Goal: Task Accomplishment & Management: Manage account settings

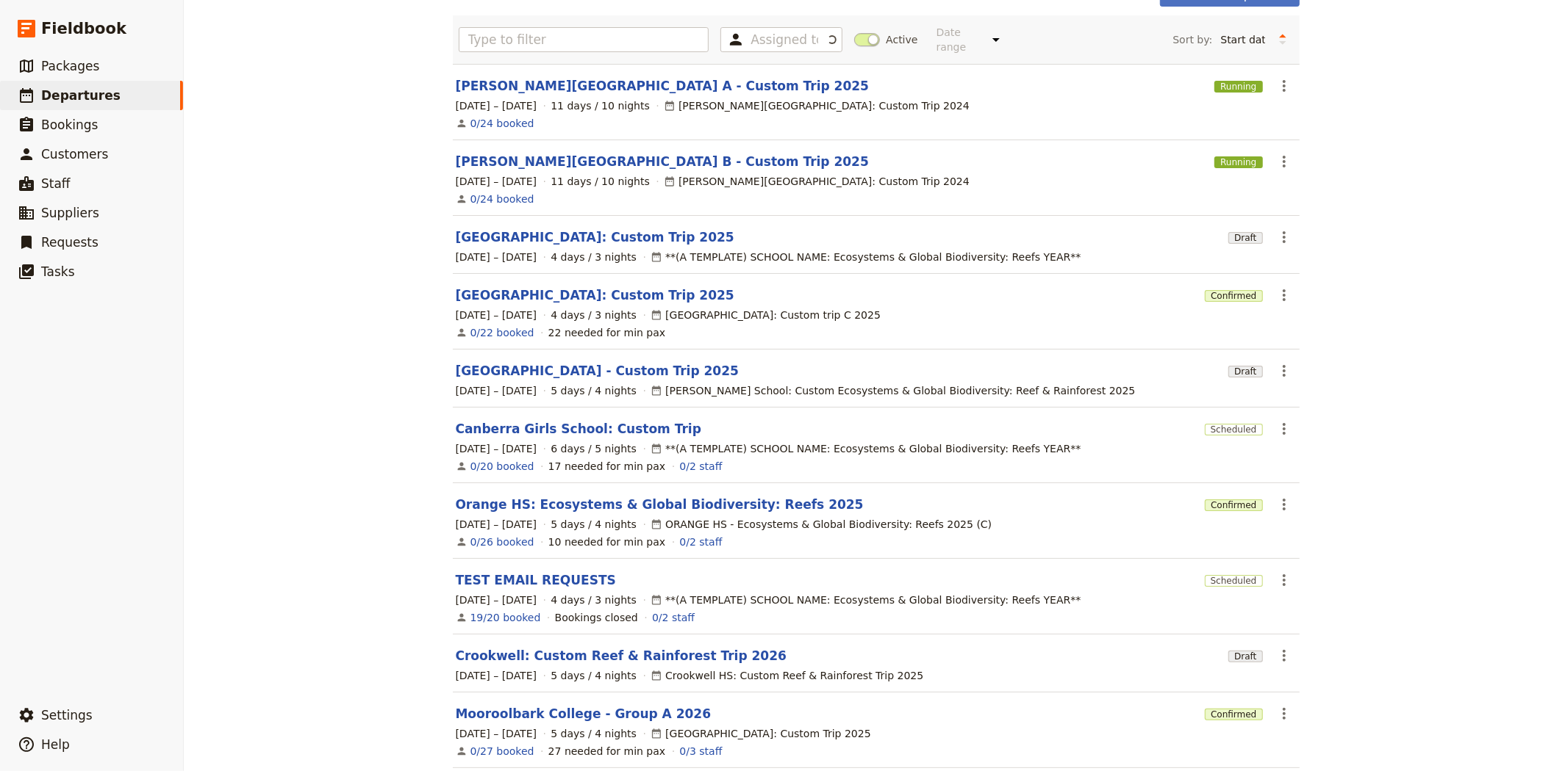
scroll to position [148, 0]
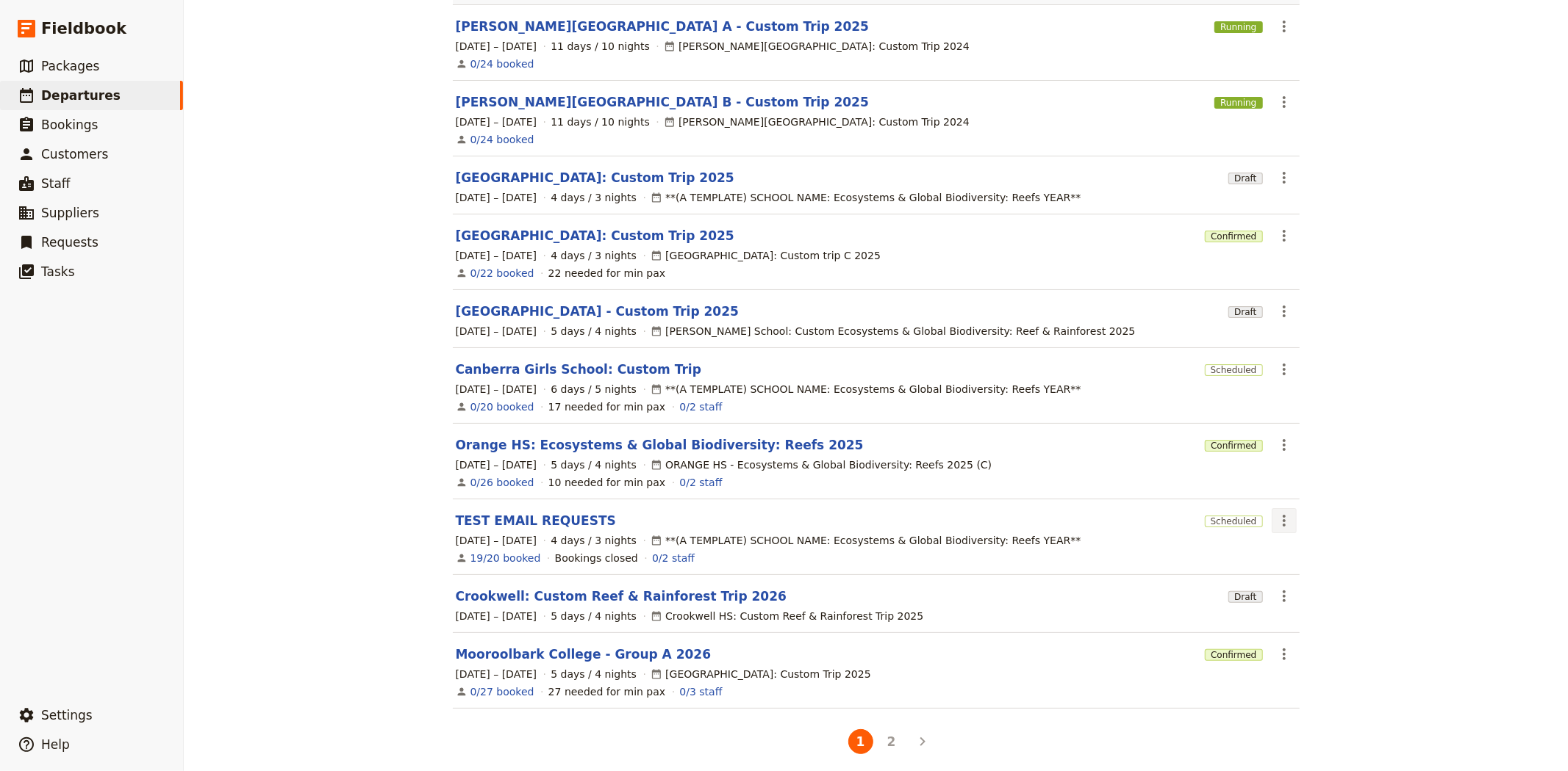
click at [1275, 517] on icon "Actions" at bounding box center [1284, 520] width 18 height 18
click at [1290, 588] on span "Delete Departure..." at bounding box center [1324, 585] width 99 height 15
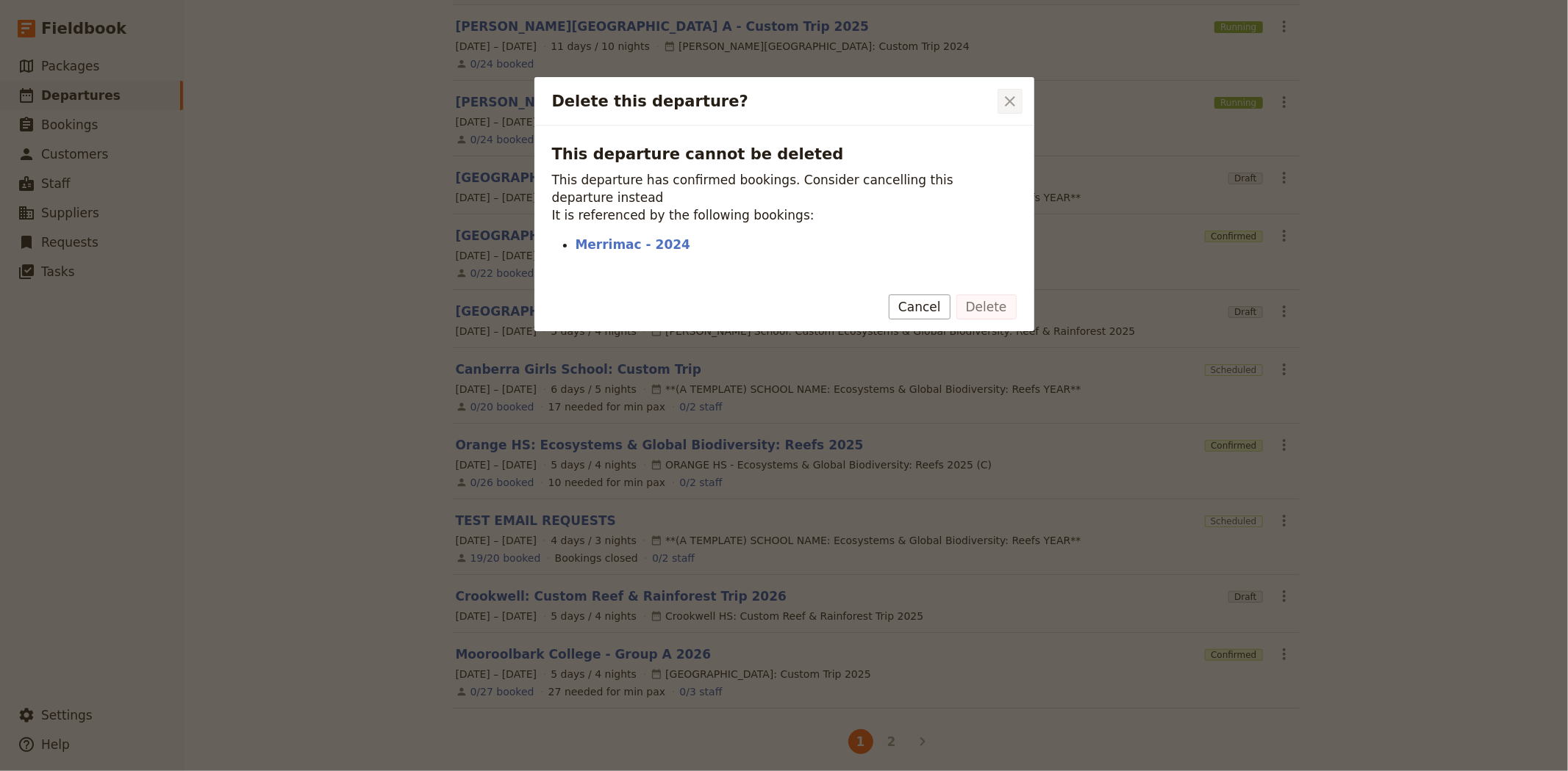
click at [1010, 108] on icon "Close dialog" at bounding box center [1009, 101] width 18 height 18
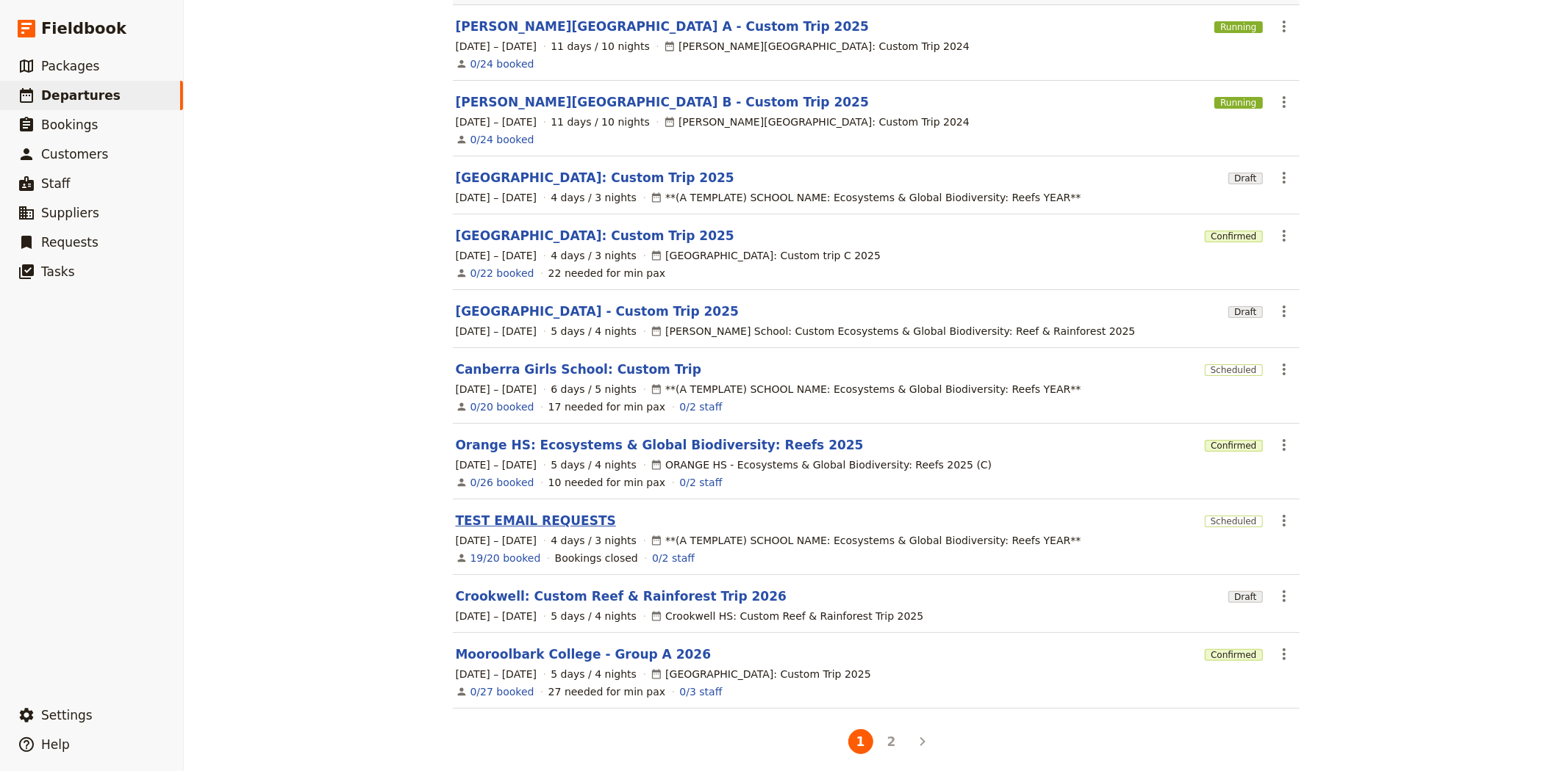
click at [546, 513] on link "TEST EMAIL REQUESTS" at bounding box center [536, 520] width 161 height 18
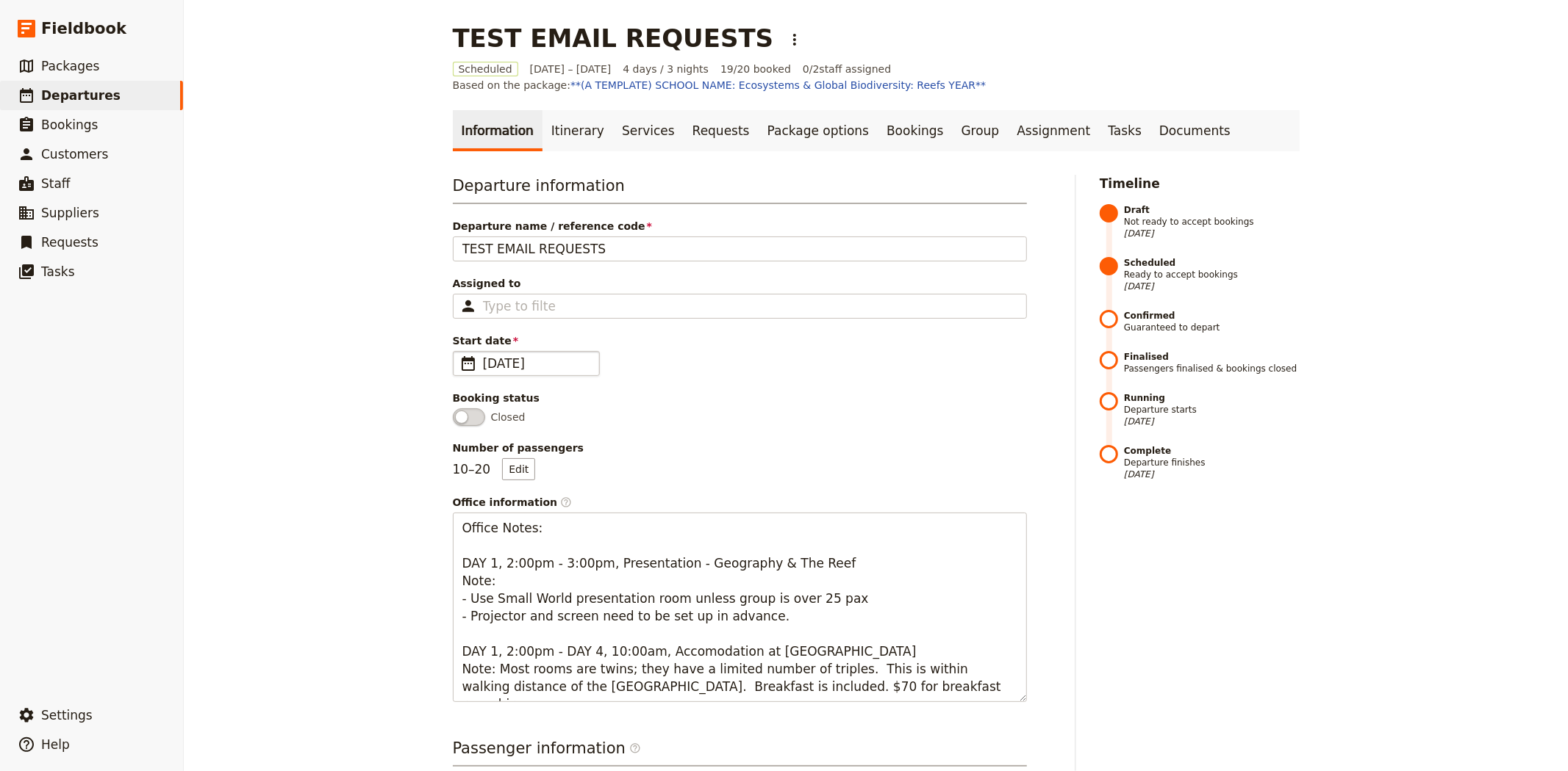
click at [503, 355] on span "[DATE]" at bounding box center [537, 363] width 107 height 18
click at [459, 351] on input "19/12/2025" at bounding box center [459, 351] width 1 height 1
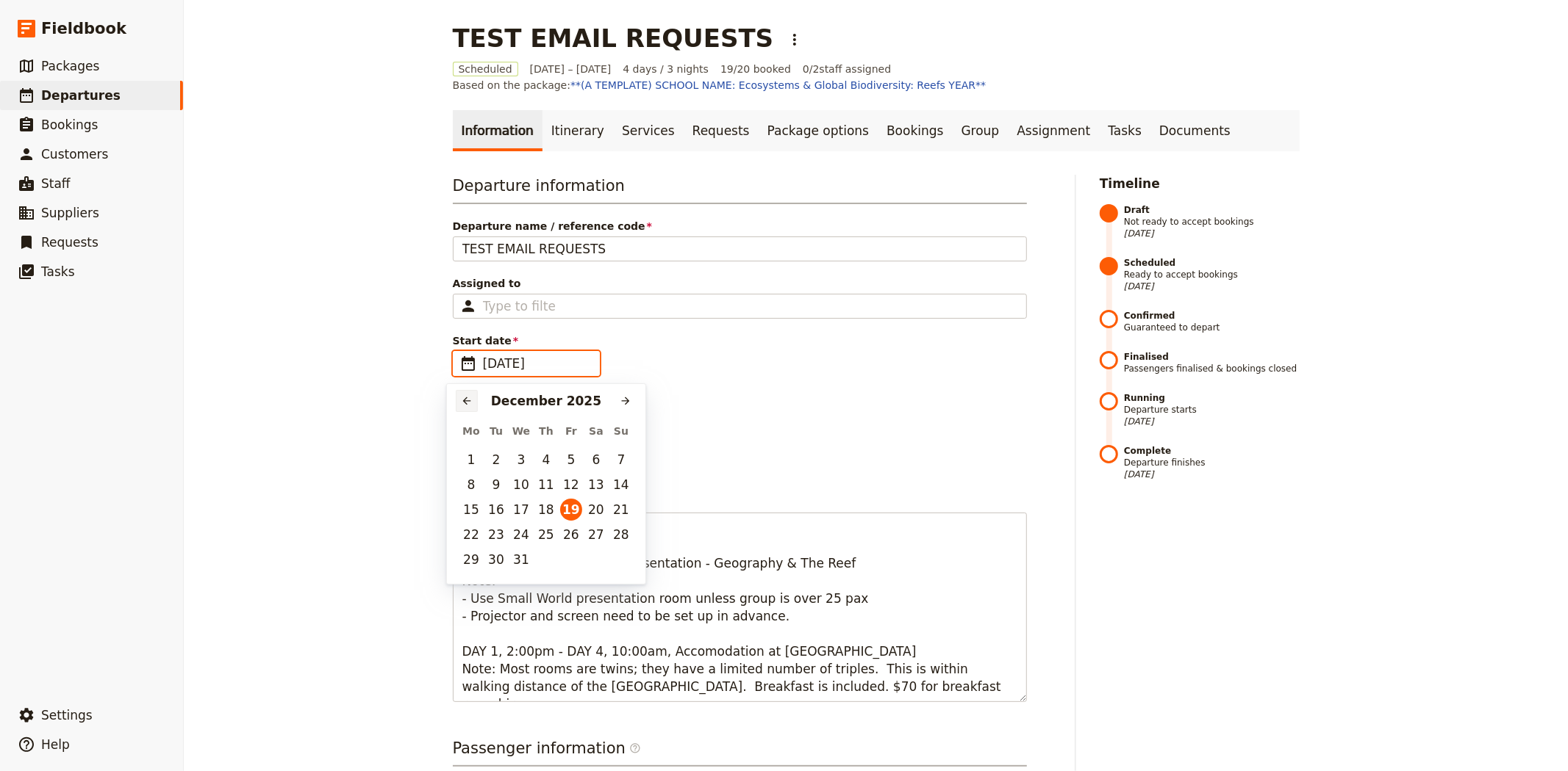
click at [466, 402] on icon "Previous month" at bounding box center [466, 400] width 11 height 11
click at [518, 531] on button "20" at bounding box center [521, 534] width 22 height 22
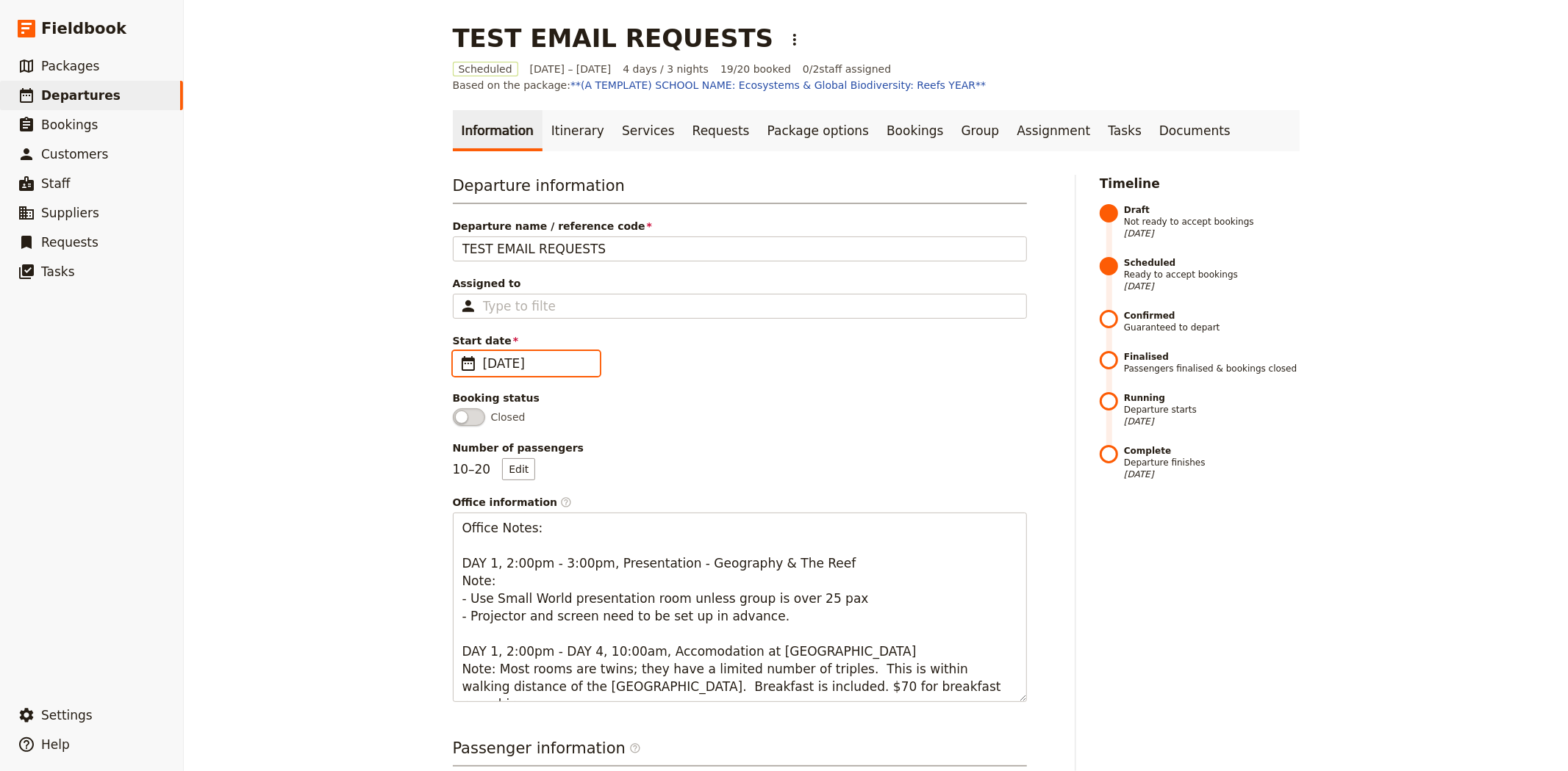
type input "20/08/2025"
click at [387, 497] on div "TEST EMAIL REQUESTS ​ Scheduled 19 – 22 Dec 2025 4 days / 3 nights 19/20 booked…" at bounding box center [875, 385] width 1384 height 771
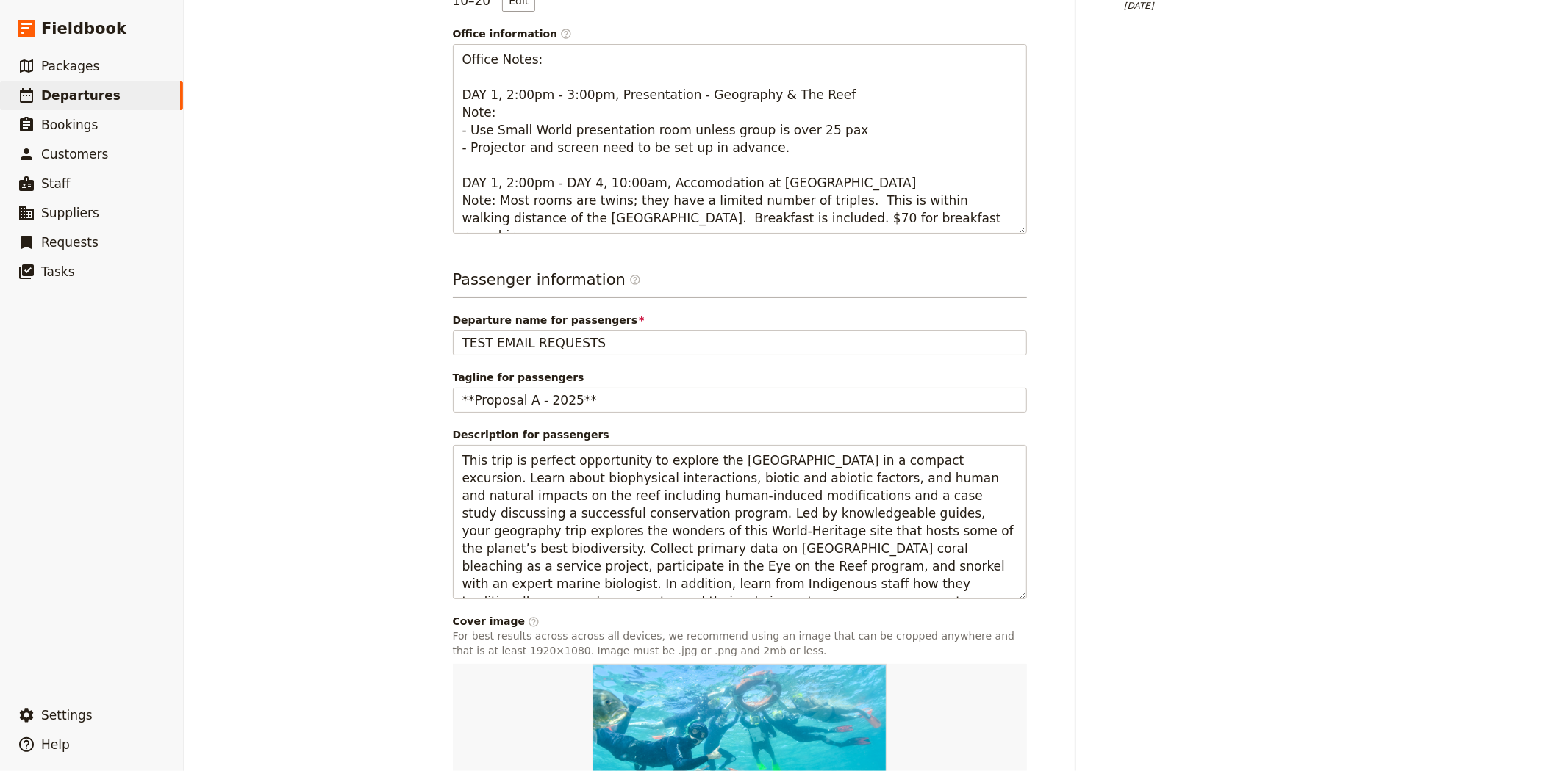
scroll to position [640, 0]
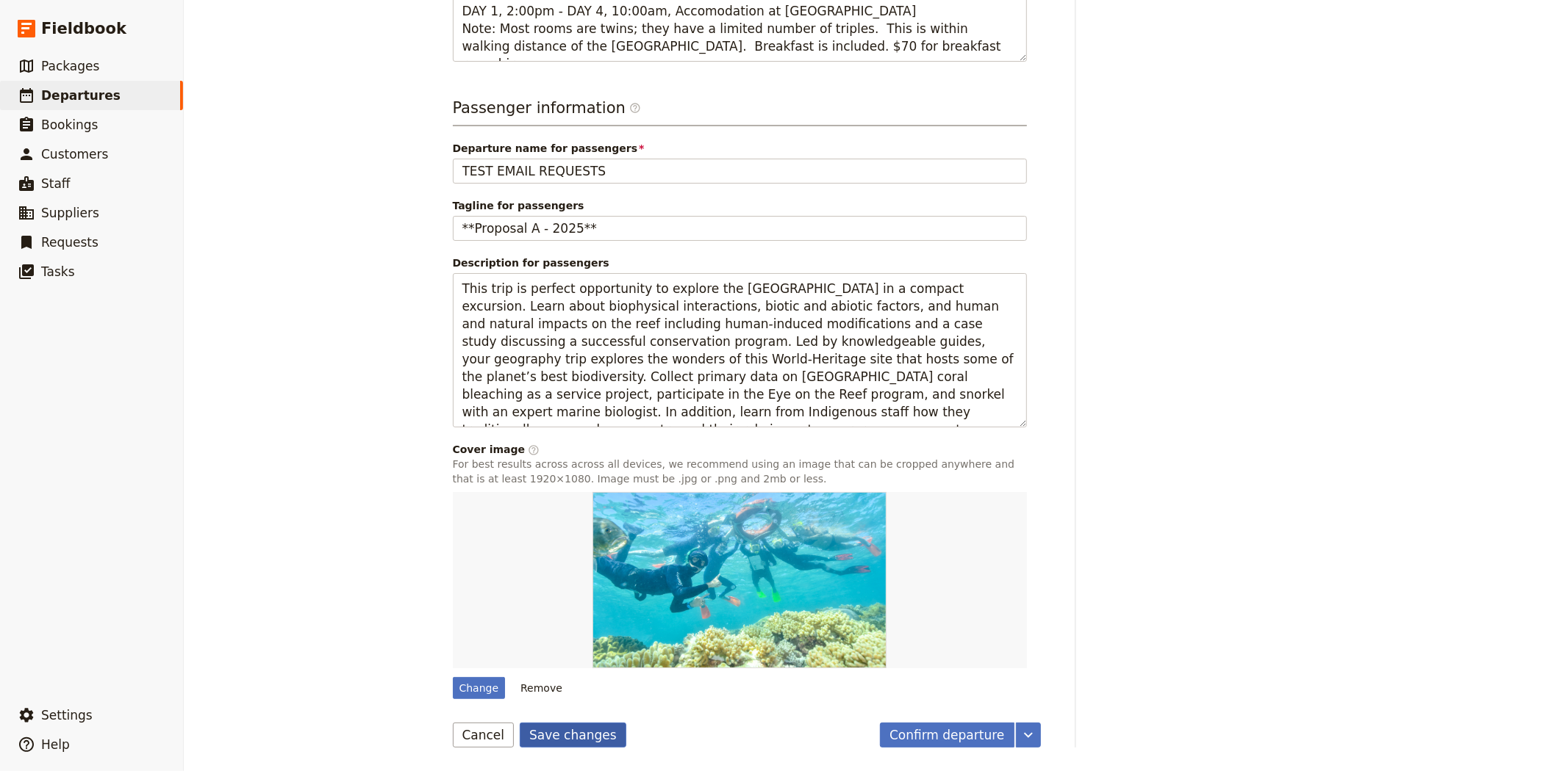
click at [564, 731] on button "Save changes" at bounding box center [573, 735] width 106 height 25
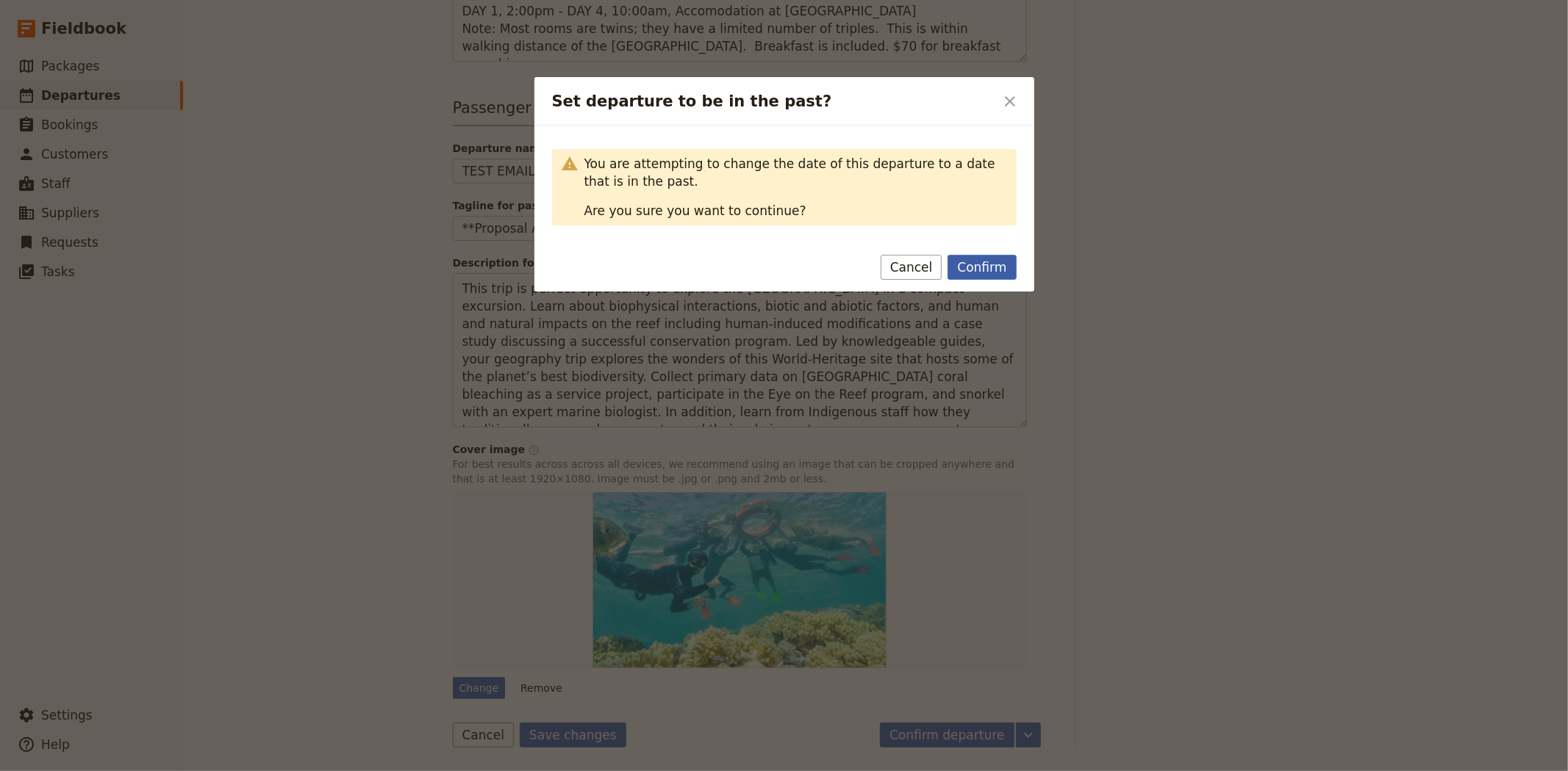
click at [983, 260] on button "Confirm" at bounding box center [981, 267] width 68 height 25
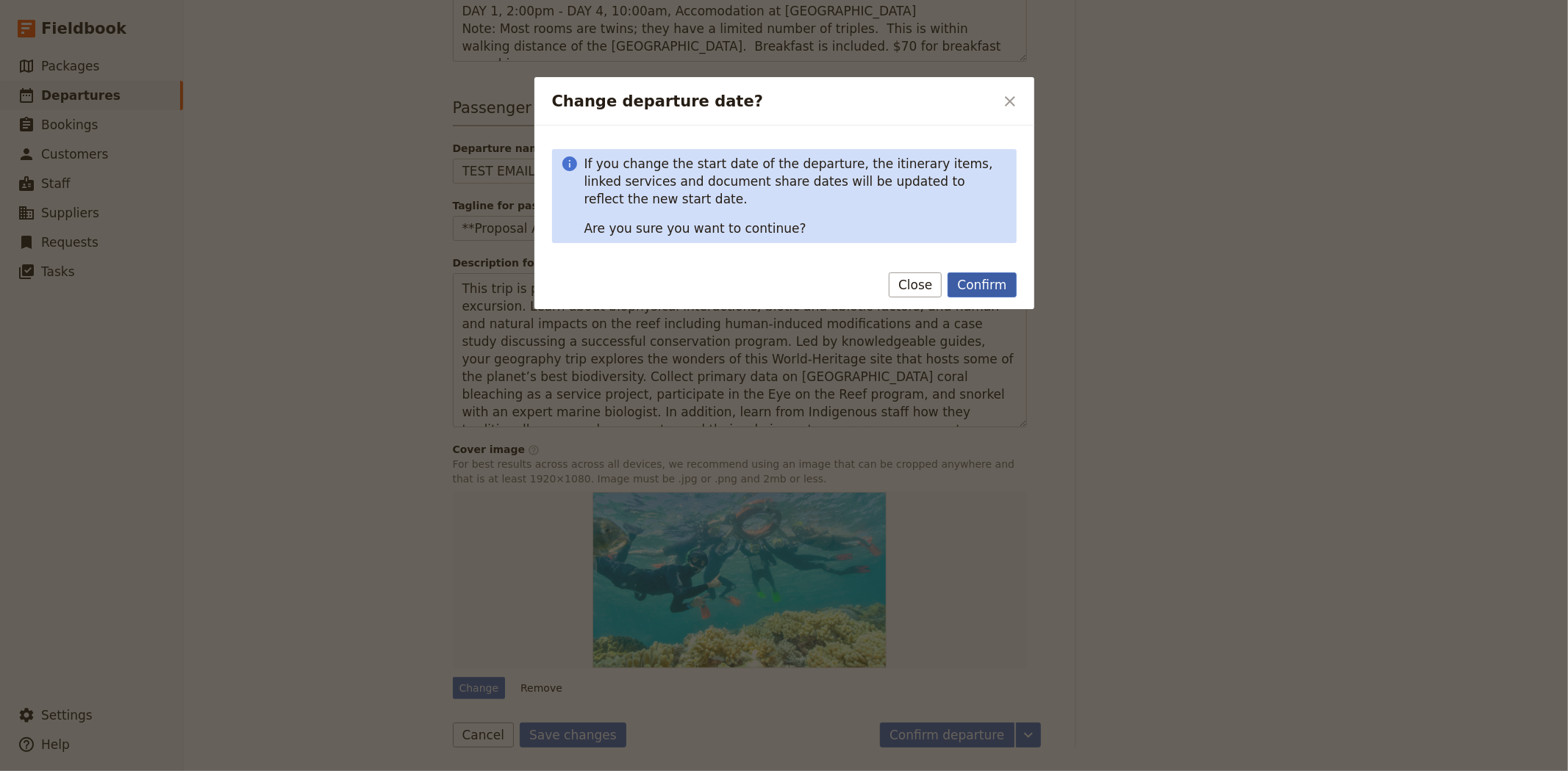
click at [992, 287] on button "Confirm" at bounding box center [981, 285] width 68 height 25
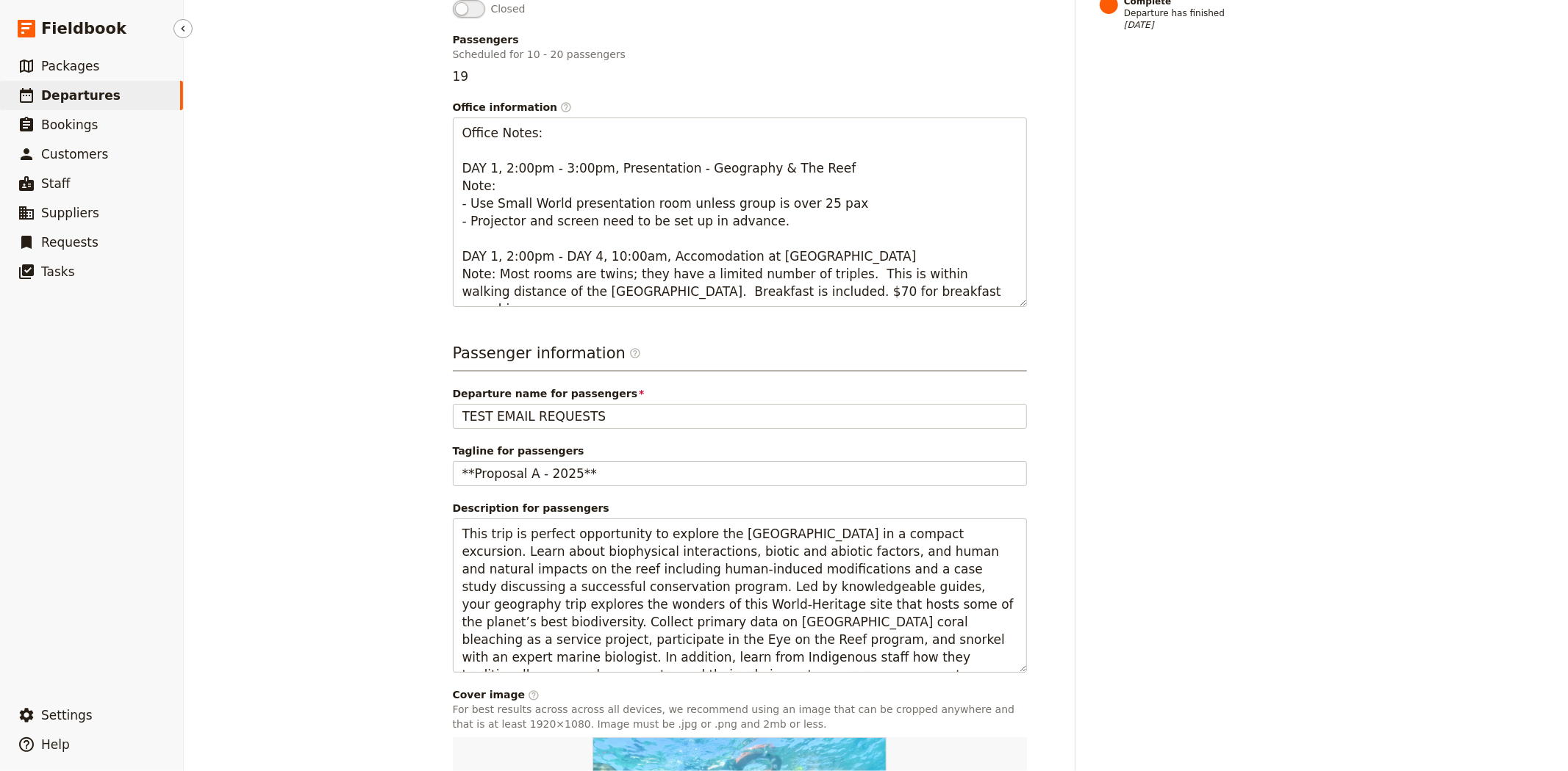
click at [75, 91] on span "Departures" at bounding box center [81, 95] width 80 height 15
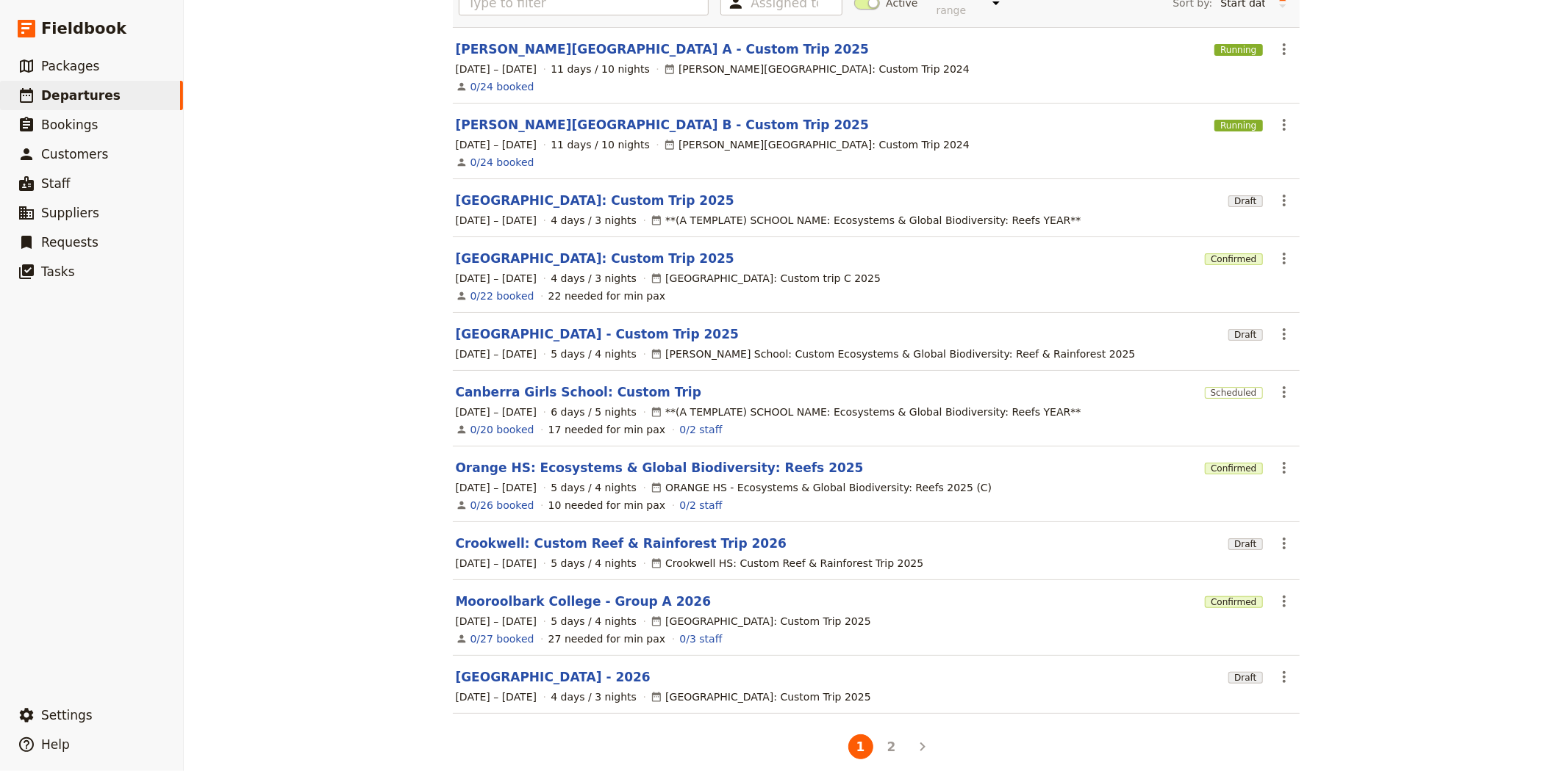
scroll to position [131, 0]
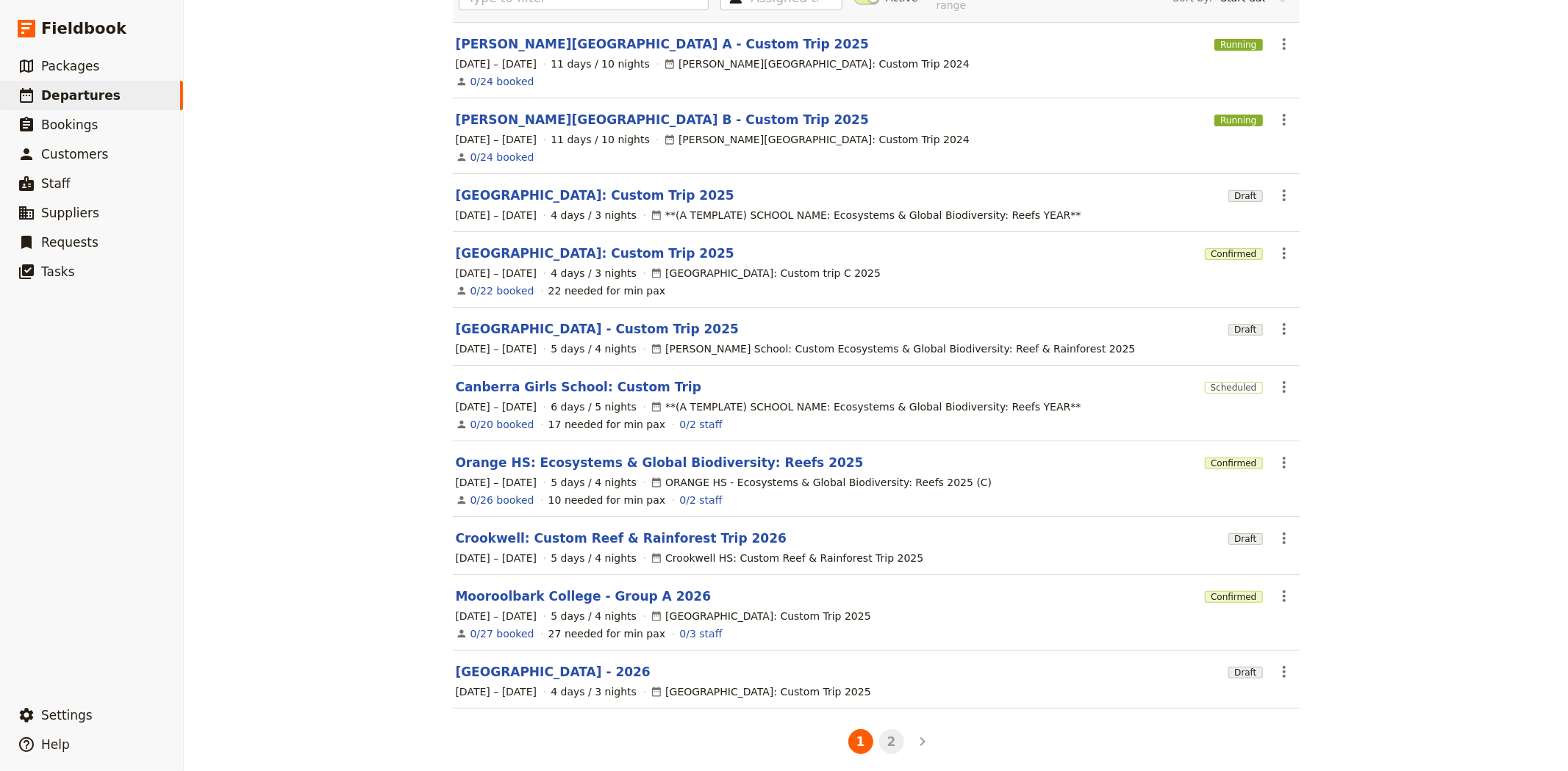
click at [879, 730] on button "2" at bounding box center [891, 742] width 25 height 25
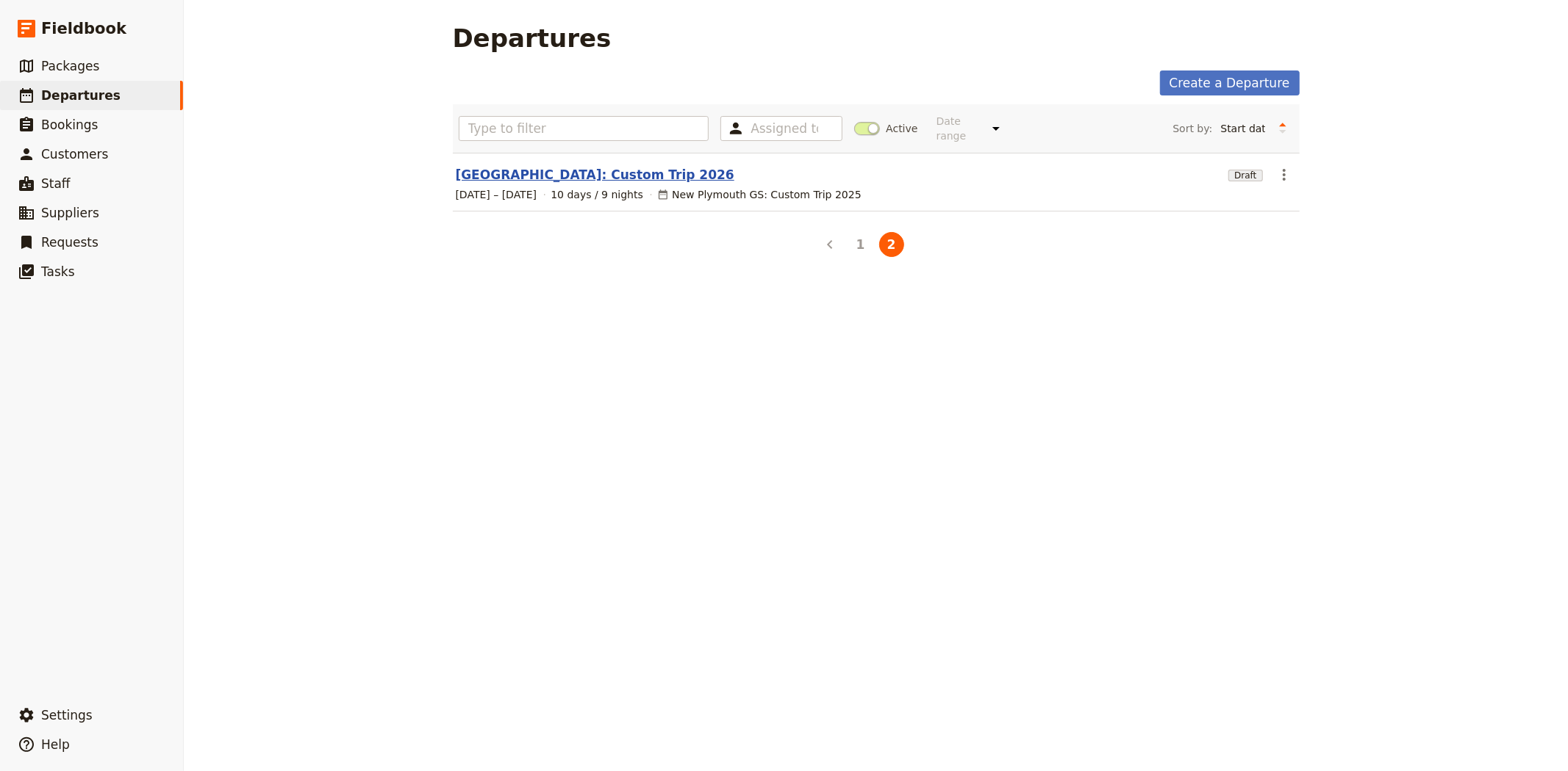
click at [524, 169] on link "New Plymouth: Custom Trip 2026" at bounding box center [595, 174] width 278 height 18
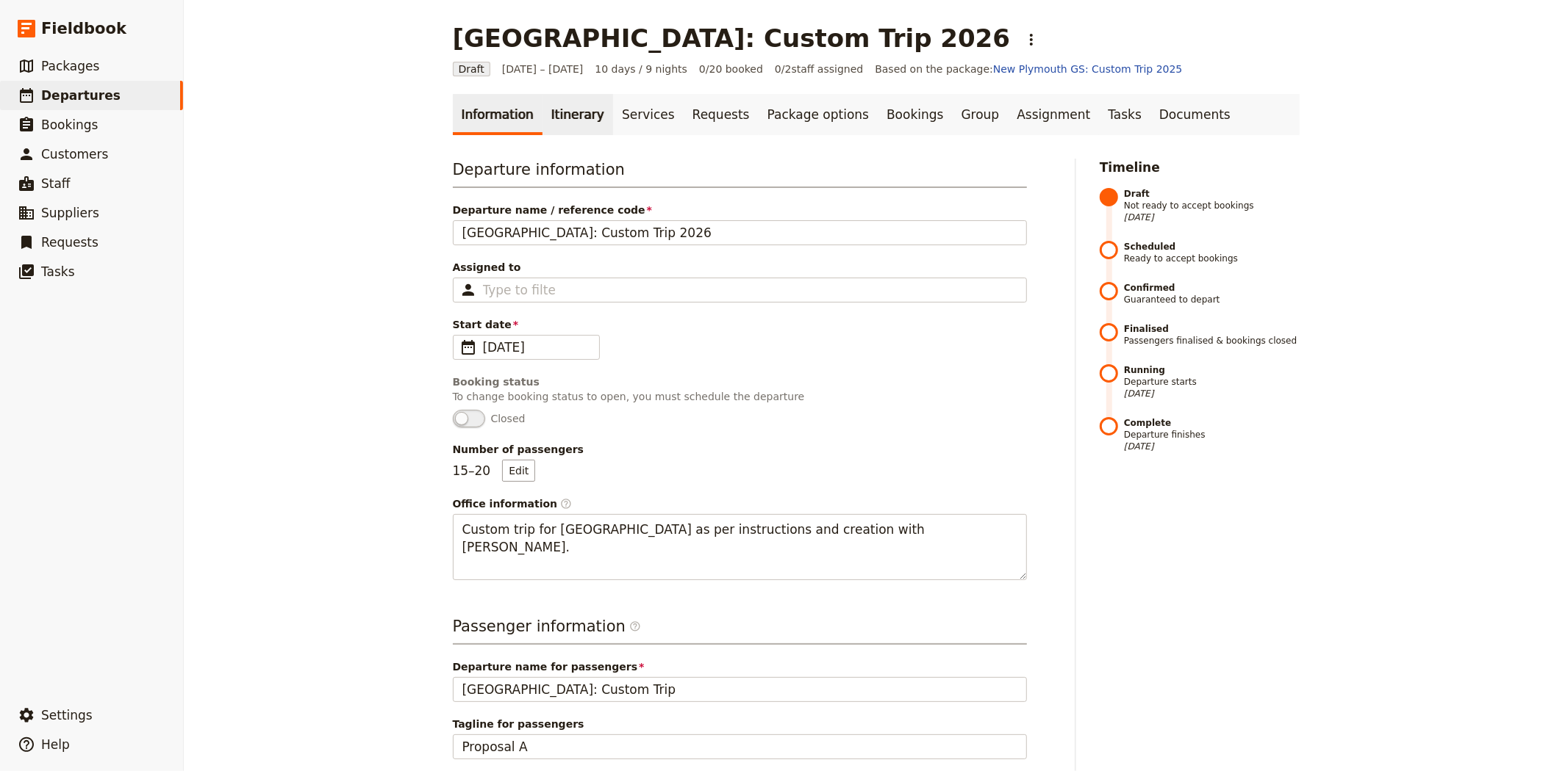
click at [550, 125] on link "Itinerary" at bounding box center [577, 115] width 70 height 41
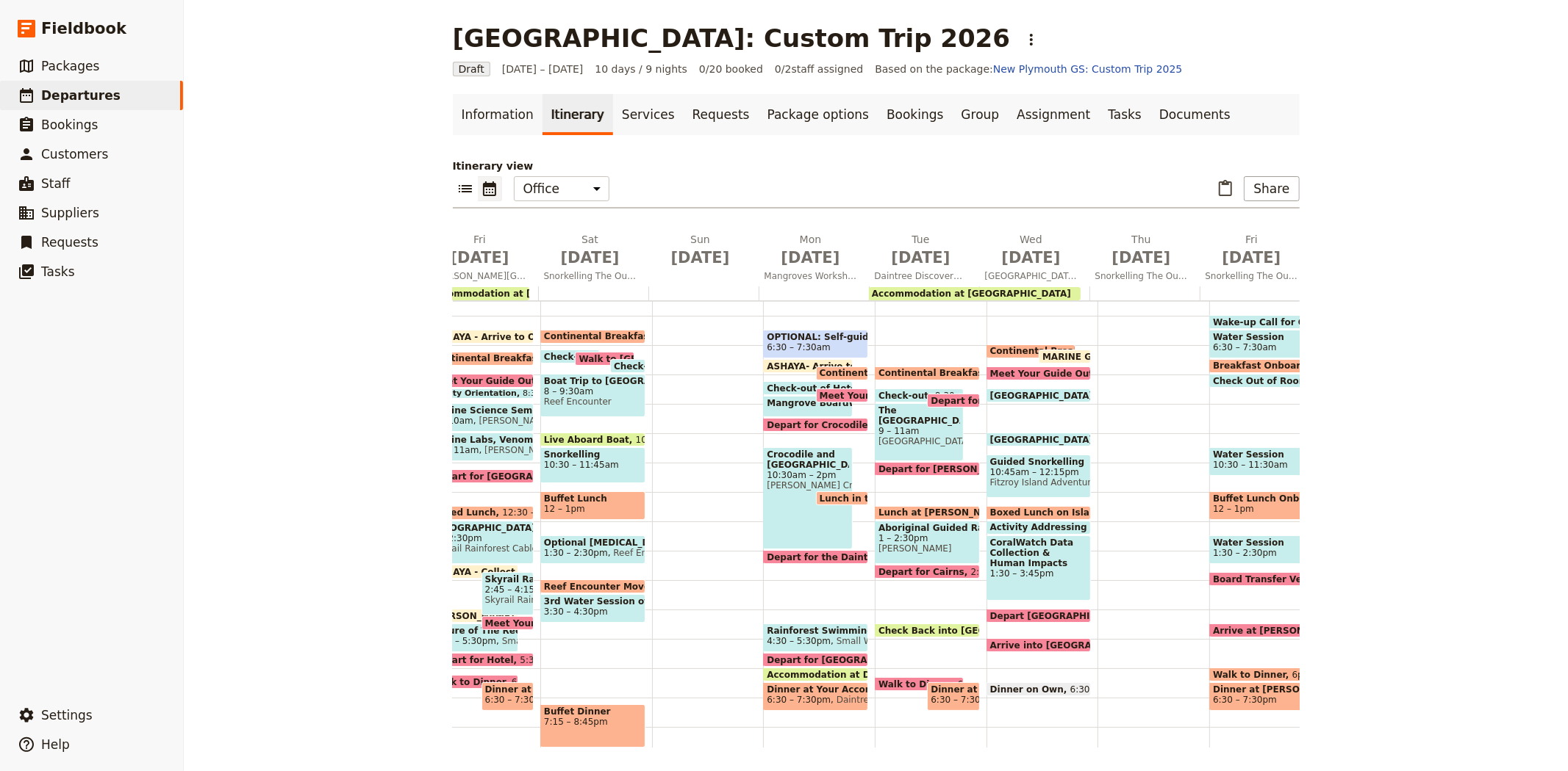
scroll to position [0, 189]
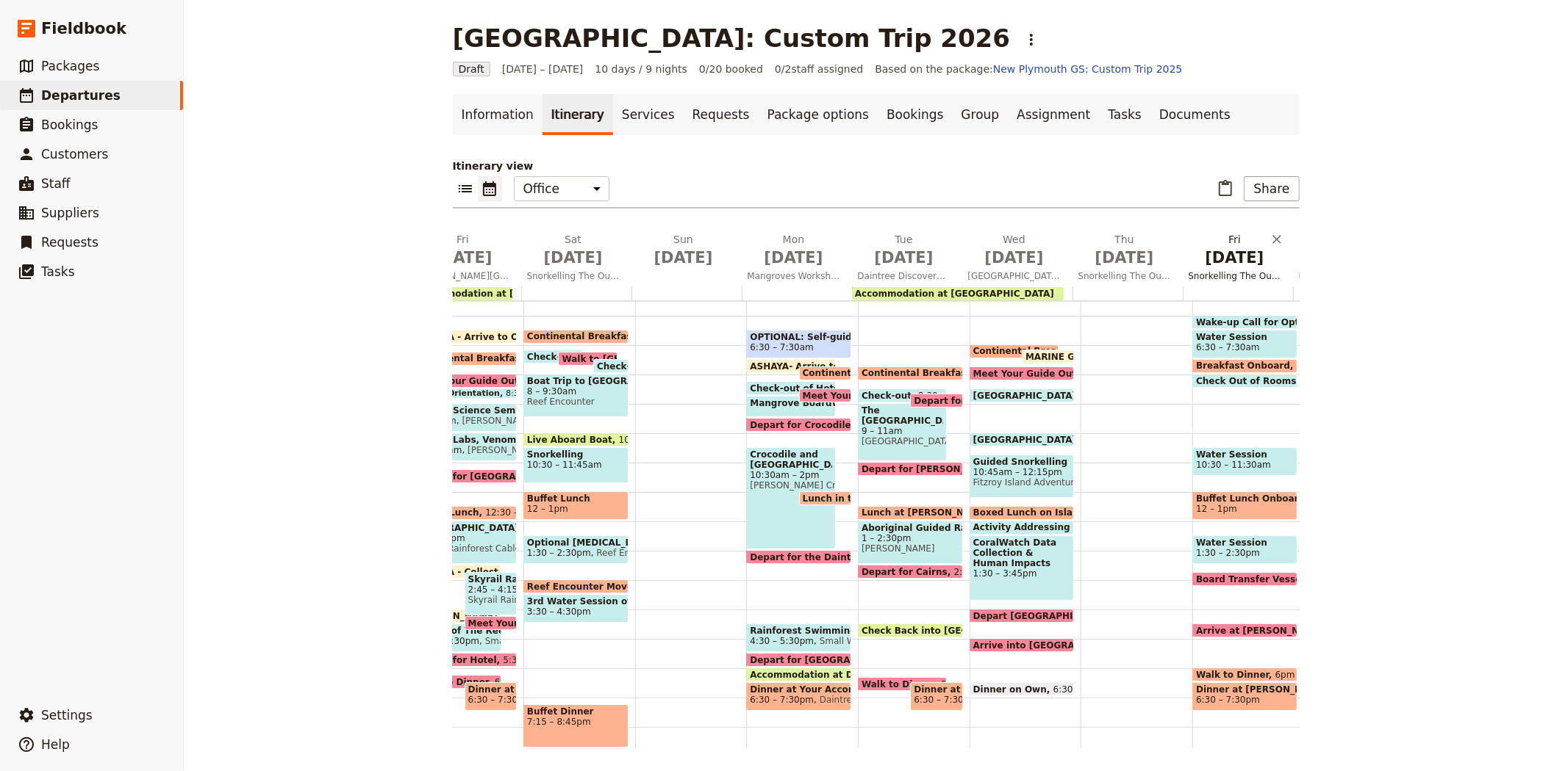
click at [1238, 261] on span "Jul 10" at bounding box center [1234, 258] width 93 height 22
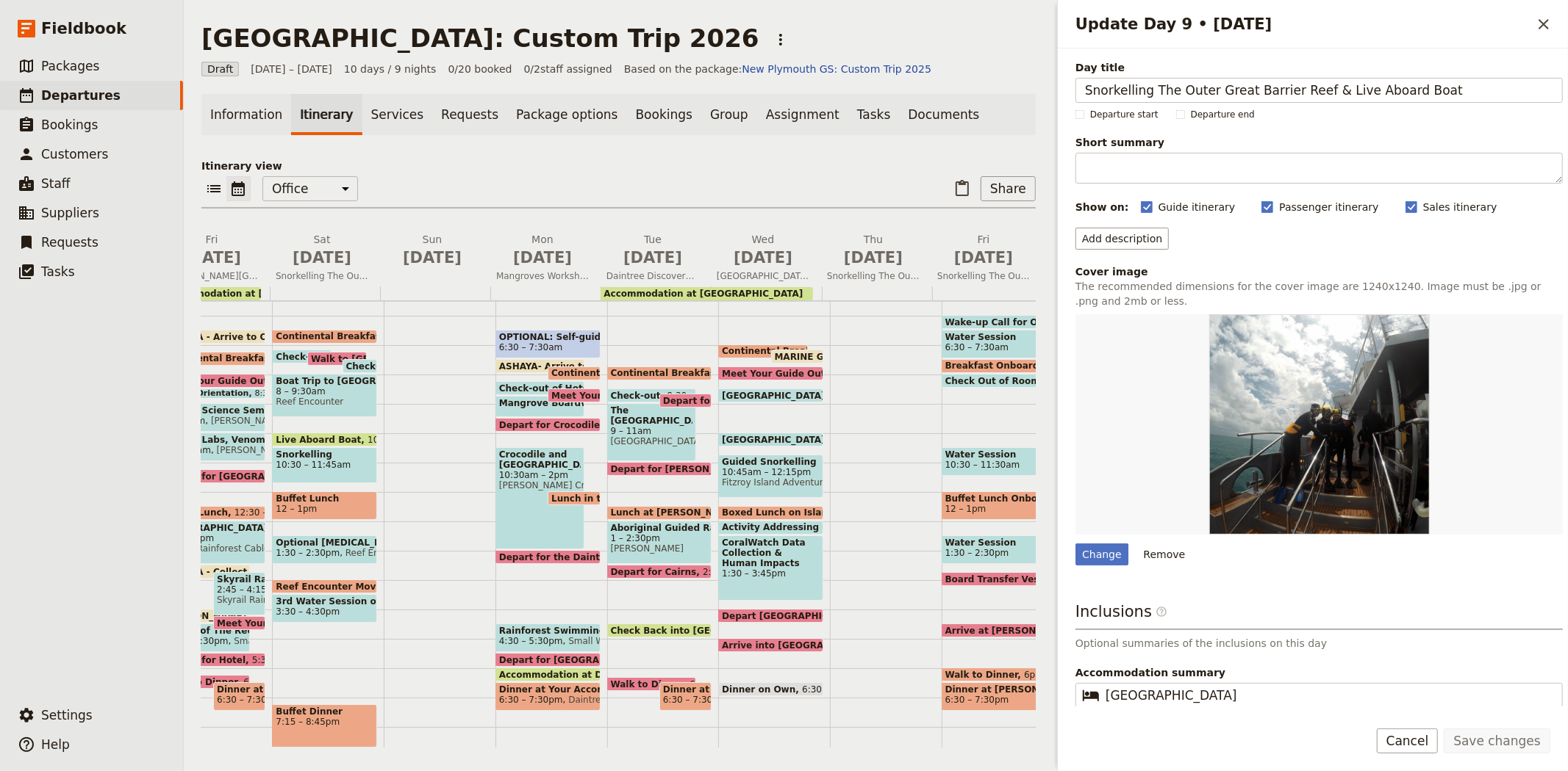
drag, startPoint x: 1443, startPoint y: 89, endPoint x: 1001, endPoint y: 60, distance: 443.0
click at [1001, 60] on div "New Plymouth: Custom Trip 2026 ​ Draft 2 – 11 Jul 2026 10 days / 9 nights 0/20 …" at bounding box center [875, 385] width 1384 height 771
click at [442, 248] on span "Jul 5" at bounding box center [432, 258] width 93 height 22
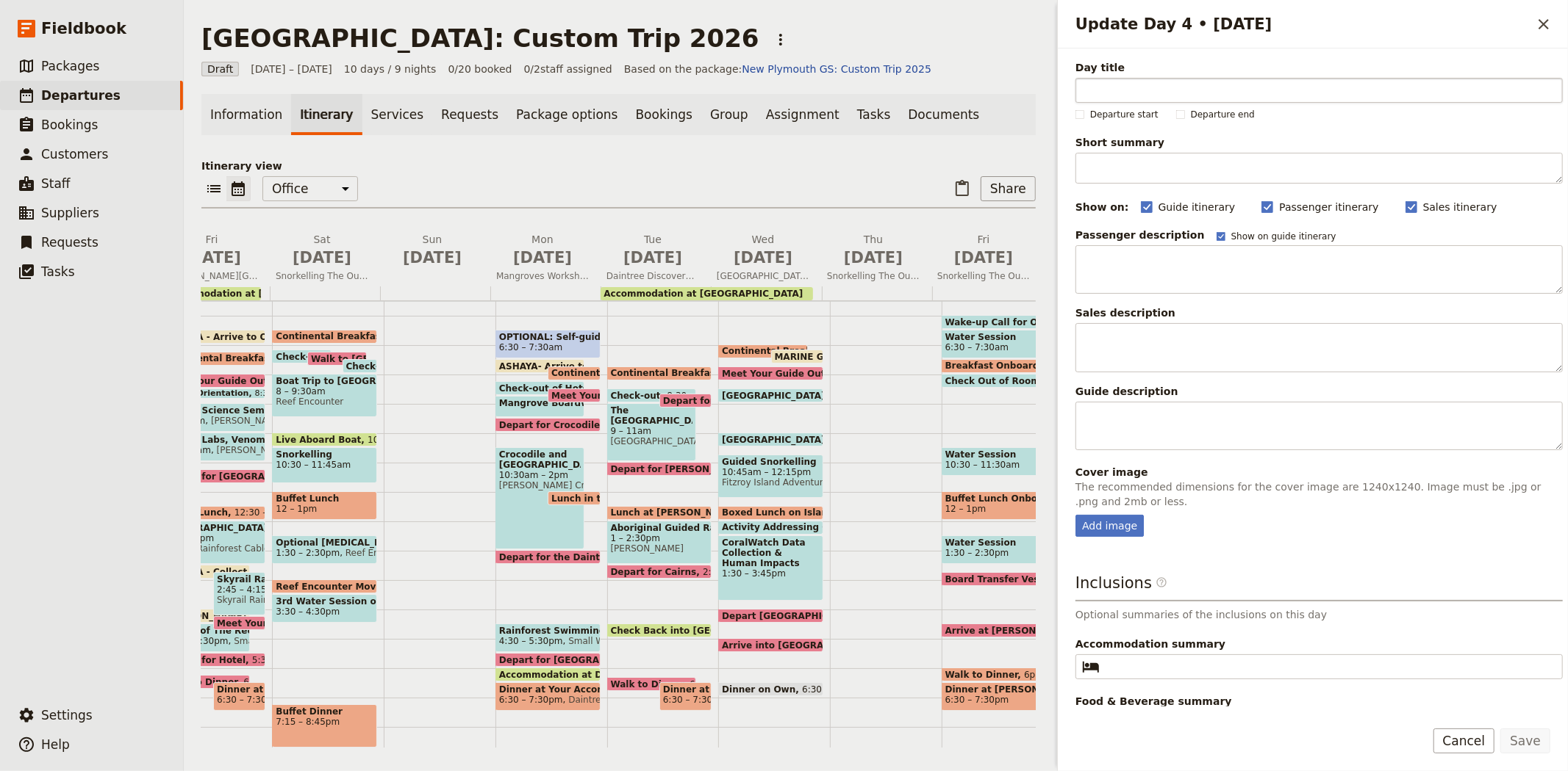
click at [1188, 86] on input "Day title" at bounding box center [1318, 90] width 487 height 25
type input "Snorkelling The Outer Great Barrier Reef & Live Aboard Boat"
click at [1508, 744] on button "Save" at bounding box center [1524, 741] width 50 height 25
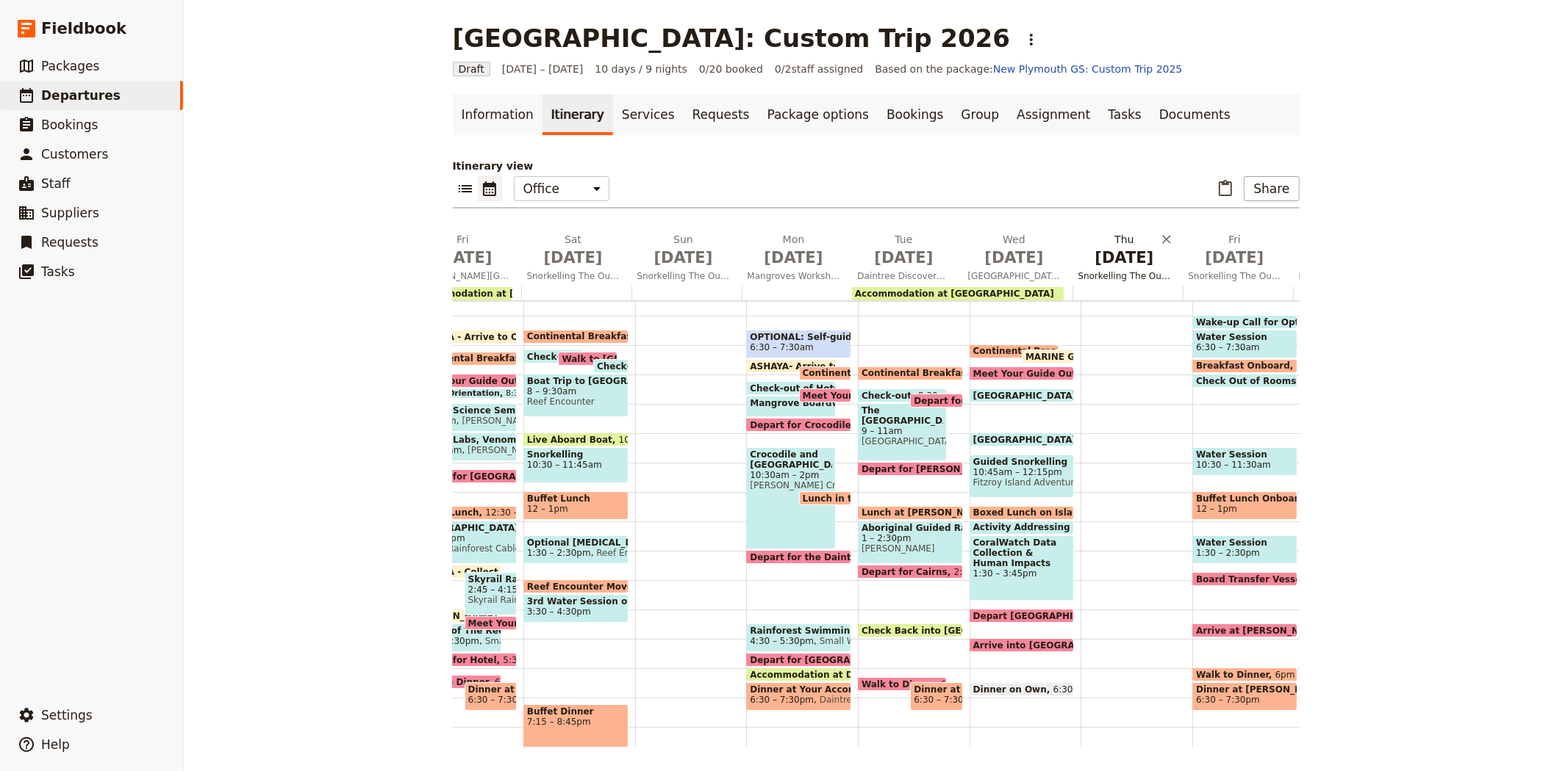
click at [1093, 252] on span "Jul 9" at bounding box center [1124, 258] width 93 height 22
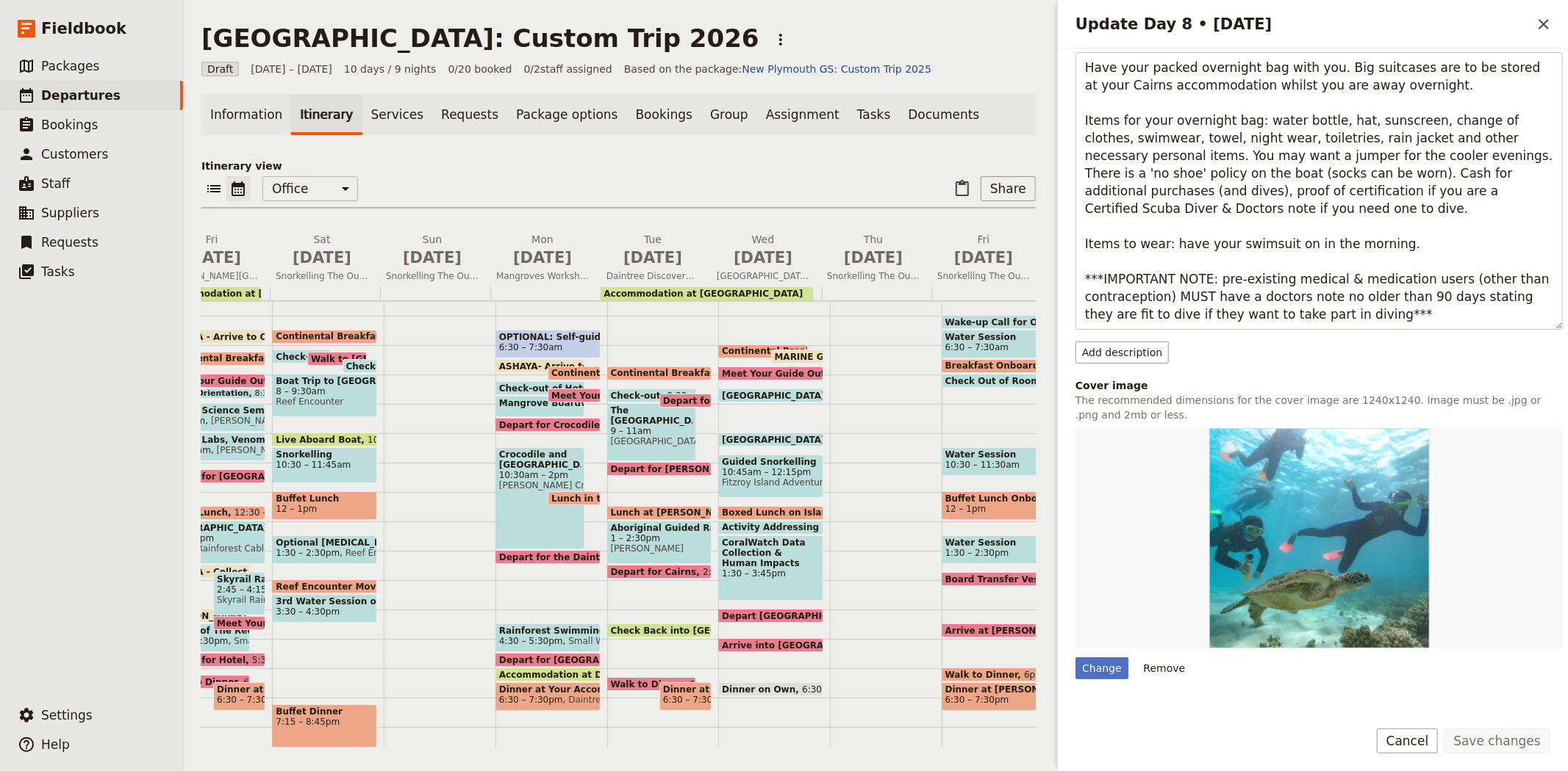
scroll to position [375, 0]
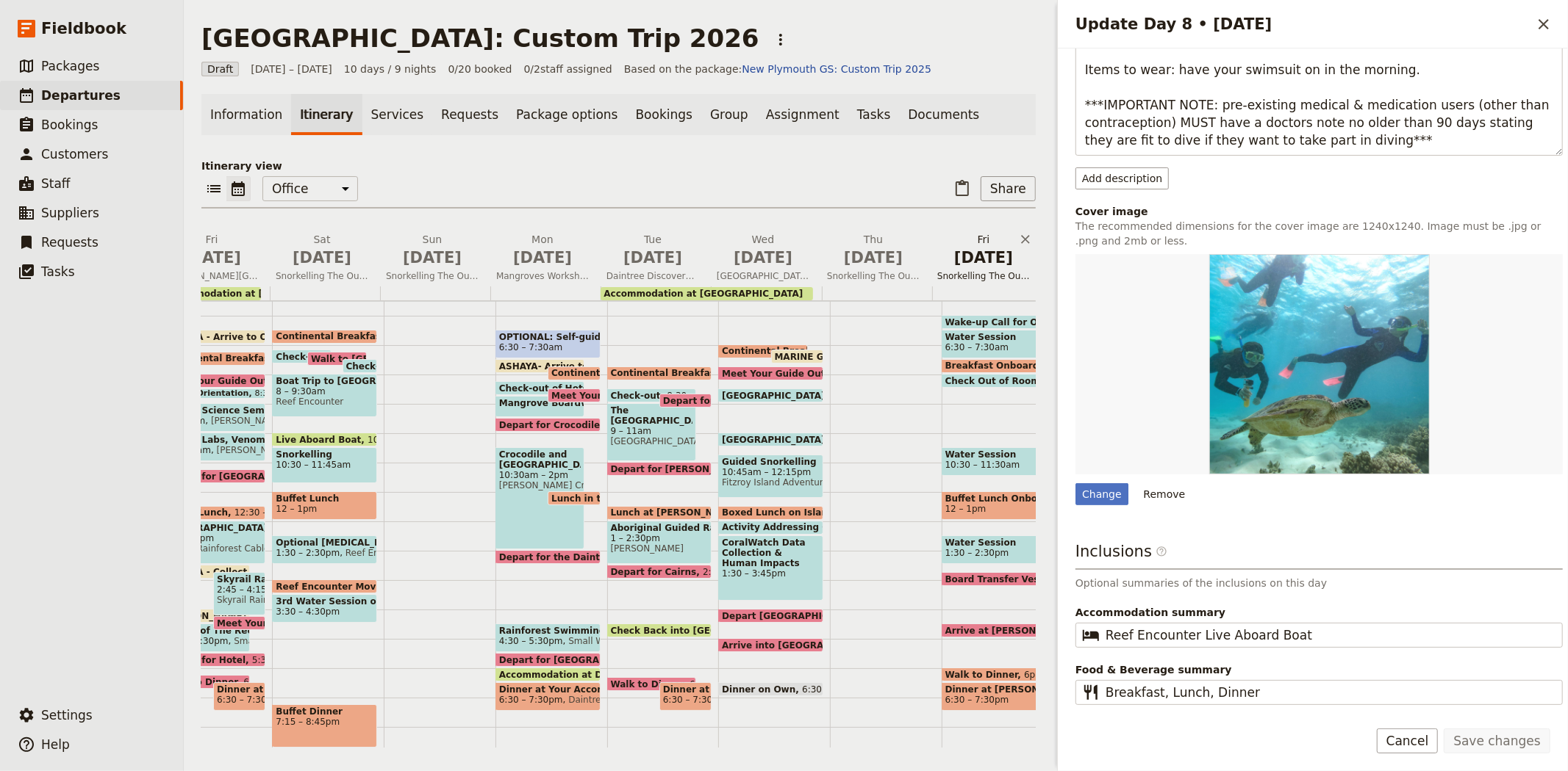
click at [973, 270] on span "Snorkelling The Outer Great Barrier Reef & Live Aboard Boat" at bounding box center [983, 276] width 105 height 11
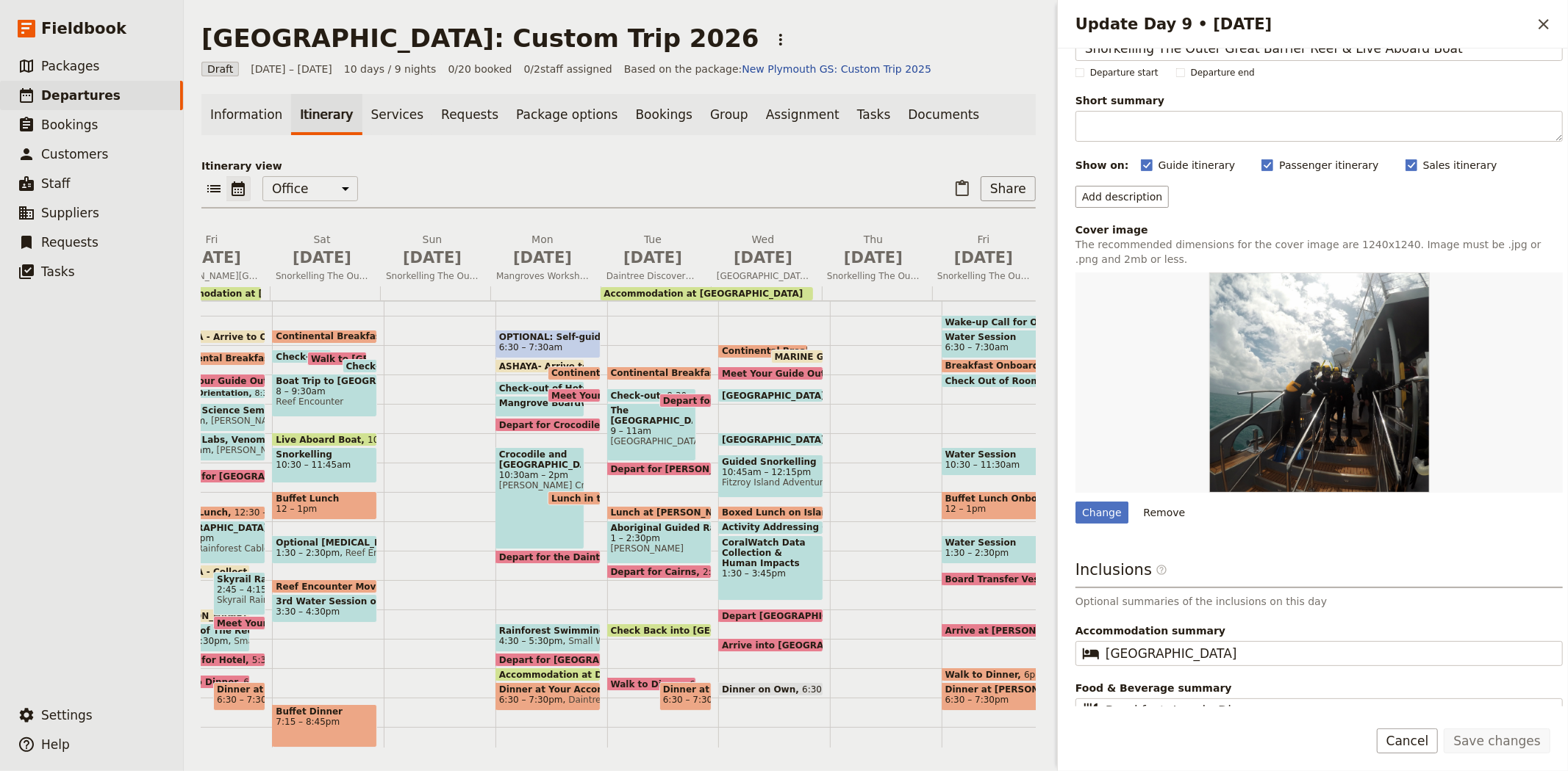
scroll to position [60, 0]
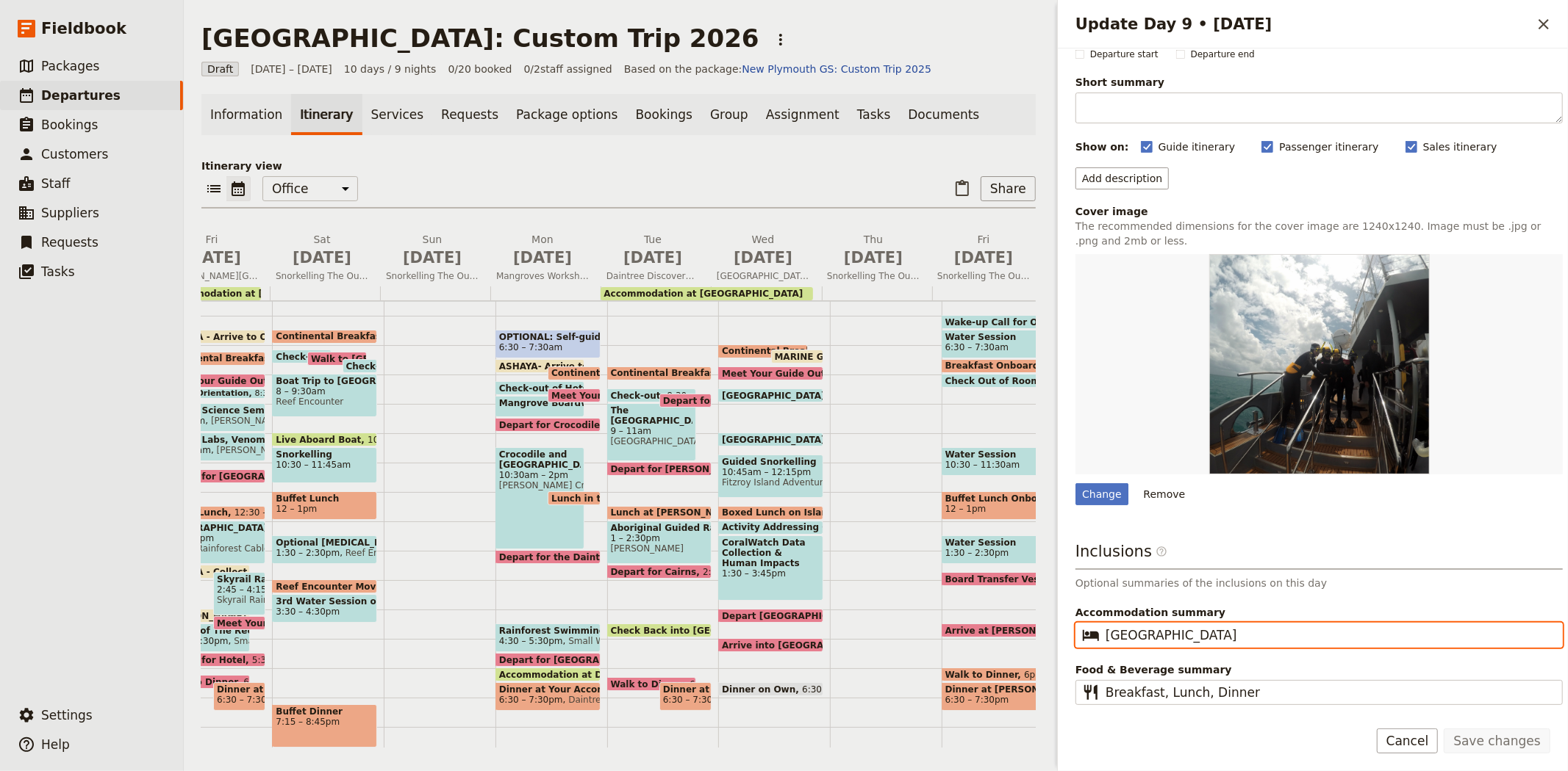
drag, startPoint x: 1236, startPoint y: 626, endPoint x: 957, endPoint y: 620, distance: 279.1
click at [957, 620] on div "New Plymouth: Custom Trip 2026 ​ Draft 2 – 11 Jul 2026 10 days / 9 nights 0/20 …" at bounding box center [875, 385] width 1384 height 771
click at [417, 250] on span "Jul 5" at bounding box center [432, 258] width 93 height 22
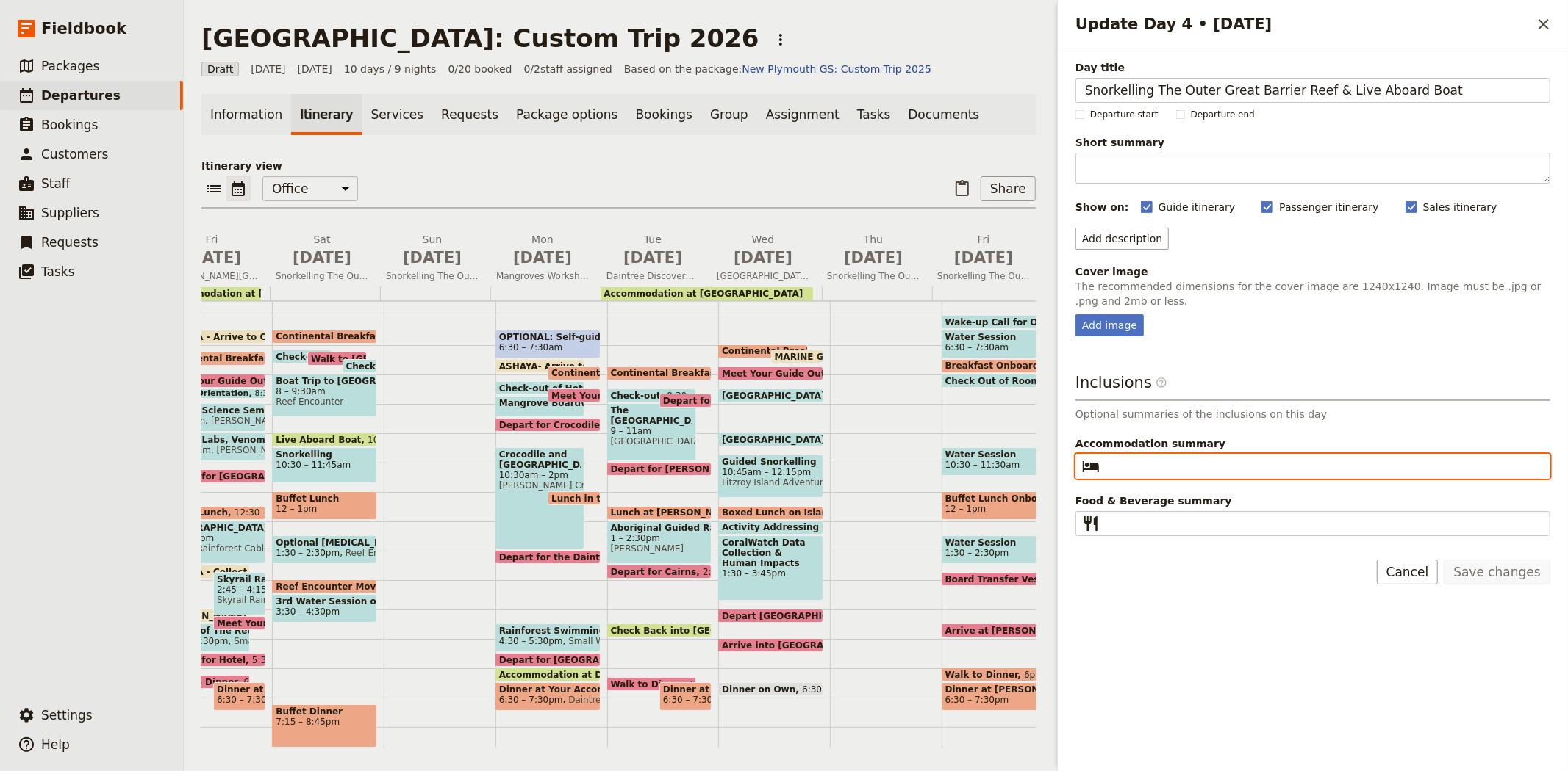
click at [1141, 458] on input "Accommodation summary ​" at bounding box center [1323, 466] width 435 height 18
paste input "Hides Hotel Cairns"
click at [1110, 465] on input "Hides Hotel Cairns" at bounding box center [1323, 466] width 435 height 18
type input "Hides Hotel Cairns"
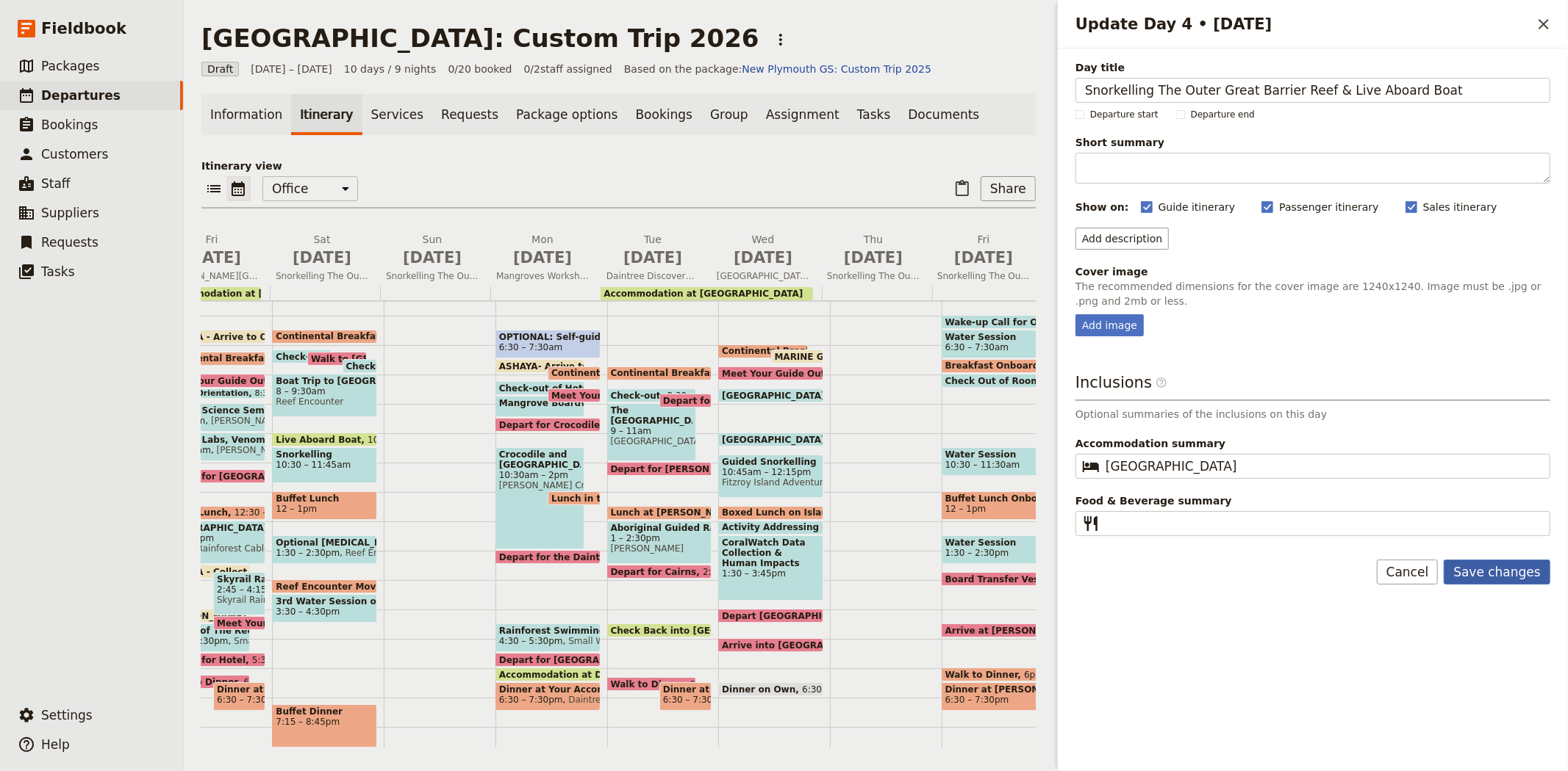
click at [1511, 574] on button "Save changes" at bounding box center [1496, 572] width 106 height 25
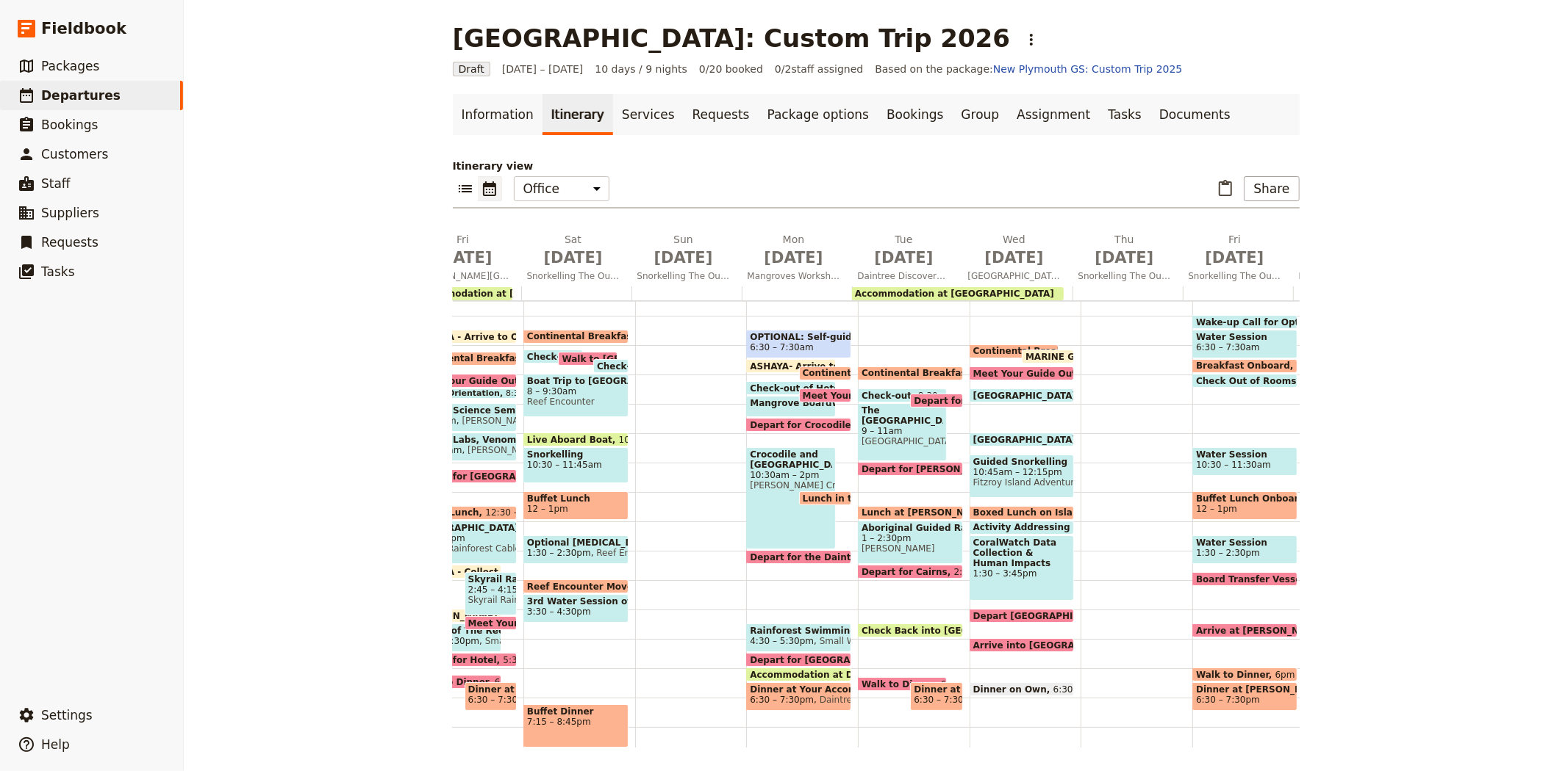
click at [1226, 317] on span "Wake-up Call for Optional Early Morning Snorkel Session" at bounding box center [1339, 322] width 288 height 9
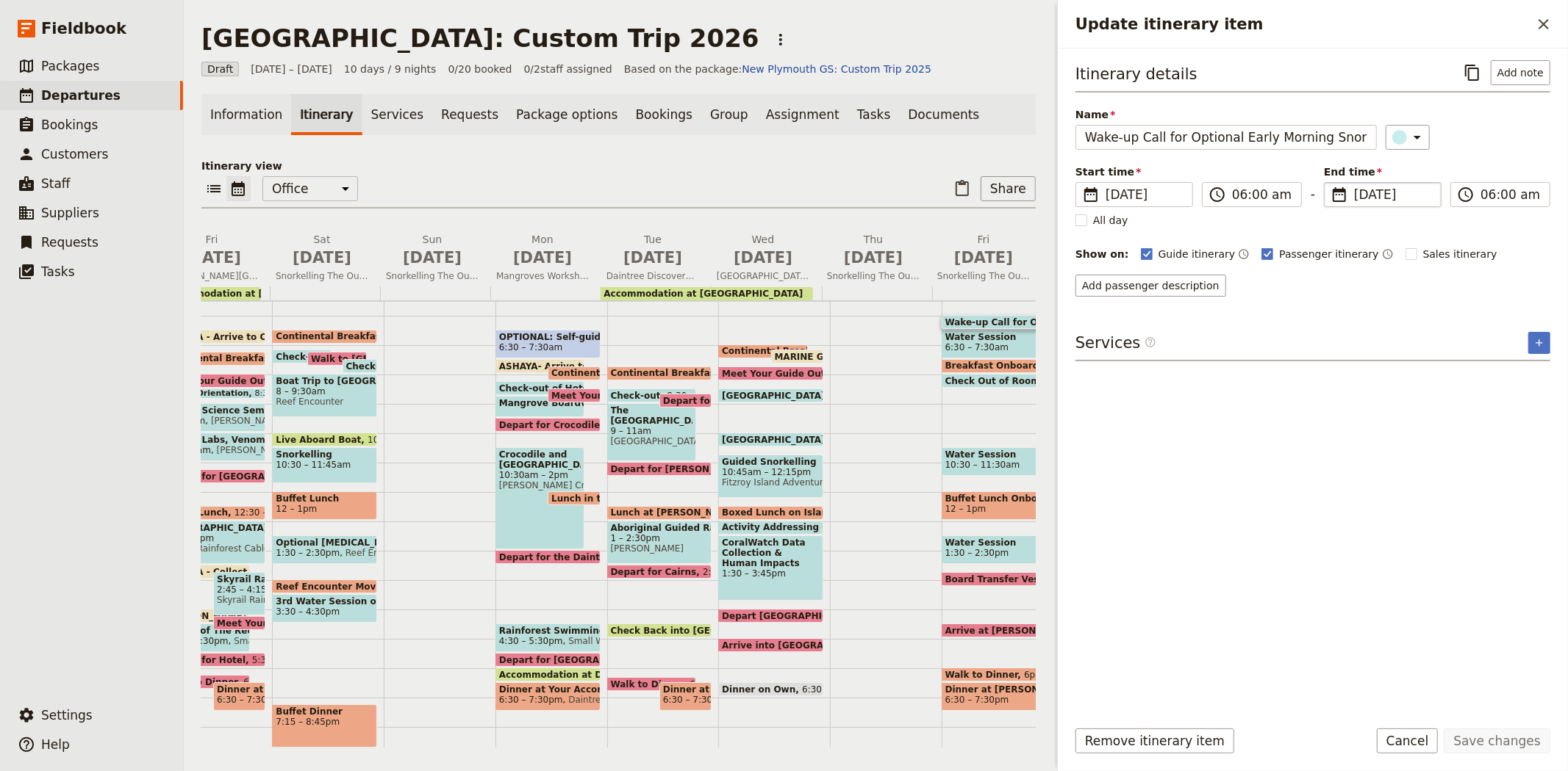
click at [1363, 186] on span "10 Jul 2026" at bounding box center [1393, 194] width 78 height 18
click at [1330, 183] on input "10/07/2026" at bounding box center [1329, 182] width 1 height 1
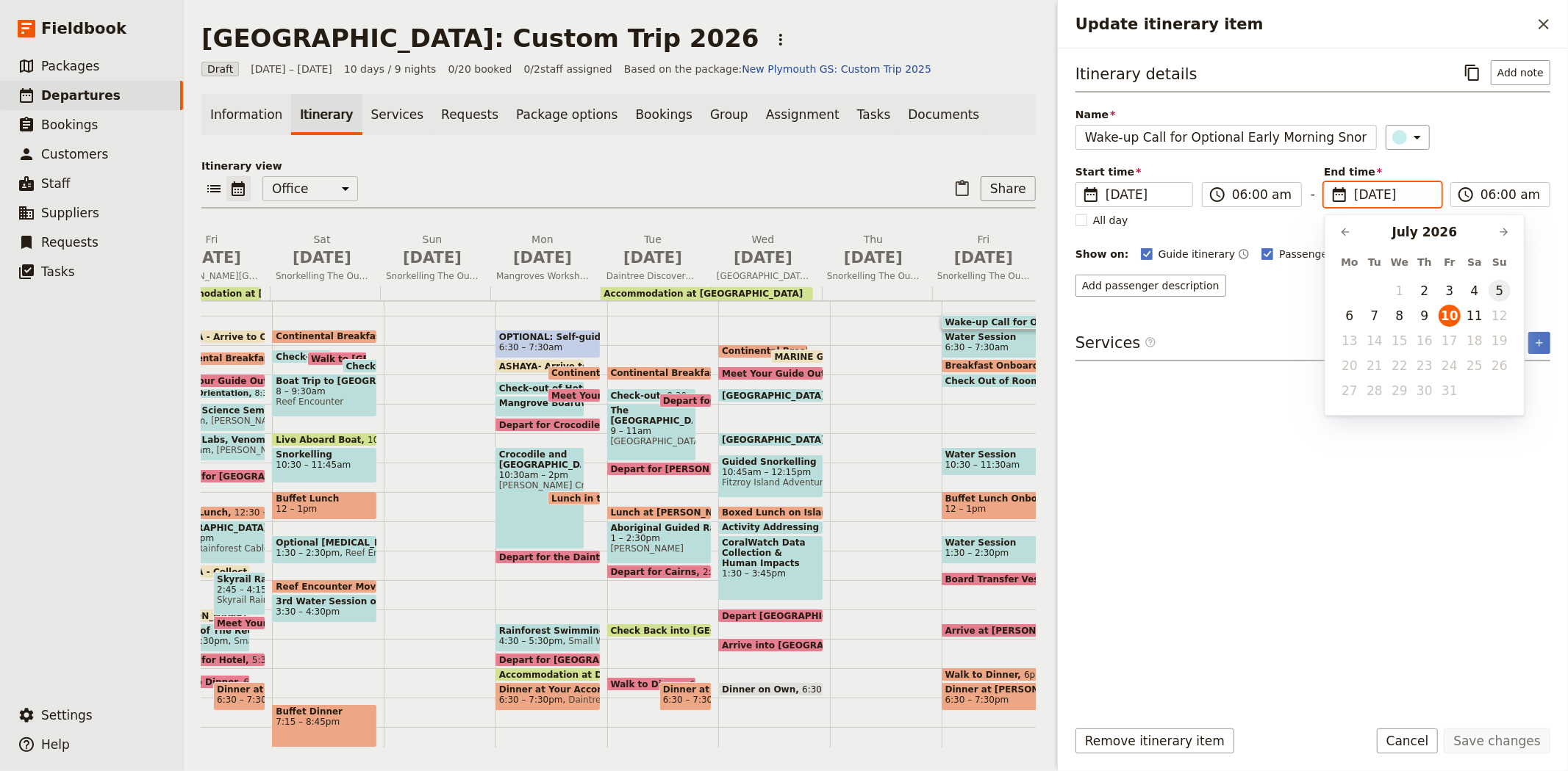
click at [1500, 298] on button "5" at bounding box center [1499, 290] width 22 height 22
type input "05/07/2026"
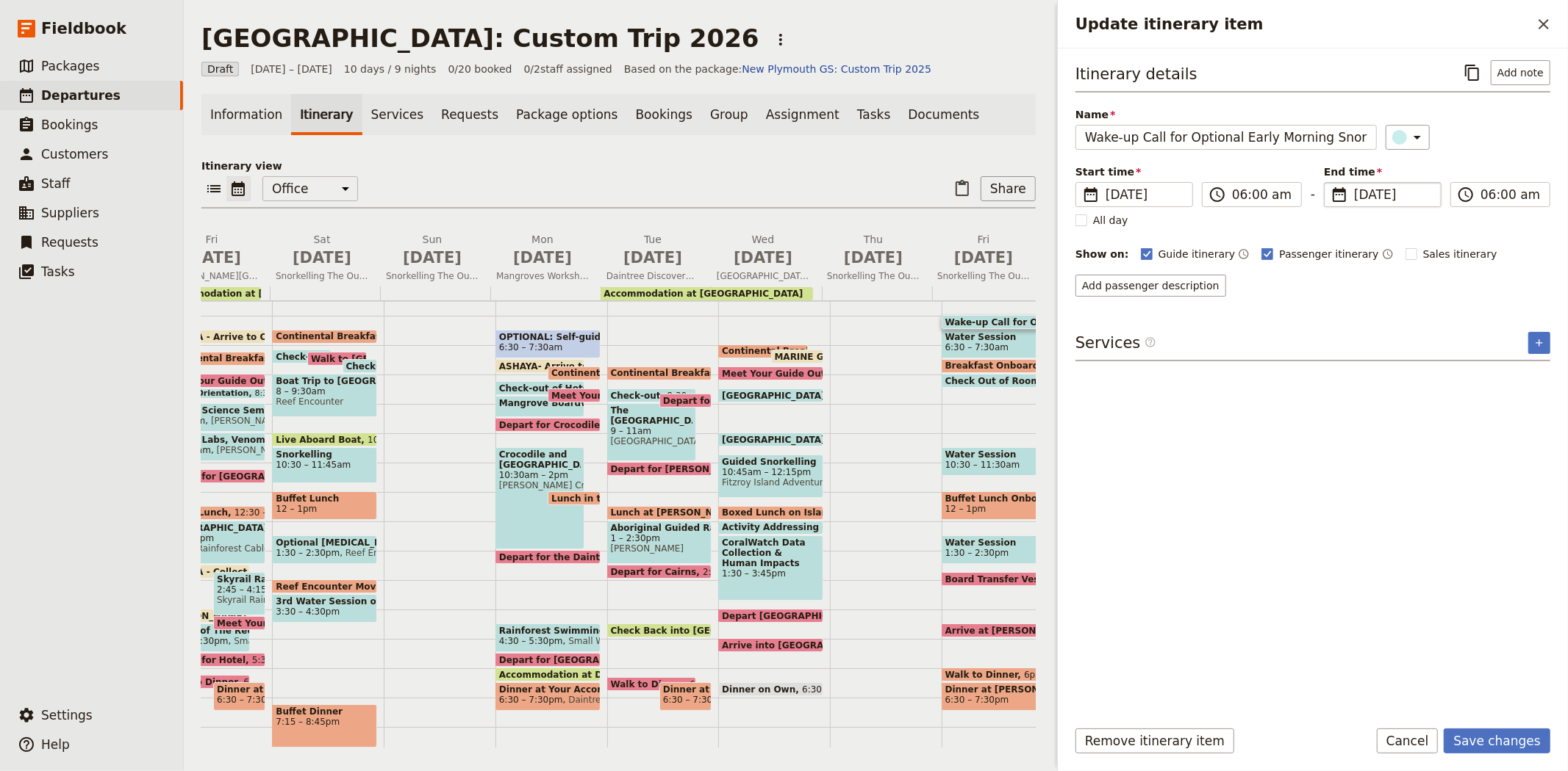
type input "05/07/2026"
click at [1437, 508] on div "Itinerary details ​ Add note Name Wake-up Call for Optional Early Morning Snork…" at bounding box center [1312, 383] width 475 height 645
click at [1475, 744] on button "Save changes" at bounding box center [1496, 741] width 106 height 25
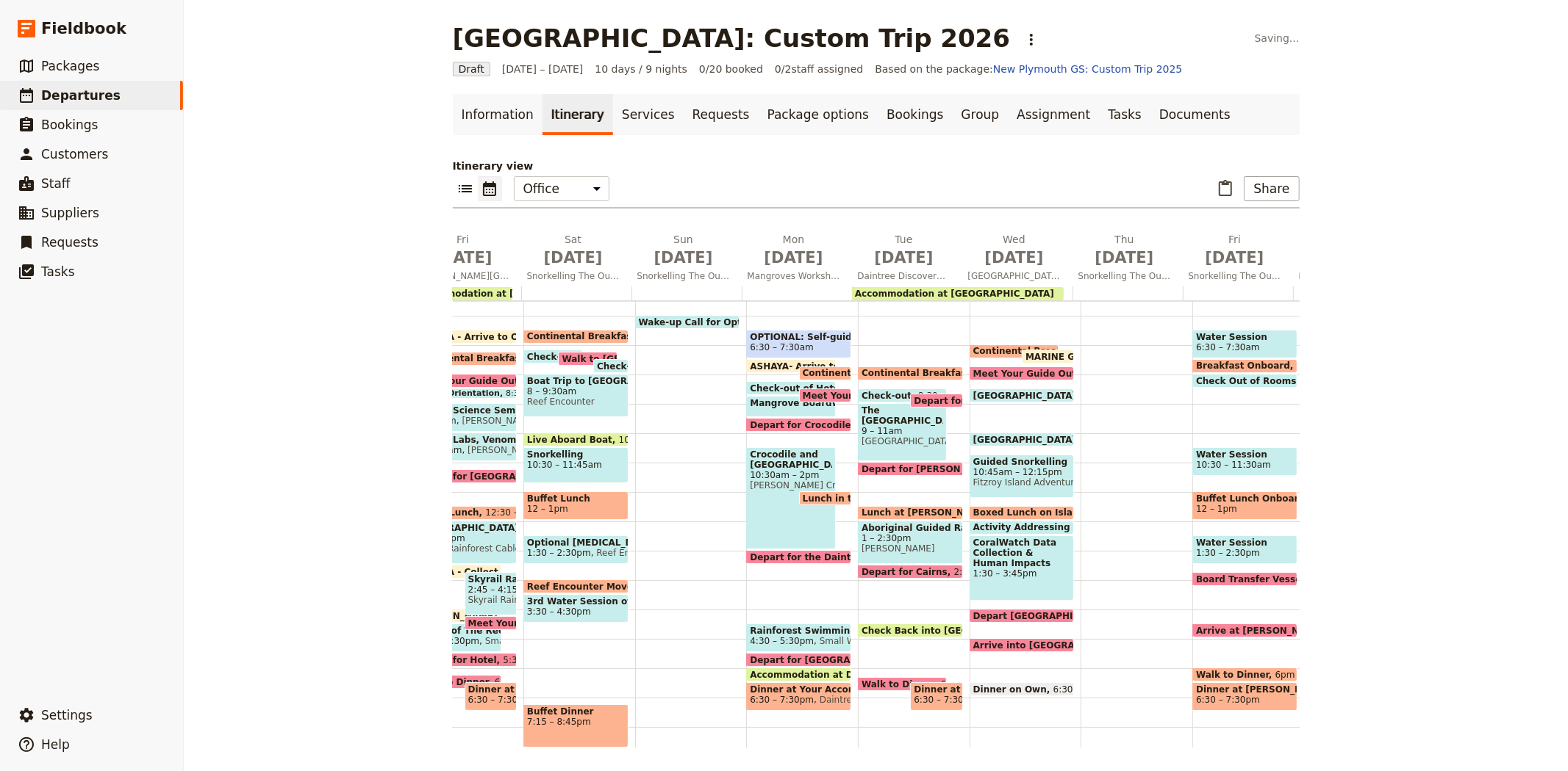
click at [1225, 342] on span "6:30 – 7:30am" at bounding box center [1228, 347] width 64 height 10
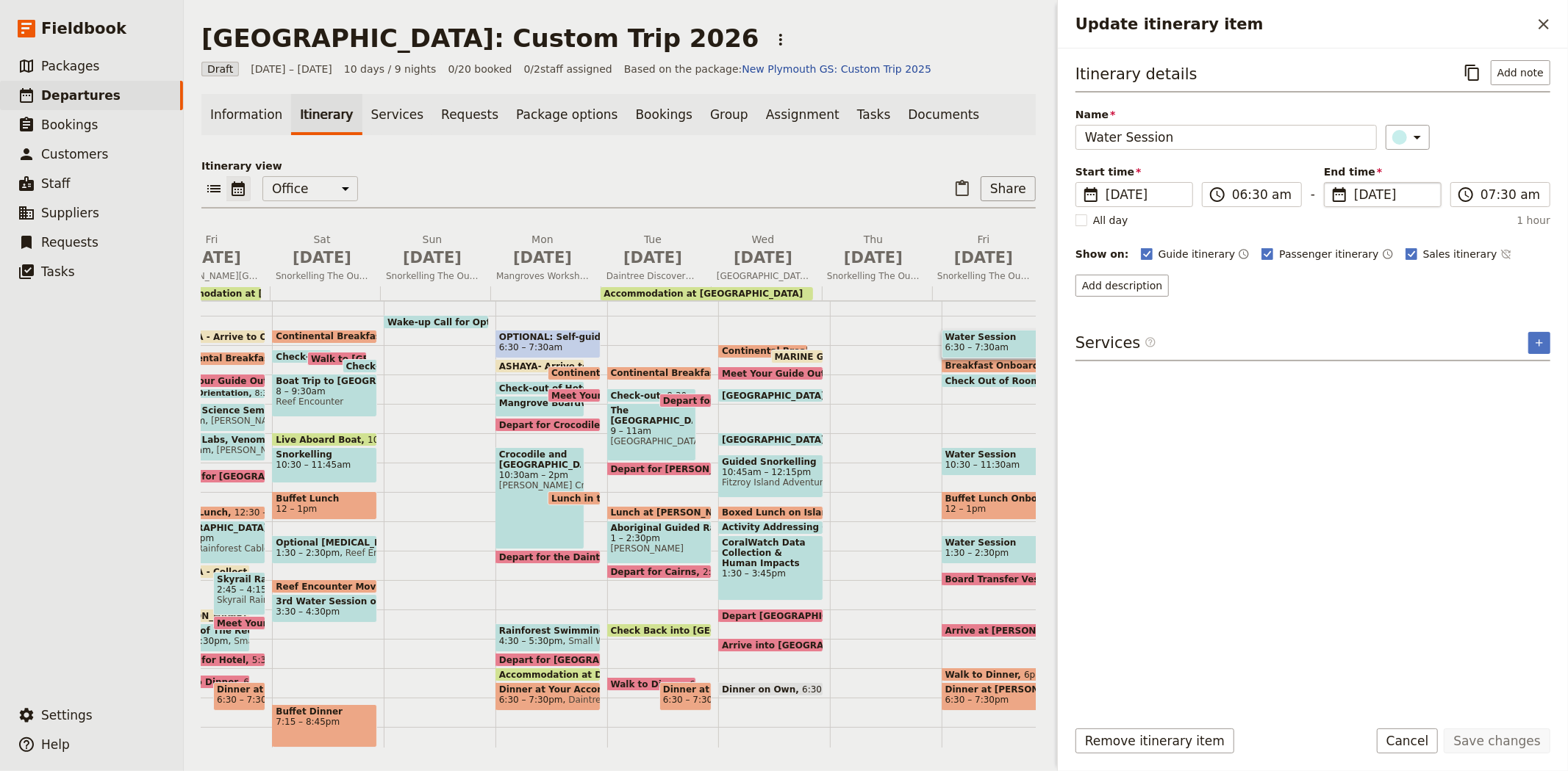
click at [1355, 196] on span "10 Jul 2026" at bounding box center [1393, 194] width 78 height 18
click at [1330, 183] on input "10/07/2026" at bounding box center [1329, 182] width 1 height 1
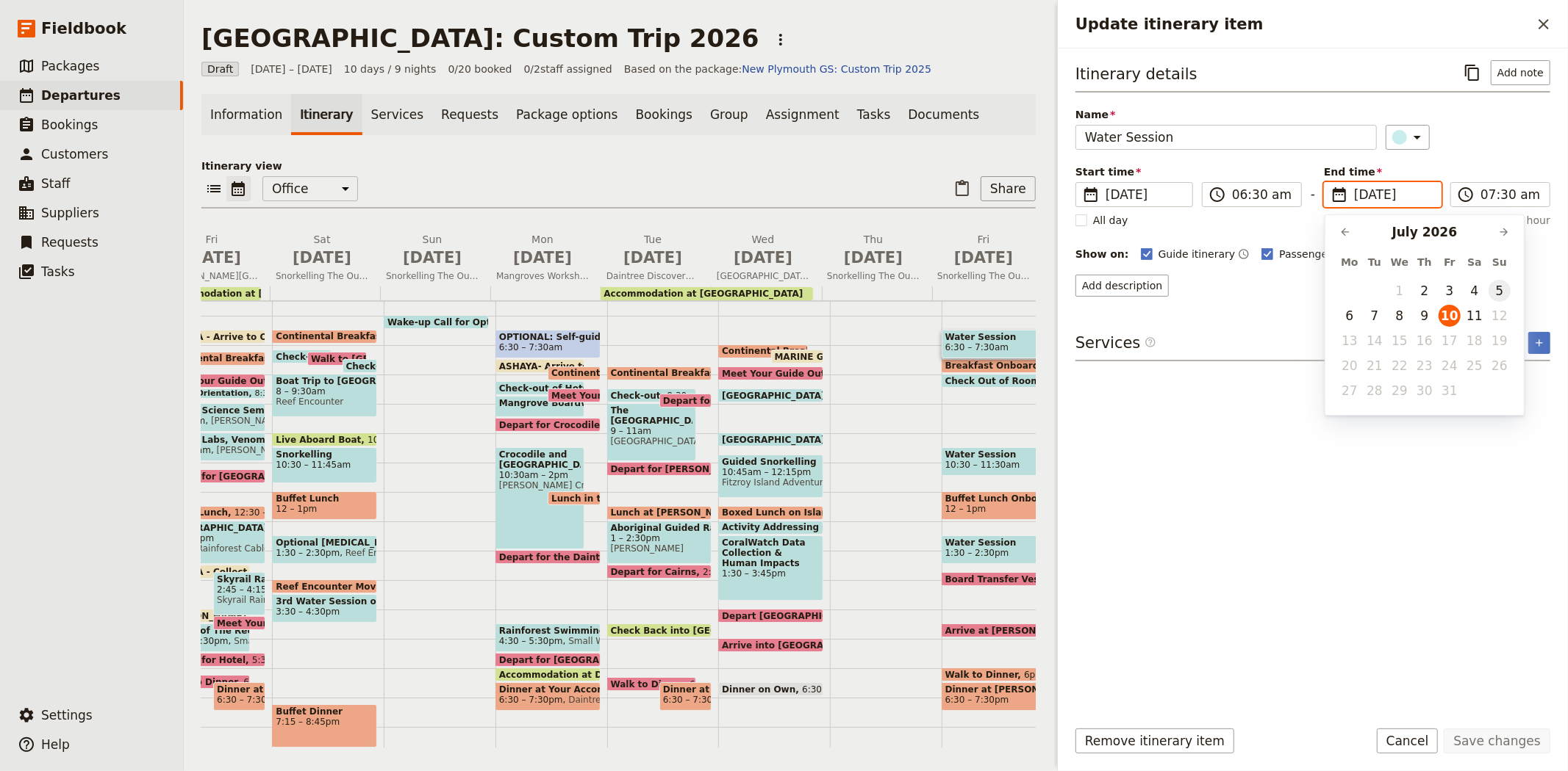
click at [1496, 293] on button "5" at bounding box center [1499, 290] width 22 height 22
type input "05/07/2026"
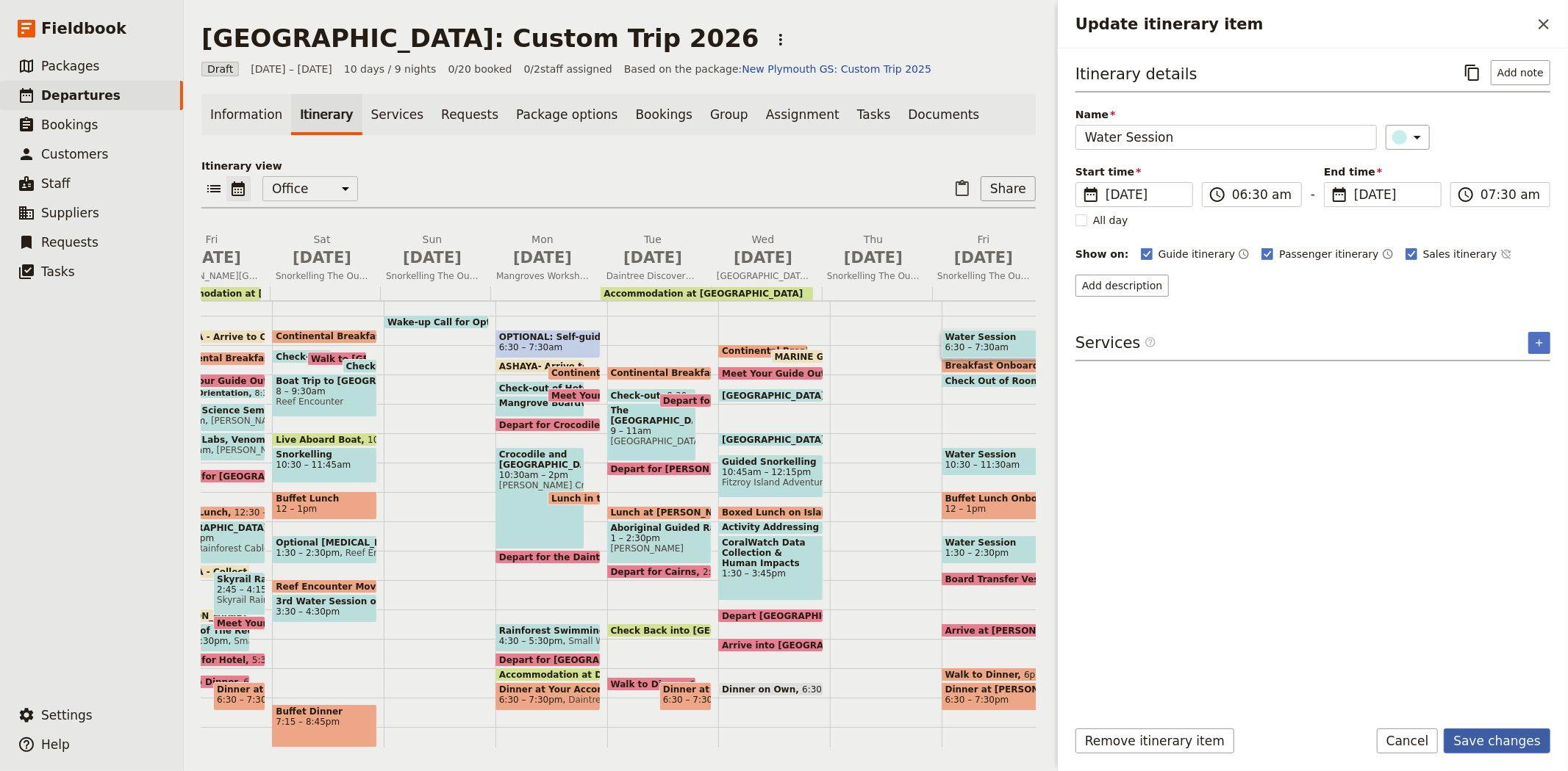
type input "05/07/2026"
click at [1511, 737] on button "Save changes" at bounding box center [1496, 741] width 106 height 25
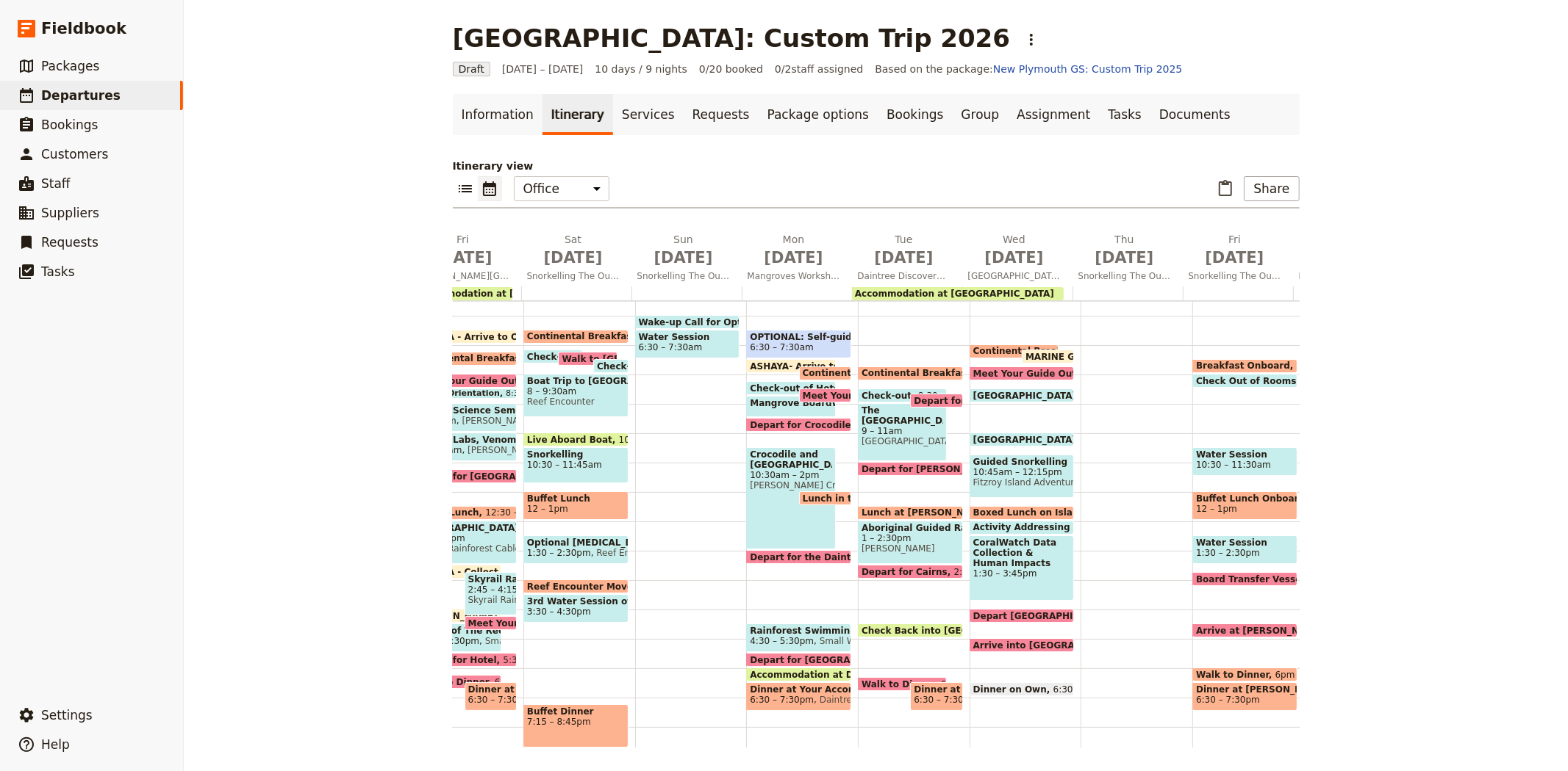
click at [1196, 361] on span "Breakfast Onboard" at bounding box center [1246, 365] width 101 height 10
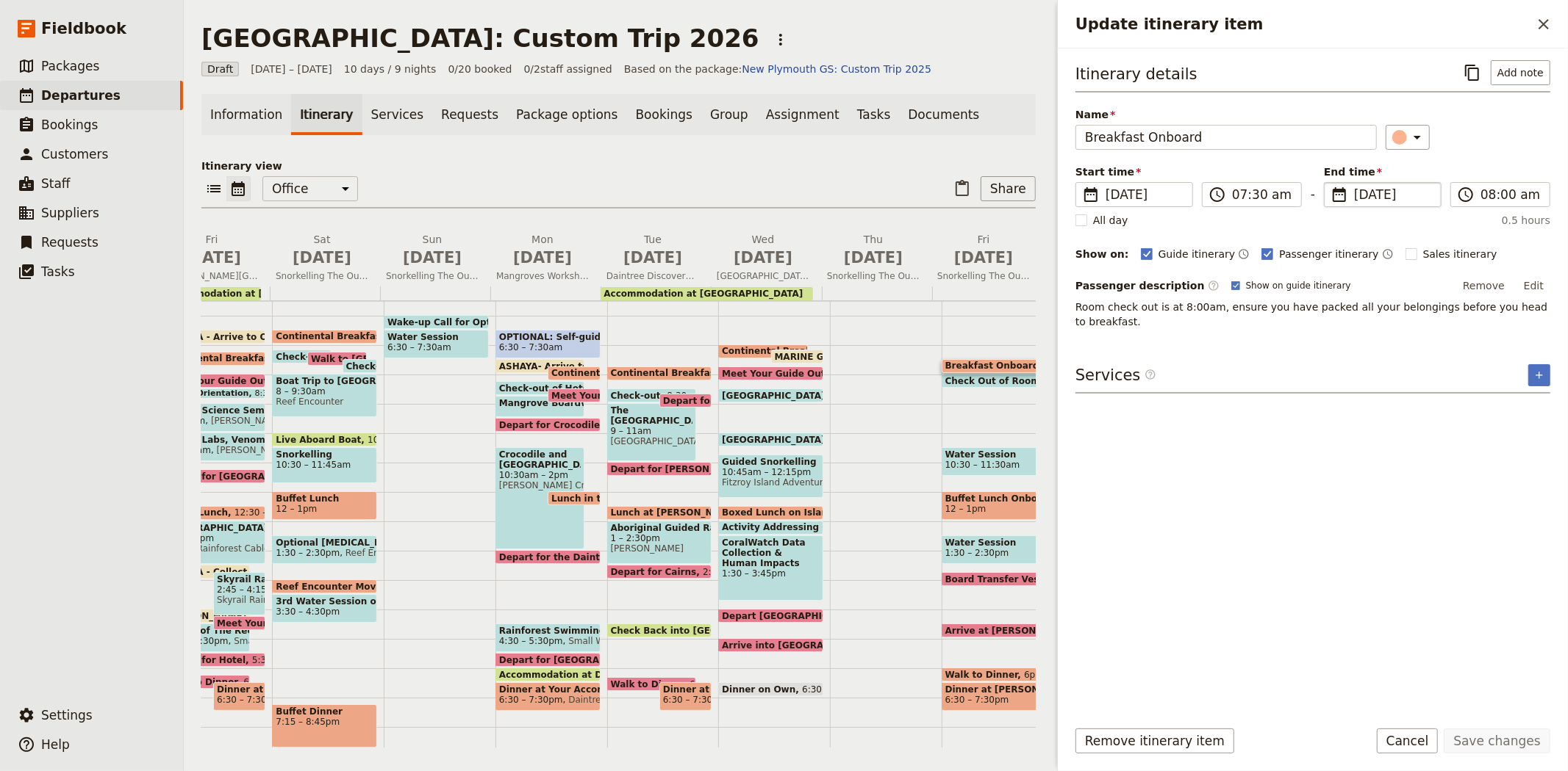
click at [1385, 202] on span "10 Jul 2026" at bounding box center [1393, 194] width 78 height 18
click at [1330, 183] on input "10/07/2026" at bounding box center [1329, 182] width 1 height 1
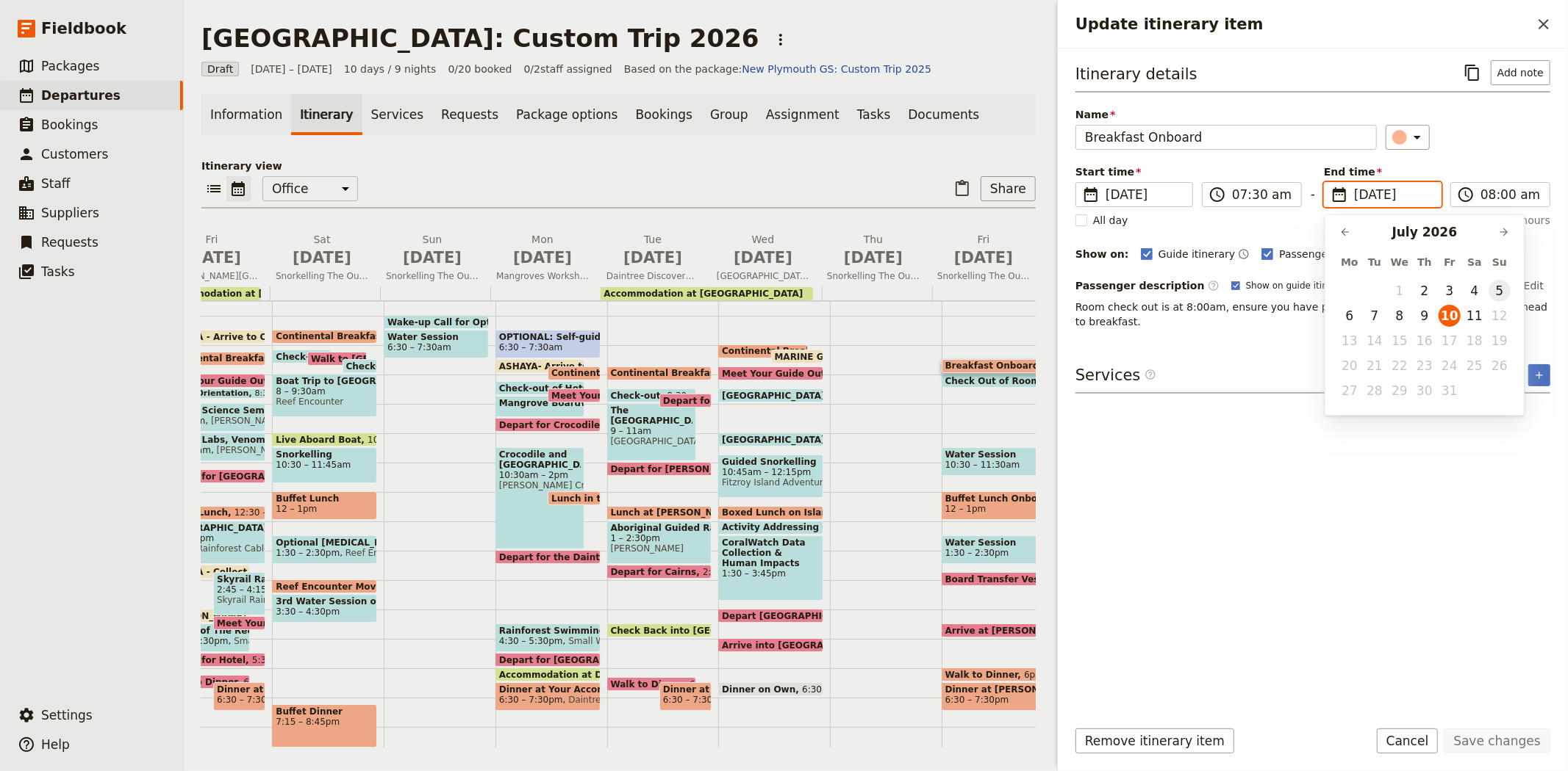
click at [1508, 294] on button "5" at bounding box center [1499, 290] width 22 height 22
type input "05/07/2026"
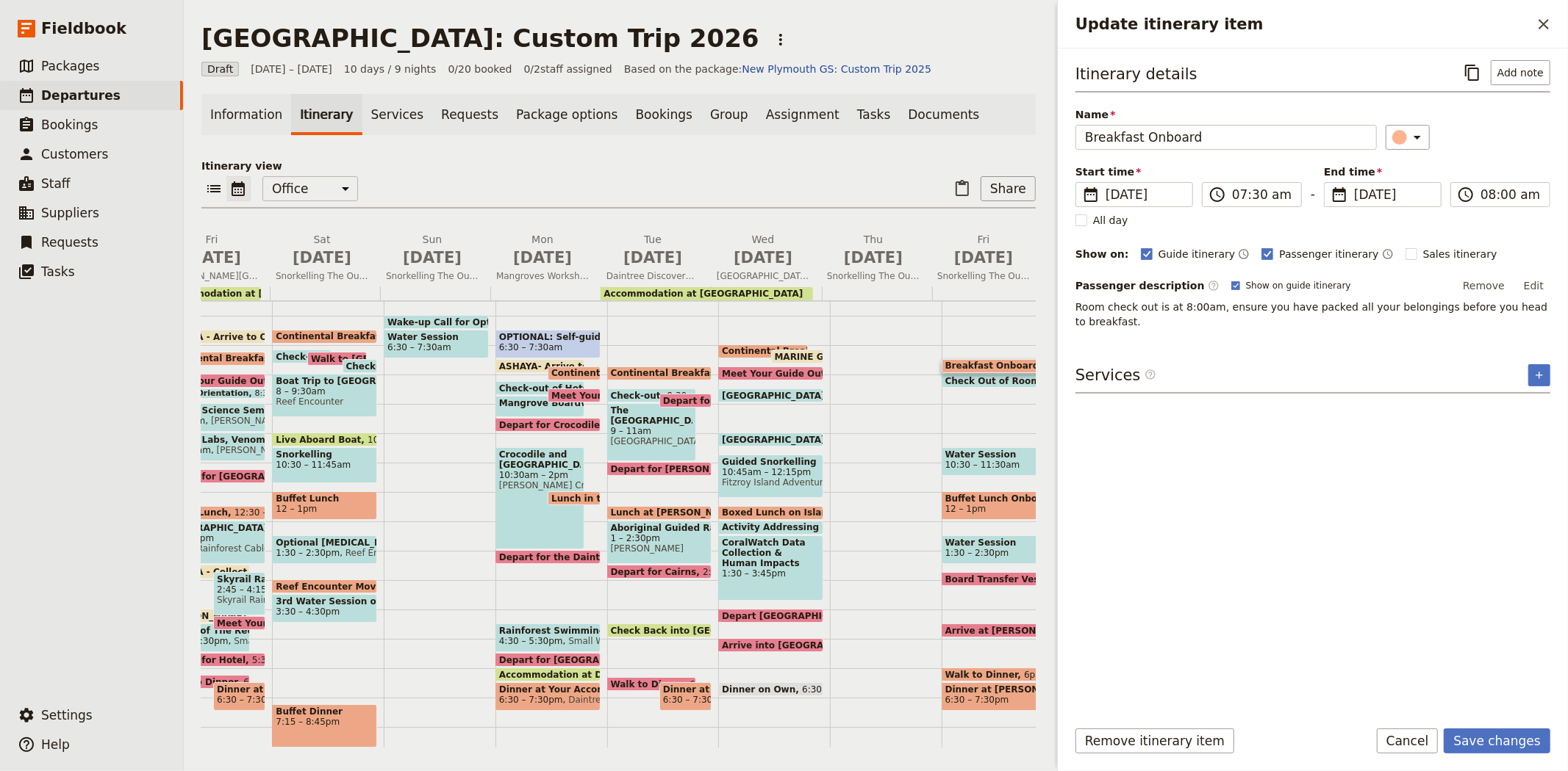
type input "05/07/2026"
click at [1446, 630] on div "Itinerary details ​ Add note Name Breakfast Onboard ​ Start time ​ 5 Jul 2026 0…" at bounding box center [1312, 383] width 475 height 645
click at [1496, 736] on button "Save changes" at bounding box center [1496, 741] width 106 height 25
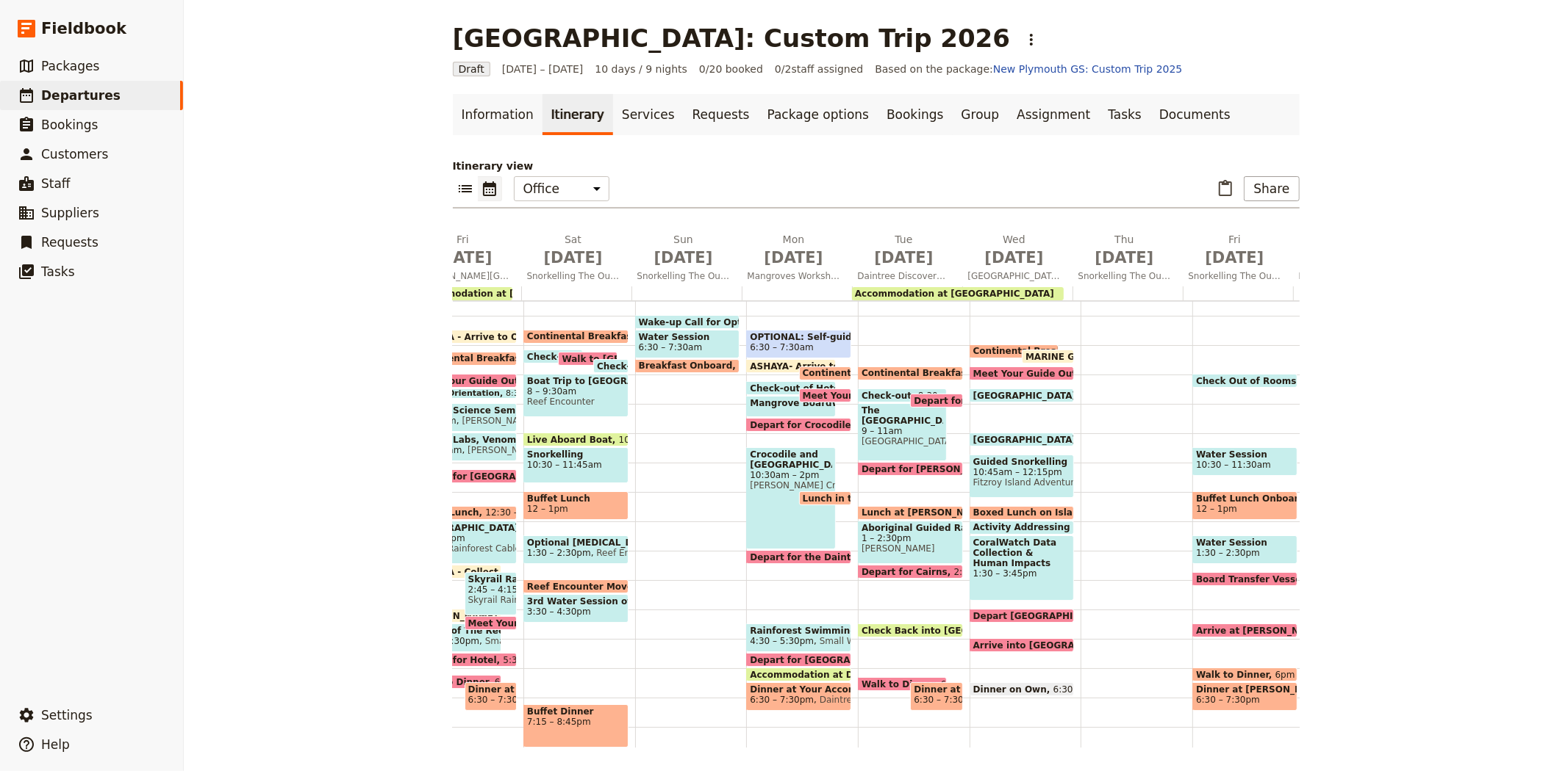
click at [1198, 378] on span "Check Out of Rooms" at bounding box center [1248, 381] width 106 height 9
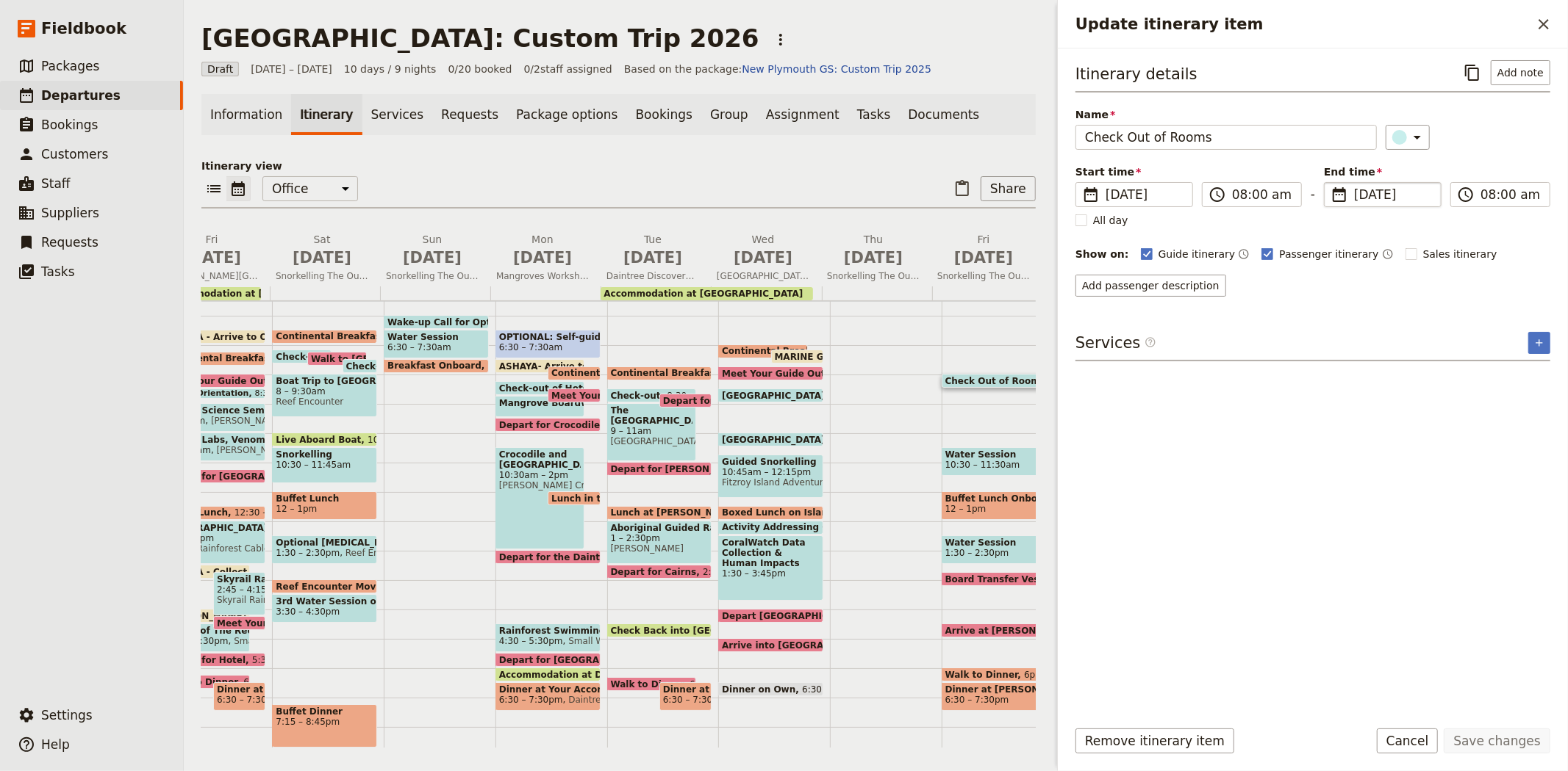
click at [1359, 195] on span "10 Jul 2026" at bounding box center [1393, 194] width 78 height 18
click at [1330, 183] on input "10/07/2026" at bounding box center [1329, 182] width 1 height 1
click at [1491, 283] on button "5" at bounding box center [1499, 290] width 22 height 22
type input "05/07/2026"
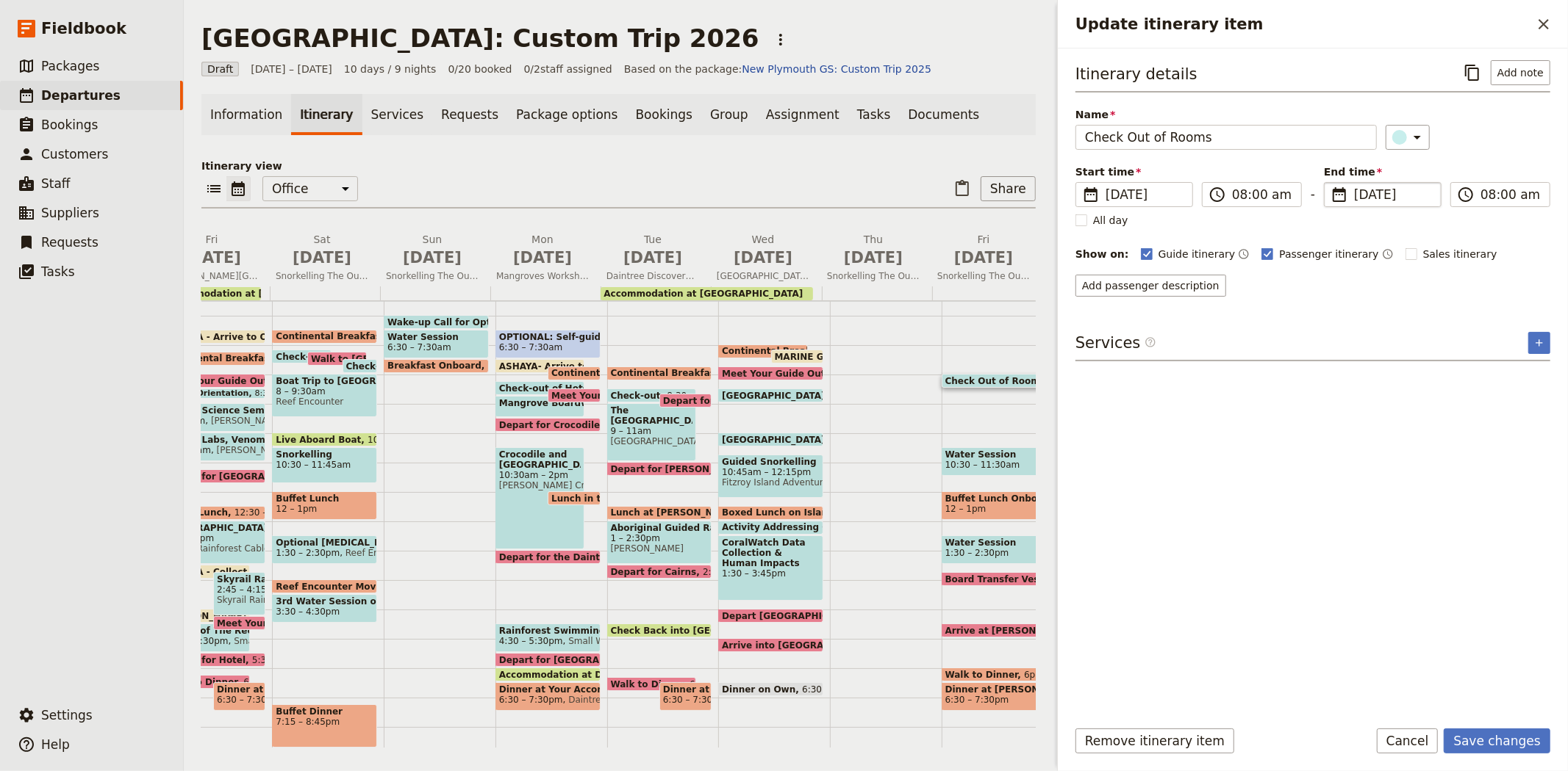
click at [1431, 474] on div "Itinerary details ​ Add note Name Check Out of Rooms ​ Start time ​ 5 Jul 2026 …" at bounding box center [1312, 383] width 475 height 645
click at [1498, 750] on button "Save changes" at bounding box center [1496, 741] width 106 height 25
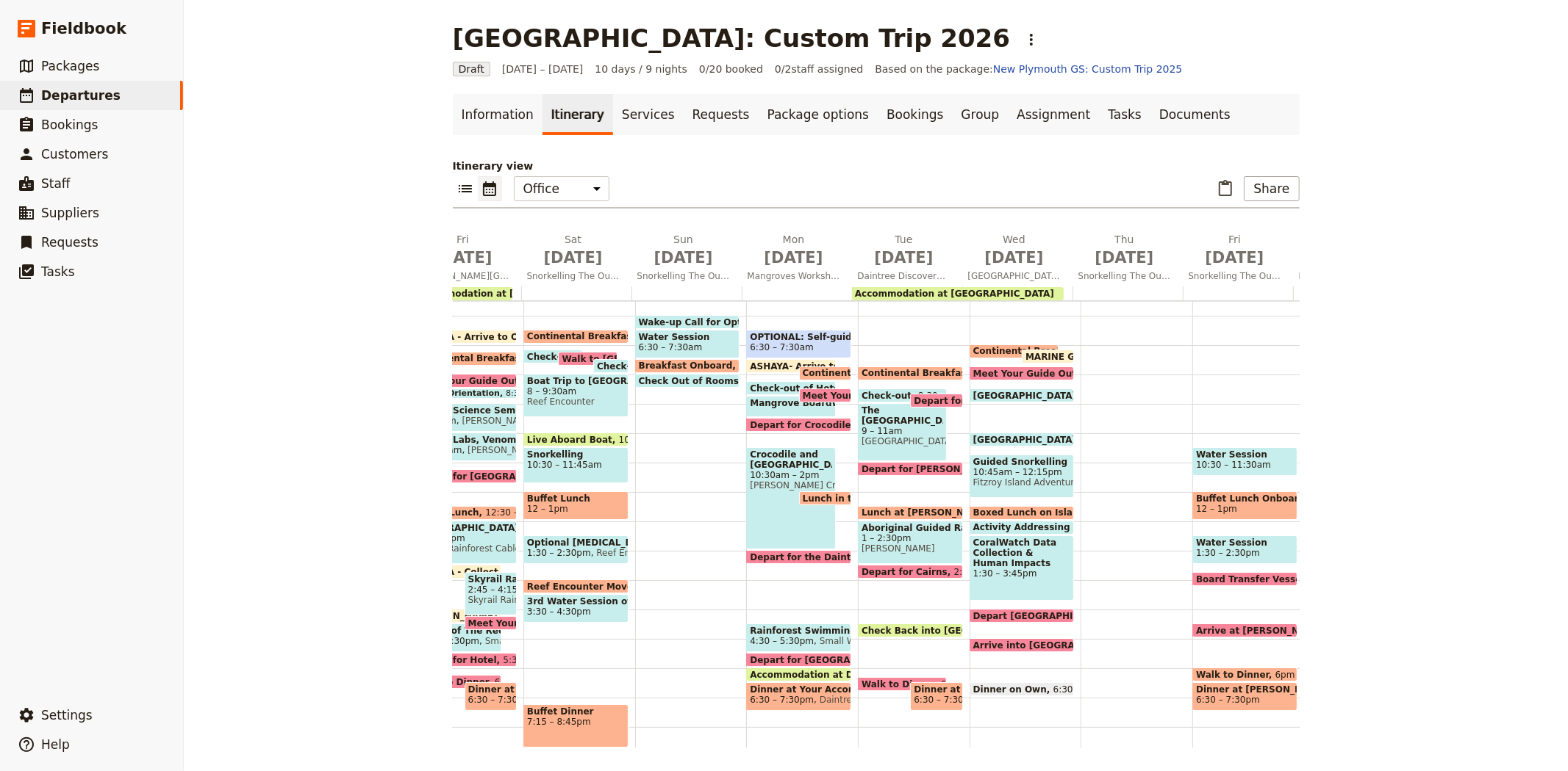
click at [1232, 461] on span "10:30 – 11:30am" at bounding box center [1233, 465] width 75 height 10
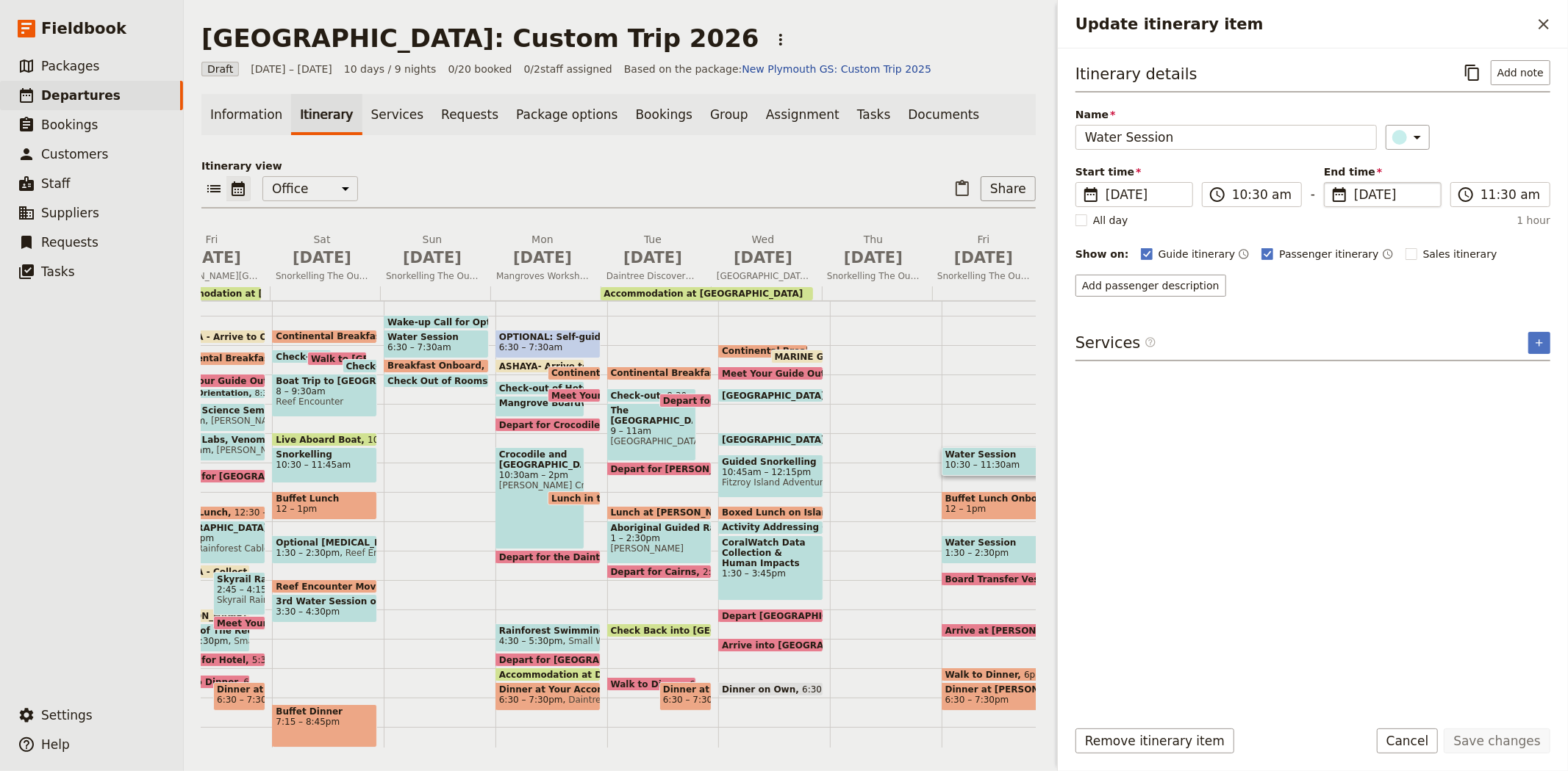
click at [1368, 199] on span "10 Jul 2026" at bounding box center [1393, 194] width 78 height 18
click at [1330, 183] on input "10/07/2026" at bounding box center [1329, 182] width 1 height 1
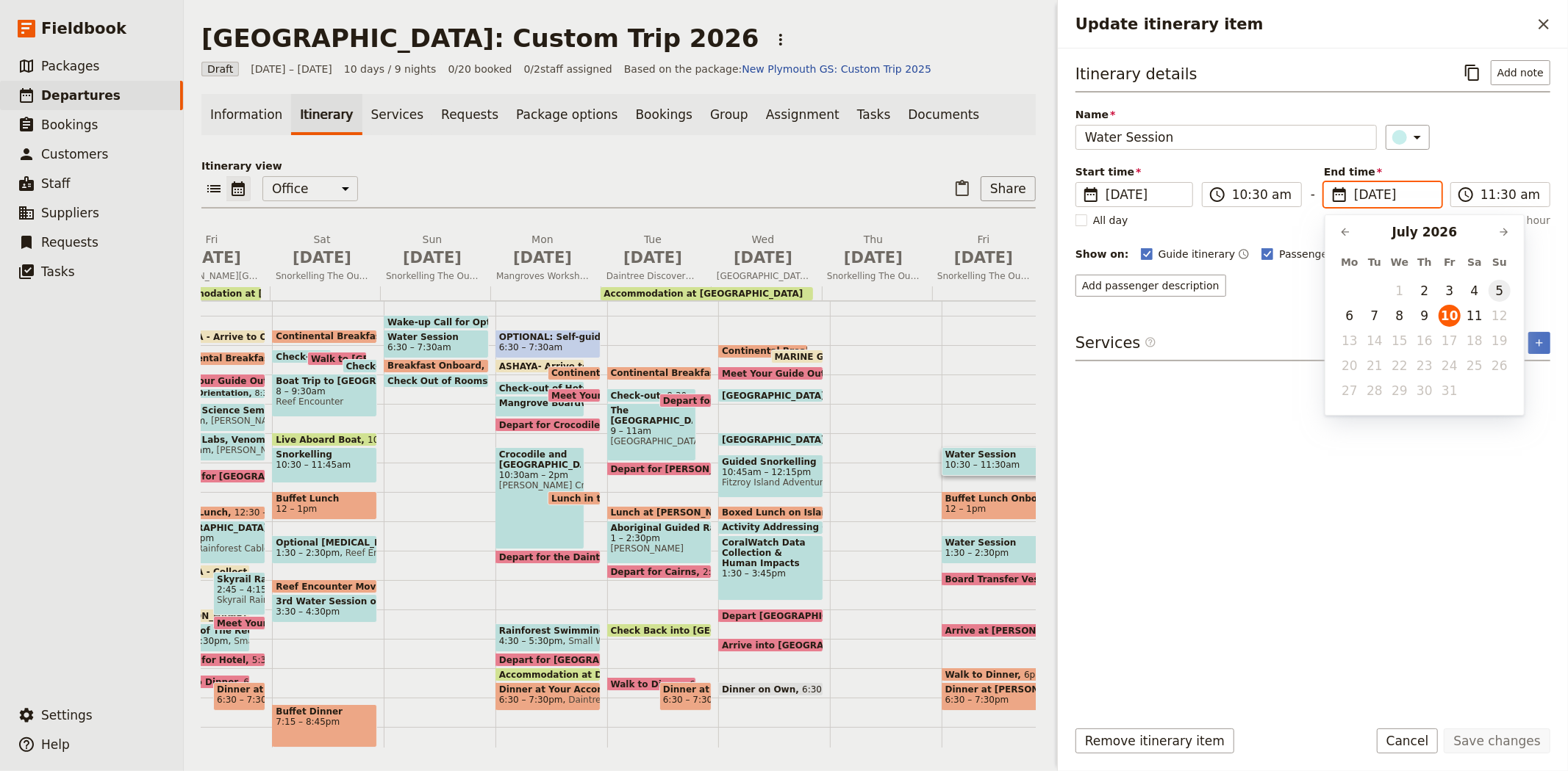
click at [1495, 296] on button "5" at bounding box center [1499, 290] width 22 height 22
type input "05/07/2026"
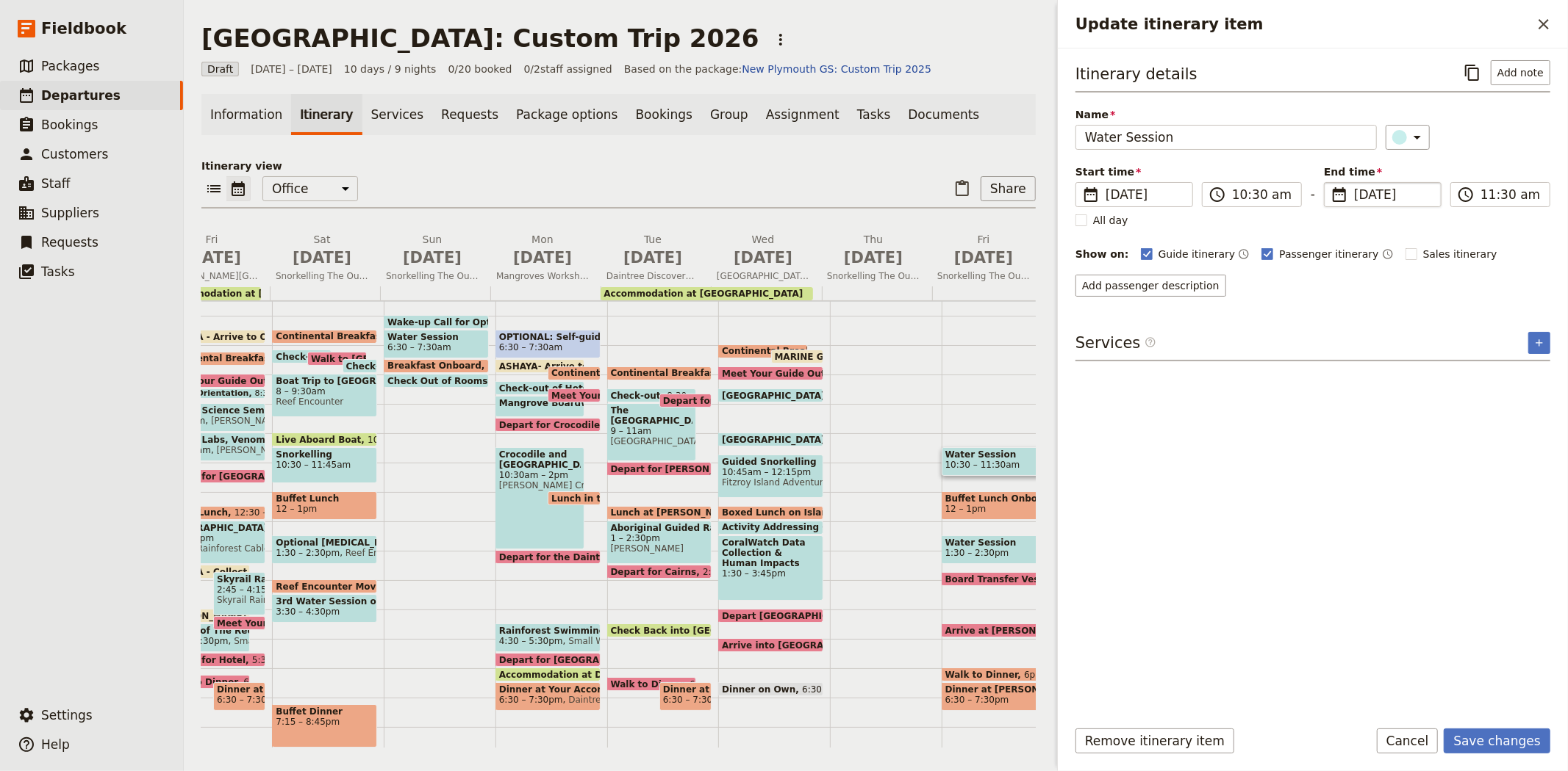
type input "05/07/2026"
click at [1433, 530] on div "Itinerary details ​ Add note Name Water Session ​ Start time ​ 10 Jul 2026 05/0…" at bounding box center [1312, 383] width 475 height 645
click at [1500, 729] on button "Save changes" at bounding box center [1496, 741] width 106 height 25
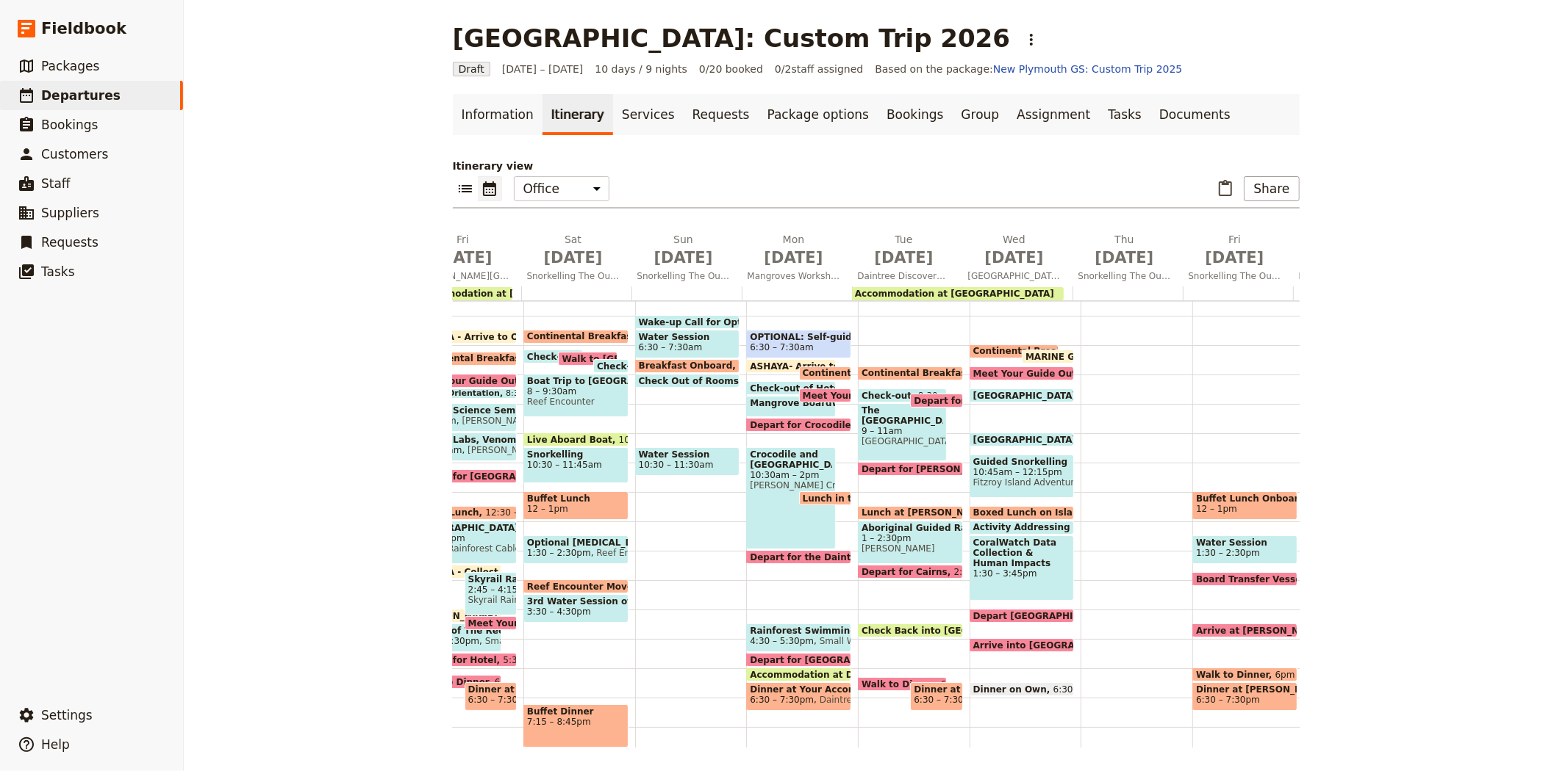
click at [1239, 507] on span "12 – 1pm" at bounding box center [1245, 508] width 98 height 10
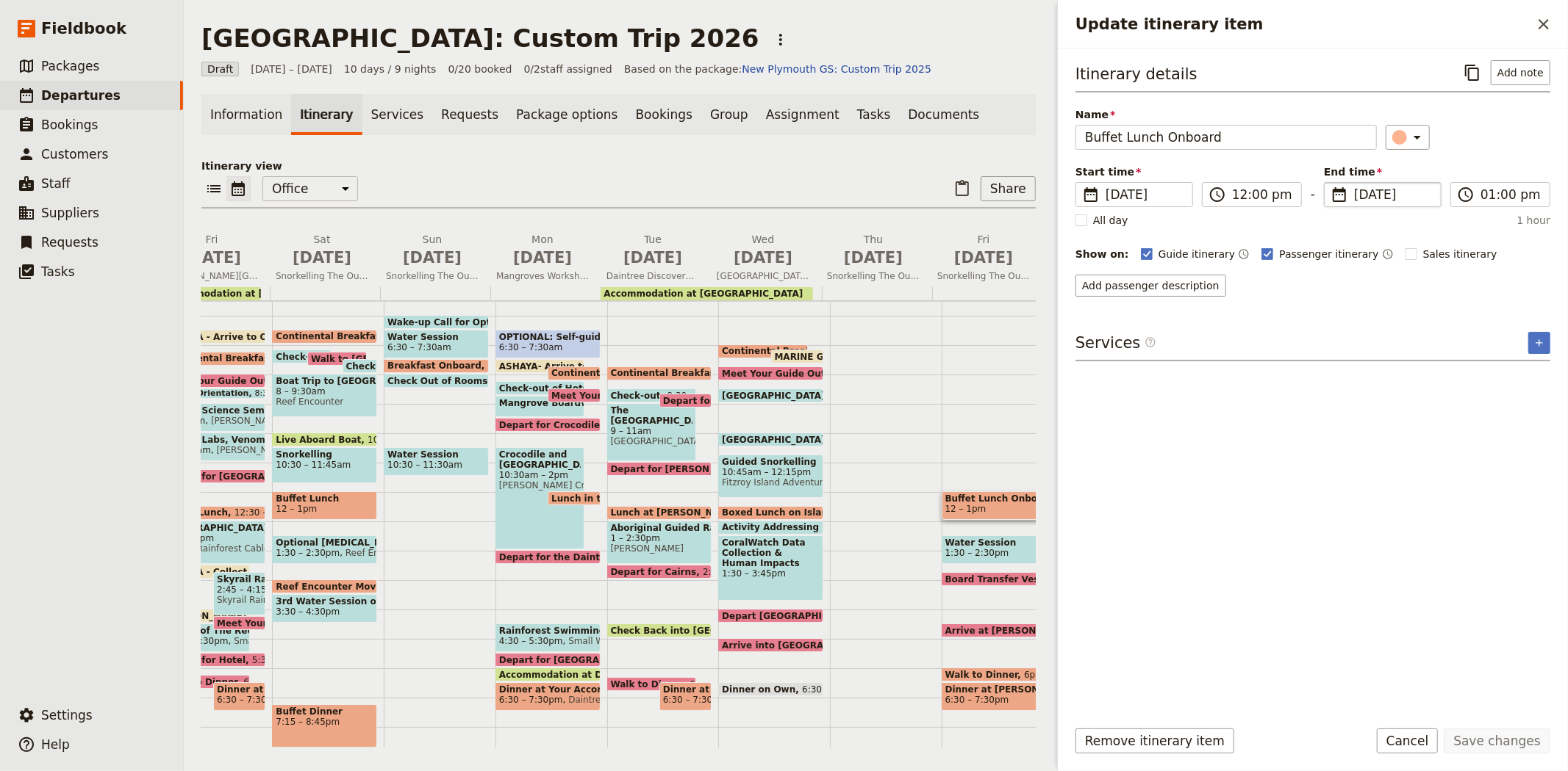
click at [1376, 188] on span "10 Jul 2026" at bounding box center [1393, 194] width 78 height 18
click at [1330, 183] on input "10/07/2026" at bounding box center [1329, 182] width 1 height 1
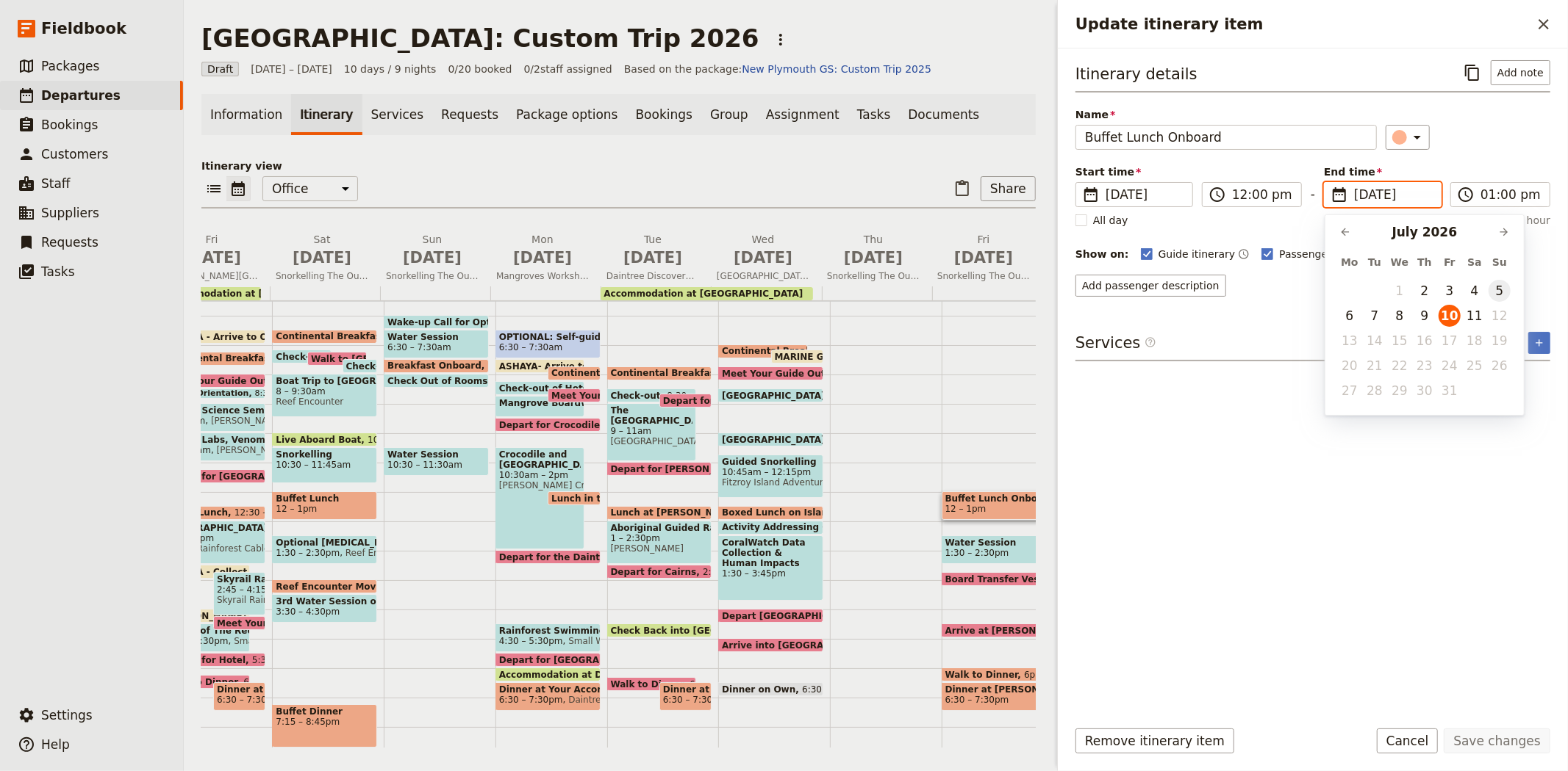
click at [1495, 290] on button "5" at bounding box center [1499, 290] width 22 height 22
type input "05/07/2026"
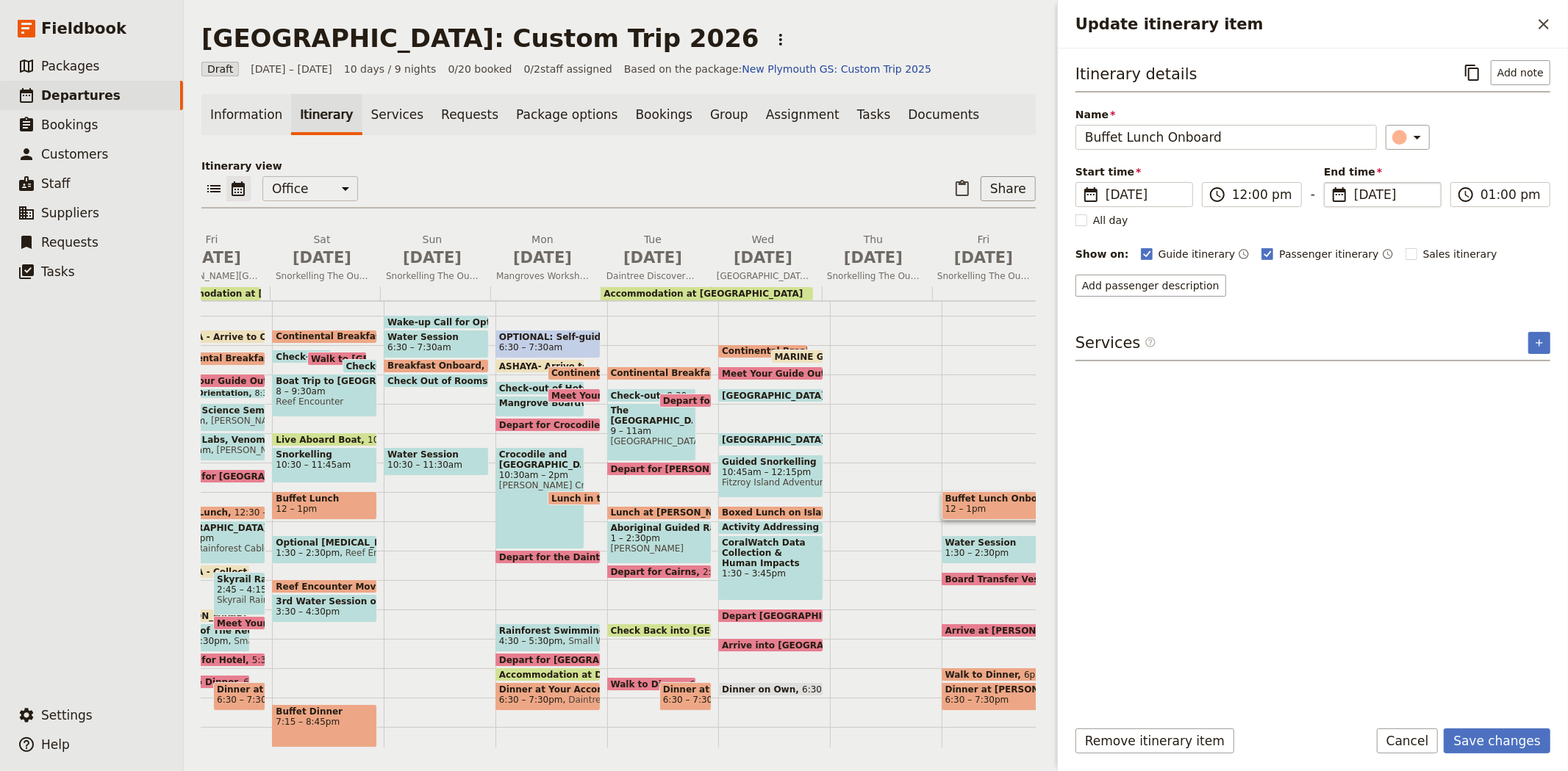
type input "05/07/2026"
click at [1406, 565] on div "Itinerary details ​ Add note Name Buffet Lunch Onboard ​ Start time ​ 10 Jul 20…" at bounding box center [1312, 383] width 475 height 645
click at [1505, 743] on button "Save changes" at bounding box center [1496, 741] width 106 height 25
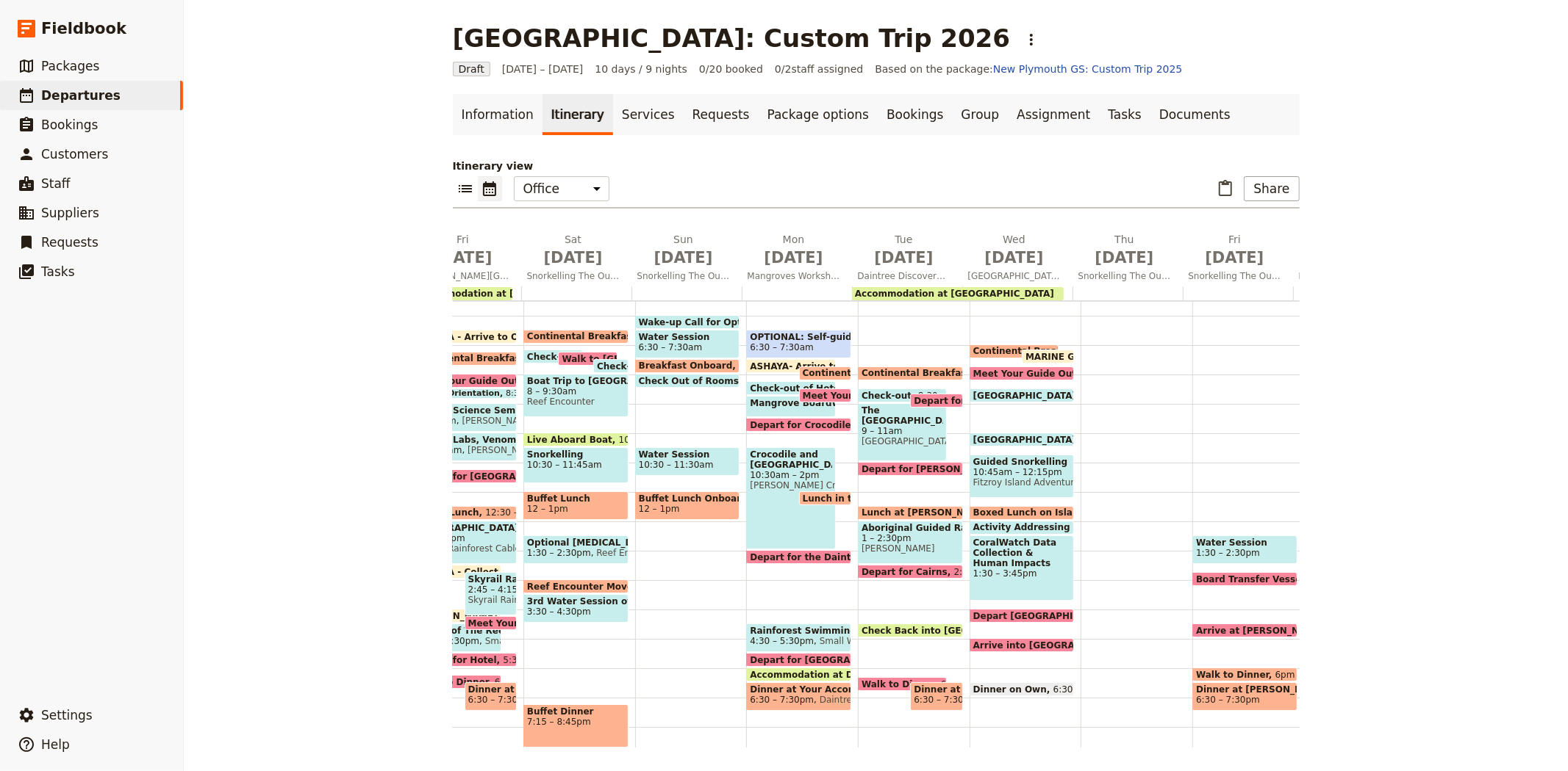
click at [1196, 548] on span "1:30 – 2:30pm" at bounding box center [1228, 552] width 64 height 10
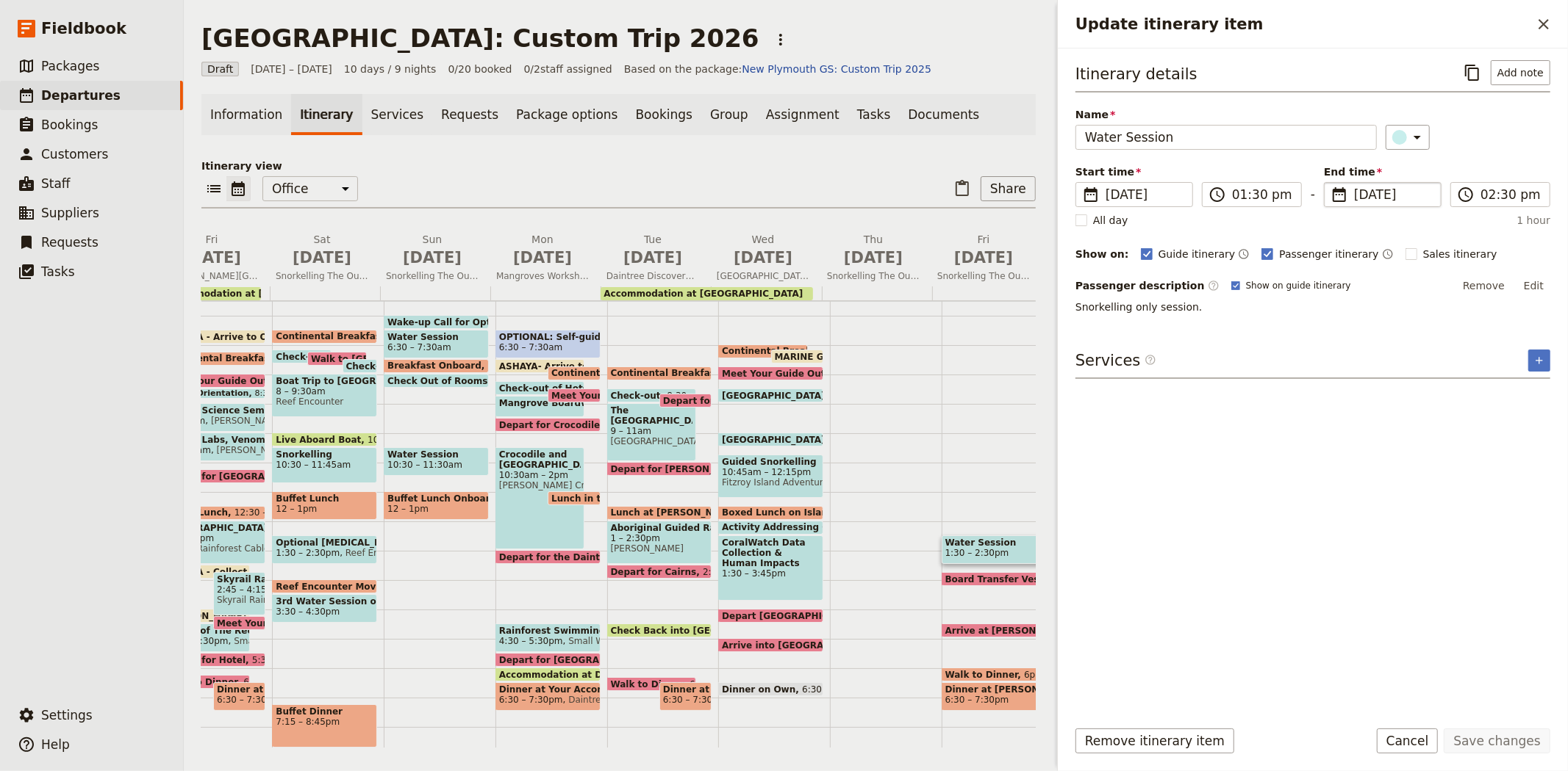
click at [1359, 186] on span "10 Jul 2026" at bounding box center [1393, 194] width 78 height 18
click at [1330, 183] on input "10/07/2026" at bounding box center [1329, 182] width 1 height 1
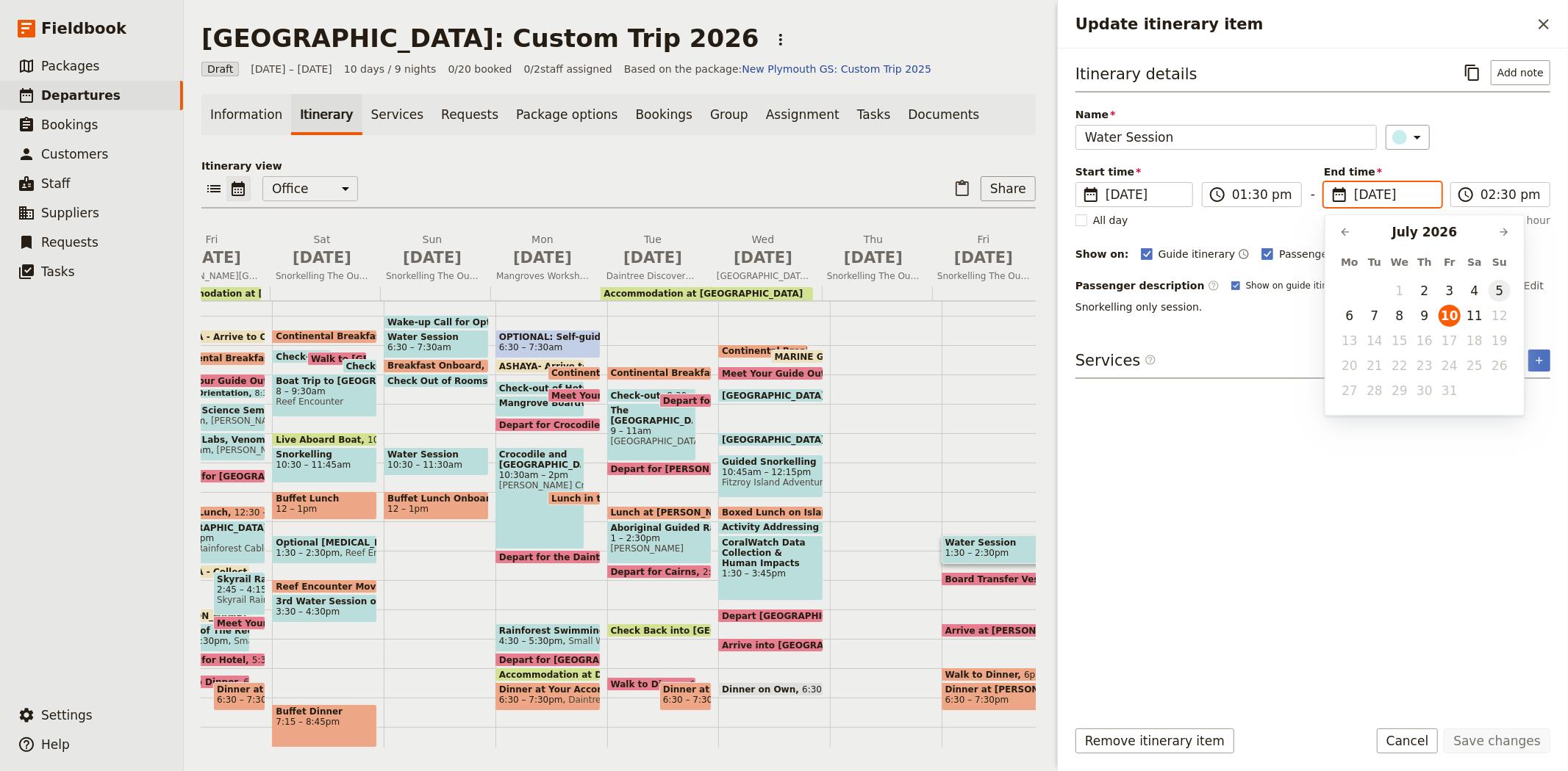
click at [1503, 289] on button "5" at bounding box center [1499, 290] width 22 height 22
type input "05/07/2026"
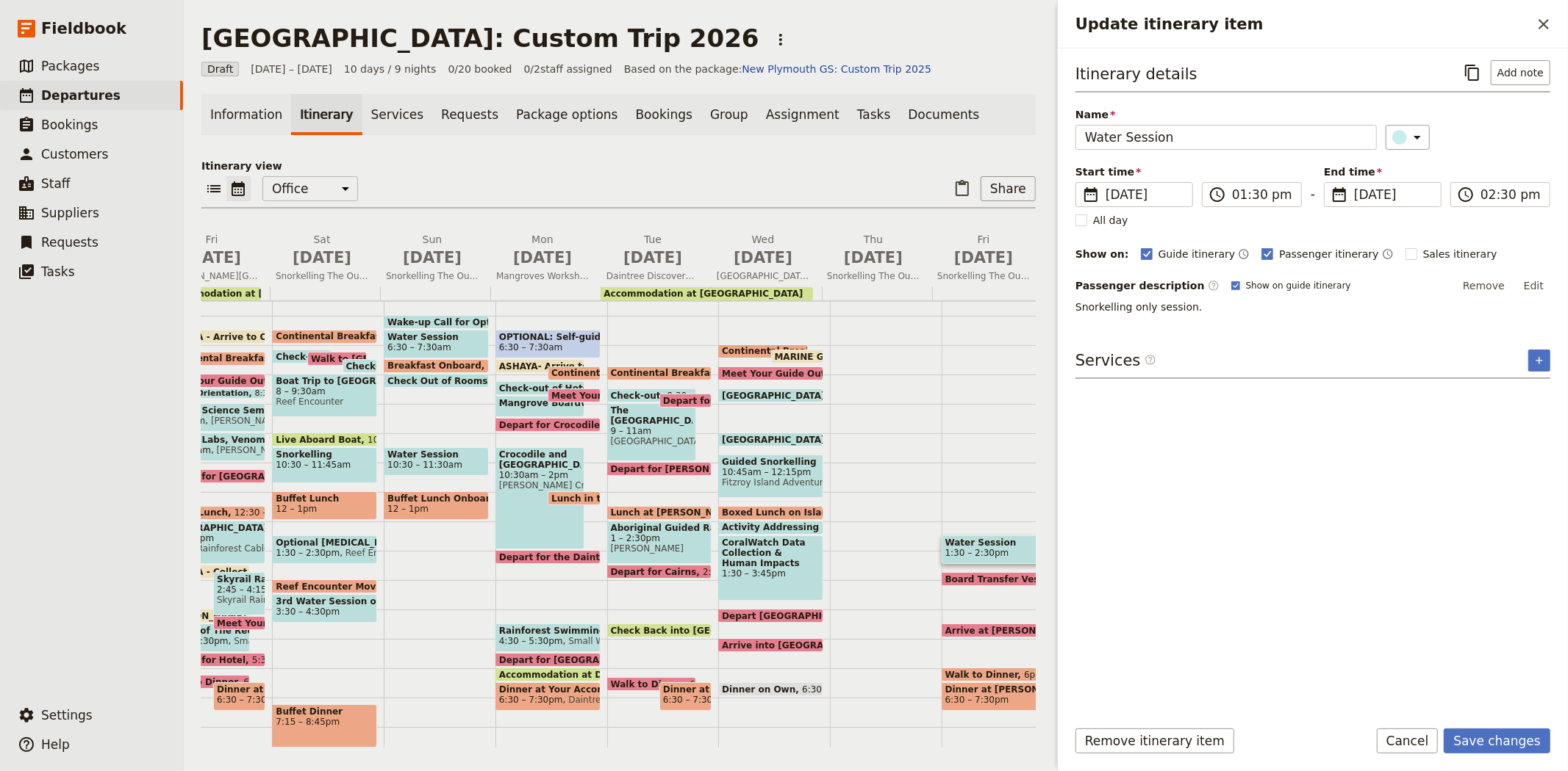
type input "05/07/2026"
click at [1342, 539] on div "Itinerary details ​ Add note Name Water Session ​ Start time ​ 10 Jul 2026 05/0…" at bounding box center [1312, 383] width 475 height 645
click at [1514, 738] on button "Save changes" at bounding box center [1496, 741] width 106 height 25
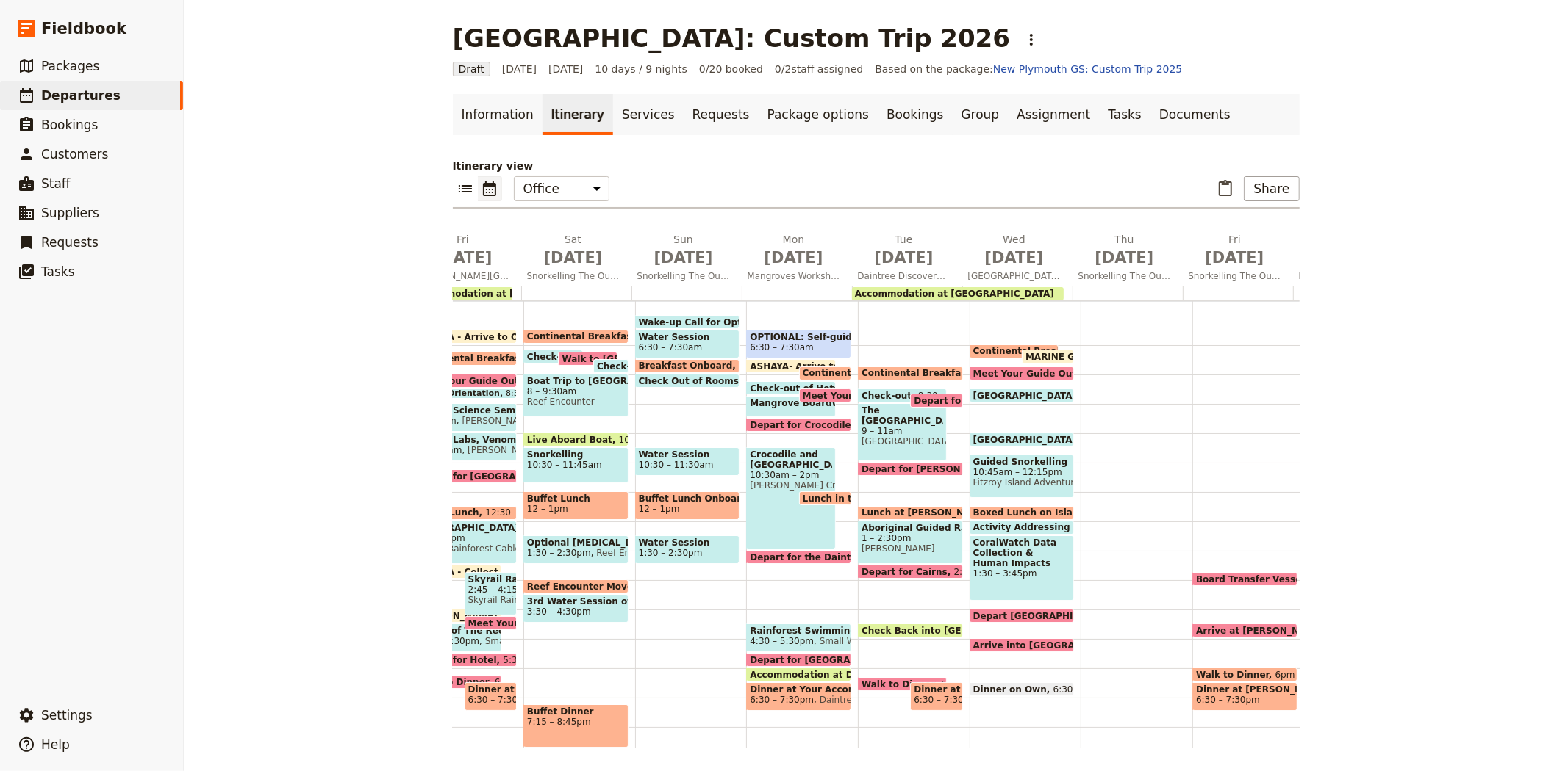
click at [1215, 577] on span "Board Transfer Vessel & Depart for Cairns" at bounding box center [1339, 579] width 287 height 9
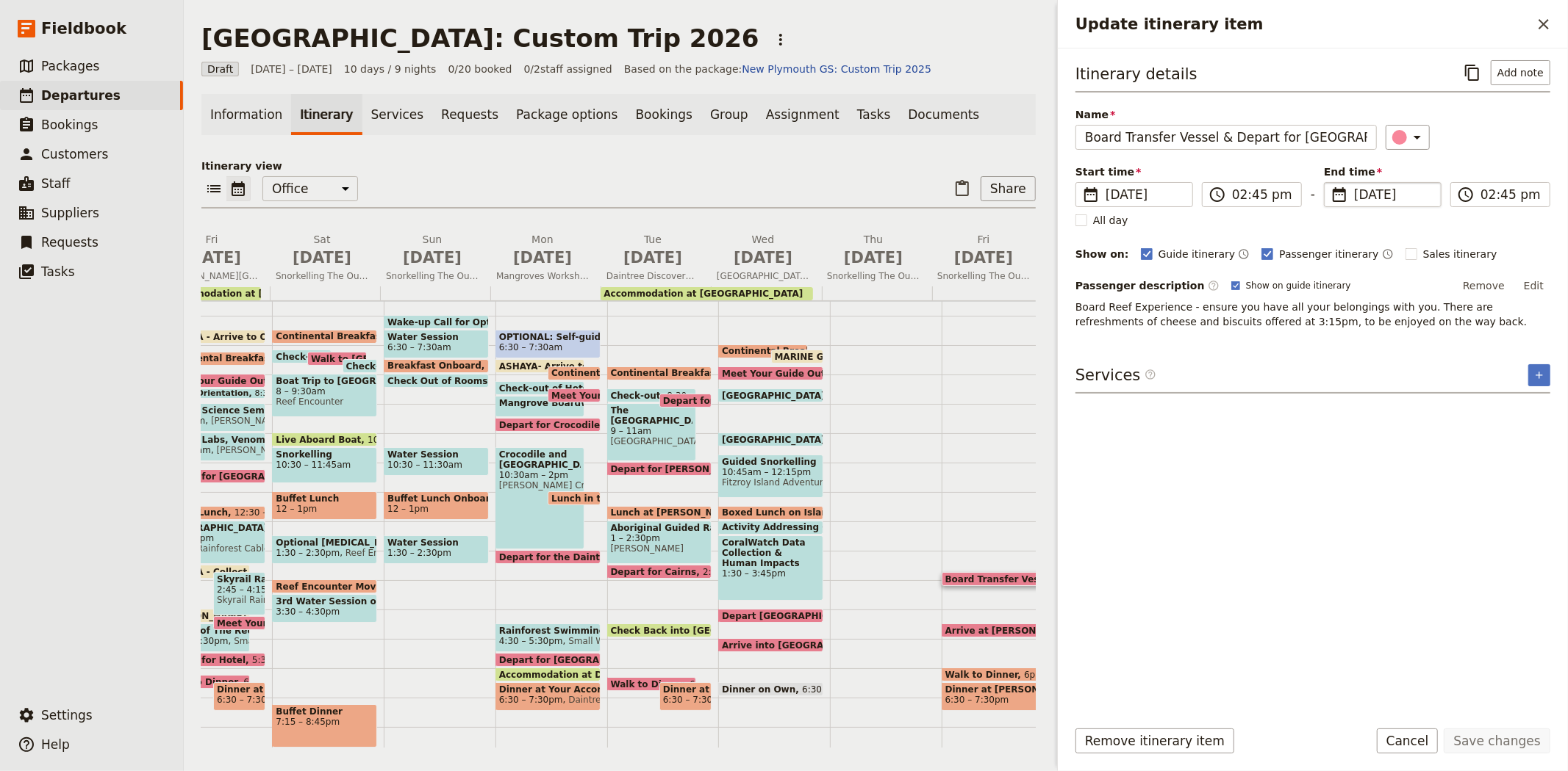
click at [1393, 190] on span "10 Jul 2026" at bounding box center [1393, 194] width 78 height 18
click at [1330, 183] on input "10/07/2026" at bounding box center [1329, 182] width 1 height 1
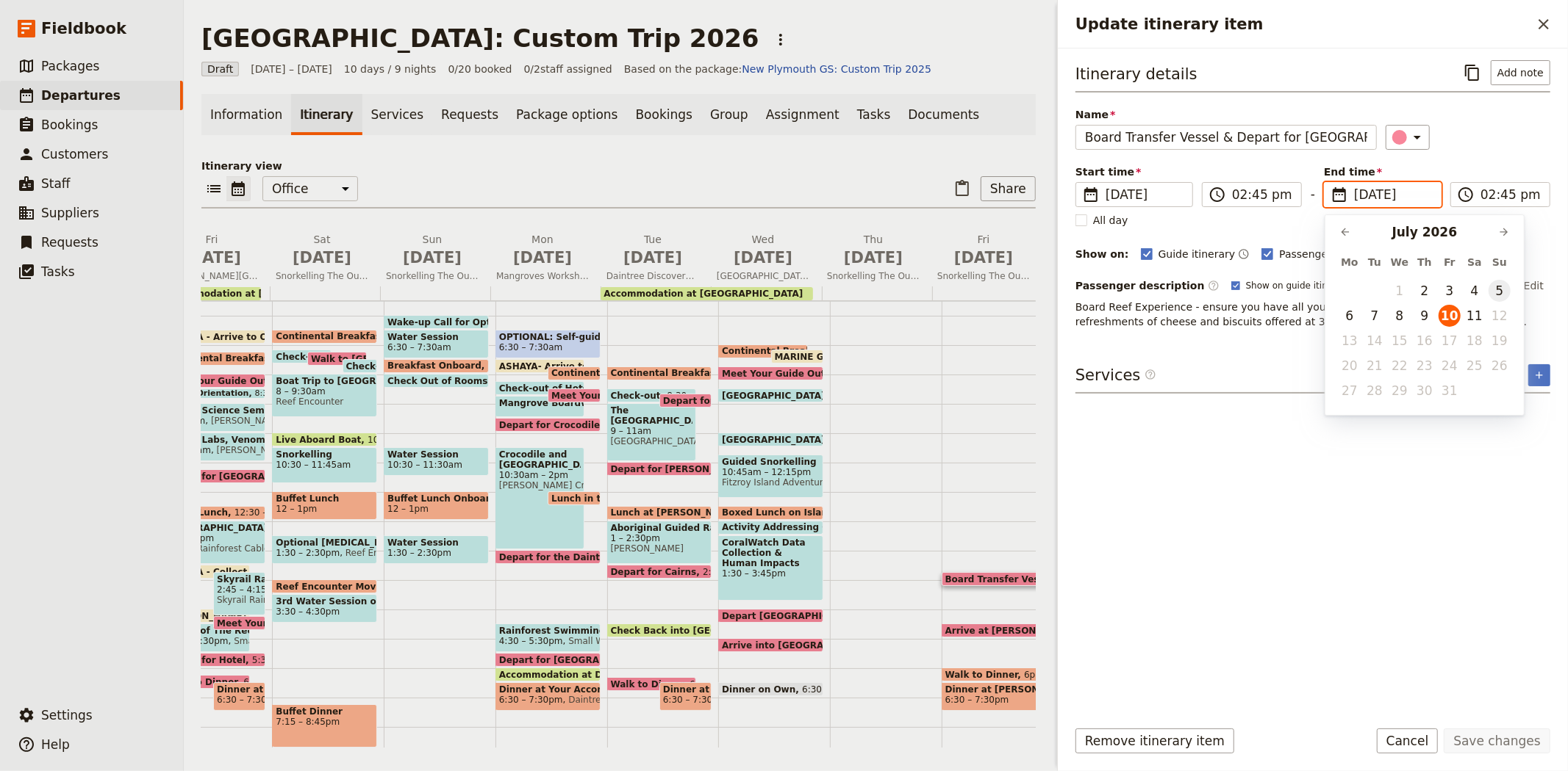
click at [1498, 285] on button "5" at bounding box center [1499, 290] width 22 height 22
type input "05/07/2026"
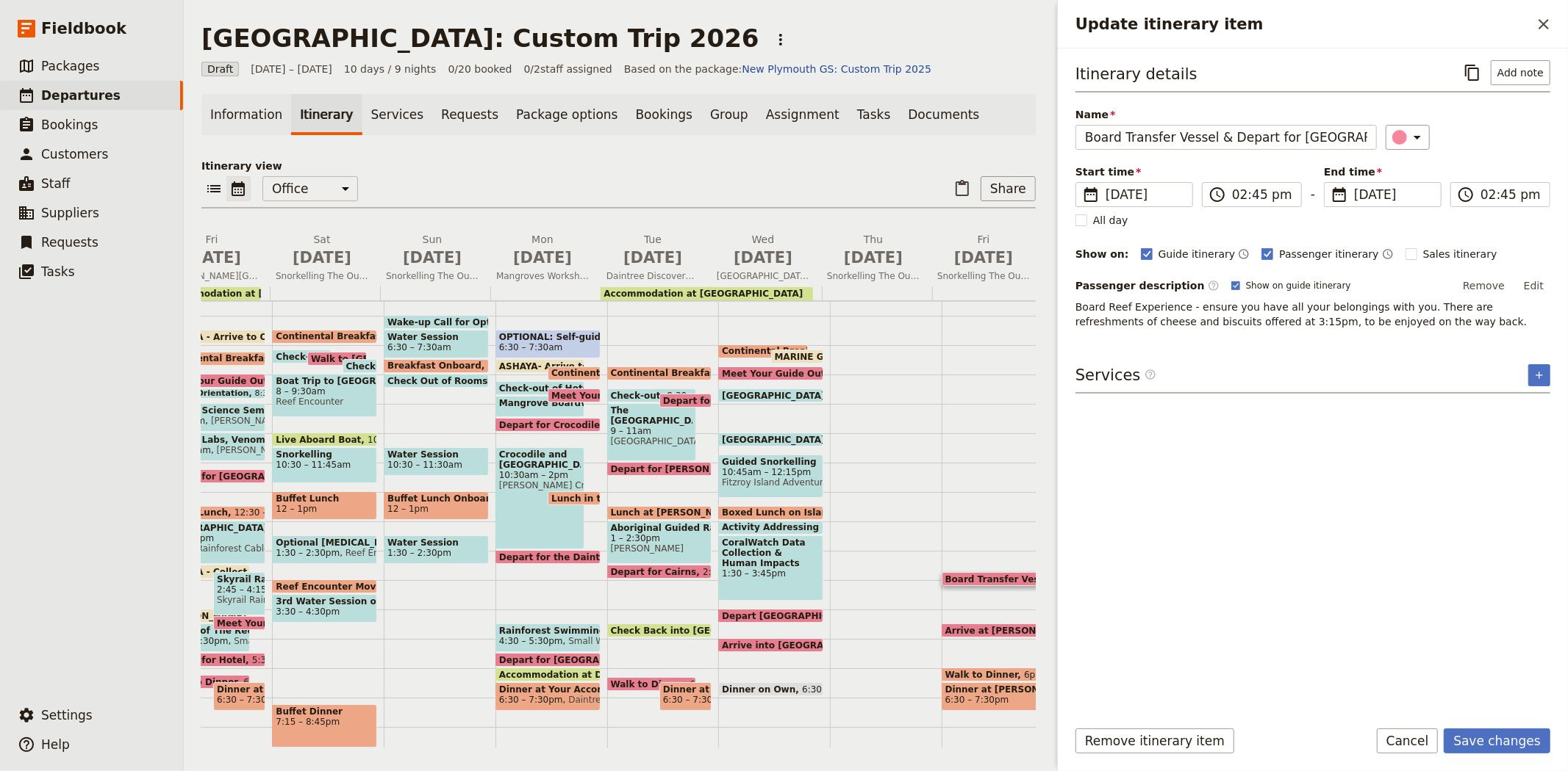
type input "05/07/2026"
click at [1433, 591] on div "Itinerary details ​ Add note Name Board Transfer Vessel & Depart for Cairns ​ S…" at bounding box center [1312, 383] width 475 height 645
click at [1490, 733] on button "Save changes" at bounding box center [1496, 741] width 106 height 25
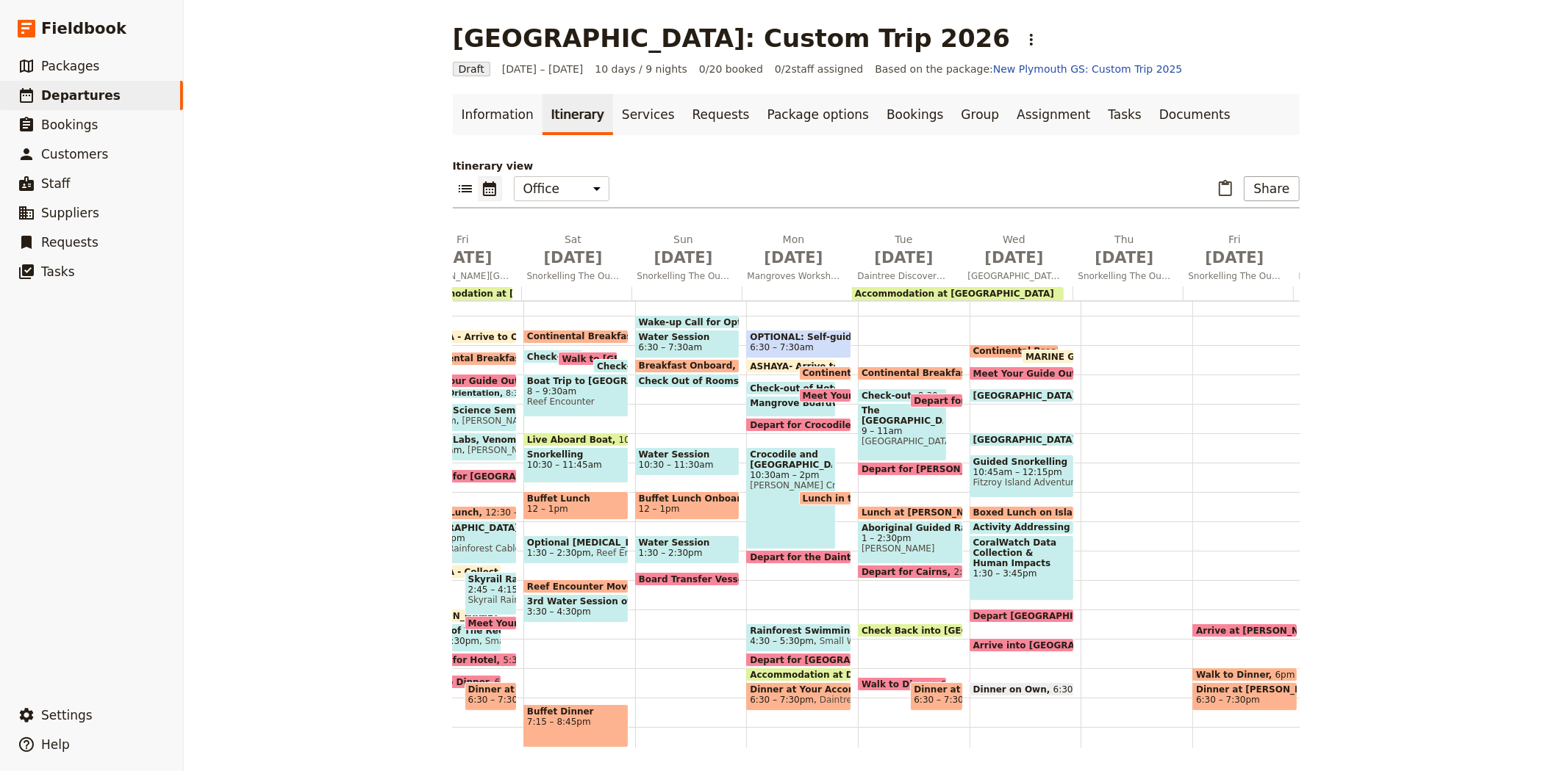
click at [1207, 626] on span "Arrive at Cairns Marlin Marina" at bounding box center [1355, 630] width 320 height 9
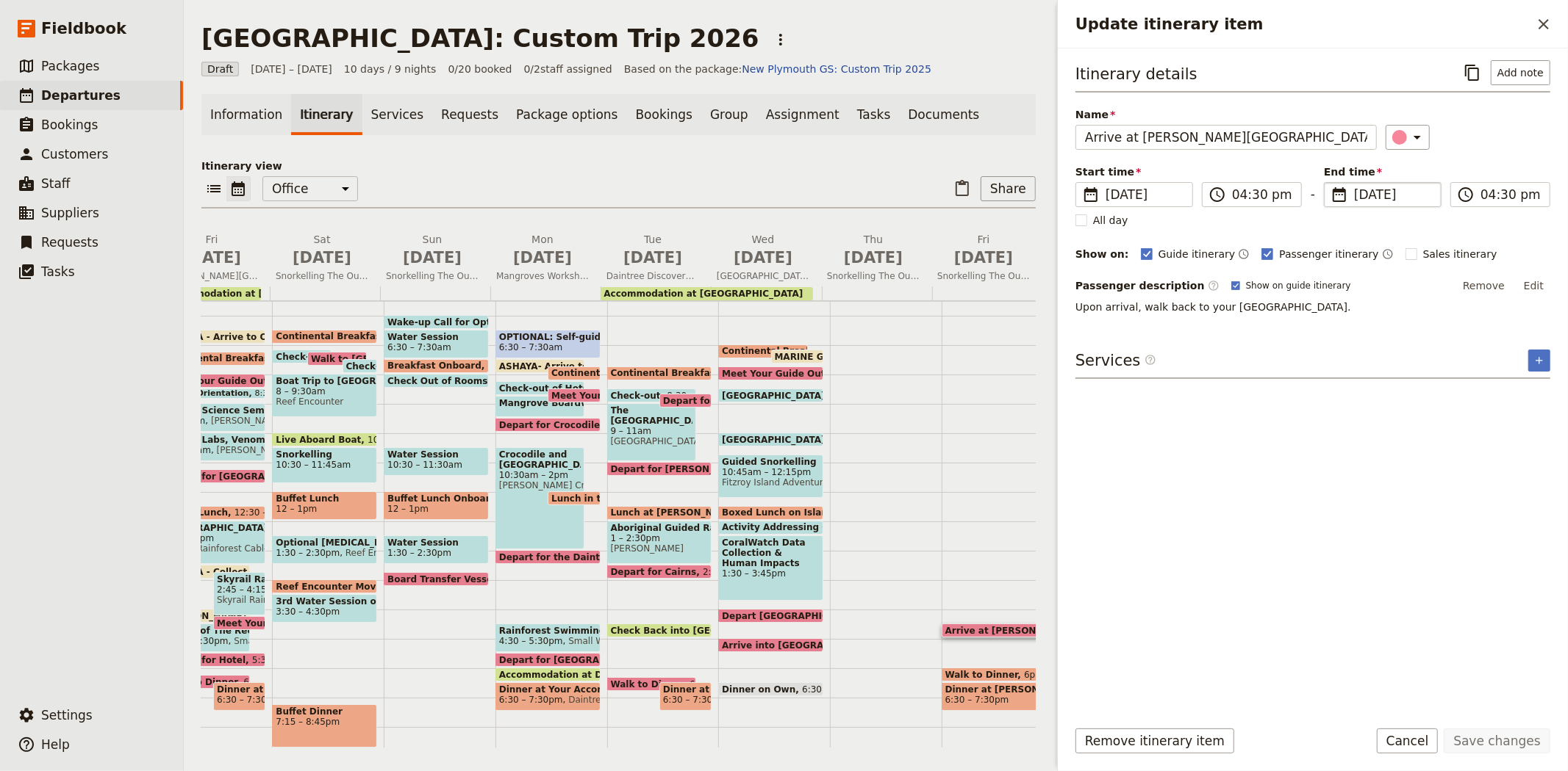
click at [1391, 199] on span "10 Jul 2026" at bounding box center [1393, 194] width 78 height 18
click at [1330, 183] on input "10/07/2026" at bounding box center [1329, 182] width 1 height 1
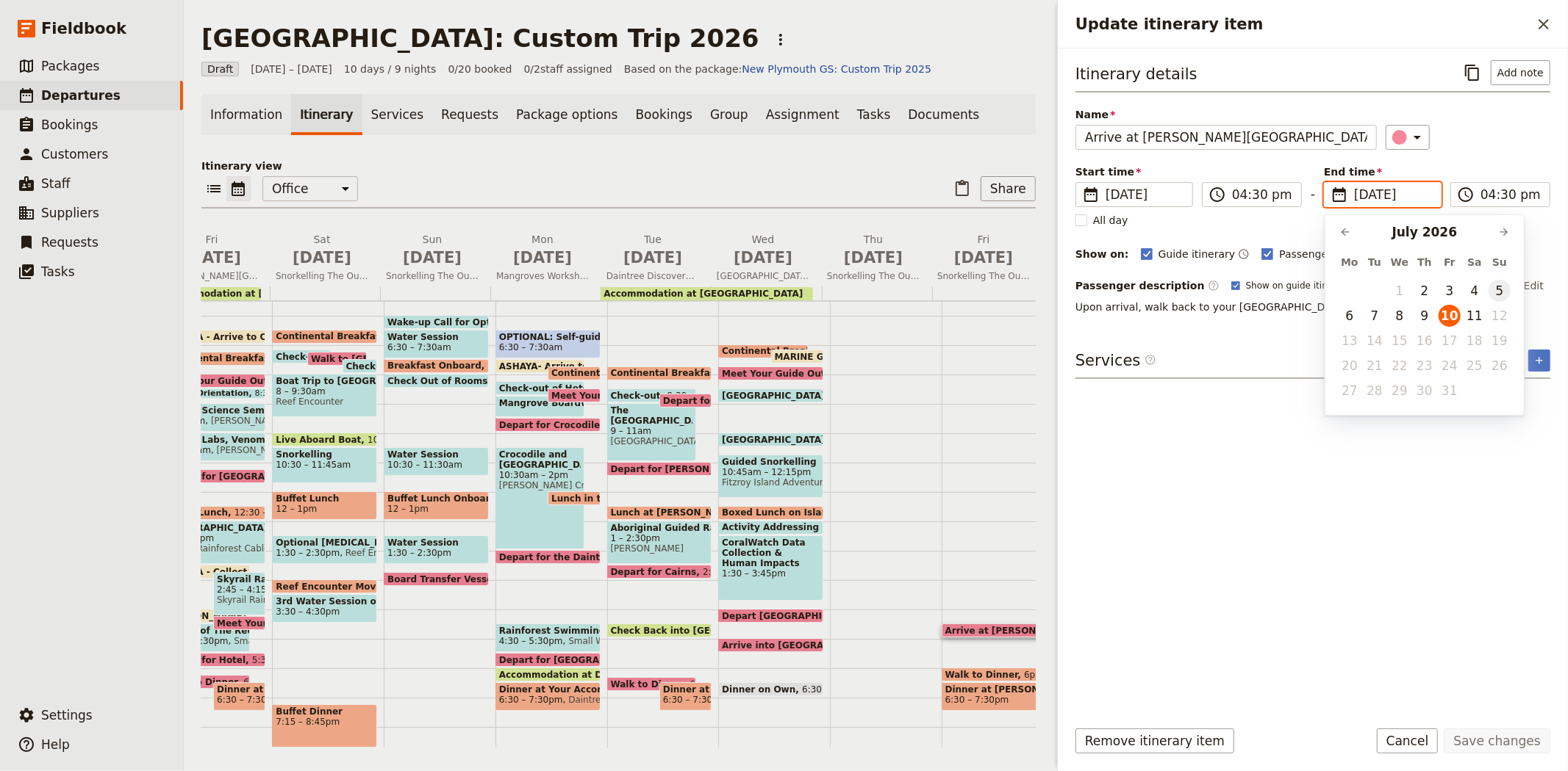
click at [1492, 287] on button "5" at bounding box center [1499, 290] width 22 height 22
type input "05/07/2026"
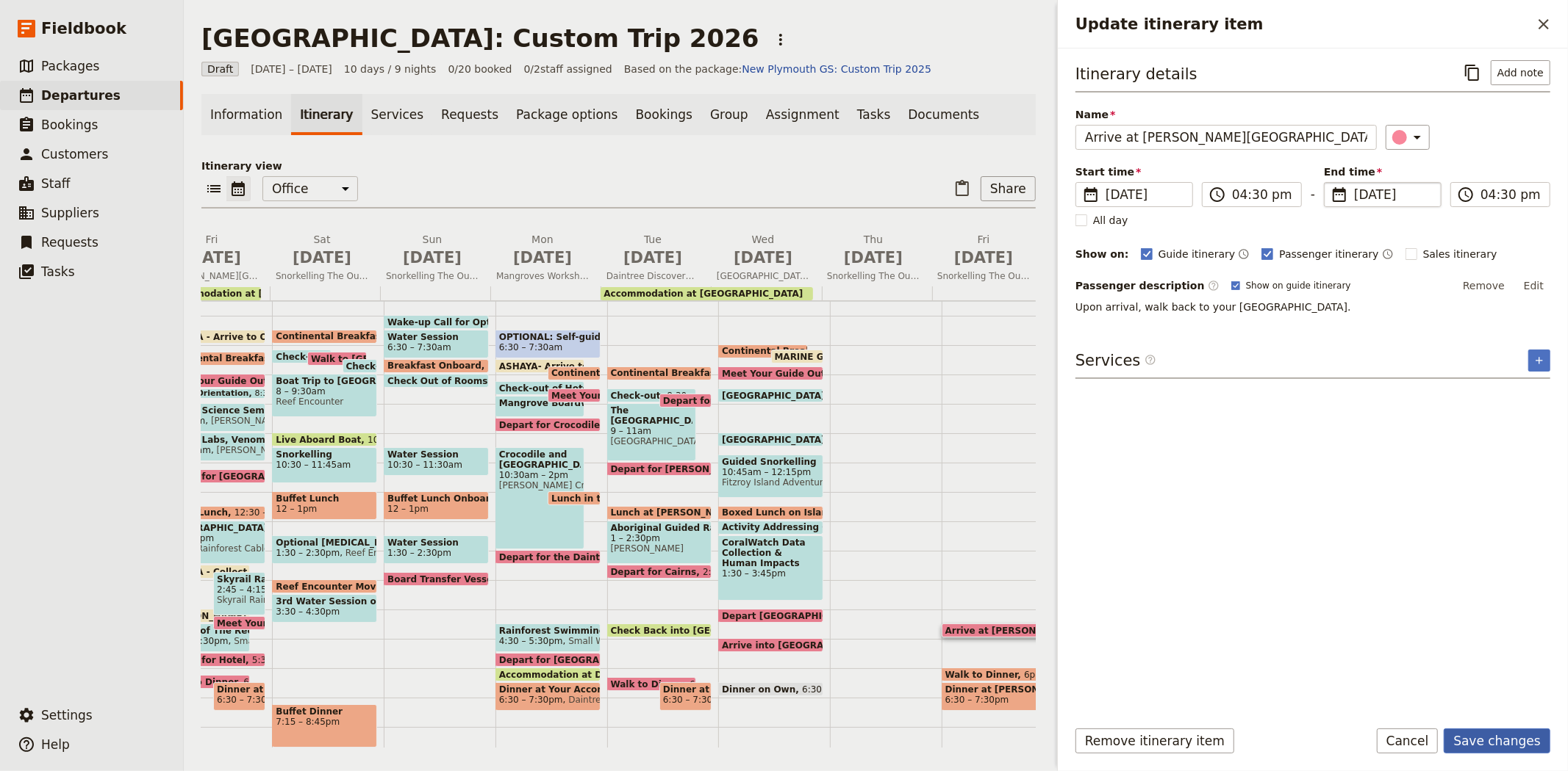
type input "05/07/2026"
click at [1490, 744] on button "Save changes" at bounding box center [1496, 741] width 106 height 25
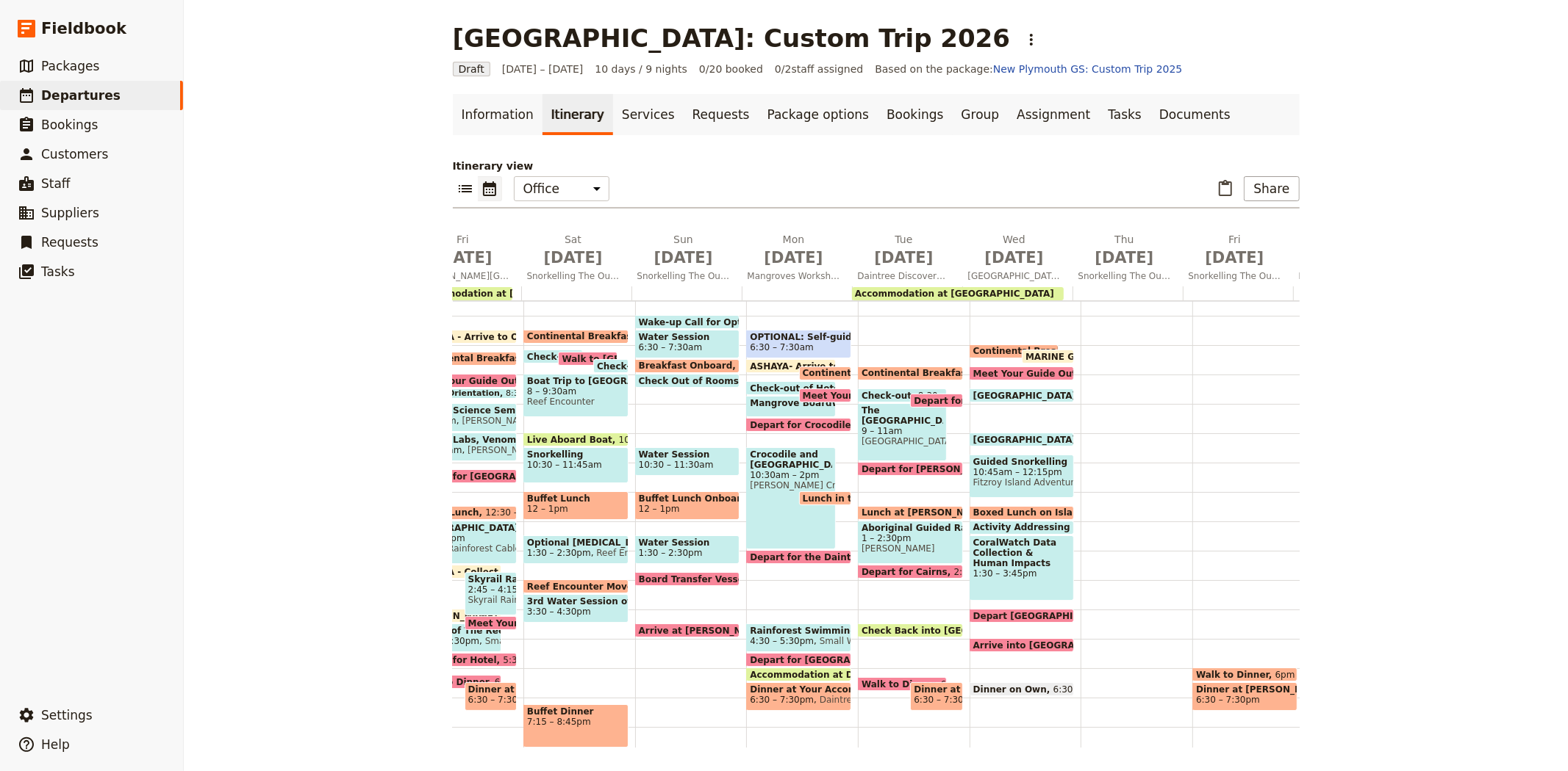
click at [1210, 670] on span "Walk to Dinner" at bounding box center [1235, 675] width 80 height 9
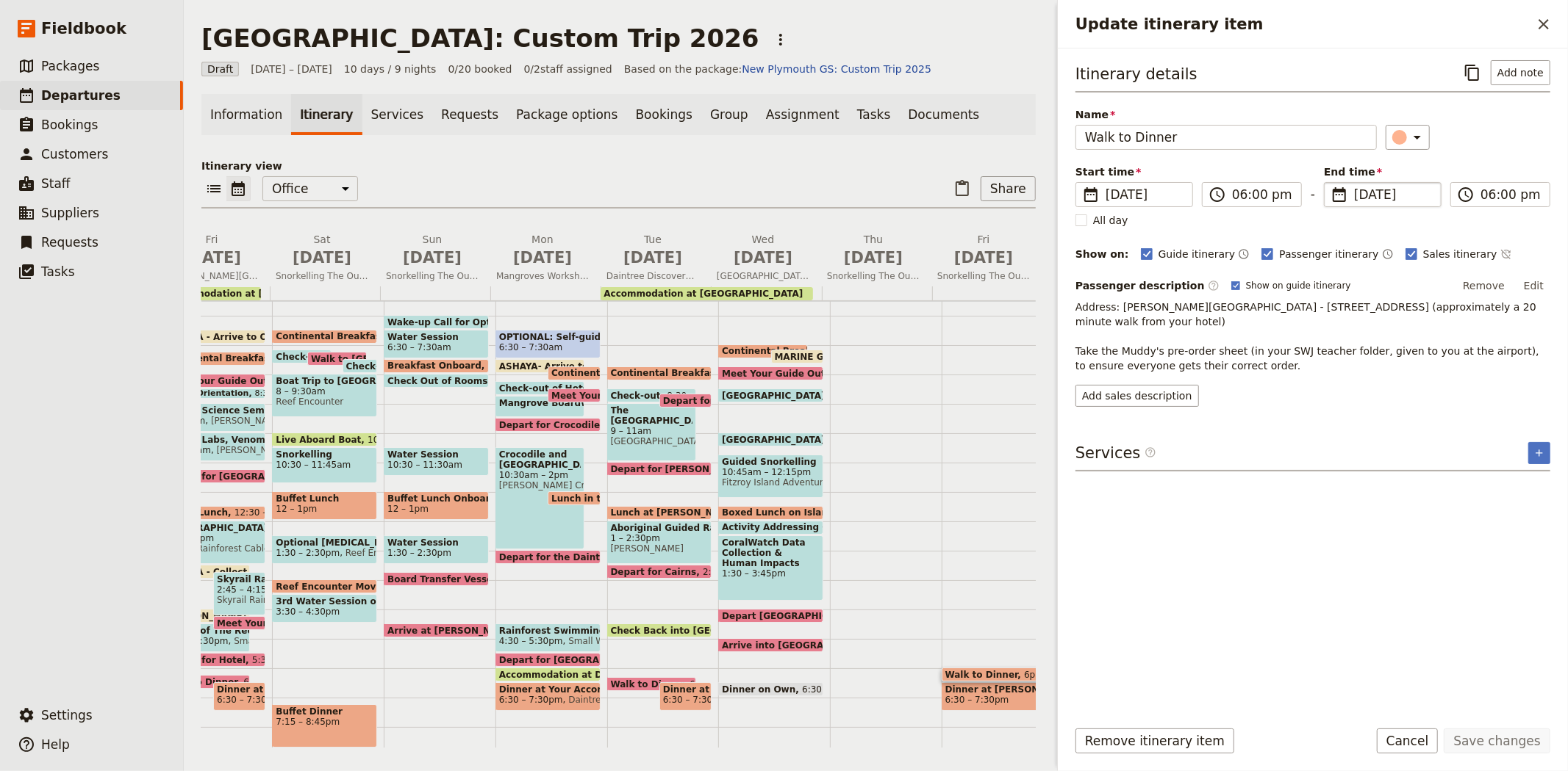
click at [1417, 187] on span "10 Jul 2026" at bounding box center [1393, 194] width 78 height 18
click at [1330, 183] on input "10/07/2026" at bounding box center [1329, 182] width 1 height 1
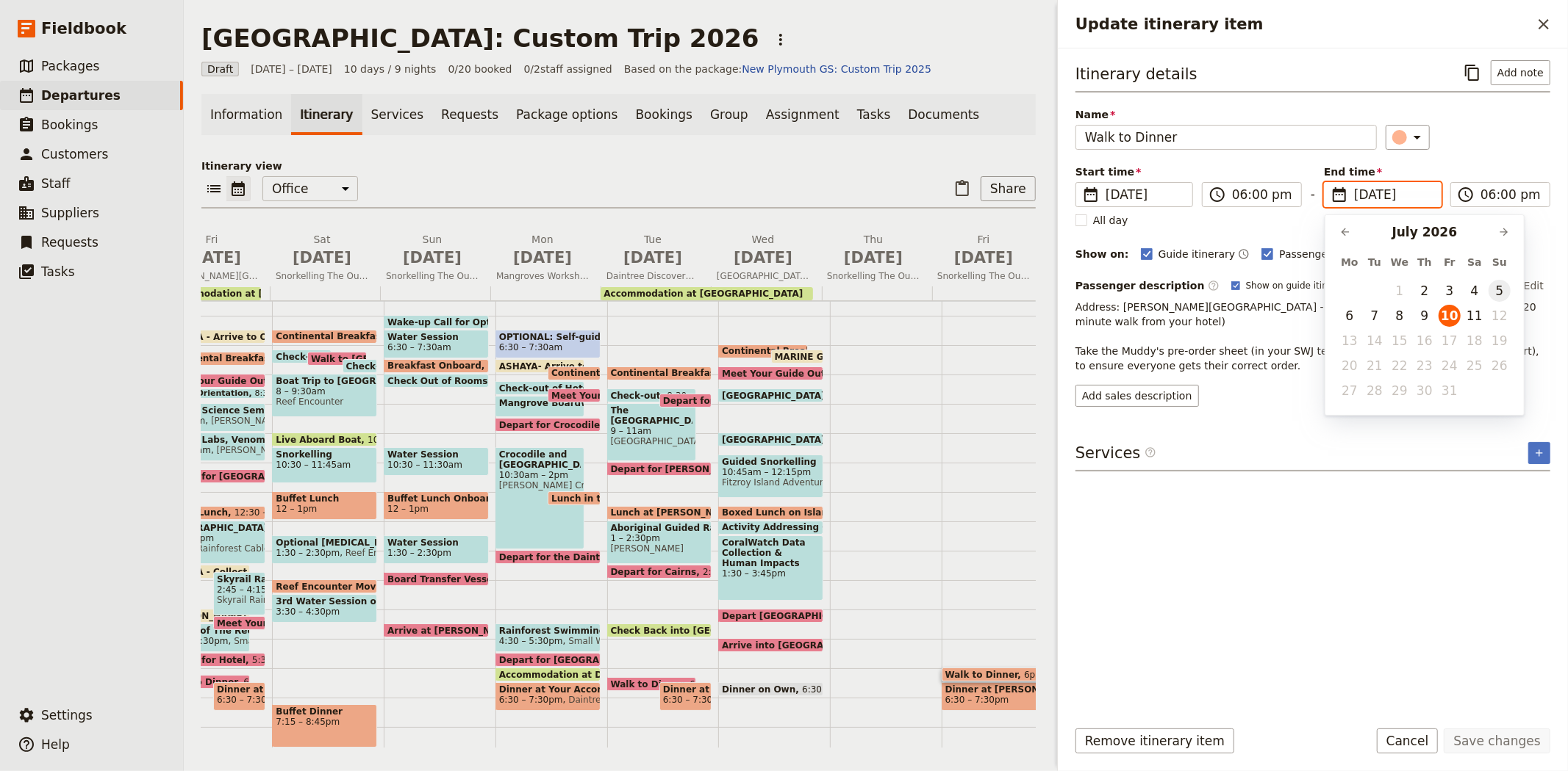
click at [1501, 289] on button "5" at bounding box center [1499, 290] width 22 height 22
type input "05/07/2026"
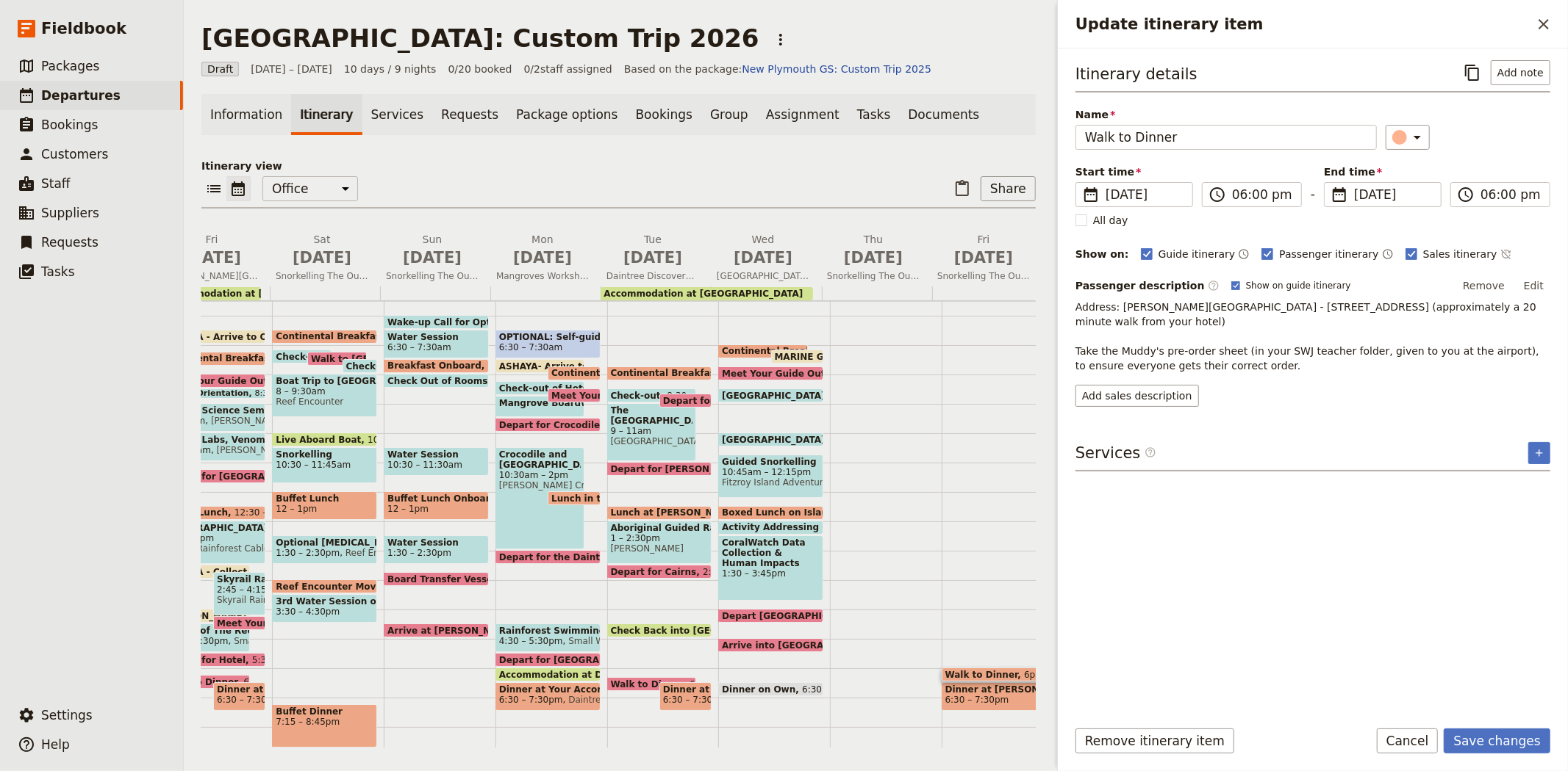
type input "05/07/2026"
click at [1361, 629] on div "Itinerary details ​ Add note Name Walk to Dinner ​ Start time ​ 10 Jul 2026 05/…" at bounding box center [1312, 383] width 475 height 645
click at [1509, 748] on button "Save changes" at bounding box center [1496, 741] width 106 height 25
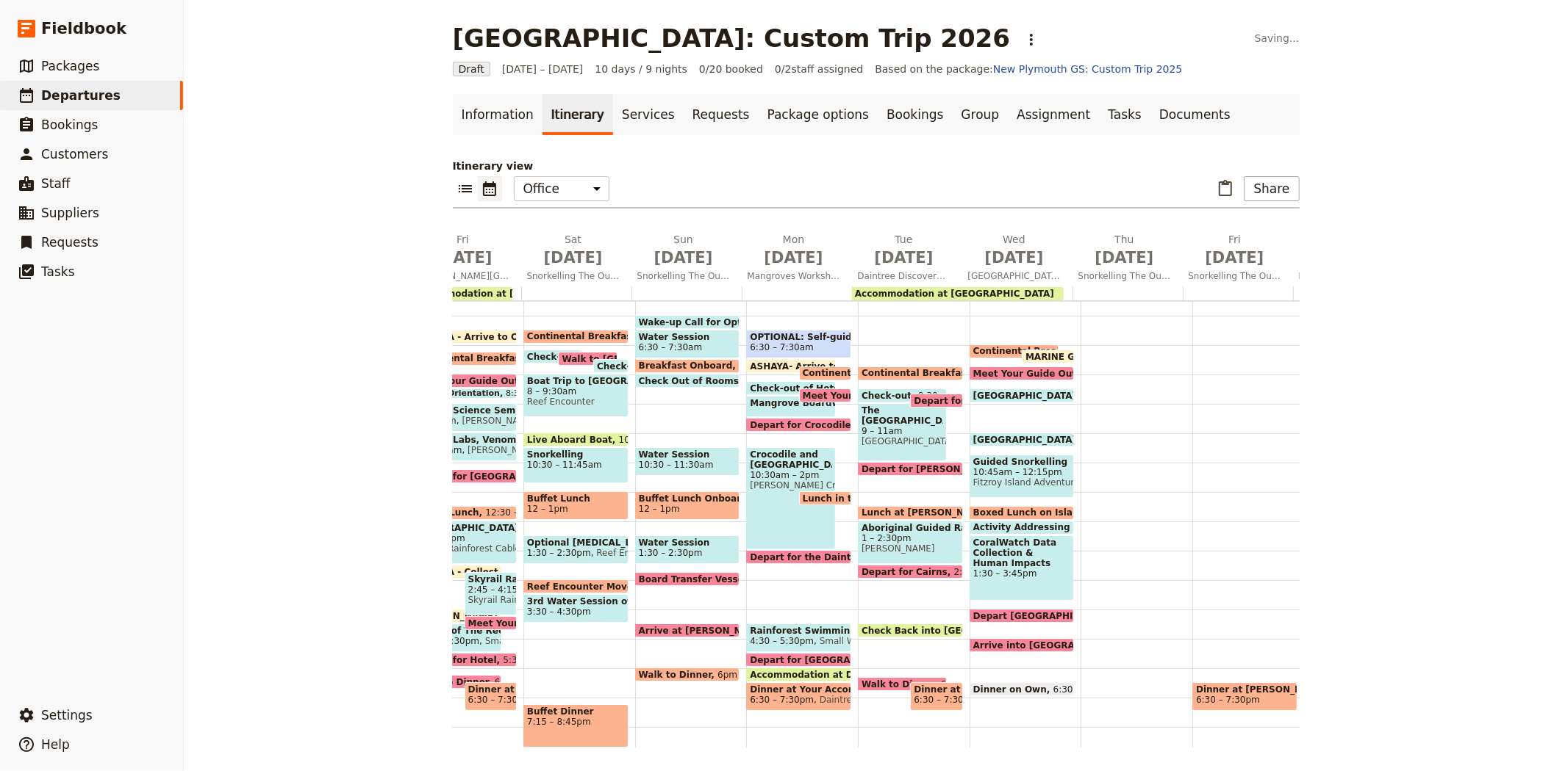
click at [1242, 705] on span at bounding box center [1245, 708] width 104 height 6
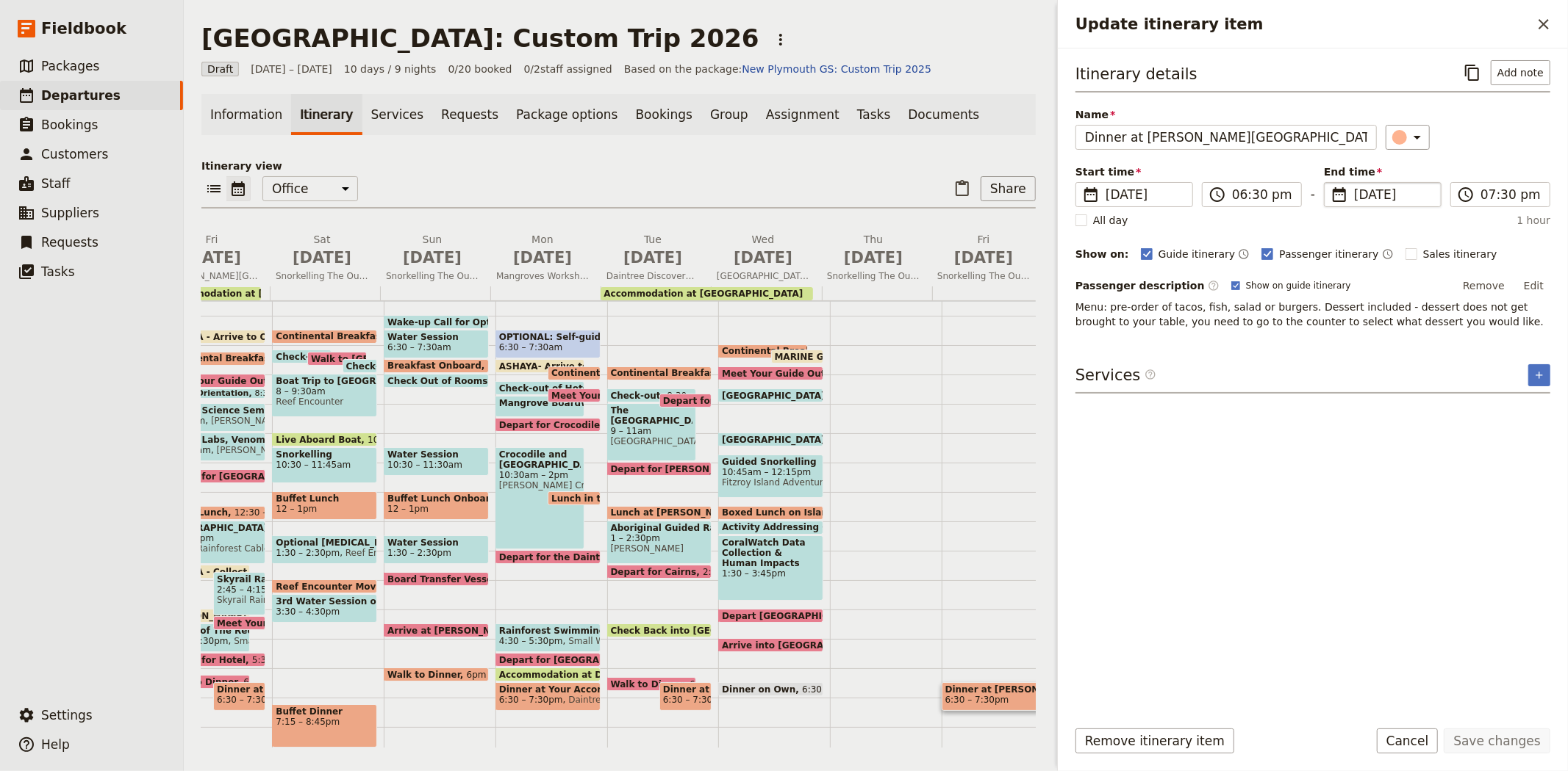
click at [1395, 190] on span "10 Jul 2026" at bounding box center [1393, 194] width 78 height 18
click at [1330, 183] on input "10/07/2026" at bounding box center [1329, 182] width 1 height 1
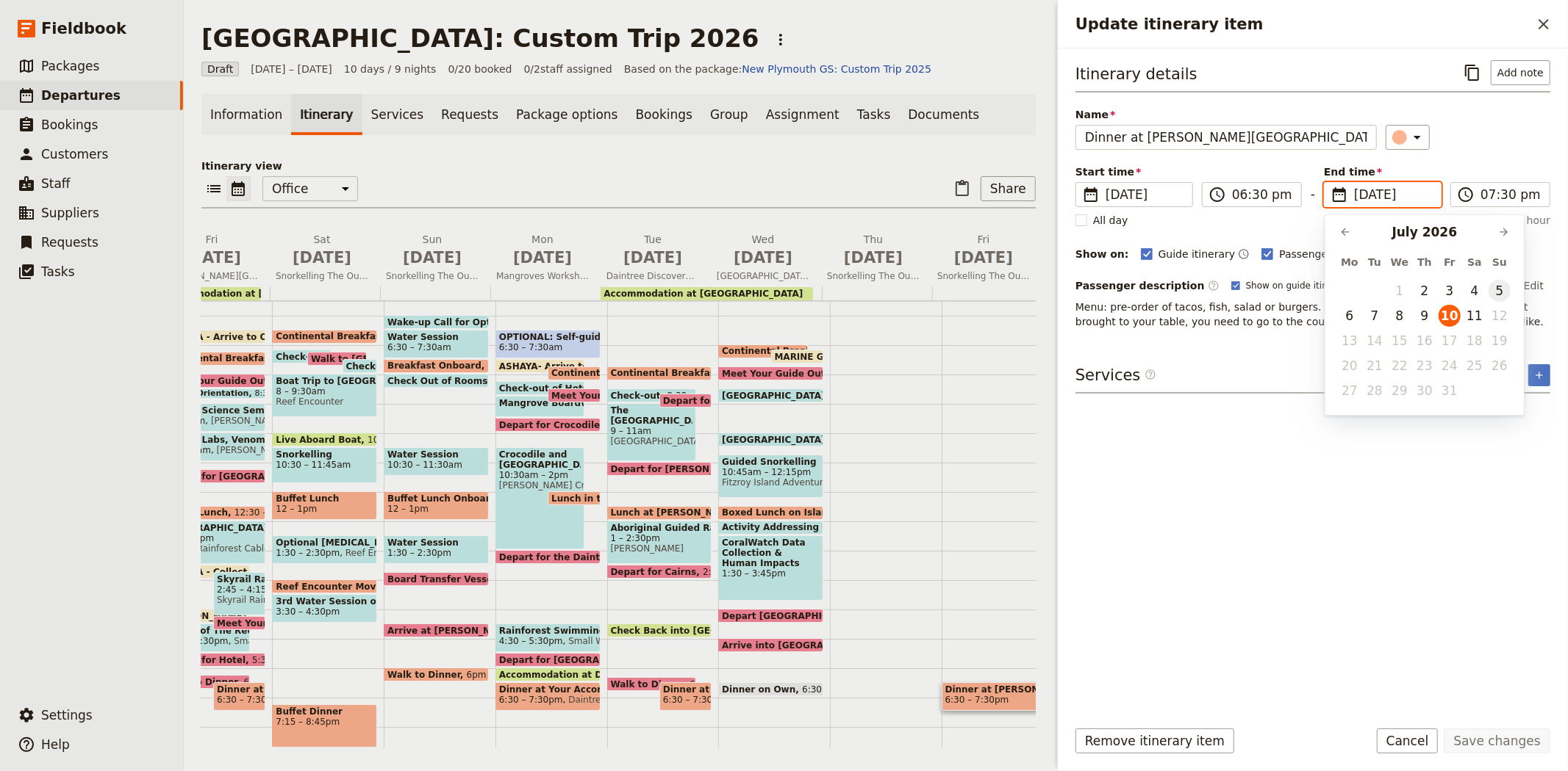
click at [1507, 290] on button "5" at bounding box center [1499, 290] width 22 height 22
type input "05/07/2026"
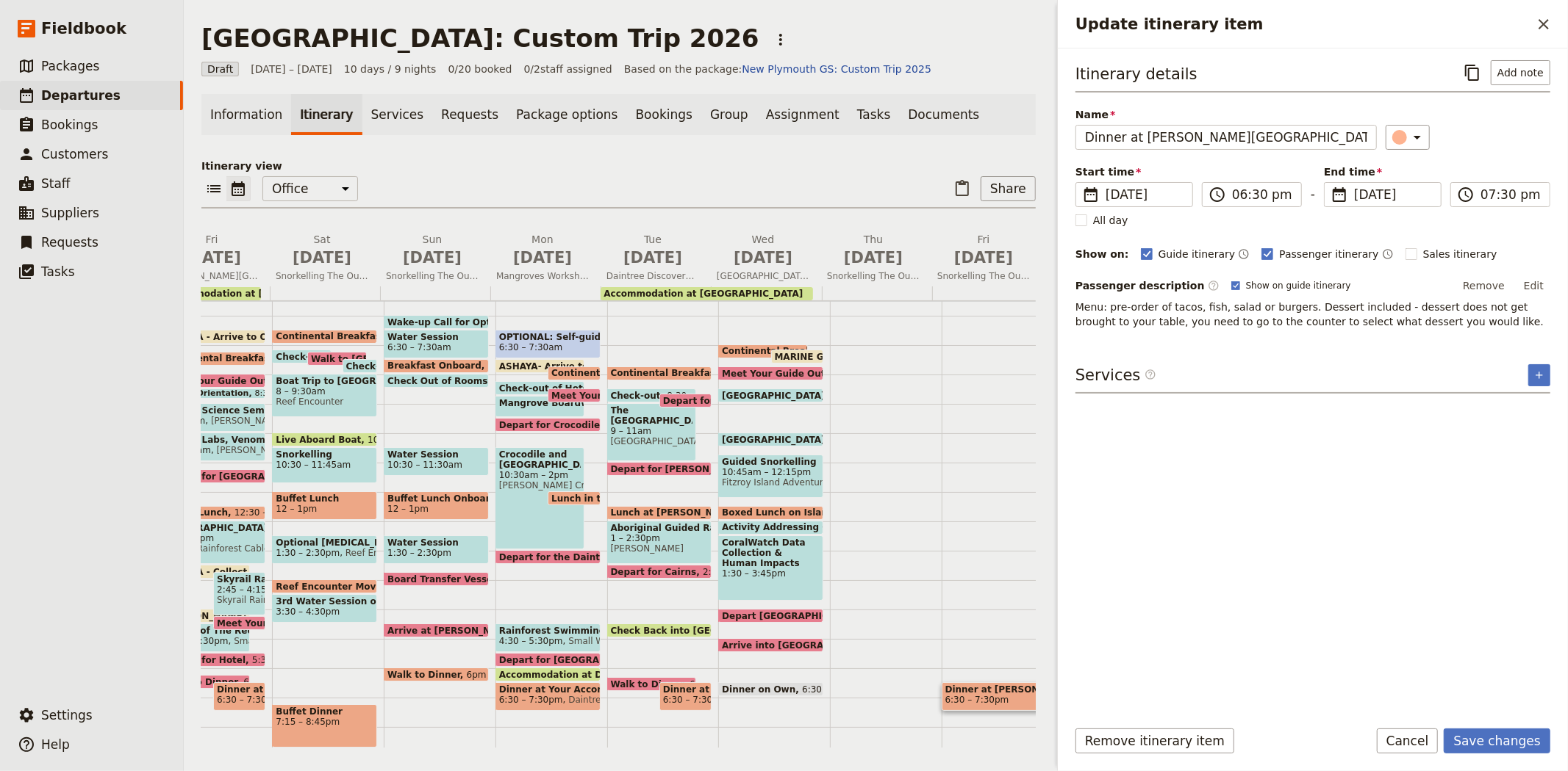
type input "05/07/2026"
click at [1279, 636] on div "Itinerary details ​ Add note Name Dinner at Muddy's Cafe ​ Start time ​ 10 Jul …" at bounding box center [1312, 383] width 475 height 645
click at [1488, 731] on button "Save changes" at bounding box center [1496, 741] width 106 height 25
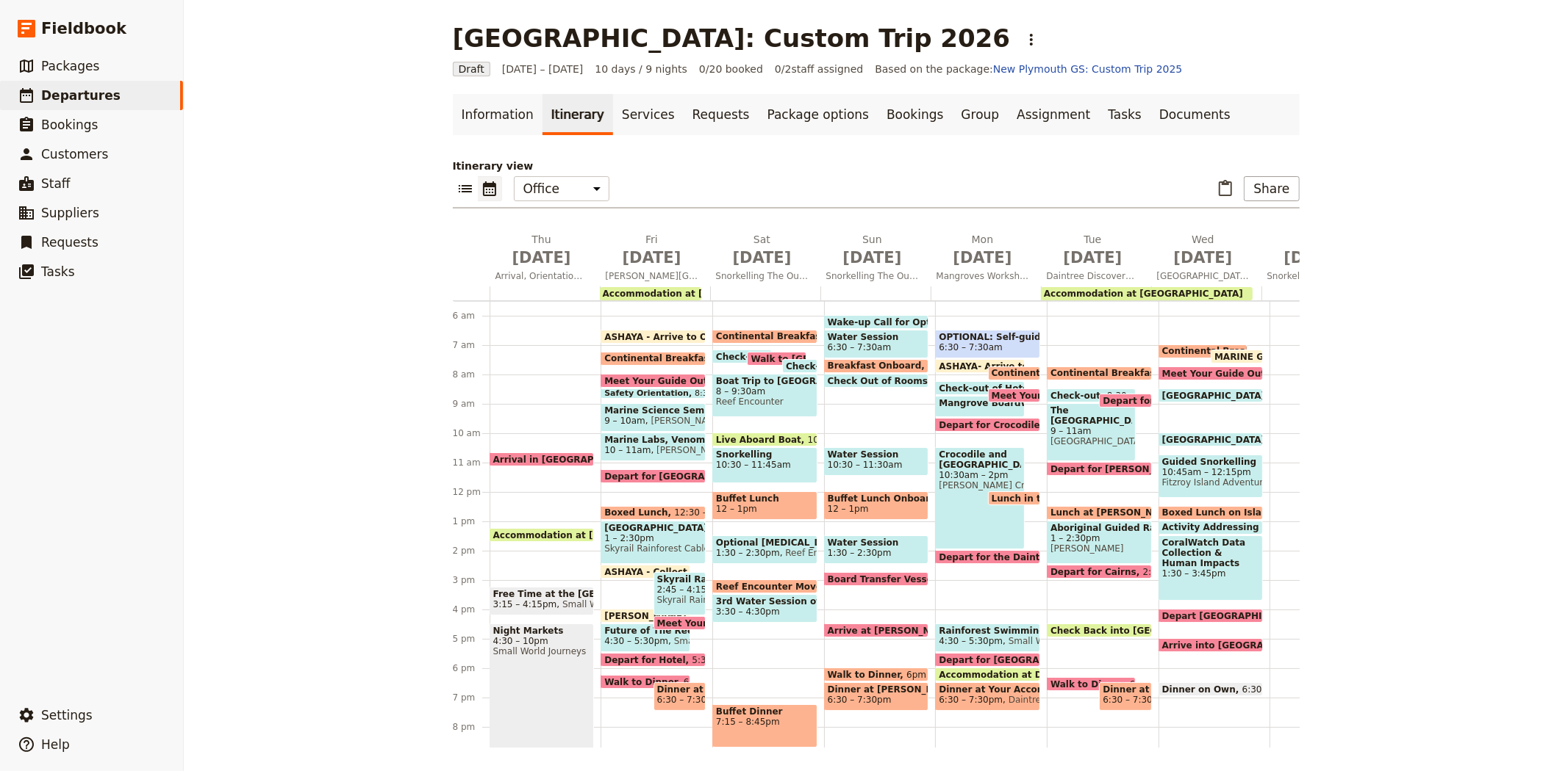
click at [989, 336] on span "OPTIONAL: Self-guided Rustys Markets" at bounding box center [988, 337] width 98 height 10
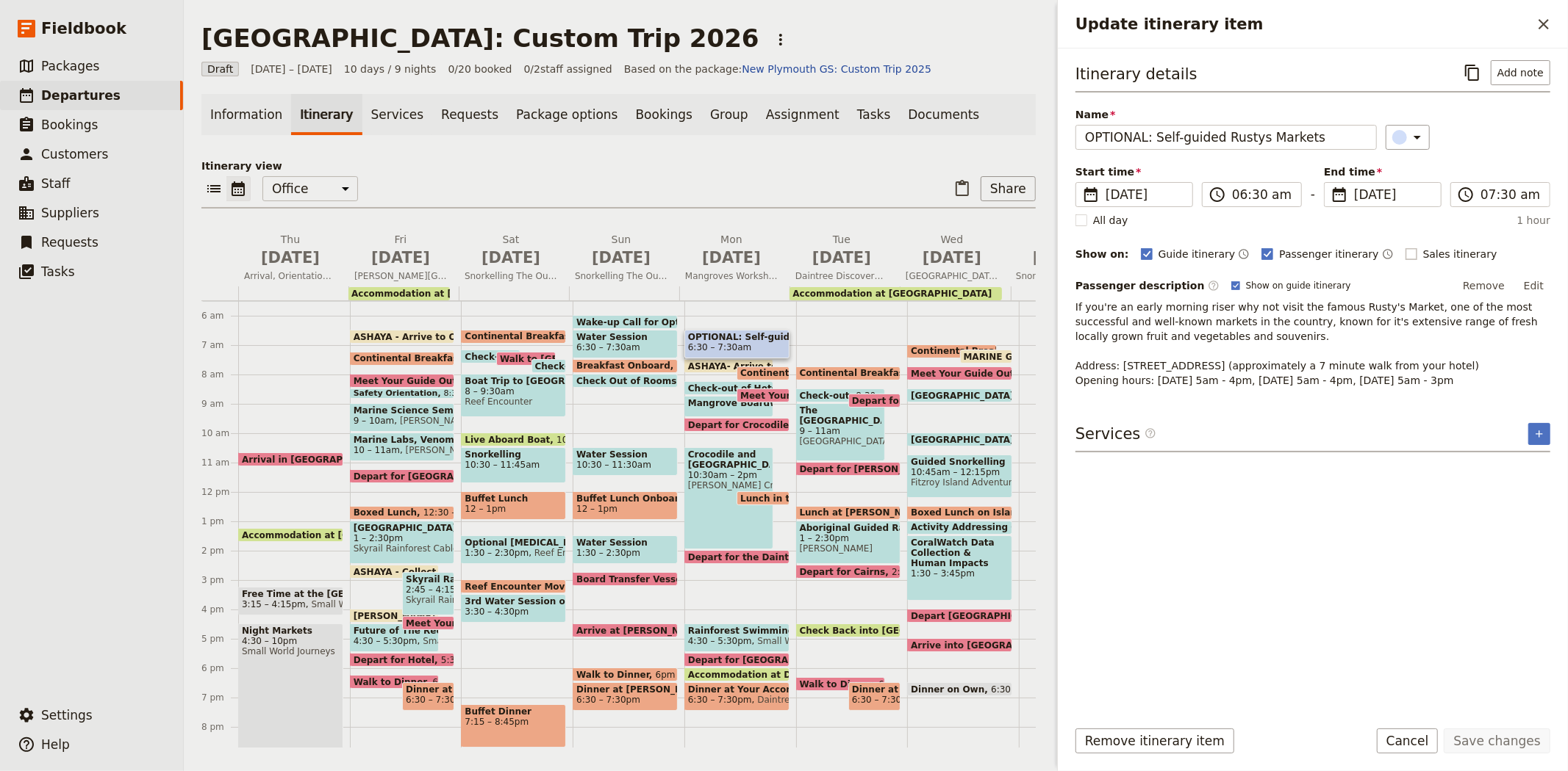
click at [1423, 254] on span "Sales itinerary" at bounding box center [1459, 254] width 74 height 15
click at [1404, 247] on input "Sales itinerary" at bounding box center [1404, 246] width 1 height 1
checkbox input "true"
click at [1138, 413] on button "Add sales description" at bounding box center [1137, 410] width 124 height 22
drag, startPoint x: 1196, startPoint y: 334, endPoint x: 1059, endPoint y: 310, distance: 139.1
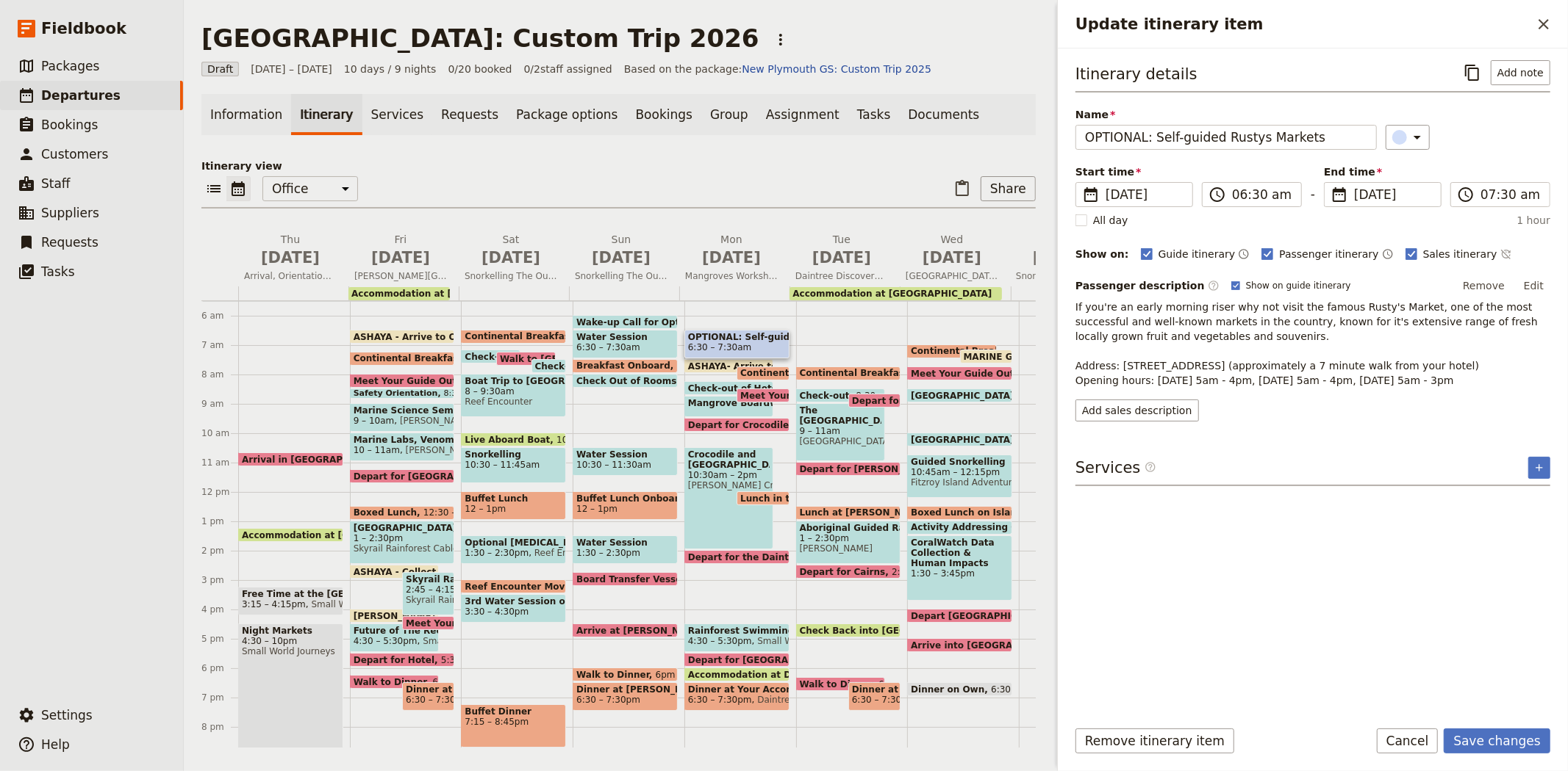
click at [1059, 310] on div "Itinerary details ​ Add note Name OPTIONAL: Self-guided Rustys Markets ​ Start …" at bounding box center [1312, 377] width 510 height 658
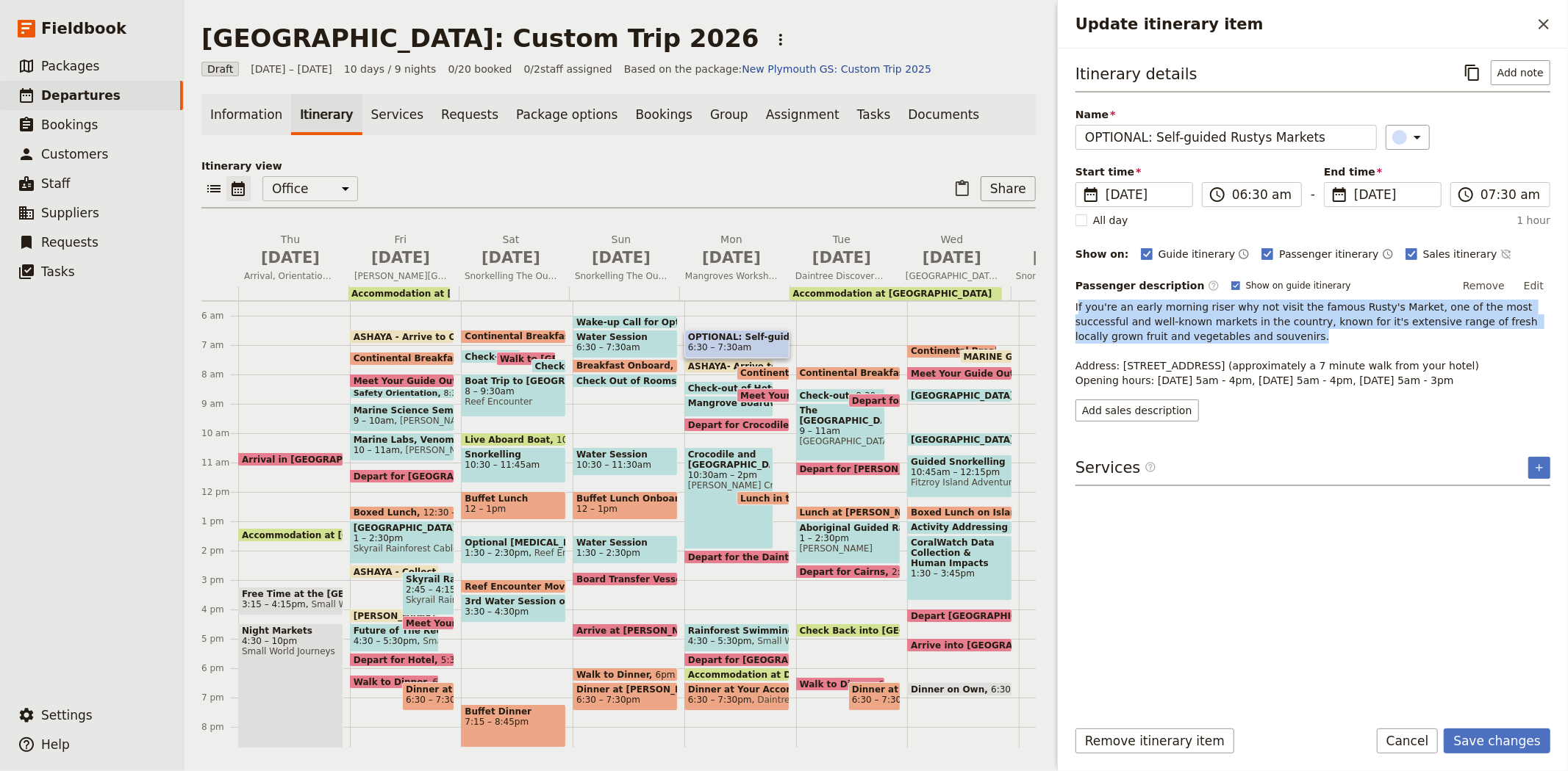
drag, startPoint x: 1077, startPoint y: 304, endPoint x: 1233, endPoint y: 342, distance: 160.6
click at [1233, 342] on p "If you're an early morning riser why not visit the famous Rusty's Market, one o…" at bounding box center [1312, 343] width 475 height 88
copy p "f you're an early morning riser why not visit the famous Rusty's Market, one of…"
click at [1161, 412] on button "Add sales description" at bounding box center [1137, 410] width 124 height 22
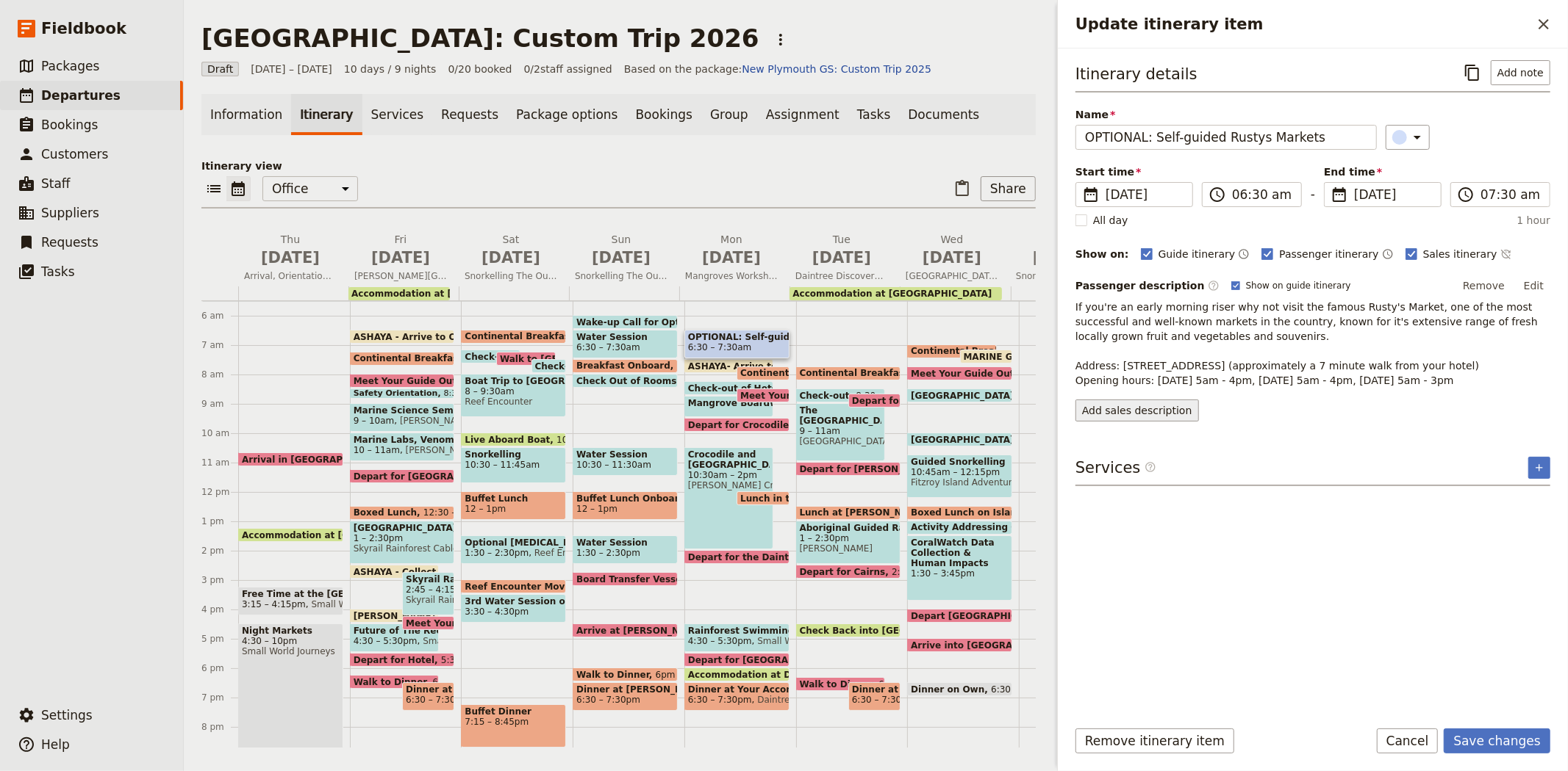
click at [1148, 412] on button "Add sales description" at bounding box center [1137, 410] width 124 height 22
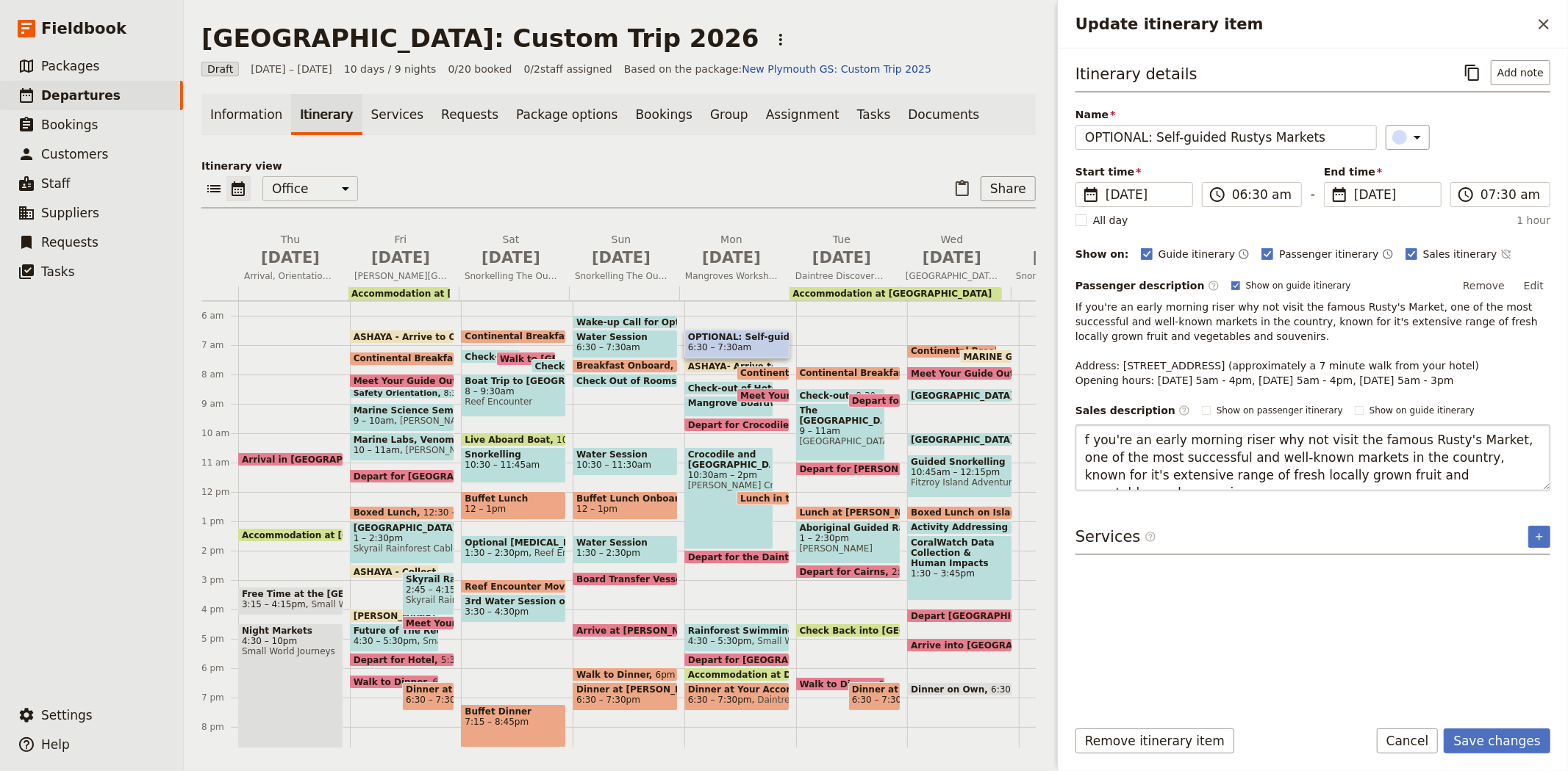
click at [1084, 433] on textarea "f you're an early morning riser why not visit the famous Rusty's Market, one of…" at bounding box center [1312, 458] width 475 height 66
type textarea "If you're an early morning riser why not visit the famous Rusty's Market, one o…"
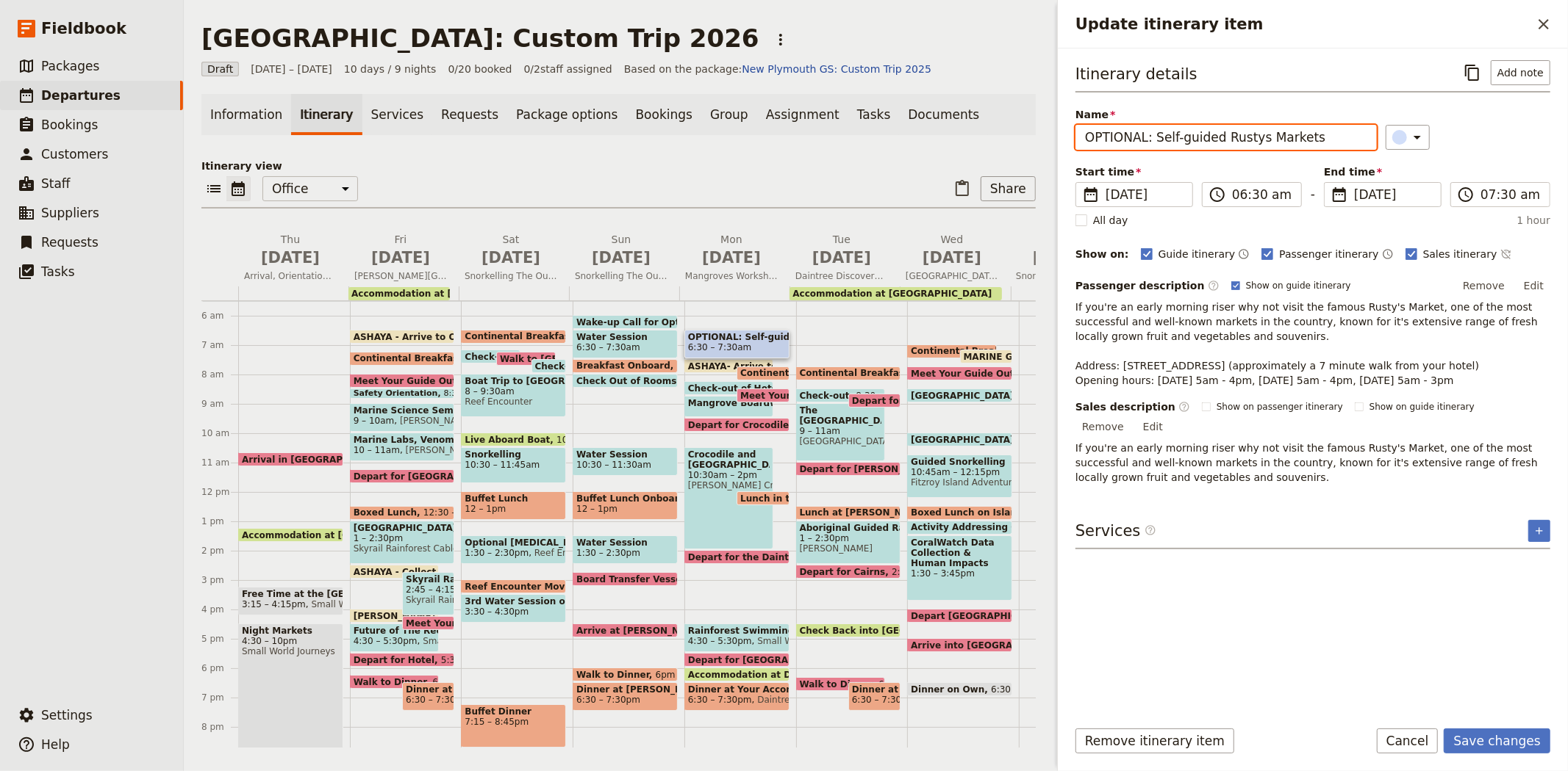
drag, startPoint x: 1220, startPoint y: 138, endPoint x: 945, endPoint y: 126, distance: 275.3
click at [945, 126] on div "New Plymouth: Custom Trip 2026 ​ Draft 2 – 11 Jul 2026 10 days / 9 nights 0/20 …" at bounding box center [875, 385] width 1384 height 771
type input "Rustys Markets"
click at [1375, 194] on span "6 Jul 2026" at bounding box center [1393, 194] width 78 height 18
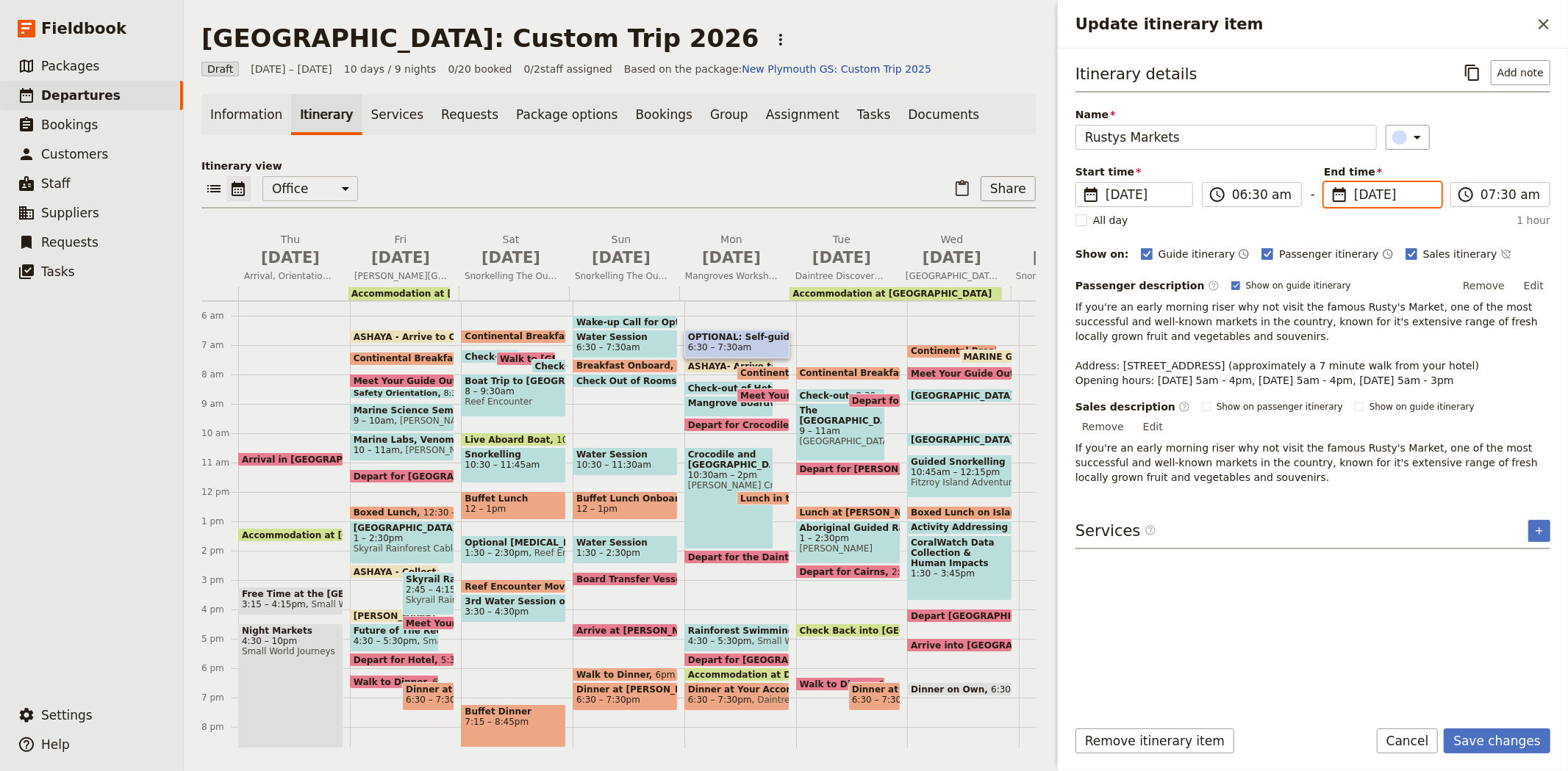
click at [1330, 183] on input "06/07/2026" at bounding box center [1329, 182] width 1 height 1
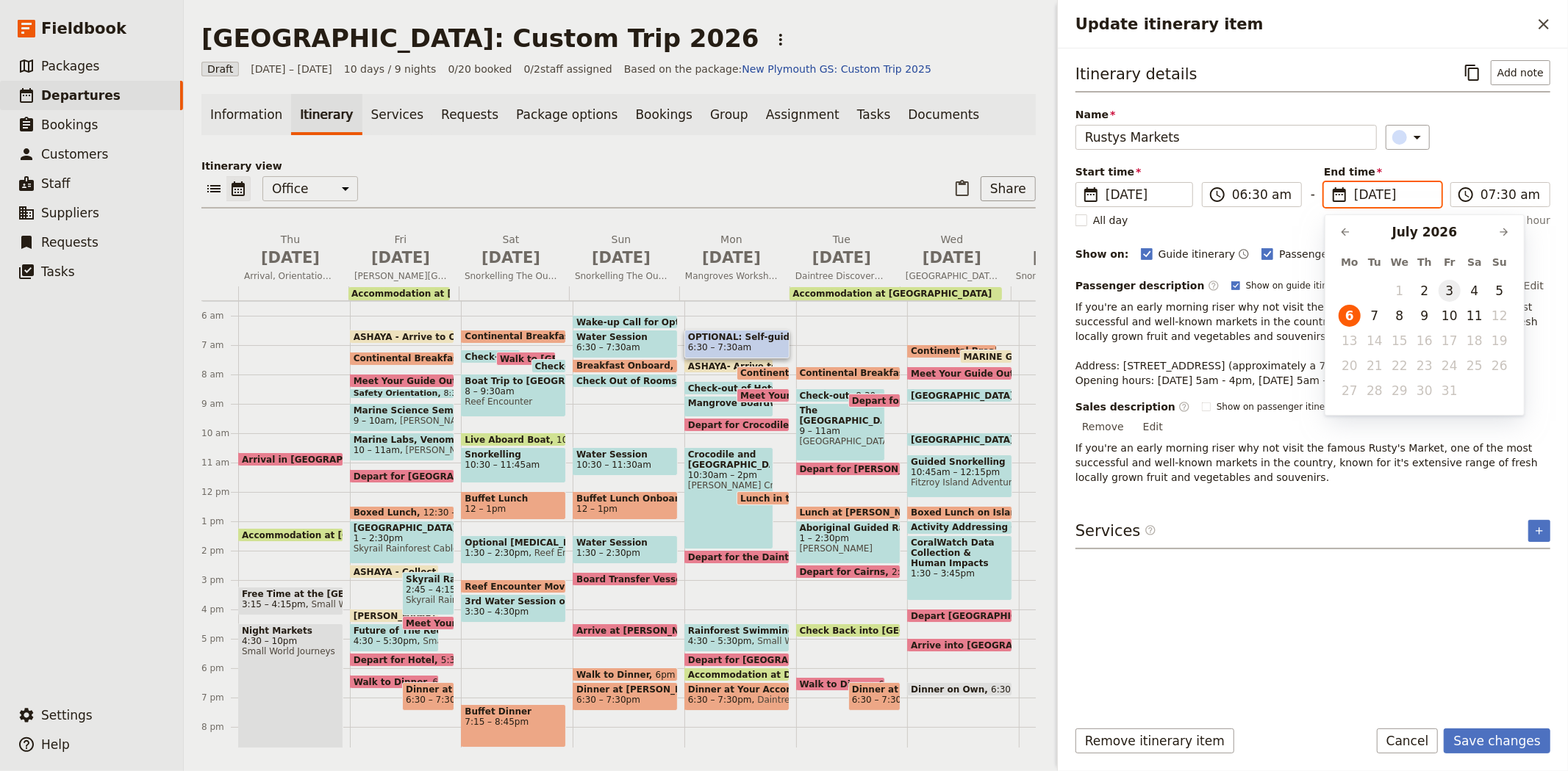
click at [1452, 287] on button "3" at bounding box center [1449, 290] width 22 height 22
type input "03/07/2026"
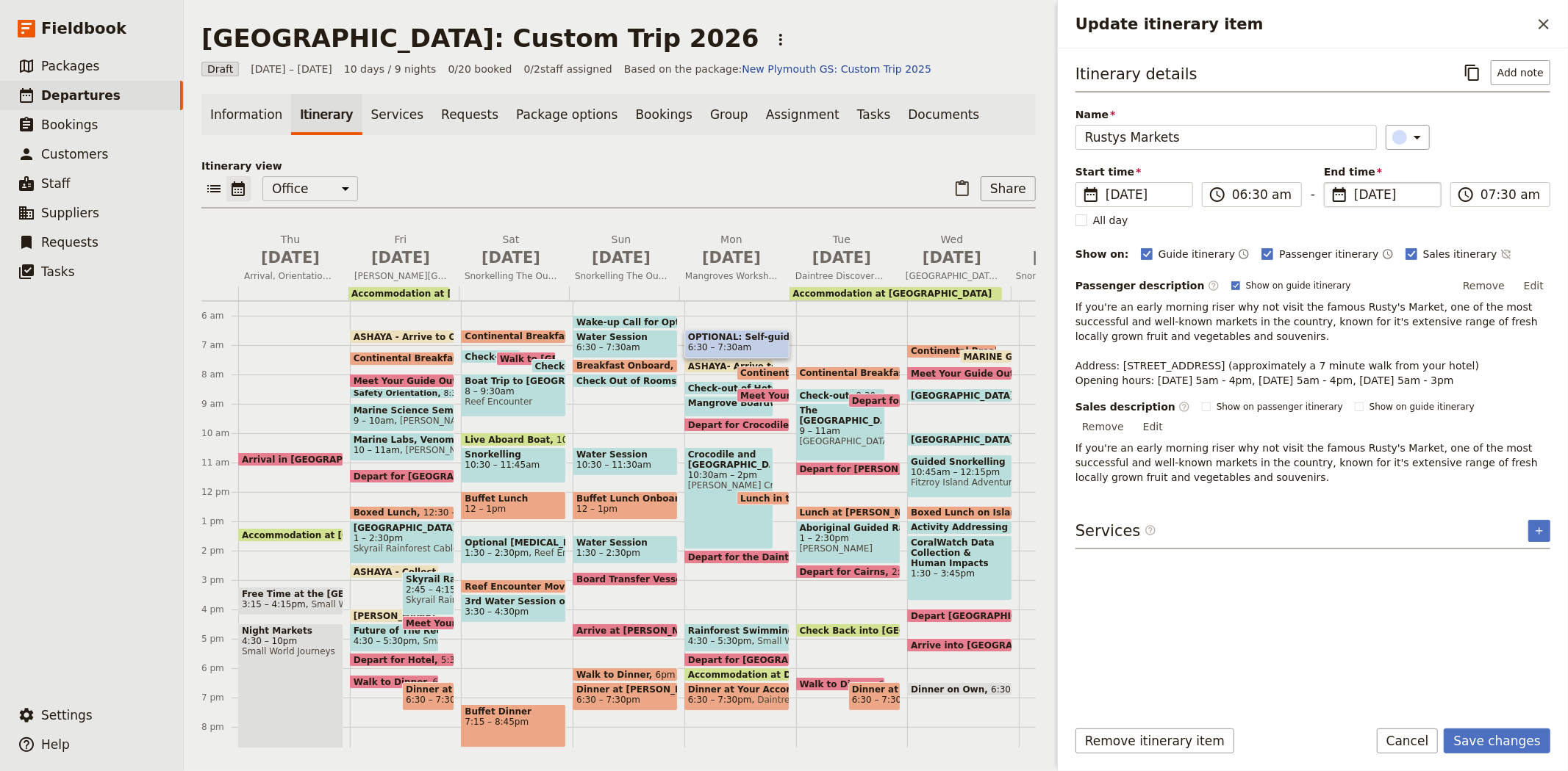
type input "03/07/2026"
click at [1312, 627] on div "Itinerary details ​ Add note Name Rustys Markets ​ Start time ​ 6 Jul 2026 03/0…" at bounding box center [1312, 383] width 475 height 645
click at [1485, 733] on button "Save changes" at bounding box center [1496, 741] width 106 height 25
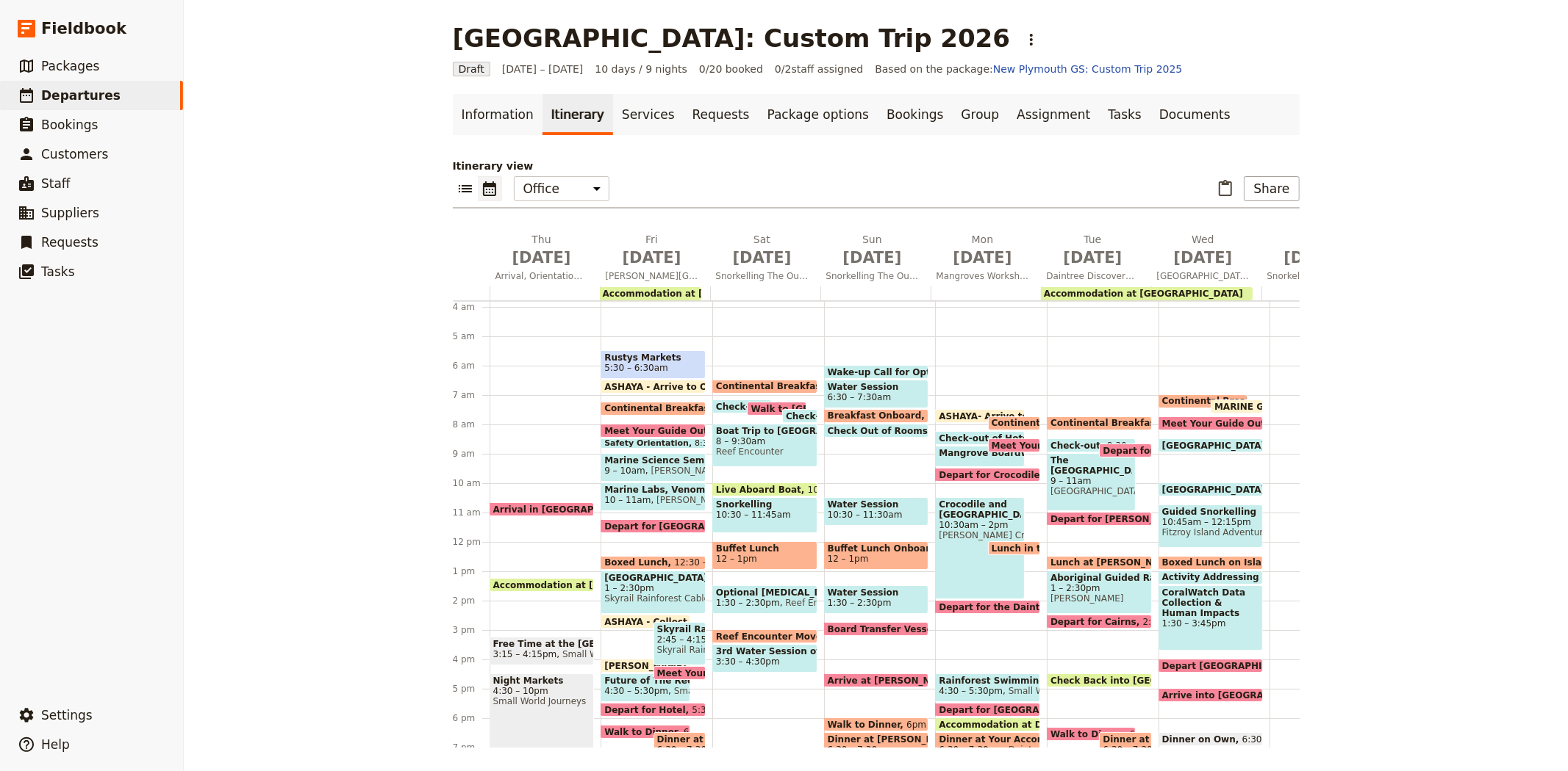
scroll to position [149, 0]
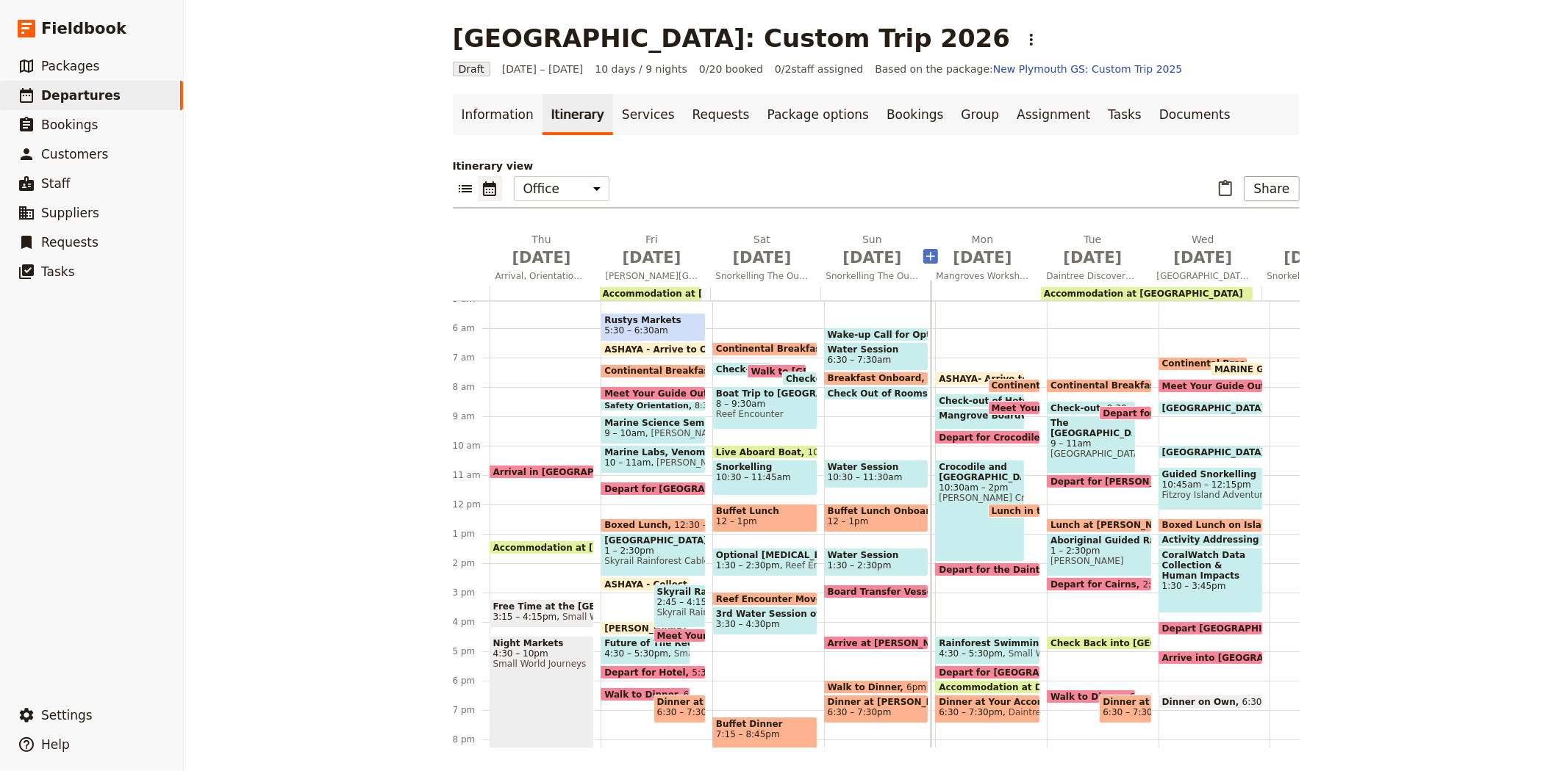
click at [923, 250] on icon "Add before day 5" at bounding box center [930, 256] width 15 height 15
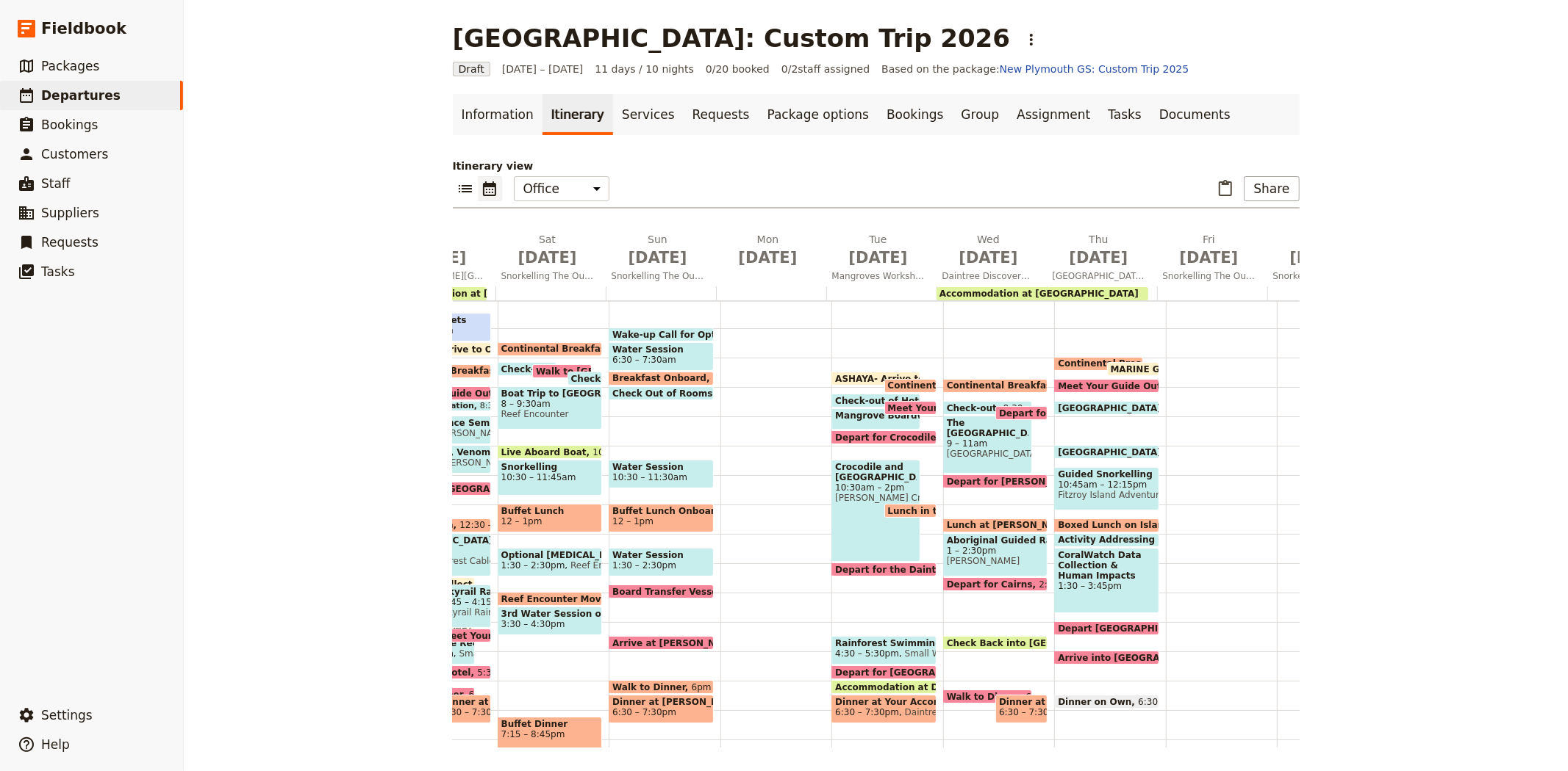
scroll to position [0, 217]
click at [1101, 265] on span "Jul 9" at bounding box center [1096, 258] width 93 height 22
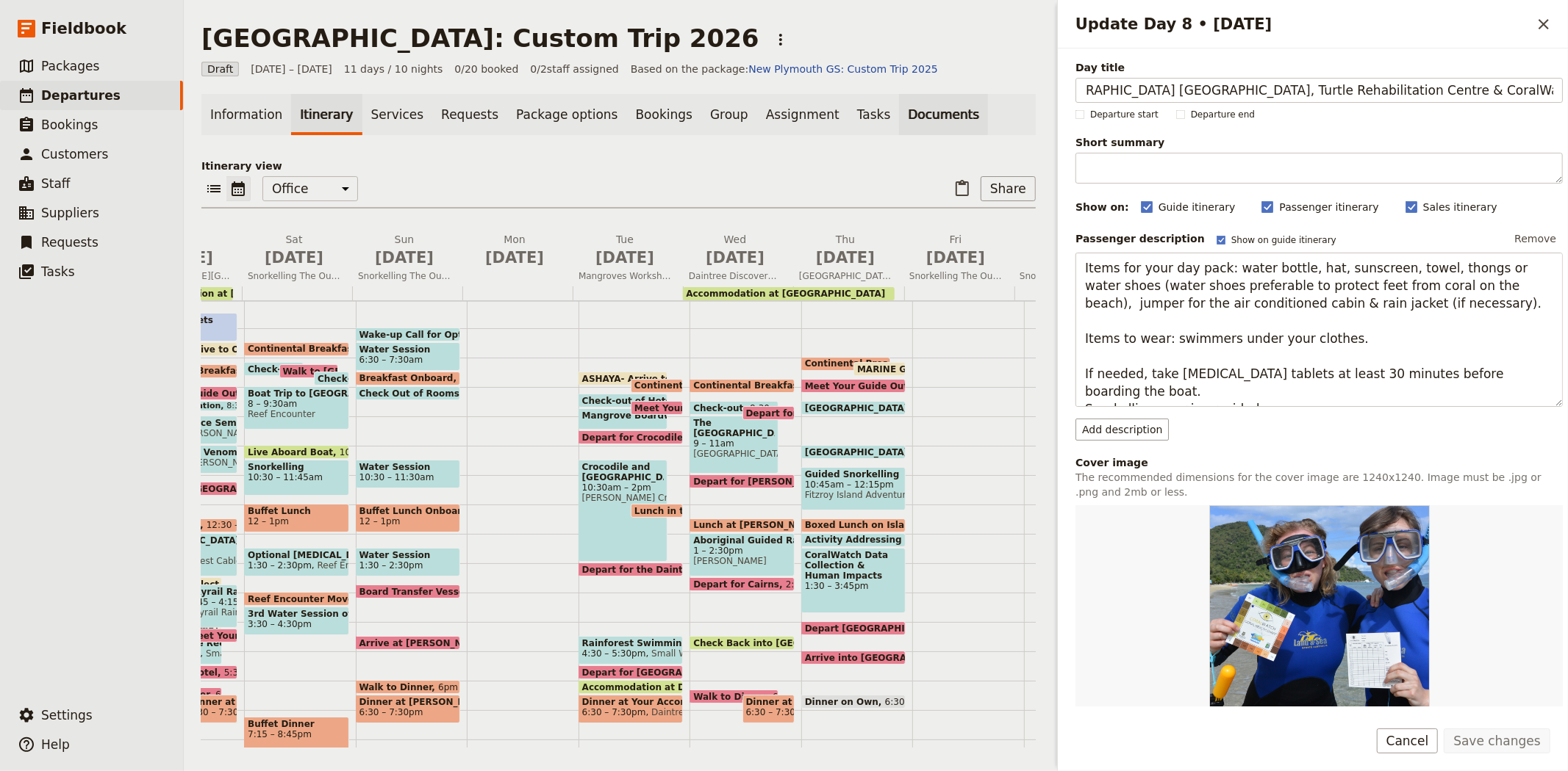
scroll to position [0, 0]
drag, startPoint x: 1542, startPoint y: 90, endPoint x: 897, endPoint y: 94, distance: 645.0
click at [897, 94] on div "New Plymouth: Custom Trip 2026 ​ Draft 2 – 12 Jul 2026 11 days / 10 nights 0/20…" at bounding box center [875, 385] width 1384 height 771
click at [502, 244] on h2 "Mon Jul 6" at bounding box center [514, 251] width 93 height 37
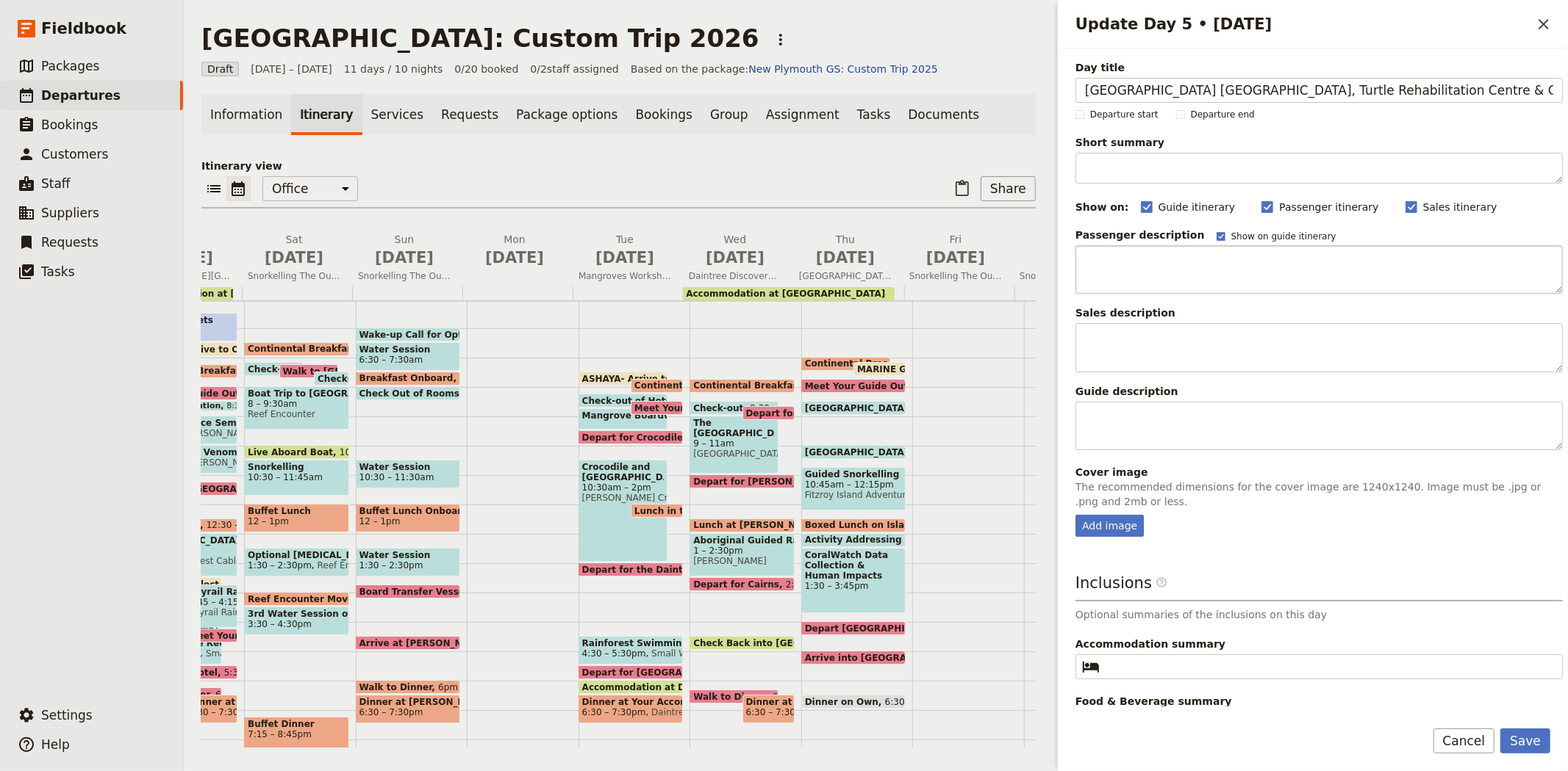
scroll to position [0, 41]
type input "[GEOGRAPHIC_DATA] [GEOGRAPHIC_DATA], Turtle Rehabilitation Centre & CoralWatch …"
click at [1526, 743] on button "Save" at bounding box center [1524, 741] width 50 height 25
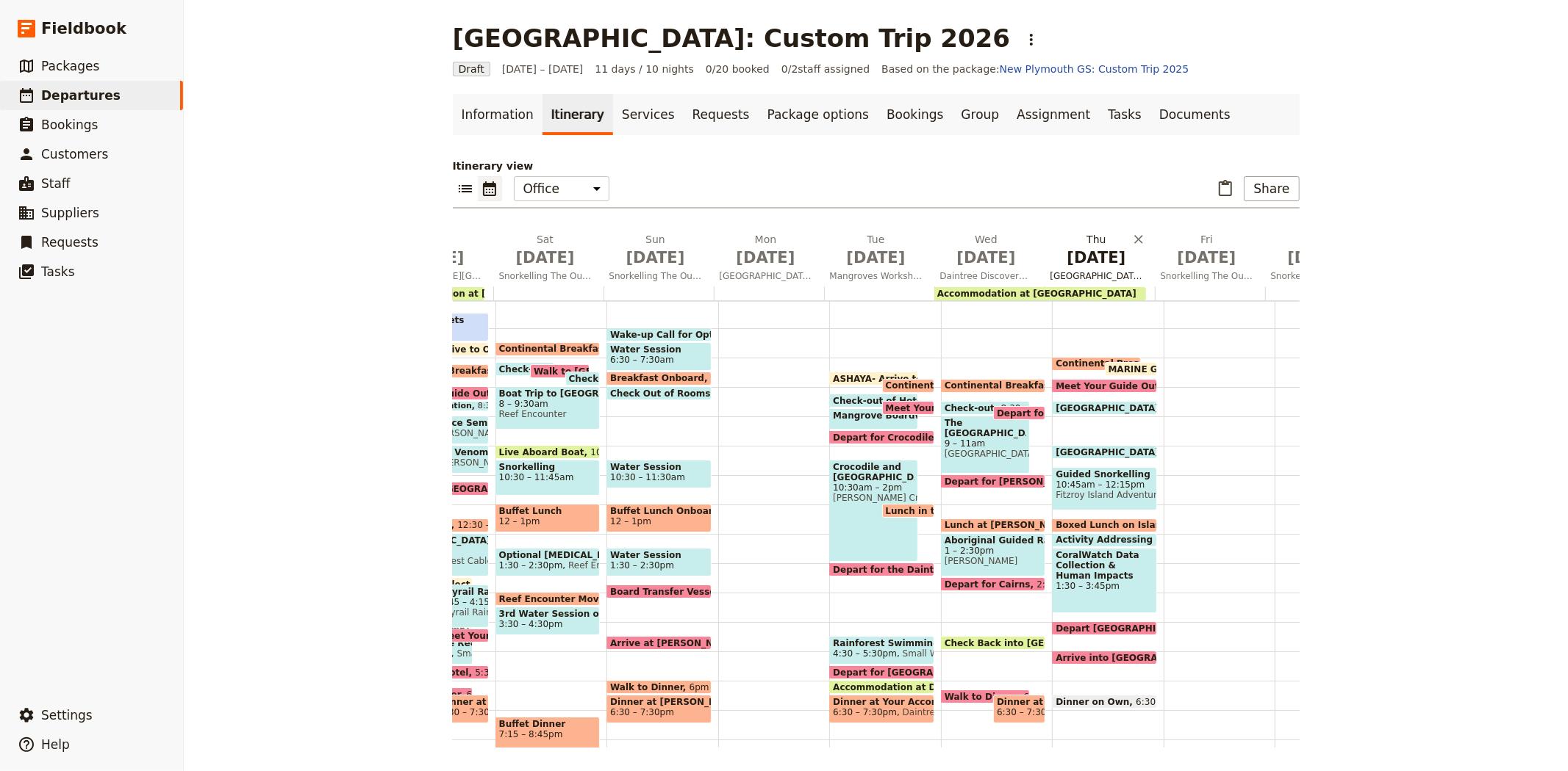
click at [1100, 259] on span "Jul 9" at bounding box center [1096, 258] width 93 height 22
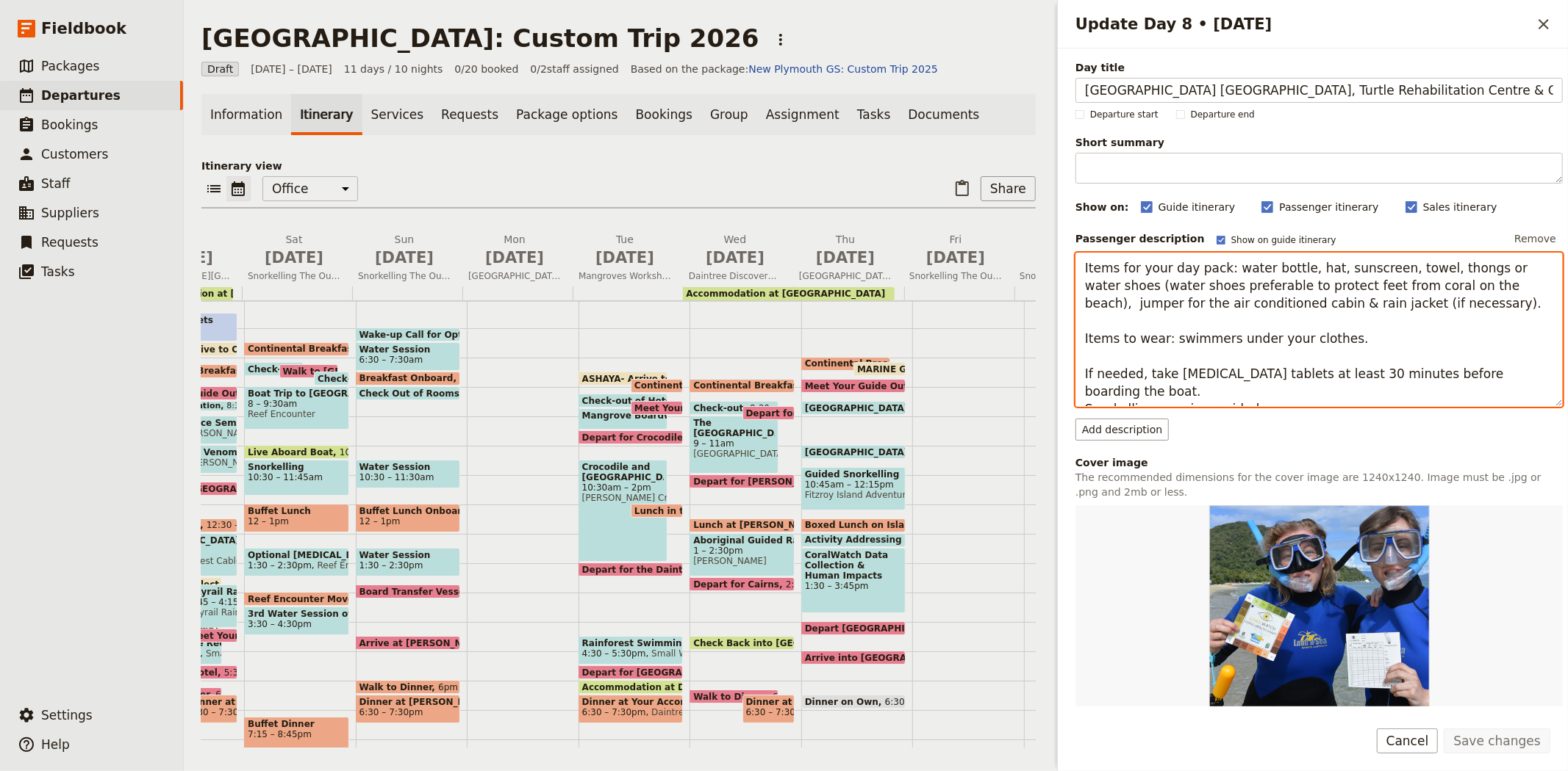
drag, startPoint x: 1261, startPoint y: 391, endPoint x: 1040, endPoint y: 242, distance: 266.5
click at [1040, 242] on div "New Plymouth: Custom Trip 2026 ​ Draft 2 – 12 Jul 2026 11 days / 10 nights 0/20…" at bounding box center [875, 385] width 1384 height 771
click at [490, 252] on span "Jul 6" at bounding box center [514, 258] width 93 height 22
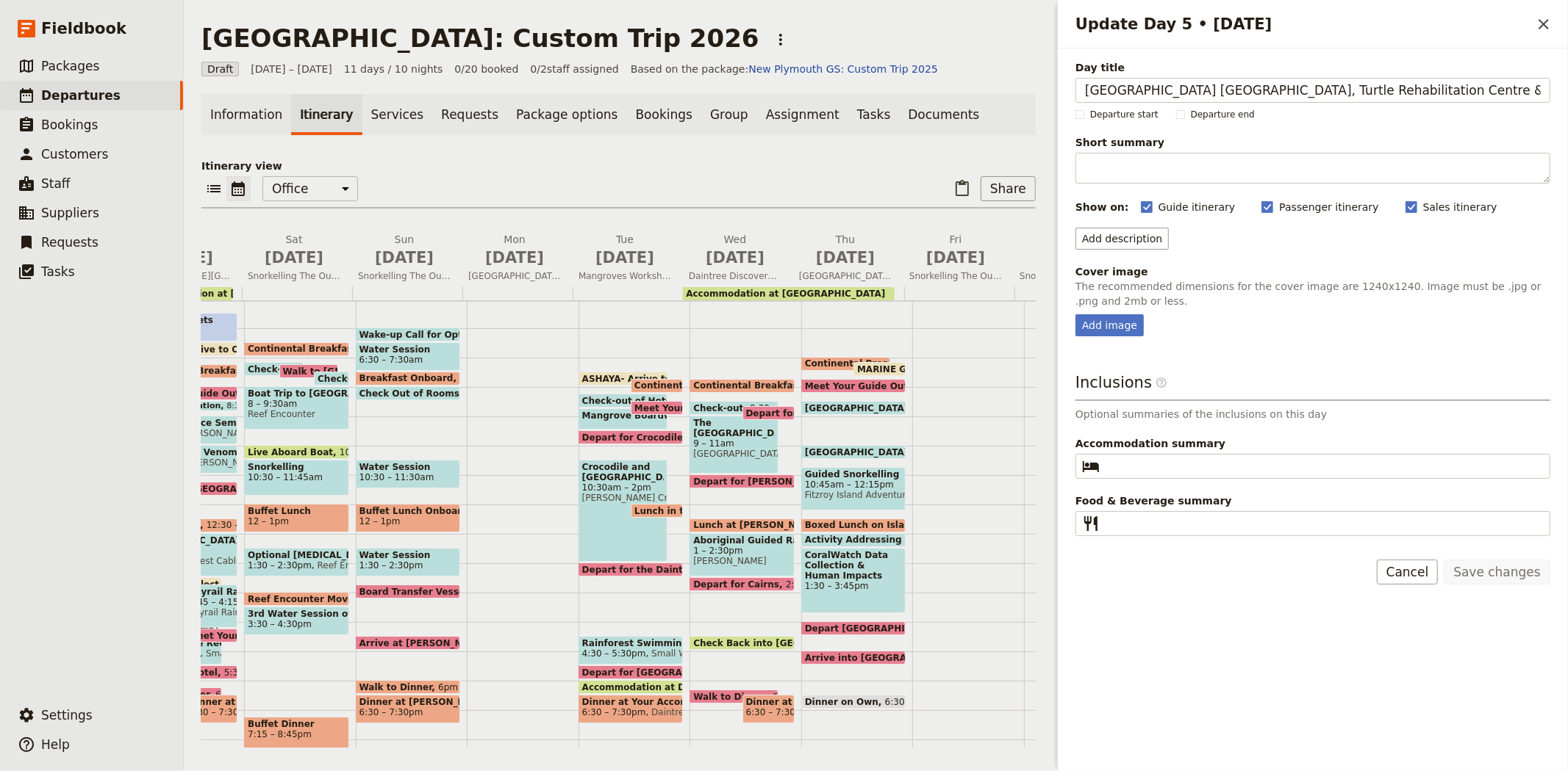
scroll to position [0, 29]
click at [1119, 241] on button "Add description" at bounding box center [1122, 238] width 93 height 22
click at [1123, 277] on span "Passenger description is included on the passenger itinerary and the guide itin…" at bounding box center [1270, 282] width 371 height 11
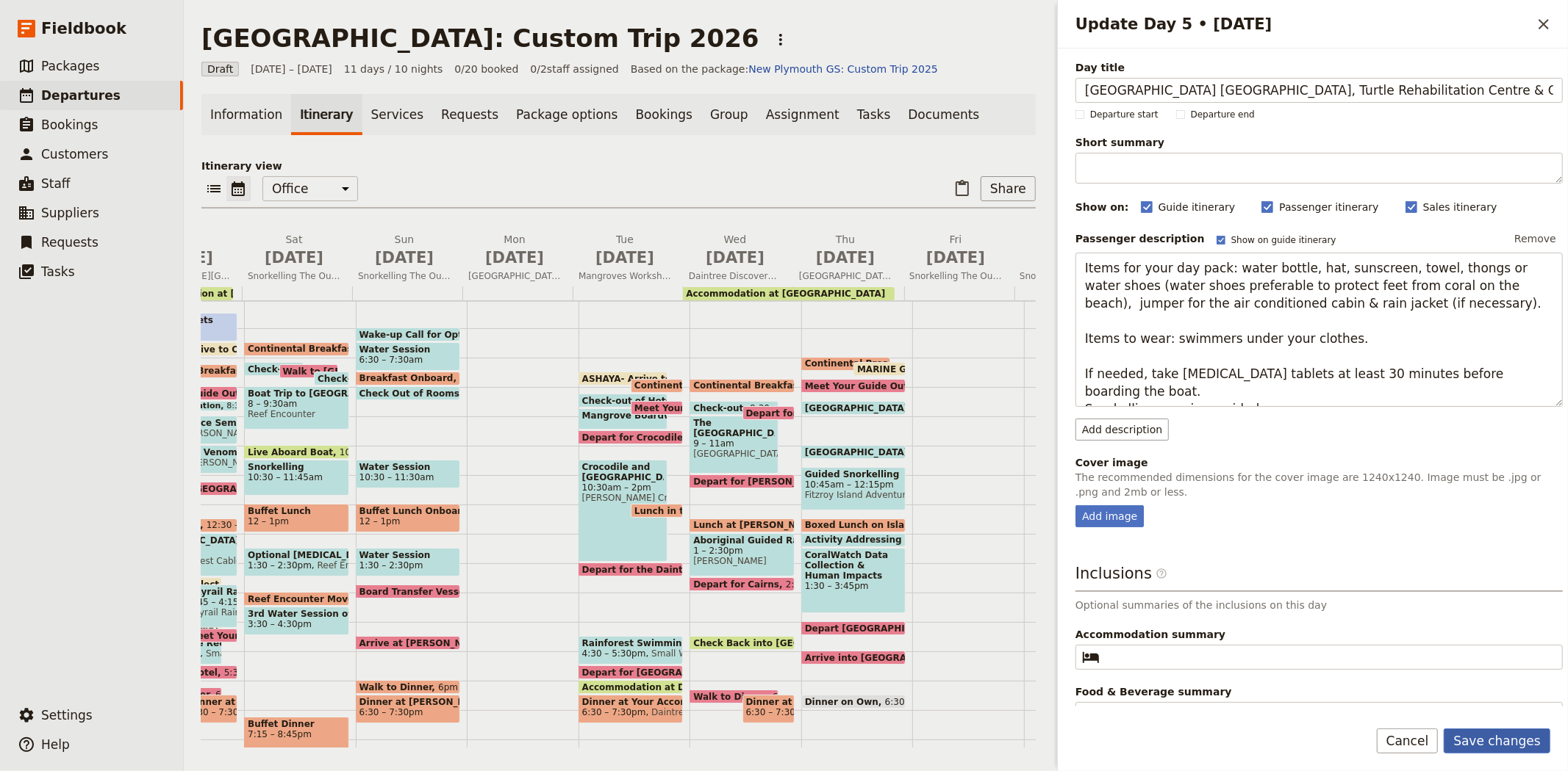
type textarea "Items for your day pack: water bottle, hat, sunscreen, towel, thongs or water s…"
click at [1491, 740] on button "Save changes" at bounding box center [1496, 741] width 106 height 25
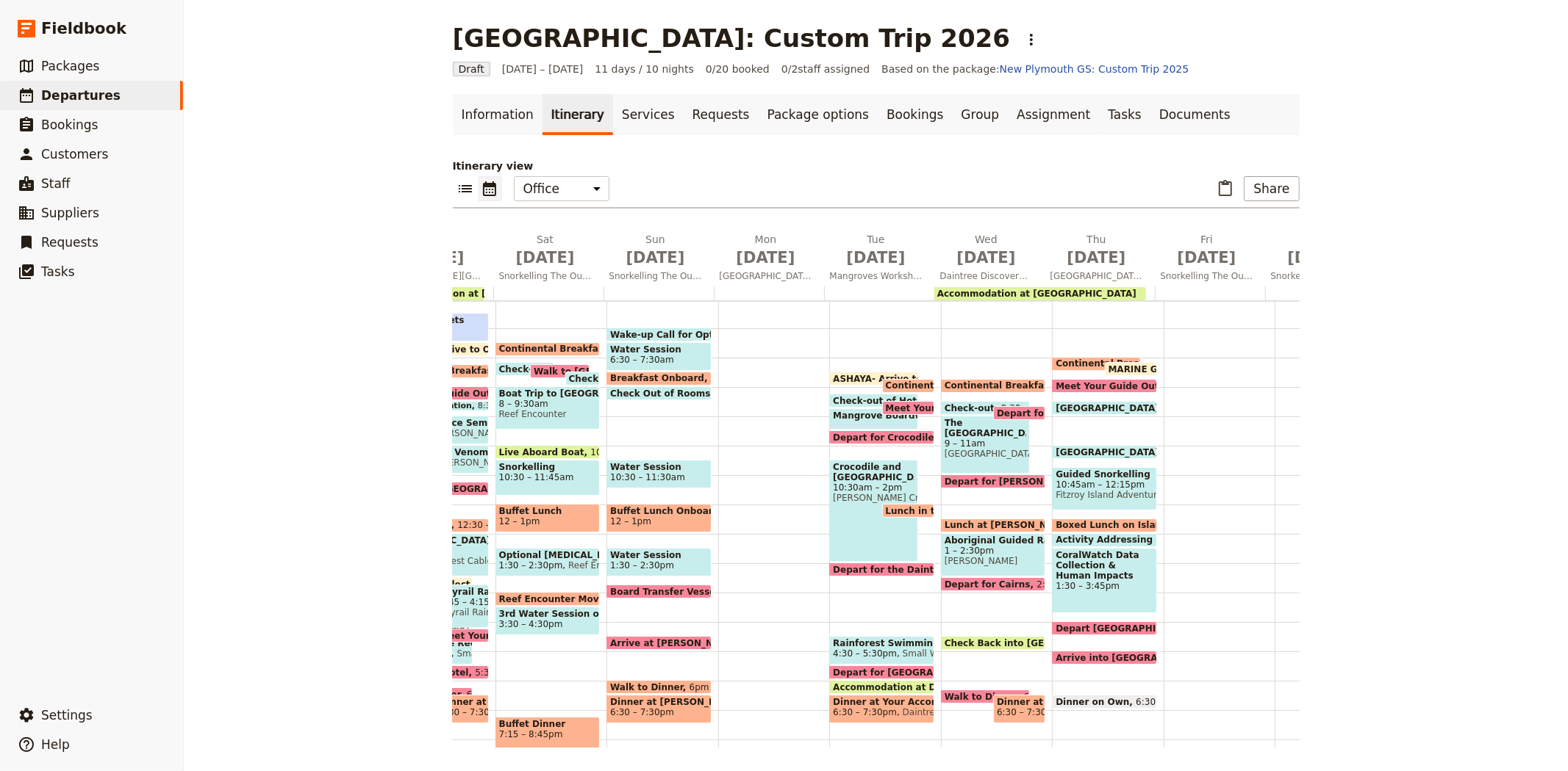
click at [1055, 361] on span "Continental Breakfast at Hotel" at bounding box center [1135, 363] width 159 height 10
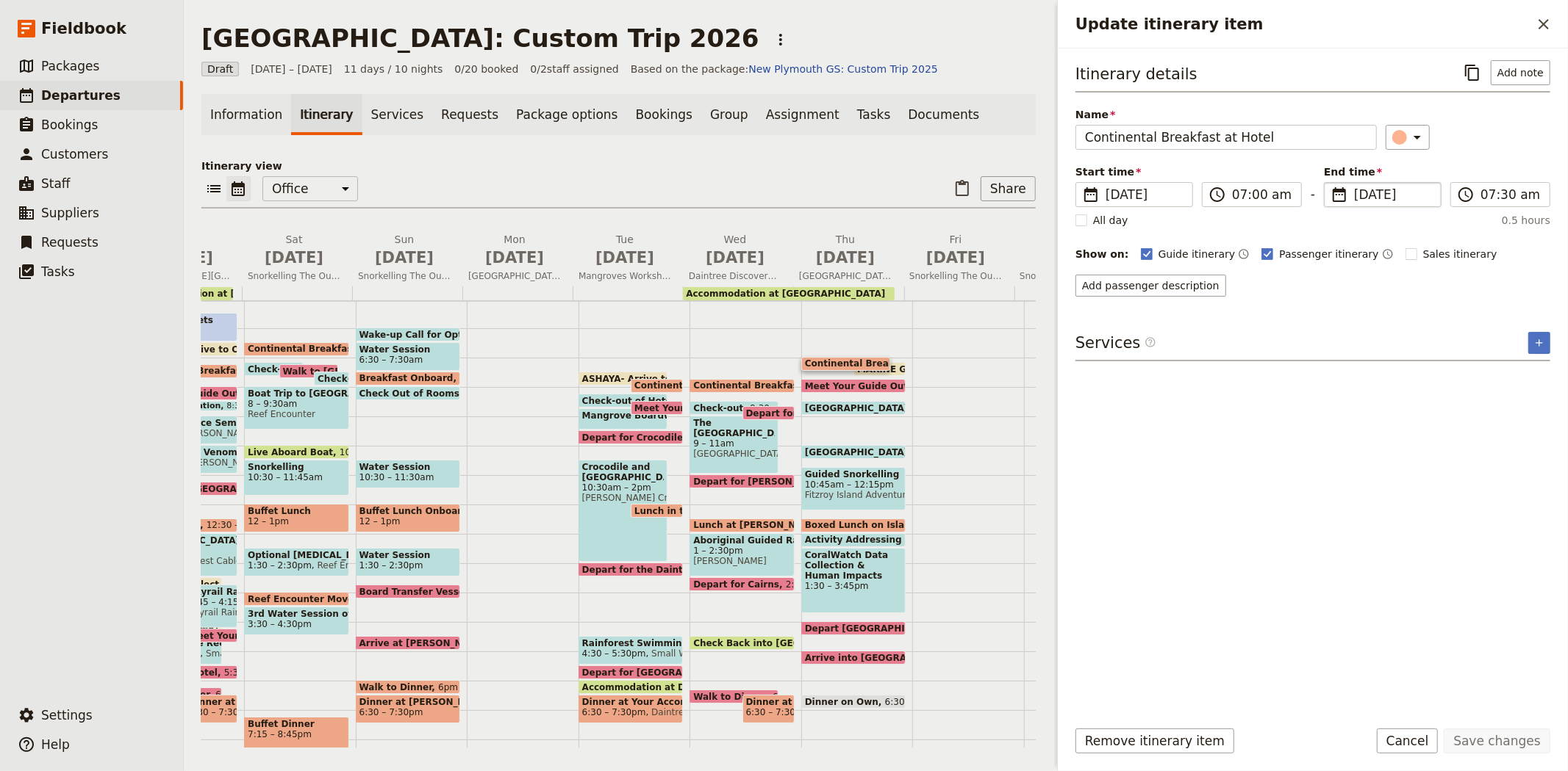
click at [1378, 197] on span "9 Jul 2026" at bounding box center [1393, 194] width 78 height 18
click at [1330, 183] on input "09/07/2026" at bounding box center [1329, 182] width 1 height 1
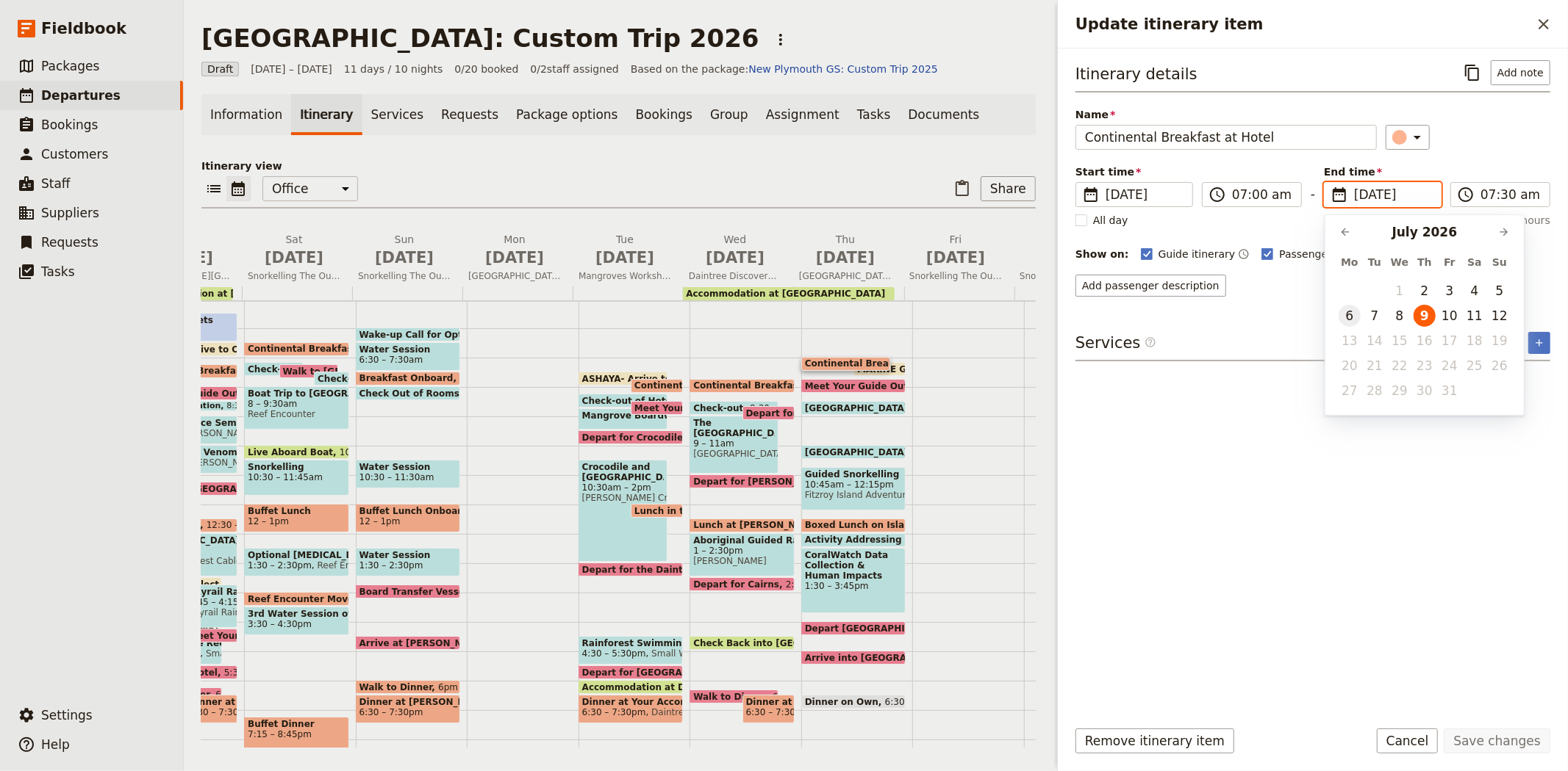
click at [1351, 313] on button "6" at bounding box center [1349, 316] width 22 height 22
type input "06/07/2026"
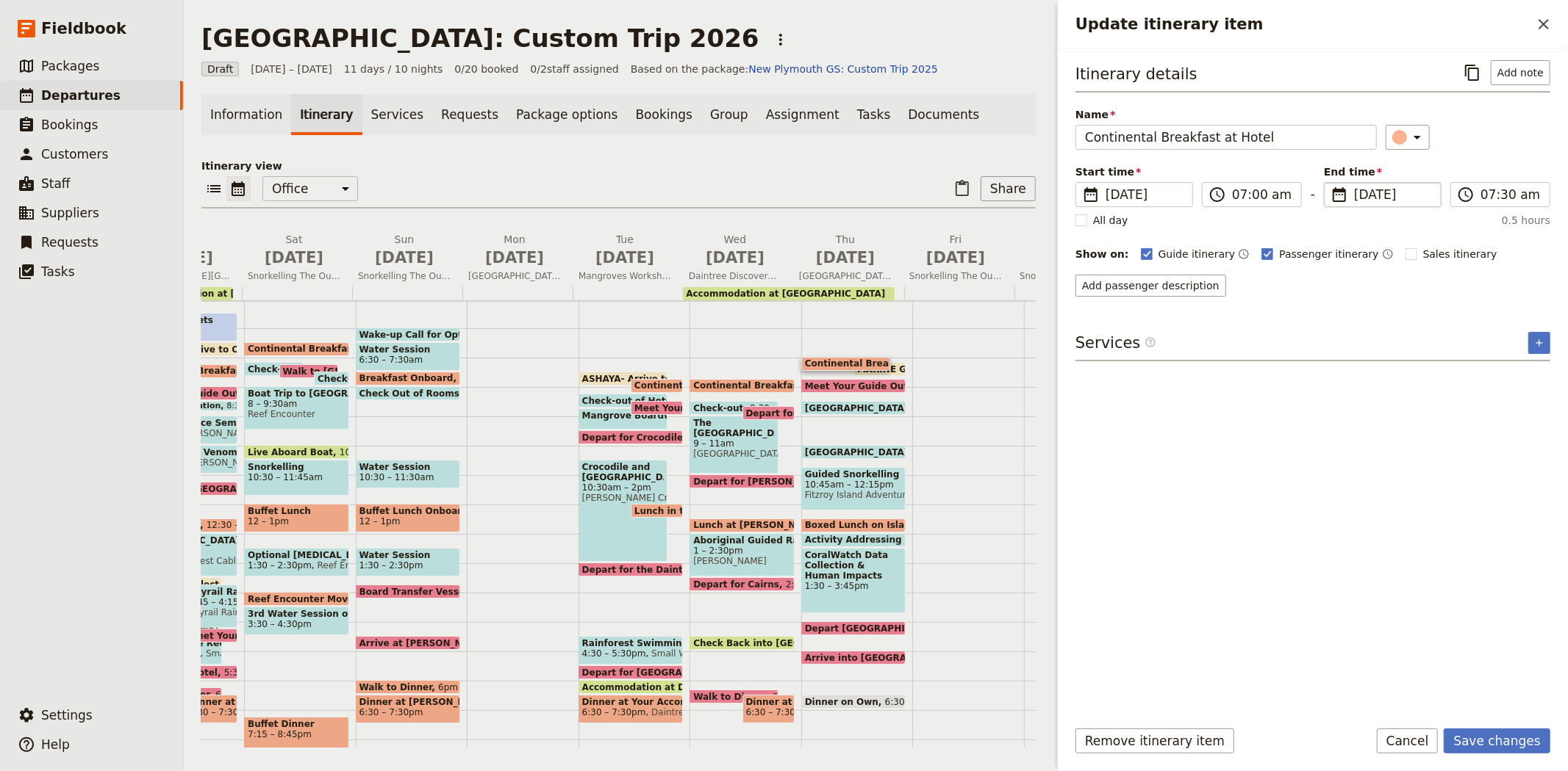
type input "06/07/2026"
click at [1384, 555] on div "Itinerary details ​ Add note Name Continental Breakfast at Hotel ​ Start time ​…" at bounding box center [1312, 383] width 475 height 645
click at [1473, 733] on button "Save changes" at bounding box center [1496, 741] width 106 height 25
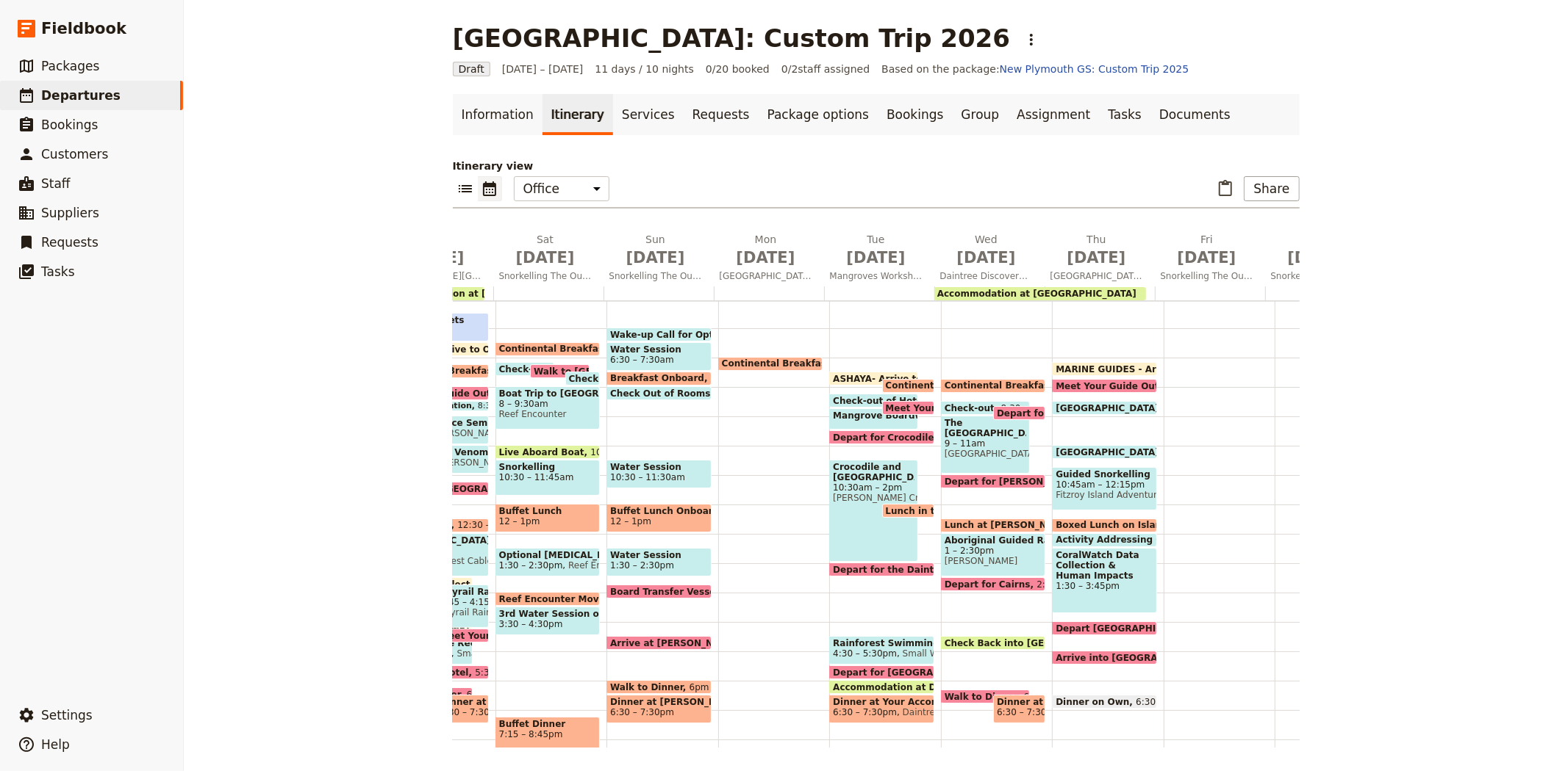
click at [1092, 364] on span "MARINE GUIDES - Arrive at Office" at bounding box center [1141, 369] width 171 height 9
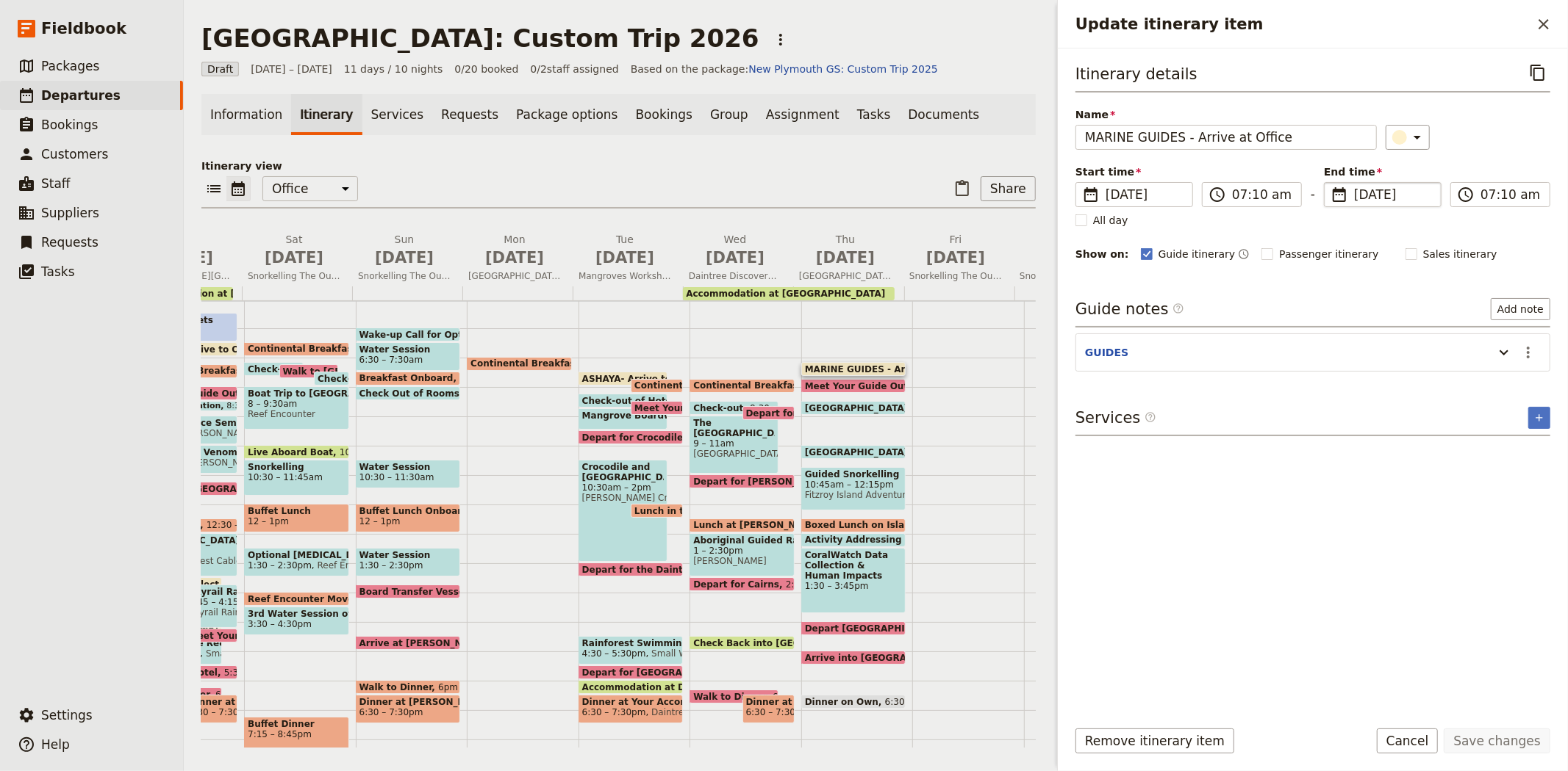
click at [1367, 196] on span "9 Jul 2026" at bounding box center [1393, 194] width 78 height 18
click at [1330, 183] on input "09/07/2026" at bounding box center [1329, 182] width 1 height 1
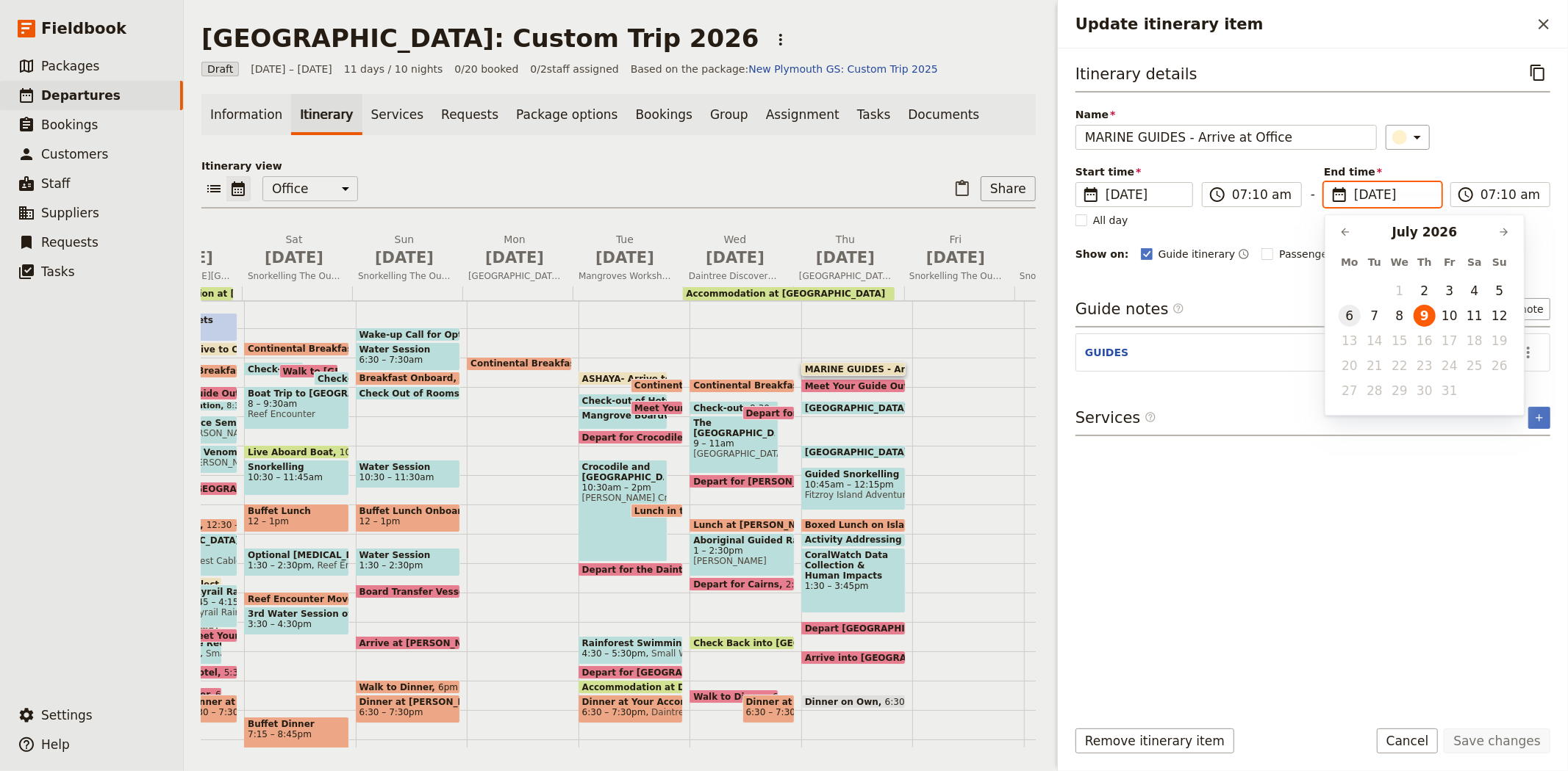
click at [1346, 318] on button "6" at bounding box center [1349, 316] width 22 height 22
type input "06/07/2026"
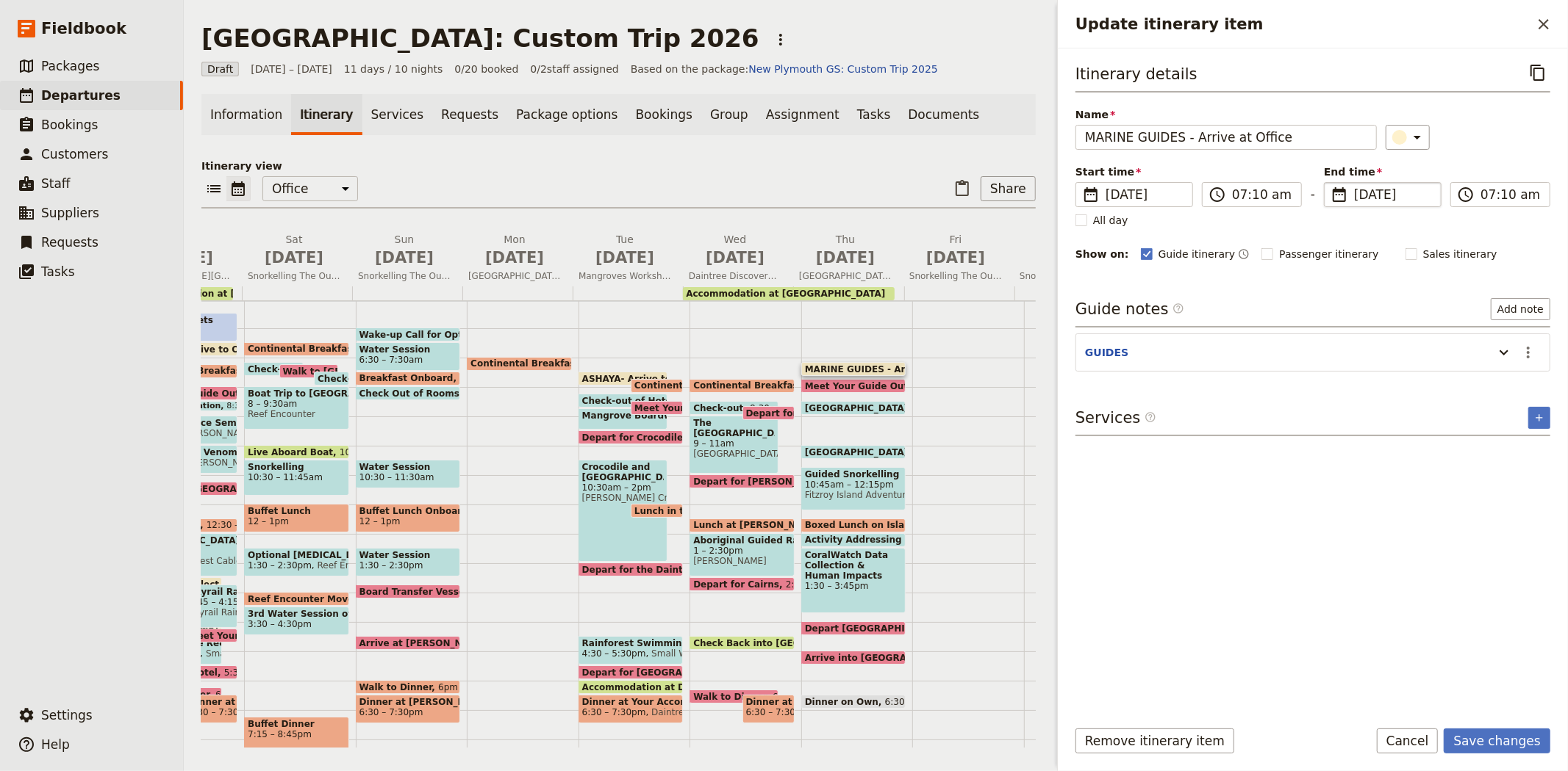
type input "06/07/2026"
click at [1359, 531] on div "Itinerary details ​ Name MARINE GUIDES - Arrive at Office ​ Start time ​ 9 Jul …" at bounding box center [1312, 383] width 475 height 645
click at [1488, 737] on button "Save changes" at bounding box center [1496, 741] width 106 height 25
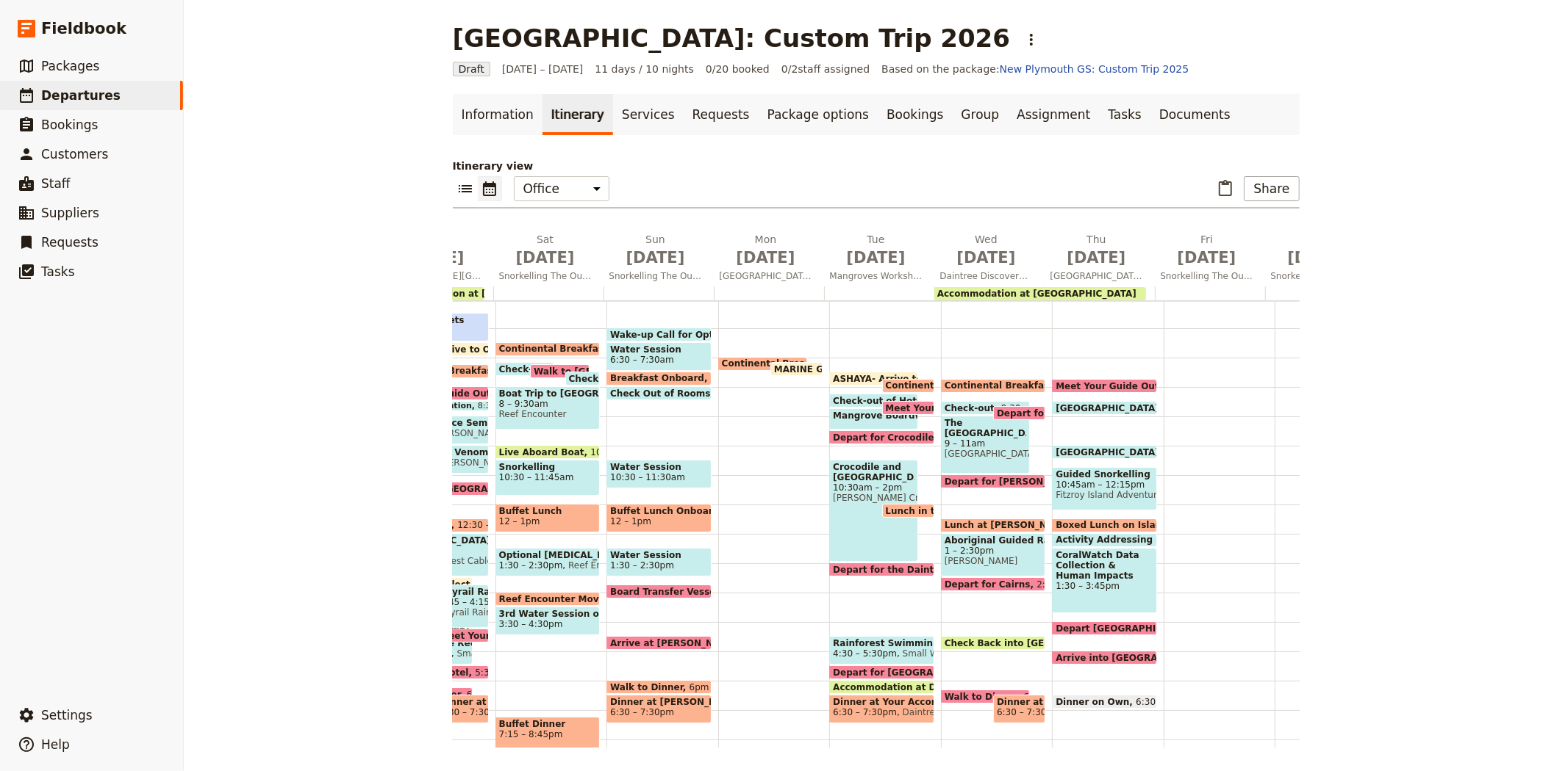
click at [1061, 381] on span "Meet Your Guide Outside Reception & Depart" at bounding box center [1170, 386] width 232 height 9
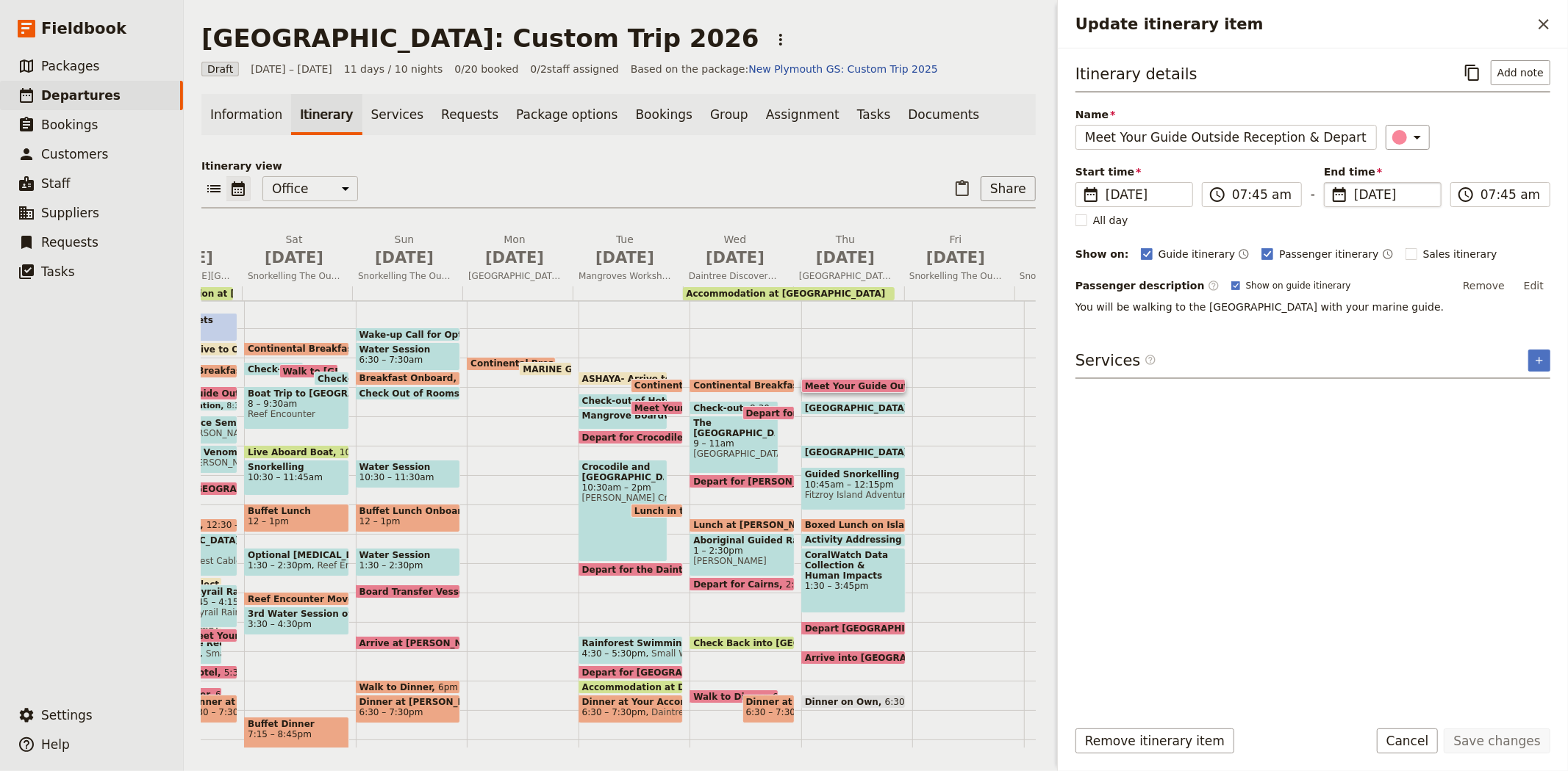
click at [1371, 195] on span "9 Jul 2026" at bounding box center [1393, 194] width 78 height 18
click at [1330, 183] on input "09/07/2026" at bounding box center [1329, 182] width 1 height 1
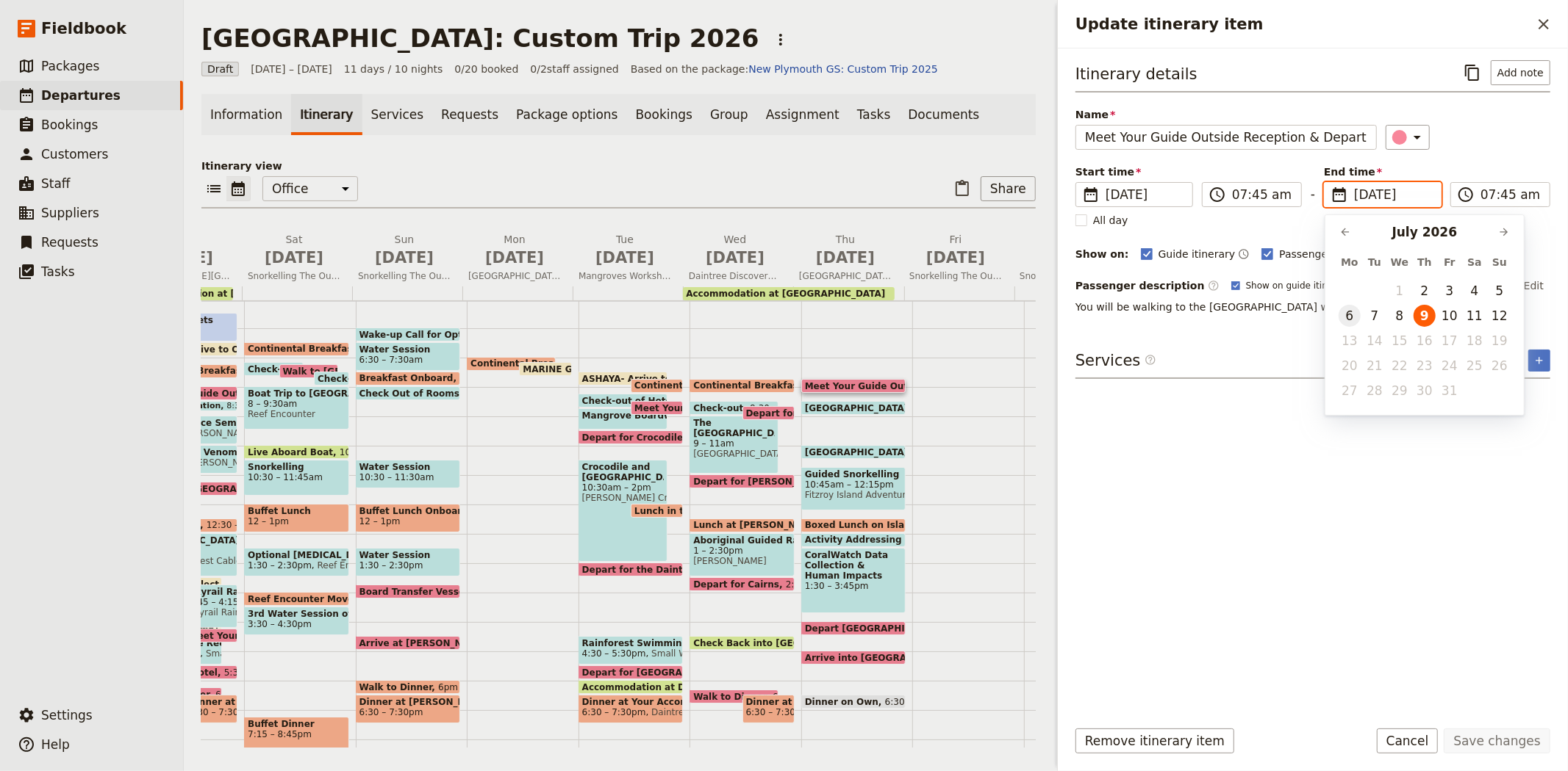
click at [1349, 318] on button "6" at bounding box center [1349, 316] width 22 height 22
type input "06/07/2026"
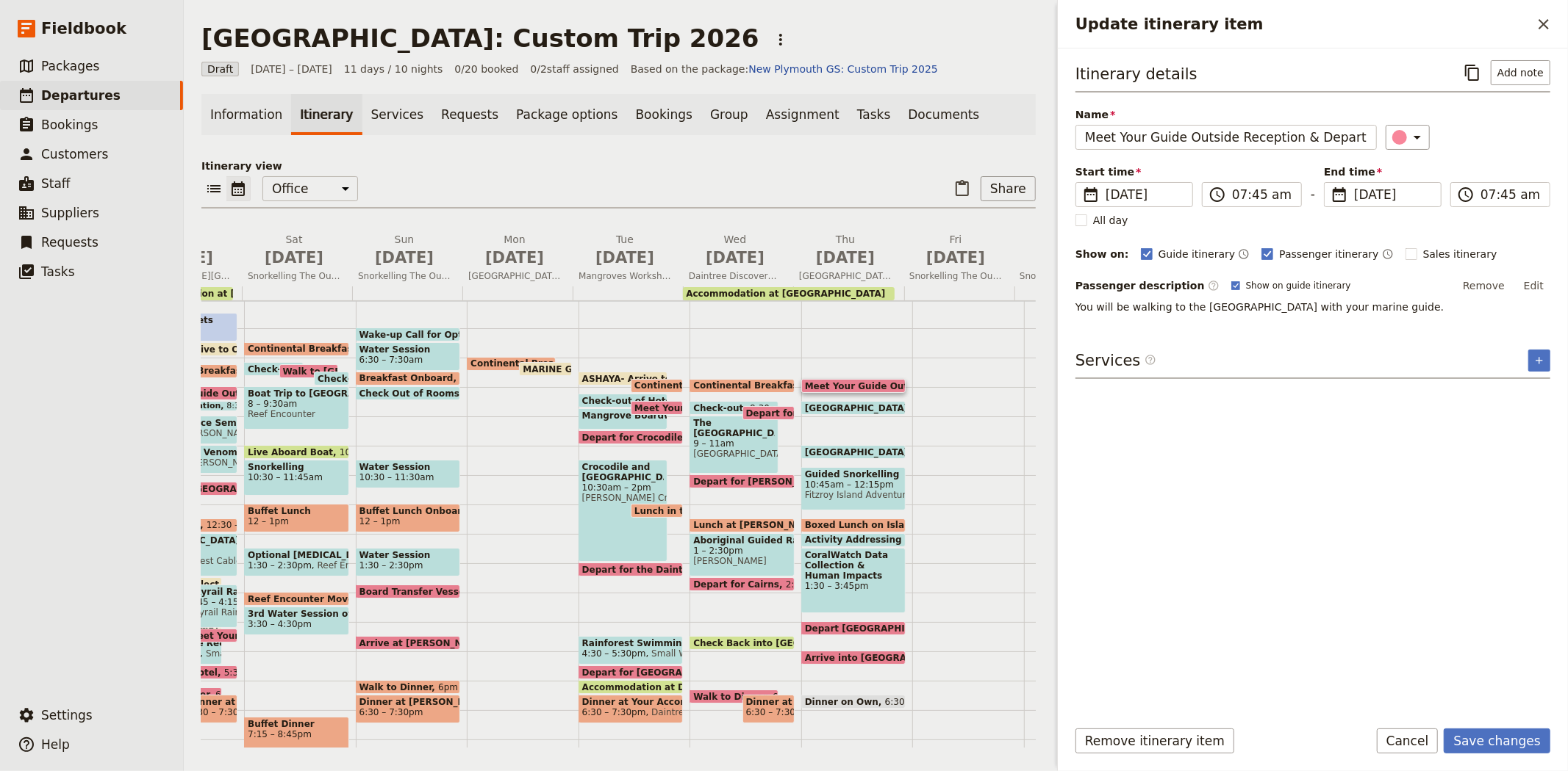
type input "06/07/2026"
click at [1408, 569] on div "Itinerary details ​ Add note Name Meet Your Guide Outside Reception & Depart ​ …" at bounding box center [1312, 383] width 475 height 645
click at [1531, 739] on button "Save changes" at bounding box center [1496, 741] width 106 height 25
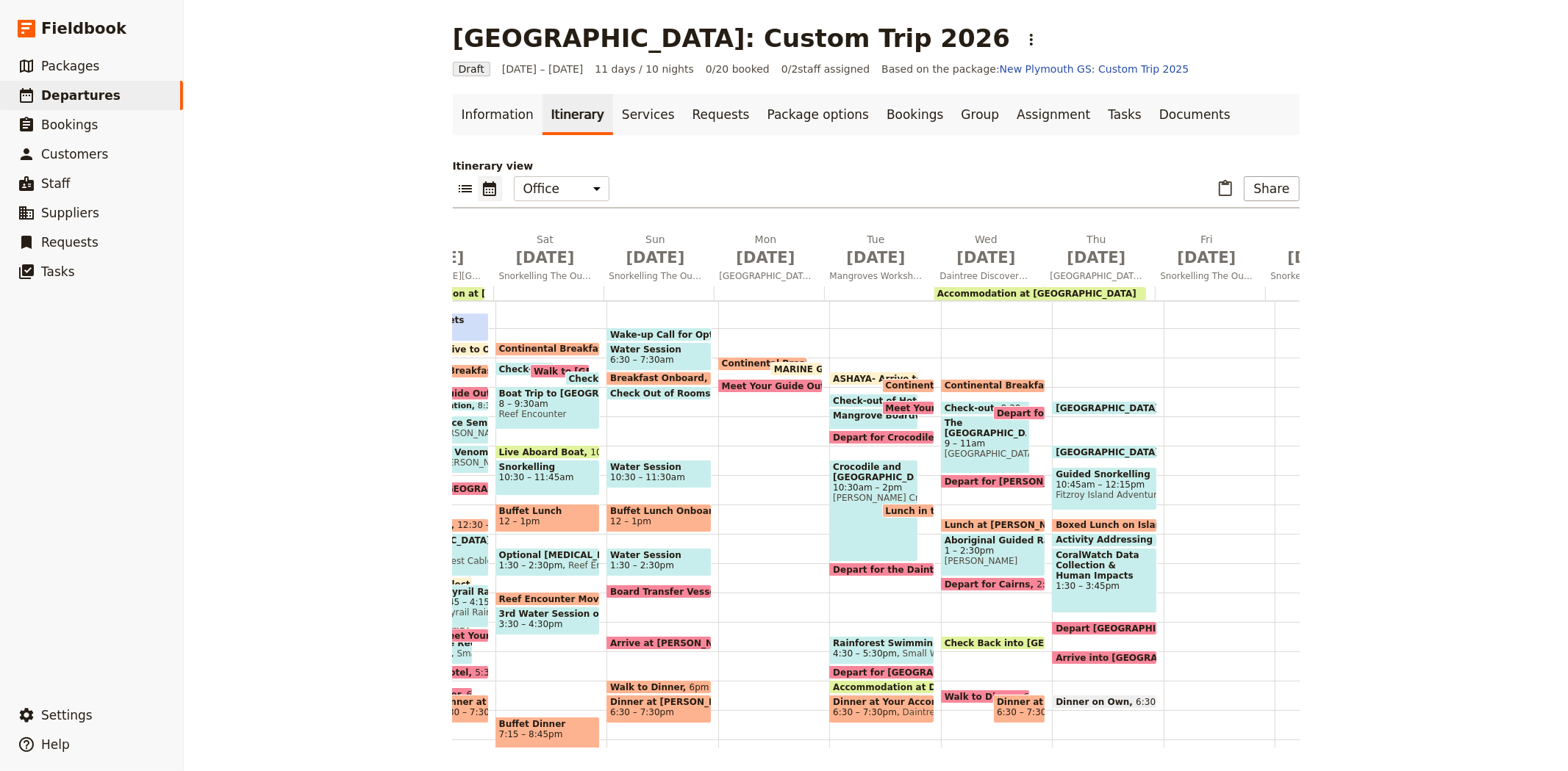
click at [1083, 403] on span "[GEOGRAPHIC_DATA]" at bounding box center [1109, 408] width 109 height 9
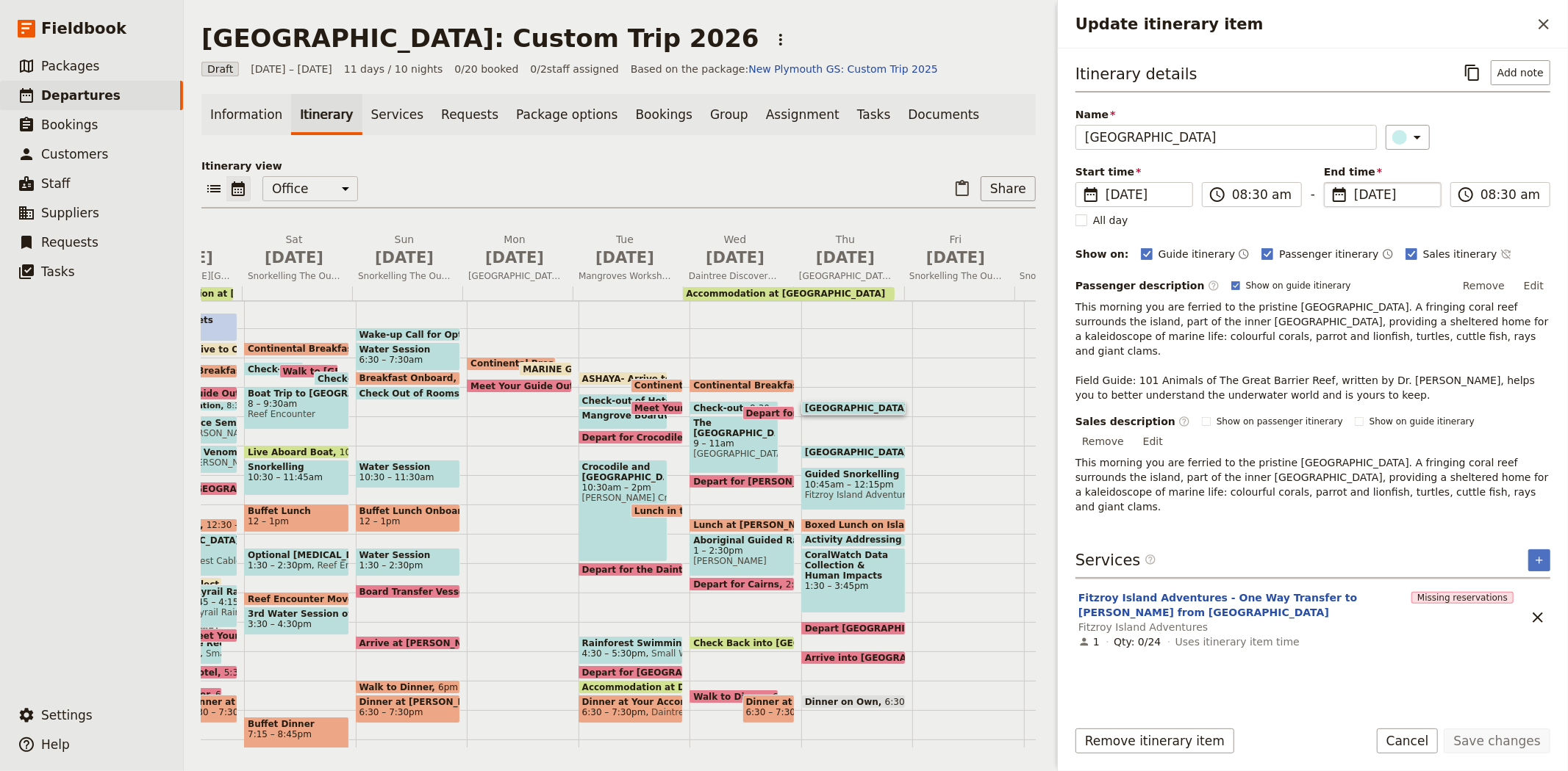
click at [1384, 192] on span "9 Jul 2026" at bounding box center [1393, 194] width 78 height 18
click at [1330, 183] on input "09/07/2026" at bounding box center [1329, 182] width 1 height 1
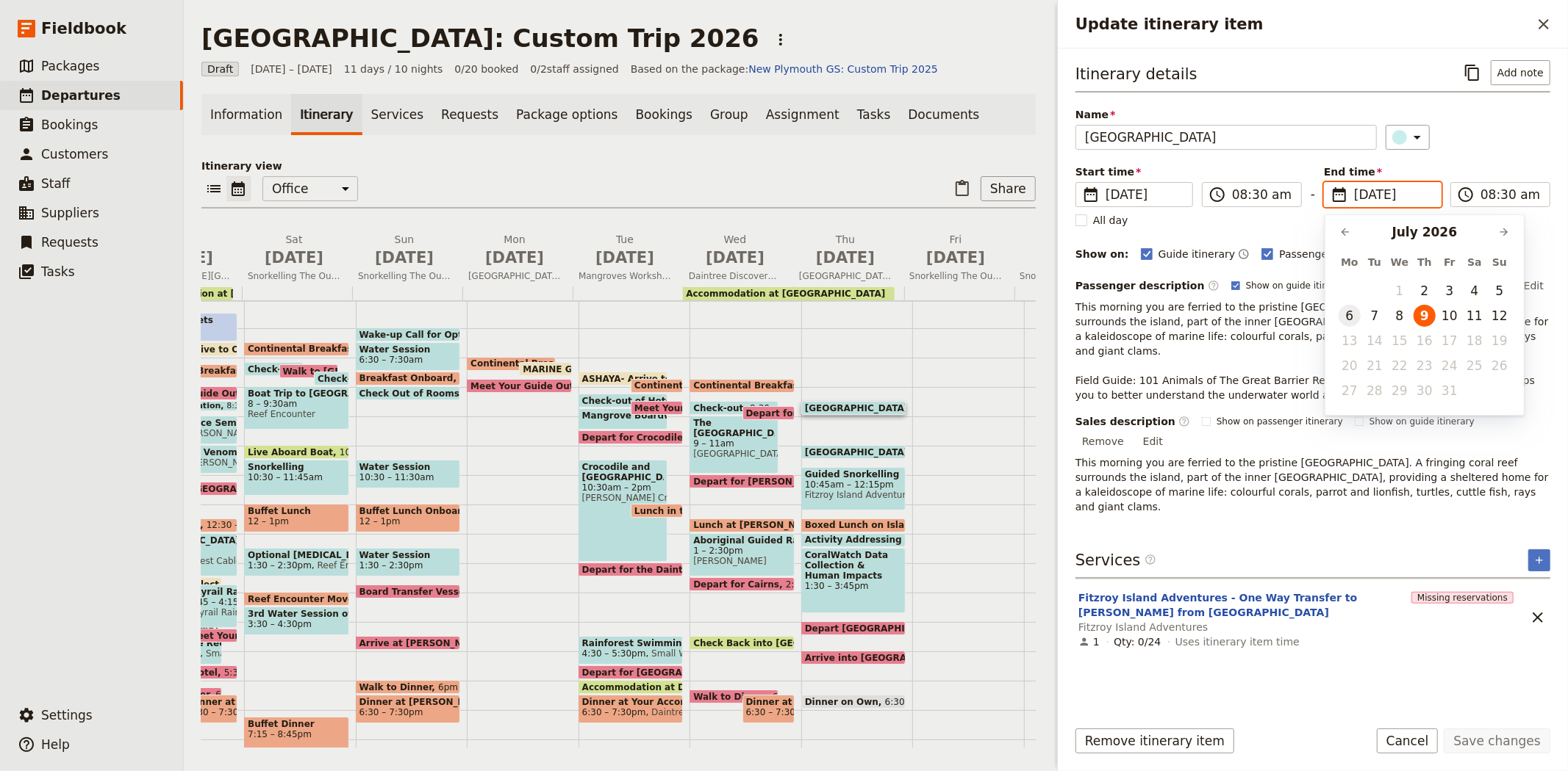
click at [1355, 312] on button "6" at bounding box center [1349, 316] width 22 height 22
type input "06/07/2026"
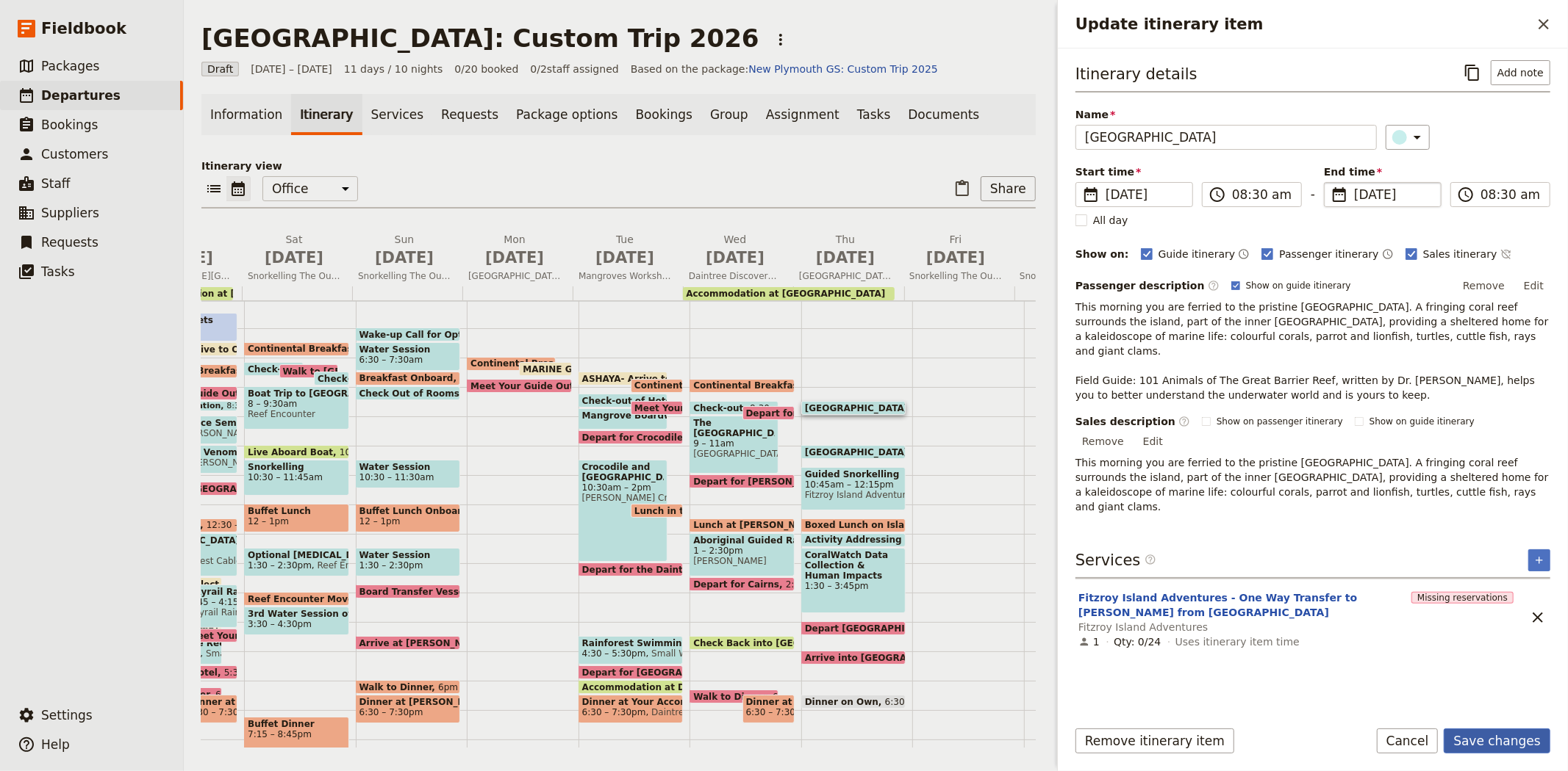
type input "06/07/2026"
click at [1501, 743] on button "Save changes" at bounding box center [1496, 741] width 106 height 25
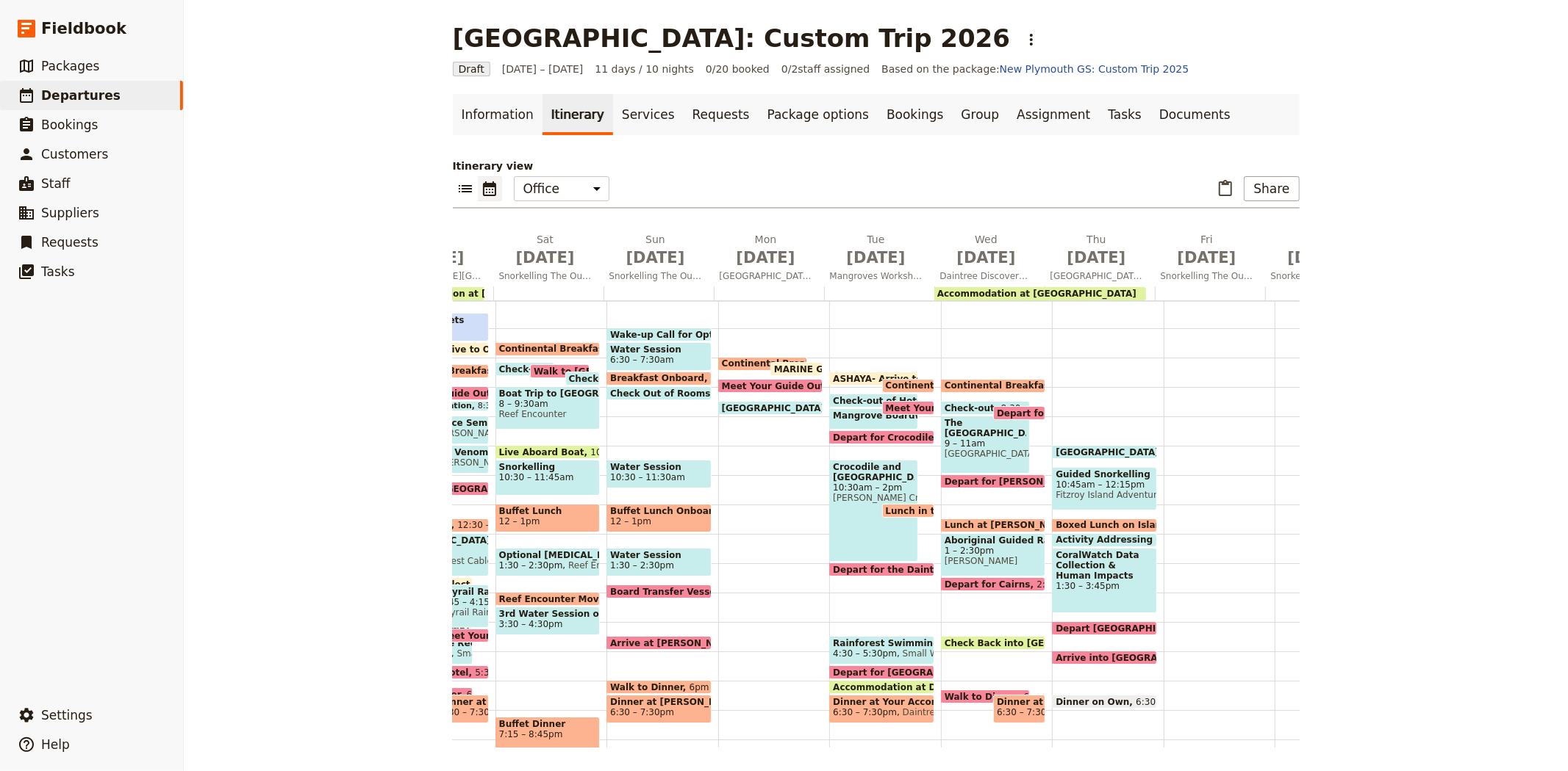
click at [1080, 449] on span "[GEOGRAPHIC_DATA]" at bounding box center [1109, 452] width 109 height 9
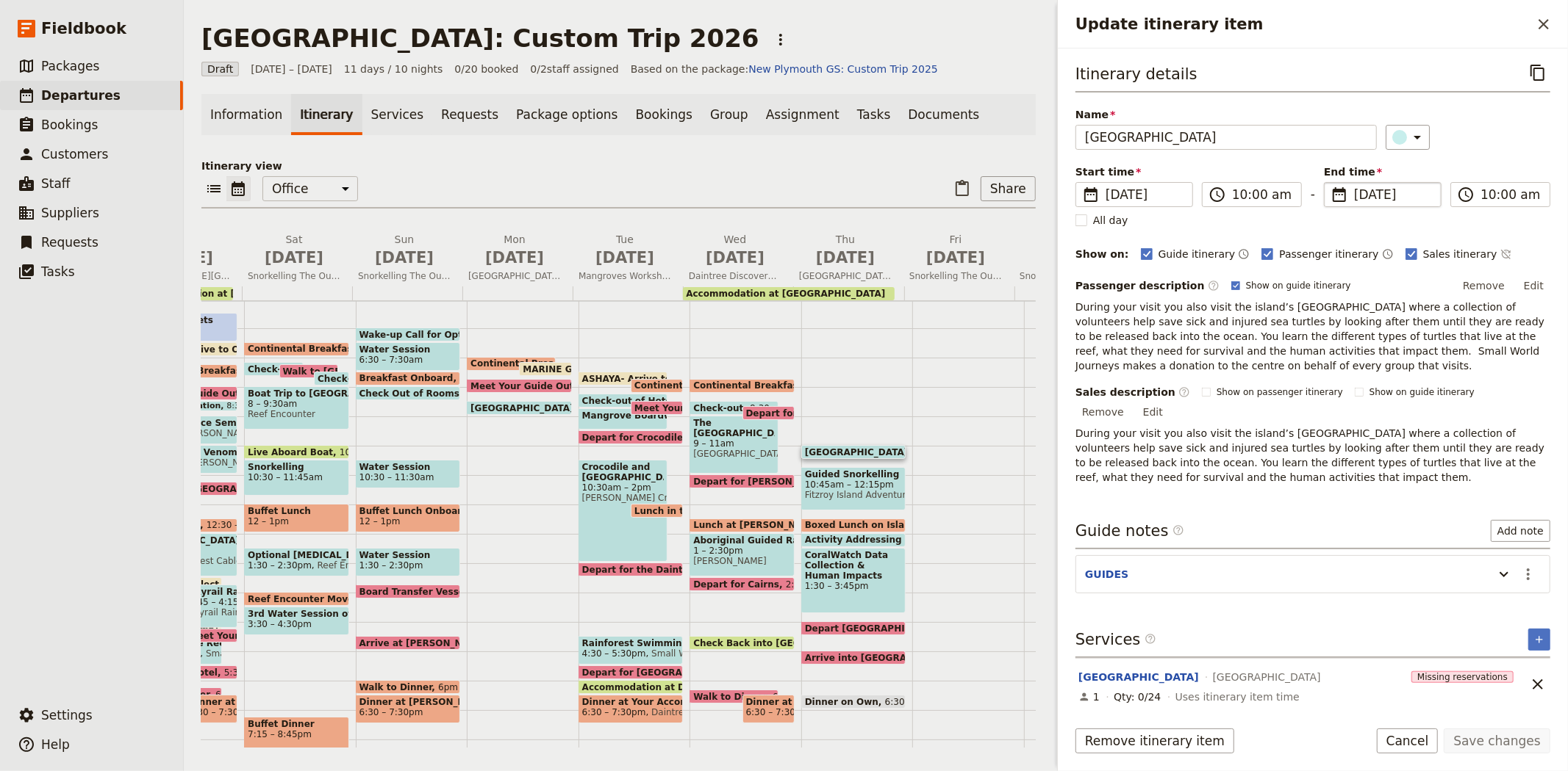
click at [1359, 194] on span "9 Jul 2026" at bounding box center [1393, 194] width 78 height 18
click at [1330, 183] on input "09/07/2026" at bounding box center [1329, 182] width 1 height 1
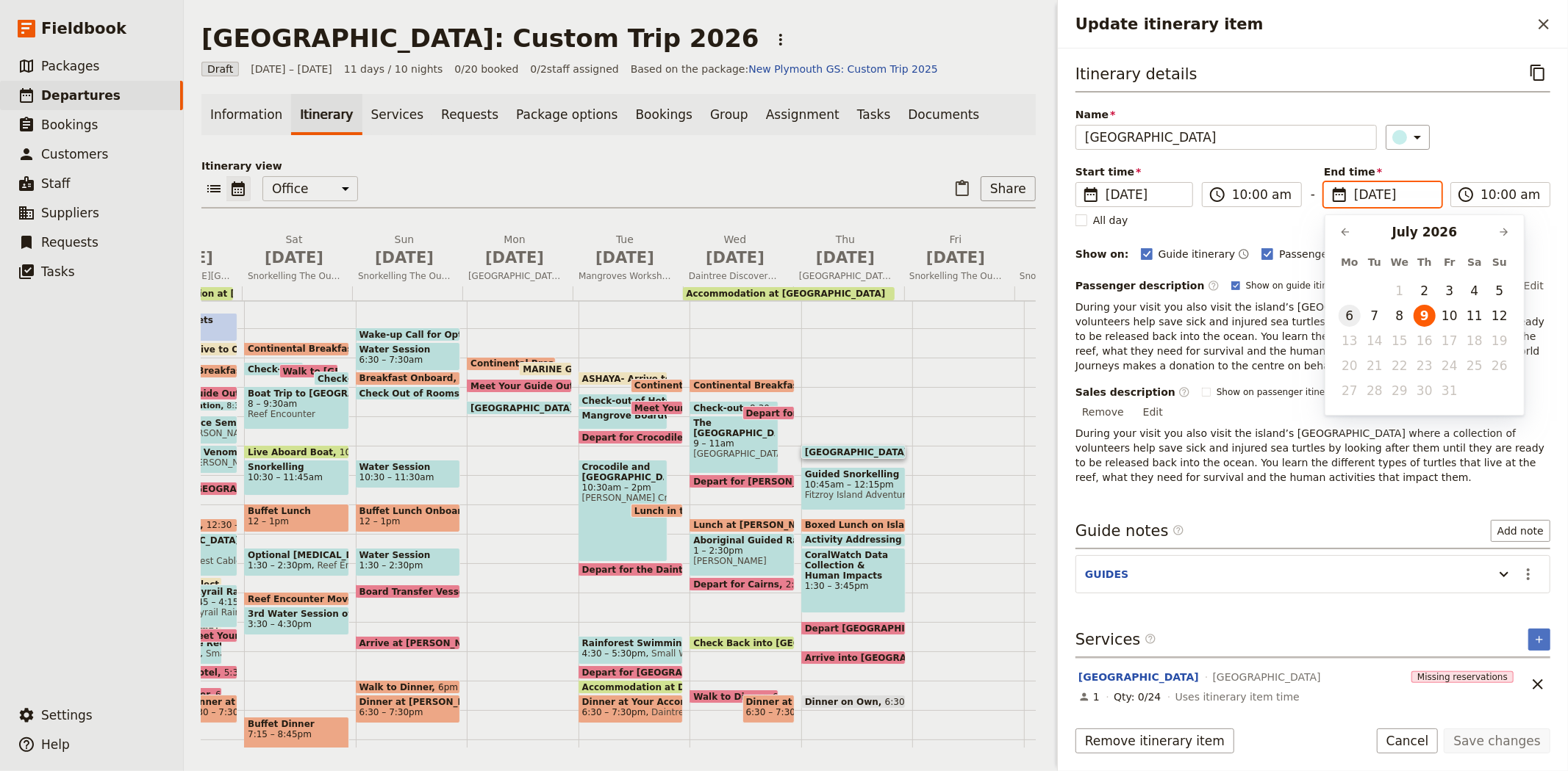
click at [1349, 322] on button "6" at bounding box center [1349, 316] width 22 height 22
type input "06/07/2026"
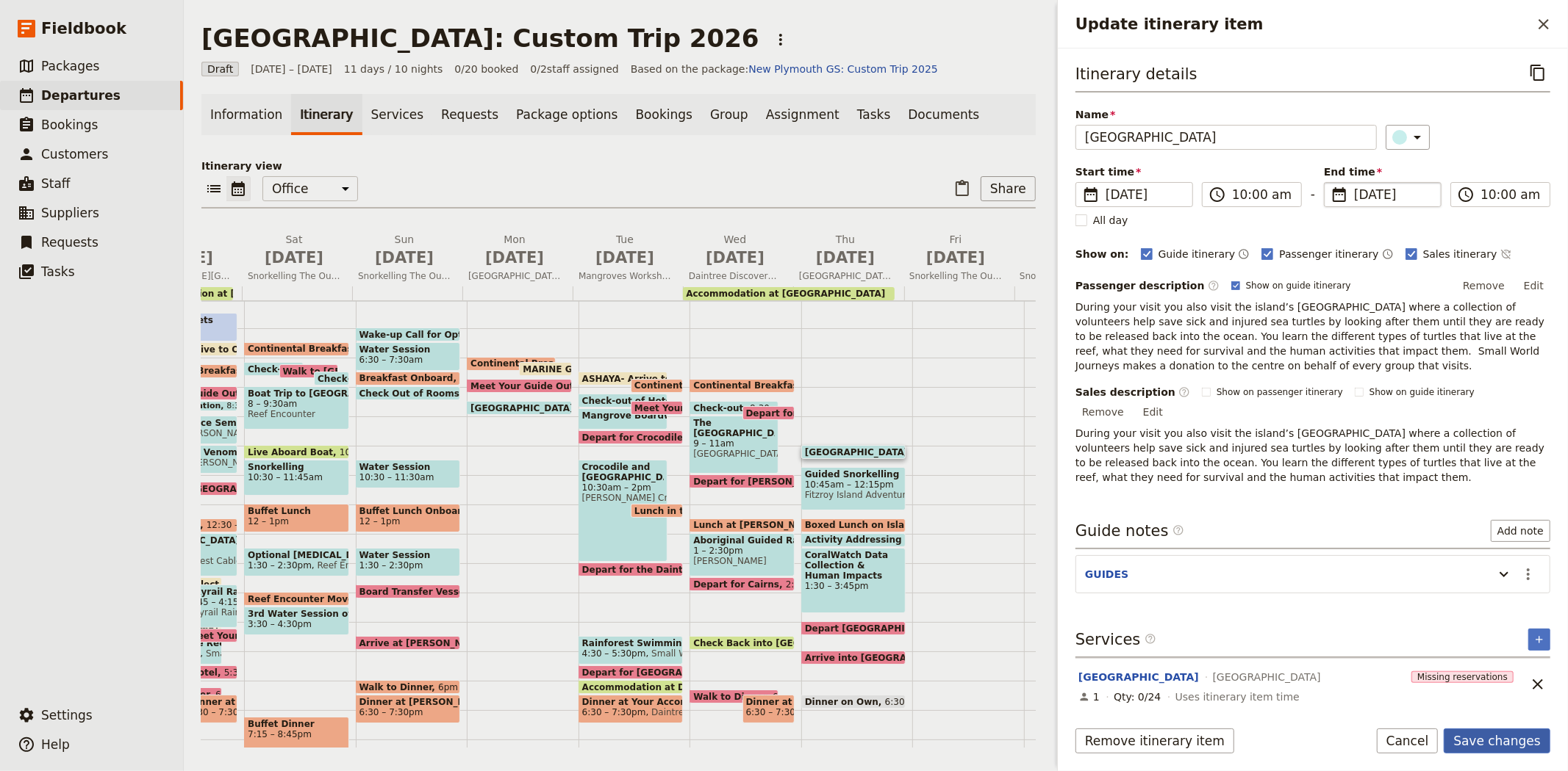
type input "06/07/2026"
click at [1478, 747] on button "Save changes" at bounding box center [1496, 741] width 106 height 25
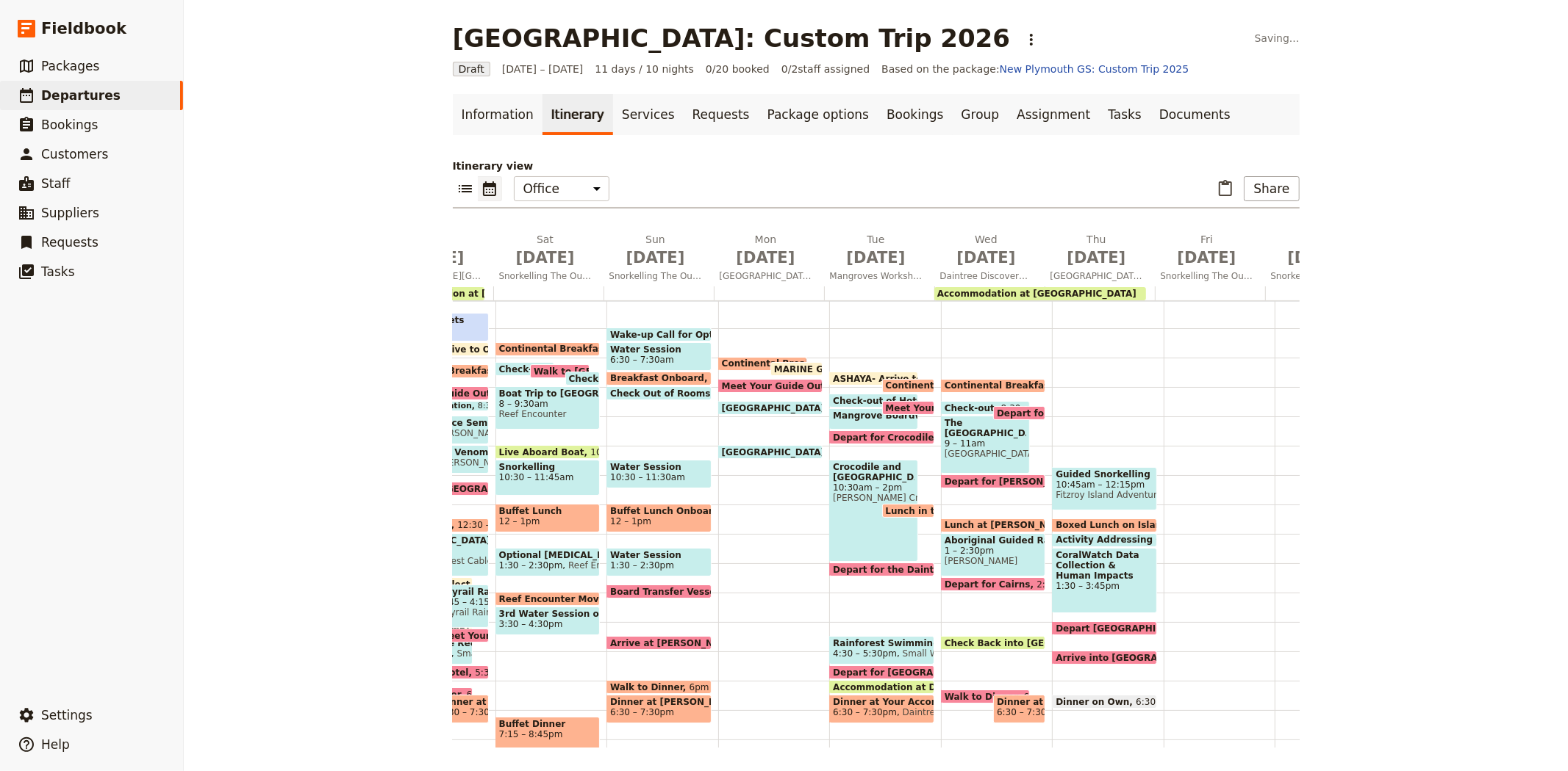
click at [1101, 490] on span "Fitzroy Island Adventures" at bounding box center [1104, 494] width 98 height 10
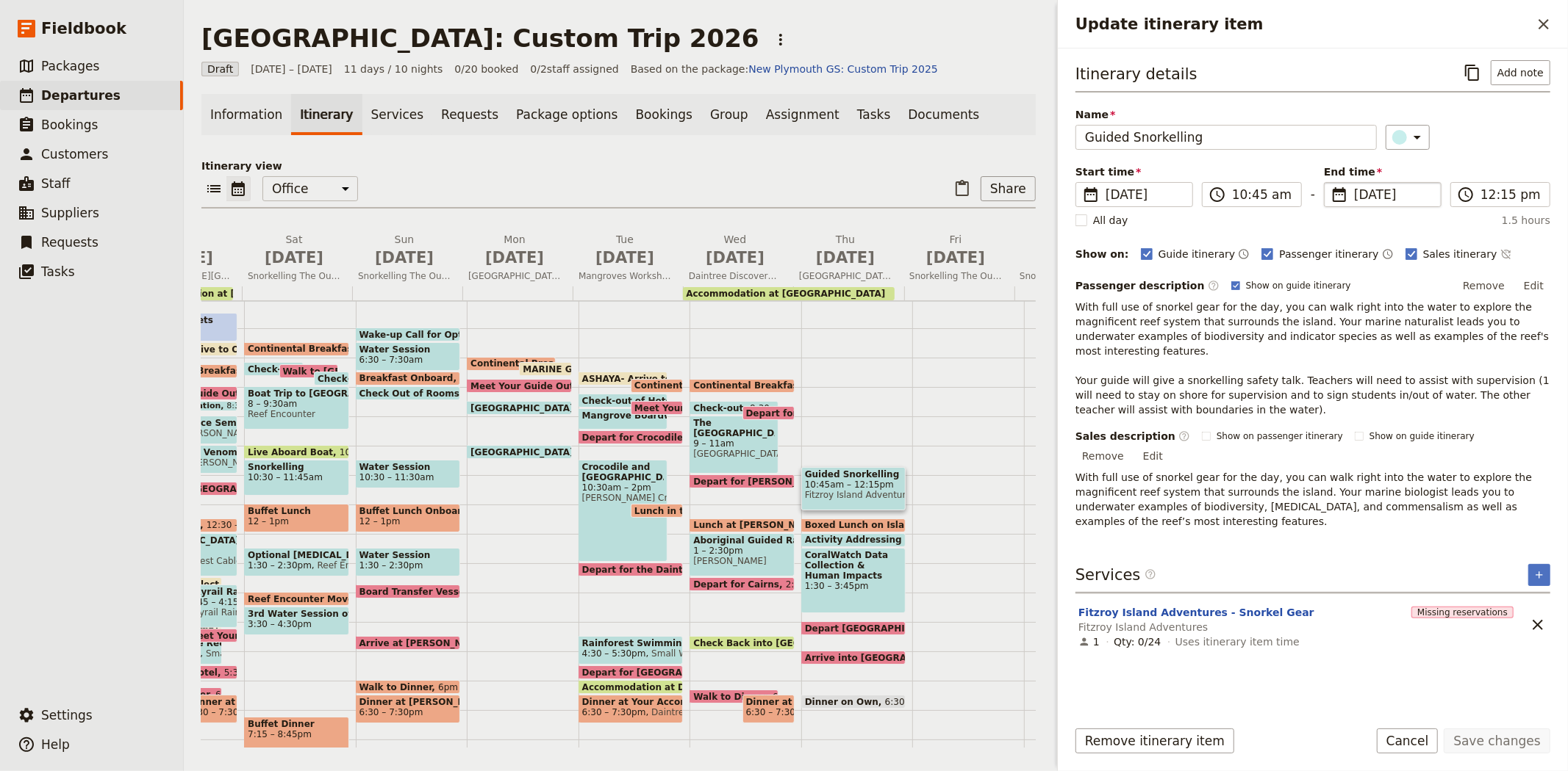
click at [1361, 196] on span "9 Jul 2026" at bounding box center [1393, 194] width 78 height 18
click at [1330, 183] on input "09/07/2026" at bounding box center [1329, 182] width 1 height 1
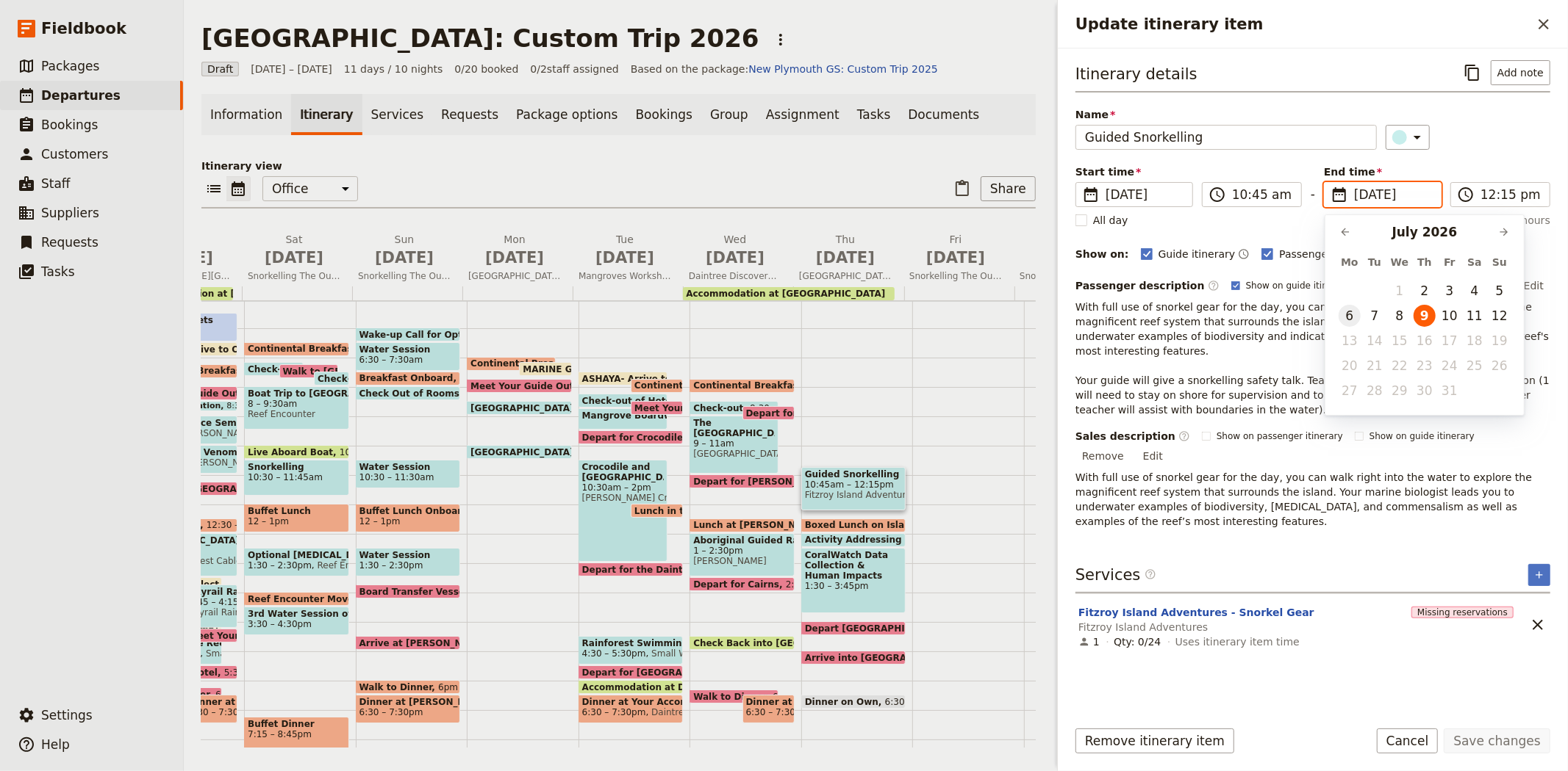
click at [1352, 313] on button "6" at bounding box center [1349, 316] width 22 height 22
type input "06/07/2026"
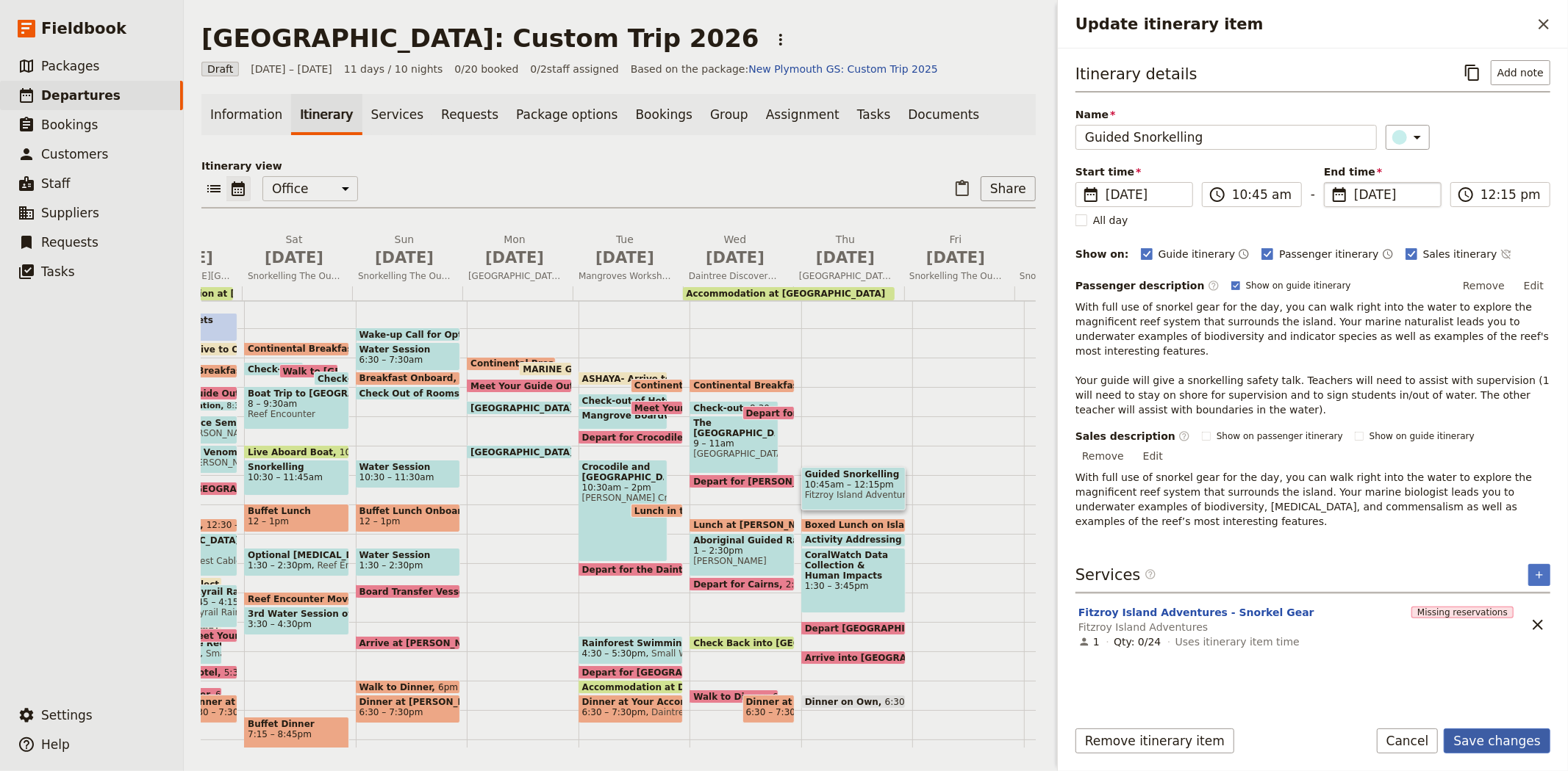
type input "06/07/2026"
click at [1509, 744] on button "Save changes" at bounding box center [1496, 741] width 106 height 25
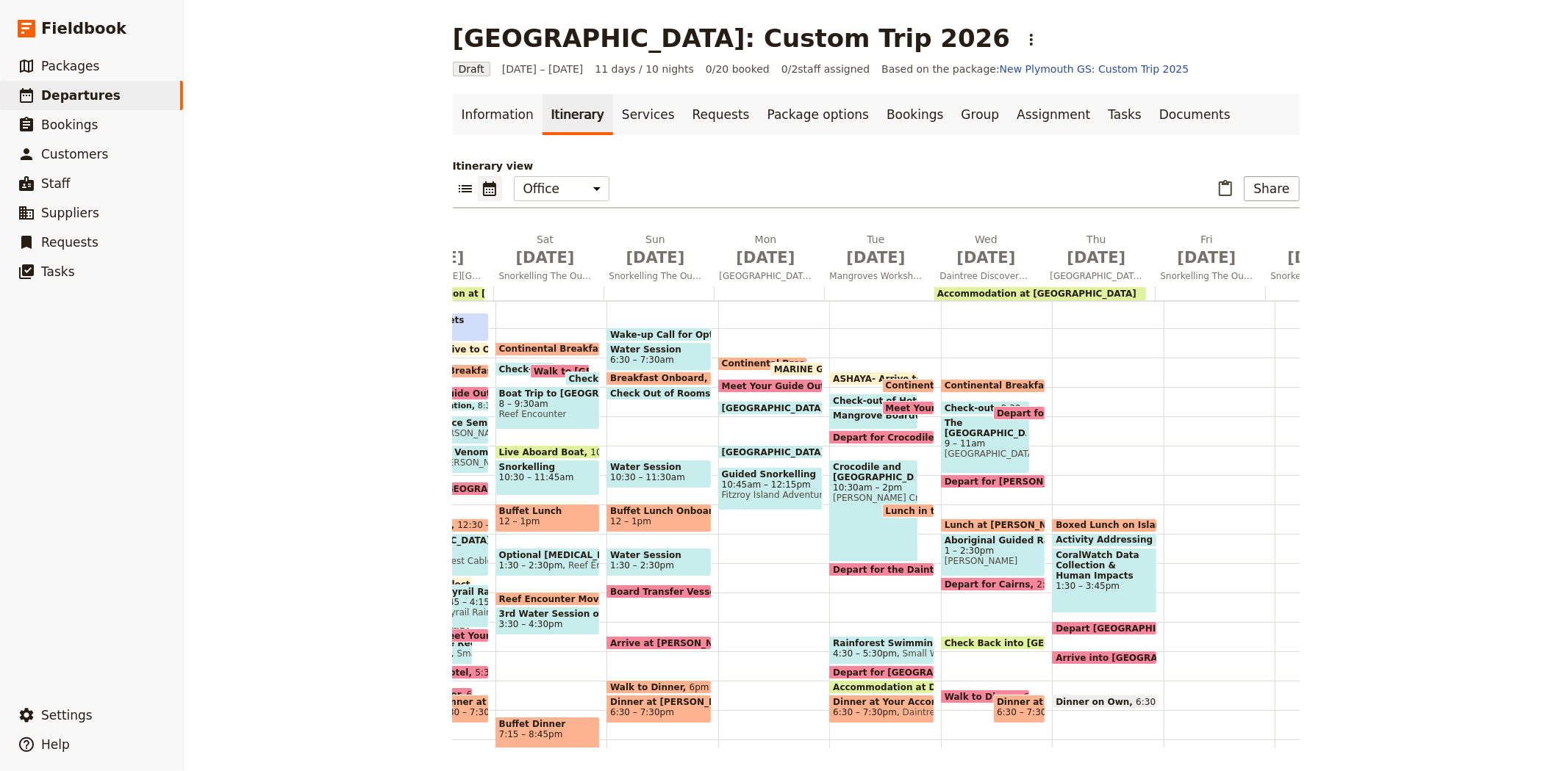
click at [1089, 523] on span "Boxed Lunch on Island" at bounding box center [1114, 525] width 118 height 10
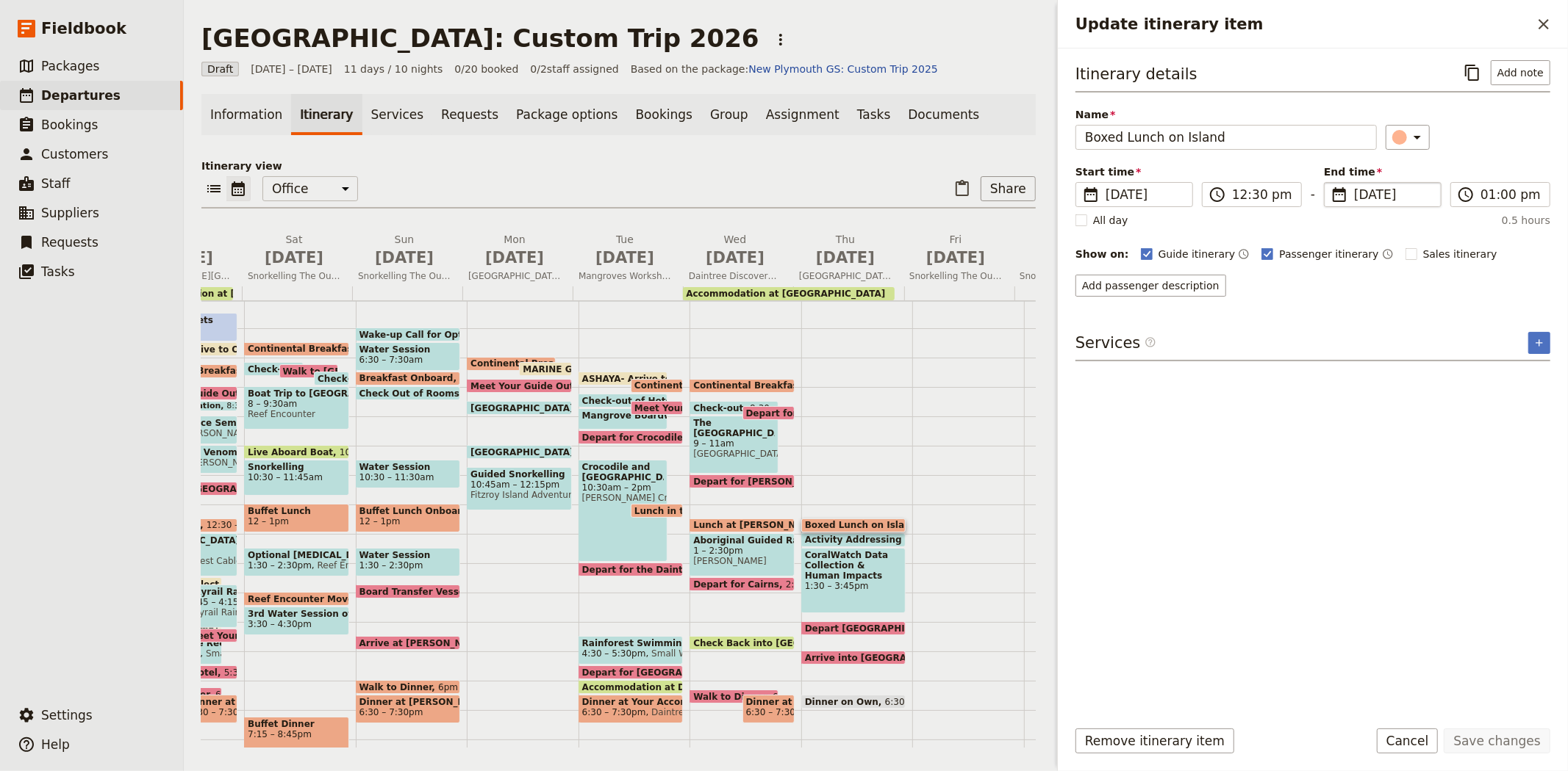
click at [1357, 202] on span "9 Jul 2026" at bounding box center [1393, 194] width 78 height 18
click at [1330, 183] on input "09/07/2026" at bounding box center [1329, 182] width 1 height 1
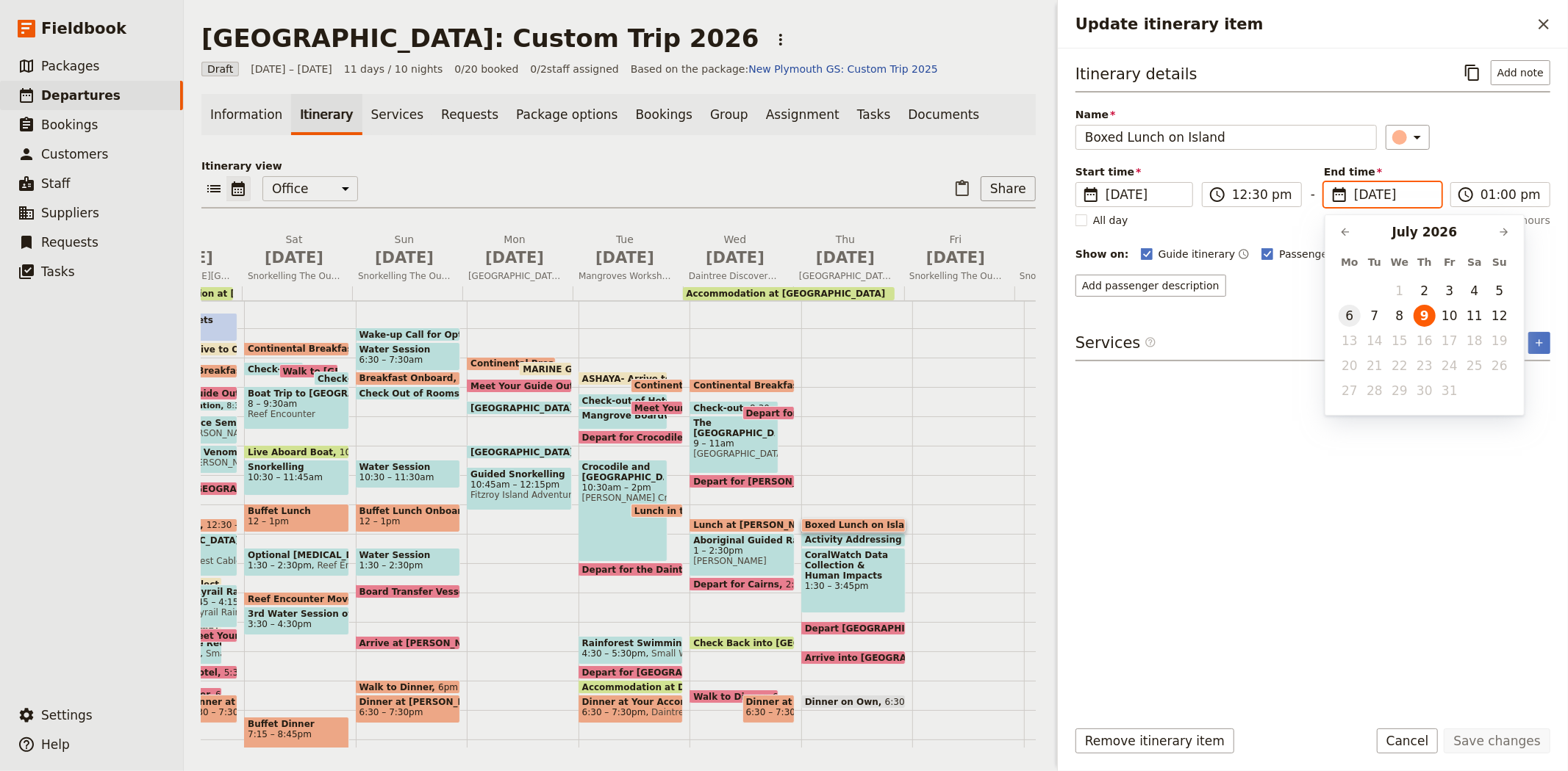
click at [1353, 313] on button "6" at bounding box center [1349, 316] width 22 height 22
type input "06/07/2026"
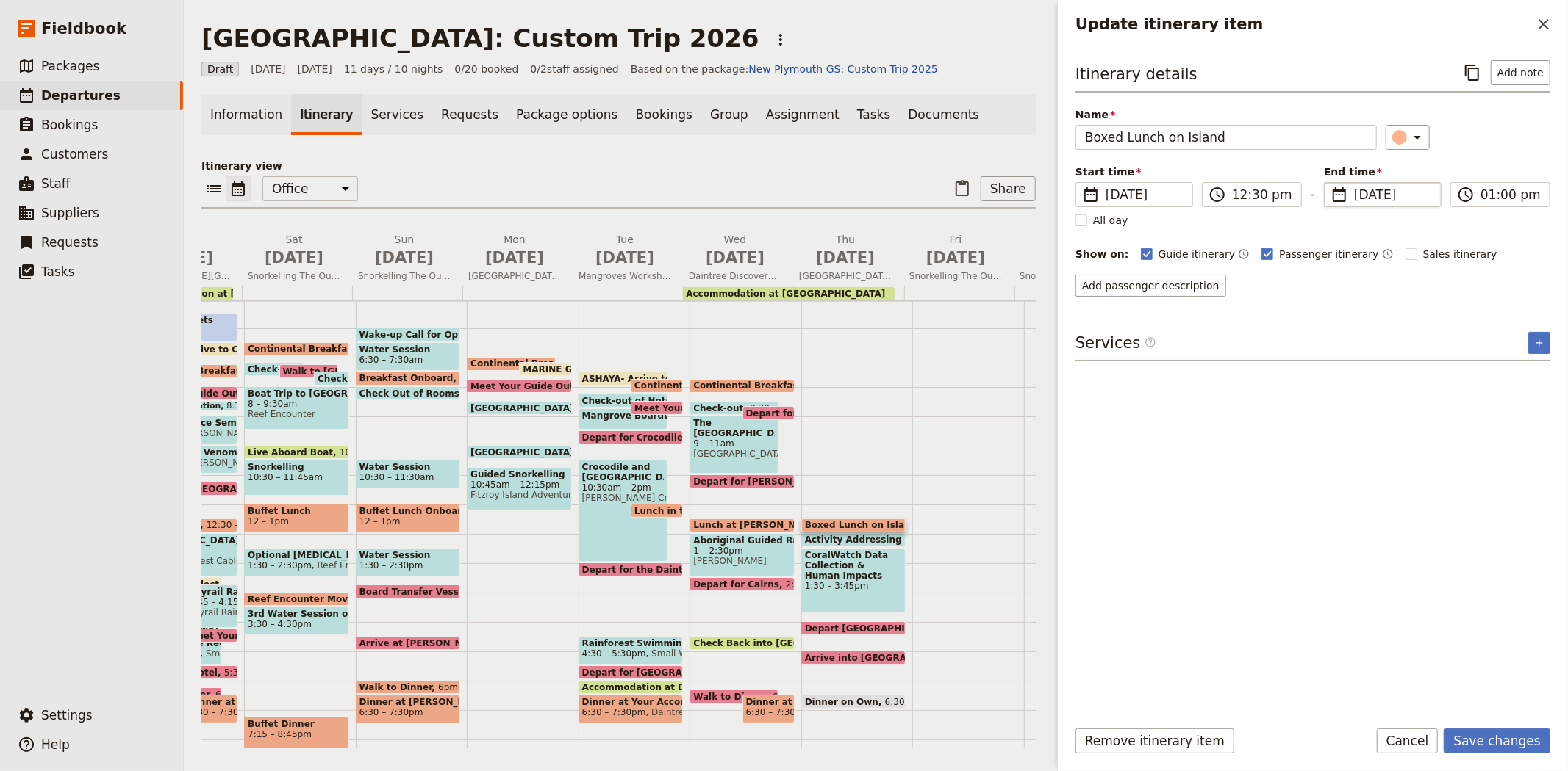
type input "06/07/2026"
click at [1399, 556] on div "Itinerary details ​ Add note Name Boxed Lunch on Island ​ Start time ​ 9 Jul 20…" at bounding box center [1312, 383] width 475 height 645
click at [1495, 738] on button "Save changes" at bounding box center [1496, 741] width 106 height 25
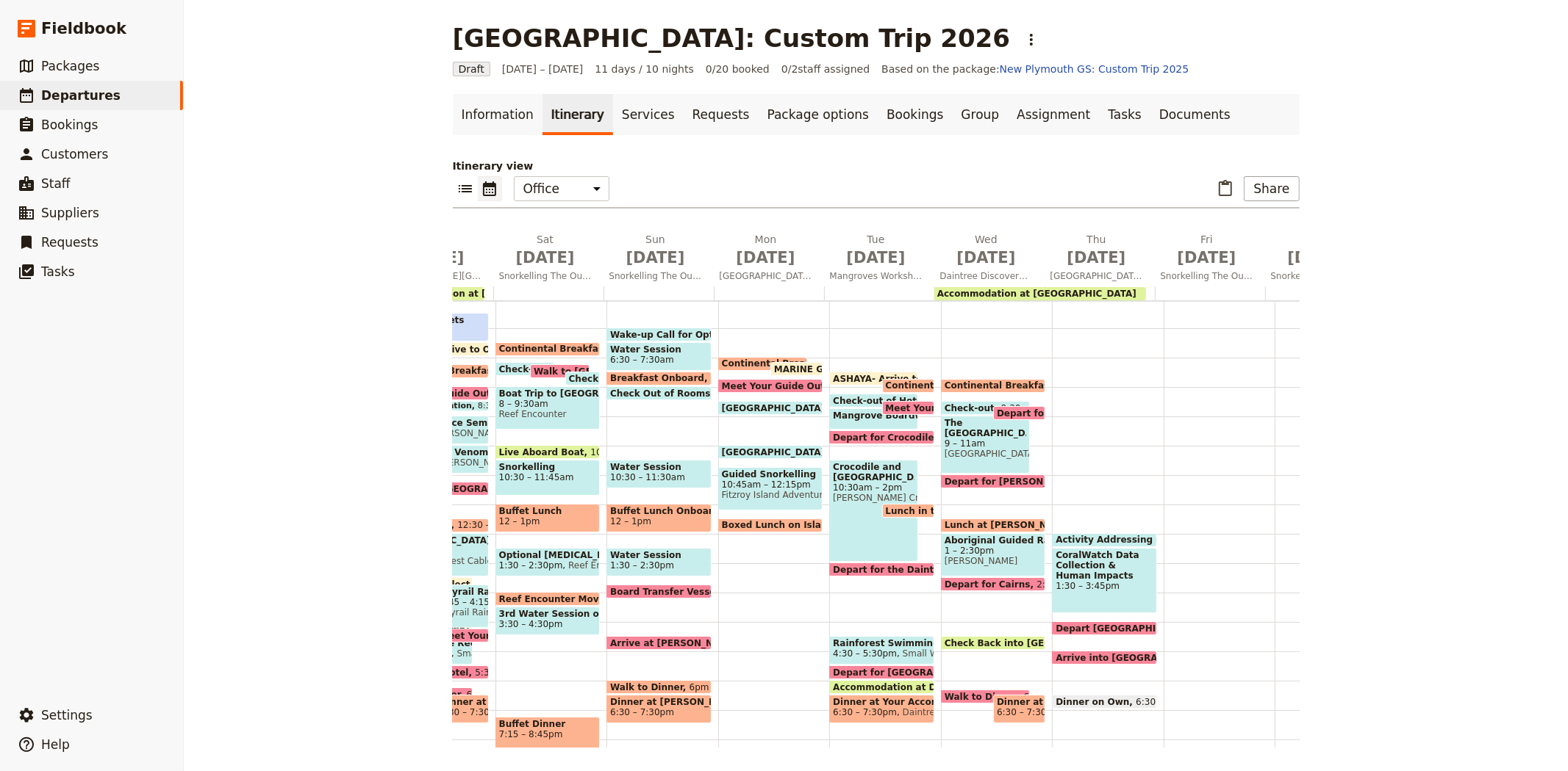
click at [1058, 537] on span "Activity Addressing Contemporary & Traditional Protected Area Management" at bounding box center [1250, 539] width 390 height 10
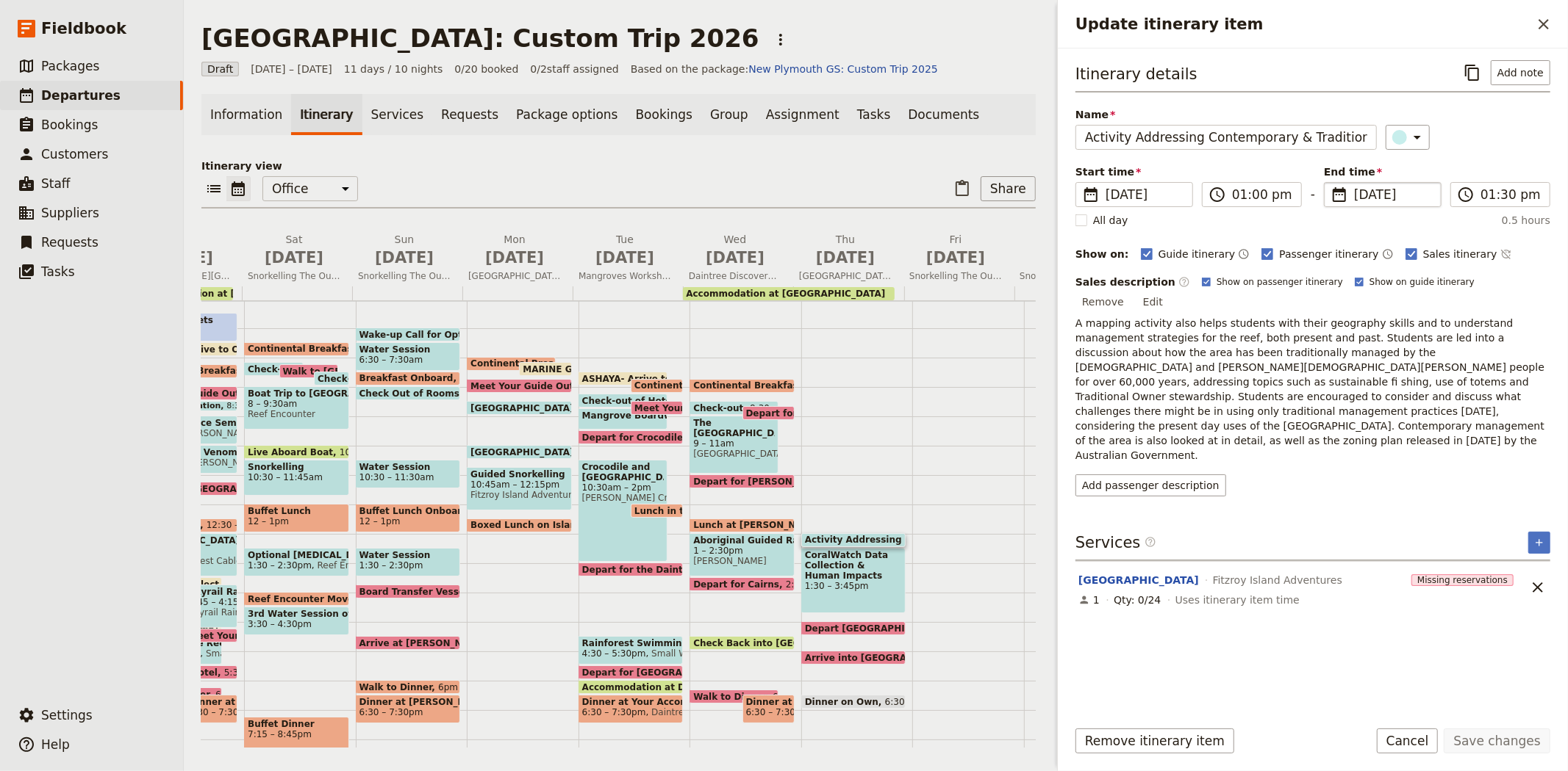
click at [1368, 196] on span "9 Jul 2026" at bounding box center [1393, 194] width 78 height 18
click at [1330, 183] on input "09/07/2026" at bounding box center [1329, 182] width 1 height 1
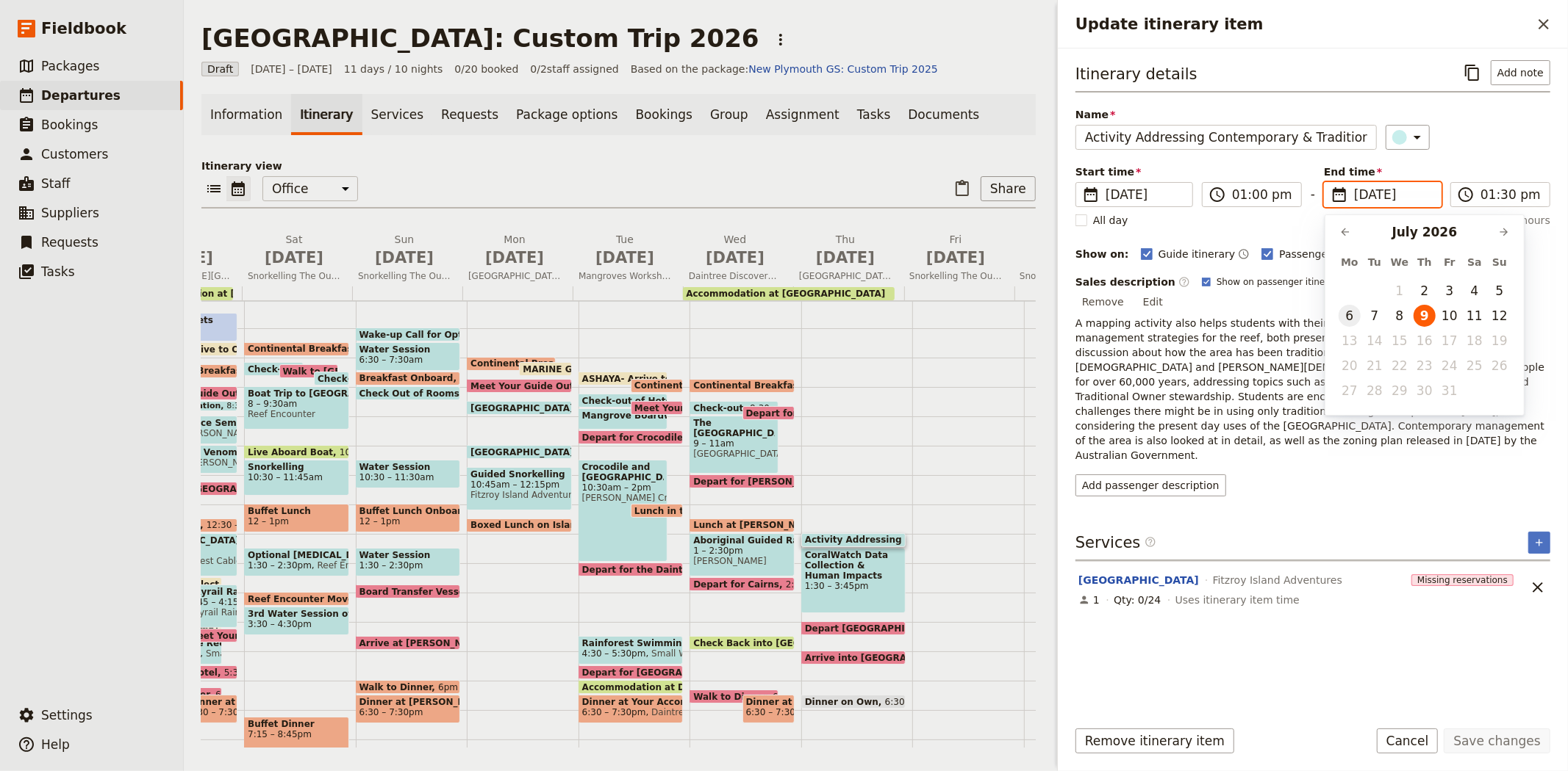
click at [1350, 316] on button "6" at bounding box center [1349, 316] width 22 height 22
type input "06/07/2026"
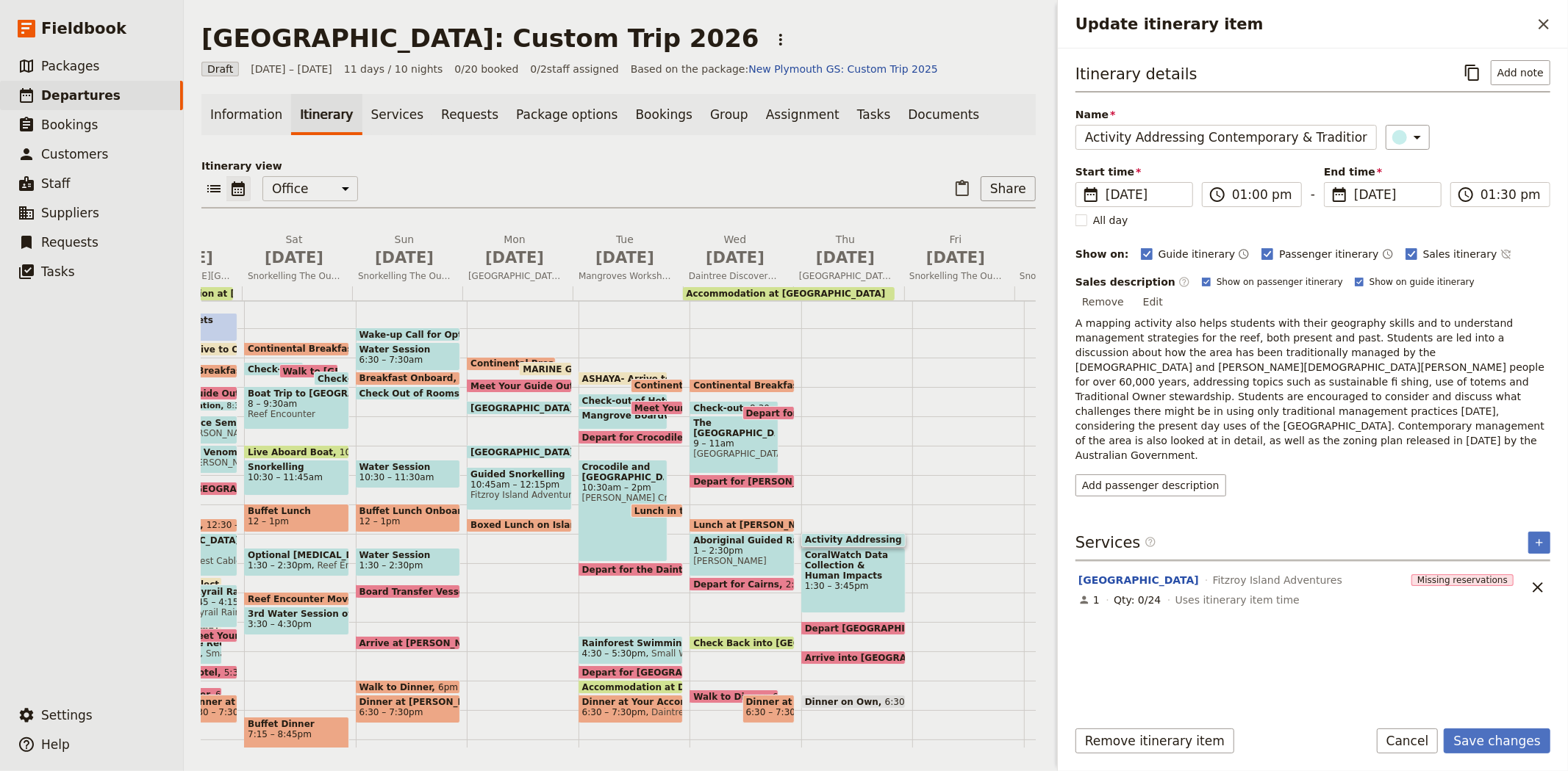
type input "06/07/2026"
click at [1423, 611] on div "Itinerary details ​ Add note Name Activity Addressing Contemporary & Traditiona…" at bounding box center [1312, 383] width 475 height 645
click at [1508, 740] on button "Save changes" at bounding box center [1496, 741] width 106 height 25
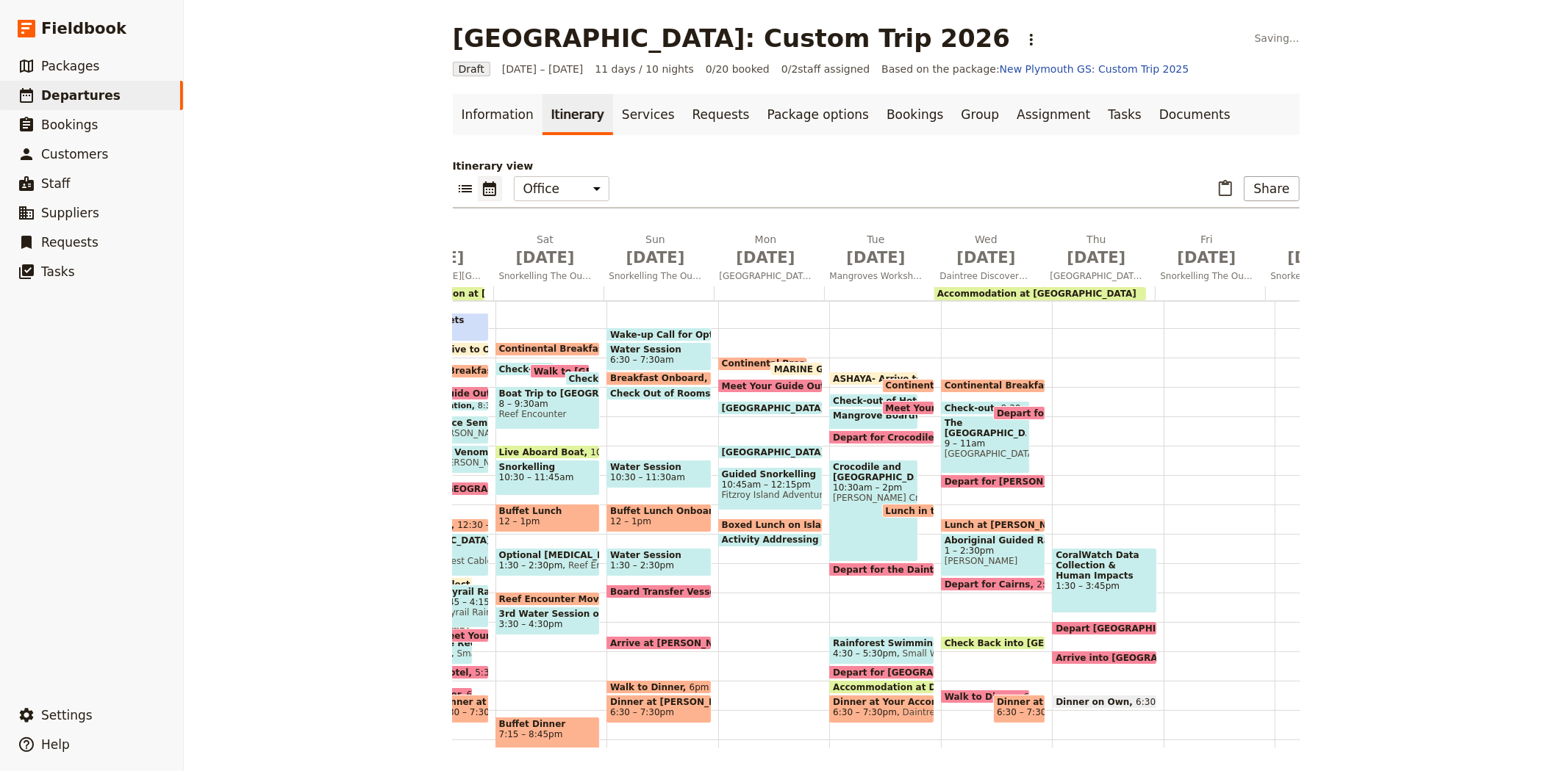
click at [1108, 569] on span "CoralWatch Data Collection & Human Impacts" at bounding box center [1104, 565] width 98 height 31
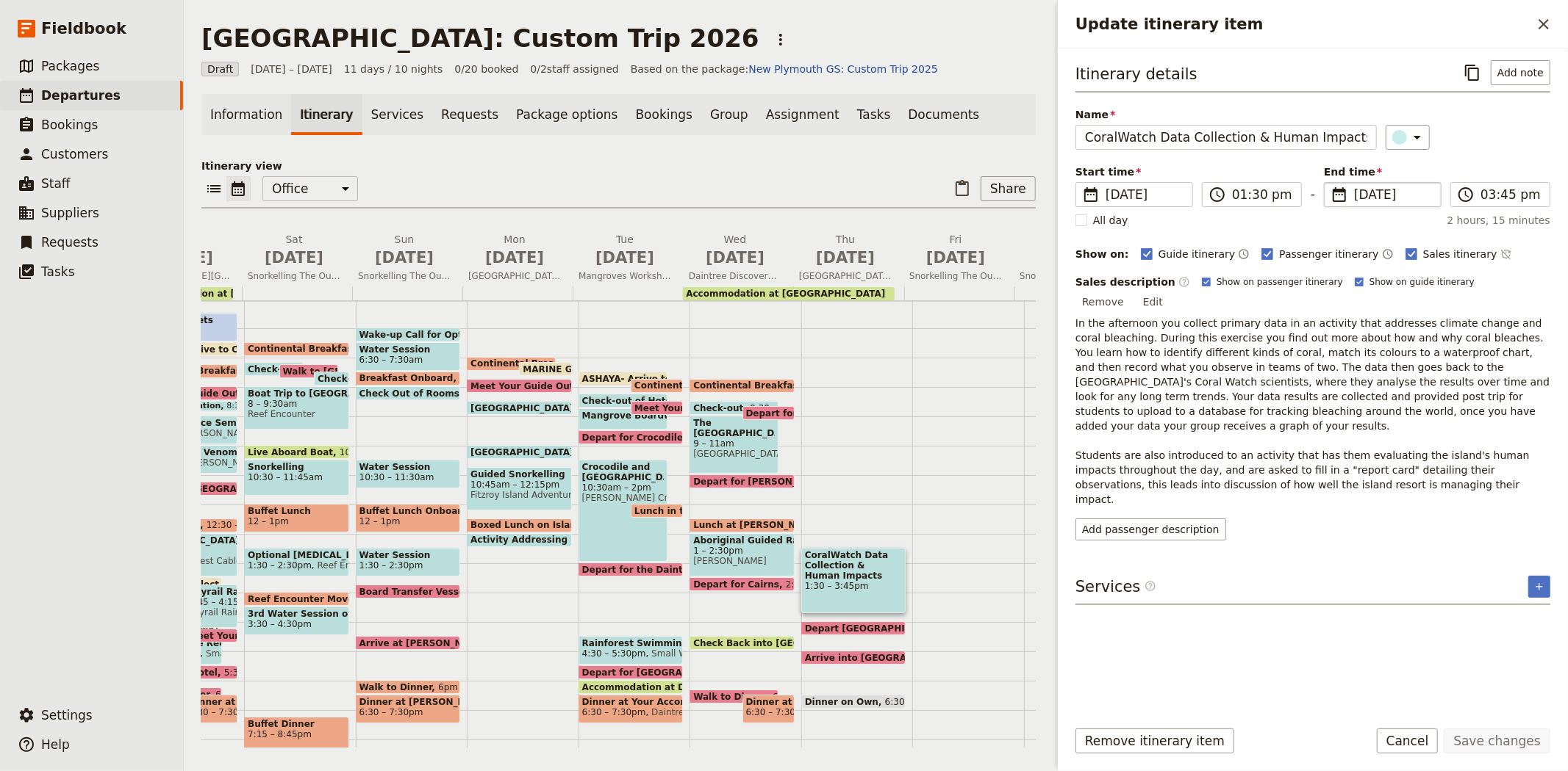
click at [1355, 190] on span "9 Jul 2026" at bounding box center [1393, 194] width 78 height 18
click at [1330, 183] on input "09/07/2026" at bounding box center [1329, 182] width 1 height 1
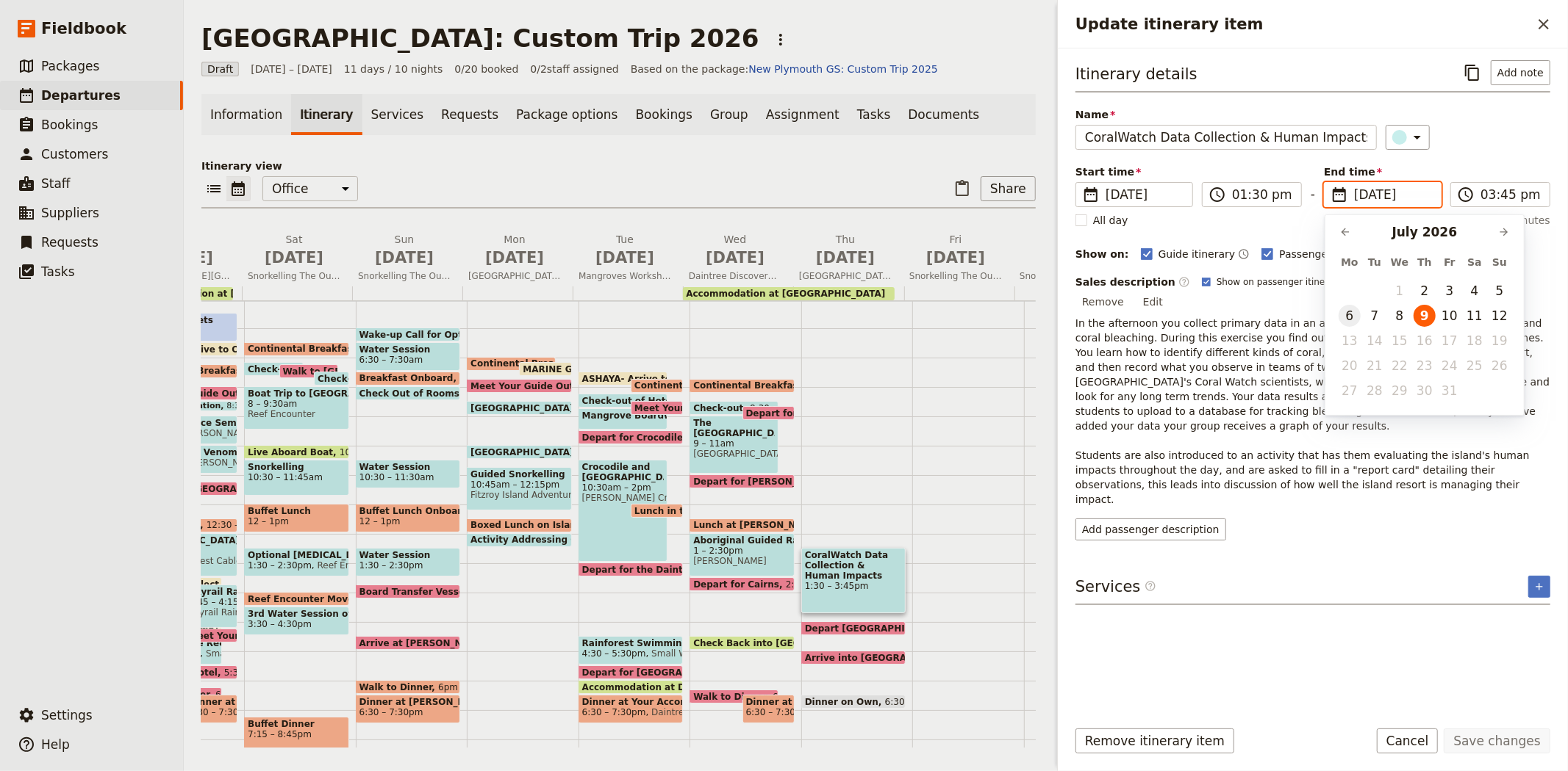
click at [1352, 314] on button "6" at bounding box center [1349, 316] width 22 height 22
type input "06/07/2026"
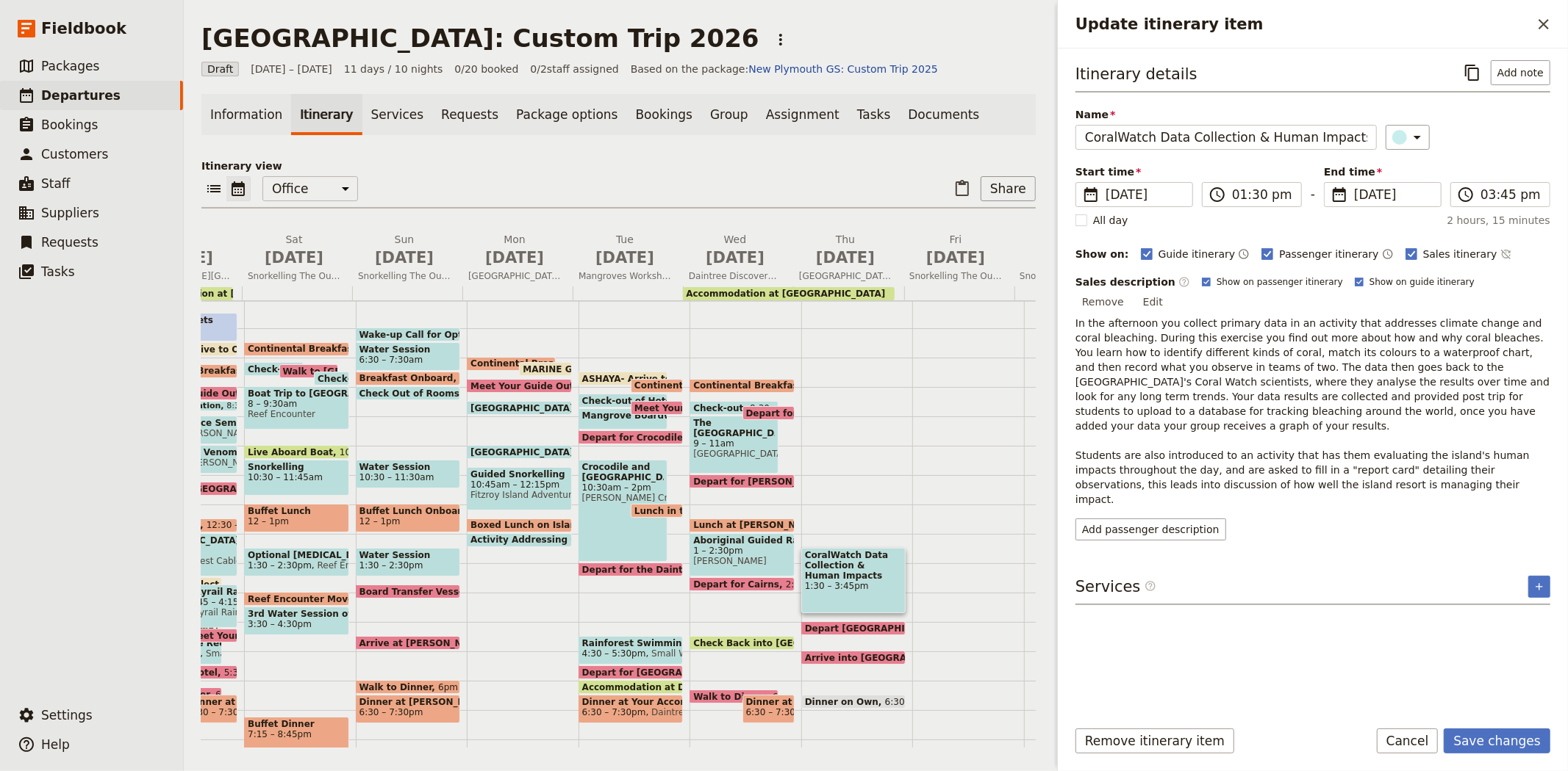
type input "06/07/2026"
click at [1411, 526] on div "Itinerary details ​ Add note Name CoralWatch Data Collection & Human Impacts ​ …" at bounding box center [1312, 383] width 475 height 645
click at [1472, 735] on button "Save changes" at bounding box center [1496, 741] width 106 height 25
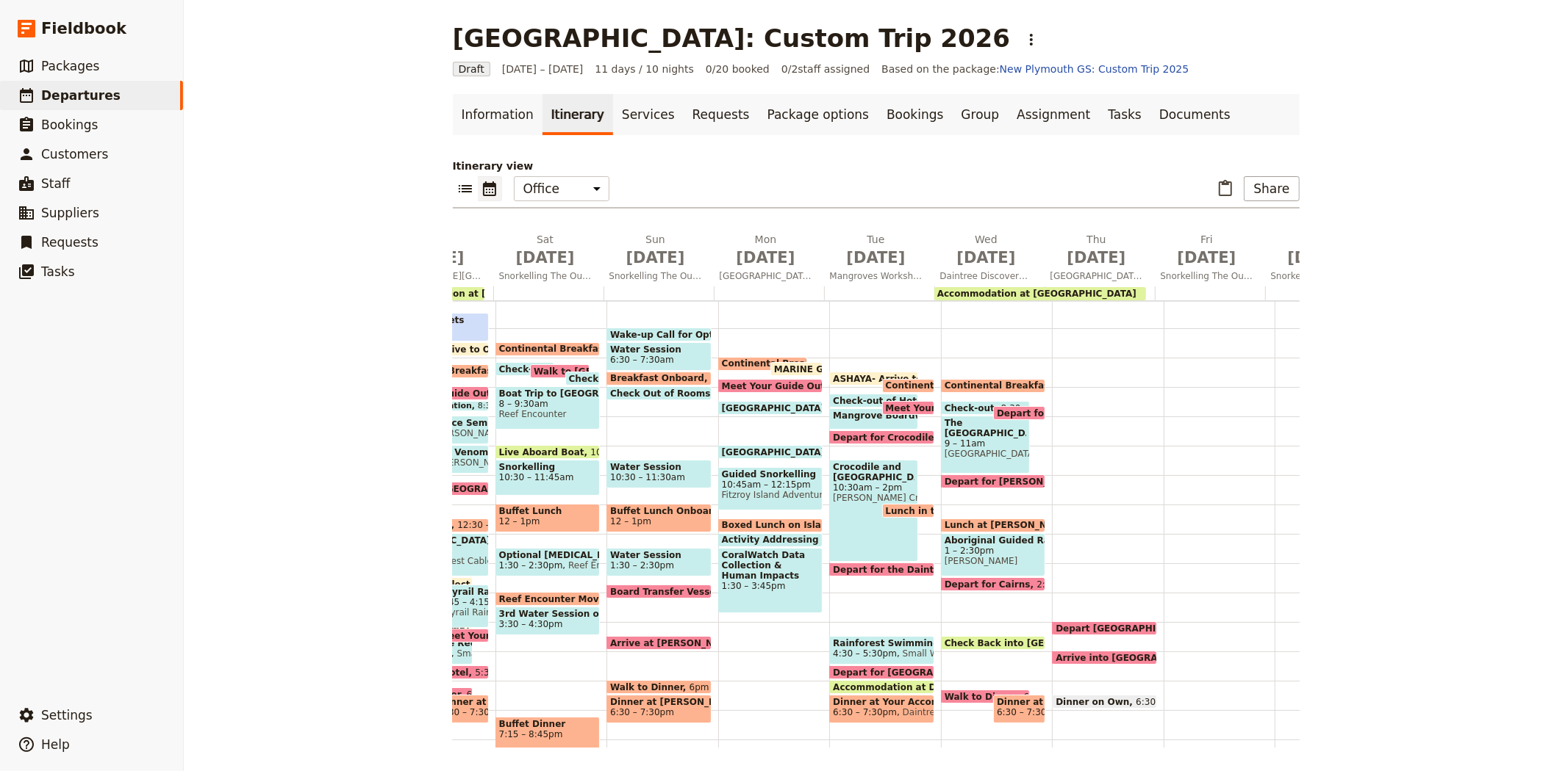
click at [1055, 625] on span "Depart Fitzroy Island" at bounding box center [1128, 628] width 147 height 9
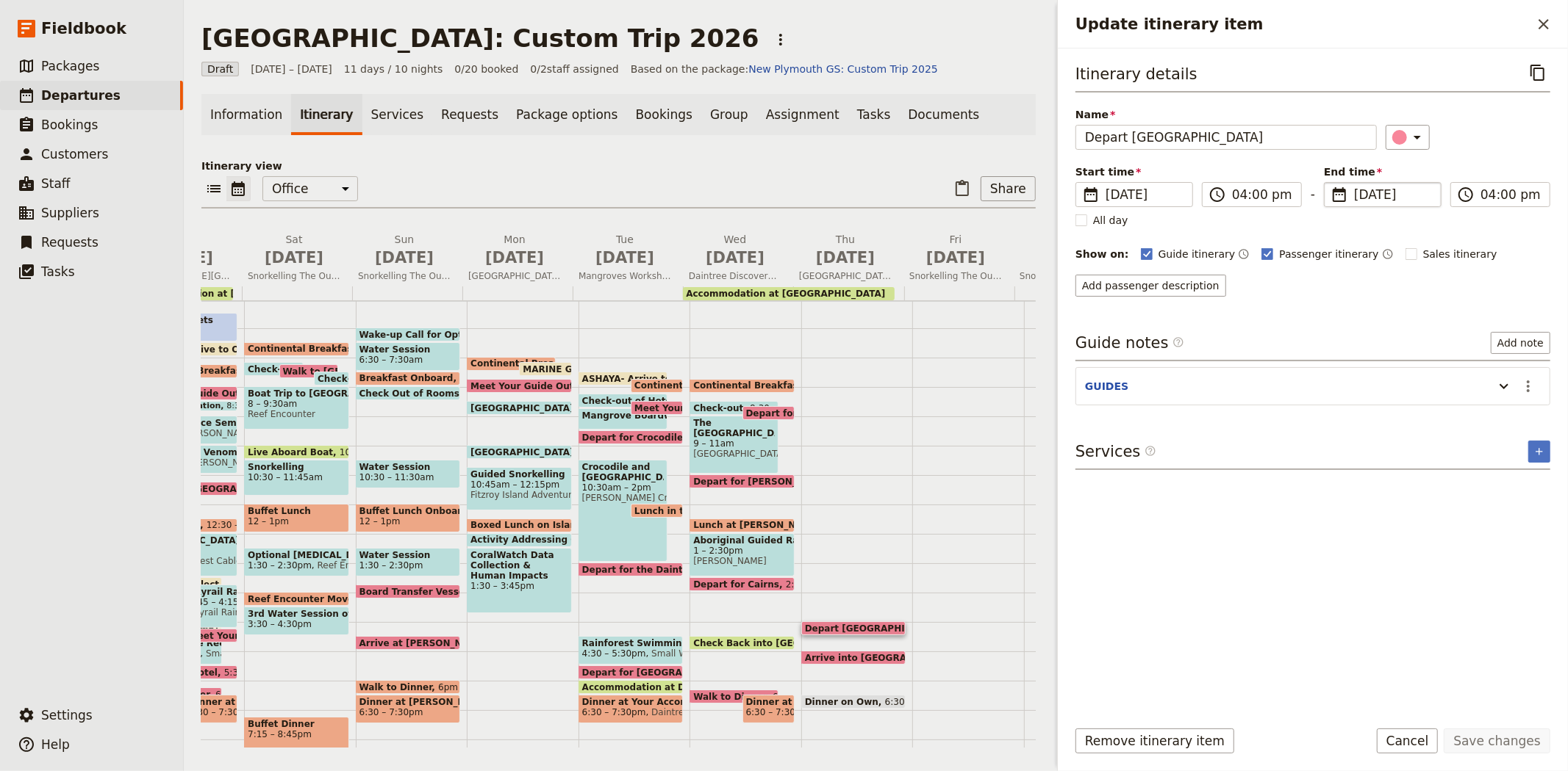
click at [1372, 189] on span "9 Jul 2026" at bounding box center [1393, 194] width 78 height 18
click at [1330, 183] on input "09/07/2026" at bounding box center [1329, 182] width 1 height 1
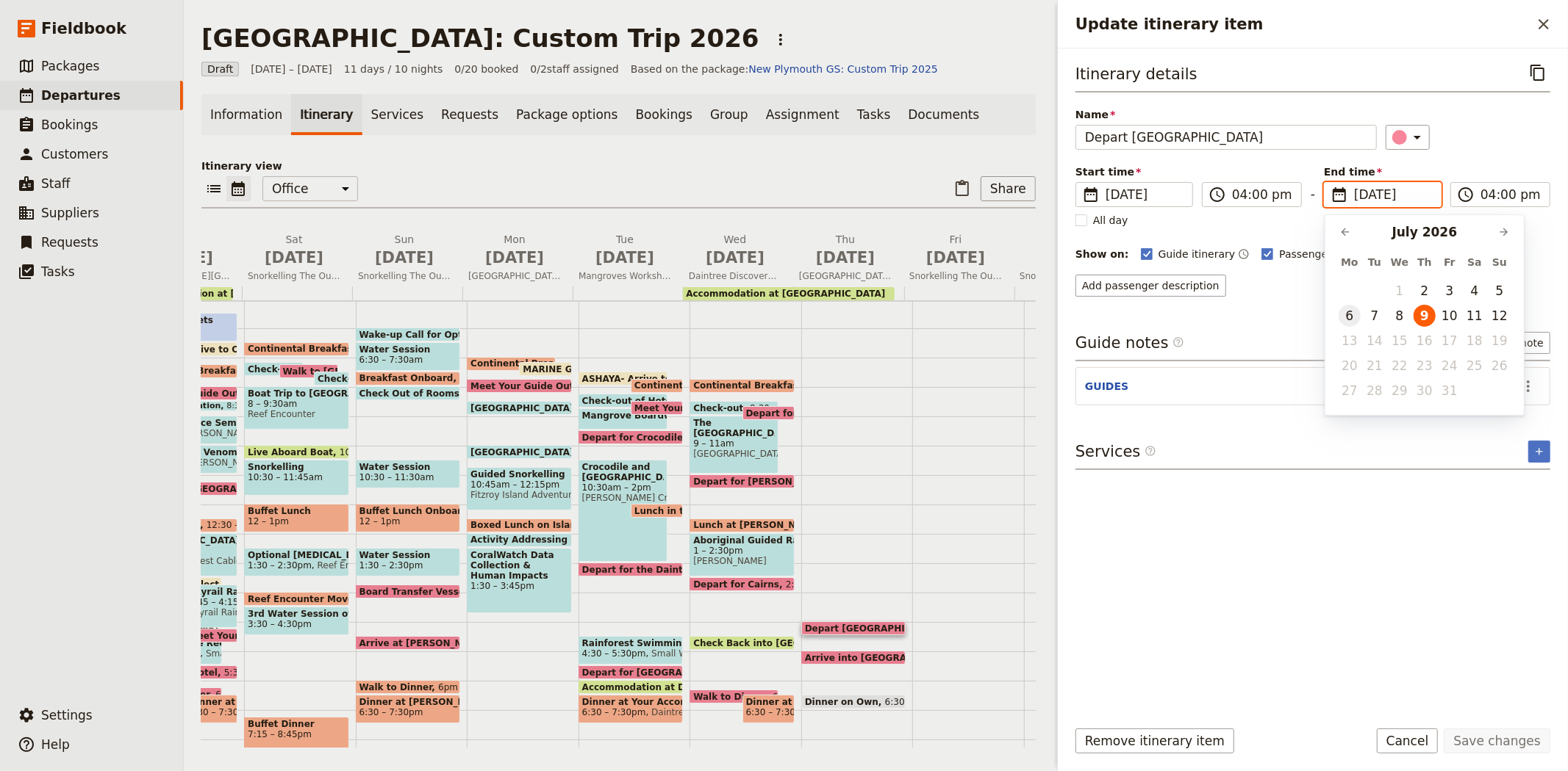
click at [1356, 313] on button "6" at bounding box center [1349, 316] width 22 height 22
type input "06/07/2026"
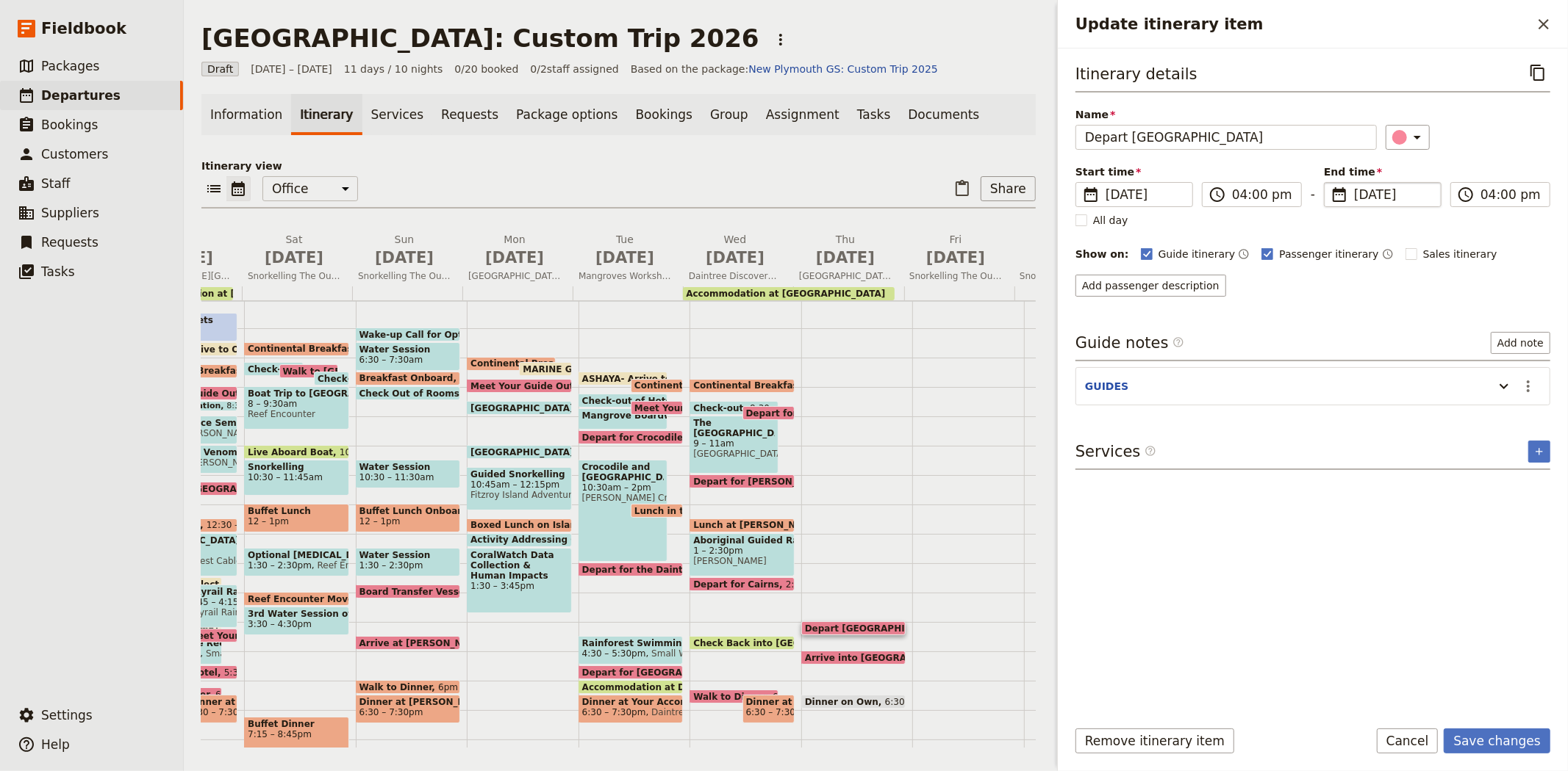
type input "06/07/2026"
click at [1433, 578] on div "Itinerary details ​ Name Depart Fitzroy Island ​ Start time ​ 6 Jul 2026 06/07/…" at bounding box center [1312, 383] width 475 height 645
click at [1487, 737] on button "Save changes" at bounding box center [1496, 741] width 106 height 25
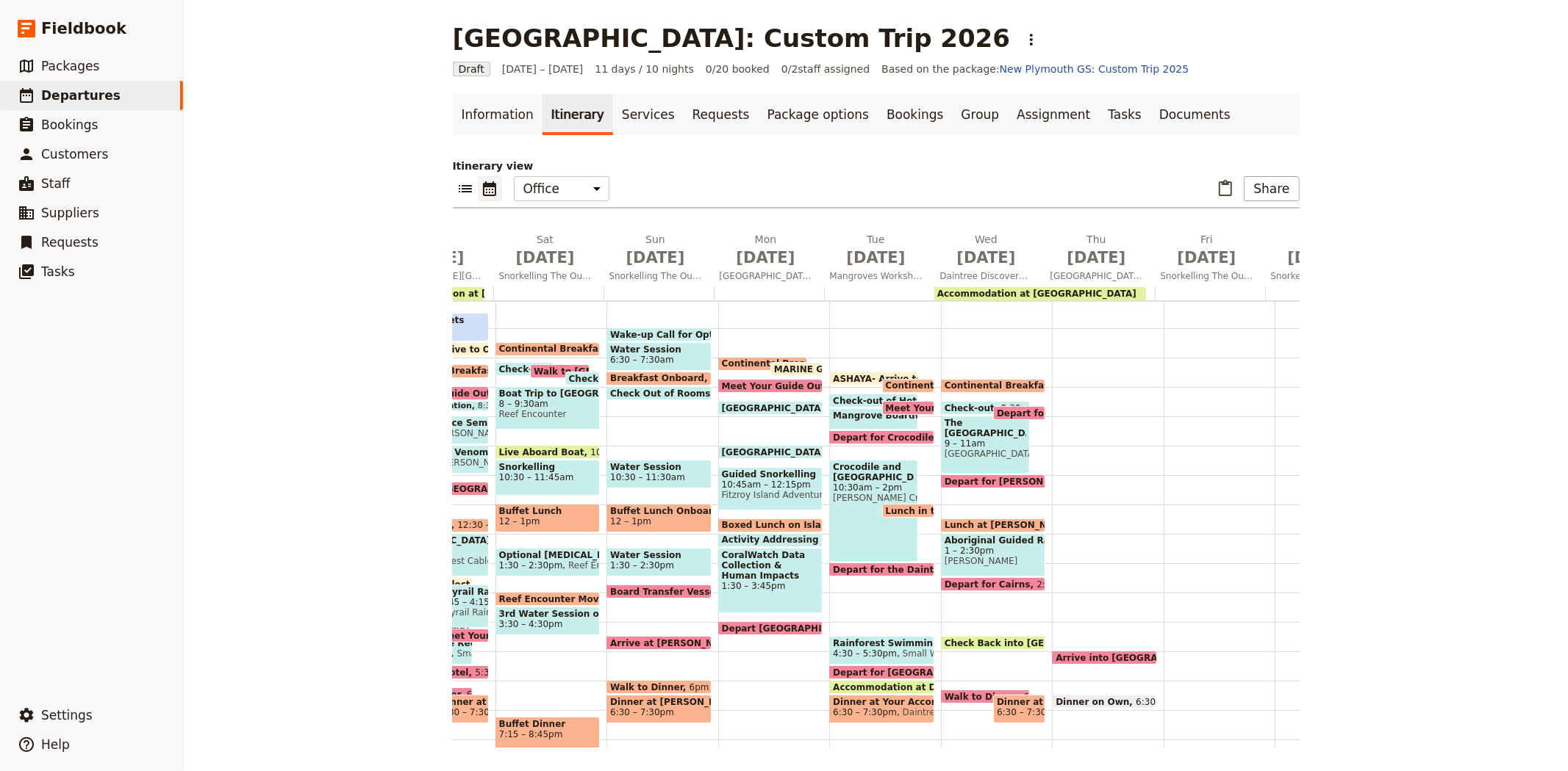
click at [1074, 658] on span at bounding box center [1105, 661] width 104 height 6
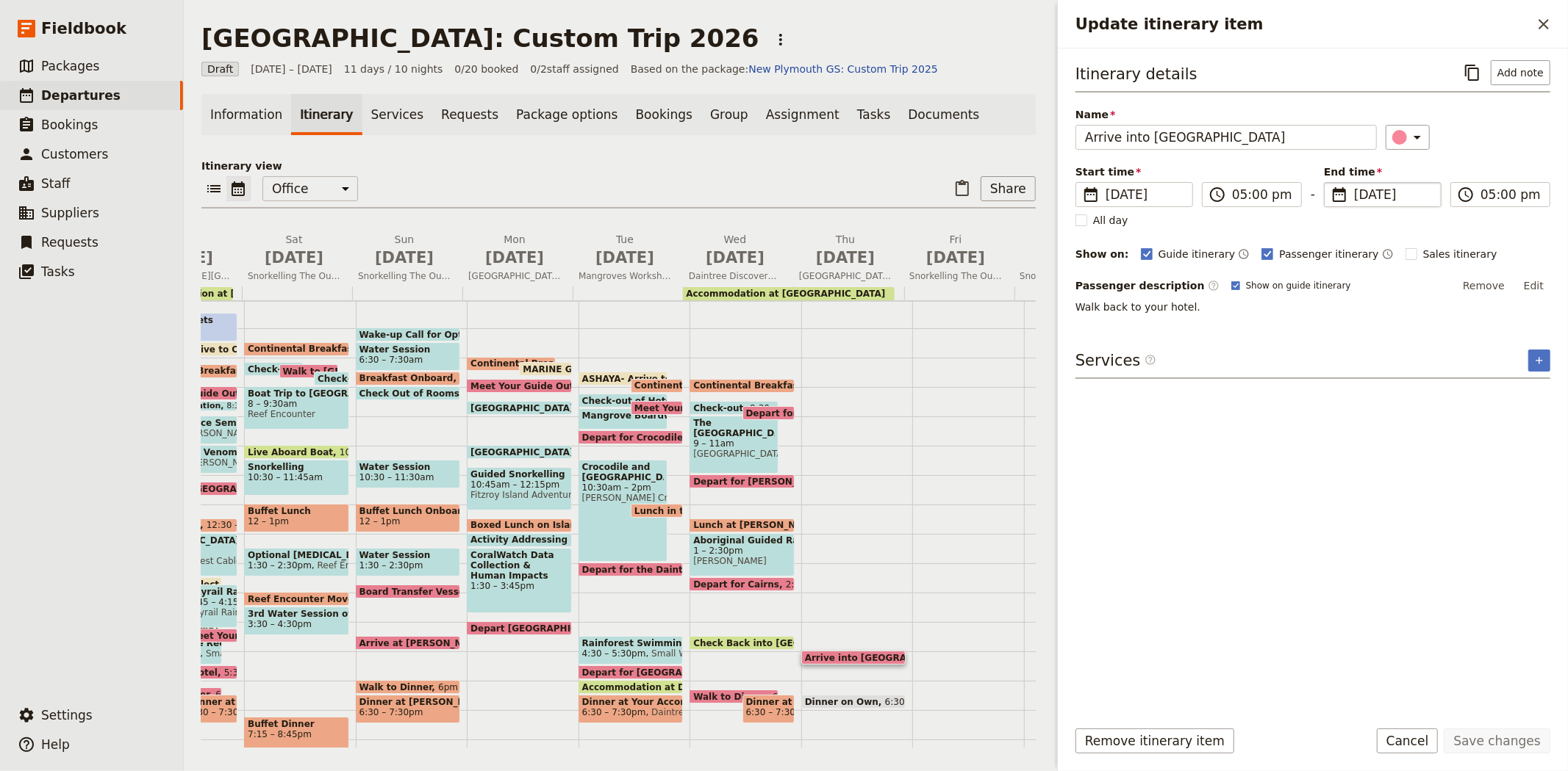
click at [1356, 199] on span "9 Jul 2026" at bounding box center [1393, 194] width 78 height 18
click at [1330, 183] on input "09/07/2026" at bounding box center [1329, 182] width 1 height 1
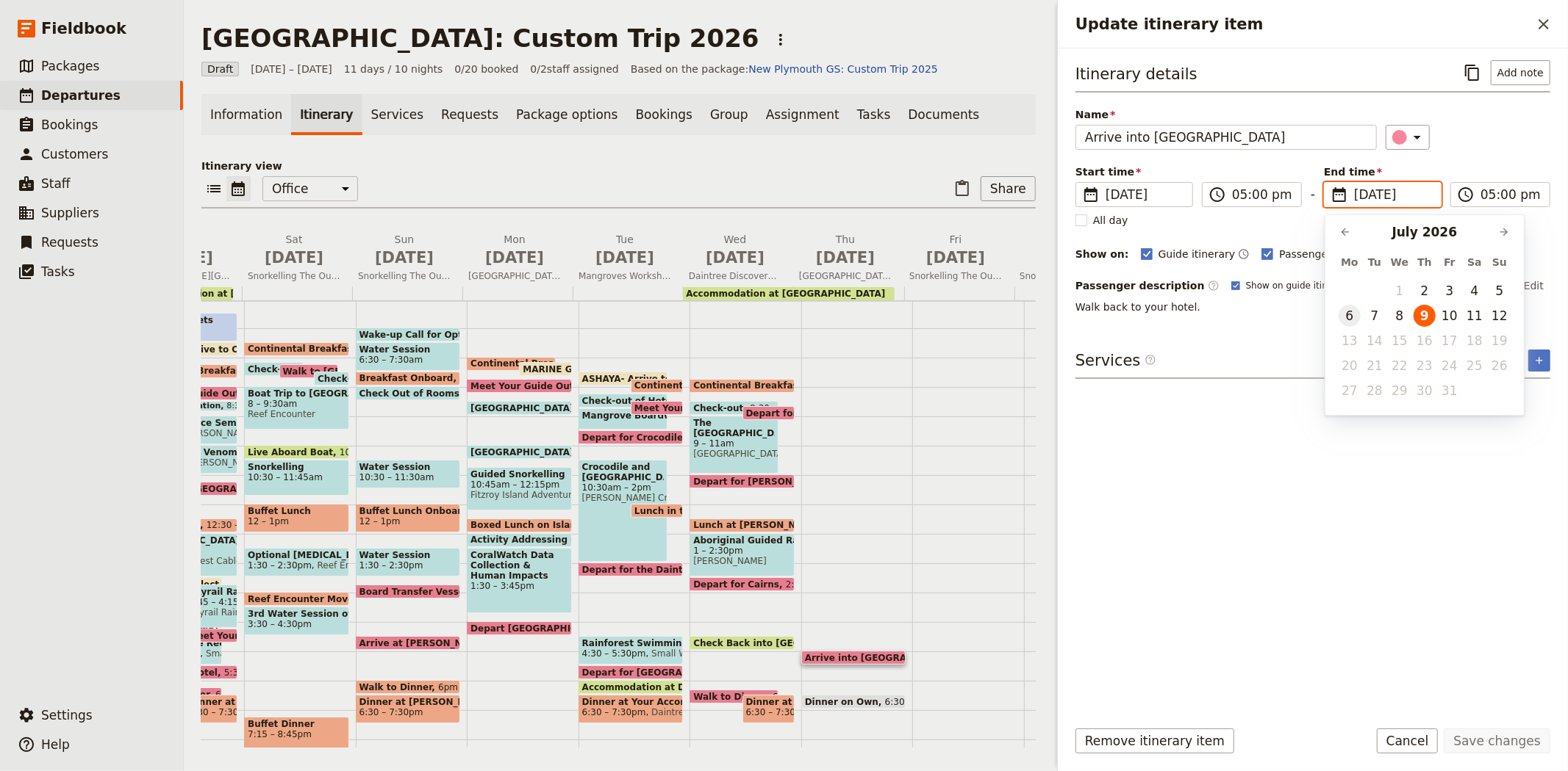
click at [1346, 313] on button "6" at bounding box center [1349, 316] width 22 height 22
type input "06/07/2026"
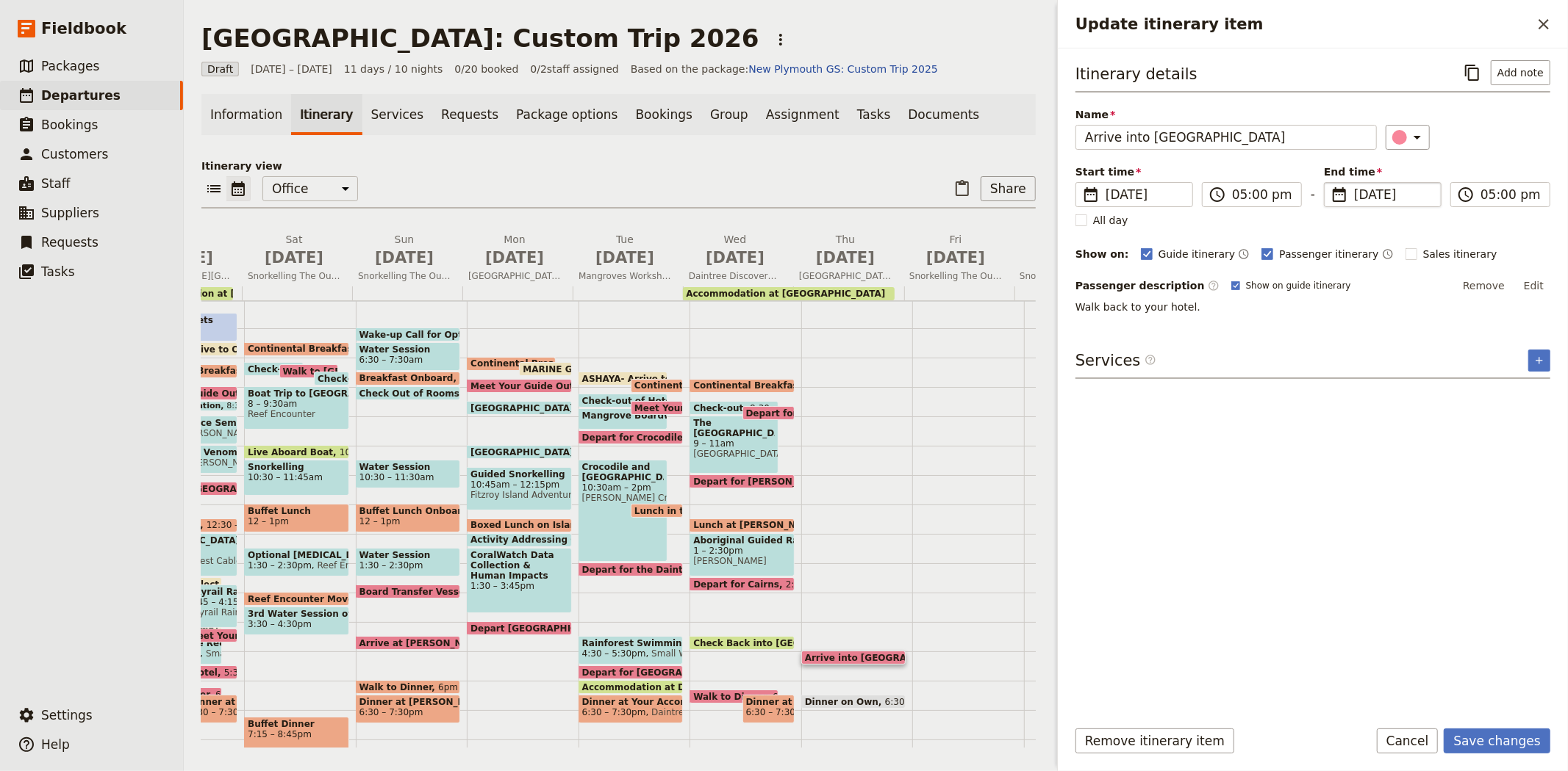
type input "06/07/2026"
click at [1369, 617] on div "Itinerary details ​ Add note Name Arrive into Cairns ​ Start time ​ 9 Jul 2026 …" at bounding box center [1312, 383] width 475 height 645
click at [1518, 731] on button "Save changes" at bounding box center [1496, 741] width 106 height 25
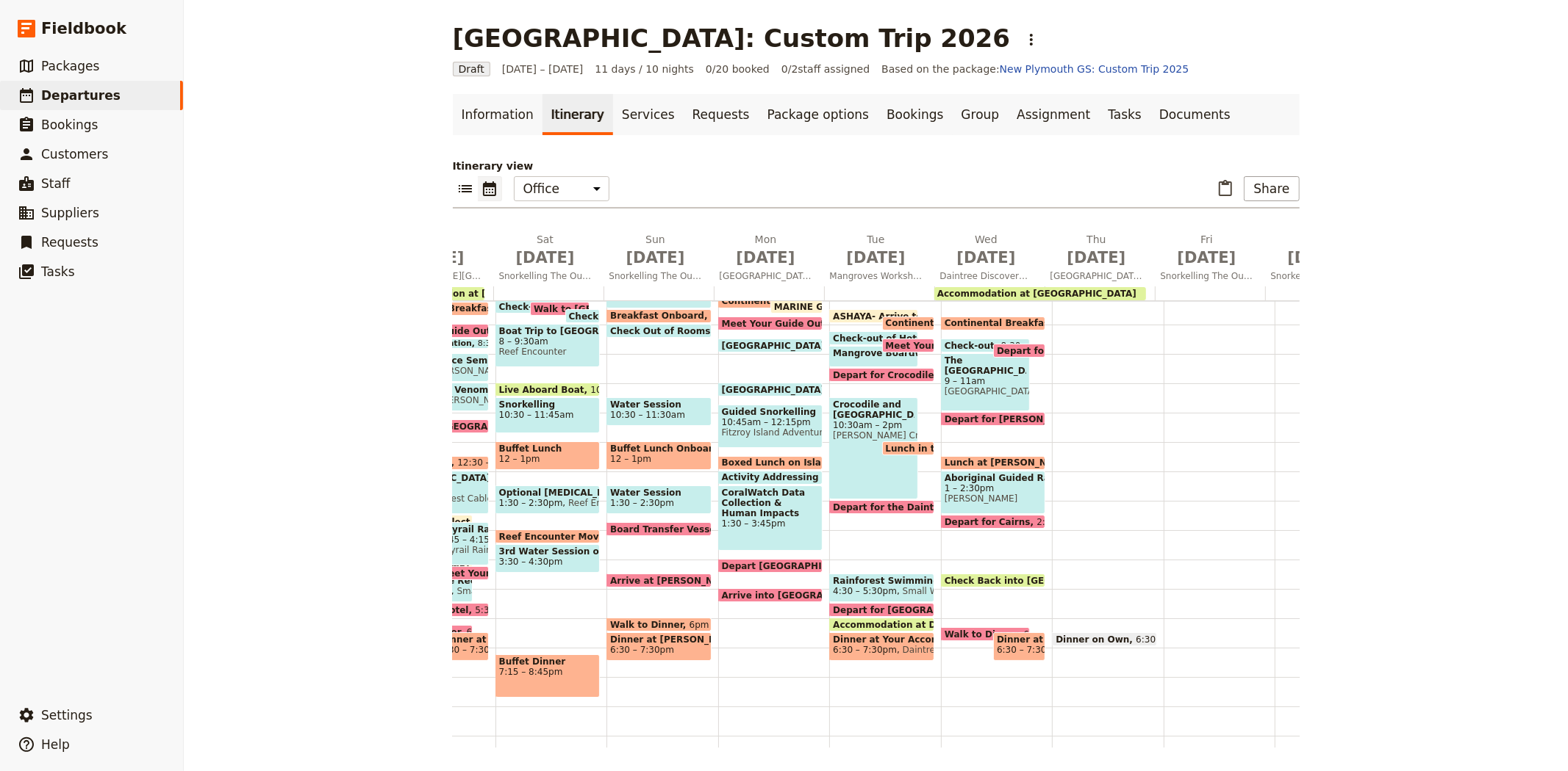
scroll to position [231, 0]
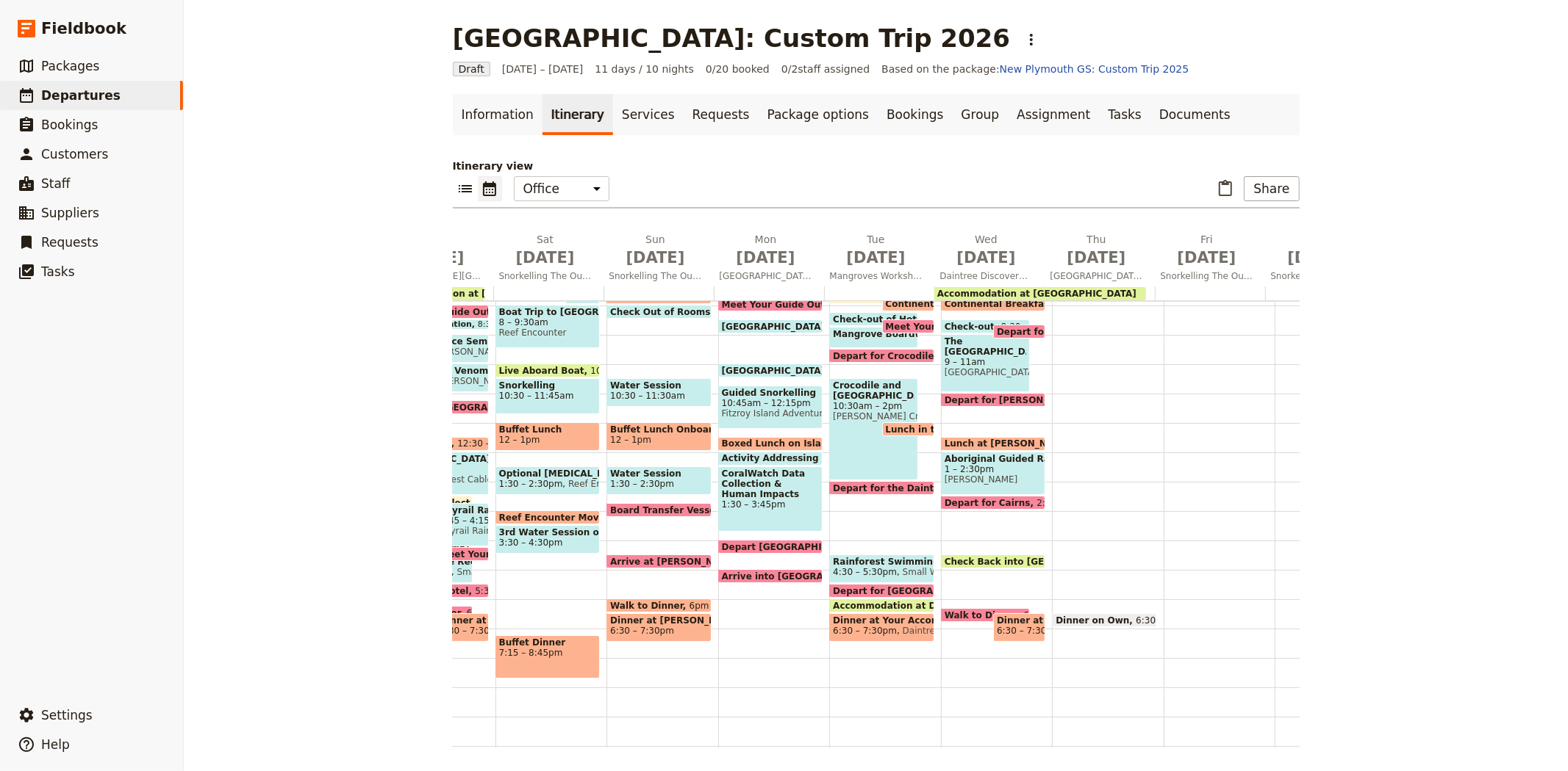
click at [1103, 620] on span at bounding box center [1105, 624] width 104 height 6
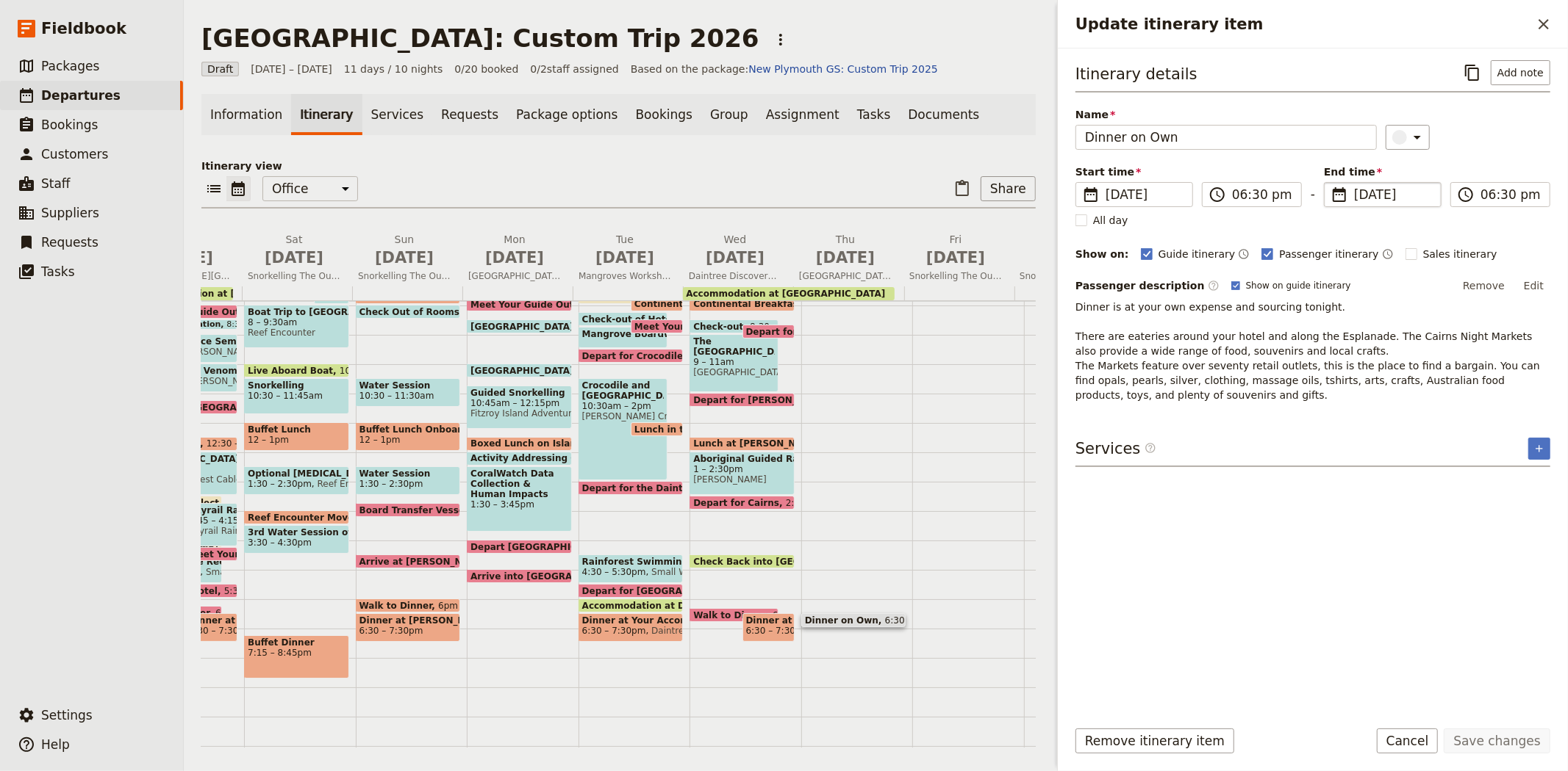
click at [1393, 190] on span "9 Jul 2026" at bounding box center [1393, 194] width 78 height 18
click at [1330, 183] on input "09/07/2026" at bounding box center [1329, 182] width 1 height 1
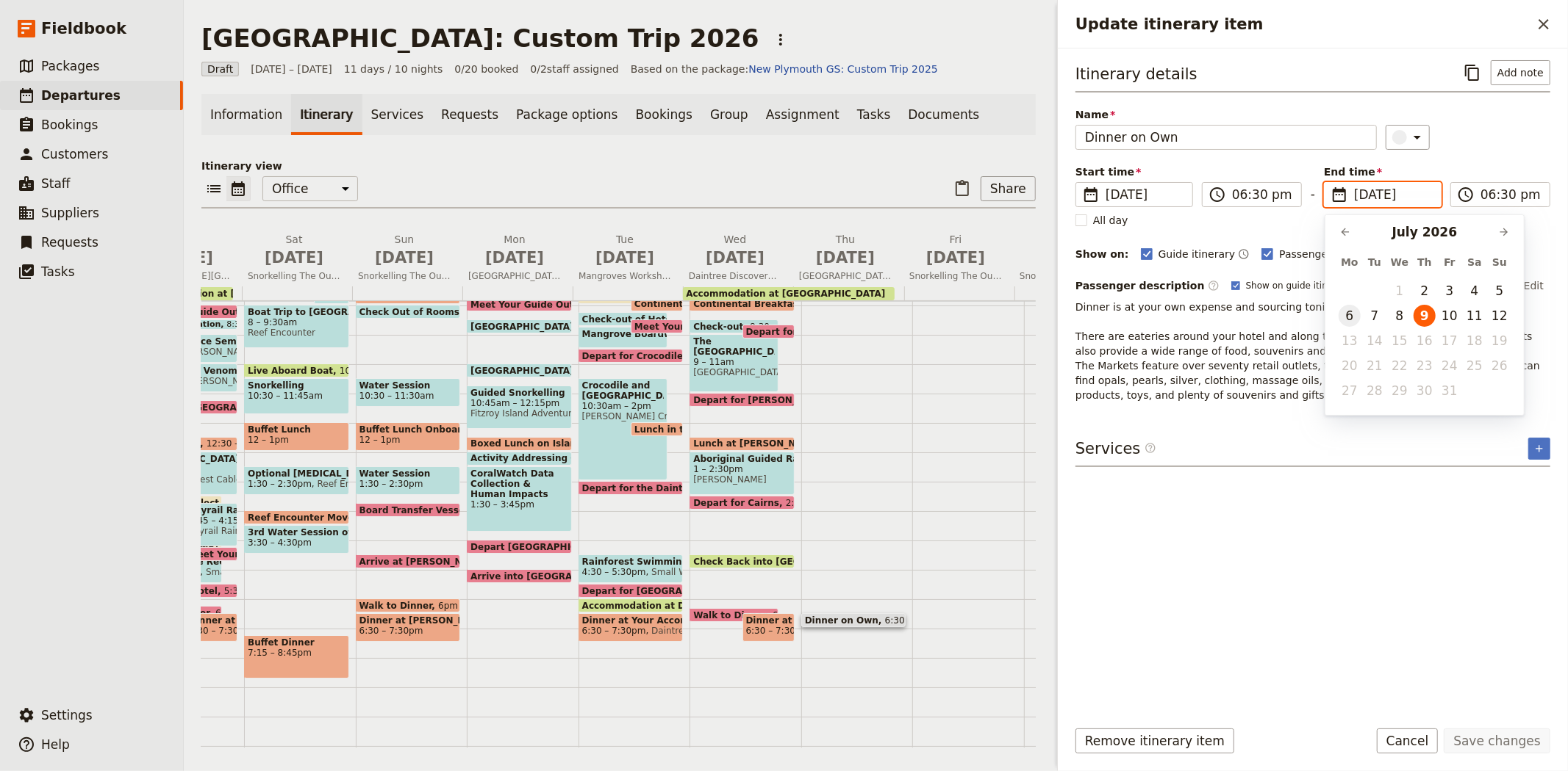
click at [1349, 312] on button "6" at bounding box center [1349, 316] width 22 height 22
type input "06/07/2026"
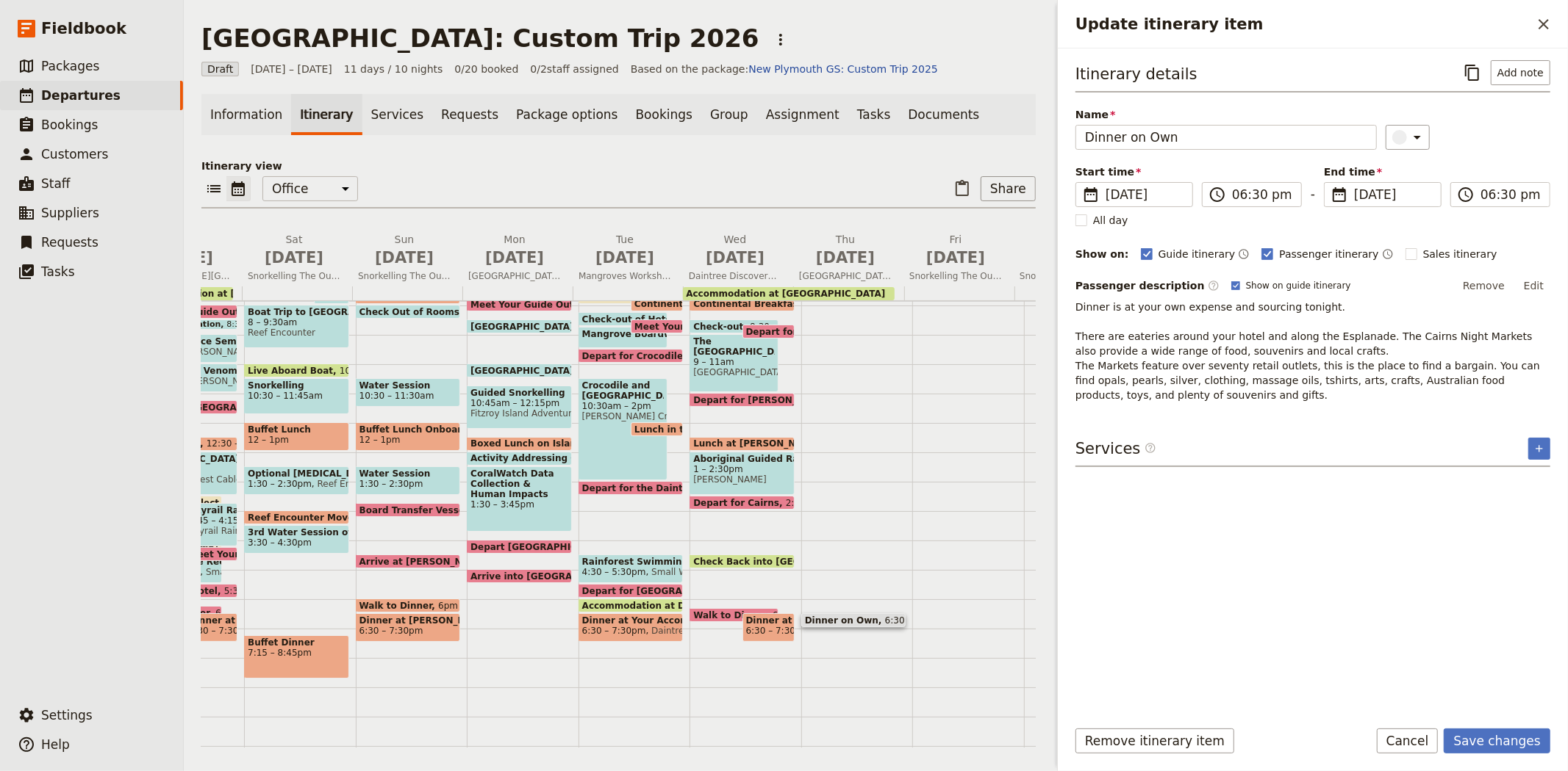
type input "06/07/2026"
click at [1368, 538] on div "Itinerary details ​ Add note Name Dinner on Own ​ Start time ​ 9 Jul 2026 06/07…" at bounding box center [1312, 383] width 475 height 645
click at [1494, 735] on button "Save changes" at bounding box center [1496, 741] width 106 height 25
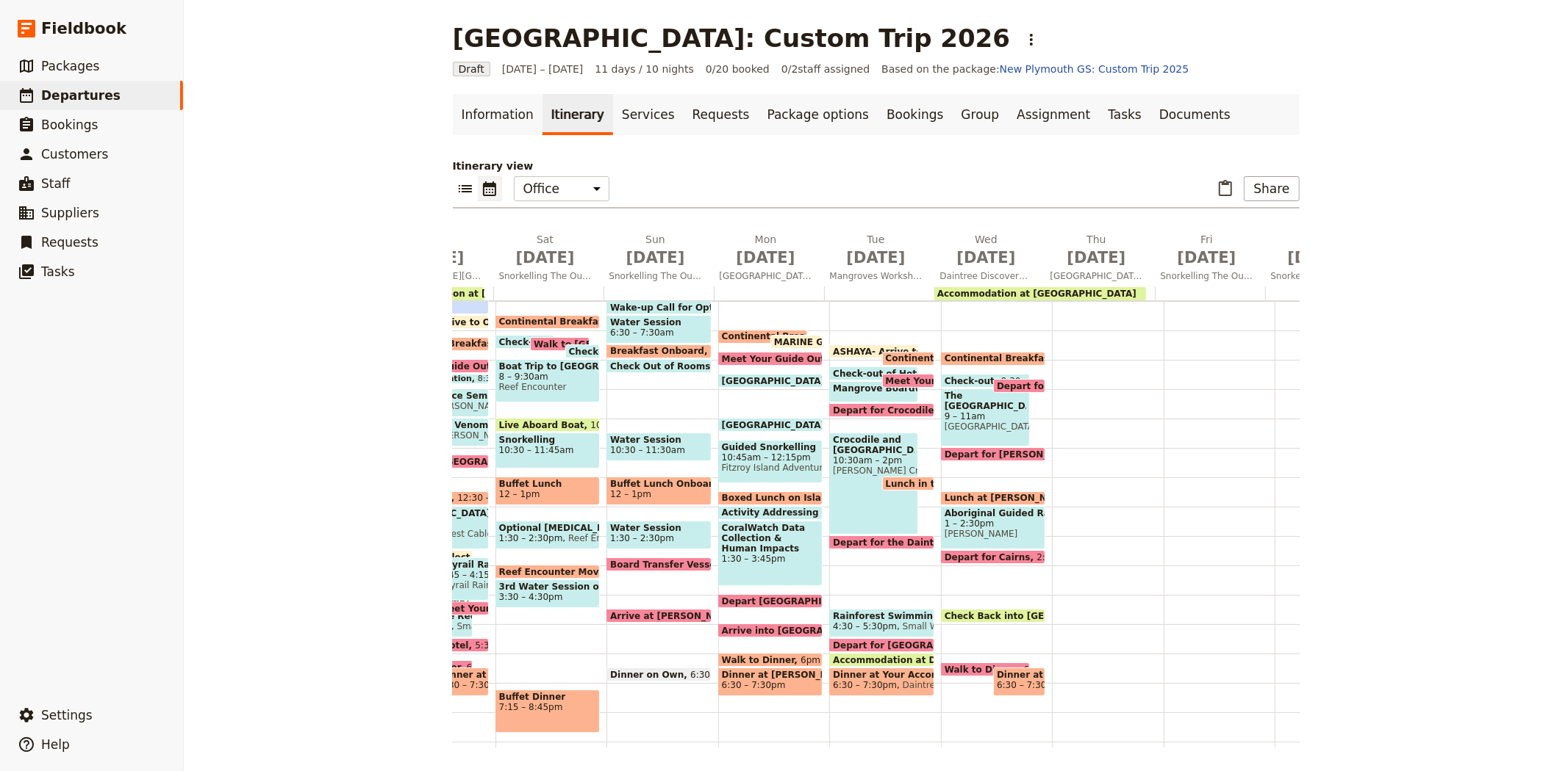
scroll to position [149, 0]
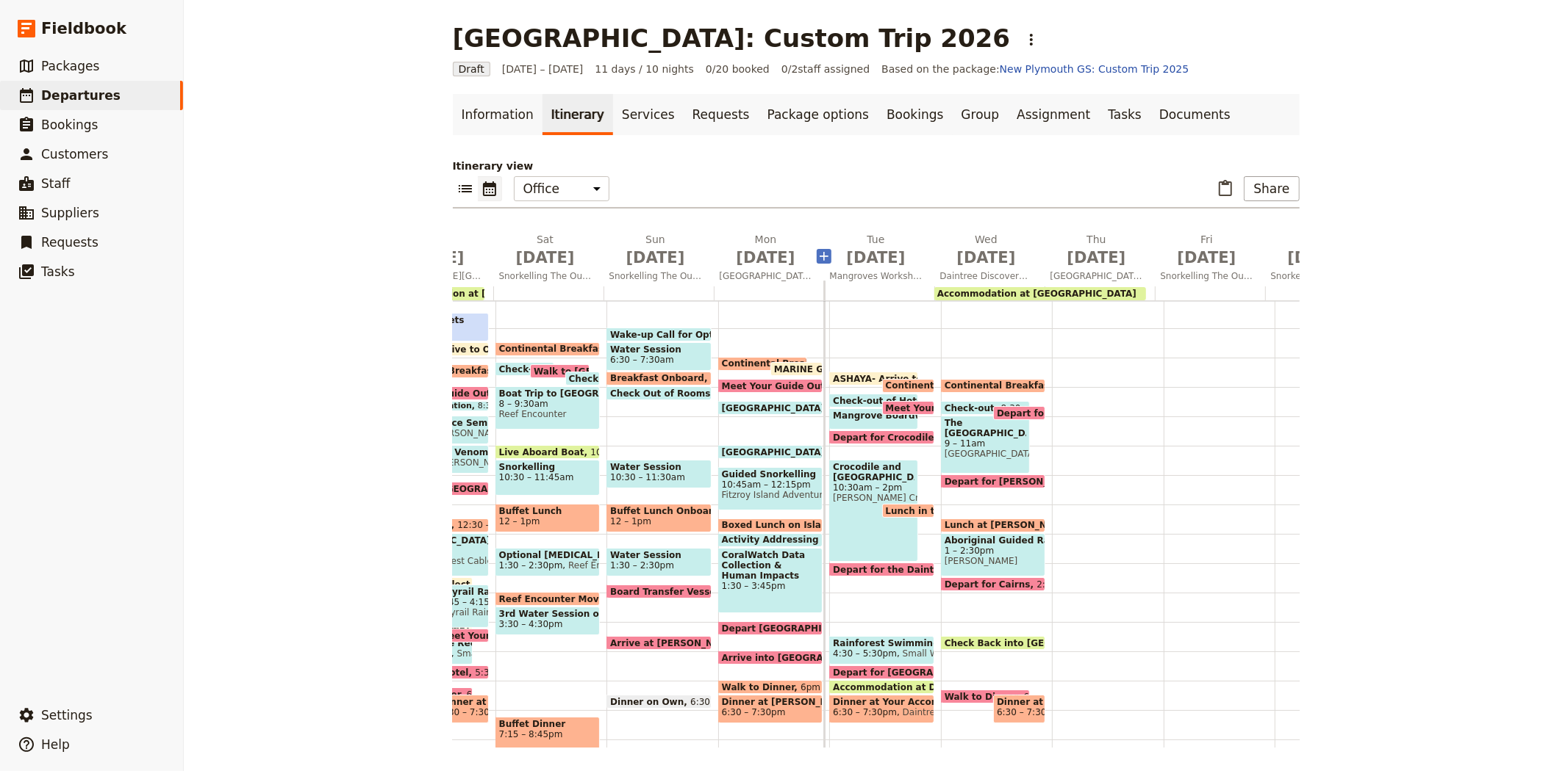
click at [820, 255] on icon "Add before day 6" at bounding box center [824, 257] width 9 height 9
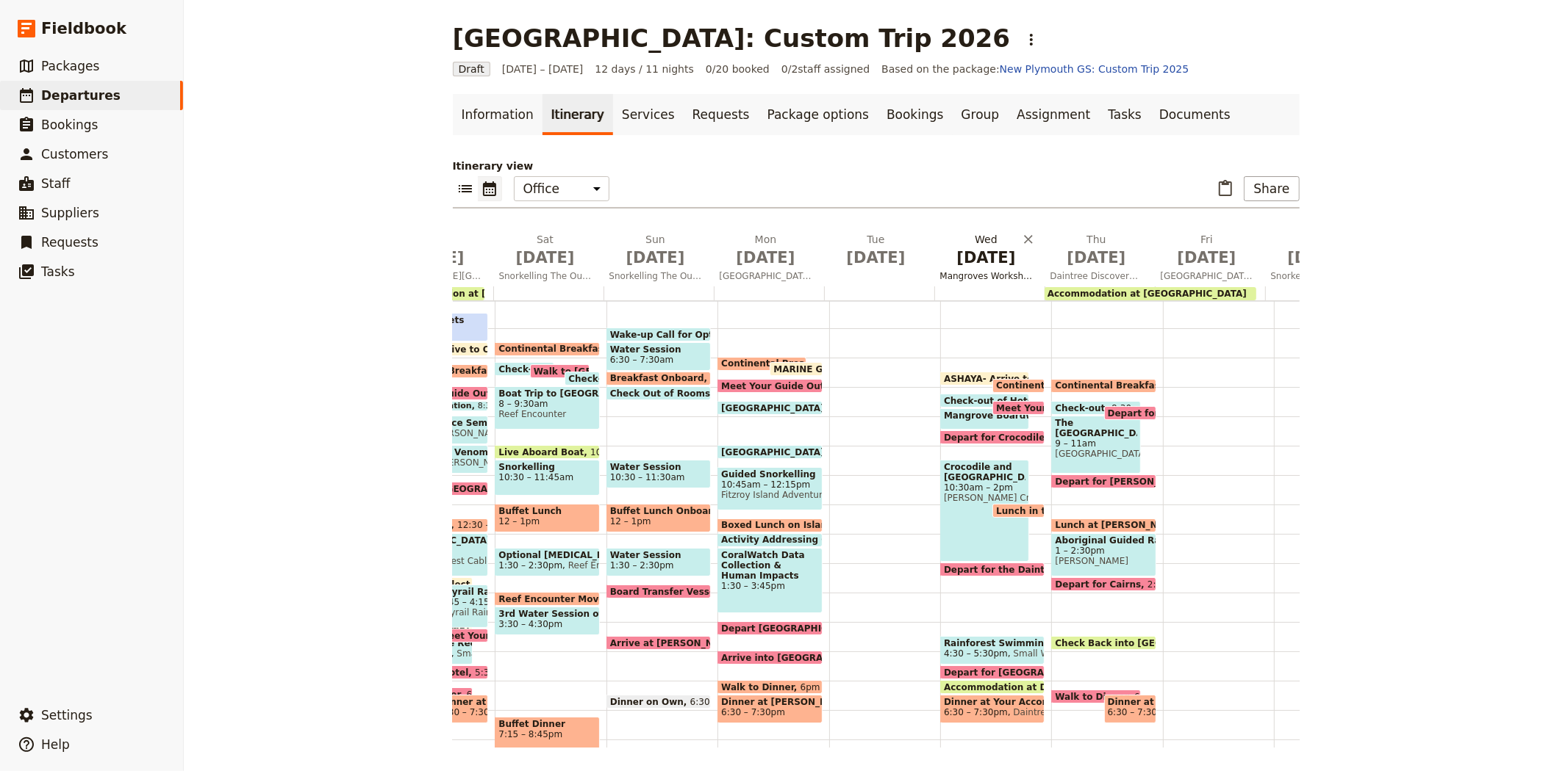
click at [970, 261] on span "Jul 8" at bounding box center [986, 258] width 93 height 22
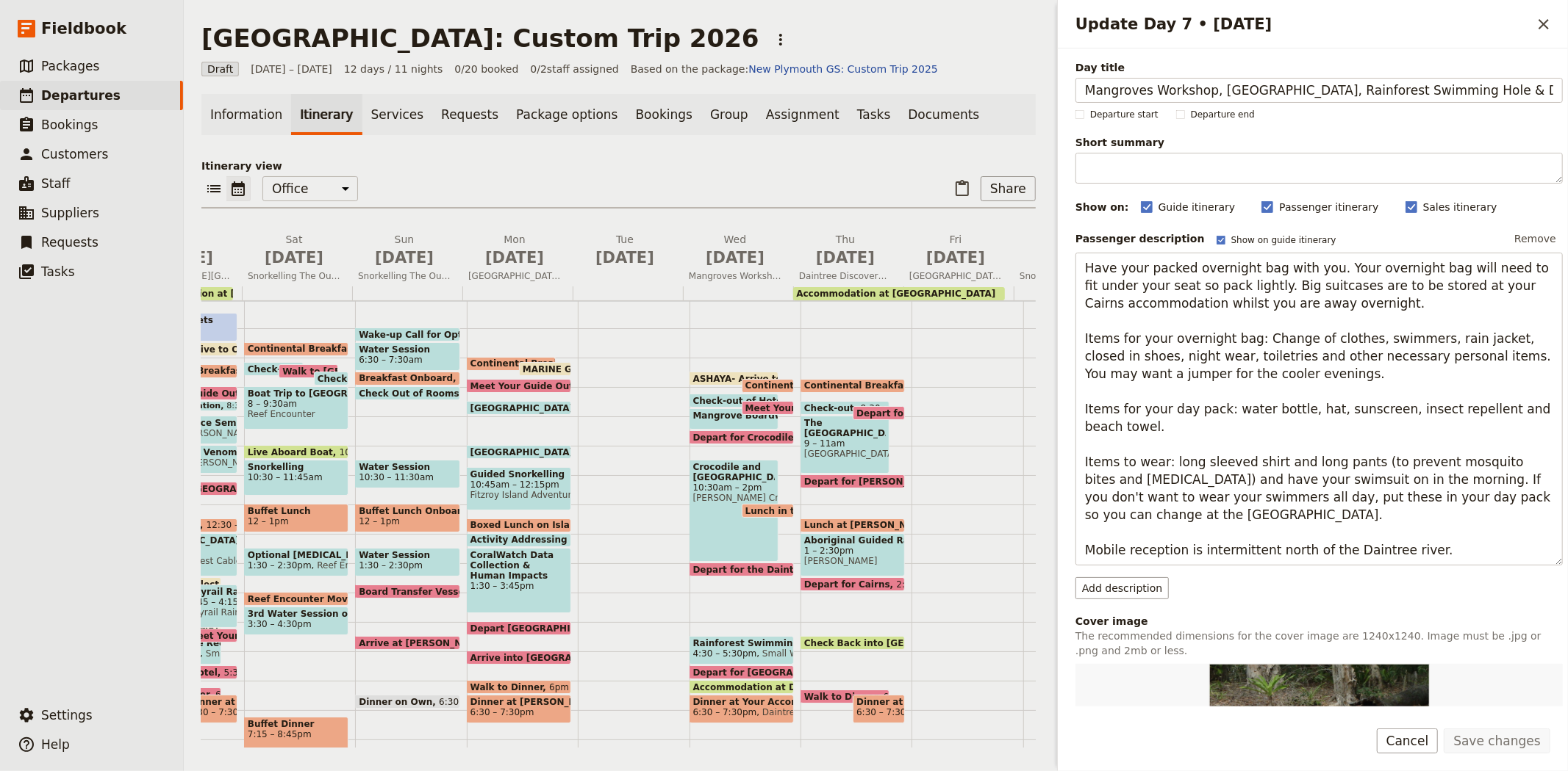
scroll to position [0, 113]
click at [1089, 89] on input "Mangroves Workshop, [GEOGRAPHIC_DATA], Rainforest Swimming Hole & Daintree Rain…" at bounding box center [1318, 90] width 487 height 25
drag, startPoint x: 1085, startPoint y: 89, endPoint x: 1207, endPoint y: 96, distance: 122.2
click at [1207, 96] on input "Mangroves Workshop, [GEOGRAPHIC_DATA], Rainforest Swimming Hole & Daintree Rain…" at bounding box center [1318, 90] width 487 height 25
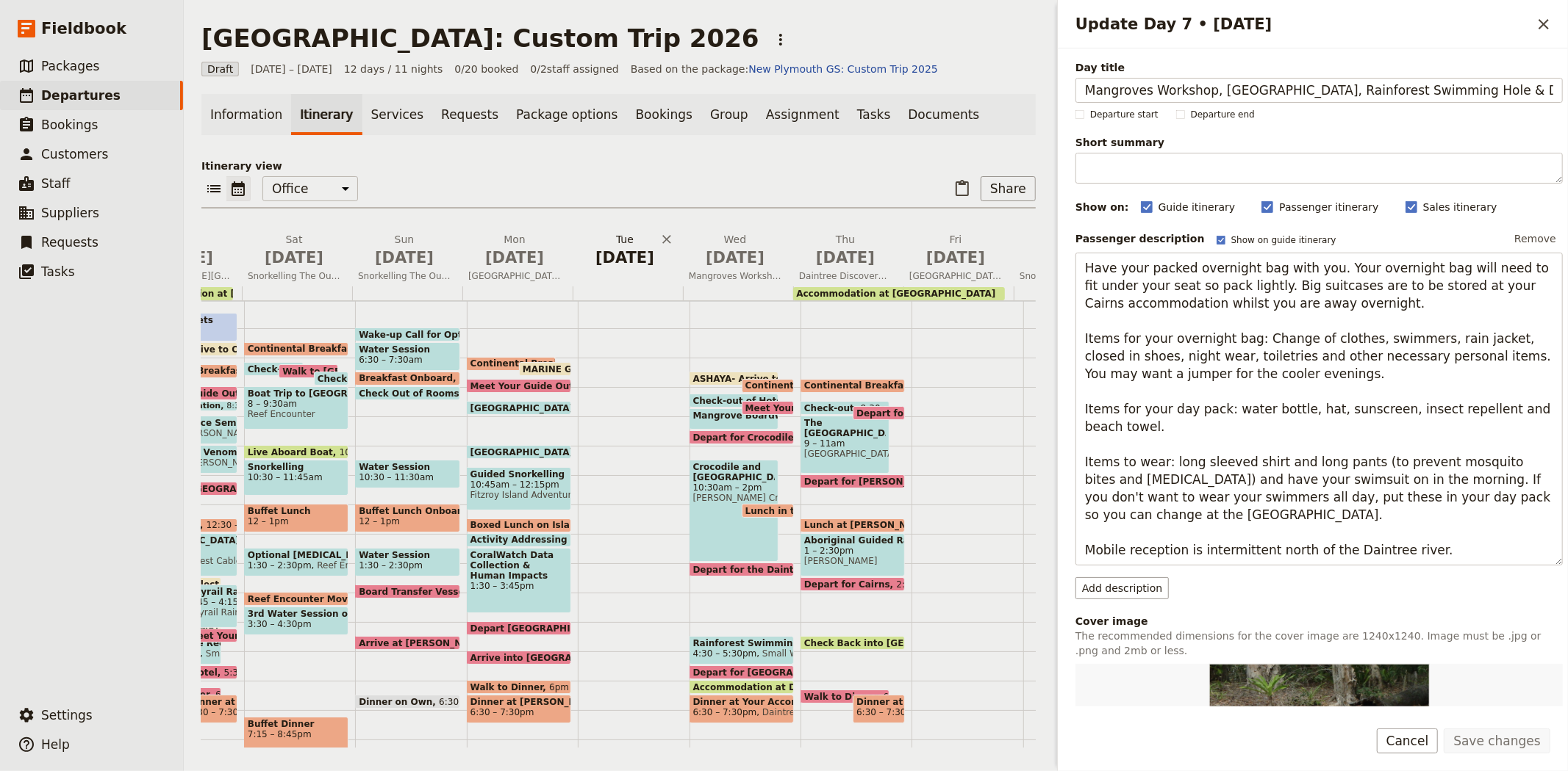
click at [626, 261] on span "Jul 7" at bounding box center [625, 258] width 93 height 22
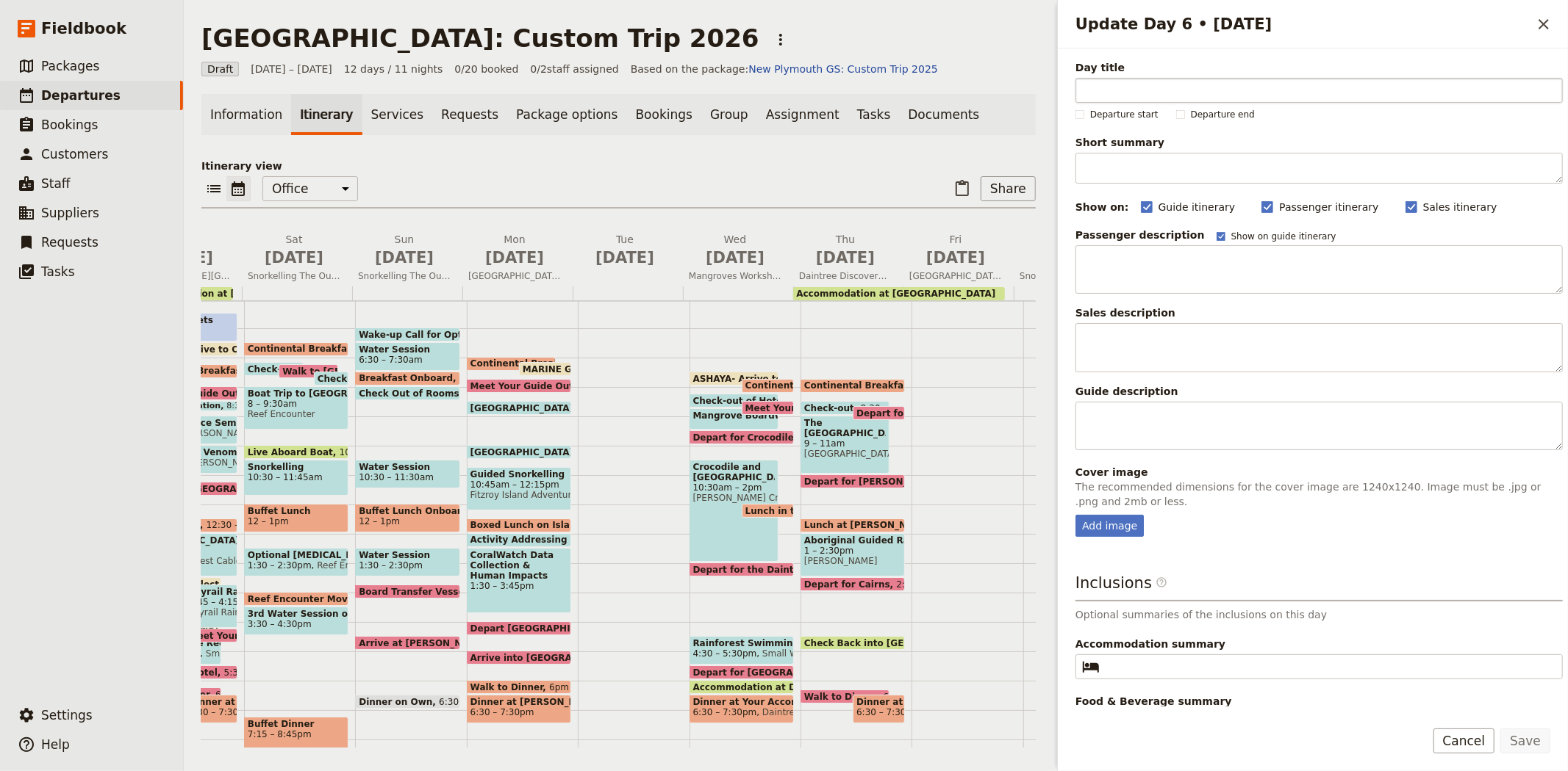
click at [1144, 83] on input "Day title" at bounding box center [1318, 90] width 487 height 25
type input "Mangroves Workshop"
click at [1534, 731] on button "Save" at bounding box center [1524, 741] width 50 height 25
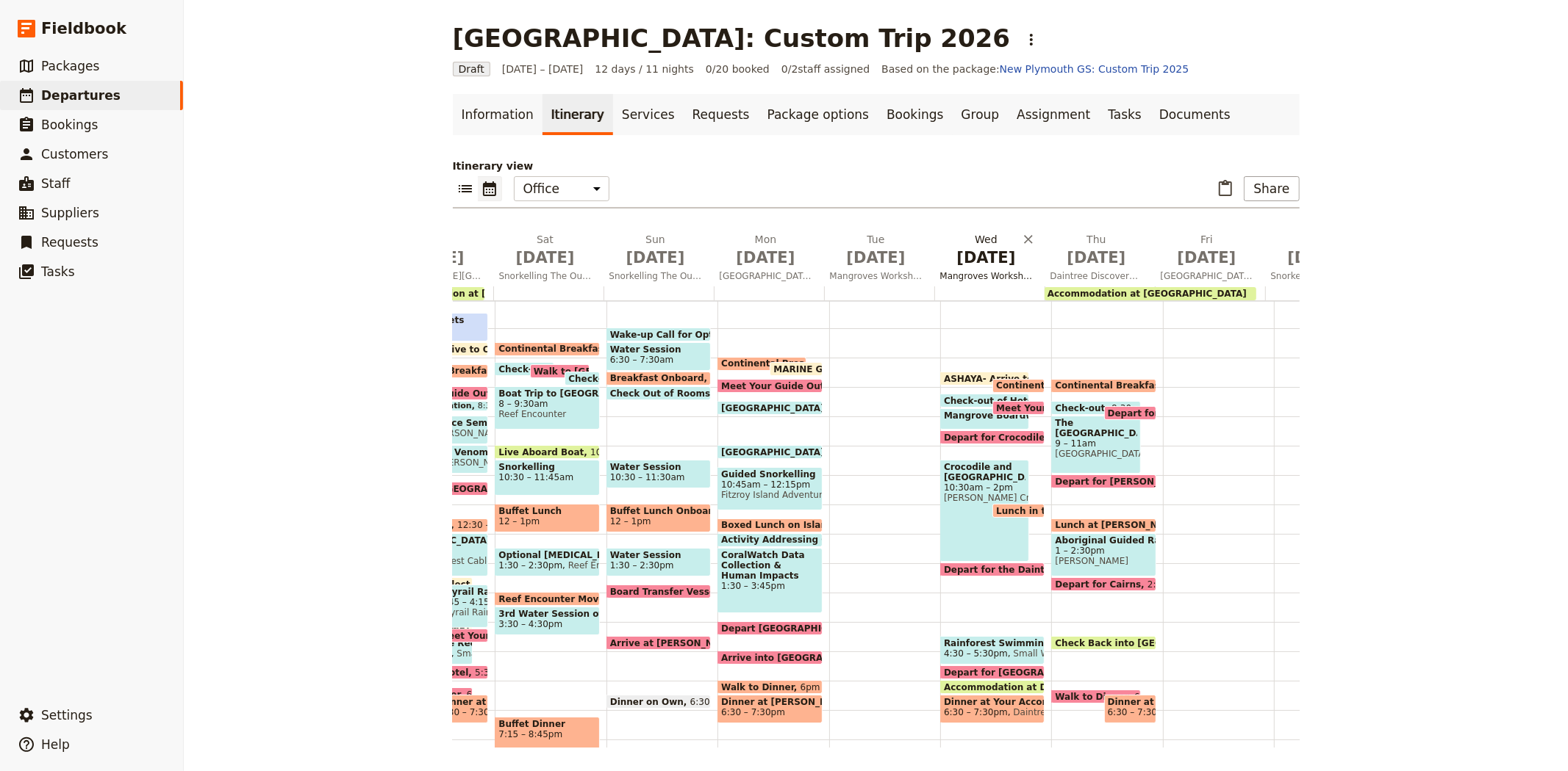
click at [972, 256] on span "Jul 8" at bounding box center [986, 258] width 93 height 22
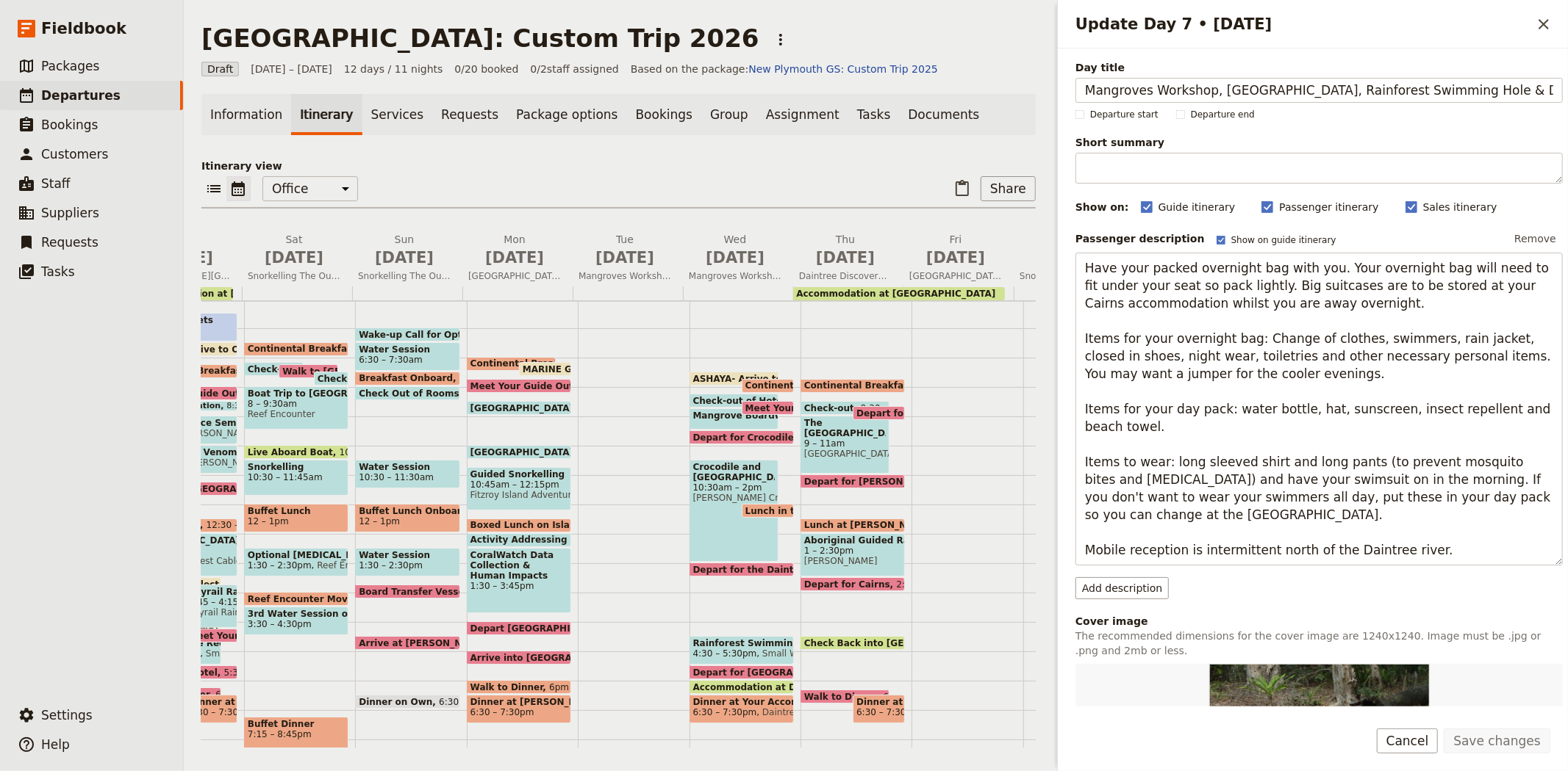
scroll to position [0, 113]
drag, startPoint x: 1098, startPoint y: 86, endPoint x: 1567, endPoint y: 90, distance: 469.0
click at [1567, 90] on div "Day title Mangroves Workshop, Wildlife Park & Crocodile Farm, Rainforest Swimmi…" at bounding box center [1312, 377] width 510 height 658
click at [618, 272] on span "Mangroves Workshop" at bounding box center [625, 276] width 105 height 11
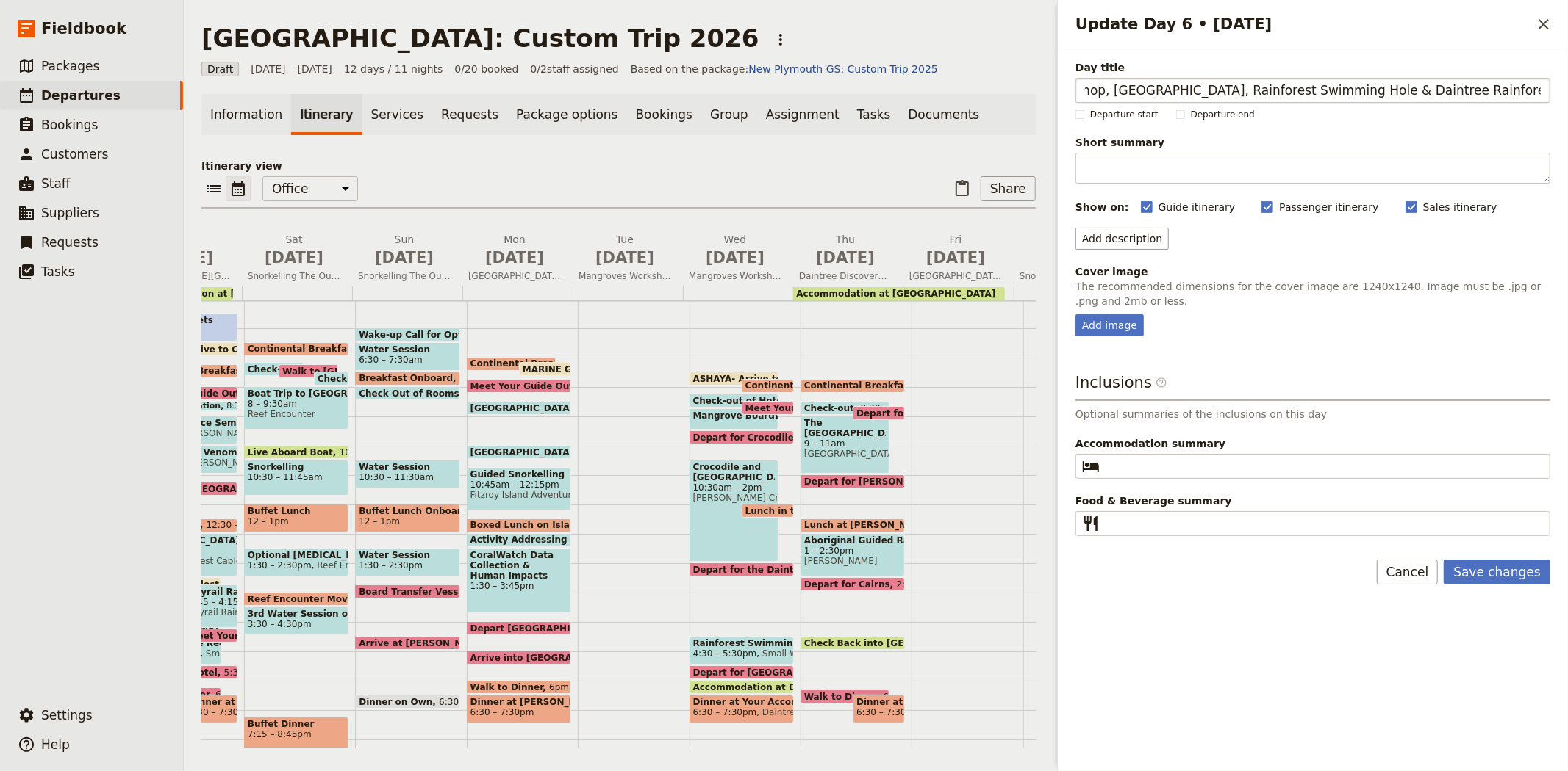
drag, startPoint x: 1274, startPoint y: 89, endPoint x: 1417, endPoint y: 86, distance: 143.0
click at [1417, 86] on input "Mangroves Workshop, [GEOGRAPHIC_DATA], Rainforest Swimming Hole & Daintree Rain…" at bounding box center [1312, 90] width 475 height 25
type input "Mangroves Workshop, Wildlife Park & Crocodile Farm & Daintree Rainforest"
click at [1488, 571] on button "Save changes" at bounding box center [1496, 572] width 106 height 25
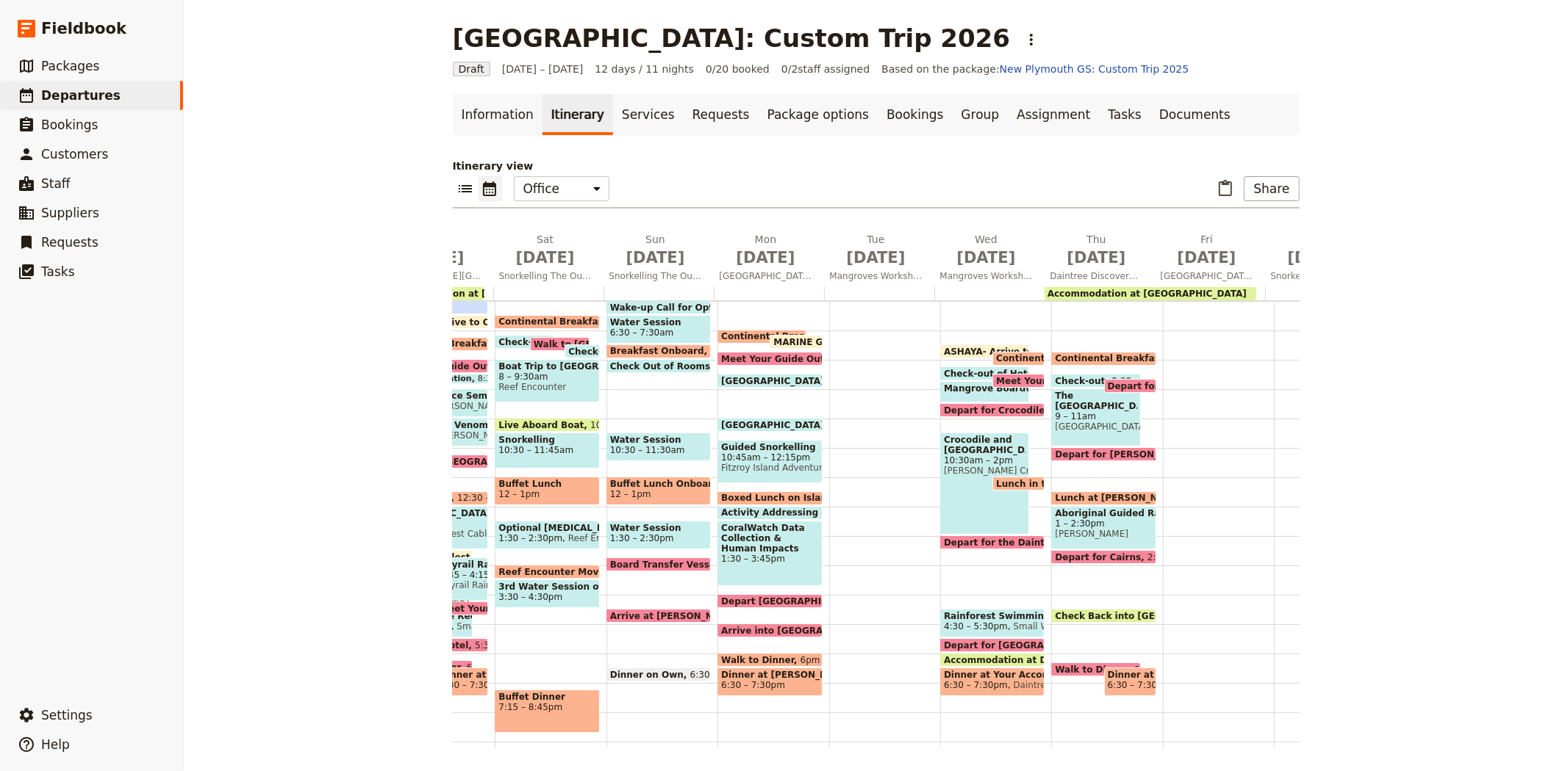
scroll to position [149, 0]
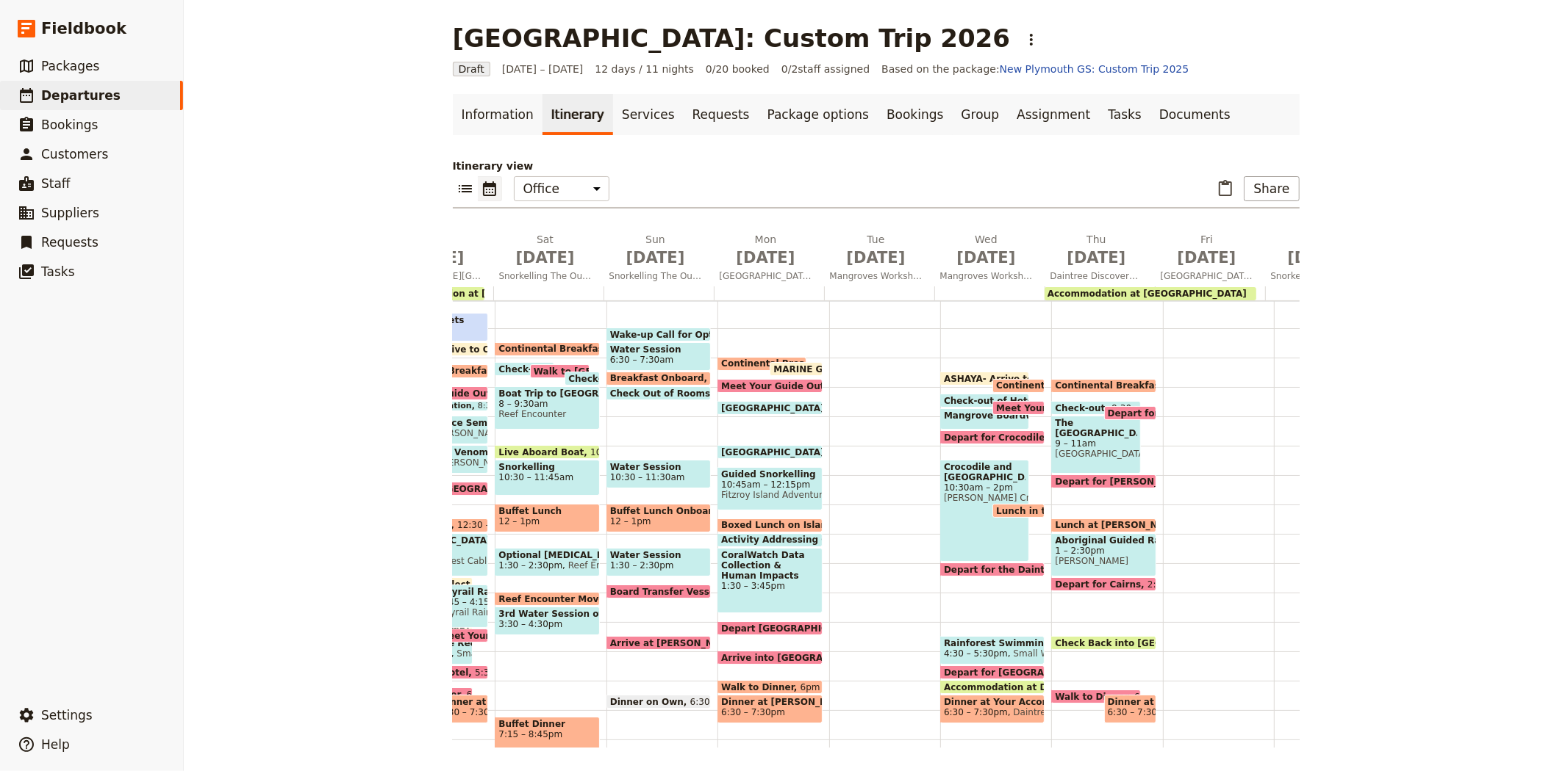
click at [963, 374] on span "ASHAYA- Arrive to Office" at bounding box center [1007, 378] width 127 height 9
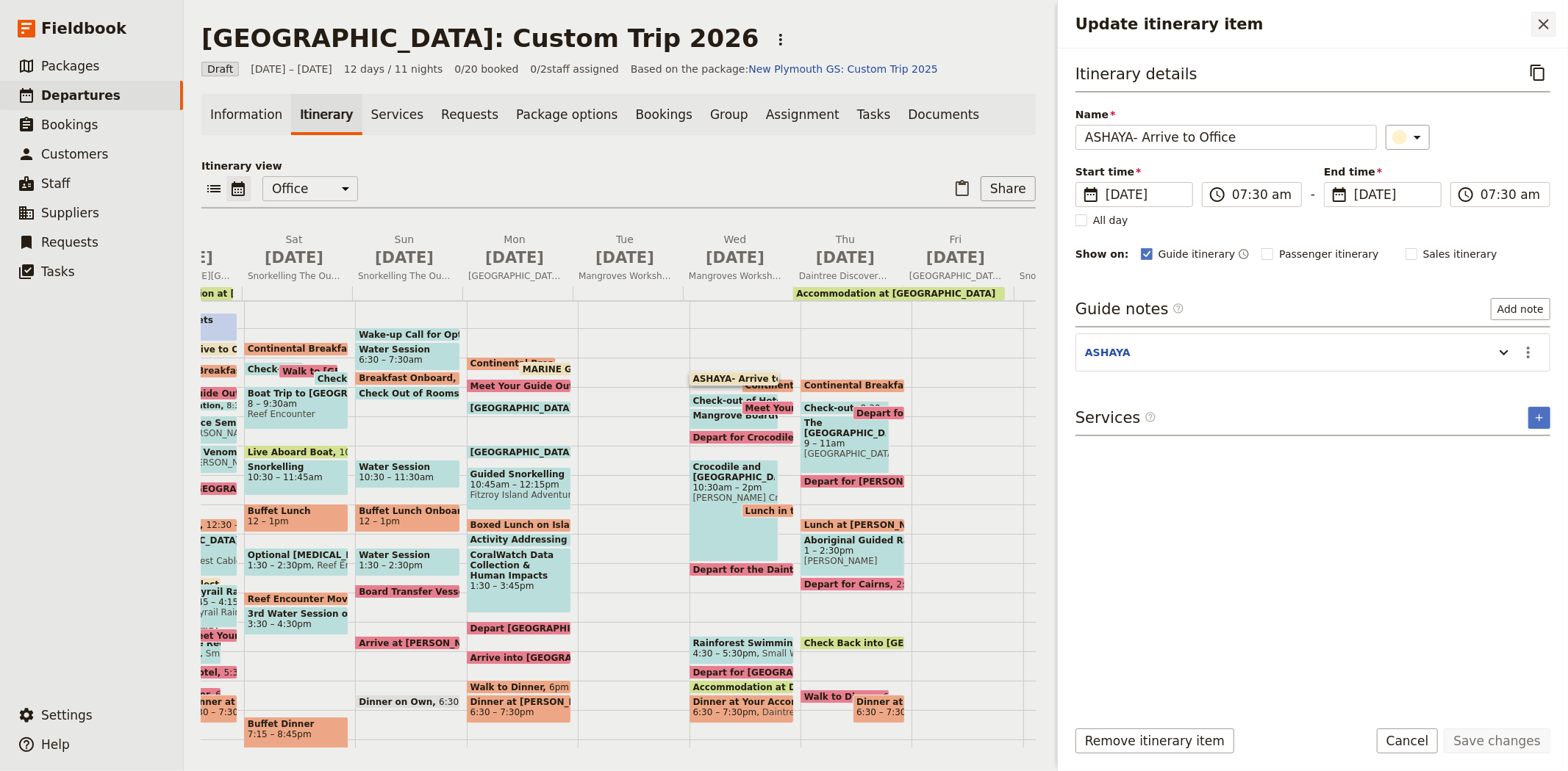
click at [1542, 28] on icon "Close drawer" at bounding box center [1543, 24] width 18 height 18
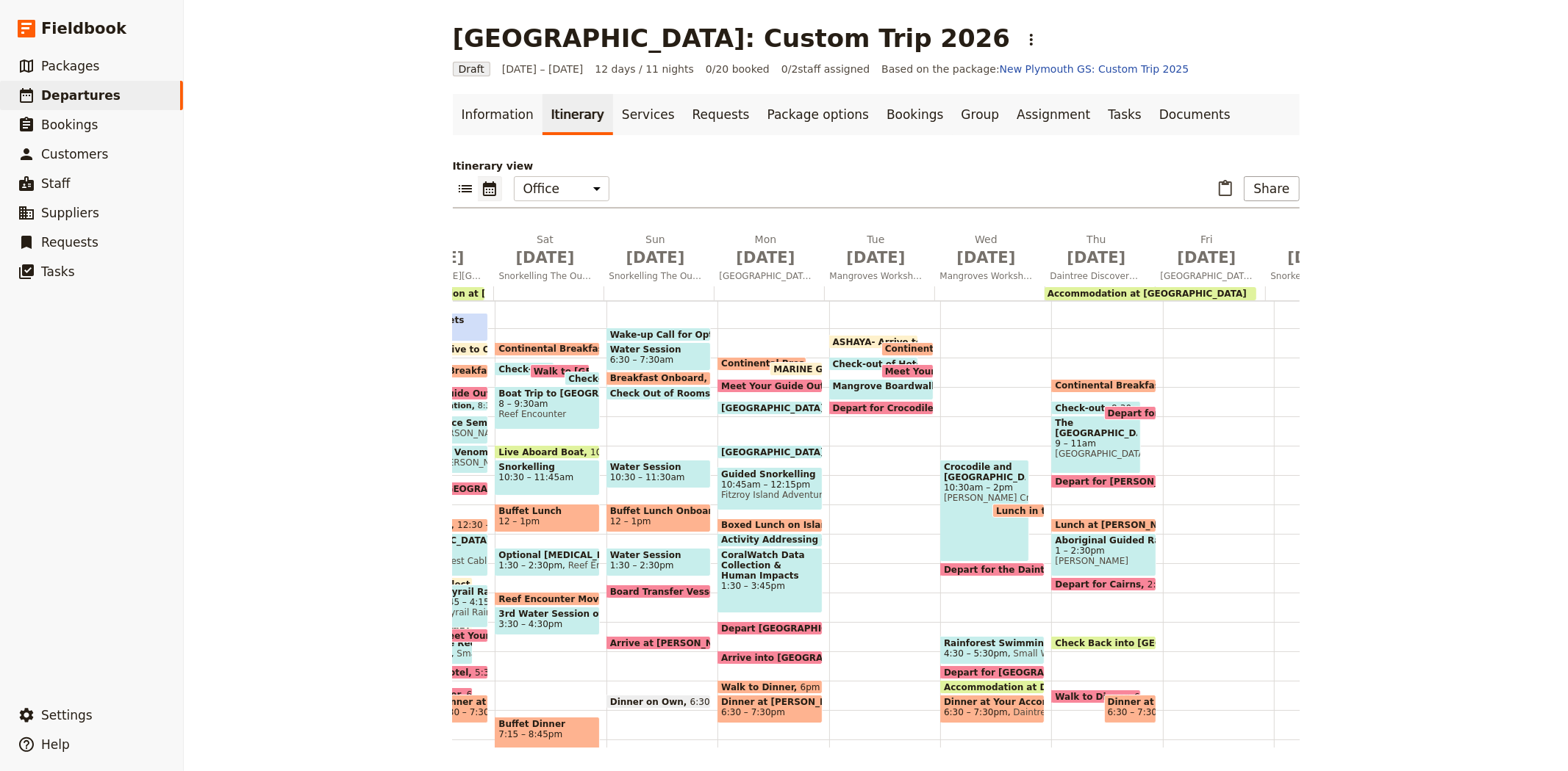
click at [963, 502] on span "[PERSON_NAME] Crocodile Farm" at bounding box center [984, 497] width 82 height 10
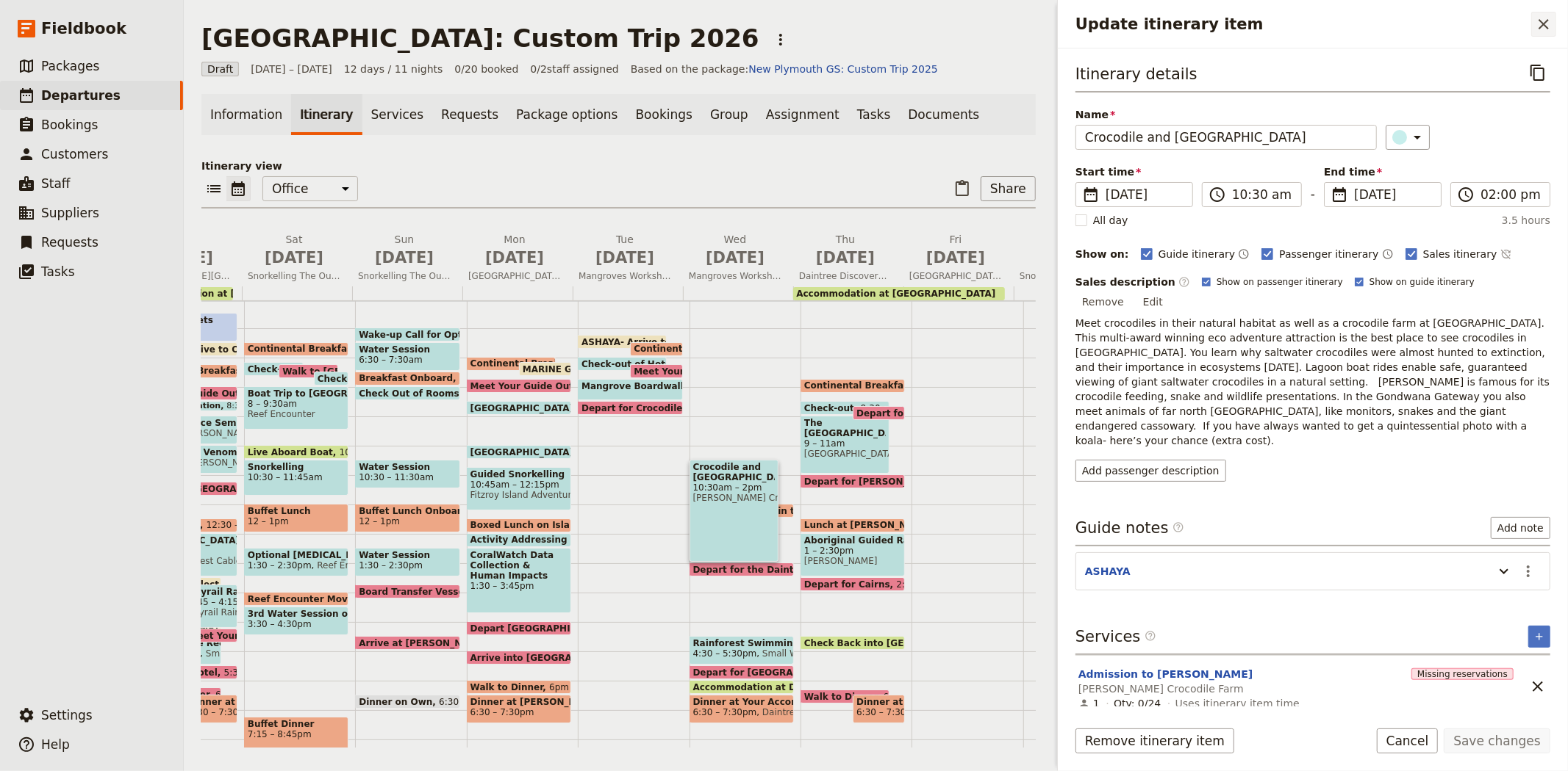
click at [1547, 34] on button "​" at bounding box center [1543, 24] width 25 height 25
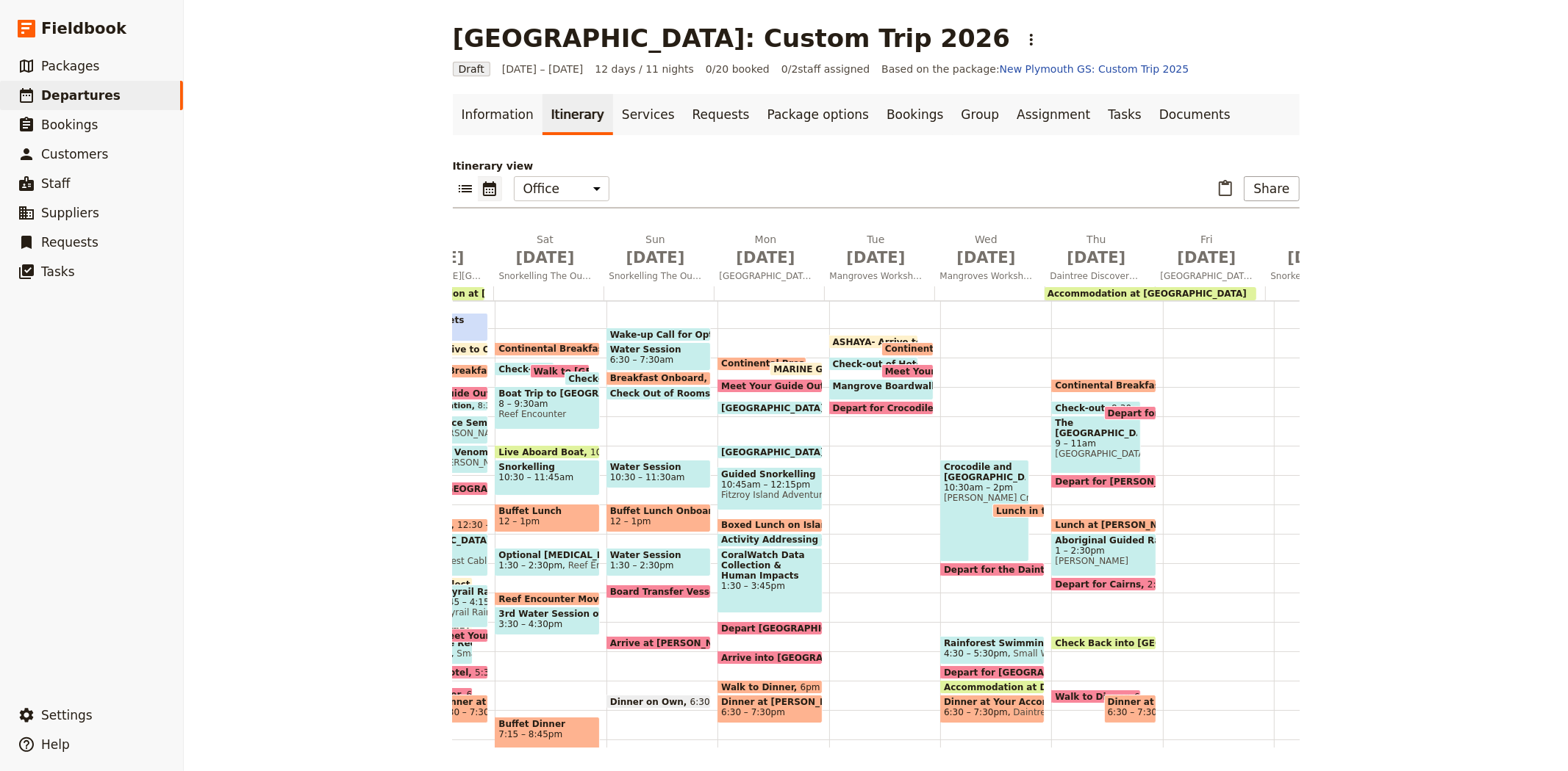
click at [847, 430] on div "ASHAYA- Arrive to Office 6:15am Continental Breakfast at Hotel 6:30 – 7am Check…" at bounding box center [884, 504] width 111 height 705
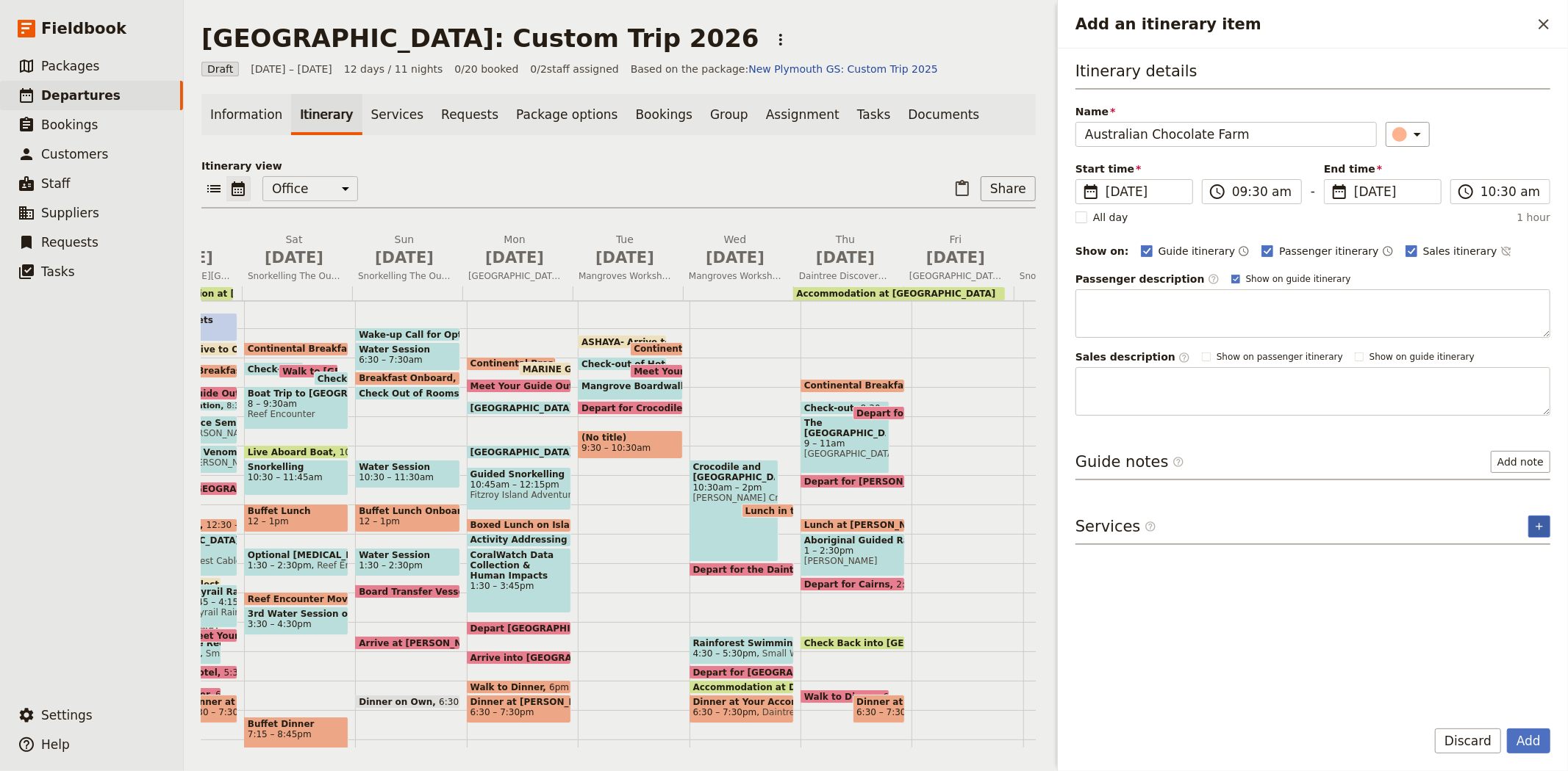
type input "Australian Chocolate Farm"
click at [1548, 527] on button "​" at bounding box center [1539, 526] width 22 height 22
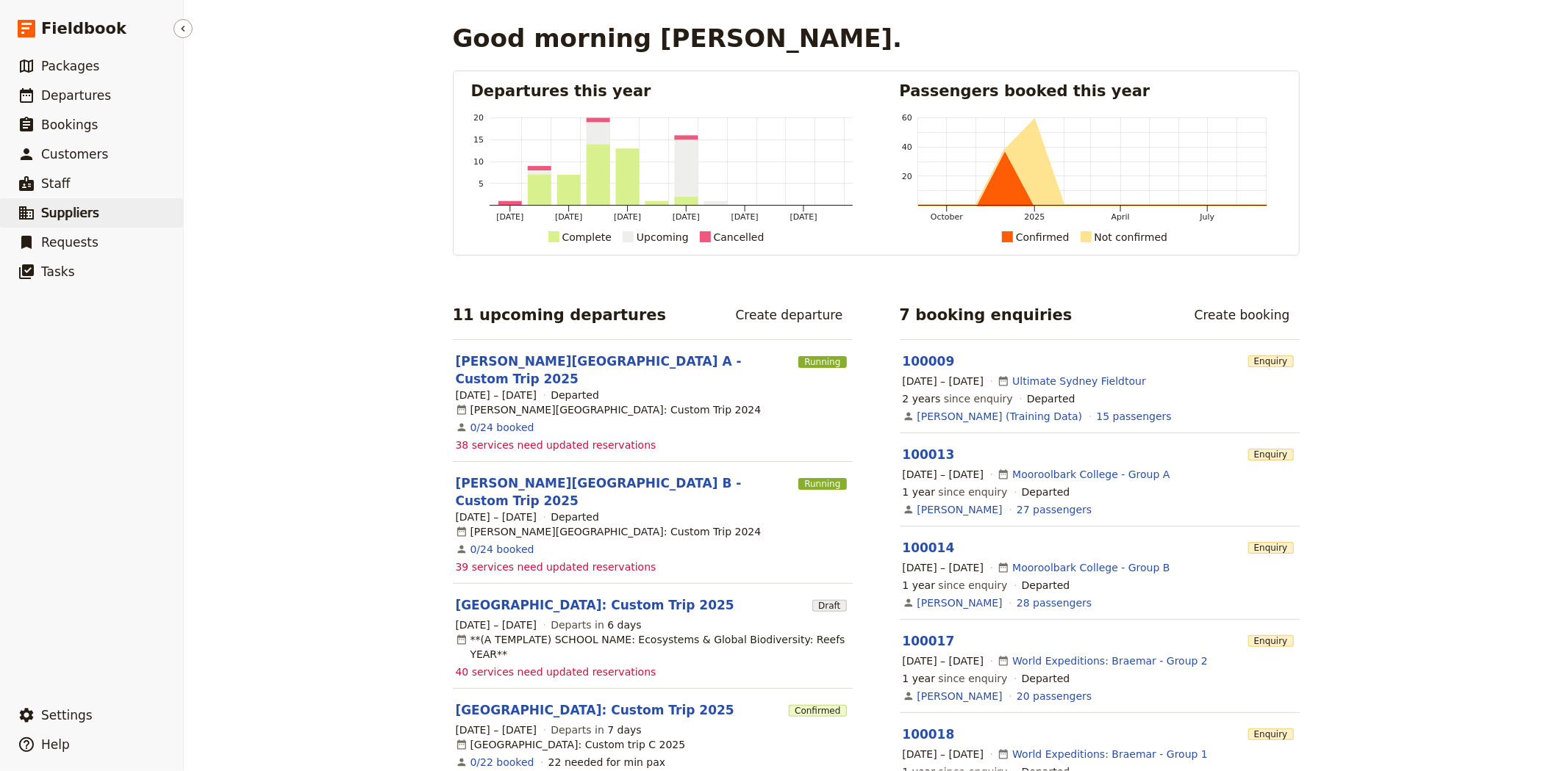
click at [76, 225] on link "​ Suppliers" at bounding box center [91, 213] width 183 height 29
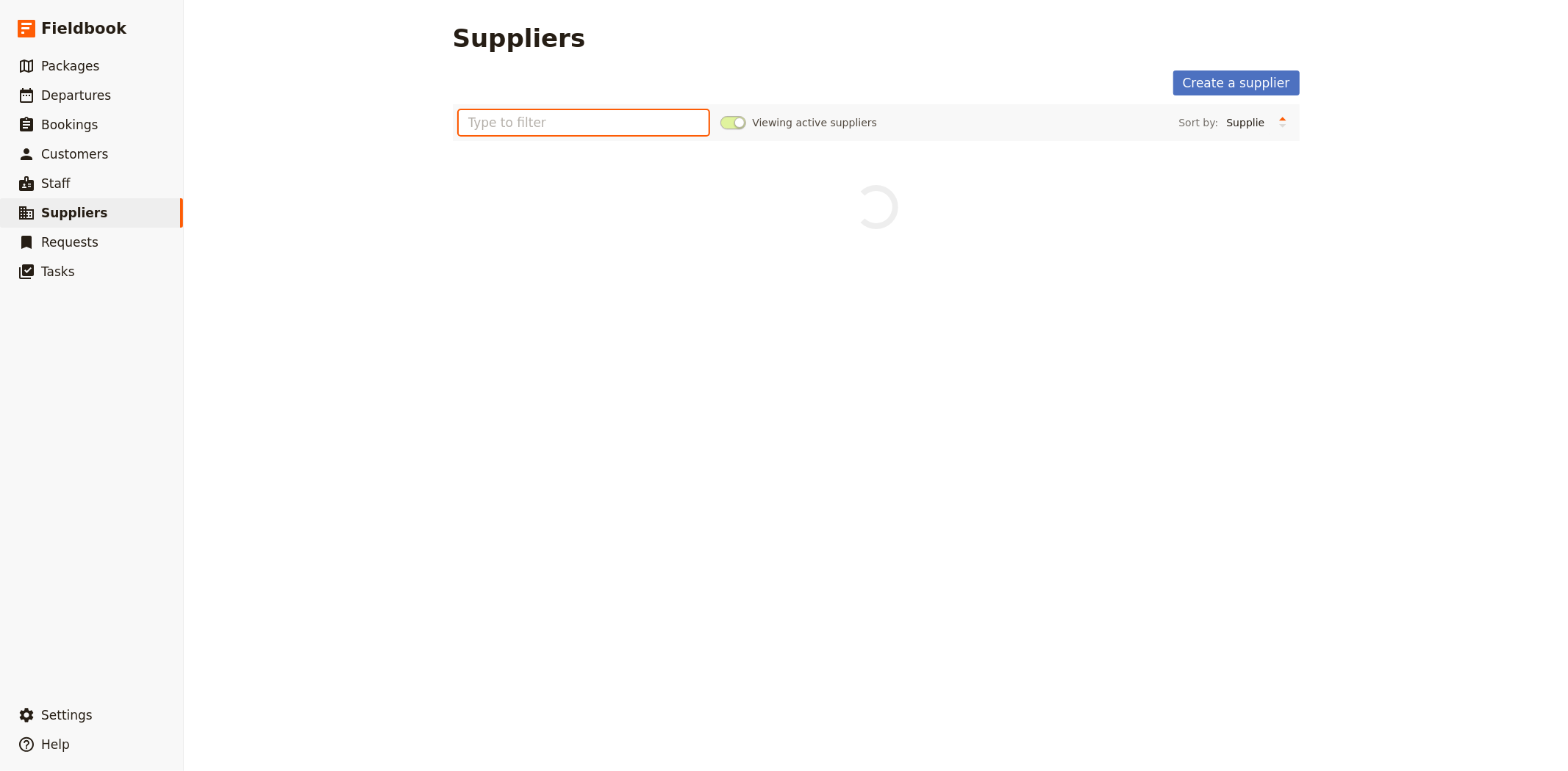
click at [581, 121] on input "text" at bounding box center [584, 122] width 251 height 25
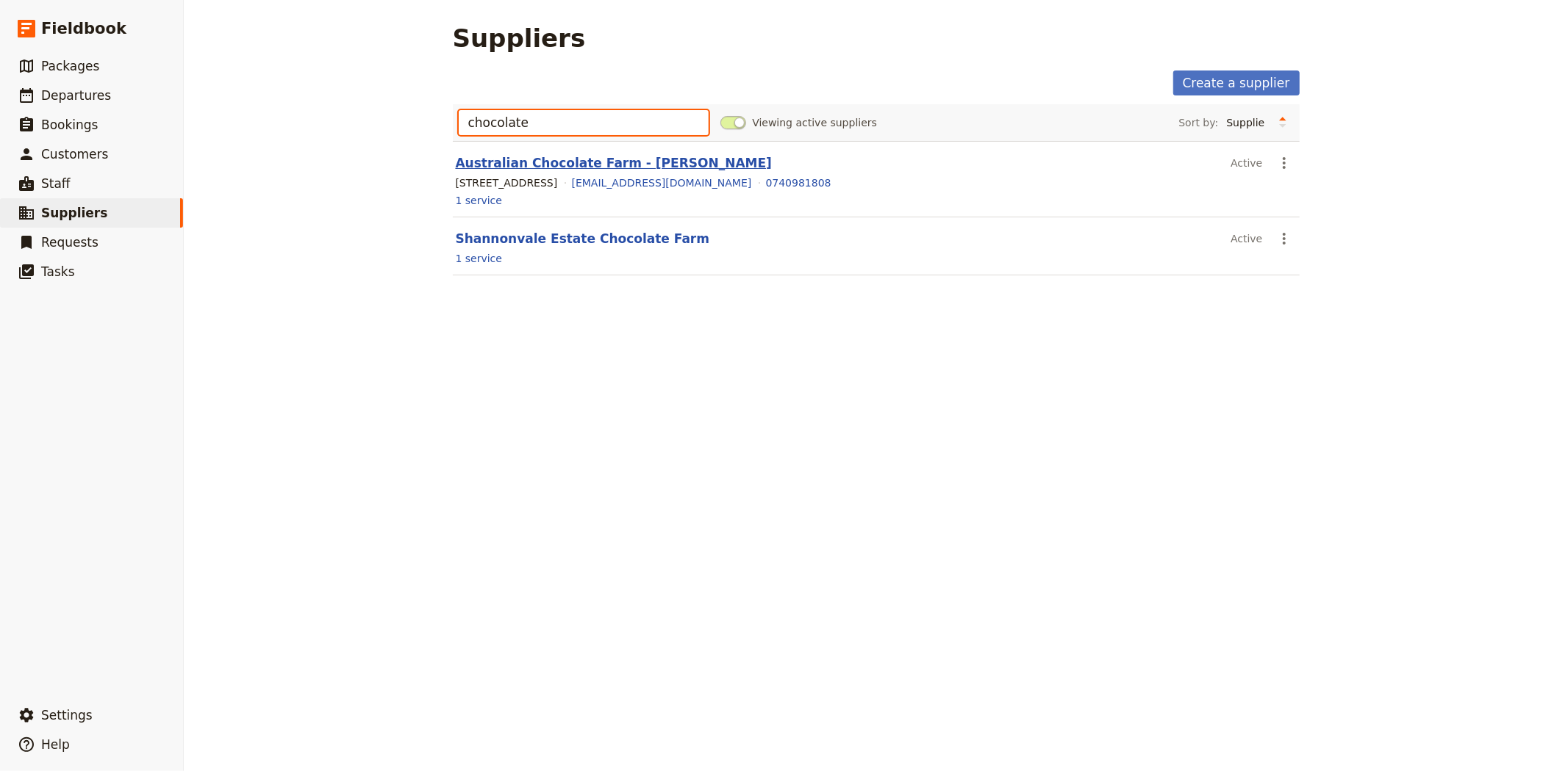
type input "chocolate"
click at [562, 159] on link "Australian Chocolate Farm - Mossman" at bounding box center [614, 163] width 317 height 15
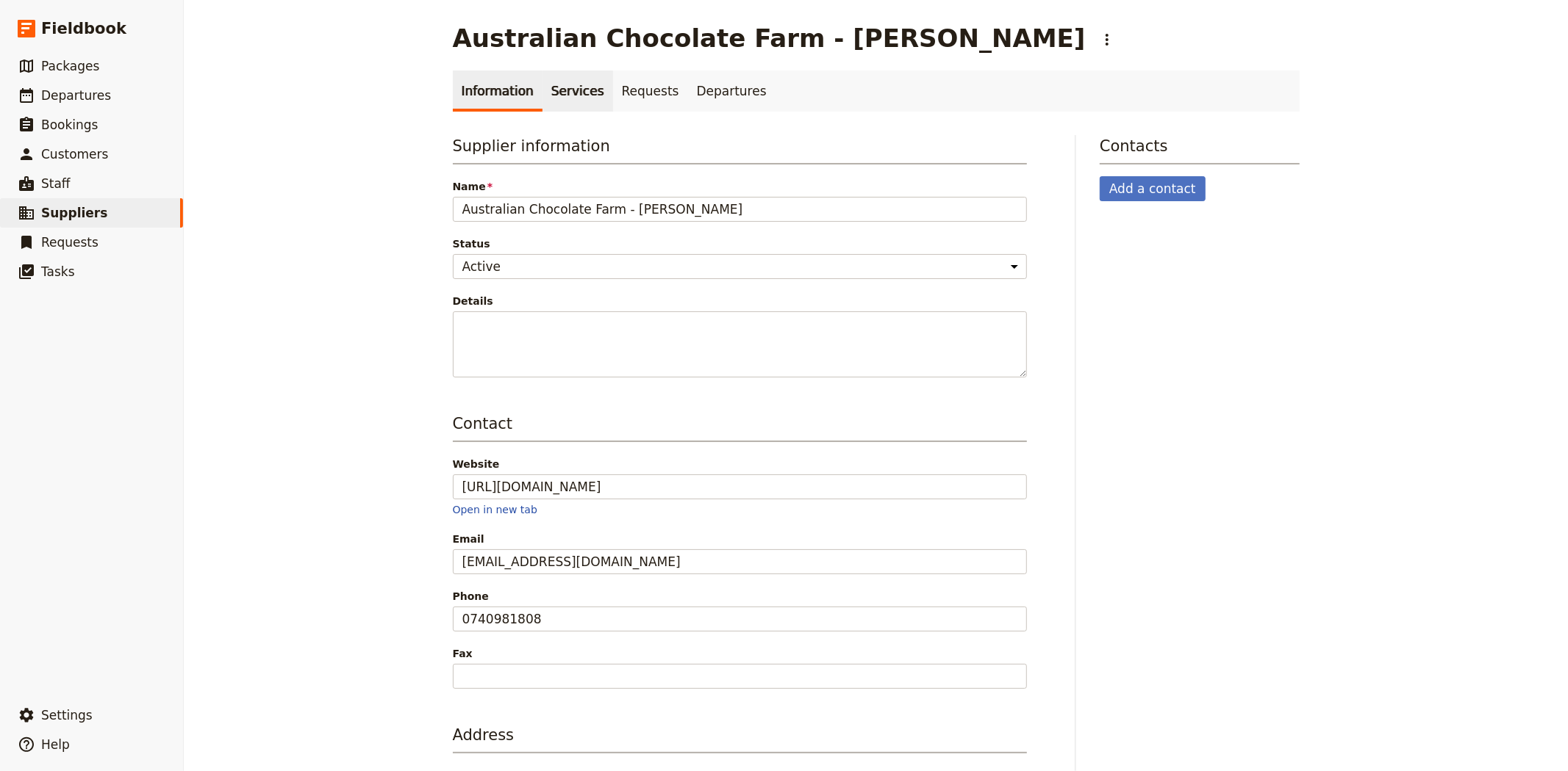
click at [542, 99] on link "Services" at bounding box center [577, 91] width 70 height 41
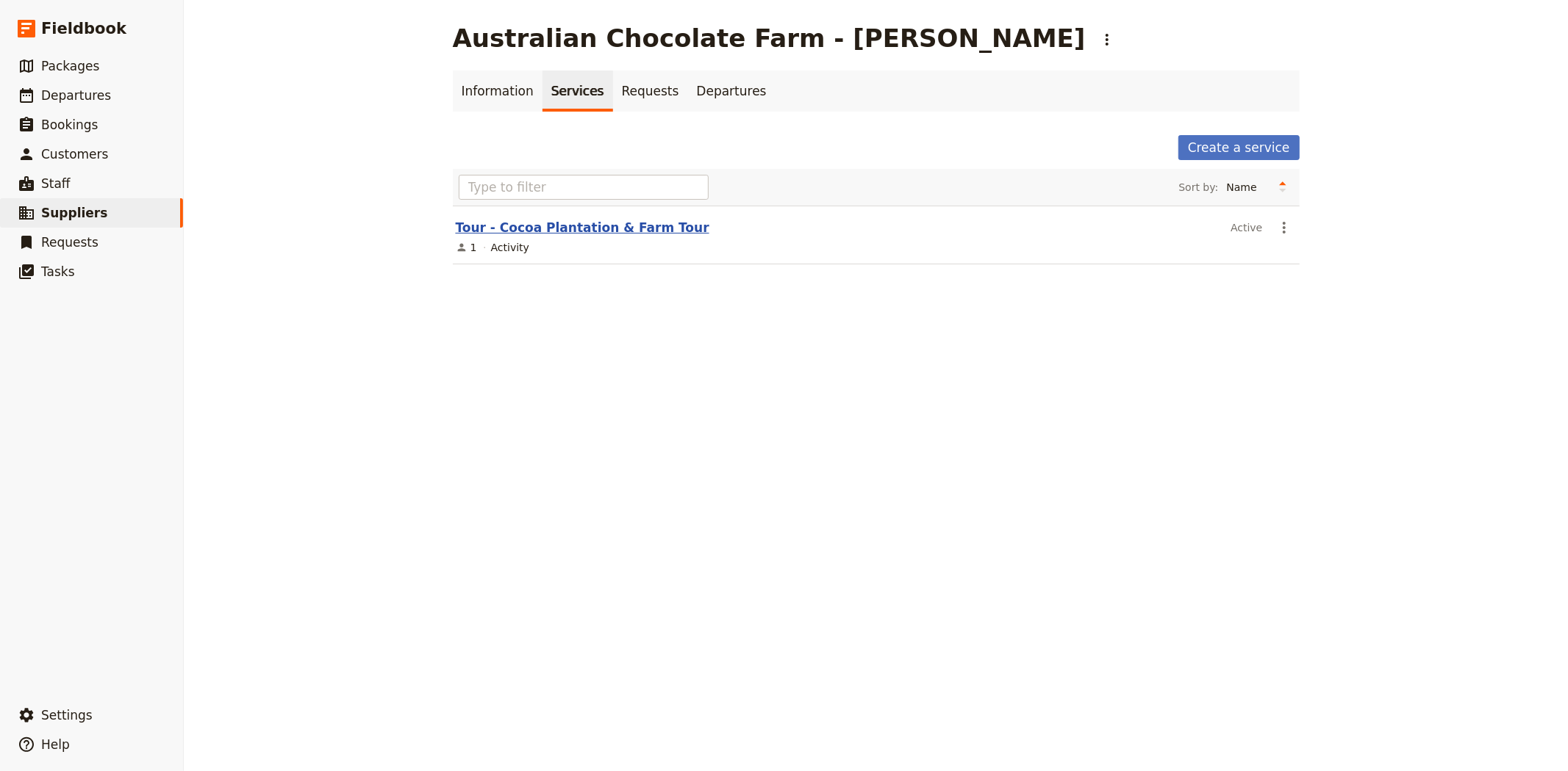
click at [546, 228] on link "Tour - Cocoa Plantation & Farm Tour" at bounding box center [583, 227] width 254 height 15
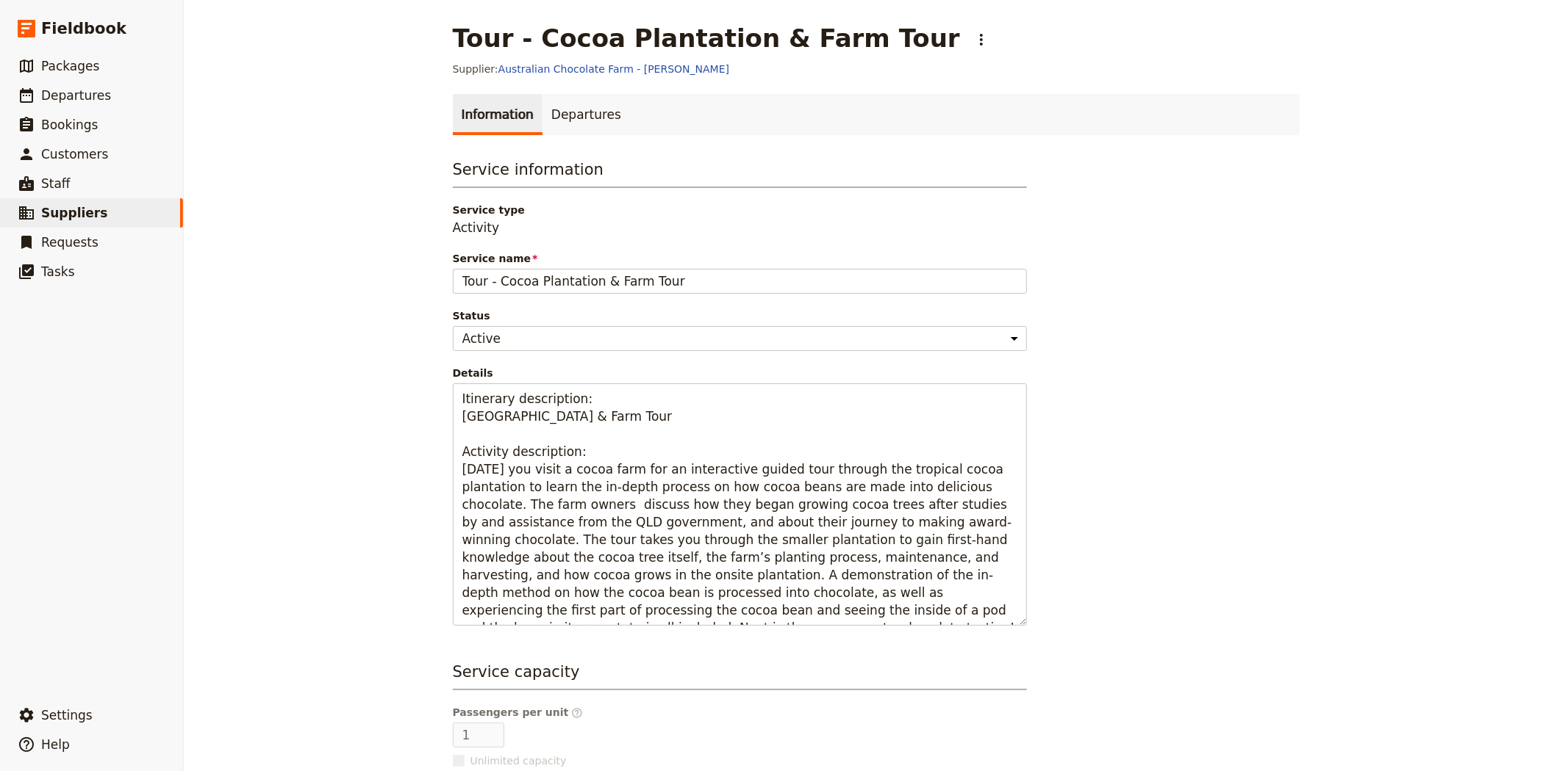
scroll to position [82, 0]
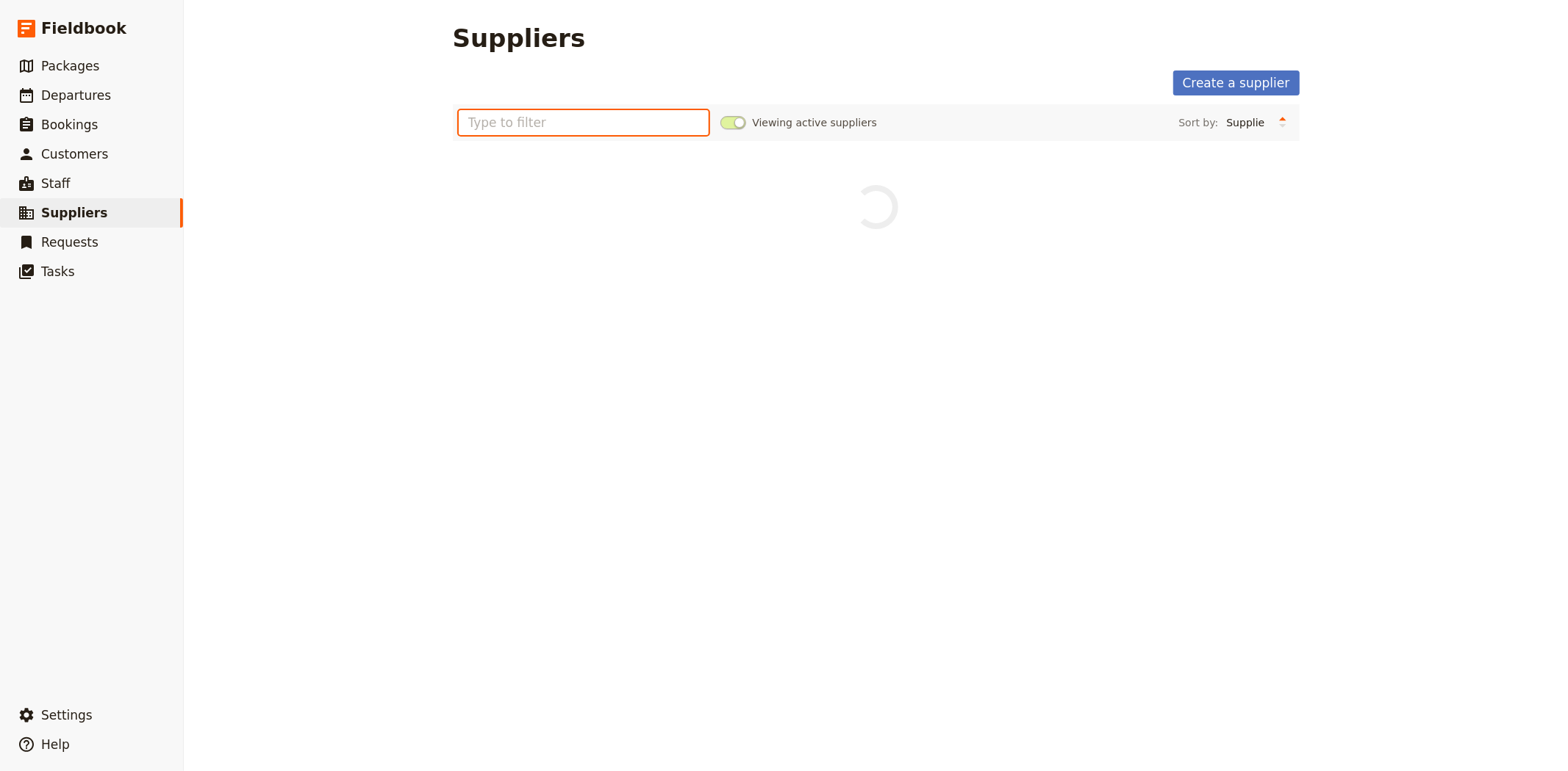
click at [639, 113] on input "text" at bounding box center [584, 122] width 251 height 25
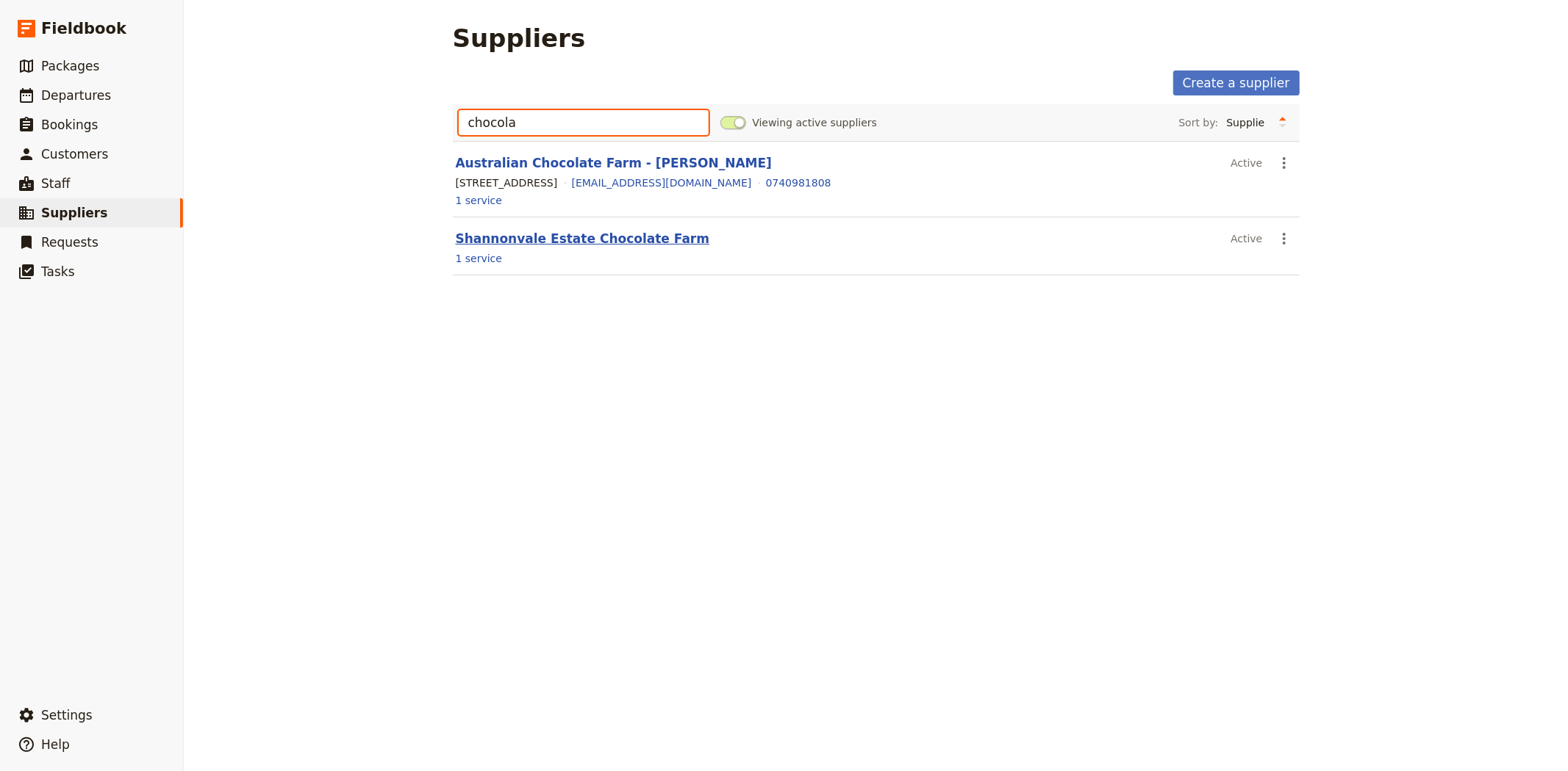
type input "chocola"
click at [557, 238] on link "Shannonvale Estate Chocolate Farm" at bounding box center [583, 238] width 255 height 15
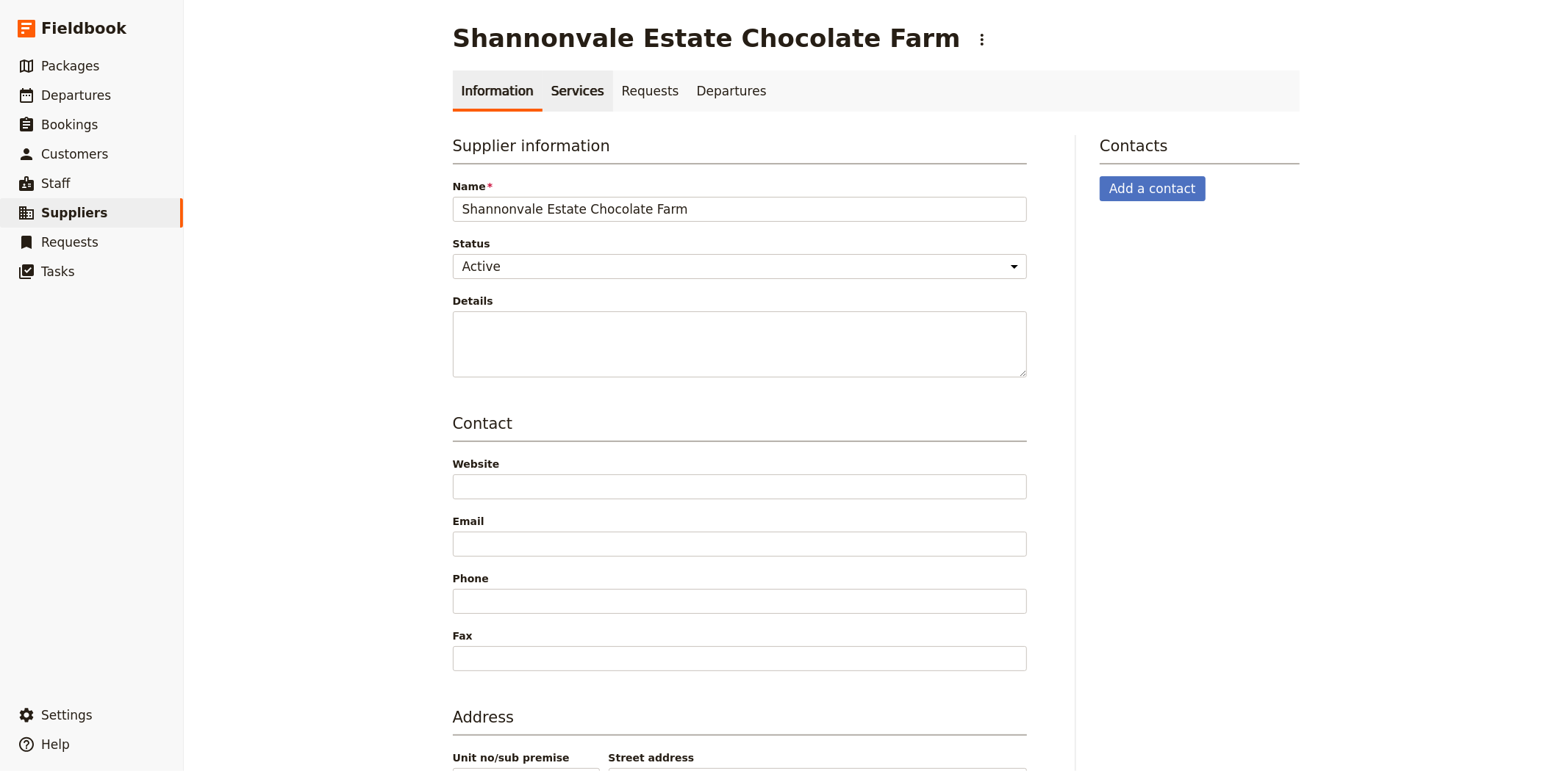
click at [549, 94] on link "Services" at bounding box center [577, 91] width 70 height 41
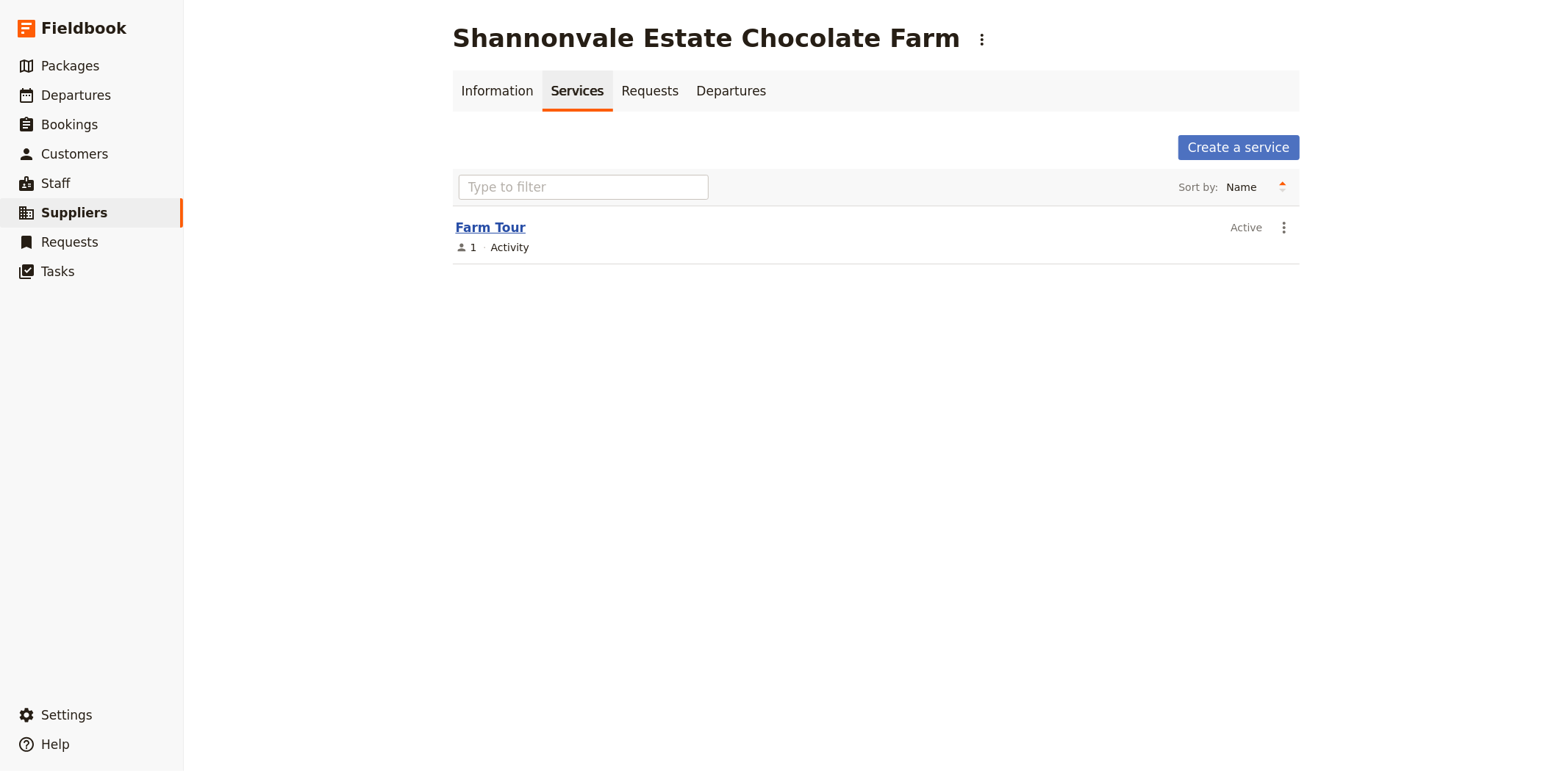
click at [486, 231] on link "Farm Tour" at bounding box center [491, 227] width 70 height 15
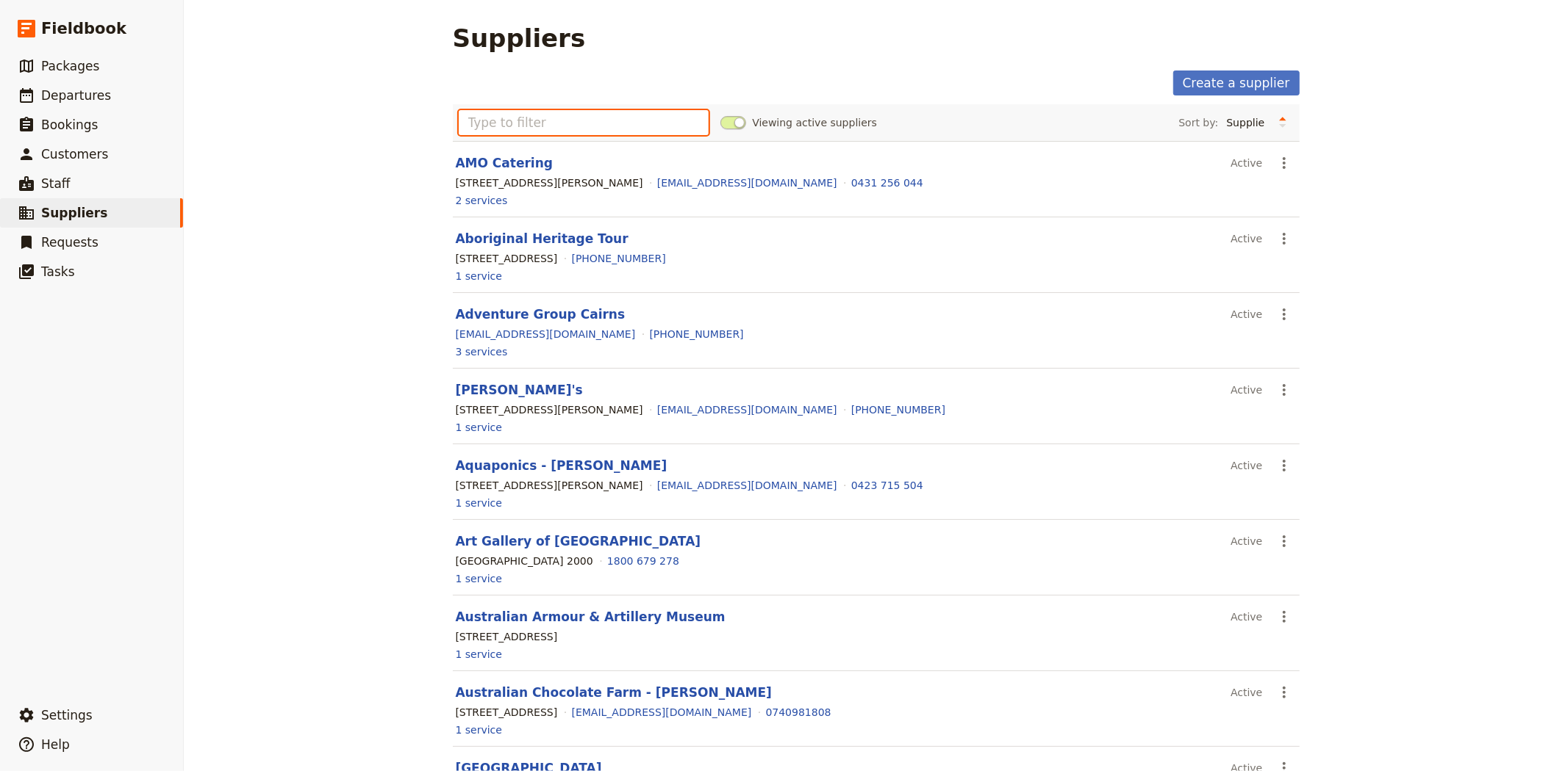
click at [618, 129] on input "text" at bounding box center [584, 122] width 251 height 25
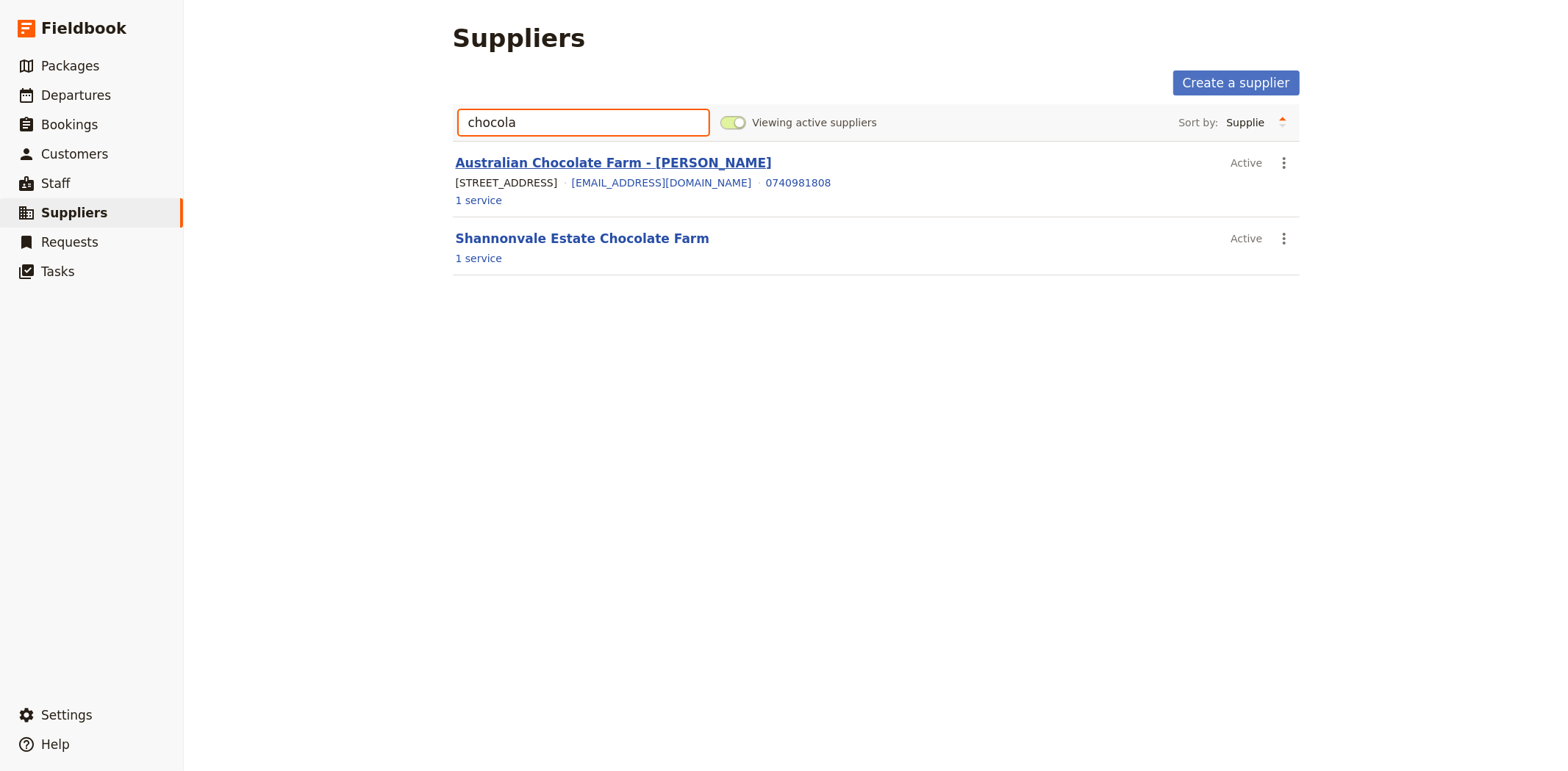
type input "chocola"
click at [596, 160] on link "Australian Chocolate Farm - Mossman" at bounding box center [614, 163] width 317 height 15
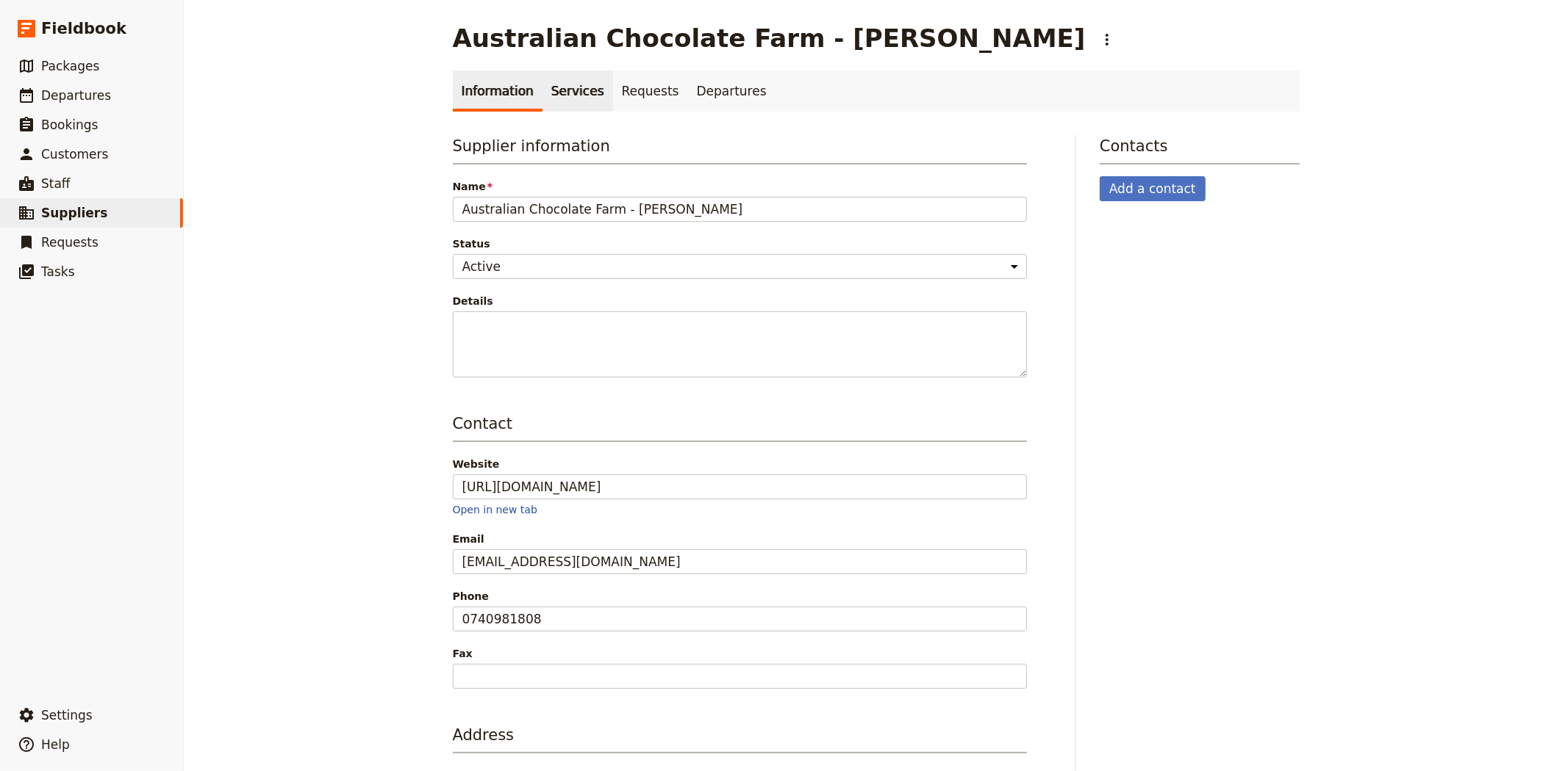
click at [572, 85] on link "Services" at bounding box center [577, 91] width 70 height 41
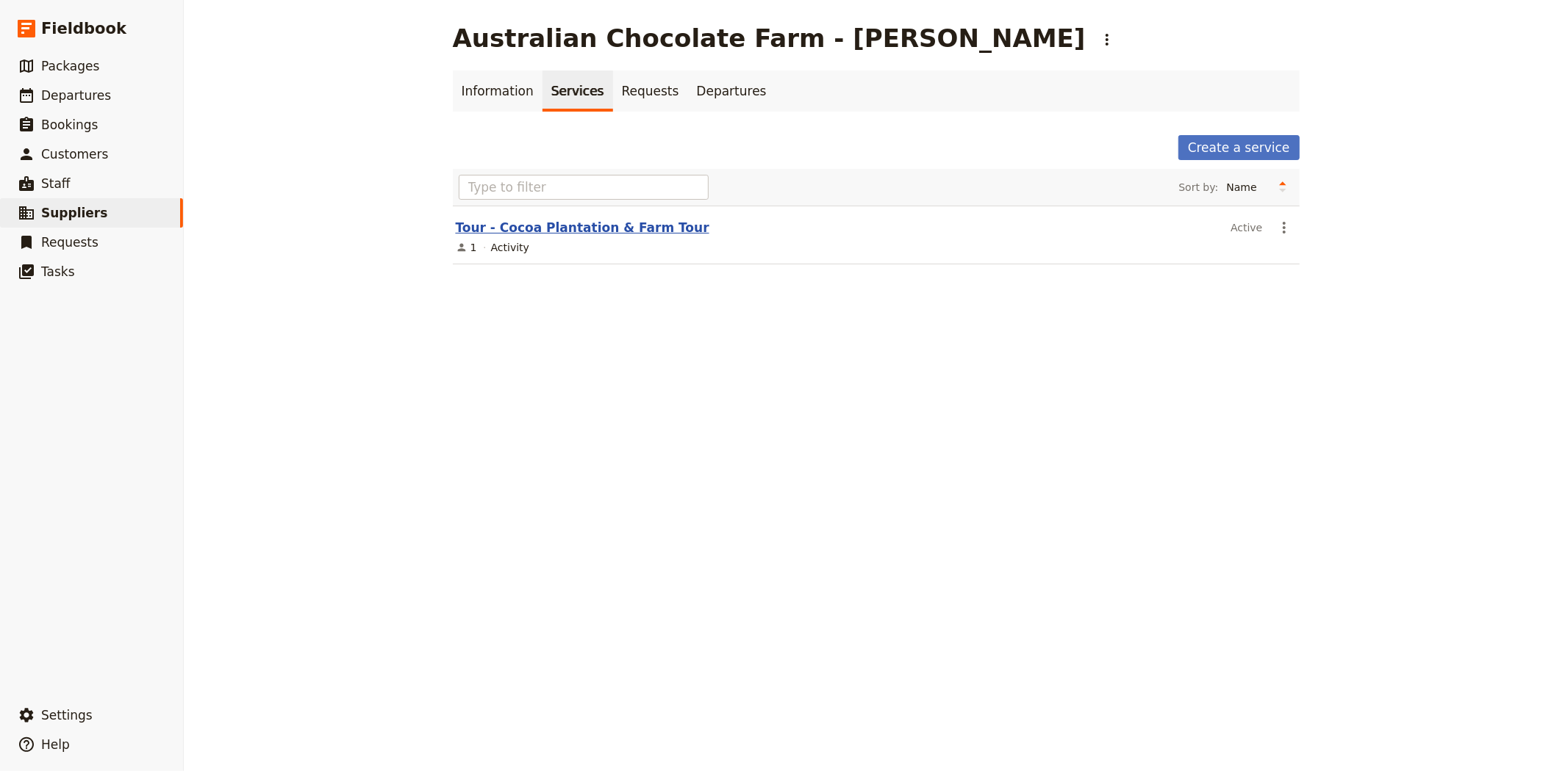
click at [573, 226] on link "Tour - Cocoa Plantation & Farm Tour" at bounding box center [583, 227] width 254 height 15
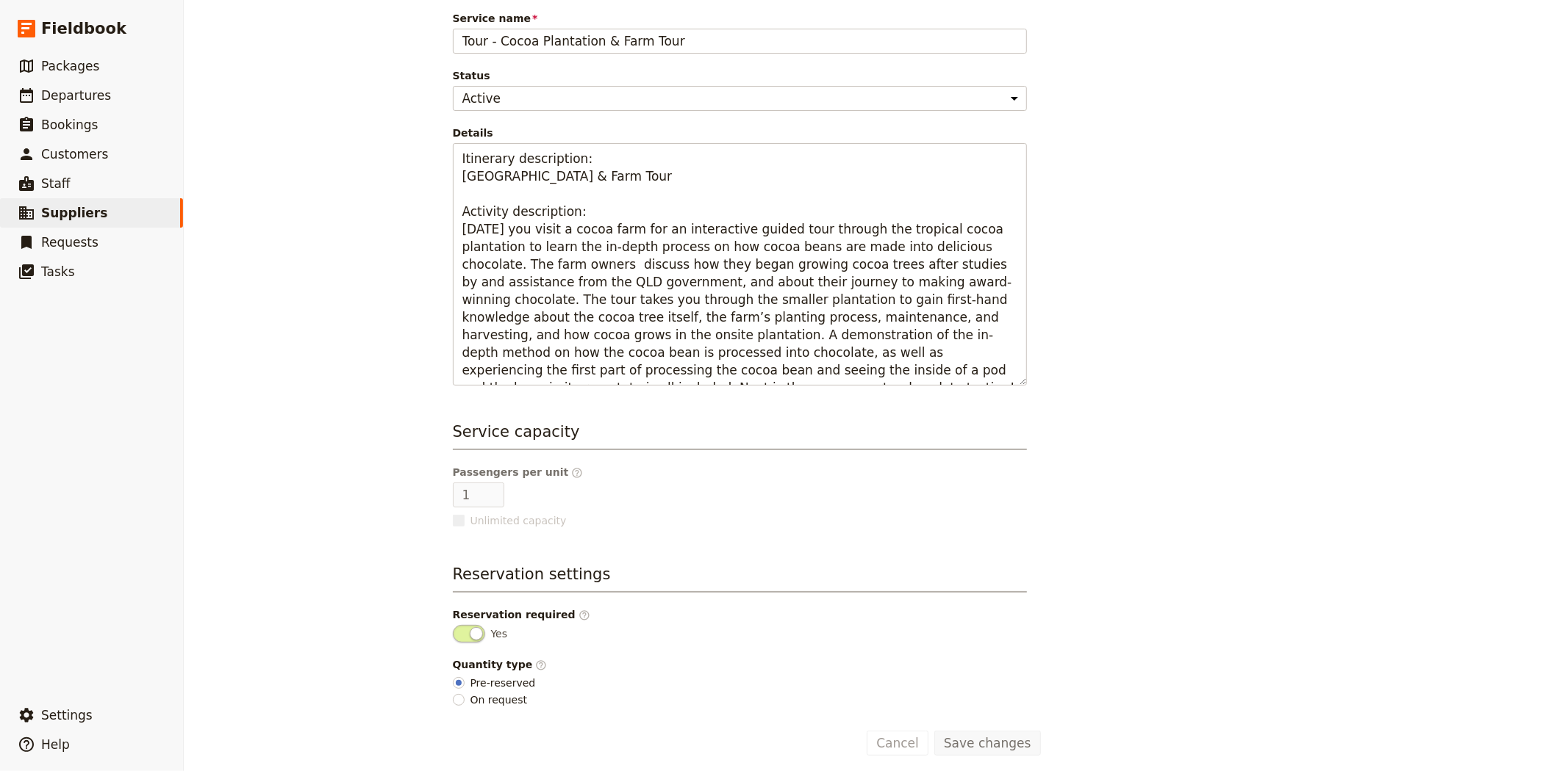
scroll to position [246, 0]
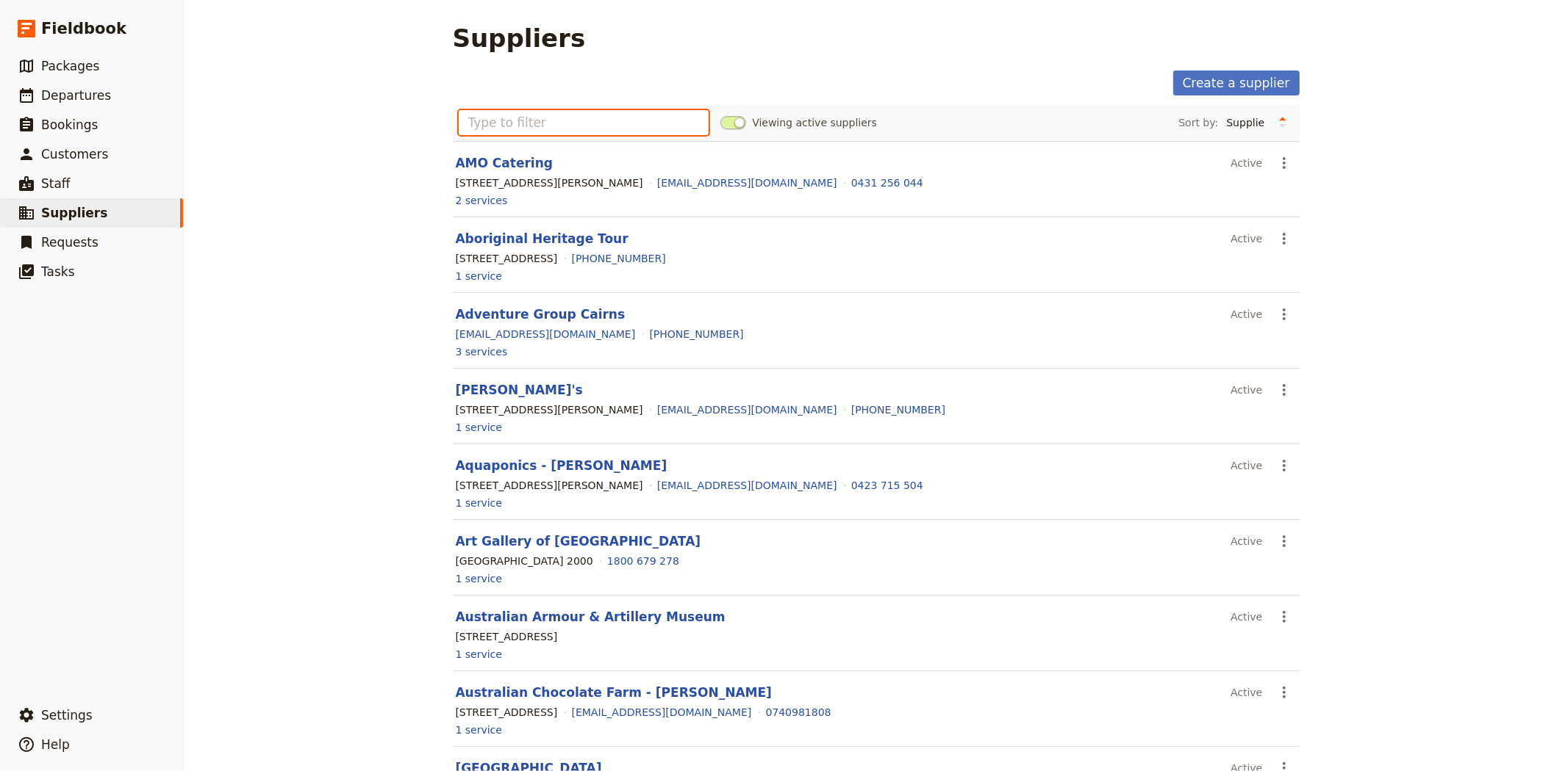
click at [531, 113] on input "text" at bounding box center [584, 122] width 251 height 25
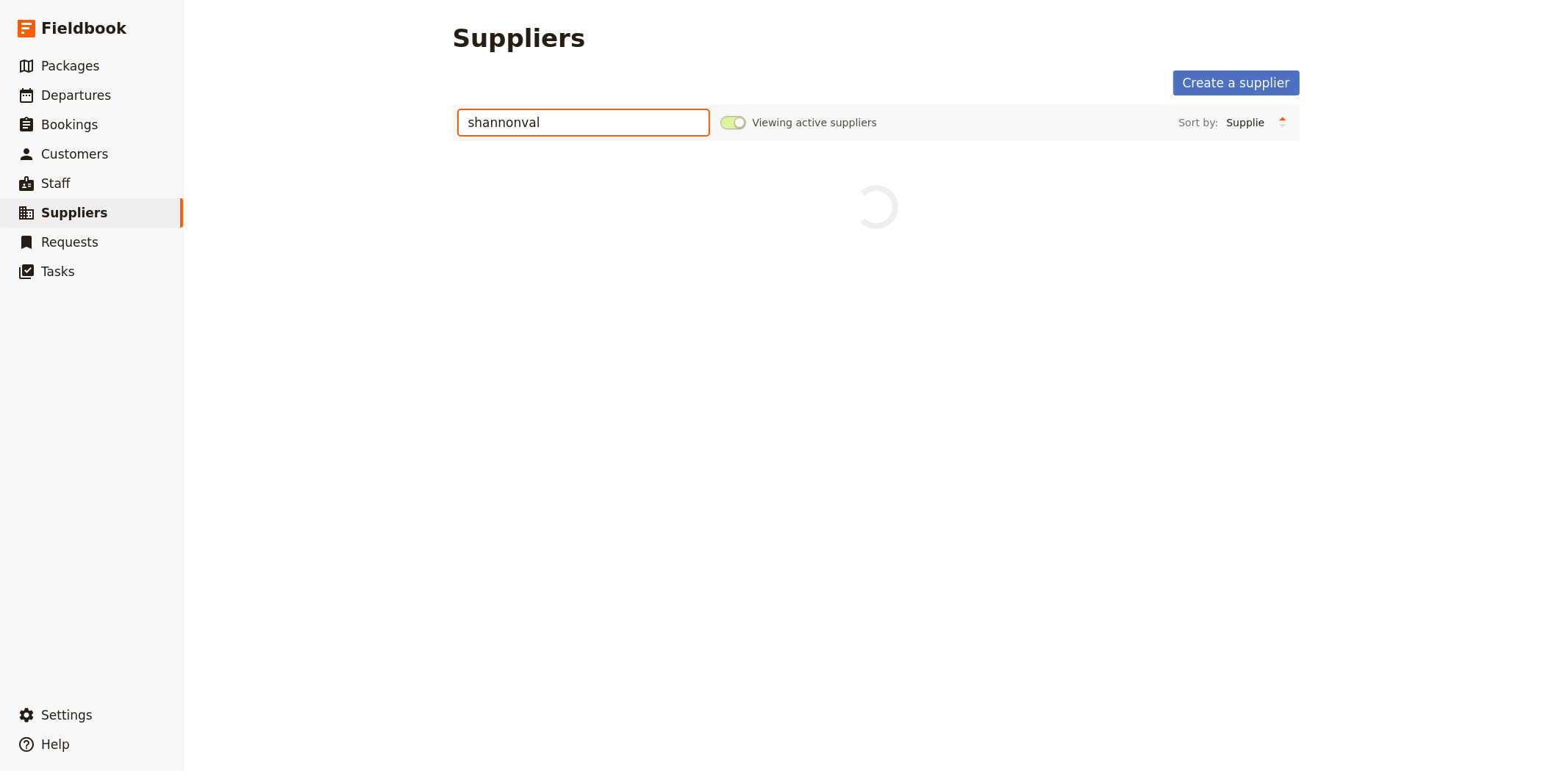
type input "shannonvale"
drag, startPoint x: 548, startPoint y: 112, endPoint x: 444, endPoint y: 128, distance: 105.2
click at [443, 127] on main "Suppliers Create a supplier shannonvale Viewing active suppliers Sort by: Suppl…" at bounding box center [876, 120] width 882 height 241
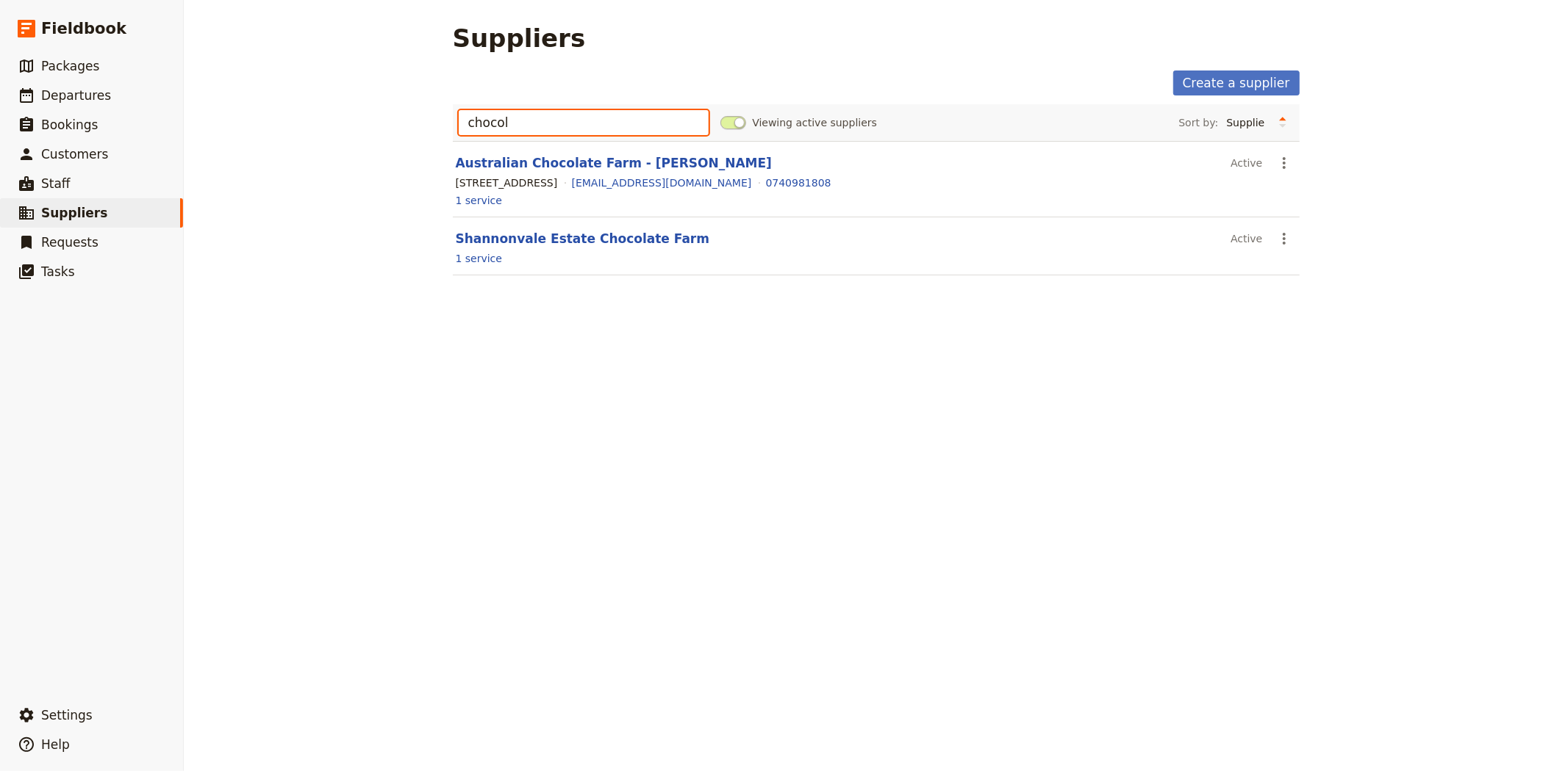
type input "chocol"
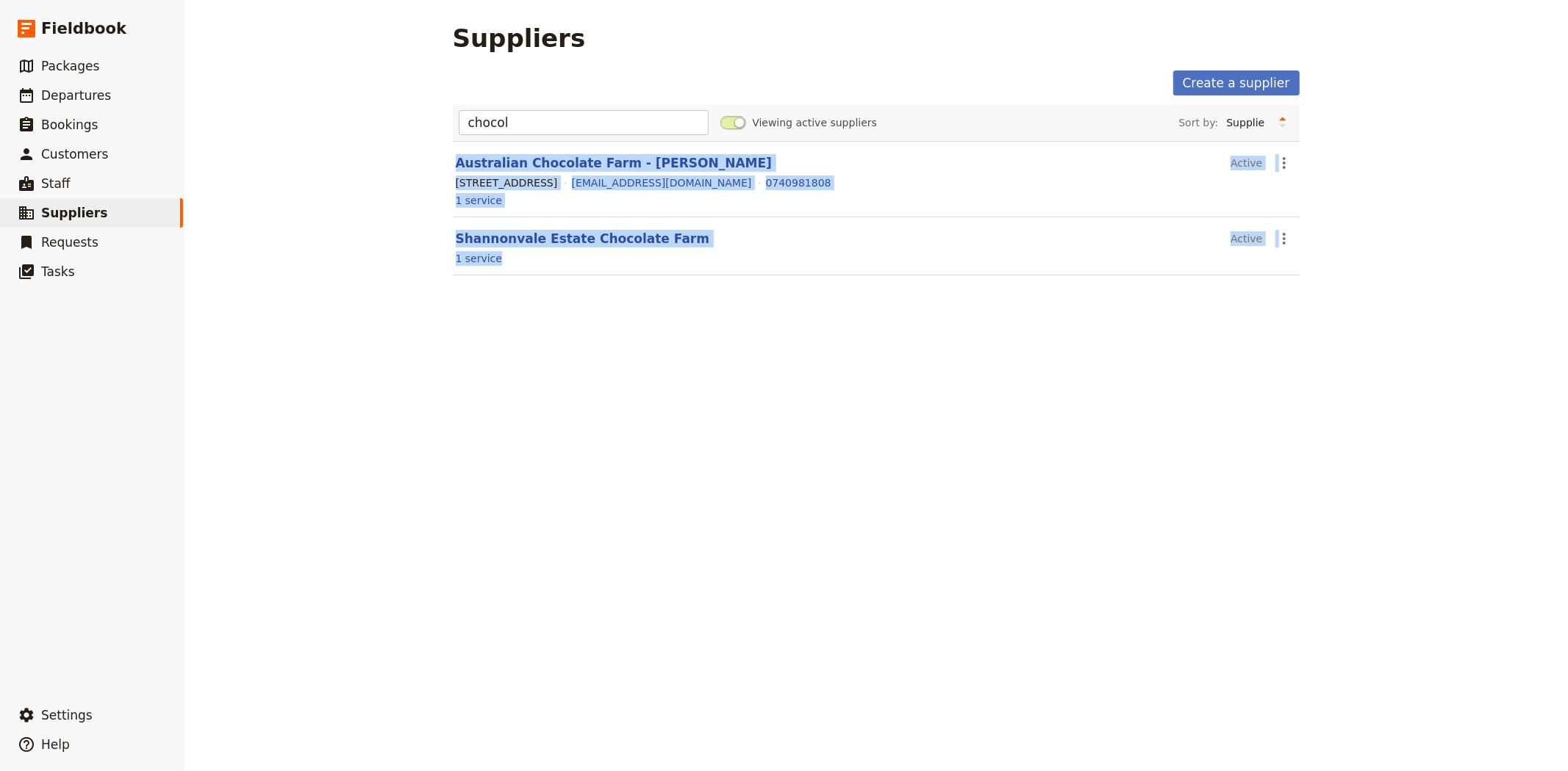
drag, startPoint x: 529, startPoint y: 306, endPoint x: 424, endPoint y: 160, distance: 179.8
click at [424, 160] on div "Suppliers Create a supplier chocol Viewing active suppliers Sort by: Supplier L…" at bounding box center [875, 385] width 1384 height 771
click at [395, 180] on div "Suppliers Create a supplier chocol Viewing active suppliers Sort by: Supplier L…" at bounding box center [875, 385] width 1384 height 771
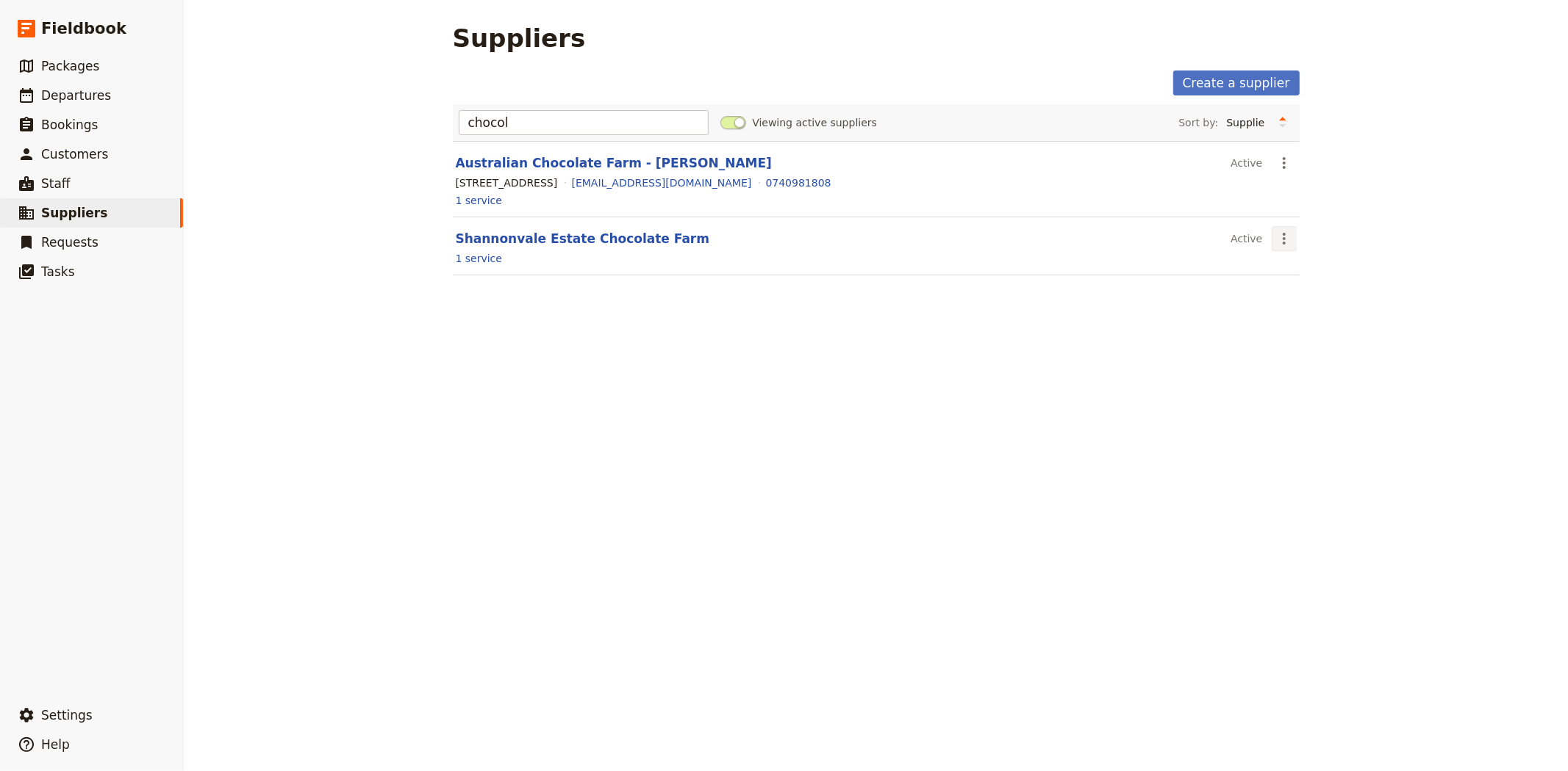
click at [1275, 238] on icon "Actions" at bounding box center [1284, 238] width 18 height 18
click at [1289, 289] on span "Delete supplier..." at bounding box center [1318, 292] width 87 height 15
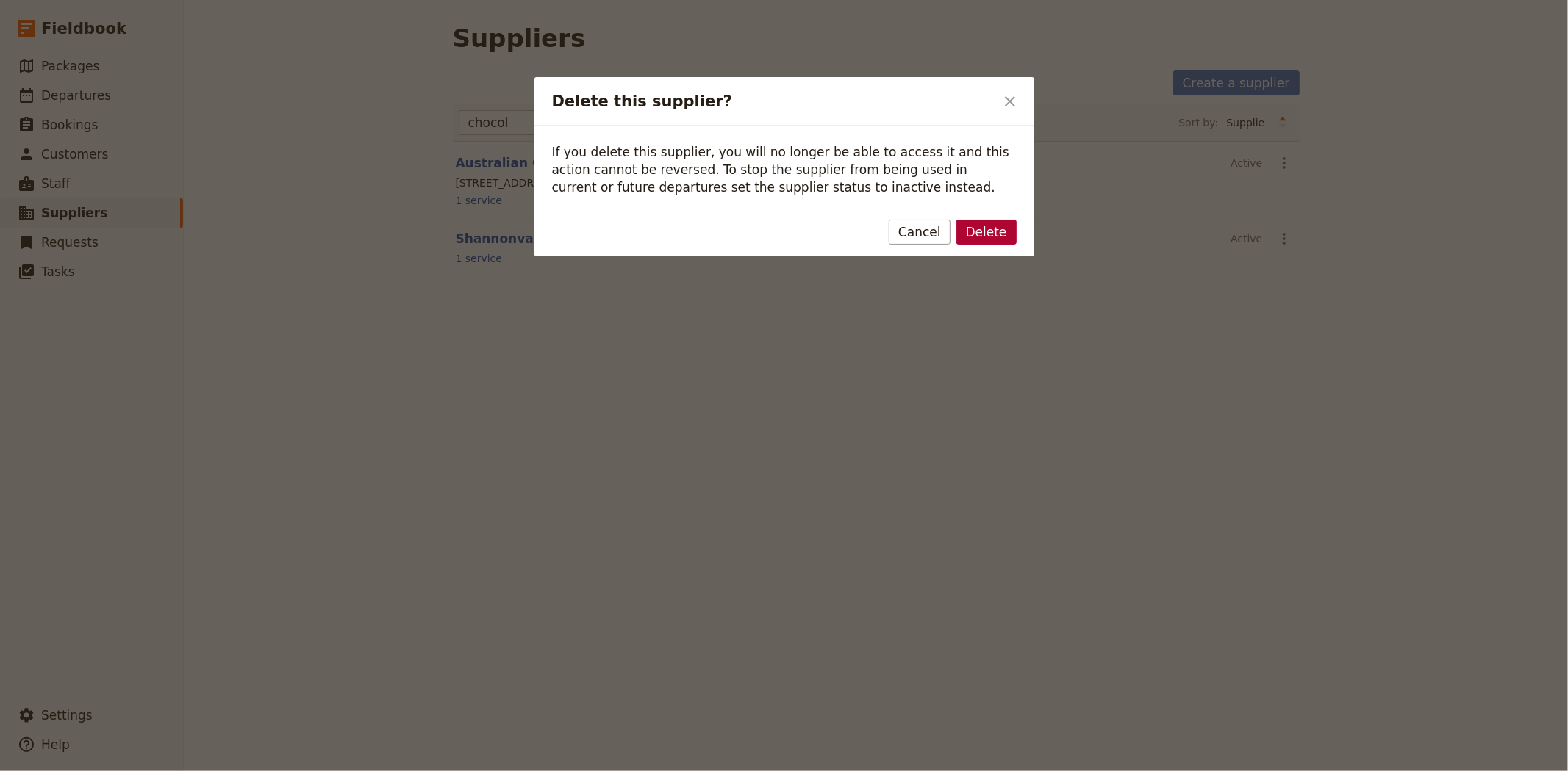
click at [988, 226] on button "Delete" at bounding box center [986, 232] width 60 height 25
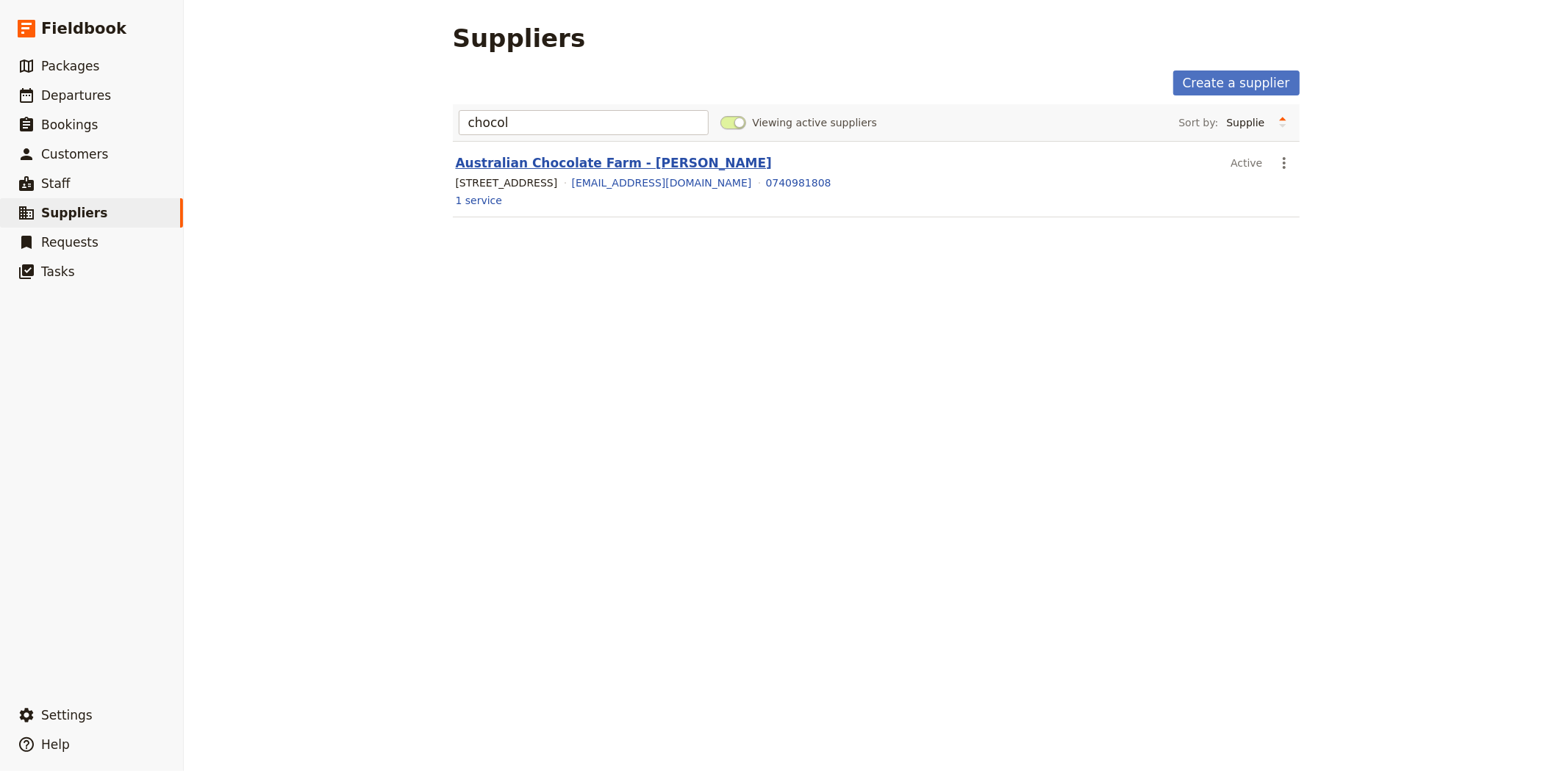
click at [570, 167] on link "Australian Chocolate Farm - Mossman" at bounding box center [614, 163] width 317 height 15
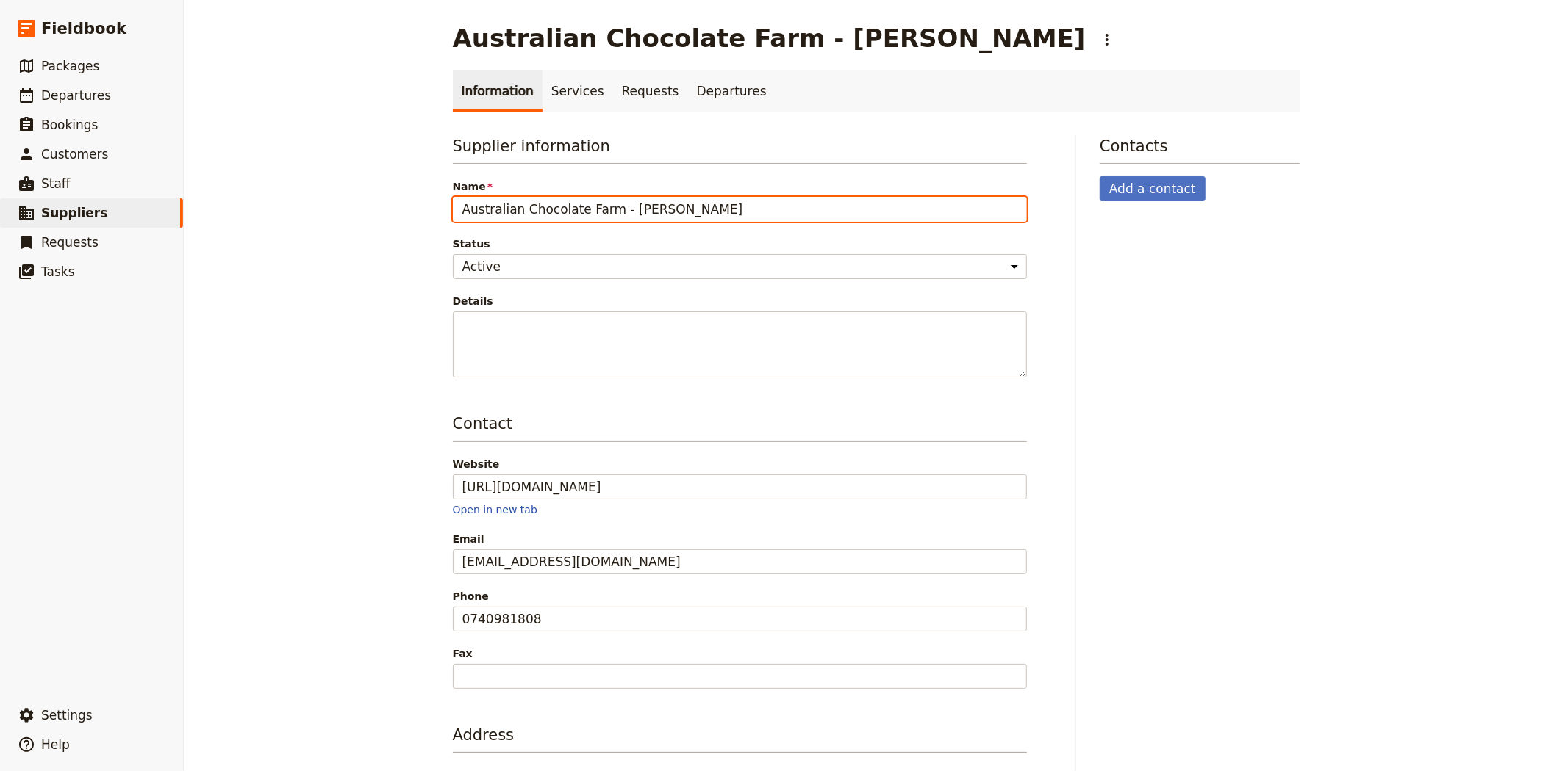
drag, startPoint x: 599, startPoint y: 211, endPoint x: 368, endPoint y: 191, distance: 231.9
click at [368, 191] on div "Australian Chocolate Farm - Mossman ​ Information Services Requests Departures …" at bounding box center [875, 385] width 1384 height 771
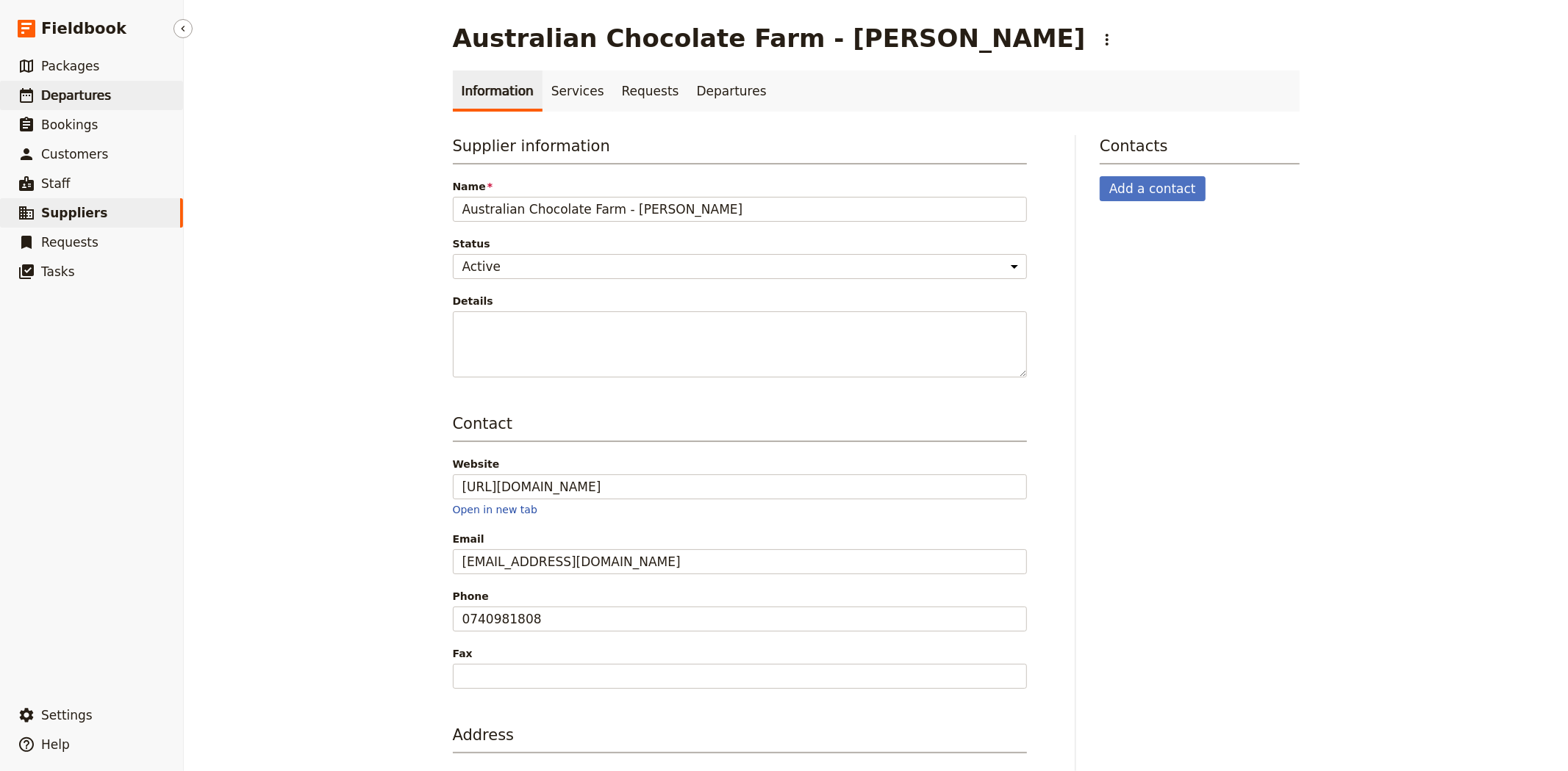
click at [74, 90] on span "Departures" at bounding box center [76, 95] width 70 height 15
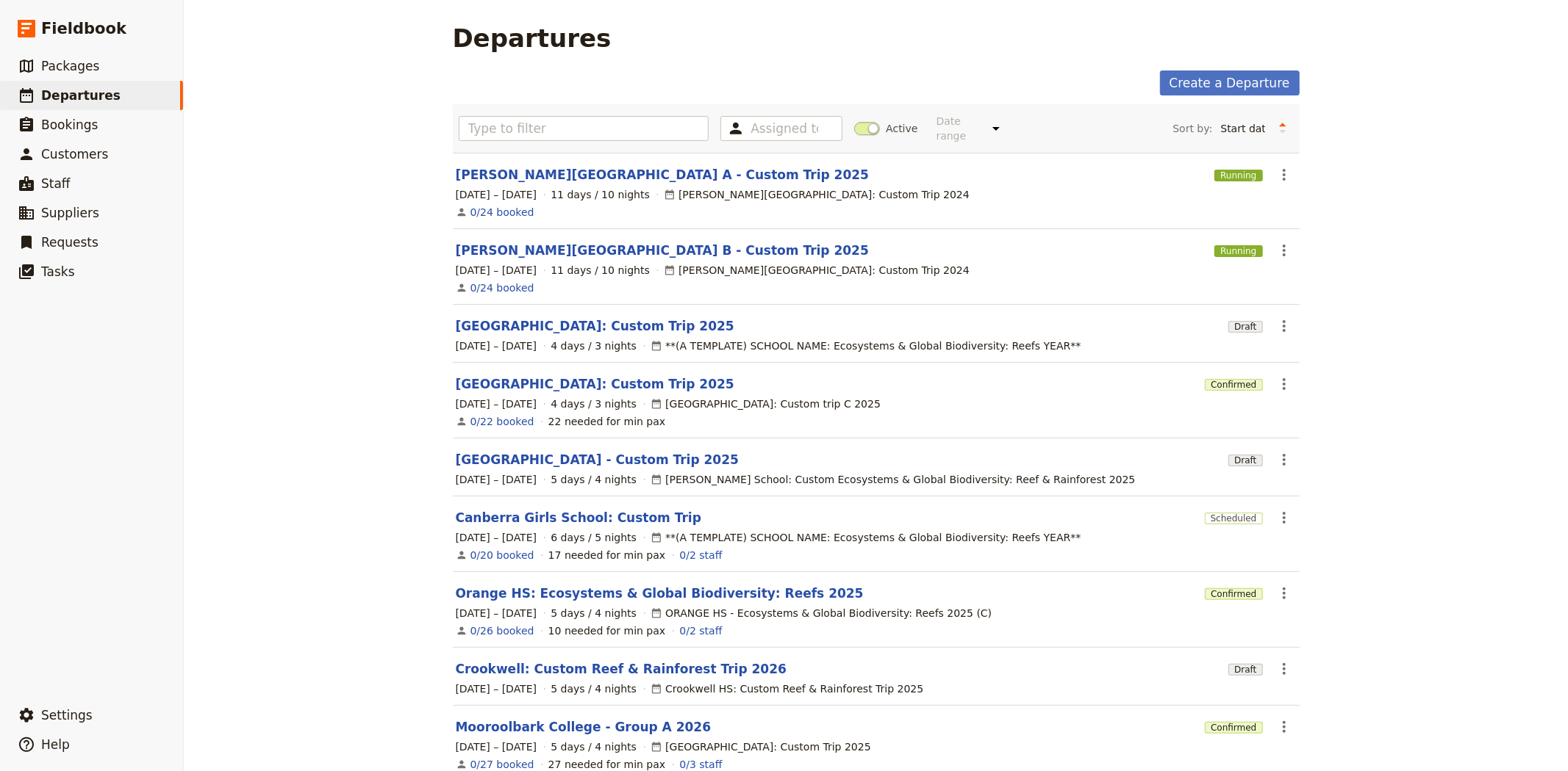
click at [857, 122] on span at bounding box center [867, 128] width 26 height 13
click at [854, 121] on input "Active" at bounding box center [854, 121] width 0 height 0
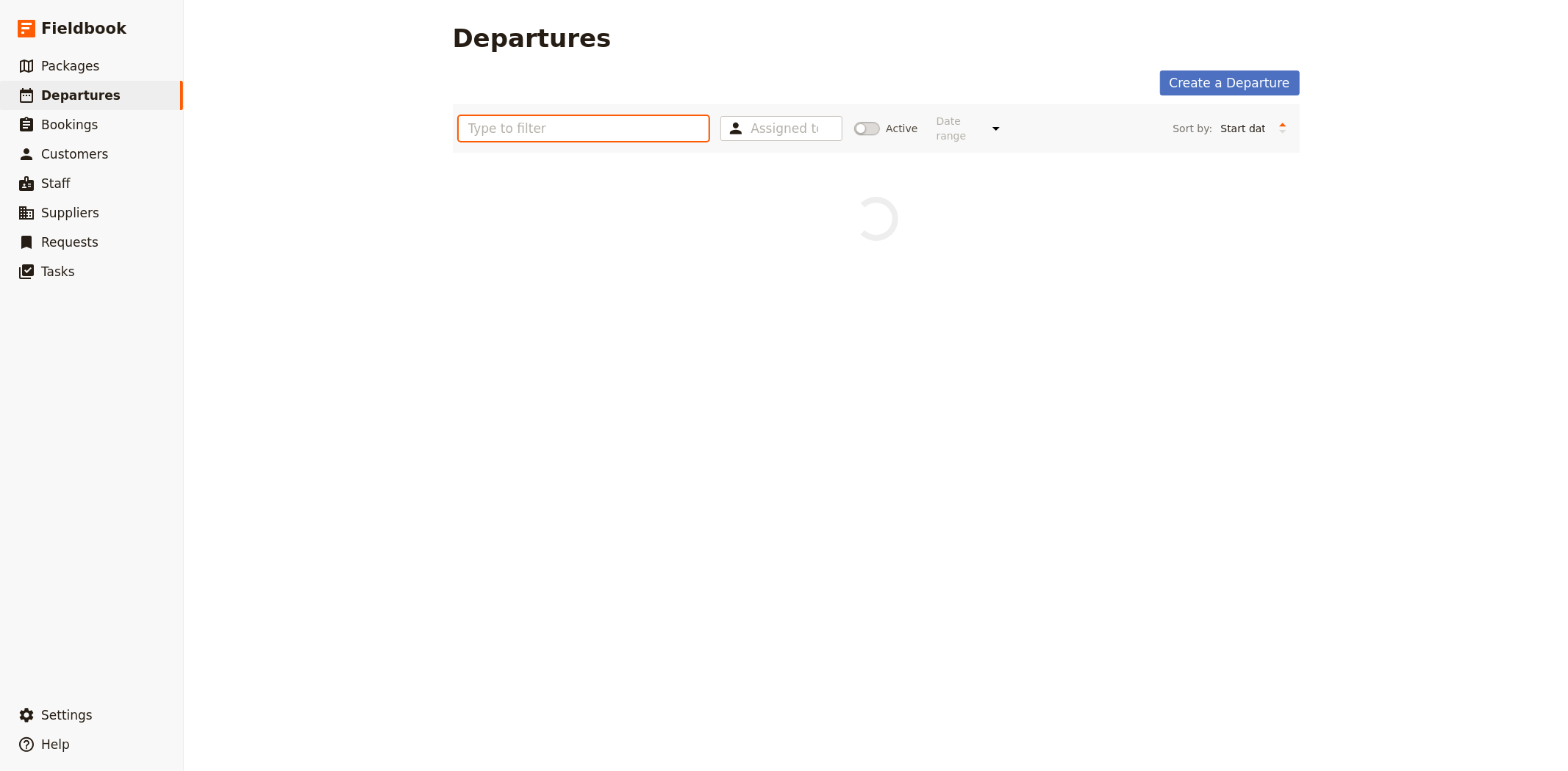
click at [644, 128] on input "text" at bounding box center [584, 128] width 251 height 25
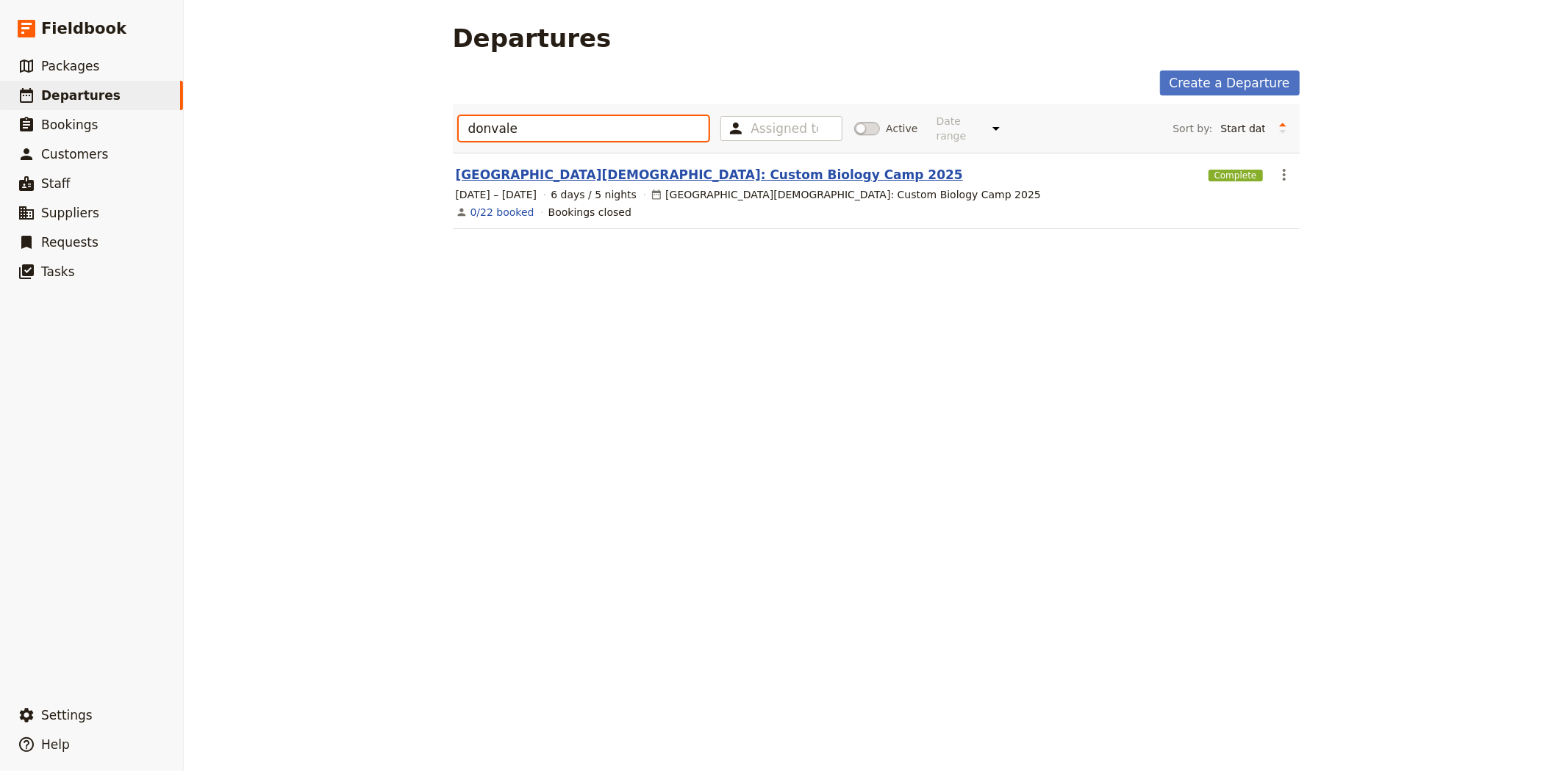
type input "donvale"
click at [640, 170] on link "Donvale Christian College: Custom Biology Camp 2025" at bounding box center [709, 174] width 507 height 18
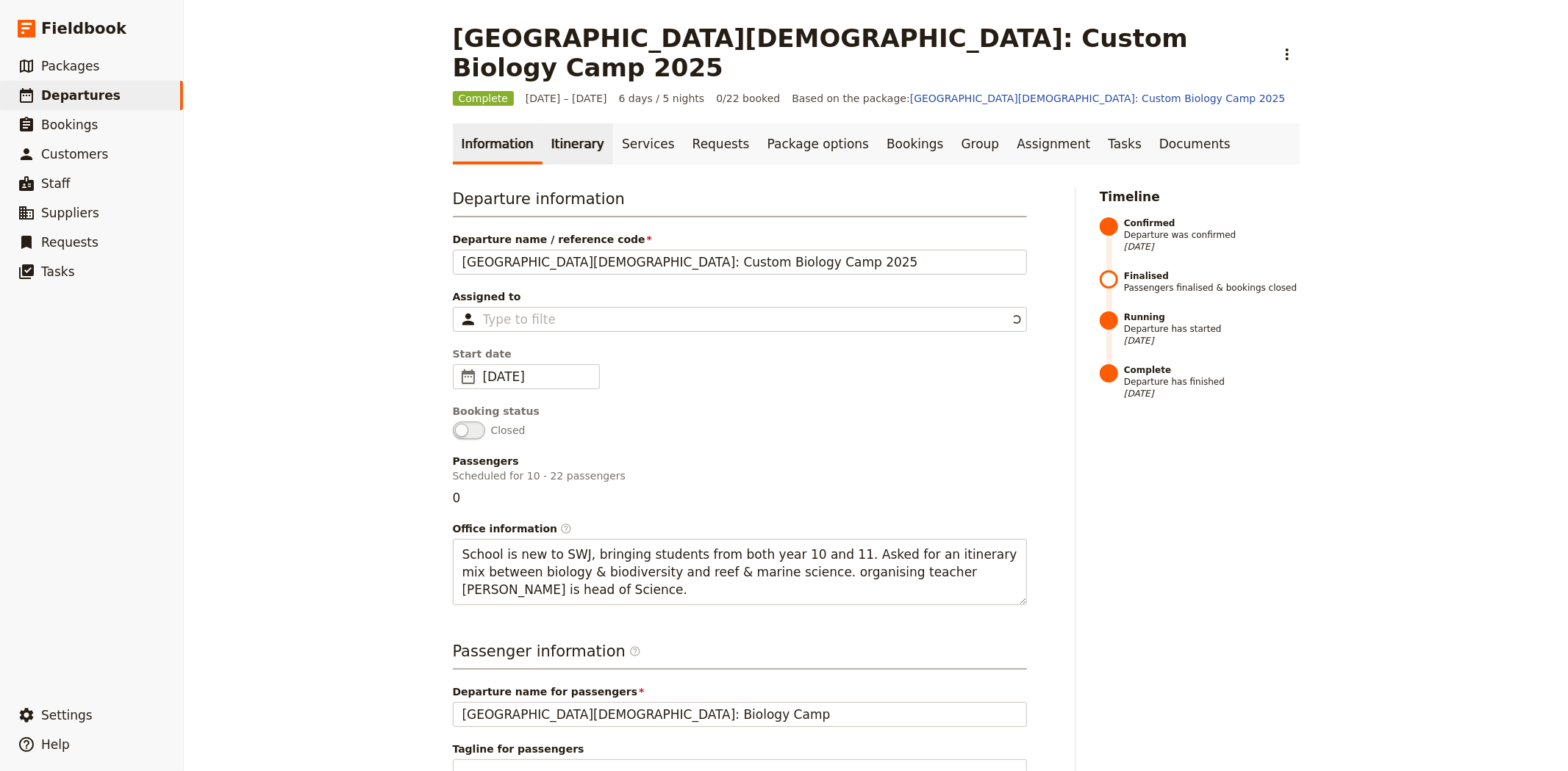
click at [551, 124] on link "Itinerary" at bounding box center [577, 144] width 70 height 41
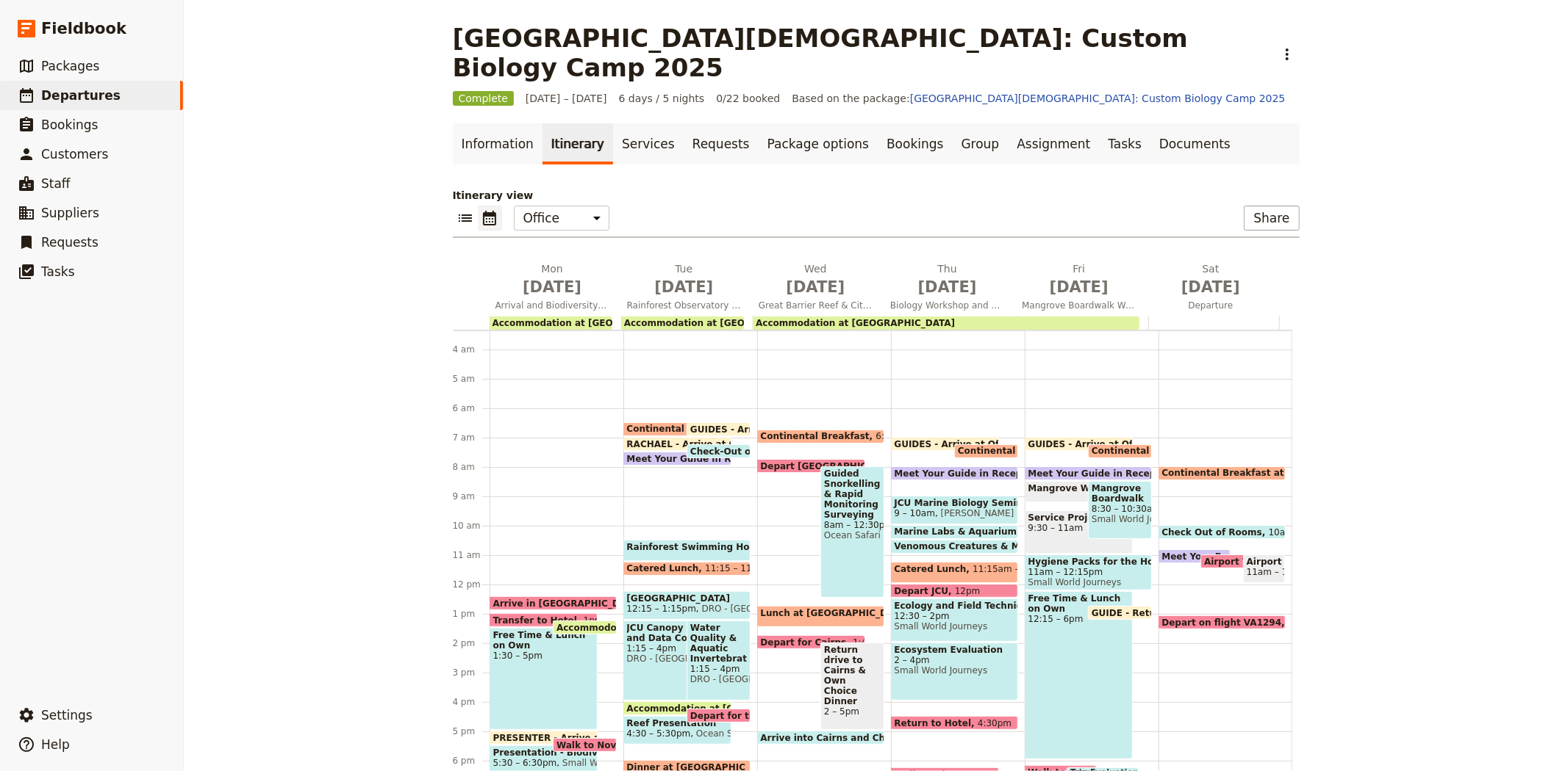
scroll to position [94, 0]
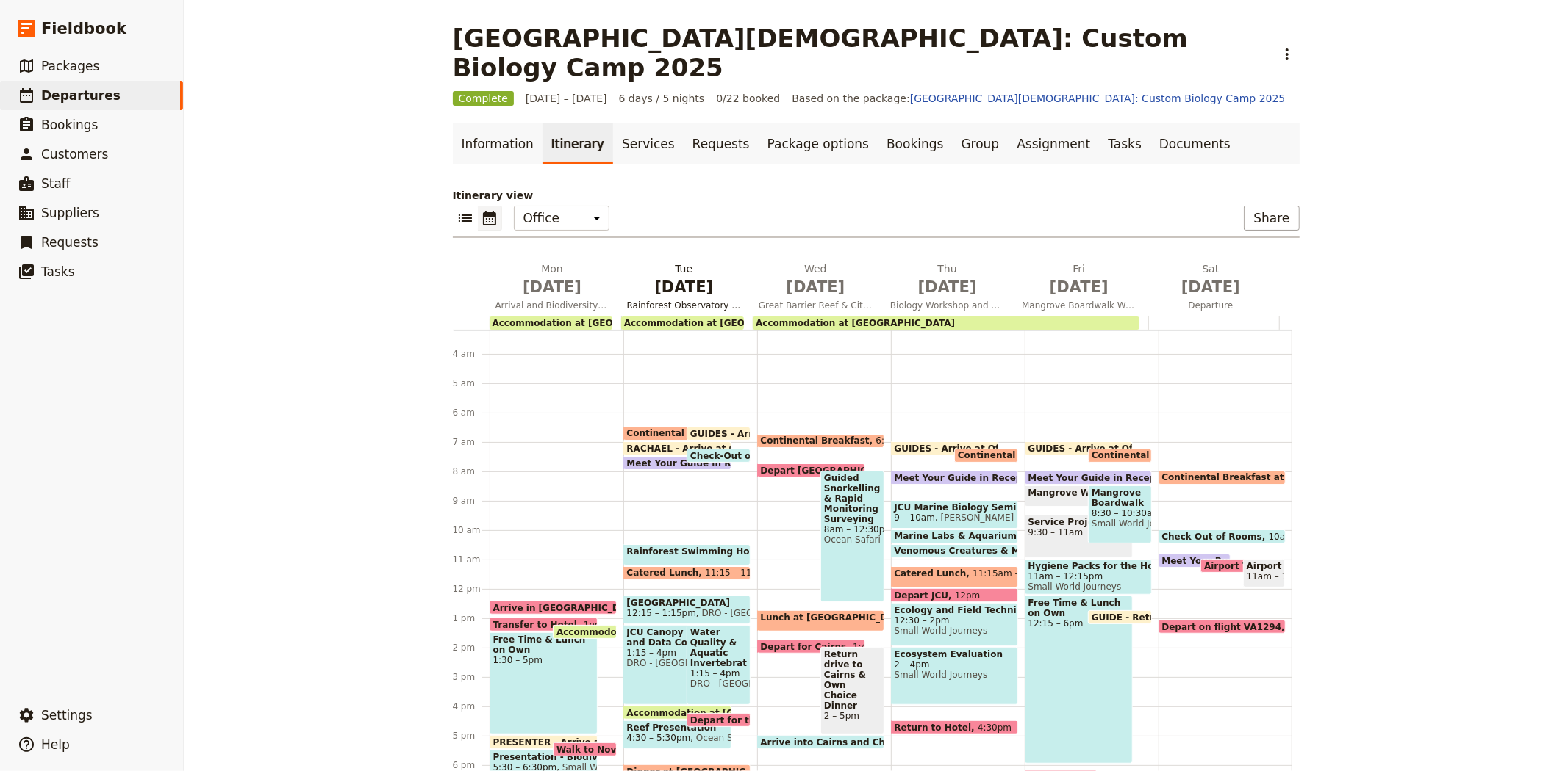
click at [664, 276] on span "Jul 8" at bounding box center [683, 287] width 114 height 22
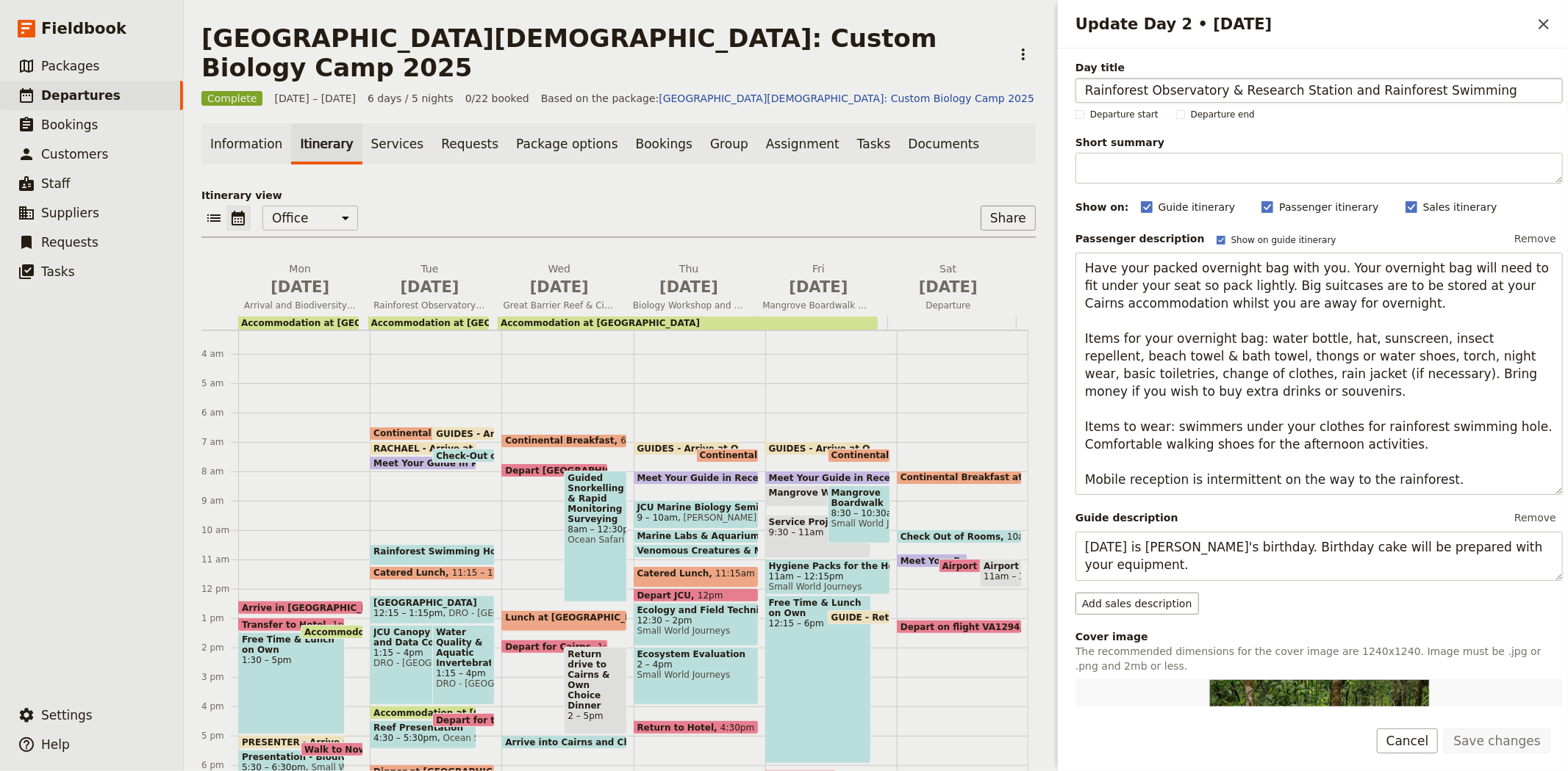
drag, startPoint x: 1081, startPoint y: 91, endPoint x: 1319, endPoint y: 92, distance: 238.0
click at [1319, 92] on input "Rainforest Observatory & Research Station and Rainforest Swimming‎ ‎ ‎ ‎ ‎ ‎ ‎ …" at bounding box center [1318, 90] width 487 height 25
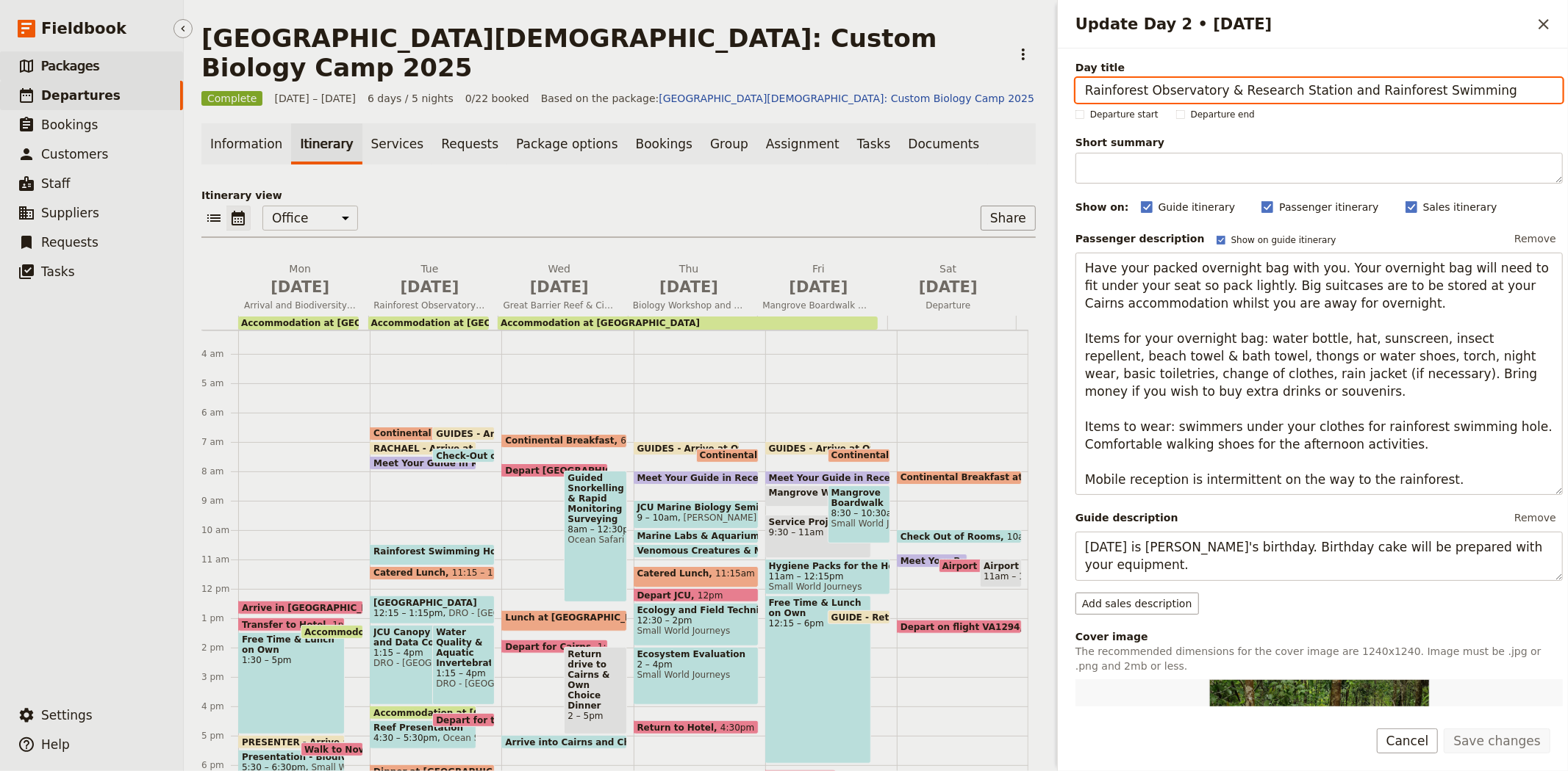
click at [76, 67] on span "Packages" at bounding box center [70, 66] width 58 height 15
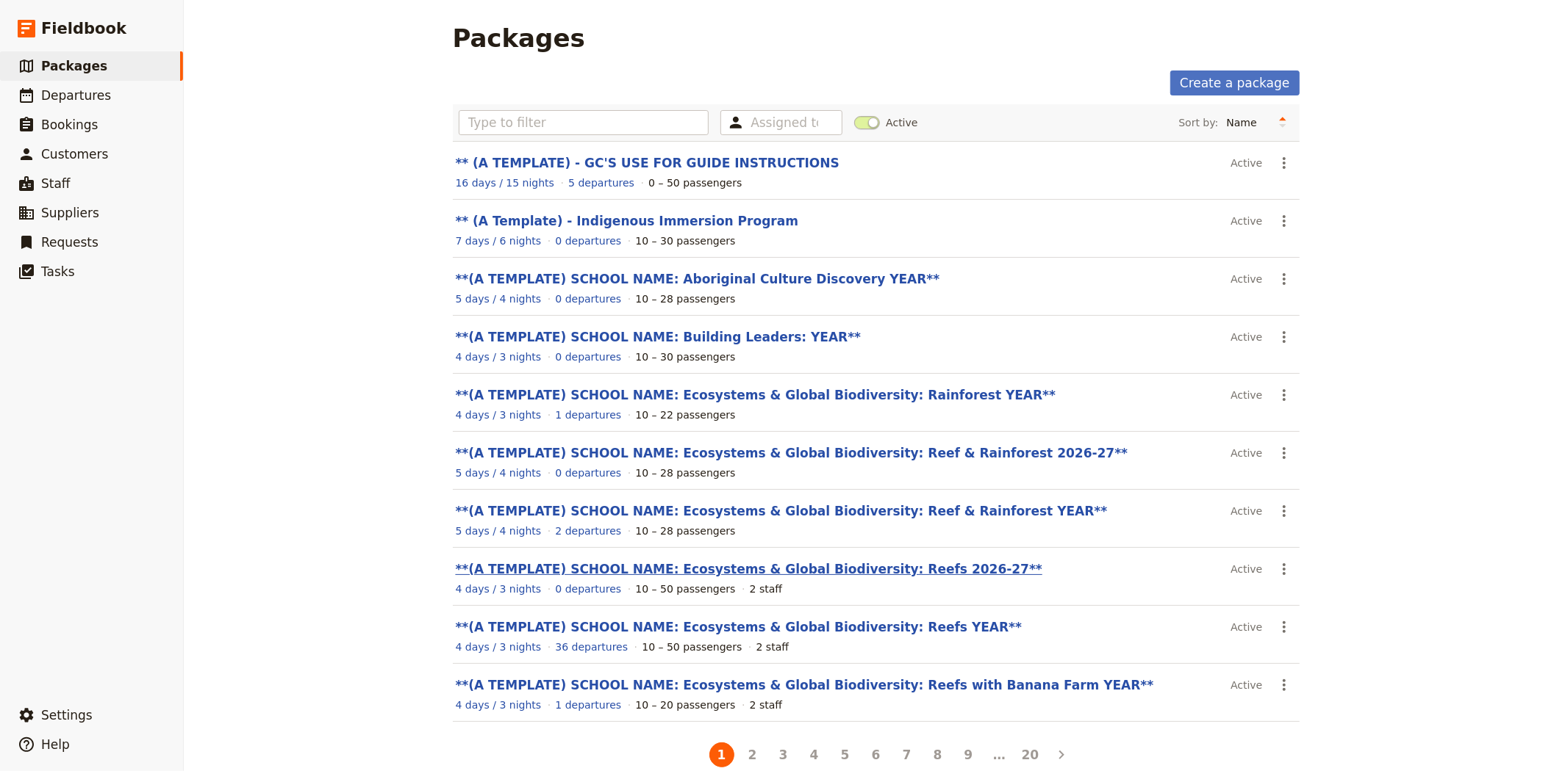
click at [836, 569] on link "**(A TEMPLATE) SCHOOL NAME: Ecosystems & Global Biodiversity: Reefs 2026-27**" at bounding box center [748, 569] width 586 height 15
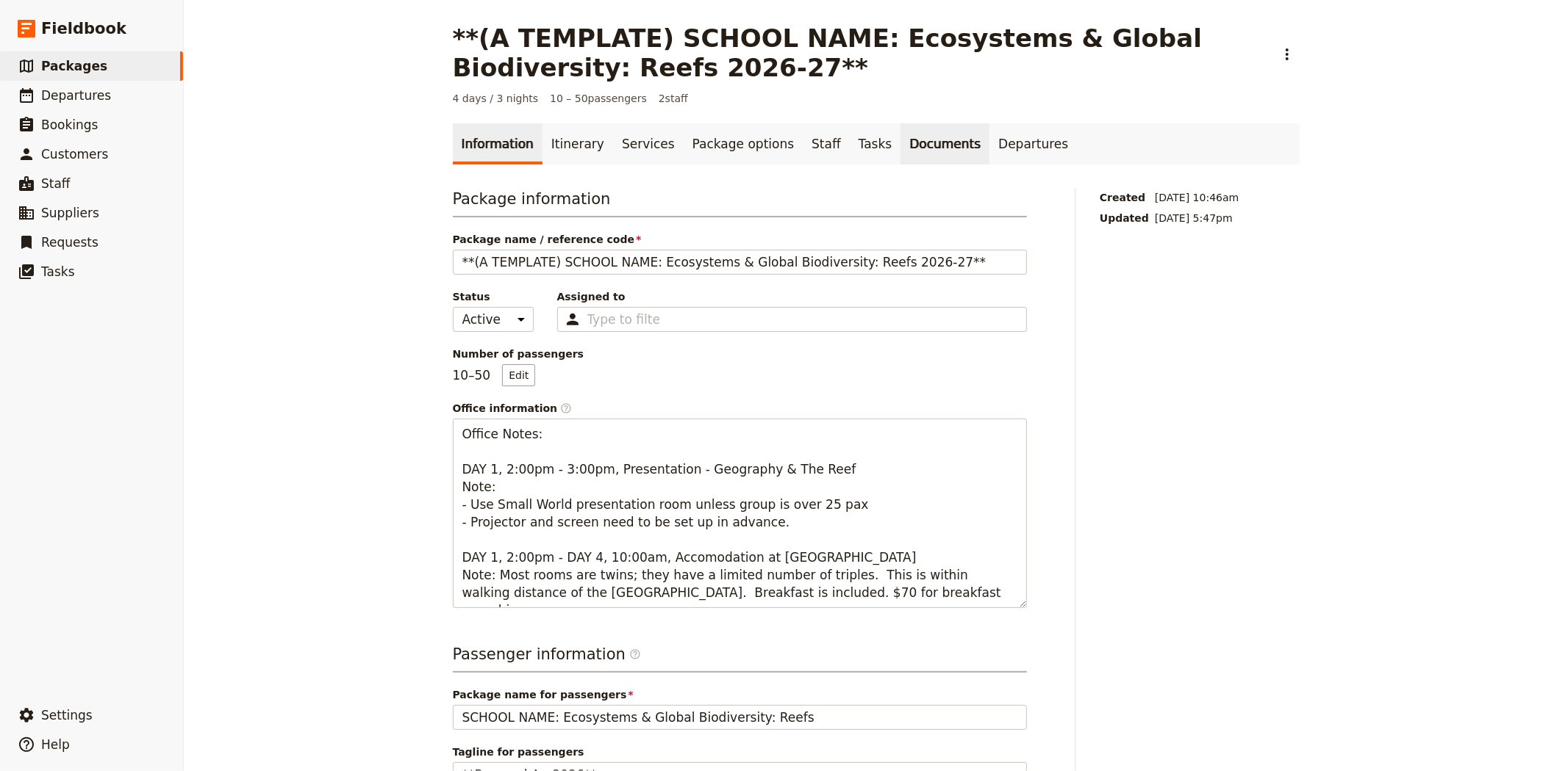
click at [901, 147] on link "Documents" at bounding box center [945, 144] width 89 height 41
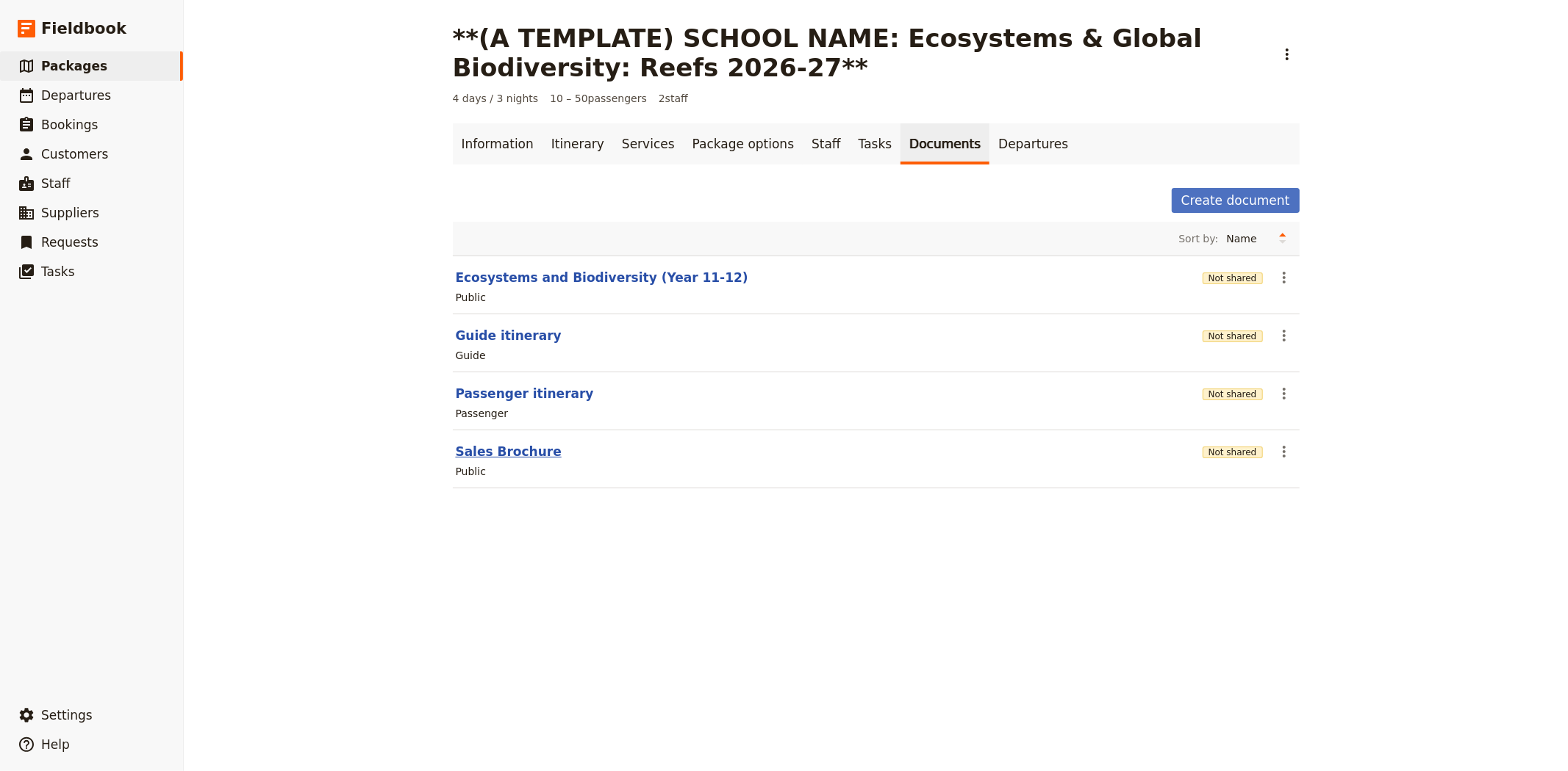
click at [480, 452] on button "Sales Brochure" at bounding box center [508, 452] width 106 height 18
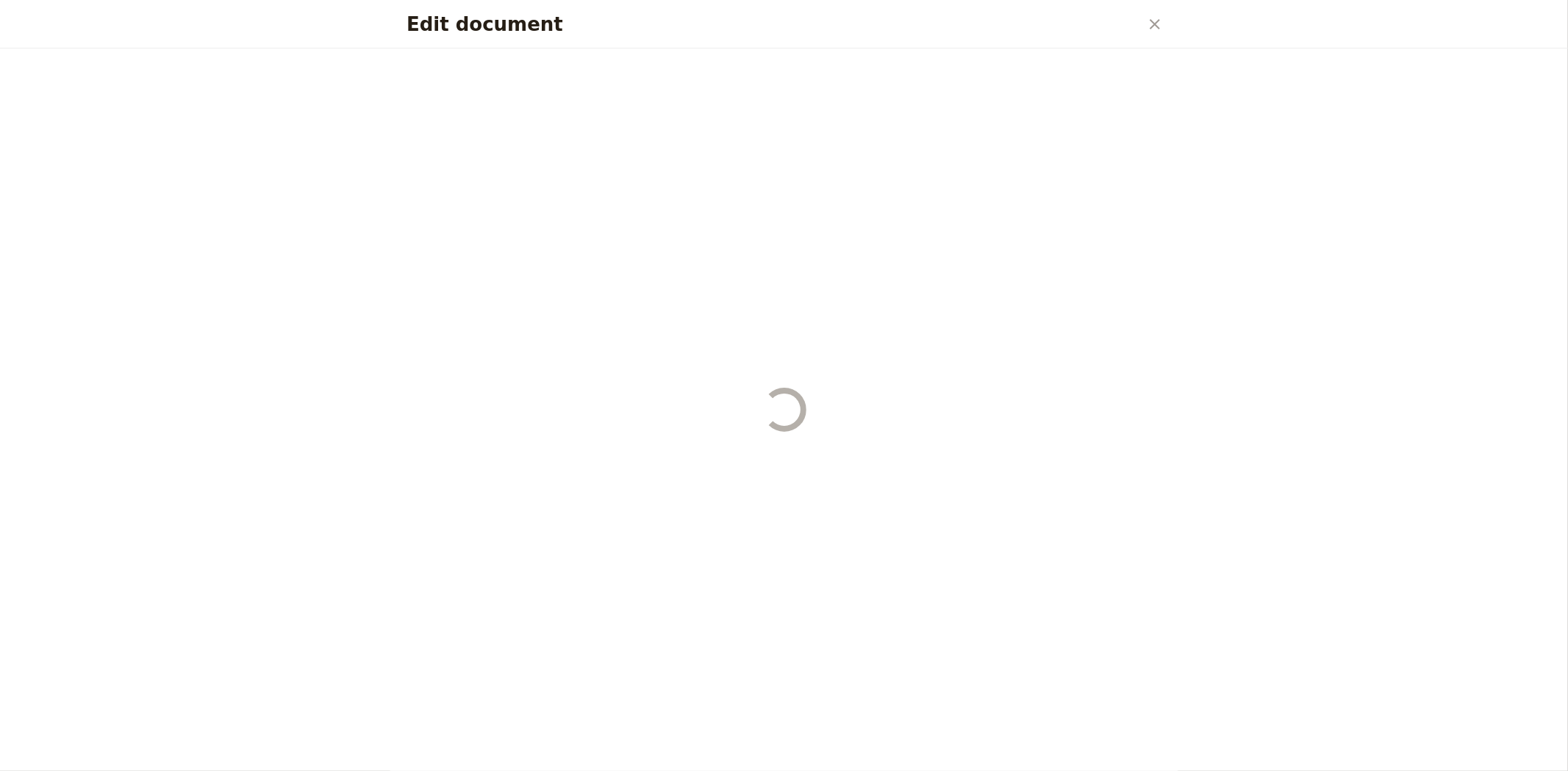
select select "DEFAULT"
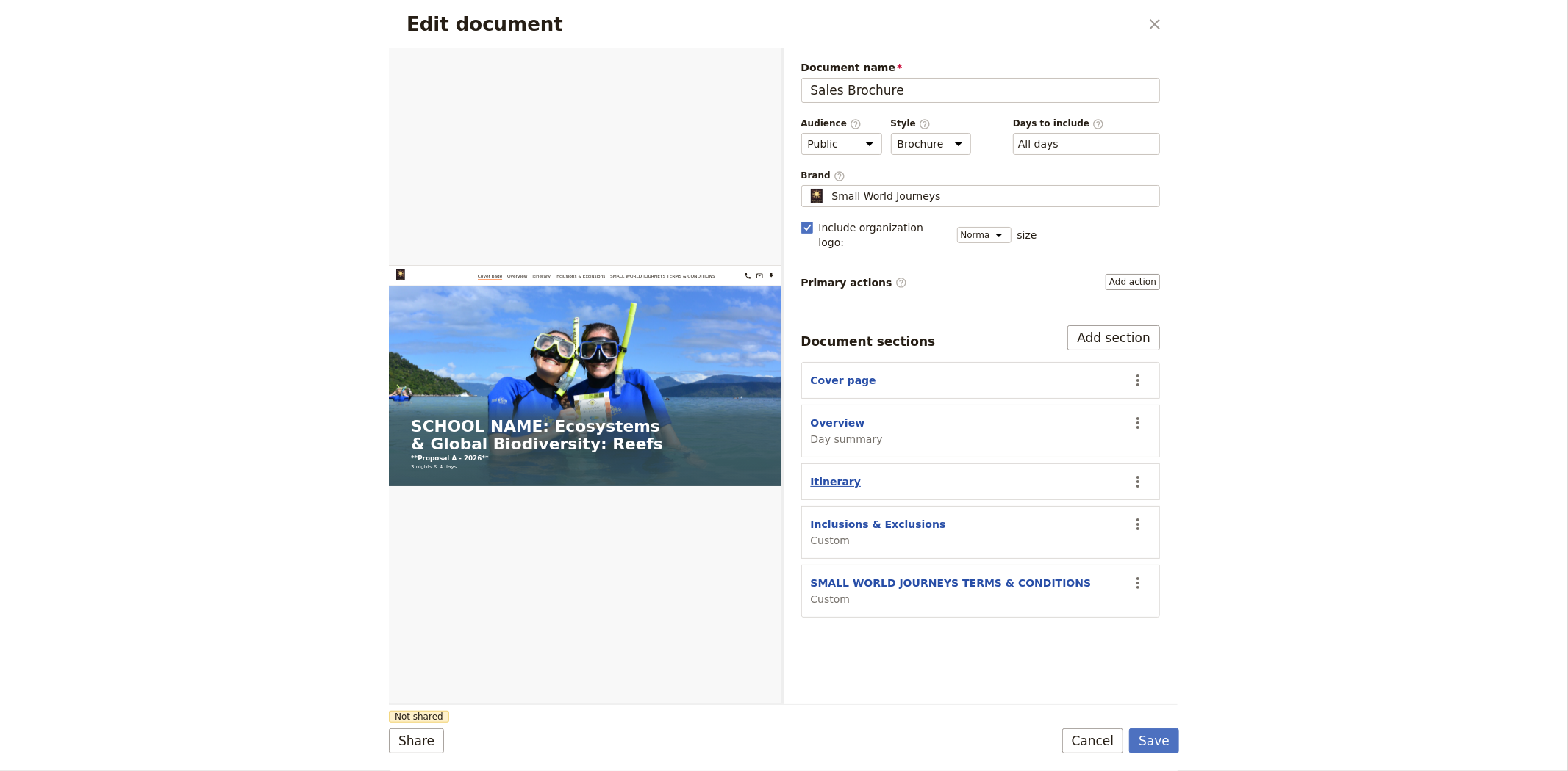
click at [820, 475] on button "Itinerary" at bounding box center [836, 481] width 50 height 15
select select "ITINERARY"
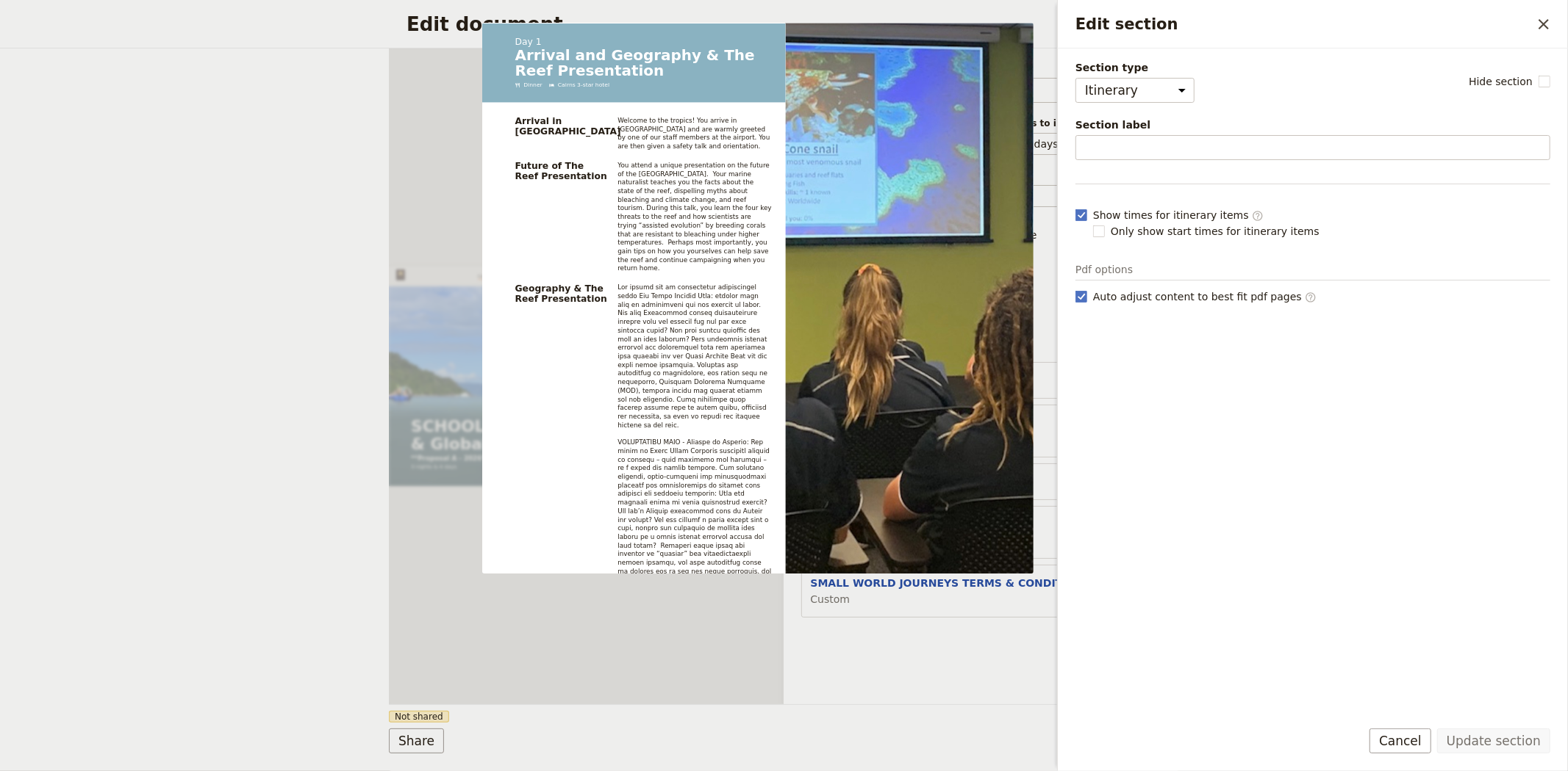
click at [907, 643] on div "Document name Sales Brochure Preview Audience ​ Public Passenger Guide Style ​ …" at bounding box center [981, 376] width 394 height 656
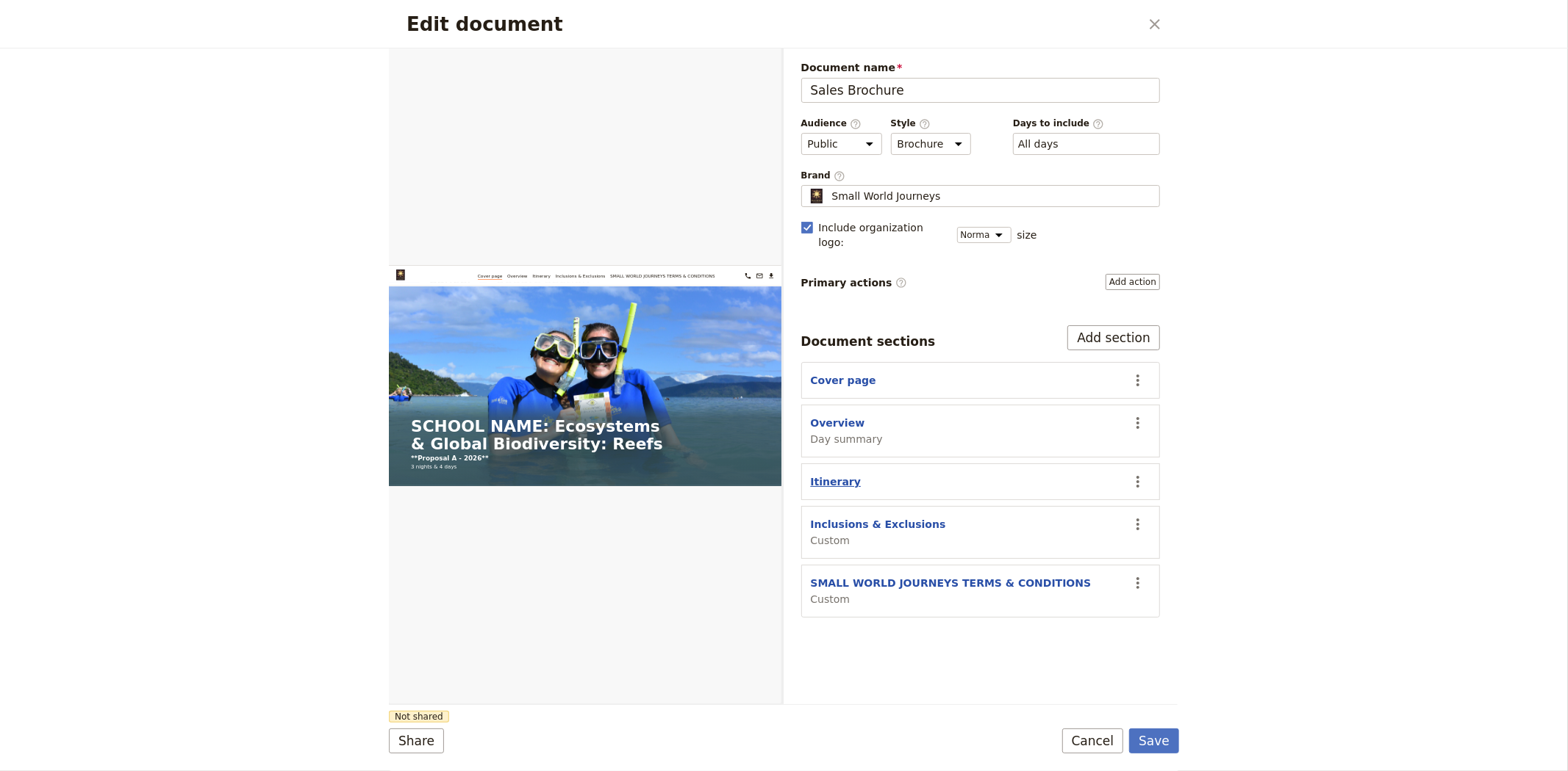
click at [827, 475] on button "Itinerary" at bounding box center [836, 481] width 50 height 15
select select "ITINERARY"
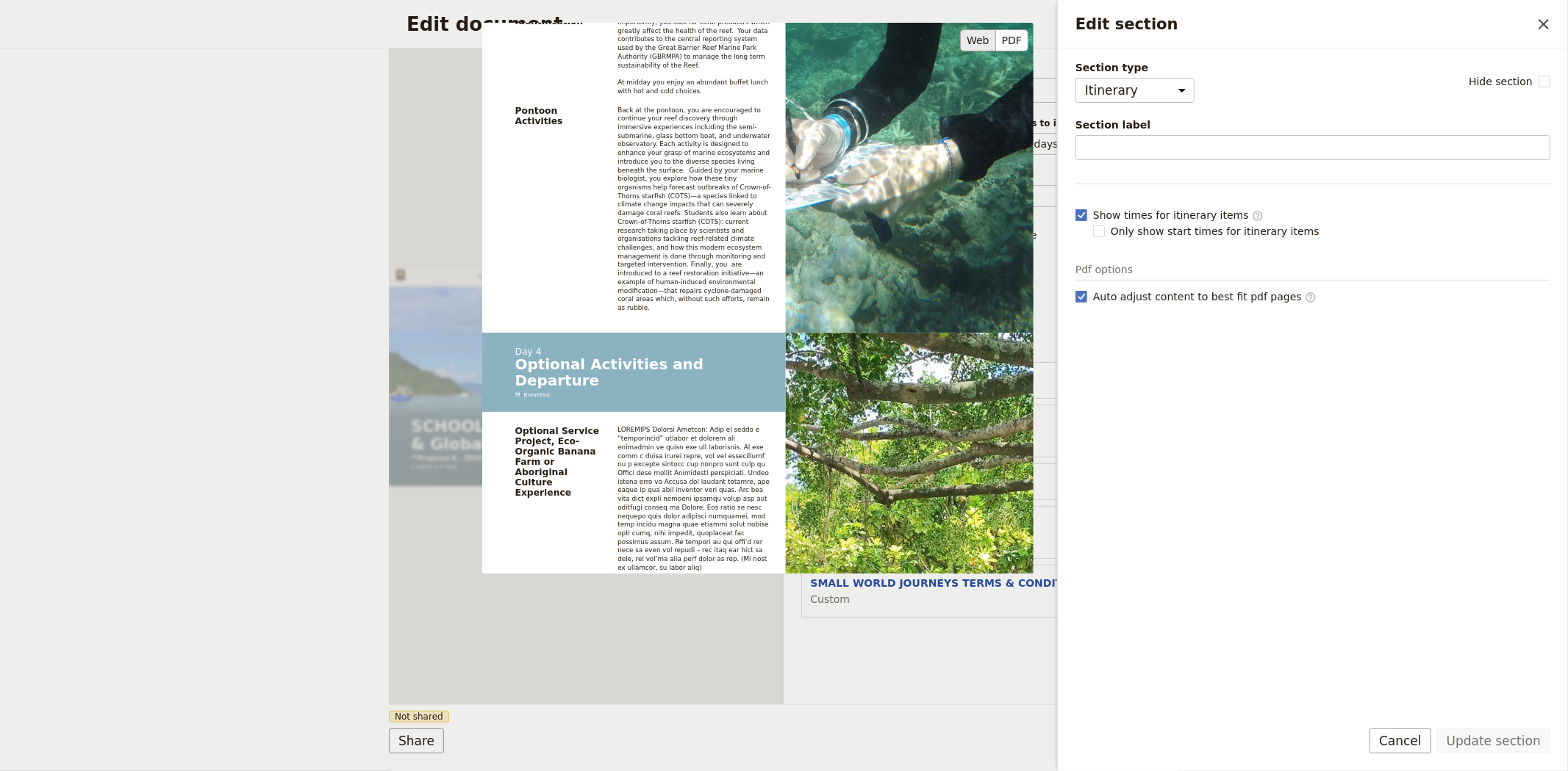
scroll to position [2862, 0]
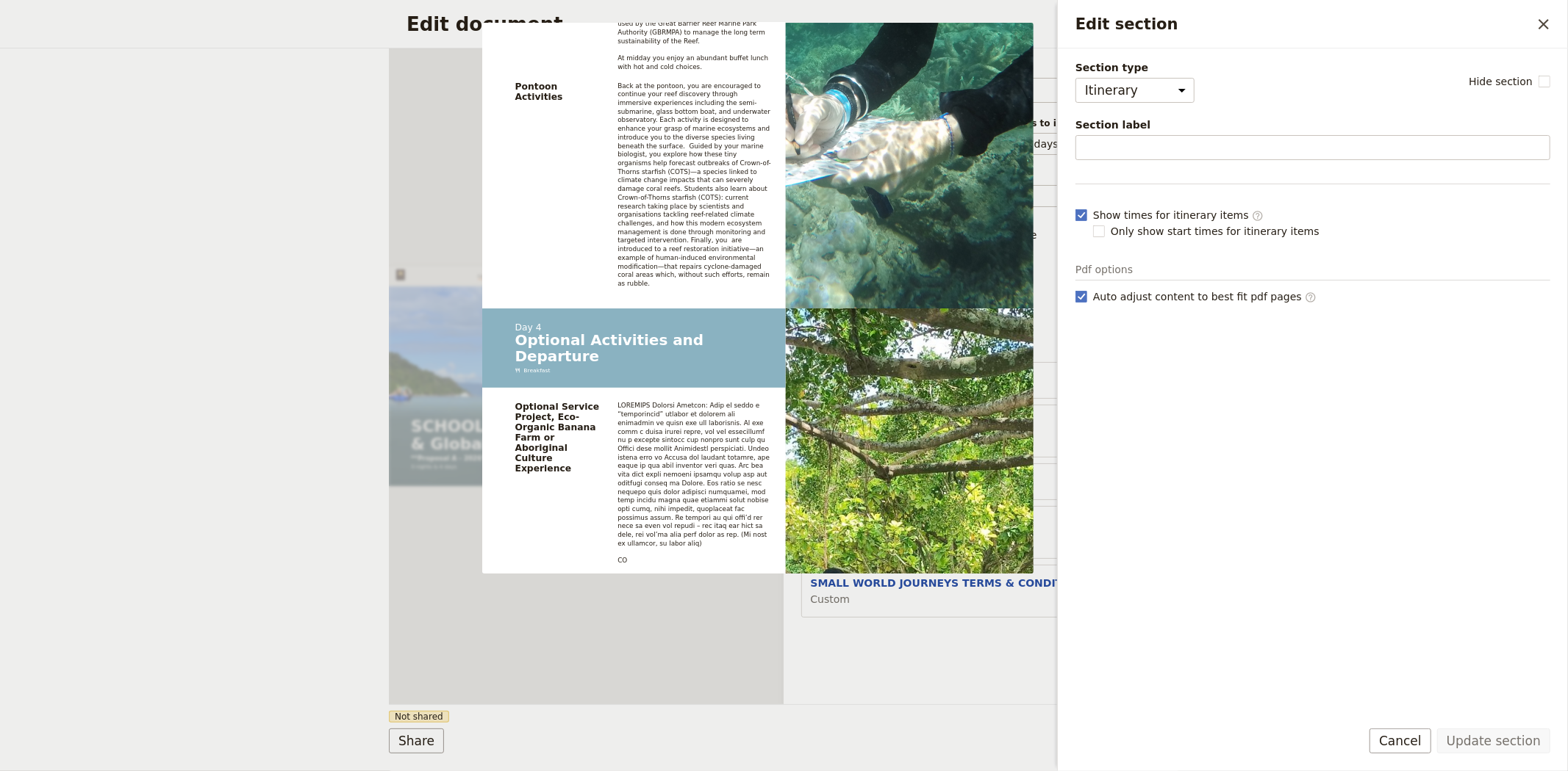
click at [912, 664] on div "Document name Sales Brochure Preview Audience ​ Public Passenger Guide Style ​ …" at bounding box center [981, 376] width 394 height 656
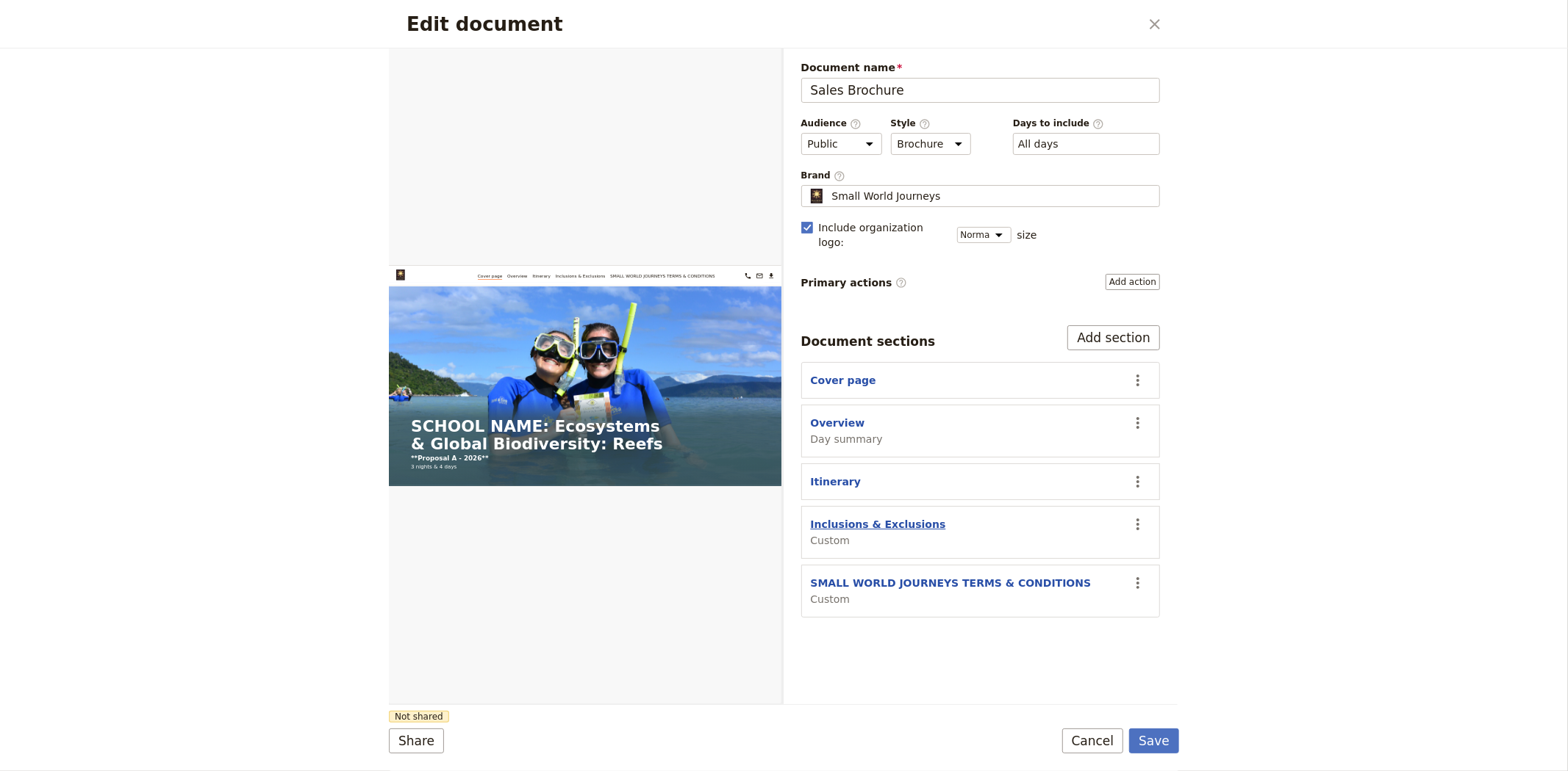
click at [881, 517] on button "Inclusions & Exclusions" at bounding box center [878, 524] width 135 height 15
select select "CUSTOM"
select select "default"
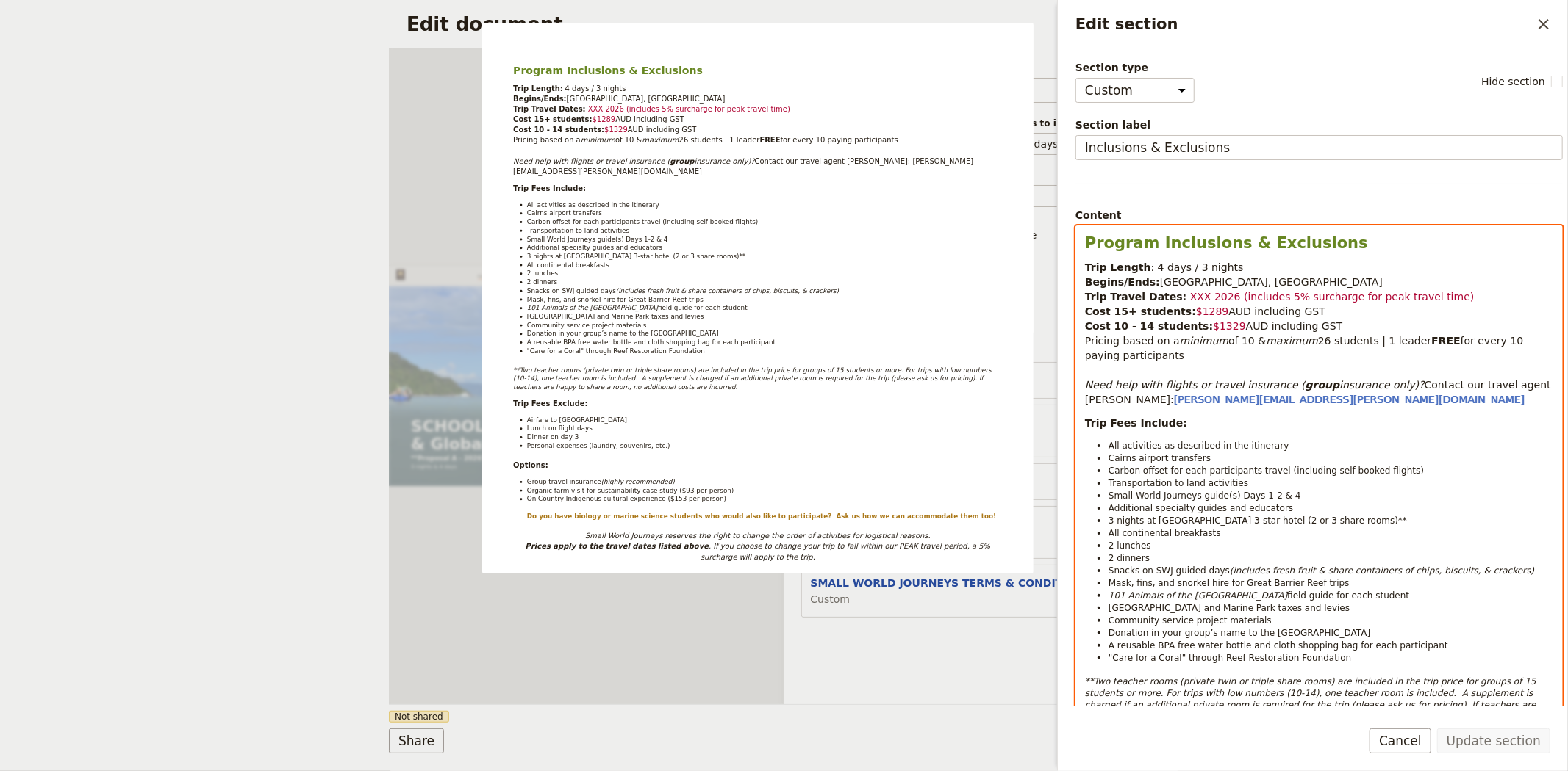
select select "h2"
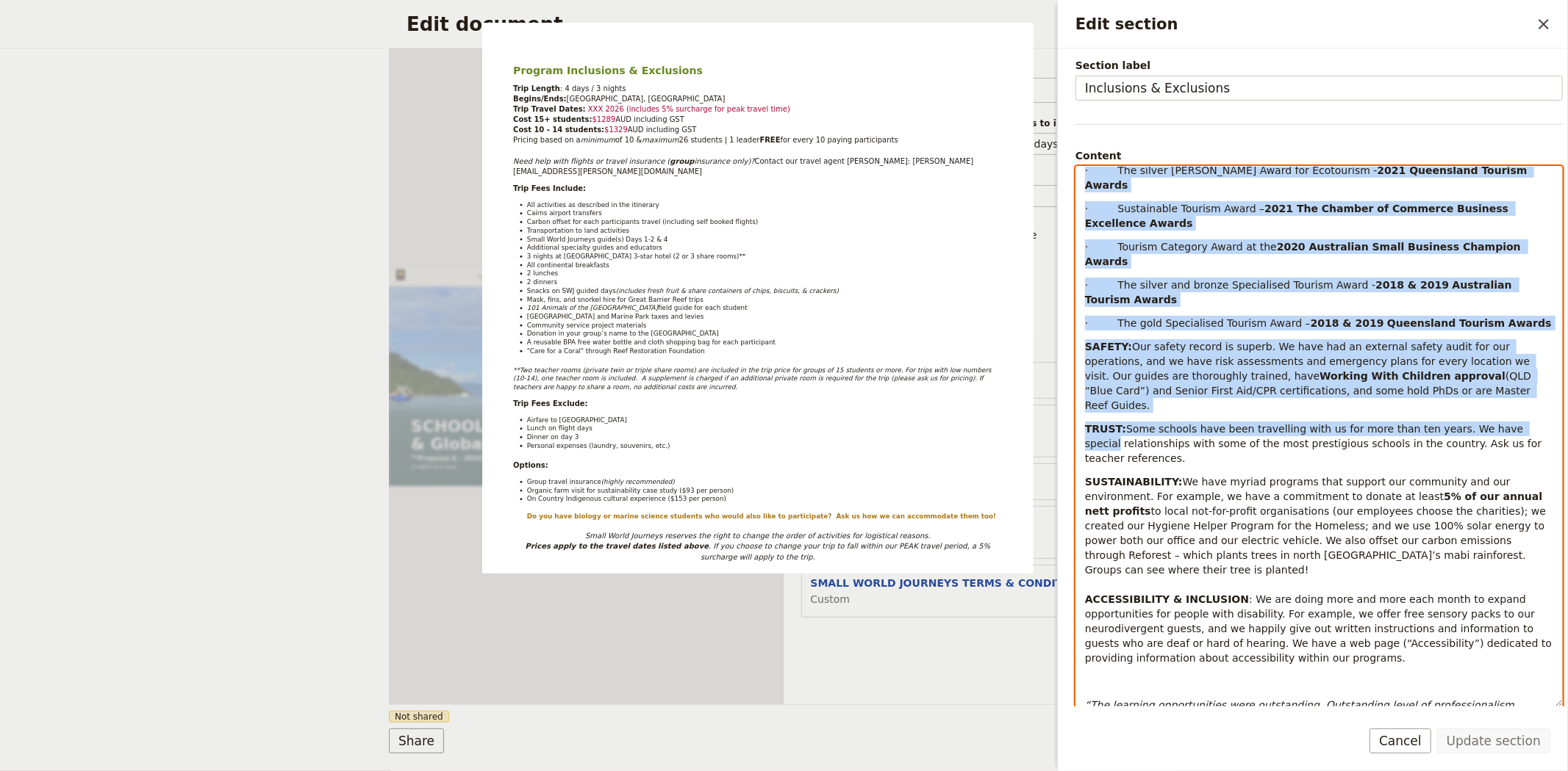
scroll to position [140, 0]
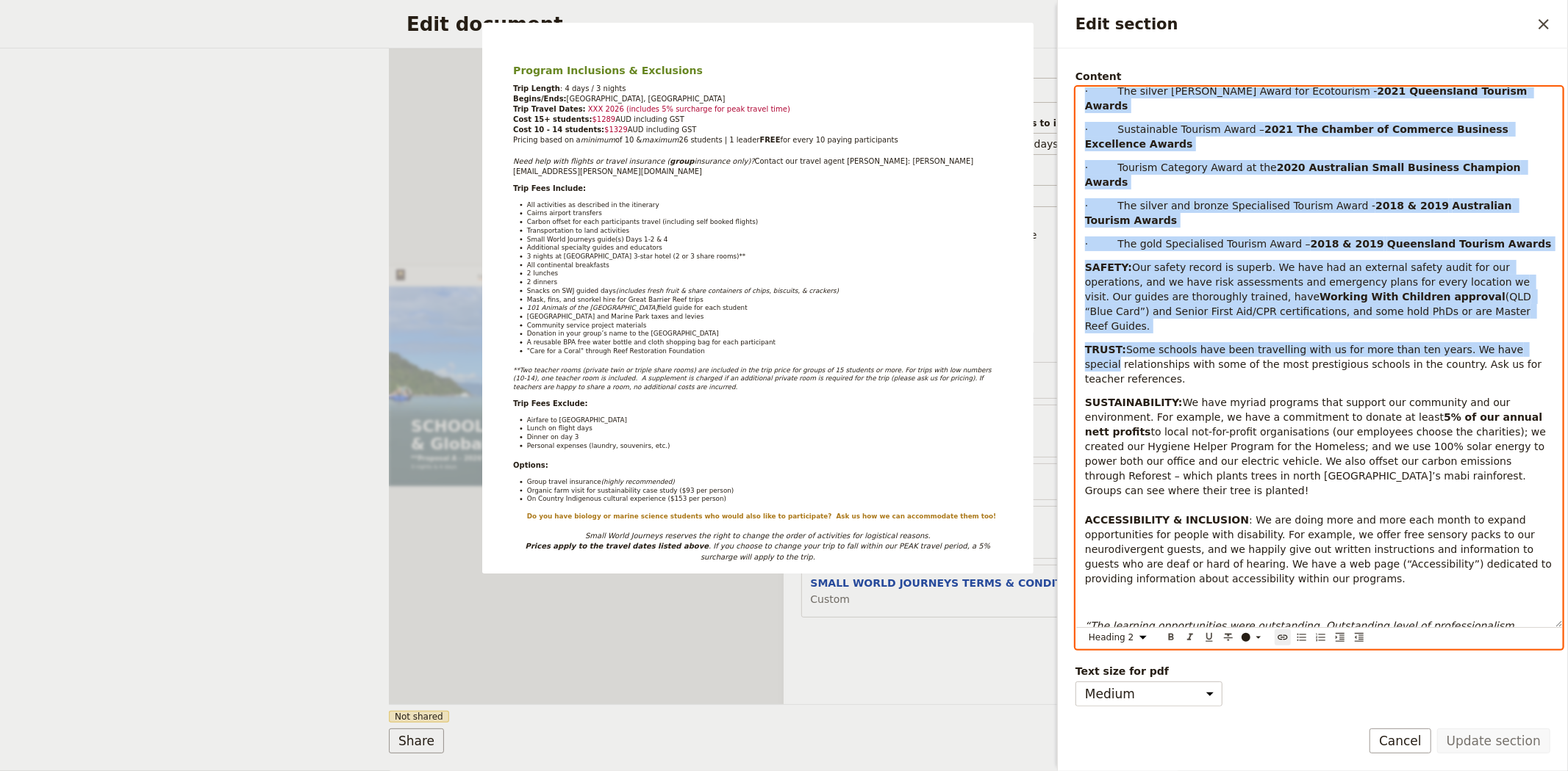
drag, startPoint x: 1079, startPoint y: 239, endPoint x: 1497, endPoint y: 789, distance: 690.8
click at [1497, 770] on html "Fieldbook ​ ​ Fieldbook ​ ​ Packages ​ Departures ​ Bookings ​ Customers ​ Staf…" at bounding box center [784, 385] width 1568 height 771
copy div "Program Inclusions & Exclusions Trip Length : 4 days / 3 nights Begins/Ends: Ca…"
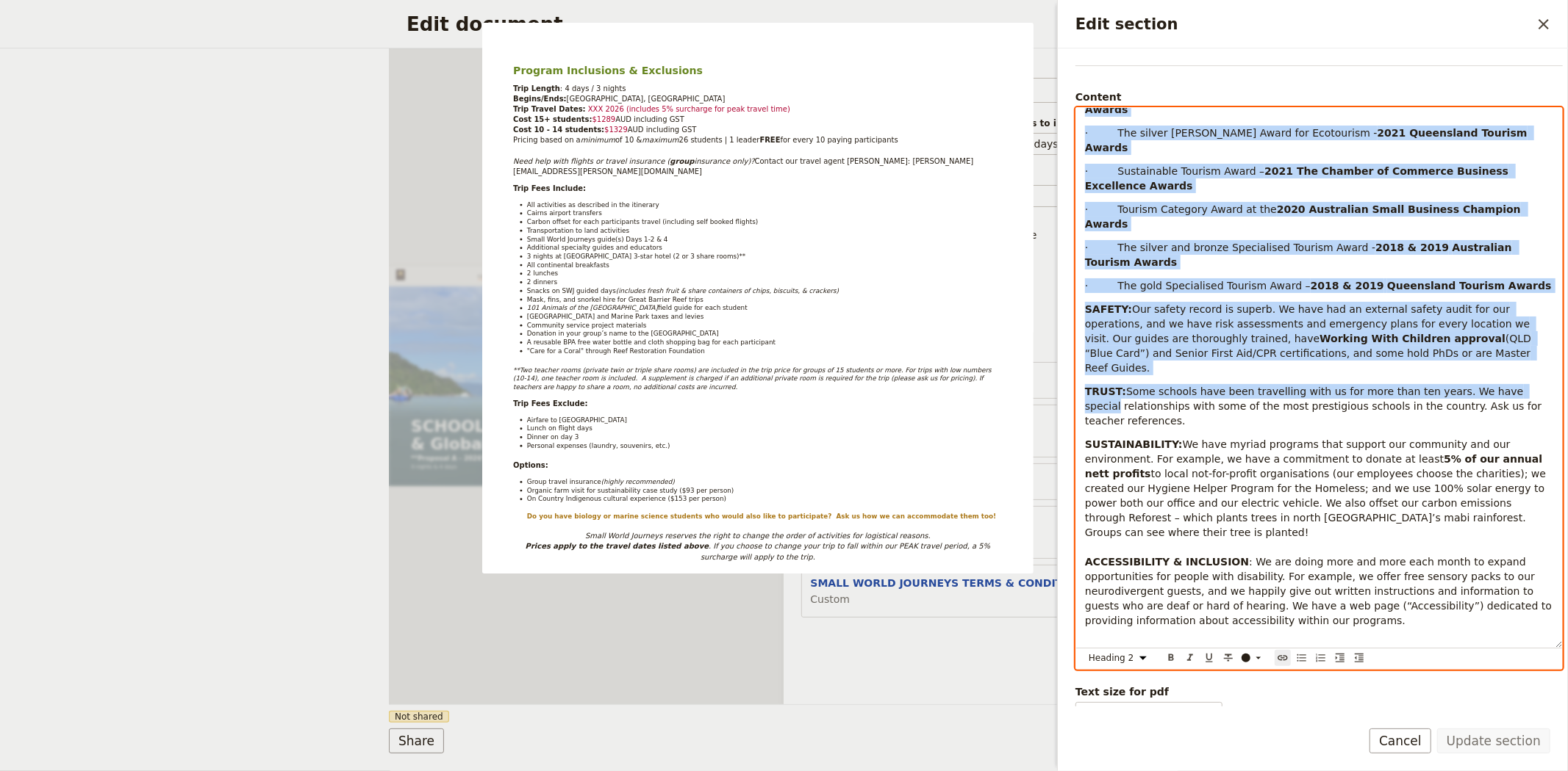
click at [248, 288] on div "Edit document ​ Web PDF ​ Document name Sales Brochure Preview Audience ​ Publi…" at bounding box center [784, 385] width 1568 height 771
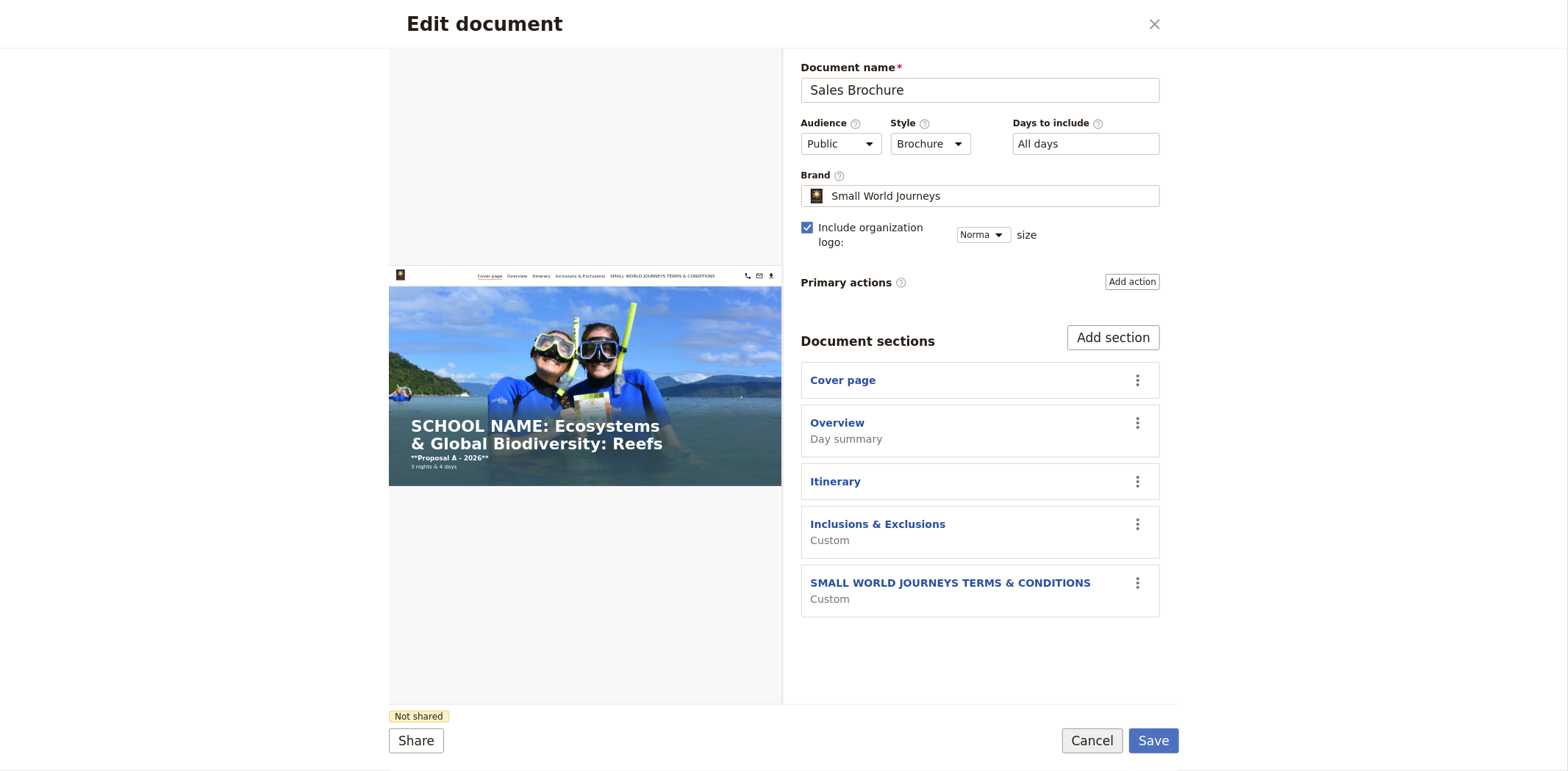
click at [1096, 748] on button "Cancel" at bounding box center [1092, 741] width 62 height 25
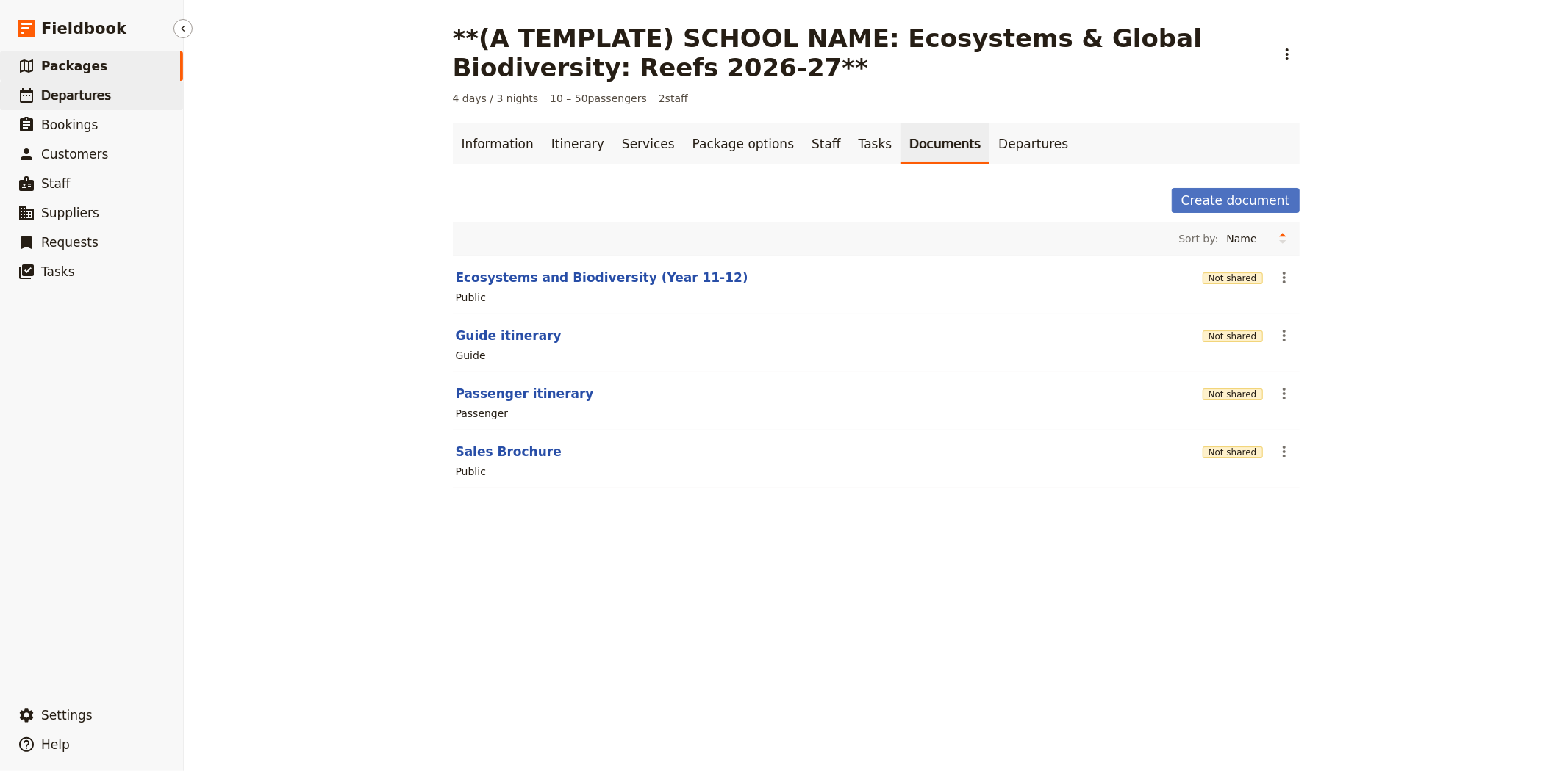
drag, startPoint x: 85, startPoint y: 100, endPoint x: 93, endPoint y: 105, distance: 9.4
click at [85, 100] on span "Departures" at bounding box center [76, 95] width 70 height 15
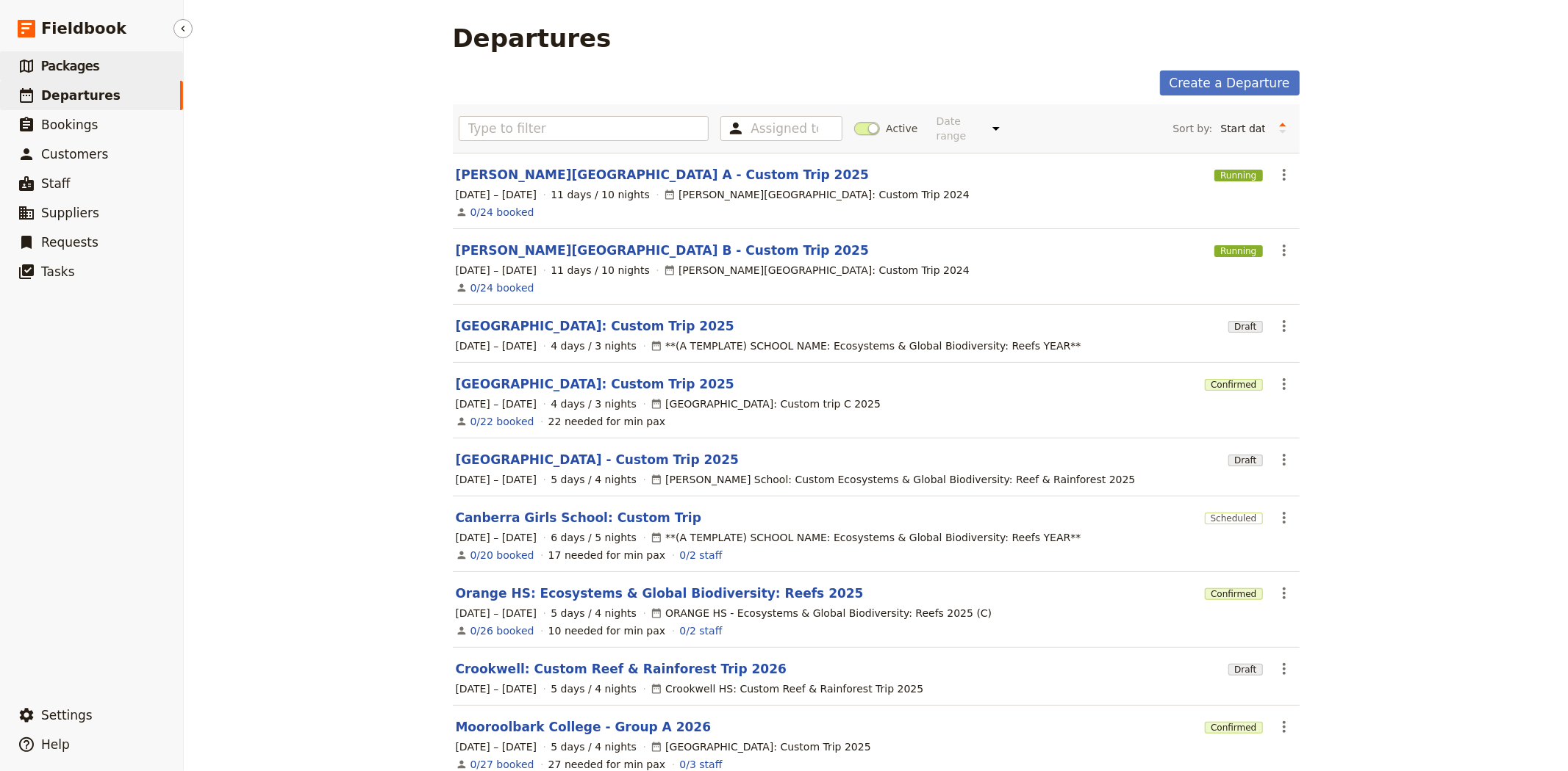
click at [143, 67] on link "​ Packages" at bounding box center [91, 66] width 183 height 29
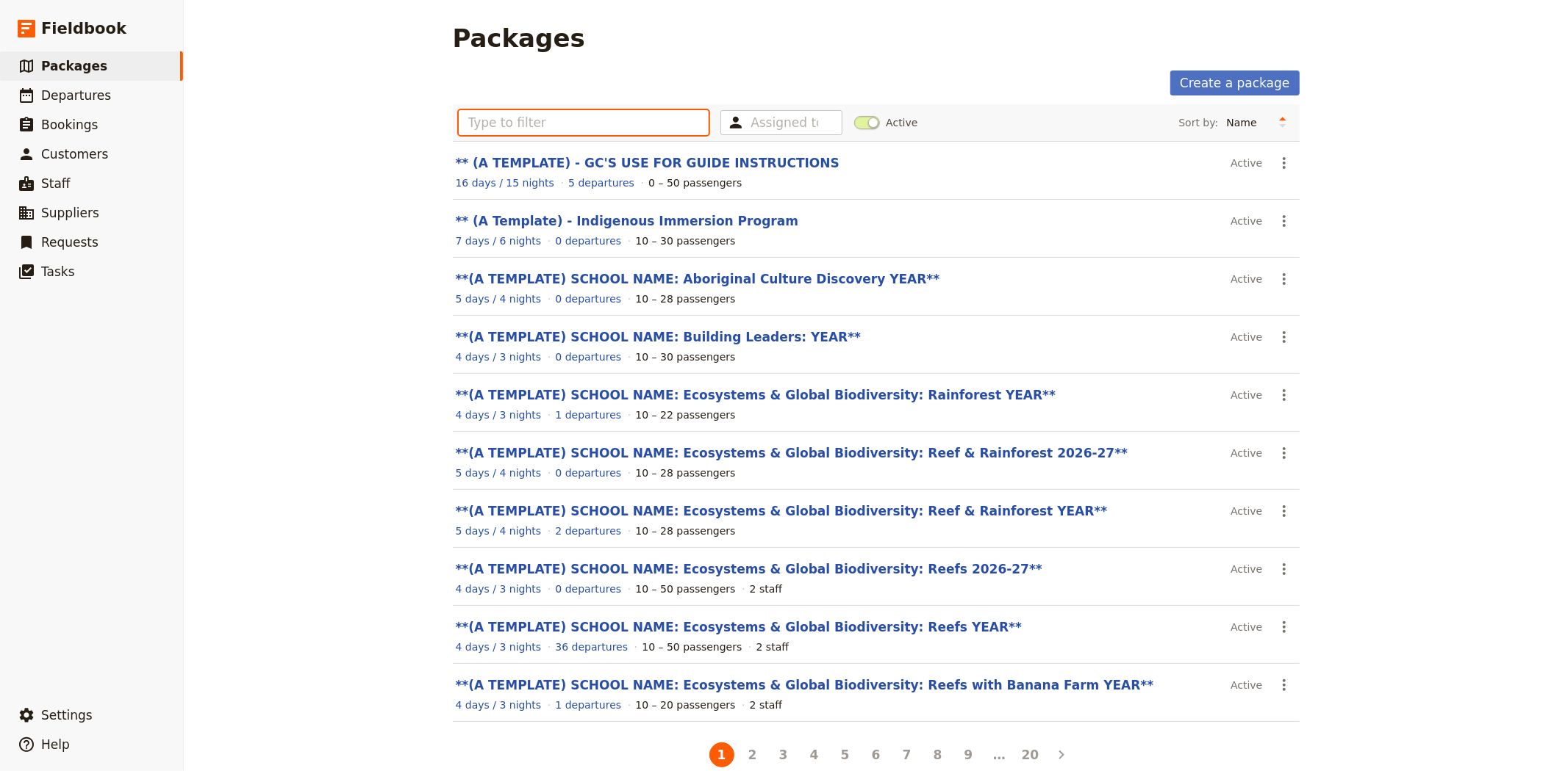
click at [637, 122] on input "text" at bounding box center [584, 122] width 251 height 25
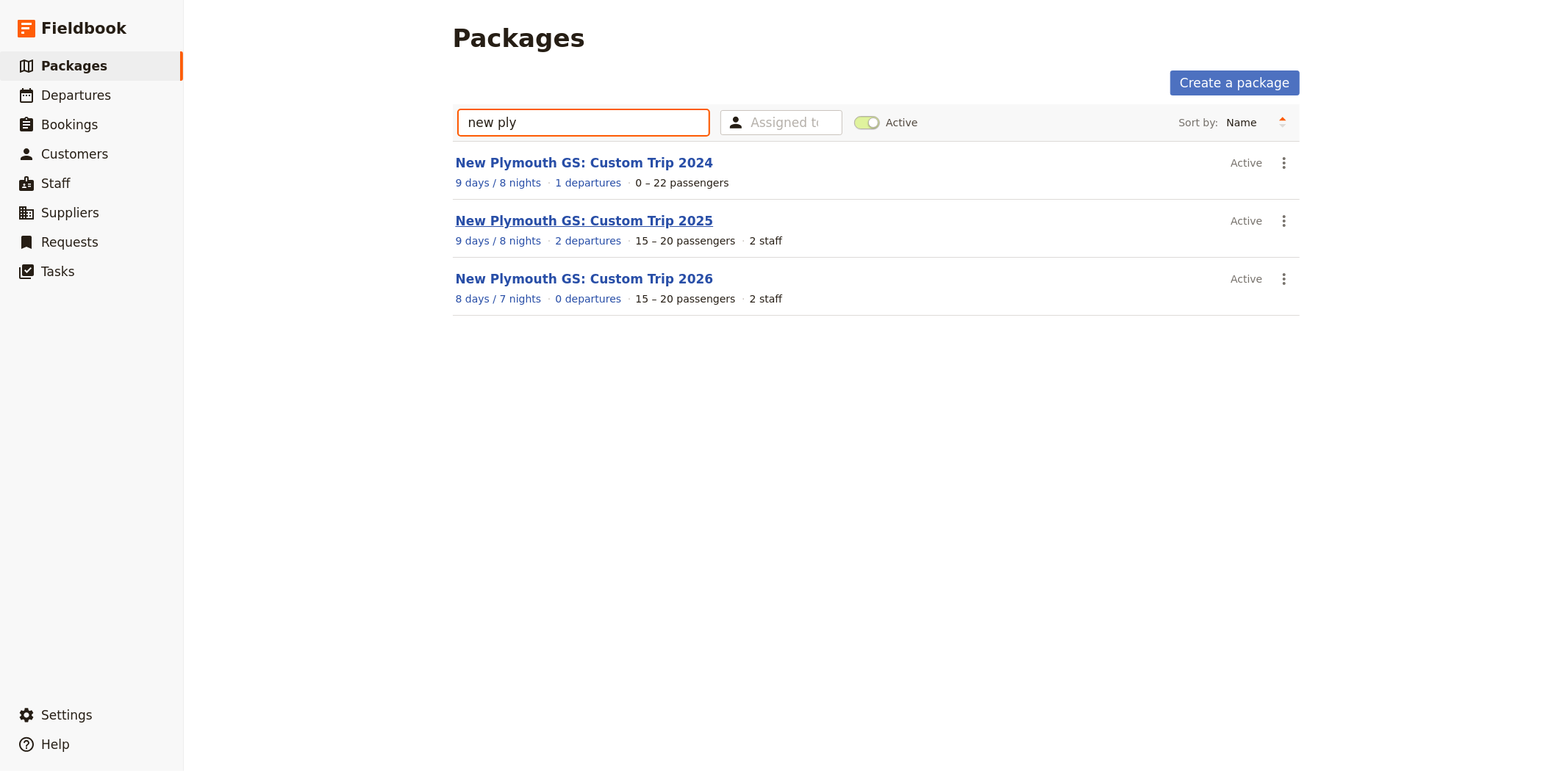
type input "new ply"
click at [575, 220] on link "New Plymouth GS: Custom Trip 2025" at bounding box center [584, 221] width 258 height 15
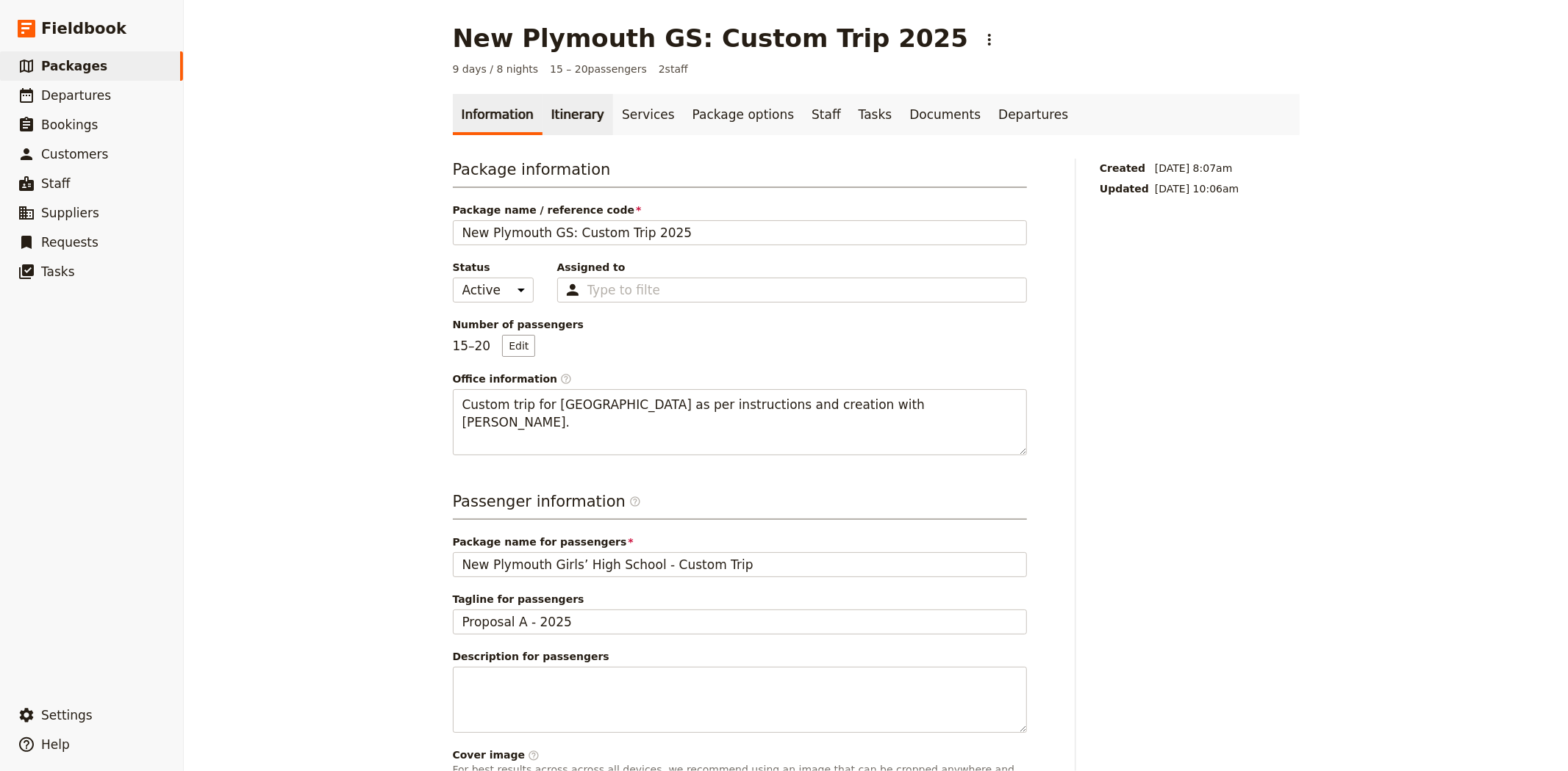
click at [551, 128] on link "Itinerary" at bounding box center [577, 115] width 70 height 41
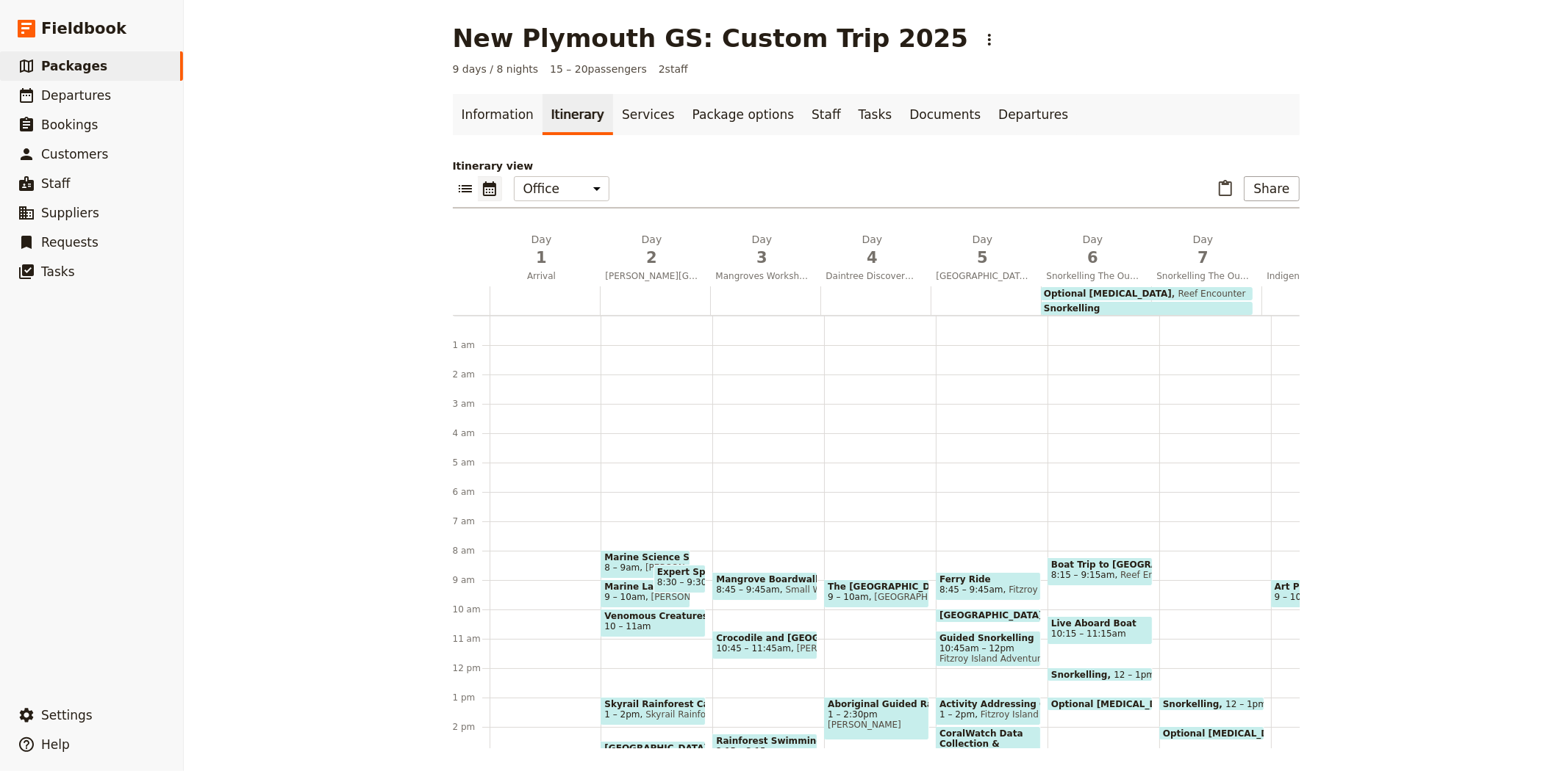
scroll to position [191, 0]
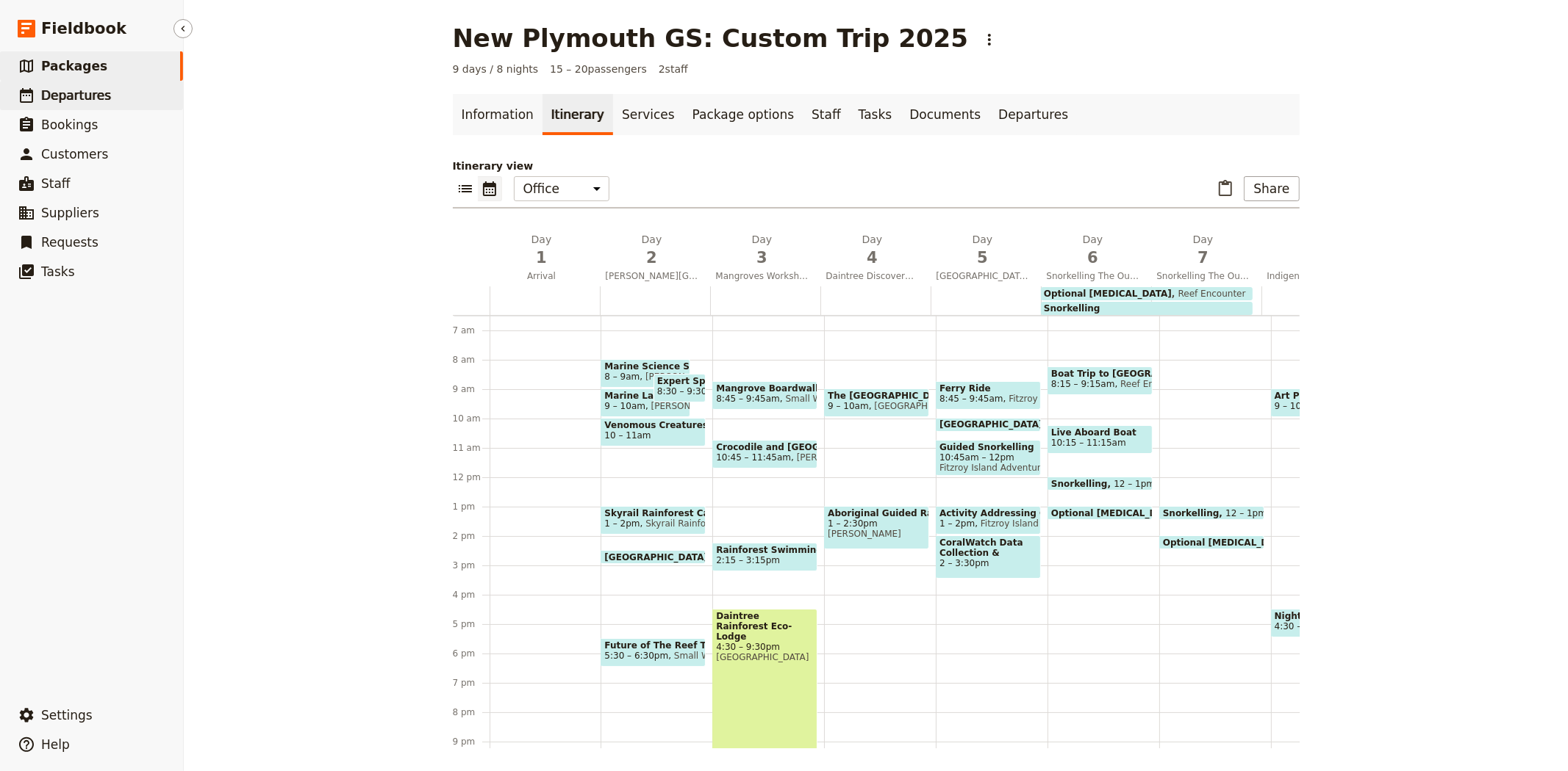
click at [67, 99] on span "Departures" at bounding box center [76, 95] width 70 height 15
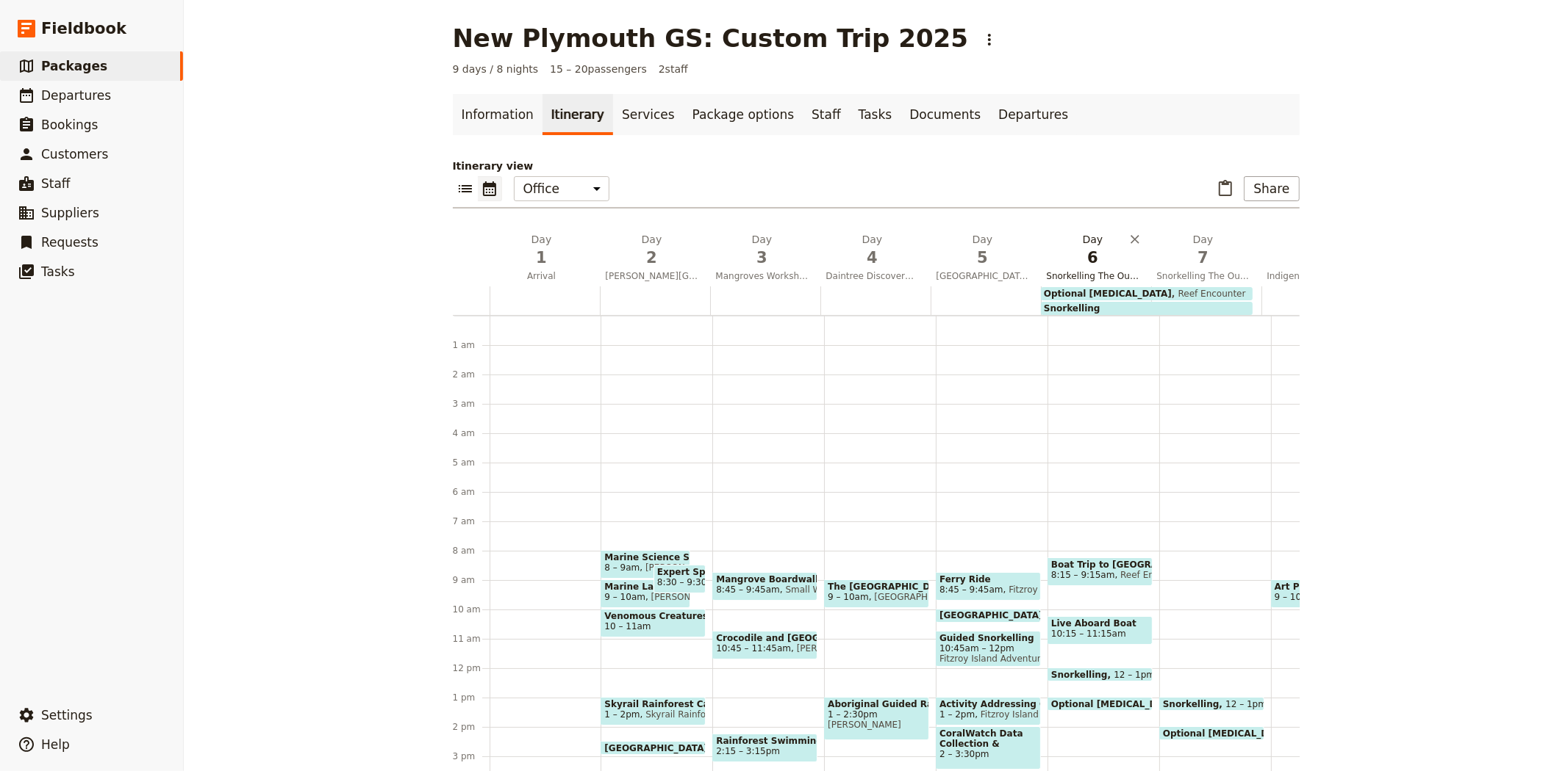
click at [1072, 255] on span "6" at bounding box center [1092, 258] width 93 height 22
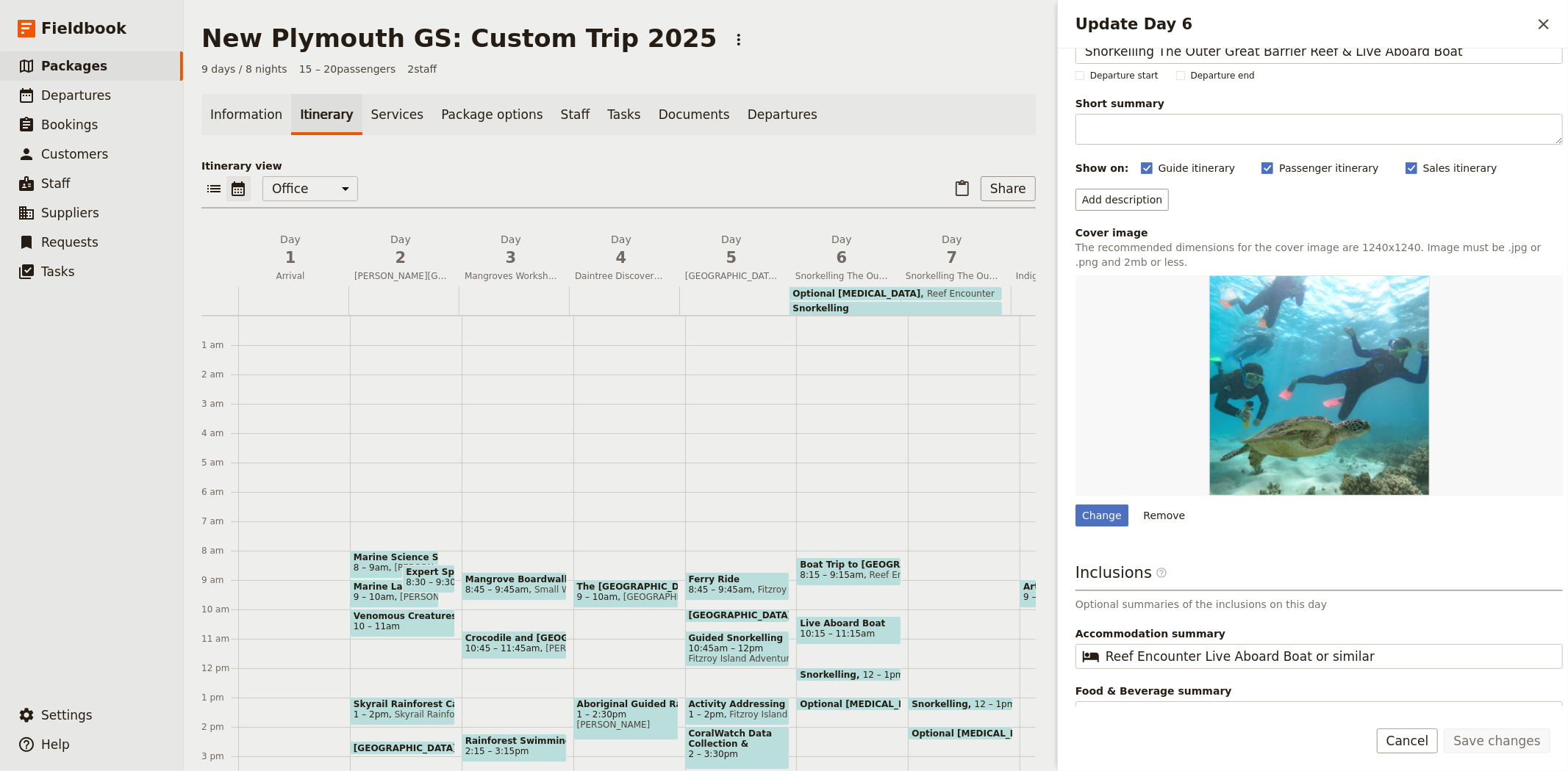
scroll to position [60, 0]
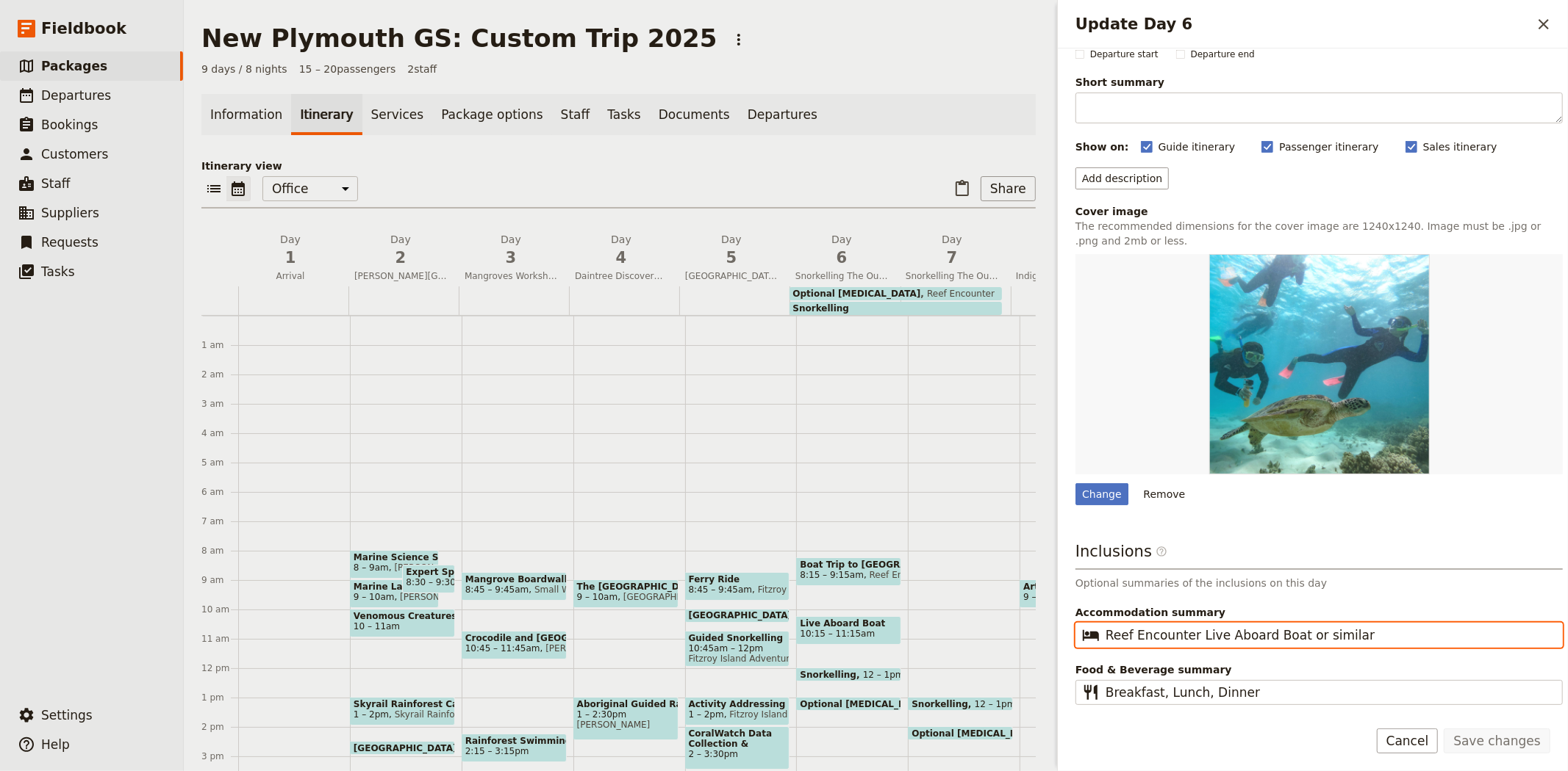
drag, startPoint x: 1381, startPoint y: 639, endPoint x: 1047, endPoint y: 622, distance: 334.4
click at [1047, 622] on div "New Plymouth GS: Custom Trip 2025 ​ 9 days / 8 nights 15 – 20 passengers 2 staf…" at bounding box center [875, 385] width 1384 height 771
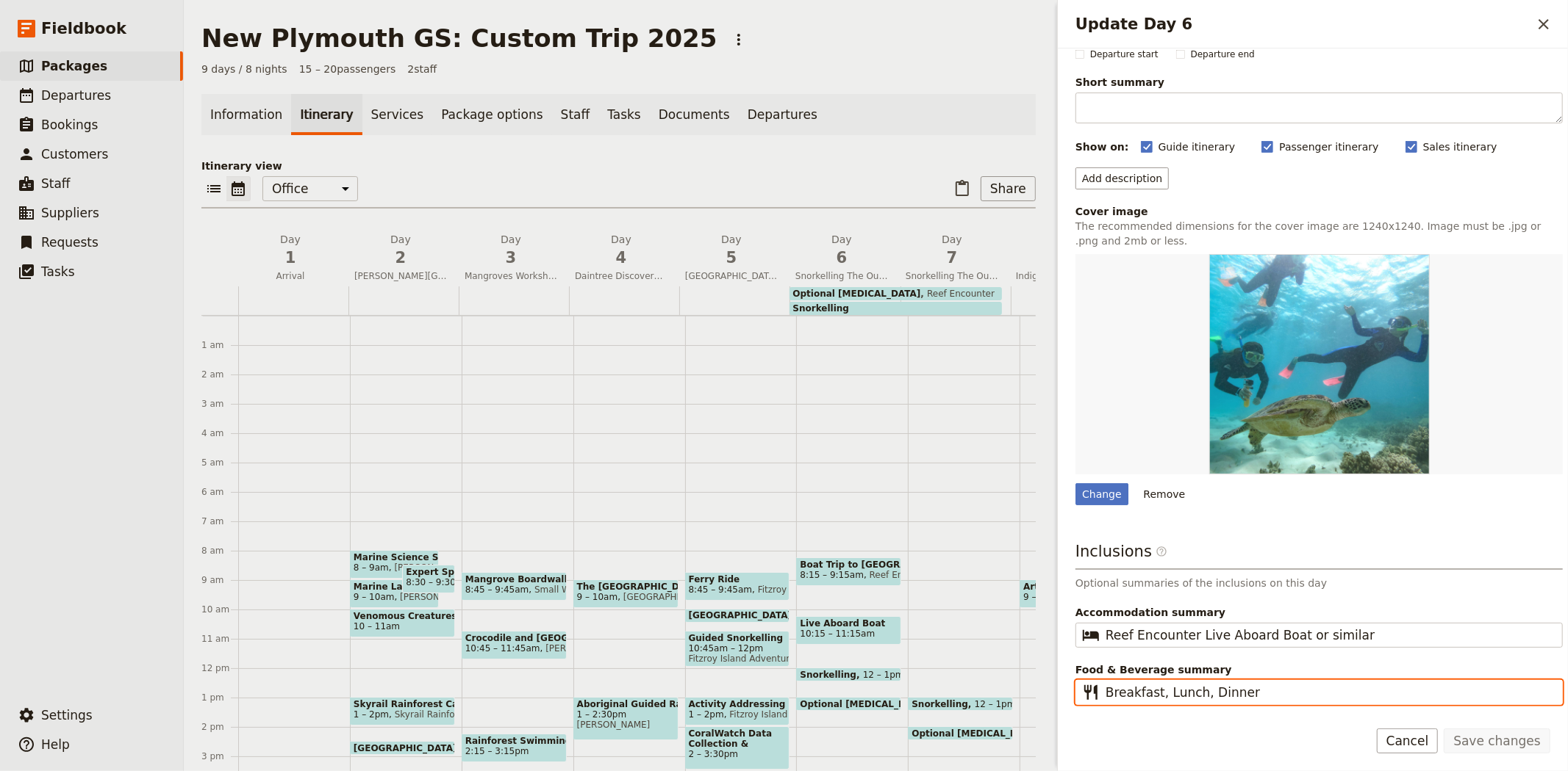
drag, startPoint x: 1259, startPoint y: 693, endPoint x: 995, endPoint y: 685, distance: 264.1
click at [995, 685] on div "New Plymouth GS: Custom Trip 2025 ​ 9 days / 8 nights 15 – 20 passengers 2 staf…" at bounding box center [875, 385] width 1384 height 771
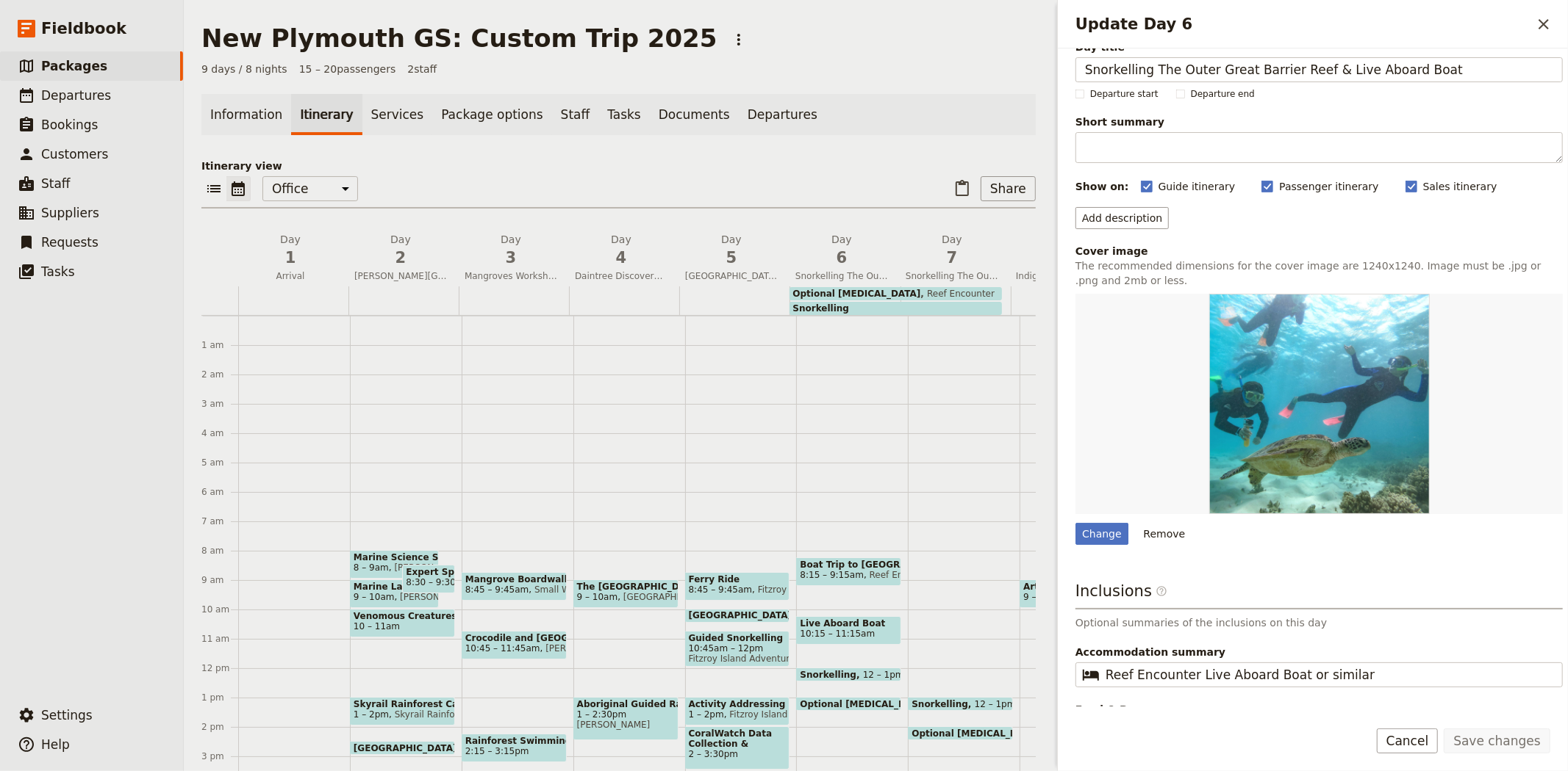
scroll to position [0, 0]
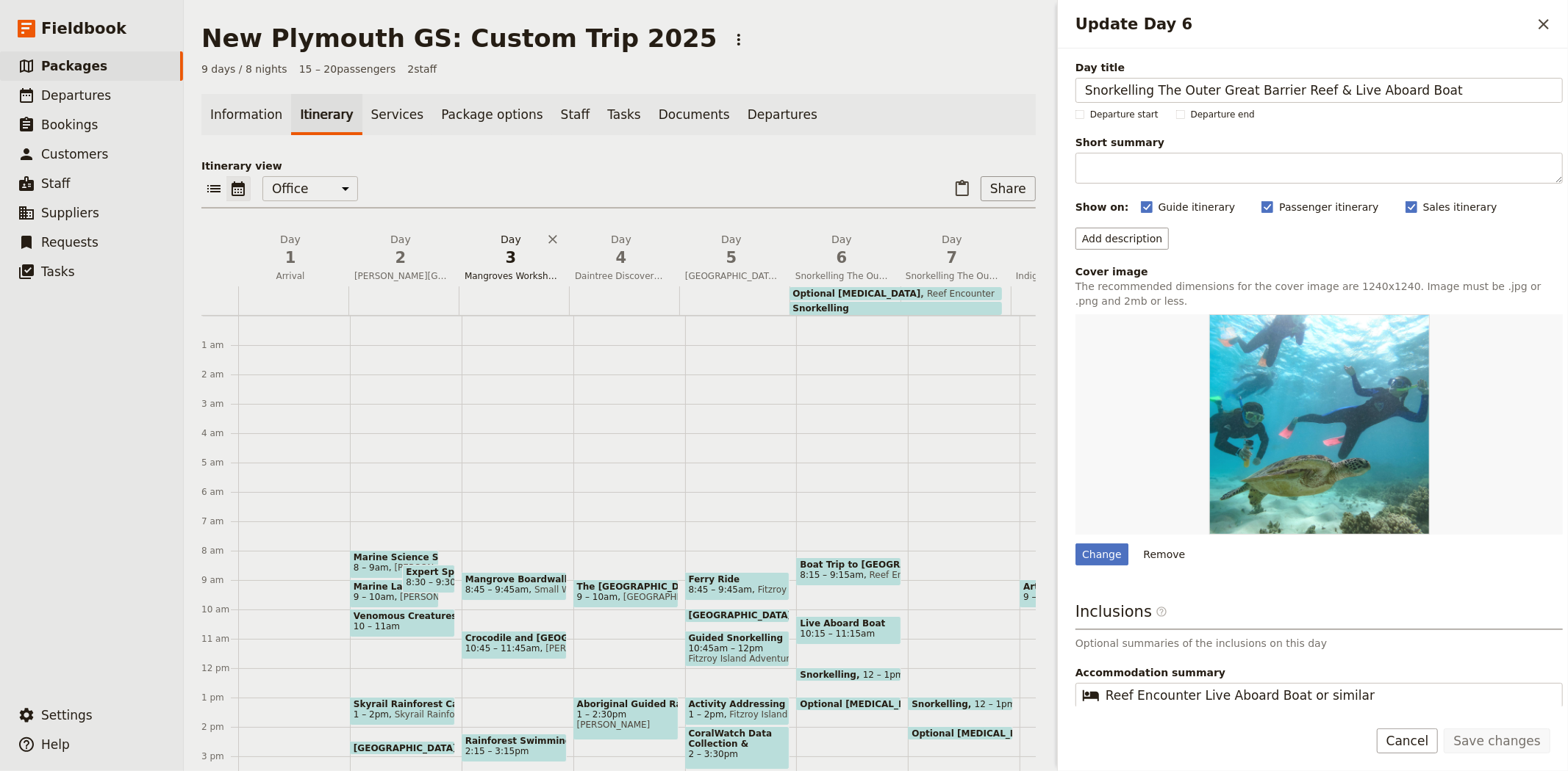
click at [498, 248] on span "3" at bounding box center [511, 258] width 93 height 22
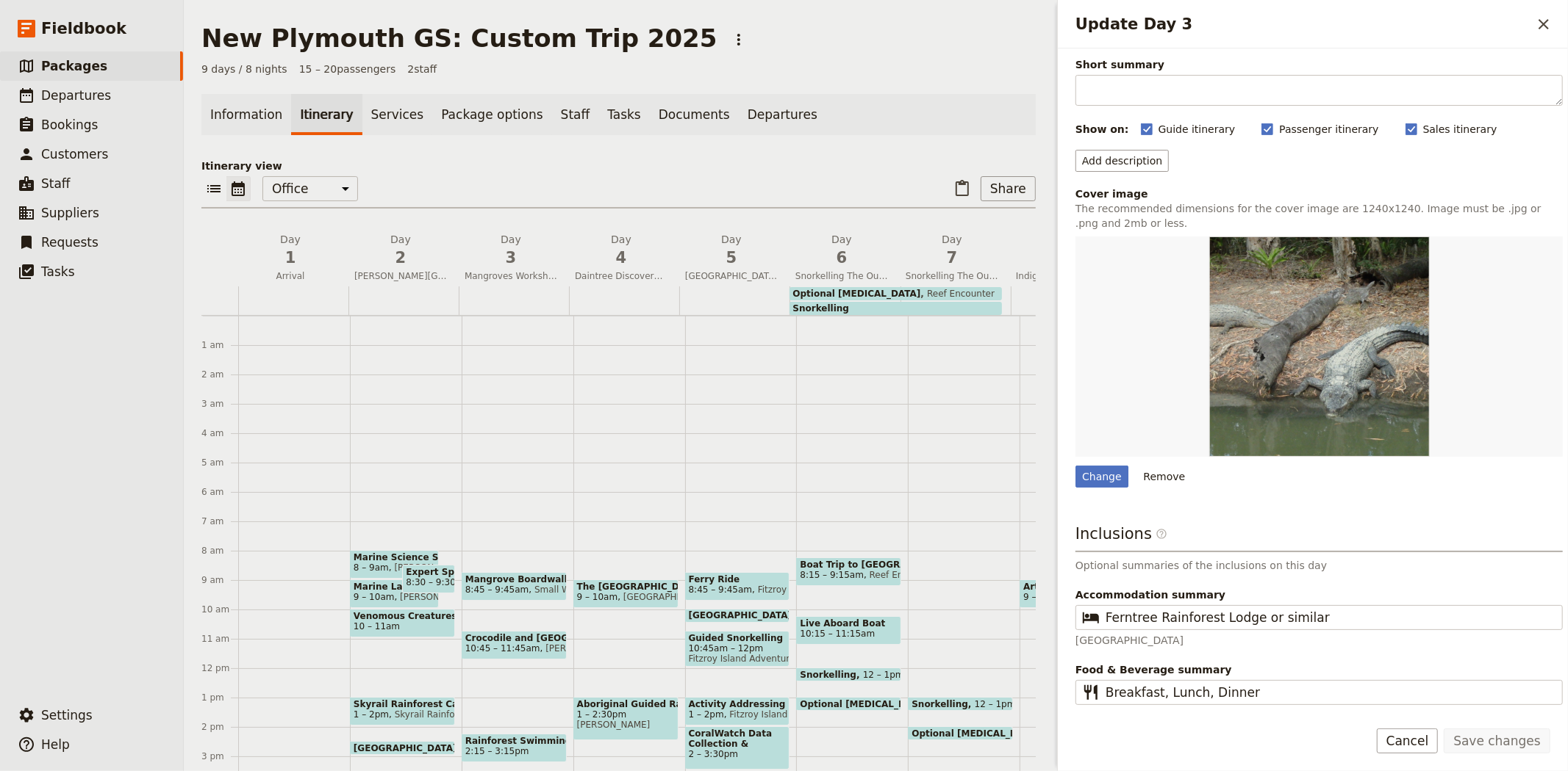
scroll to position [78, 0]
click at [651, 115] on link "Documents" at bounding box center [694, 115] width 89 height 41
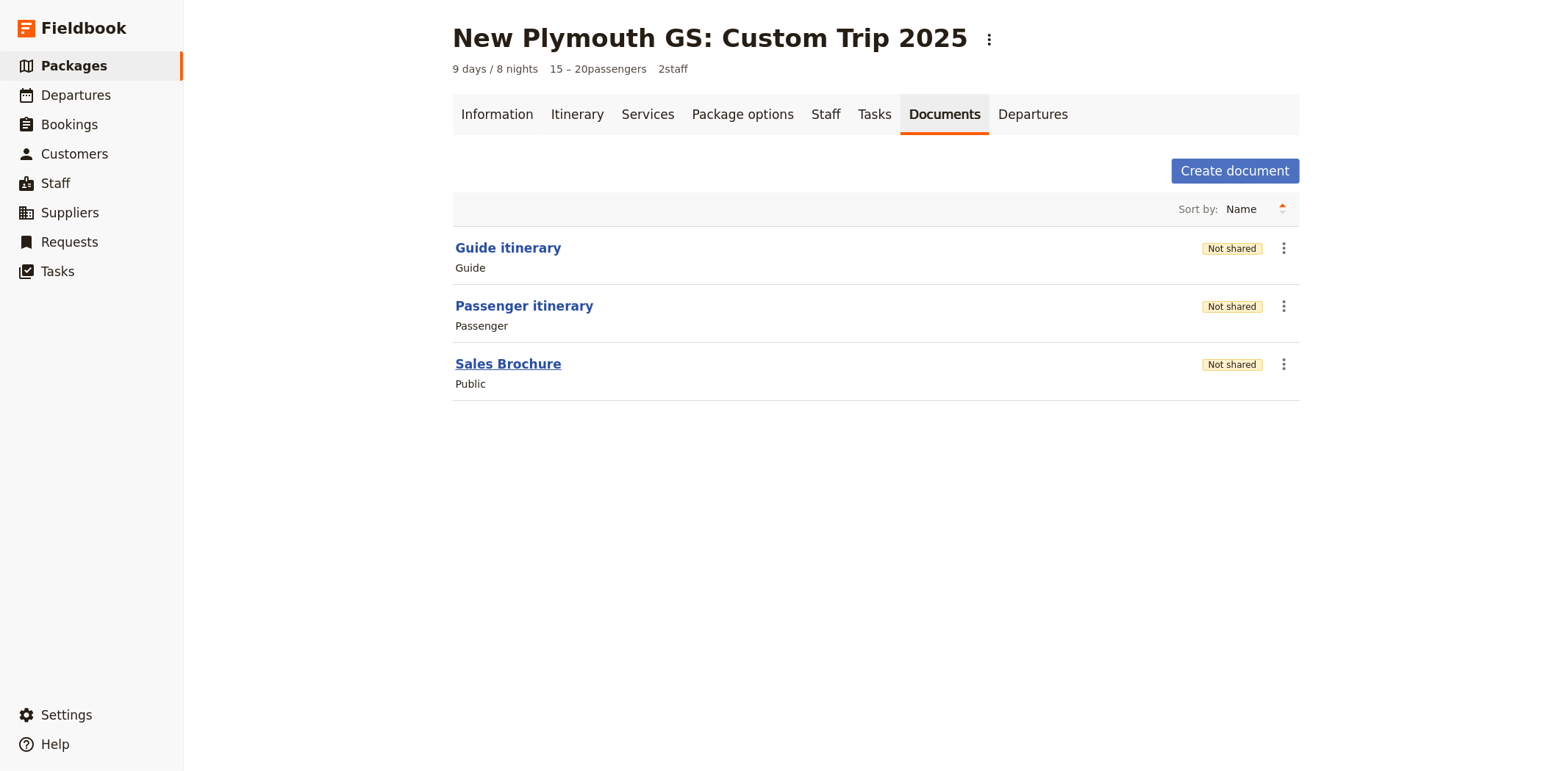
click at [485, 363] on button "Sales Brochure" at bounding box center [508, 364] width 106 height 18
select select "DEFAULT"
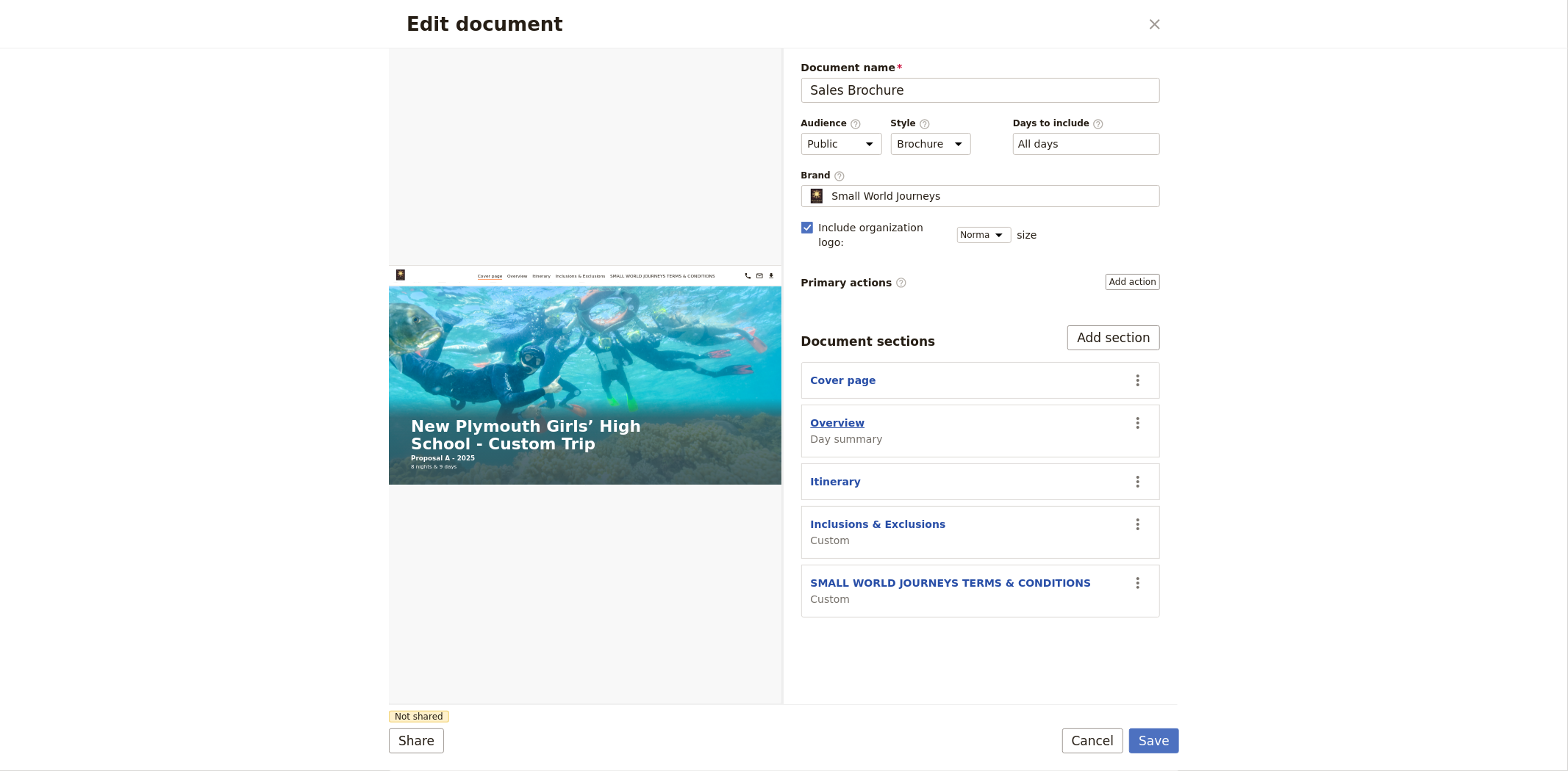
click at [843, 416] on button "Overview" at bounding box center [837, 423] width 54 height 15
select select "DAY_SUMMARY"
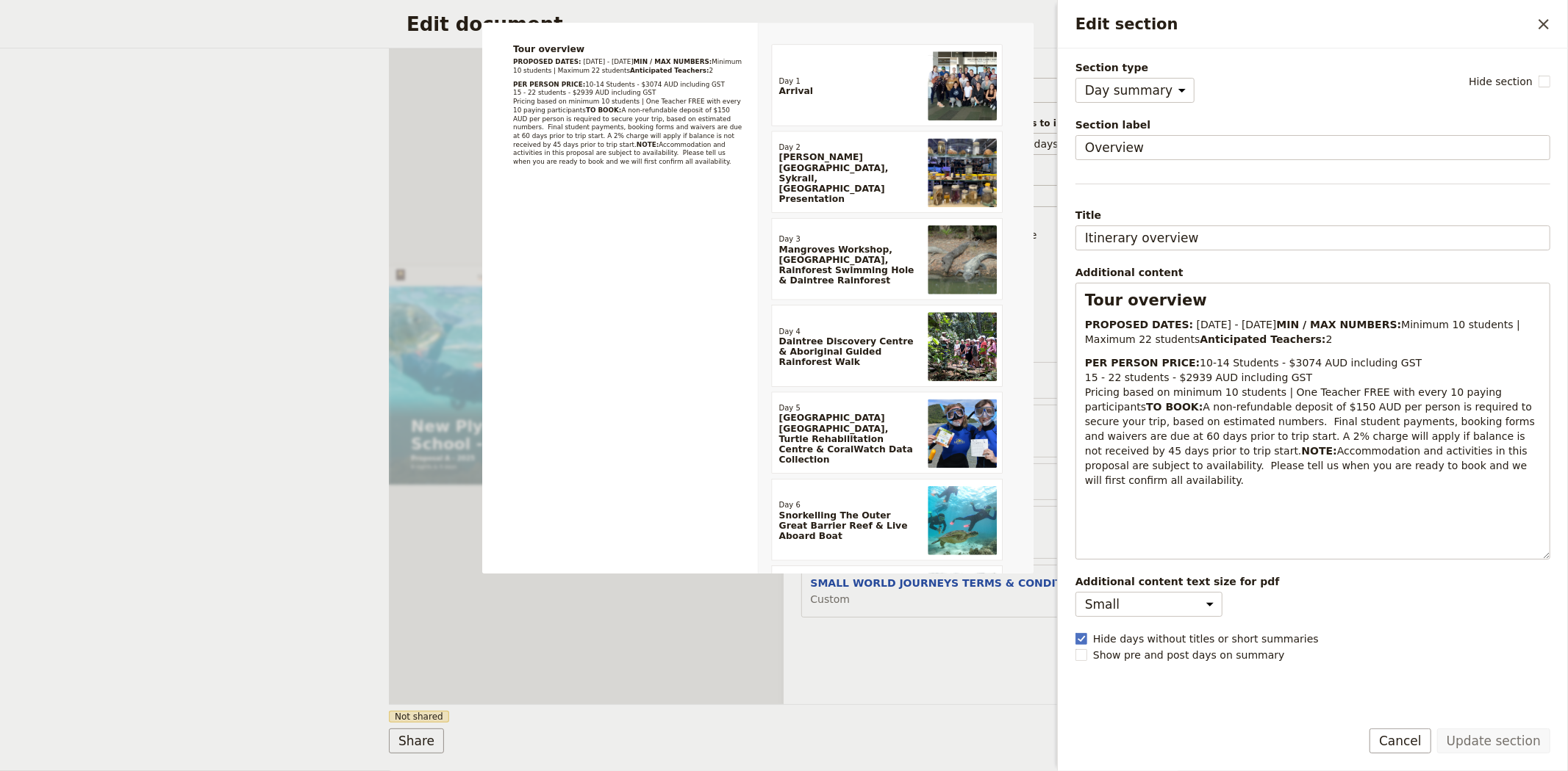
click at [941, 666] on div "Document name Sales Brochure Preview Audience ​ Public Passenger Guide Style ​ …" at bounding box center [981, 376] width 394 height 656
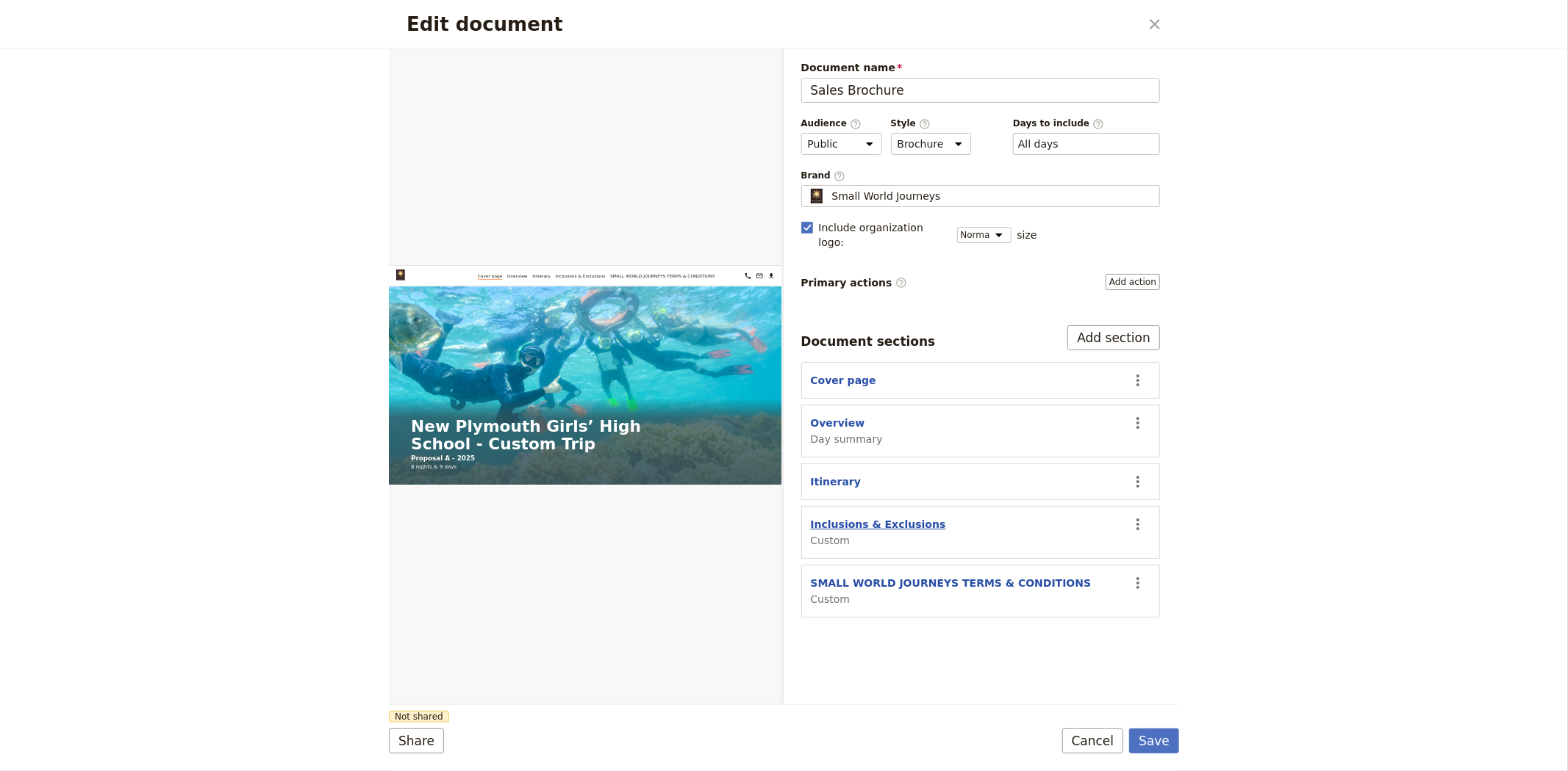
click at [865, 517] on button "Inclusions & Exclusions" at bounding box center [878, 524] width 135 height 15
select select "CUSTOM"
select select "default"
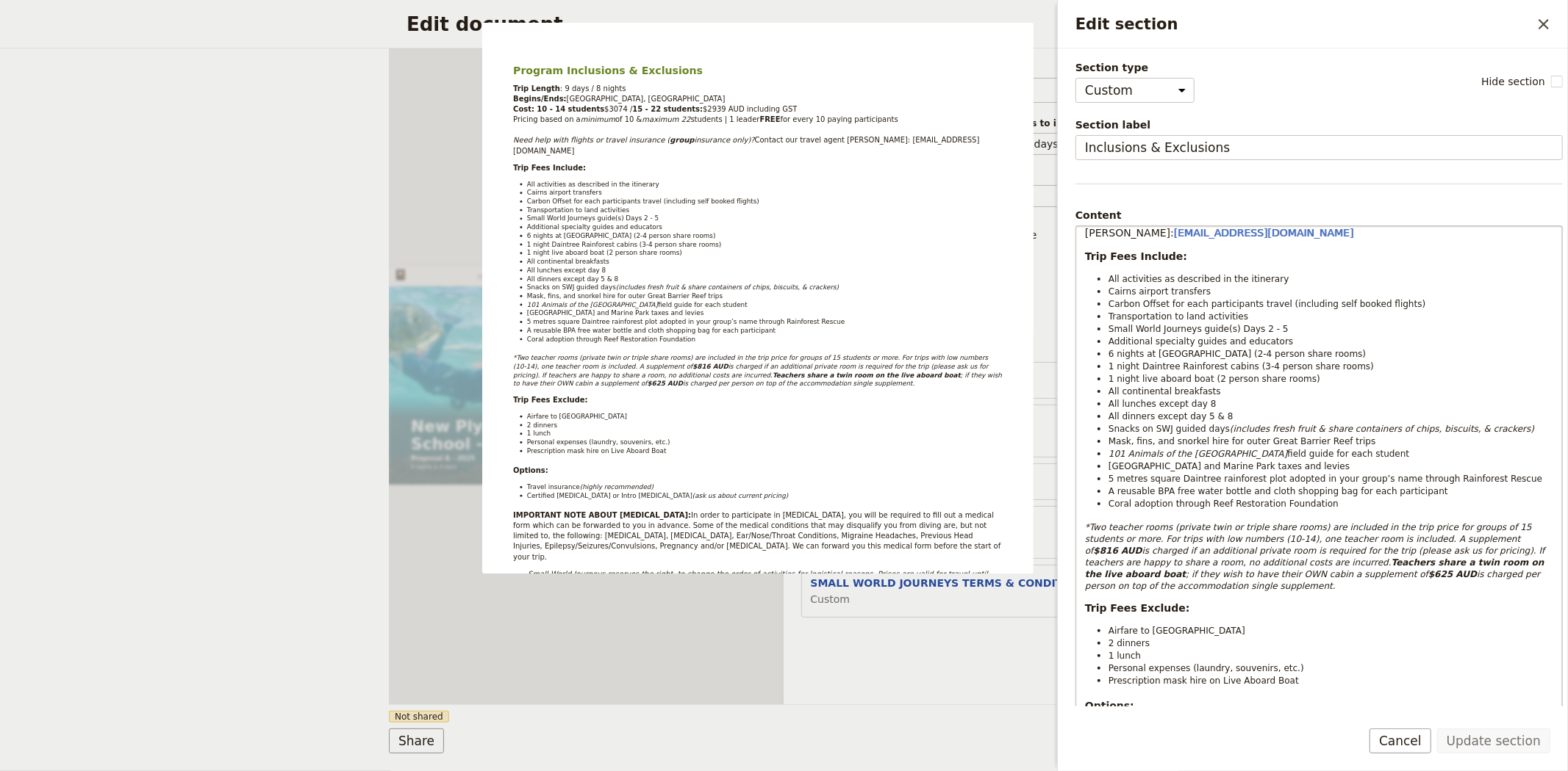
scroll to position [163, 0]
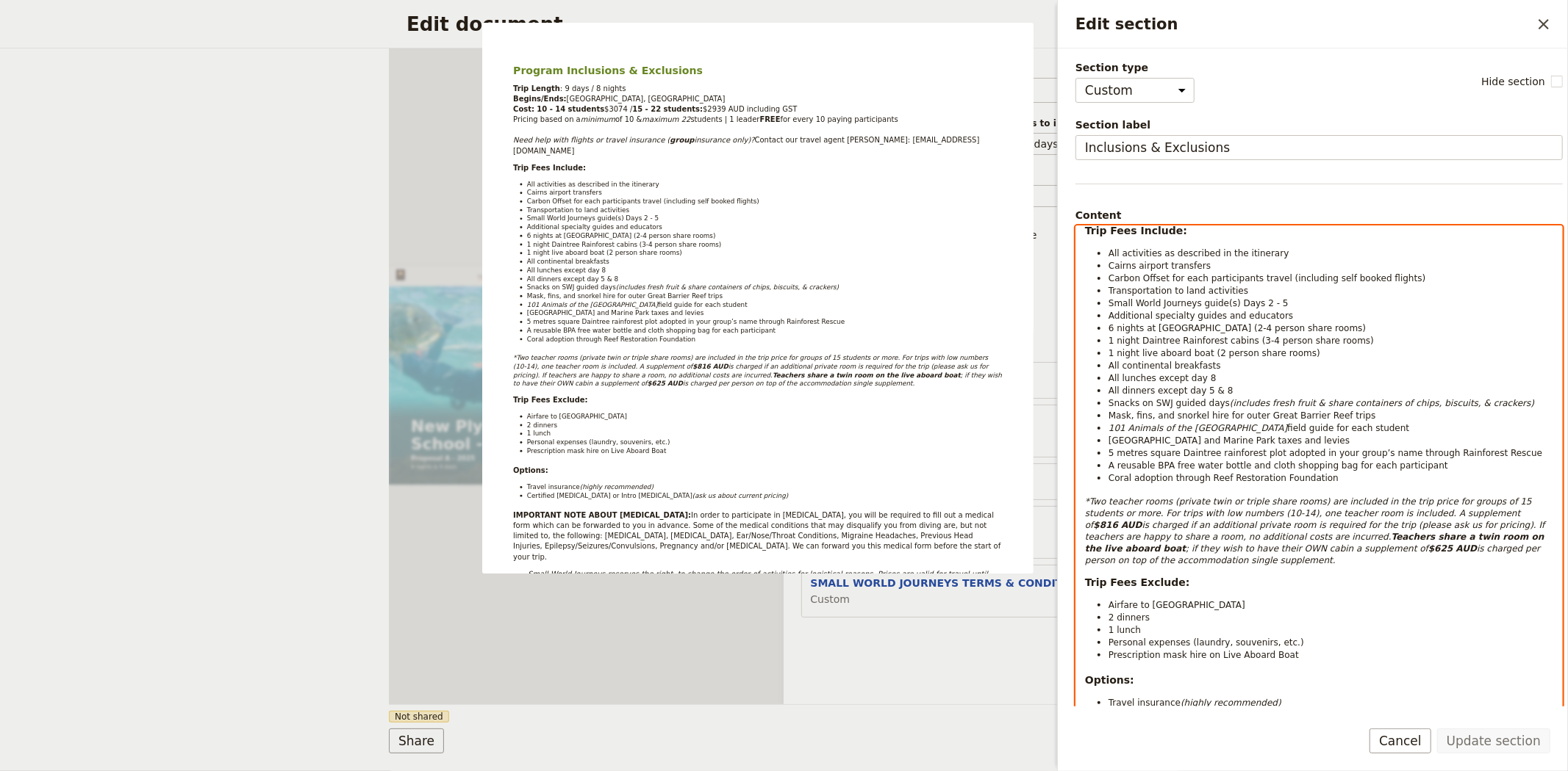
select select "paragraph-small"
drag, startPoint x: 1105, startPoint y: 340, endPoint x: 1375, endPoint y: 348, distance: 270.1
click at [1375, 348] on ul "All activities as described in the itinerary Cairns airport transfers Carbon Of…" at bounding box center [1319, 365] width 468 height 238
copy ul "1 night Daintree Rainforest cabins (3-4 person share rooms) 1 night live aboard…"
drag, startPoint x: 1359, startPoint y: 512, endPoint x: 1515, endPoint y: 551, distance: 160.8
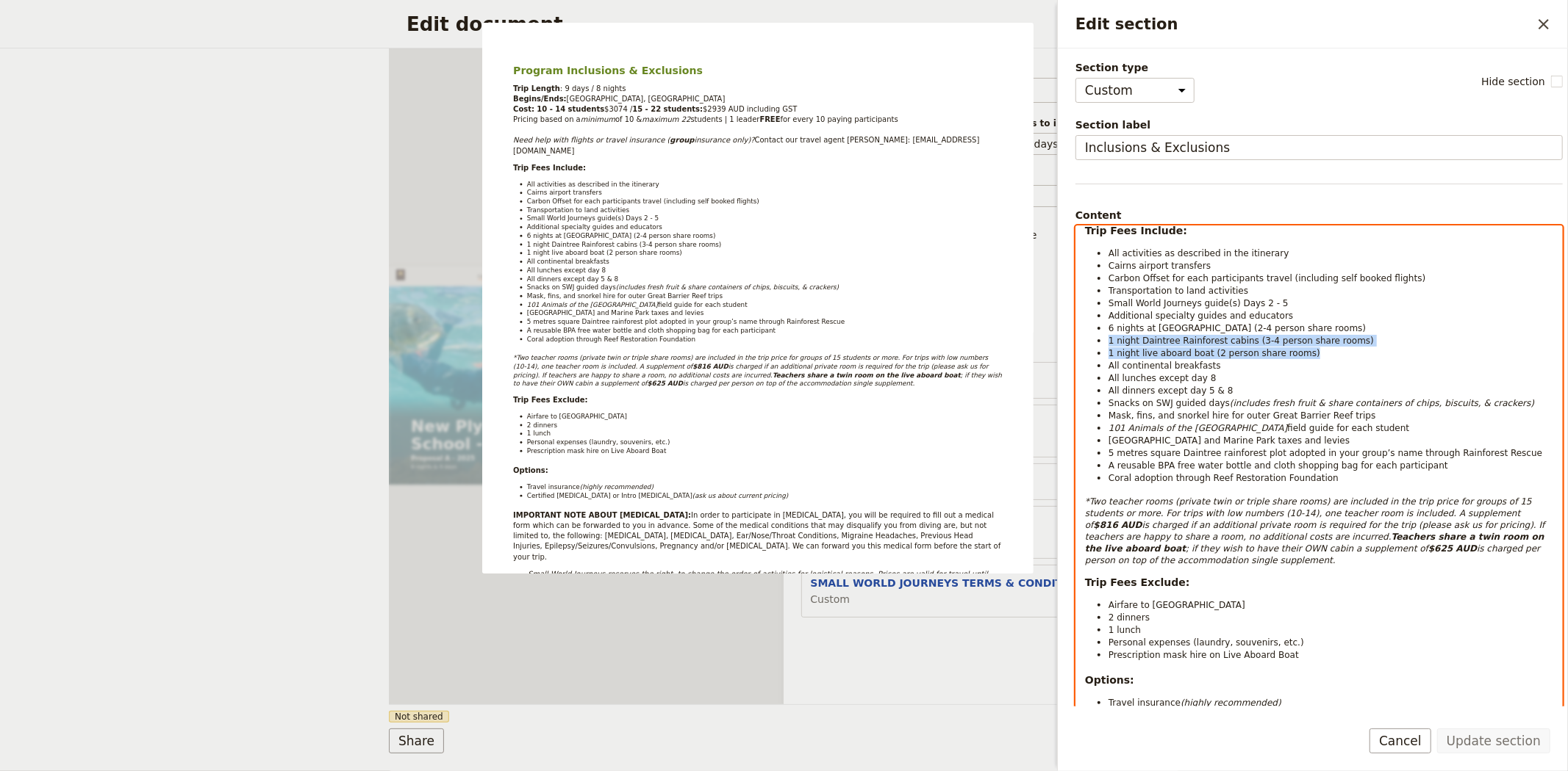
click at [1515, 551] on p "*Two teacher rooms (private twin or triple share rooms) are included in the tri…" at bounding box center [1319, 531] width 468 height 70
copy p "A supplement of $816 AUD is charged if an additional private room is required f…"
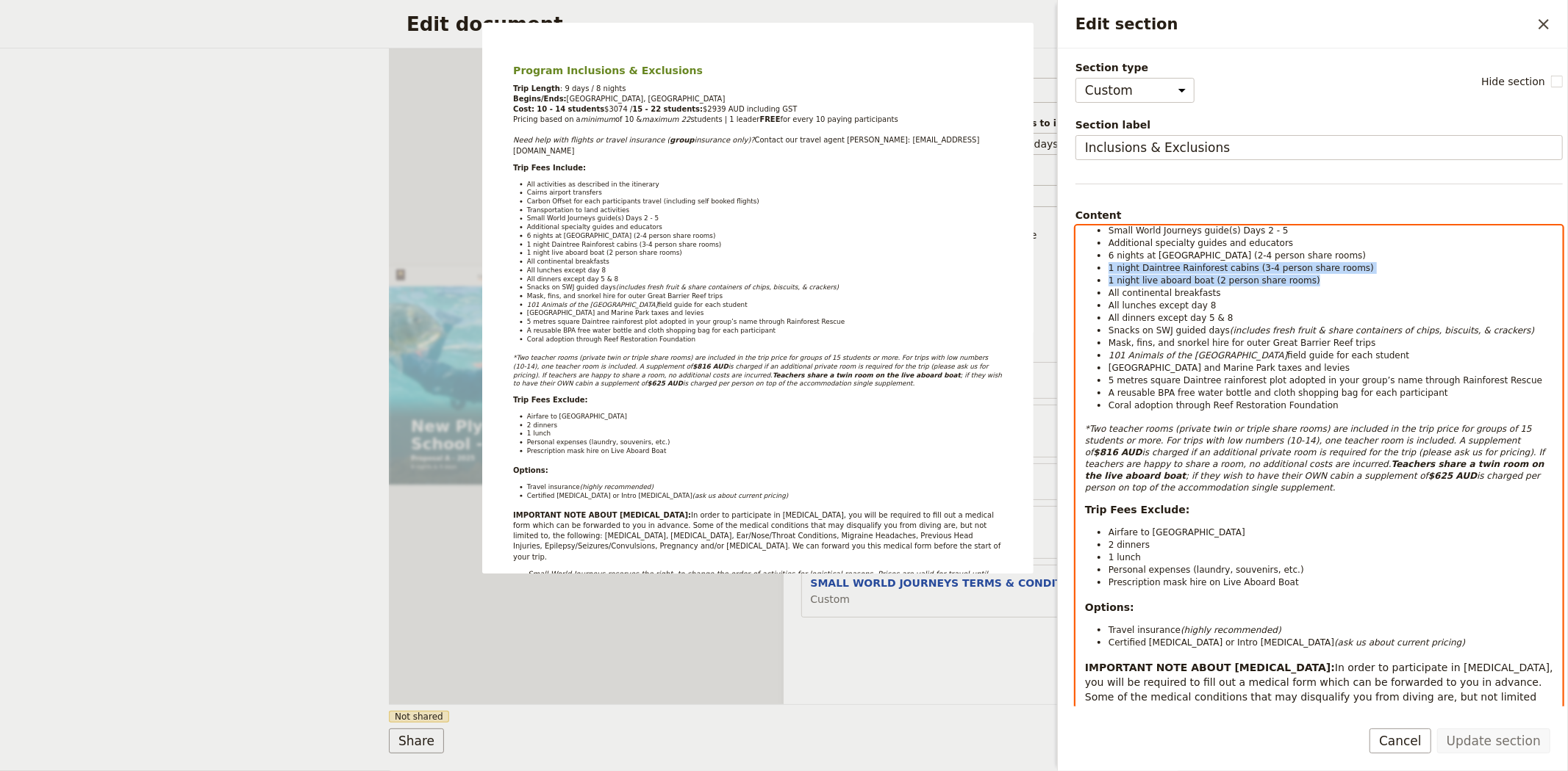
scroll to position [326, 0]
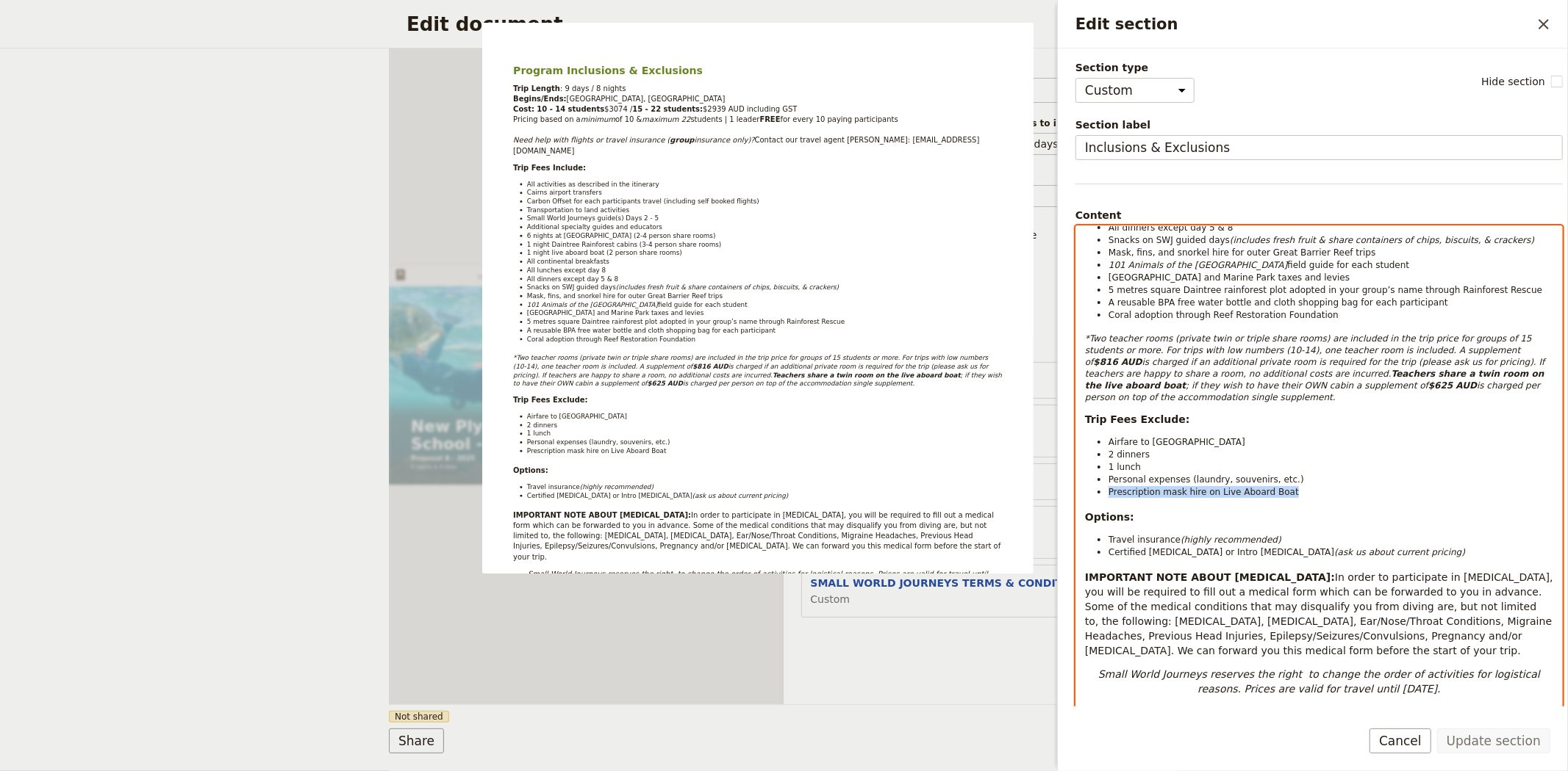
drag, startPoint x: 1286, startPoint y: 481, endPoint x: 1080, endPoint y: 478, distance: 206.0
click at [1080, 478] on div "Program Inclusions & Exclusions Trip Length : 9 days / 8 nights Begins/Ends: Ca…" at bounding box center [1318, 496] width 485 height 540
copy span "Prescription mask hire on Live Aboard Boat"
drag, startPoint x: 1406, startPoint y: 541, endPoint x: 1110, endPoint y: 540, distance: 296.0
click at [1110, 546] on li "Certified SCUBA diving or Intro SCUBA diving (ask us about current pricing)" at bounding box center [1331, 552] width 445 height 12
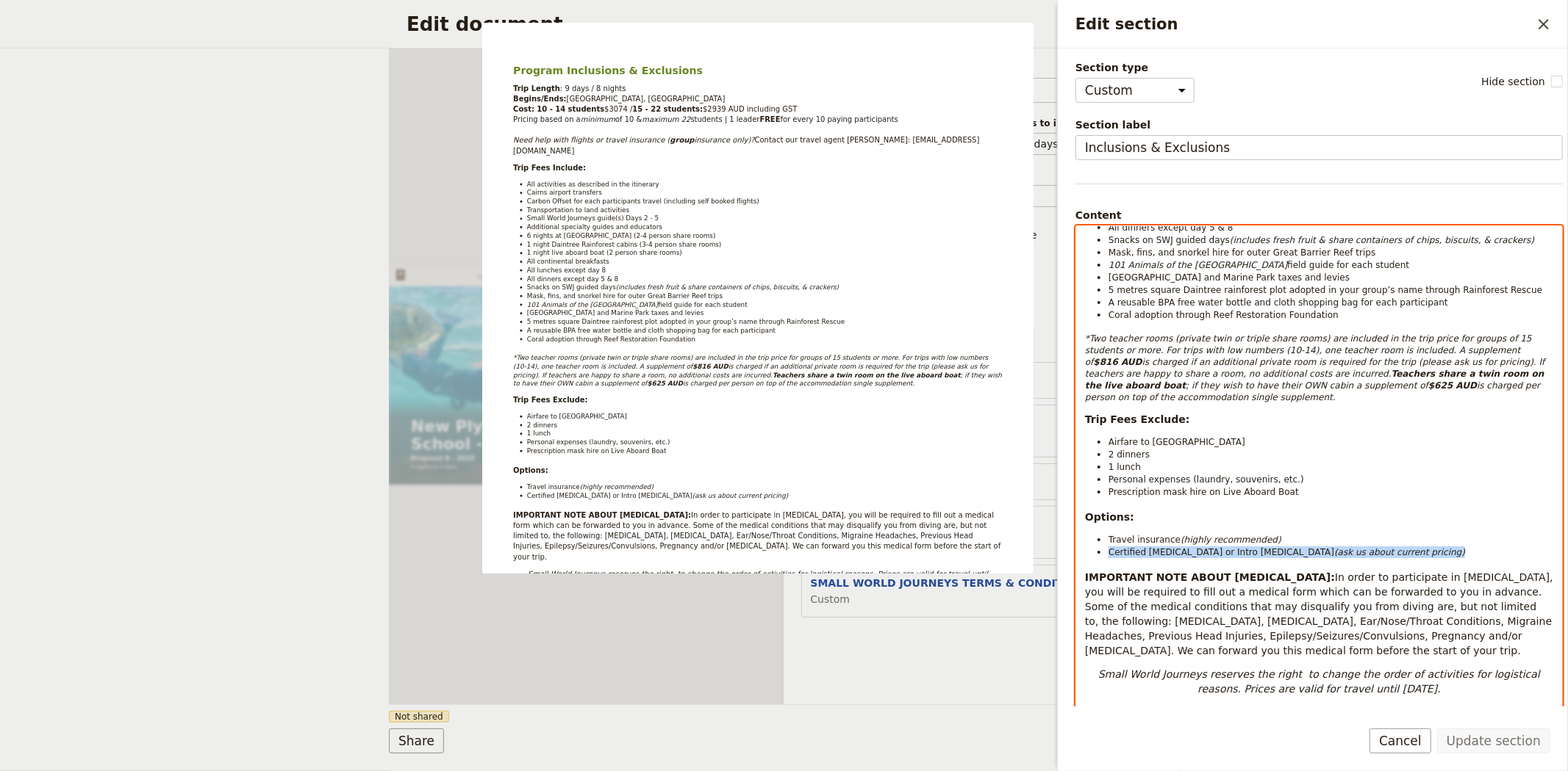
copy li "Certified SCUBA diving or Intro SCUBA diving (ask us about current pricing)"
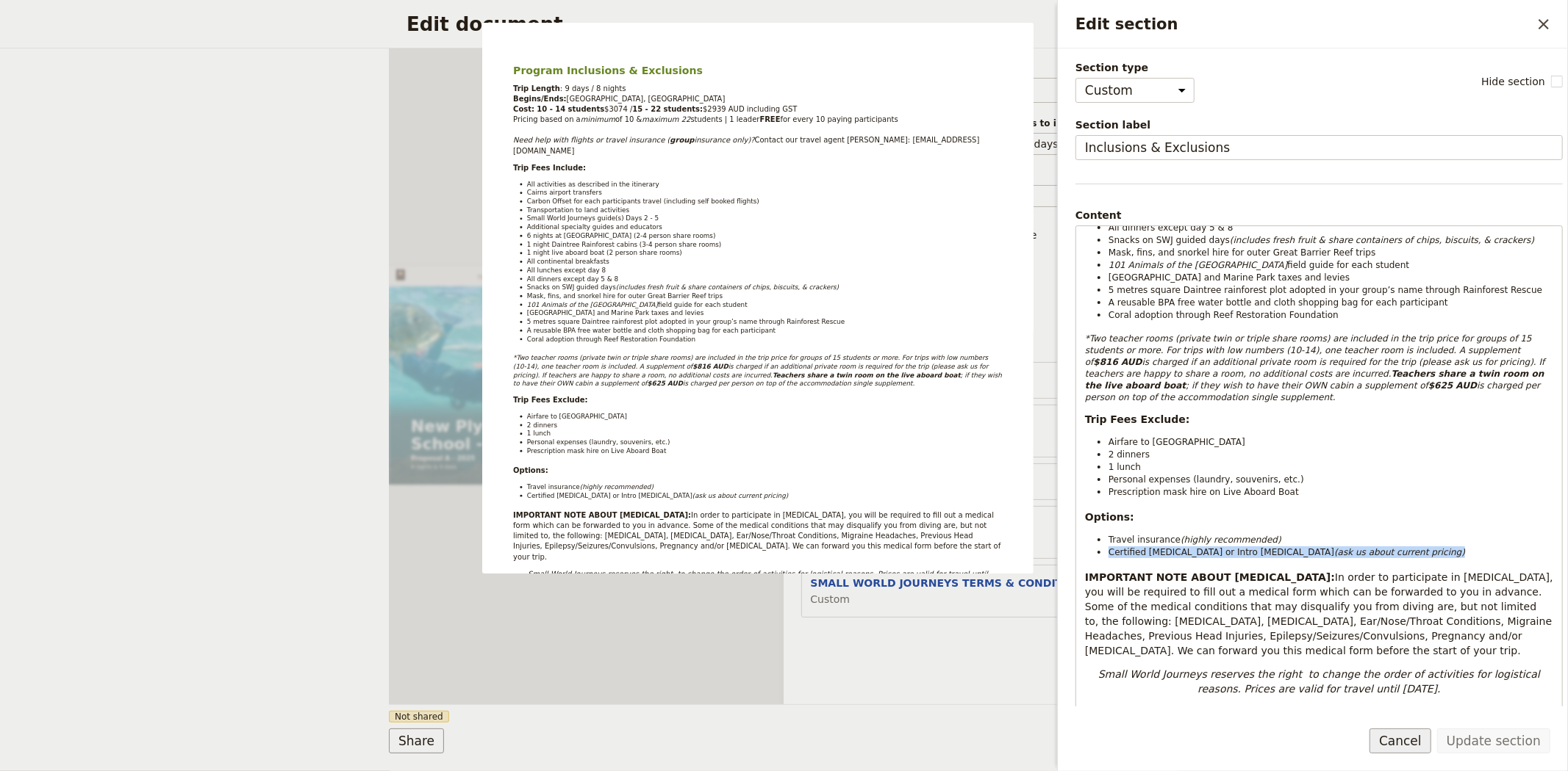
click at [1416, 752] on button "Cancel" at bounding box center [1400, 741] width 62 height 25
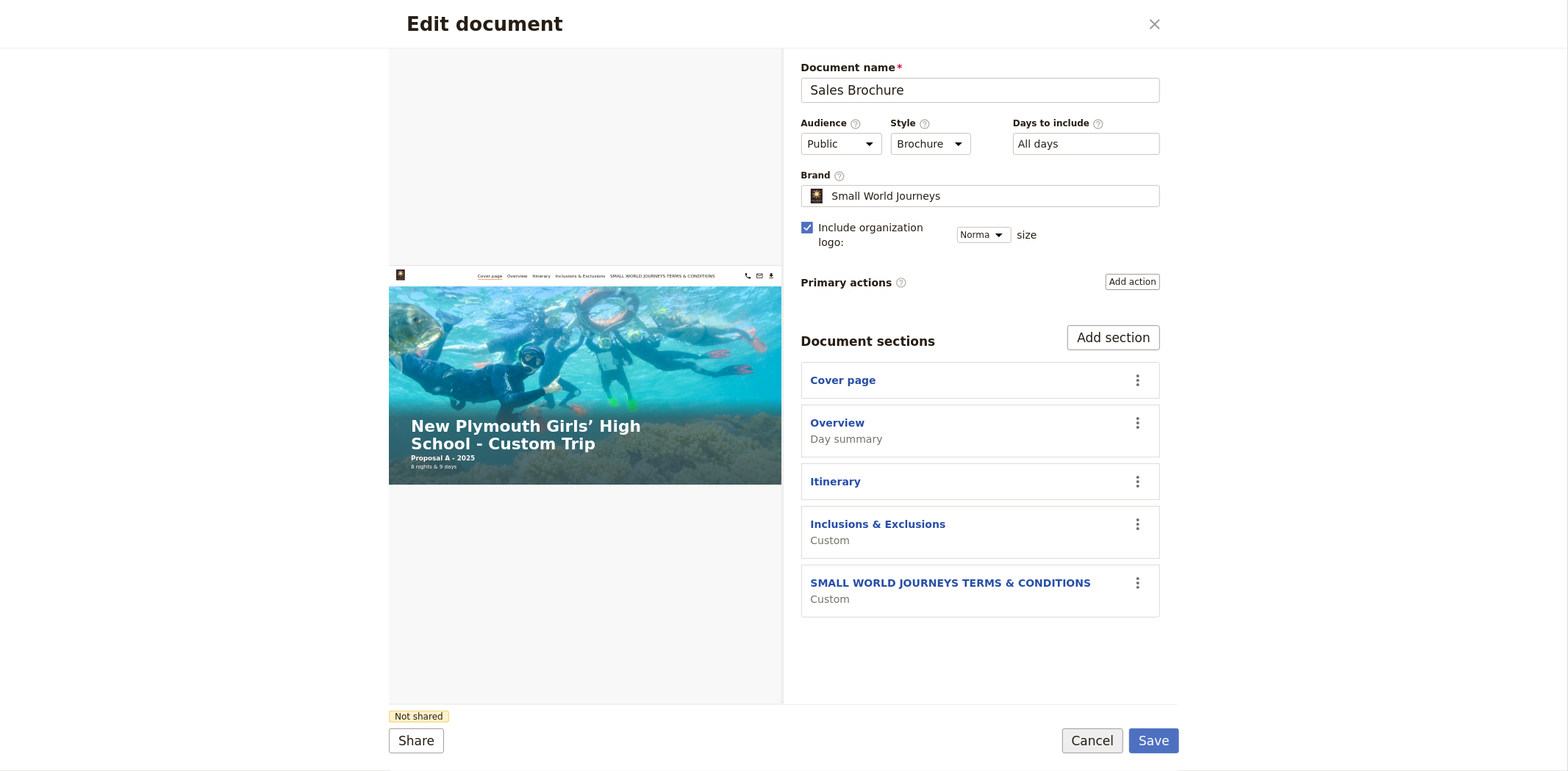
click at [1096, 740] on button "Cancel" at bounding box center [1092, 741] width 62 height 25
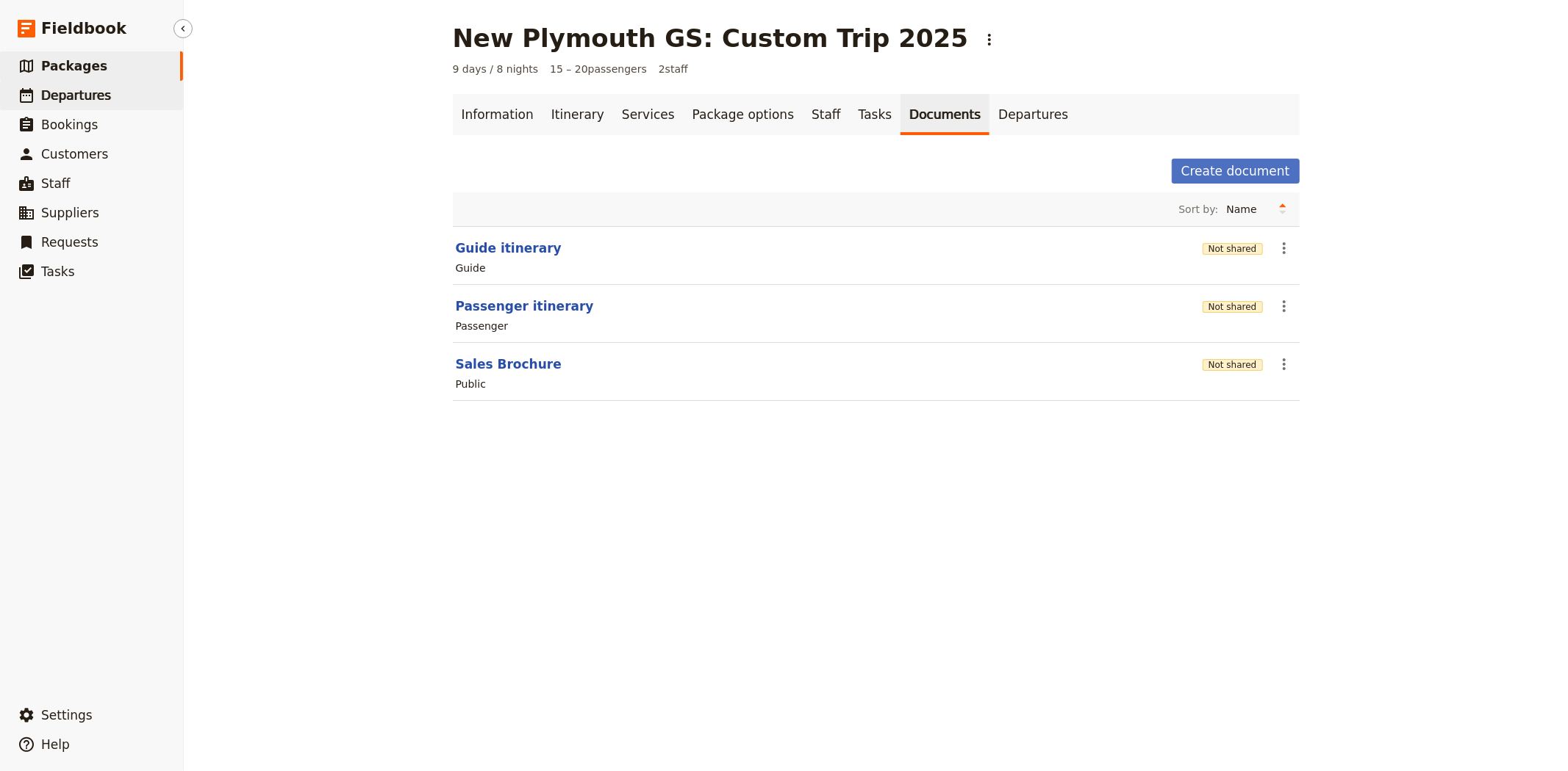
click at [80, 99] on span "Departures" at bounding box center [76, 95] width 70 height 15
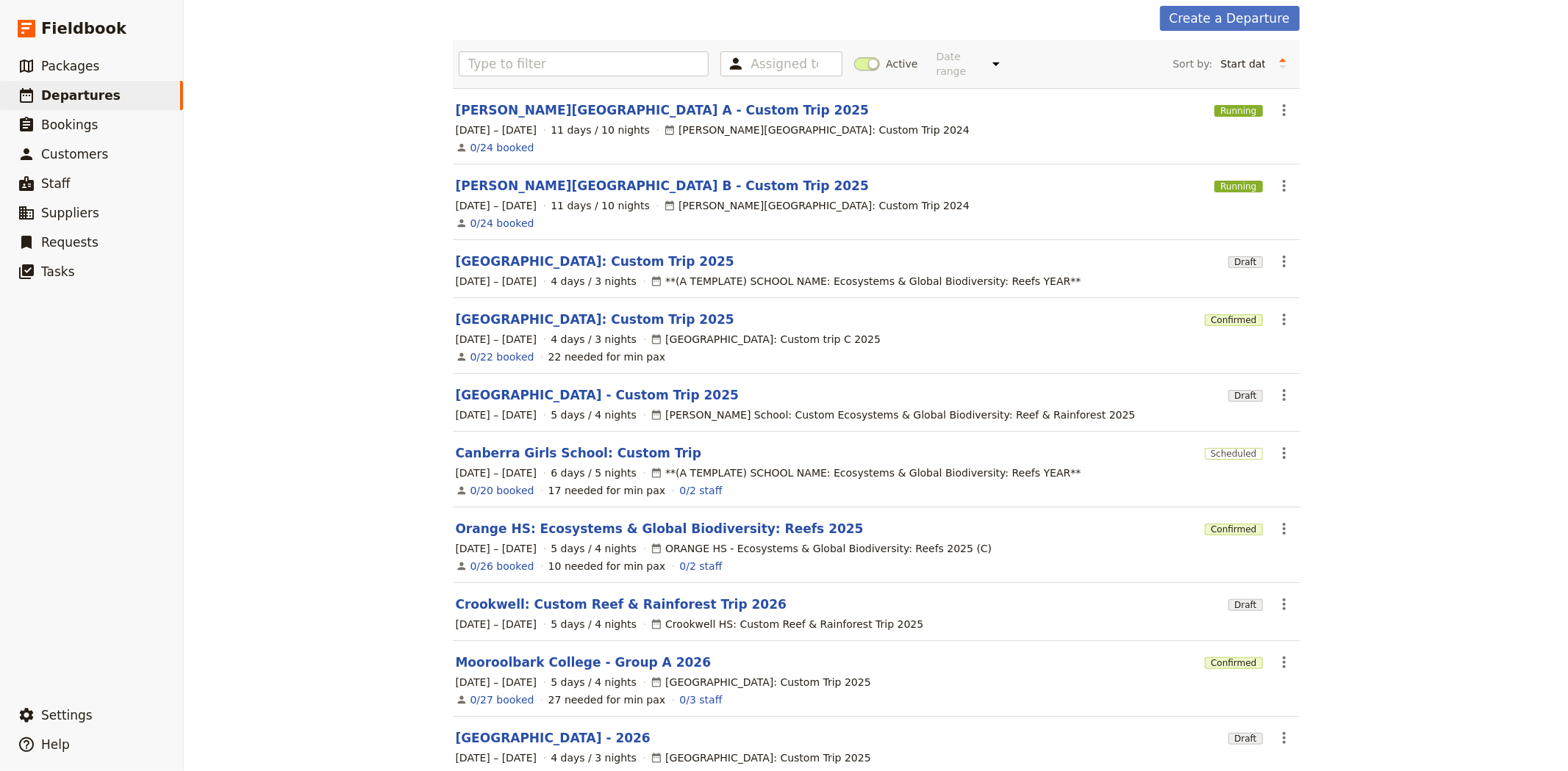
scroll to position [131, 0]
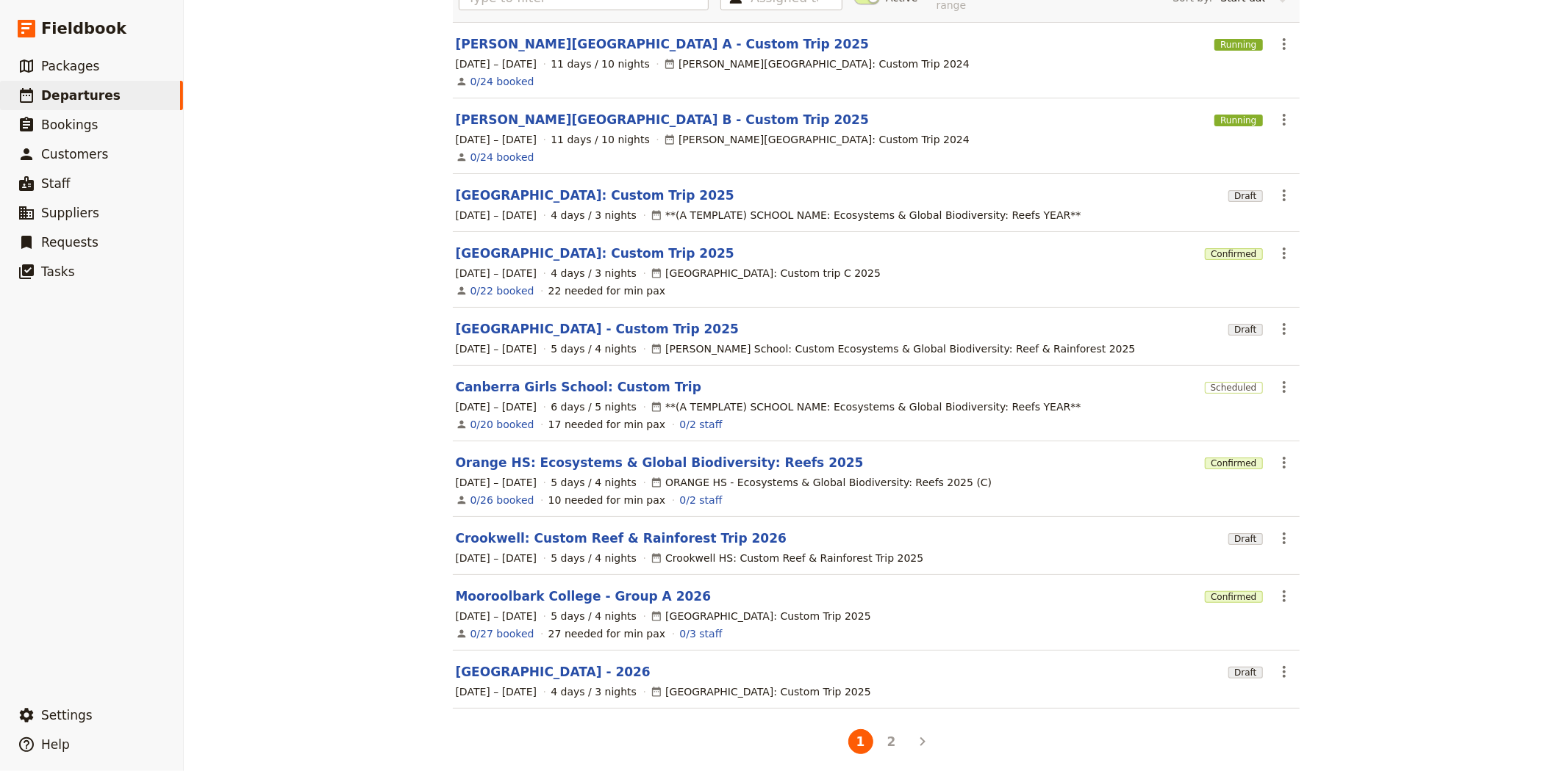
drag, startPoint x: 880, startPoint y: 735, endPoint x: 883, endPoint y: 640, distance: 95.0
click at [879, 735] on button "2" at bounding box center [891, 742] width 25 height 25
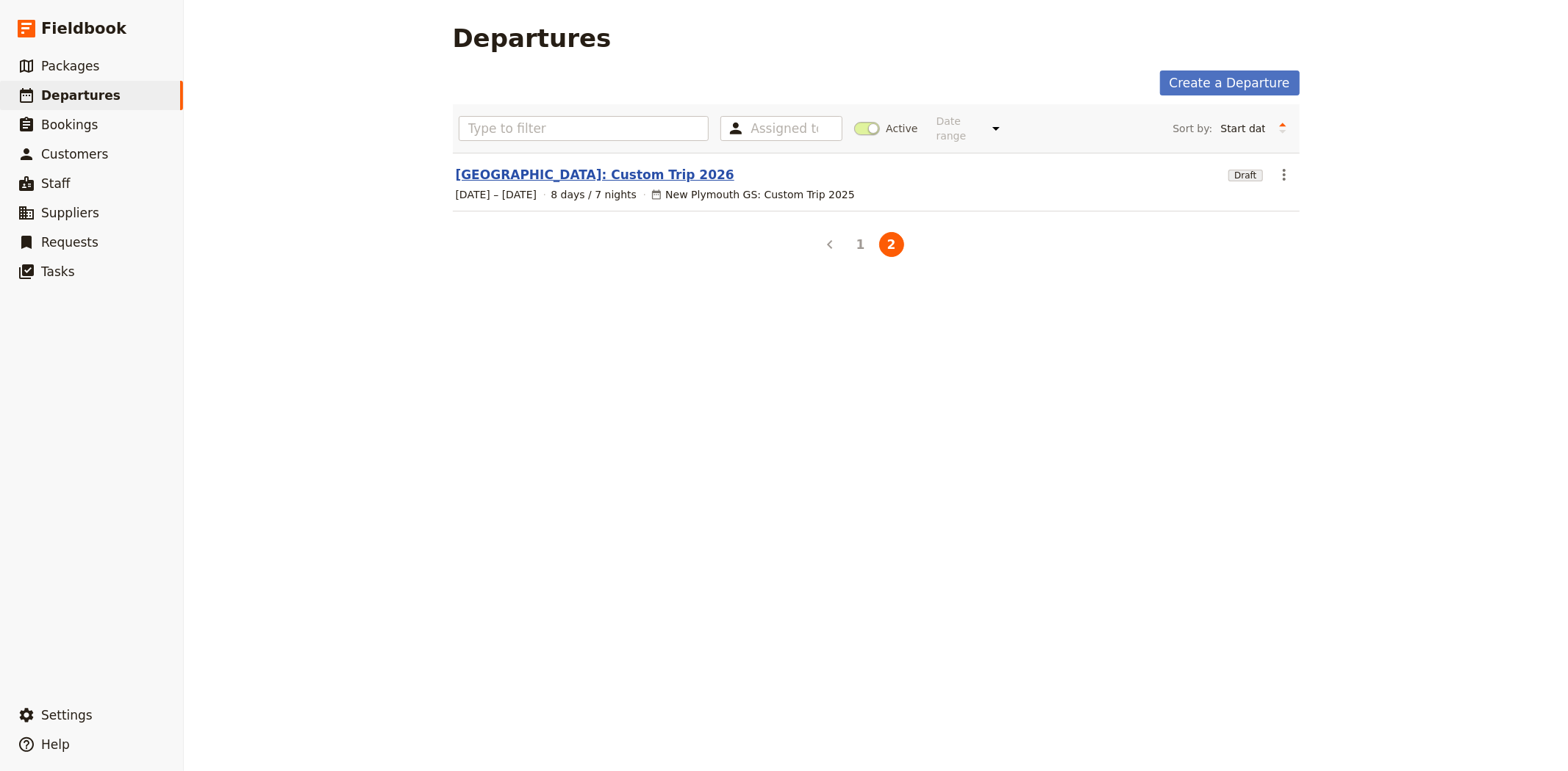
click at [574, 166] on link "New Plymouth: Custom Trip 2026" at bounding box center [595, 174] width 278 height 18
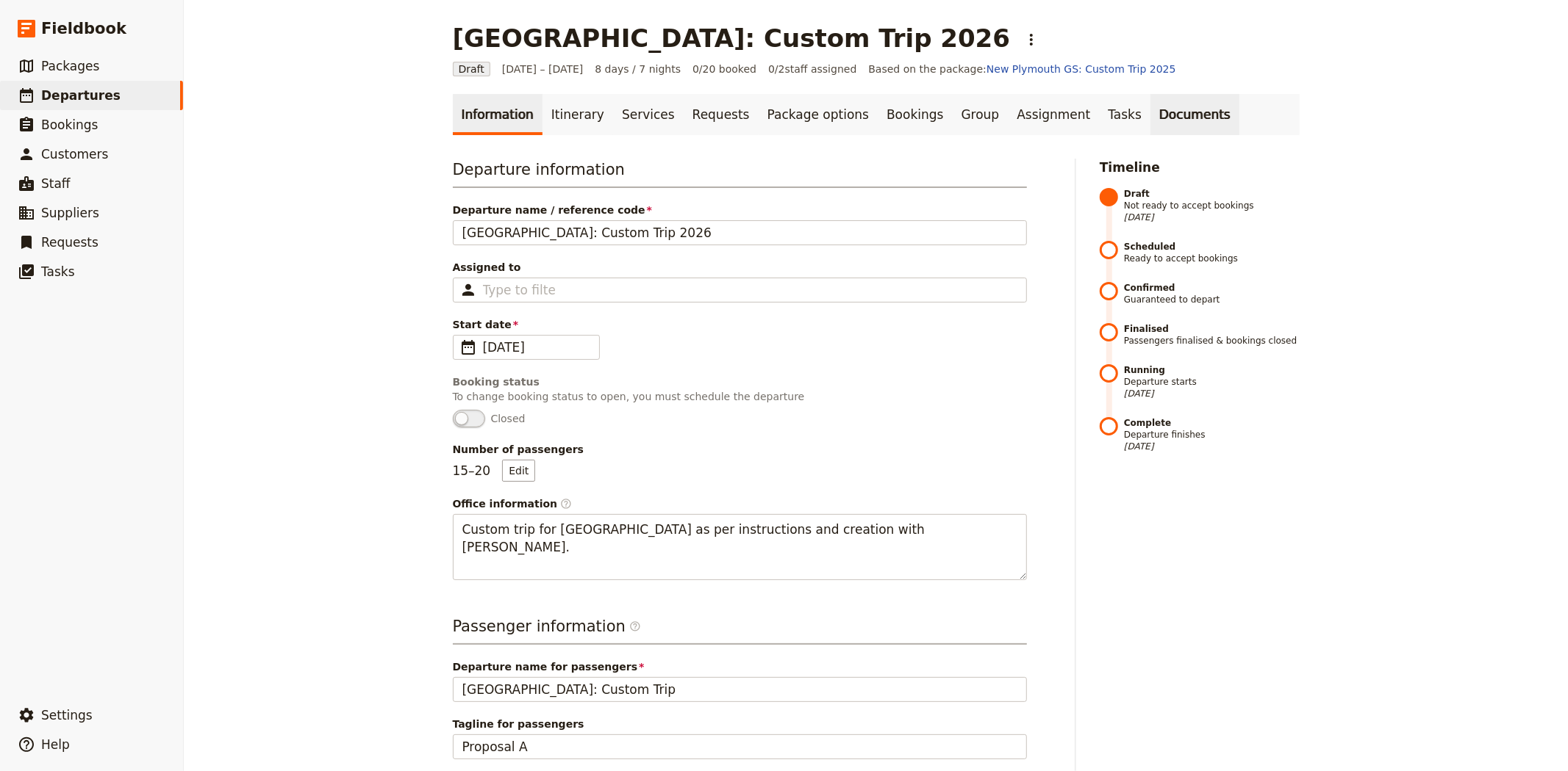
click at [1151, 121] on link "Documents" at bounding box center [1195, 115] width 89 height 41
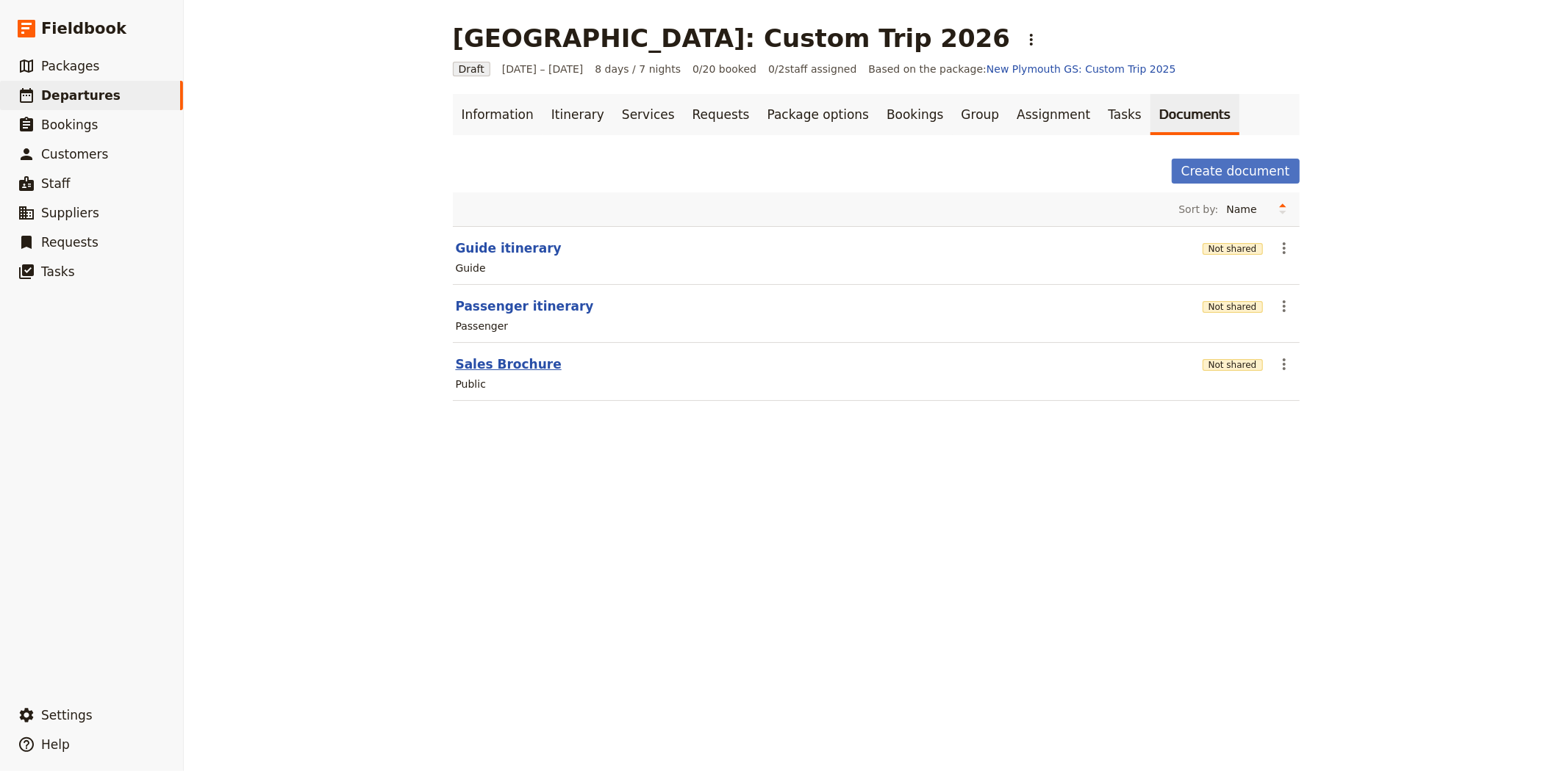
click at [515, 365] on button "Sales Brochure" at bounding box center [508, 364] width 106 height 18
select select "DEFAULT"
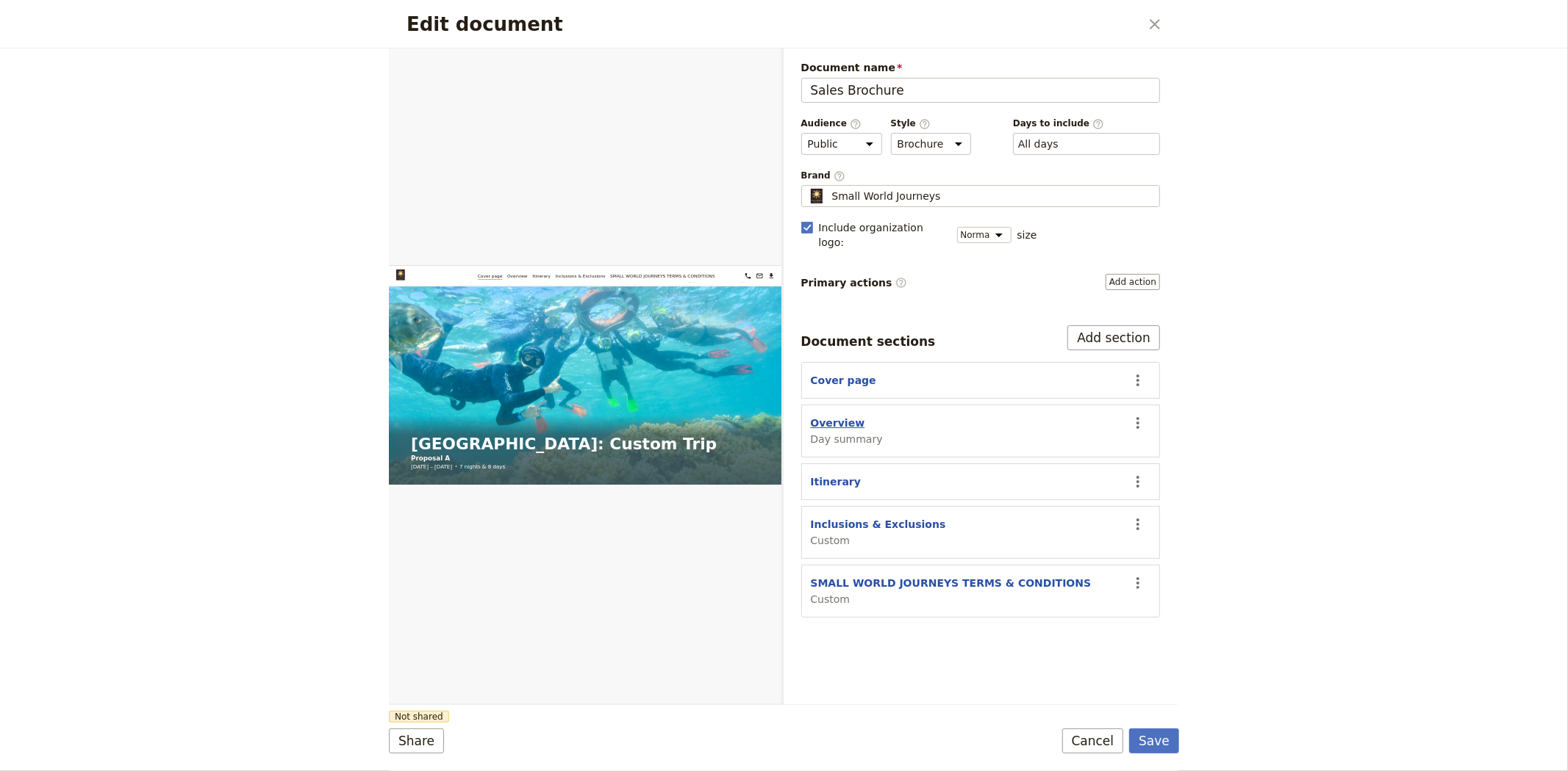
click at [821, 416] on button "Overview" at bounding box center [837, 423] width 54 height 15
select select "DAY_SUMMARY"
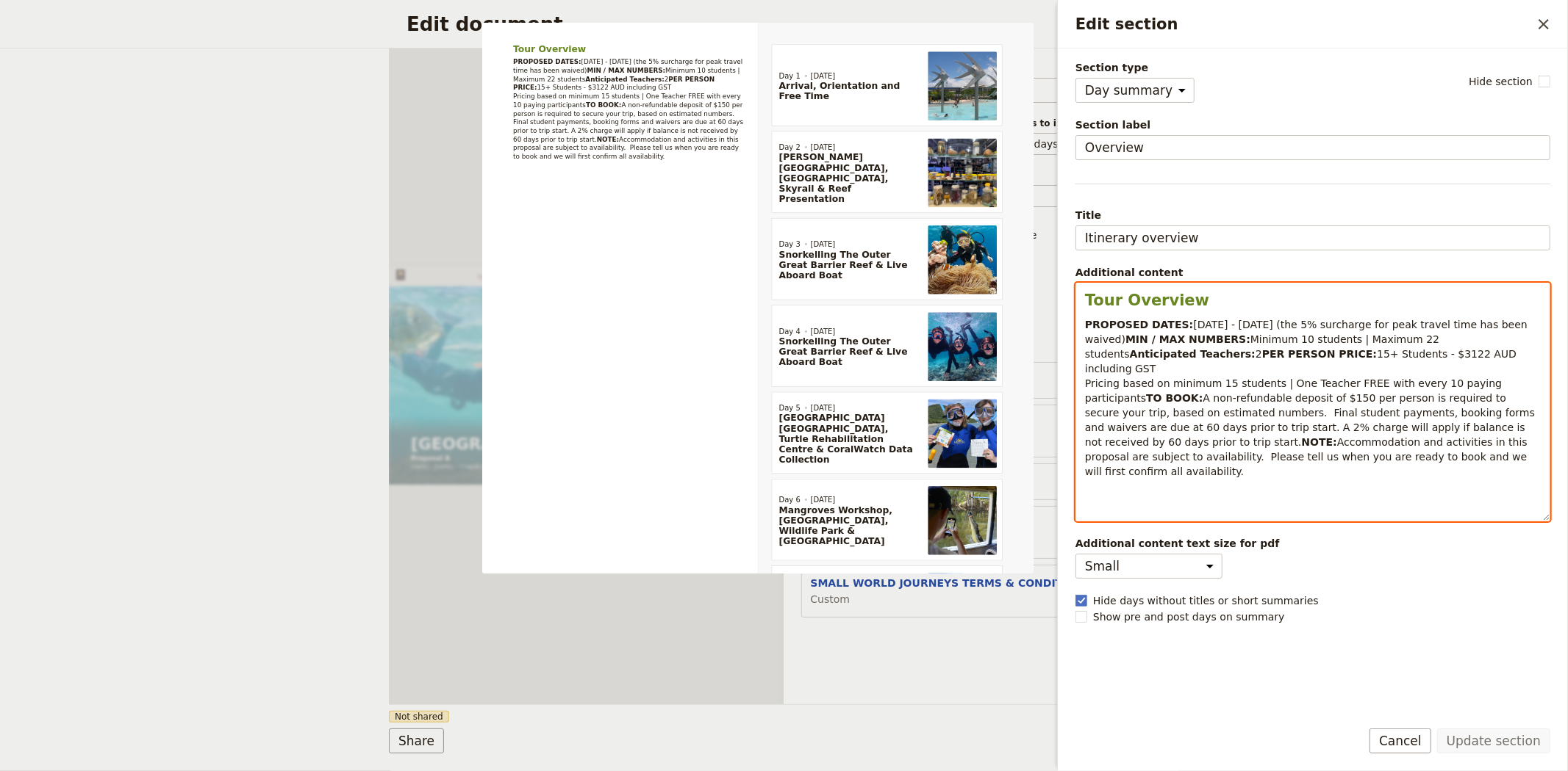
click at [1449, 475] on span "Accommodation and activities in this proposal are subject to availability. Plea…" at bounding box center [1307, 457] width 446 height 41
drag, startPoint x: 1306, startPoint y: 365, endPoint x: 1254, endPoint y: 371, distance: 52.3
click at [1254, 371] on span "15+ Students - $3122 AUD including GST Pricing based on minimum 15 students | O…" at bounding box center [1302, 376] width 435 height 56
click at [1306, 421] on span "A non-refundable deposit of $150 per person is required to secure your trip, ba…" at bounding box center [1311, 420] width 453 height 56
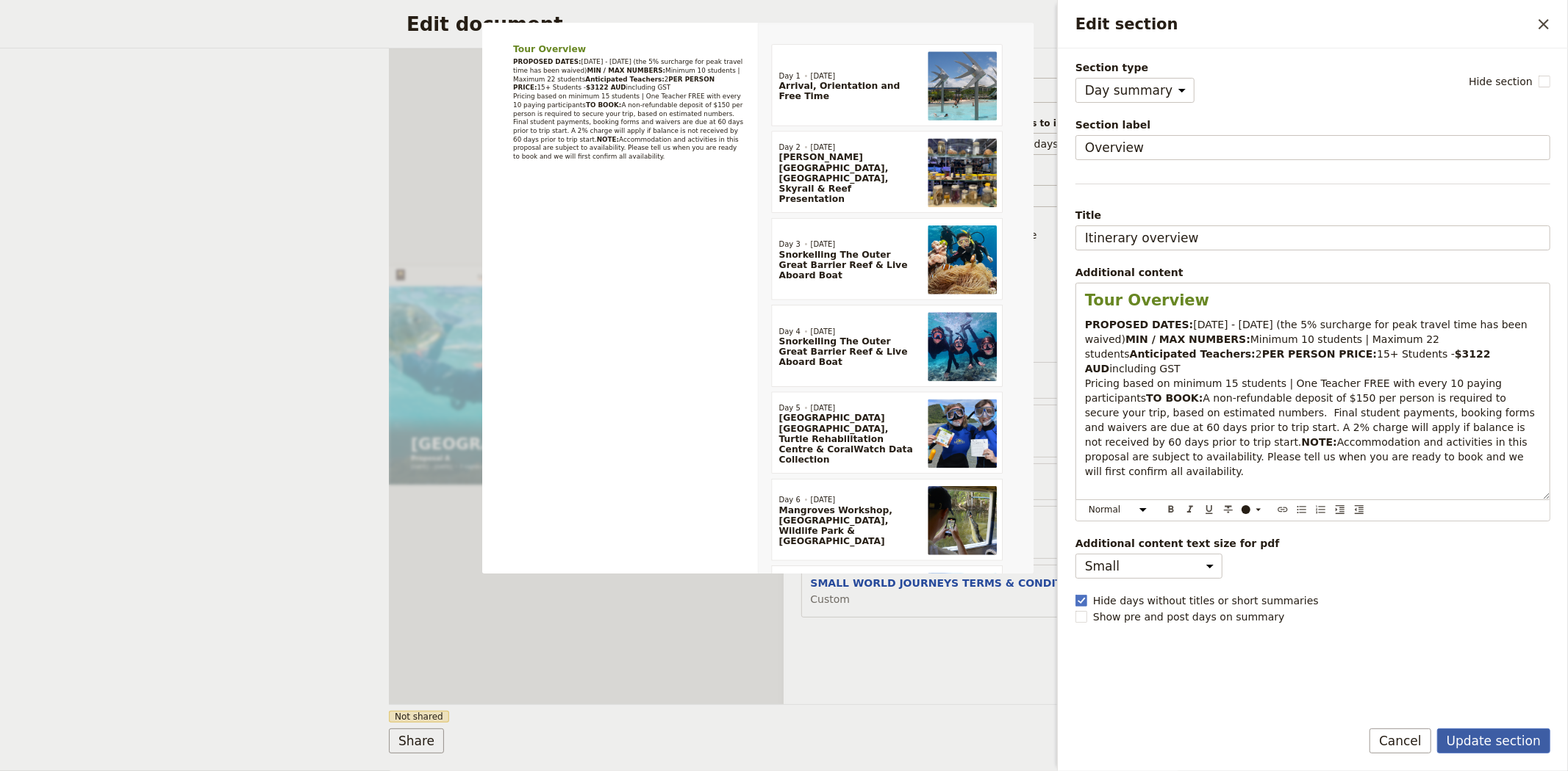
click at [1510, 736] on button "Update section" at bounding box center [1493, 741] width 113 height 25
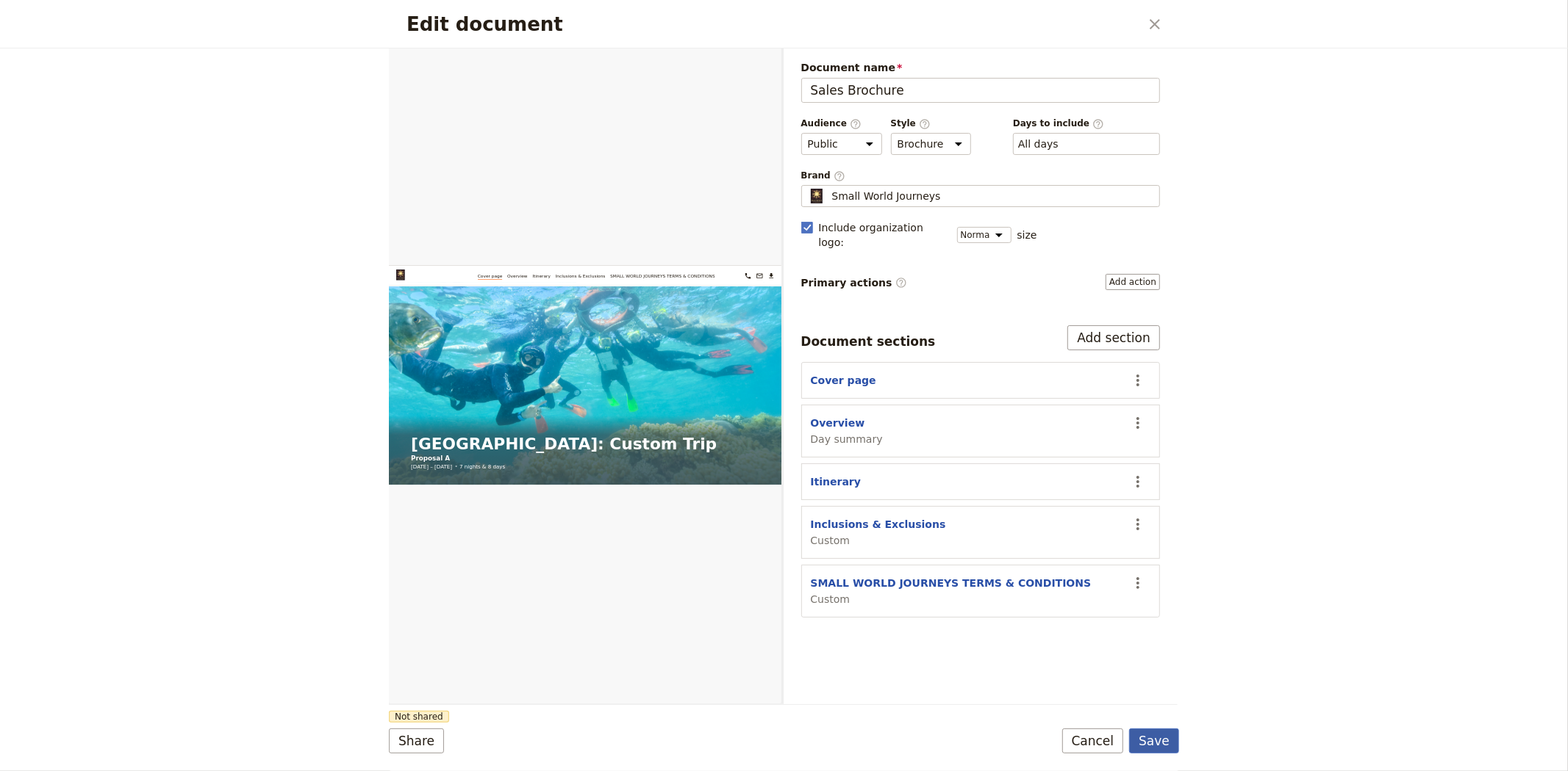
click at [1157, 733] on button "Save" at bounding box center [1154, 741] width 50 height 25
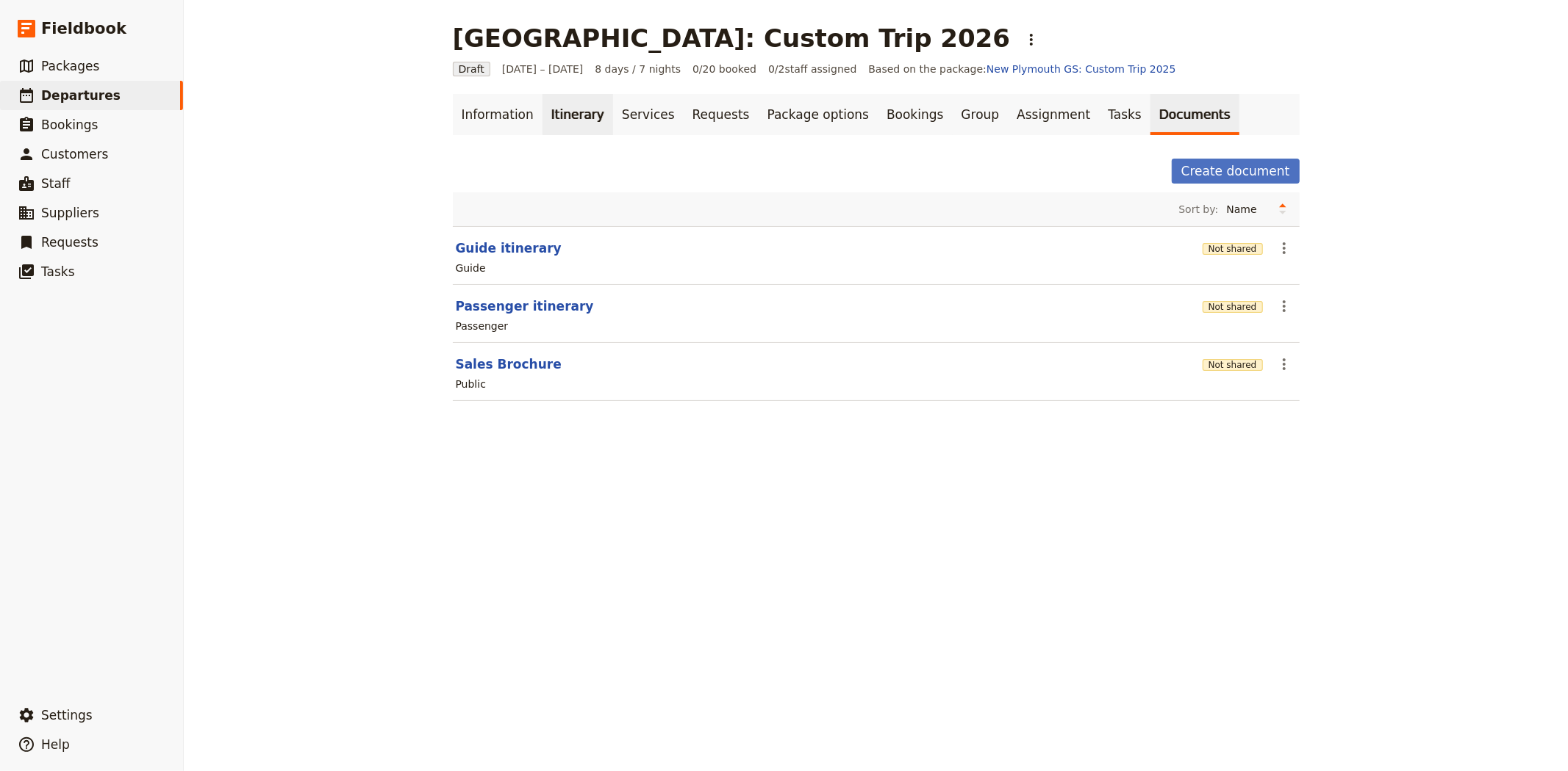
click at [561, 121] on link "Itinerary" at bounding box center [577, 115] width 70 height 41
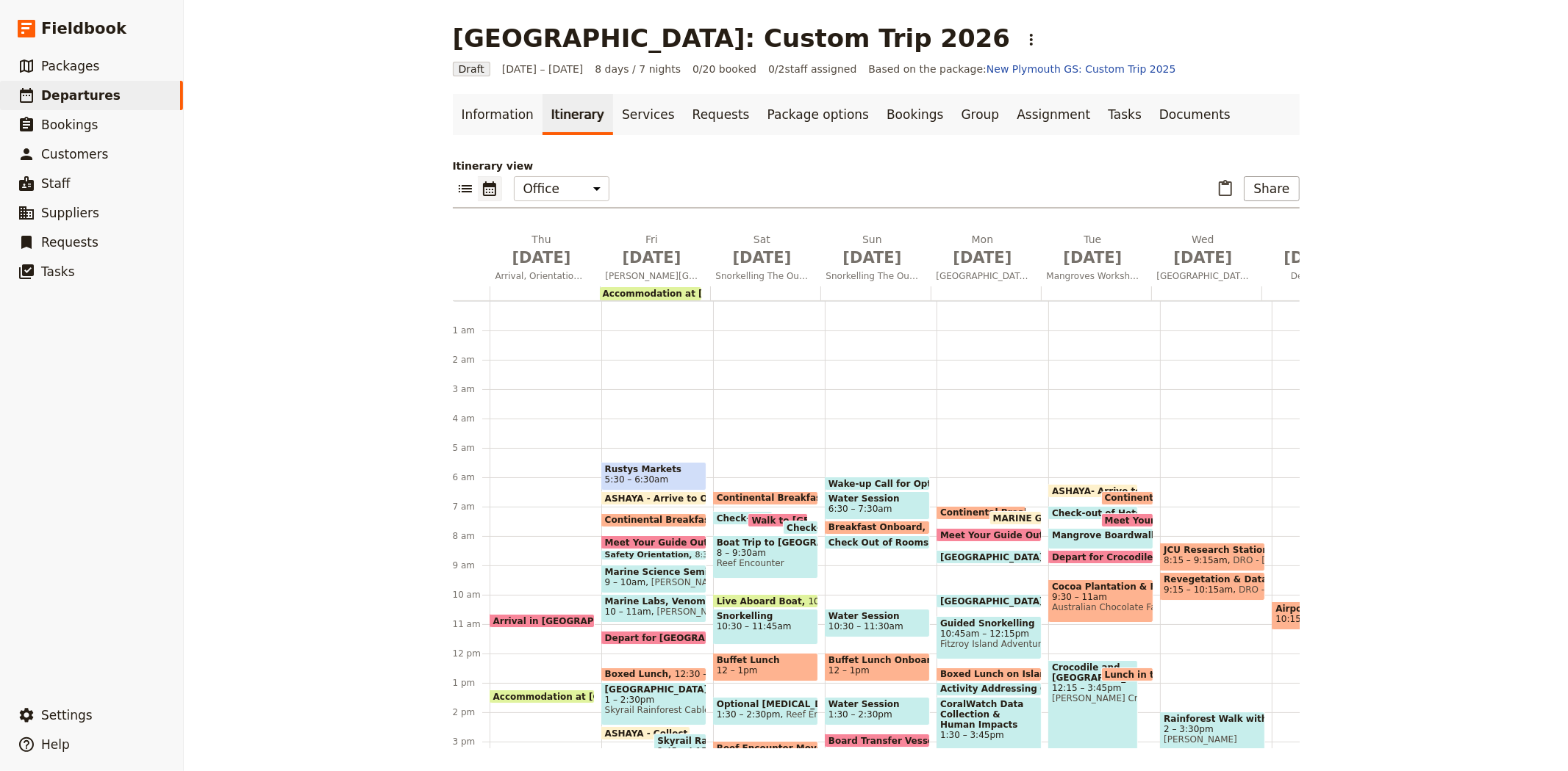
scroll to position [147, 0]
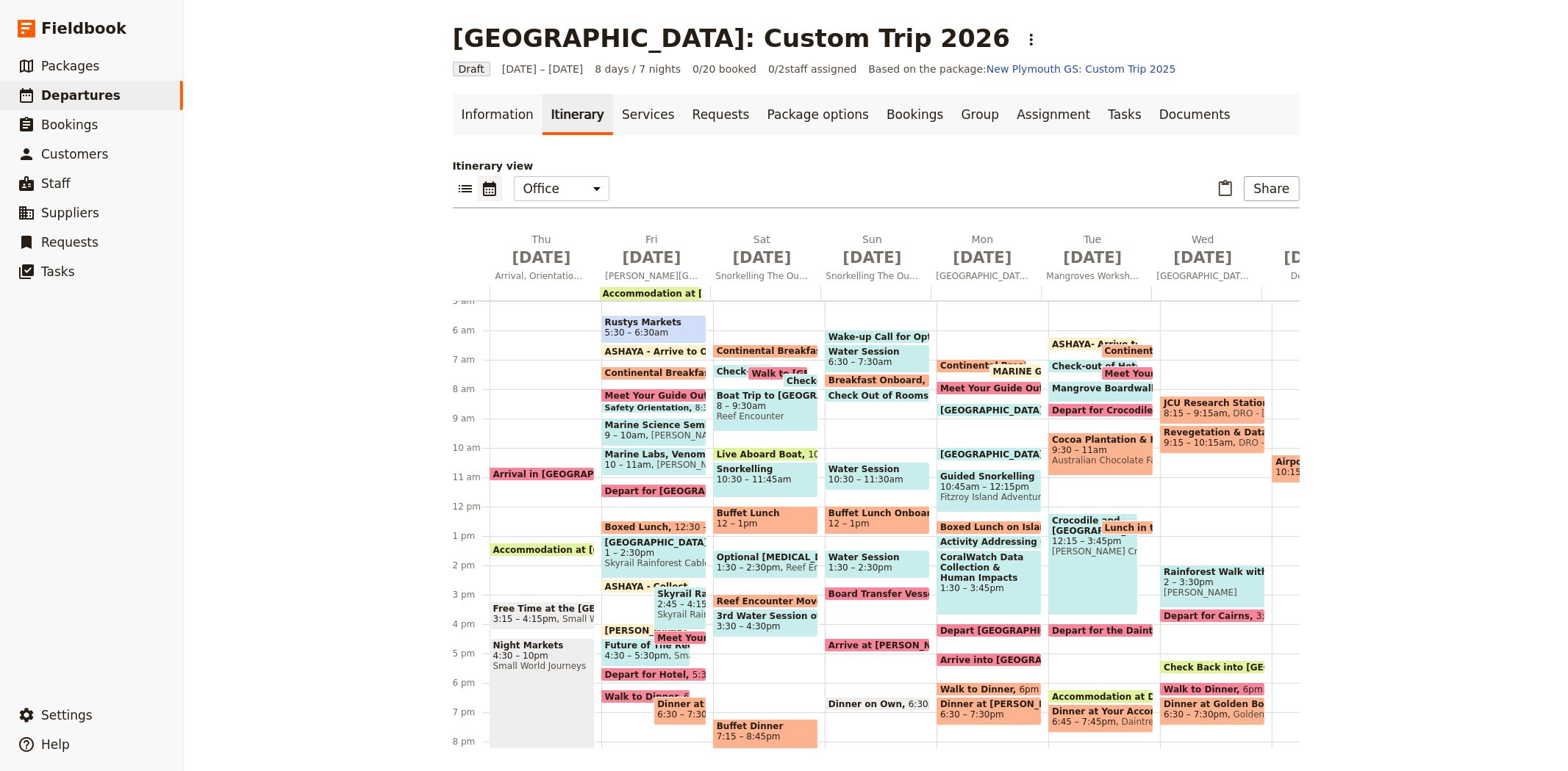
click at [659, 291] on span "Accommodation at Hides Hotel Cairns" at bounding box center [702, 293] width 200 height 10
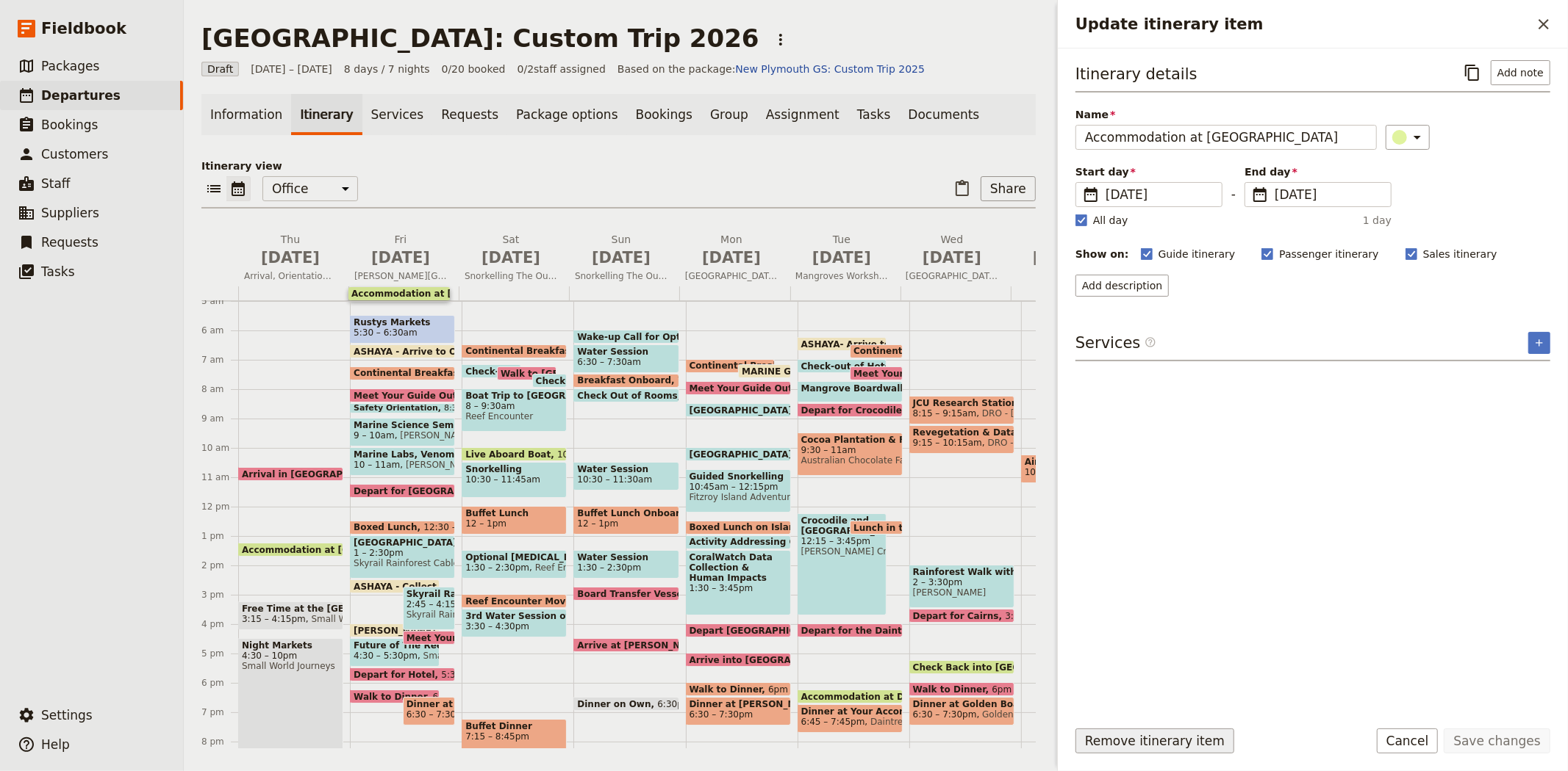
click at [1188, 733] on button "Remove itinerary item" at bounding box center [1154, 741] width 159 height 25
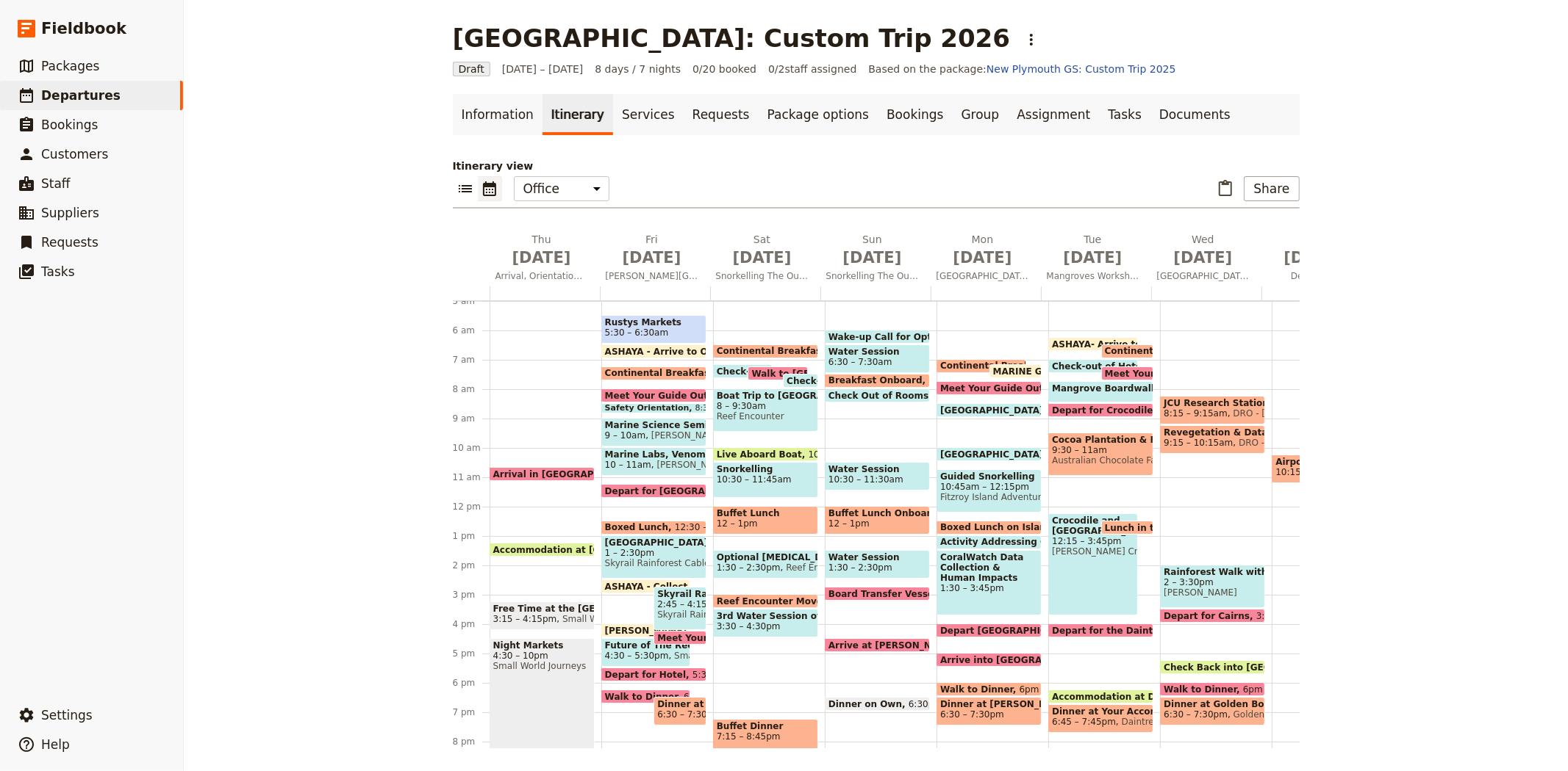
click at [729, 371] on span at bounding box center [742, 374] width 58 height 6
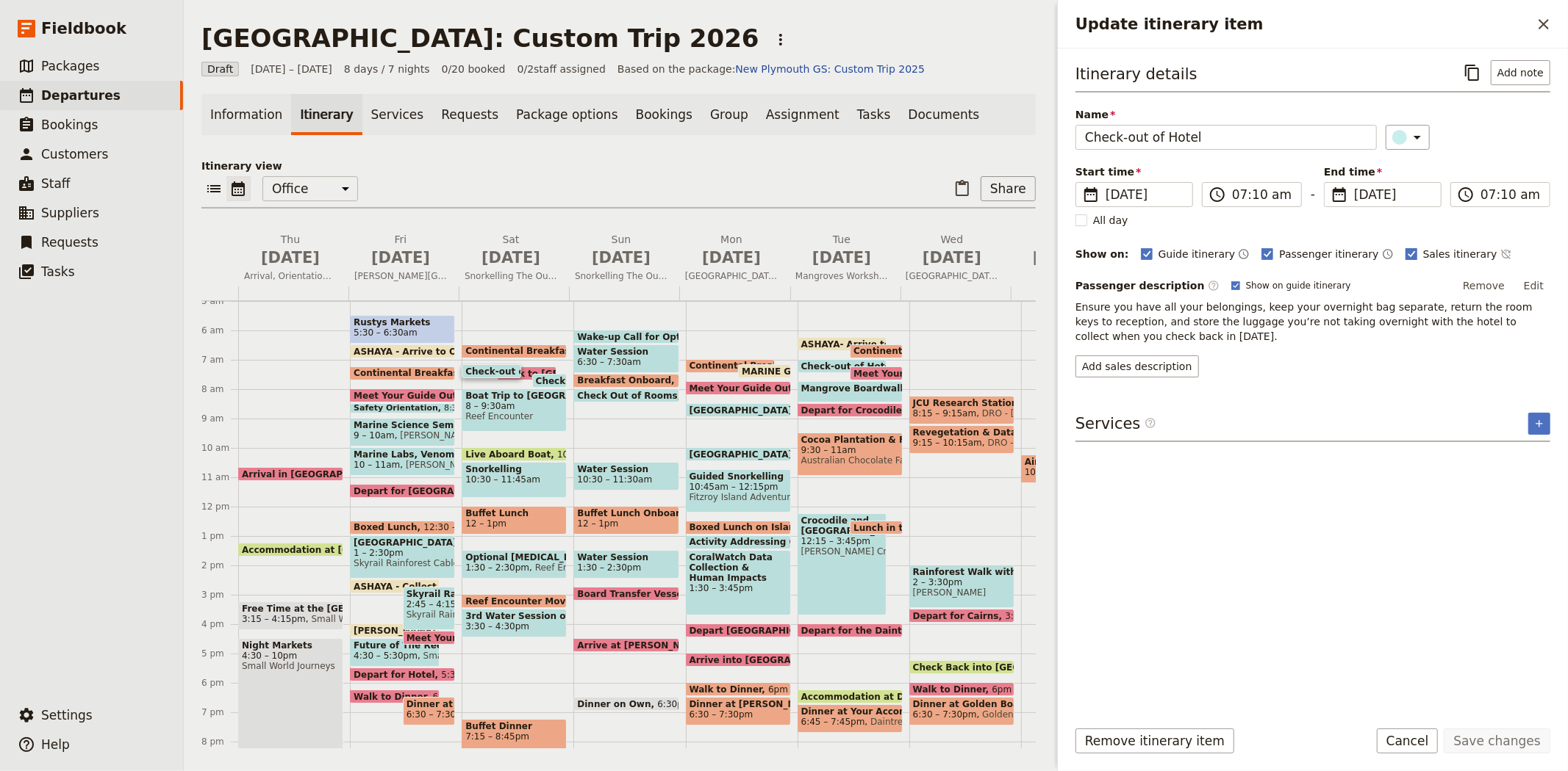
click at [1423, 248] on span "Sales itinerary" at bounding box center [1459, 254] width 74 height 15
click at [1405, 247] on input "Sales itinerary" at bounding box center [1404, 246] width 1 height 1
checkbox input "false"
click at [1510, 737] on button "Save changes" at bounding box center [1496, 741] width 106 height 25
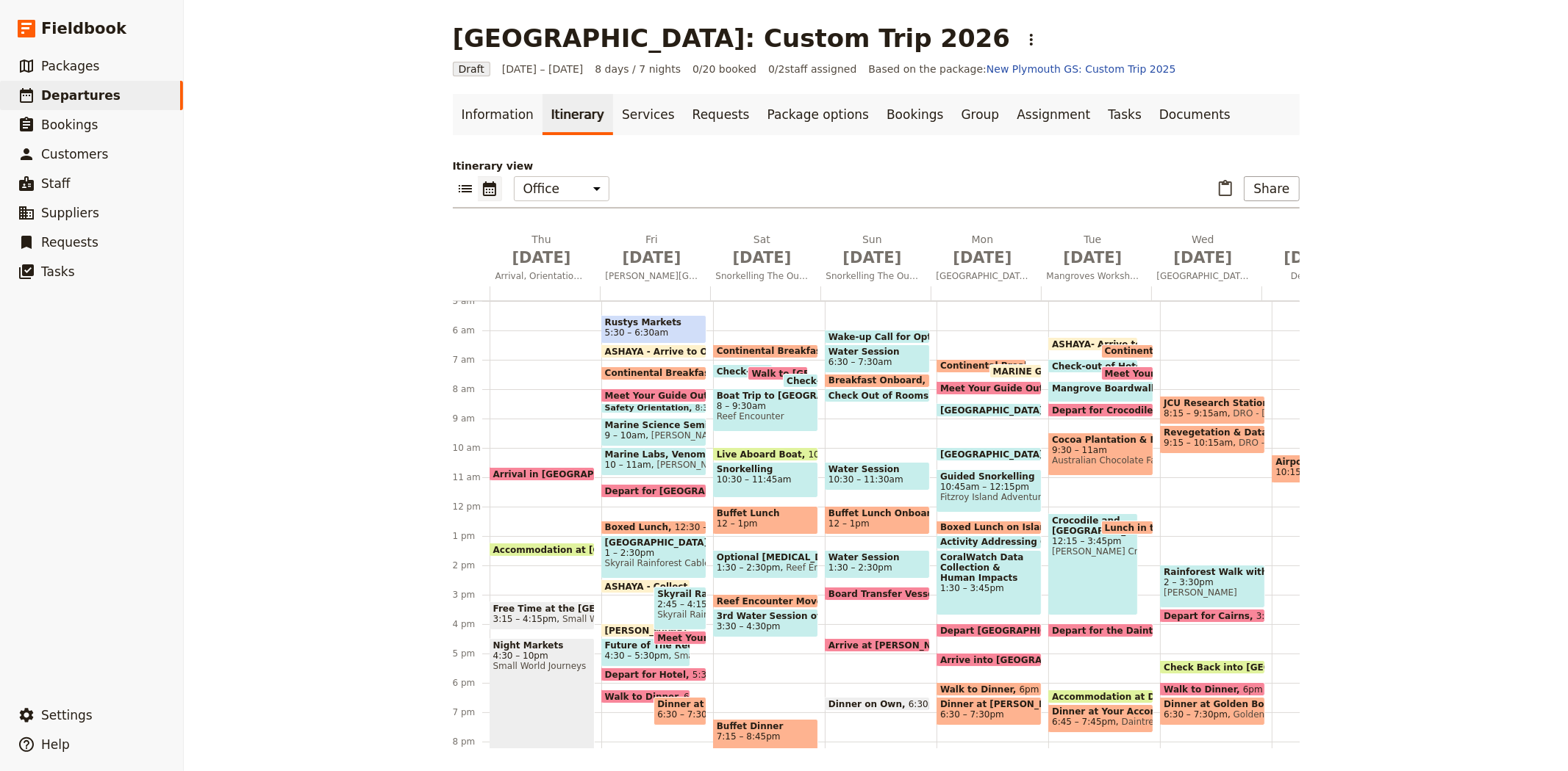
click at [784, 381] on span at bounding box center [800, 384] width 34 height 6
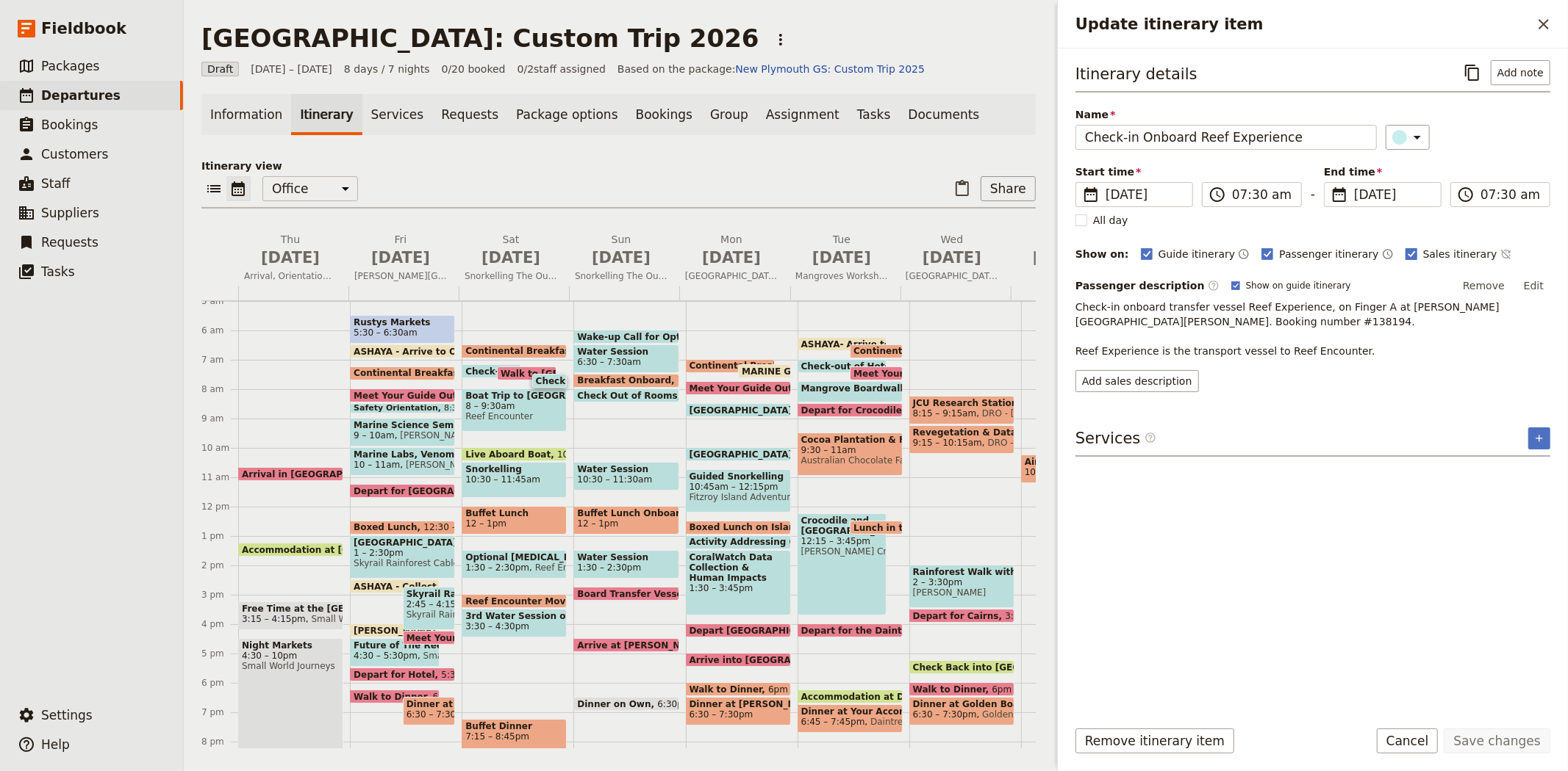
click at [1405, 250] on rect "Update itinerary item" at bounding box center [1411, 254] width 11 height 11
click at [1404, 247] on input "Sales itinerary" at bounding box center [1404, 246] width 1 height 1
checkbox input "false"
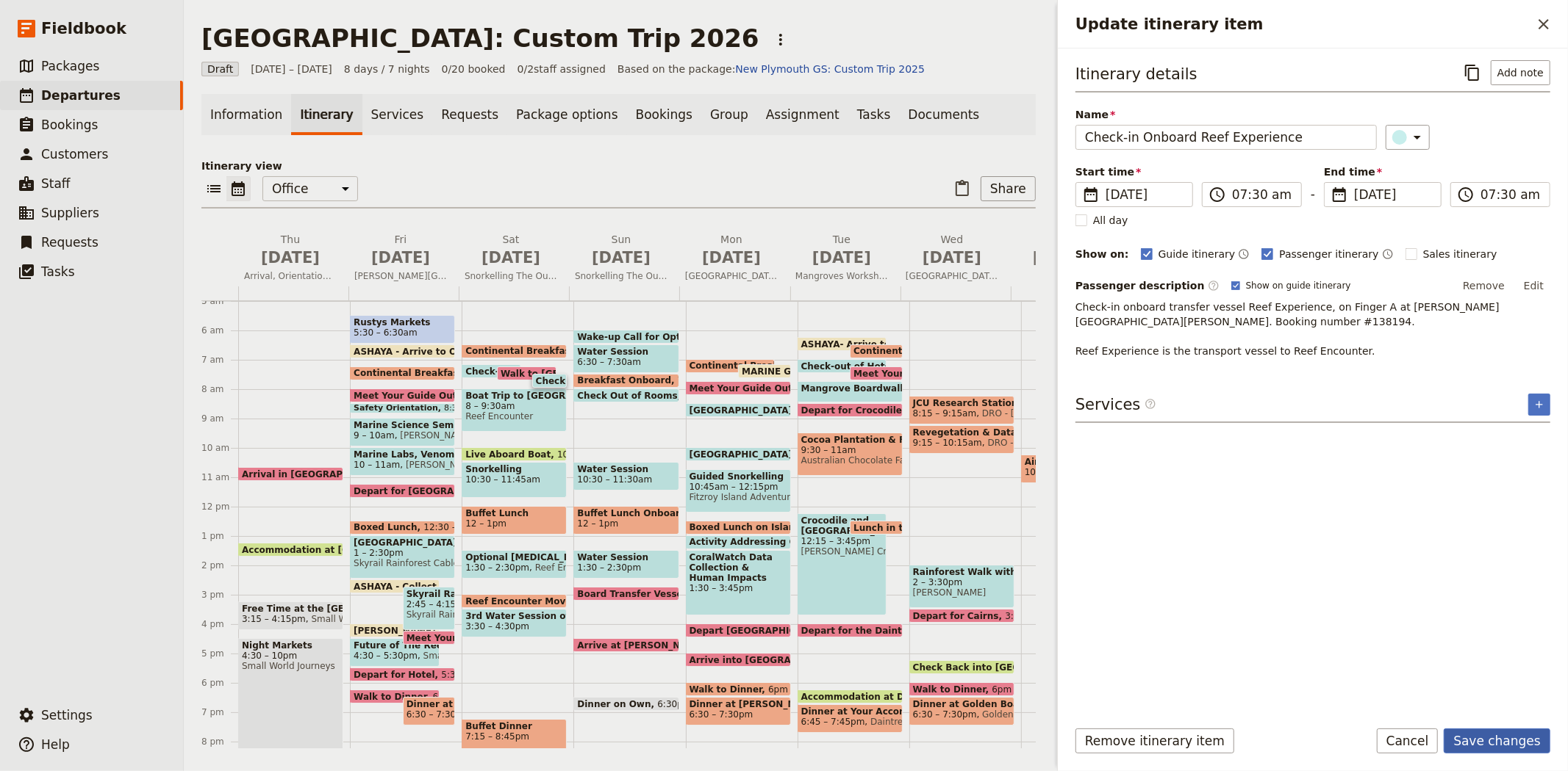
click at [1485, 738] on button "Save changes" at bounding box center [1496, 741] width 106 height 25
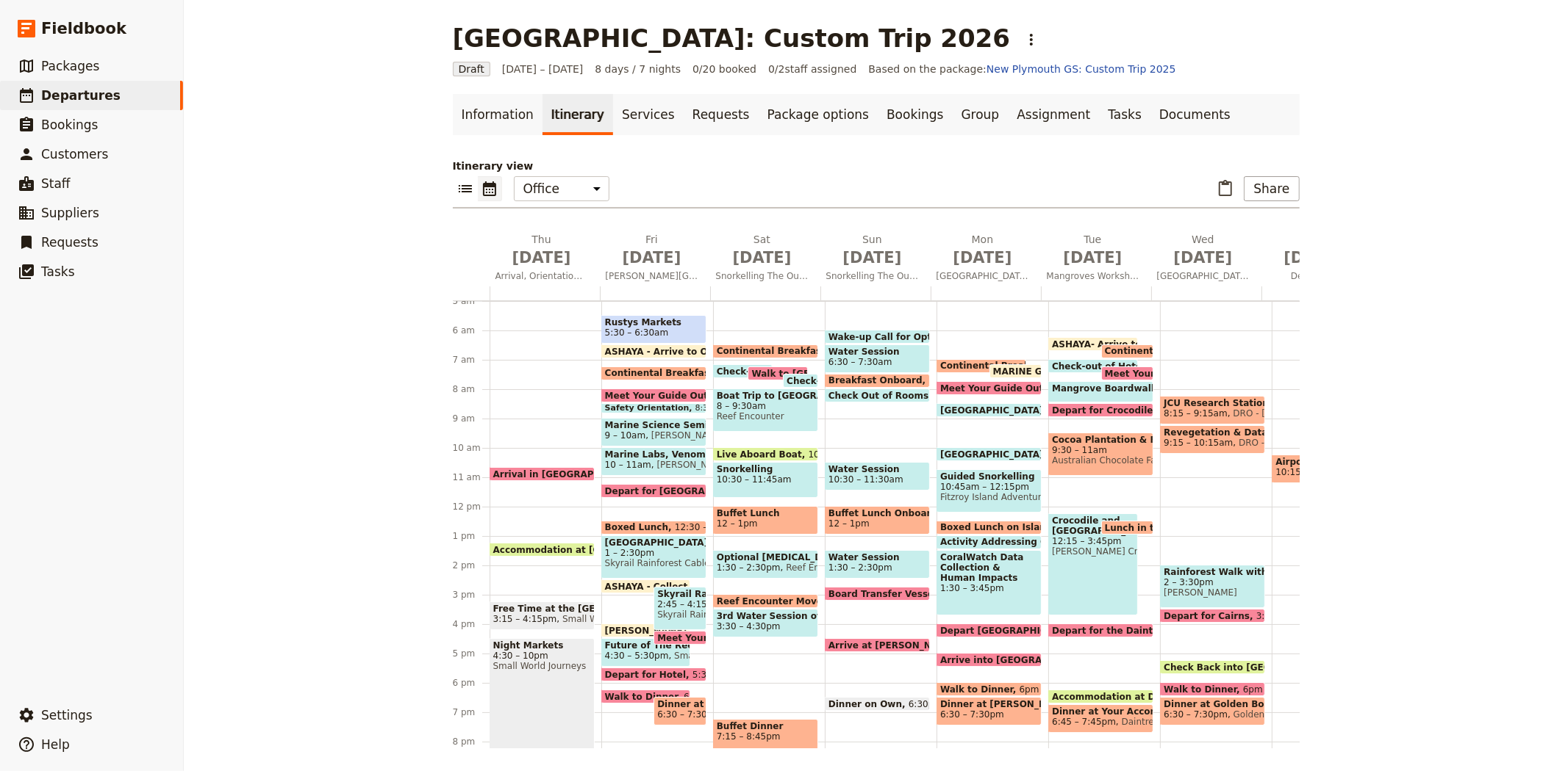
click at [785, 565] on span "Reef Encounter" at bounding box center [817, 567] width 73 height 10
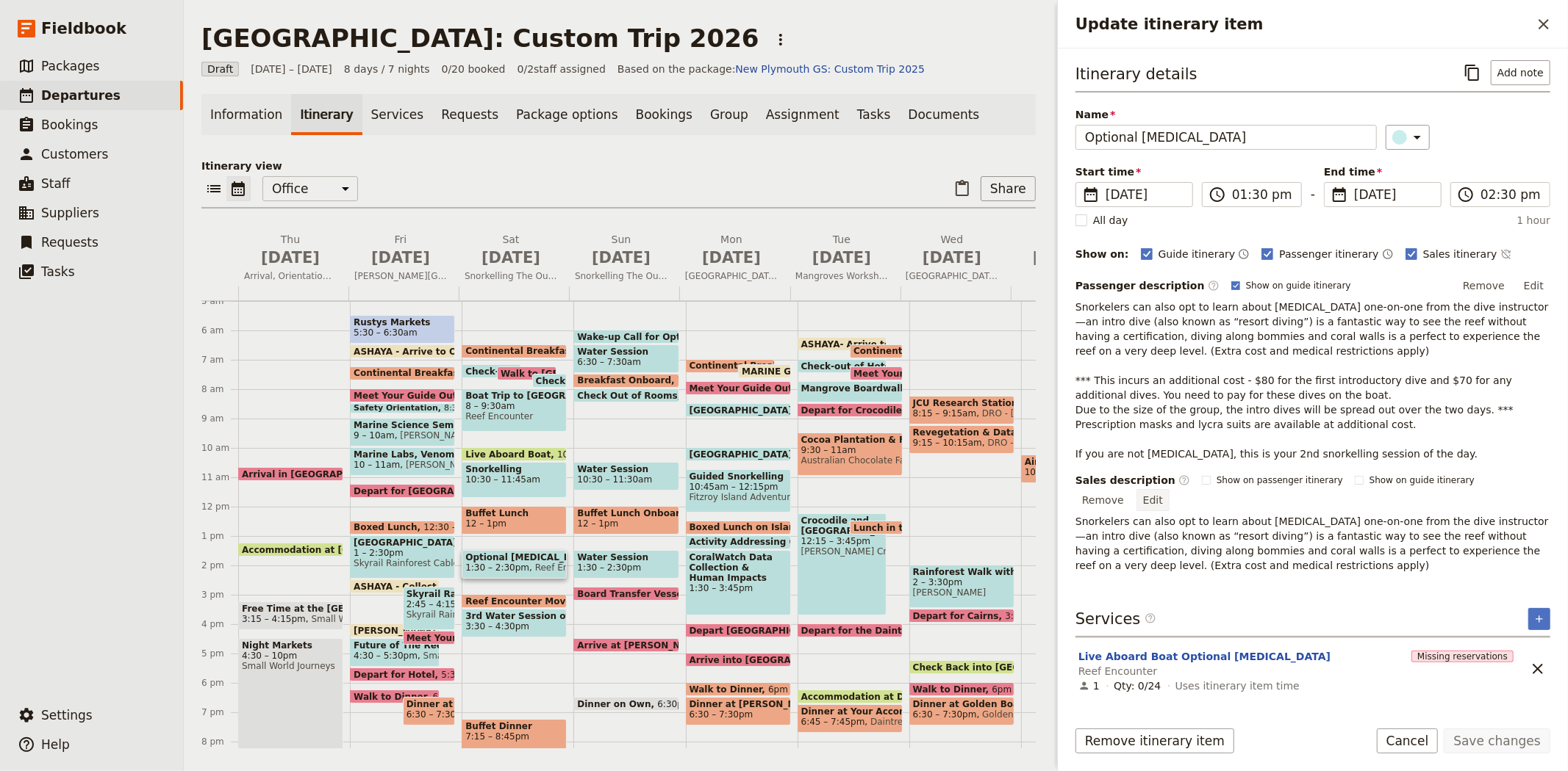
click at [1169, 491] on button "Edit" at bounding box center [1152, 500] width 33 height 22
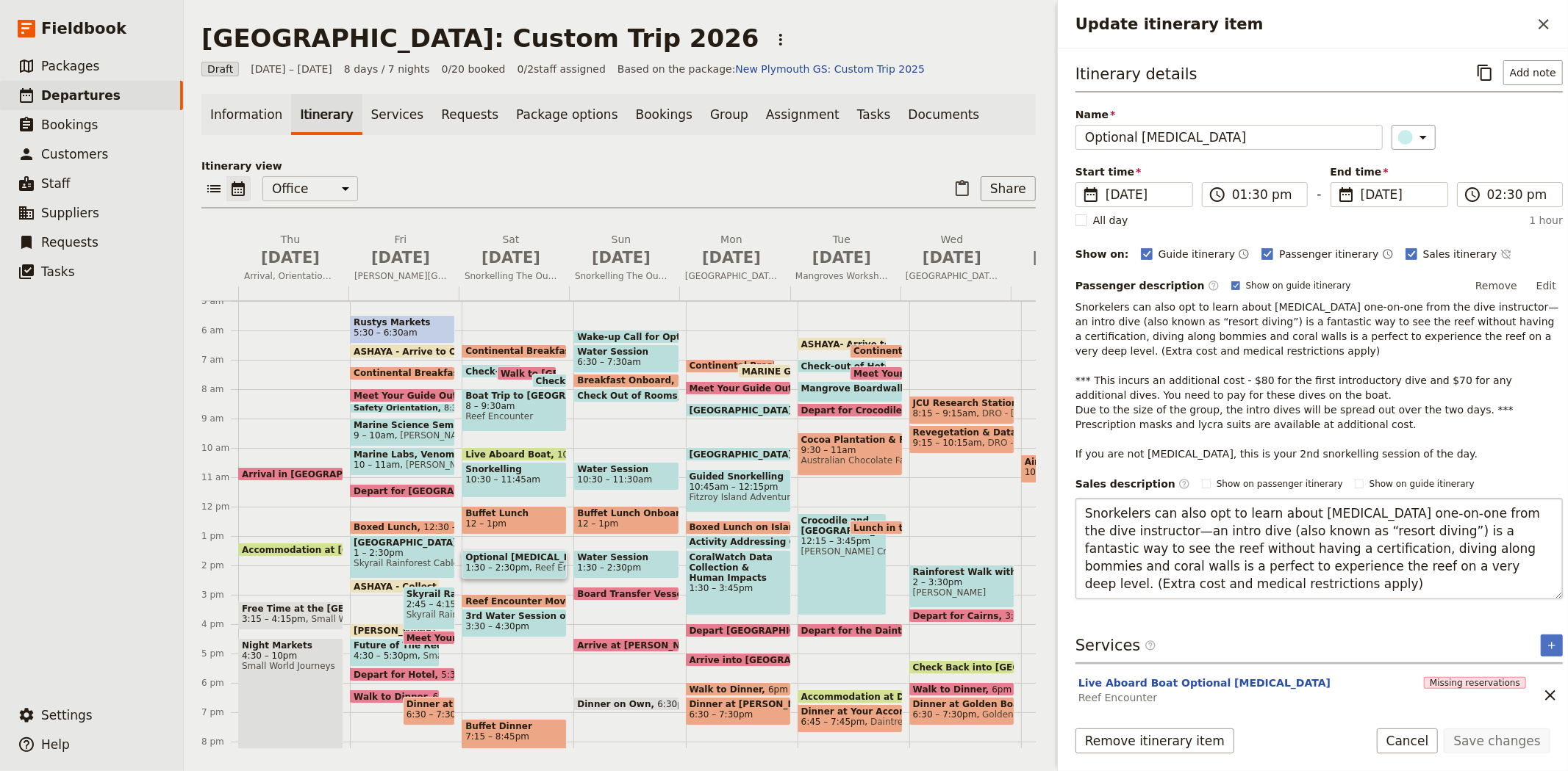
click at [1368, 569] on textarea "Snorkelers can also opt to learn about SCUBA diving one-on-one from the dive in…" at bounding box center [1318, 549] width 487 height 102
click at [1296, 554] on textarea "Snorkelers can also opt to learn about SCUBA diving one-on-one from the dive in…" at bounding box center [1318, 549] width 487 height 102
click at [1125, 568] on textarea "Snorkelers can also opt to learn about SCUBA diving one-on-one from the dive in…" at bounding box center [1318, 549] width 487 height 102
click at [1394, 566] on textarea "Snorkelers can also opt to learn about SCUBA diving one-on-one from the dive in…" at bounding box center [1318, 549] width 487 height 102
click at [1193, 581] on textarea "Snorkelers can also opt to learn about SCUBA diving one-on-one from the dive in…" at bounding box center [1318, 549] width 487 height 102
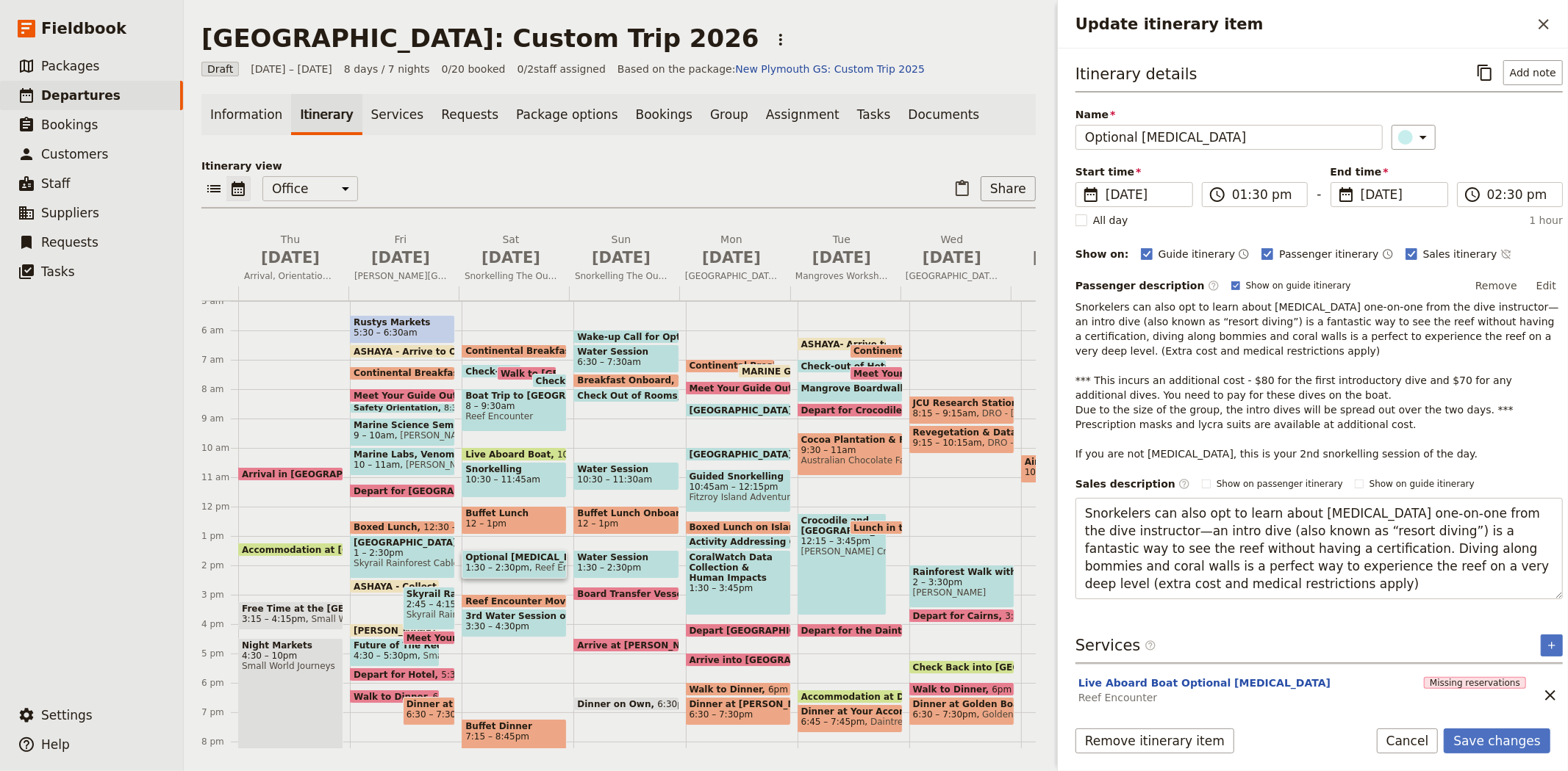
type textarea "Snorkelers can also opt to learn about SCUBA diving one-on-one from the dive in…"
click at [1488, 747] on button "Save changes" at bounding box center [1496, 741] width 106 height 25
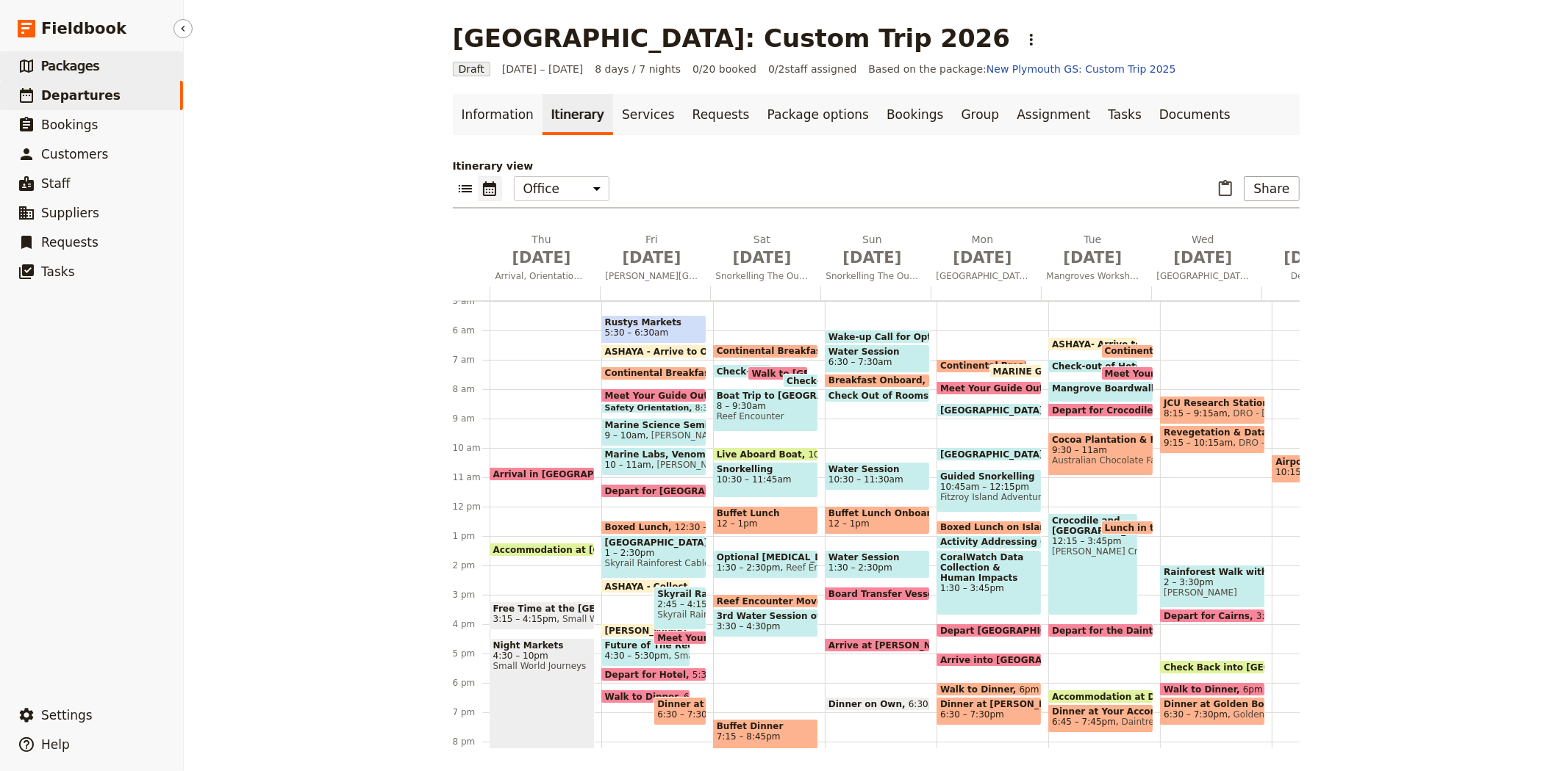
click at [99, 67] on link "​ Packages" at bounding box center [91, 66] width 183 height 29
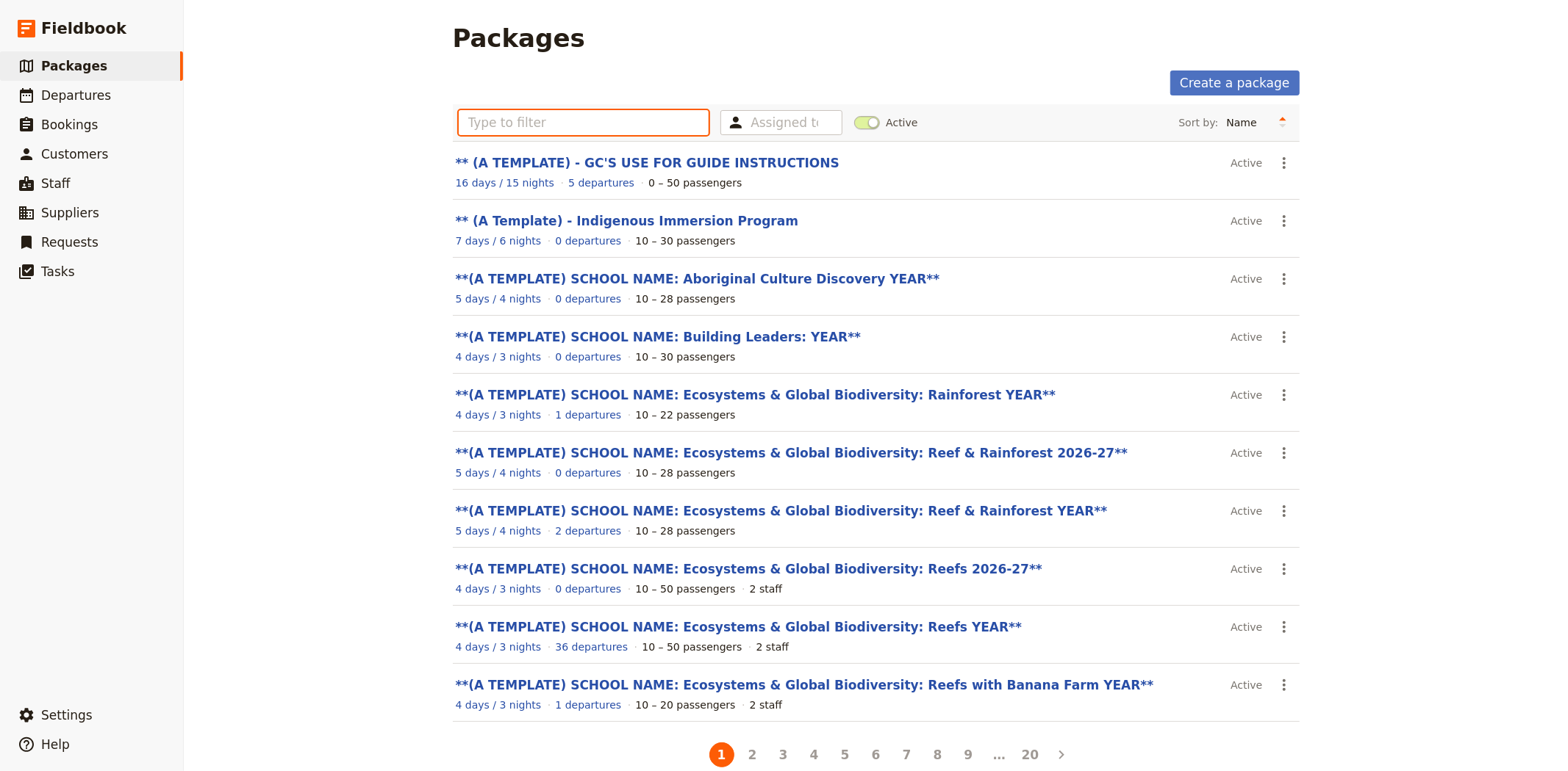
click at [493, 119] on input "text" at bounding box center [584, 122] width 251 height 25
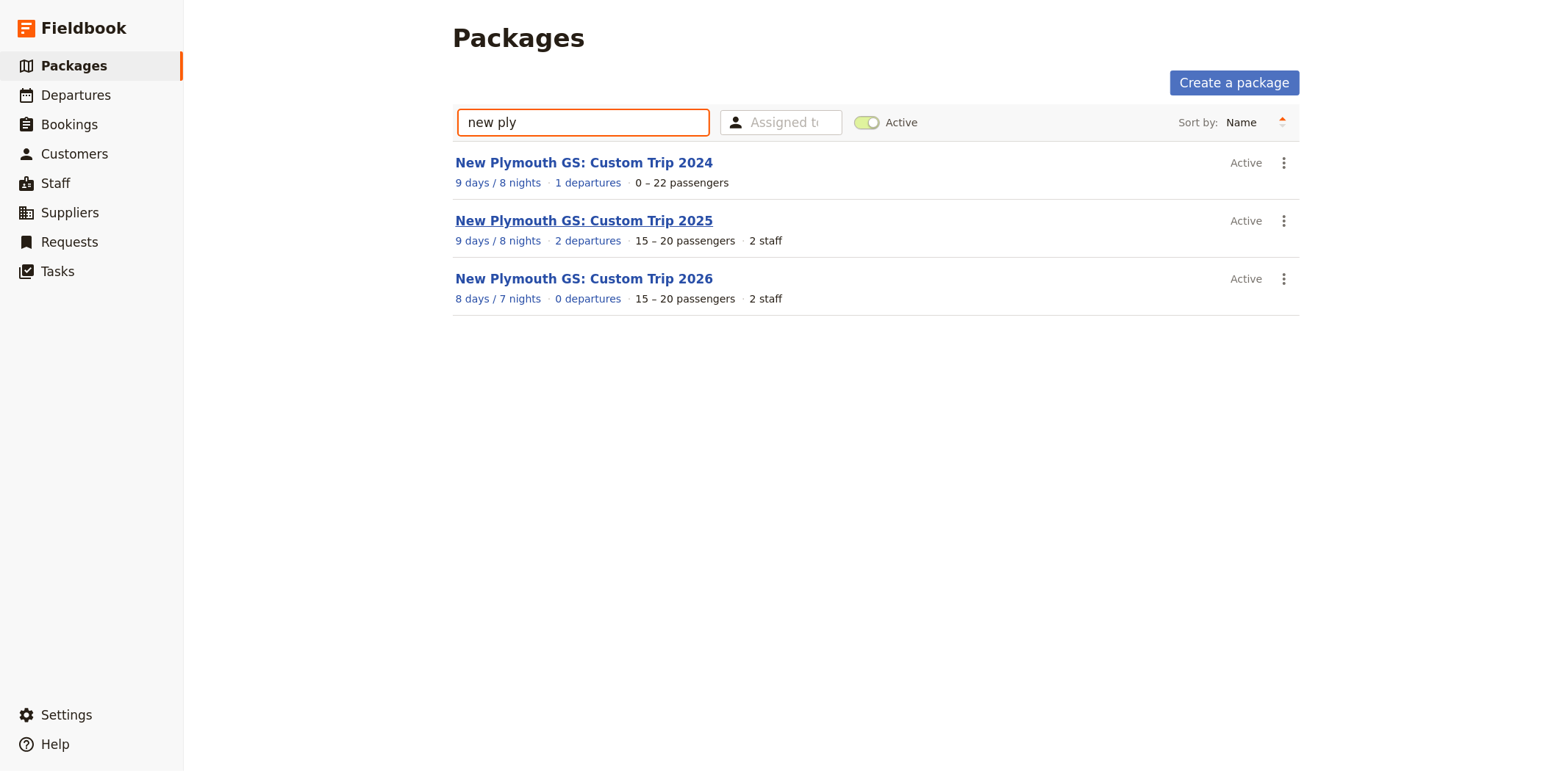
type input "new ply"
click at [589, 223] on link "New Plymouth GS: Custom Trip 2025" at bounding box center [584, 221] width 258 height 15
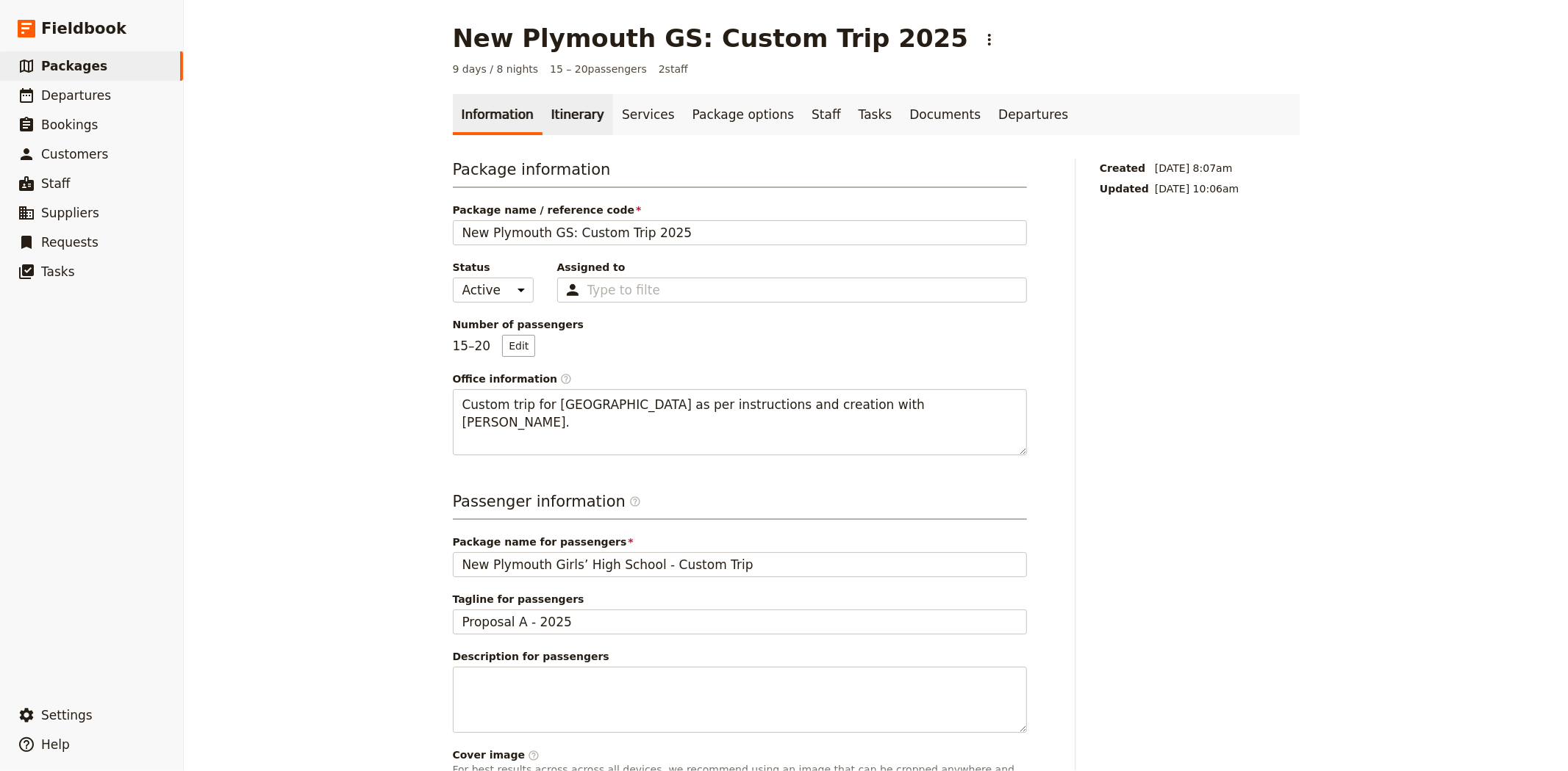
click at [542, 114] on link "Itinerary" at bounding box center [577, 115] width 70 height 41
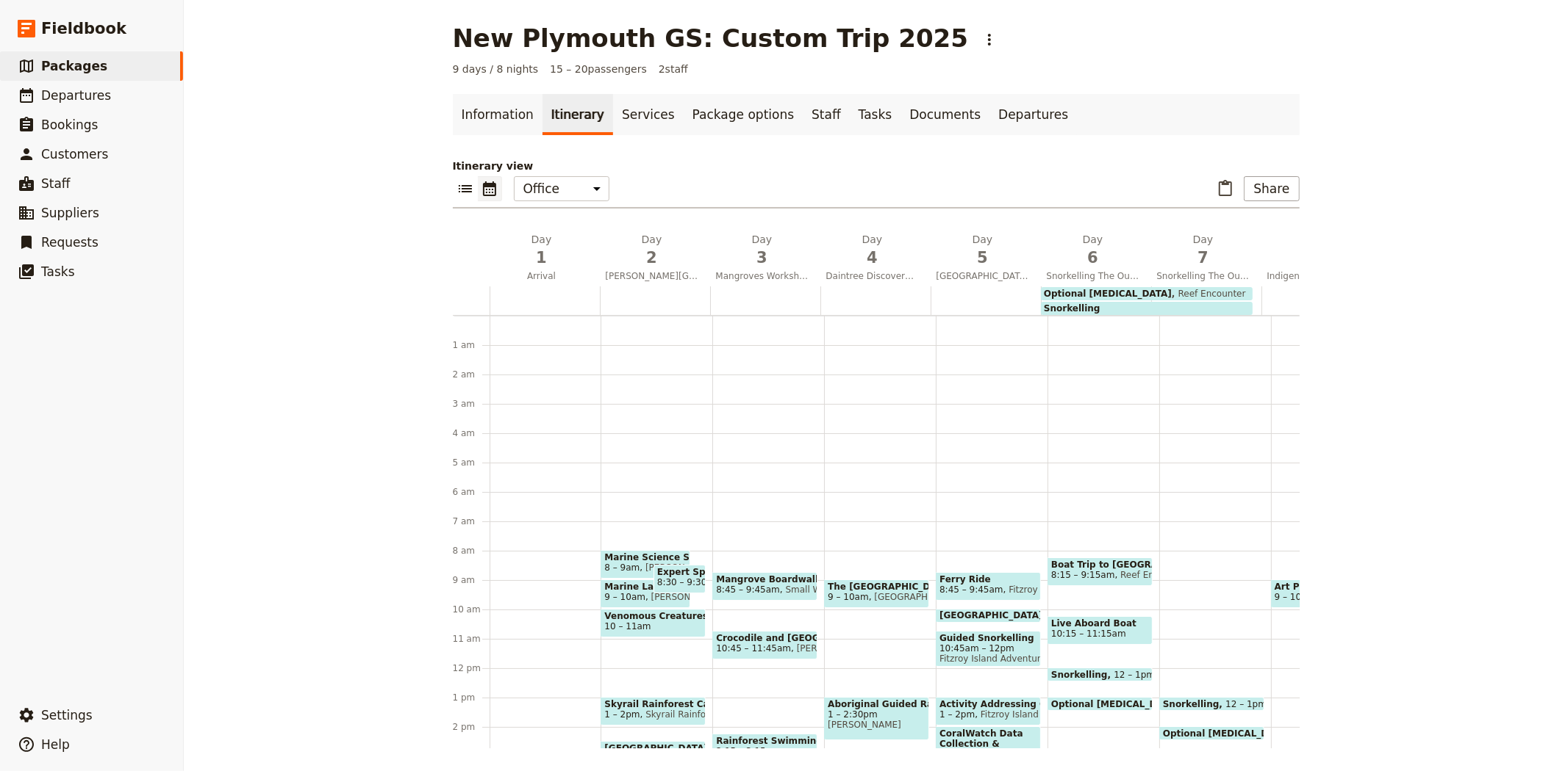
scroll to position [191, 0]
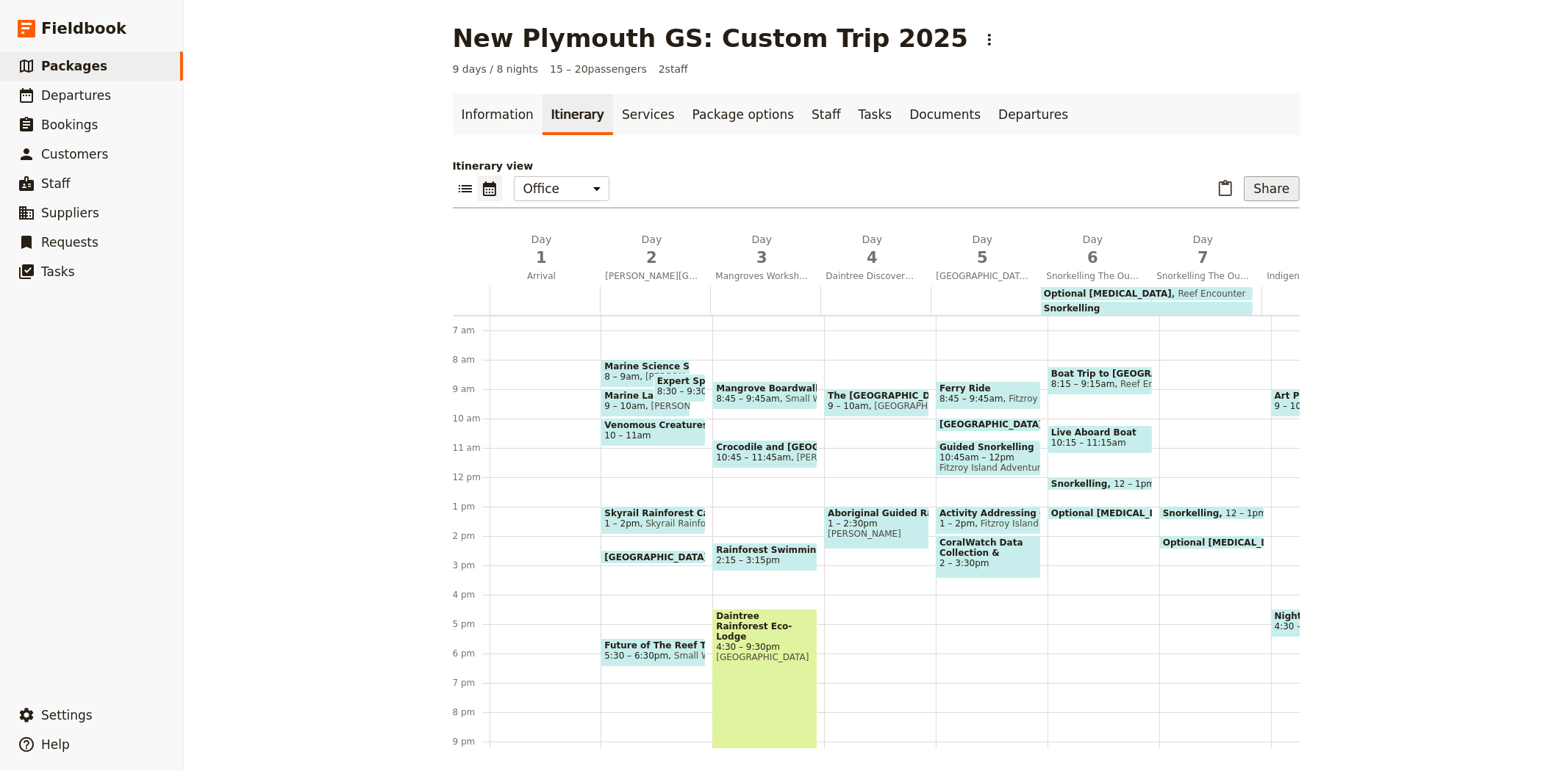
drag, startPoint x: 1298, startPoint y: 186, endPoint x: 1287, endPoint y: 184, distance: 11.2
click at [1298, 186] on main "New Plymouth GS: Custom Trip 2025 ​ 9 days / 8 nights 15 – 20 passengers 2 staf…" at bounding box center [876, 386] width 882 height 772
click at [1280, 184] on button "Share" at bounding box center [1271, 189] width 55 height 25
click at [1236, 258] on span "Sales Brochure" at bounding box center [1222, 262] width 77 height 15
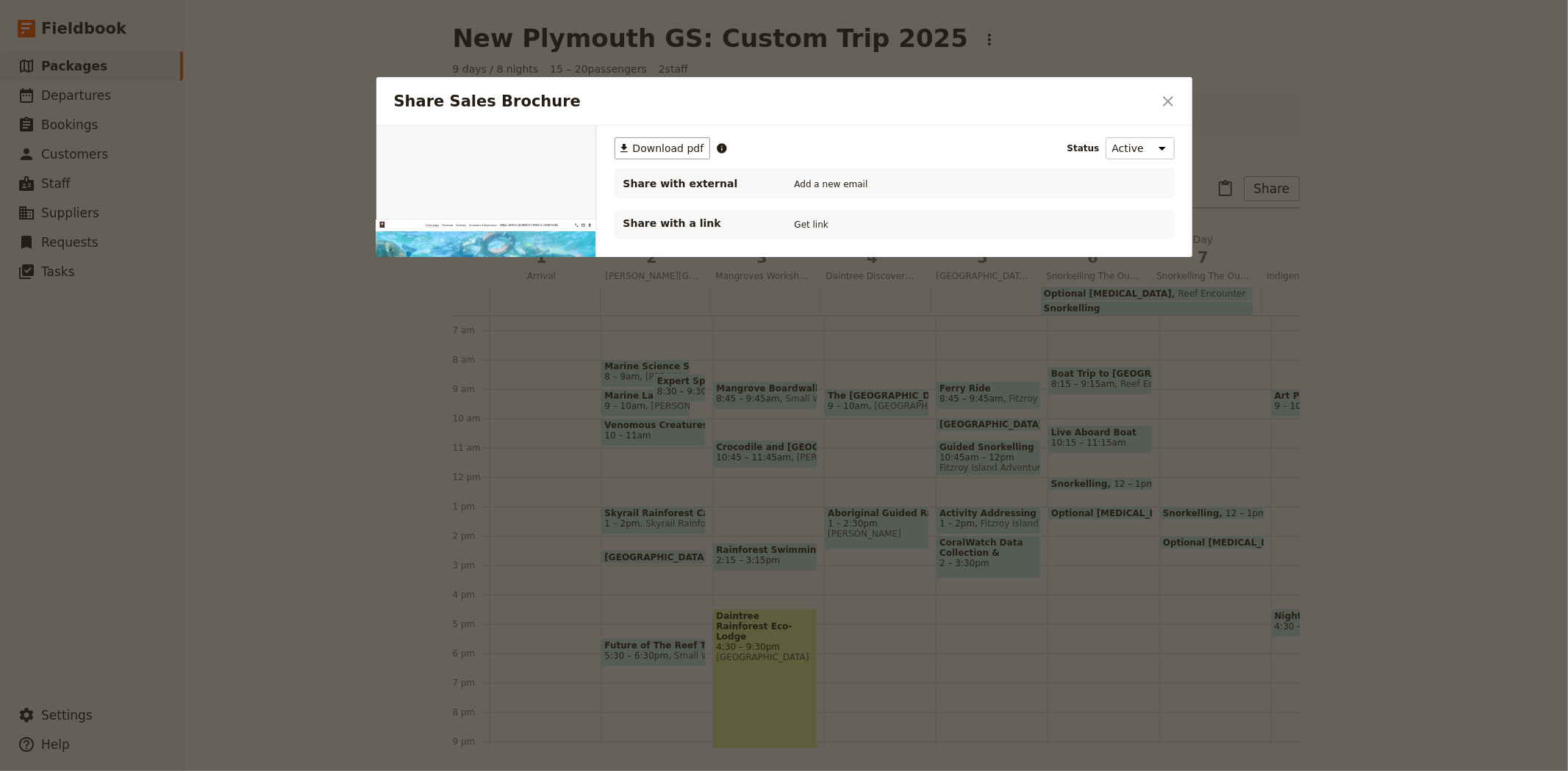
scroll to position [0, 0]
click at [547, 147] on button "PDF" at bounding box center [545, 142] width 32 height 22
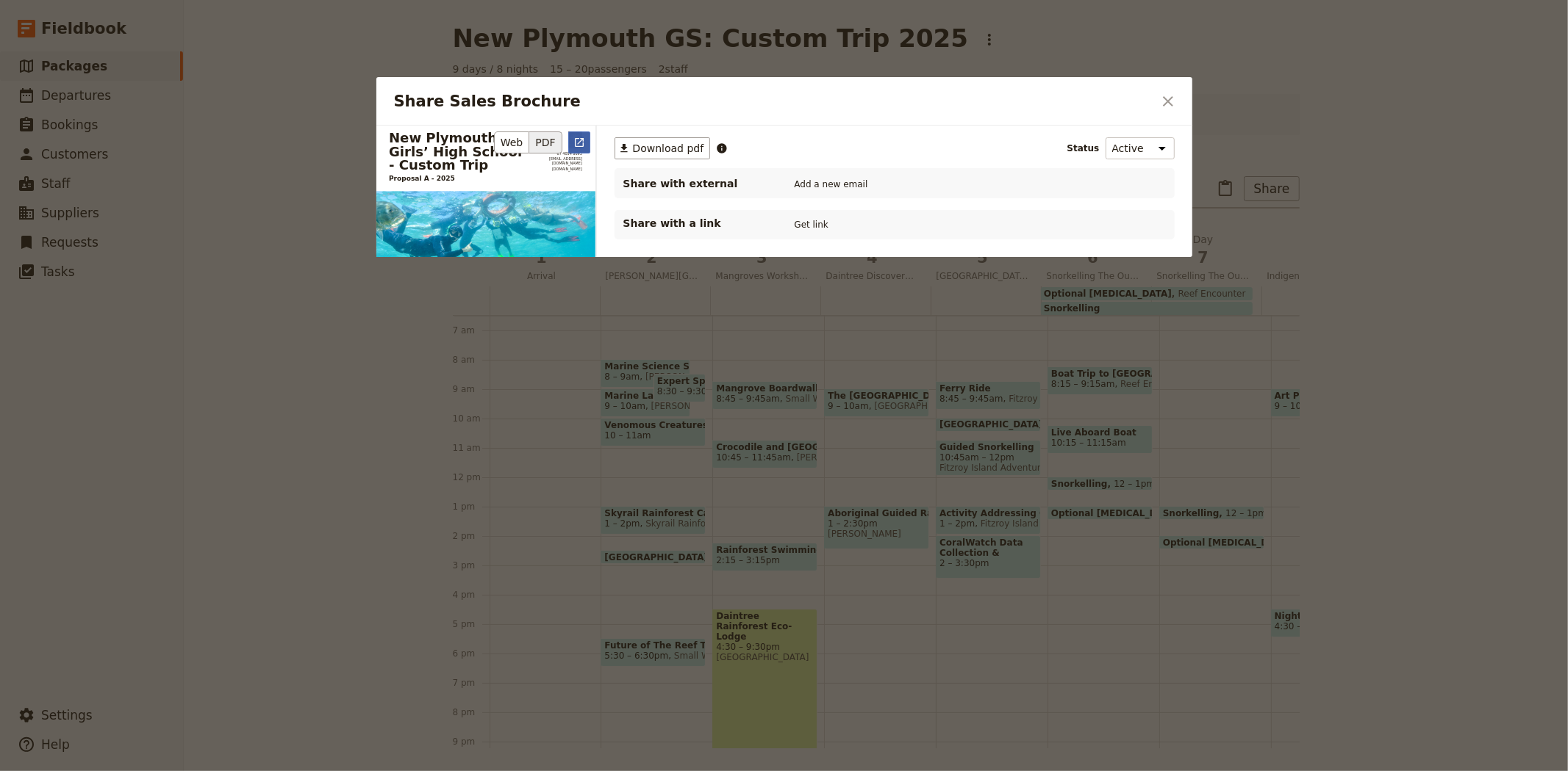
click at [579, 141] on icon "Open full preview" at bounding box center [579, 143] width 9 height 9
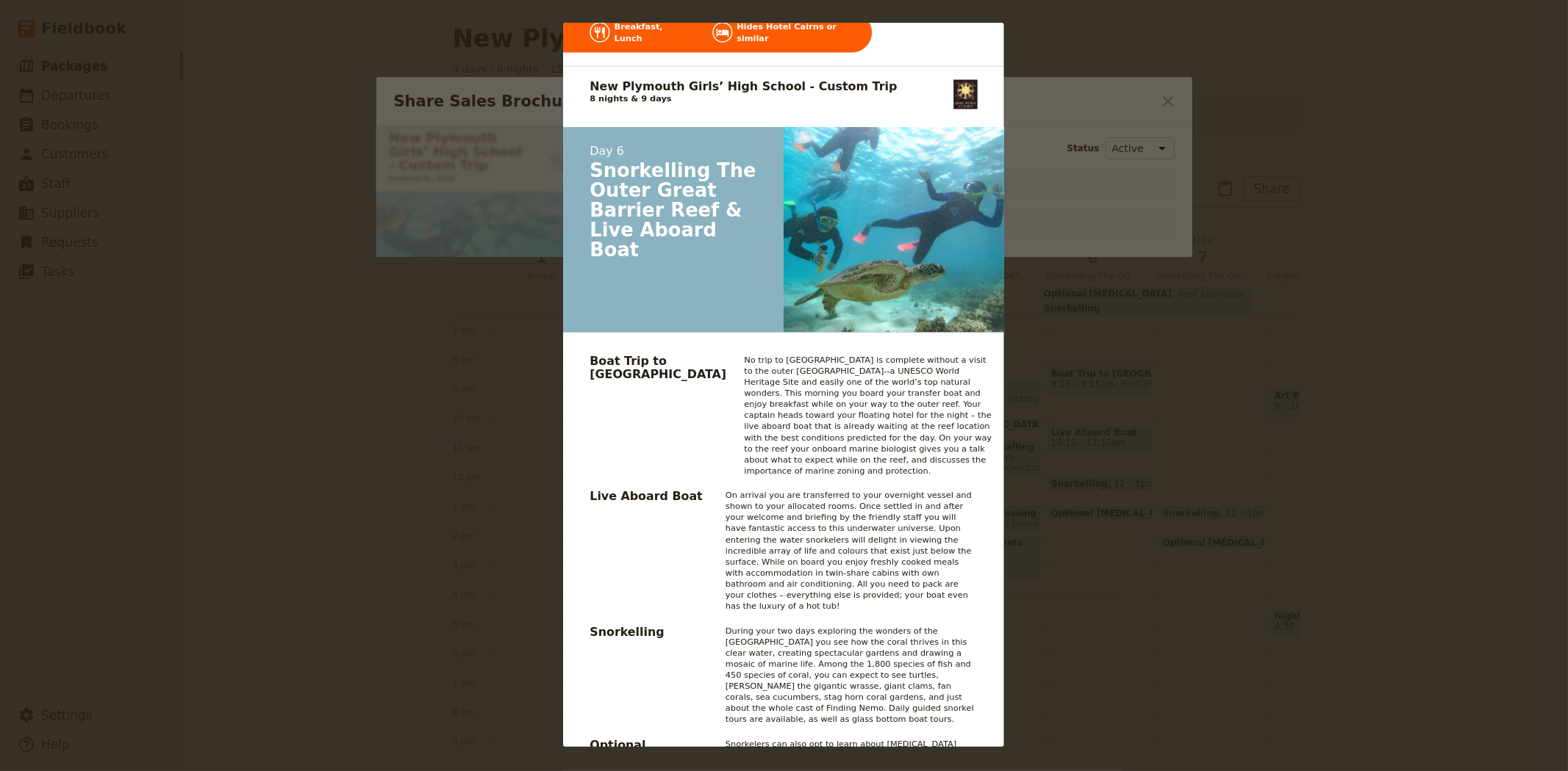
scroll to position [7100, 0]
click at [1122, 313] on div "New Plymouth Girls’ High School - Custom Trip Proposal A - 2025 07 4054 6693 gr…" at bounding box center [784, 385] width 1568 height 771
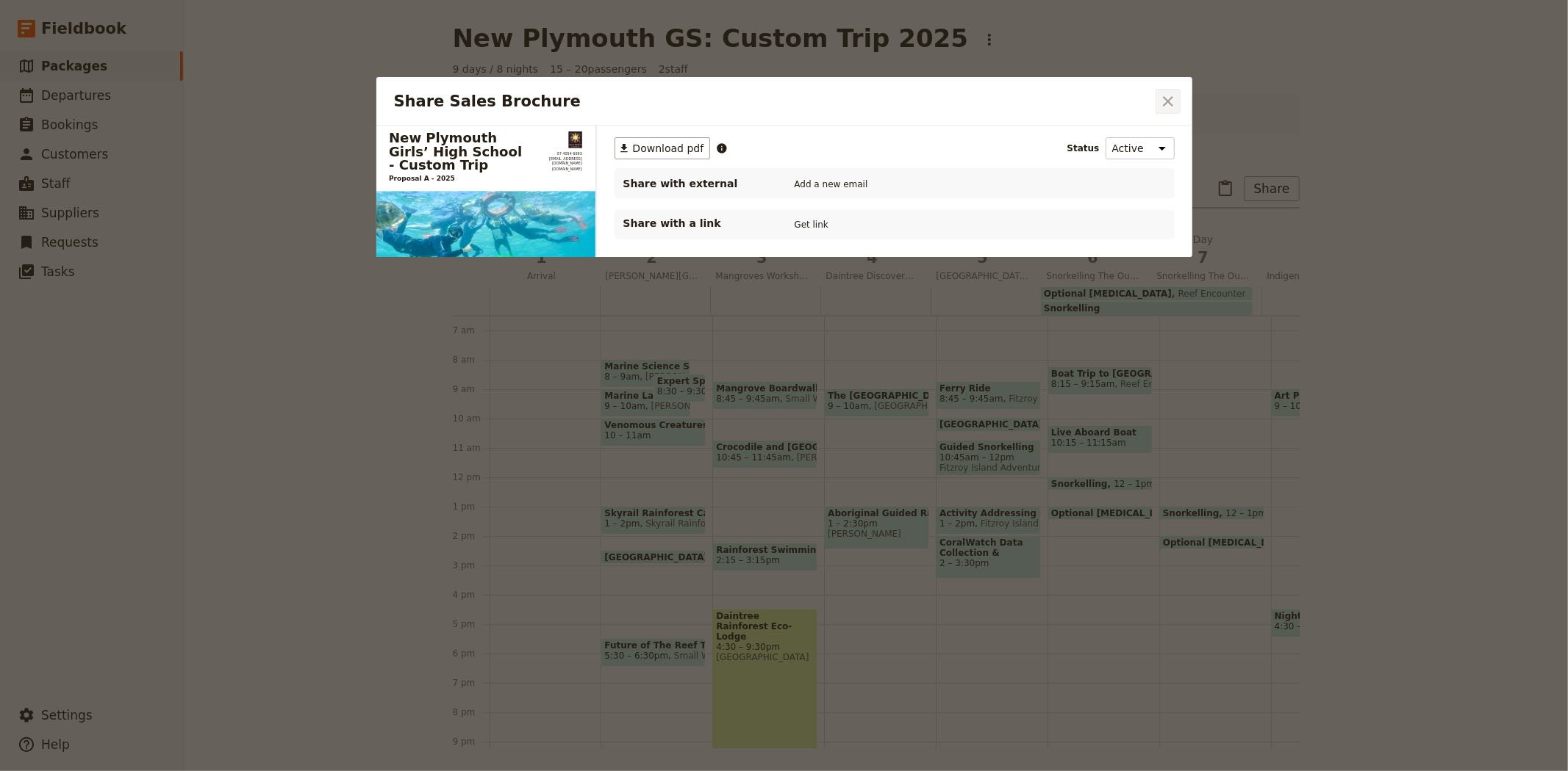
click at [1164, 105] on icon "Close dialog" at bounding box center [1167, 101] width 10 height 10
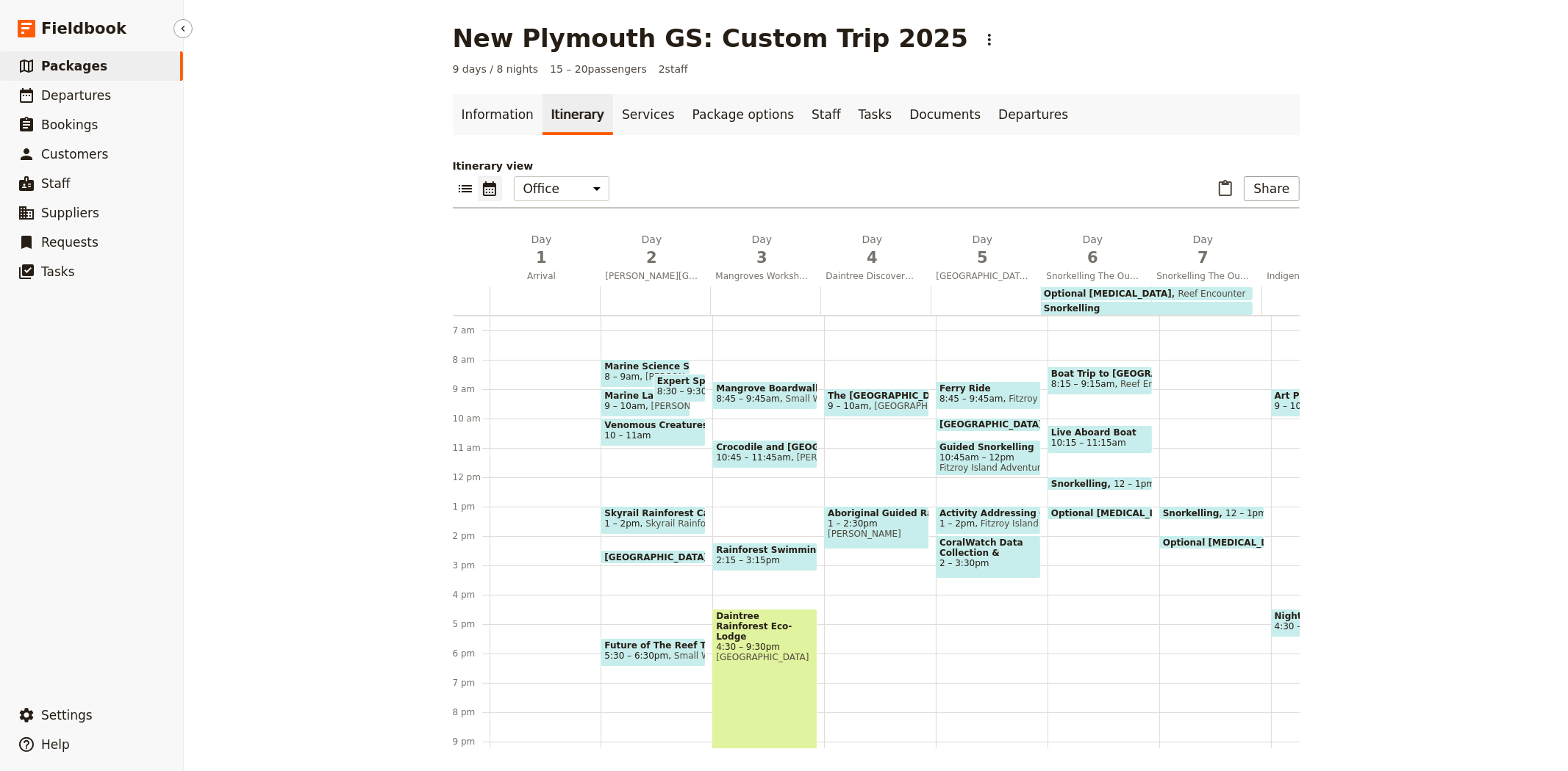
click at [54, 70] on span "Packages" at bounding box center [74, 66] width 67 height 15
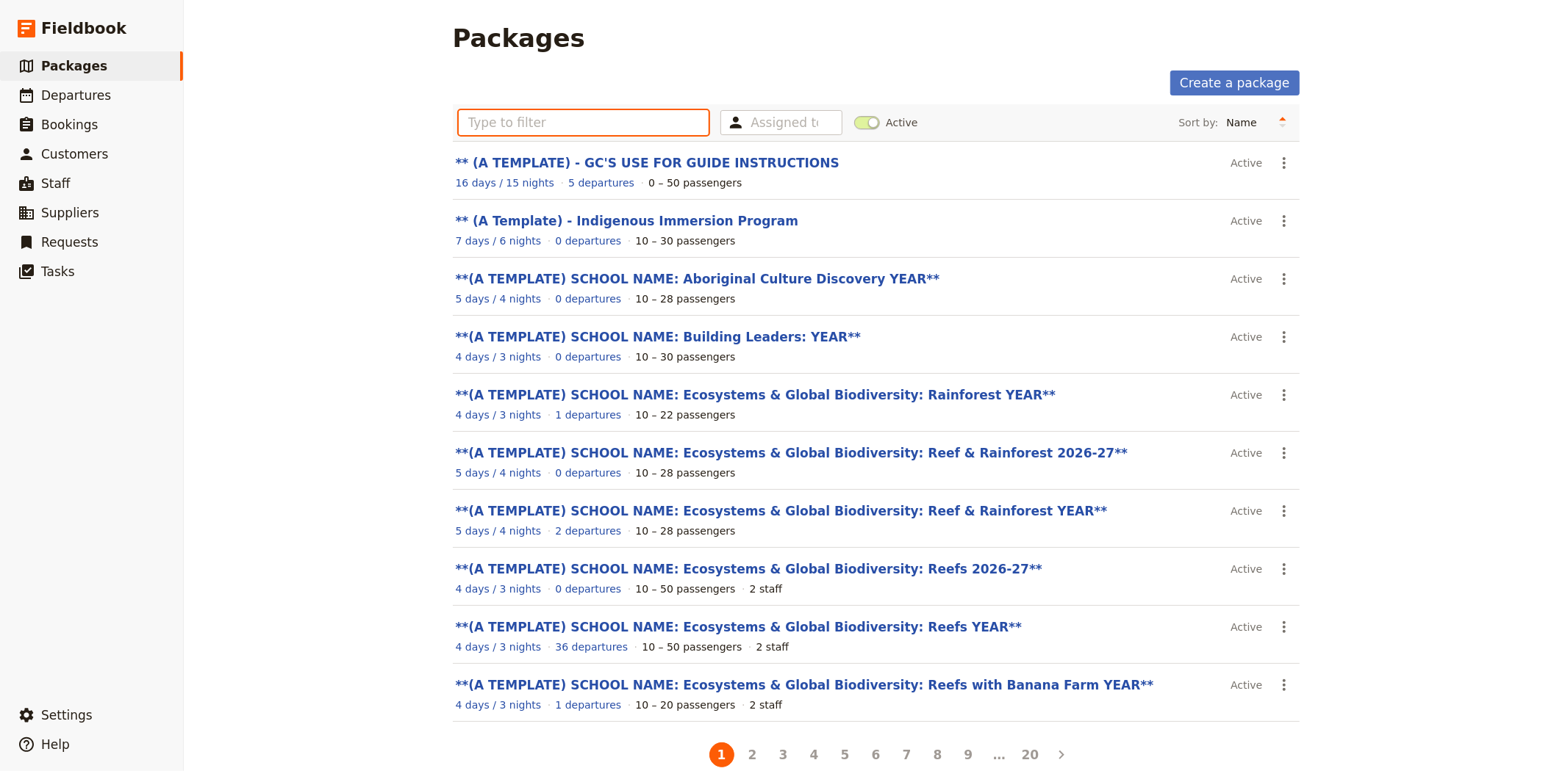
click at [683, 121] on input "text" at bounding box center [584, 122] width 251 height 25
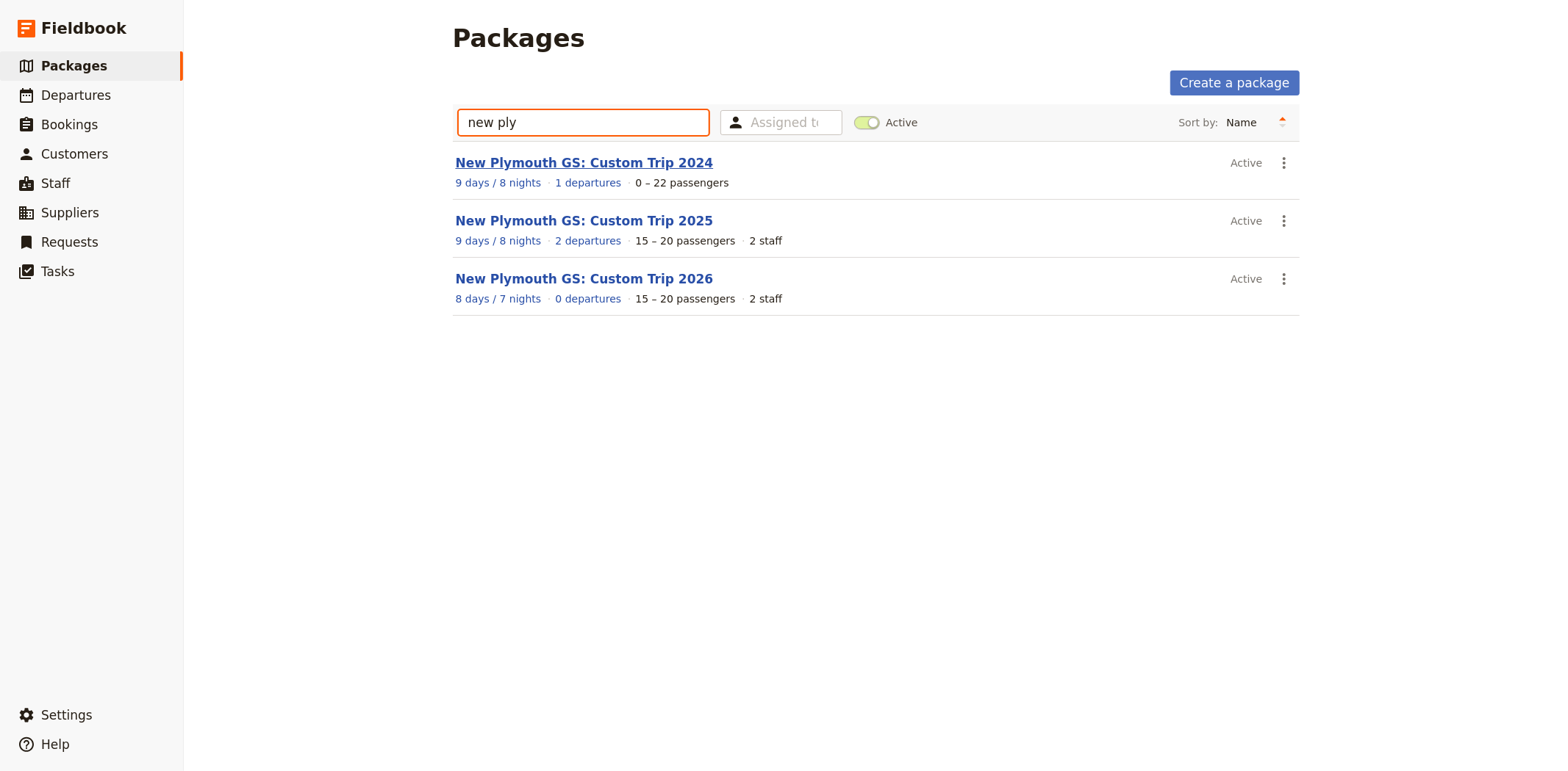
type input "new ply"
click at [614, 161] on link "New Plymouth GS: Custom Trip 2024" at bounding box center [584, 163] width 258 height 15
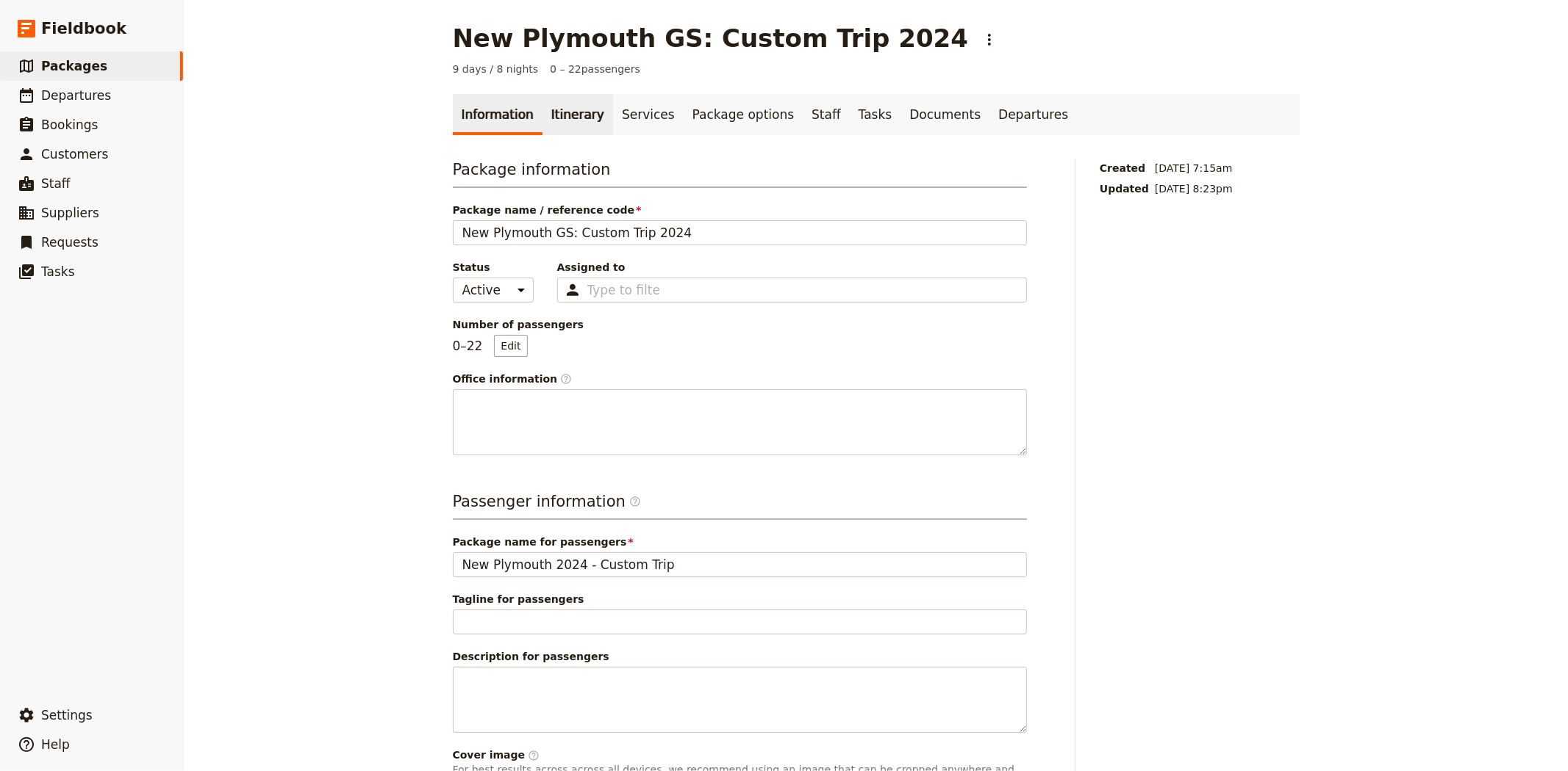
click at [544, 101] on link "Itinerary" at bounding box center [577, 115] width 70 height 41
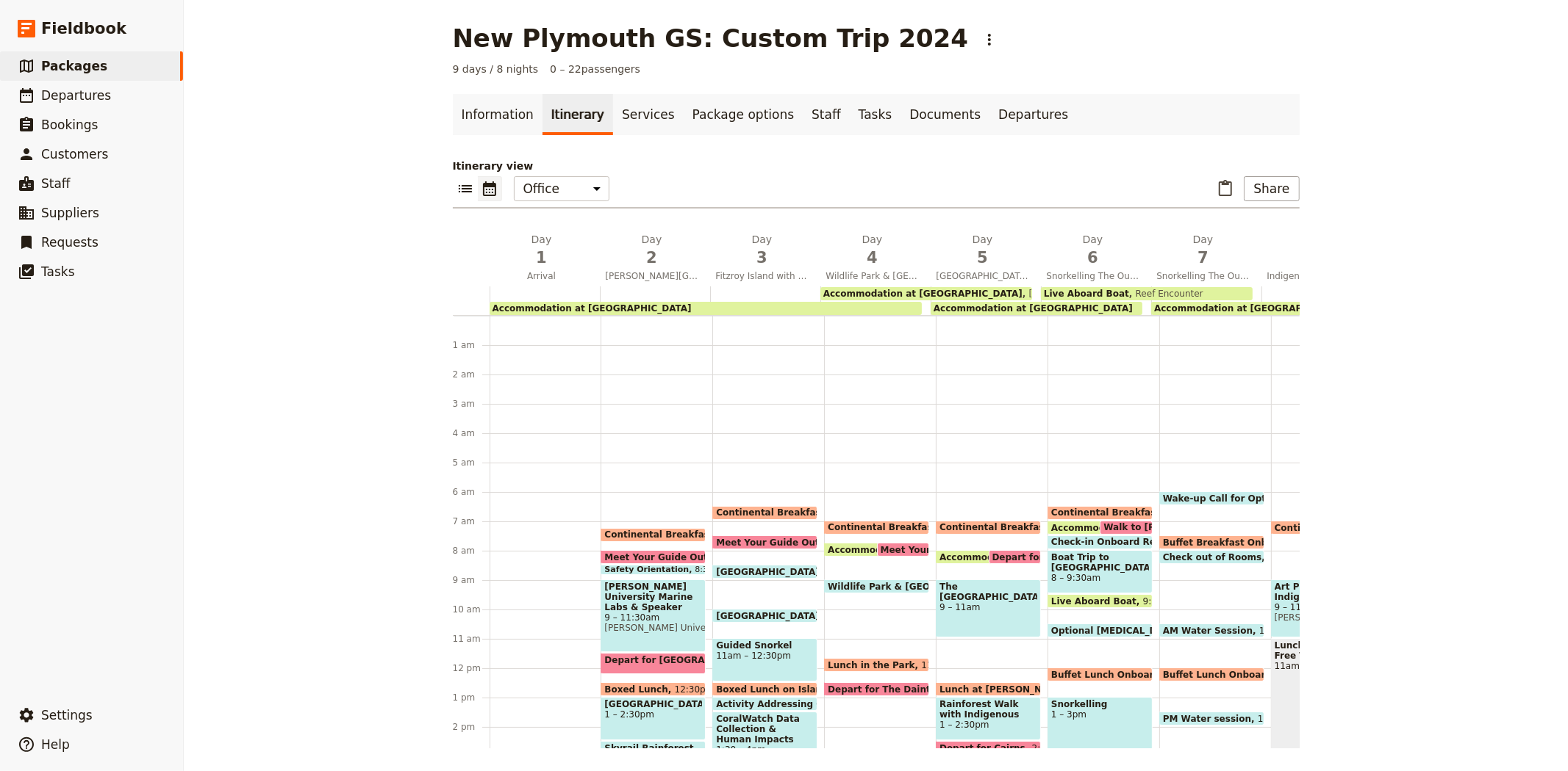
scroll to position [161, 0]
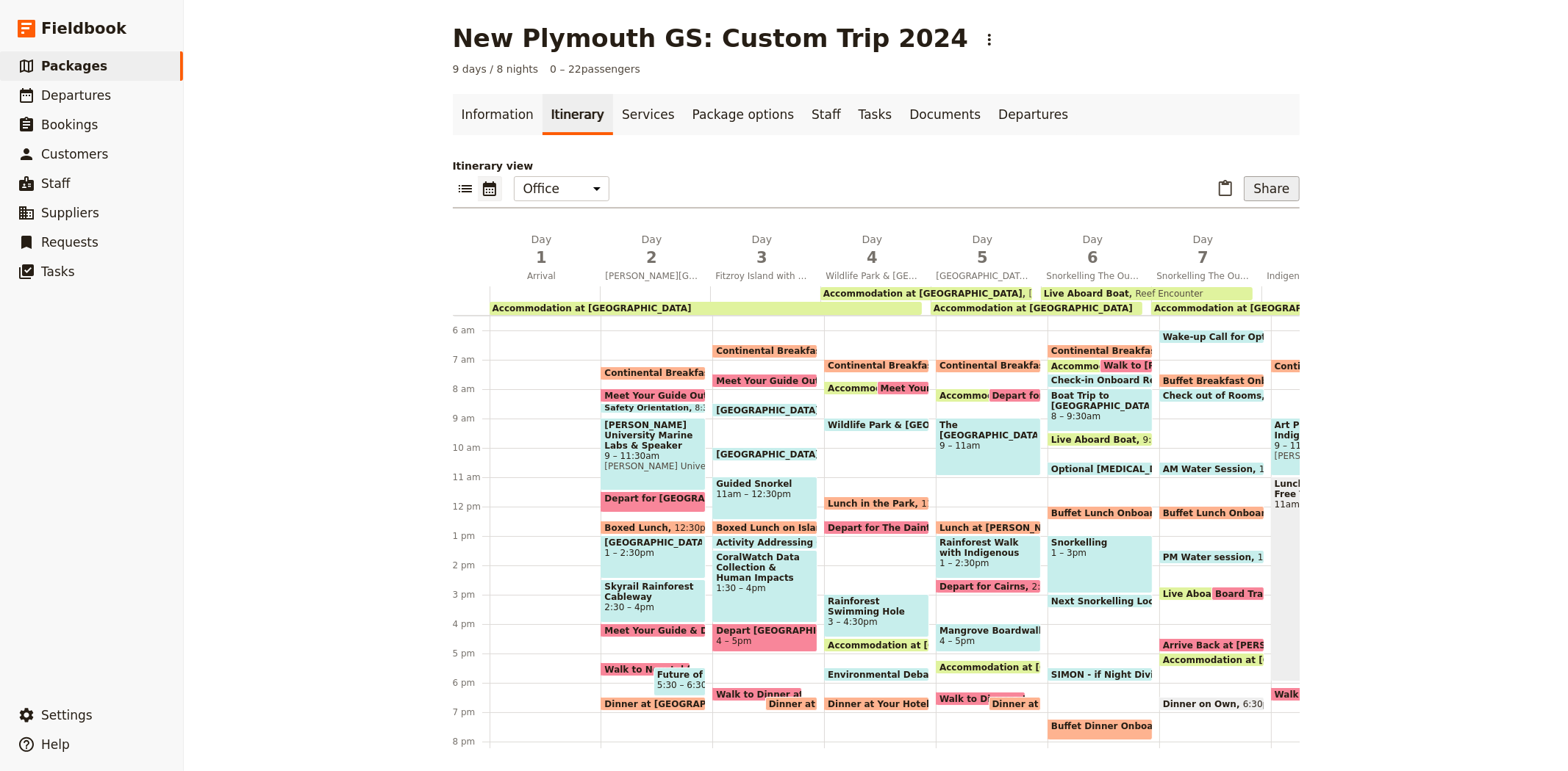
click at [1268, 190] on button "Share" at bounding box center [1271, 189] width 55 height 25
click at [1226, 257] on span "Sales Brochure" at bounding box center [1222, 262] width 77 height 15
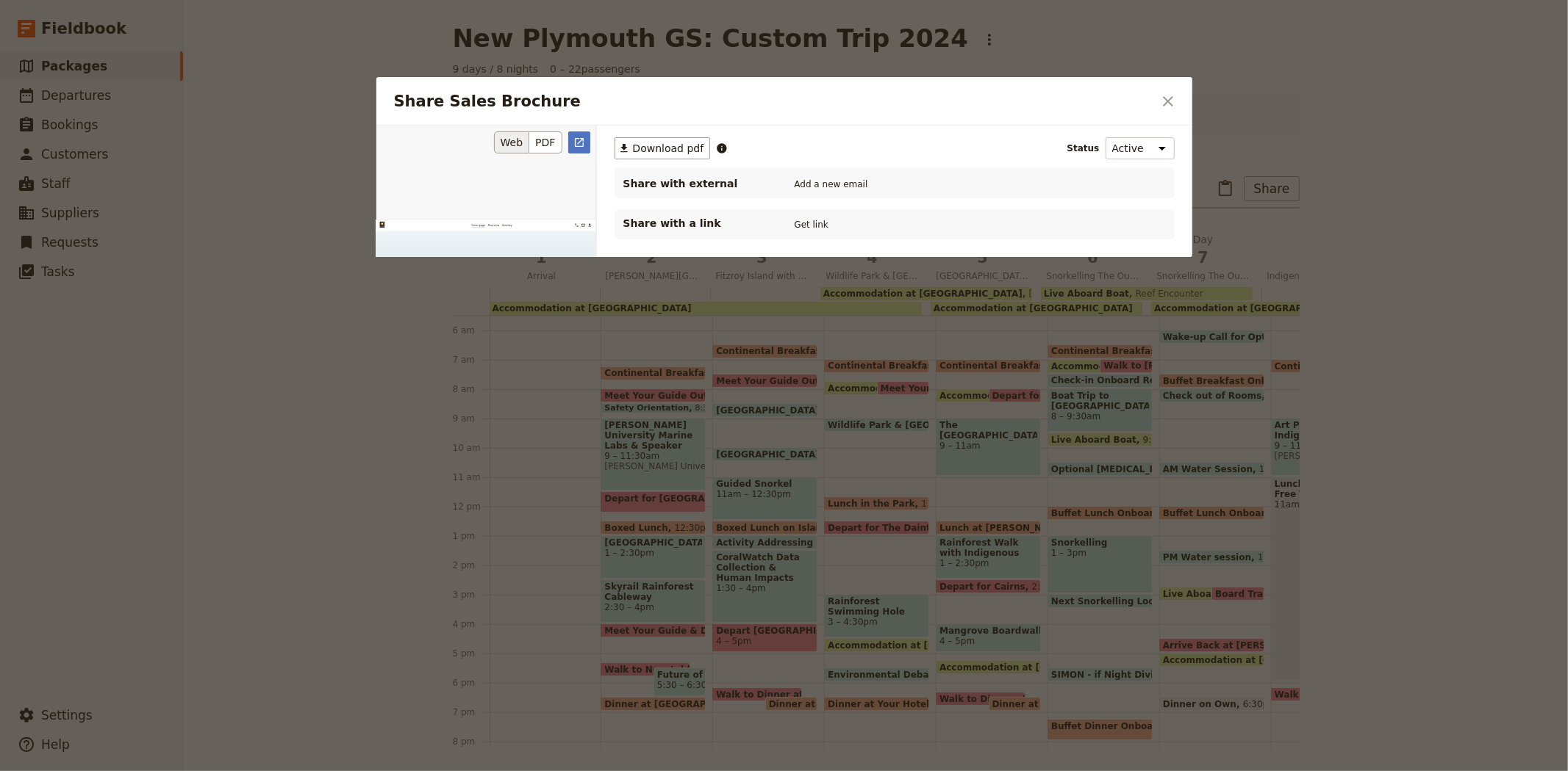
scroll to position [0, 0]
click at [546, 135] on button "PDF" at bounding box center [545, 142] width 32 height 22
click at [581, 141] on icon "Open full preview" at bounding box center [579, 143] width 9 height 9
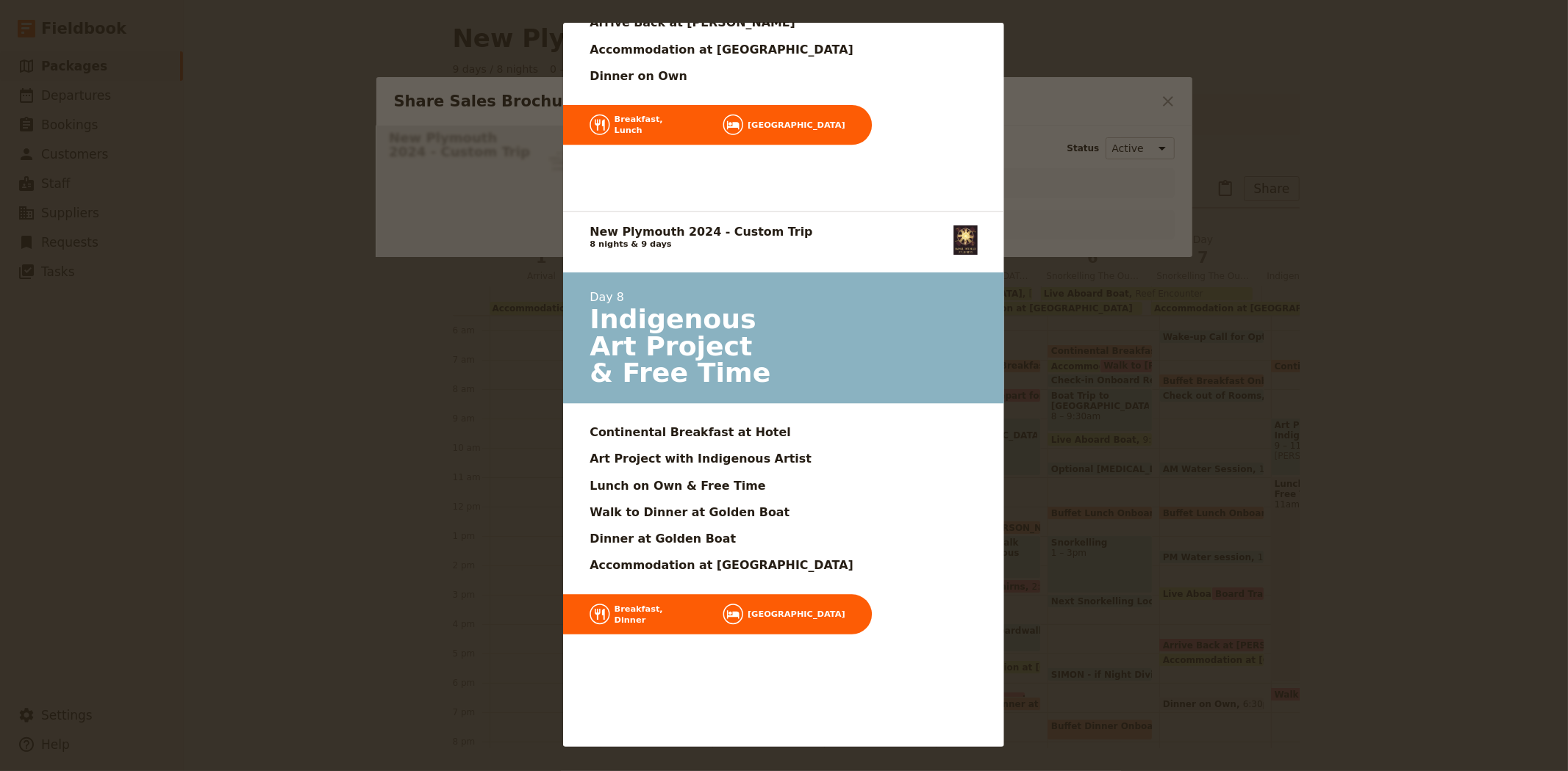
scroll to position [7346, 0]
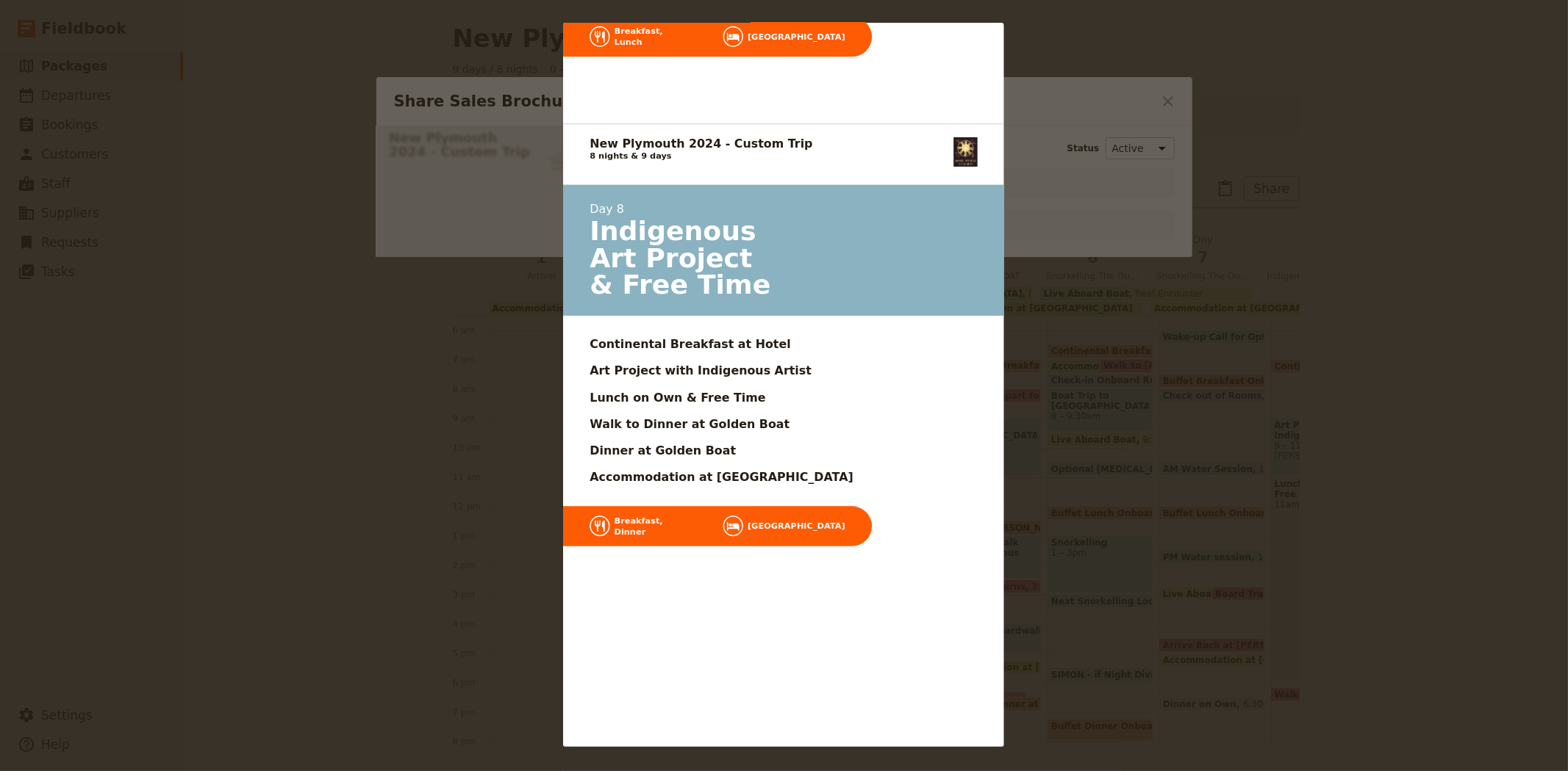
click at [391, 530] on div "New Plymouth 2024 - Custom Trip 07 4054 6693 groups@smallworldjourneys.com.au w…" at bounding box center [784, 385] width 1568 height 771
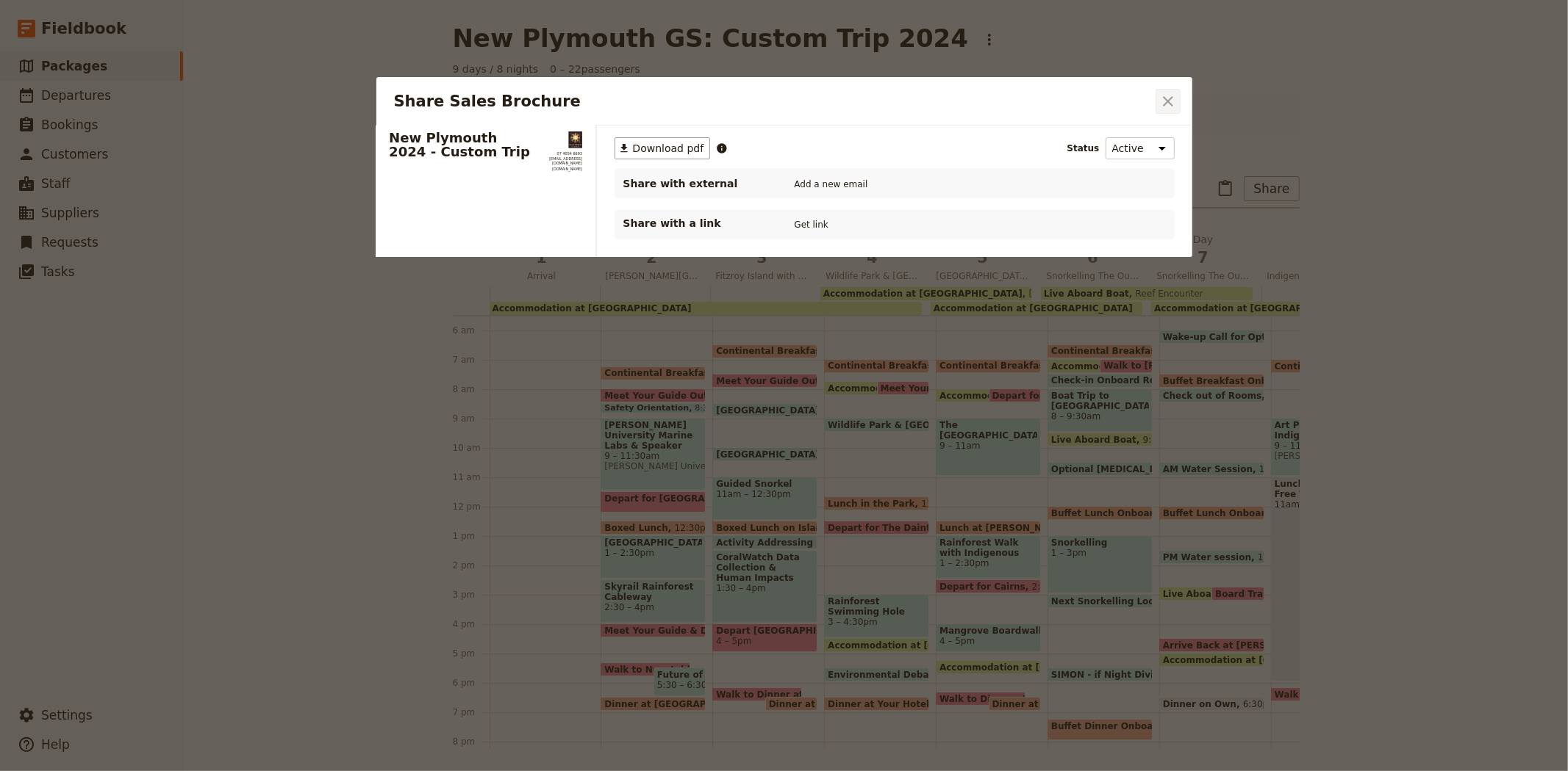
click at [1177, 99] on button "​" at bounding box center [1167, 101] width 25 height 25
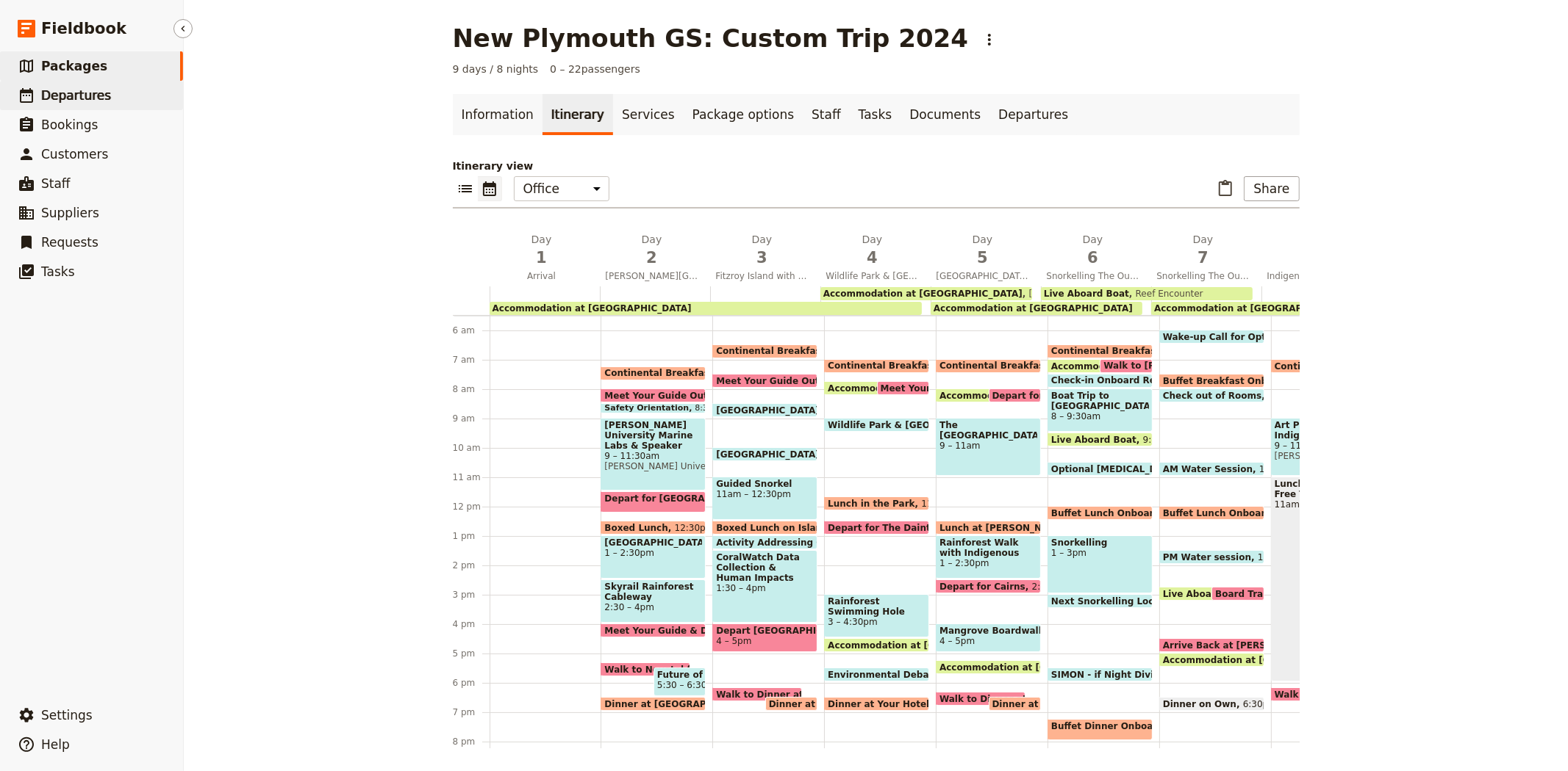
click at [67, 99] on span "Departures" at bounding box center [76, 95] width 70 height 15
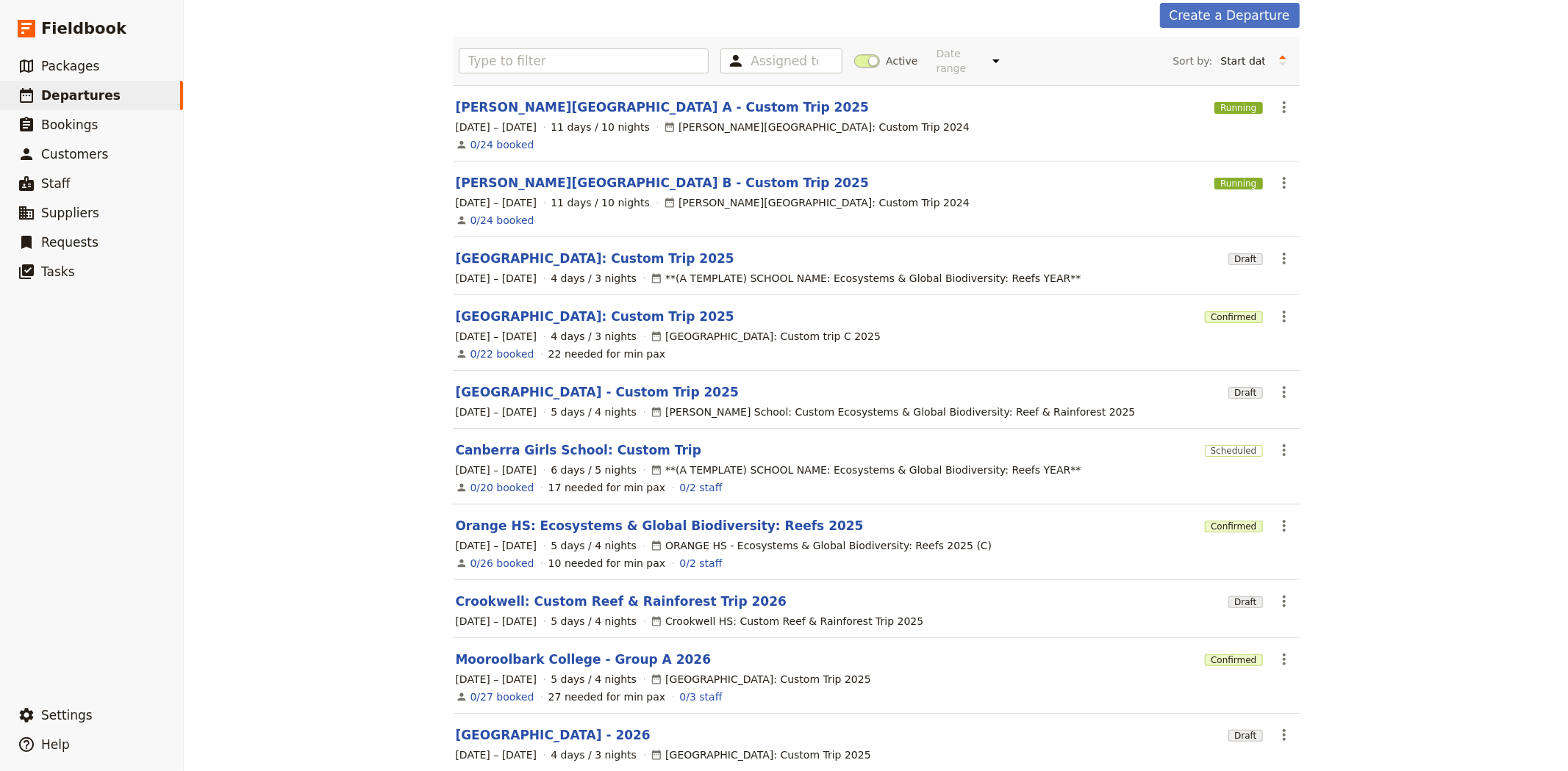
scroll to position [131, 0]
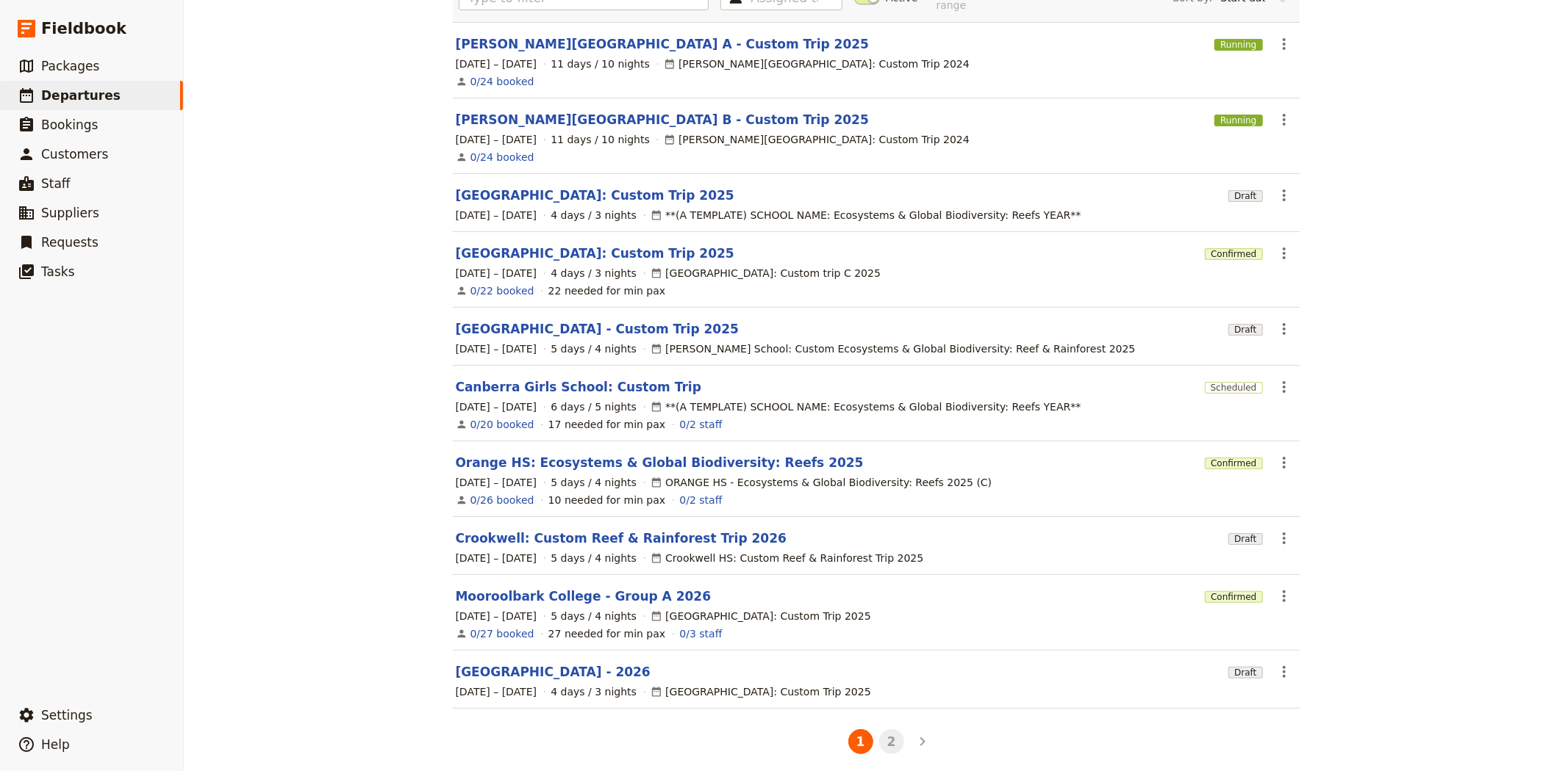
click at [885, 731] on button "2" at bounding box center [891, 742] width 25 height 25
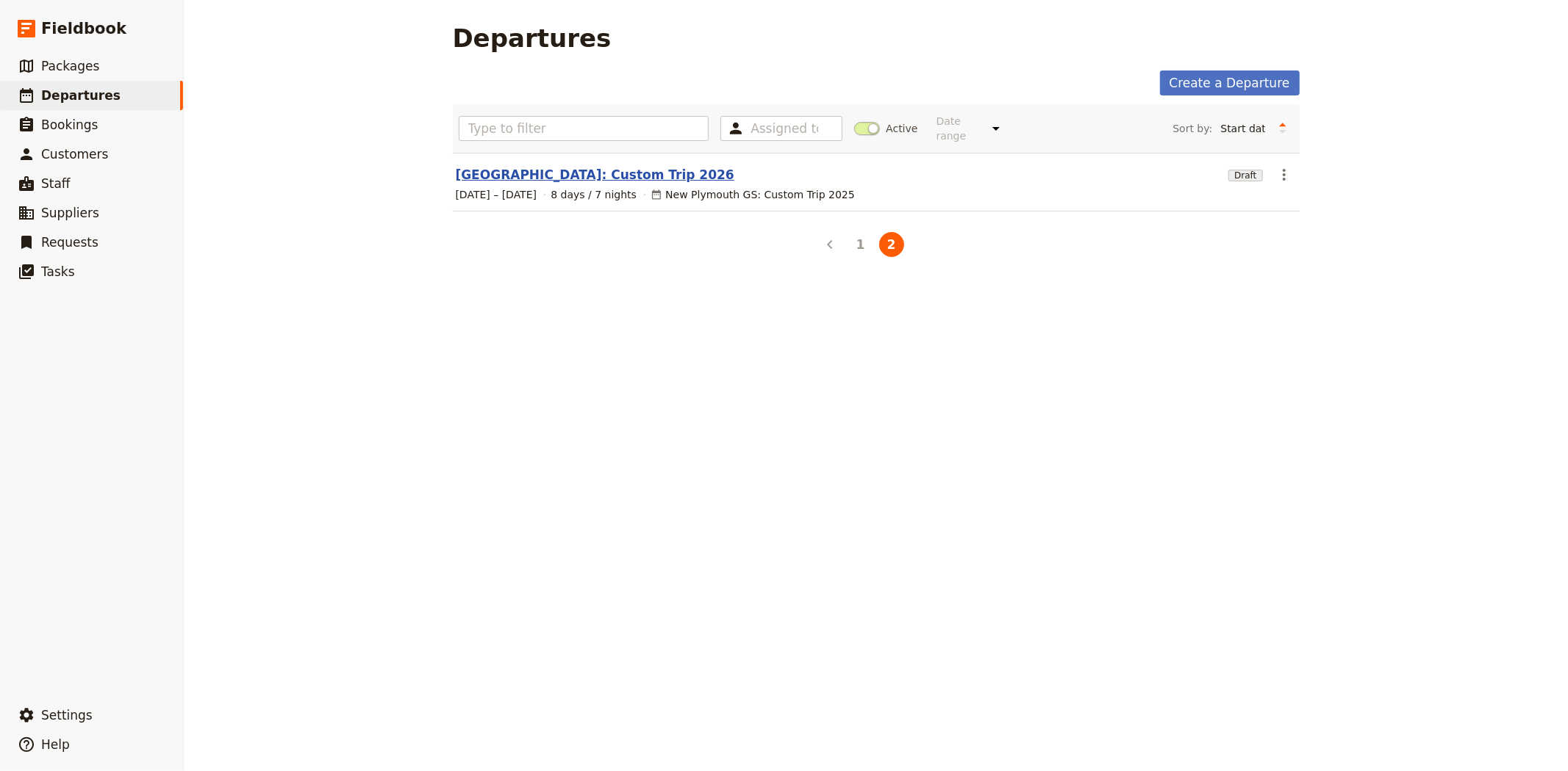
click at [563, 166] on link "[GEOGRAPHIC_DATA]: Custom Trip 2026" at bounding box center [595, 174] width 278 height 18
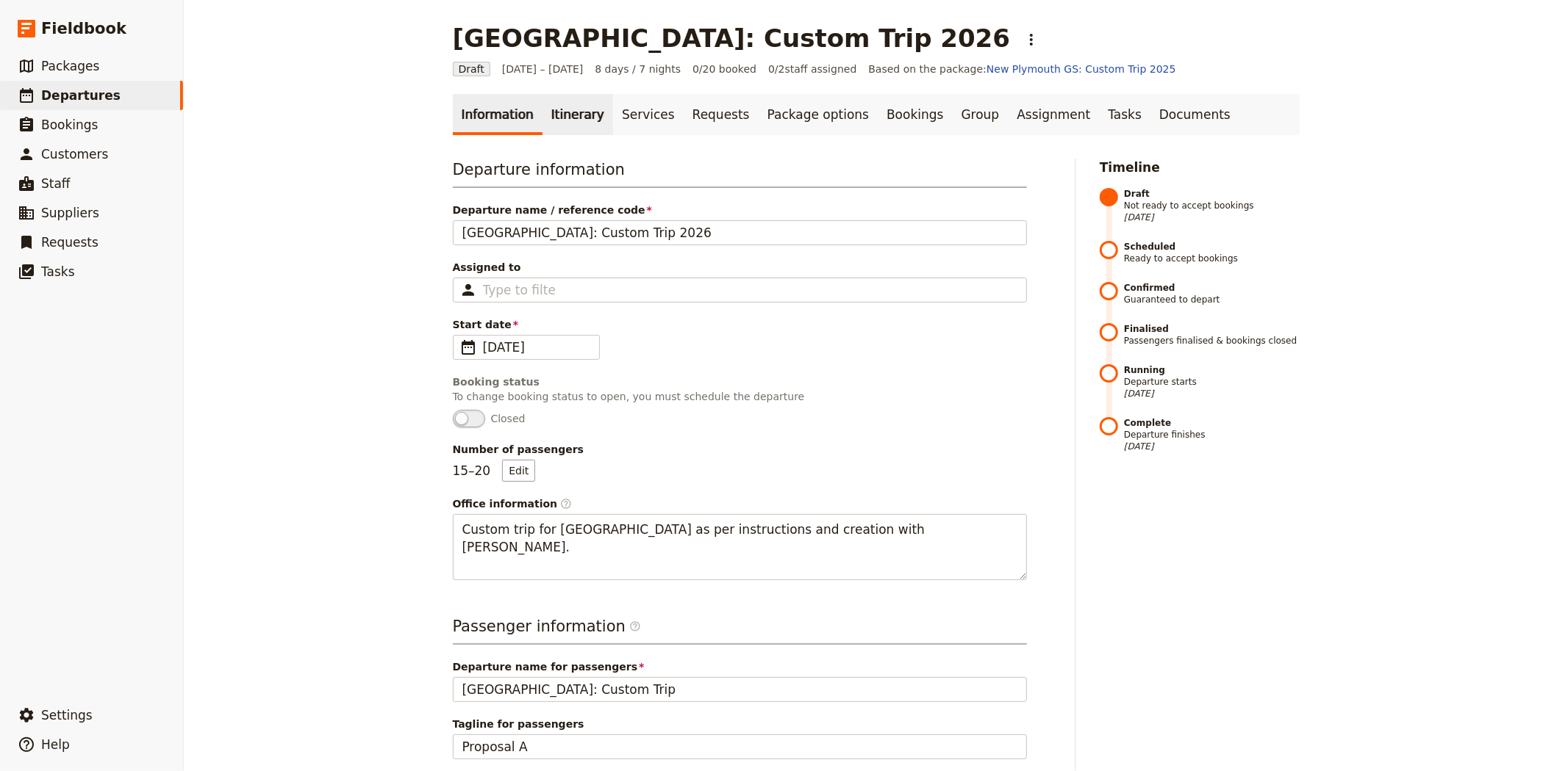
click at [559, 118] on link "Itinerary" at bounding box center [577, 115] width 70 height 41
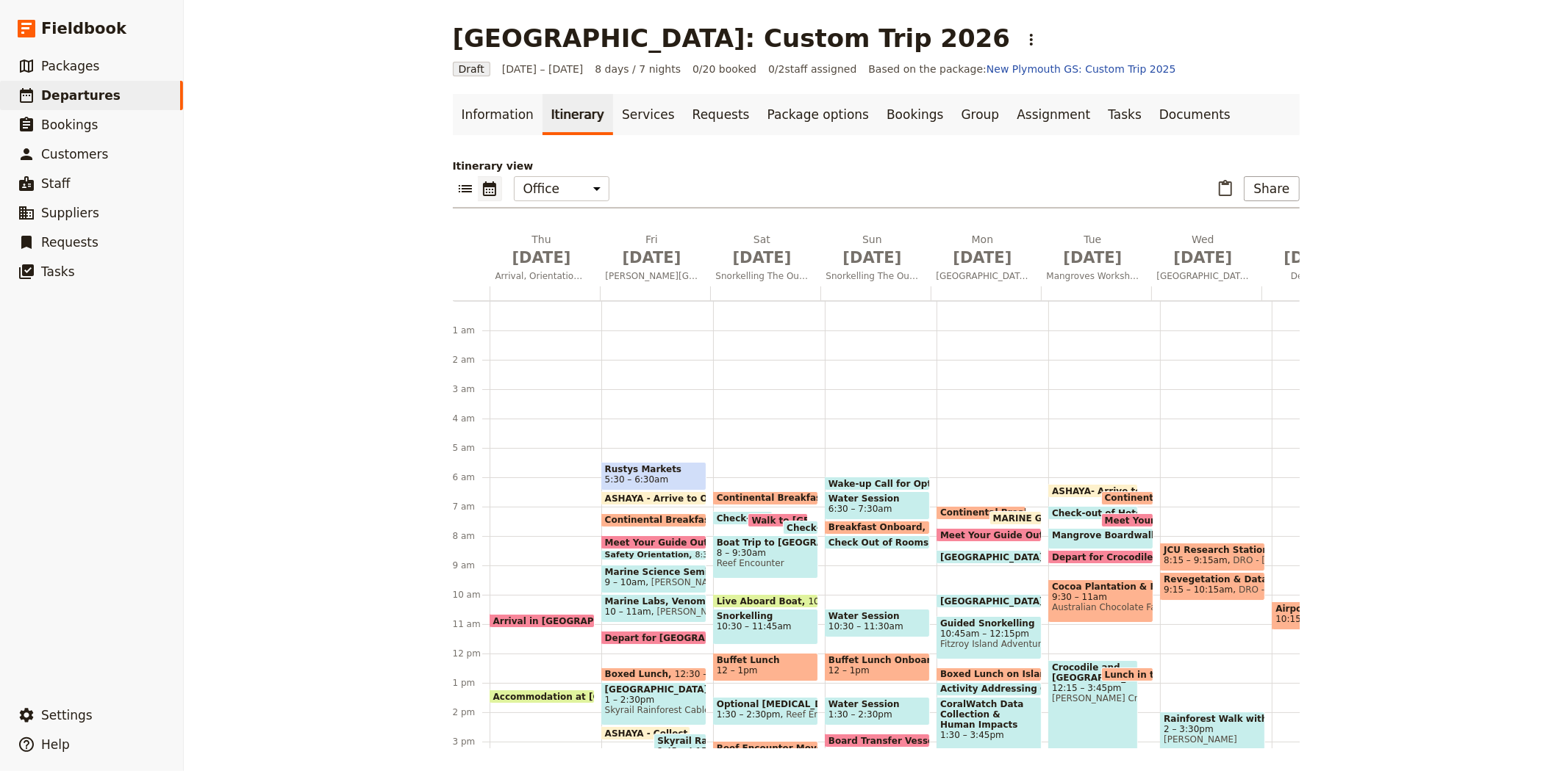
scroll to position [147, 0]
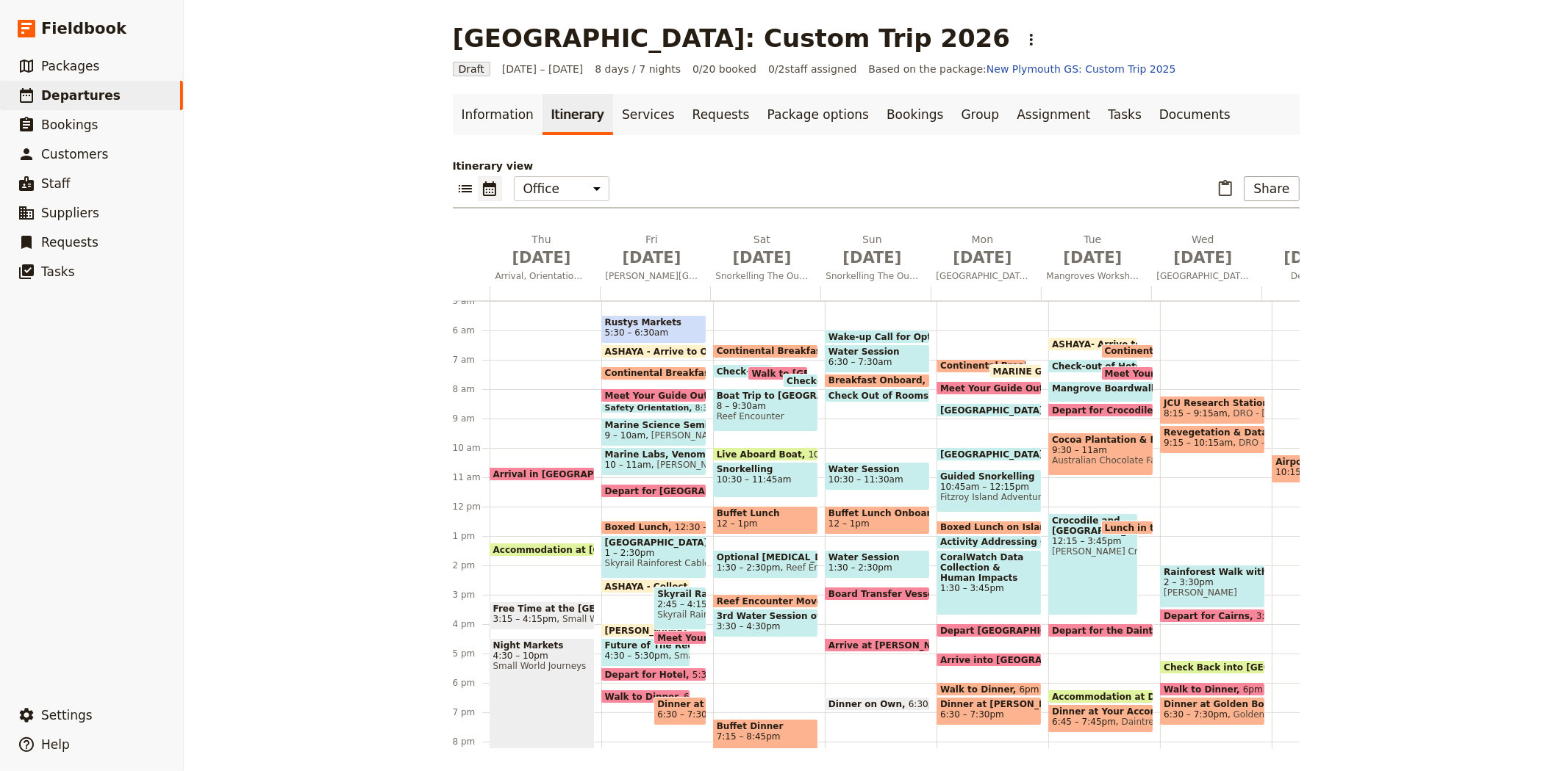
click at [860, 357] on span "6:30 – 7:30am" at bounding box center [860, 361] width 64 height 10
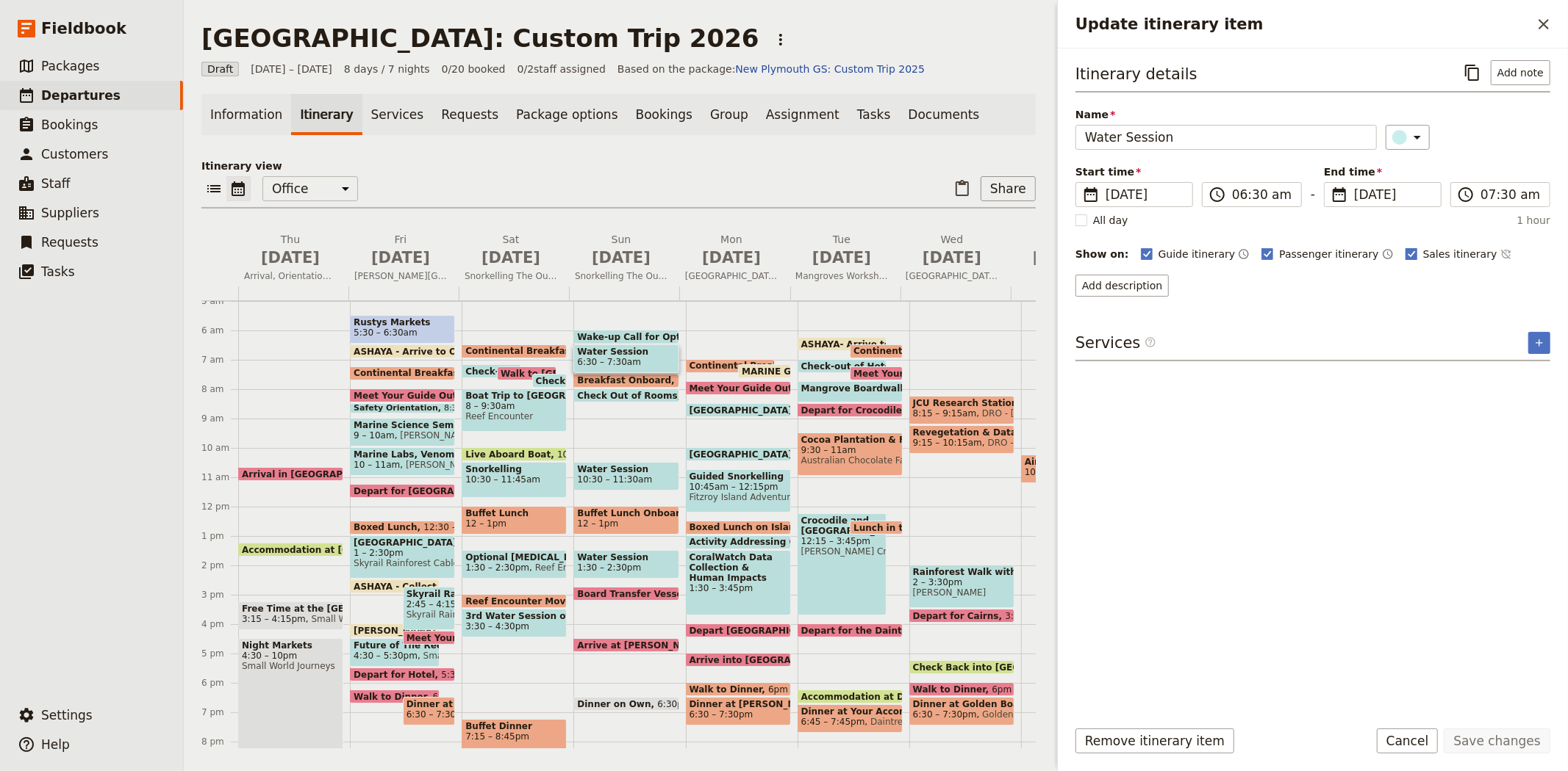
click at [1405, 258] on rect "Update itinerary item" at bounding box center [1411, 254] width 11 height 11
click at [1404, 247] on input "Sales itinerary" at bounding box center [1404, 246] width 1 height 1
checkbox input "false"
click at [1508, 739] on button "Save changes" at bounding box center [1496, 741] width 106 height 25
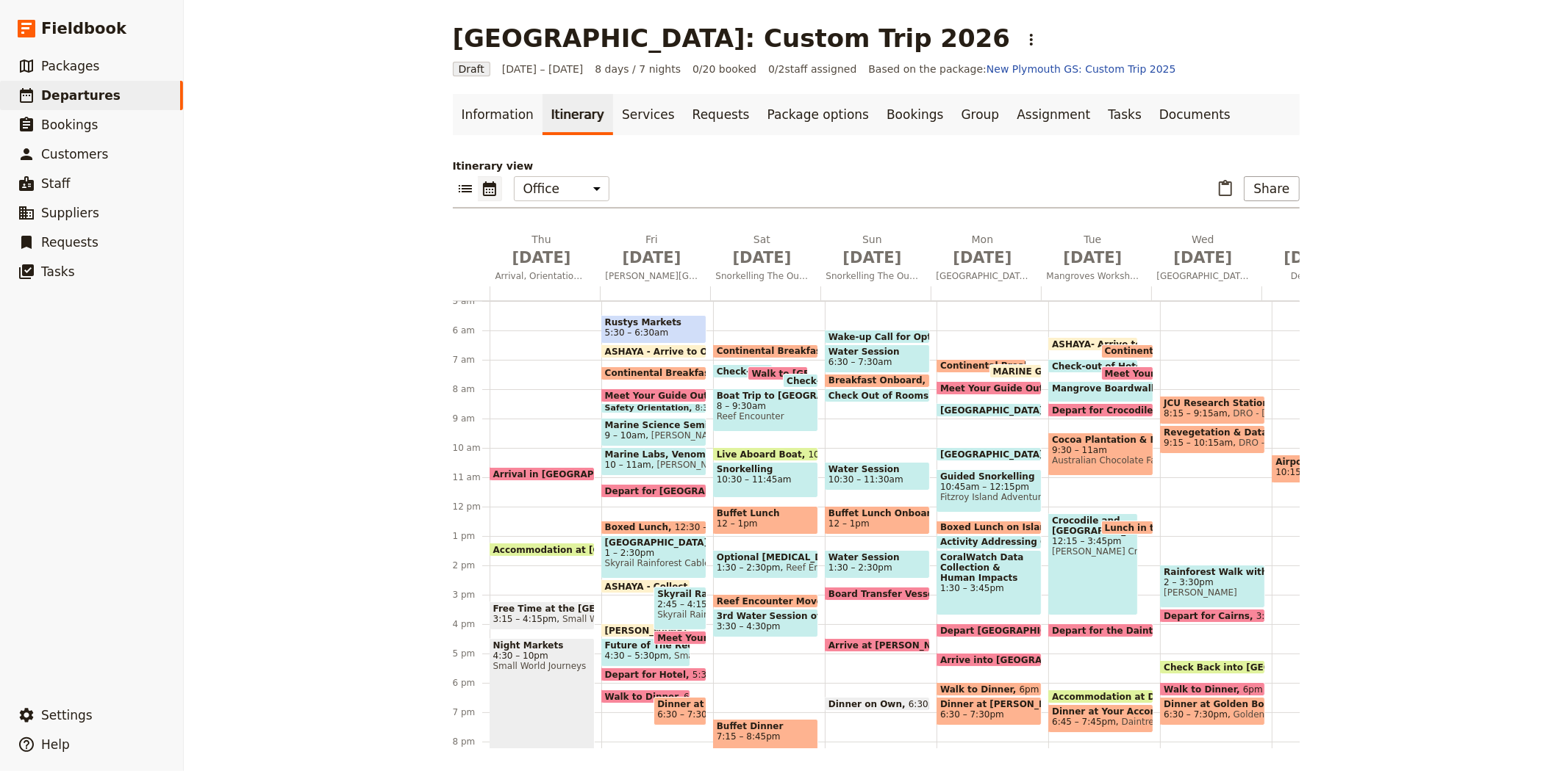
click at [747, 475] on span "10:30 – 11:45am" at bounding box center [765, 479] width 98 height 10
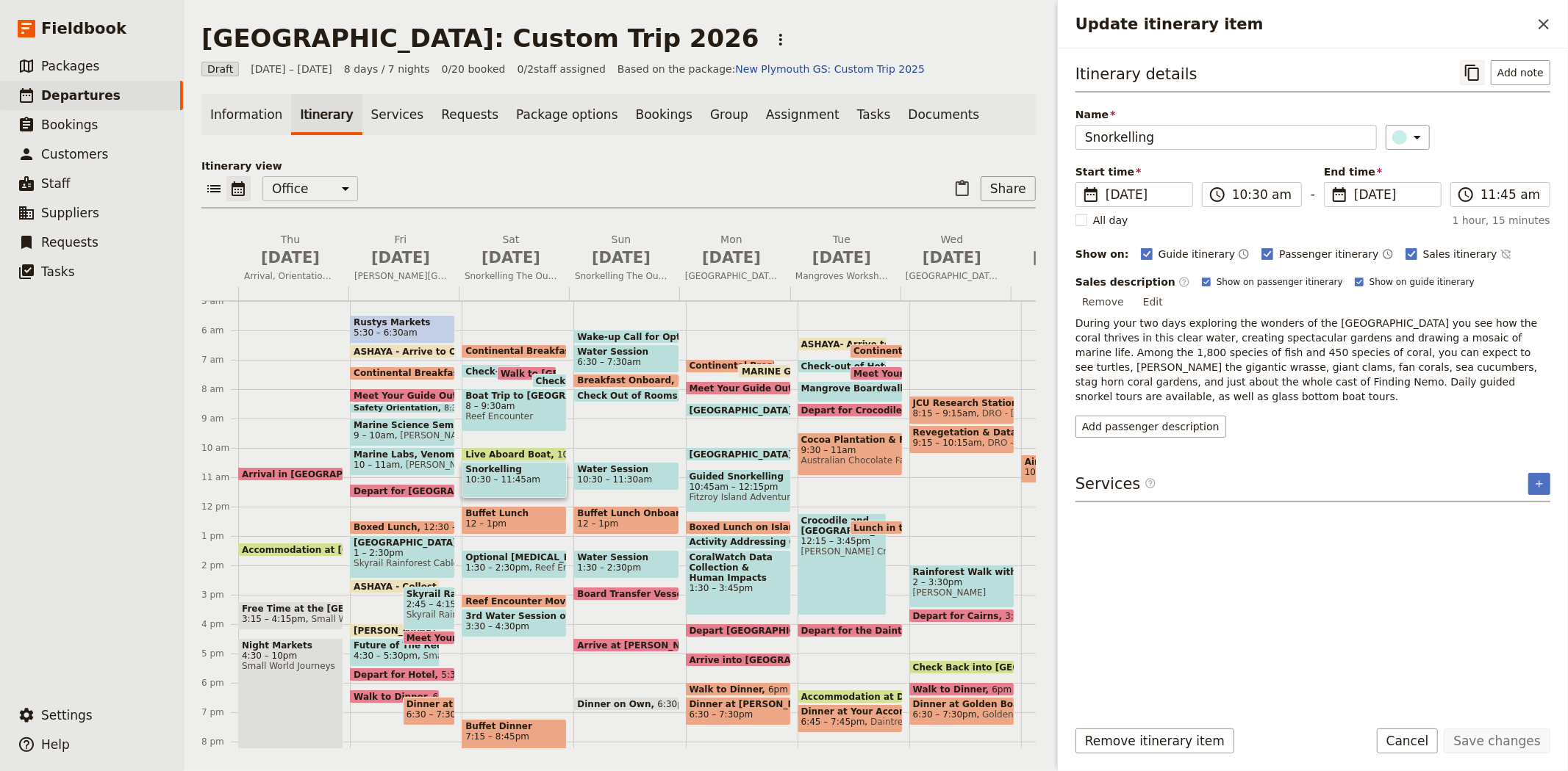
click at [1468, 71] on icon "Copy itinerary item" at bounding box center [1472, 73] width 14 height 16
click at [1552, 31] on icon "Close drawer" at bounding box center [1543, 24] width 18 height 18
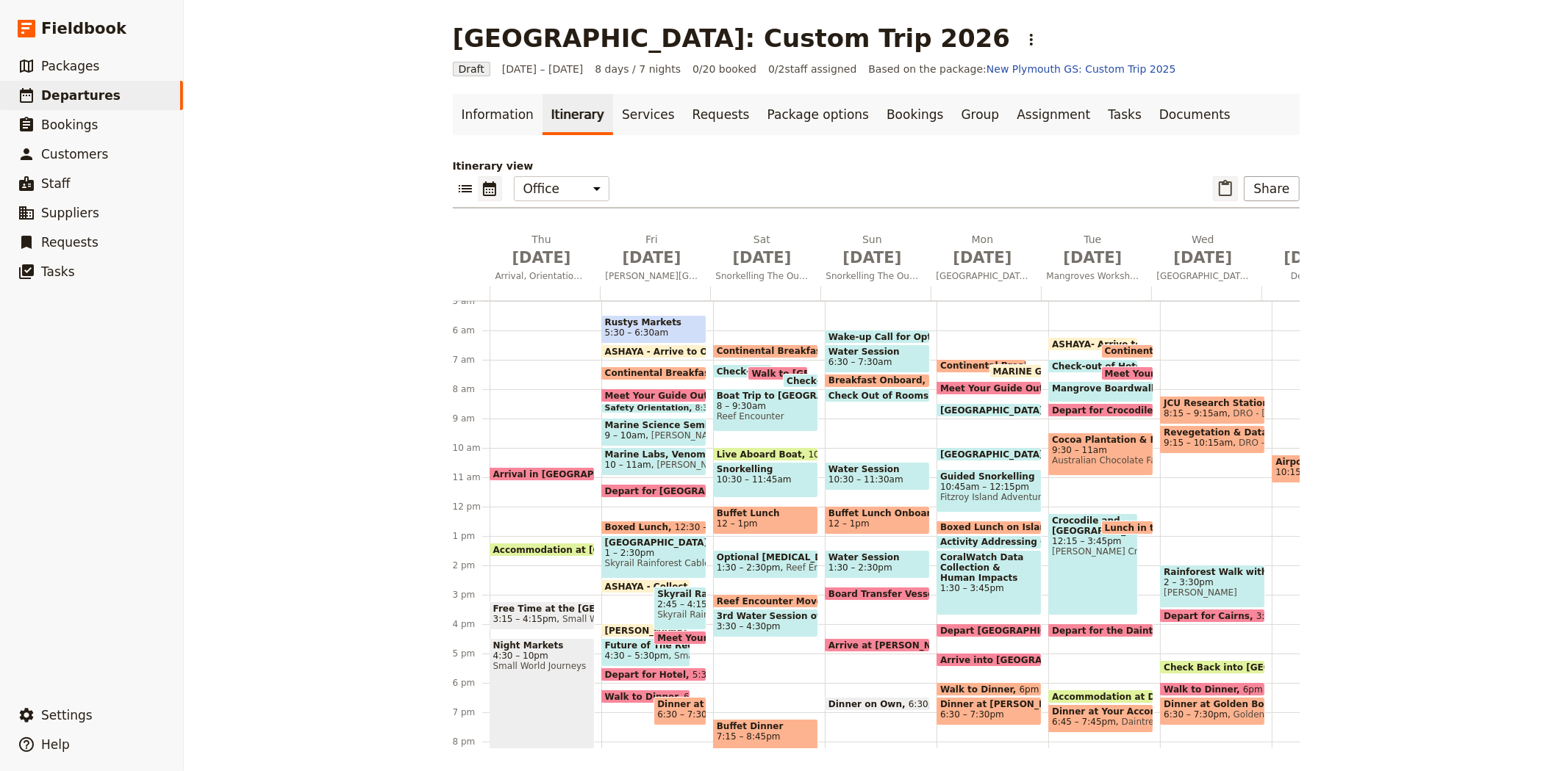
click at [1224, 197] on icon "Paste itinerary item" at bounding box center [1225, 189] width 18 height 18
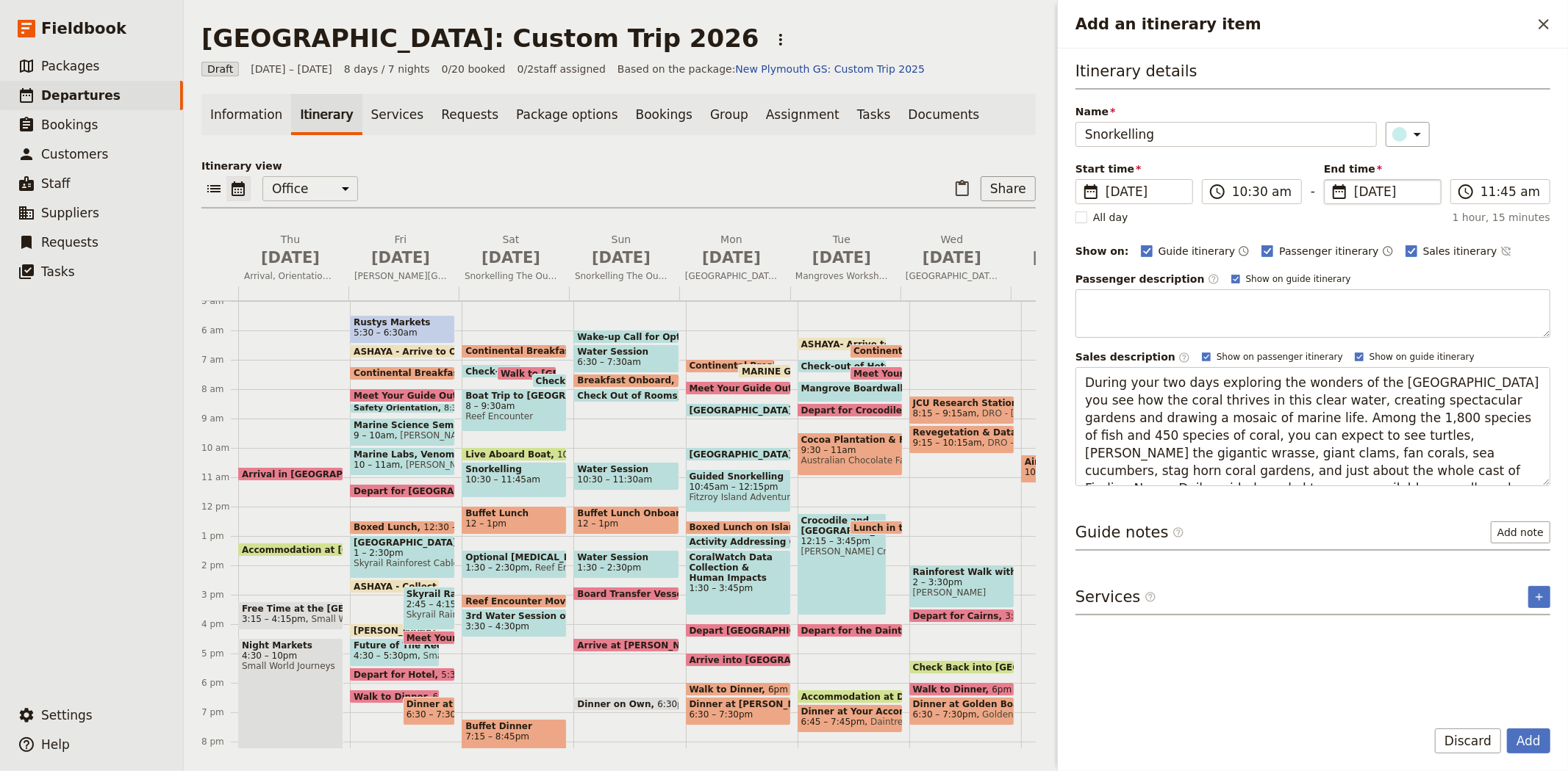
click at [1363, 195] on span "[DATE]" at bounding box center [1393, 191] width 78 height 18
click at [1330, 180] on input "04/07/2026" at bounding box center [1329, 180] width 1 height 1
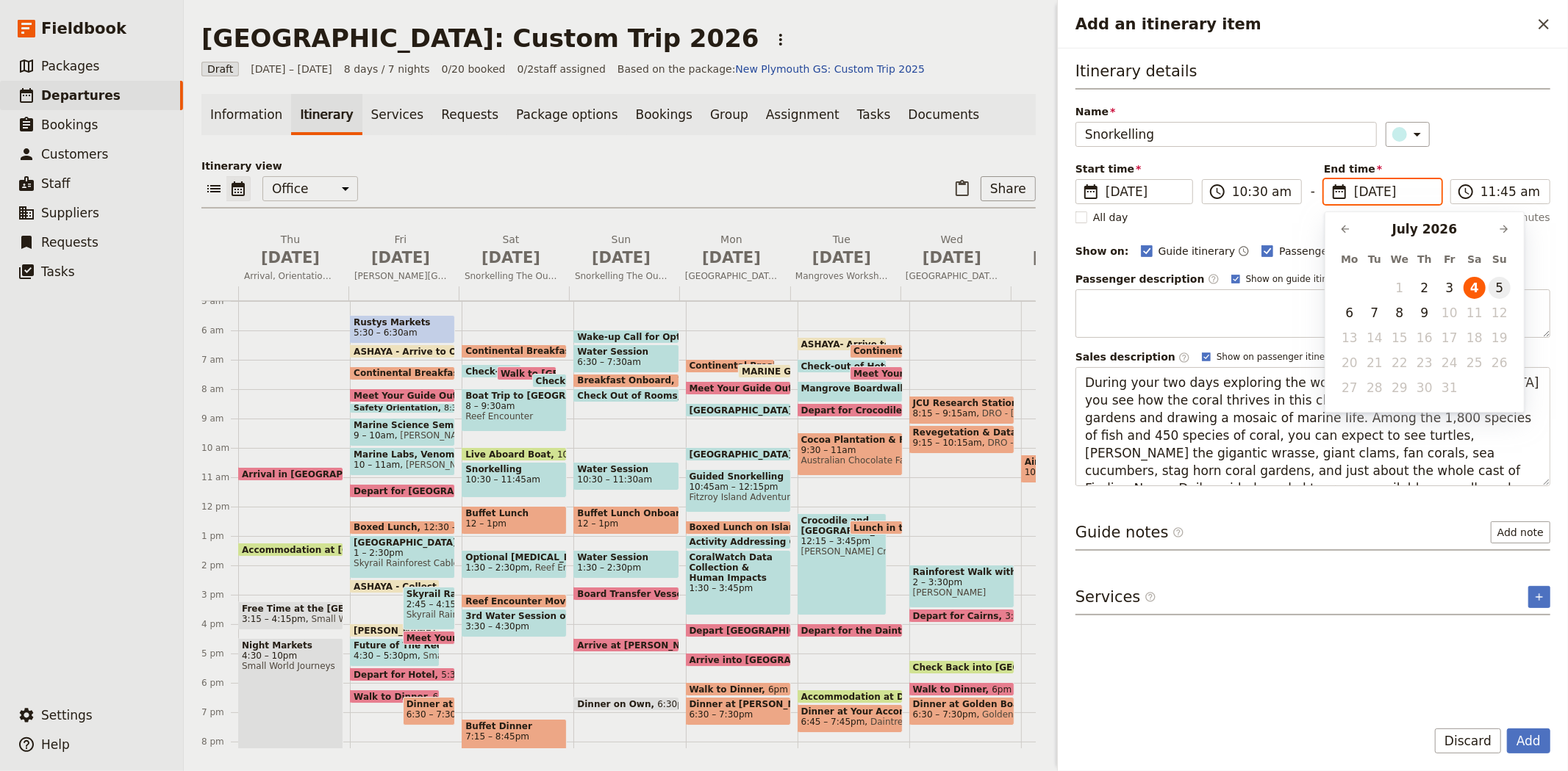
click at [1501, 281] on button "5" at bounding box center [1499, 287] width 22 height 22
type input "05/07/2026"
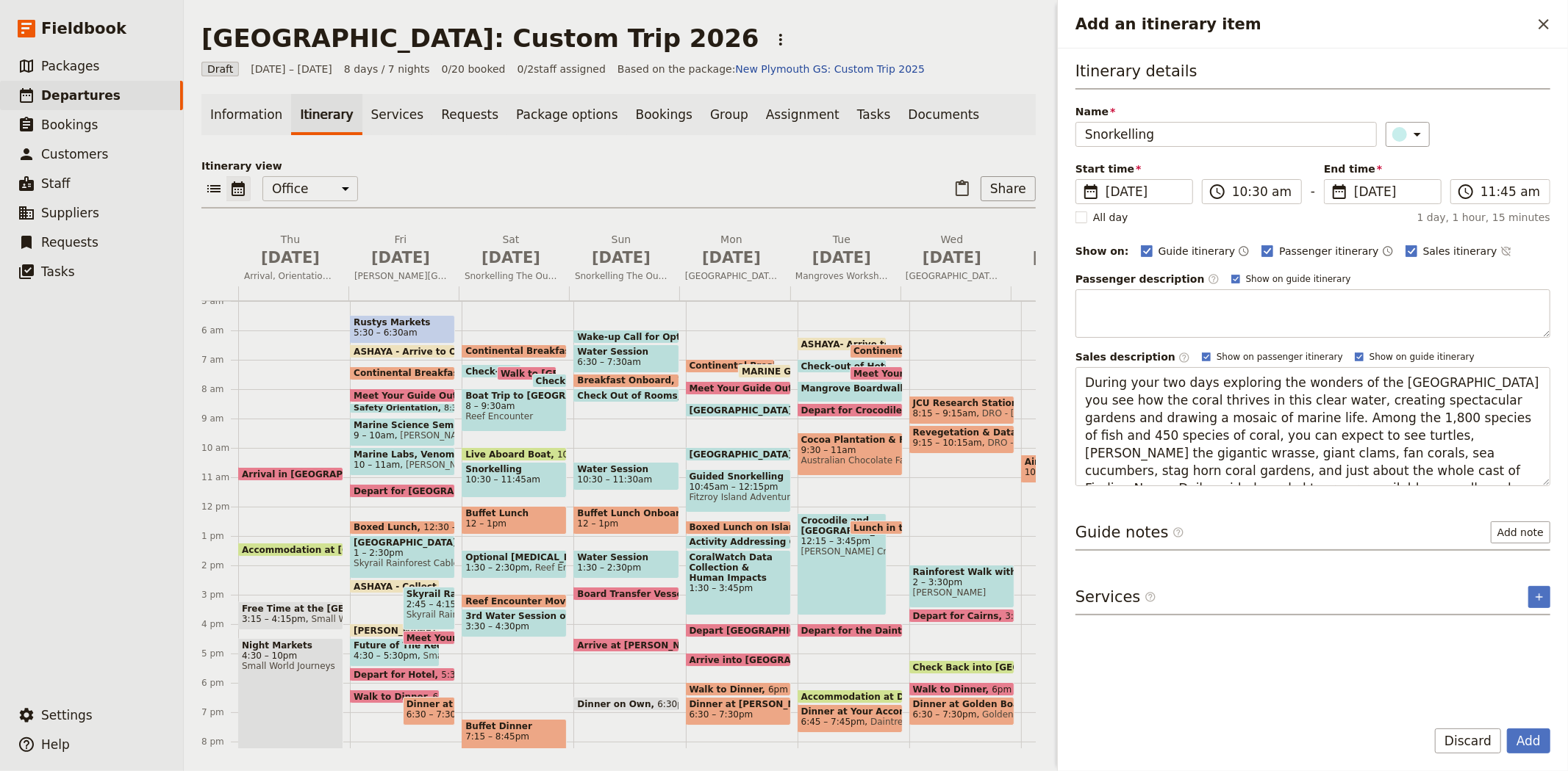
click at [1488, 122] on div "​" at bounding box center [1468, 134] width 165 height 25
click at [1139, 193] on span "[DATE]" at bounding box center [1144, 191] width 78 height 18
click at [1082, 180] on input "04/07/2026" at bounding box center [1081, 180] width 1 height 1
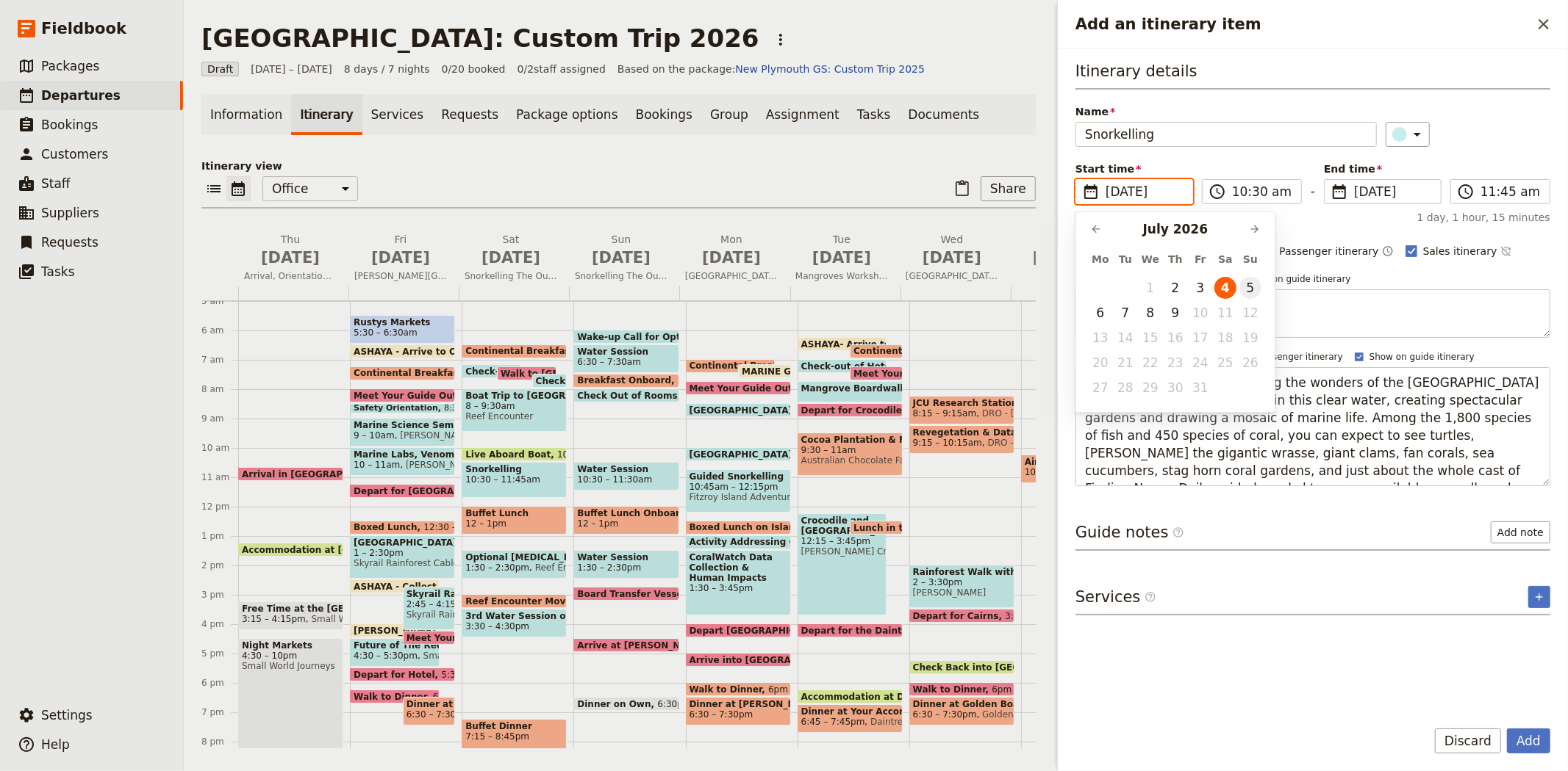
click at [1251, 289] on button "5" at bounding box center [1250, 287] width 22 height 22
type input "05/07/2026"
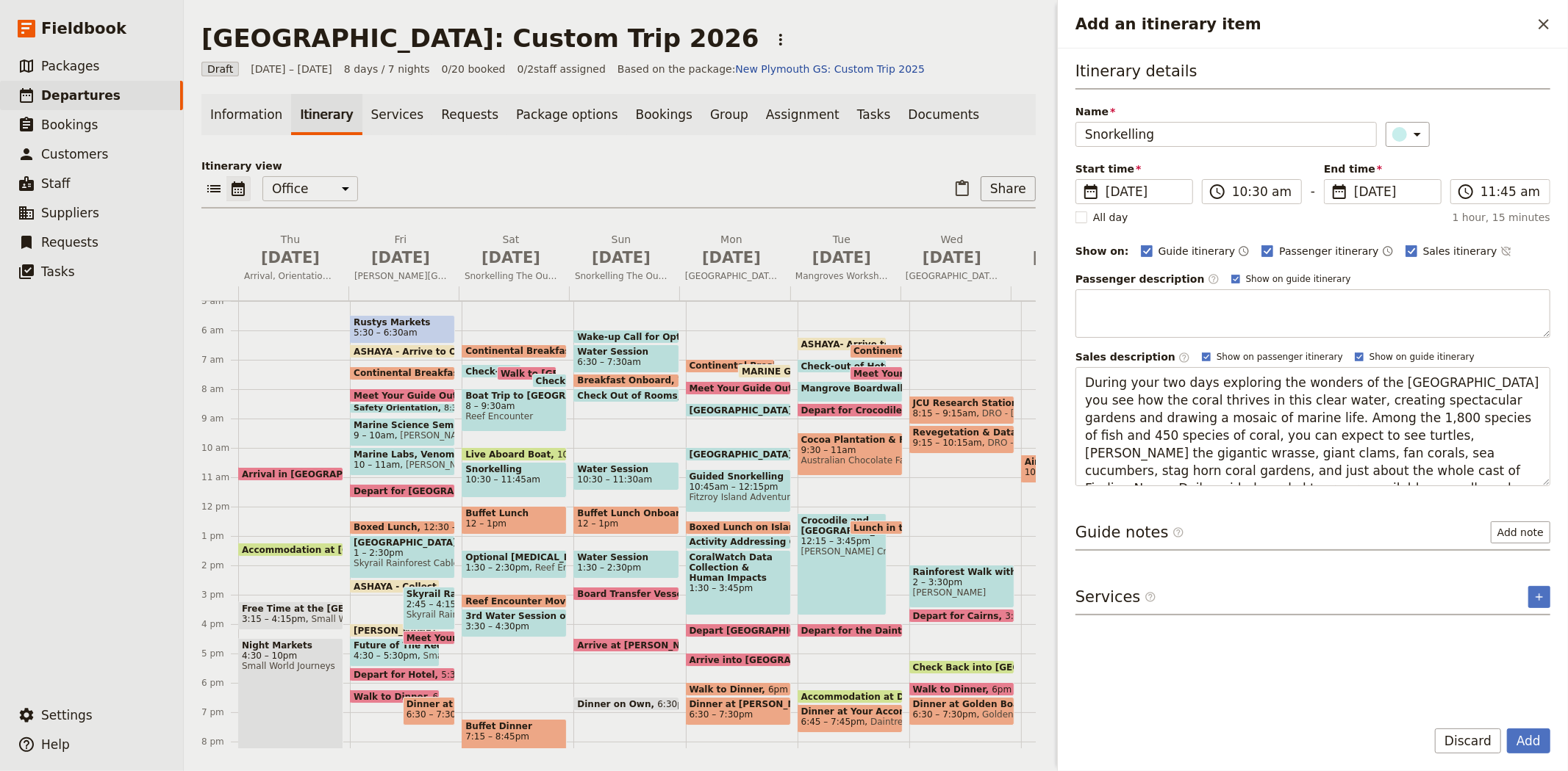
click at [1471, 132] on div "​" at bounding box center [1468, 134] width 165 height 25
click at [1415, 125] on icon "Add an itinerary item" at bounding box center [1417, 134] width 18 height 18
click at [1391, 242] on div "button" at bounding box center [1388, 235] width 15 height 15
click at [1536, 531] on button "Add note" at bounding box center [1521, 533] width 60 height 22
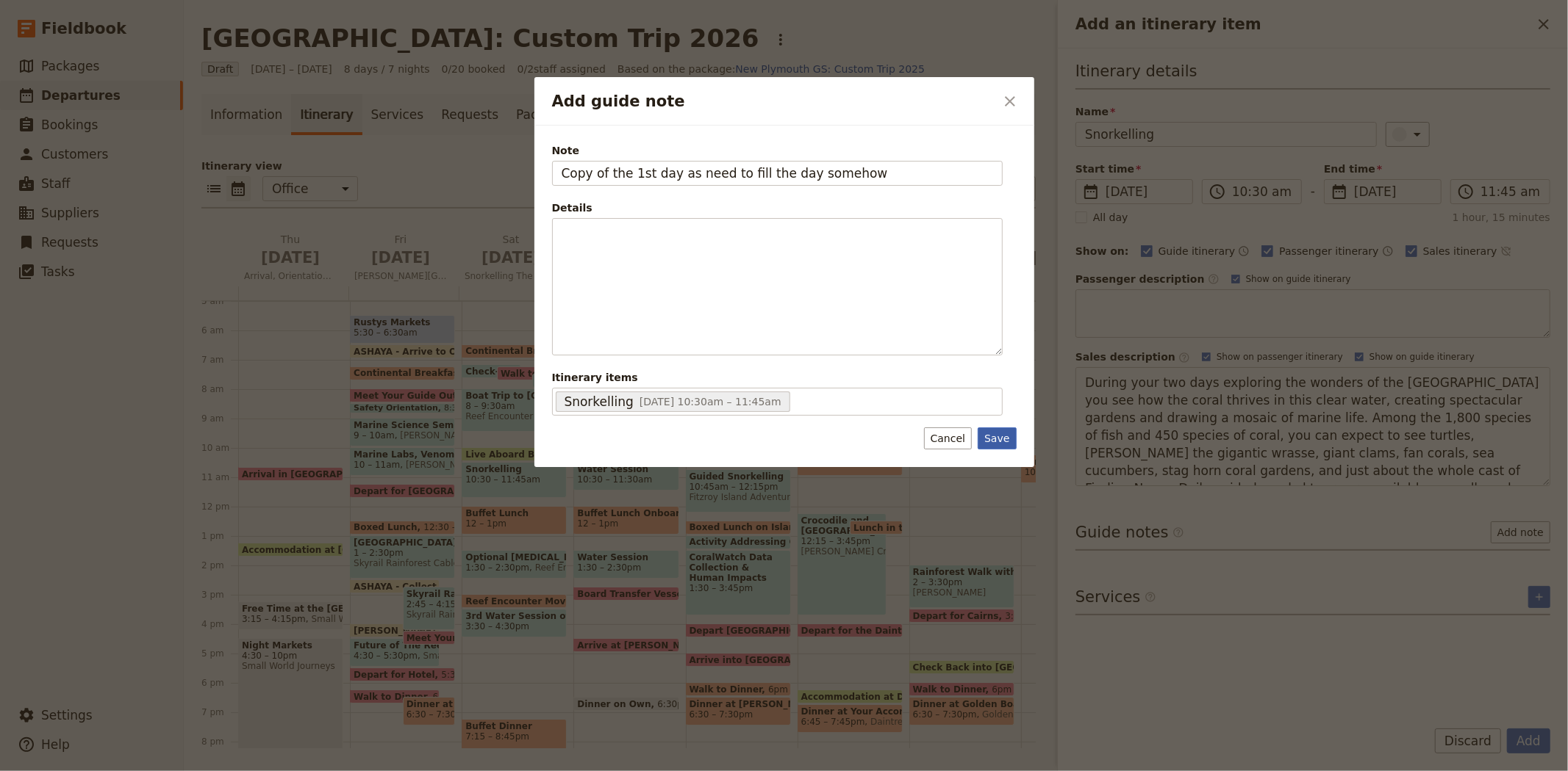
type input "Copy of the 1st day as need to fill the day somehow"
click at [992, 442] on button "Save" at bounding box center [997, 439] width 38 height 22
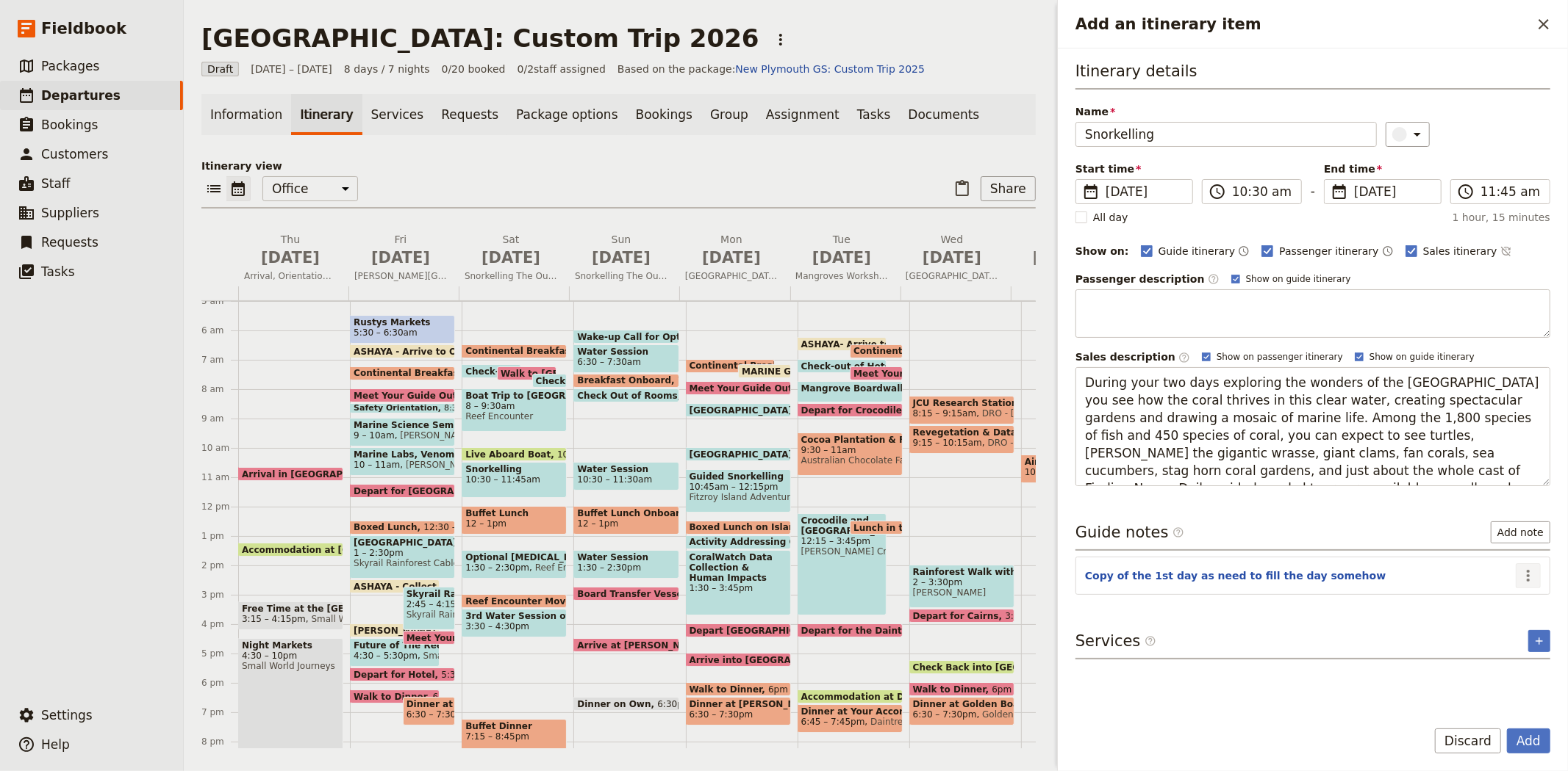
click at [1532, 578] on icon "Actions" at bounding box center [1527, 575] width 18 height 18
click at [1504, 602] on span "Edit note" at bounding box center [1485, 607] width 47 height 15
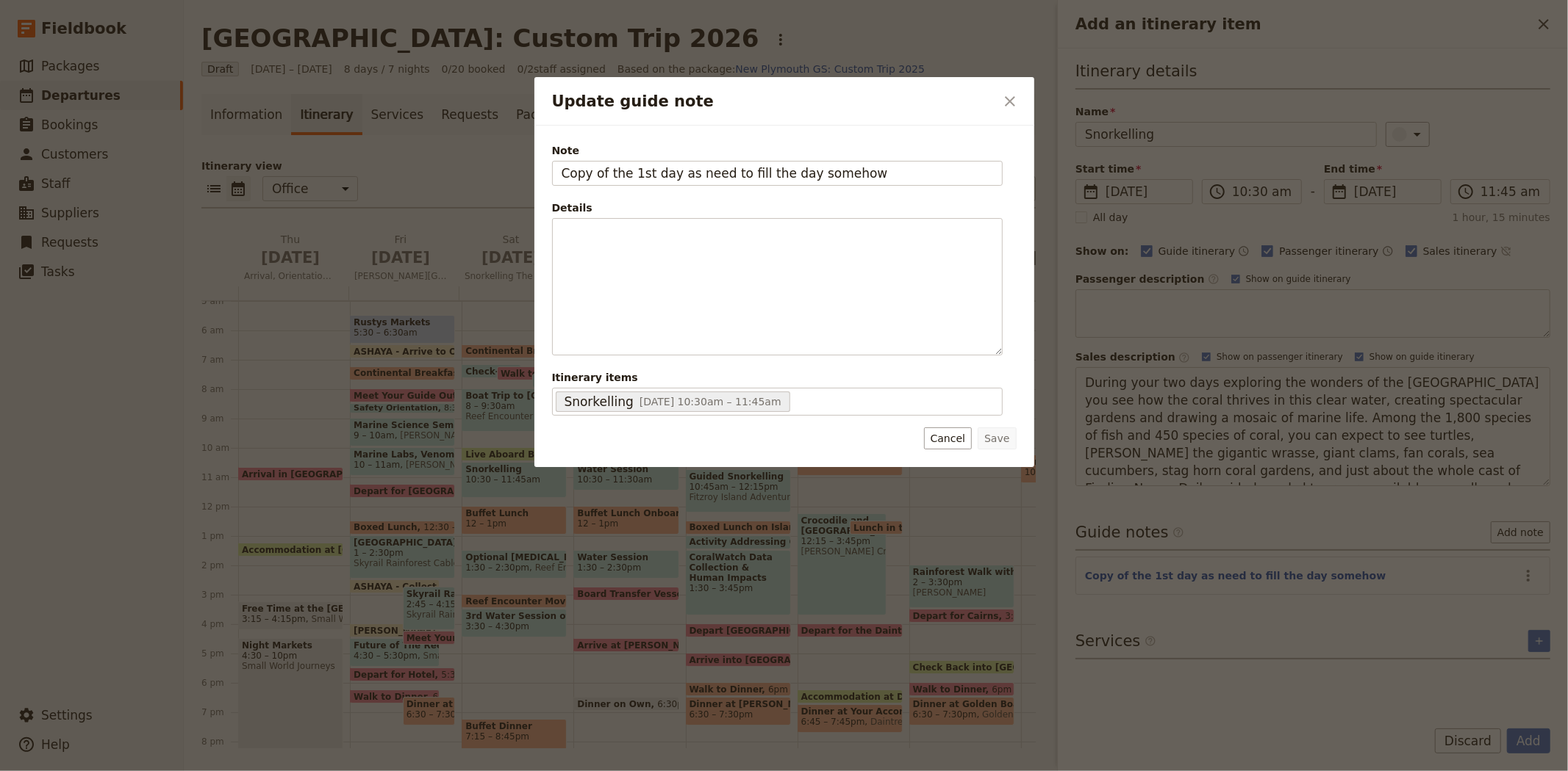
drag, startPoint x: 875, startPoint y: 173, endPoint x: 344, endPoint y: 124, distance: 533.3
click at [344, 770] on div "Update guide note ​ Note Copy of the 1st day as need to fill the day somehow De…" at bounding box center [784, 771] width 1568 height 0
click at [1017, 100] on icon "Close dialog" at bounding box center [1009, 101] width 18 height 18
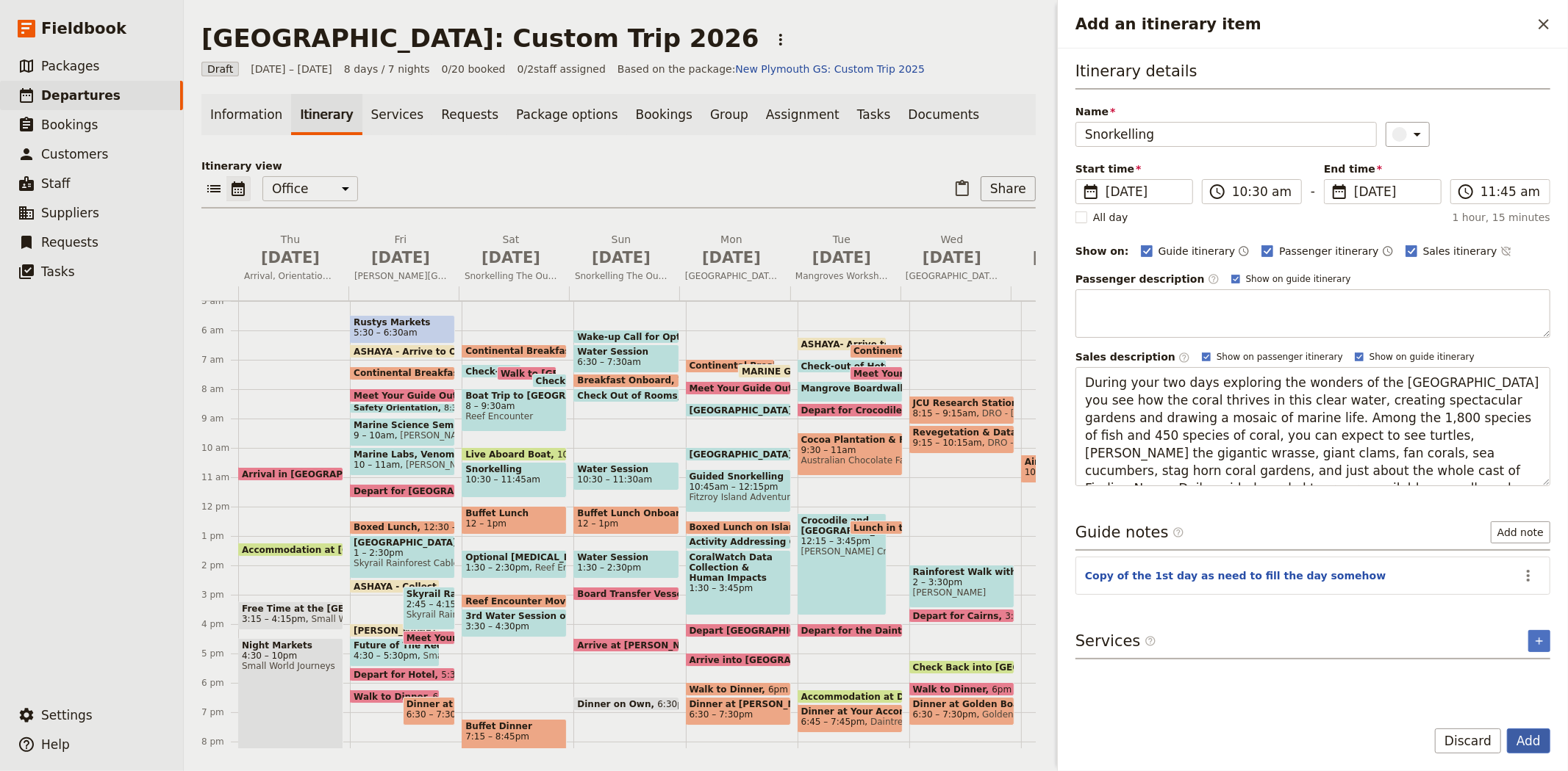
click at [1534, 742] on button "Add" at bounding box center [1528, 741] width 44 height 25
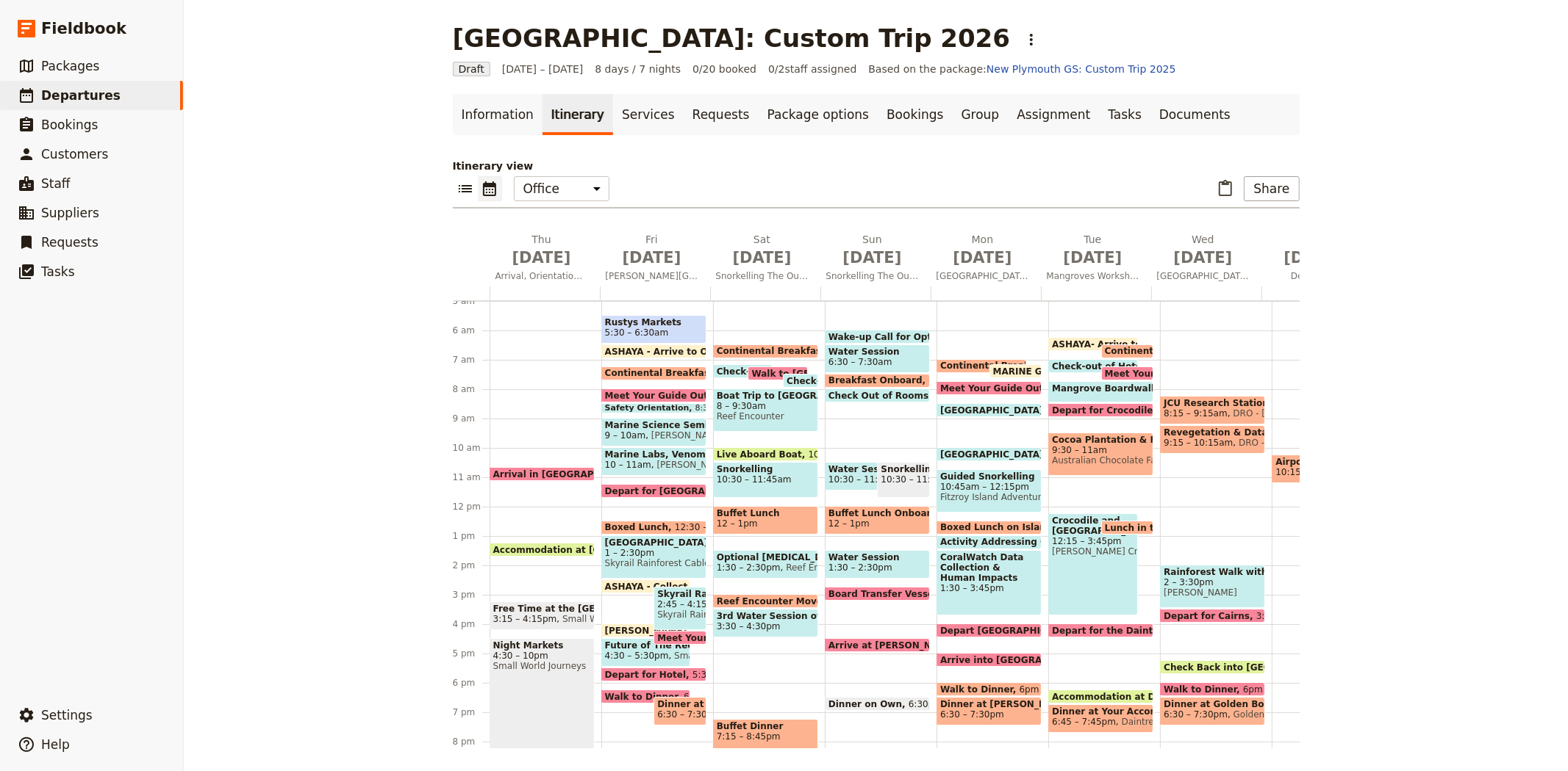
click at [781, 564] on span "Reef Encounter" at bounding box center [817, 567] width 73 height 10
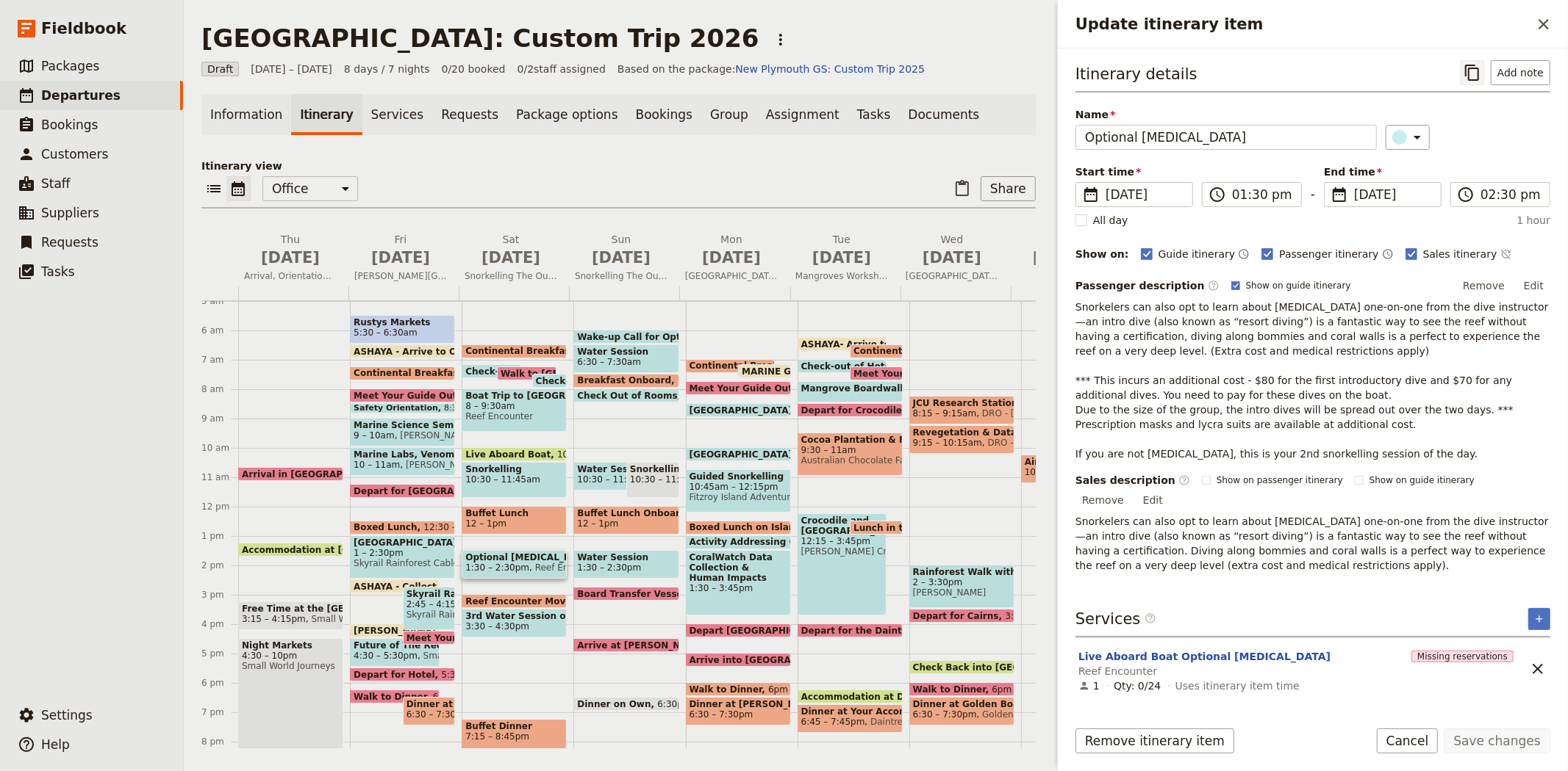
click at [1477, 71] on icon "Copy itinerary item" at bounding box center [1472, 73] width 18 height 18
click at [953, 186] on icon "Paste itinerary item" at bounding box center [962, 189] width 18 height 18
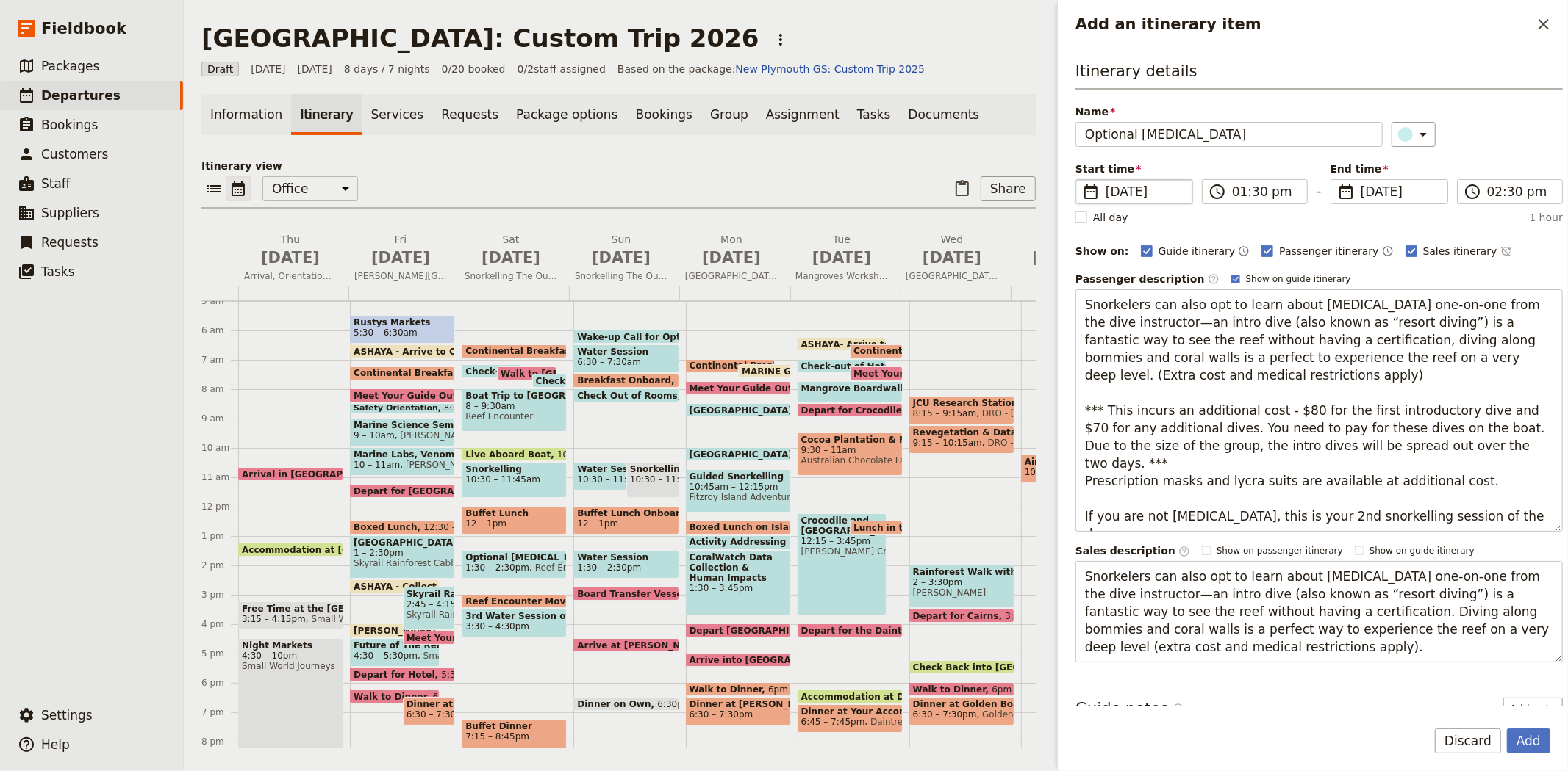
click at [1151, 199] on span "4 Jul 2026" at bounding box center [1144, 191] width 78 height 18
click at [1082, 180] on input "04/07/2026" at bounding box center [1081, 180] width 1 height 1
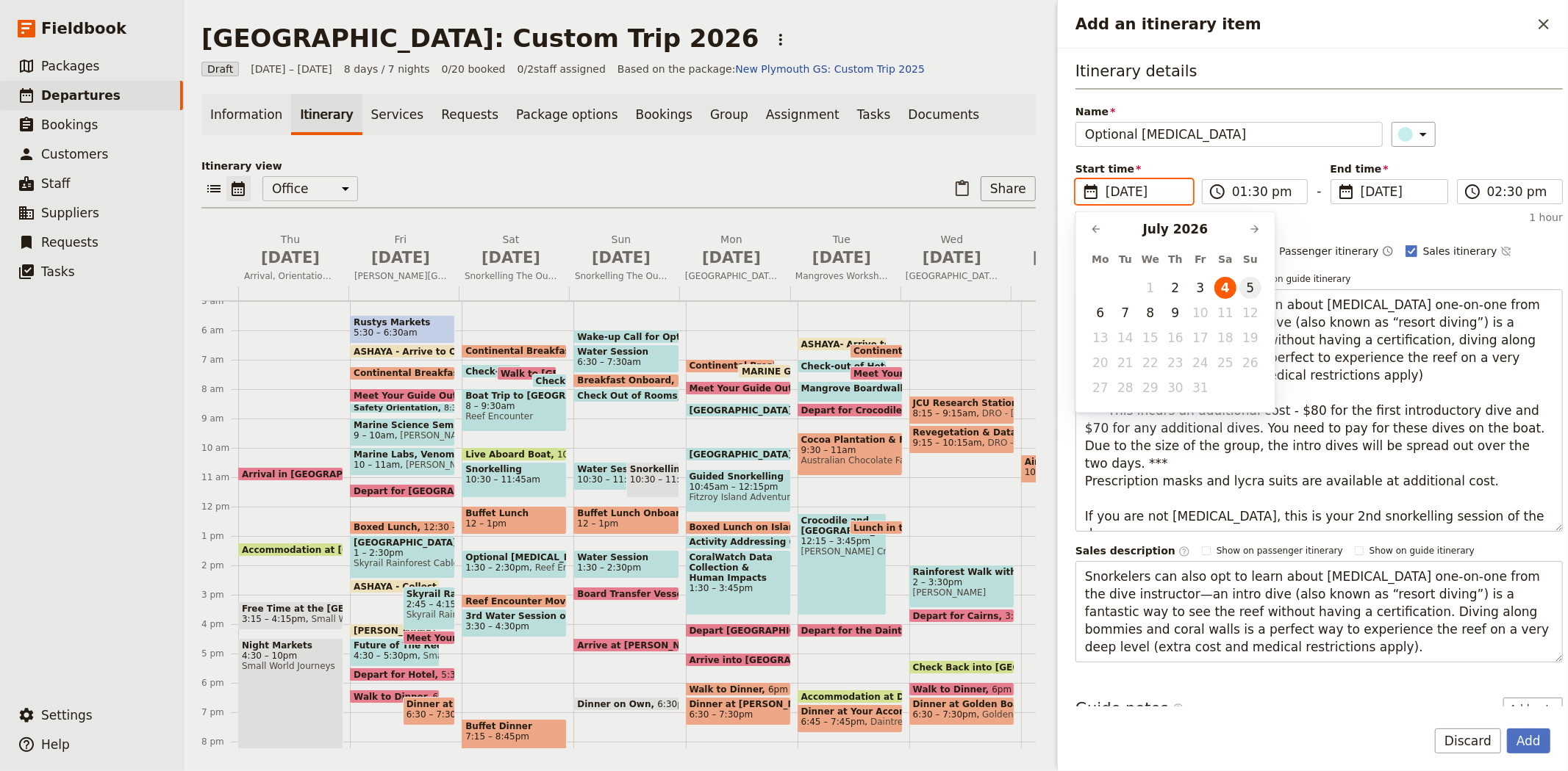
click at [1243, 288] on button "5" at bounding box center [1250, 287] width 22 height 22
type input "05/07/2026"
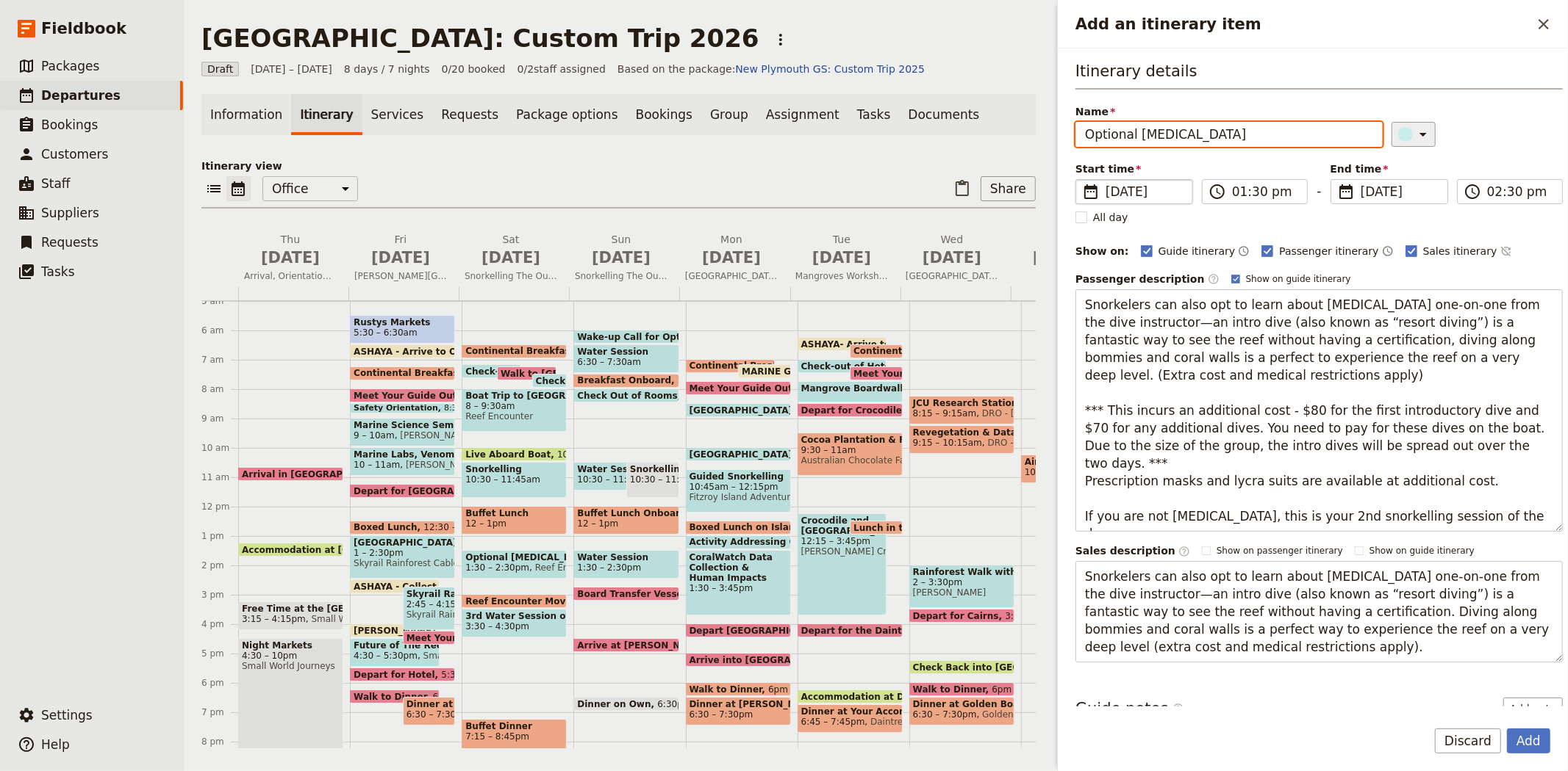
type input "05/07/2026"
click at [1399, 141] on div "​" at bounding box center [1415, 134] width 32 height 18
click at [1394, 242] on div "button" at bounding box center [1388, 235] width 15 height 15
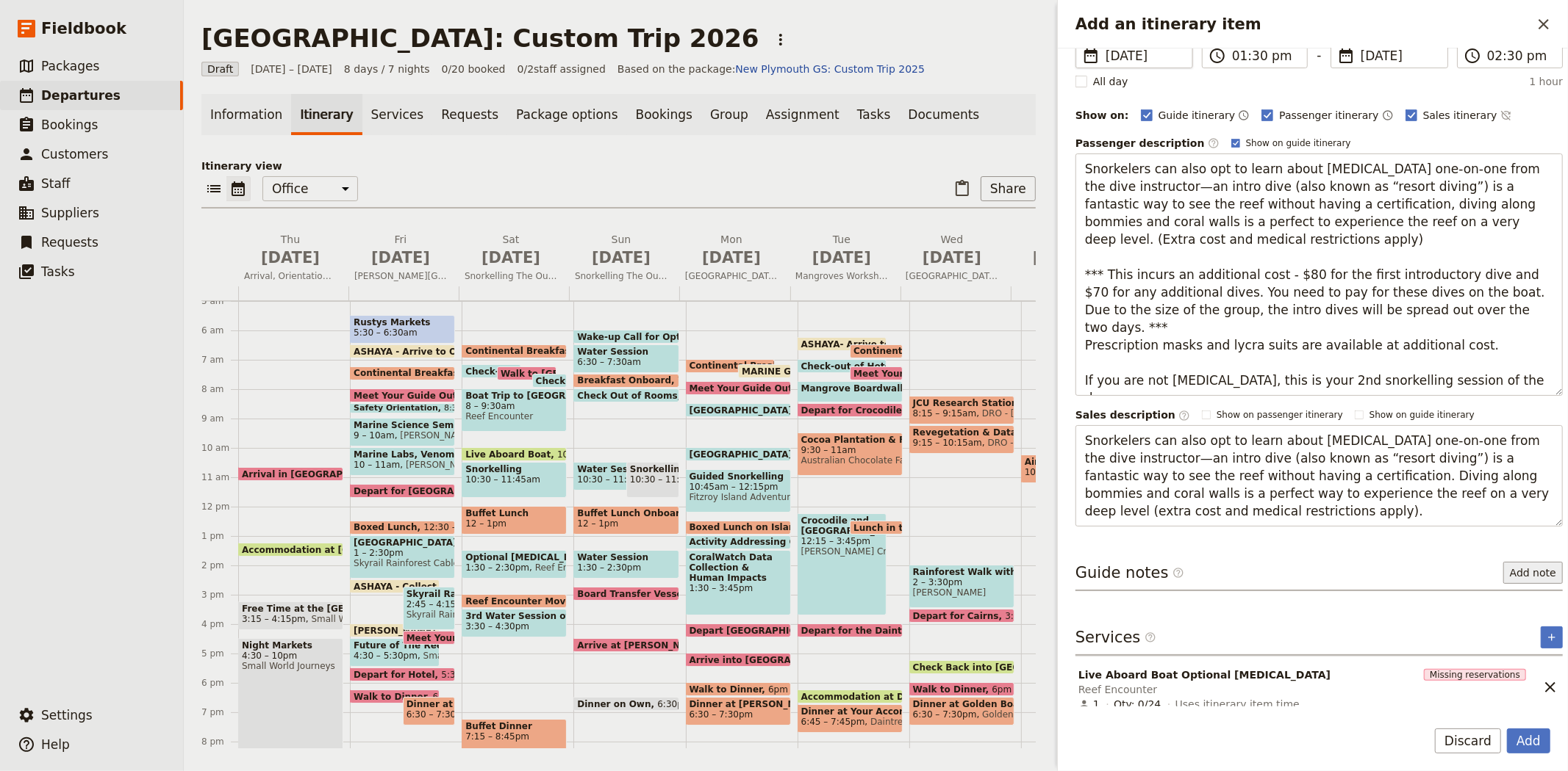
click at [1536, 569] on button "Add note" at bounding box center [1533, 572] width 60 height 22
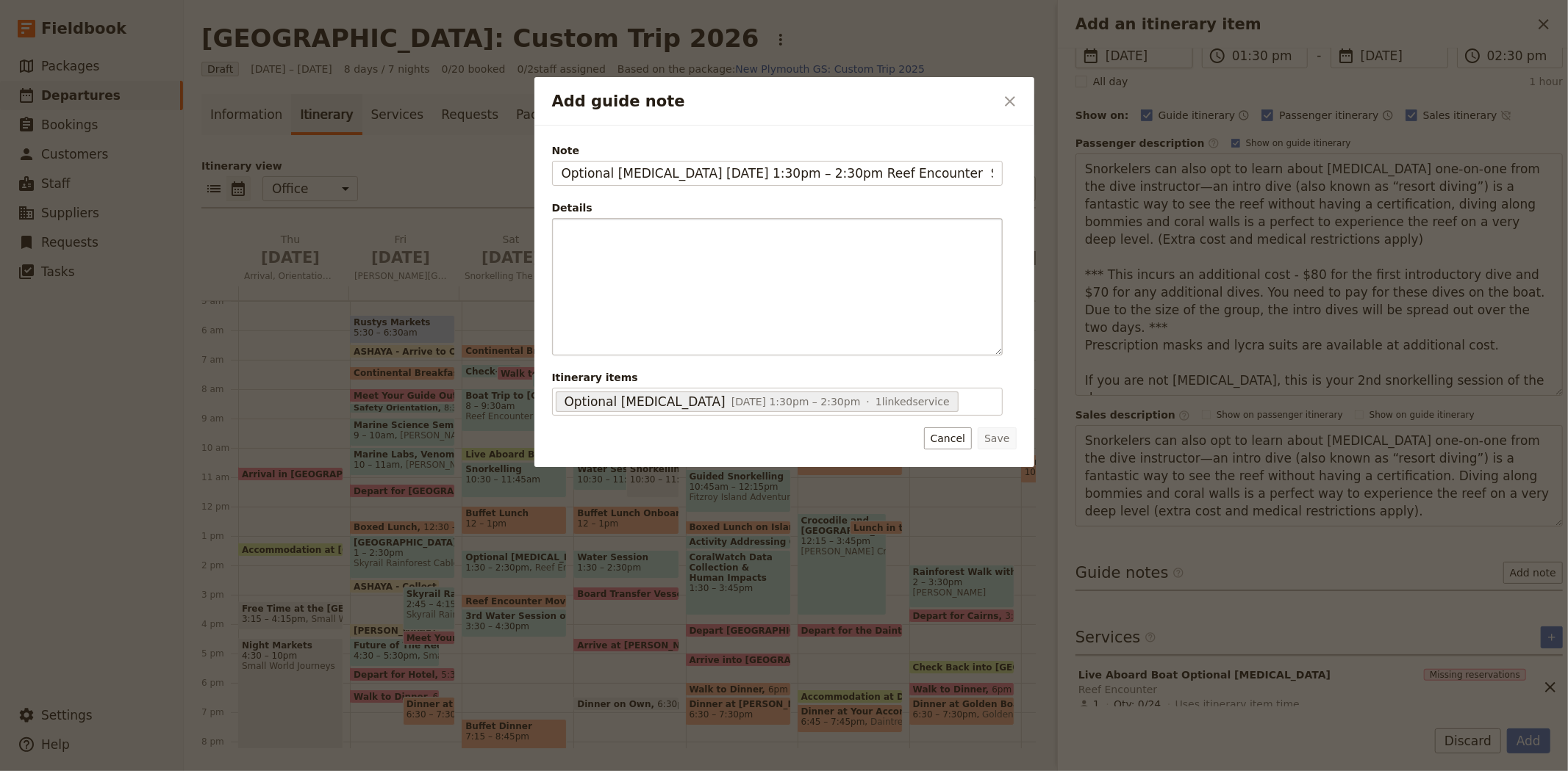
scroll to position [0, 3836]
type input "Optional SCUBA Diving 4 Jul 2026, 1:30pm – 2:30pm Reef Encounter Snorkelers can…"
click at [993, 442] on button "Save" at bounding box center [997, 439] width 38 height 22
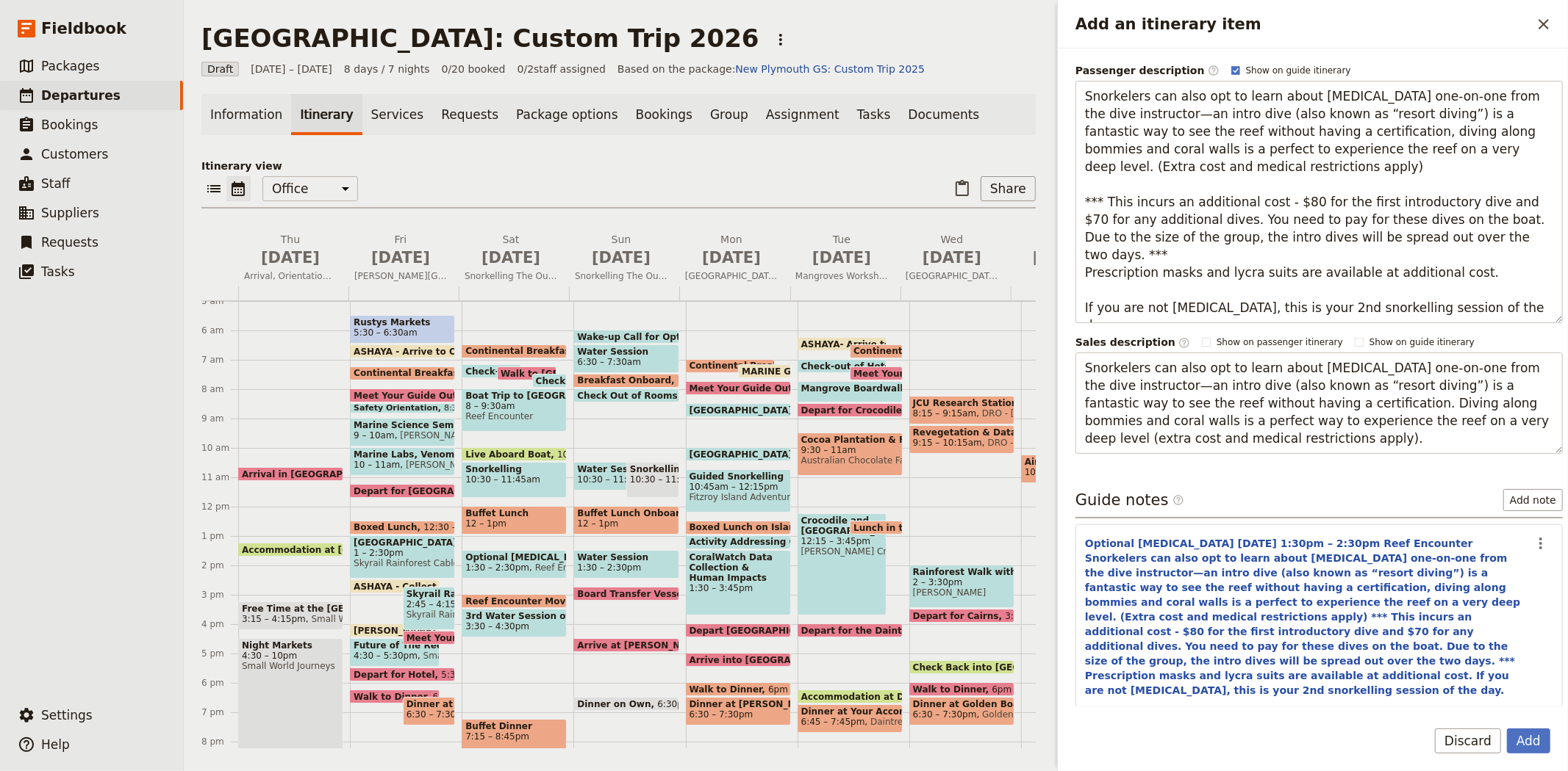
scroll to position [296, 0]
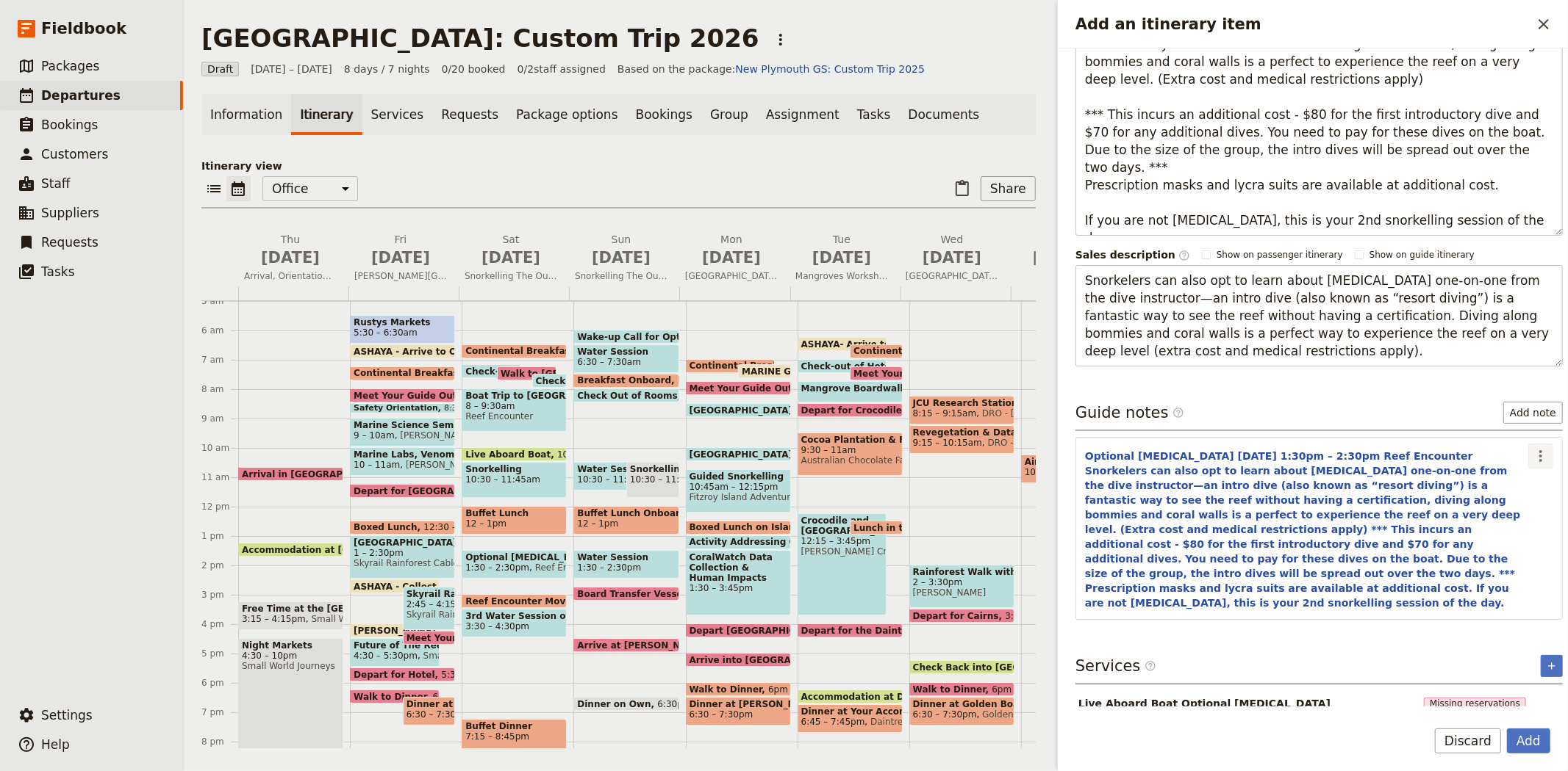
click at [1533, 452] on icon "Actions" at bounding box center [1540, 455] width 18 height 18
click at [1522, 504] on span "Remove note" at bounding box center [1497, 508] width 68 height 15
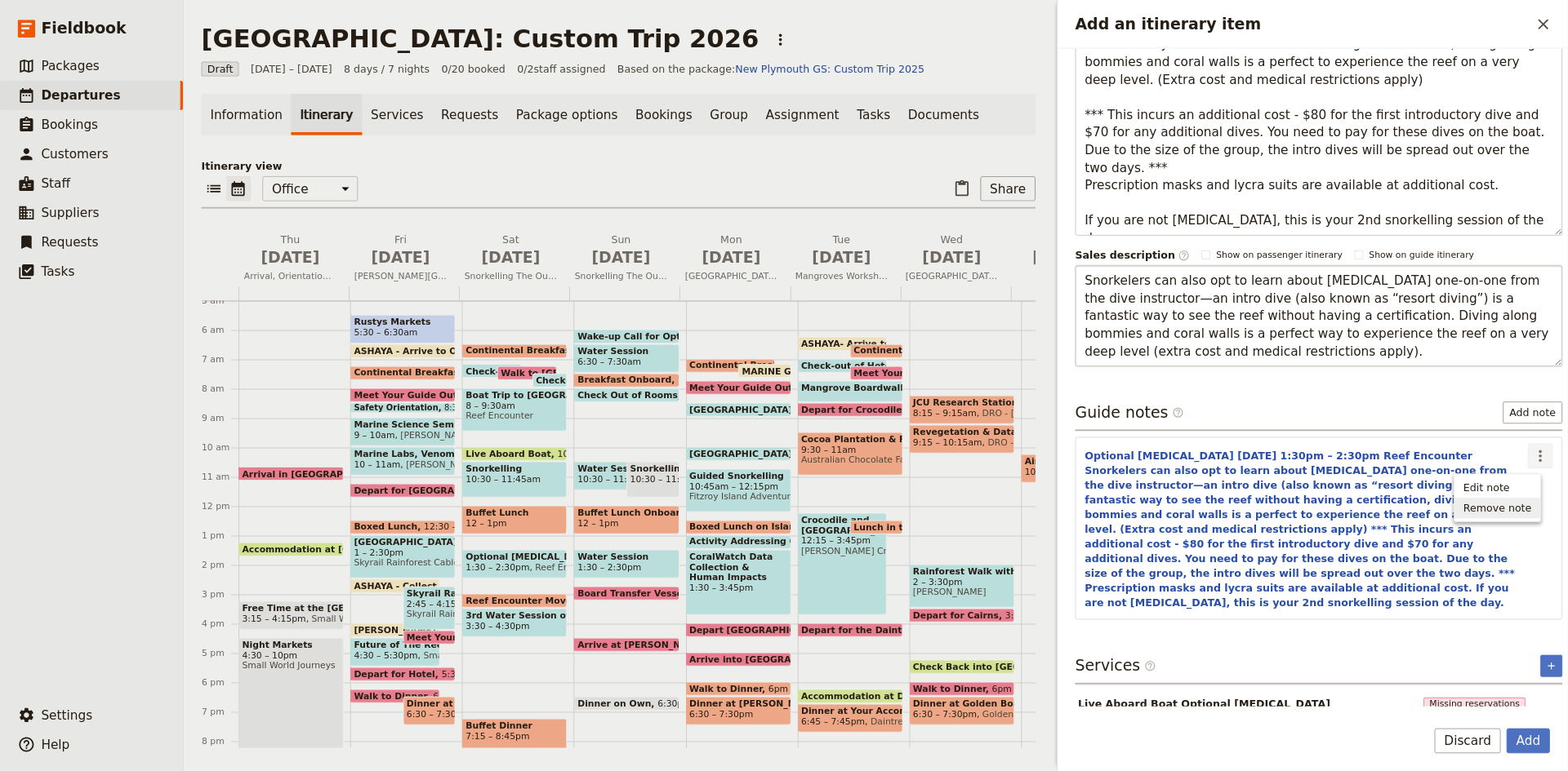
scroll to position [0, 0]
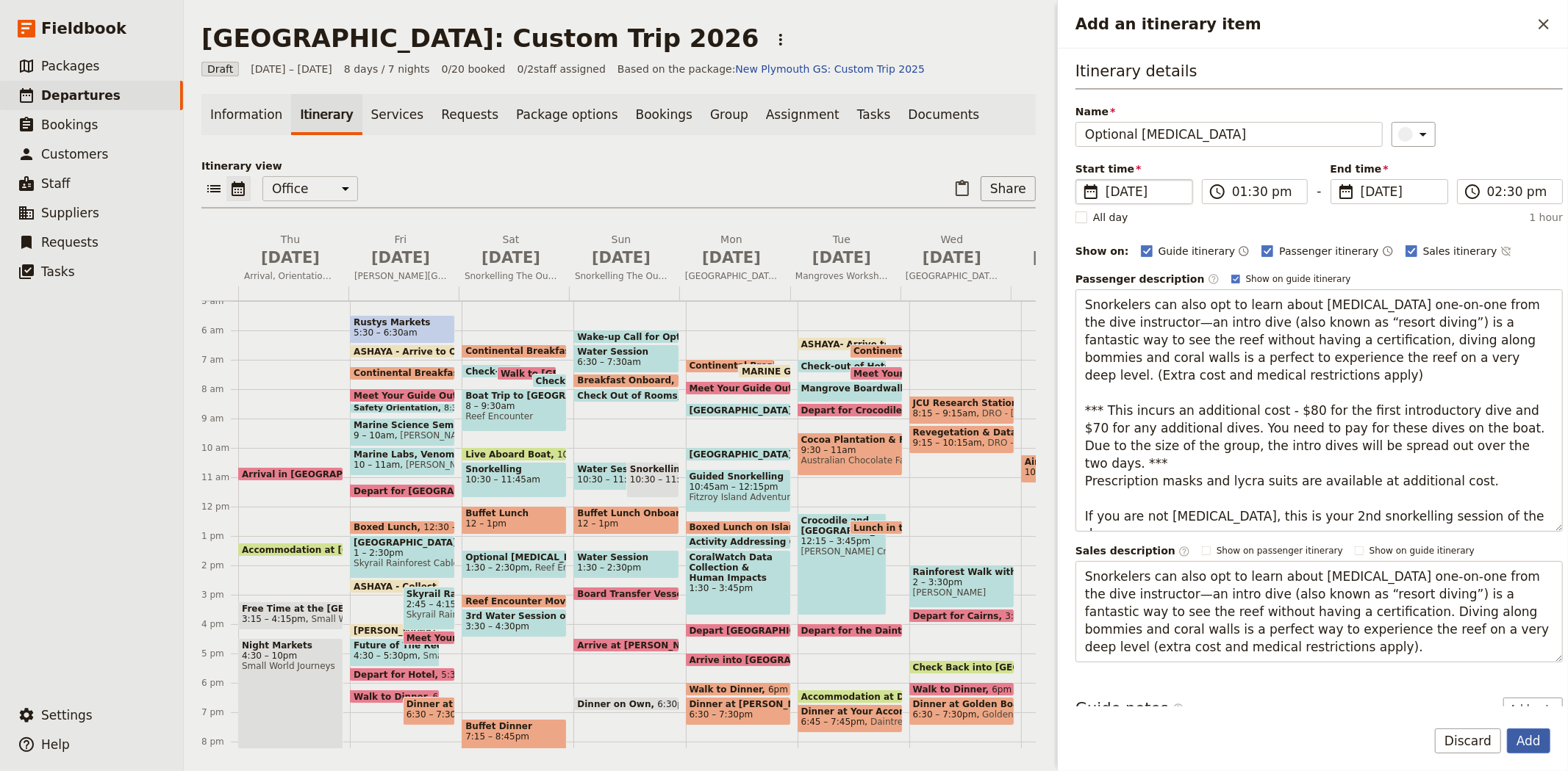
click at [1544, 745] on button "Add" at bounding box center [1528, 741] width 44 height 25
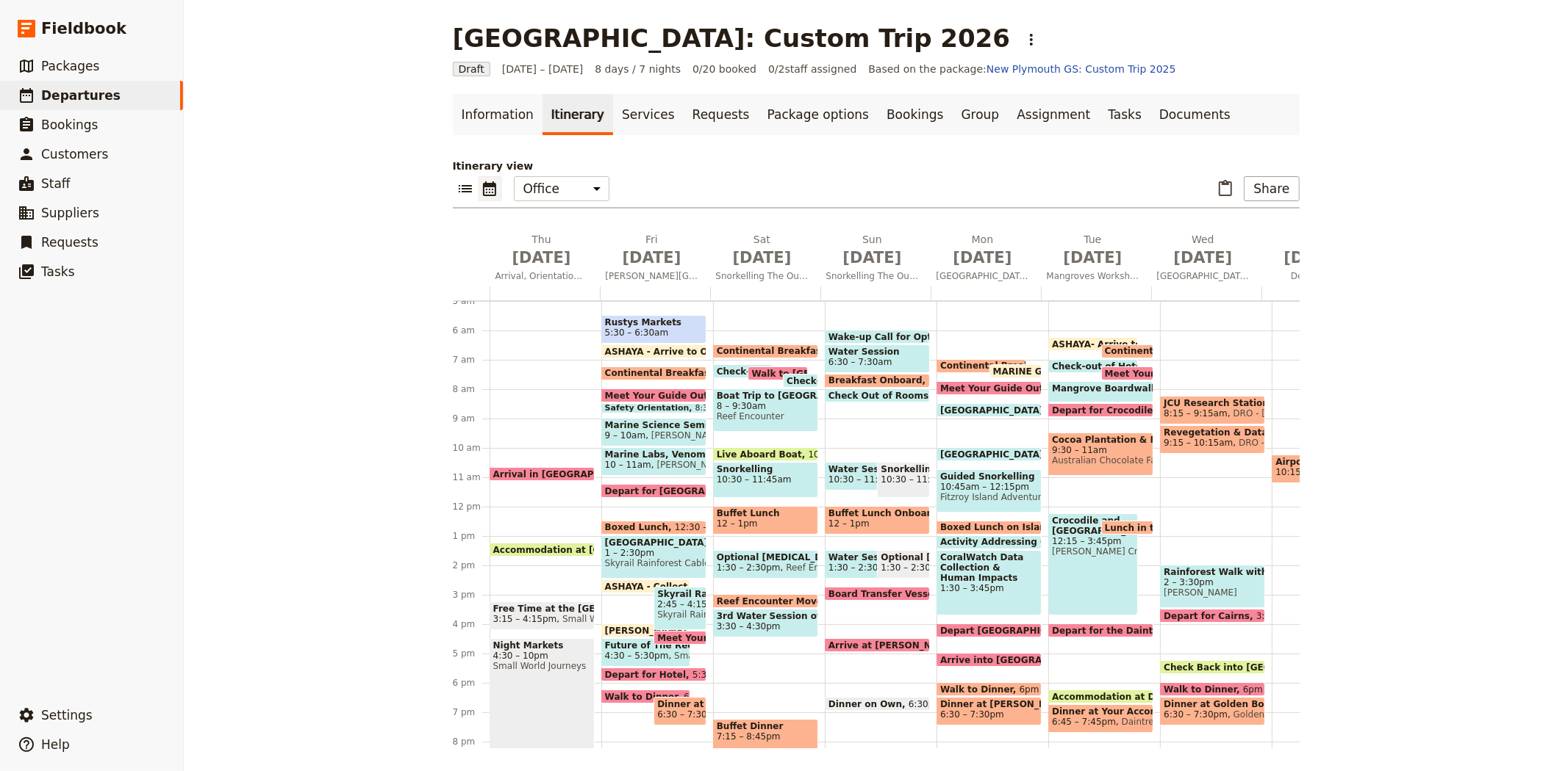
click at [775, 478] on span "10:30 – 11:45am" at bounding box center [765, 479] width 98 height 10
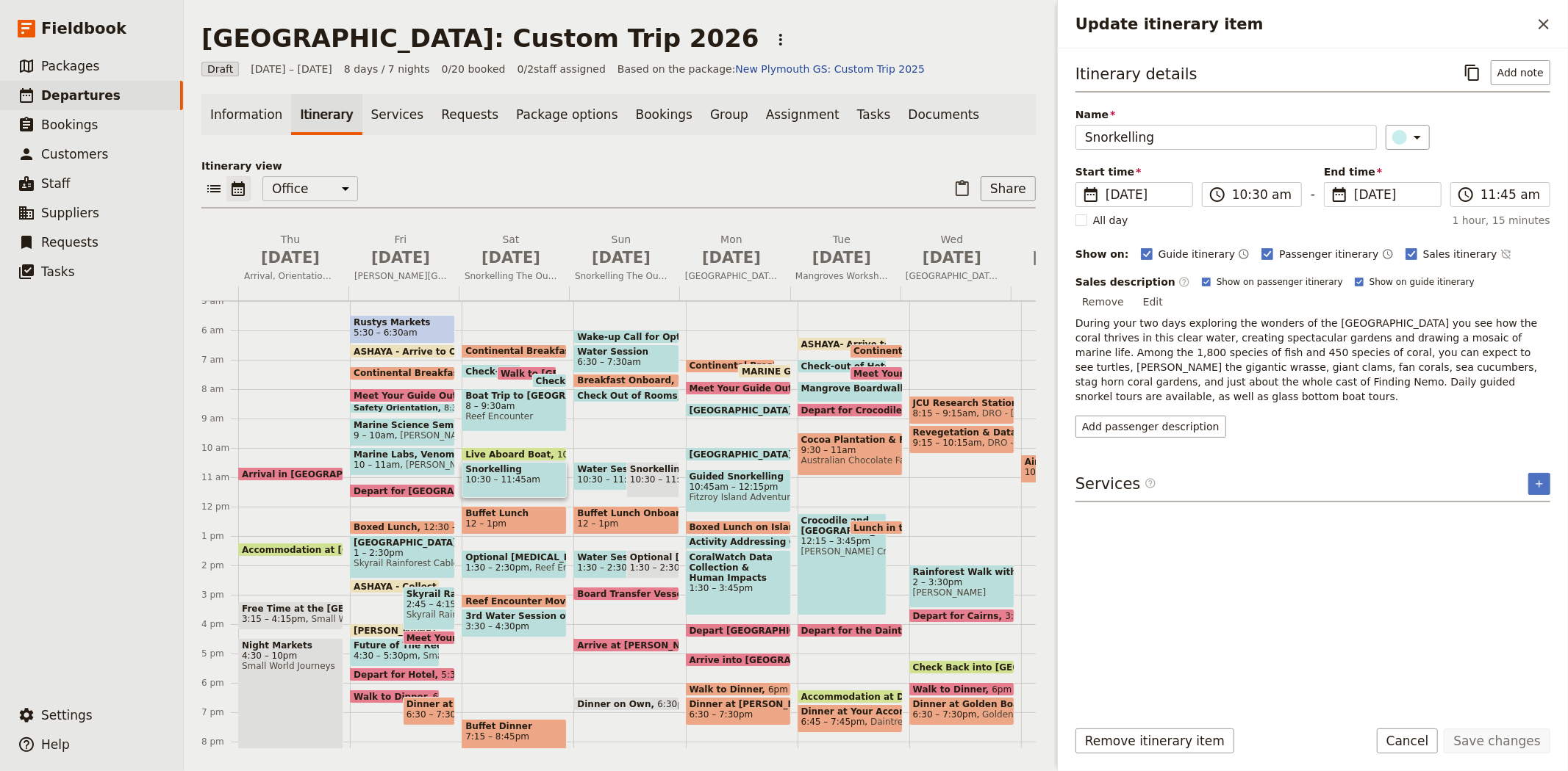
click at [577, 468] on span "Water Session" at bounding box center [618, 469] width 83 height 10
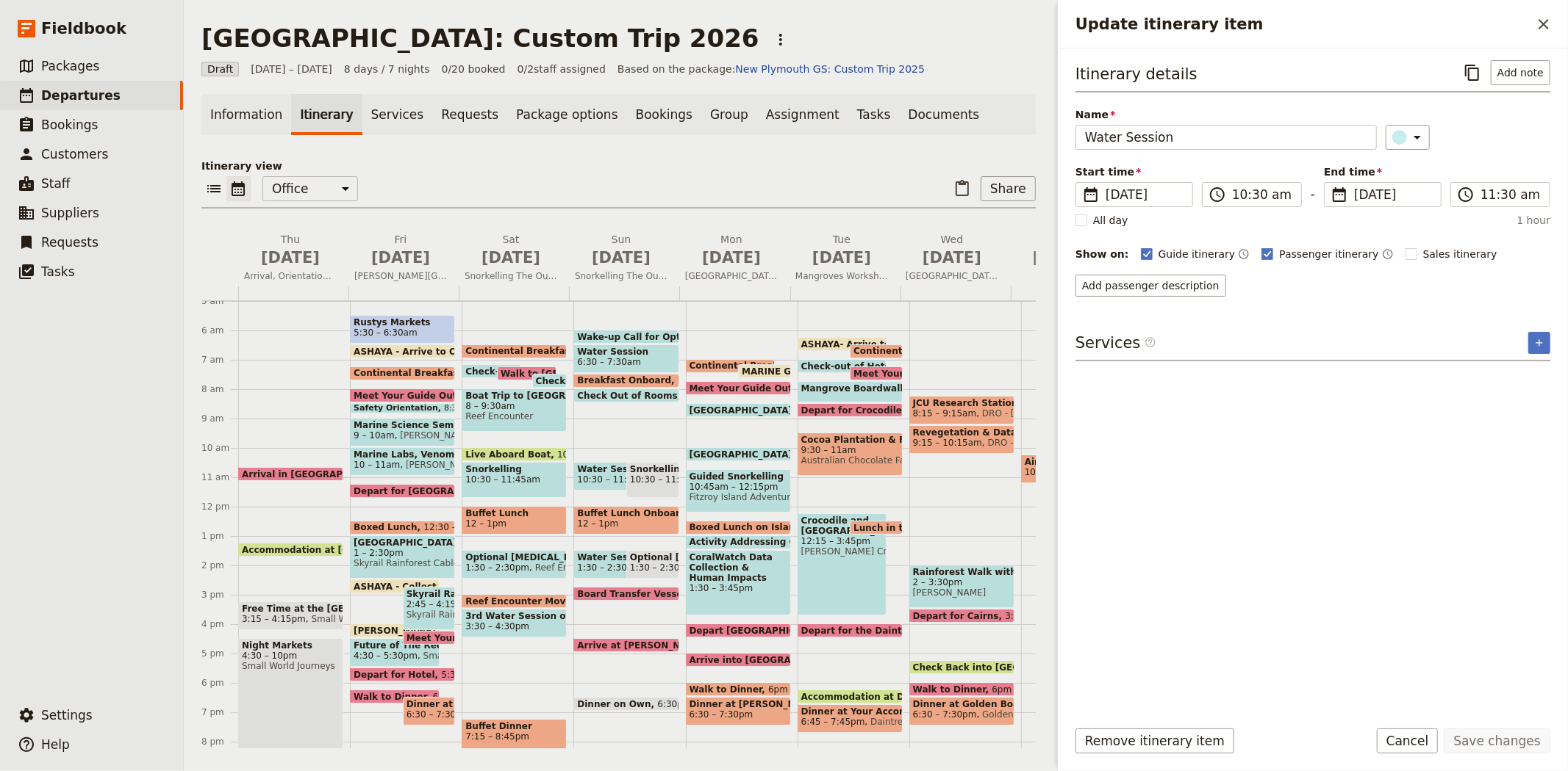
click at [599, 560] on span "Water Session" at bounding box center [618, 557] width 83 height 10
click at [630, 562] on span "1:30 – 2:30pm" at bounding box center [662, 567] width 64 height 10
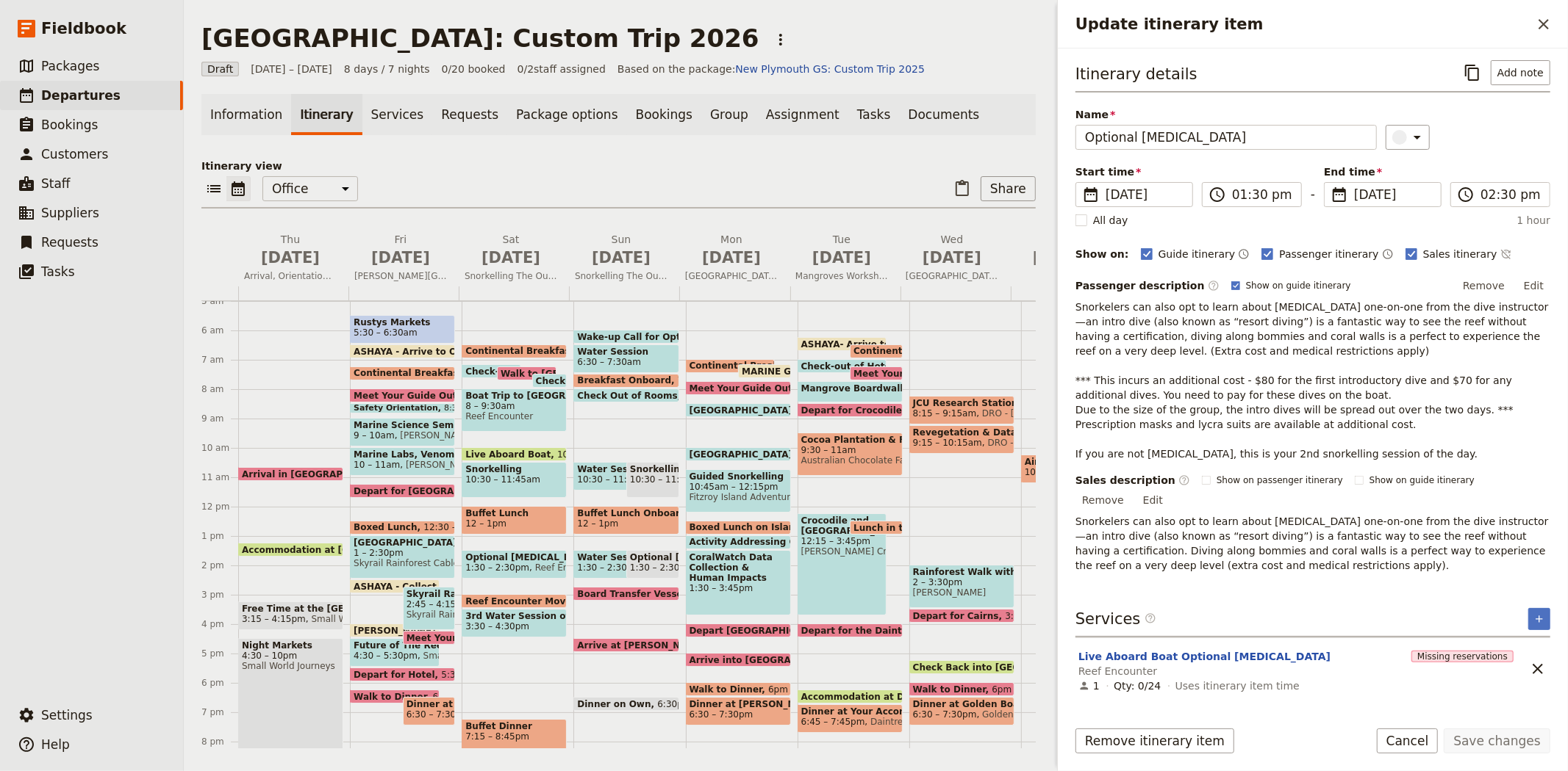
click at [653, 479] on span "10:30 – 11:45am" at bounding box center [653, 479] width 46 height 10
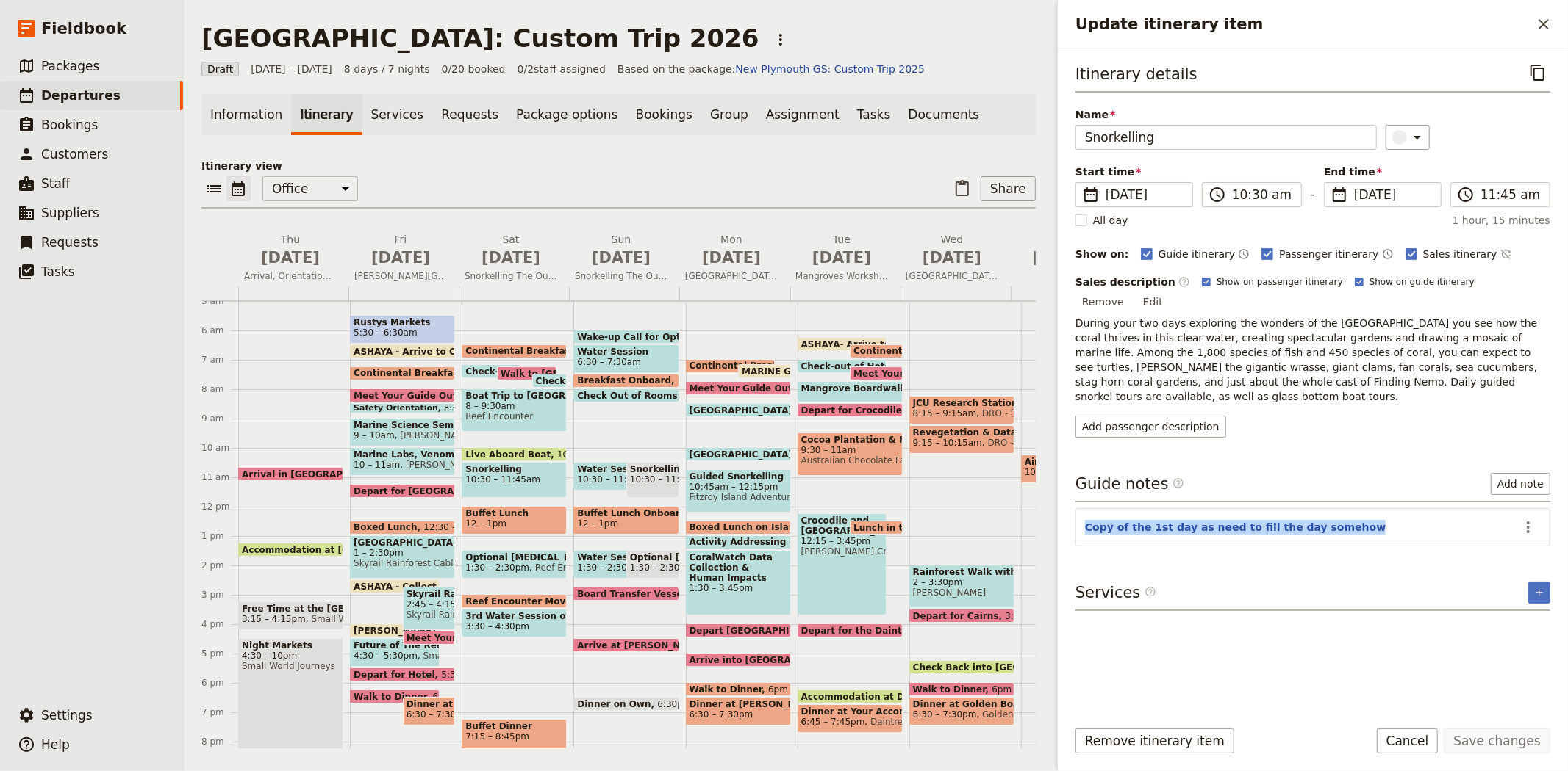
drag, startPoint x: 1339, startPoint y: 497, endPoint x: 1089, endPoint y: 485, distance: 250.3
click at [1089, 508] on section "Copy of the 1st day as need to fill the day somehow ​" at bounding box center [1312, 527] width 475 height 38
copy button "Copy of the 1st day as need to fill the day somehow"
click at [643, 564] on span "1:30 – 2:30pm" at bounding box center [662, 567] width 64 height 10
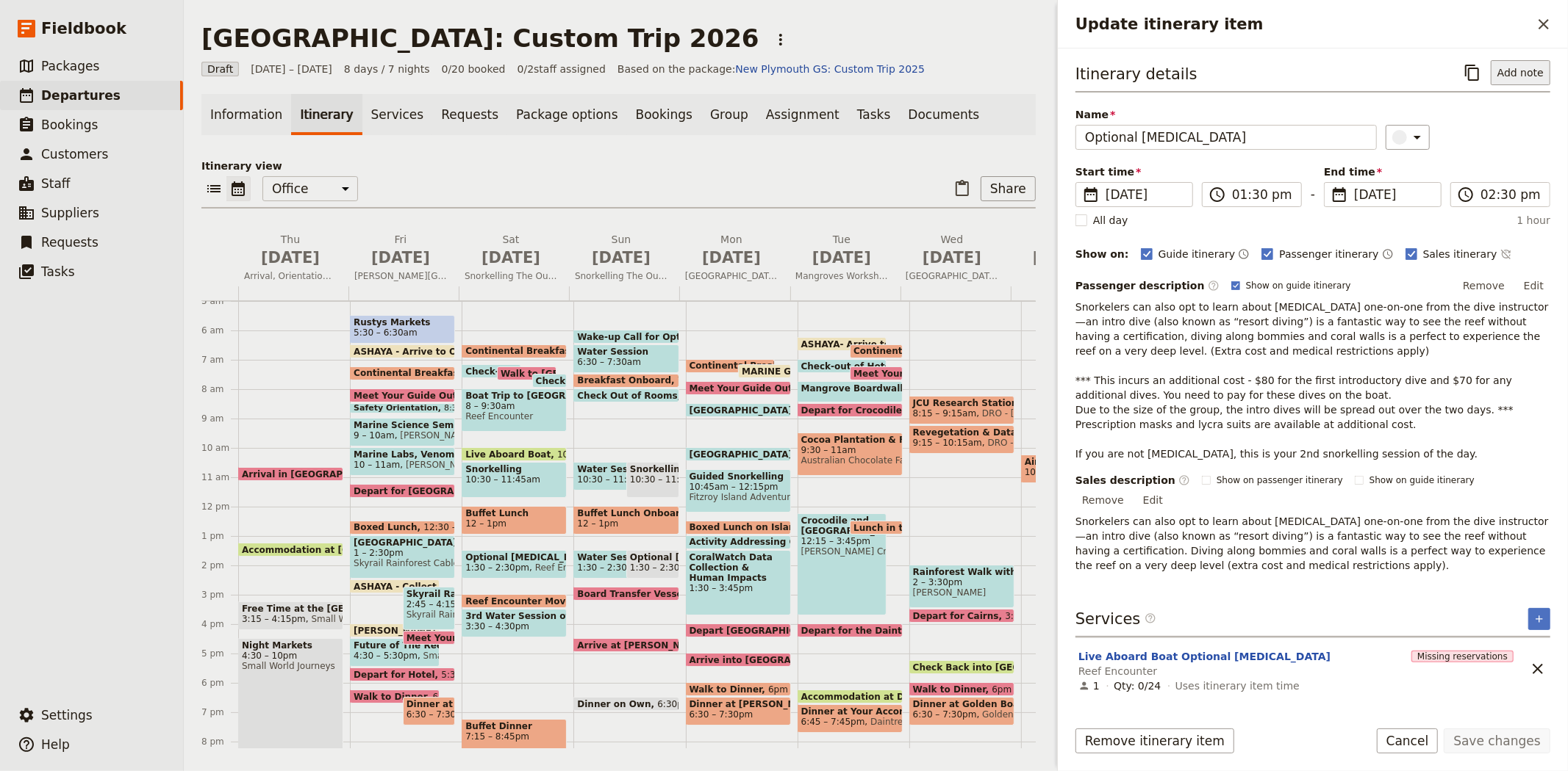
click at [1534, 78] on button "Add note" at bounding box center [1521, 73] width 60 height 25
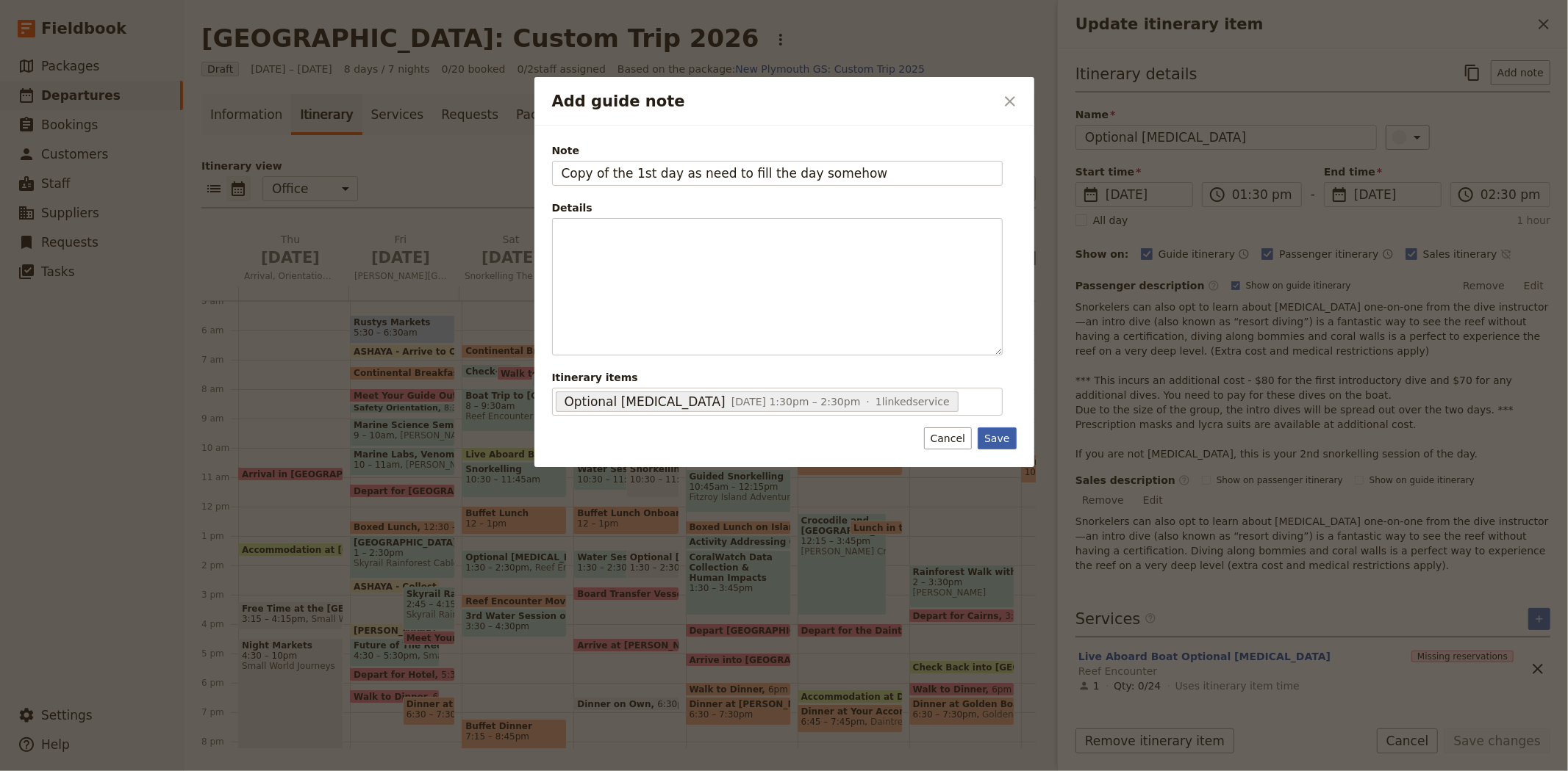
type input "Copy of the 1st day as need to fill the day somehow"
click at [1008, 439] on button "Save" at bounding box center [997, 439] width 38 height 22
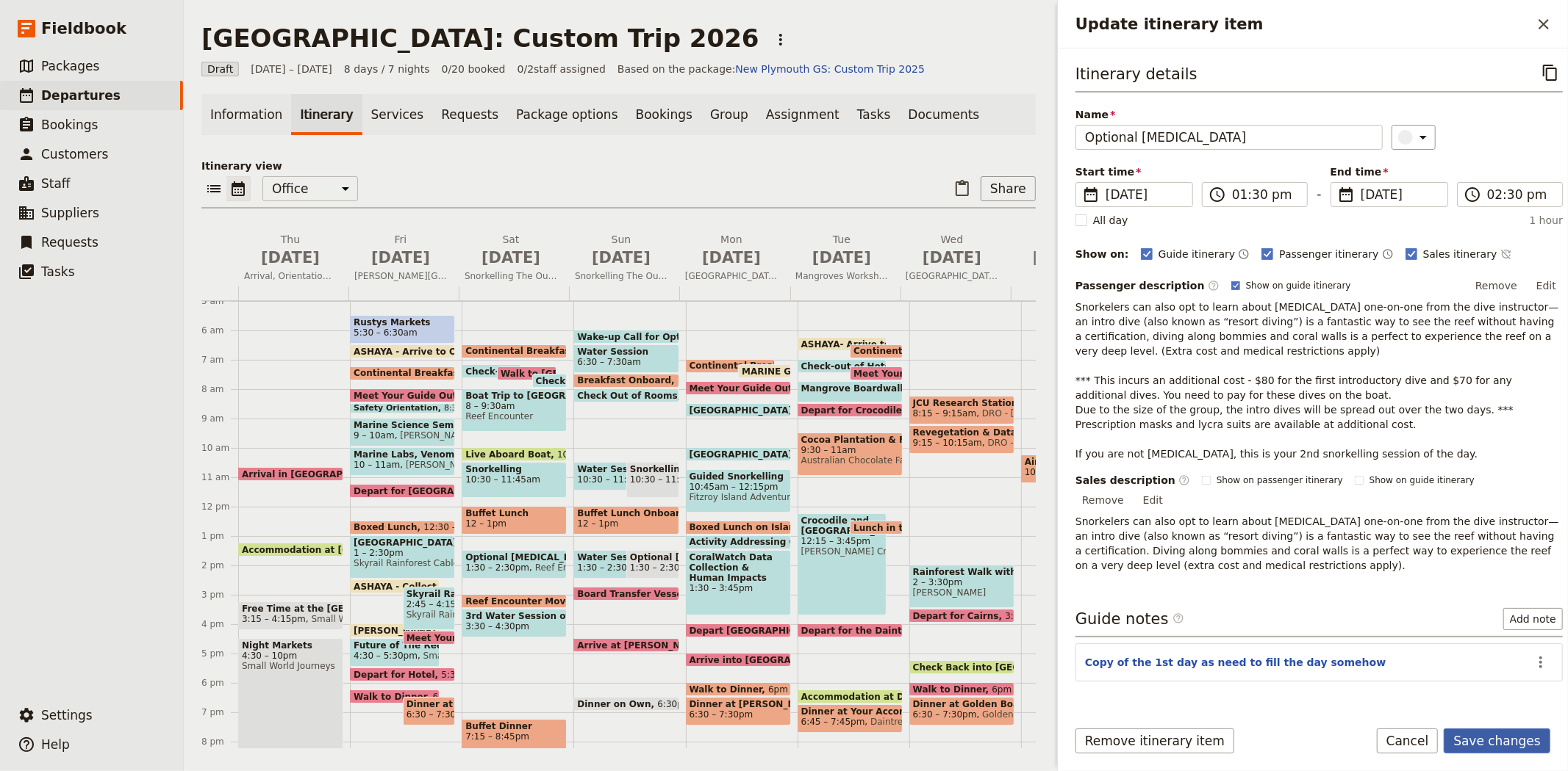
click at [1526, 750] on button "Save changes" at bounding box center [1496, 741] width 106 height 25
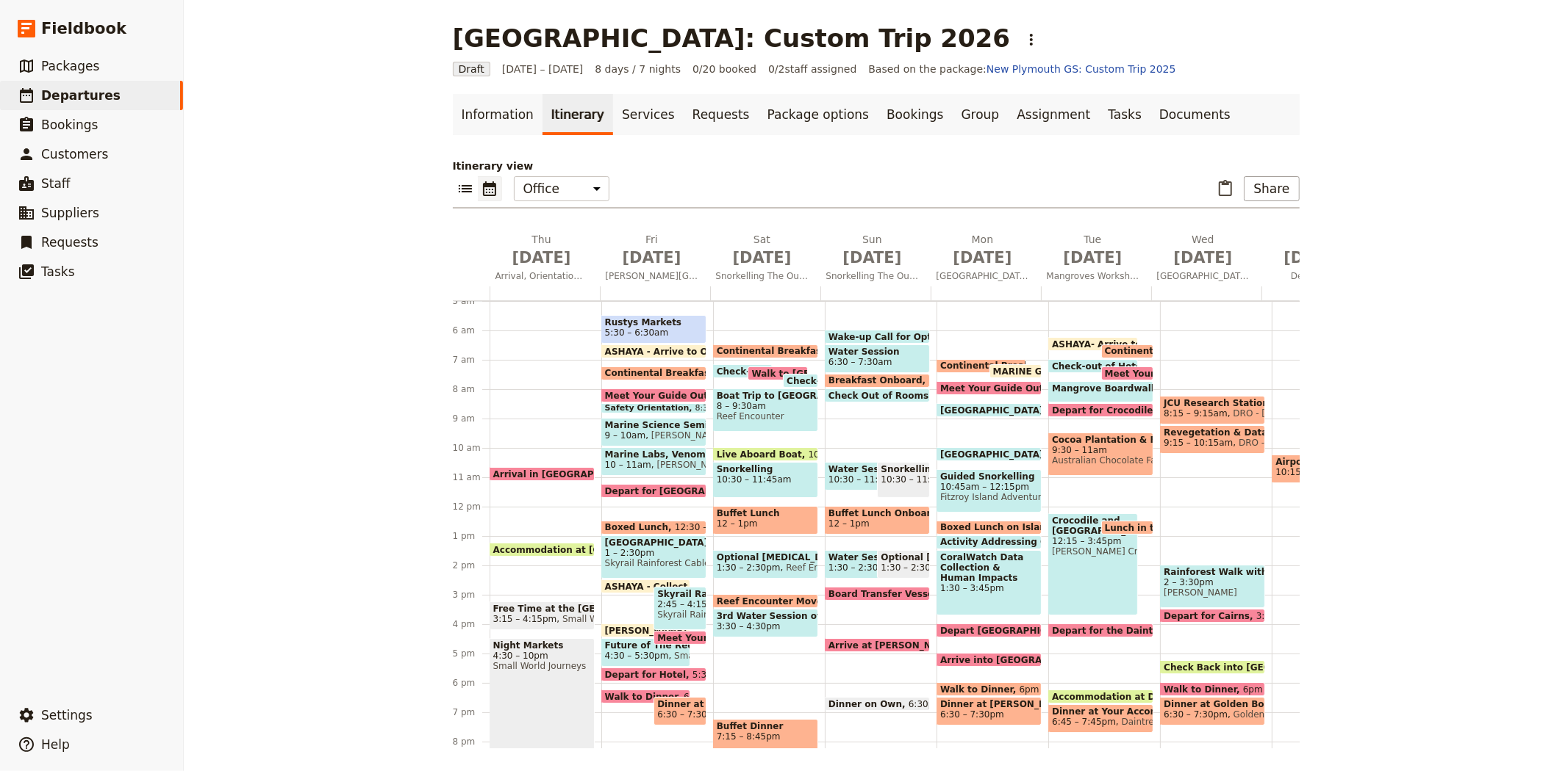
click at [975, 686] on span "Walk to Dinner" at bounding box center [980, 689] width 80 height 9
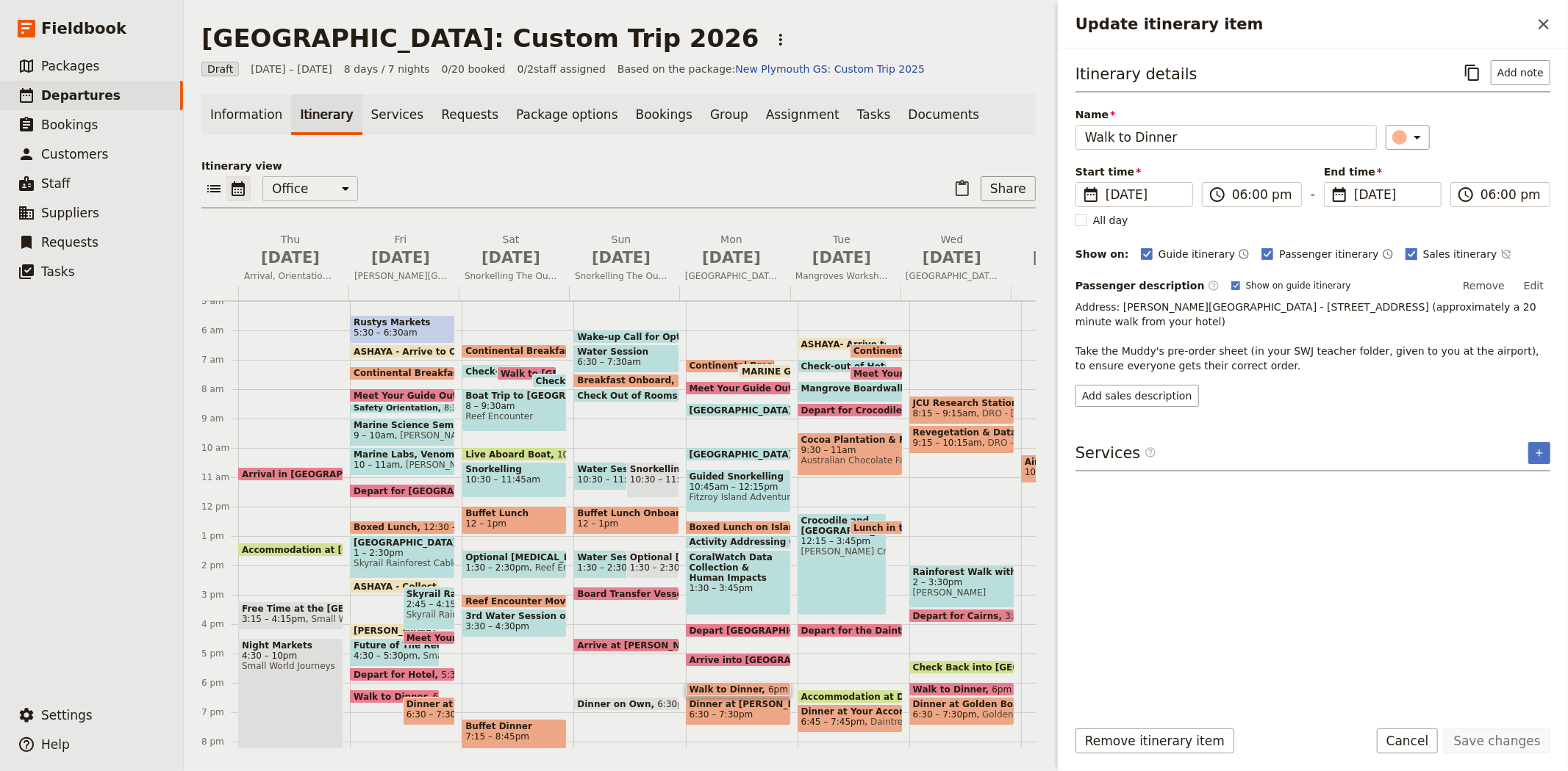
click at [1423, 259] on span "Sales itinerary" at bounding box center [1459, 254] width 74 height 15
click at [1404, 247] on input "Sales itinerary" at bounding box center [1404, 246] width 1 height 1
checkbox input "false"
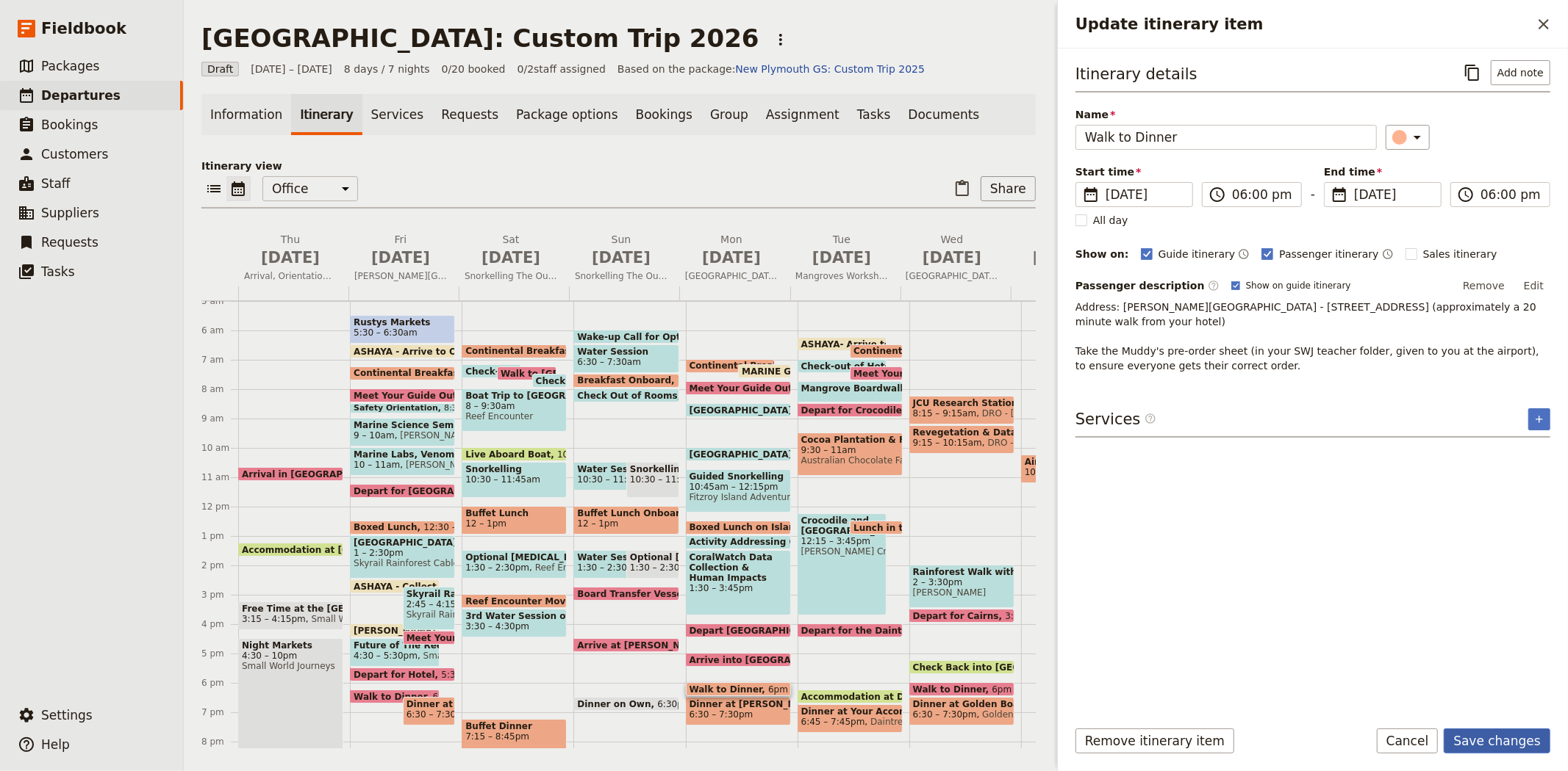
click at [1492, 732] on button "Save changes" at bounding box center [1496, 741] width 106 height 25
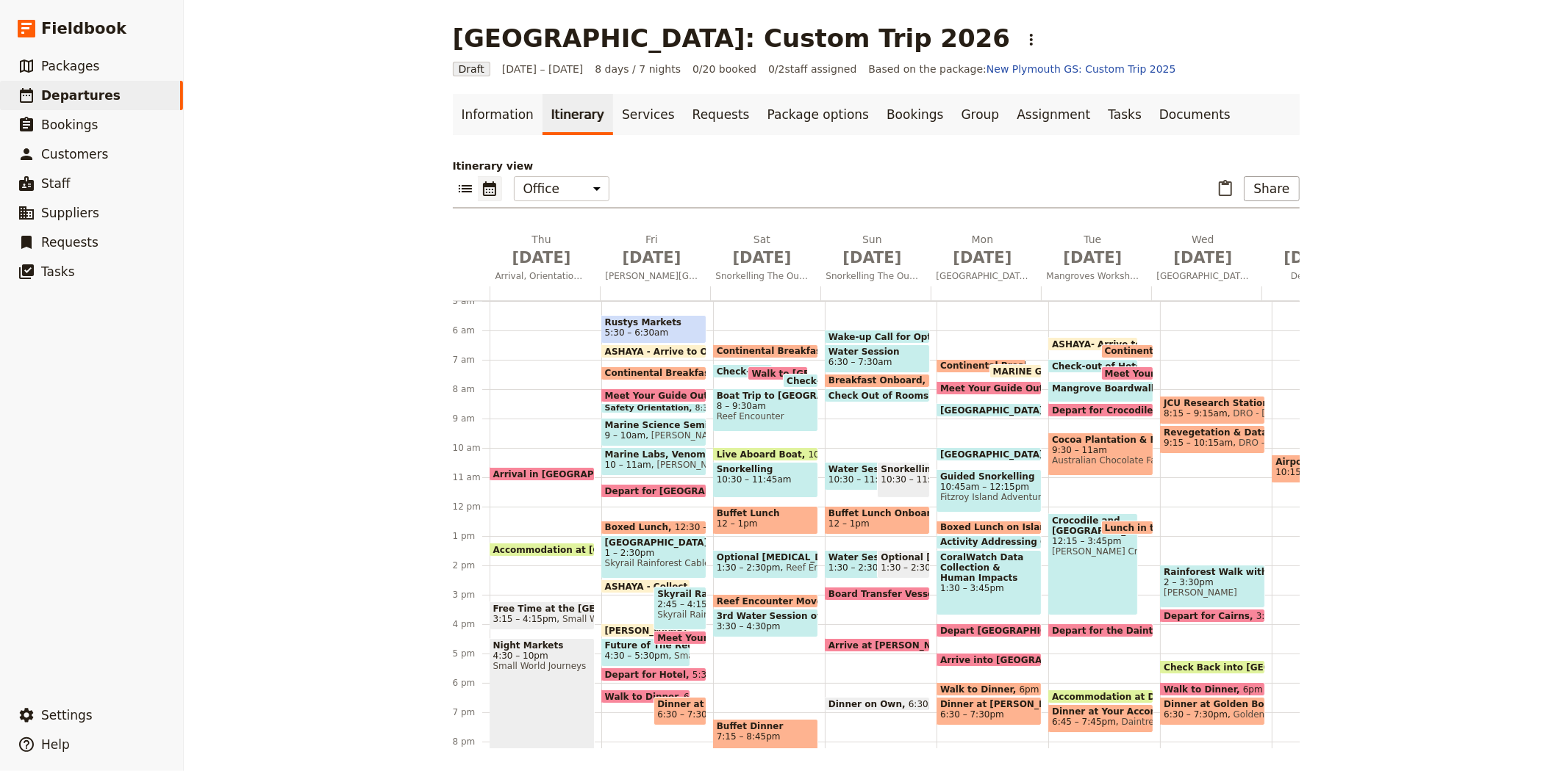
click at [1231, 432] on span "Revegetation & Data Collection" at bounding box center [1213, 432] width 98 height 10
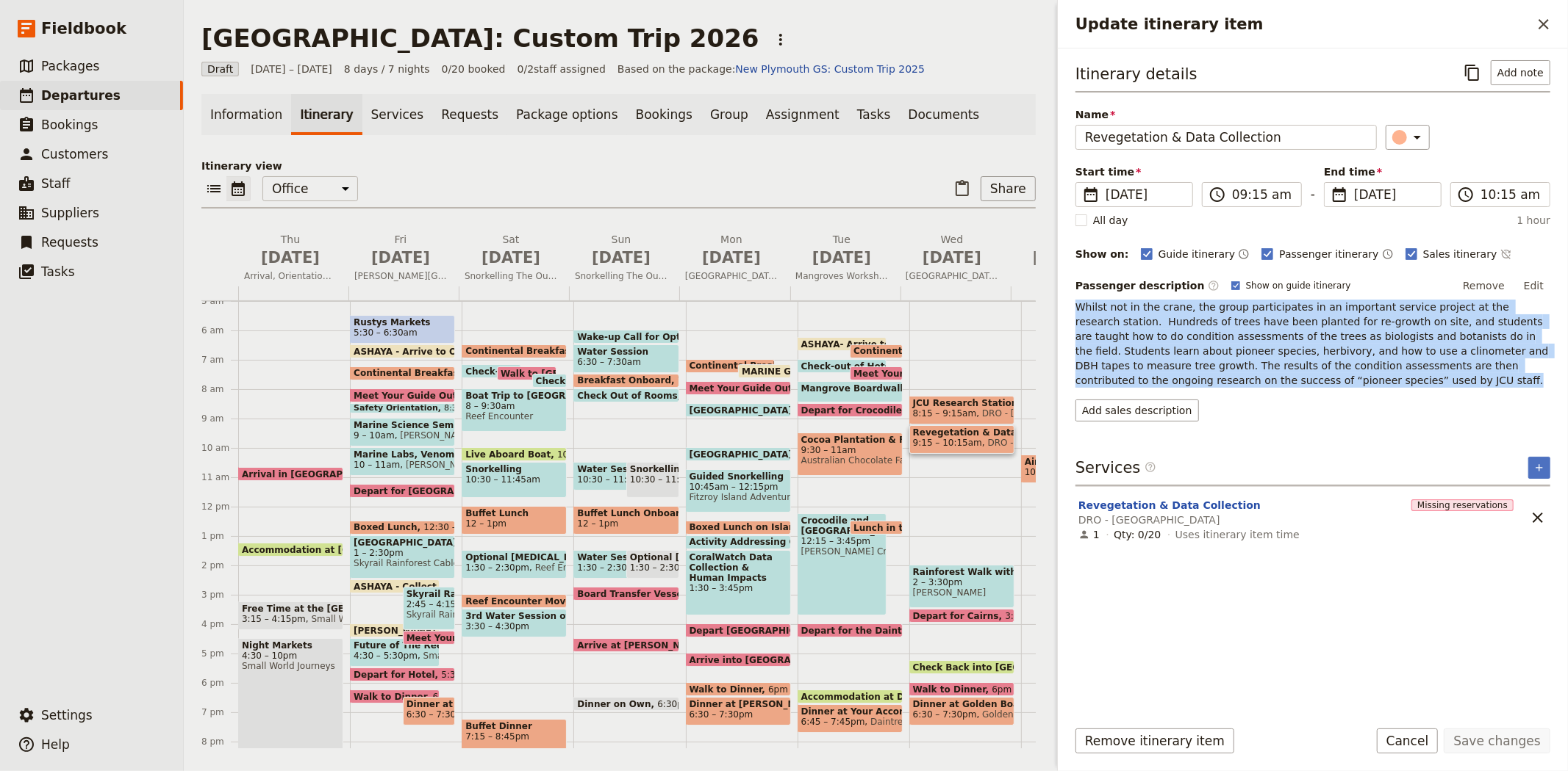
drag, startPoint x: 1157, startPoint y: 380, endPoint x: 1060, endPoint y: 297, distance: 127.7
click at [1060, 297] on div "Itinerary details ​ Add note Name Revegetation & Data Collection ​ Start time ​…" at bounding box center [1312, 377] width 510 height 658
copy p "Whilst not in the crane, the group participates in an important service project…"
click at [1147, 411] on button "Add sales description" at bounding box center [1137, 410] width 124 height 22
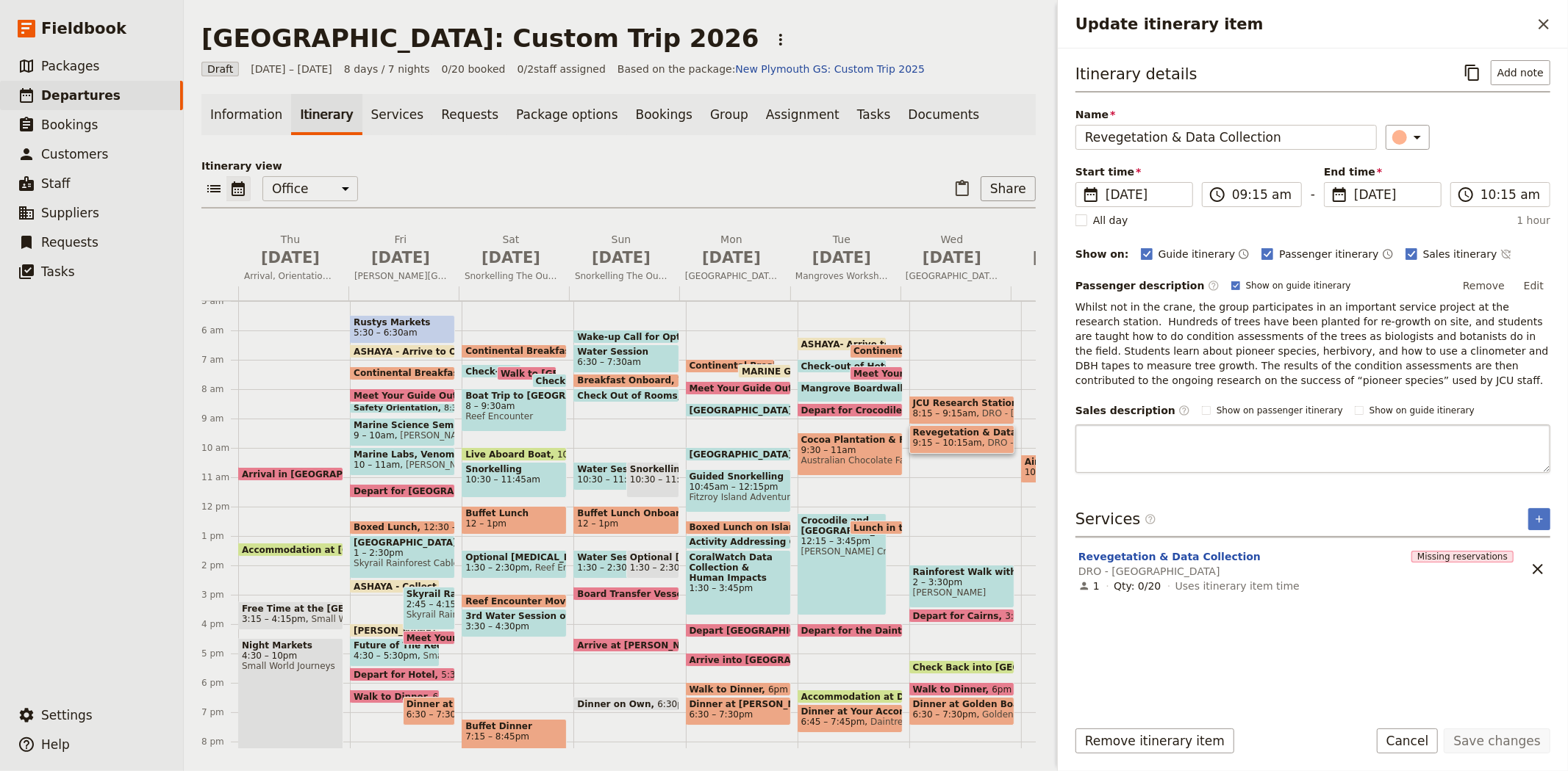
type textarea "Whilst not in the crane, the group participates in an important service project…"
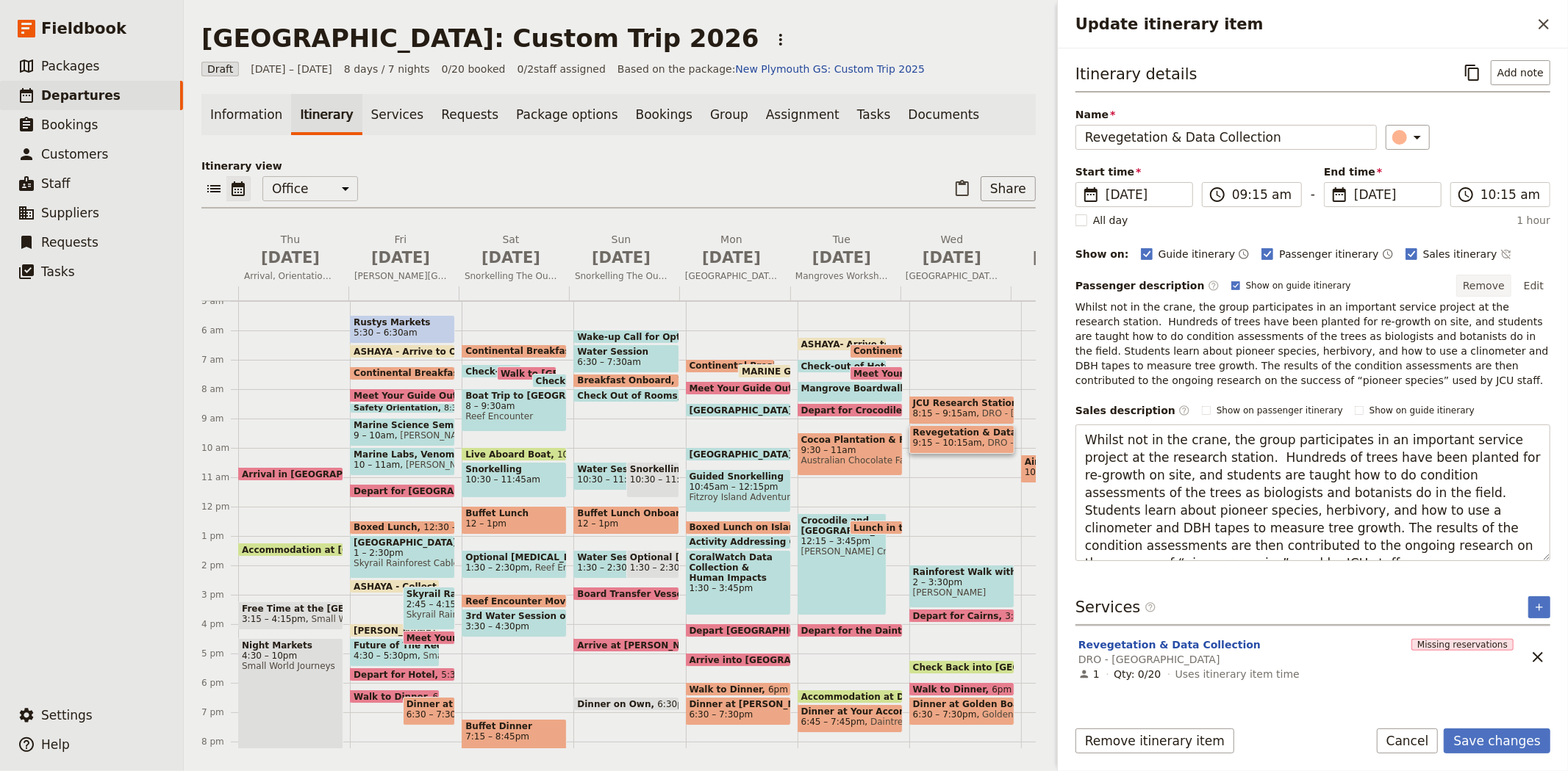
click at [1495, 287] on button "Remove" at bounding box center [1483, 286] width 55 height 22
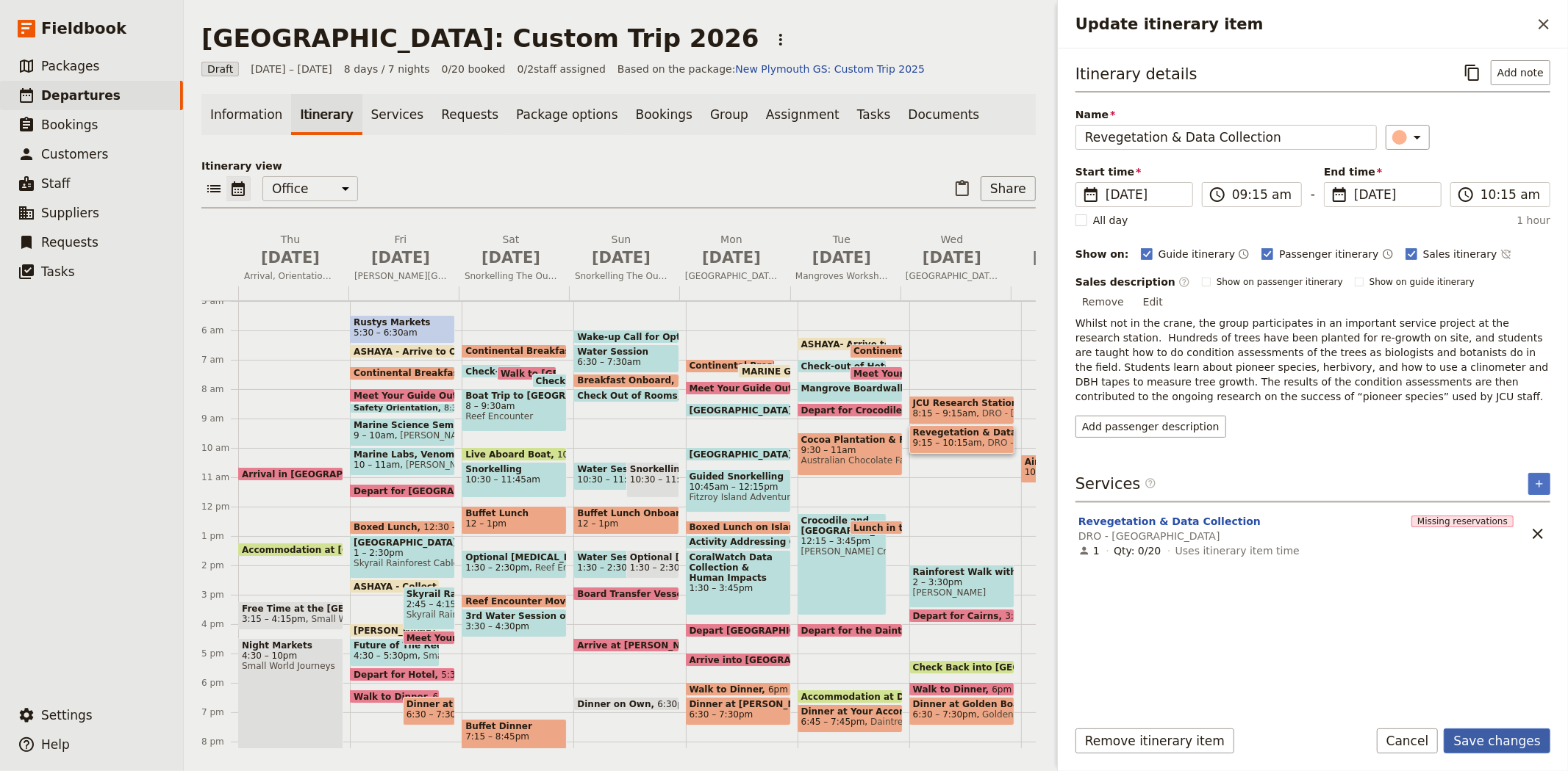
click at [1488, 747] on button "Save changes" at bounding box center [1496, 741] width 106 height 25
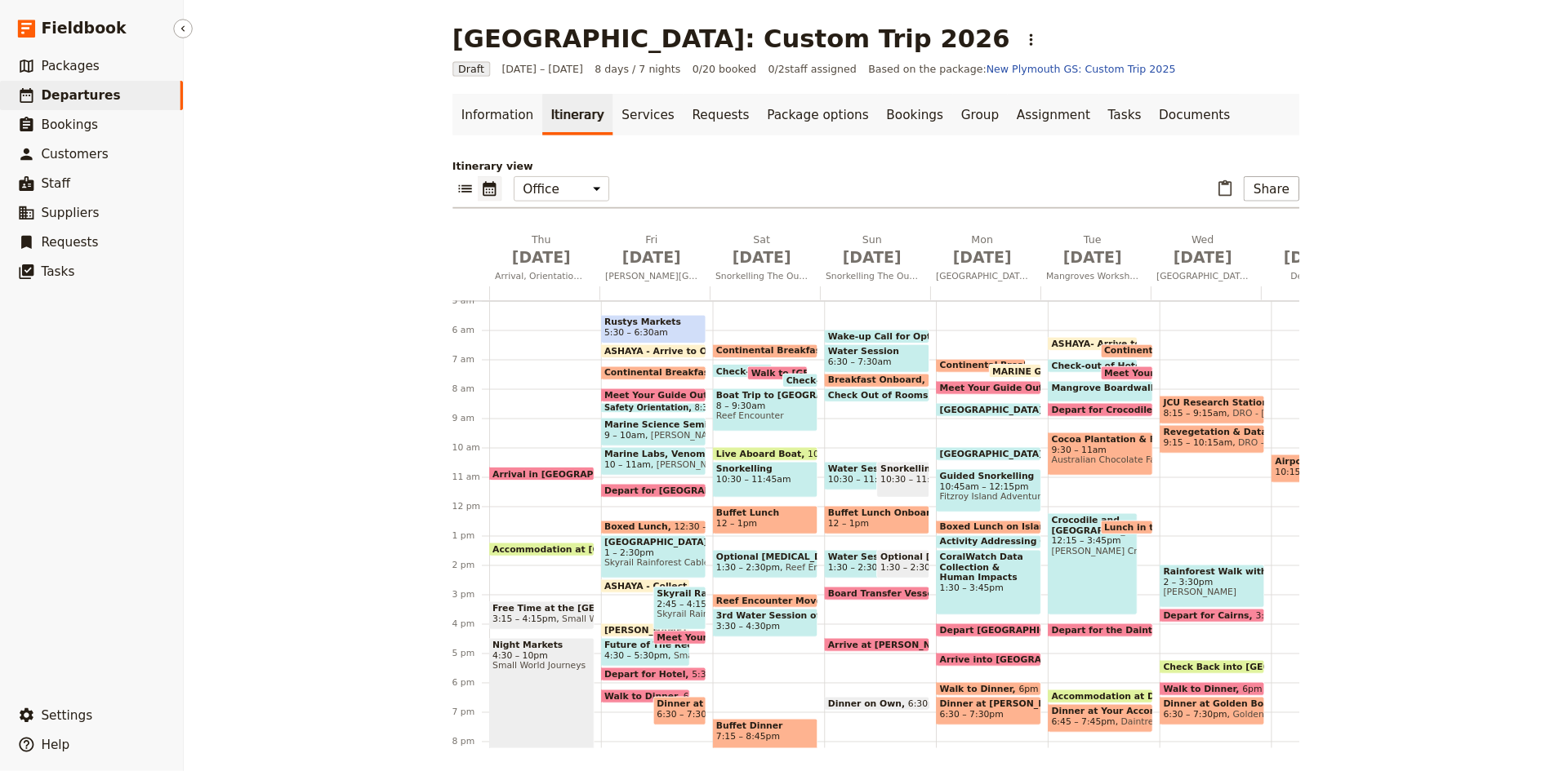
scroll to position [163, 0]
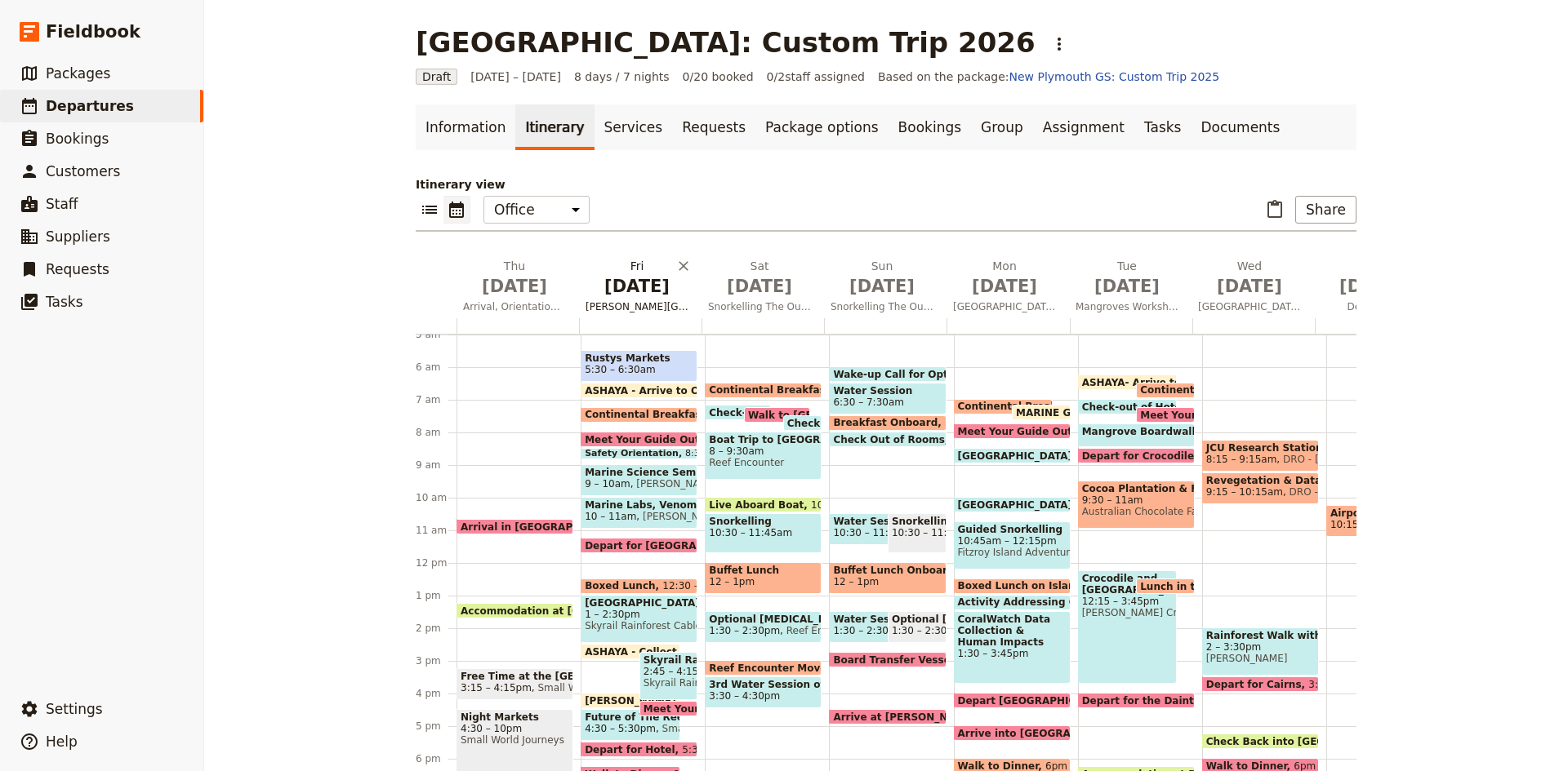
click at [639, 283] on span "Jul 3" at bounding box center [636, 286] width 103 height 25
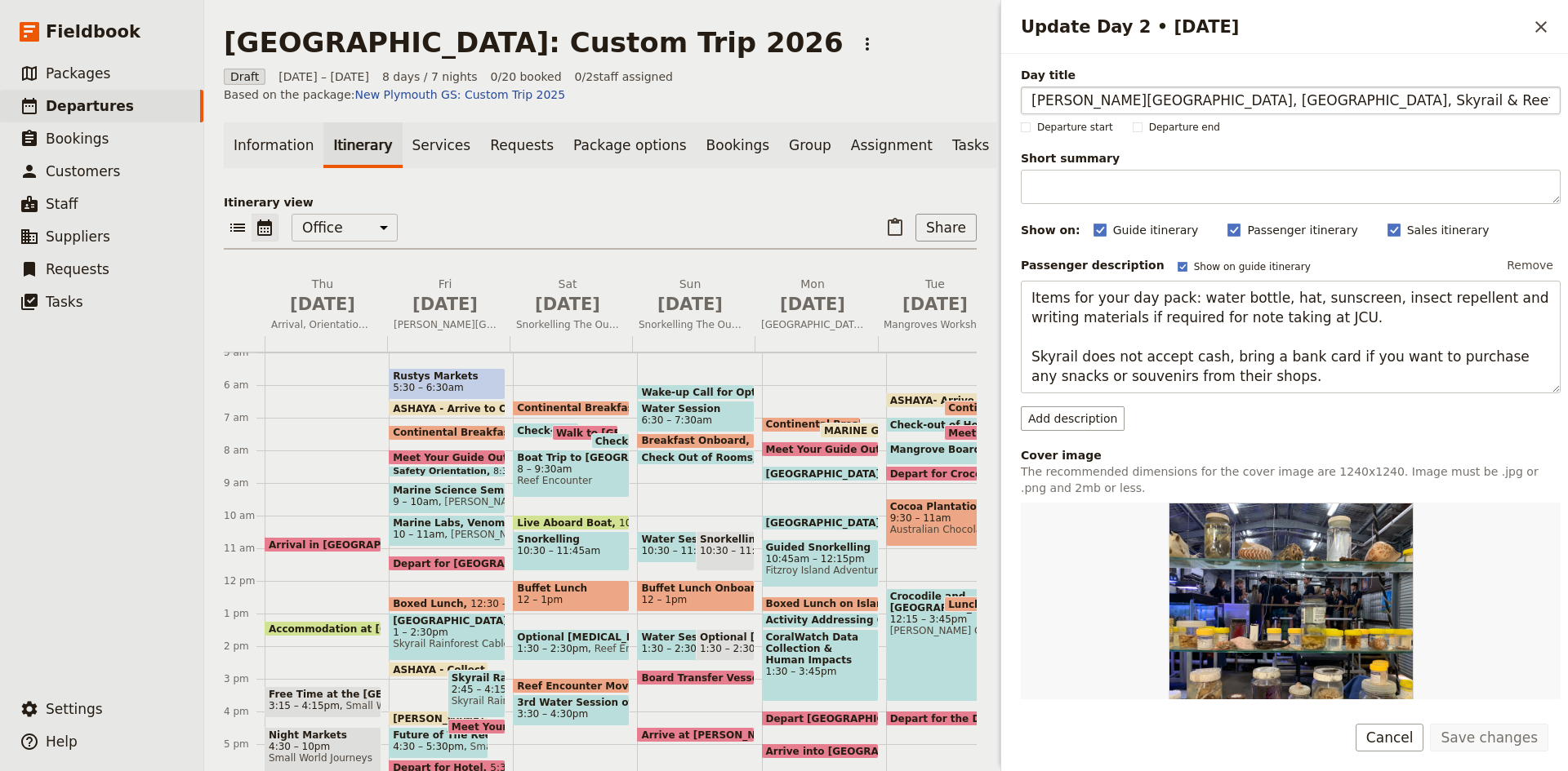
click at [1391, 99] on input "James Cook University, Kuranda Mountain Village, Skyrail & Reef Presentation" at bounding box center [1290, 100] width 539 height 28
type input "James Cook University, Kuranda Mountain Village, Skyrail and Reef Presentation"
click at [1476, 733] on button "Save changes" at bounding box center [1488, 738] width 118 height 28
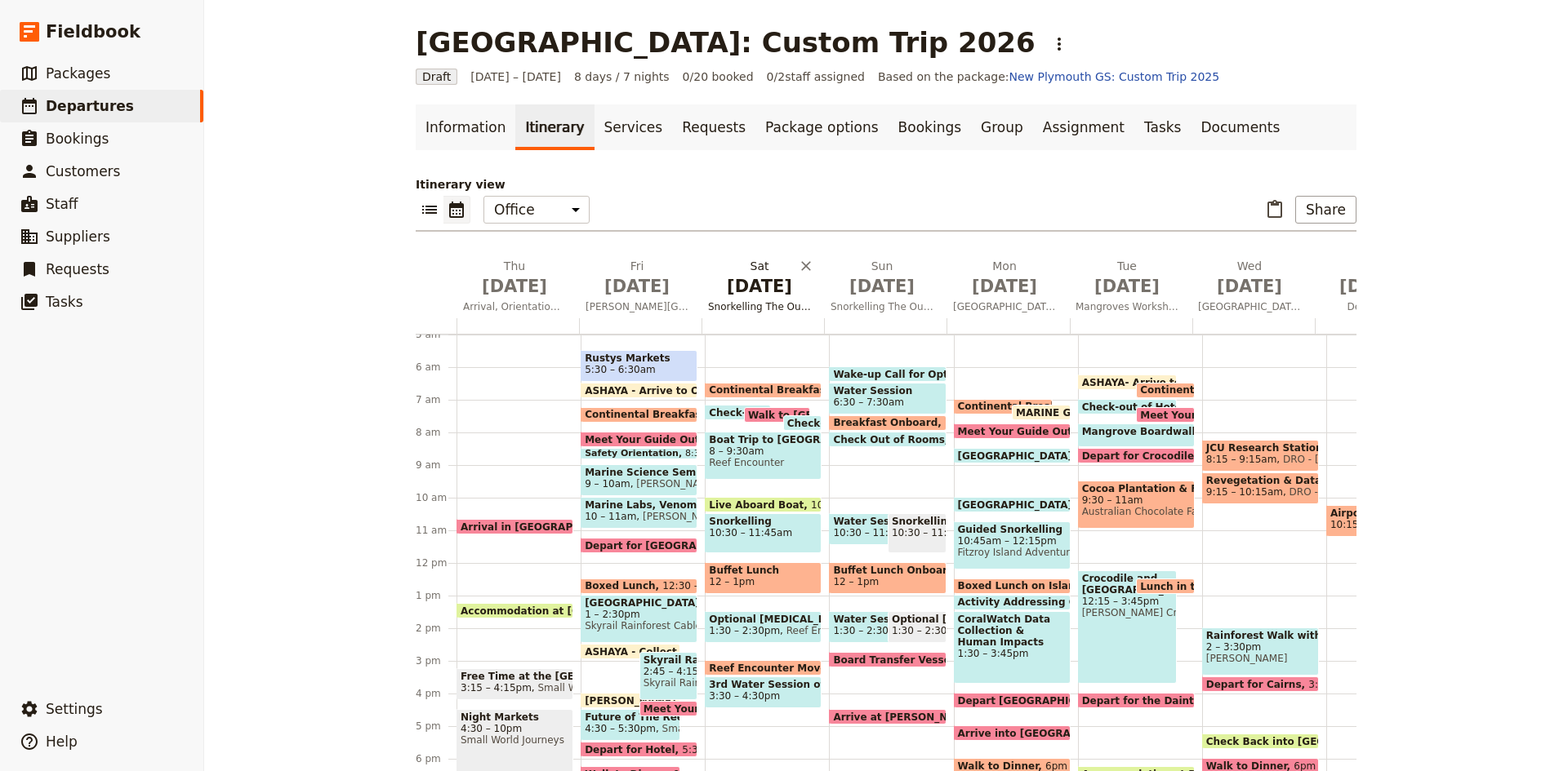
click at [725, 293] on span "Jul 4" at bounding box center [759, 286] width 103 height 25
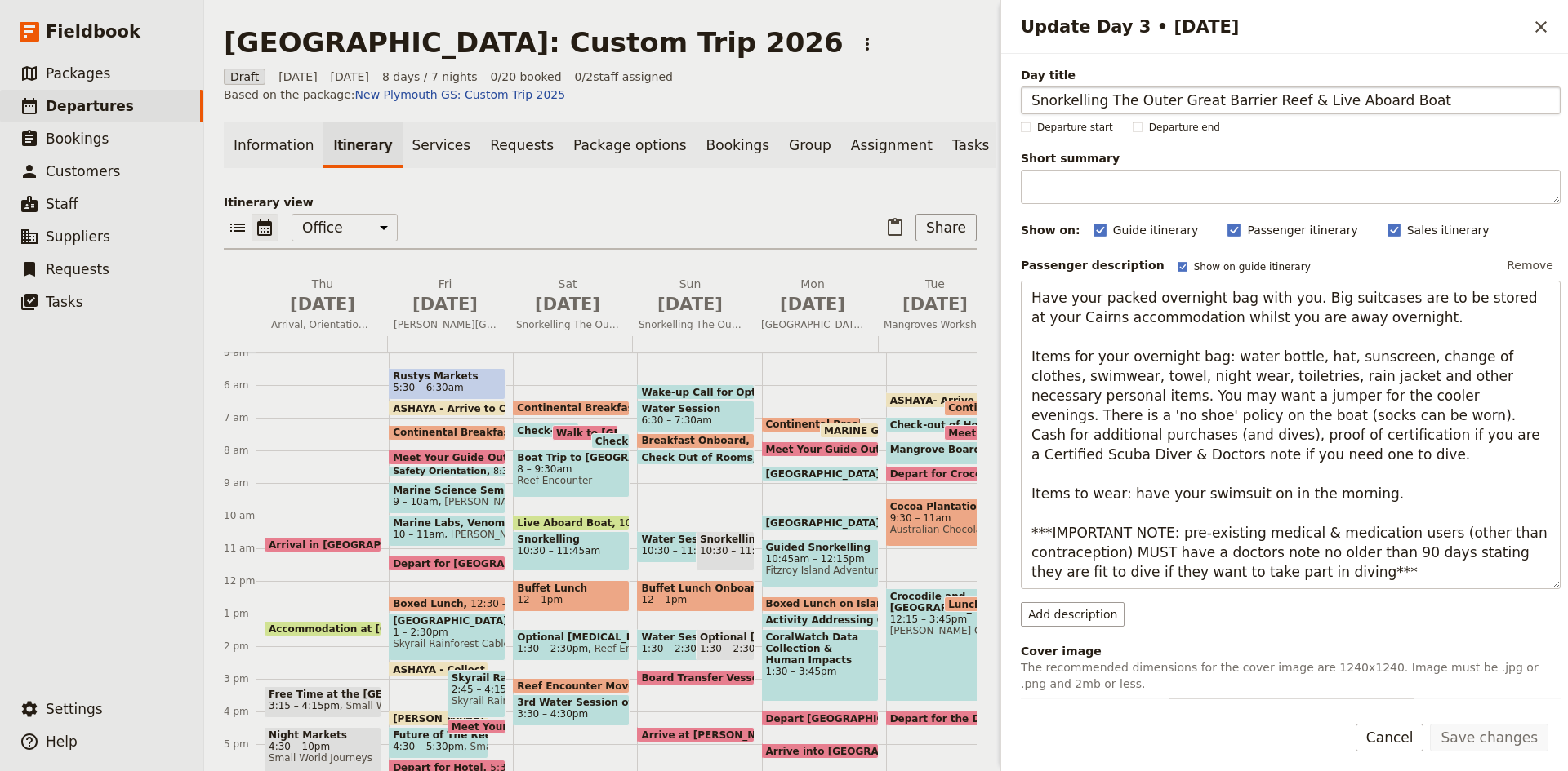
click at [1286, 99] on input "Snorkelling The Outer Great Barrier Reef & Live Aboard Boat" at bounding box center [1290, 100] width 539 height 28
type input "Snorkelling The Outer Great Barrier Reef and Live Aboard Boat"
click at [1485, 735] on button "Save changes" at bounding box center [1488, 738] width 118 height 28
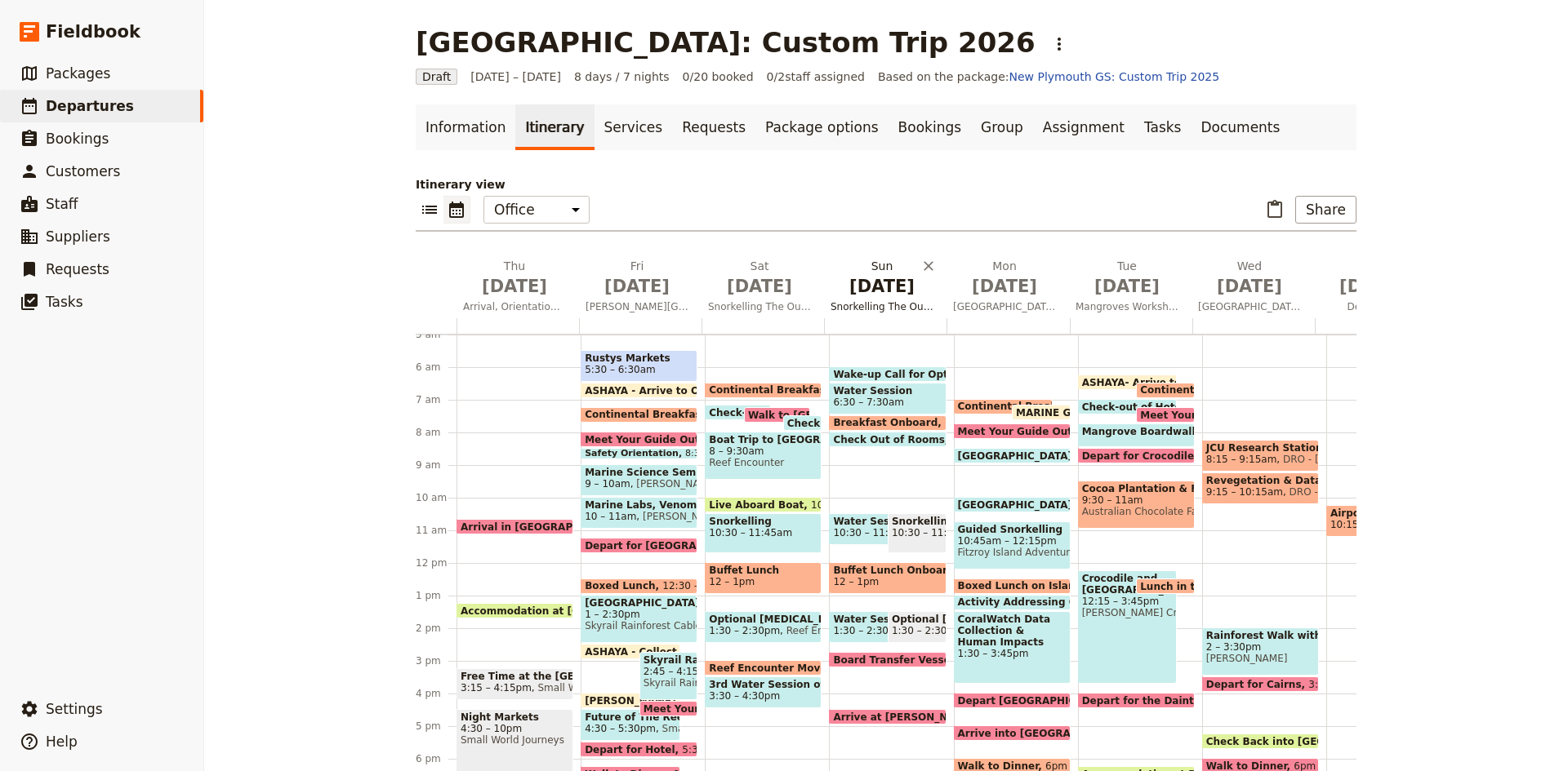
click at [874, 291] on span "Jul 5" at bounding box center [882, 286] width 103 height 25
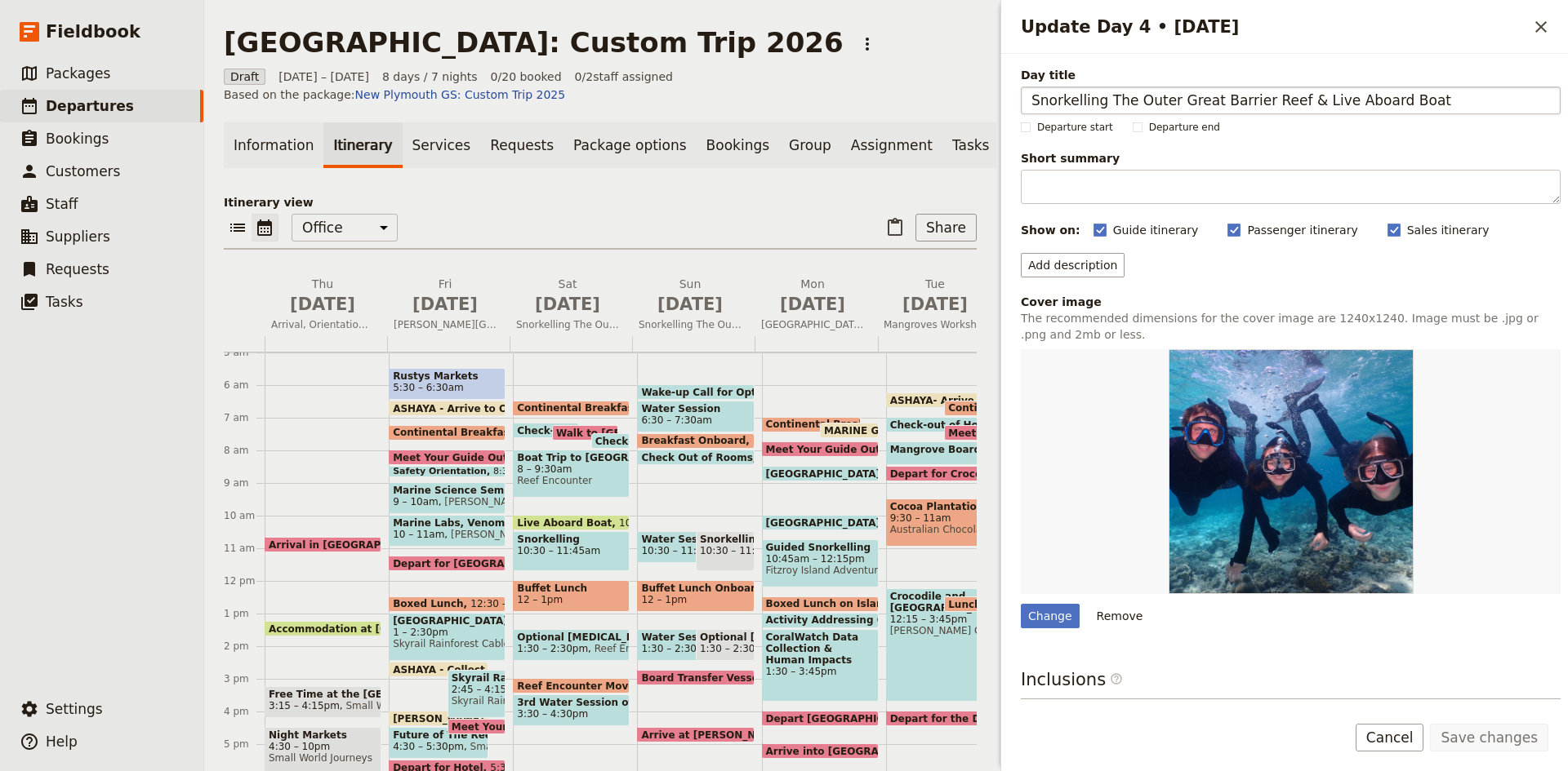
click at [1291, 102] on input "Snorkelling The Outer Great Barrier Reef & Live Aboard Boat" at bounding box center [1290, 100] width 539 height 28
type input "Snorkelling The Outer Great Barrier Reef and Live Aboard Boat"
click at [1460, 751] on button "Save changes" at bounding box center [1488, 738] width 118 height 28
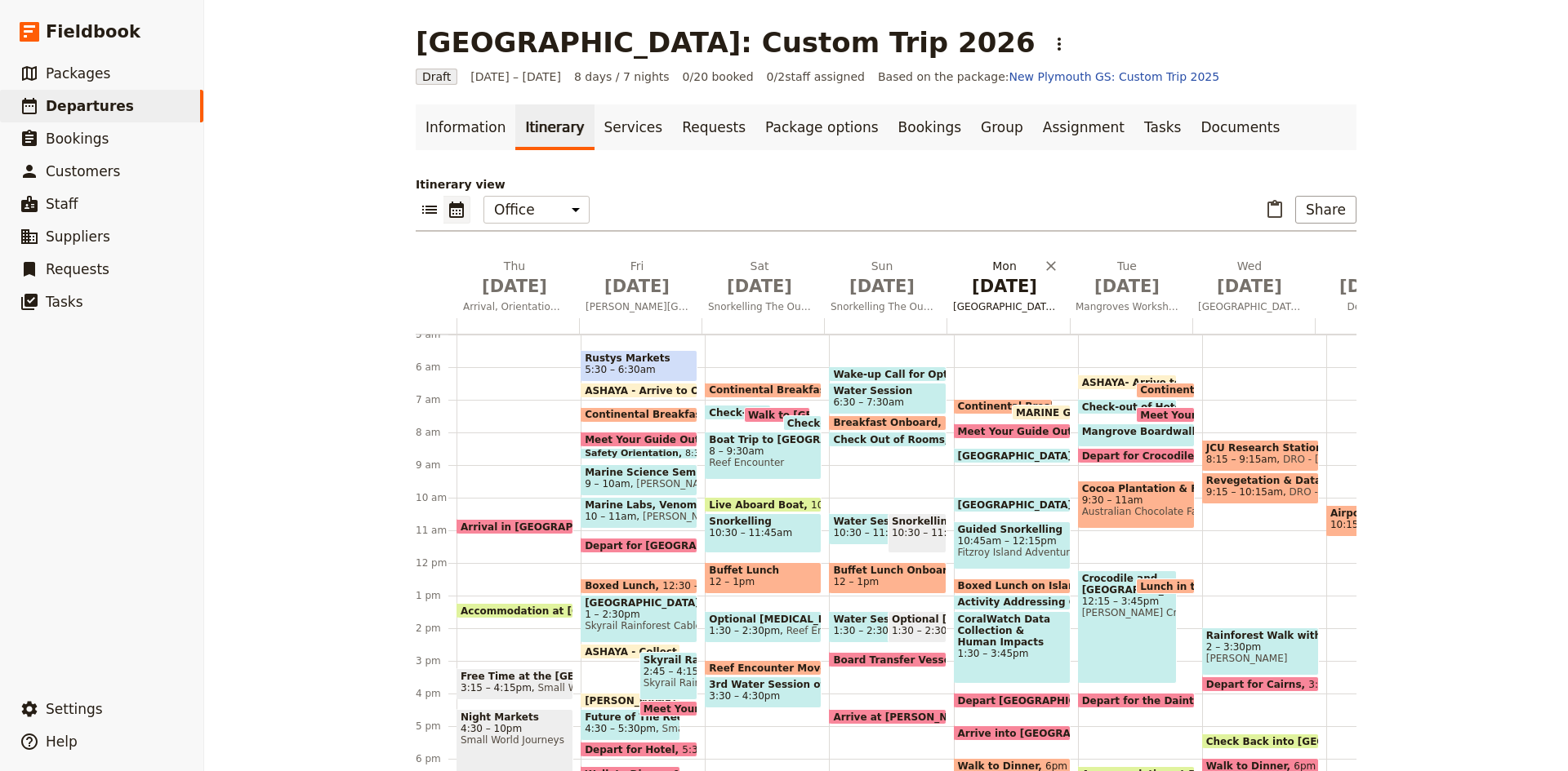
click at [997, 285] on span "Jul 6" at bounding box center [1004, 286] width 103 height 25
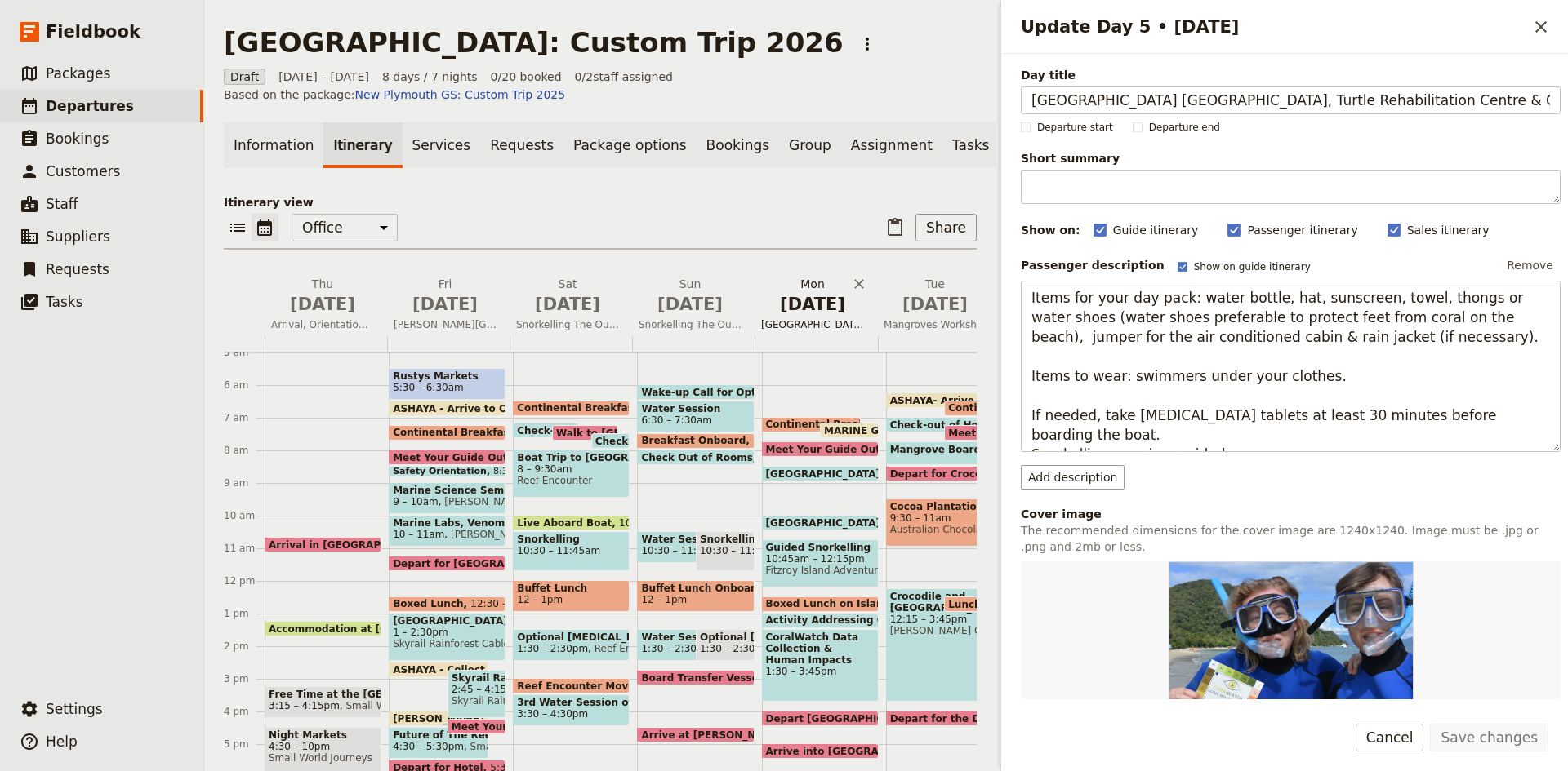
scroll to position [0, 47]
click at [1364, 98] on input "Fitzroy Island Great Barrier Reef, Turtle Rehabilitation Centre & CoralWatch Da…" at bounding box center [1290, 100] width 539 height 28
type input "Fitzroy Island Great Barrier Reef, Turtle Rehabilitation Centre and CoralWatch …"
click at [1503, 745] on button "Save changes" at bounding box center [1488, 738] width 118 height 28
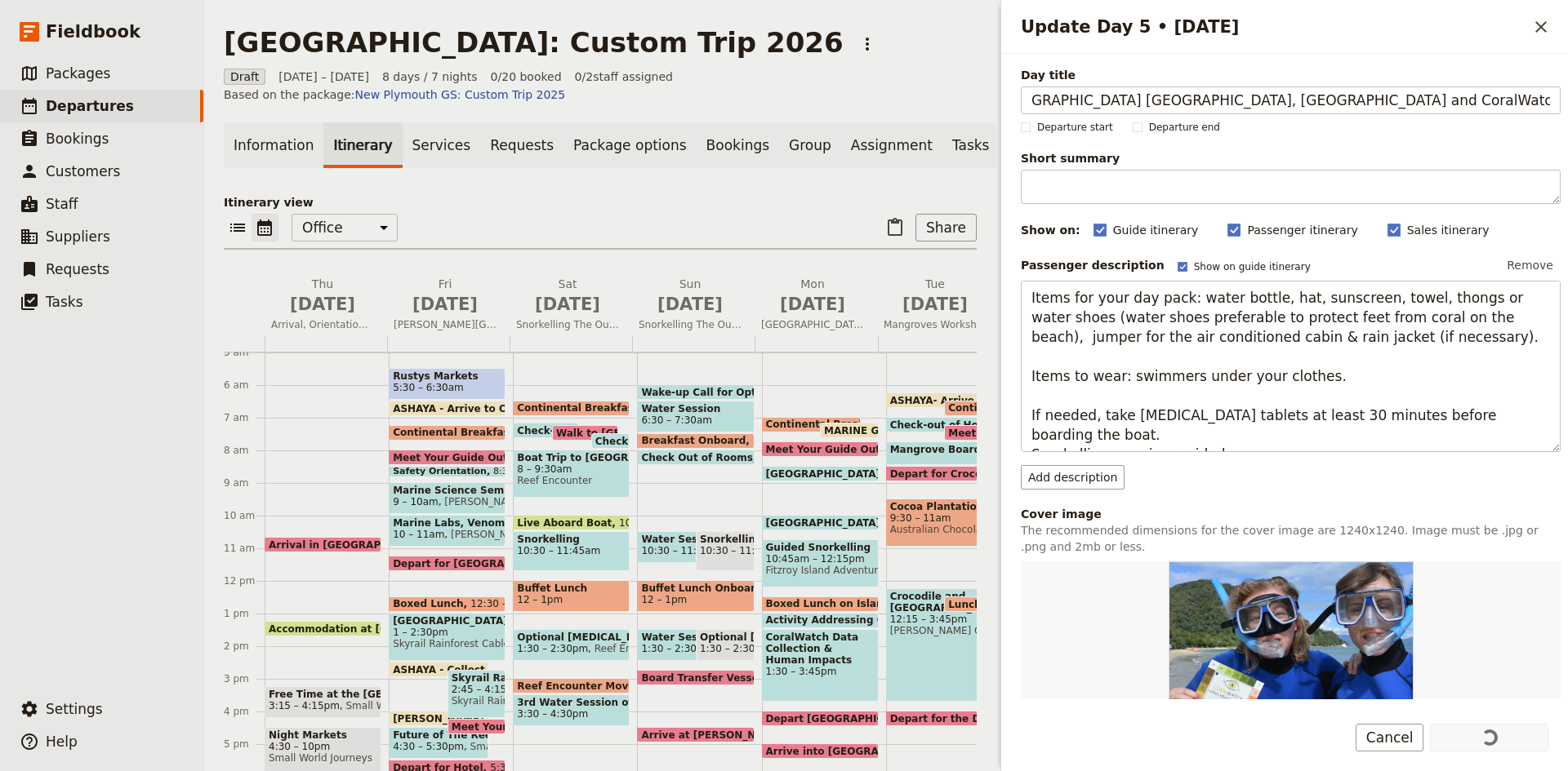
scroll to position [0, 0]
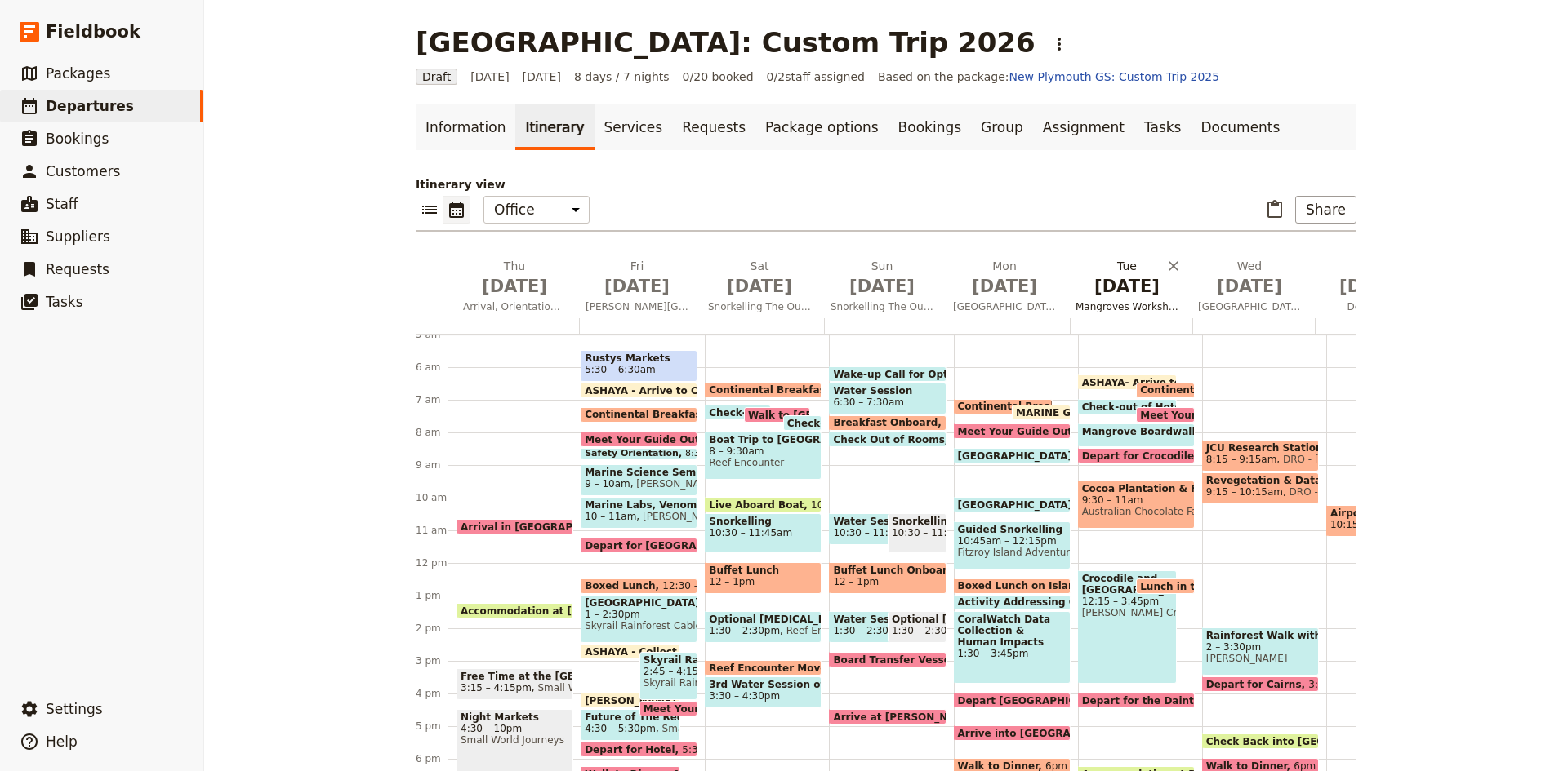
click at [1110, 291] on span "Jul 7" at bounding box center [1126, 286] width 103 height 25
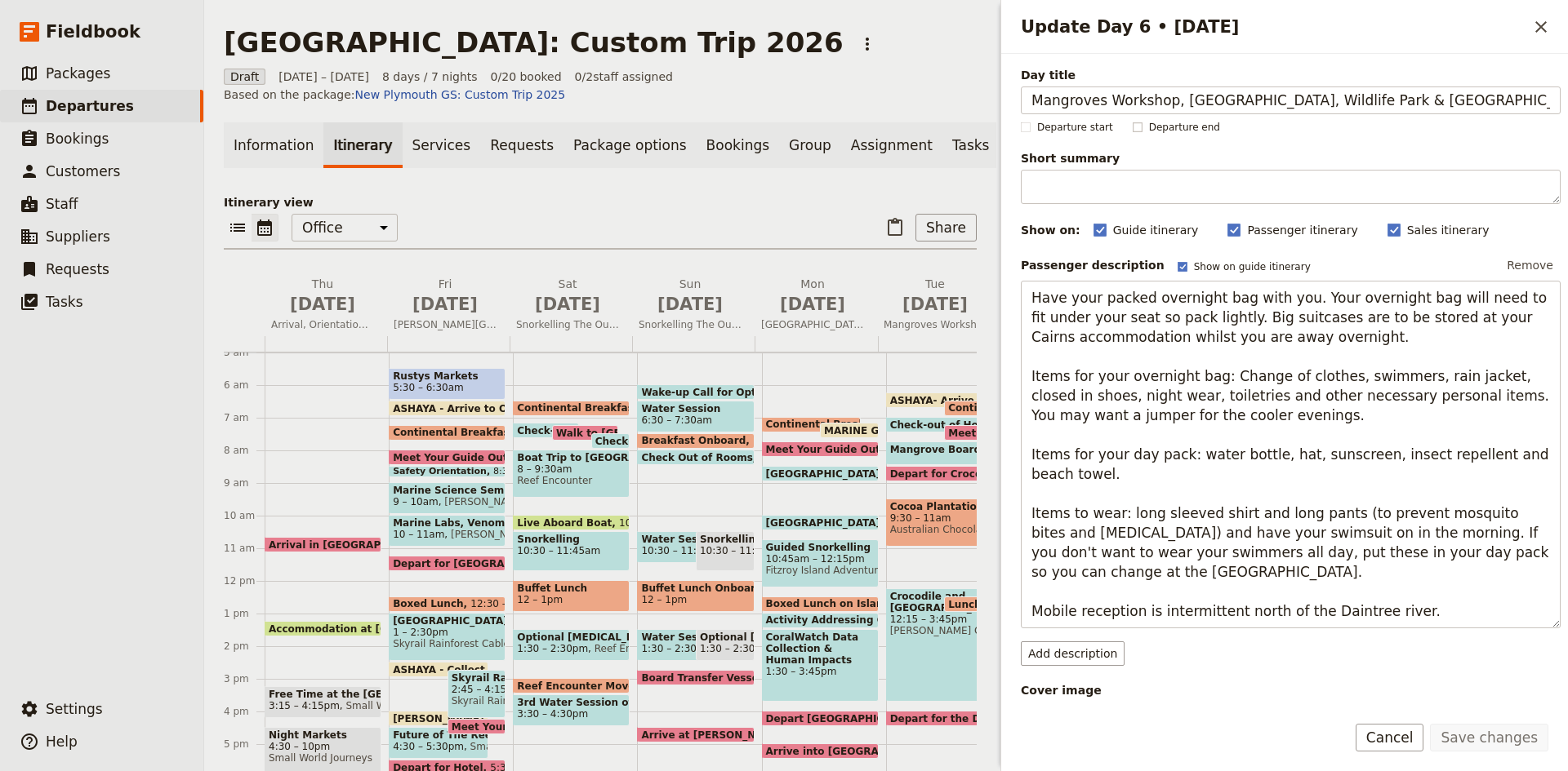
scroll to position [0, 60]
click at [1413, 100] on input "Mangroves Workshop, Chocolate Farm, Wildlife Park & Crocodile Farm & Daintree R…" at bounding box center [1290, 100] width 539 height 28
type input "Mangroves Workshop, Chocolate Farm, Wildlife Park & Crocodile Farm and Daintree…"
click at [1476, 729] on button "Save changes" at bounding box center [1488, 738] width 118 height 28
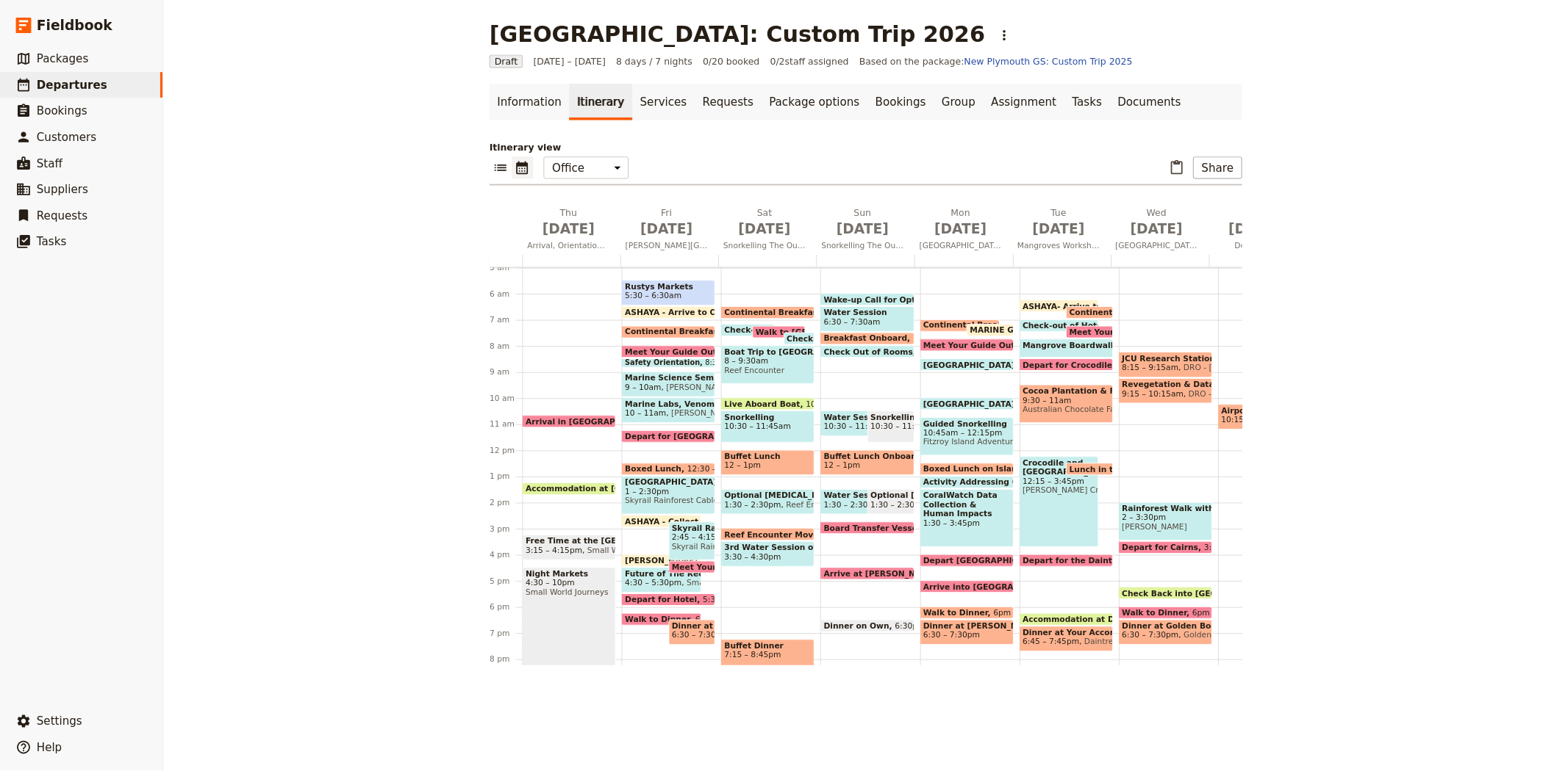
scroll to position [147, 0]
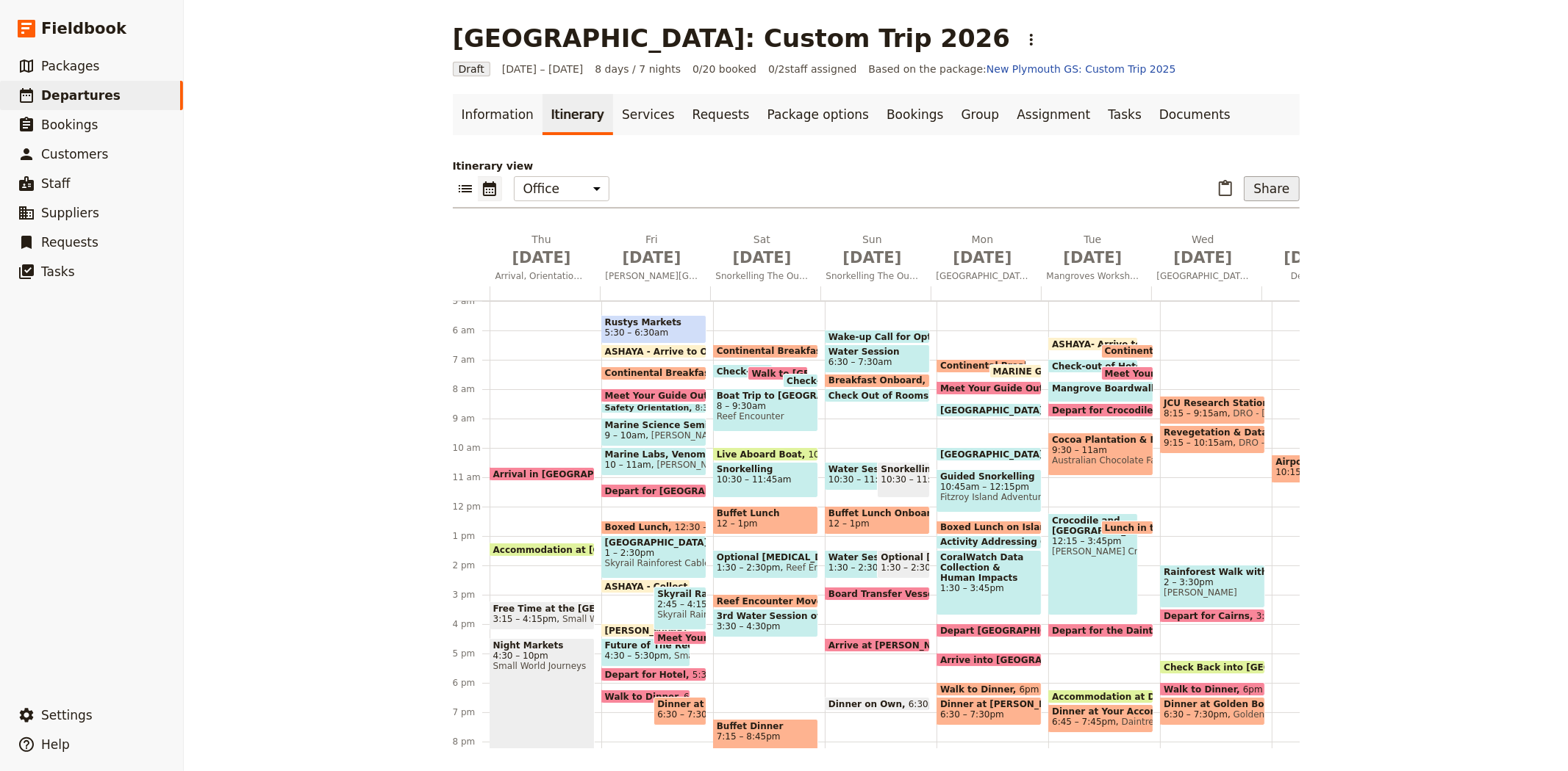
click at [1265, 177] on button "Share" at bounding box center [1271, 189] width 55 height 25
click at [1247, 256] on span "Sales Brochure" at bounding box center [1222, 262] width 77 height 15
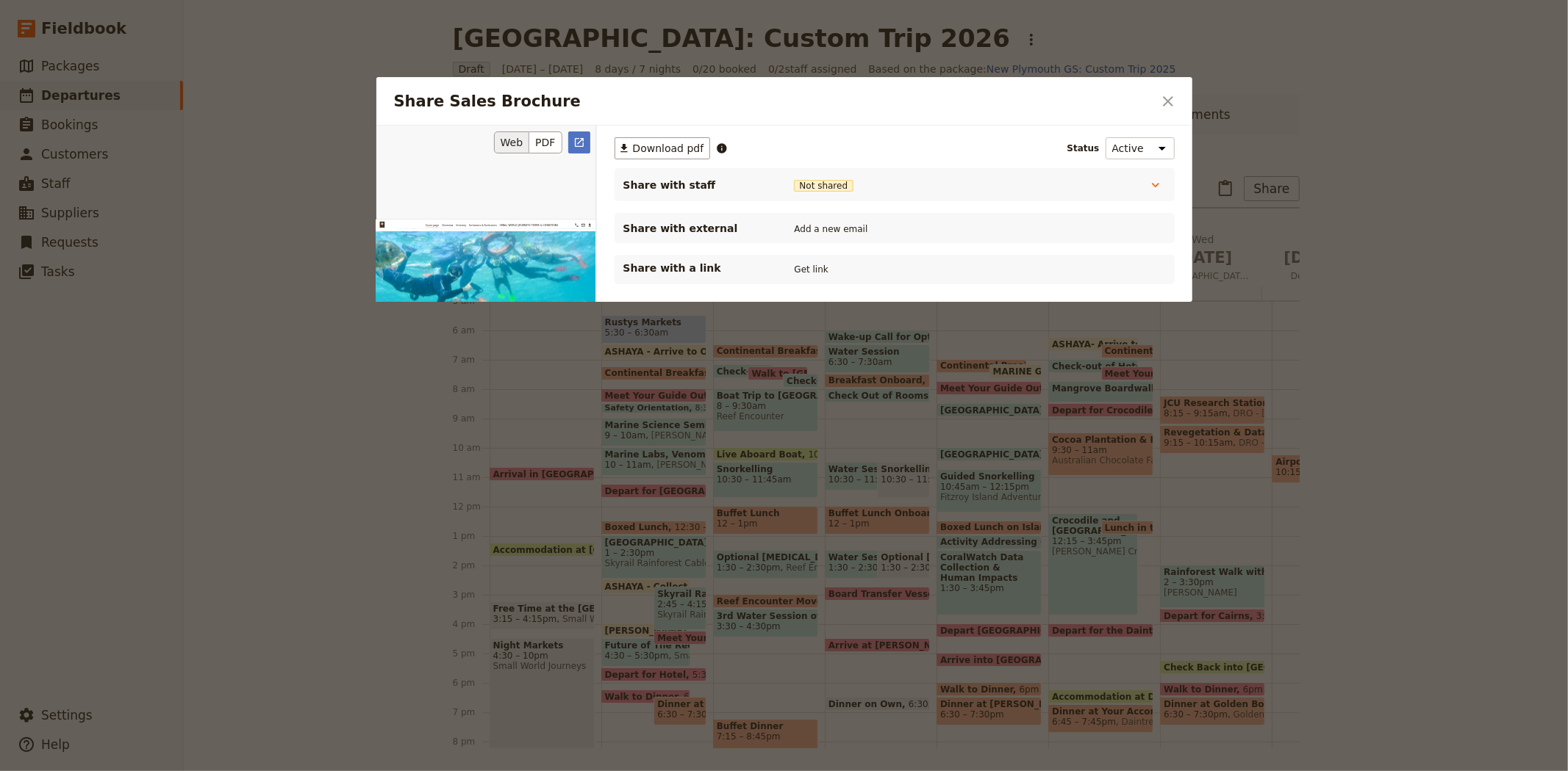
scroll to position [0, 0]
click at [539, 145] on button "PDF" at bounding box center [545, 142] width 32 height 22
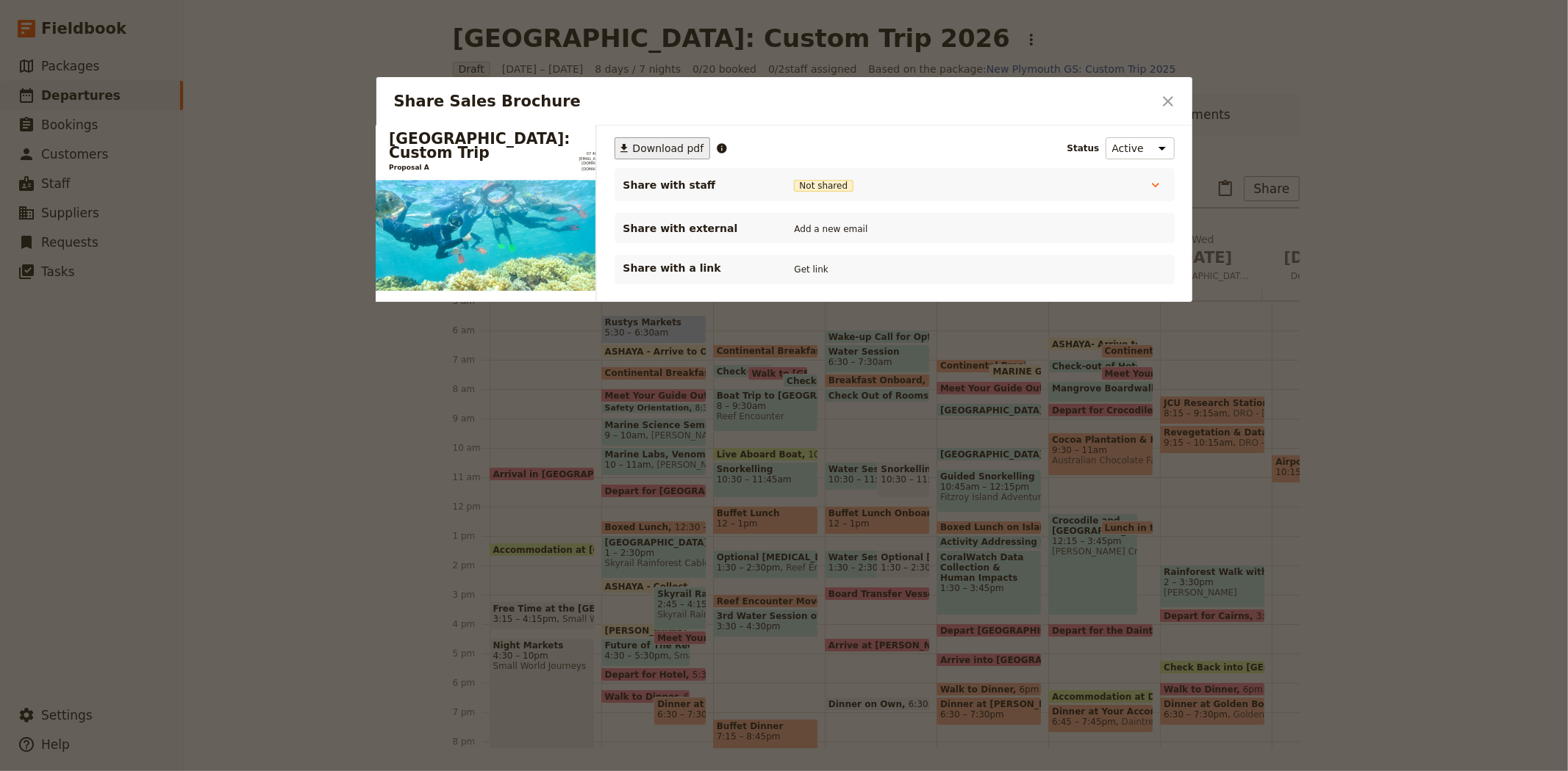
click at [658, 148] on span "Download pdf" at bounding box center [668, 148] width 71 height 15
click at [1166, 97] on icon "Close dialog" at bounding box center [1167, 101] width 18 height 18
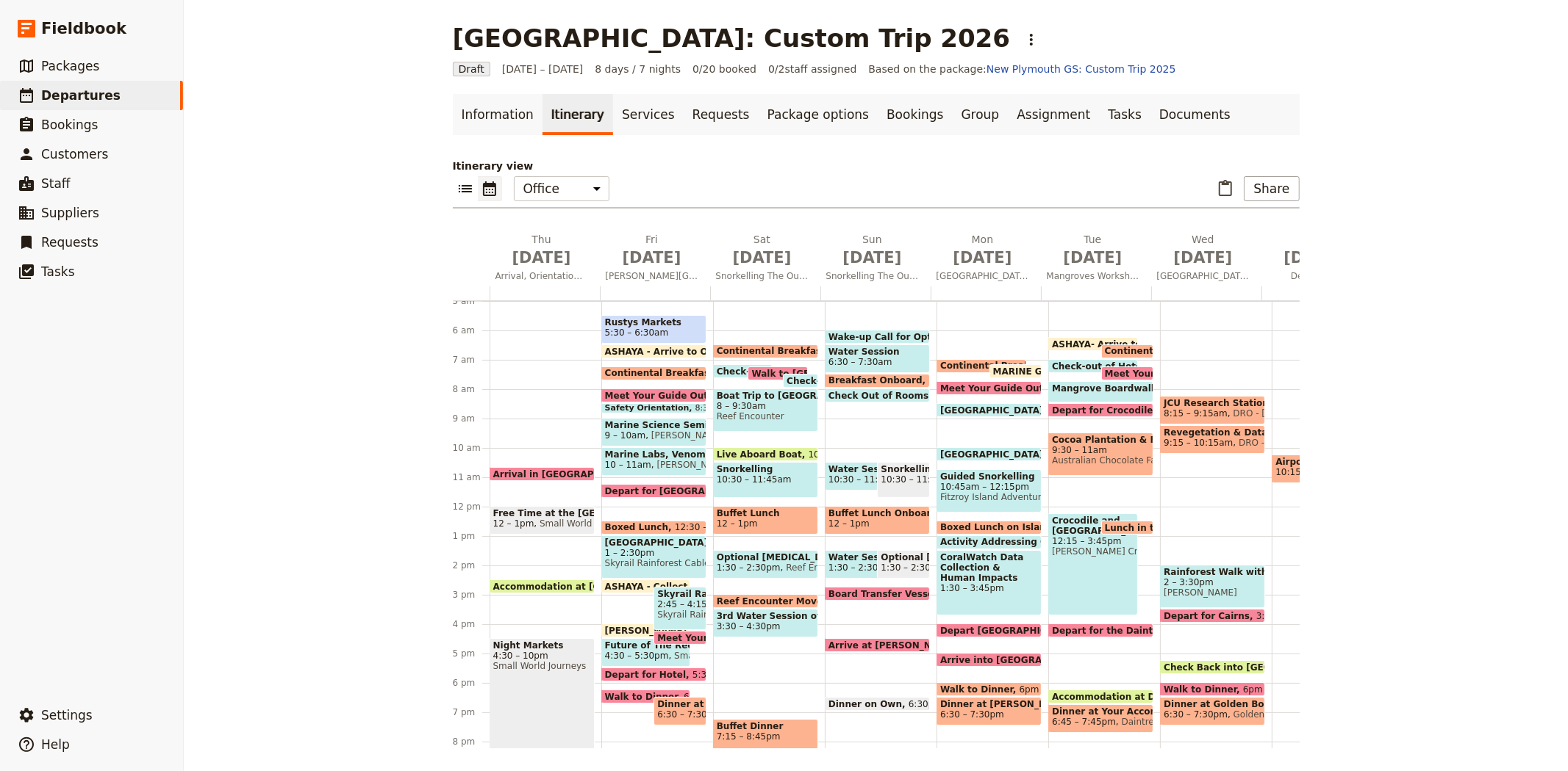
click at [517, 469] on span "Arrival in [GEOGRAPHIC_DATA]" at bounding box center [573, 474] width 159 height 9
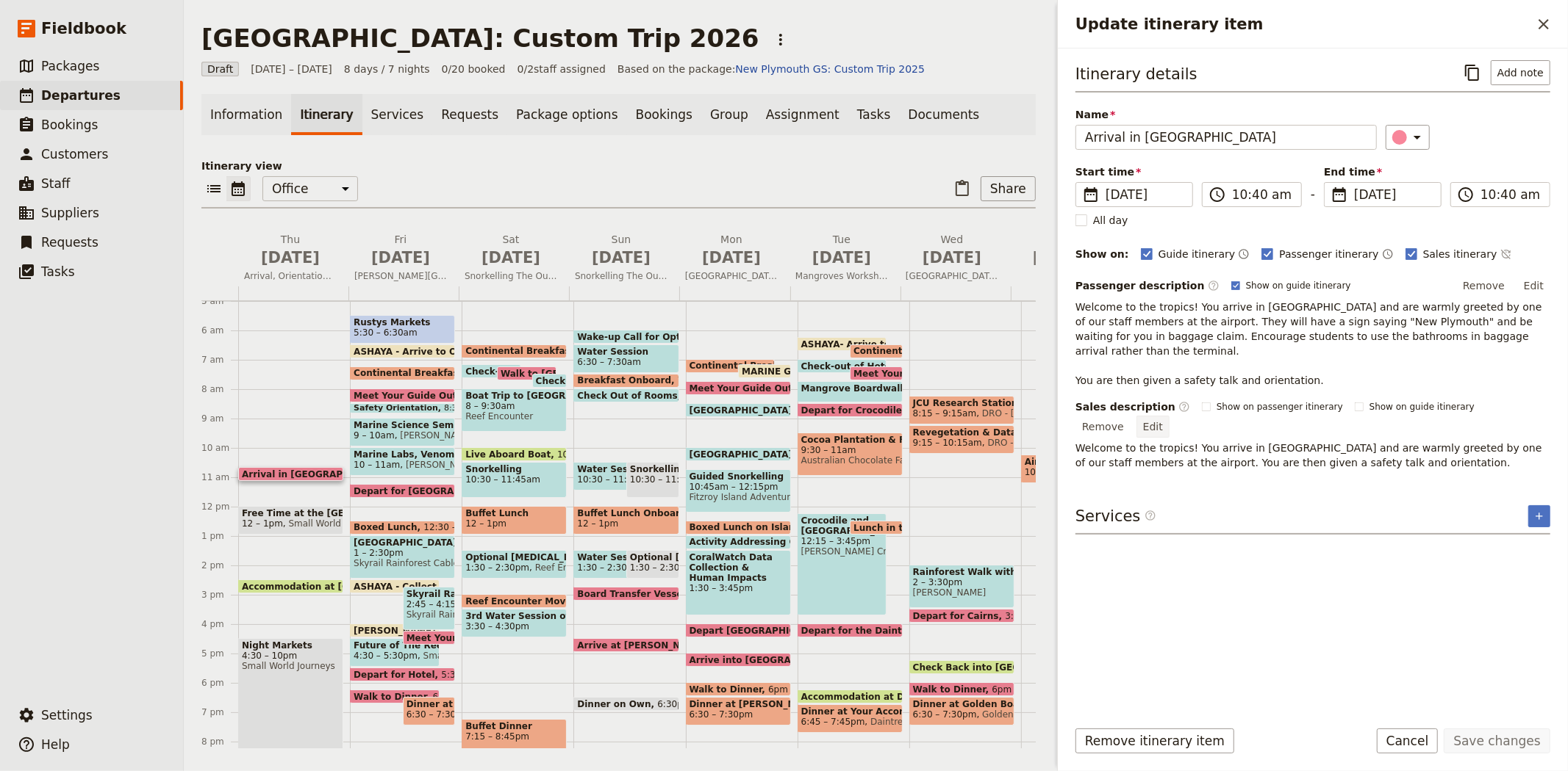
click at [1169, 416] on button "Edit" at bounding box center [1152, 426] width 33 height 22
click at [1267, 439] on textarea "Welcome to the tropics! You arrive in [GEOGRAPHIC_DATA] and are warmly greeted …" at bounding box center [1312, 449] width 475 height 48
type textarea "Welcome to the tropics! You arrive in [GEOGRAPHIC_DATA] and are warmly greeted …"
click at [1508, 733] on button "Save changes" at bounding box center [1496, 741] width 106 height 25
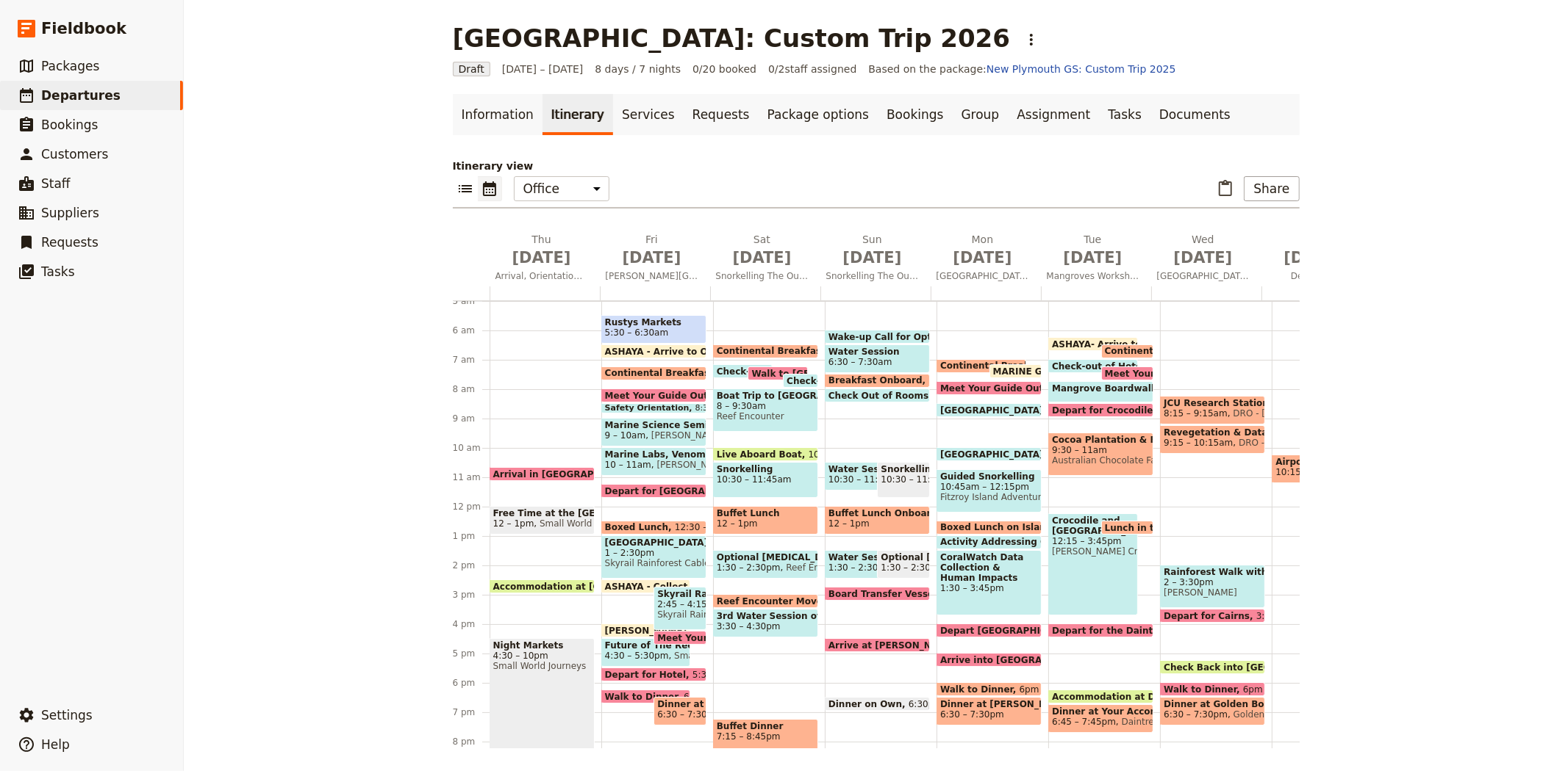
click at [651, 432] on span "James Cook University" at bounding box center [708, 435] width 126 height 10
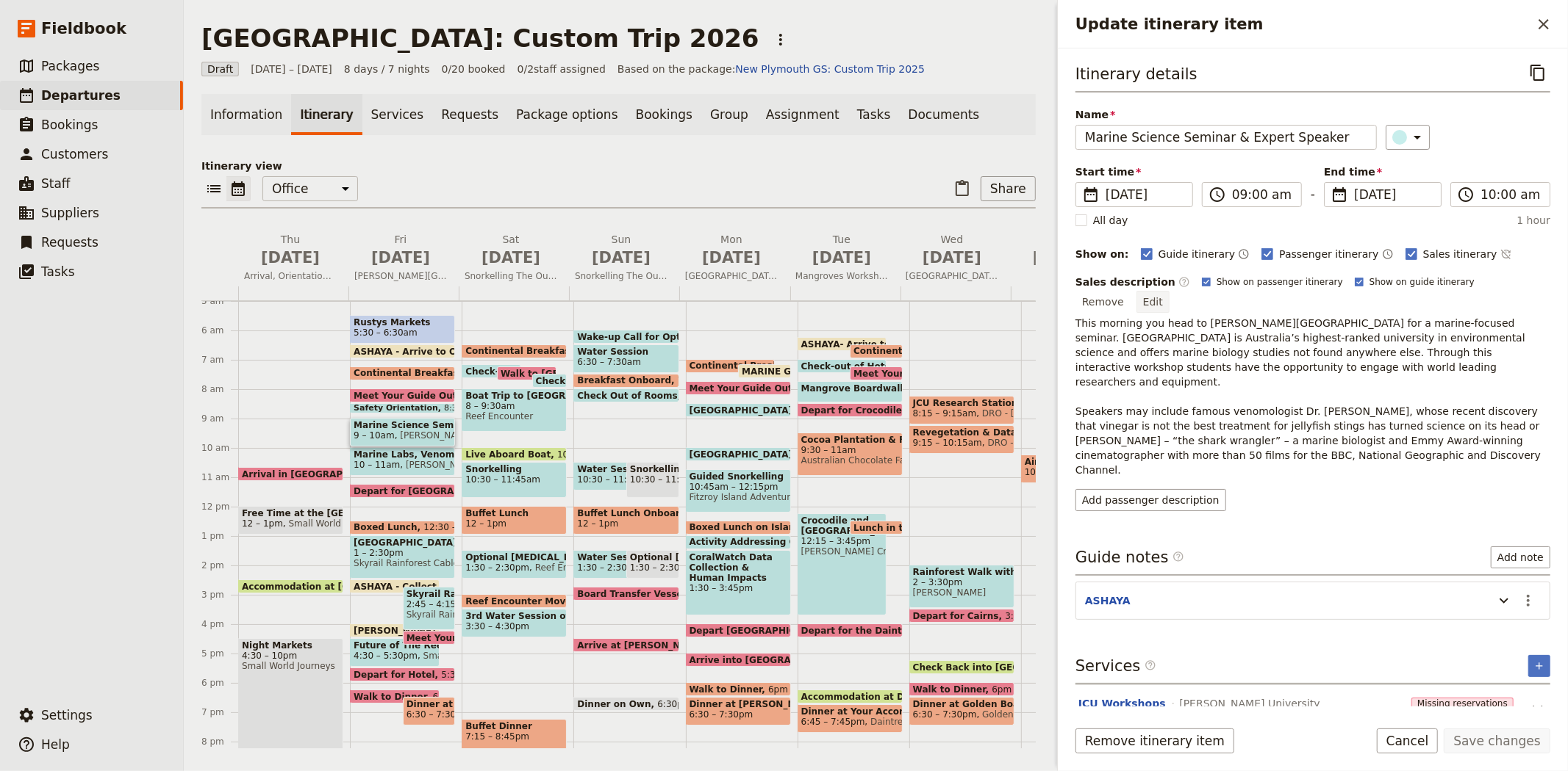
click at [1169, 291] on button "Edit" at bounding box center [1152, 302] width 33 height 22
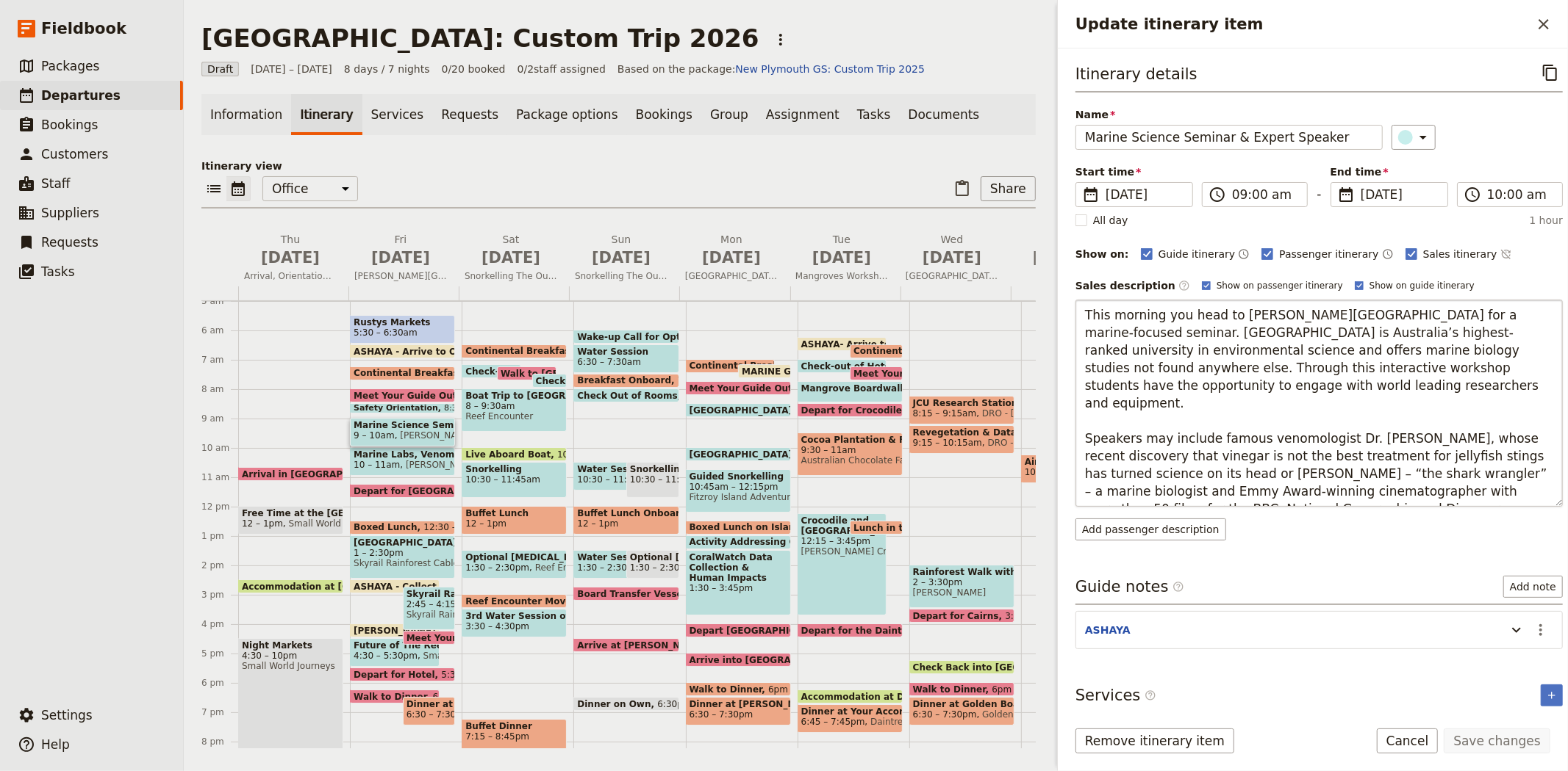
click at [1160, 364] on textarea "This morning you head to James Cook University for a marine-focused seminar. JC…" at bounding box center [1318, 403] width 487 height 207
type textarea "This morning you head to James Cook University for a marine-focused seminar. JC…"
click at [1494, 731] on button "Save changes" at bounding box center [1496, 741] width 106 height 25
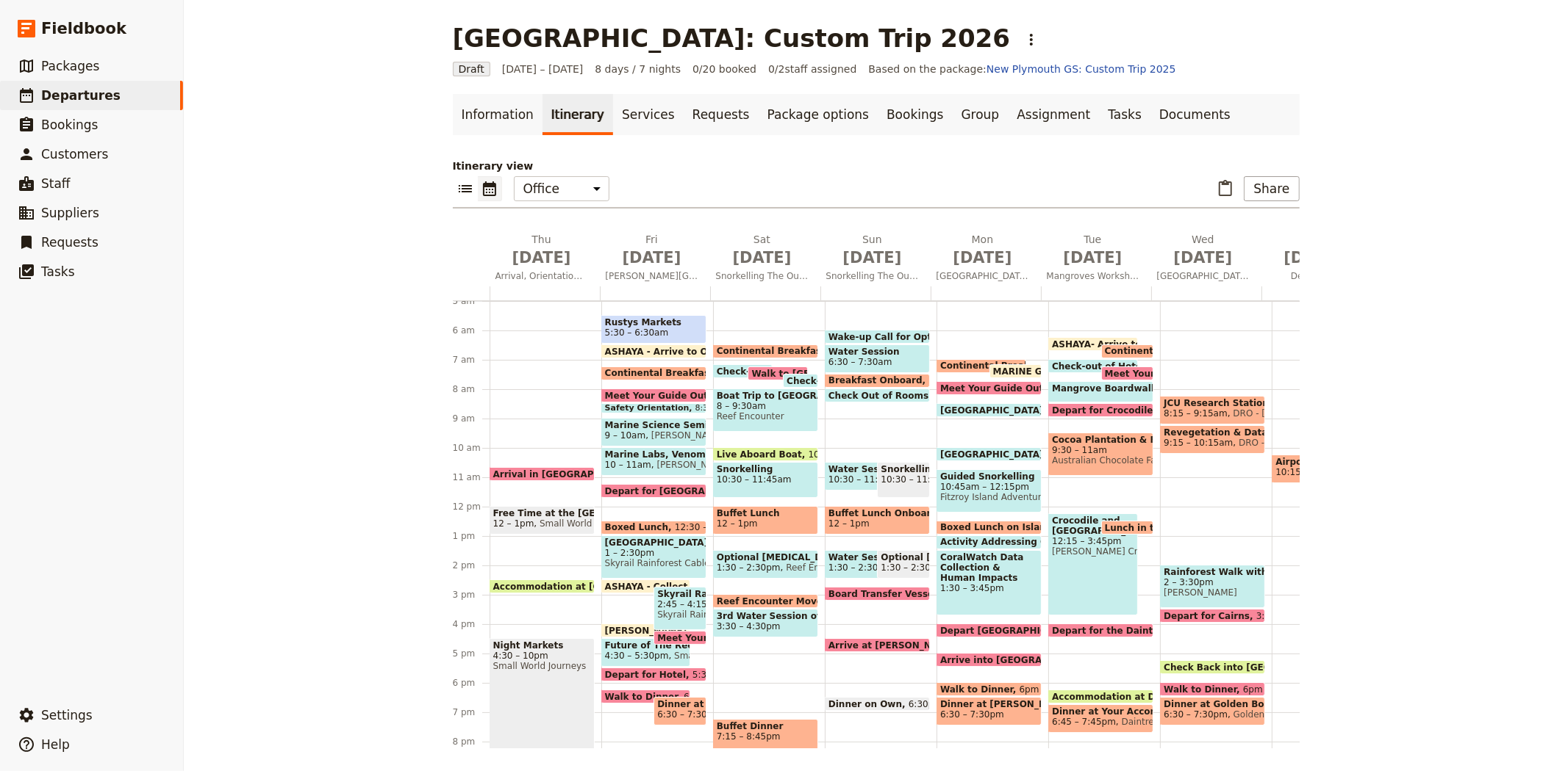
click at [621, 320] on span "Rustys Markets" at bounding box center [654, 322] width 98 height 10
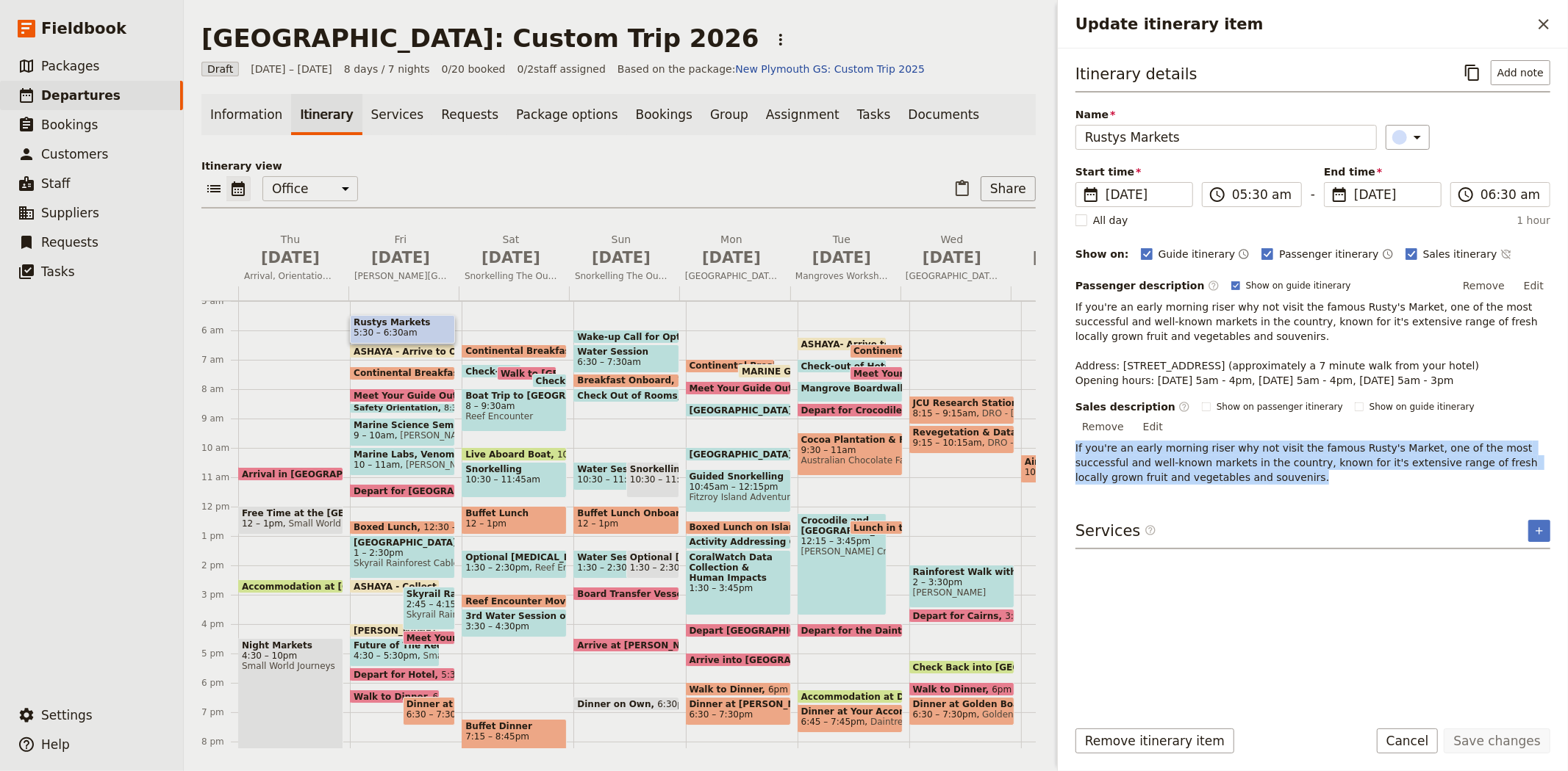
drag, startPoint x: 1201, startPoint y: 458, endPoint x: 1063, endPoint y: 431, distance: 140.6
click at [1063, 431] on div "Itinerary details ​ Add note Name Rustys Markets ​ Start time ​ 3 Jul 2026 03/0…" at bounding box center [1312, 377] width 510 height 658
copy p "If you're an early morning riser why not visit the famous Rusty's Market, one o…"
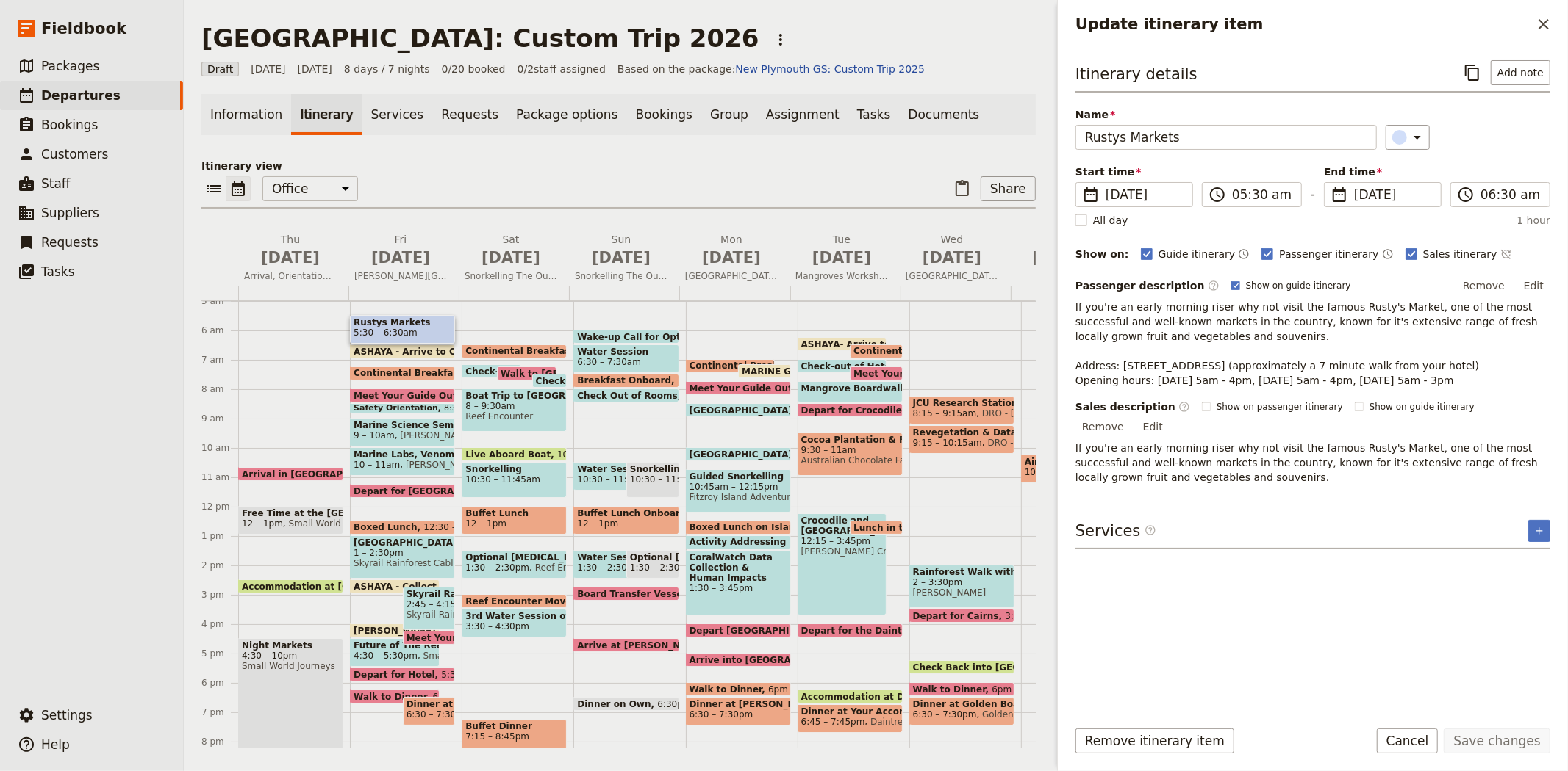
click at [1200, 474] on div "Itinerary details ​ Add note Name Rustys Markets ​ Start time ​ 3 Jul 2026 03/0…" at bounding box center [1312, 383] width 475 height 645
click at [1169, 416] on button "Edit" at bounding box center [1152, 426] width 33 height 22
drag, startPoint x: 1266, startPoint y: 444, endPoint x: 1325, endPoint y: 442, distance: 59.0
click at [1325, 442] on textarea "If you're an early morning riser why not visit the famous Rusty's Market, one o…" at bounding box center [1312, 458] width 475 height 66
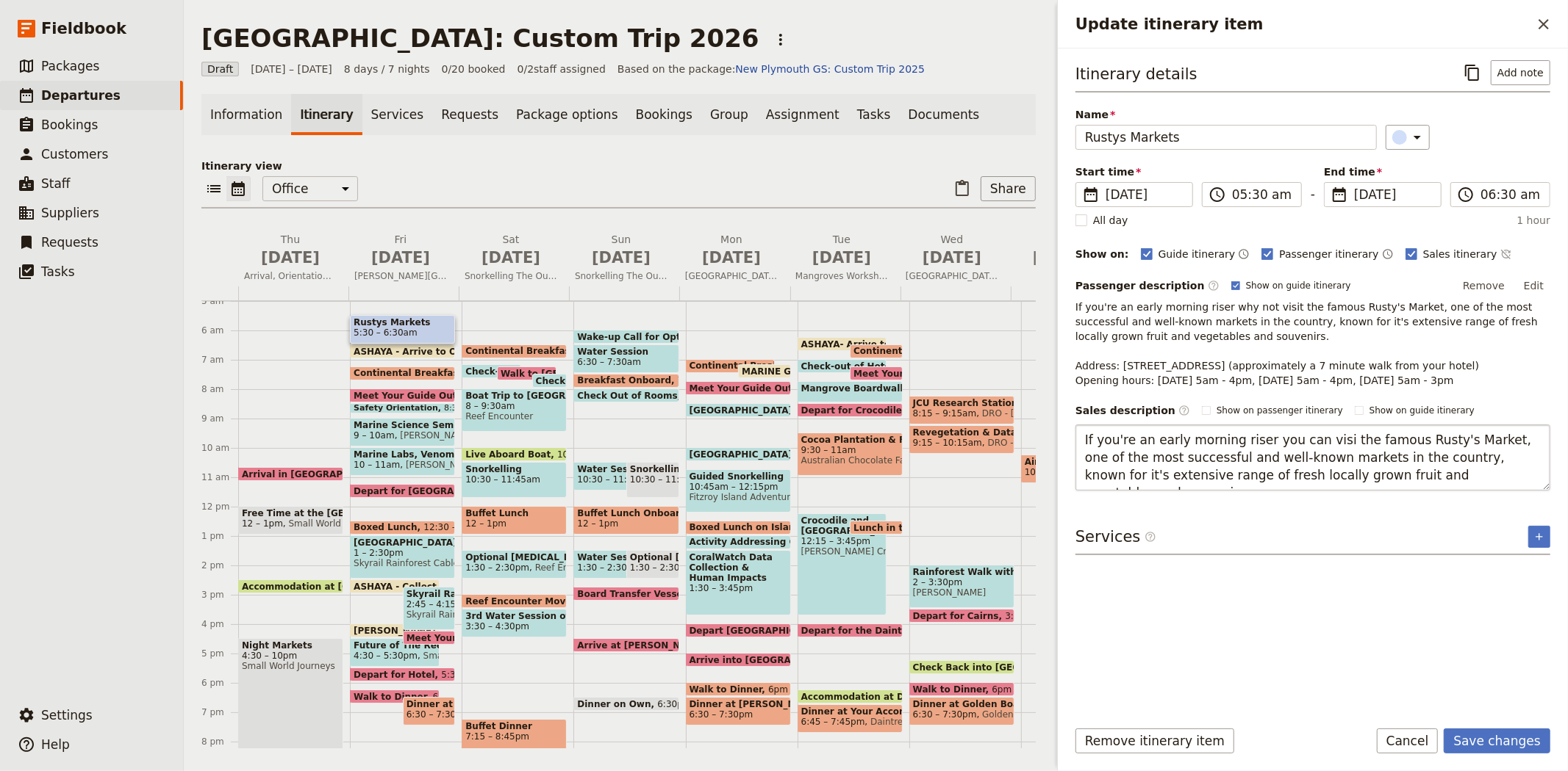
type textarea "If you're an early morning riser you can visit the famous Rusty's Market, one o…"
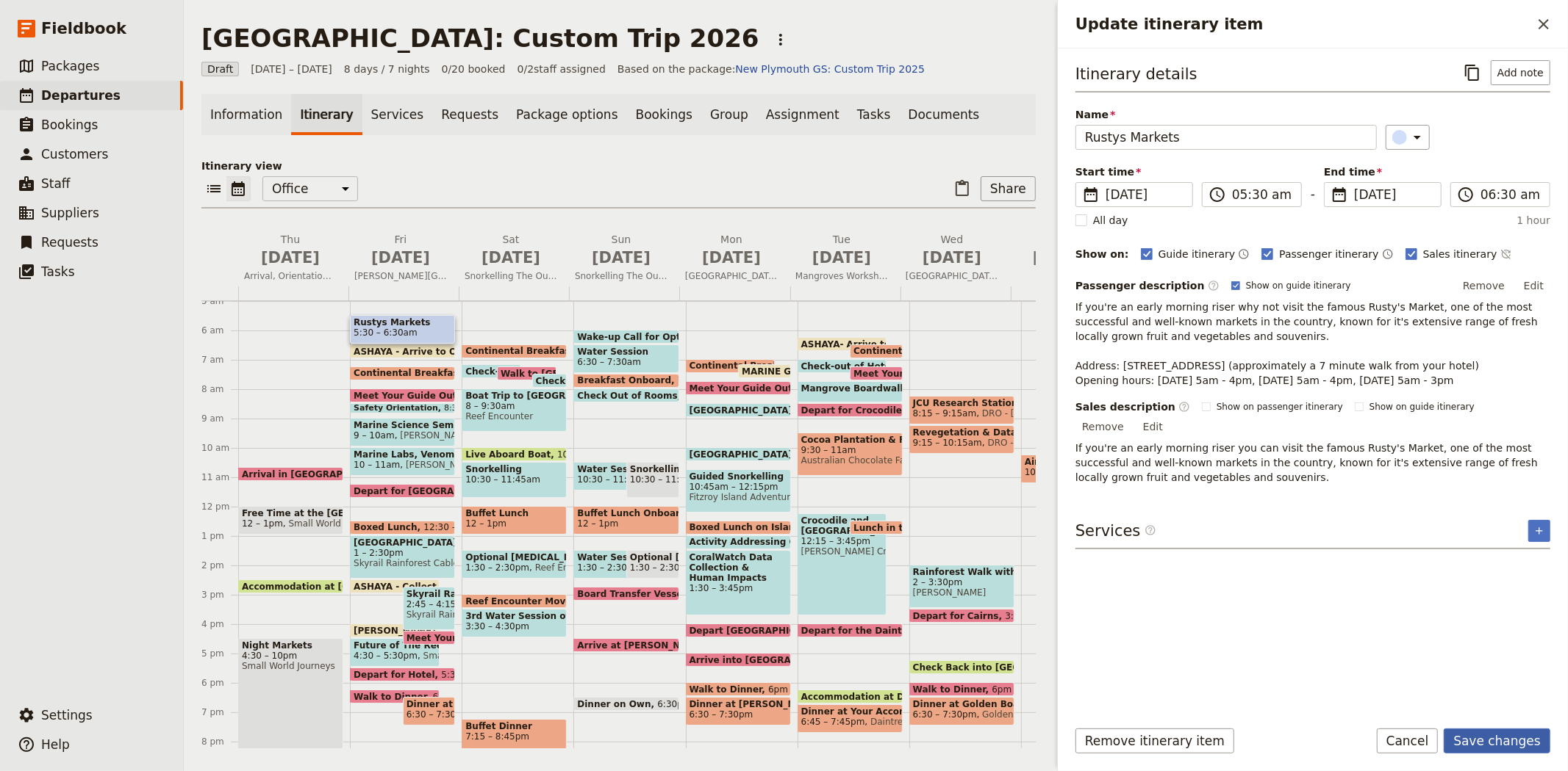
click at [1493, 737] on button "Save changes" at bounding box center [1496, 741] width 106 height 25
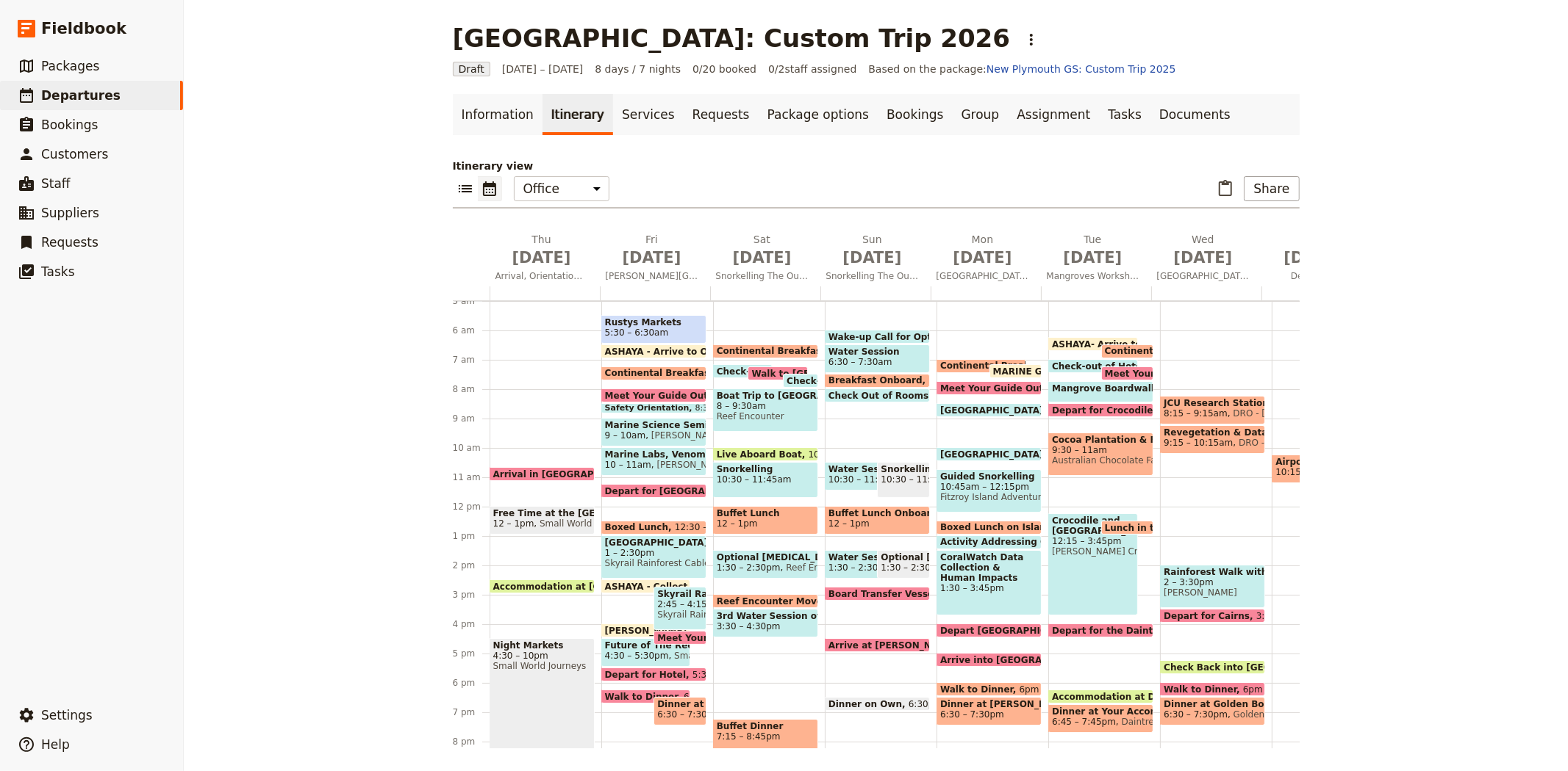
click at [642, 548] on span "1 – 2:30pm" at bounding box center [654, 552] width 98 height 10
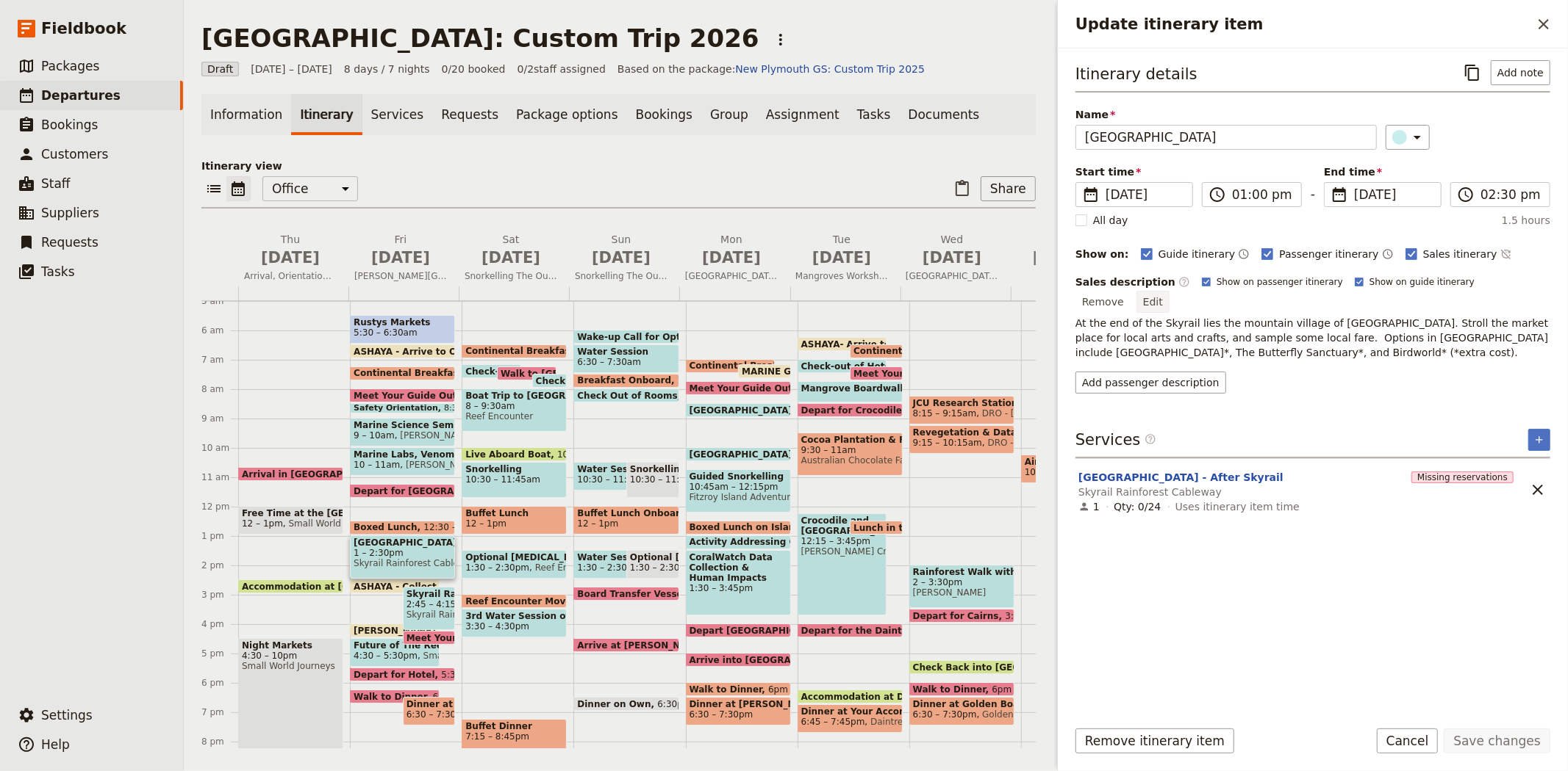
click at [1169, 291] on button "Edit" at bounding box center [1152, 302] width 33 height 22
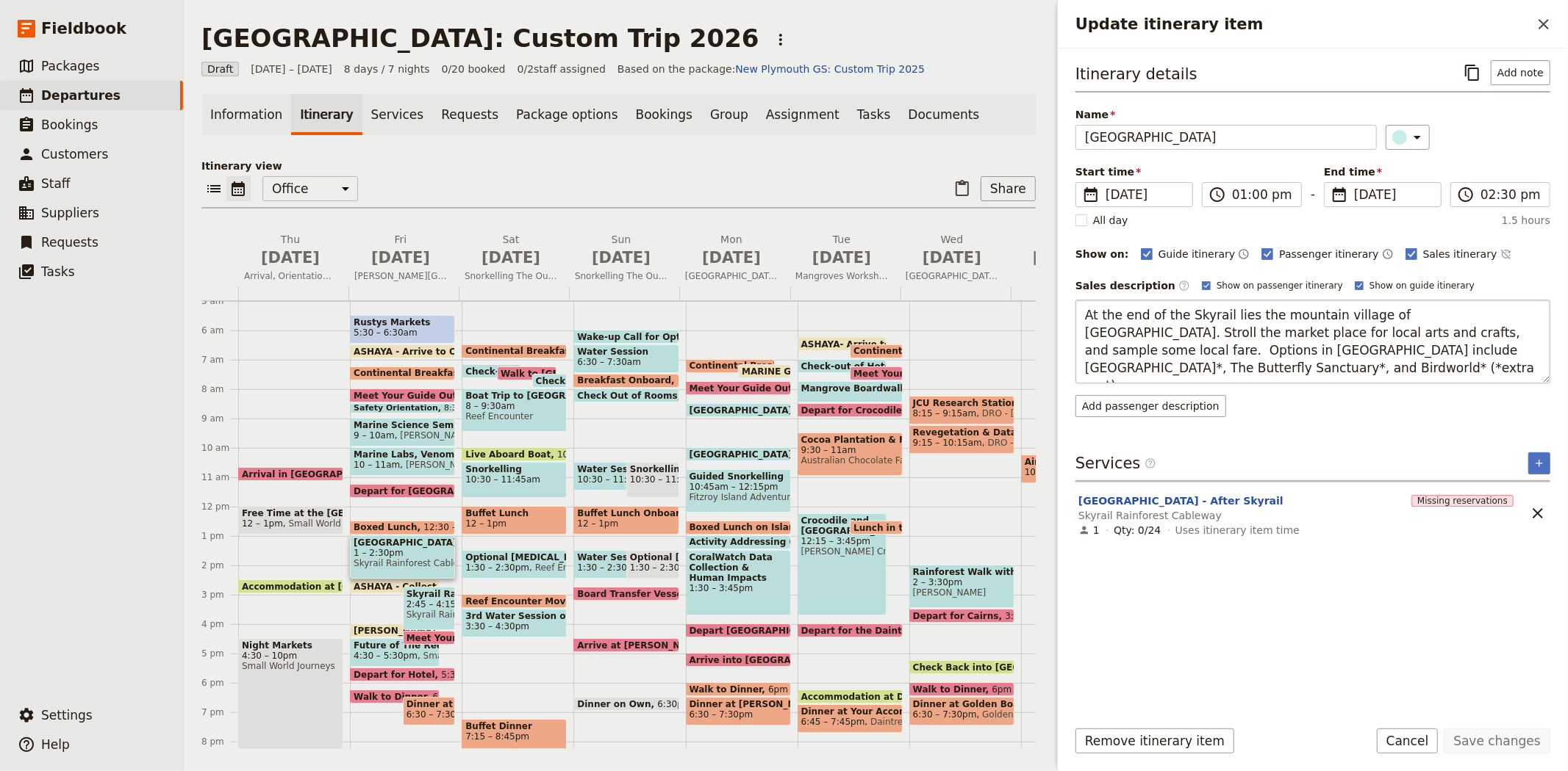
click at [1138, 312] on textarea "At the end of the Skyrail lies the mountain village of Kuranda. Stroll the mark…" at bounding box center [1312, 342] width 475 height 84
type textarea "At the start of the Skyrail lies the mountain village of Kuranda. Stroll the ma…"
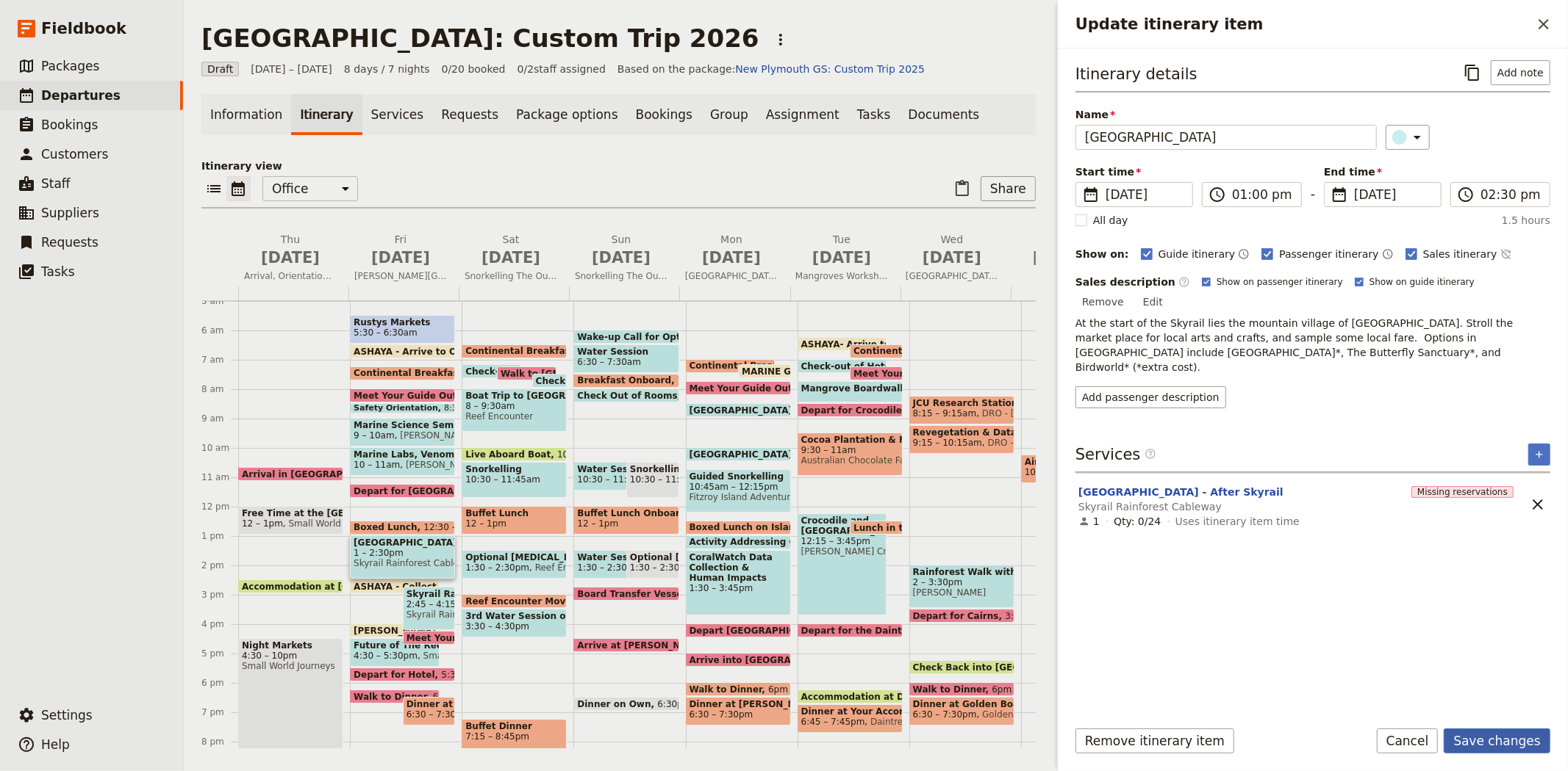
click at [1494, 734] on button "Save changes" at bounding box center [1496, 741] width 106 height 25
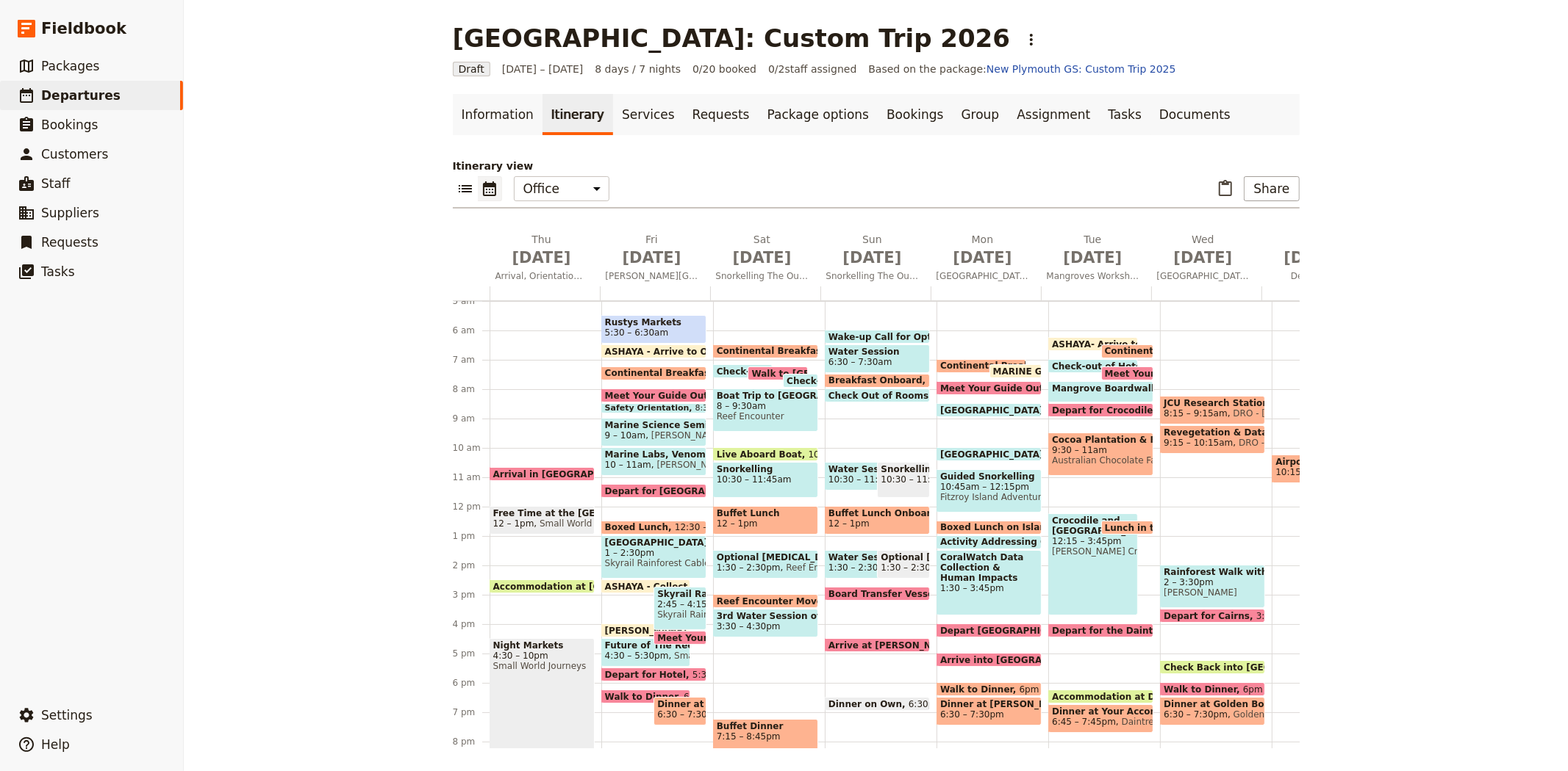
click at [664, 610] on span "Skyrail Rainforest Cableway" at bounding box center [680, 614] width 46 height 10
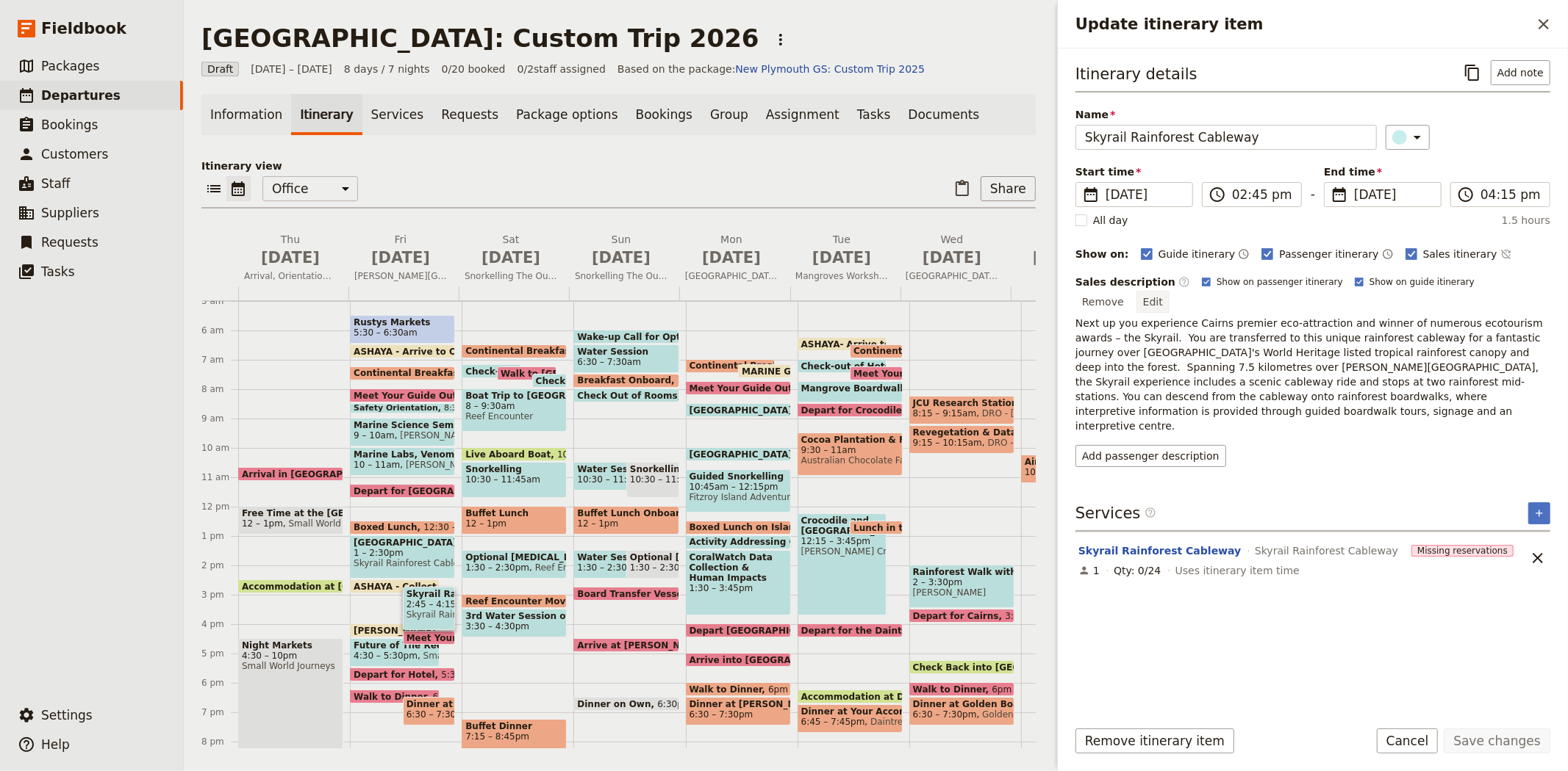
click at [1169, 291] on button "Edit" at bounding box center [1152, 302] width 33 height 22
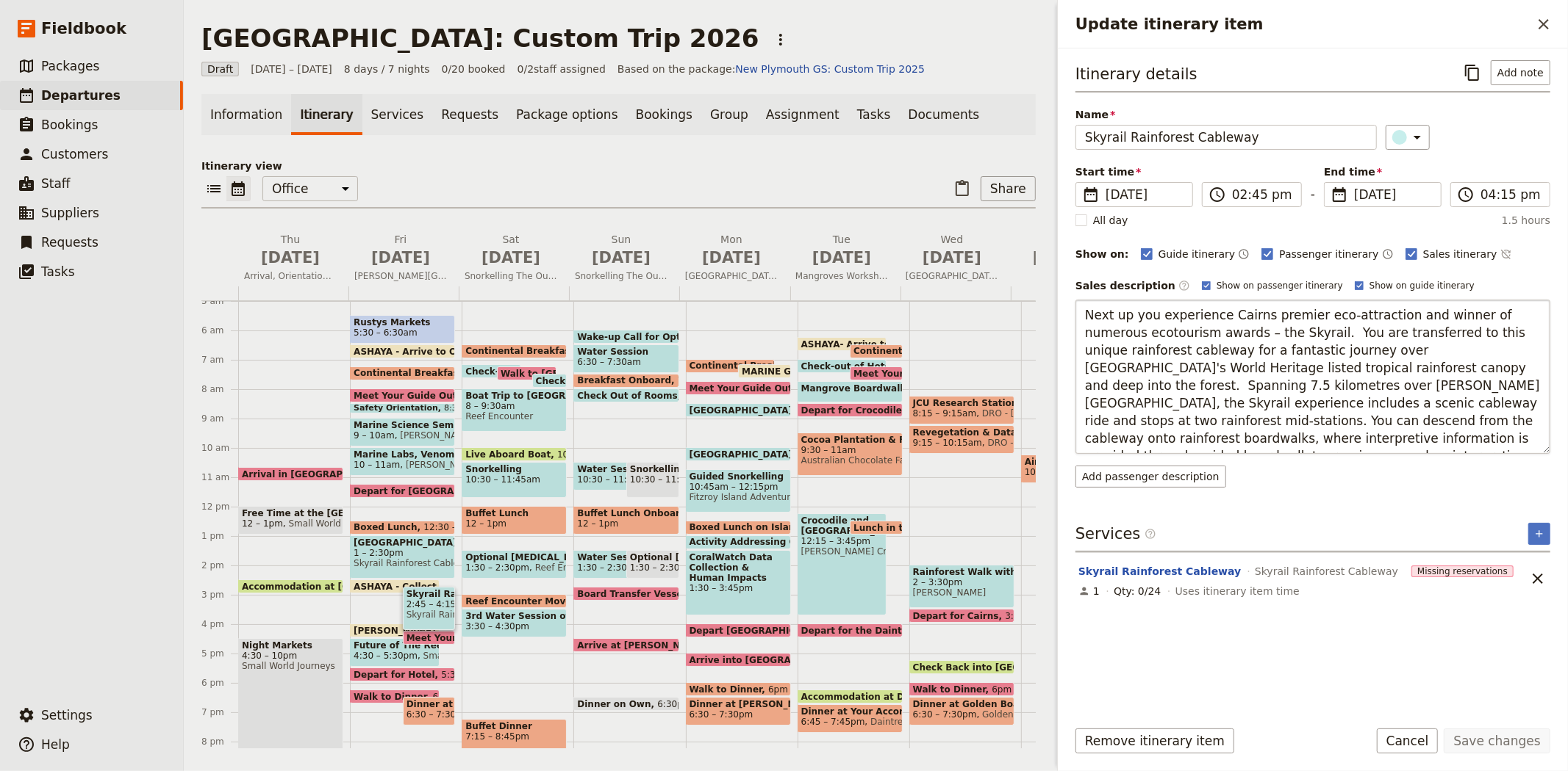
click at [1325, 366] on textarea "Next up you experience Cairns premier eco-attraction and winner of numerous eco…" at bounding box center [1312, 377] width 475 height 154
click at [1264, 332] on textarea "Next up you experience Cairns premier eco-attraction and winner of numerous eco…" at bounding box center [1312, 377] width 475 height 154
type textarea "Next up you experience Cairns premier eco-attraction and winner of numerous eco…"
click at [1519, 742] on button "Save changes" at bounding box center [1496, 741] width 106 height 25
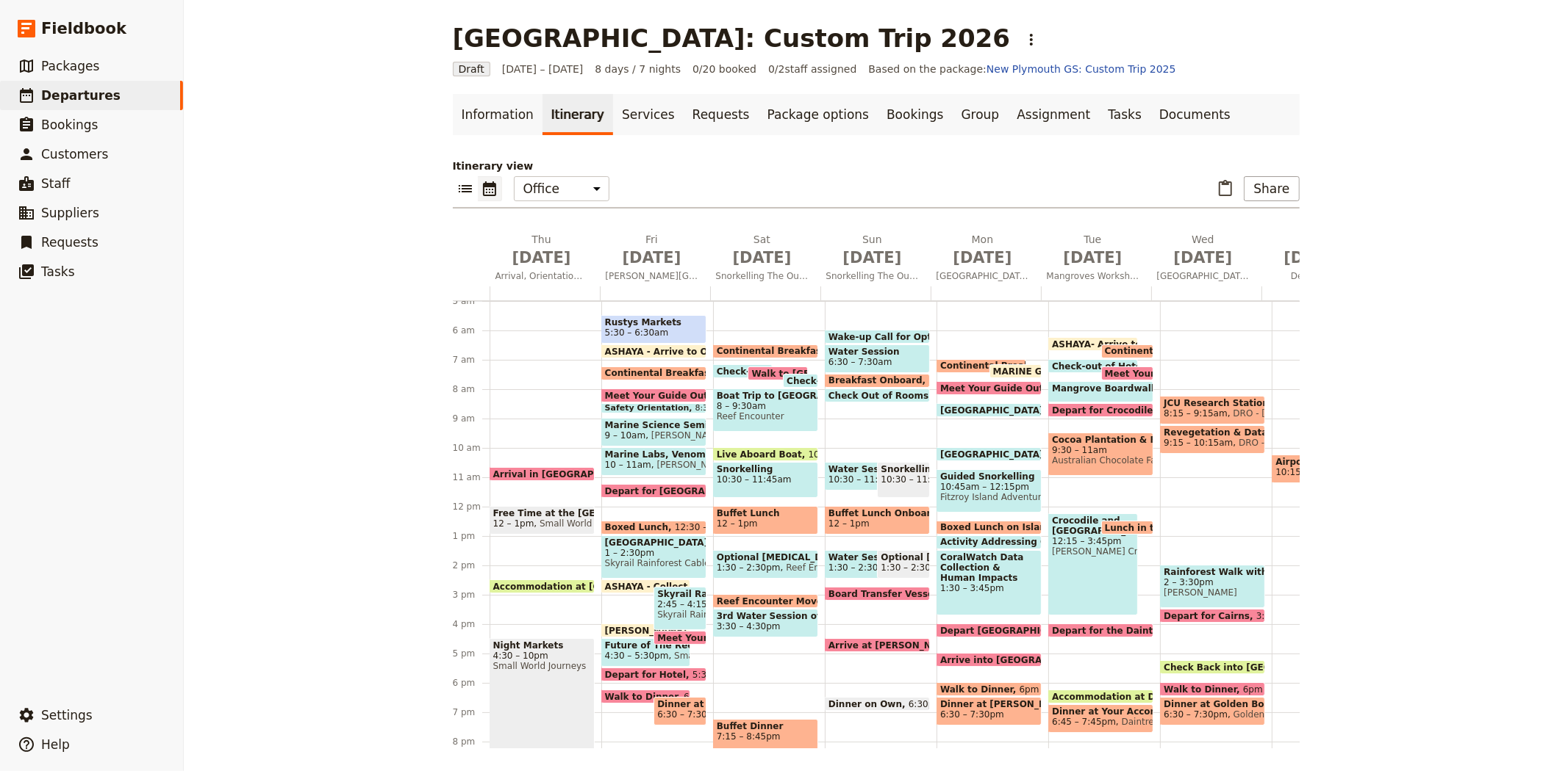
click at [641, 548] on span "1 – 2:30pm" at bounding box center [654, 552] width 98 height 10
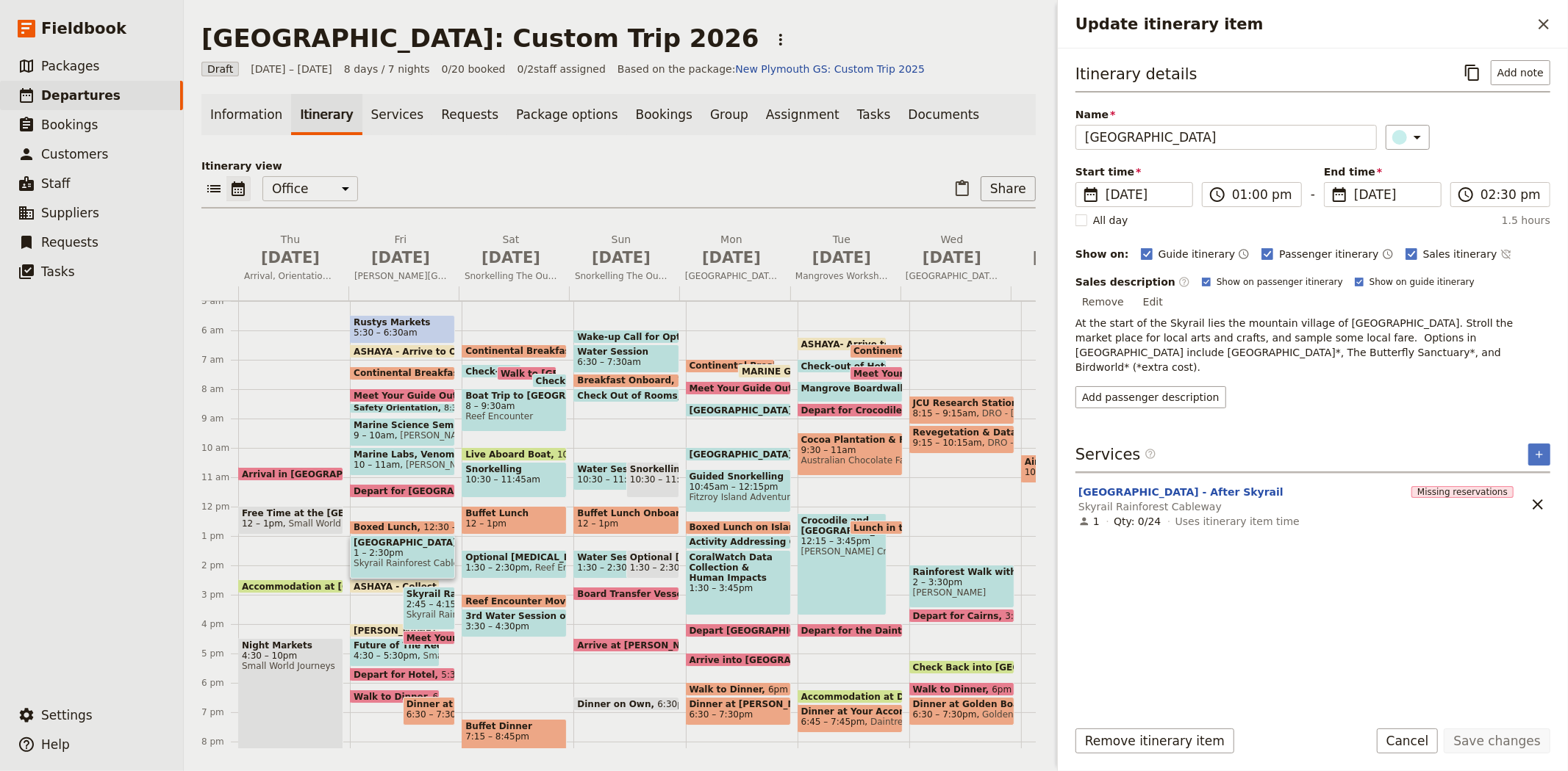
click at [544, 192] on div "​ ​ Office Guide Passenger Sales ​ Share" at bounding box center [618, 193] width 834 height 32
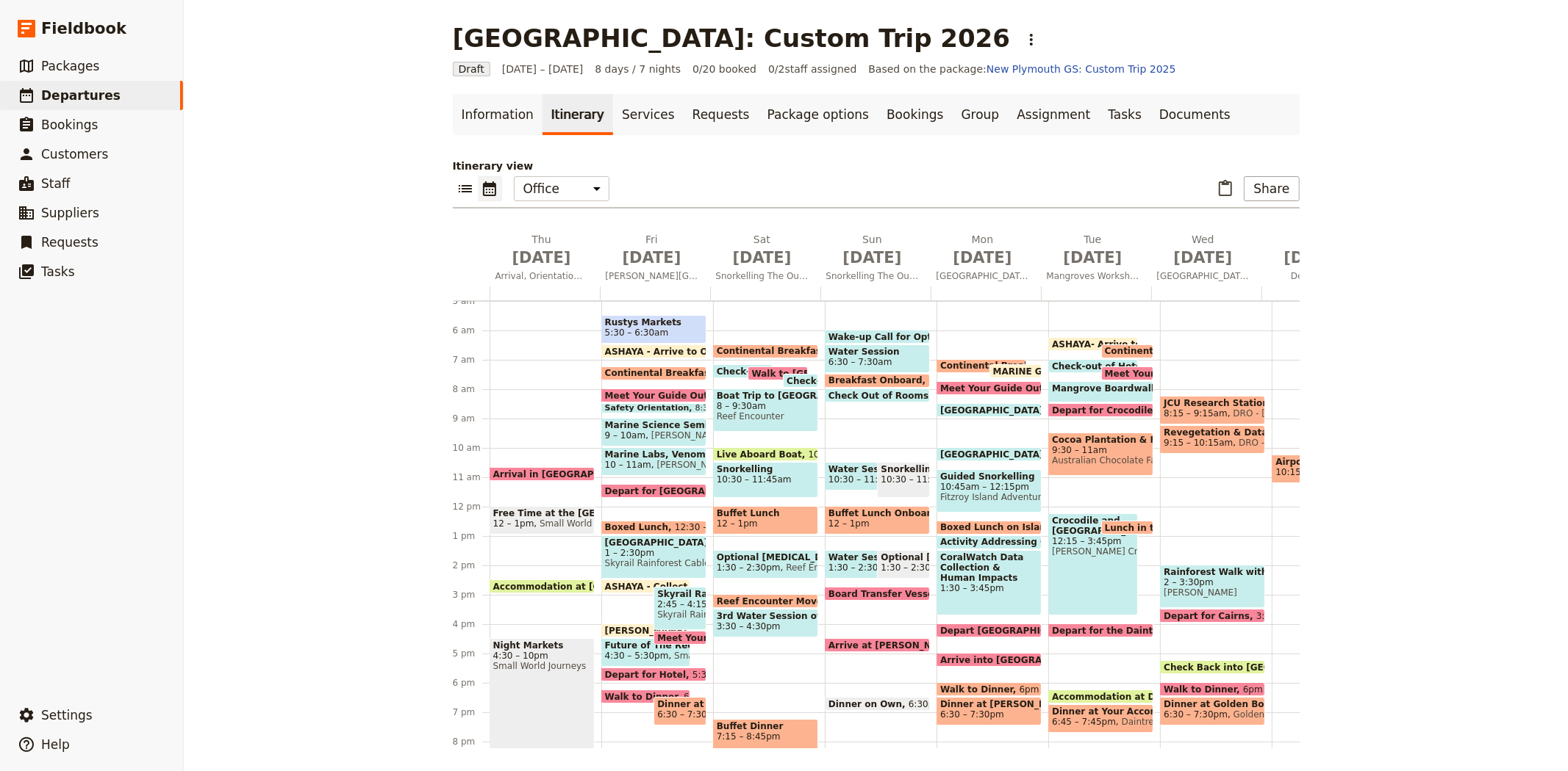
click at [632, 552] on span "1 – 2:30pm" at bounding box center [654, 552] width 98 height 10
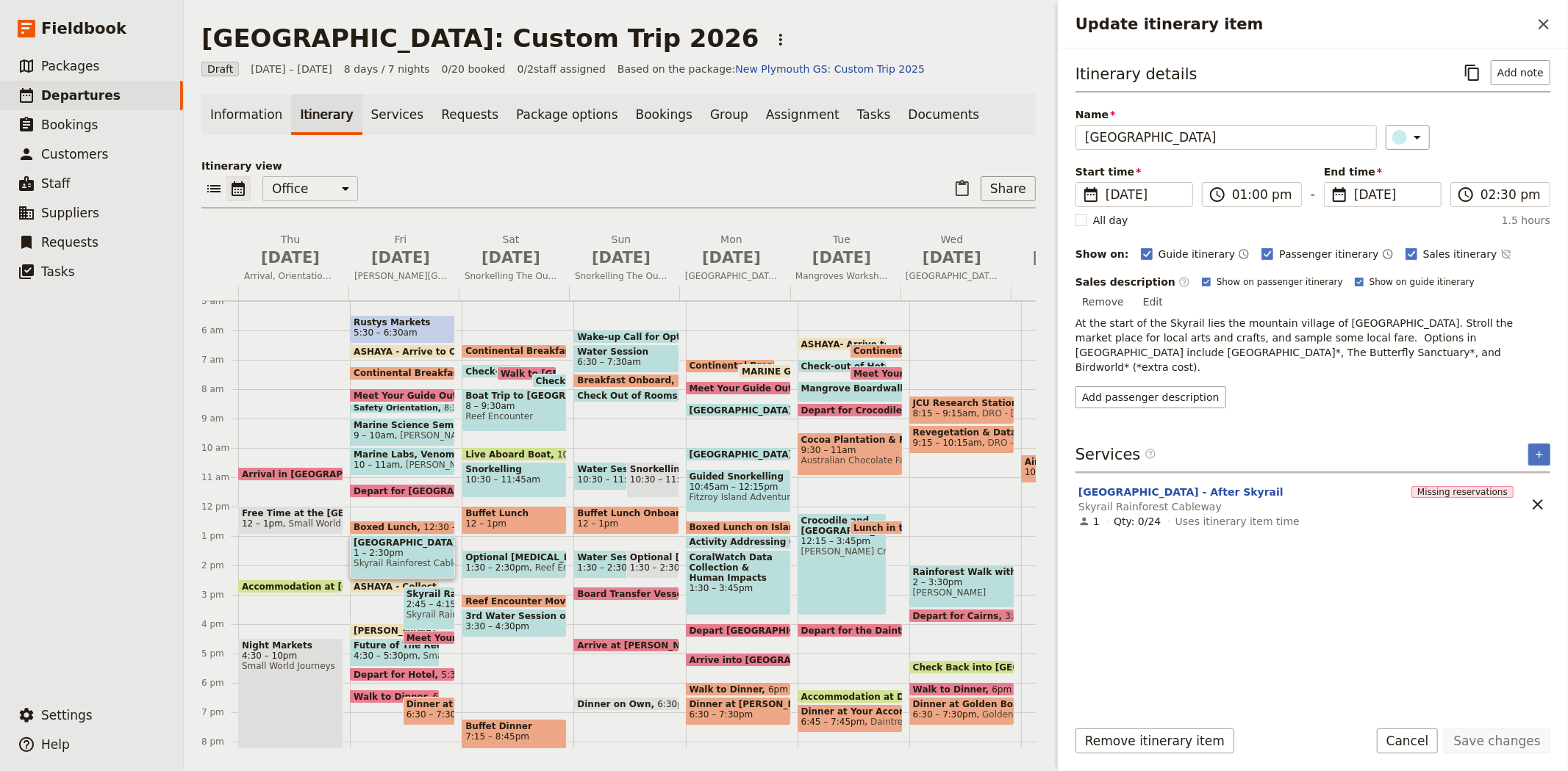
click at [428, 599] on span "2:45 – 4:15pm" at bounding box center [430, 604] width 46 height 10
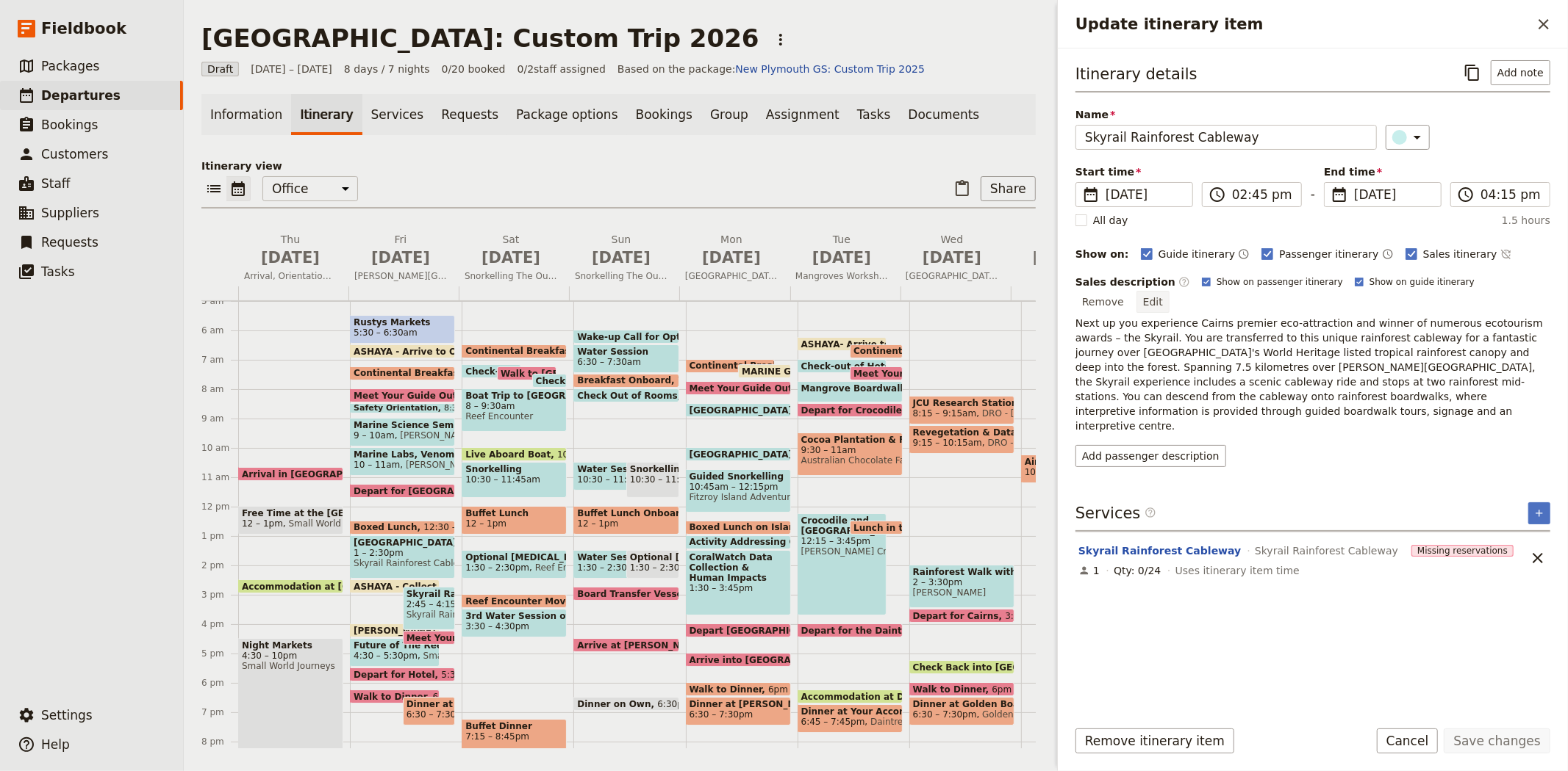
click at [1169, 291] on button "Edit" at bounding box center [1152, 302] width 33 height 22
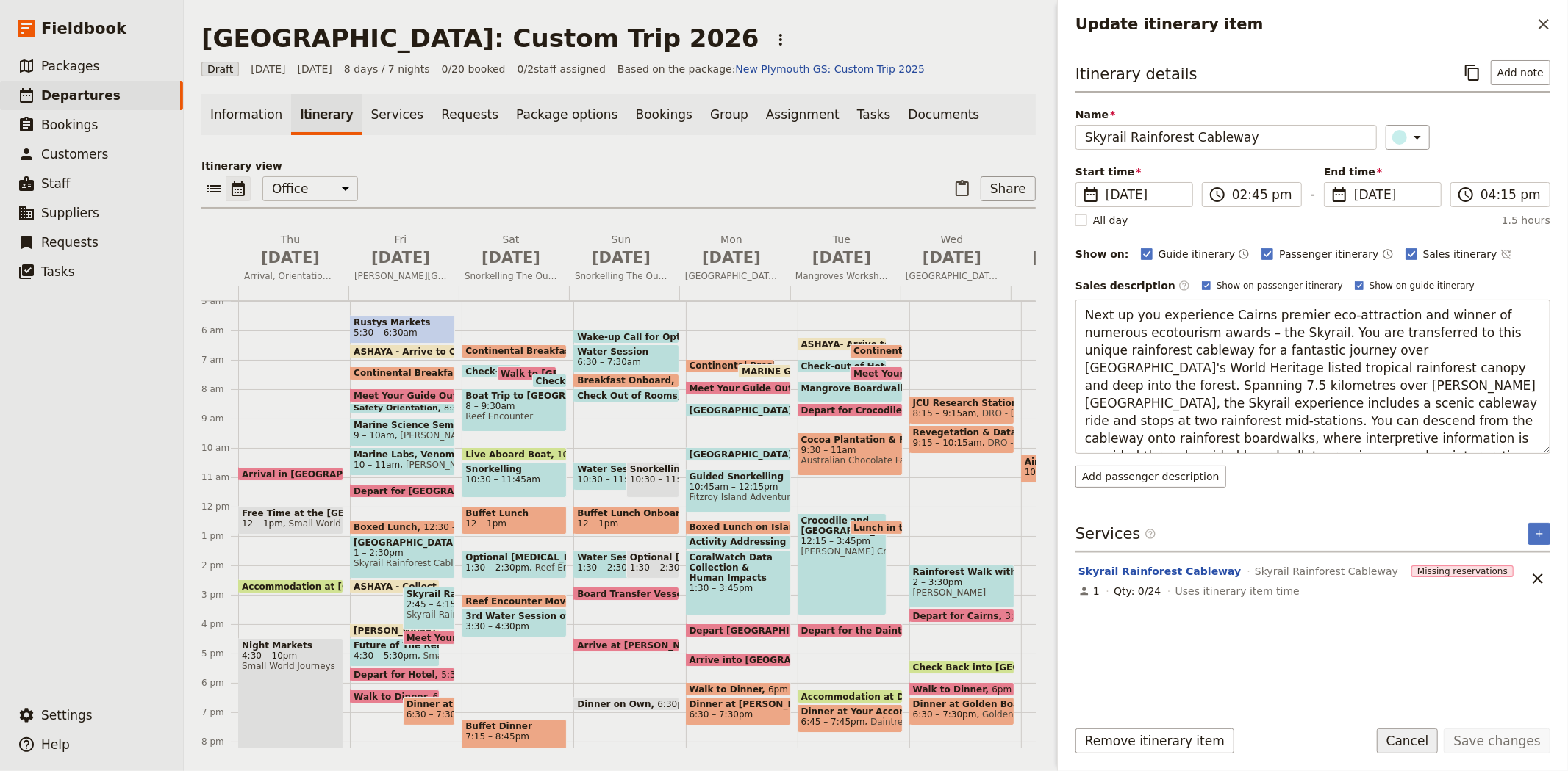
click at [1415, 745] on button "Cancel" at bounding box center [1407, 741] width 62 height 25
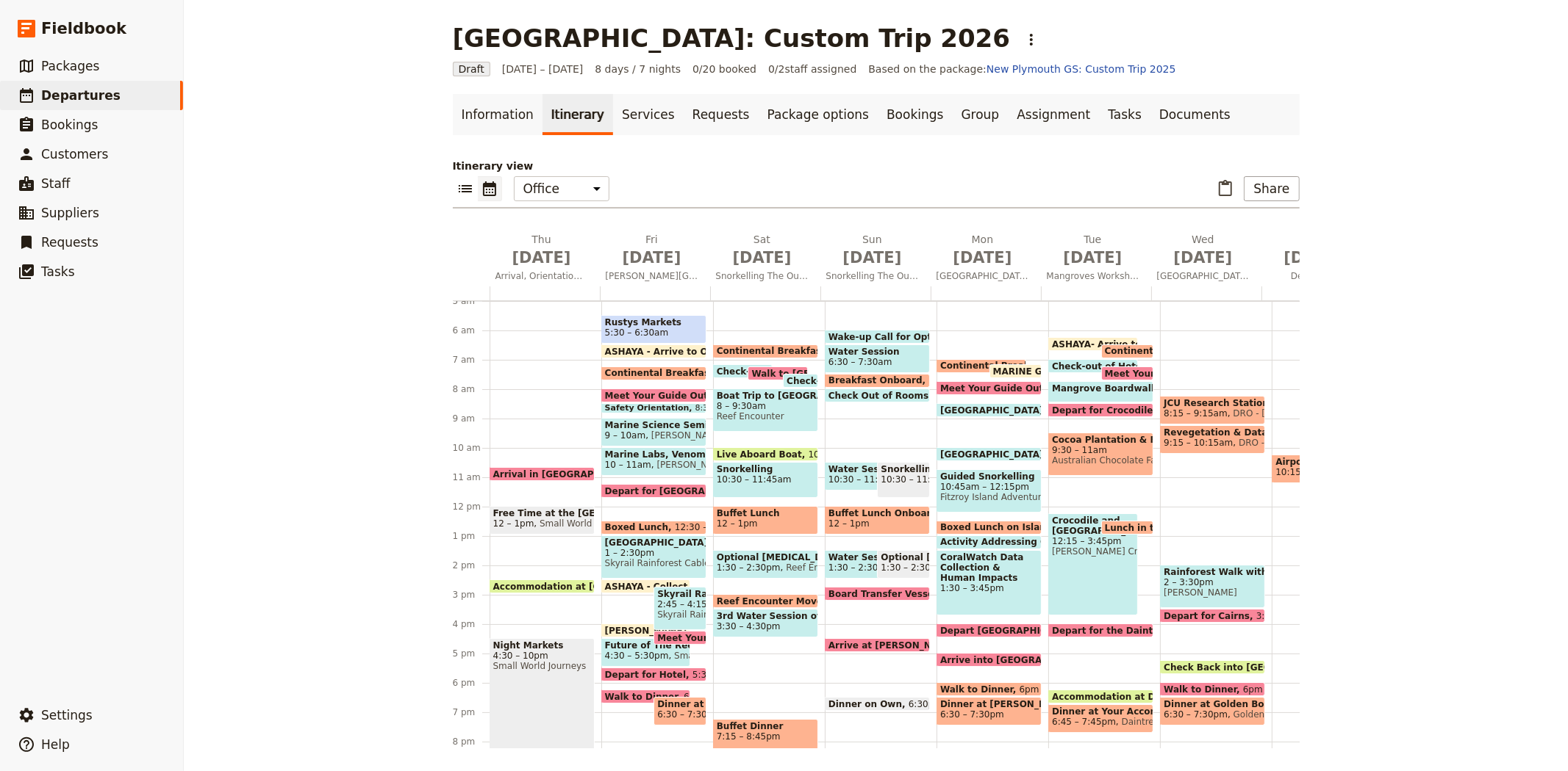
click at [619, 651] on span "4:30 – 5:30pm" at bounding box center [637, 656] width 64 height 10
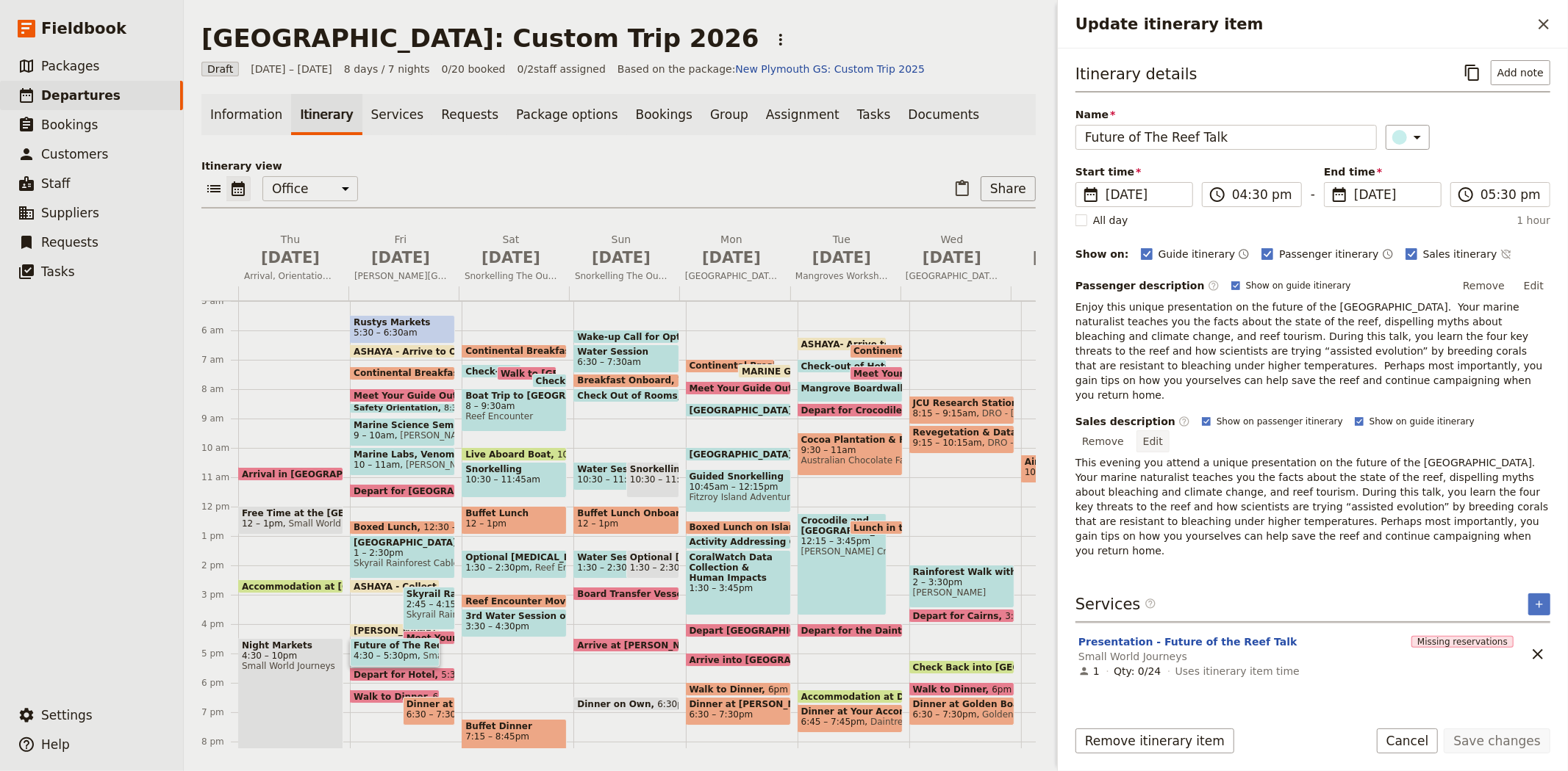
click at [1169, 430] on button "Edit" at bounding box center [1152, 441] width 33 height 22
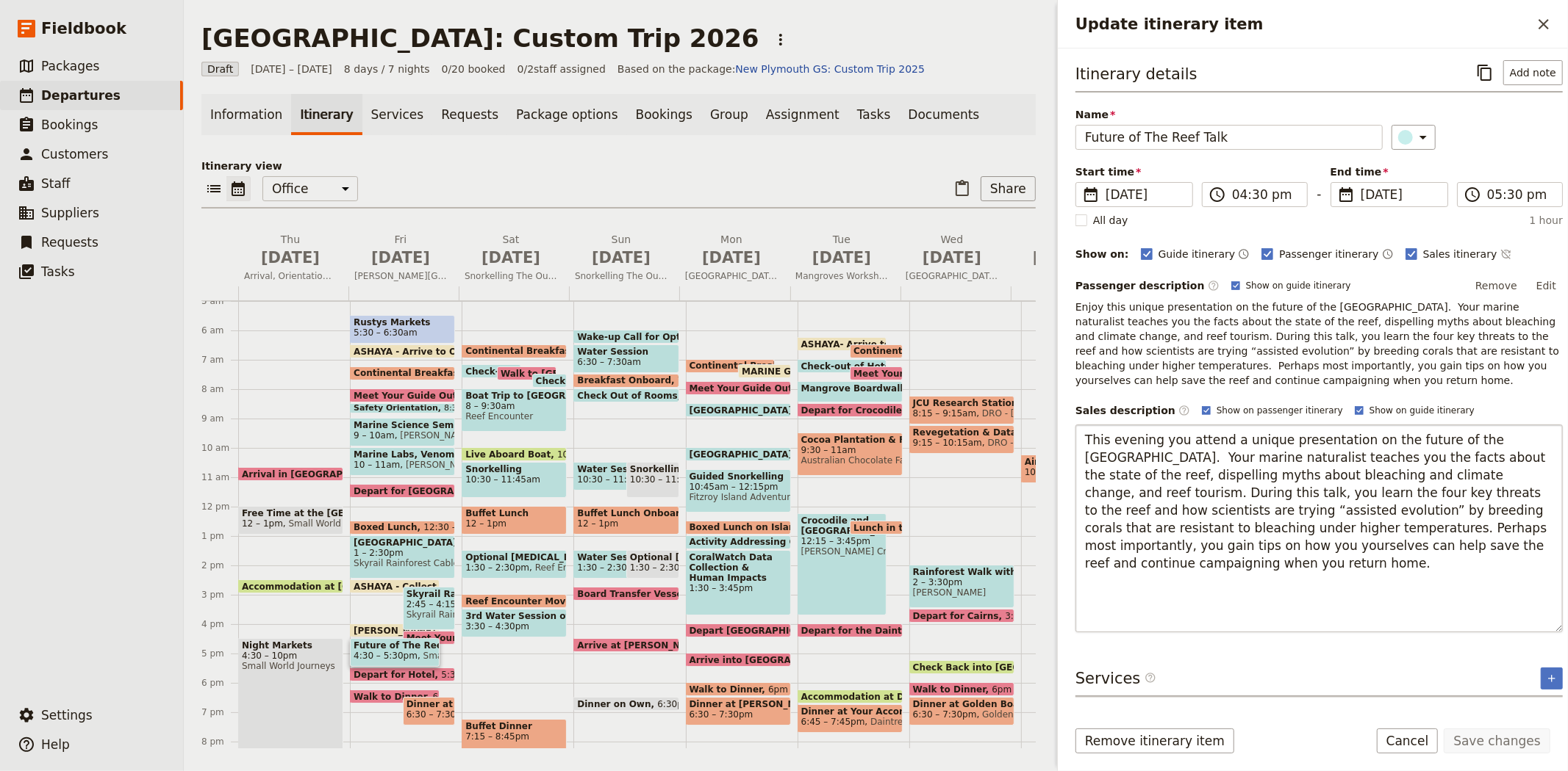
drag, startPoint x: 1545, startPoint y: 556, endPoint x: 1531, endPoint y: 627, distance: 72.4
click at [1531, 627] on textarea "This evening you attend a unique presentation on the future of the Great Barrie…" at bounding box center [1318, 529] width 487 height 208
click at [1115, 458] on textarea "This evening you attend a unique presentation on the future of the Great Barrie…" at bounding box center [1318, 529] width 487 height 208
type textarea "This evening you attend a unique presentation on the future of the Great Barrie…"
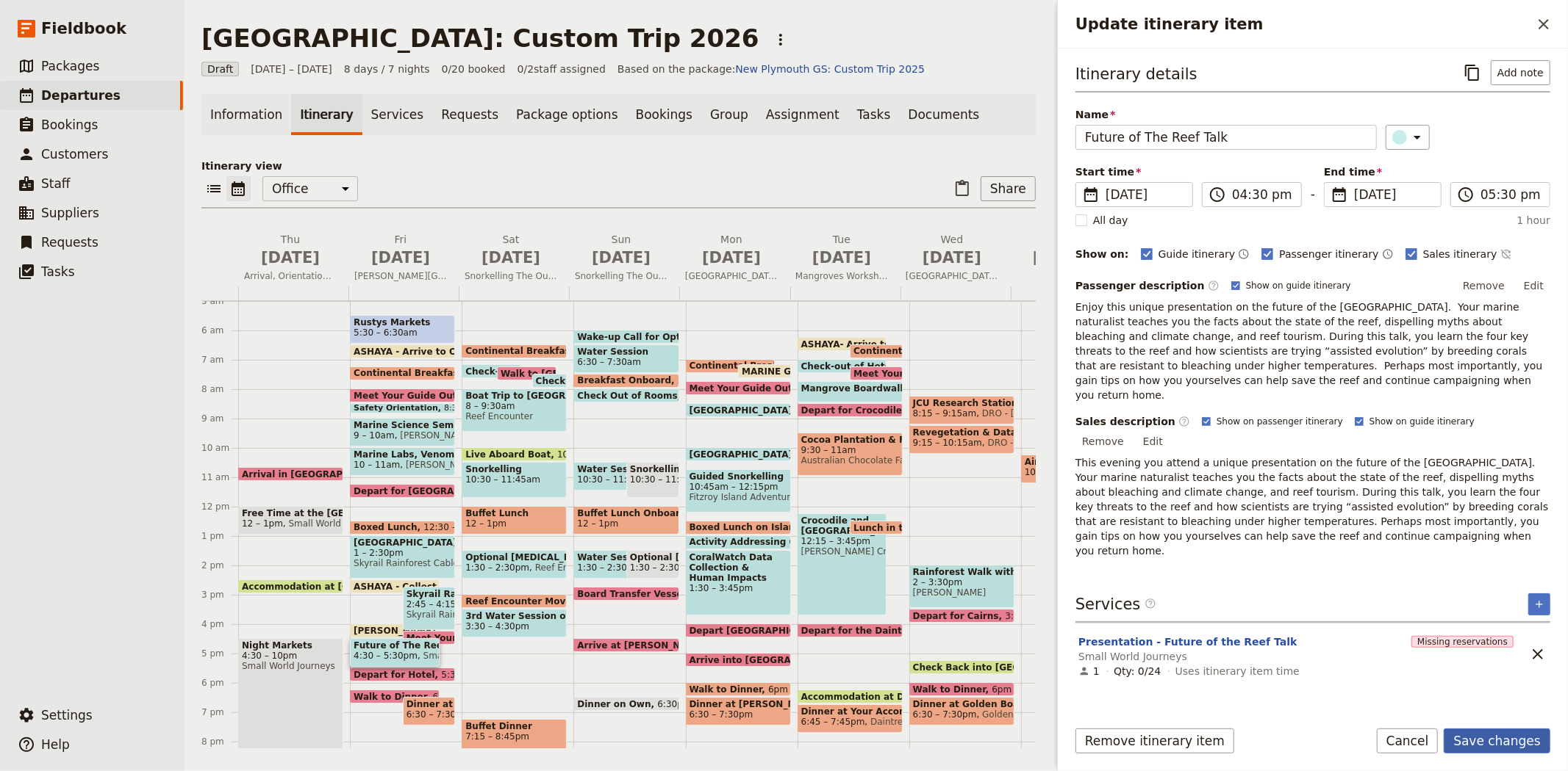
click at [1512, 736] on button "Save changes" at bounding box center [1496, 741] width 106 height 25
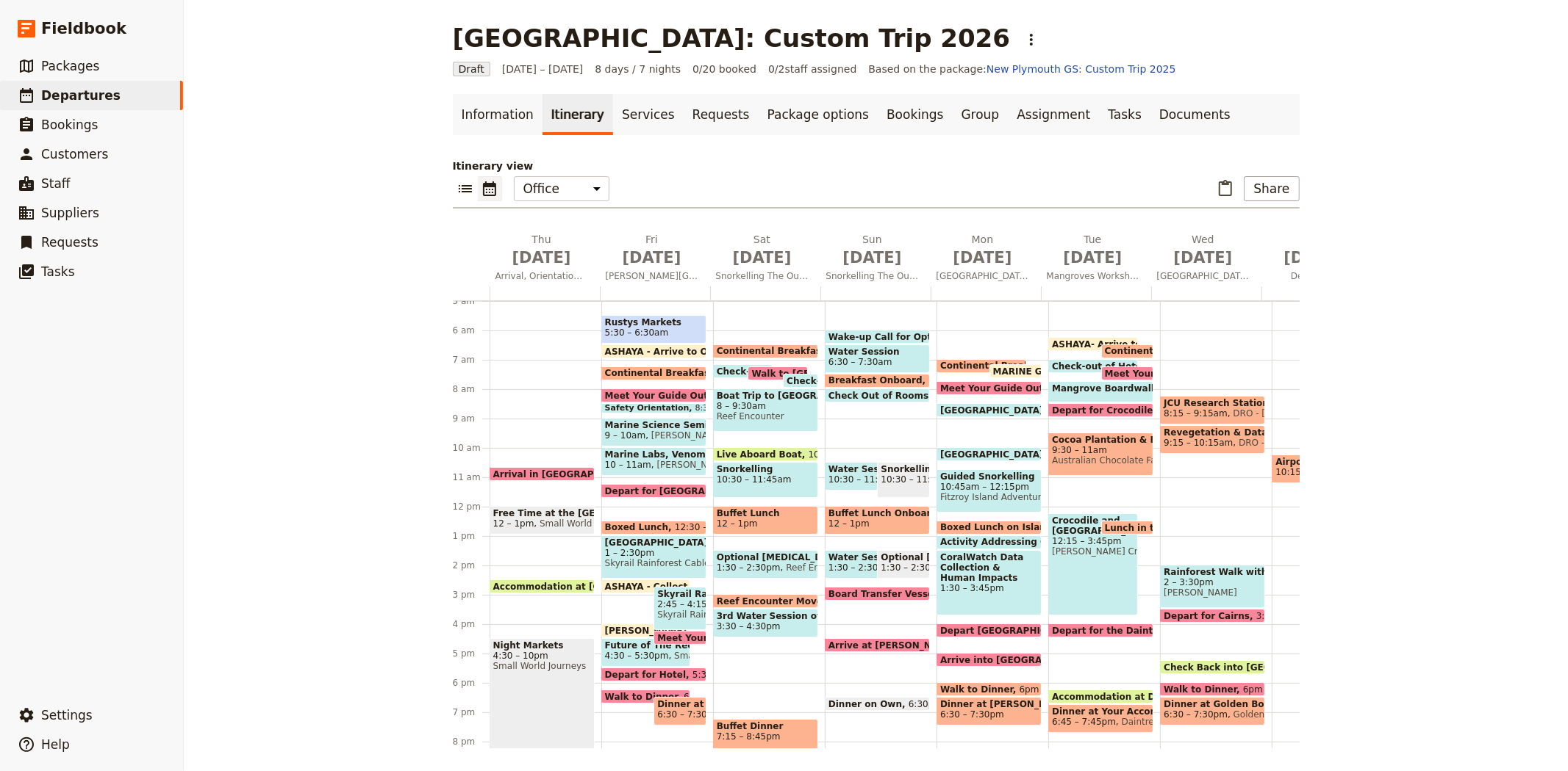
click at [1099, 449] on span "9:30 – 11am" at bounding box center [1101, 450] width 98 height 10
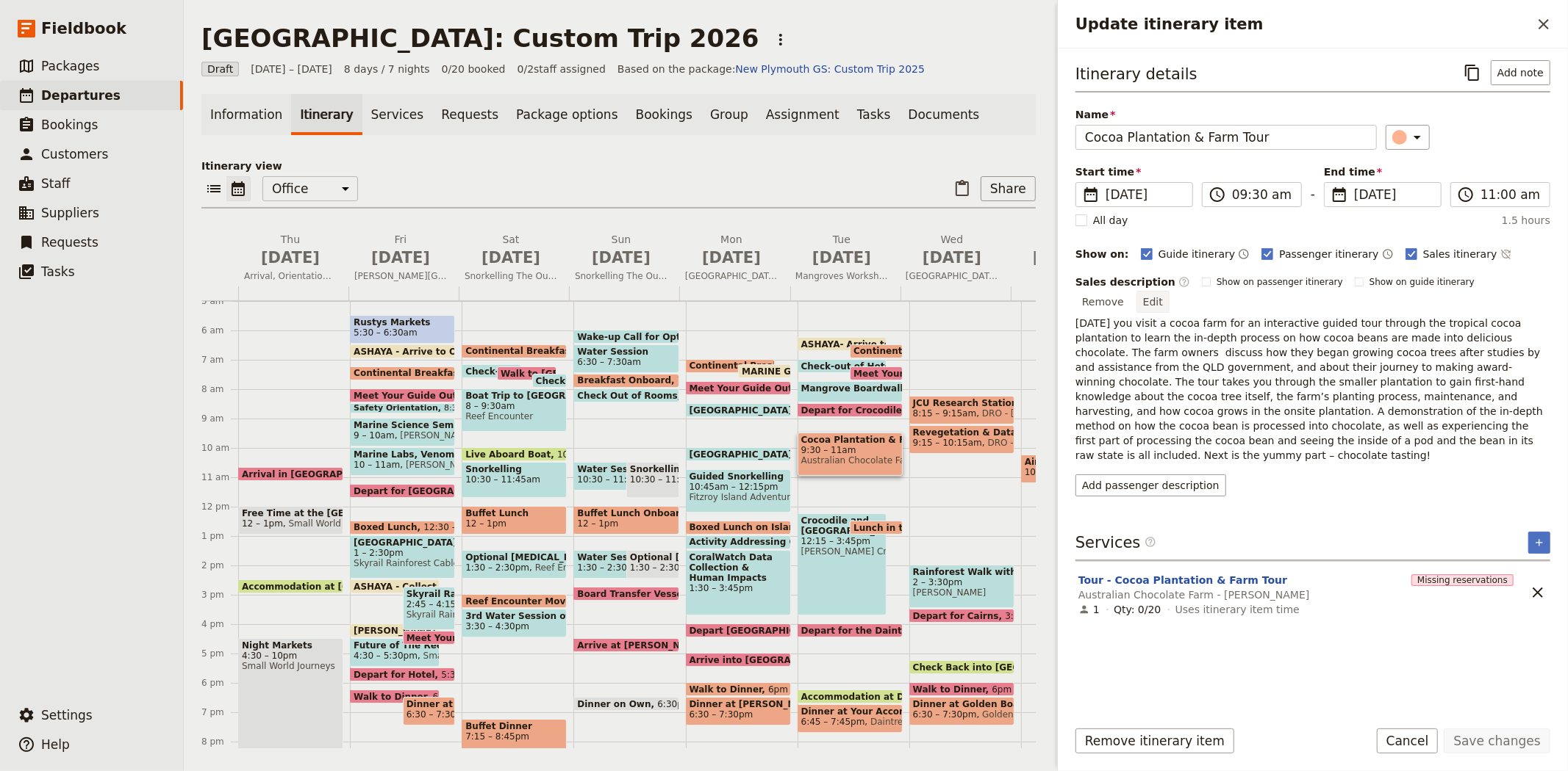
click at [1169, 291] on button "Edit" at bounding box center [1152, 302] width 33 height 22
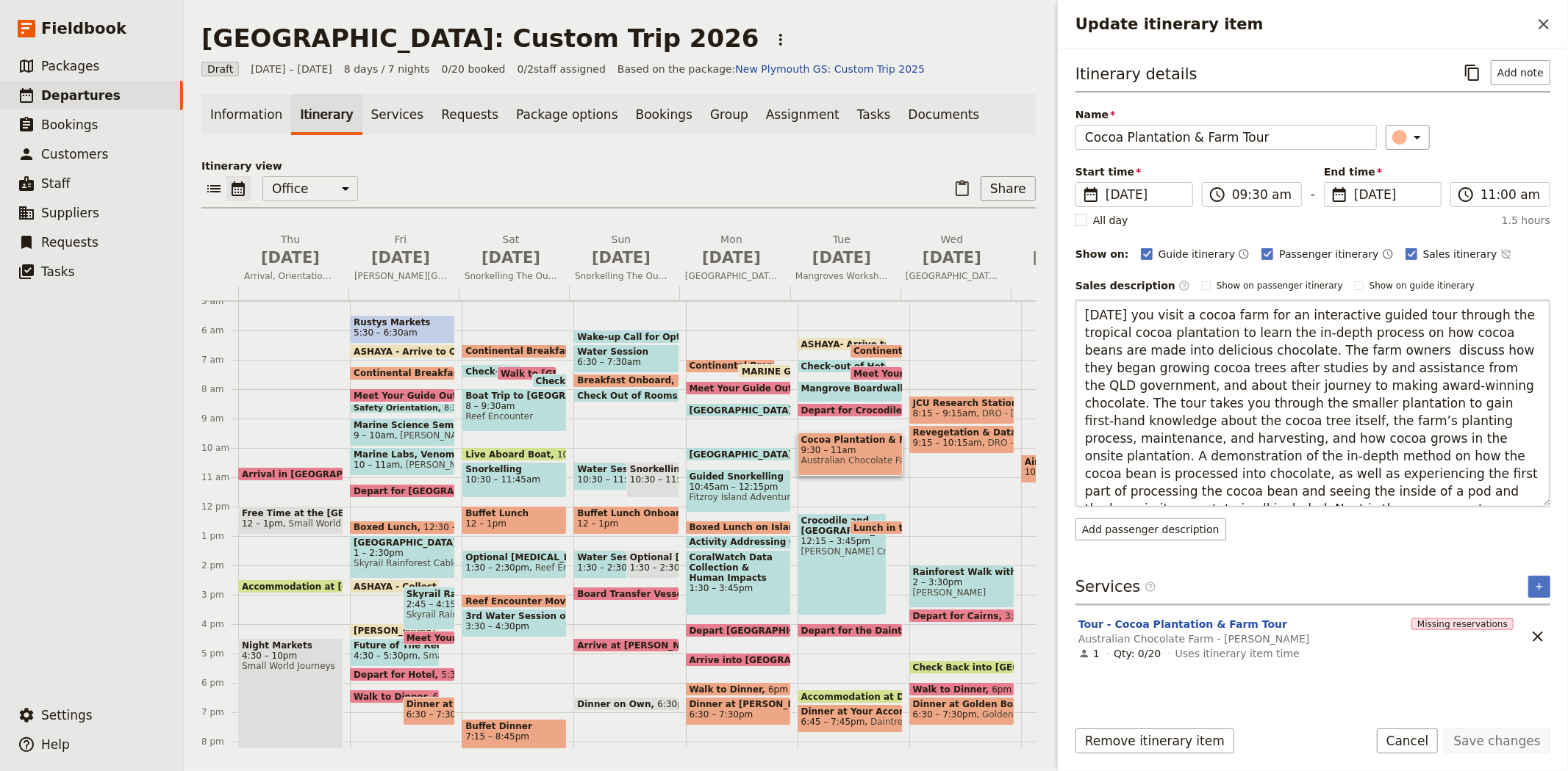
click at [1093, 316] on textarea "Today you visit a cocoa farm for an interactive guided tour through the tropica…" at bounding box center [1312, 403] width 475 height 207
type textarea "After you visit a cocoa farm for an interactive guided tour through the tropica…"
click at [1518, 733] on button "Save changes" at bounding box center [1496, 741] width 106 height 25
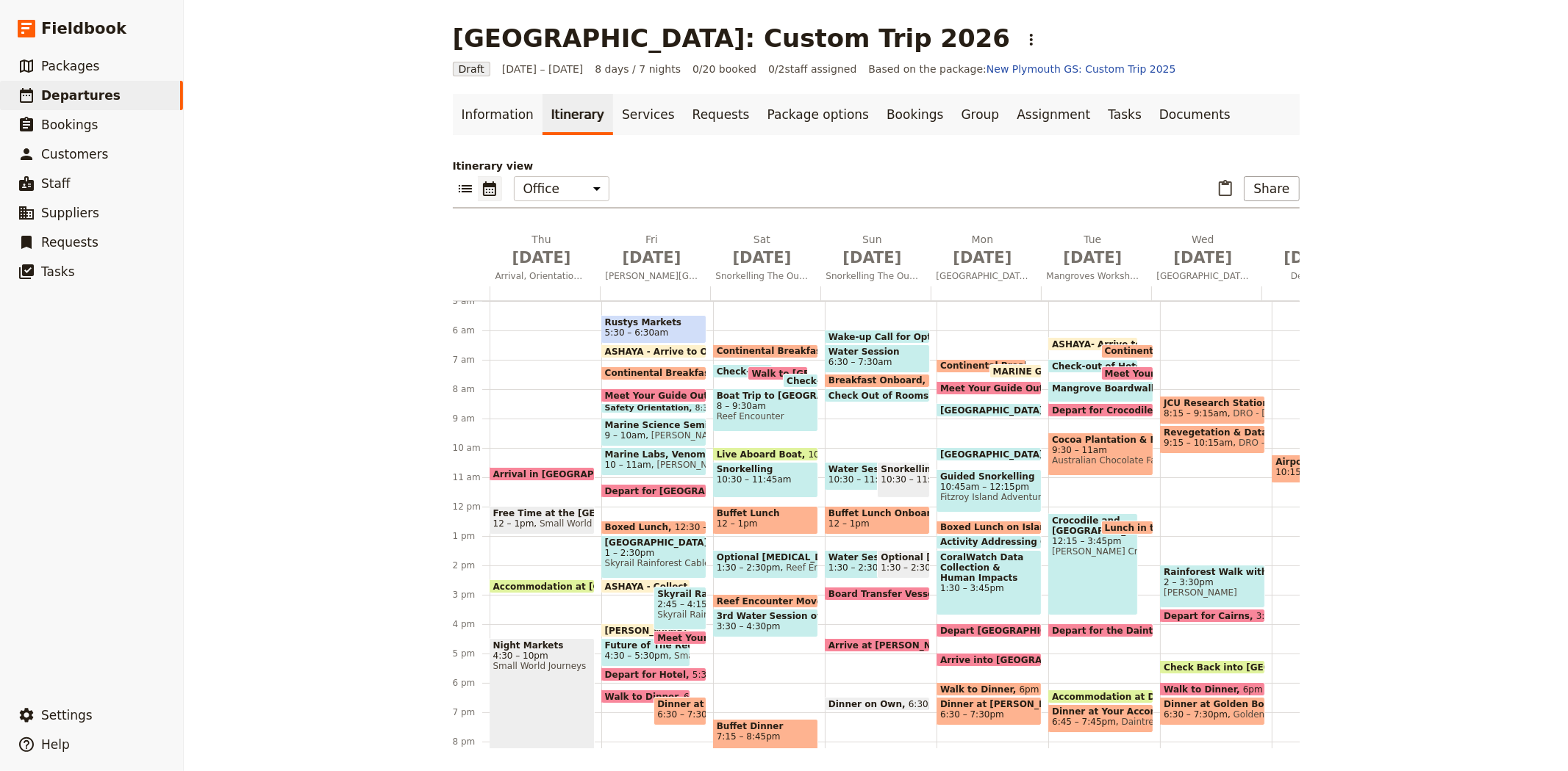
click at [1061, 576] on div "Crocodile and Wildlife Park 12:15 – 3:45pm Hartley's Crocodile Farm" at bounding box center [1092, 565] width 89 height 102
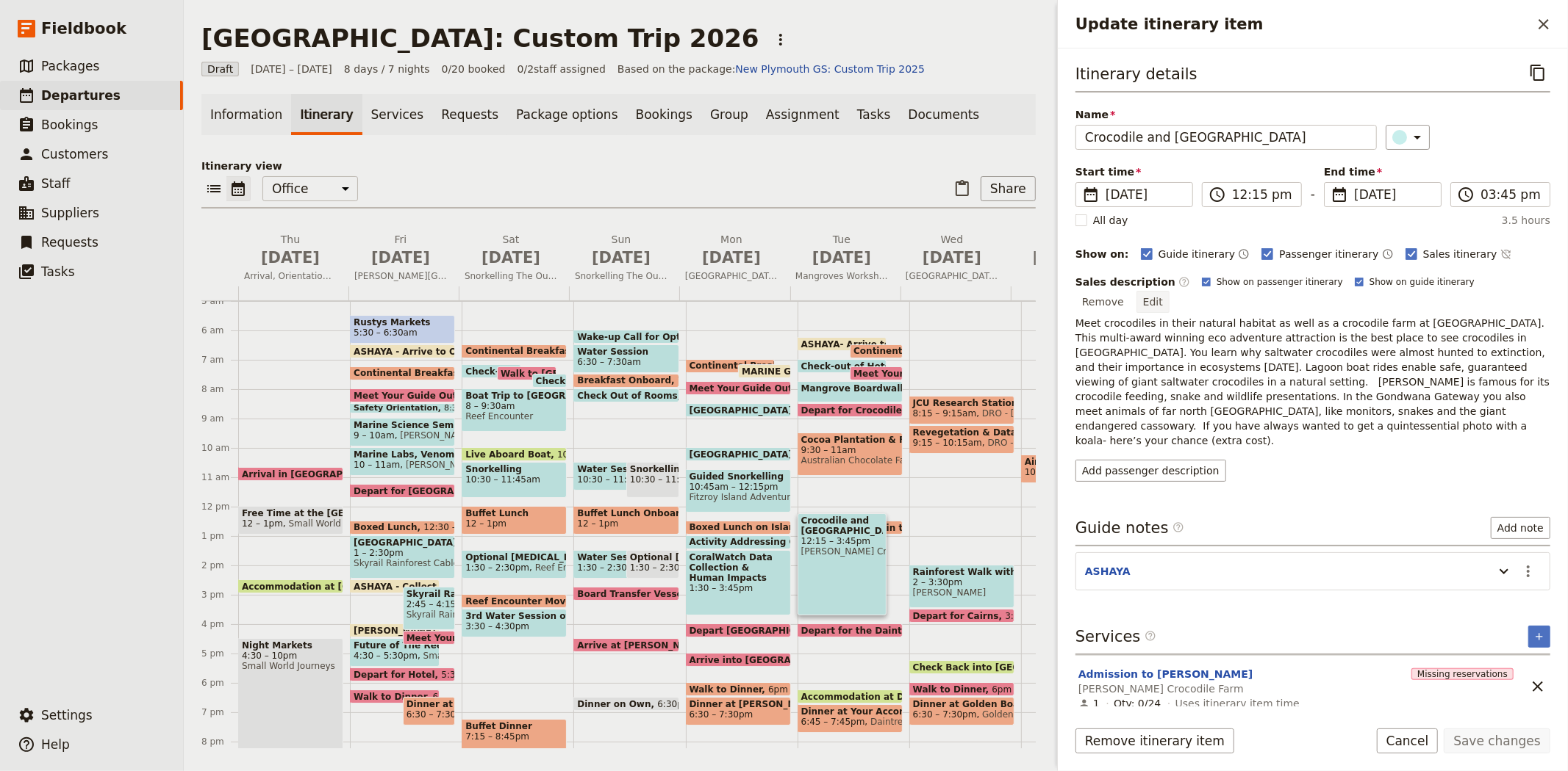
click at [1169, 291] on button "Edit" at bounding box center [1152, 302] width 33 height 22
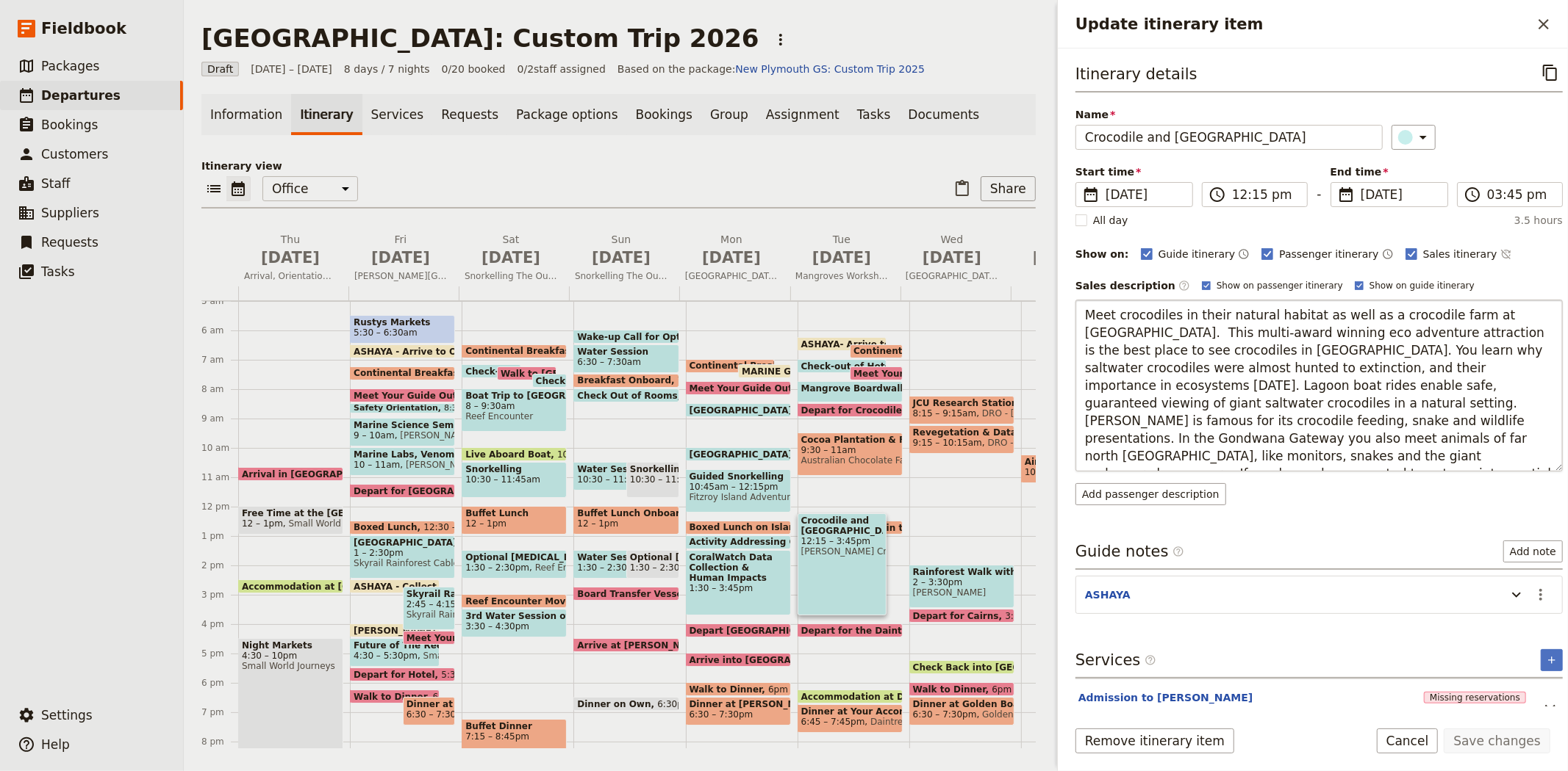
click at [1520, 316] on textarea "Meet crocodiles in their natural habitat as well as a crocodile farm at Hartley…" at bounding box center [1318, 385] width 487 height 172
type textarea "Meet crocodiles in their natural habitat as well as a crocodile farm at Hartley…"
click at [1505, 740] on button "Save changes" at bounding box center [1496, 741] width 106 height 25
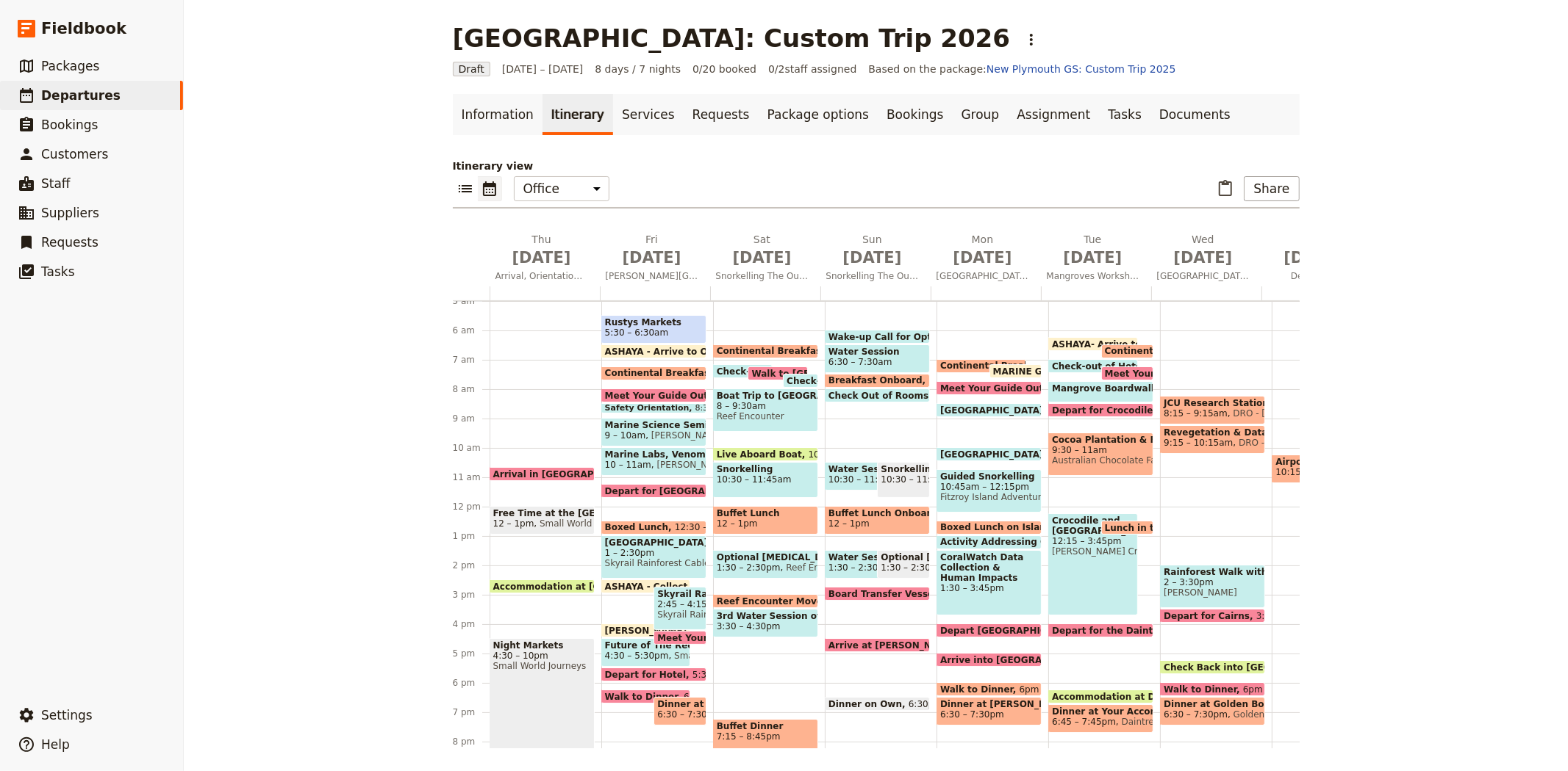
click at [1079, 573] on div "Crocodile and Wildlife Park 12:15 – 3:45pm Hartley's Crocodile Farm" at bounding box center [1092, 565] width 89 height 102
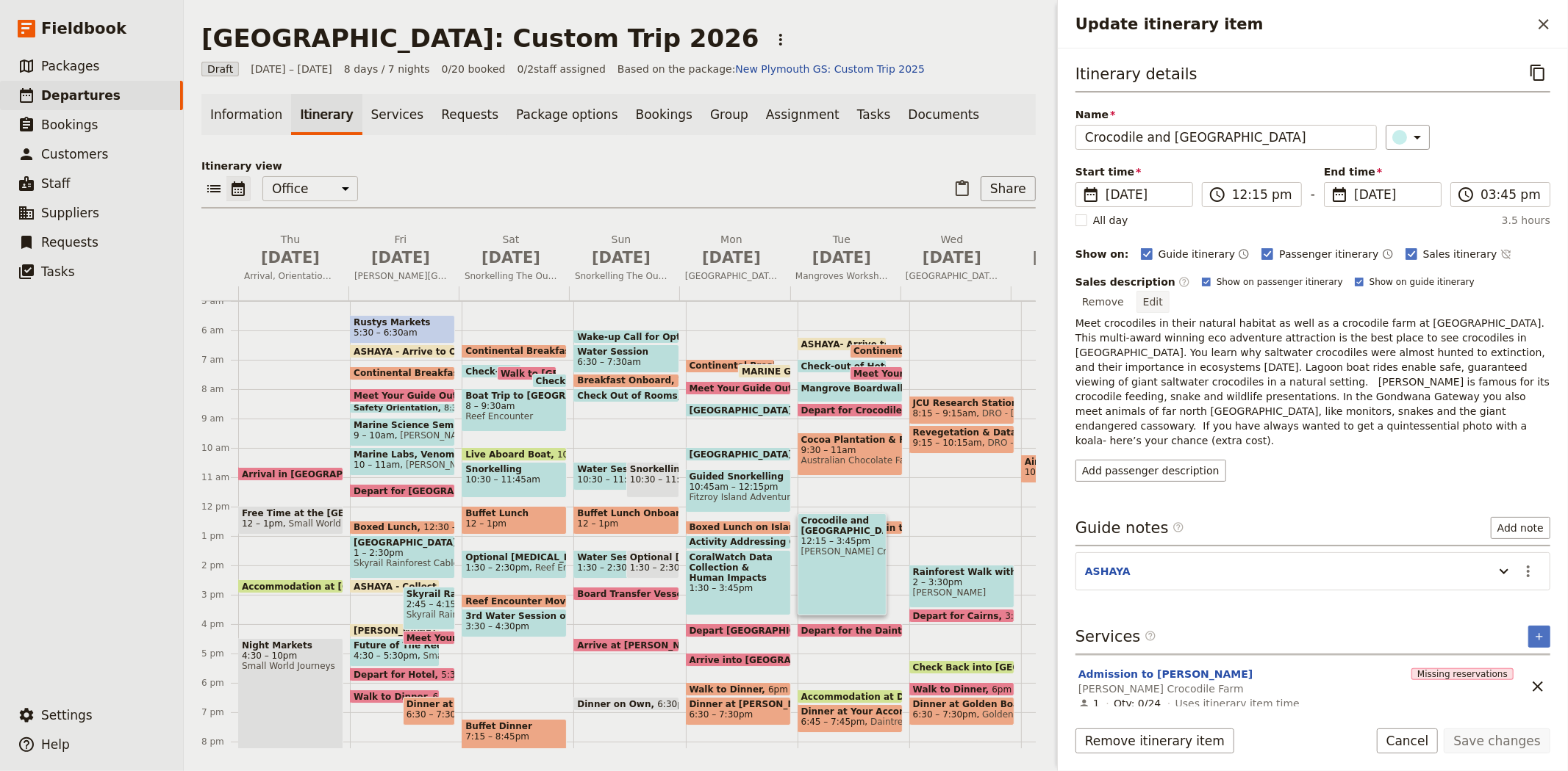
click at [1169, 291] on button "Edit" at bounding box center [1152, 302] width 33 height 22
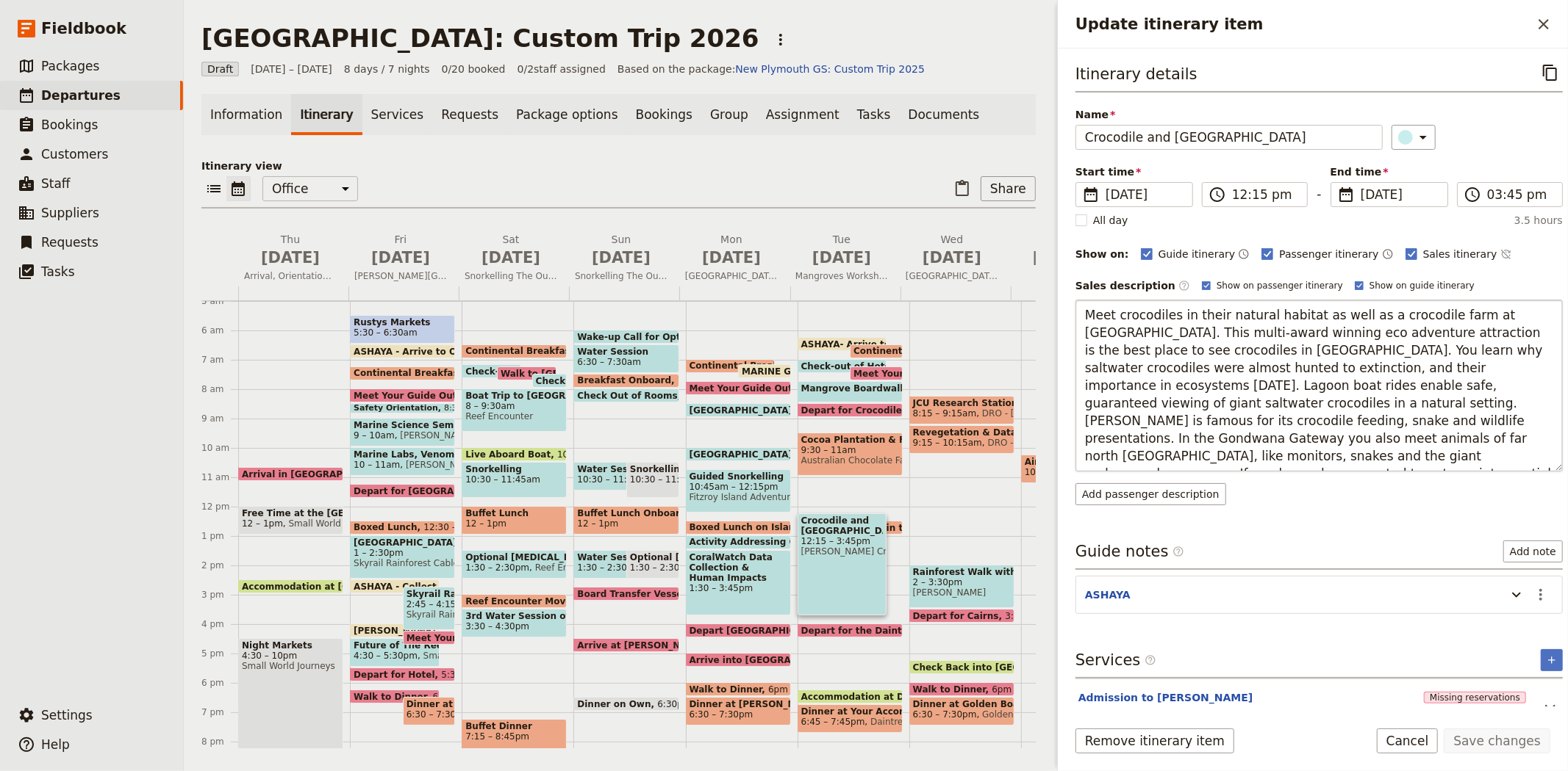
click at [1387, 437] on textarea "Meet crocodiles in their natural habitat as well as a crocodile farm at Hartley…" at bounding box center [1318, 385] width 487 height 172
click at [1510, 387] on textarea "Meet crocodiles in their natural habitat as well as a crocodile farm at Hartley…" at bounding box center [1318, 385] width 487 height 172
type textarea "Meet crocodiles in their natural habitat as well as a crocodile farm at Hartley…"
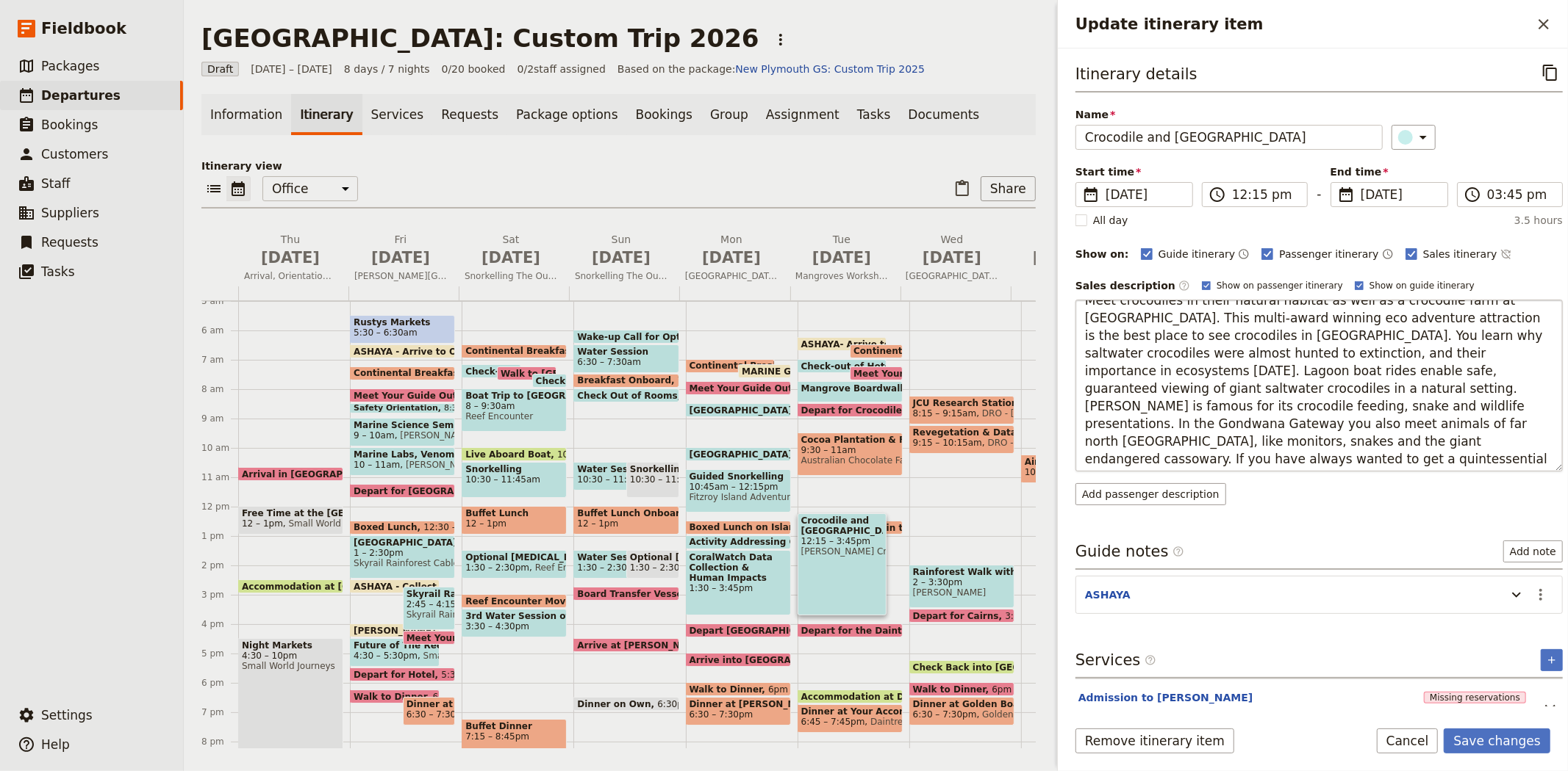
scroll to position [17, 0]
click at [1389, 421] on textarea "Meet crocodiles in their natural habitat as well as a crocodile farm at Hartley…" at bounding box center [1318, 385] width 487 height 172
click at [1508, 752] on button "Save changes" at bounding box center [1496, 741] width 106 height 25
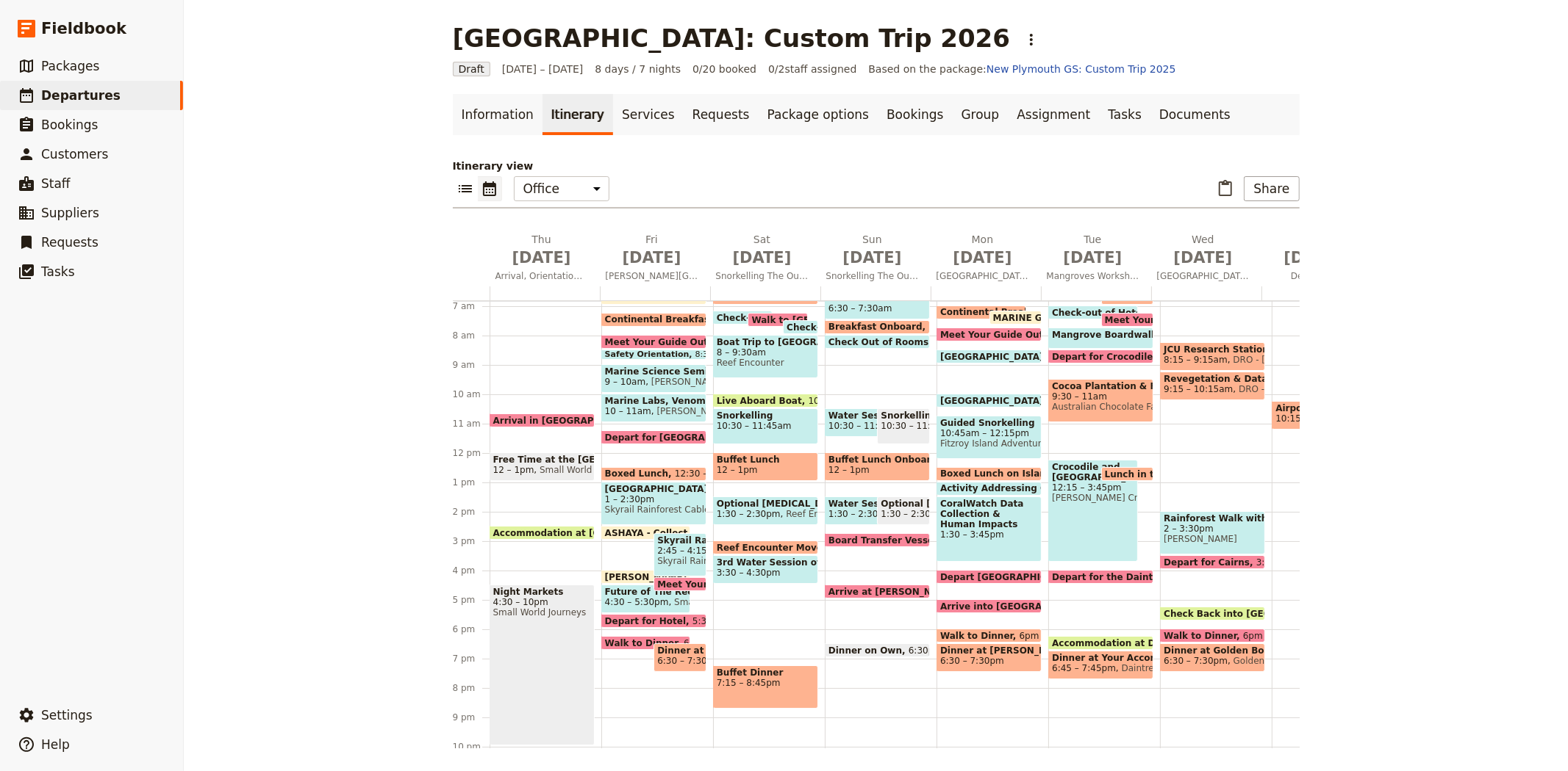
scroll to position [228, 0]
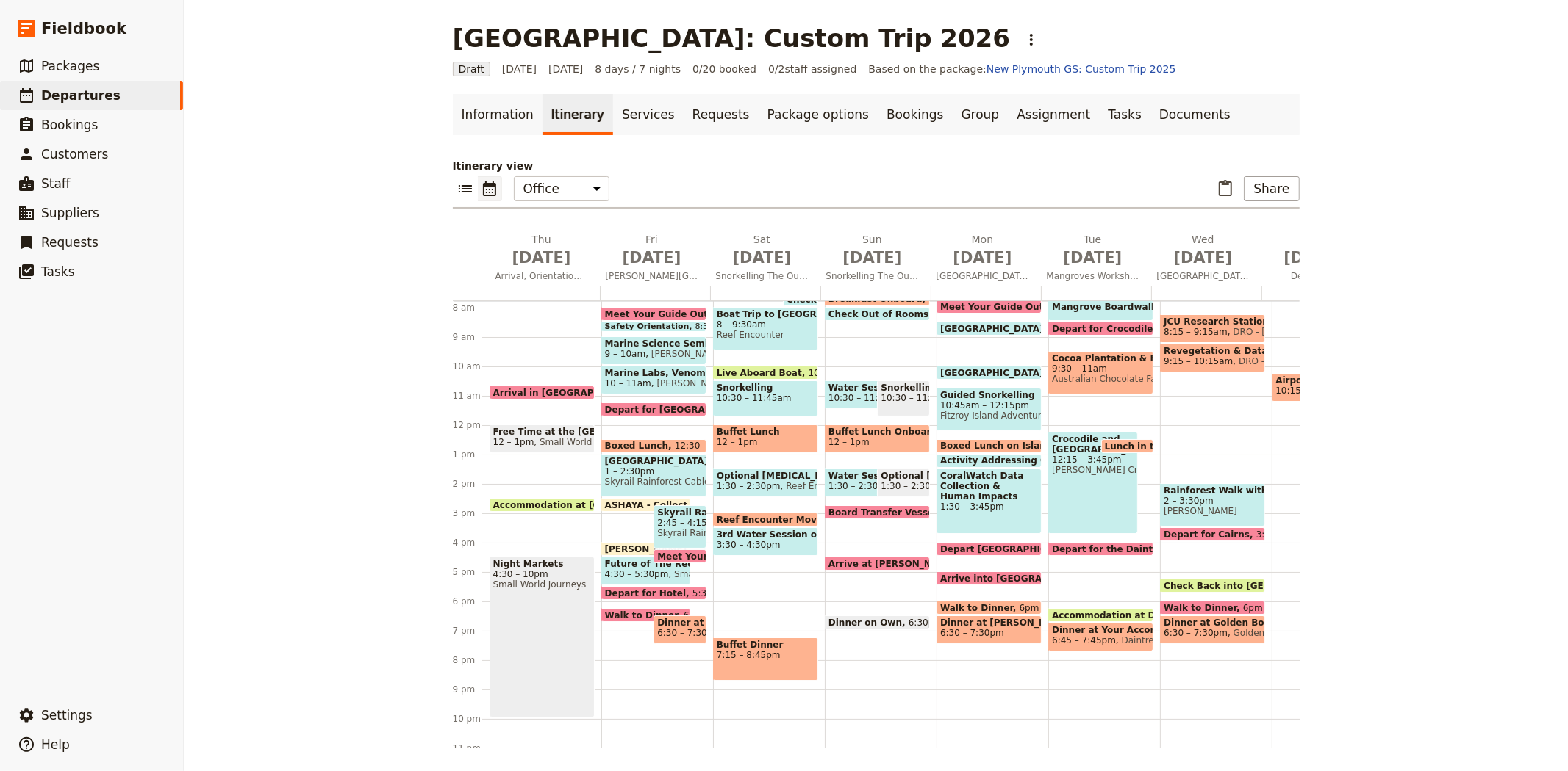
click at [1053, 560] on div "ASHAYA- Arrive to Office 6:15am Continental Breakfast at Hotel 6:30 – 7am Check…" at bounding box center [1104, 425] width 112 height 705
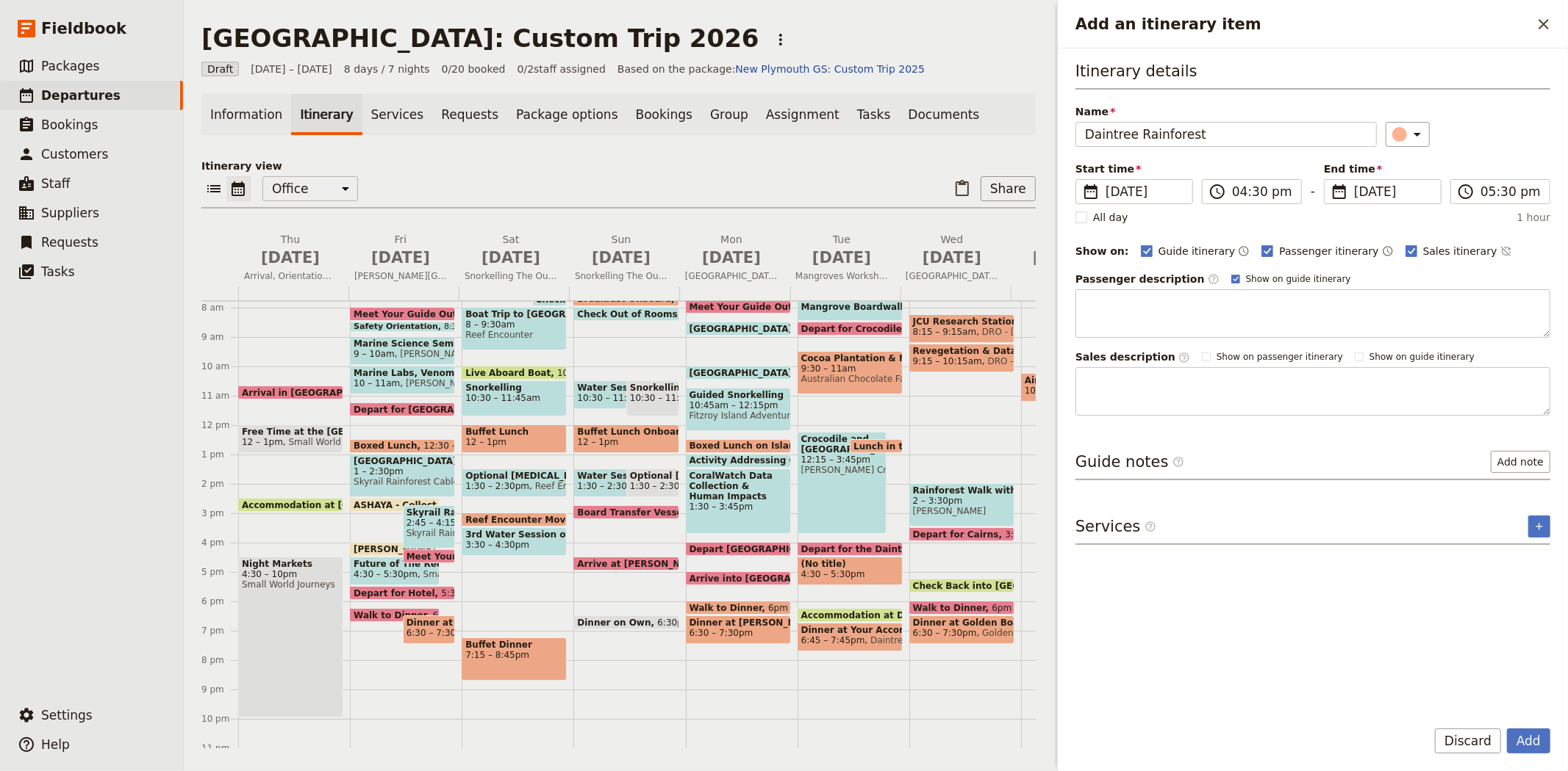
type input "Daintree Rainforest"
click at [1134, 386] on textarea "Add an itinerary item" at bounding box center [1312, 391] width 475 height 48
paste textarea "Later you enter the magical Daintree Rainforest –some of the oldest continuousl…"
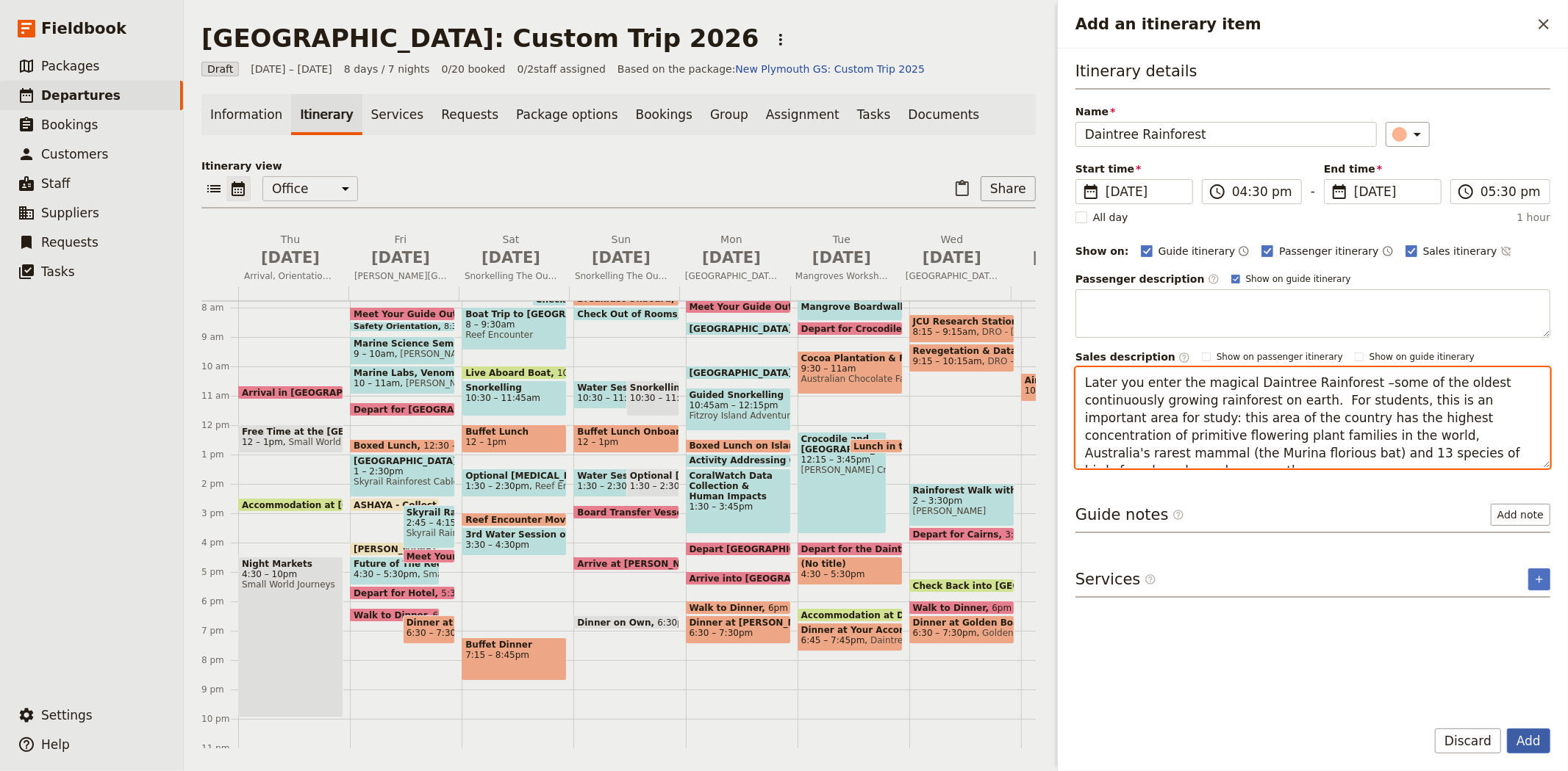
type textarea "Later you enter the magical Daintree Rainforest –some of the oldest continuousl…"
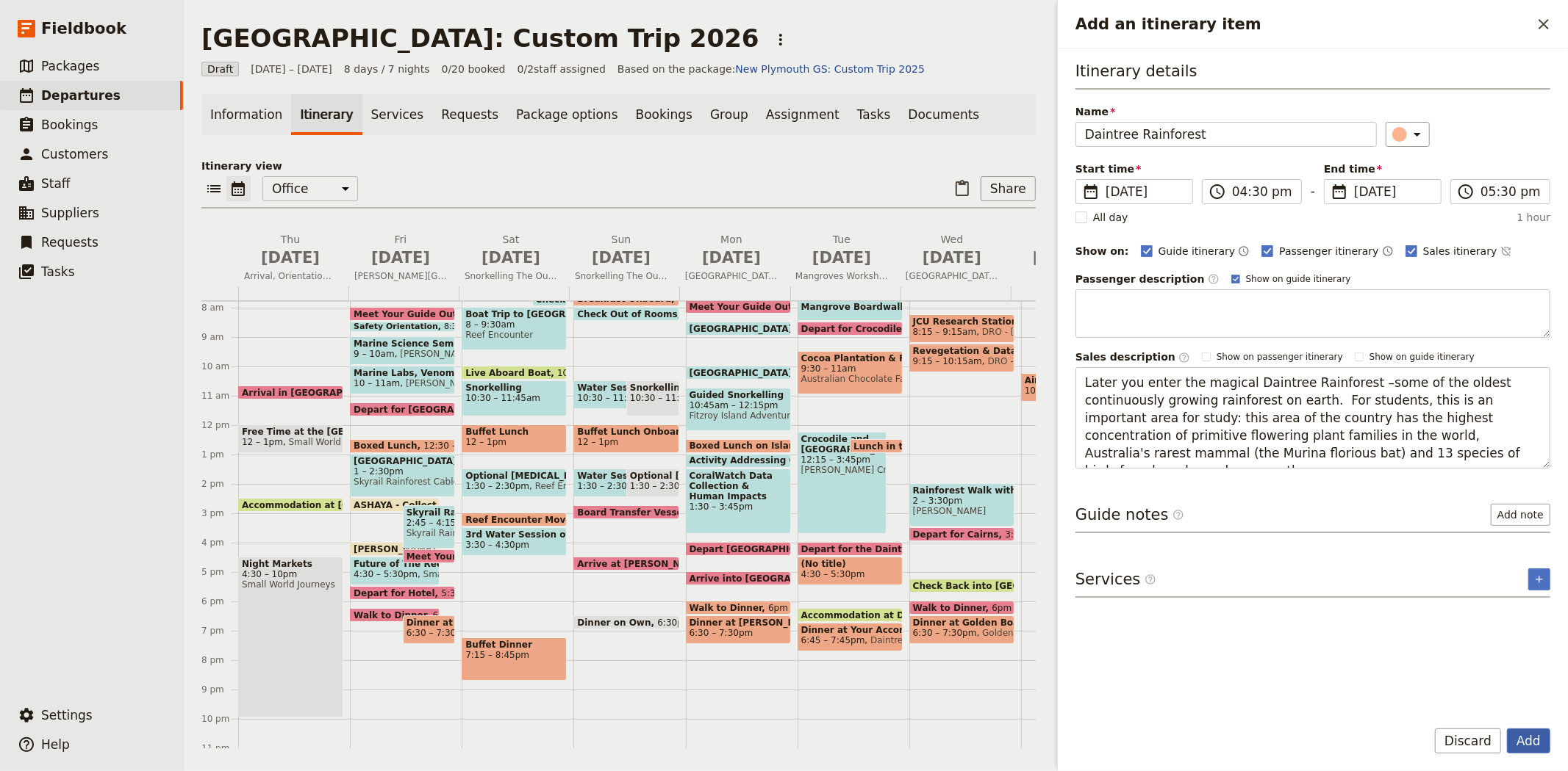
click at [1517, 752] on button "Add" at bounding box center [1528, 741] width 44 height 25
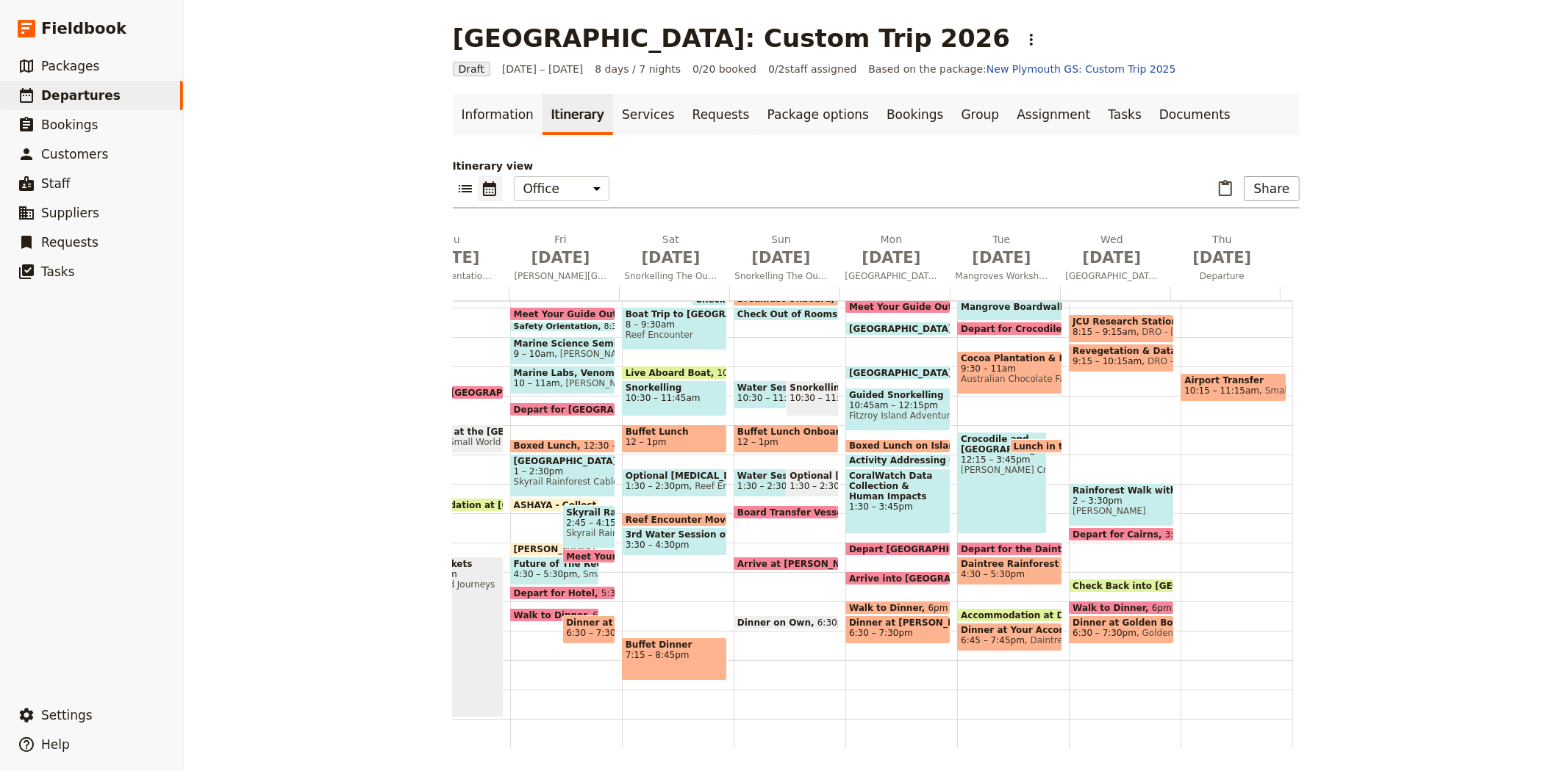
scroll to position [147, 0]
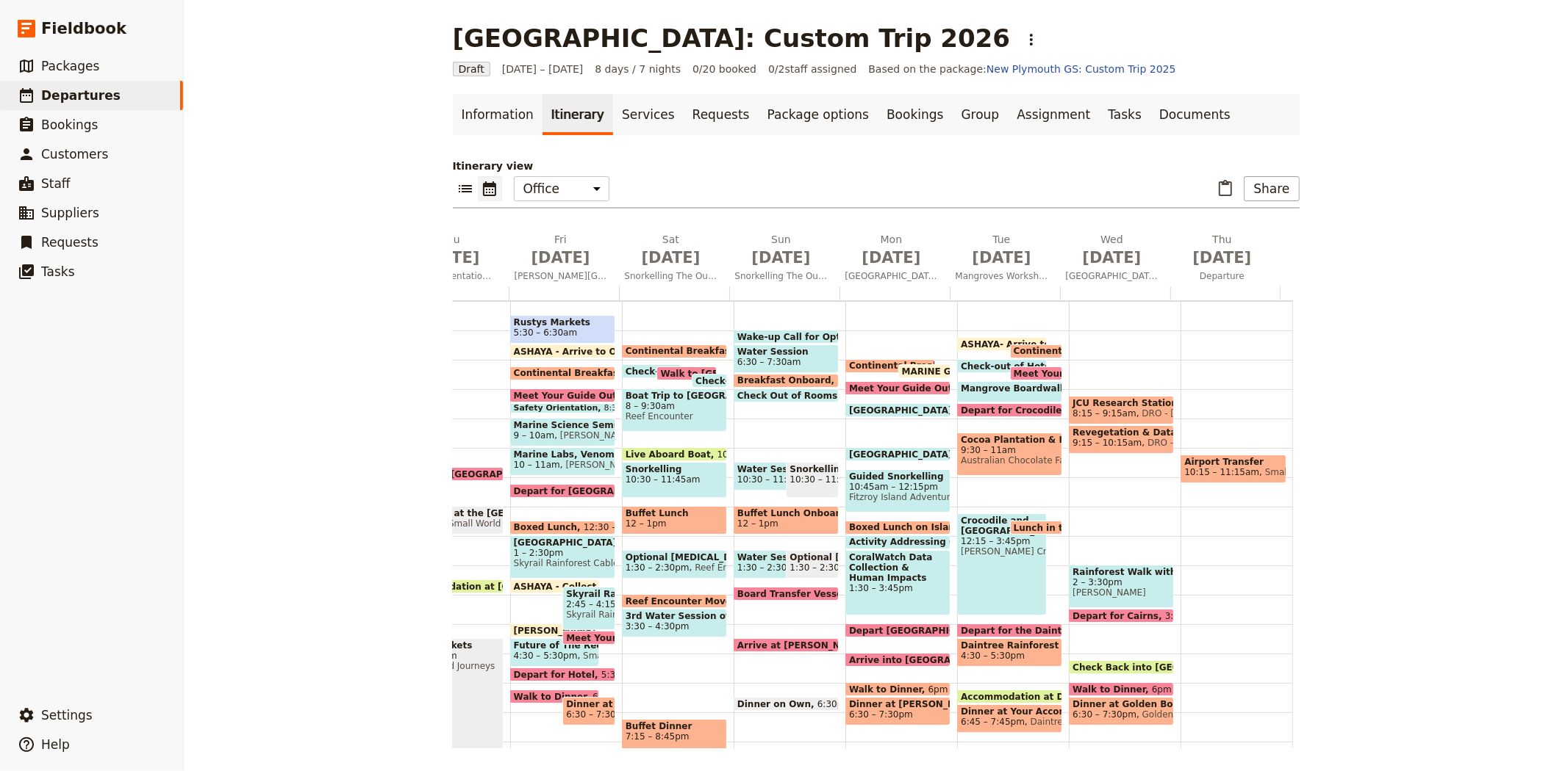
click at [1112, 435] on span "Revegetation & Data Collection" at bounding box center [1122, 432] width 98 height 10
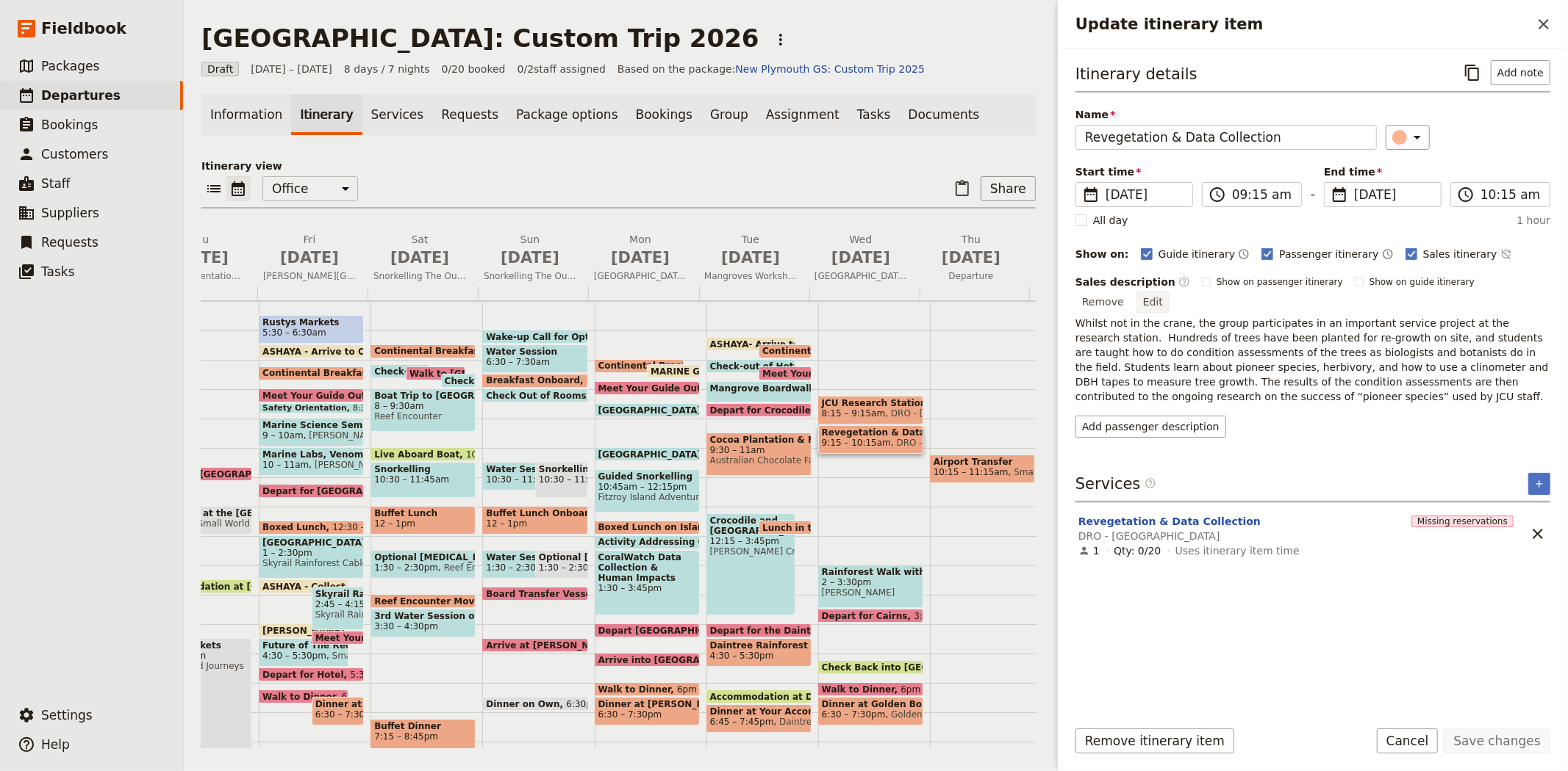
click at [1169, 291] on button "Edit" at bounding box center [1152, 302] width 33 height 22
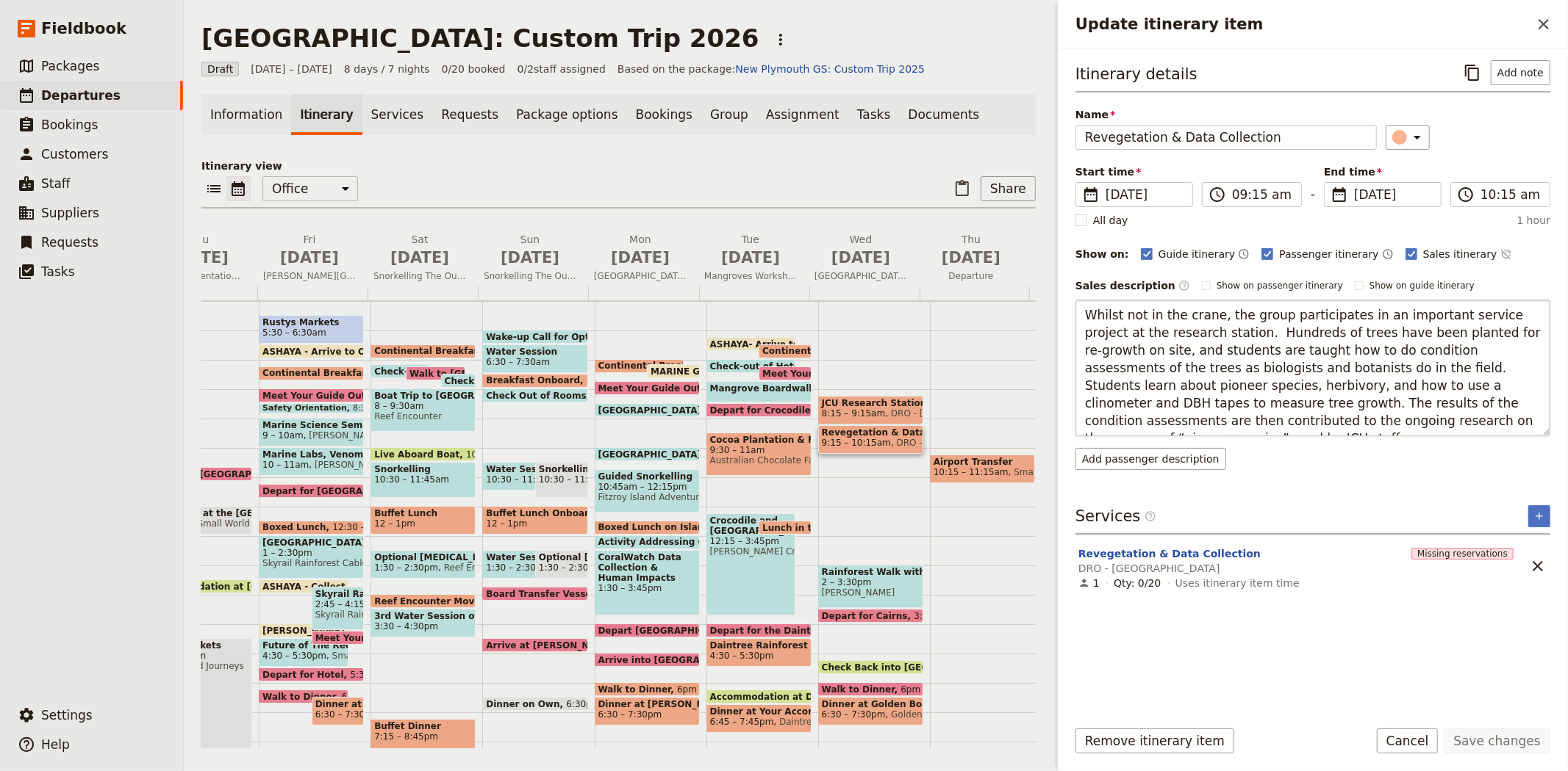
click at [1202, 333] on textarea "Whilst not in the crane, the group participates in an important service project…" at bounding box center [1312, 368] width 475 height 137
type textarea "Whilst not in the crane, the group participates in an important service project…"
click at [1514, 734] on button "Save changes" at bounding box center [1496, 741] width 106 height 25
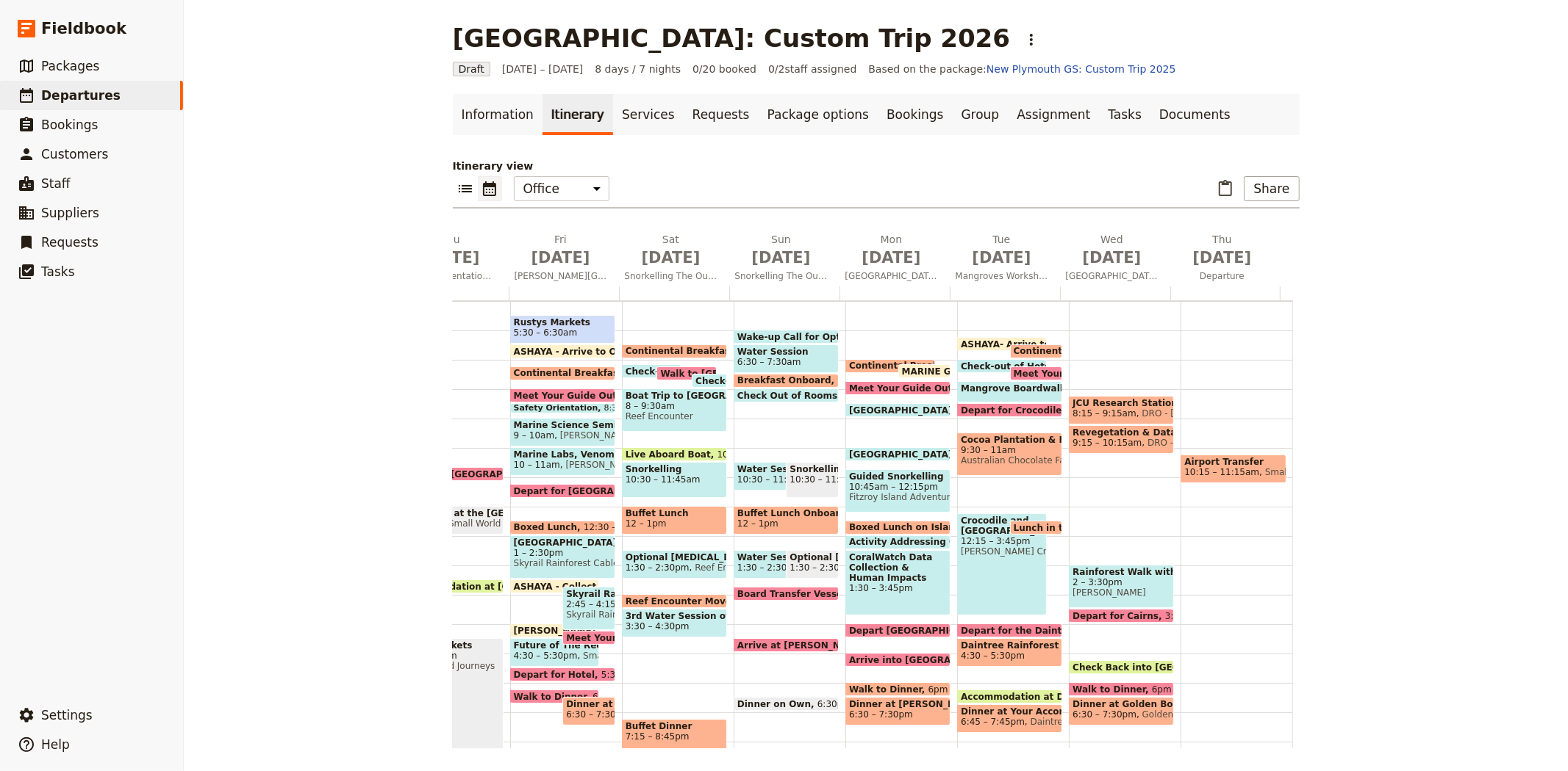
click at [1096, 588] on span "Mossman Gorge" at bounding box center [1122, 592] width 98 height 10
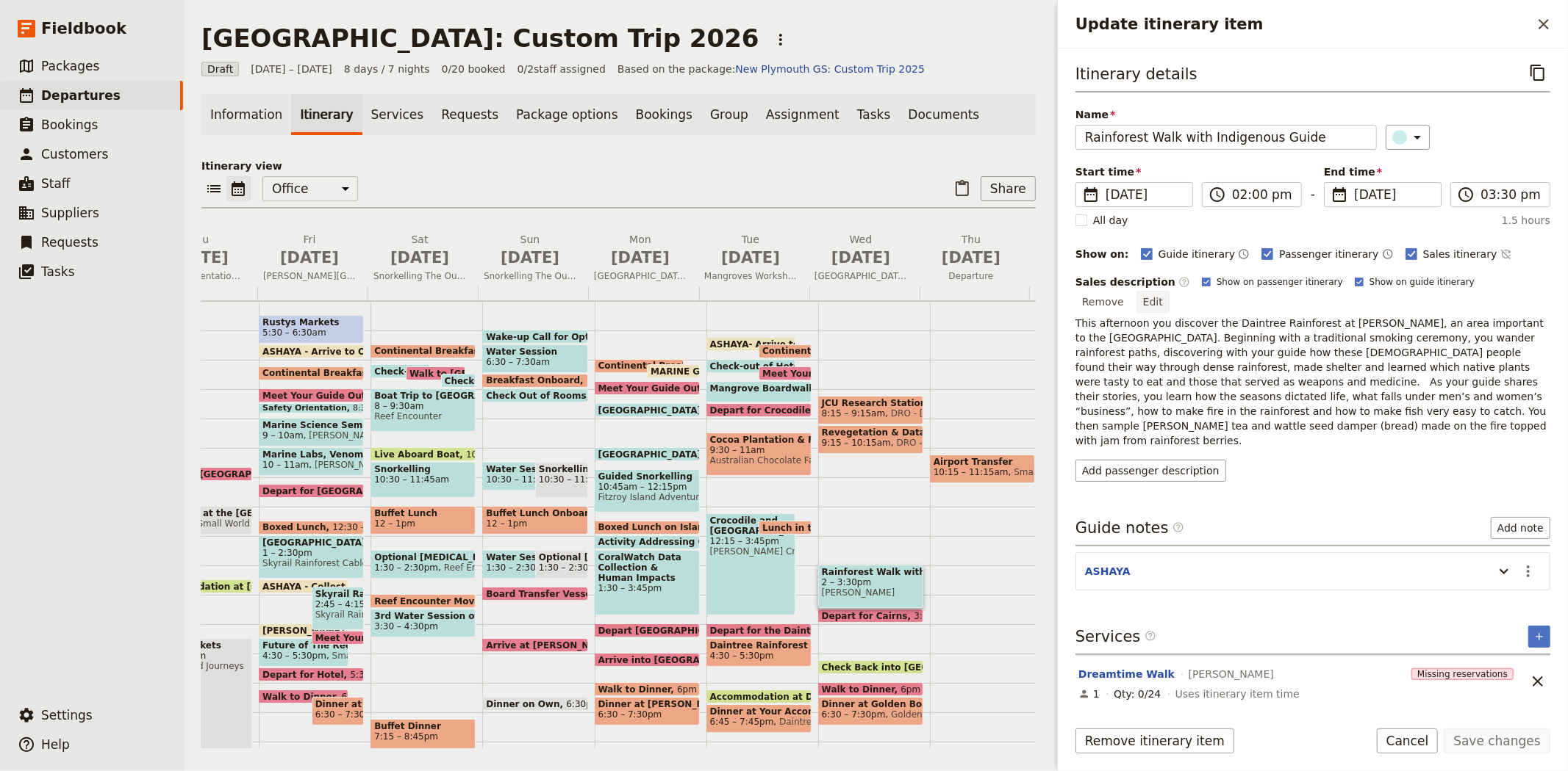
click at [1169, 291] on button "Edit" at bounding box center [1152, 302] width 33 height 22
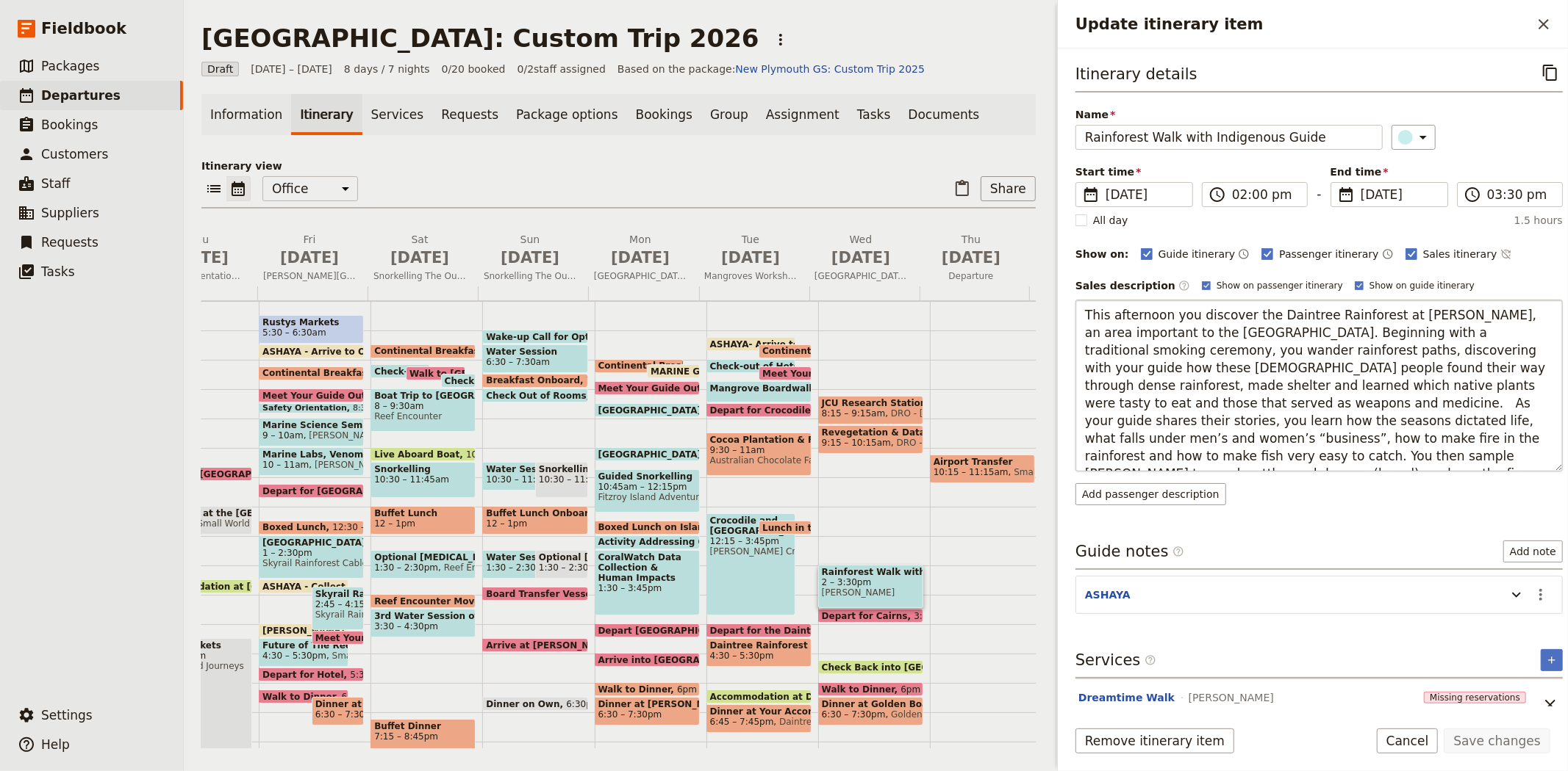
click at [1188, 313] on textarea "This afternoon you discover the Daintree Rainforest at Mossman Gorge, an area i…" at bounding box center [1318, 385] width 487 height 172
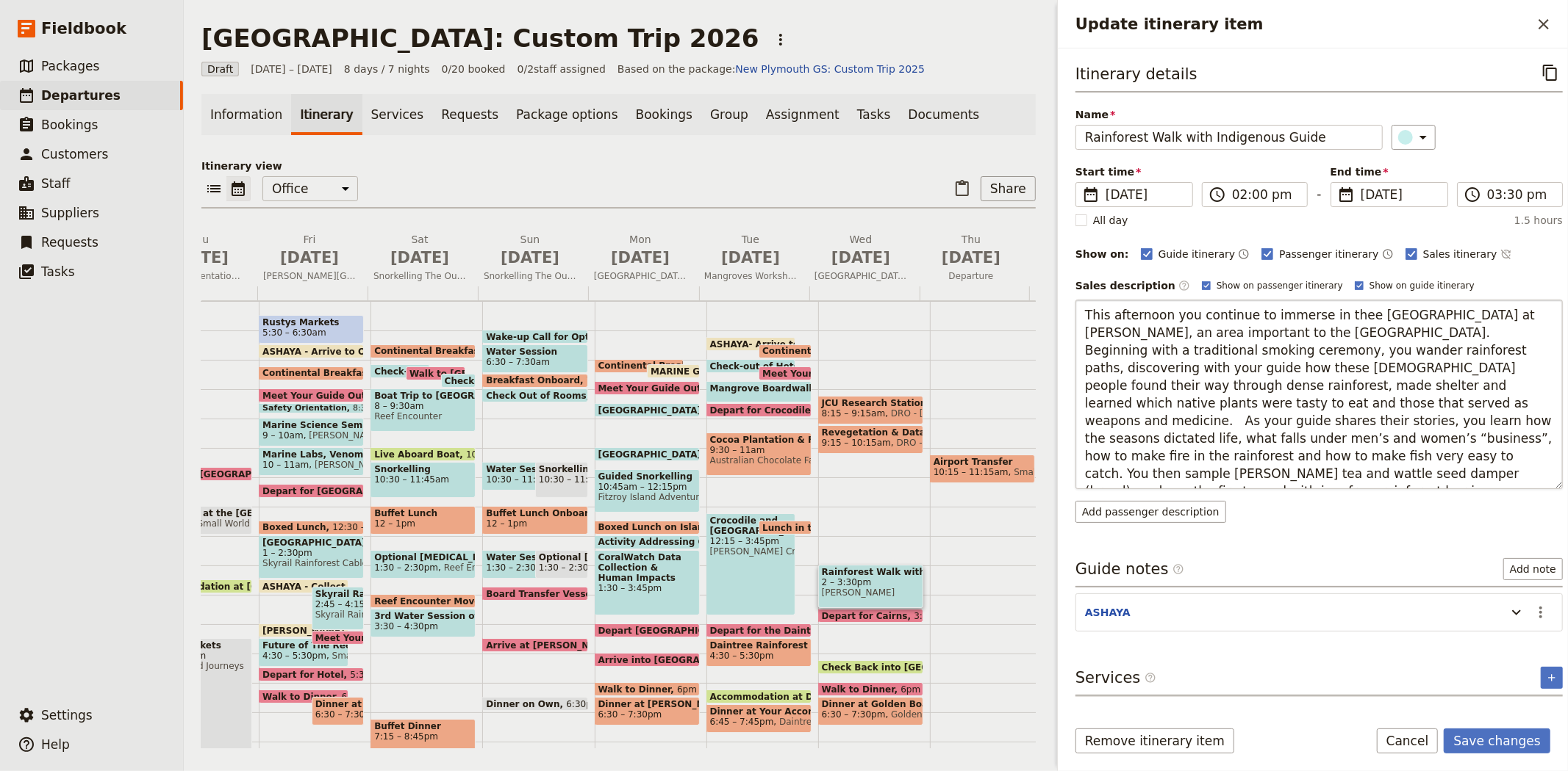
type textarea "This afternoon you continue to immerse in the Daintree Rainforest at Mossman Go…"
click at [1511, 740] on button "Save changes" at bounding box center [1496, 741] width 106 height 25
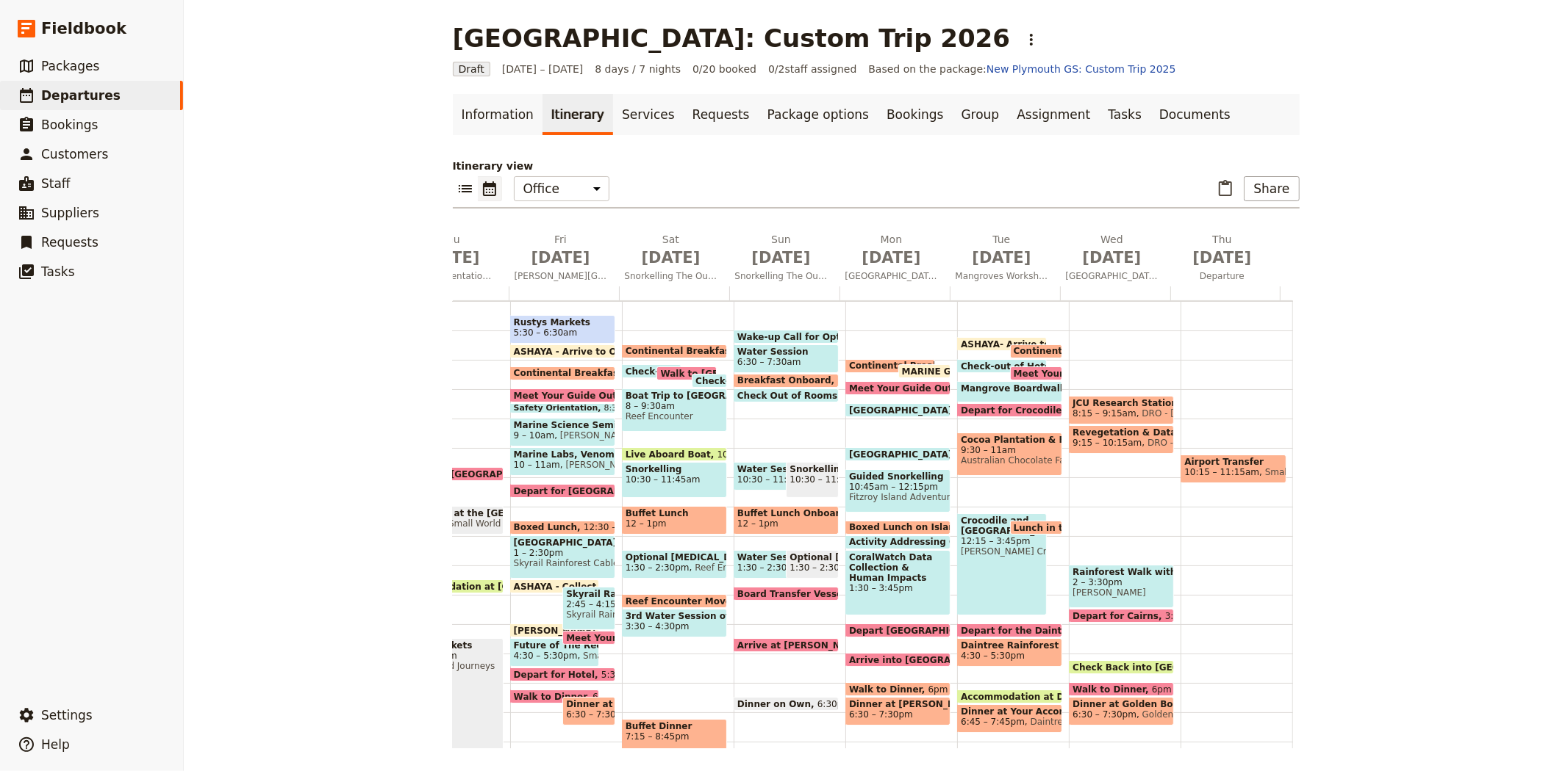
click at [1104, 588] on span "Mossman Gorge" at bounding box center [1122, 592] width 98 height 10
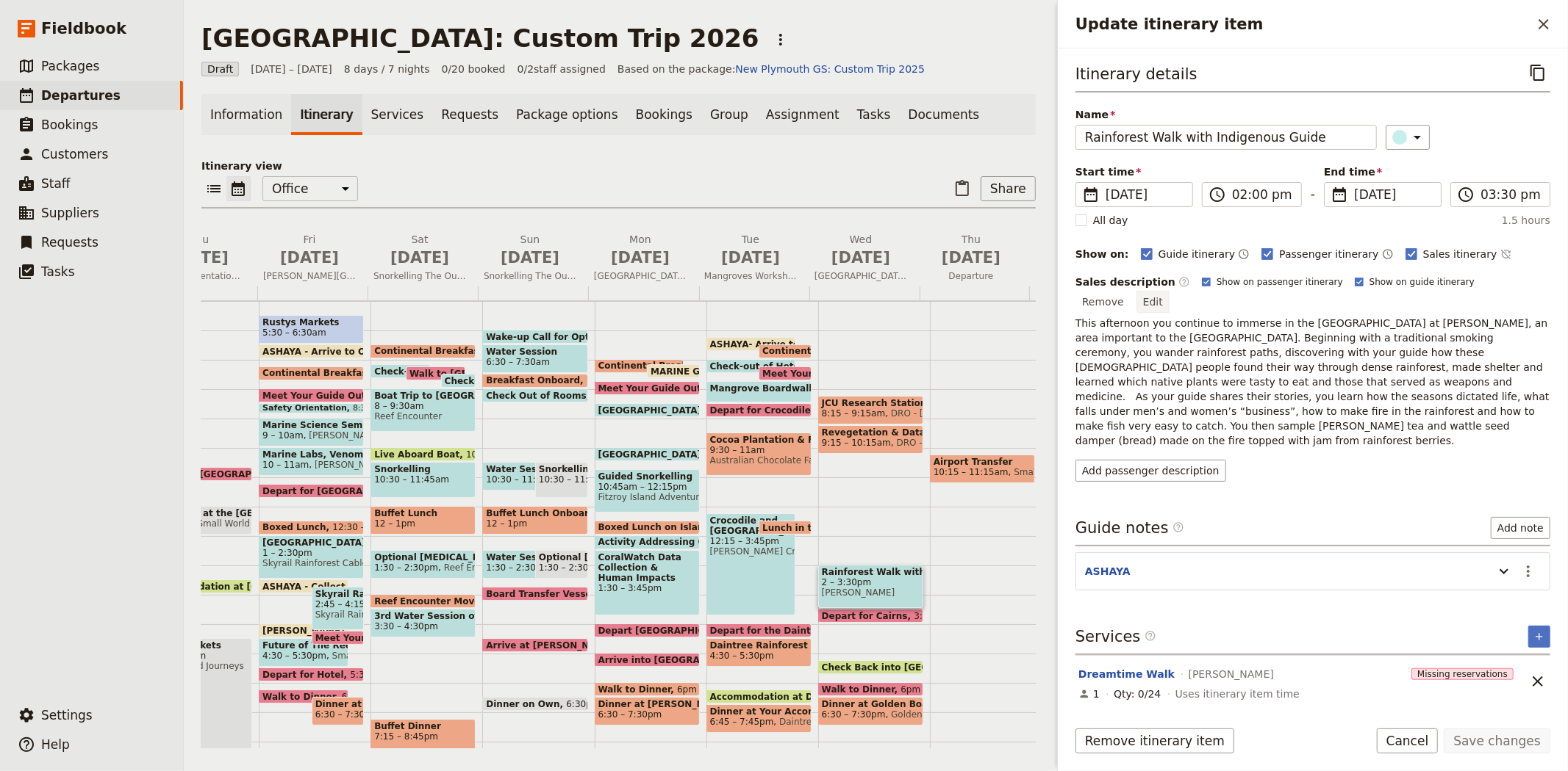
click at [1169, 293] on button "Edit" at bounding box center [1152, 302] width 33 height 22
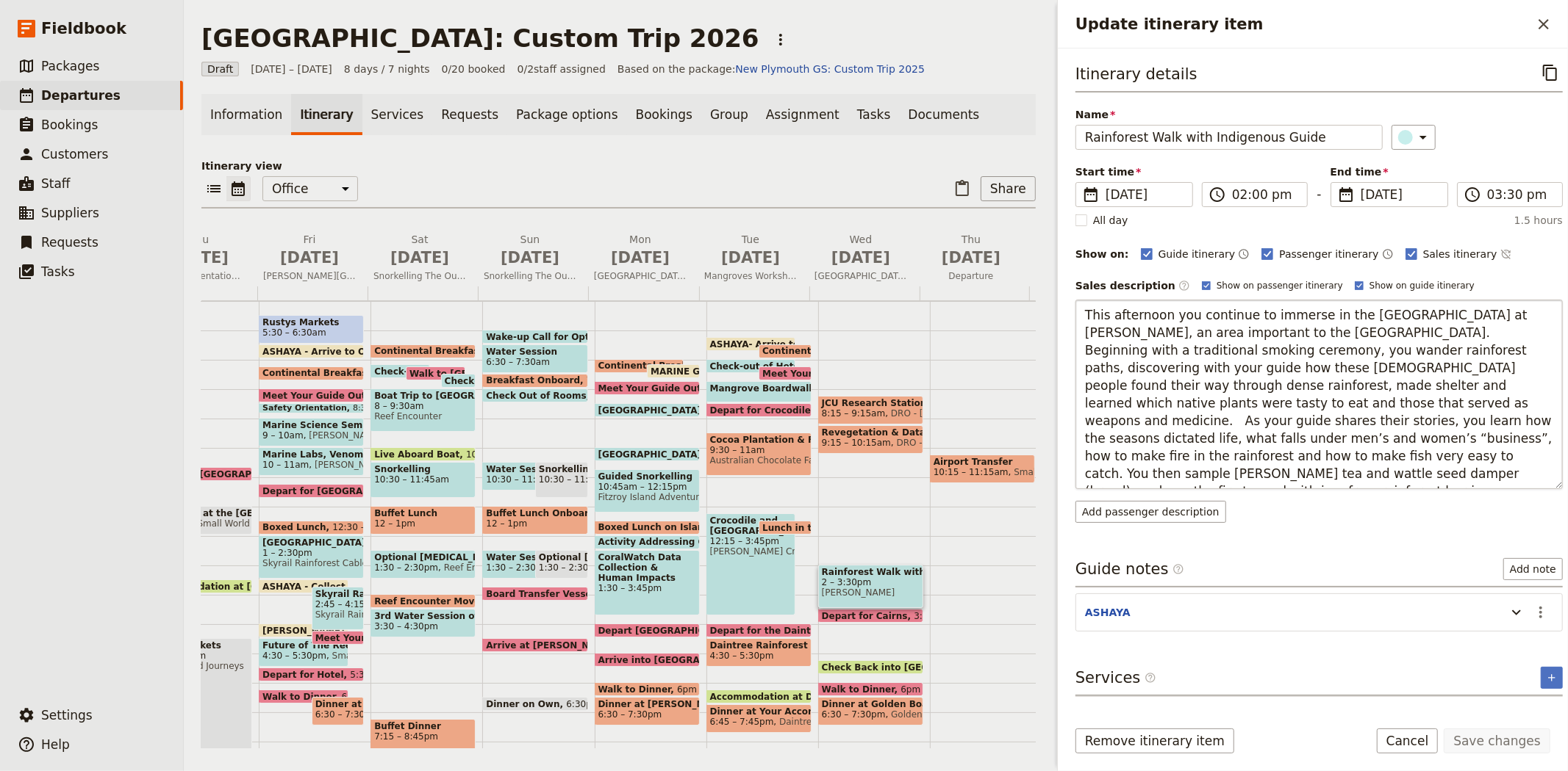
click at [1167, 408] on textarea "This afternoon you continue to immerse in the Daintree Rainforest at Mossman Go…" at bounding box center [1318, 394] width 487 height 190
type textarea "This afternoon you continue to immerse in the Daintree Rainforest at Mossman Go…"
click at [1488, 737] on button "Save changes" at bounding box center [1496, 741] width 106 height 25
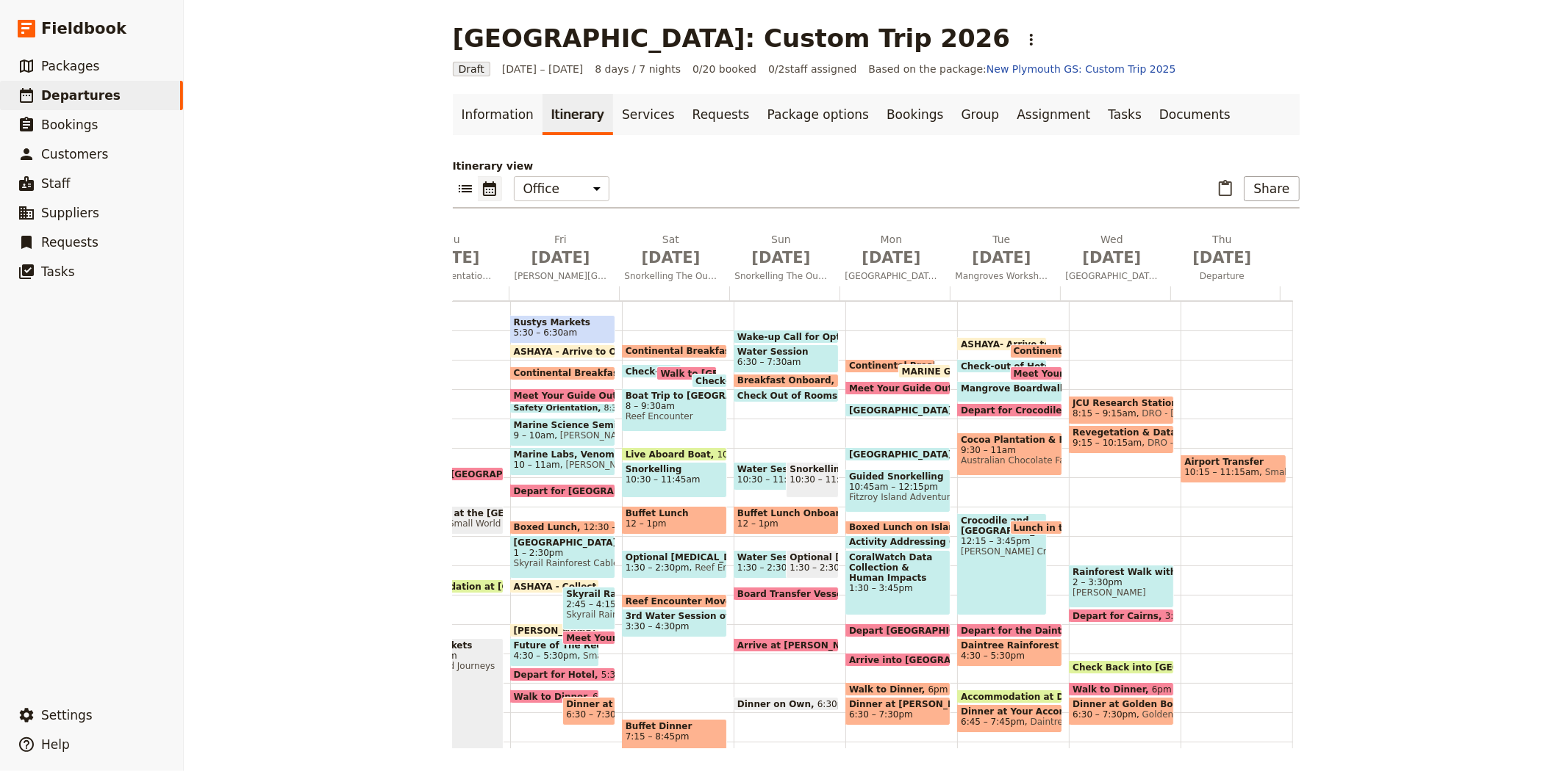
click at [1216, 467] on span "10:15 – 11:15am" at bounding box center [1222, 471] width 75 height 10
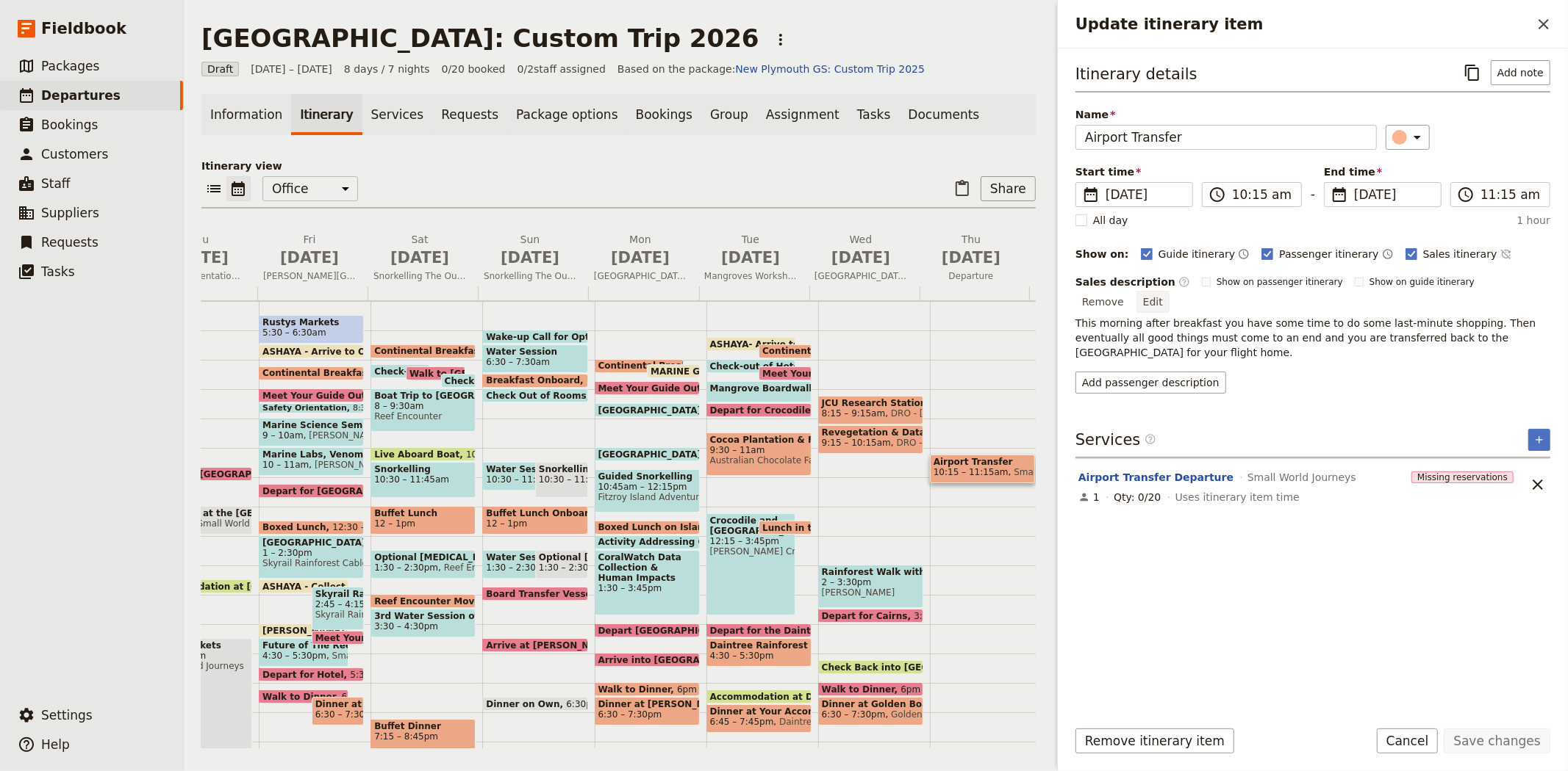
click at [1169, 291] on button "Edit" at bounding box center [1152, 302] width 33 height 22
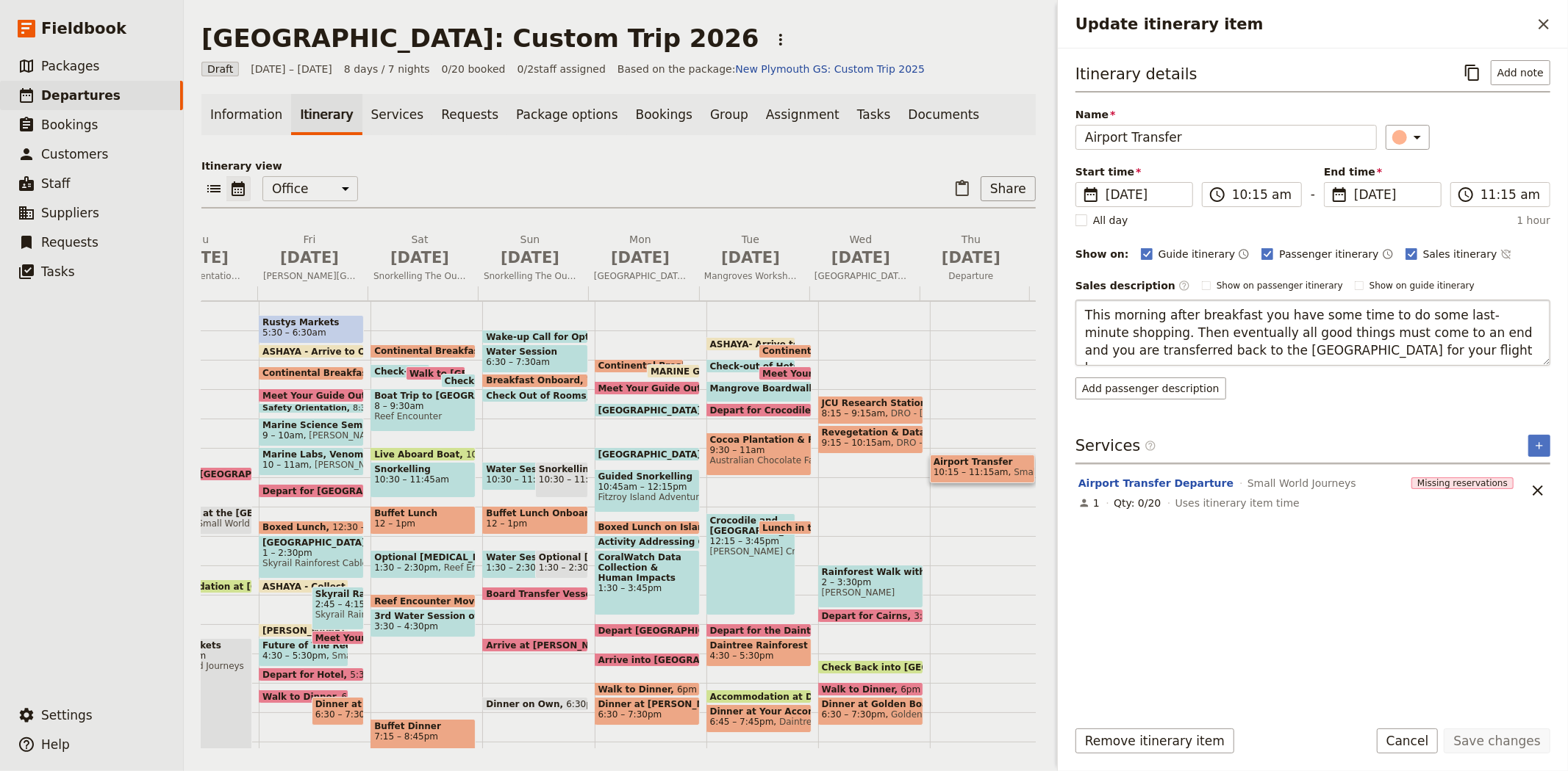
click at [1268, 351] on textarea "This morning after breakfast you have some time to do some last-minute shopping…" at bounding box center [1312, 332] width 475 height 66
type textarea "This morning after breakfast you have some time to do some last-minute shopping…"
click at [1511, 747] on button "Save changes" at bounding box center [1496, 741] width 106 height 25
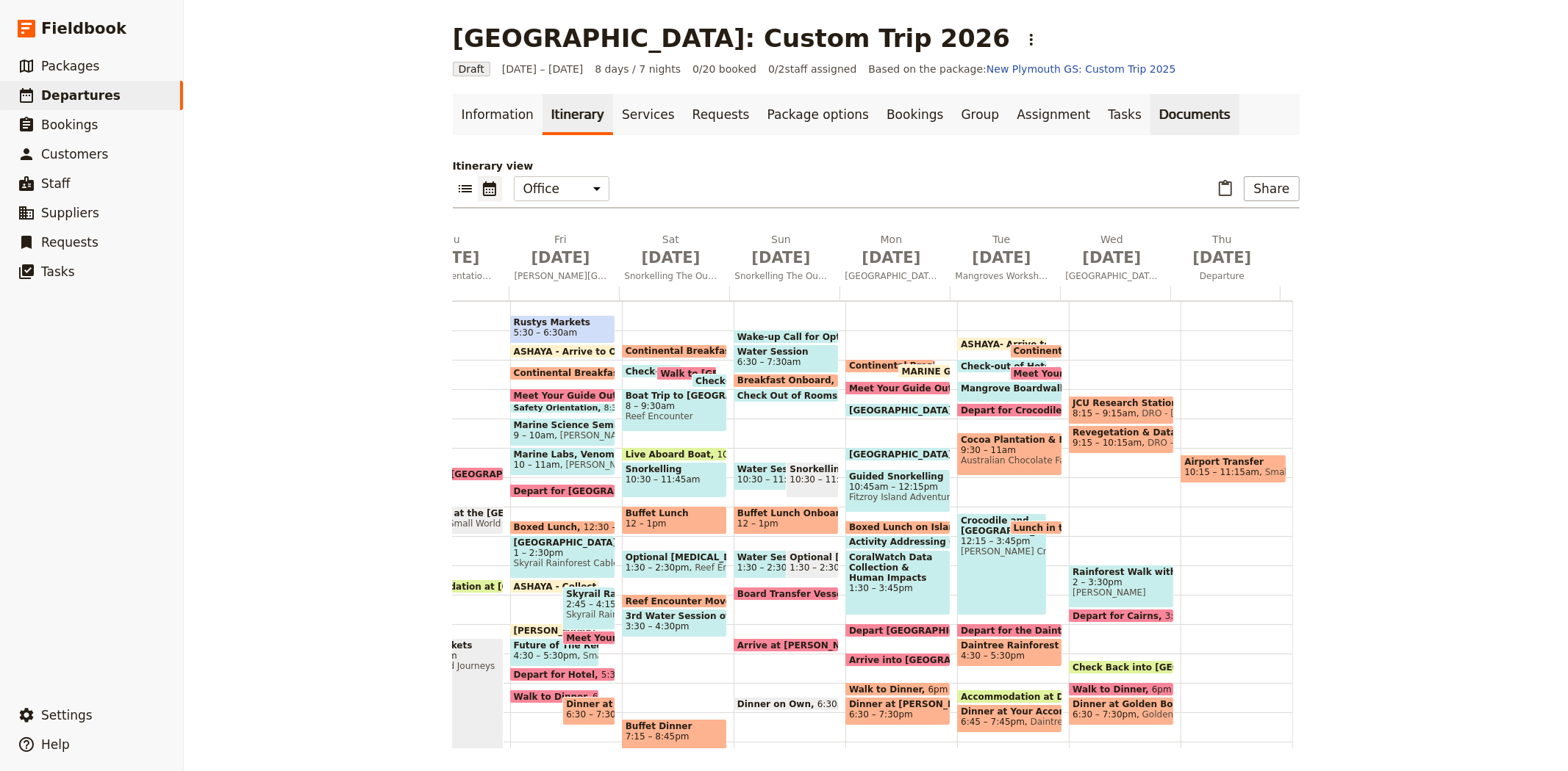
click at [1151, 121] on link "Documents" at bounding box center [1195, 115] width 89 height 41
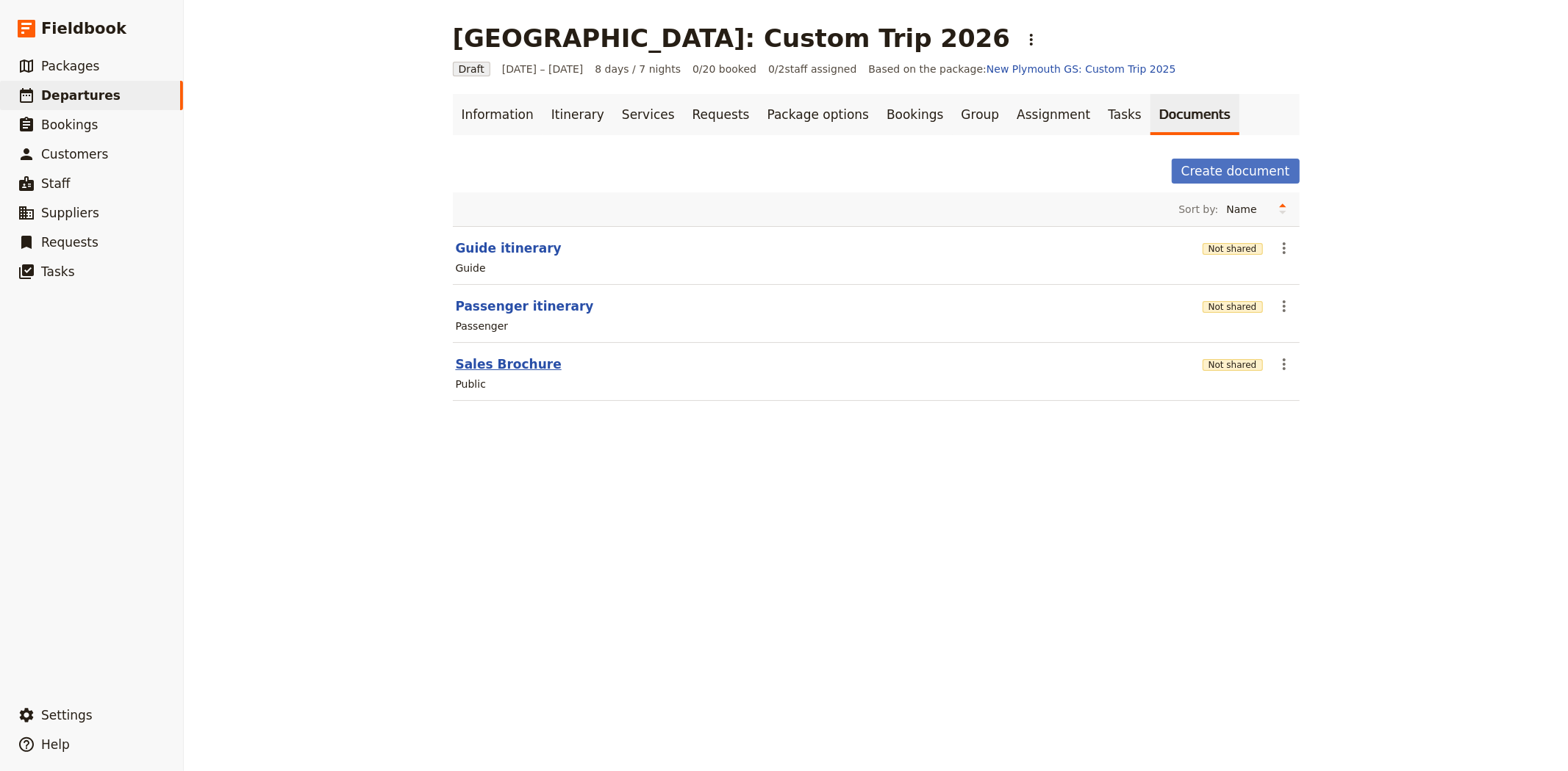
click at [479, 369] on button "Sales Brochure" at bounding box center [508, 364] width 106 height 18
select select "DEFAULT"
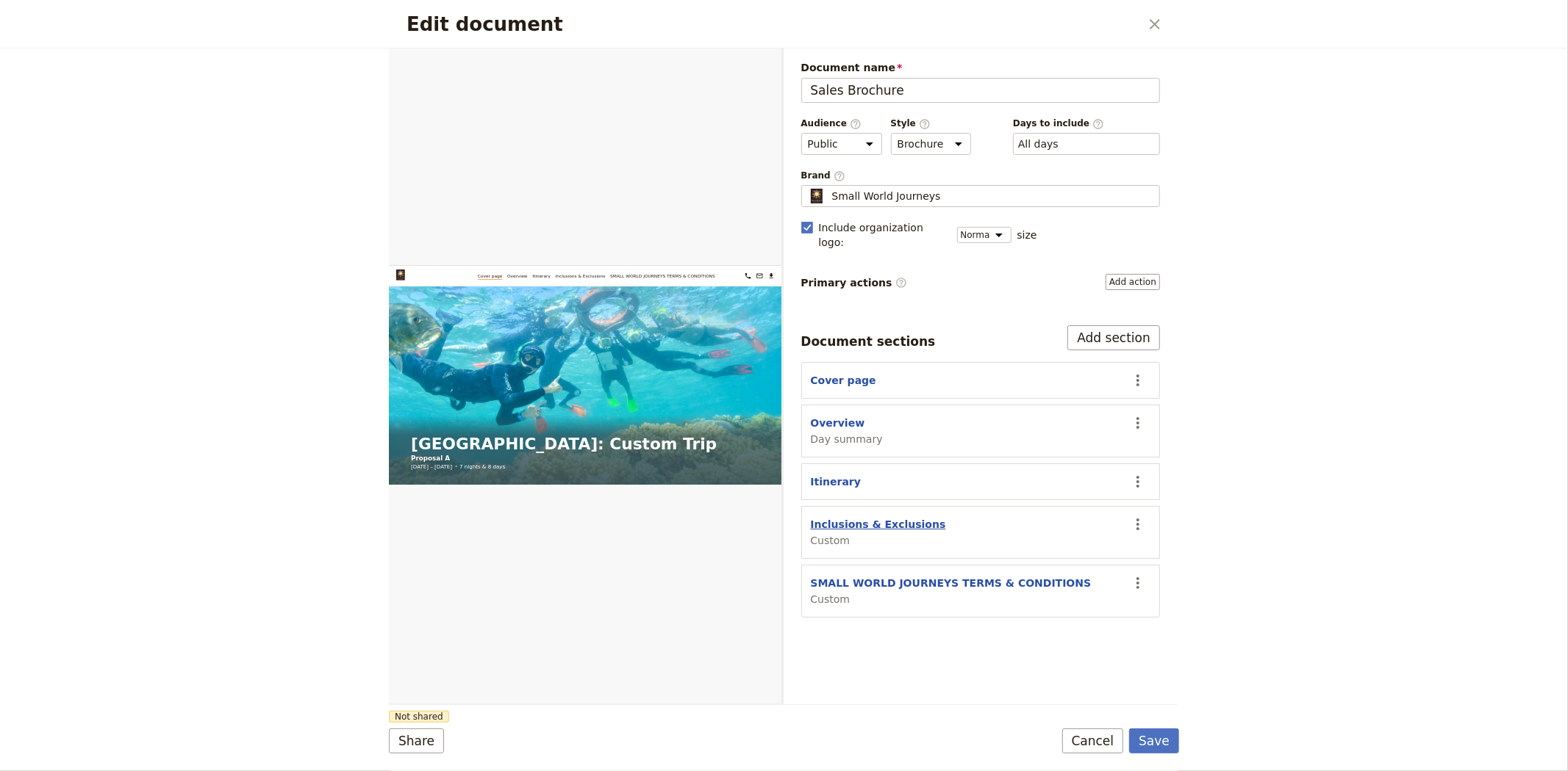
click at [892, 517] on button "Inclusions & Exclusions" at bounding box center [878, 524] width 135 height 15
select select "CUSTOM"
select select "default"
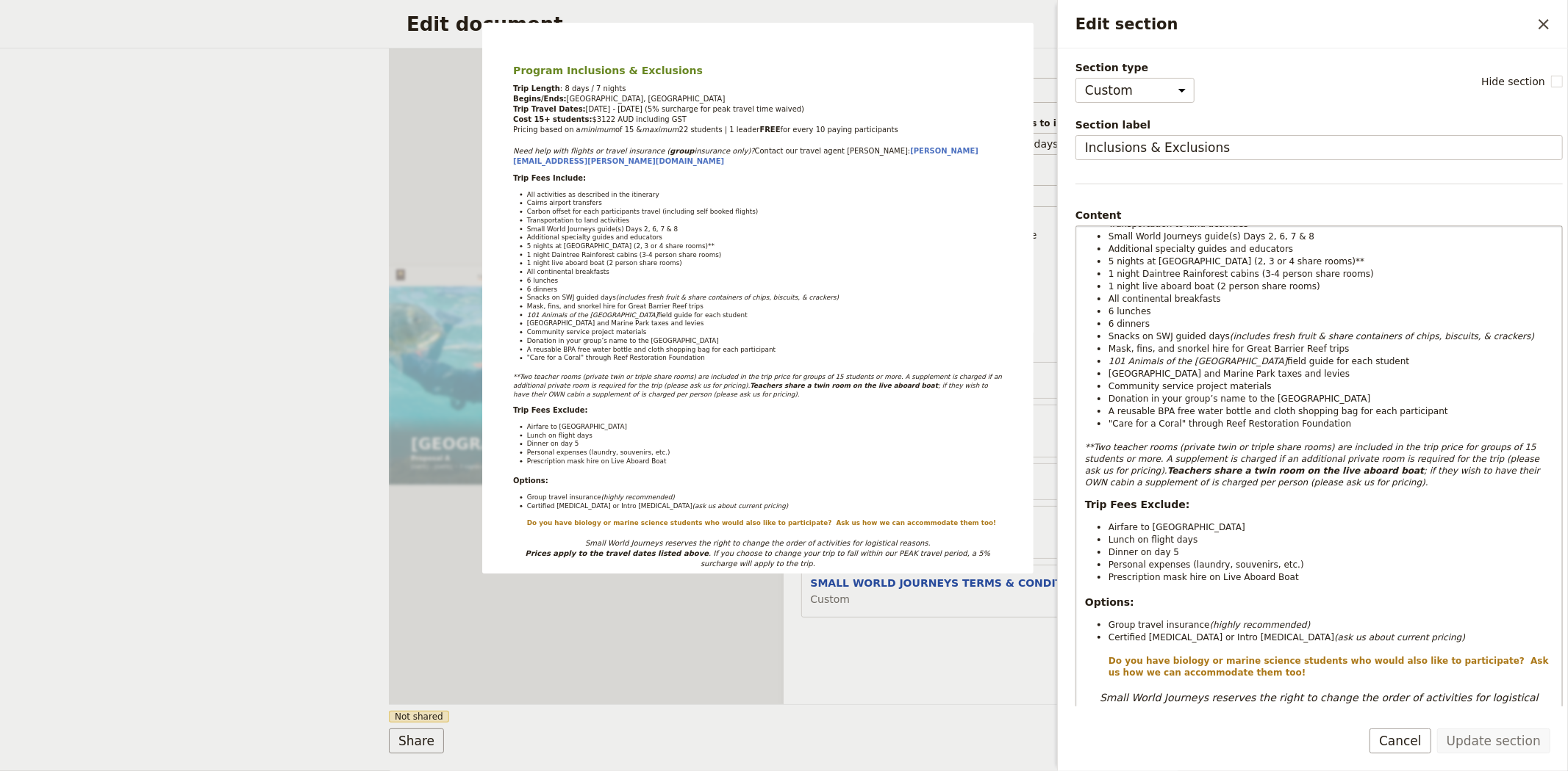
scroll to position [163, 0]
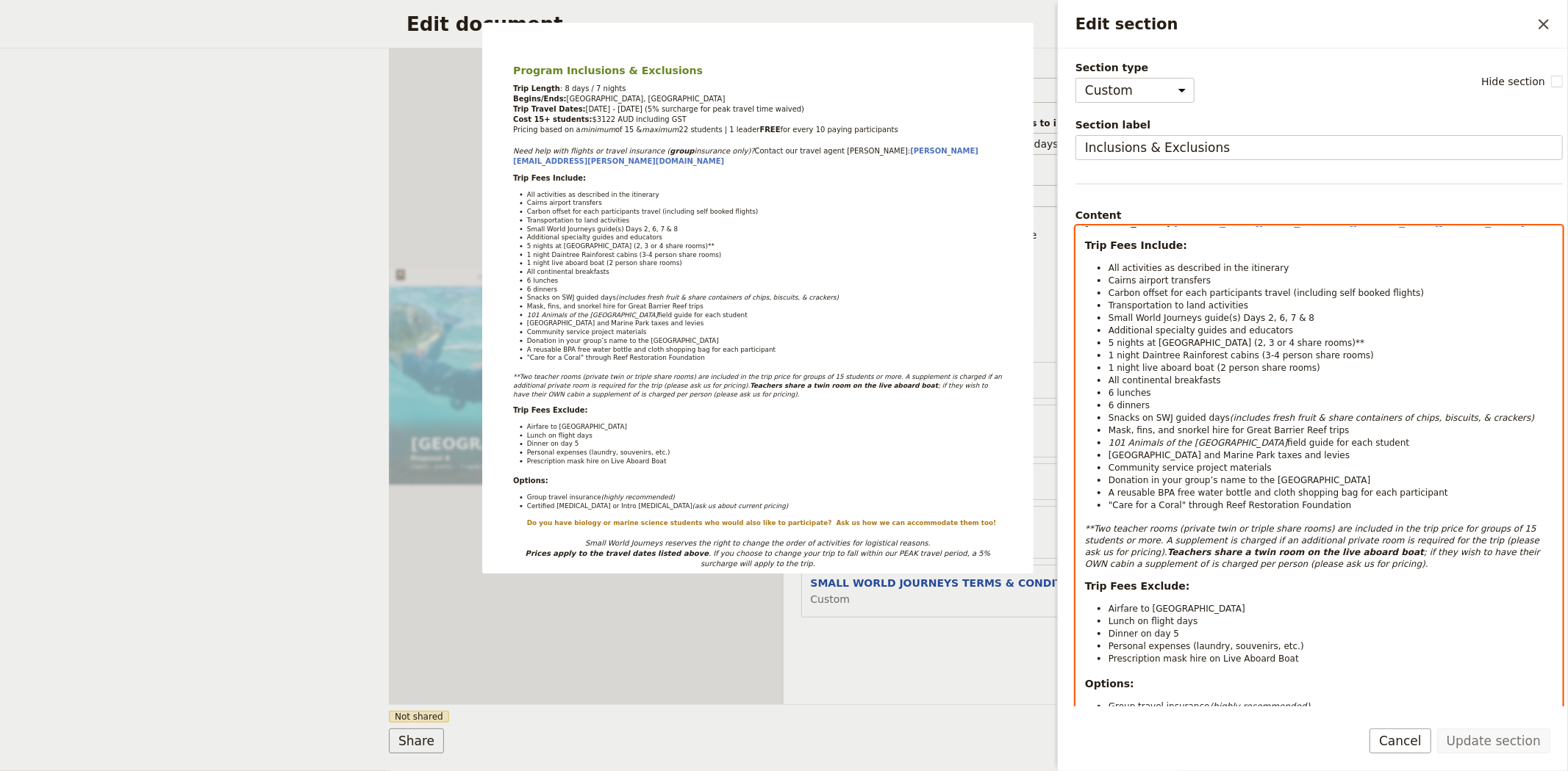
click at [1321, 342] on li "5 nights at Hides Hotel Cairns (2, 3 or 4 share rooms)**" at bounding box center [1331, 342] width 445 height 12
select select "paragraph-small"
click at [1092, 533] on em "**Two teacher rooms (private twin or triple share rooms) are included in the tr…" at bounding box center [1313, 540] width 457 height 34
click at [1342, 358] on li "1 night Daintree Rainforest cabins (3-4 person share rooms)" at bounding box center [1331, 355] width 445 height 12
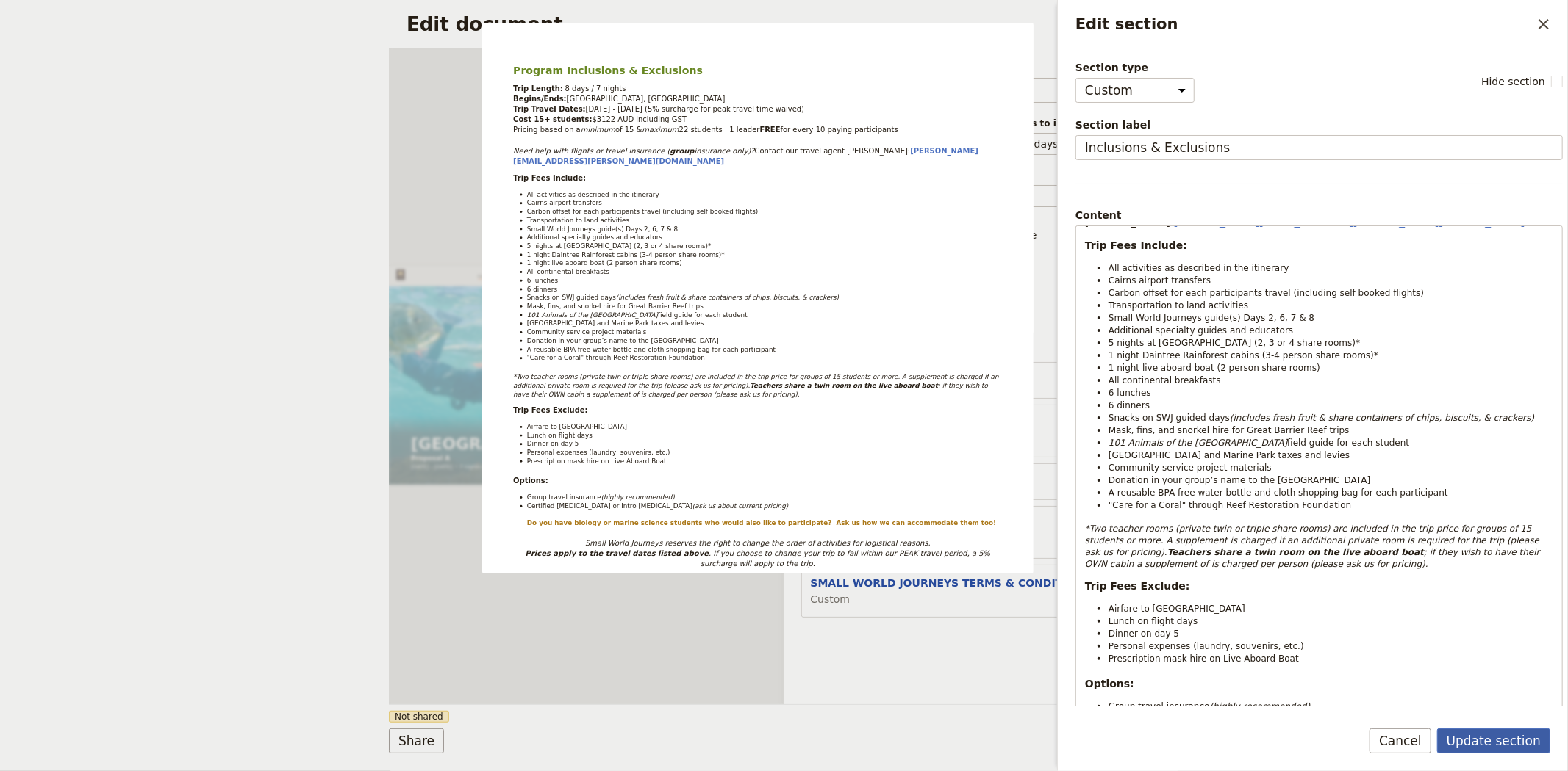
click at [1481, 747] on button "Update section" at bounding box center [1493, 741] width 113 height 25
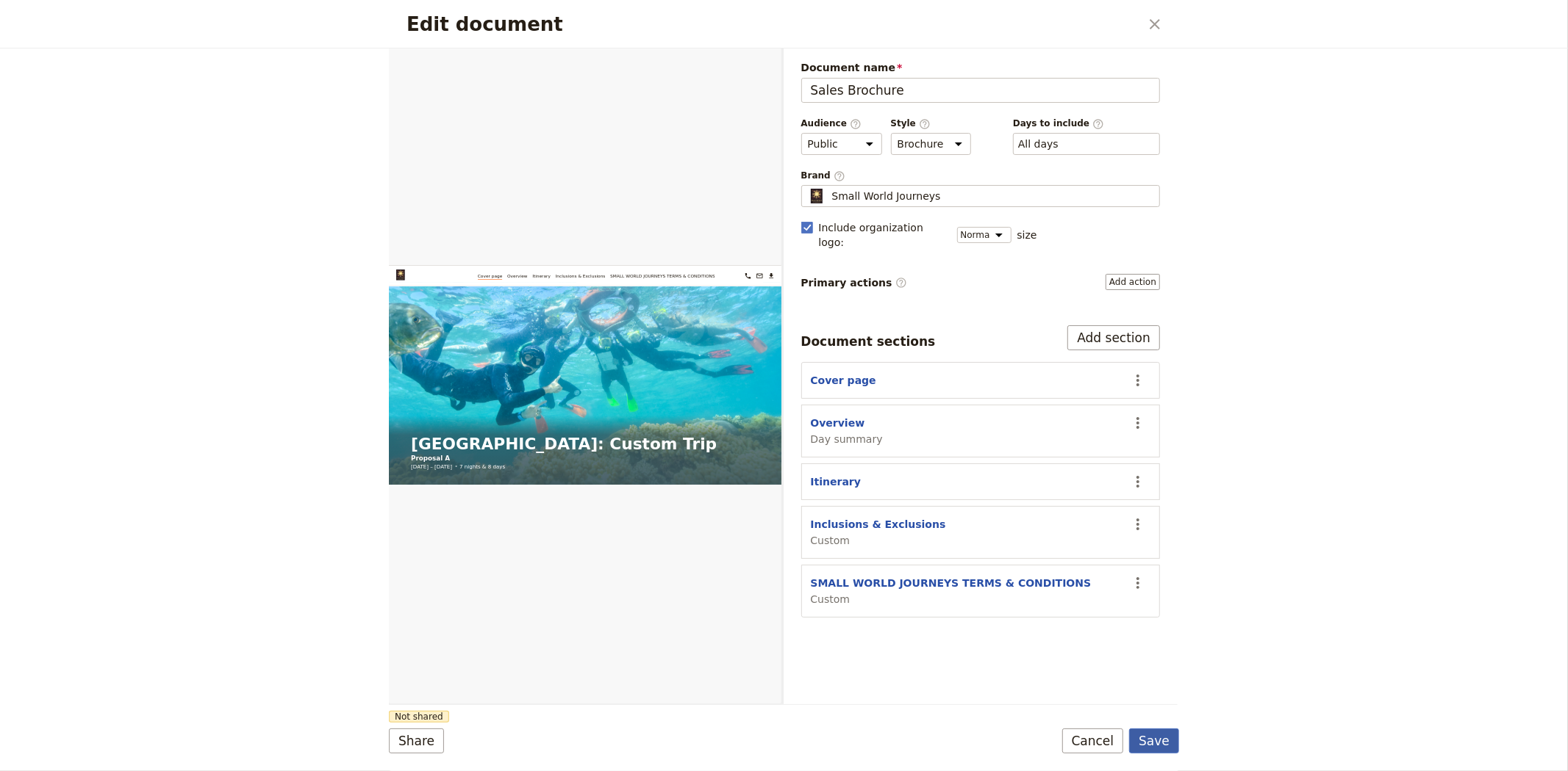
click at [1144, 739] on button "Save" at bounding box center [1154, 741] width 50 height 25
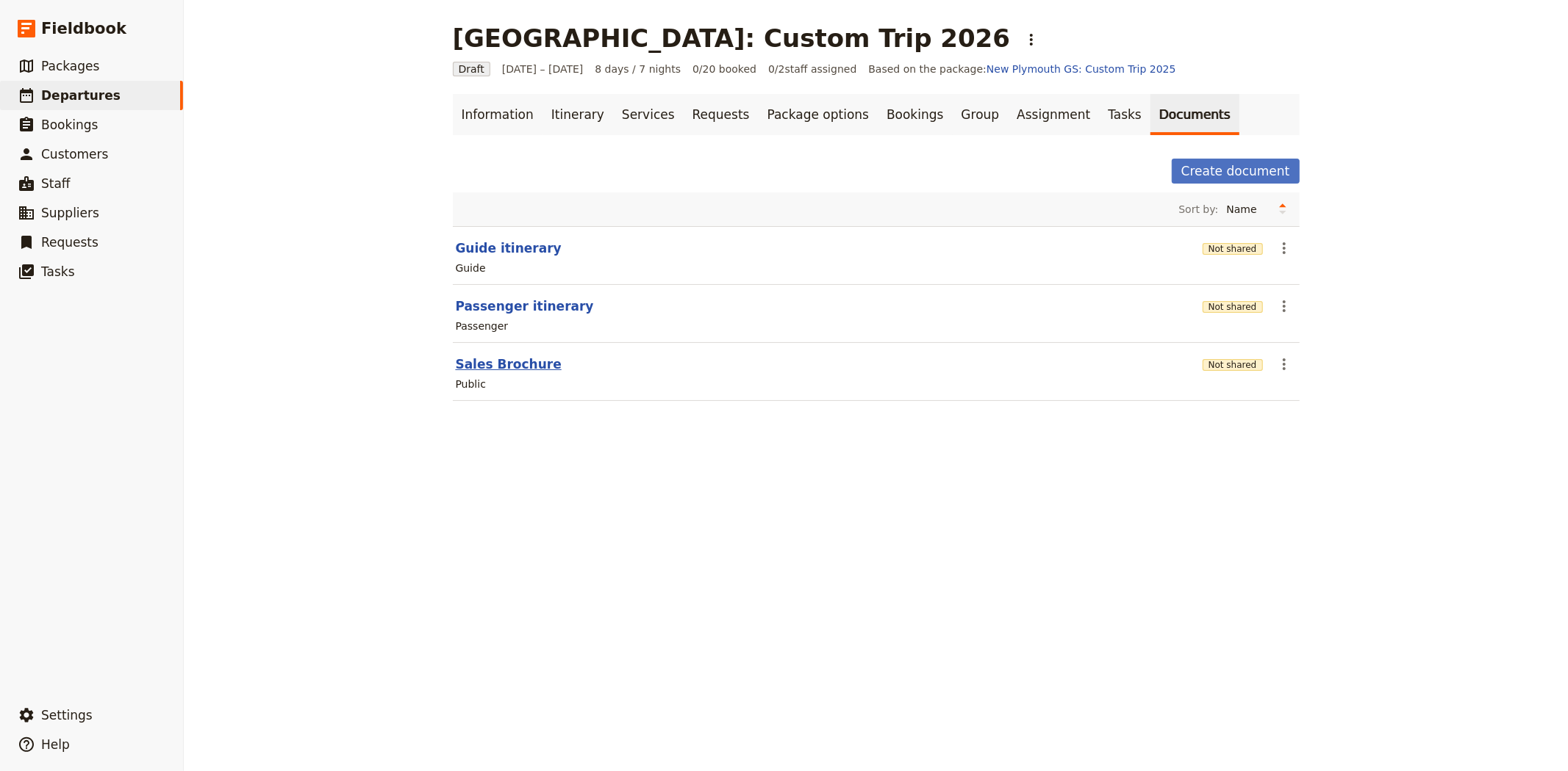
click at [496, 357] on button "Sales Brochure" at bounding box center [508, 364] width 106 height 18
select select "DEFAULT"
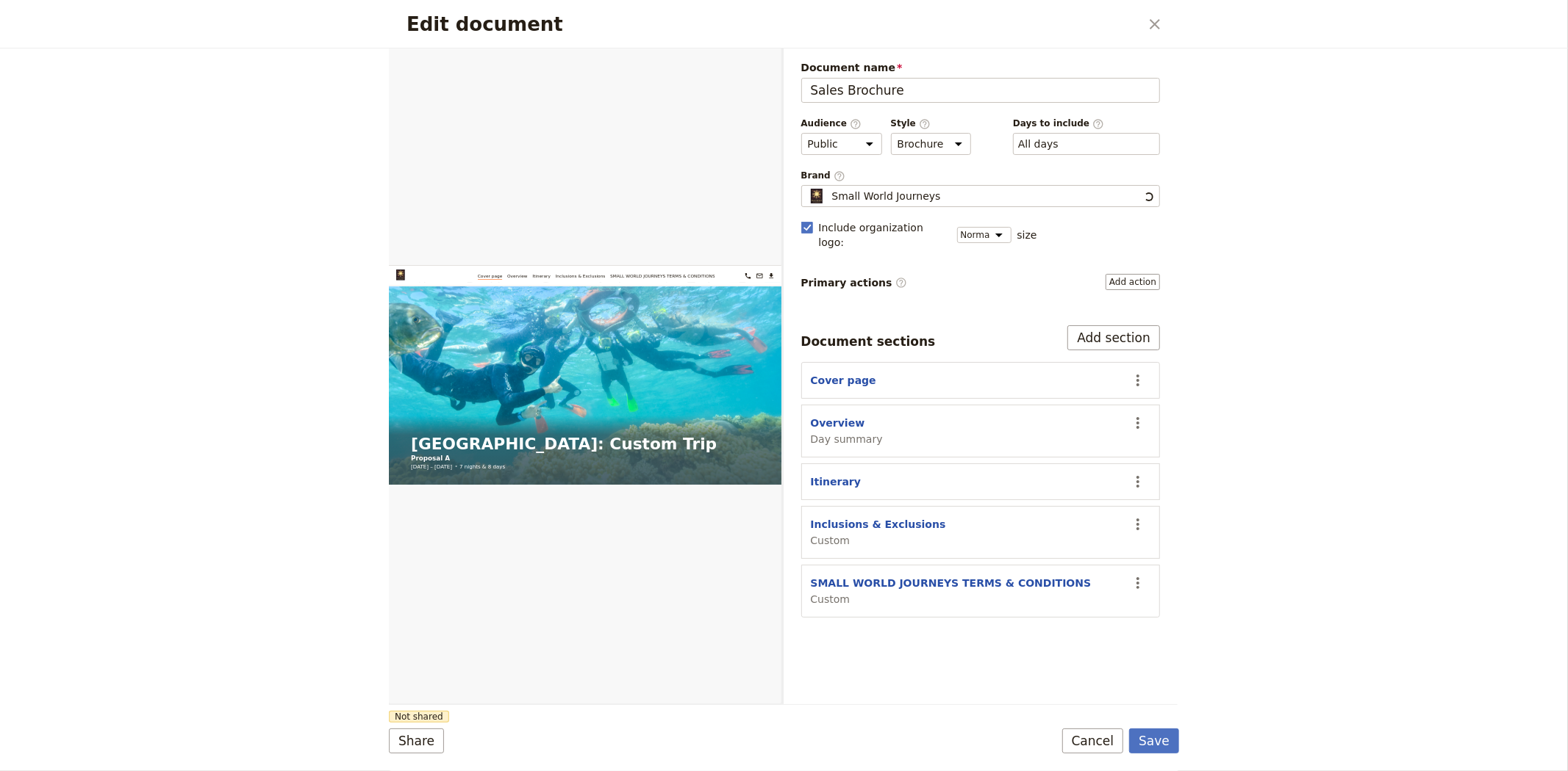
scroll to position [0, 0]
click at [884, 517] on button "Inclusions & Exclusions" at bounding box center [878, 524] width 135 height 15
select select "CUSTOM"
select select "default"
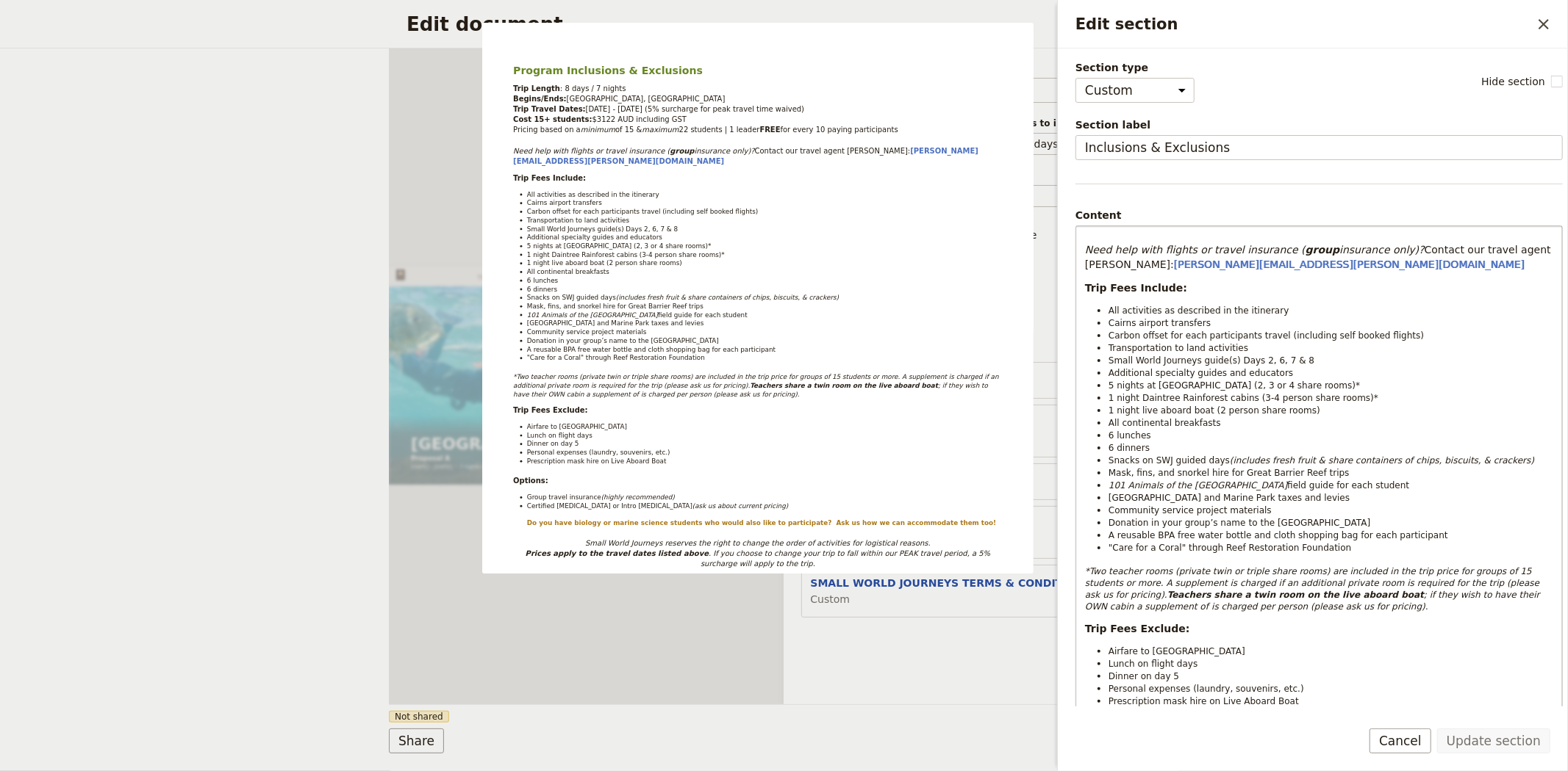
scroll to position [245, 0]
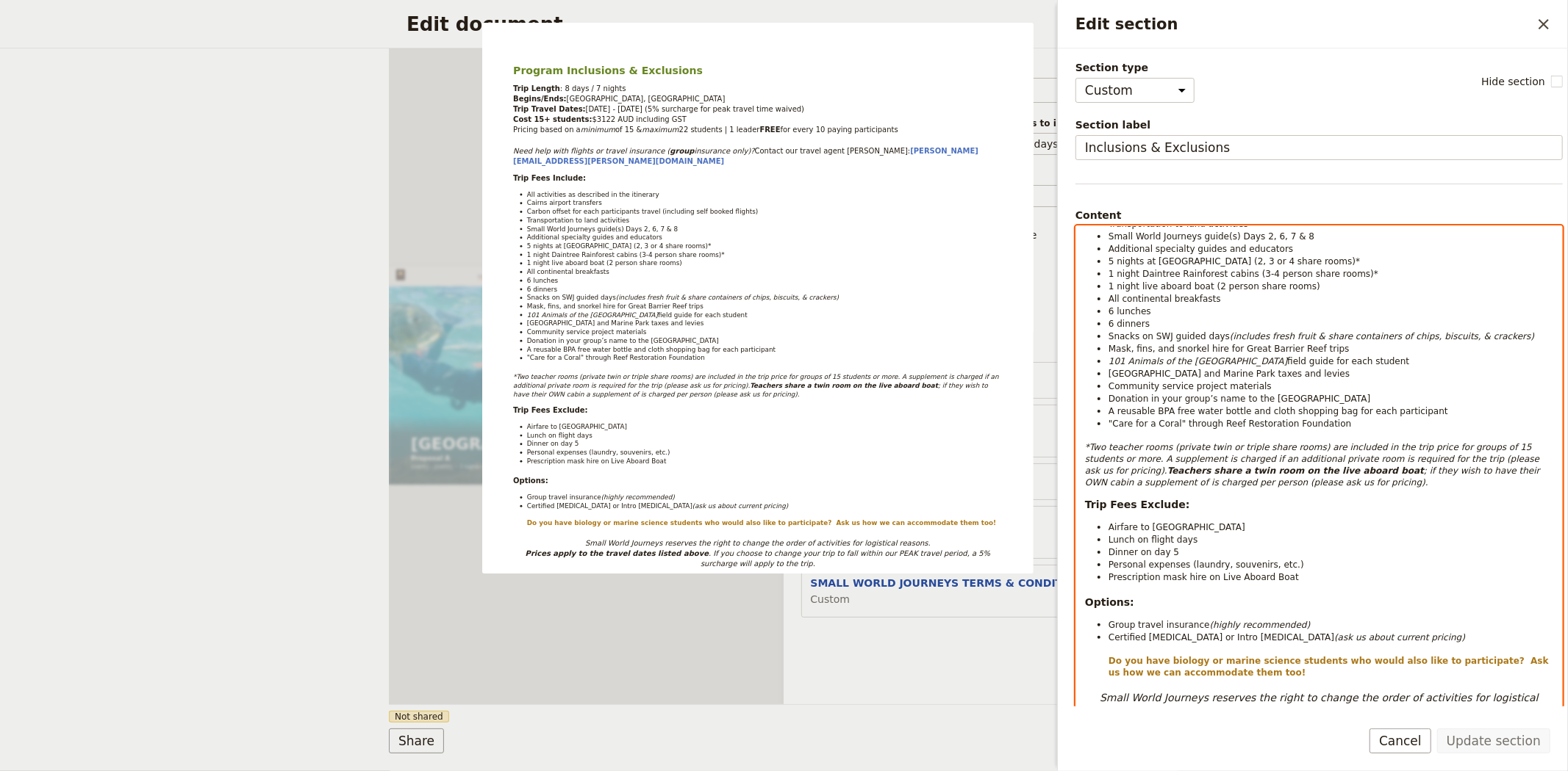
select select "paragraph-small"
drag, startPoint x: 1276, startPoint y: 578, endPoint x: 1209, endPoint y: 584, distance: 67.3
click at [1209, 583] on li "Prescription mask hire on Live Aboard Boat" at bounding box center [1331, 577] width 445 height 12
copy span "Live Aboard Boat"
drag, startPoint x: 1138, startPoint y: 288, endPoint x: 1201, endPoint y: 285, distance: 63.1
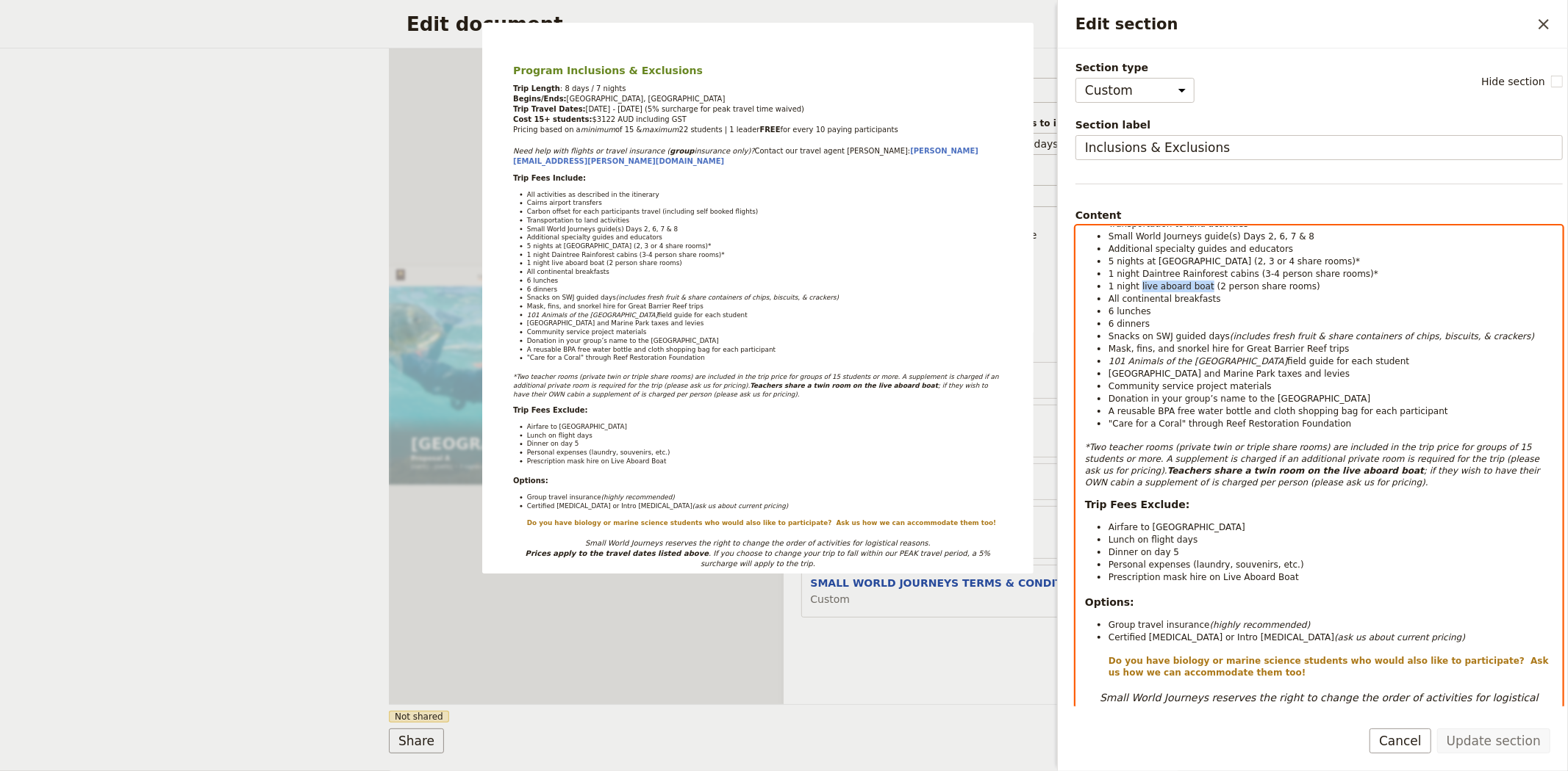
click at [1201, 285] on span "1 night live aboard boat (2 person share rooms)" at bounding box center [1214, 286] width 212 height 10
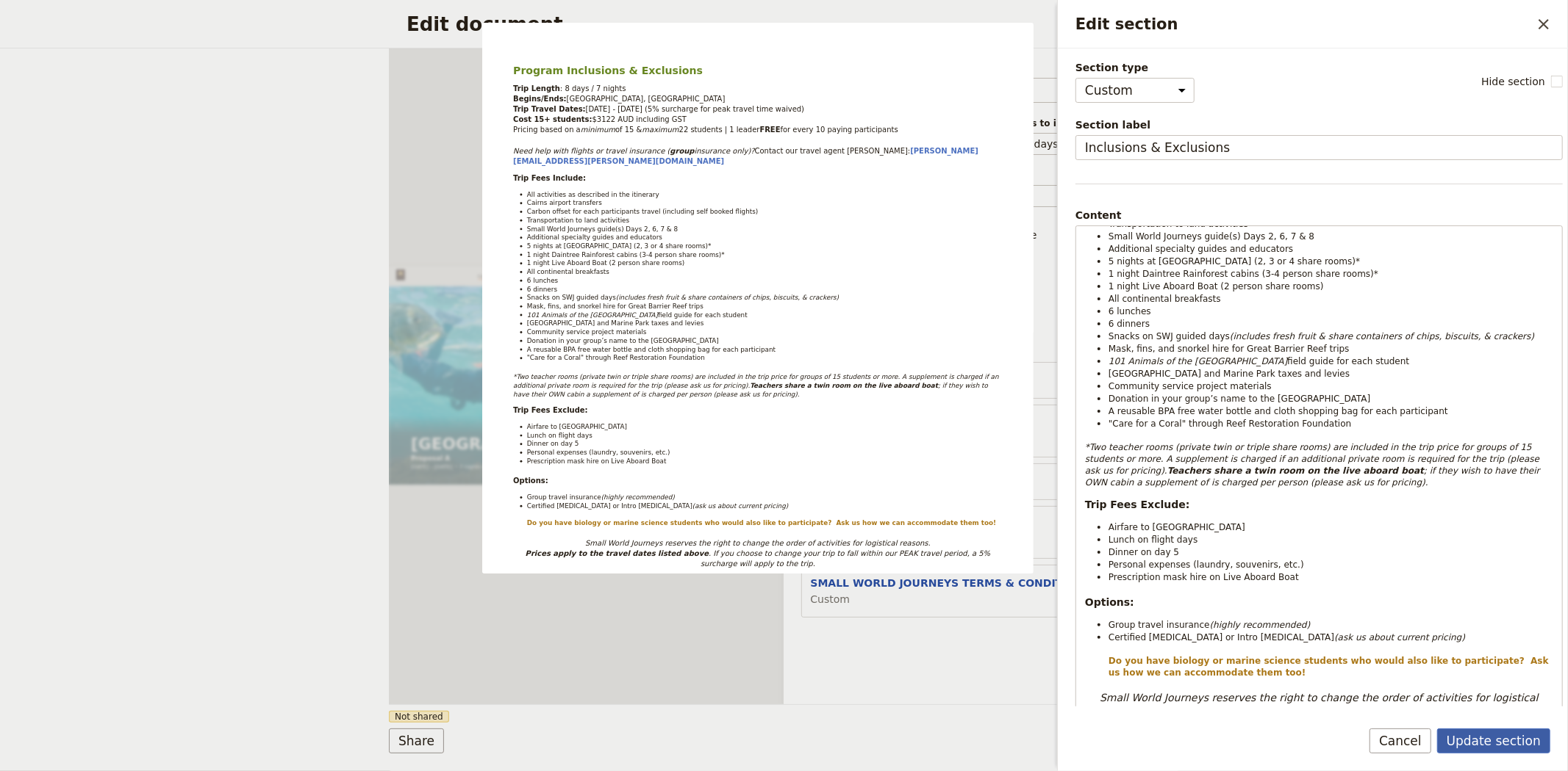
click at [1502, 736] on button "Update section" at bounding box center [1493, 741] width 113 height 25
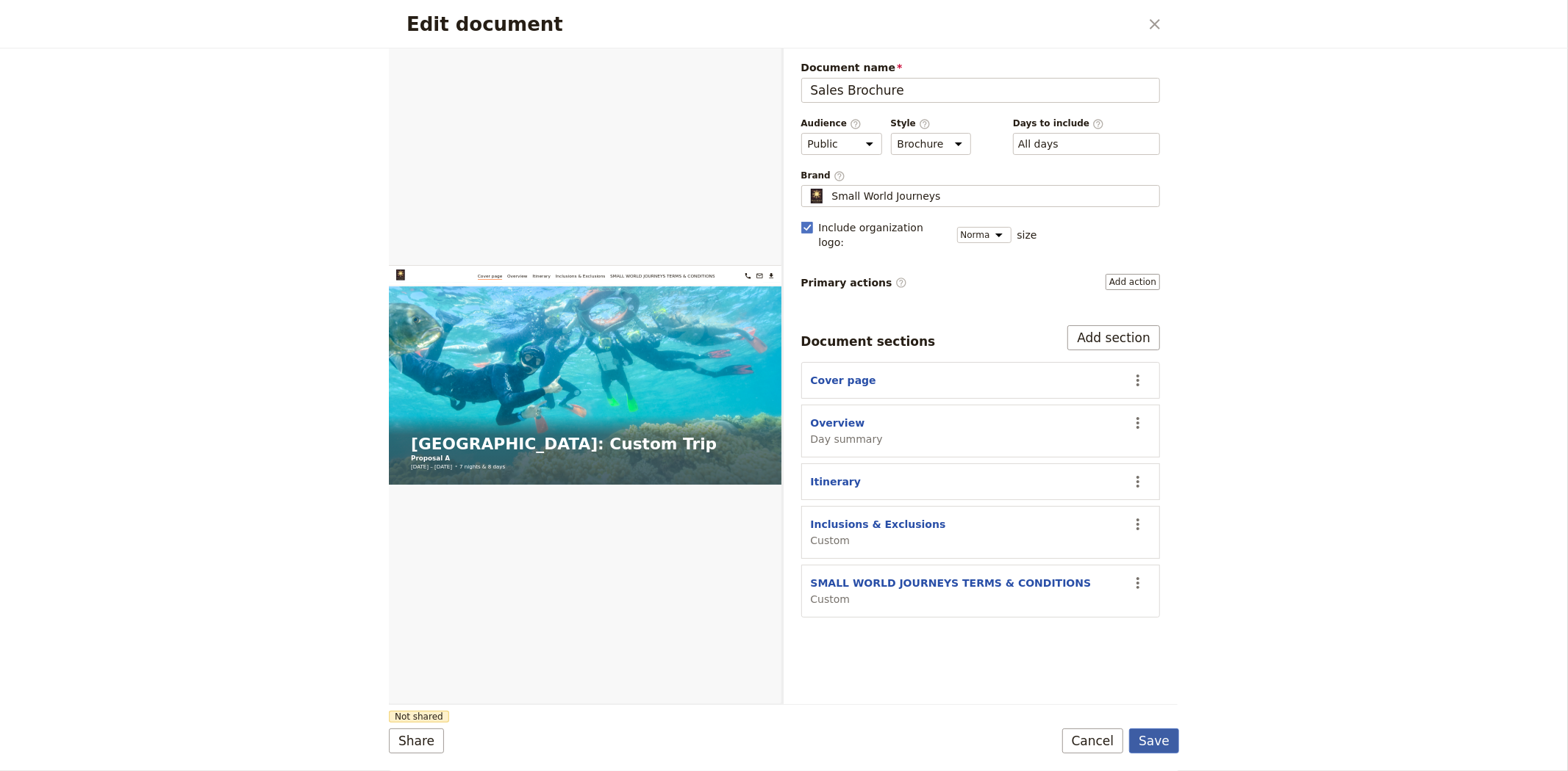
click at [1163, 740] on button "Save" at bounding box center [1154, 741] width 50 height 25
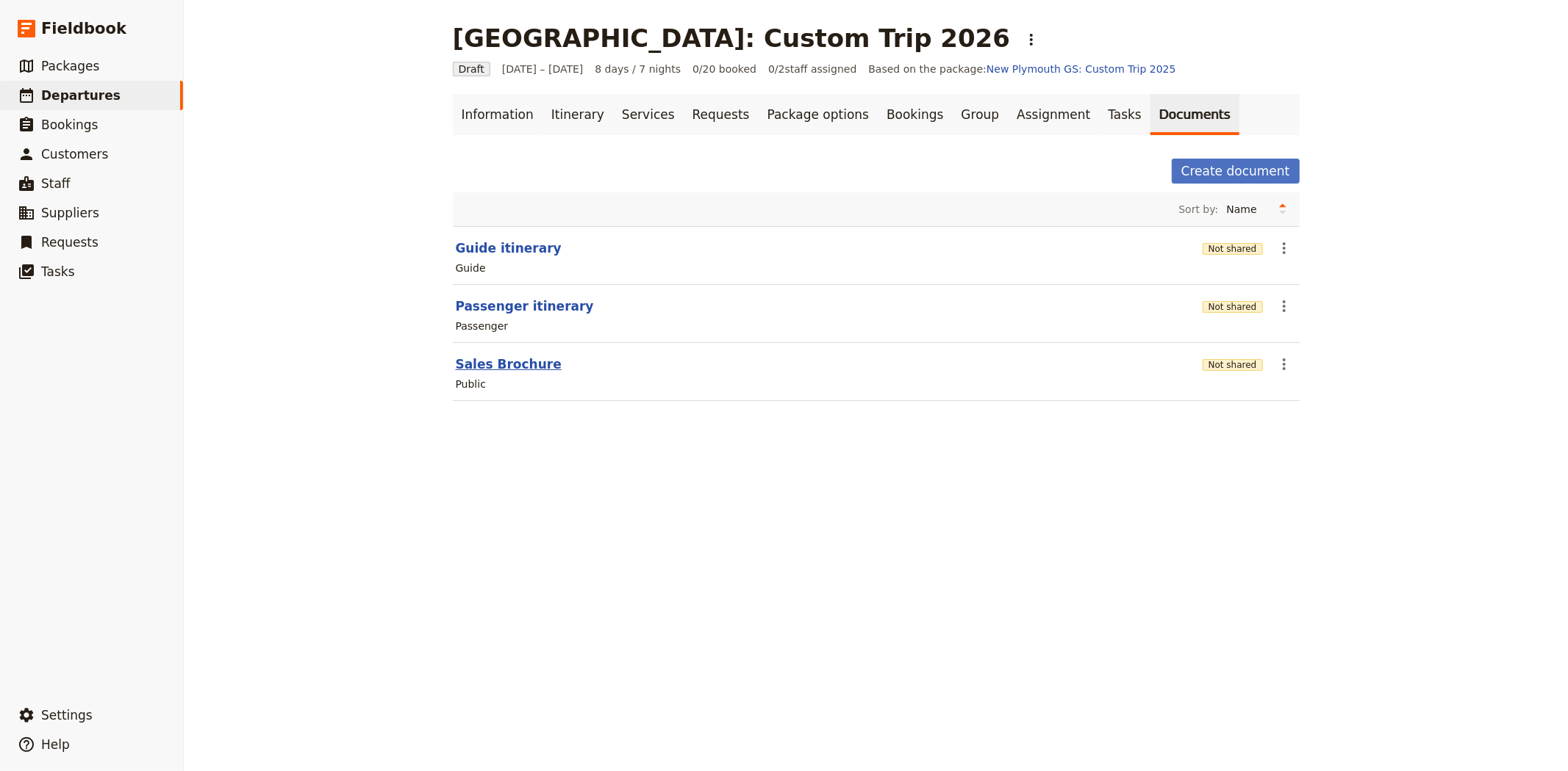
click at [523, 370] on button "Sales Brochure" at bounding box center [508, 364] width 106 height 18
select select "DEFAULT"
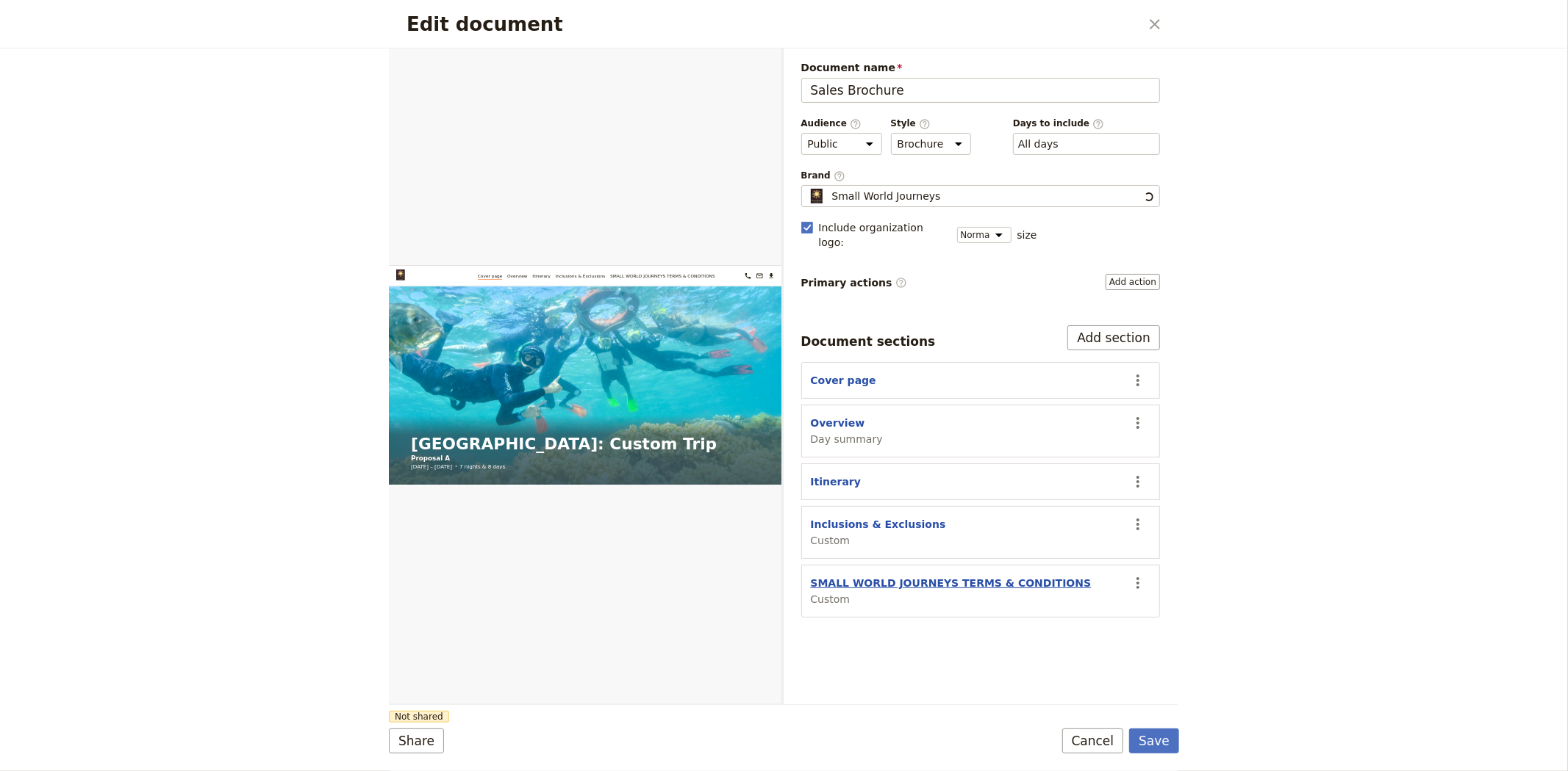
scroll to position [0, 0]
click at [946, 576] on button "SMALL WORLD JOURNEYS TERMS & CONDITIONS" at bounding box center [950, 583] width 281 height 15
select select "CUSTOM"
select select "default"
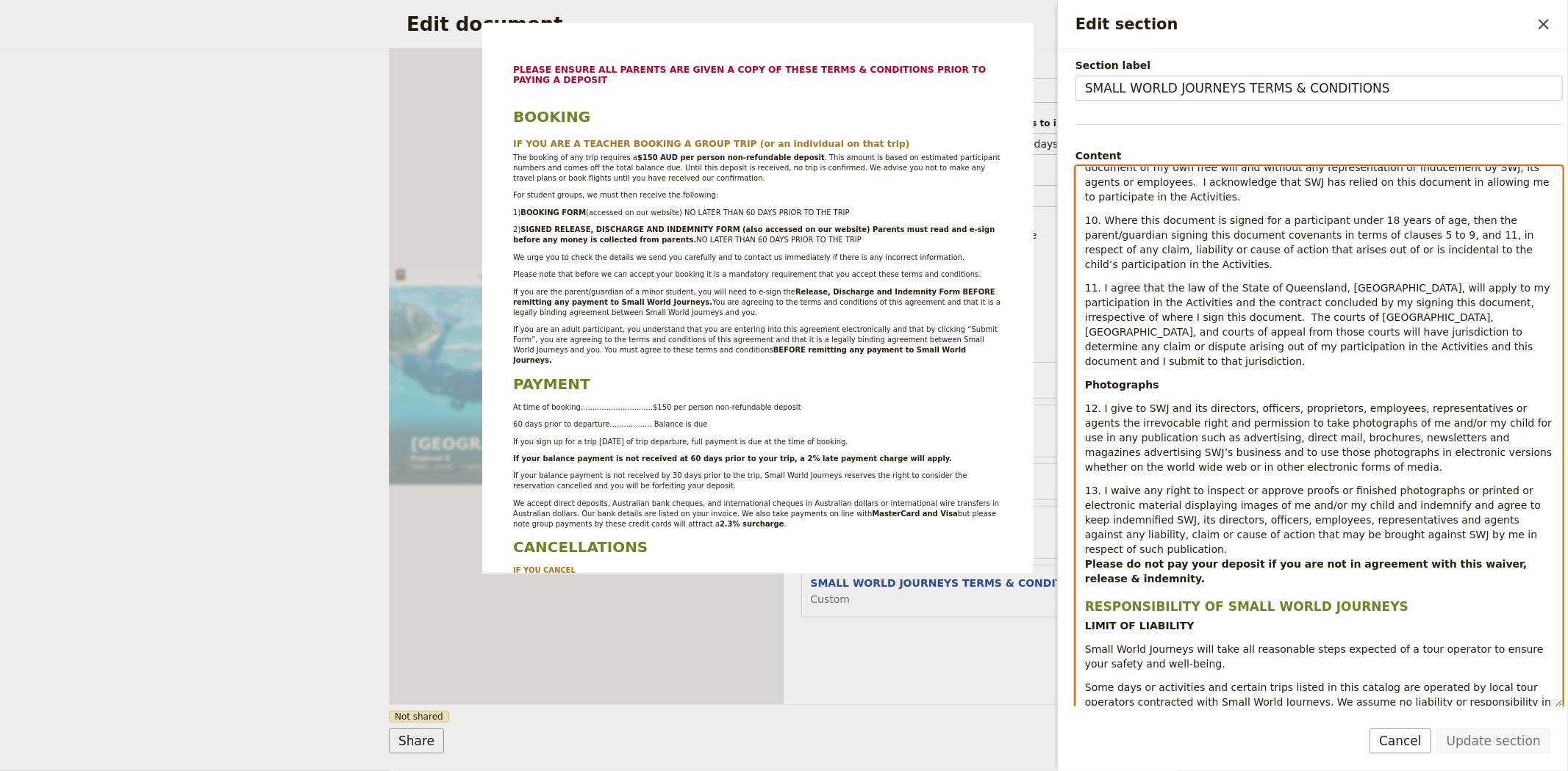
scroll to position [140, 0]
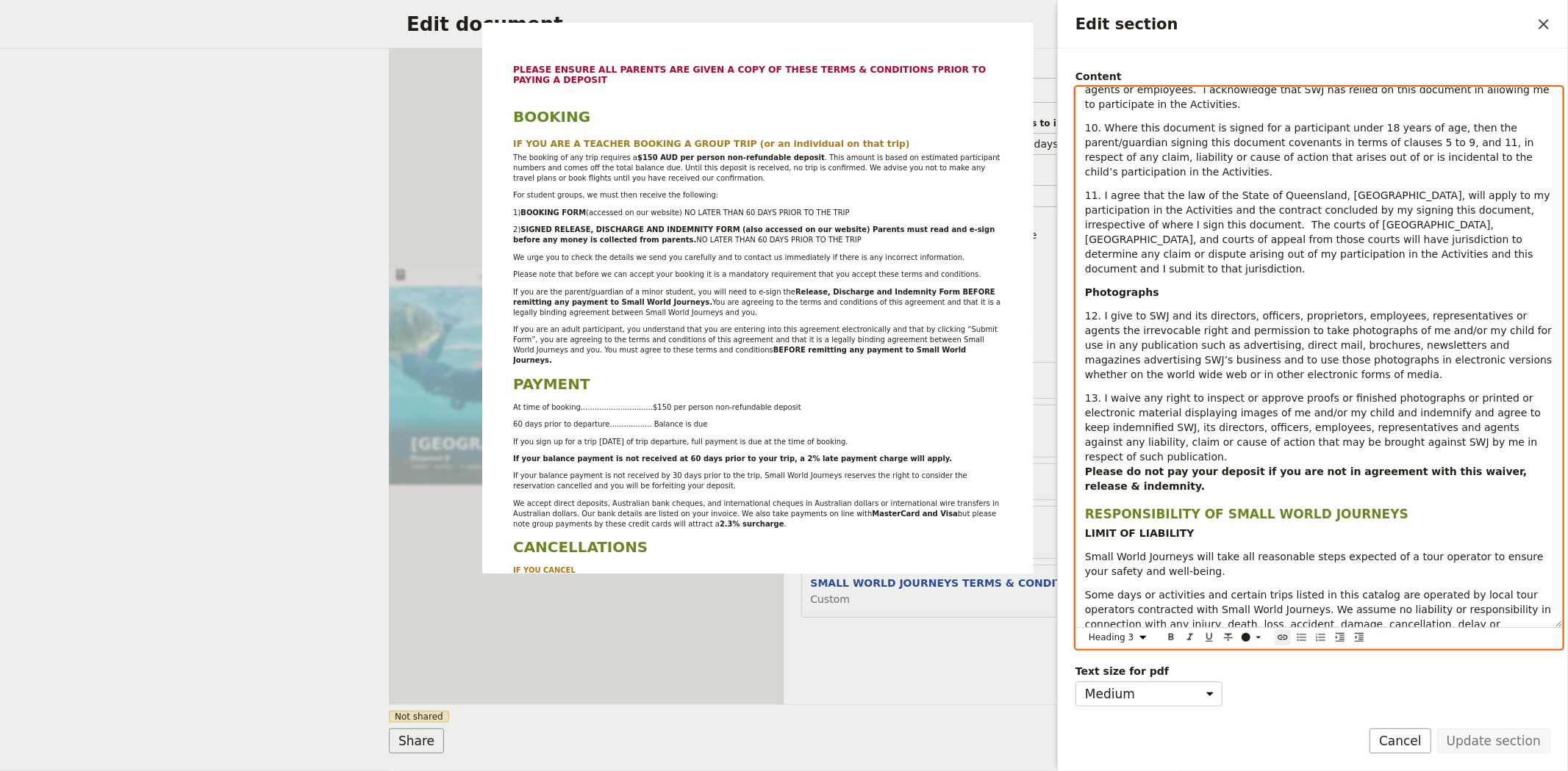
drag, startPoint x: 1394, startPoint y: 507, endPoint x: 1518, endPoint y: 809, distance: 326.5
click at [1518, 770] on html "Cover page Overview Itinerary Inclusions & Exclusions SMALL WORLD JOURNEYS TERM…" at bounding box center [784, 385] width 1568 height 771
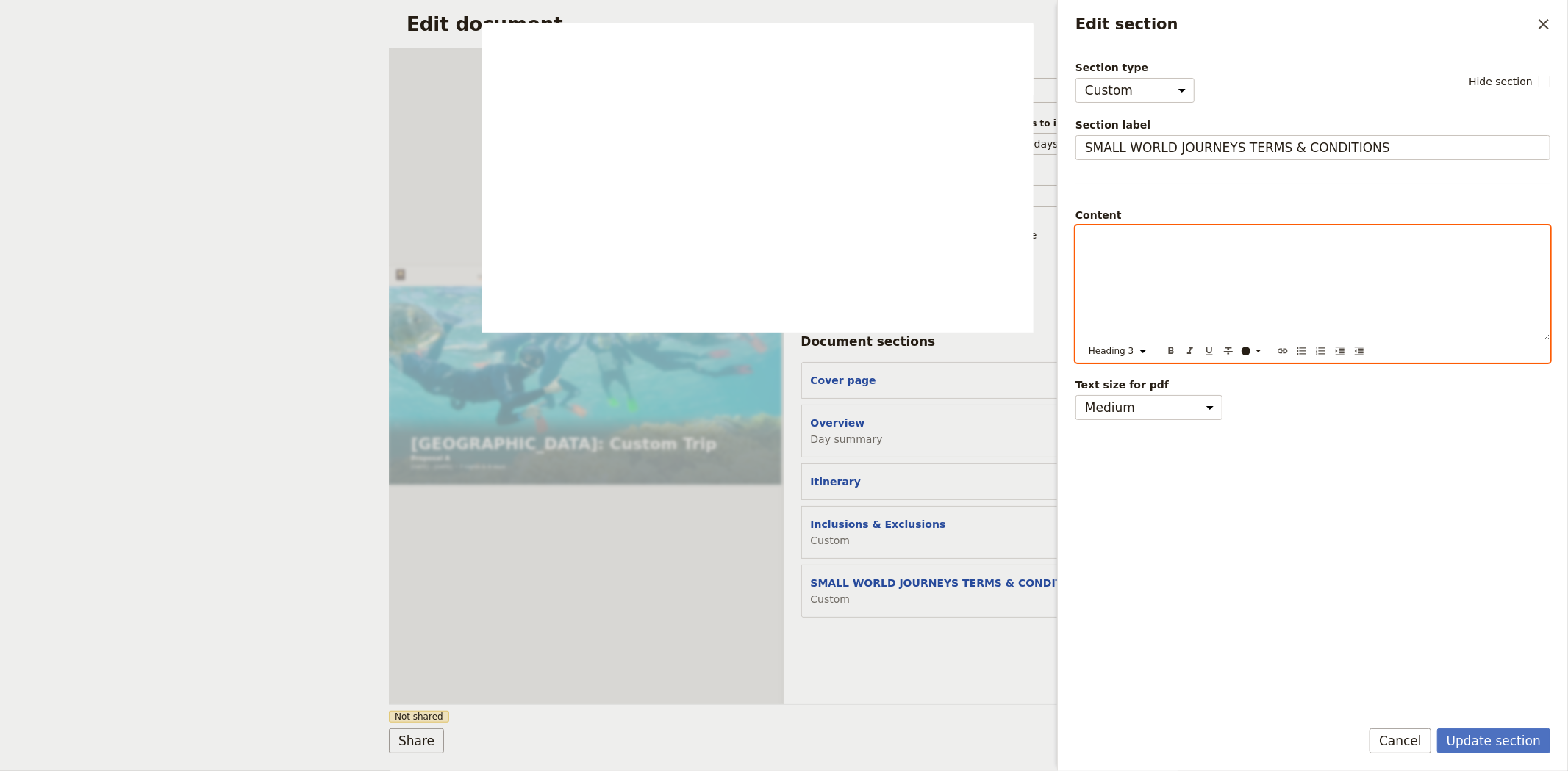
select select "paragraph"
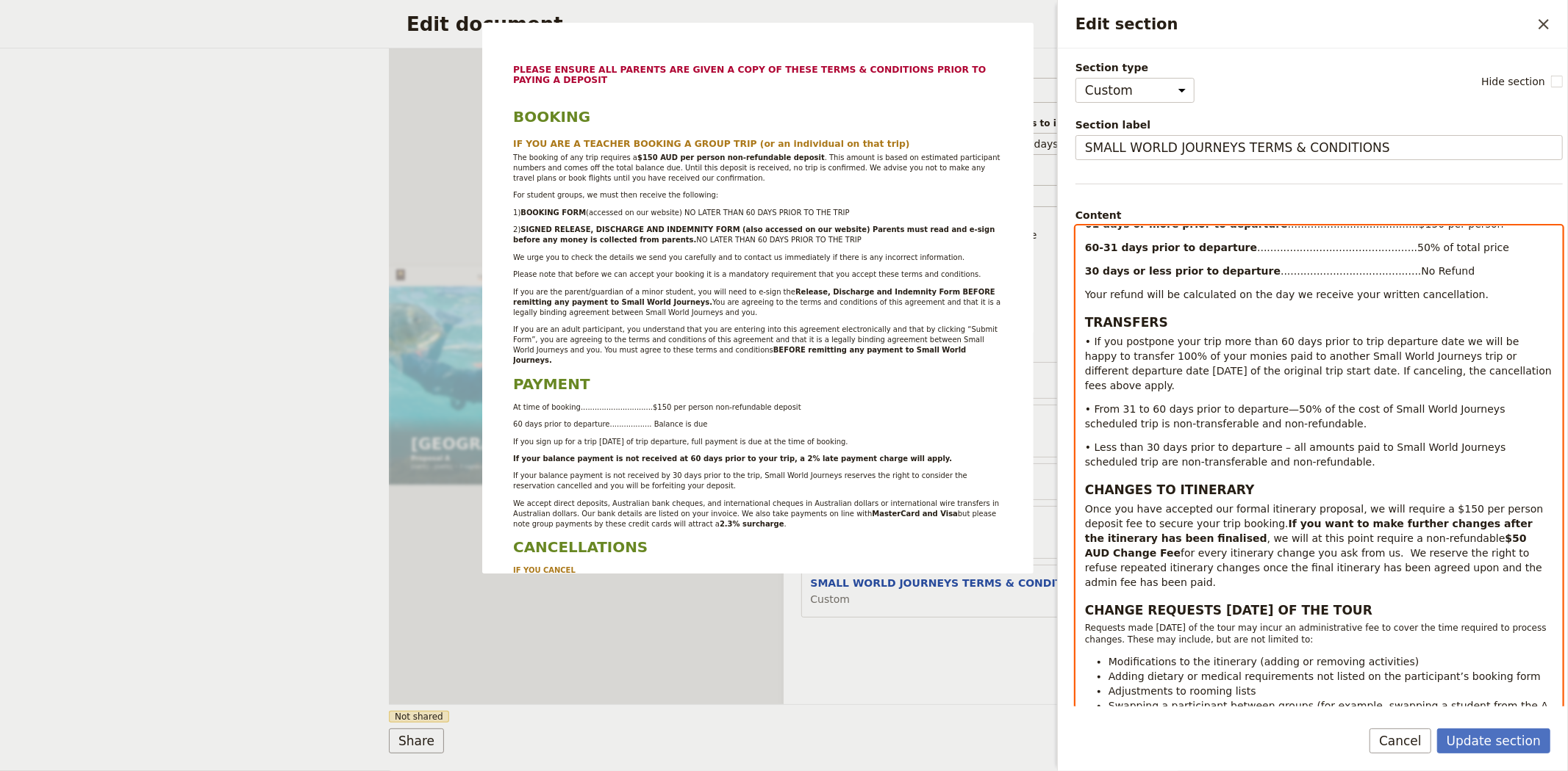
scroll to position [1142, 0]
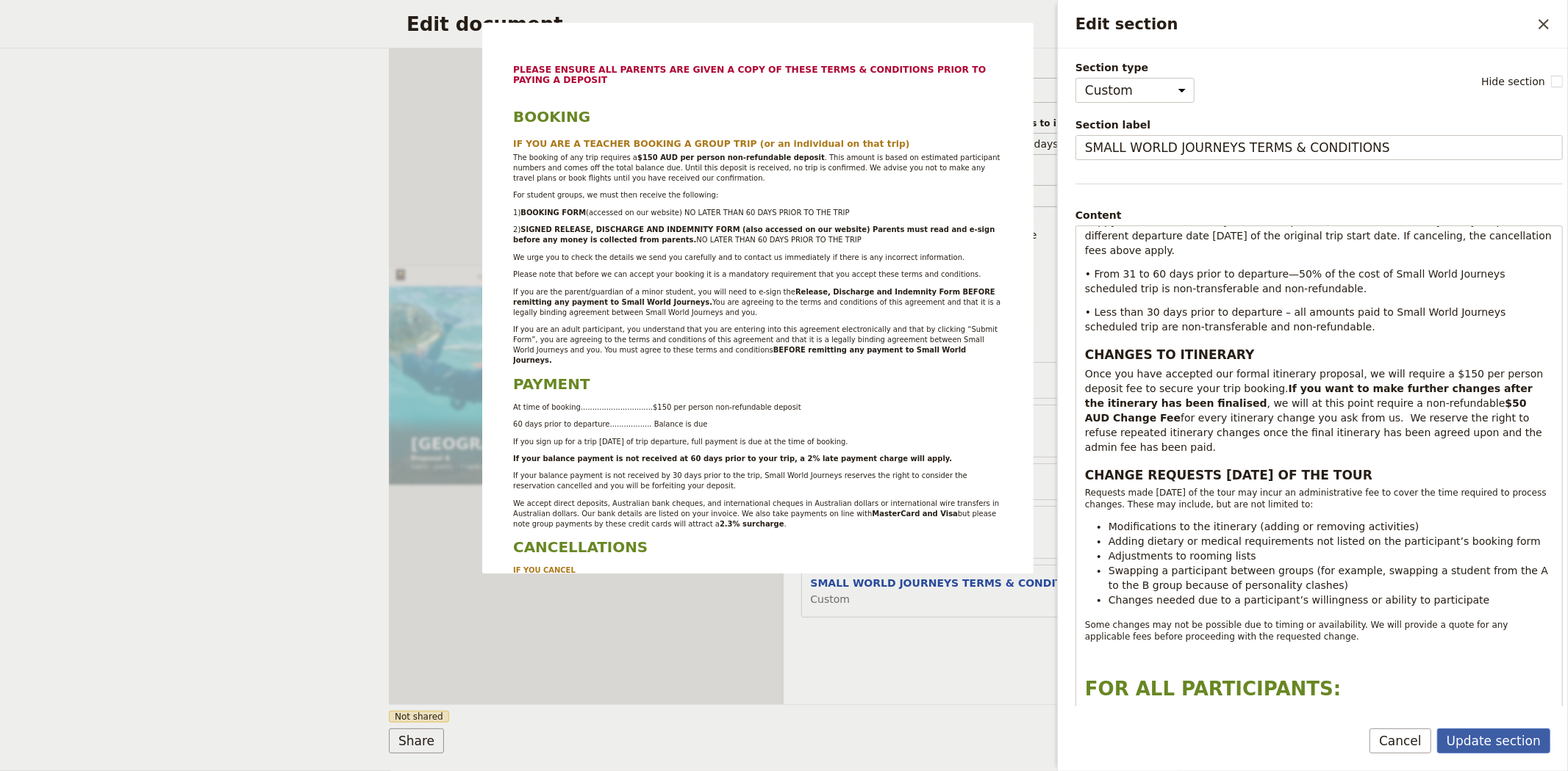
click at [1474, 748] on button "Update section" at bounding box center [1493, 741] width 113 height 25
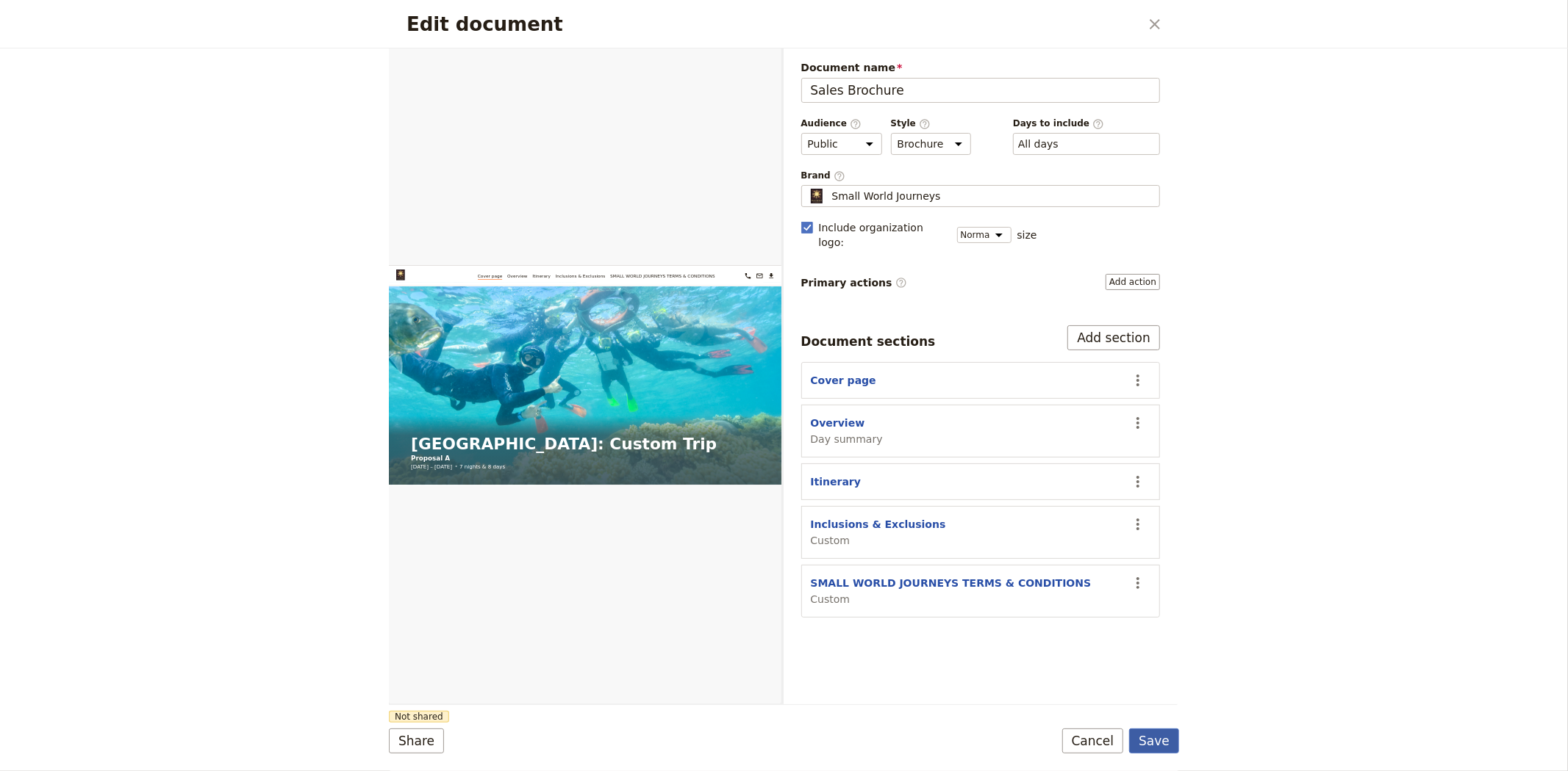
click at [1142, 737] on button "Save" at bounding box center [1154, 741] width 50 height 25
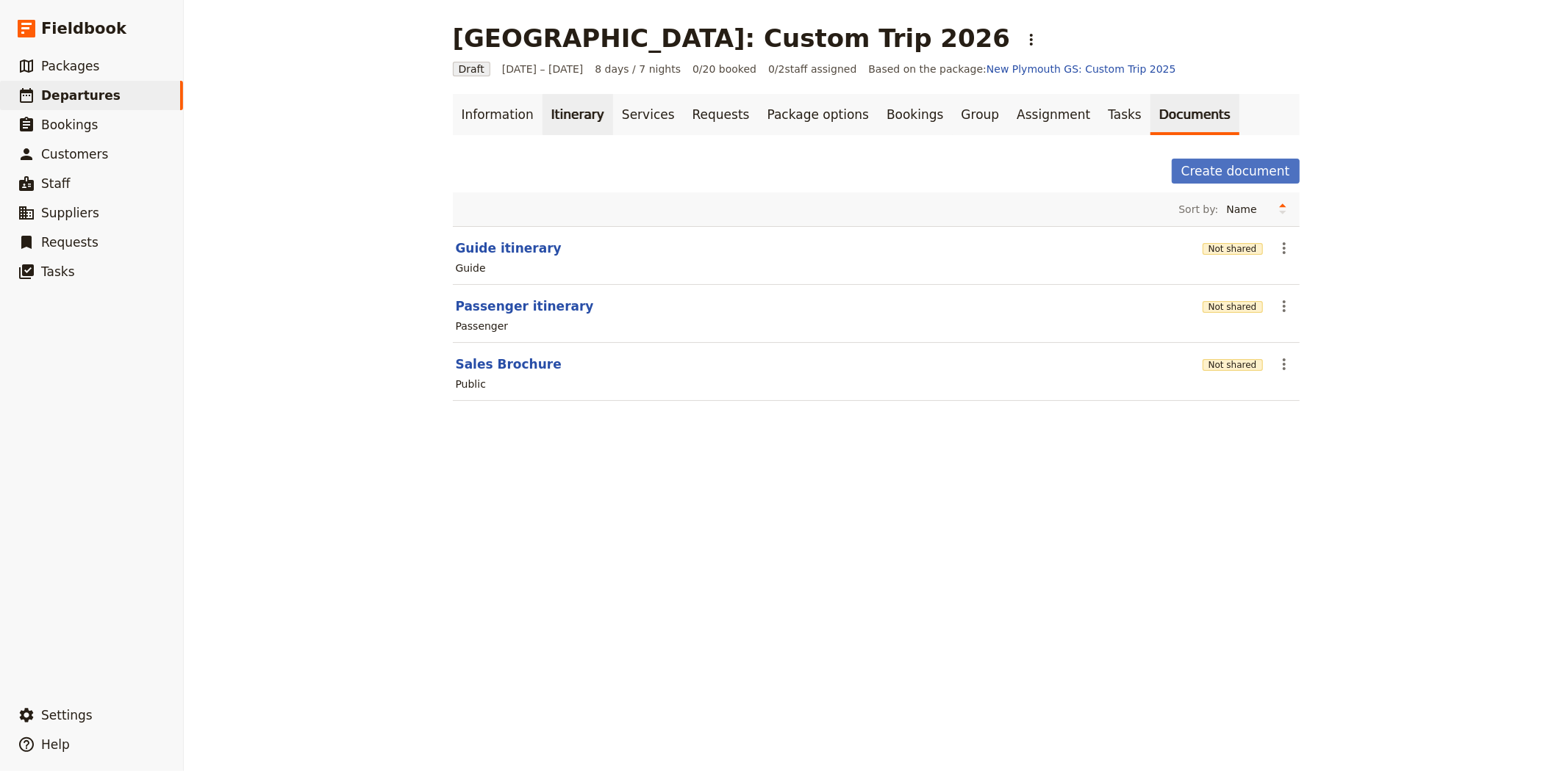
click at [569, 121] on link "Itinerary" at bounding box center [577, 115] width 70 height 41
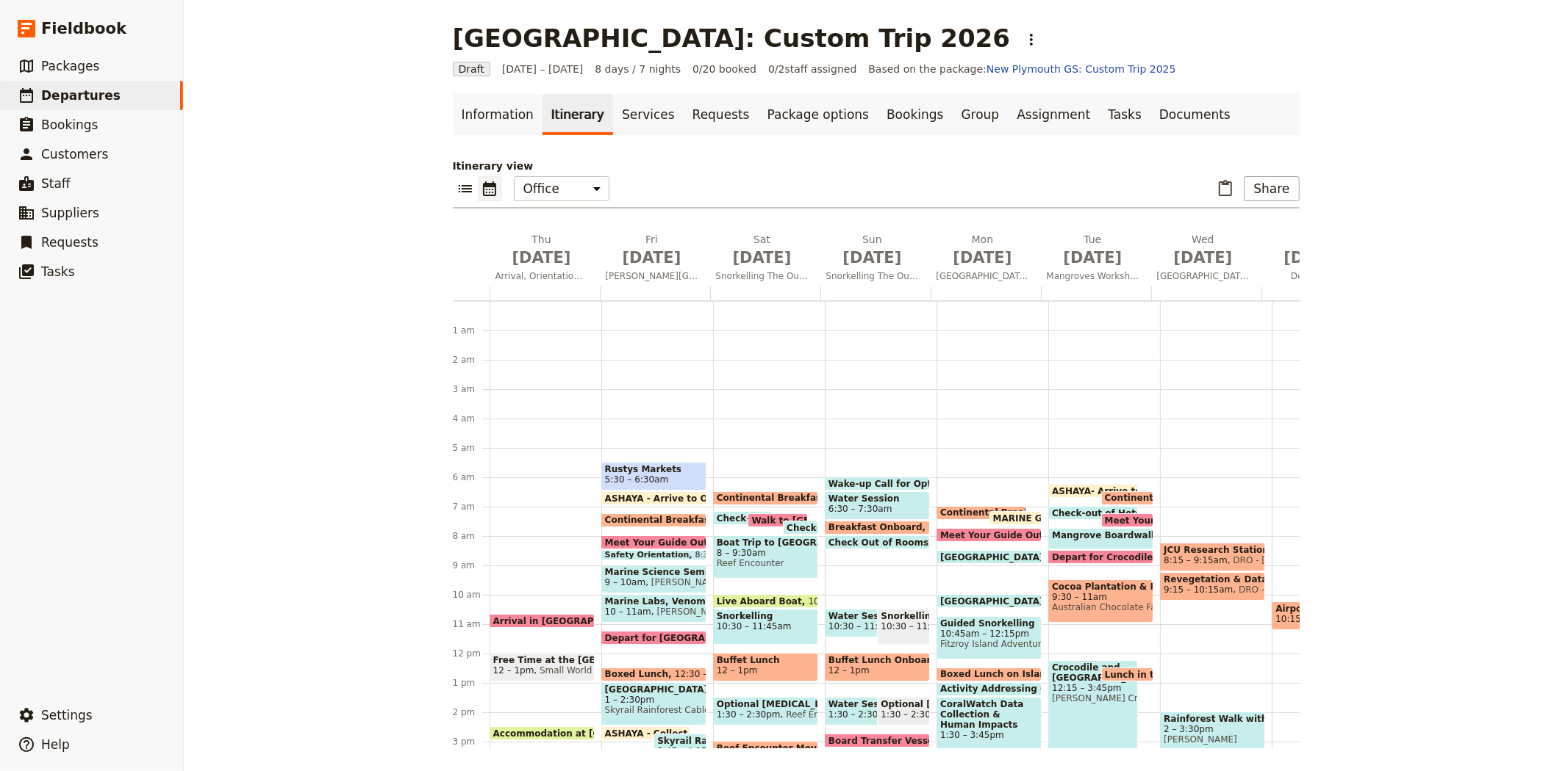
scroll to position [147, 0]
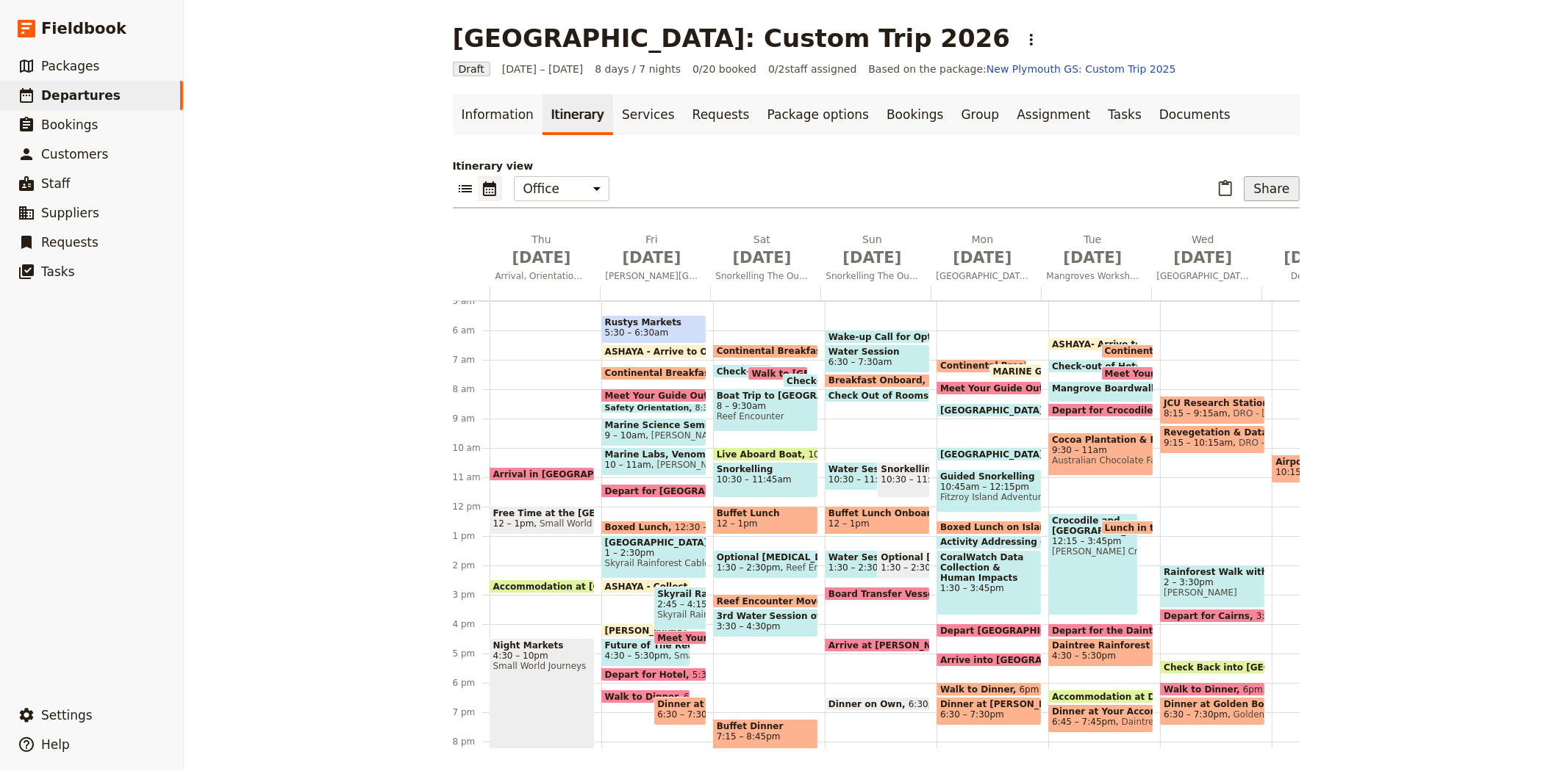
click at [1269, 189] on button "Share" at bounding box center [1271, 189] width 55 height 25
click at [1247, 261] on span "Sales Brochure" at bounding box center [1222, 262] width 77 height 15
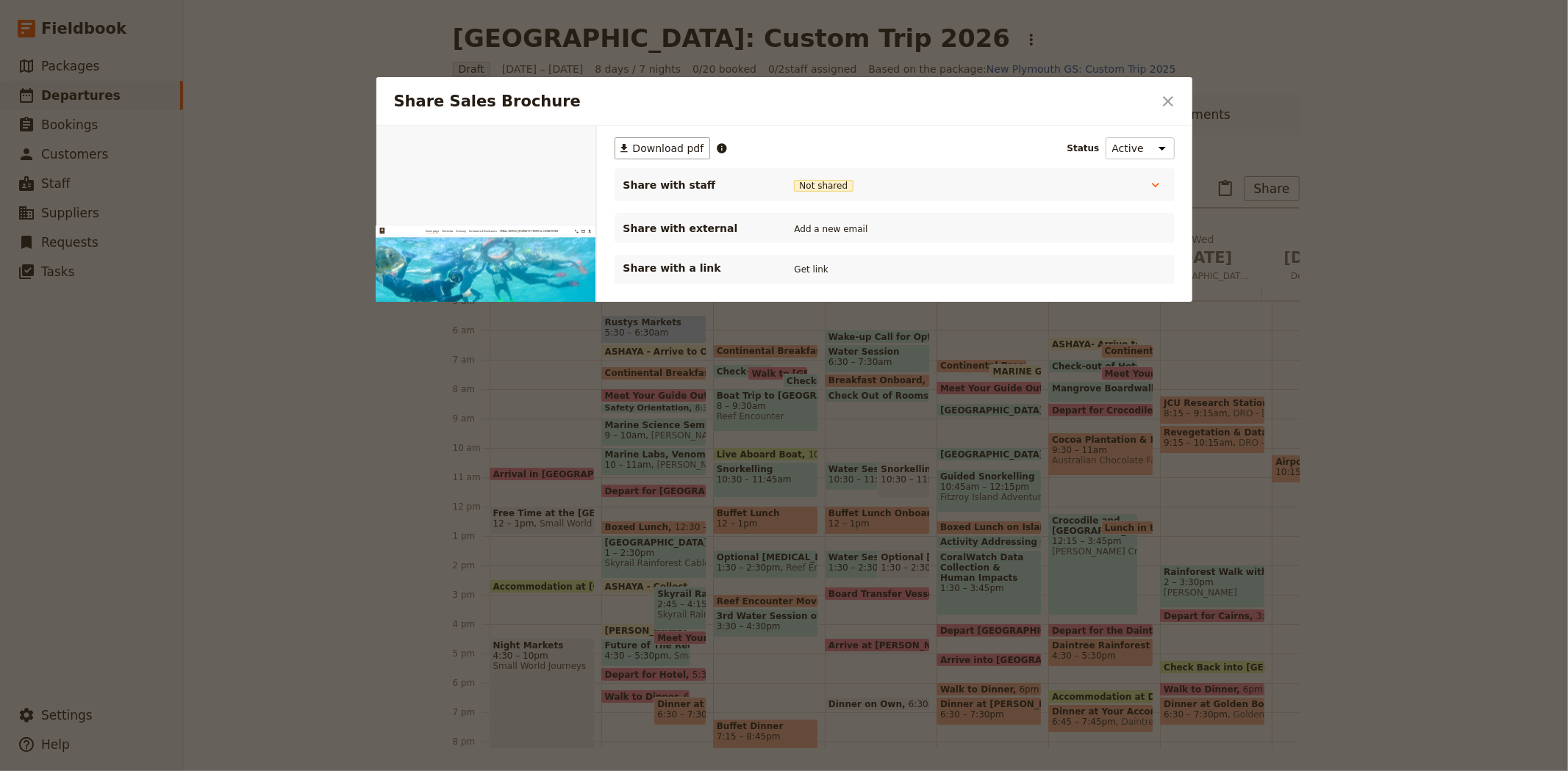
scroll to position [0, 0]
click at [666, 151] on span "Download pdf" at bounding box center [668, 148] width 71 height 15
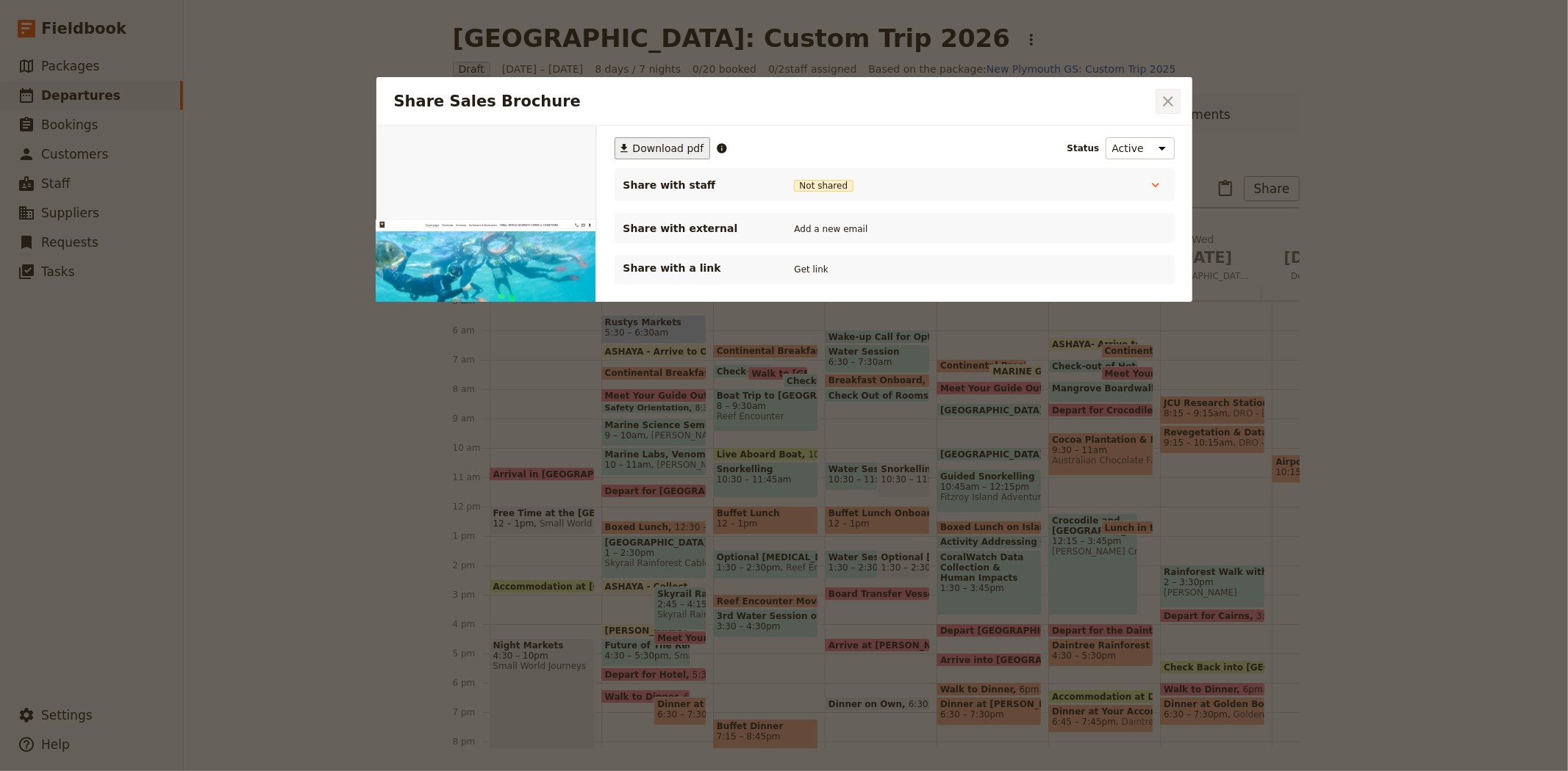
click at [1166, 102] on icon "Close dialog" at bounding box center [1167, 101] width 10 height 10
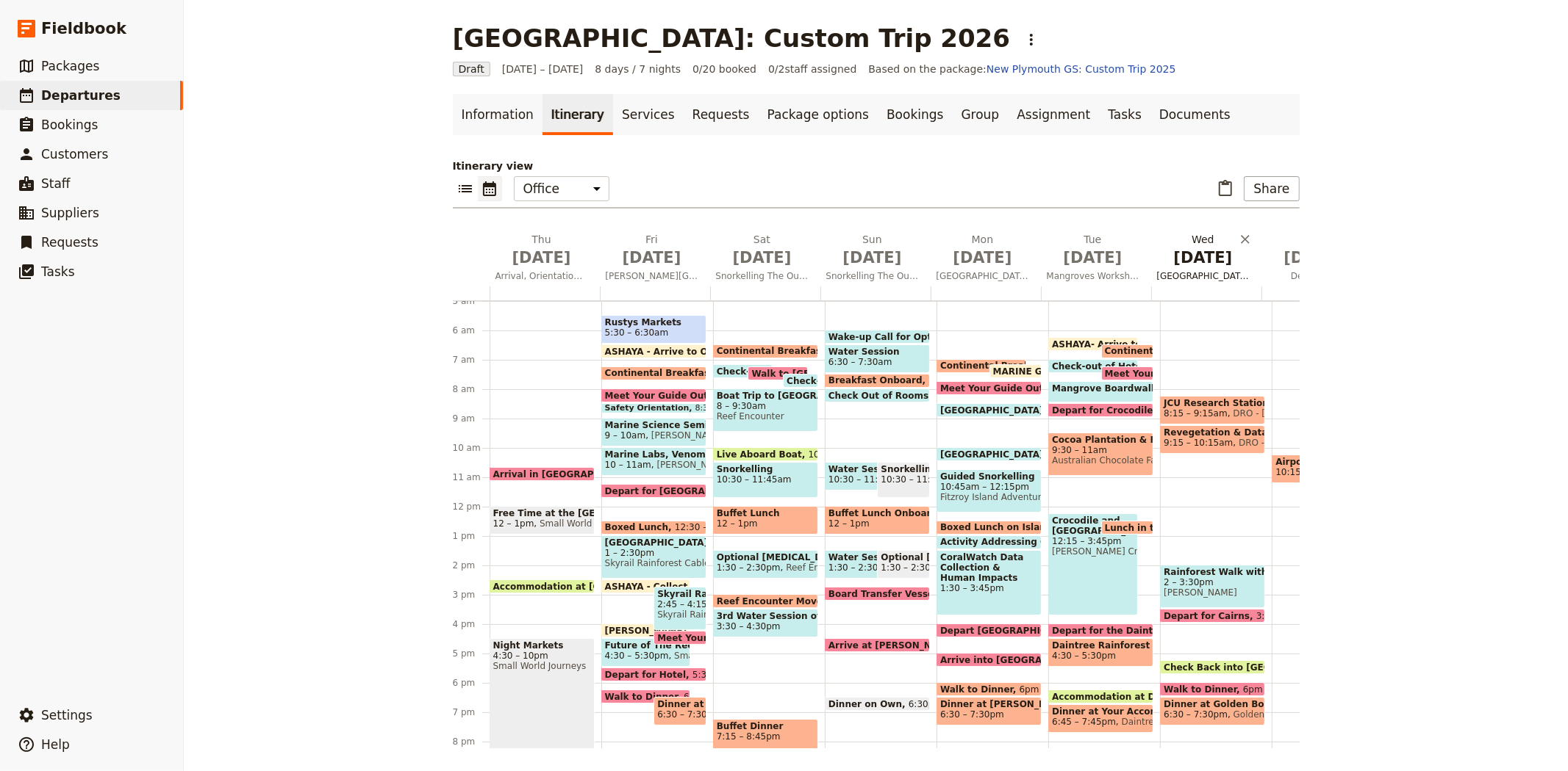
click at [975, 258] on span "Jul 6" at bounding box center [982, 258] width 93 height 22
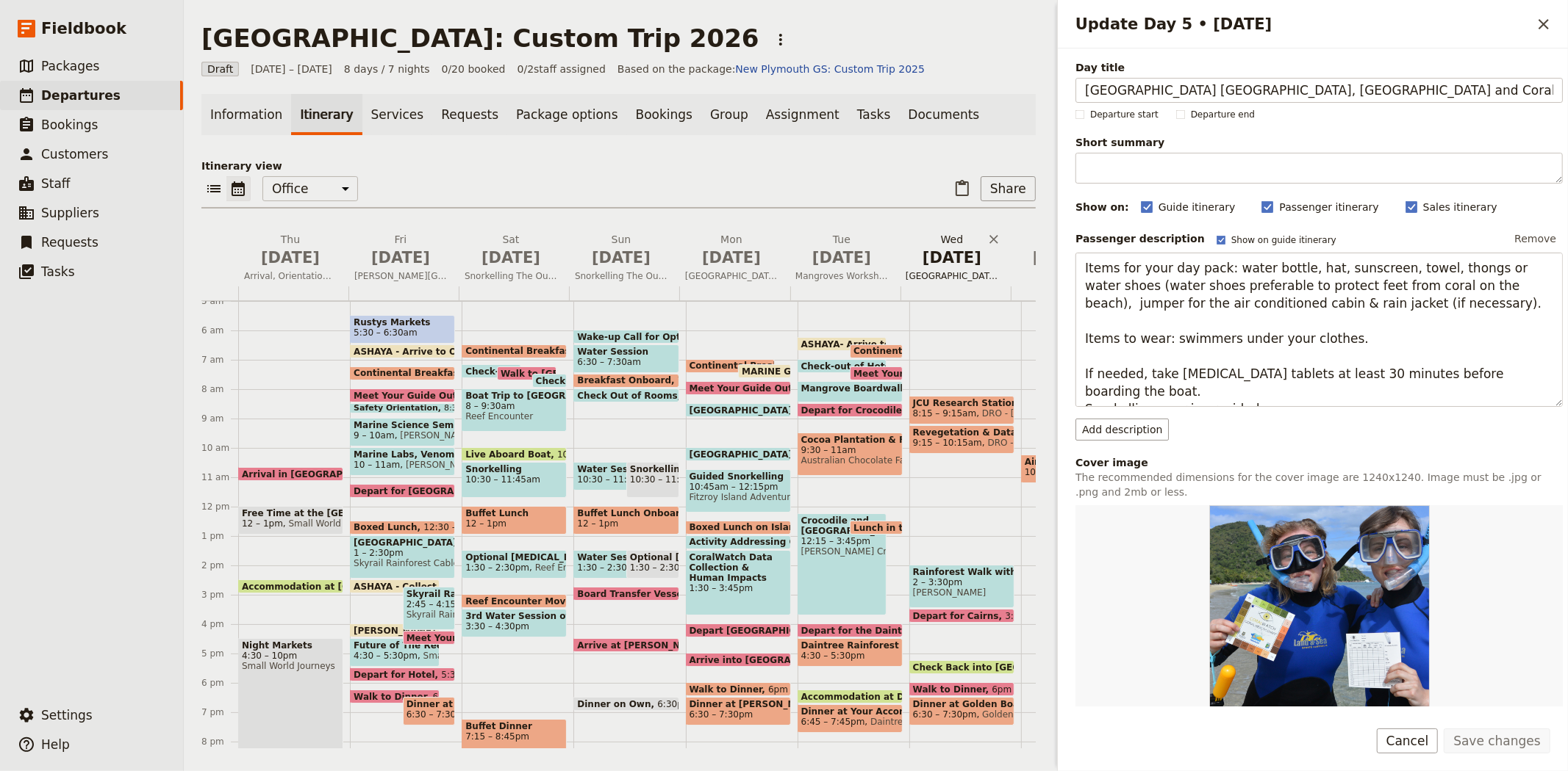
scroll to position [0, 52]
click at [626, 259] on span "Jul 5" at bounding box center [621, 258] width 93 height 22
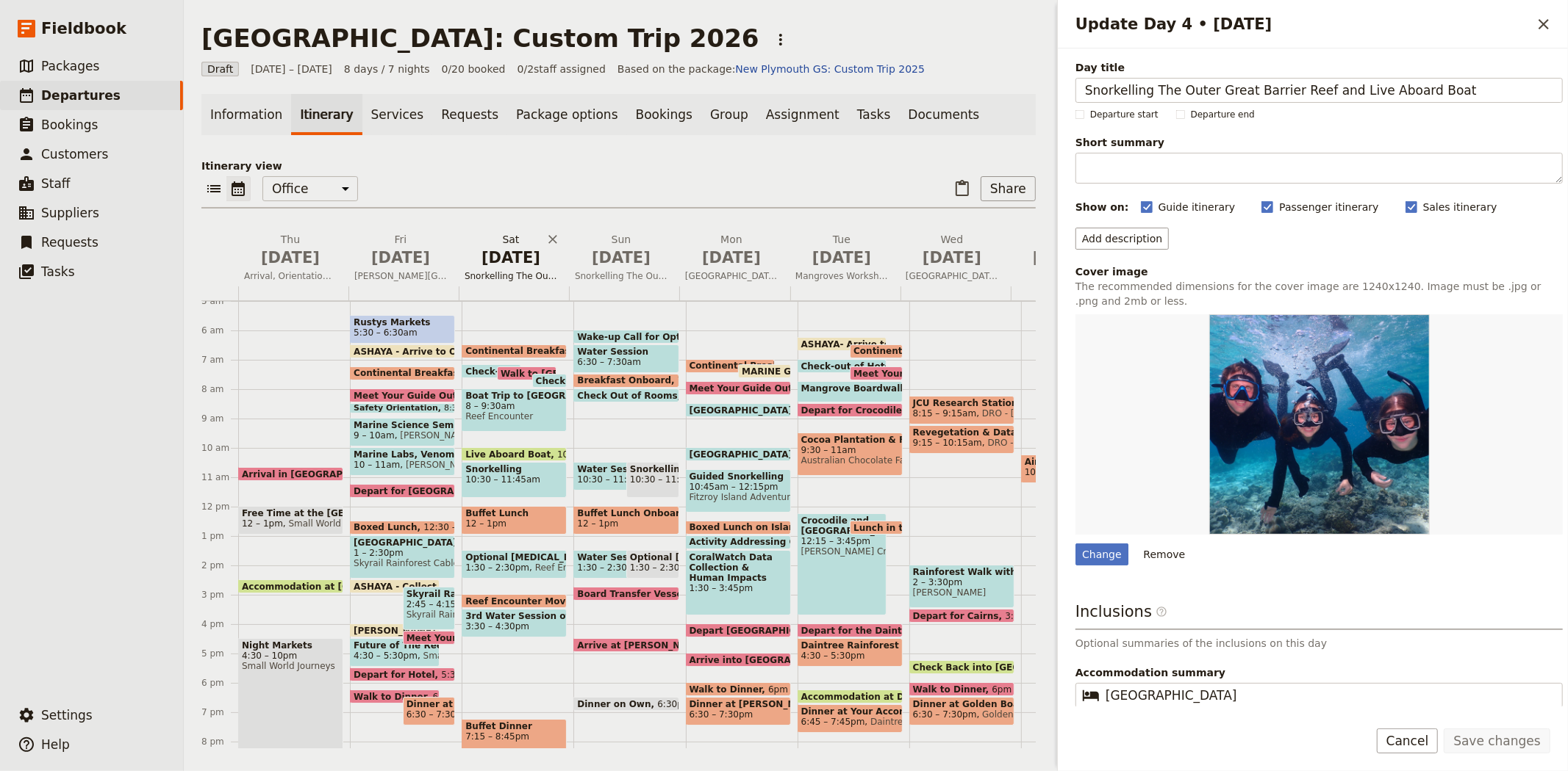
click at [508, 263] on span "Jul 4" at bounding box center [511, 258] width 93 height 22
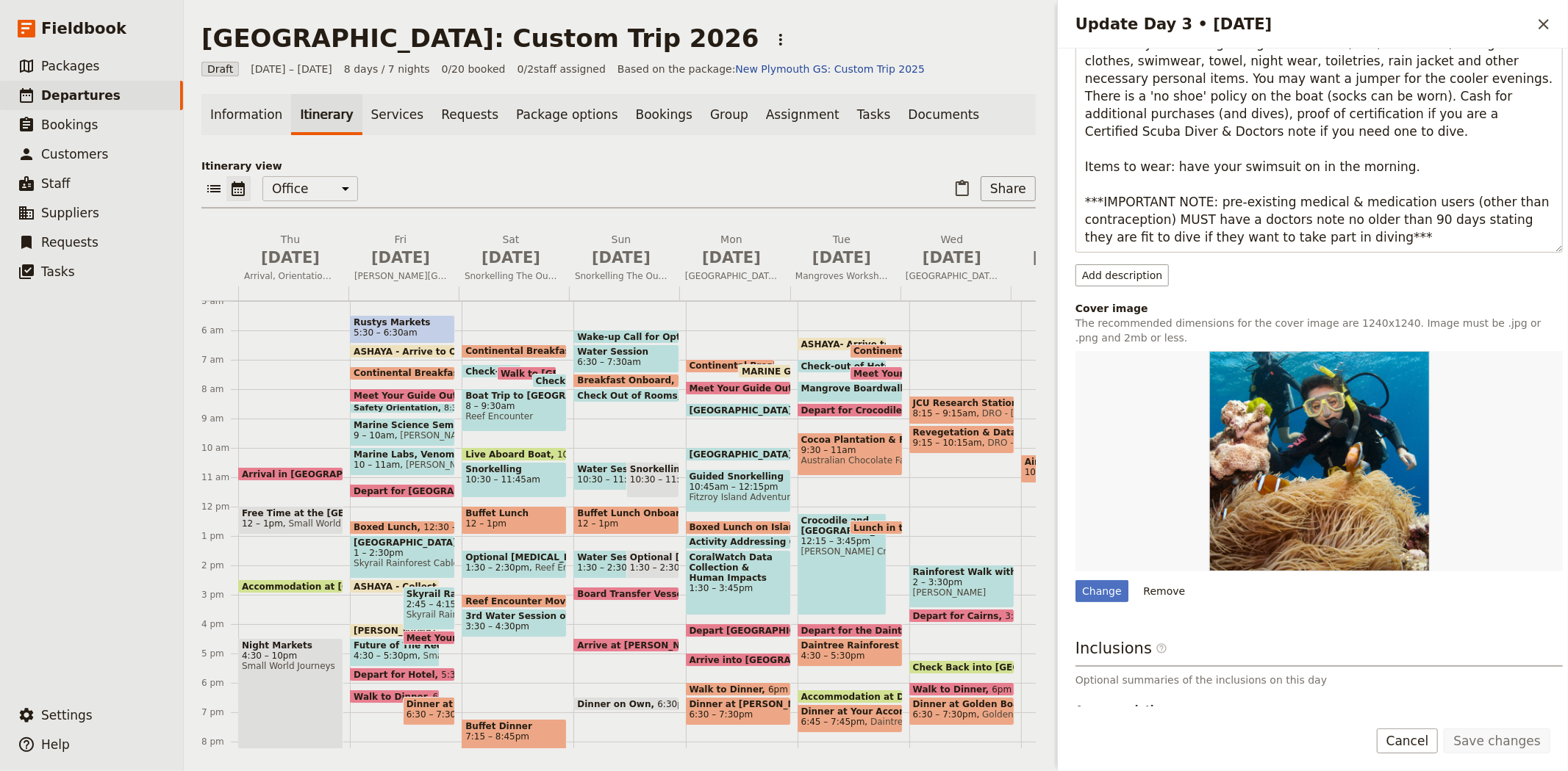
scroll to position [375, 0]
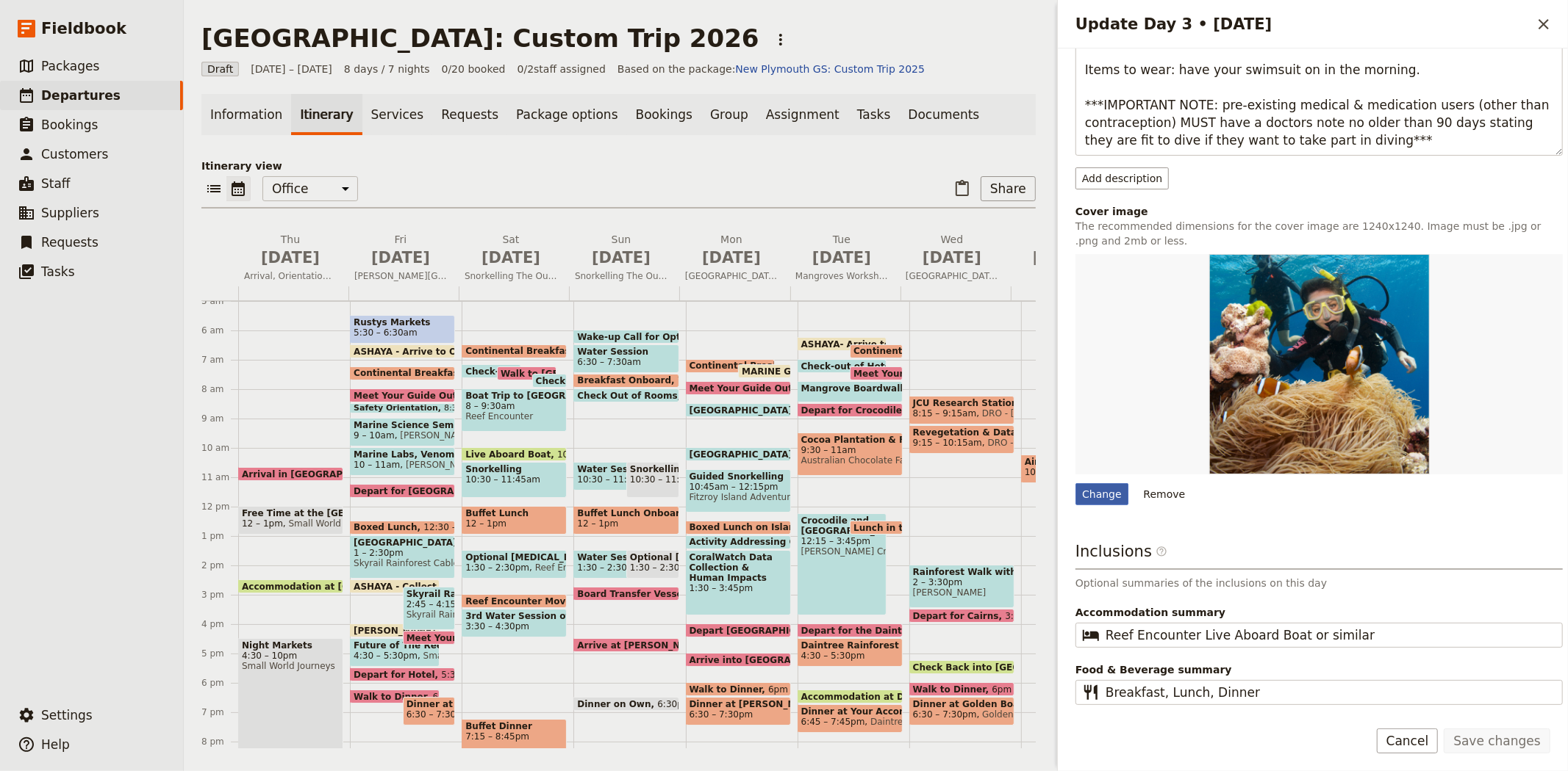
click at [1108, 495] on div "Change" at bounding box center [1101, 494] width 53 height 22
click at [1075, 484] on input "Change" at bounding box center [1074, 483] width 1 height 1
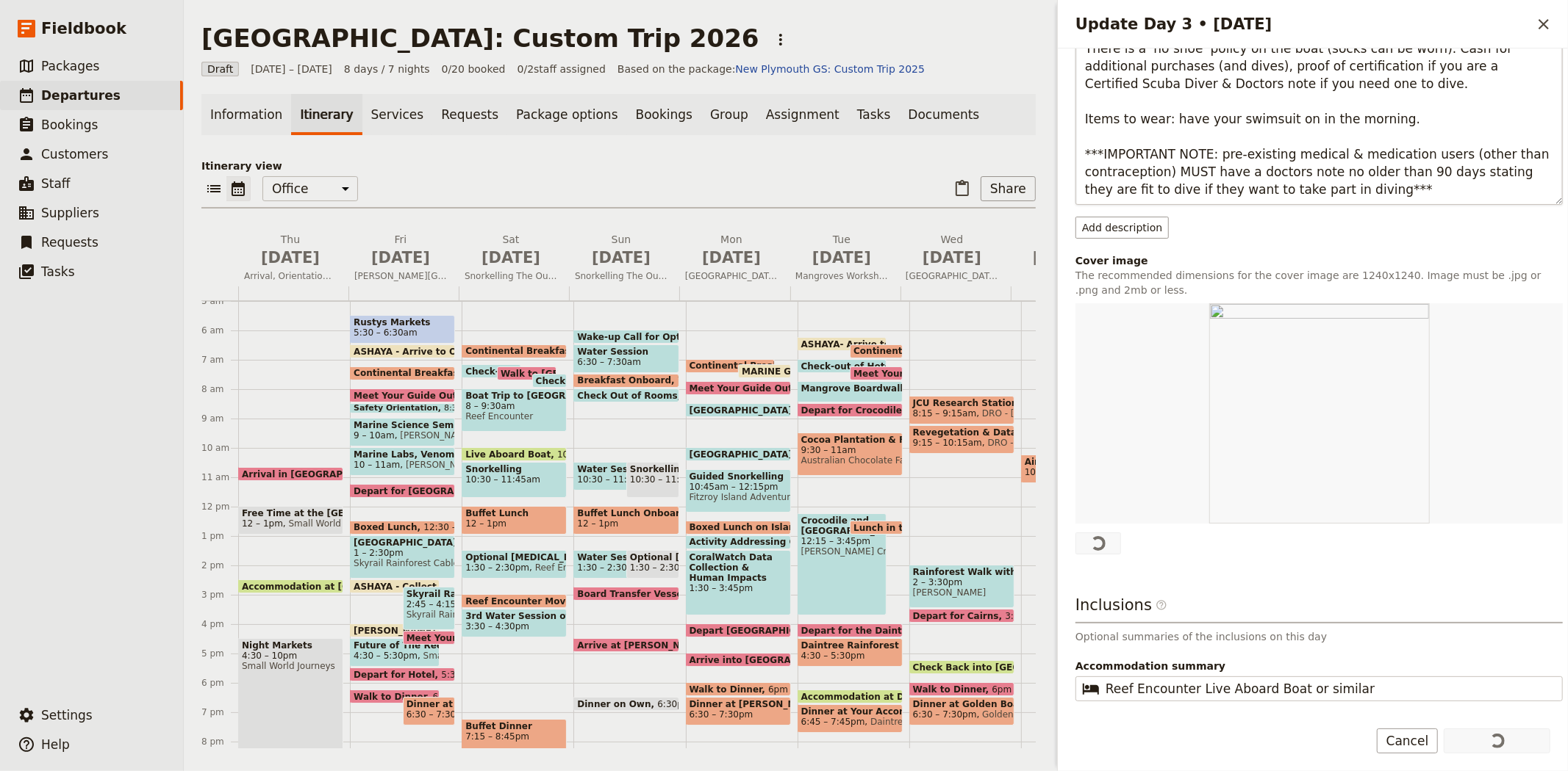
scroll to position [326, 0]
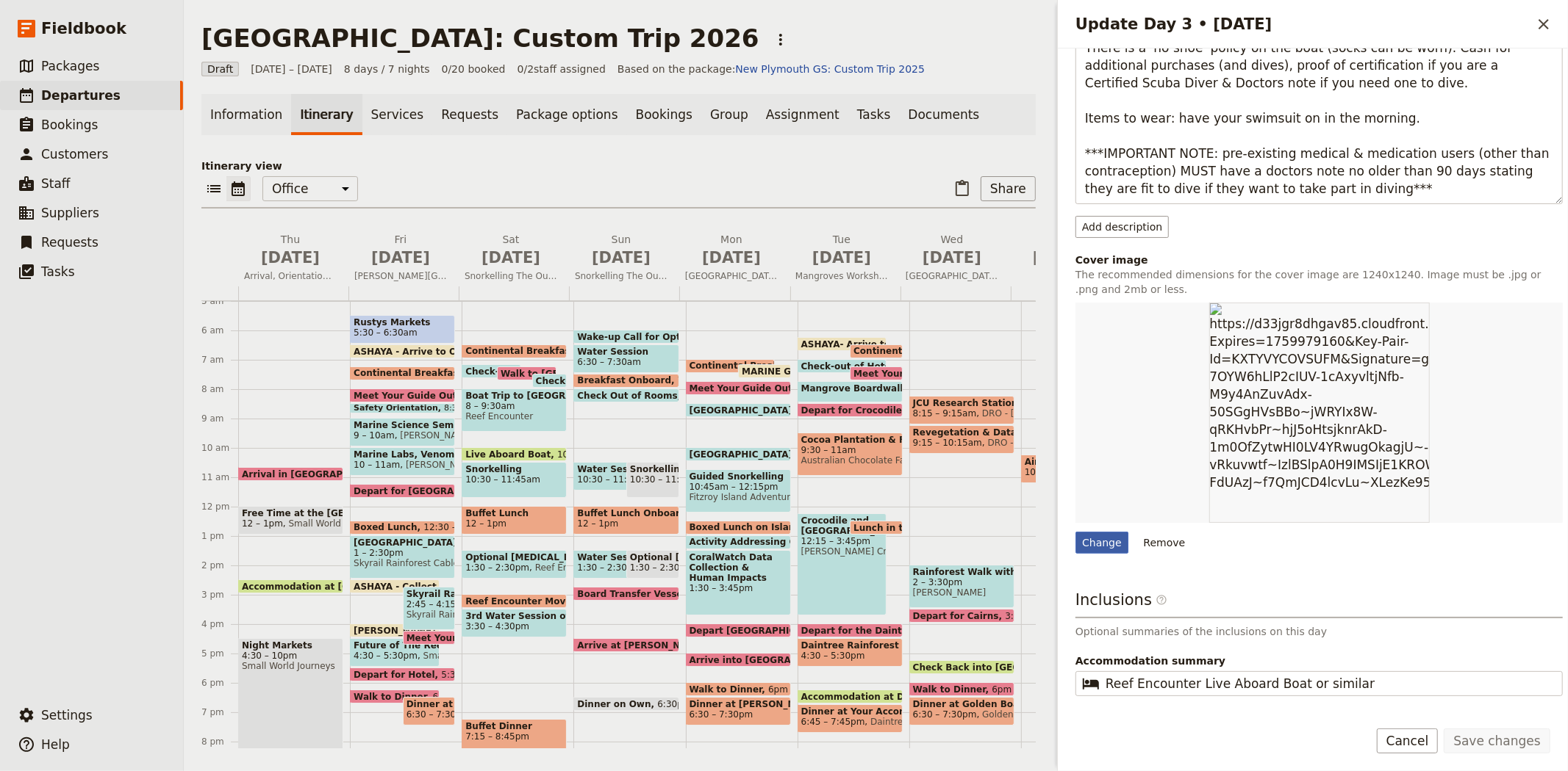
click at [1100, 545] on div "Change" at bounding box center [1101, 543] width 53 height 22
click at [1075, 532] on input "Change" at bounding box center [1074, 531] width 1 height 1
type input "C:\fakepath\Sunlover (39).JPG"
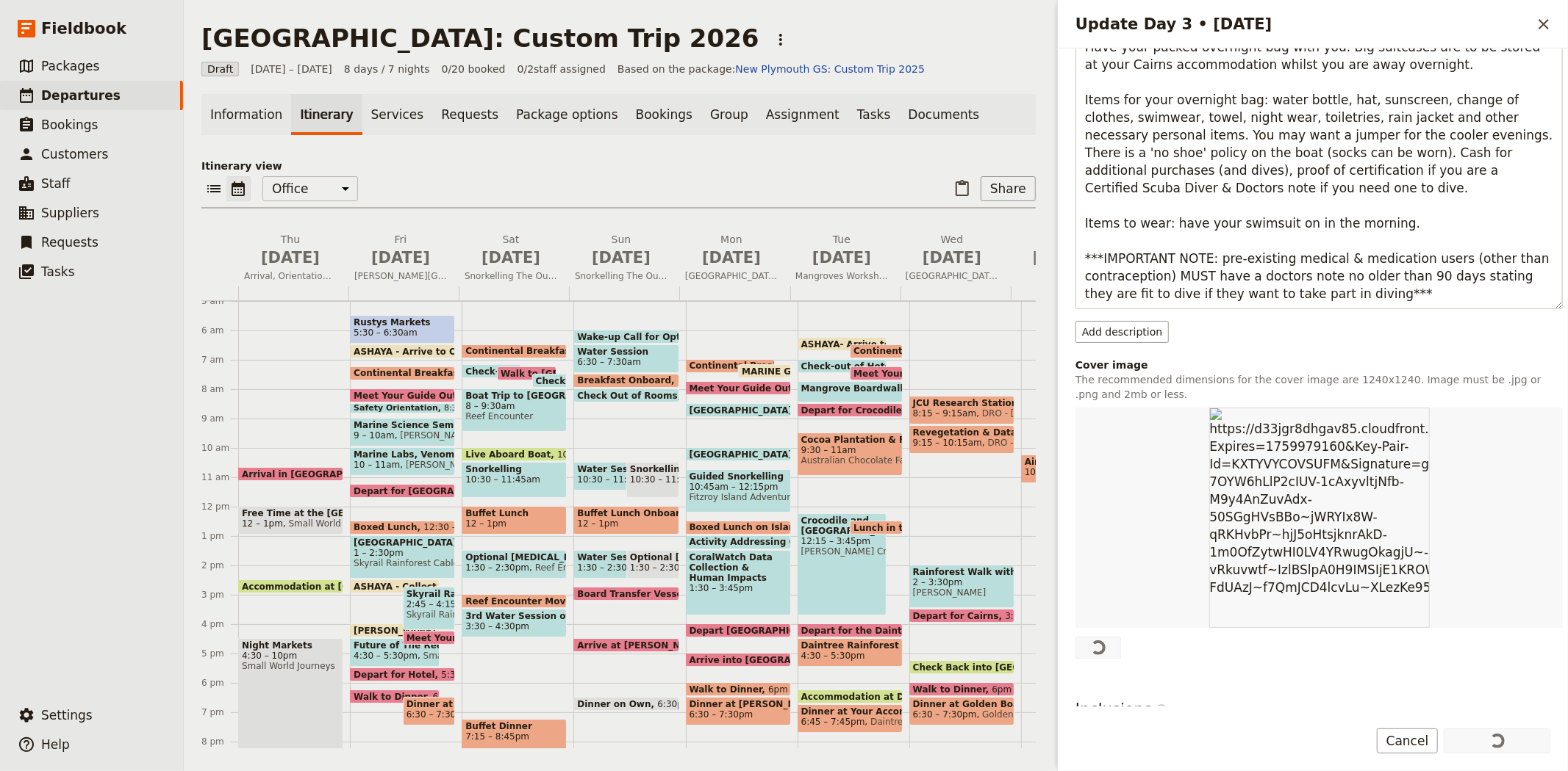
scroll to position [245, 0]
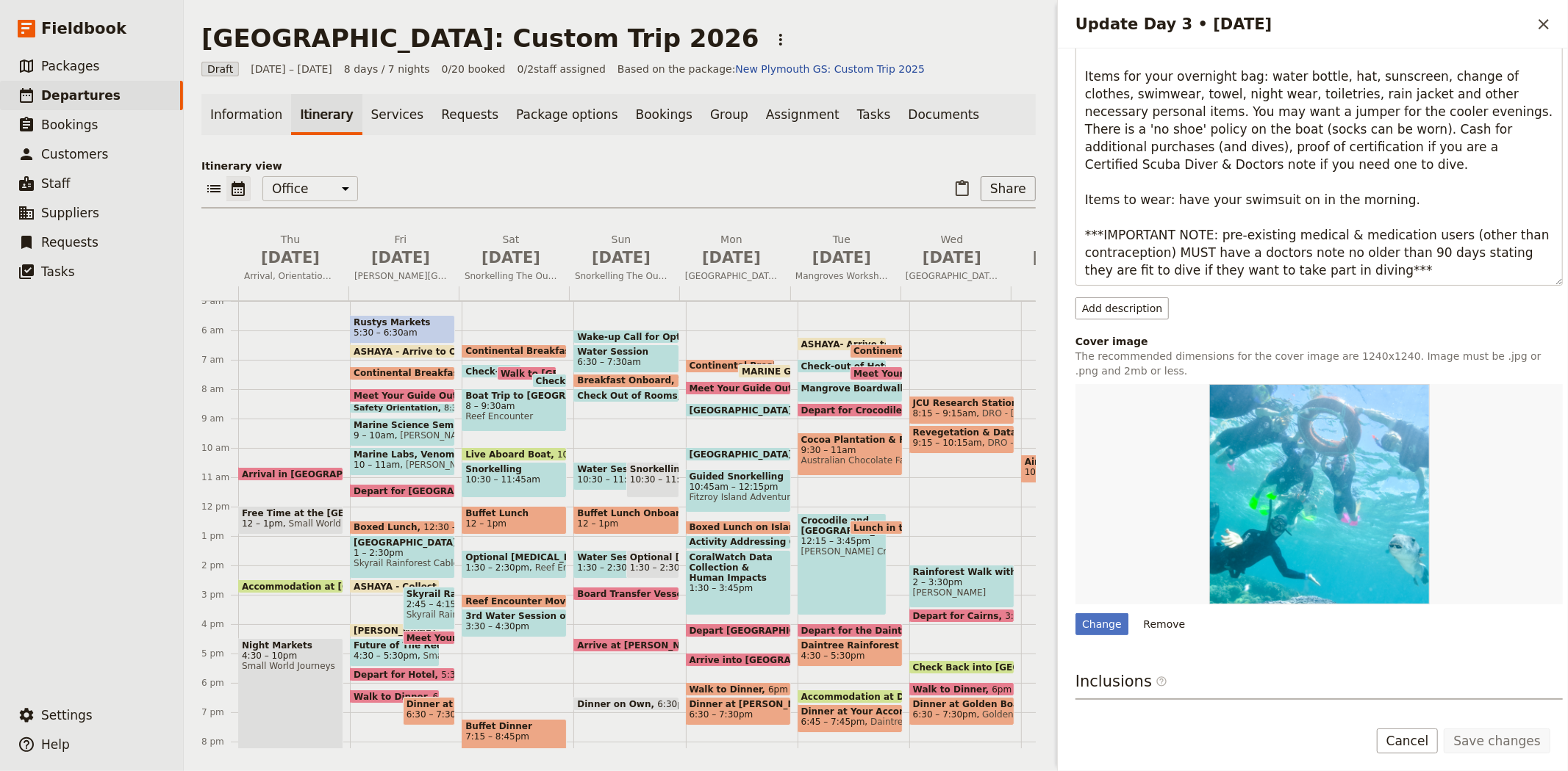
click at [560, 174] on div "Itinerary view ​ ​ Office Guide Passenger Sales ​ Share Thu Jul 2 Arrival, Orie…" at bounding box center [618, 454] width 834 height 590
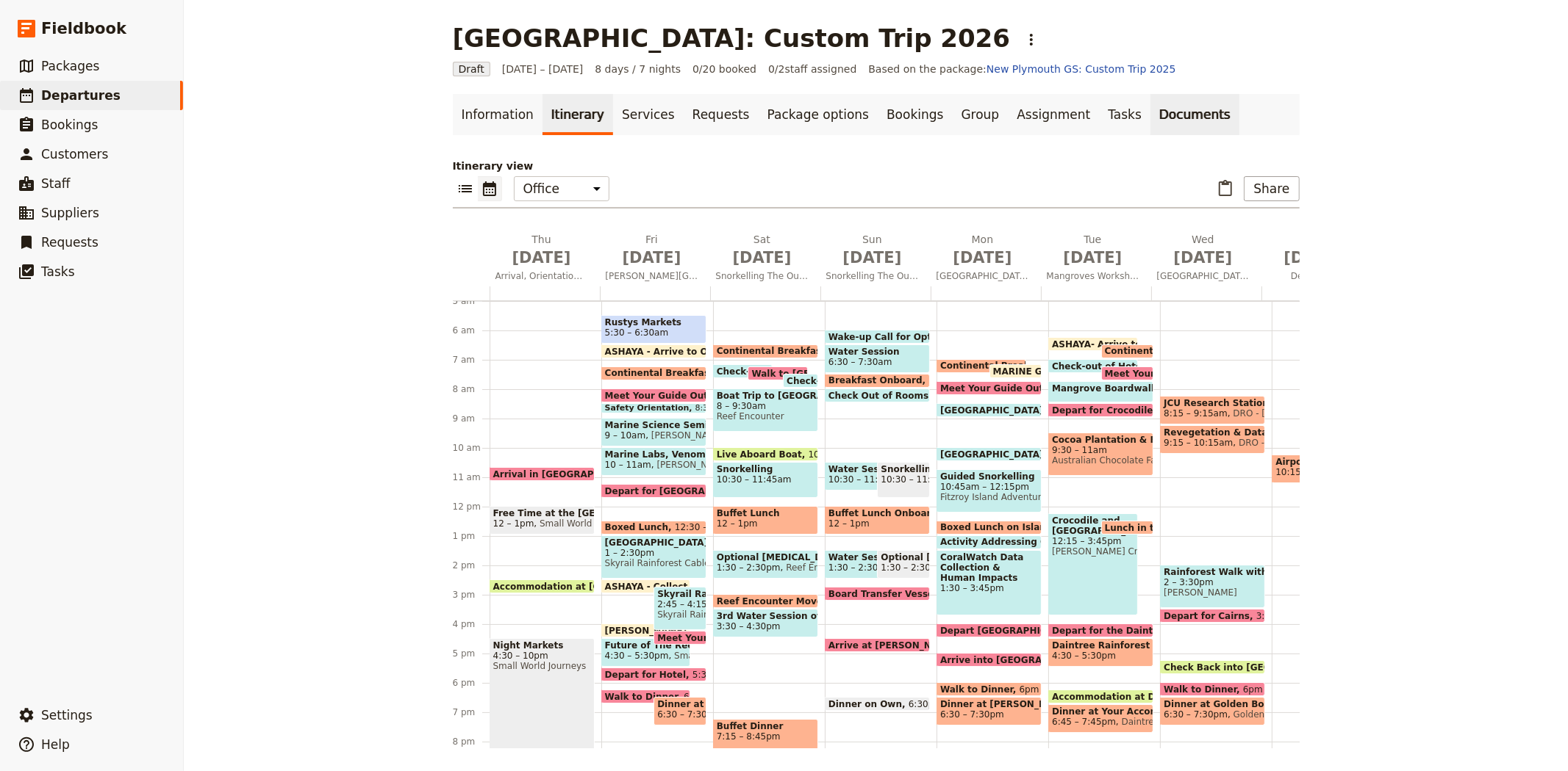
click at [1151, 112] on link "Documents" at bounding box center [1195, 115] width 89 height 41
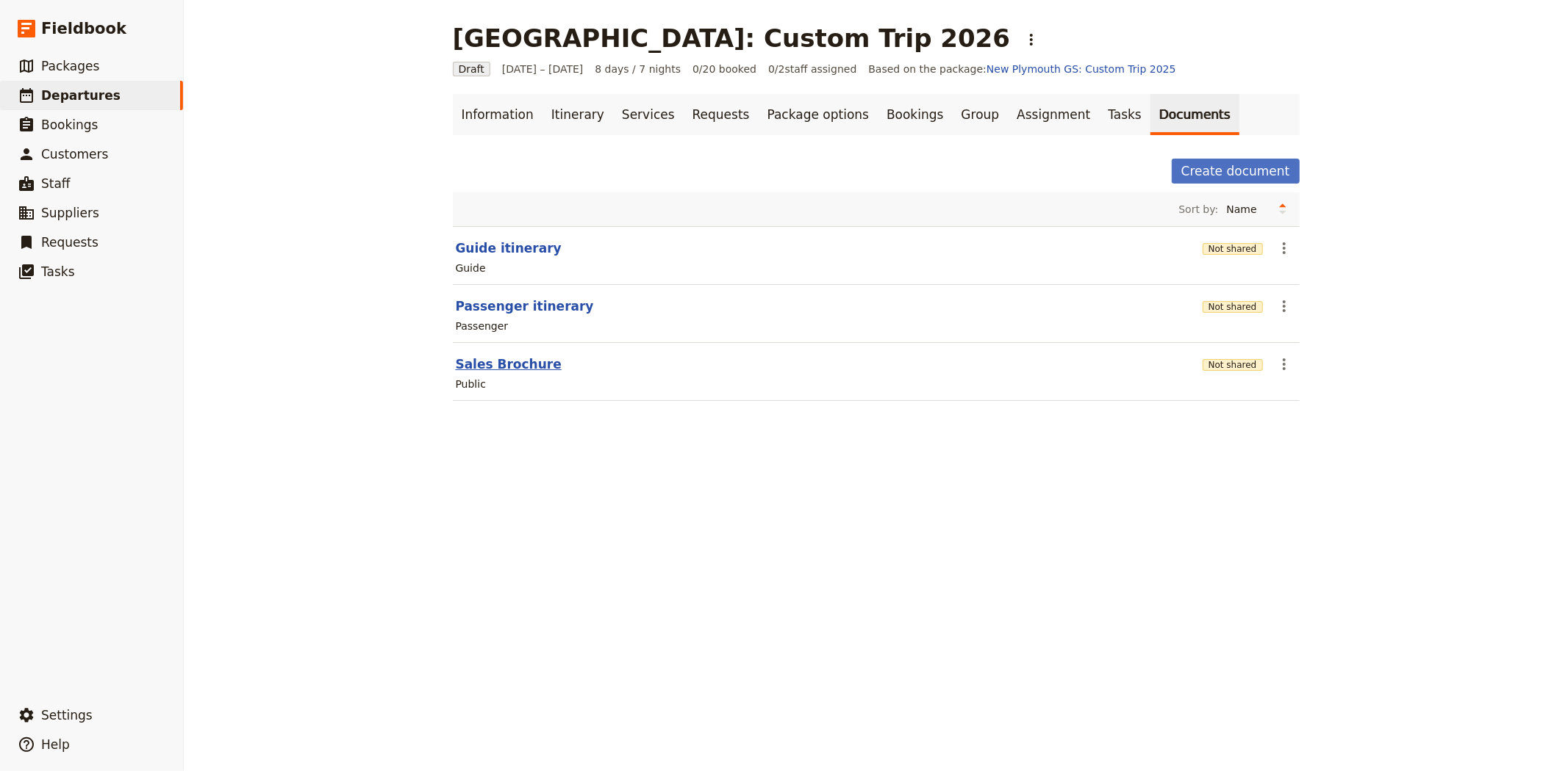
click at [518, 364] on button "Sales Brochure" at bounding box center [508, 364] width 106 height 18
select select "DEFAULT"
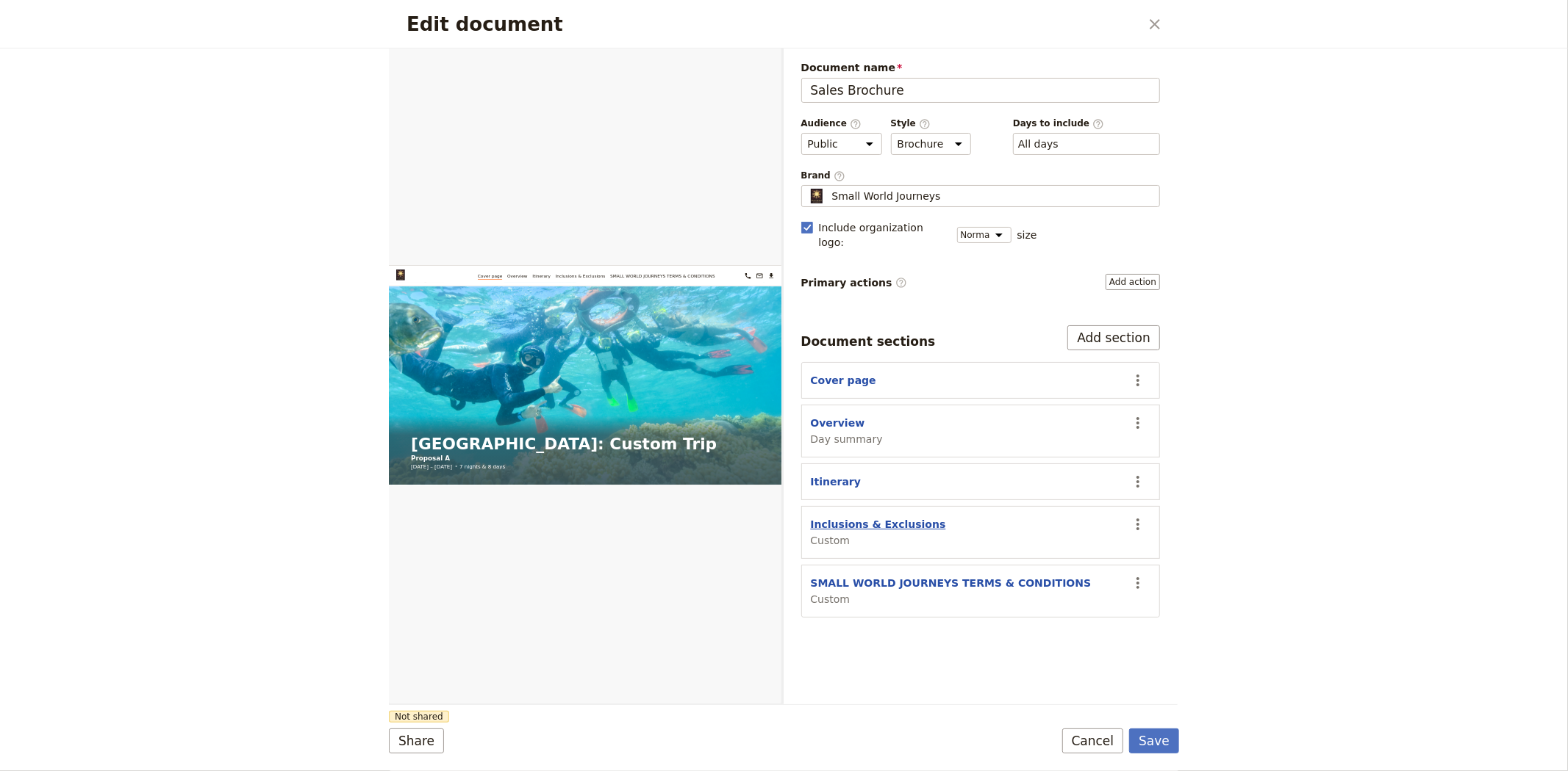
click at [892, 517] on button "Inclusions & Exclusions" at bounding box center [878, 524] width 135 height 15
select select "CUSTOM"
select select "default"
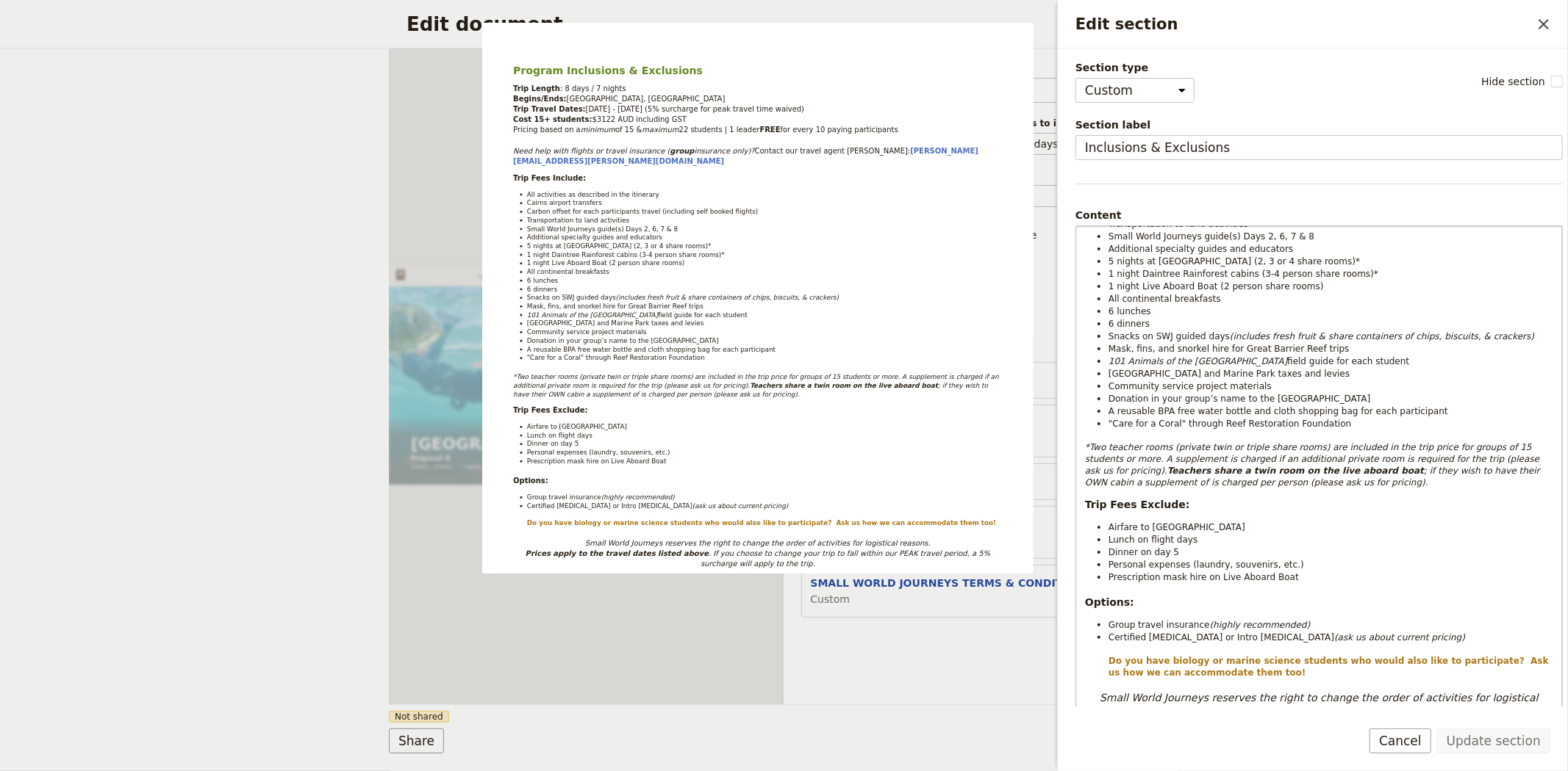
scroll to position [326, 0]
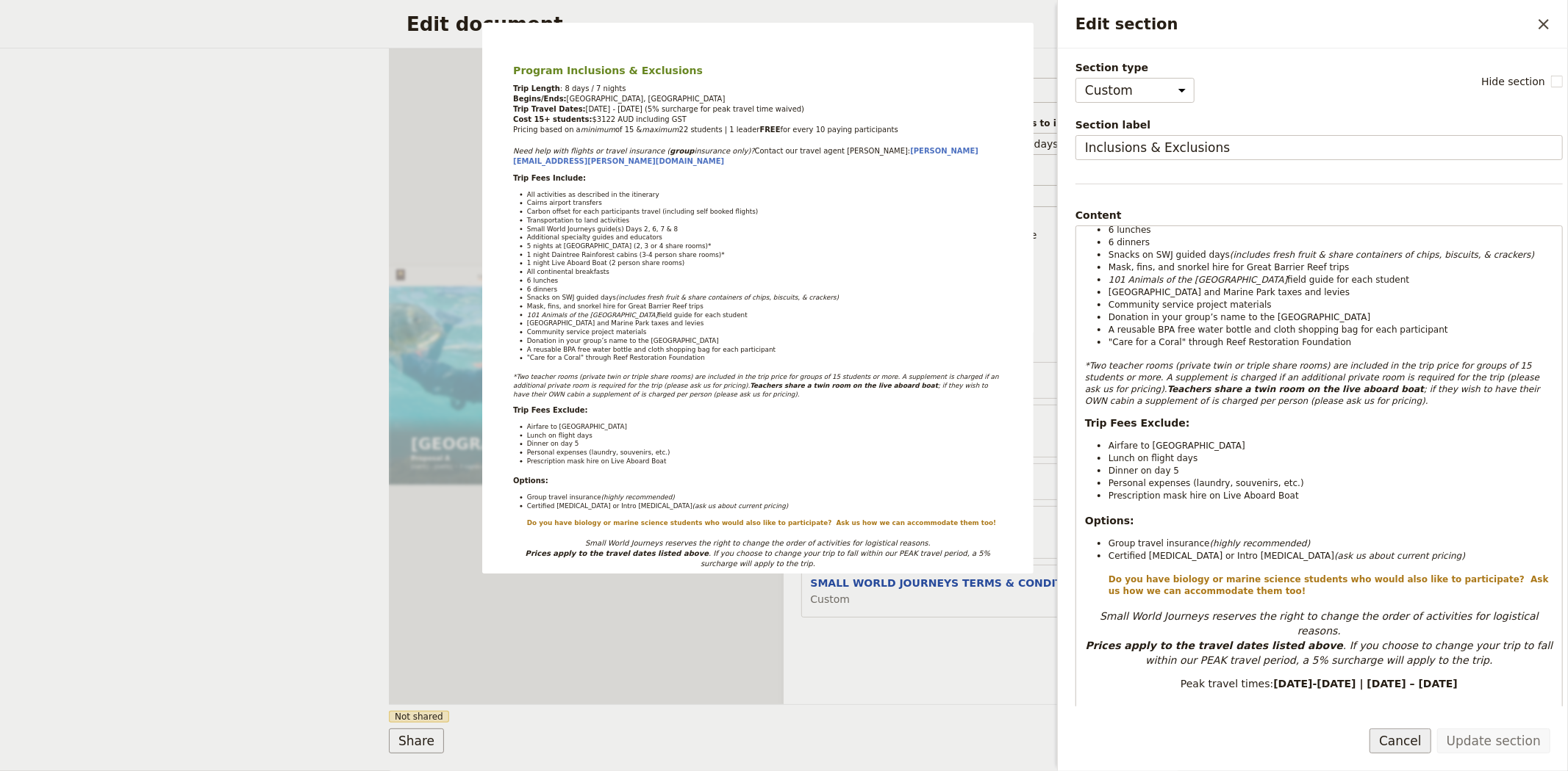
click at [1407, 742] on button "Cancel" at bounding box center [1400, 741] width 62 height 25
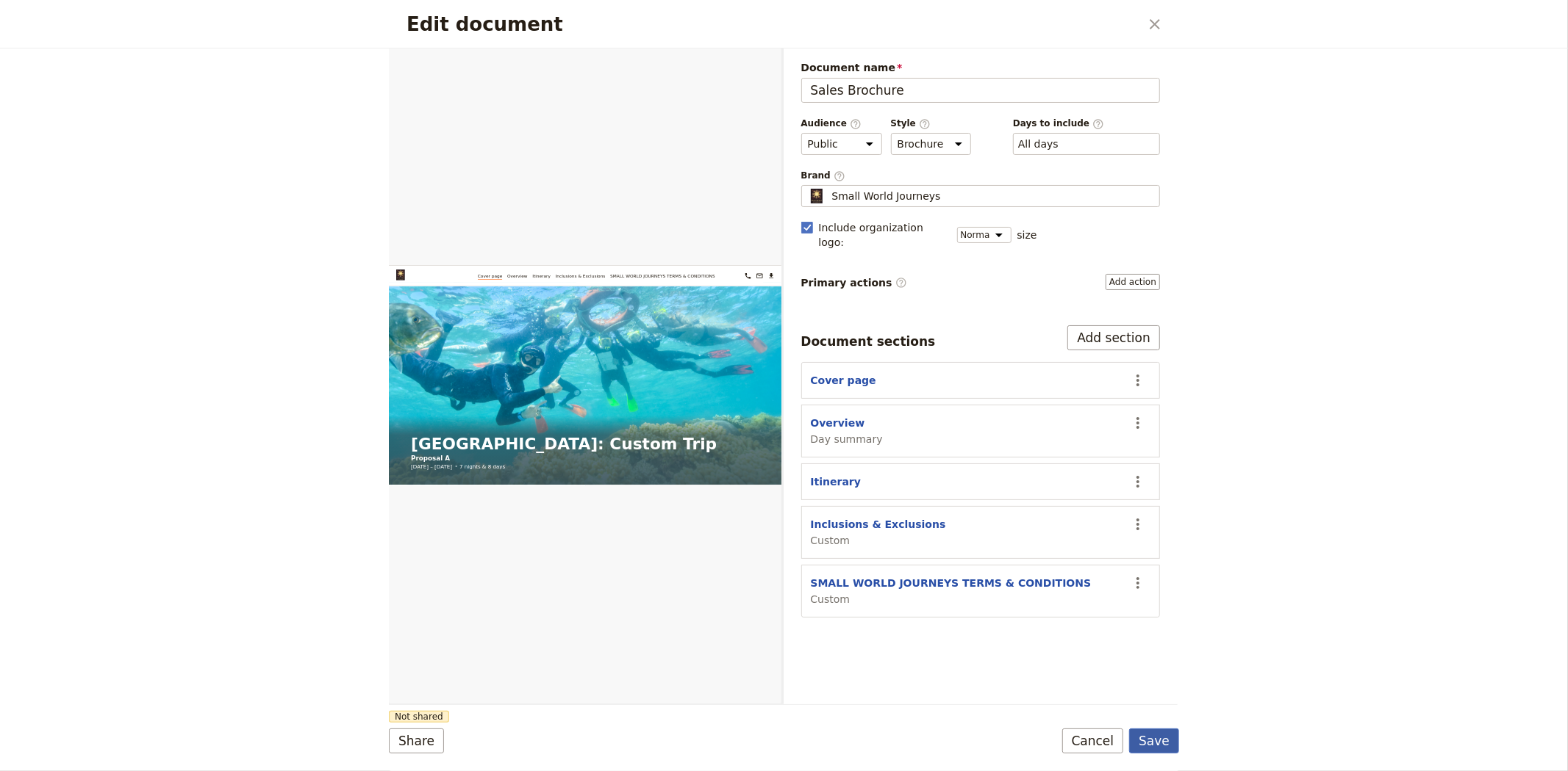
click at [1161, 747] on button "Save" at bounding box center [1154, 741] width 50 height 25
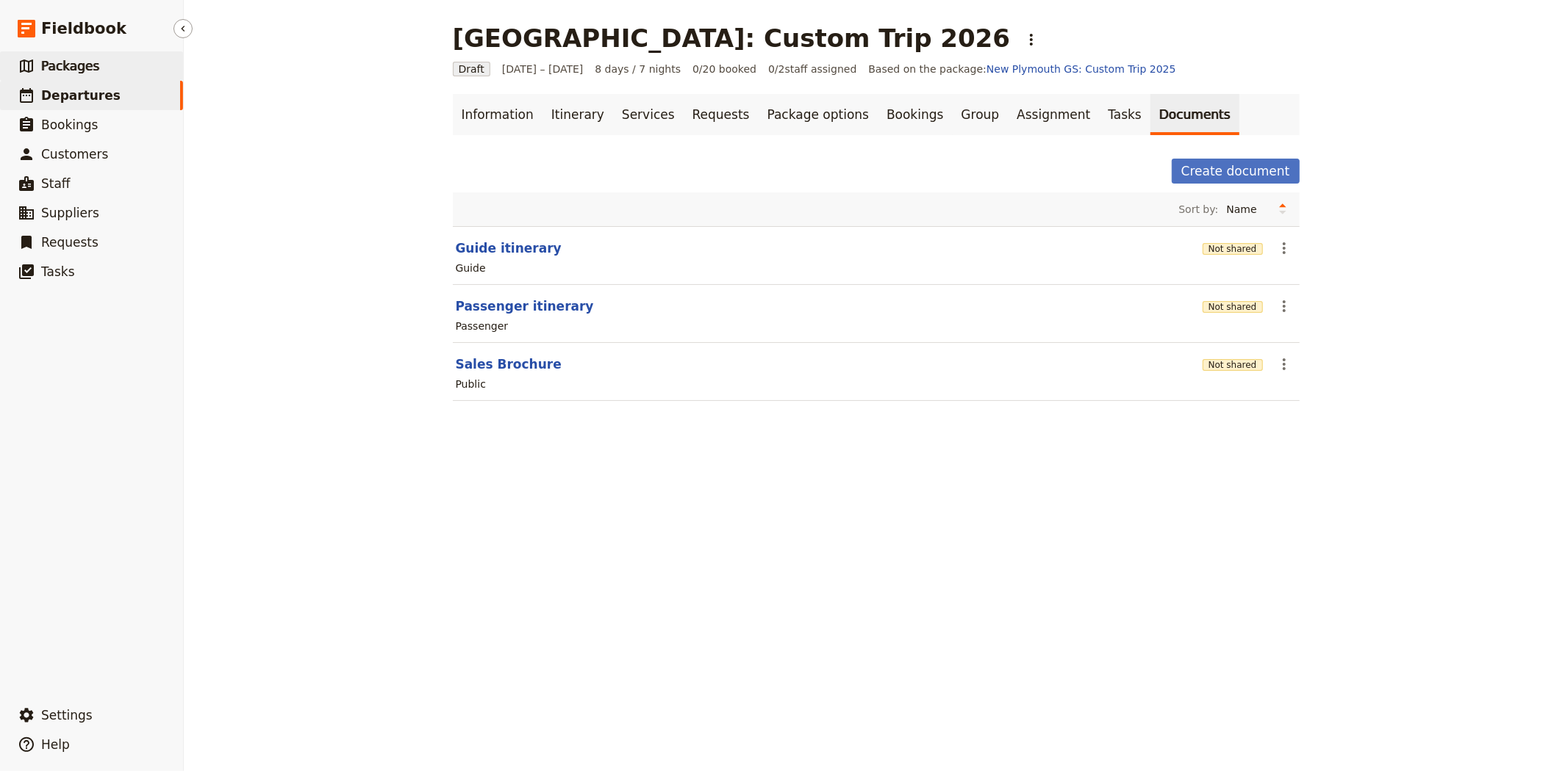
click at [79, 73] on span "Packages" at bounding box center [70, 66] width 58 height 15
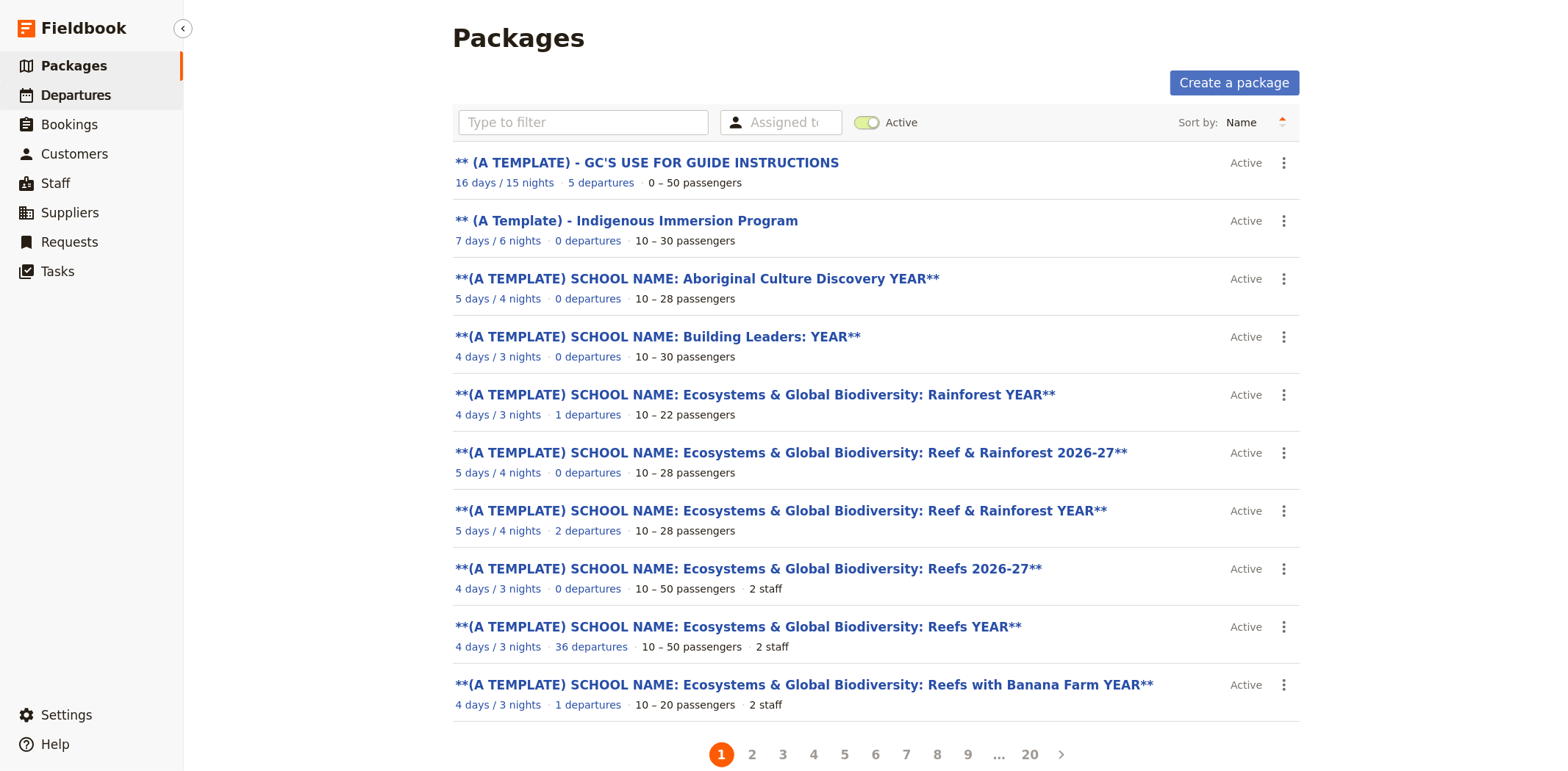
click at [118, 86] on link "​ Departures" at bounding box center [91, 96] width 183 height 29
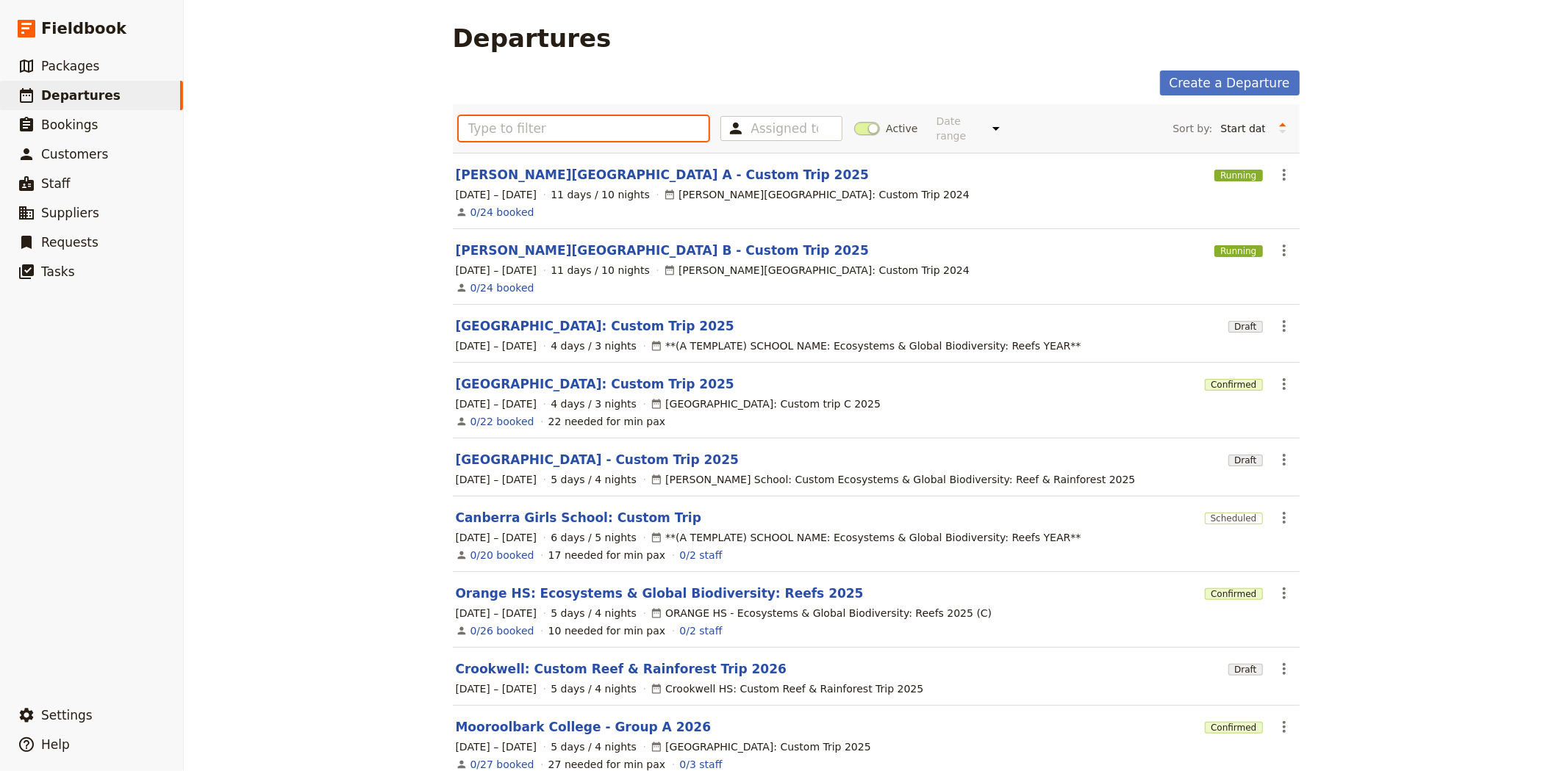
click at [605, 116] on input "text" at bounding box center [584, 128] width 251 height 25
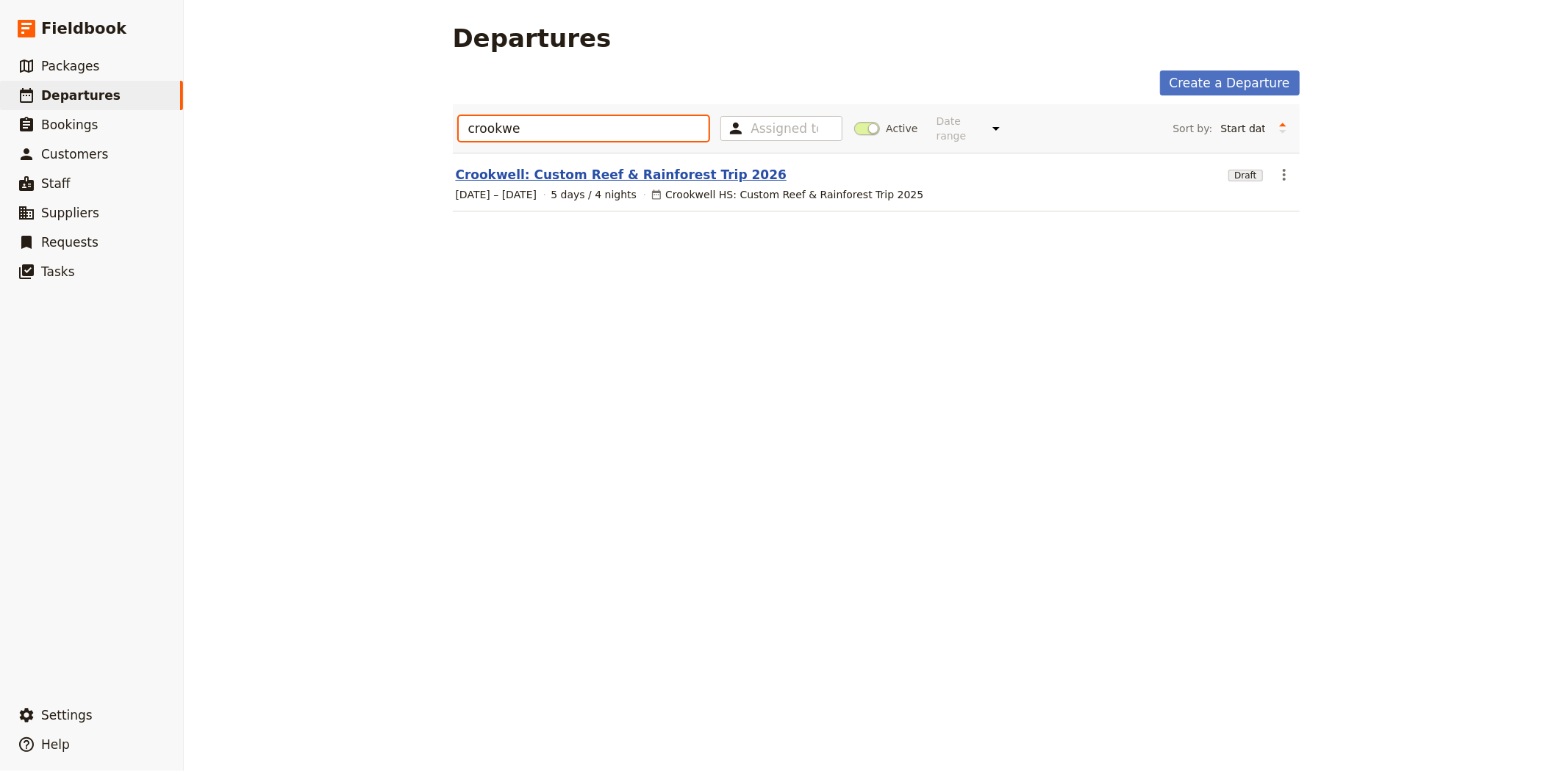
type input "crookwe"
click at [637, 170] on link "Crookwell: Custom Reef & Rainforest Trip 2026" at bounding box center [621, 174] width 331 height 18
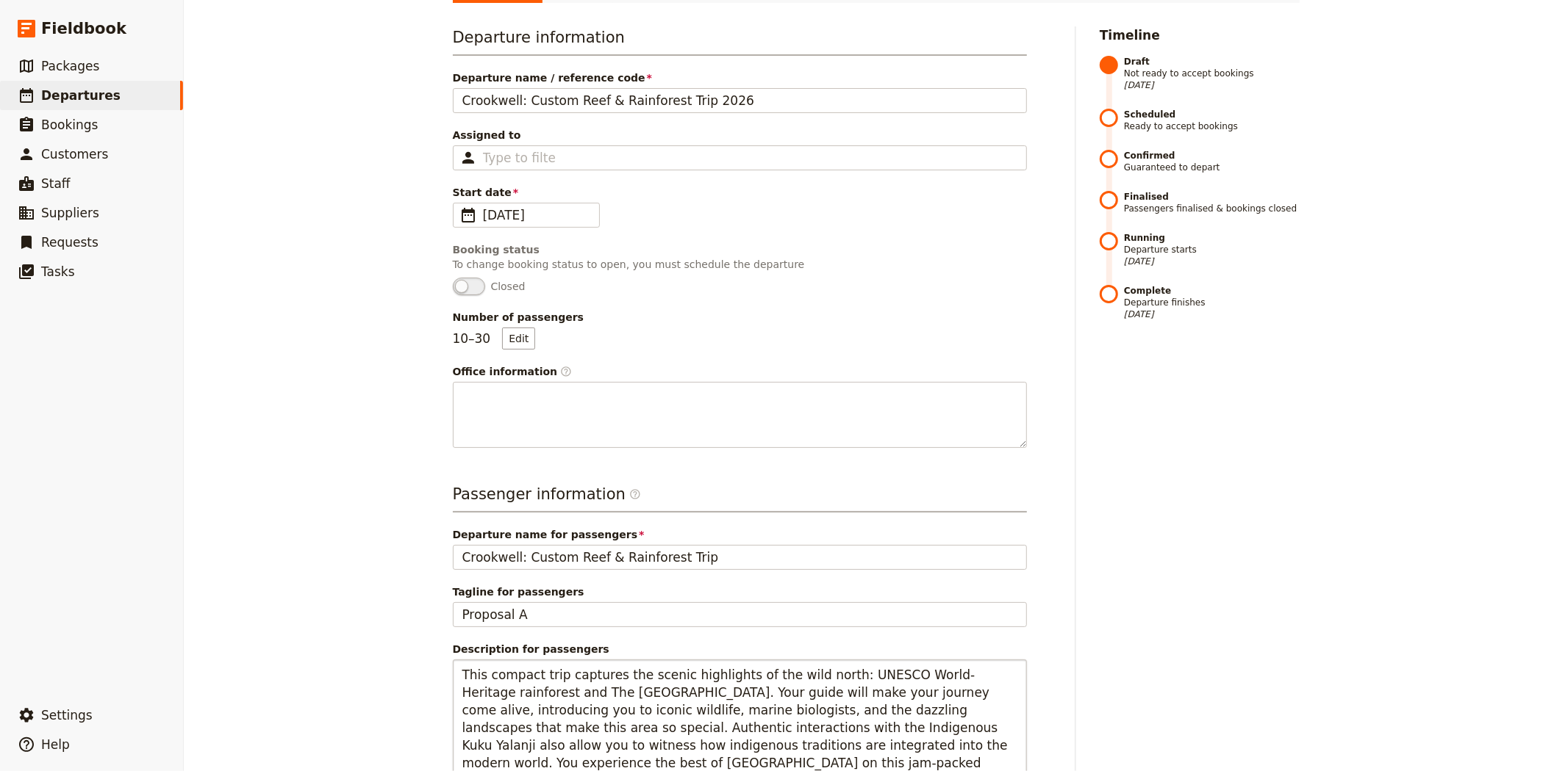
scroll to position [326, 0]
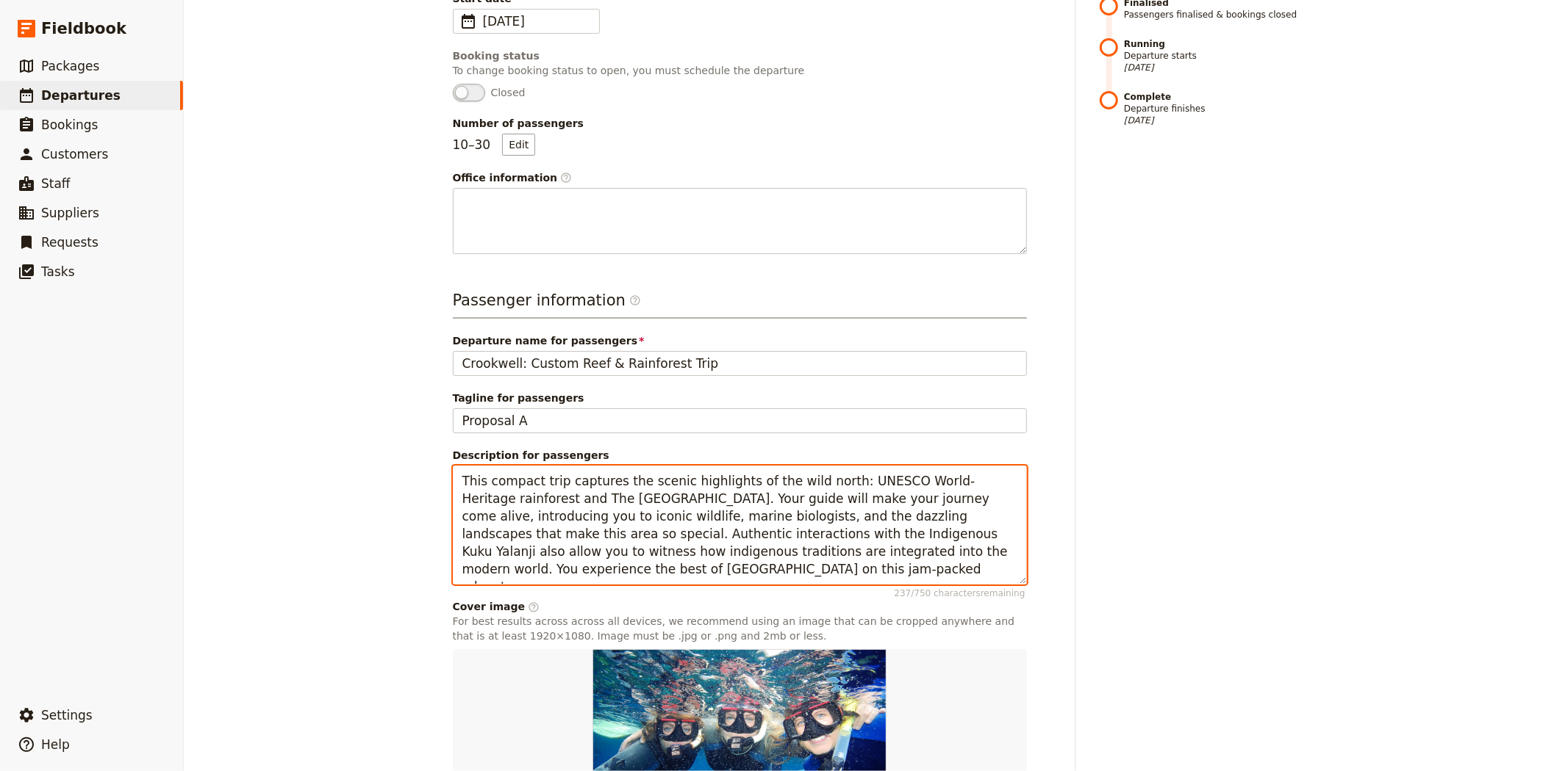
drag, startPoint x: 639, startPoint y: 573, endPoint x: 439, endPoint y: 478, distance: 221.4
click at [439, 478] on main "Crookwell: Custom Reef & Rainforest Trip 2026 ​ Draft 25 – 29 May 2026 5 days /…" at bounding box center [876, 301] width 882 height 1255
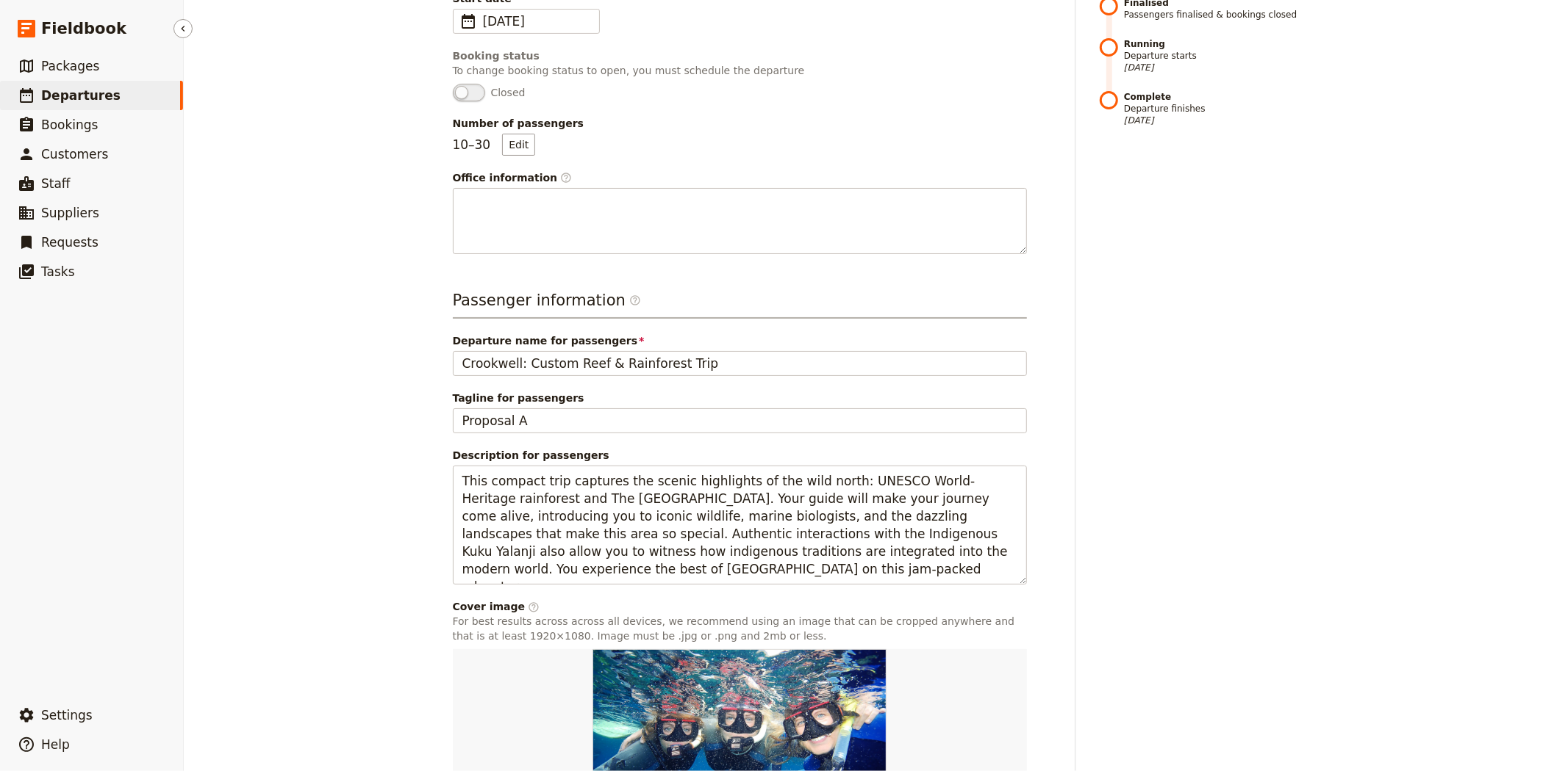
click at [112, 99] on link "​ Departures" at bounding box center [91, 96] width 183 height 29
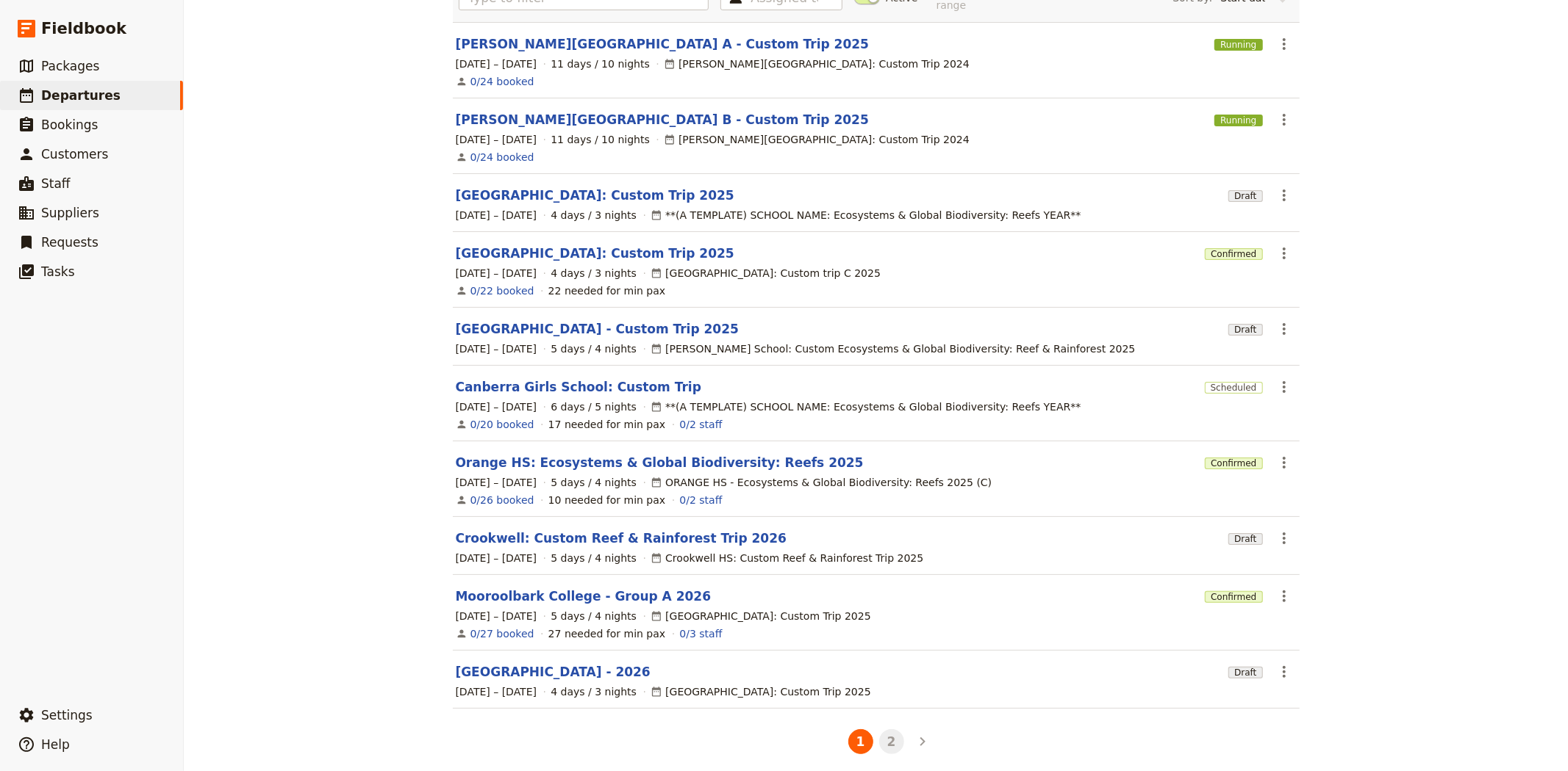
click at [887, 730] on button "2" at bounding box center [891, 742] width 25 height 25
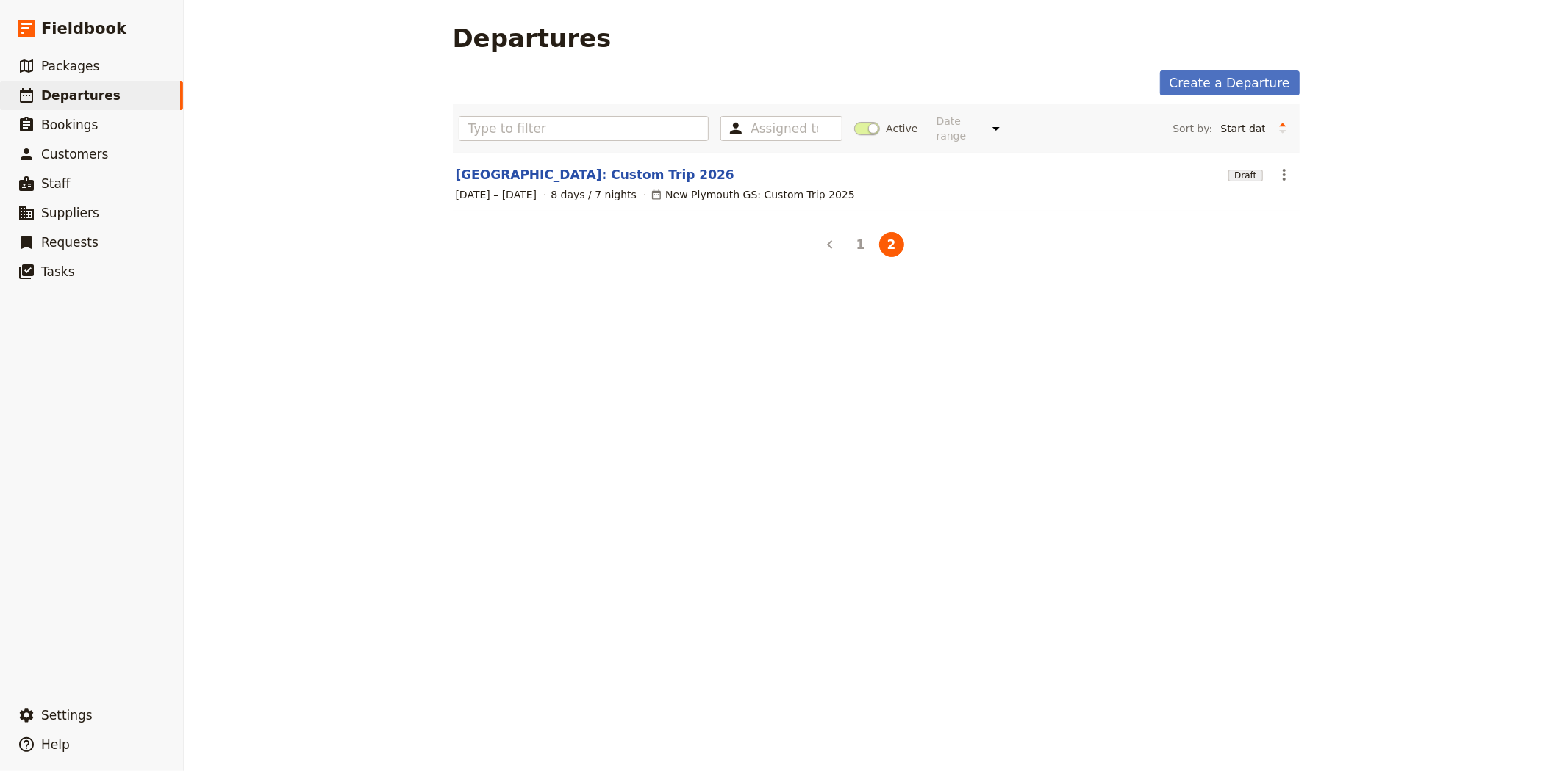
scroll to position [0, 0]
click at [491, 166] on link "New Plymouth: Custom Trip 2026" at bounding box center [595, 174] width 278 height 18
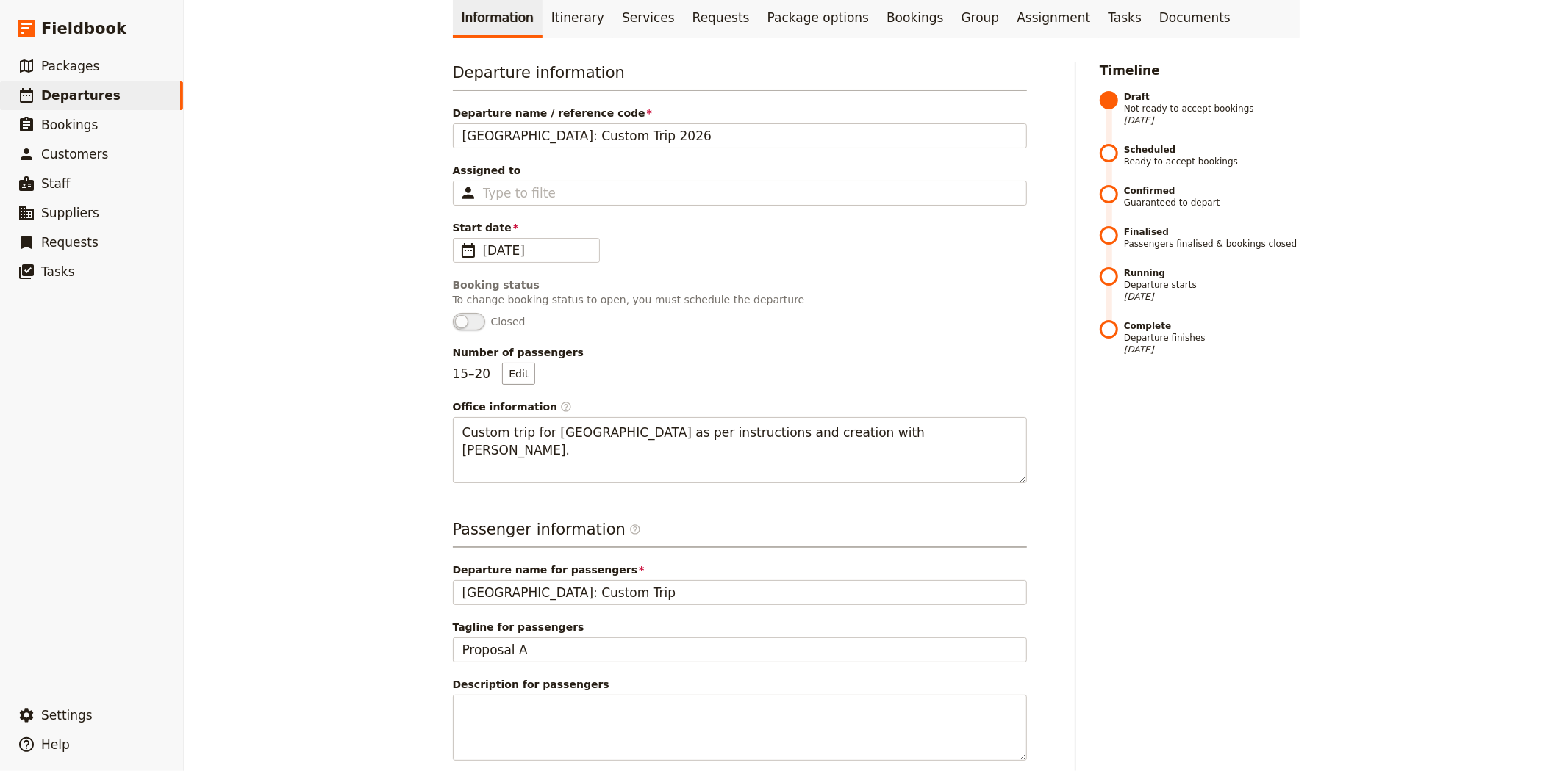
scroll to position [408, 0]
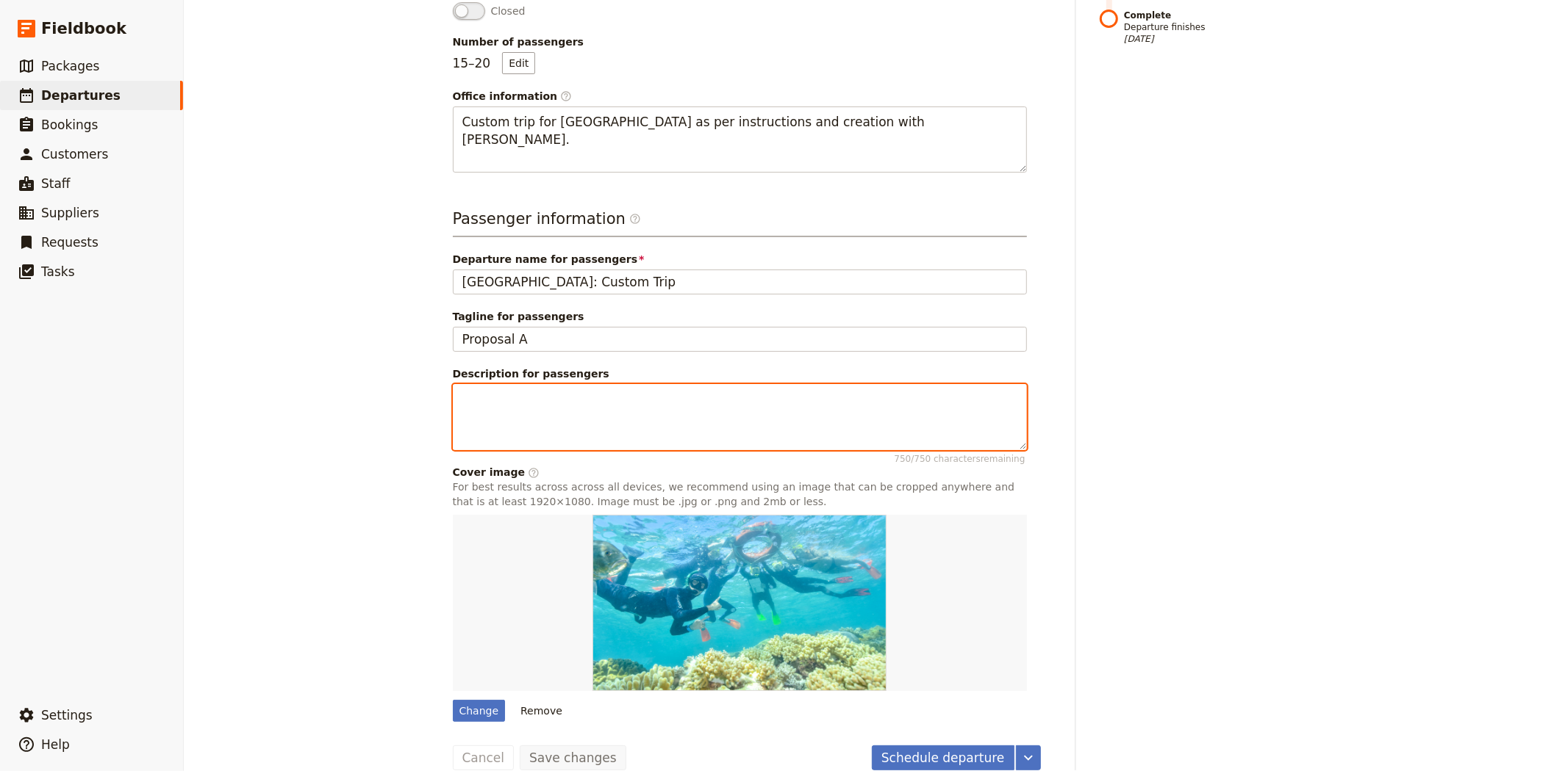
click at [510, 419] on textarea "Description for passengers 750 / 750 characters remaining" at bounding box center [739, 417] width 574 height 66
paste textarea "This compact trip captures the scenic highlights of the wild north: UNESCO Worl…"
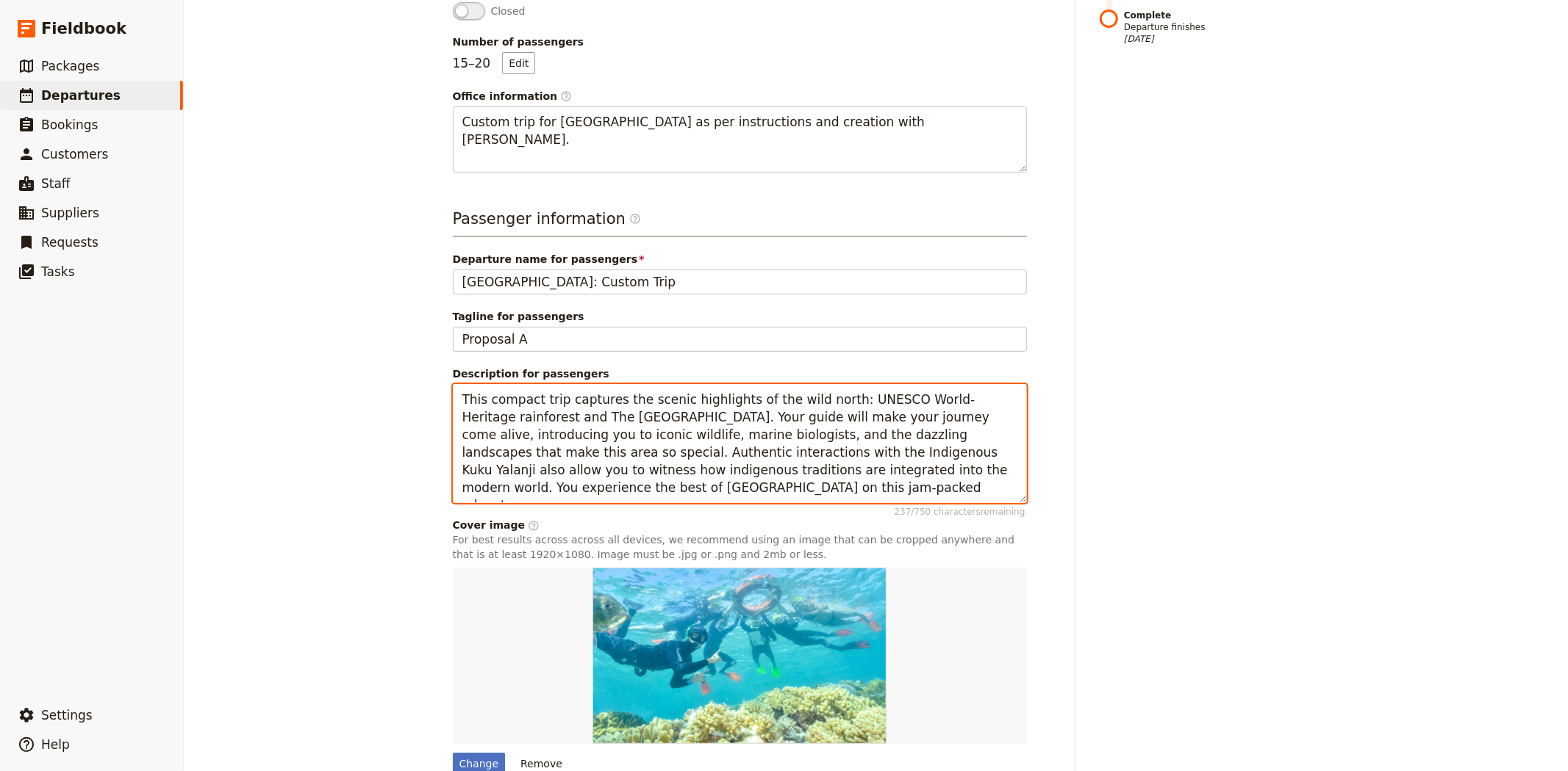
click at [505, 397] on textarea "This compact trip captures the scenic highlights of the wild north: UNESCO Worl…" at bounding box center [739, 444] width 574 height 119
click at [554, 484] on textarea "This trip captures the scenic highlights of the wild north: UNESCO World-Herita…" at bounding box center [739, 444] width 574 height 119
click at [915, 468] on textarea "This trip captures the scenic highlights of the wild north: UNESCO World-Herita…" at bounding box center [739, 444] width 574 height 119
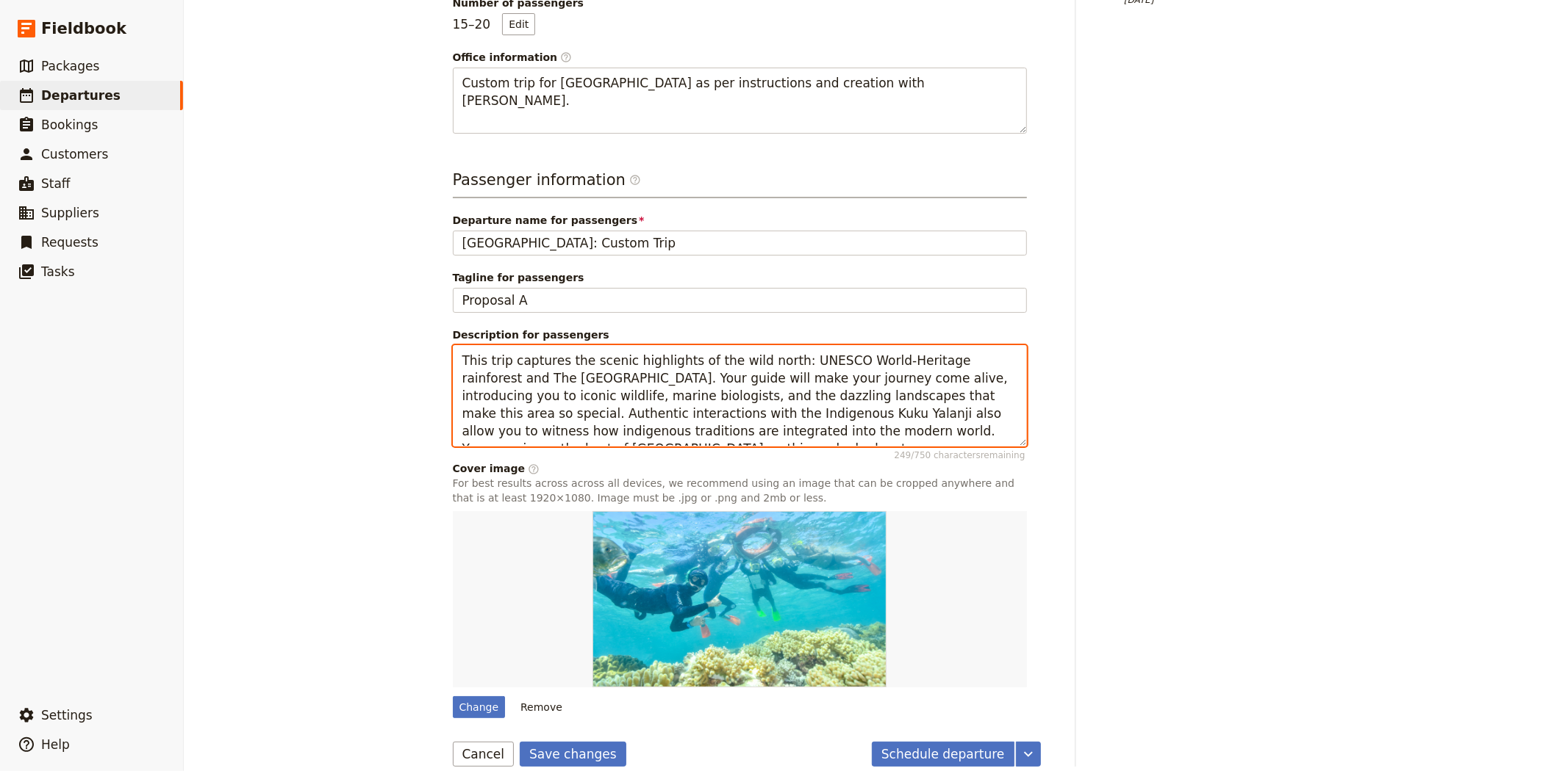
scroll to position [465, 0]
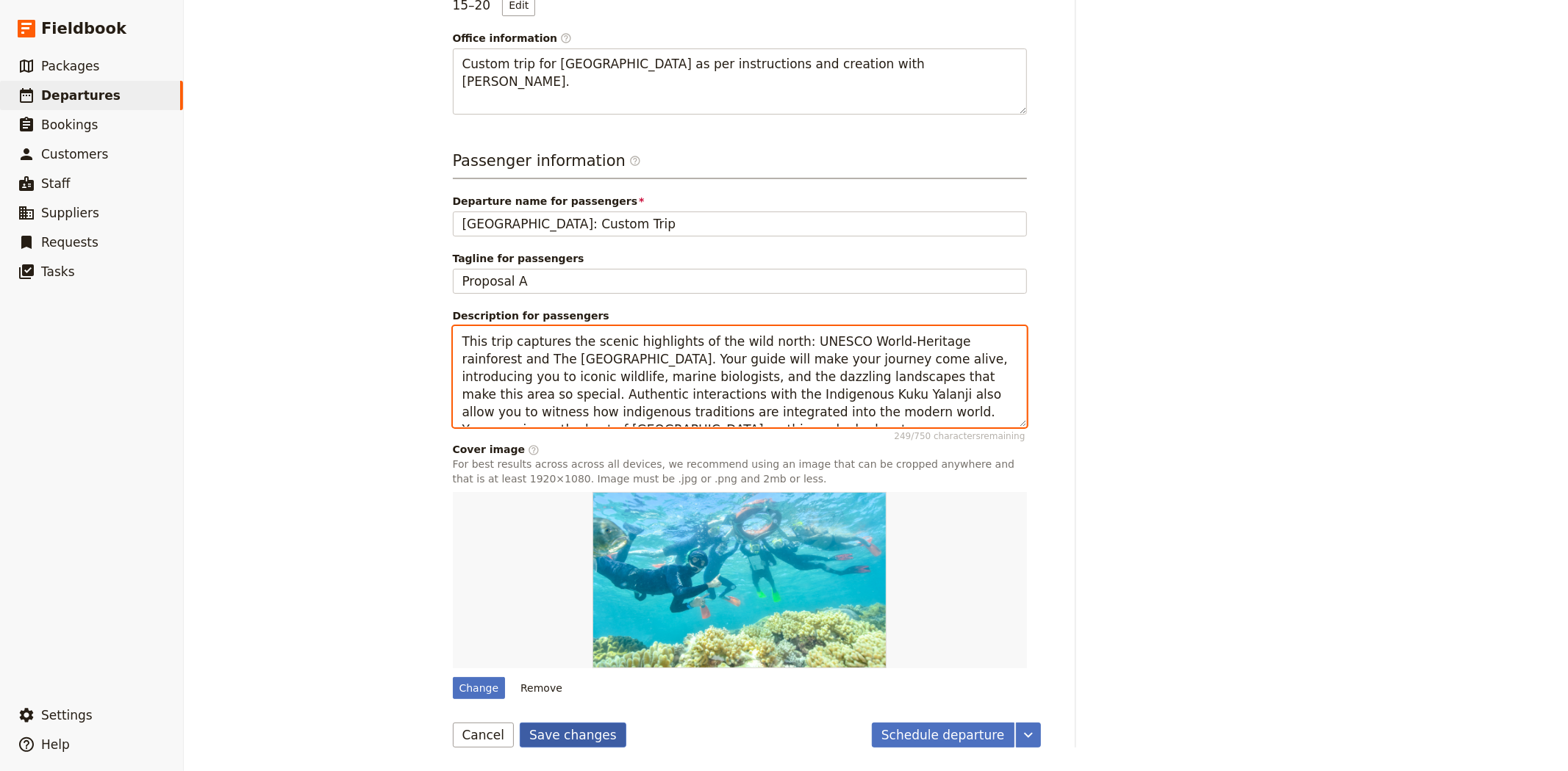
type textarea "This trip captures the scenic highlights of the wild north: UNESCO World-Herita…"
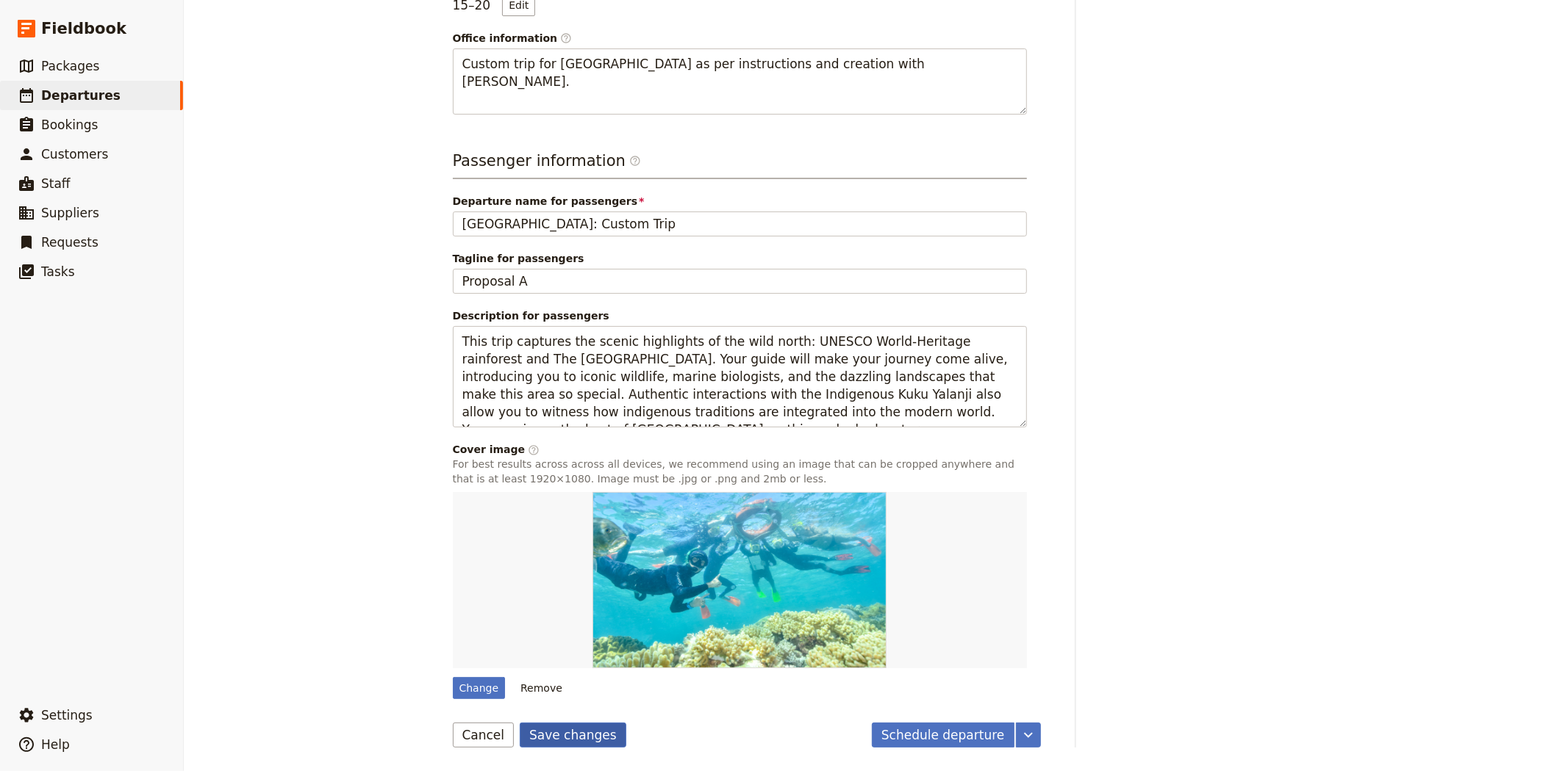
click at [596, 742] on button "Save changes" at bounding box center [573, 735] width 106 height 25
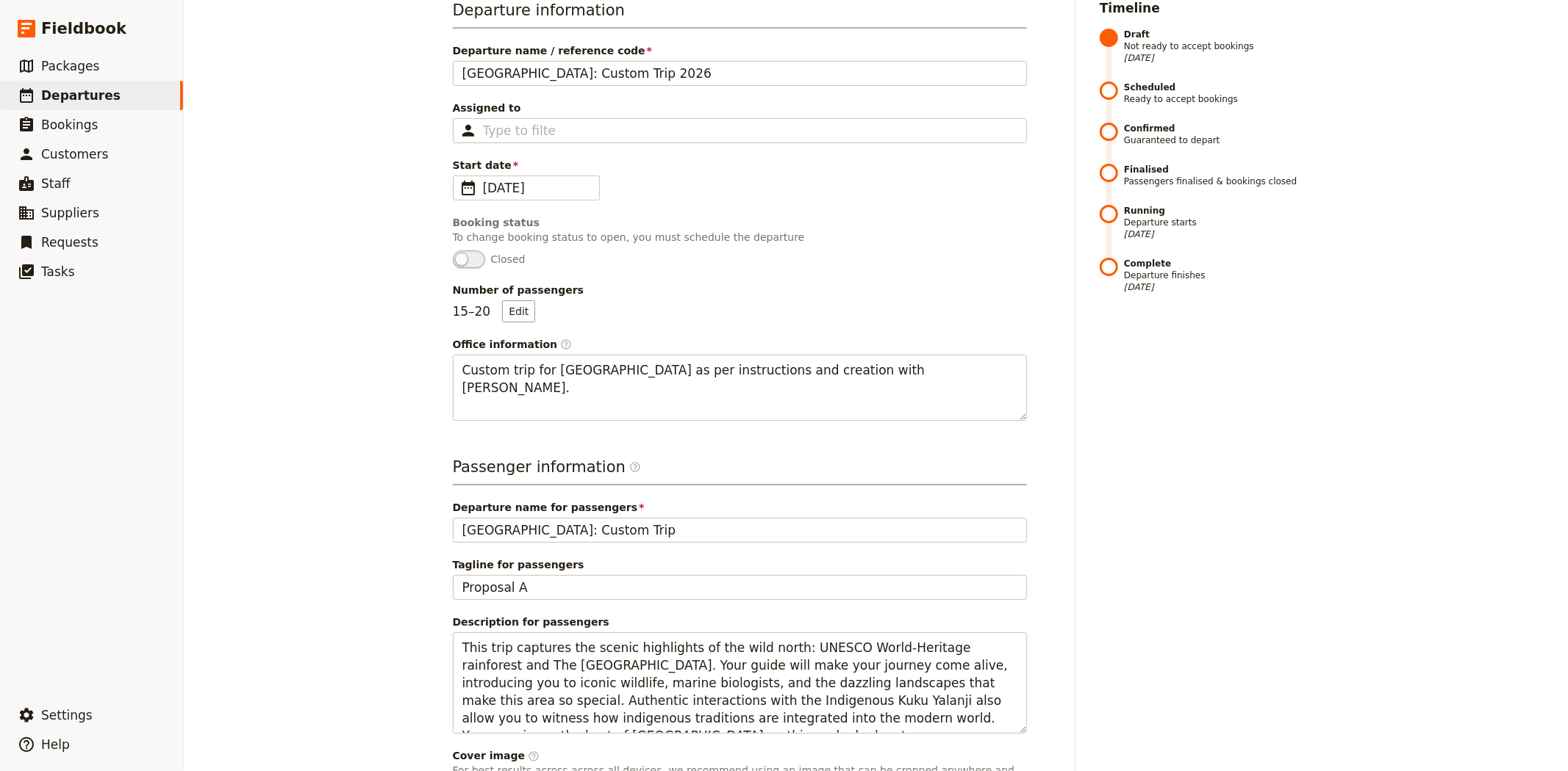
scroll to position [57, 0]
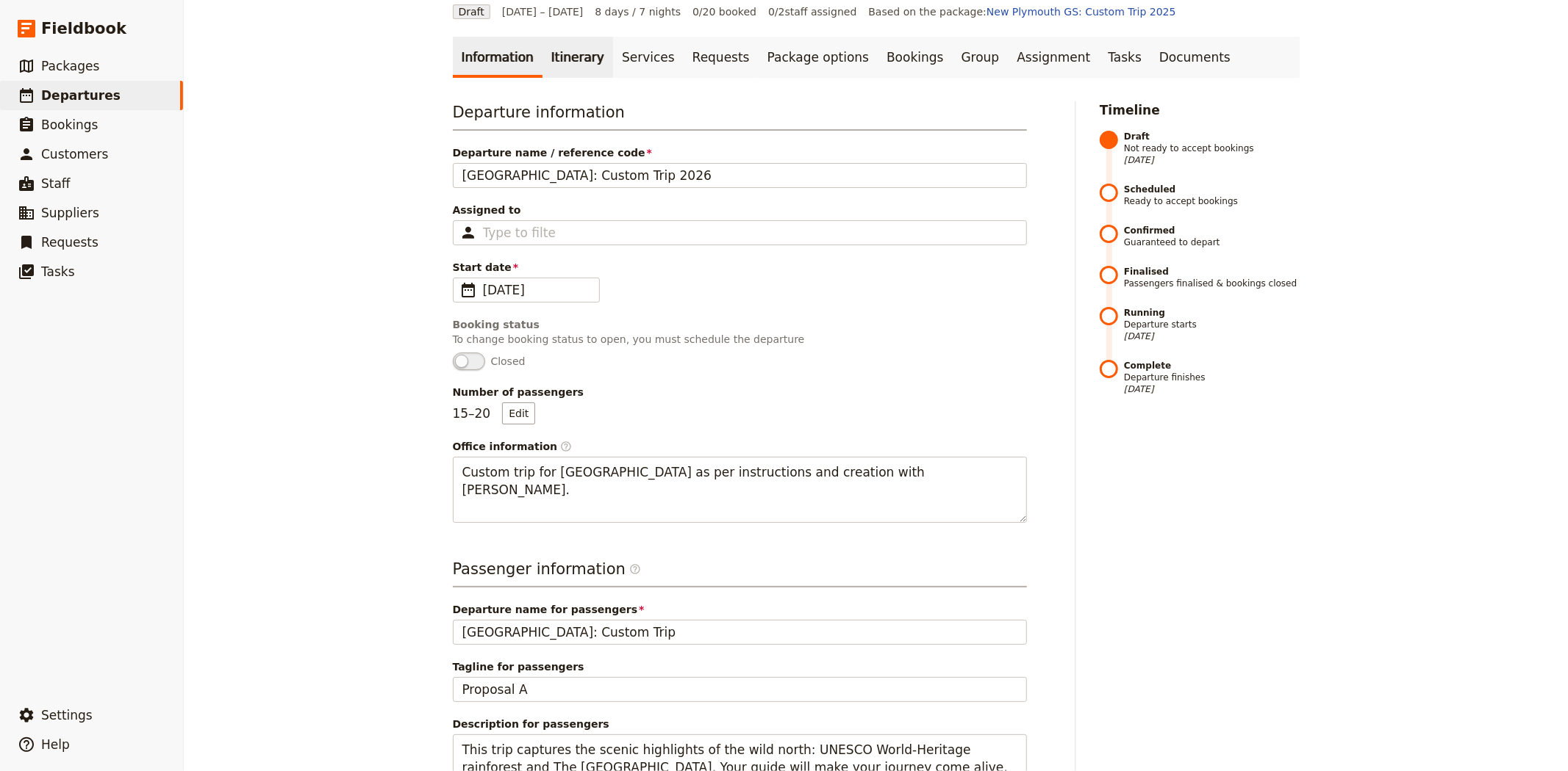
click at [553, 47] on link "Itinerary" at bounding box center [577, 57] width 70 height 41
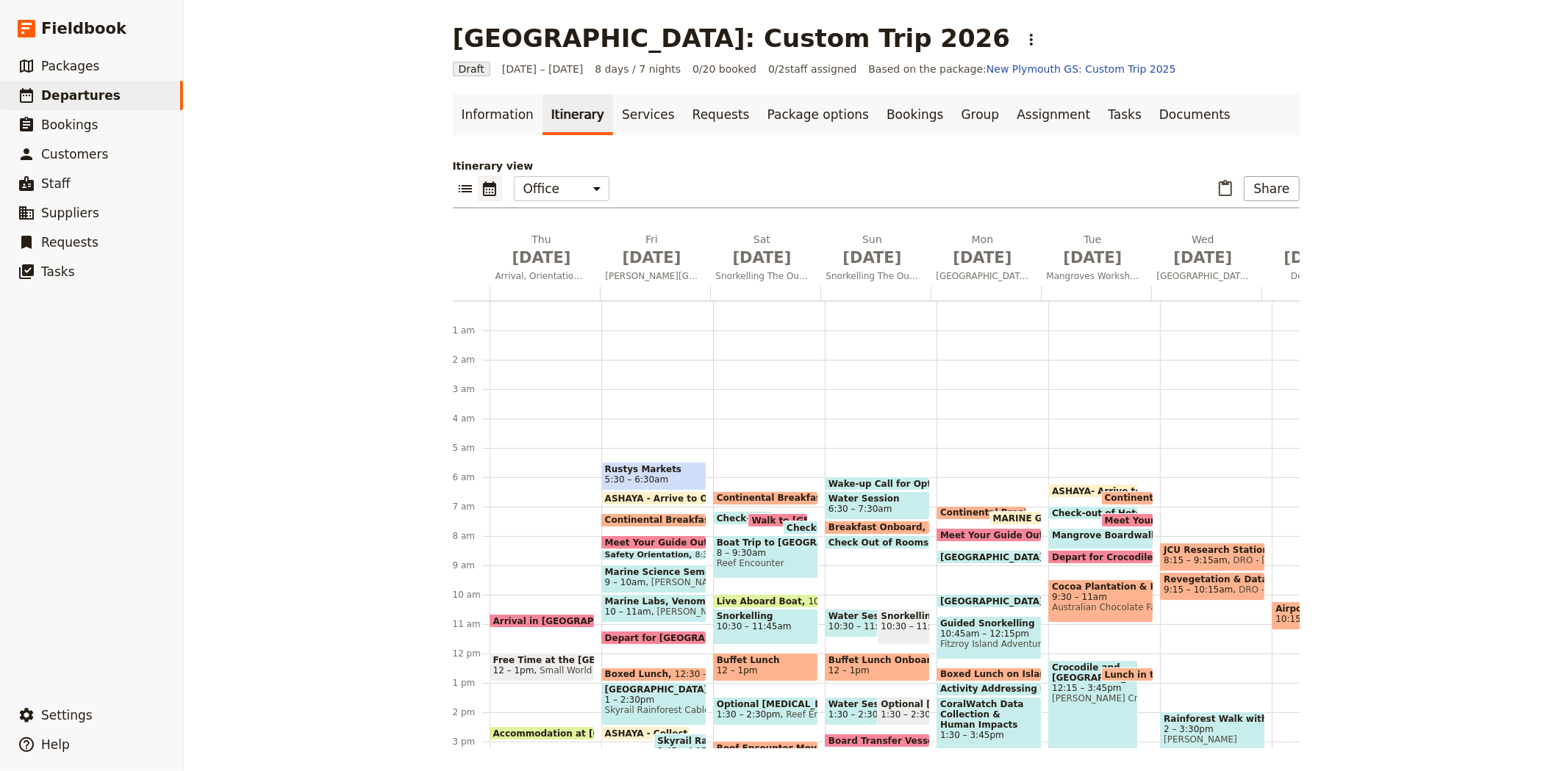
scroll to position [147, 0]
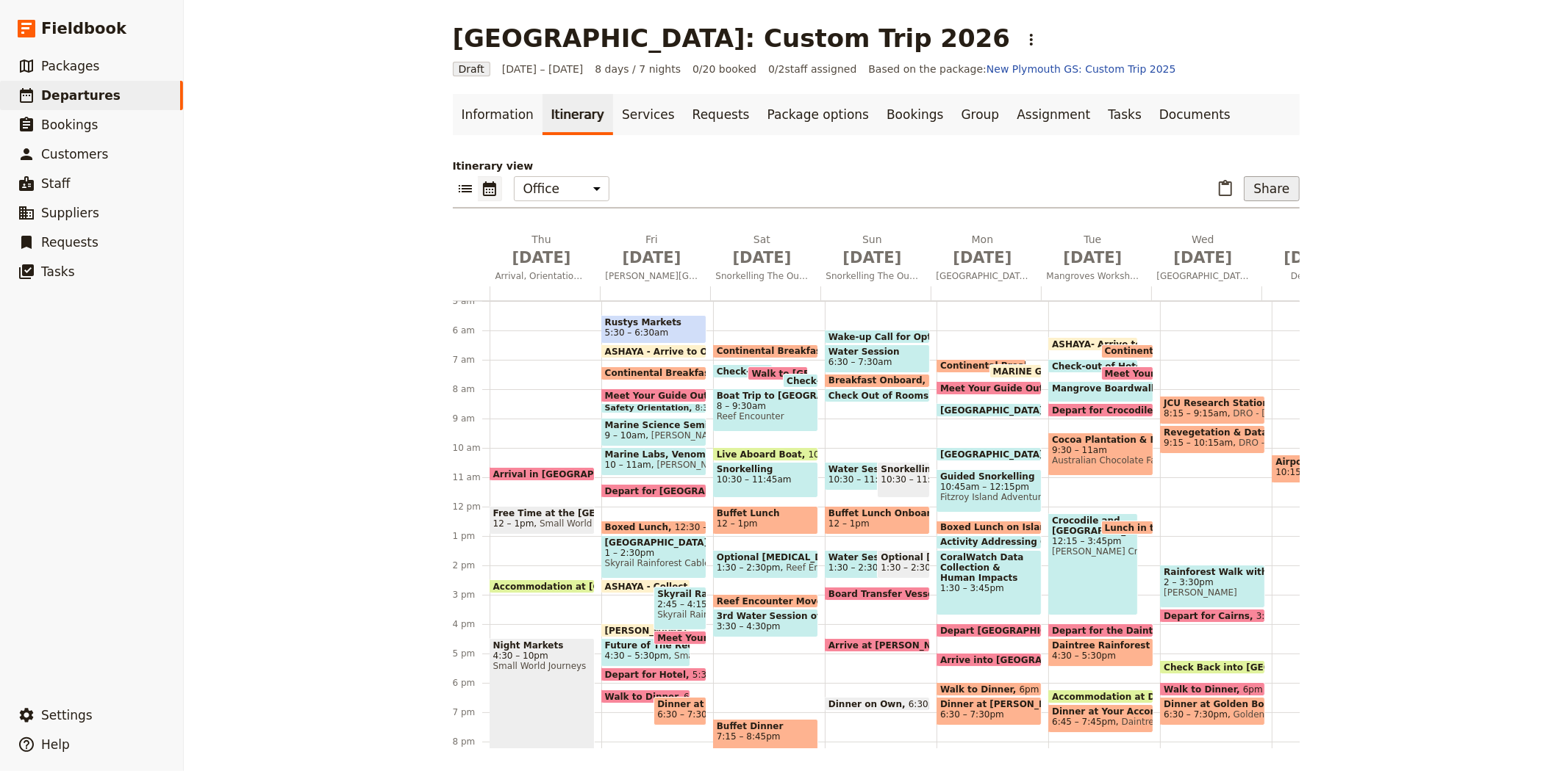
click at [1271, 189] on button "Share" at bounding box center [1271, 189] width 55 height 25
click at [1245, 255] on span "Sales Brochure" at bounding box center [1222, 262] width 77 height 15
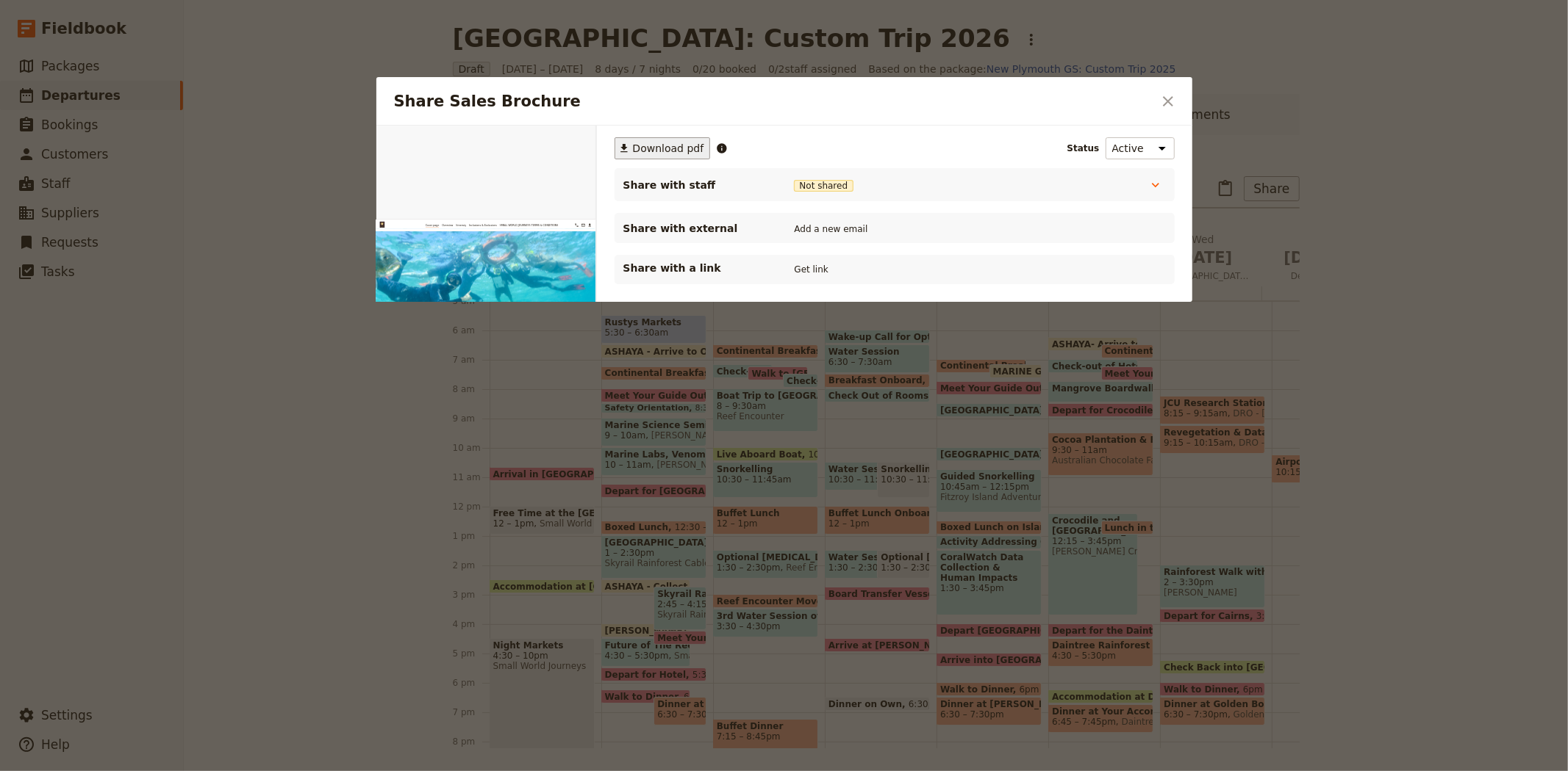
scroll to position [0, 0]
click at [687, 147] on span "Download pdf" at bounding box center [668, 148] width 71 height 15
click at [1169, 104] on icon "Close dialog" at bounding box center [1167, 101] width 10 height 10
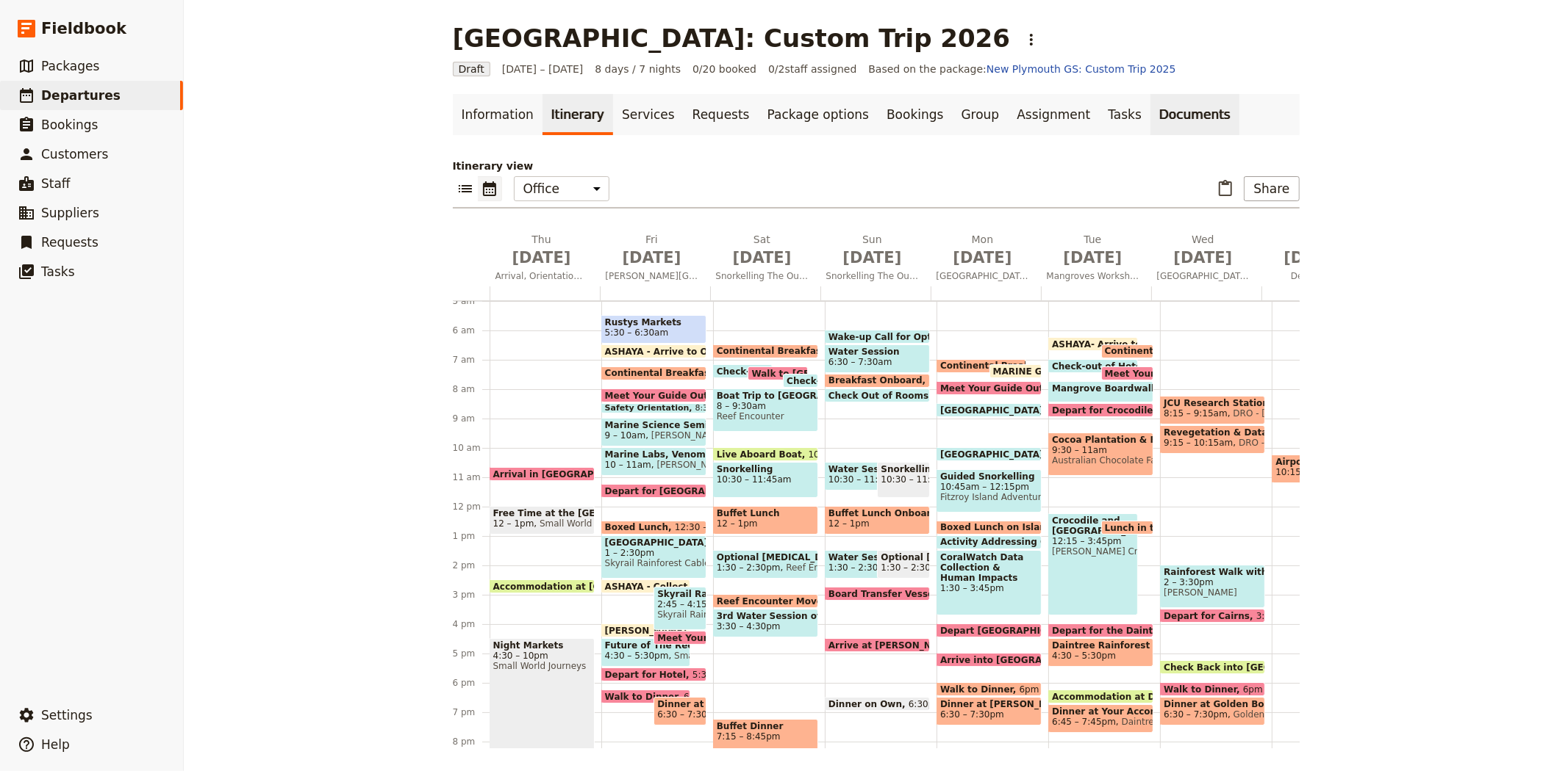
click at [1151, 115] on link "Documents" at bounding box center [1195, 115] width 89 height 41
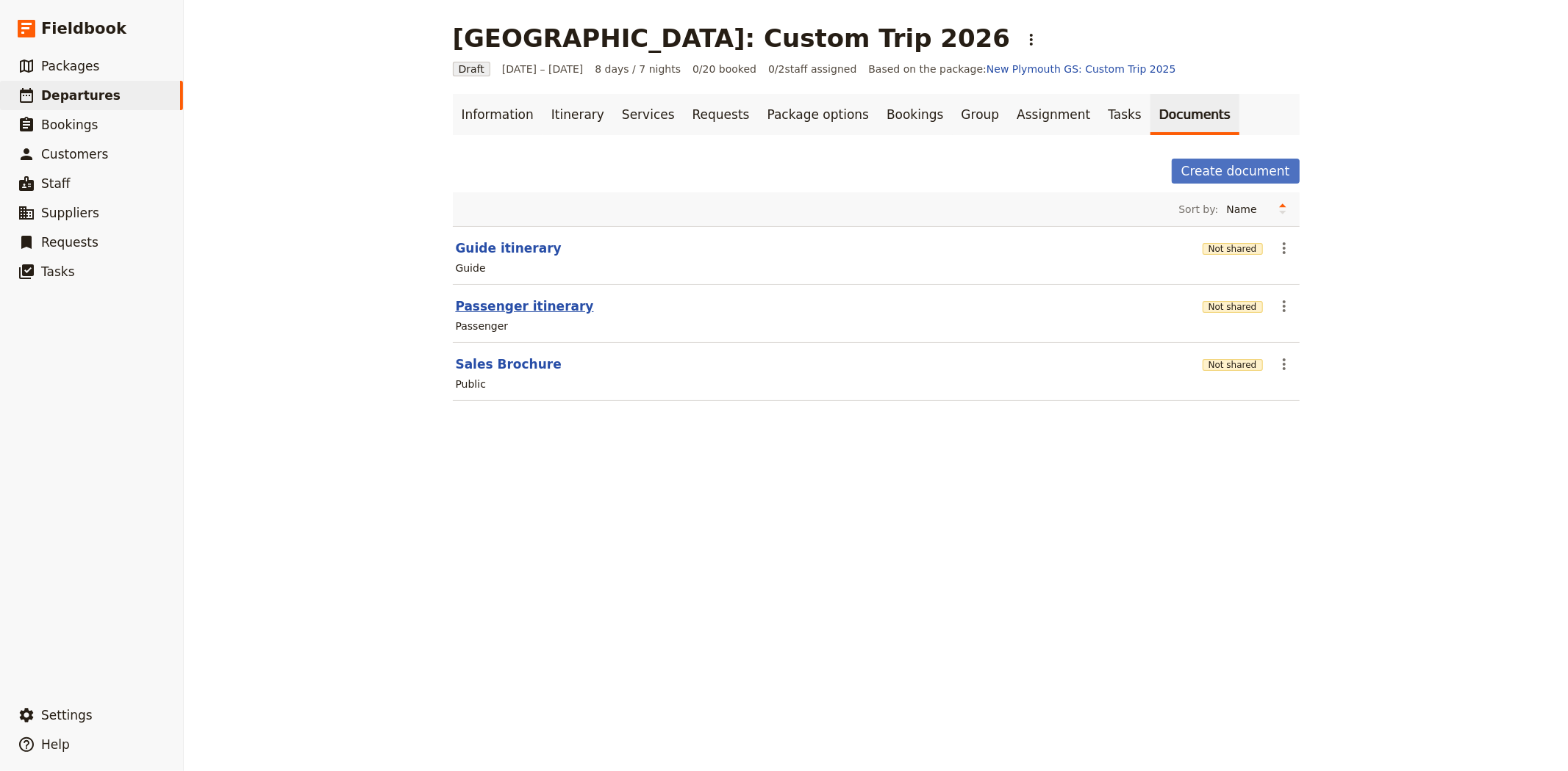
click at [501, 301] on button "Passenger itinerary" at bounding box center [524, 306] width 138 height 18
select select "PASSENGER"
select select "RUN_SHEET"
select select "DEFAULT"
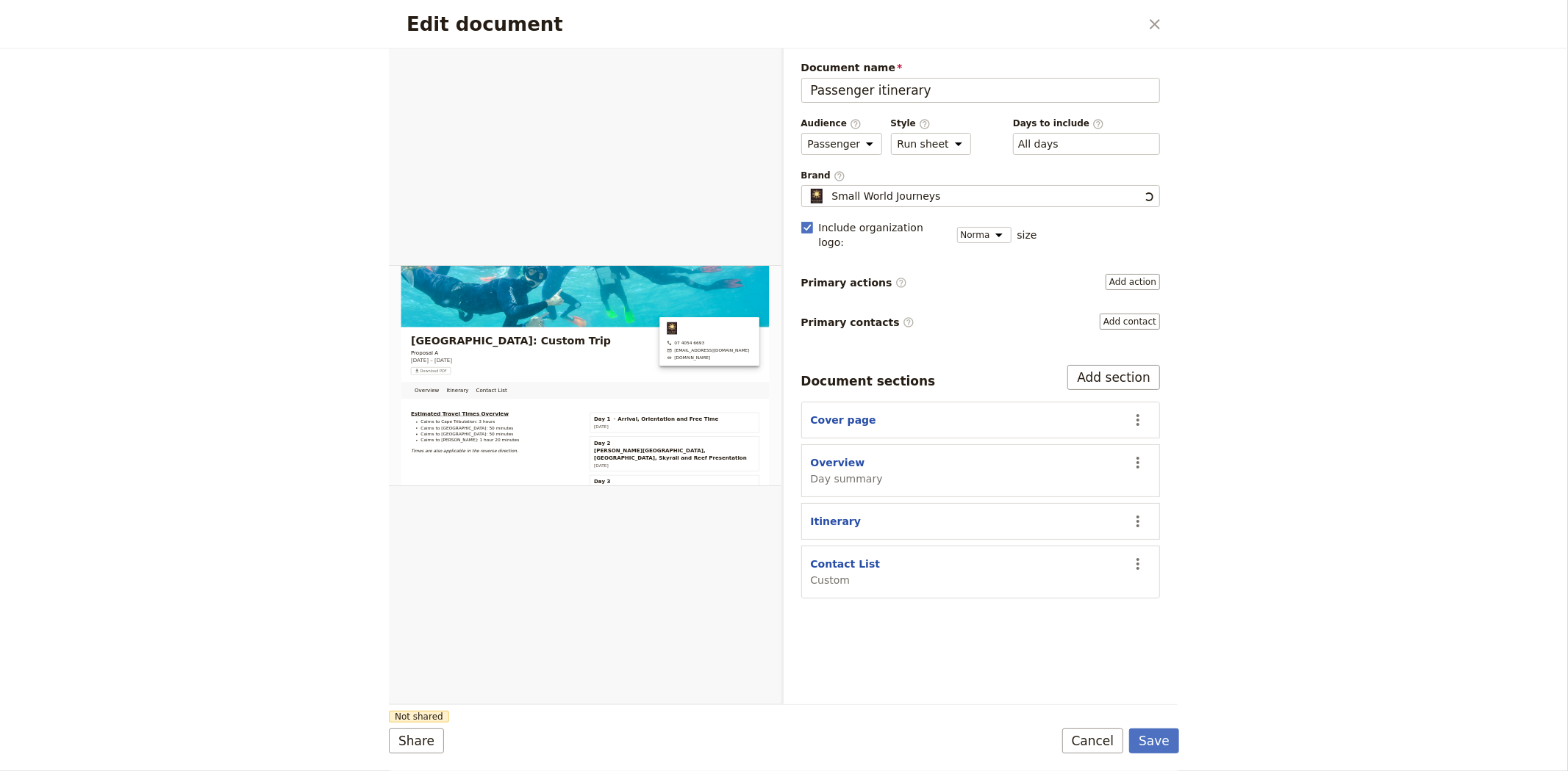
click at [147, 520] on div "Edit document ​ Overview Itinerary Contact List Web PDF ​ Document name Passeng…" at bounding box center [784, 385] width 1568 height 771
click at [1093, 747] on button "Cancel" at bounding box center [1092, 741] width 62 height 25
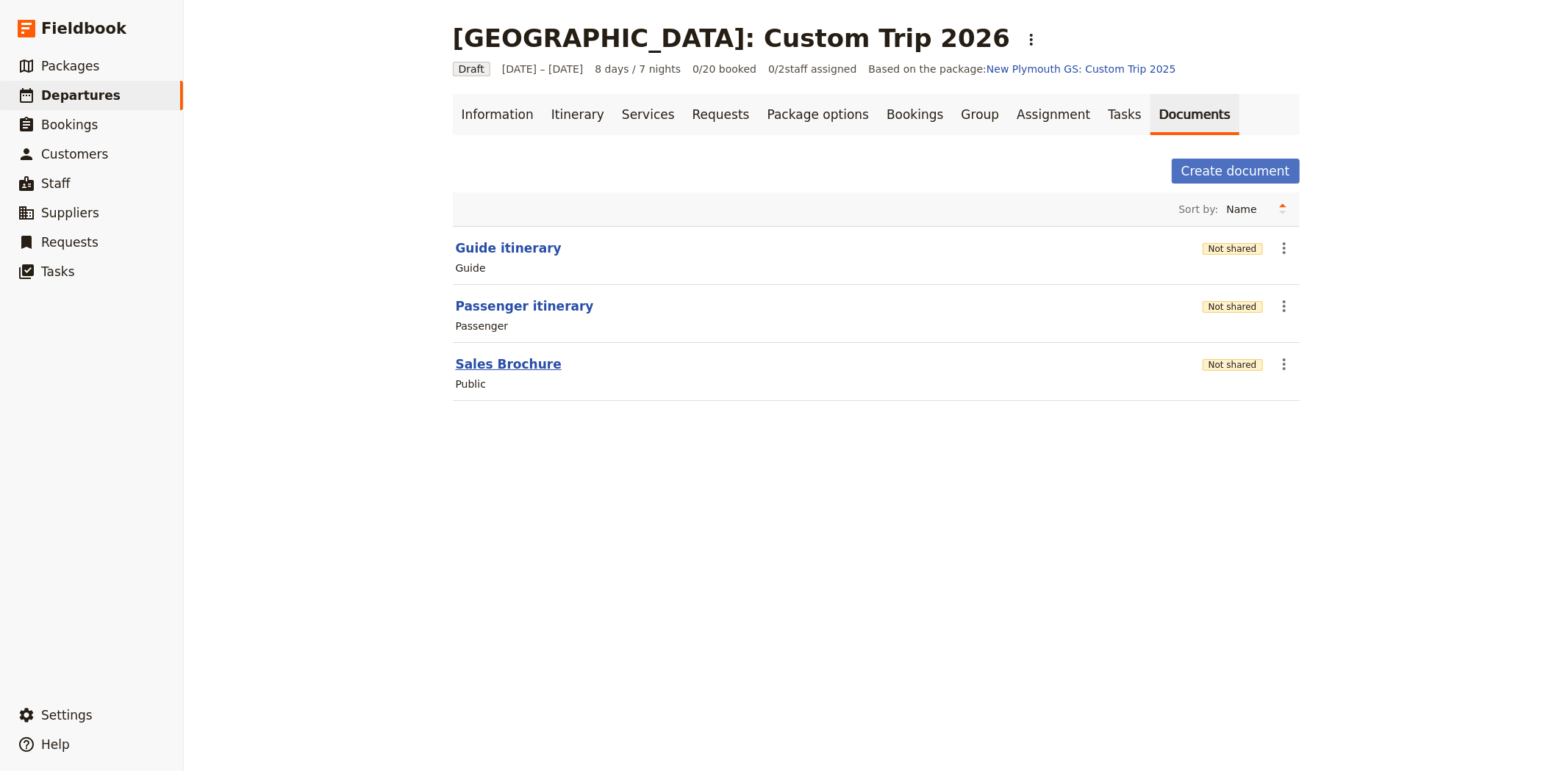
click at [512, 364] on button "Sales Brochure" at bounding box center [508, 364] width 106 height 18
select select "DEFAULT"
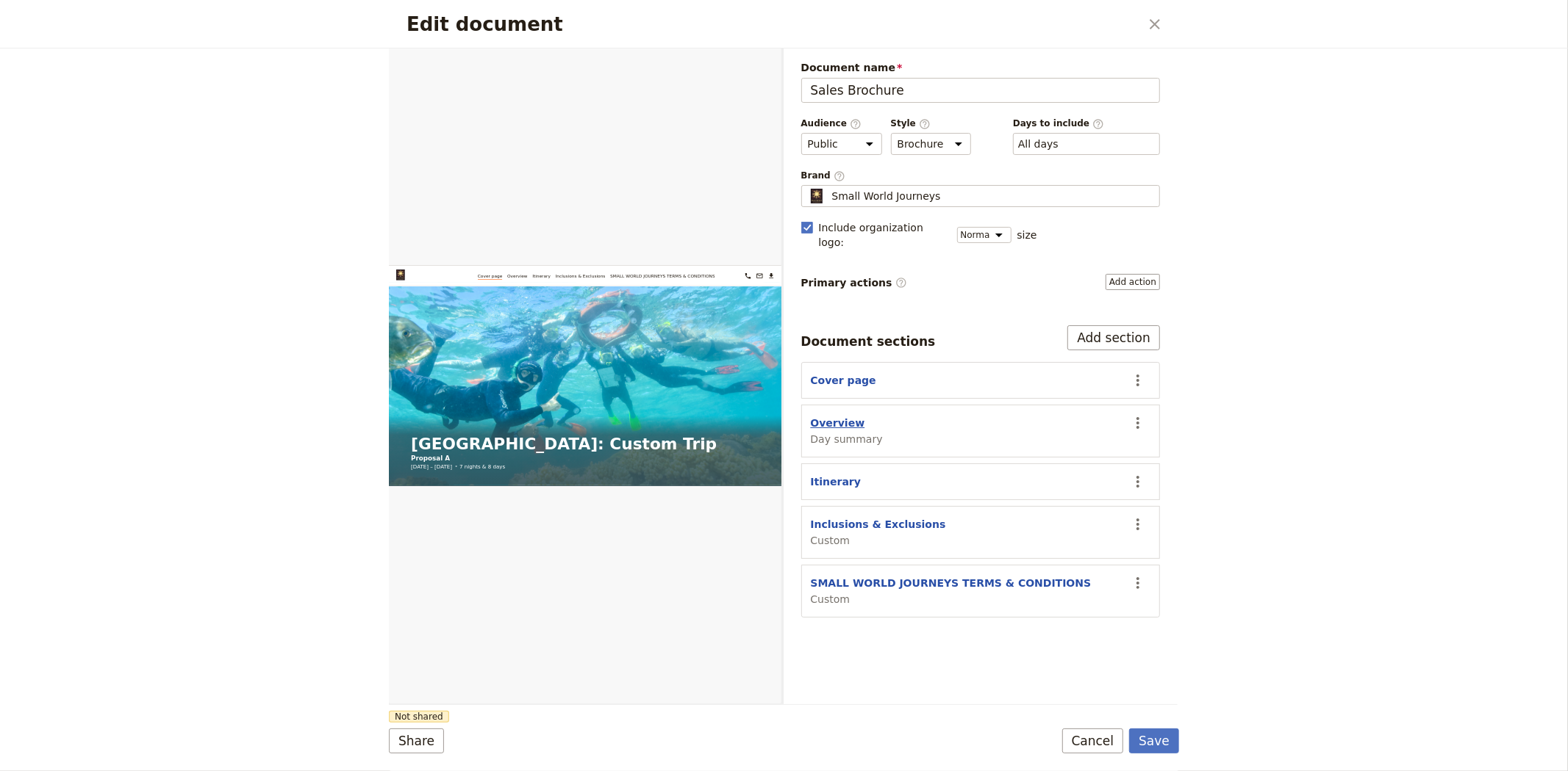
click at [829, 416] on button "Overview" at bounding box center [837, 423] width 54 height 15
select select "DAY_SUMMARY"
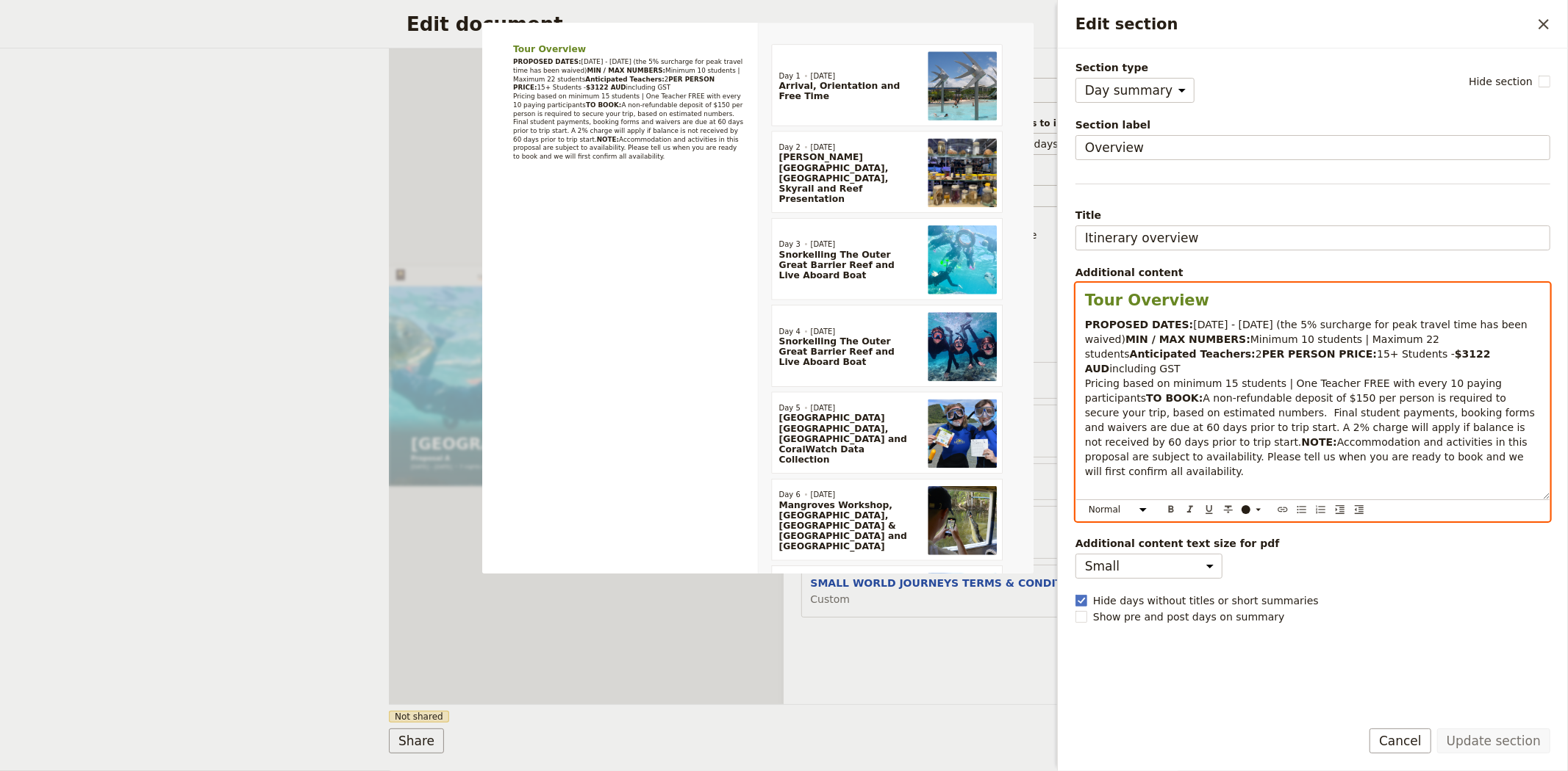
drag, startPoint x: 1505, startPoint y: 329, endPoint x: 1246, endPoint y: 328, distance: 259.0
click at [1246, 328] on p "PROPOSED DATES: 2 - 9 July 2026 (the 5% surcharge for peak travel time has been…" at bounding box center [1313, 397] width 456 height 161
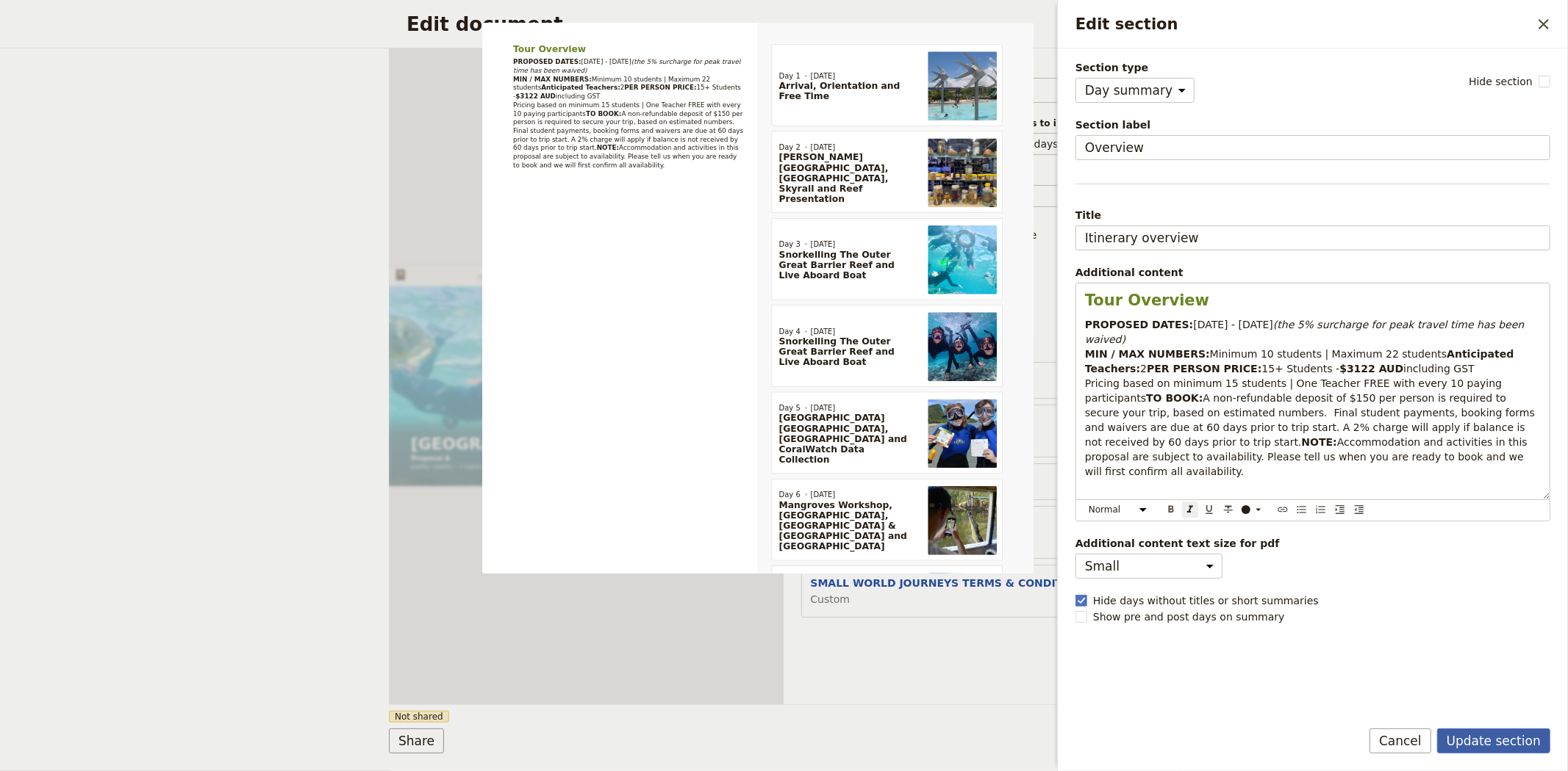
click at [1514, 750] on button "Update section" at bounding box center [1493, 741] width 113 height 25
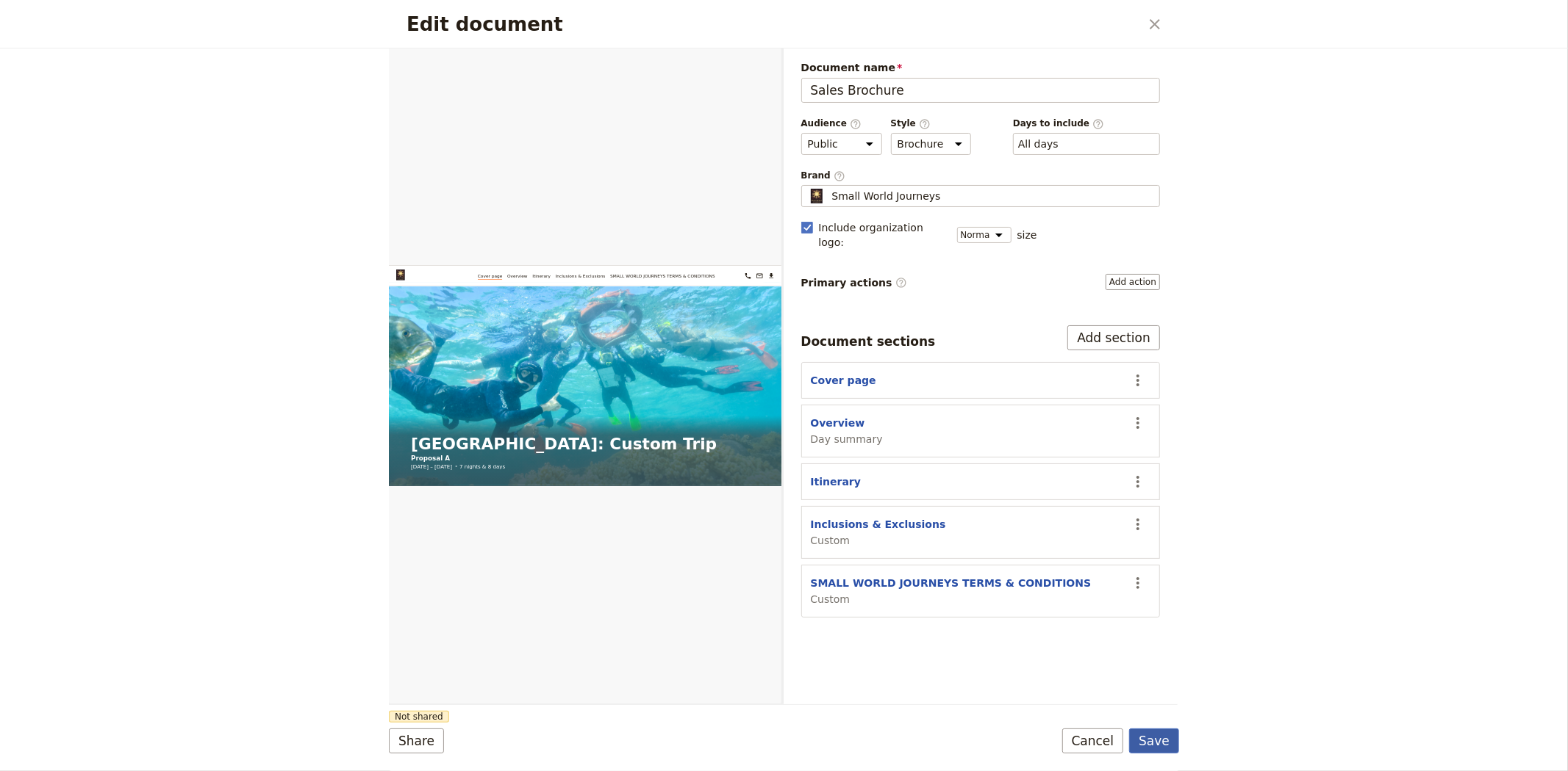
click at [1149, 745] on button "Save" at bounding box center [1154, 741] width 50 height 25
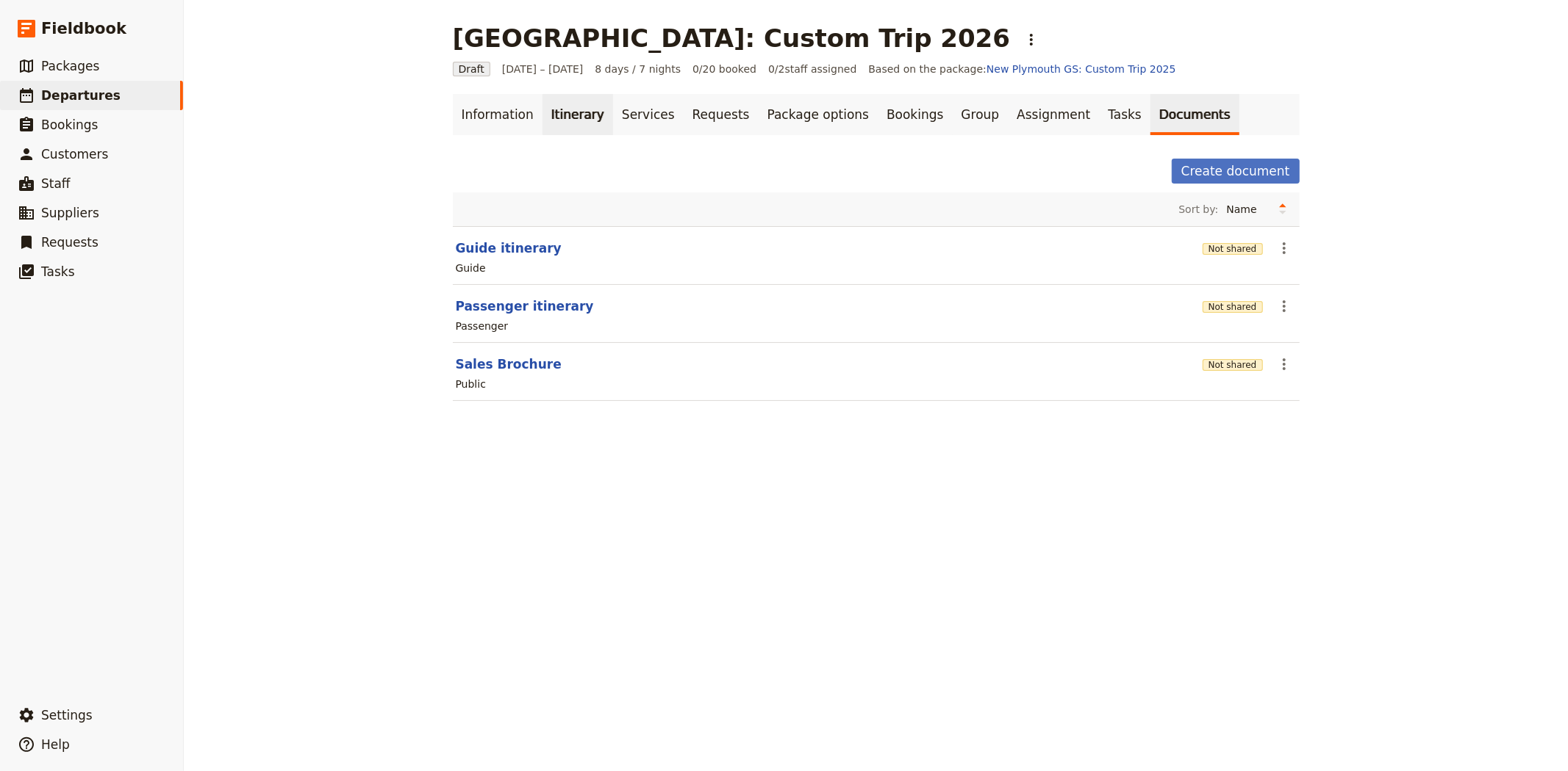
click at [578, 114] on link "Itinerary" at bounding box center [577, 115] width 70 height 41
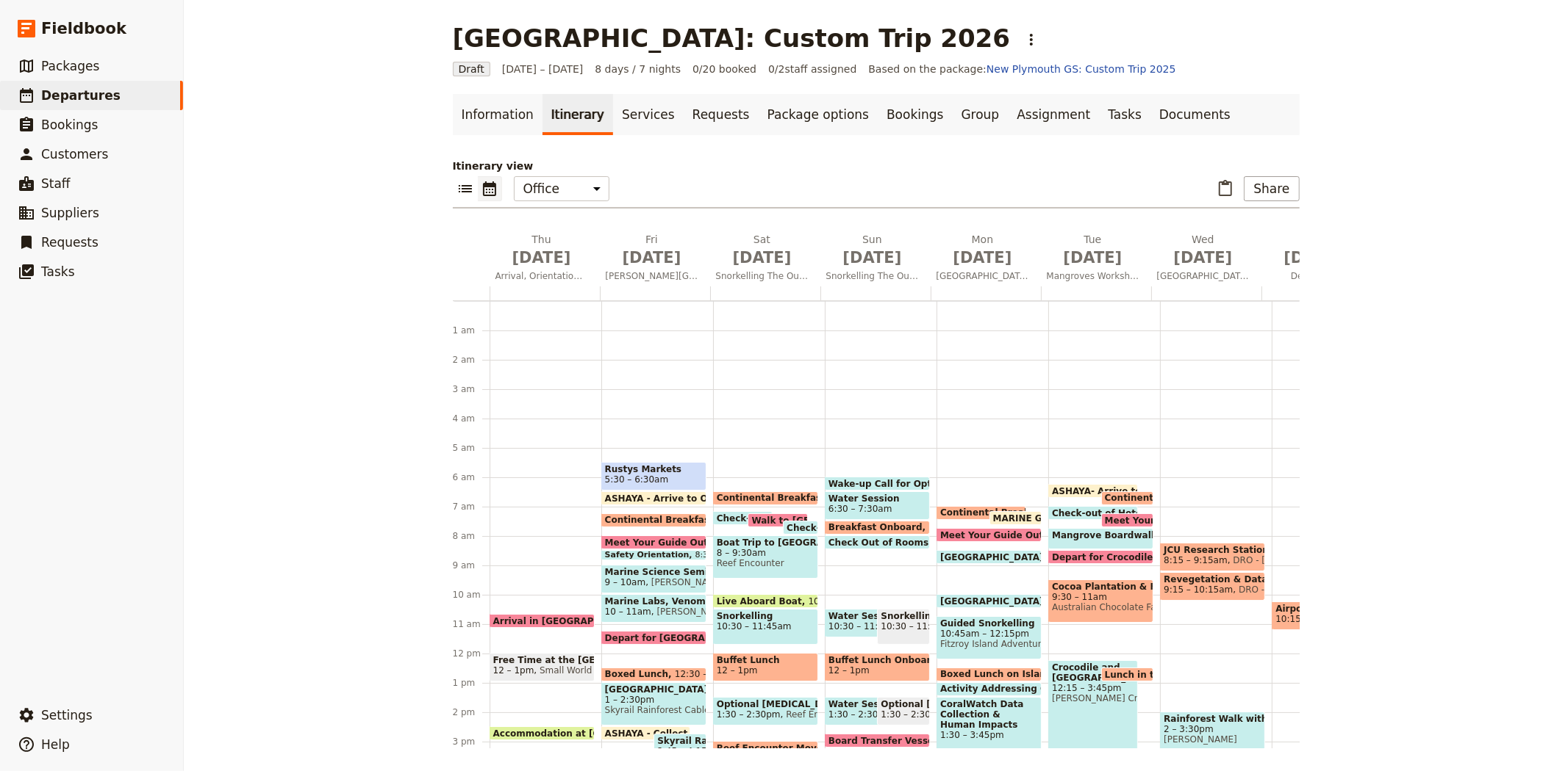
scroll to position [147, 0]
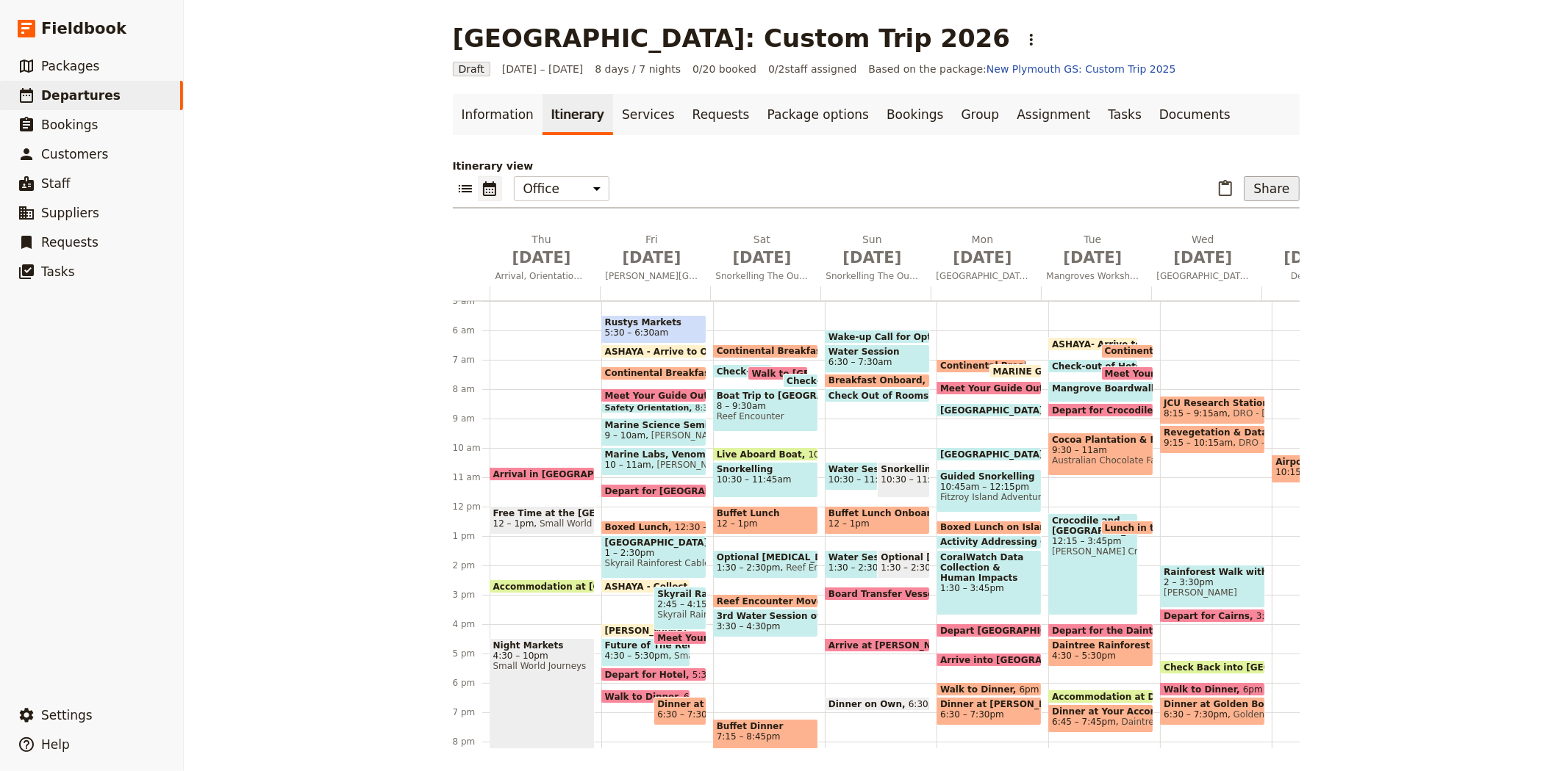
click at [1279, 191] on button "Share" at bounding box center [1271, 189] width 55 height 25
click at [1264, 262] on span "Sales Brochure" at bounding box center [1234, 262] width 99 height 15
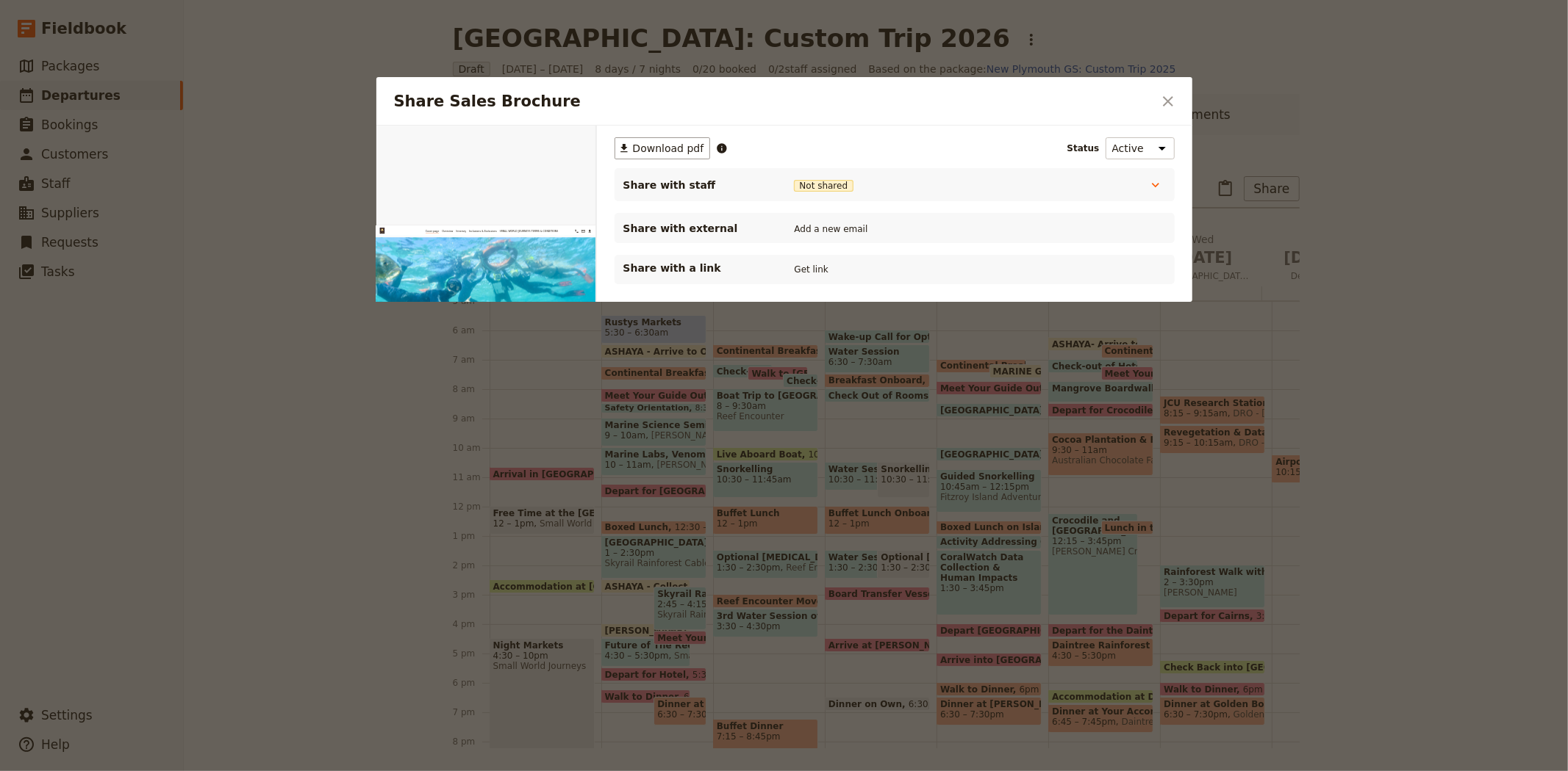
scroll to position [0, 0]
click at [662, 143] on span "Download pdf" at bounding box center [668, 148] width 71 height 15
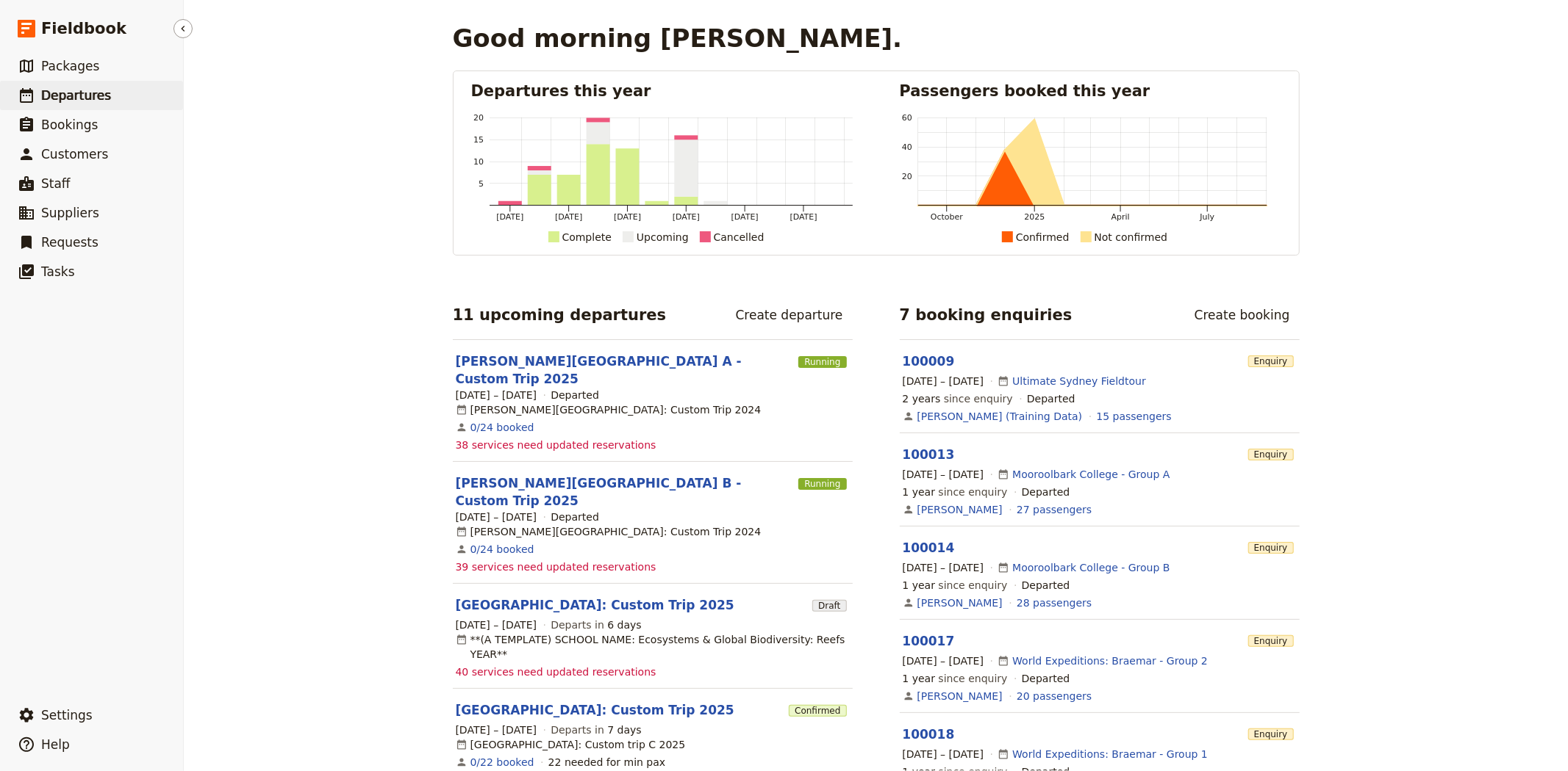
click at [94, 92] on span "Departures" at bounding box center [76, 95] width 70 height 15
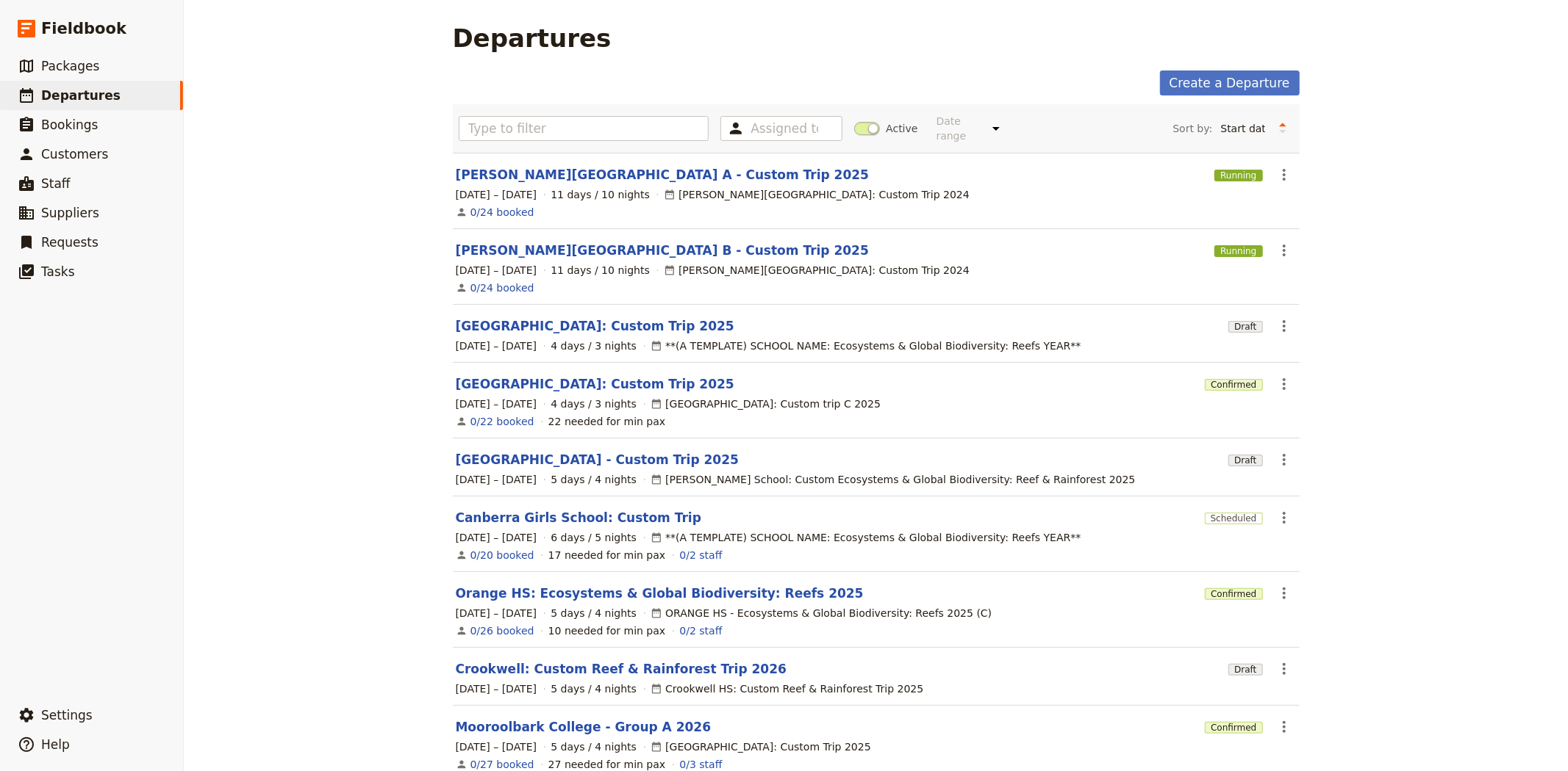
scroll to position [131, 0]
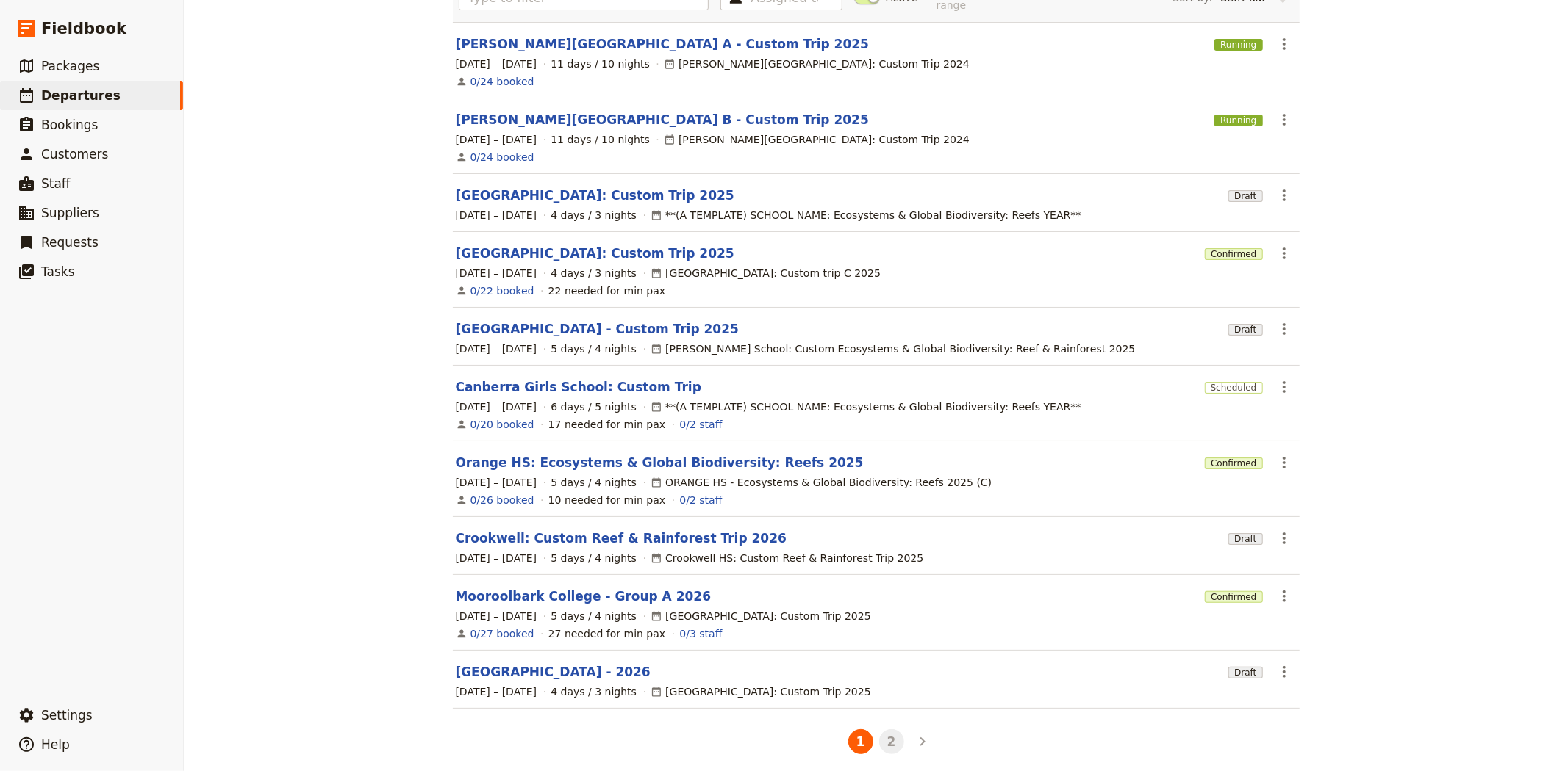
click at [887, 730] on button "2" at bounding box center [891, 742] width 25 height 25
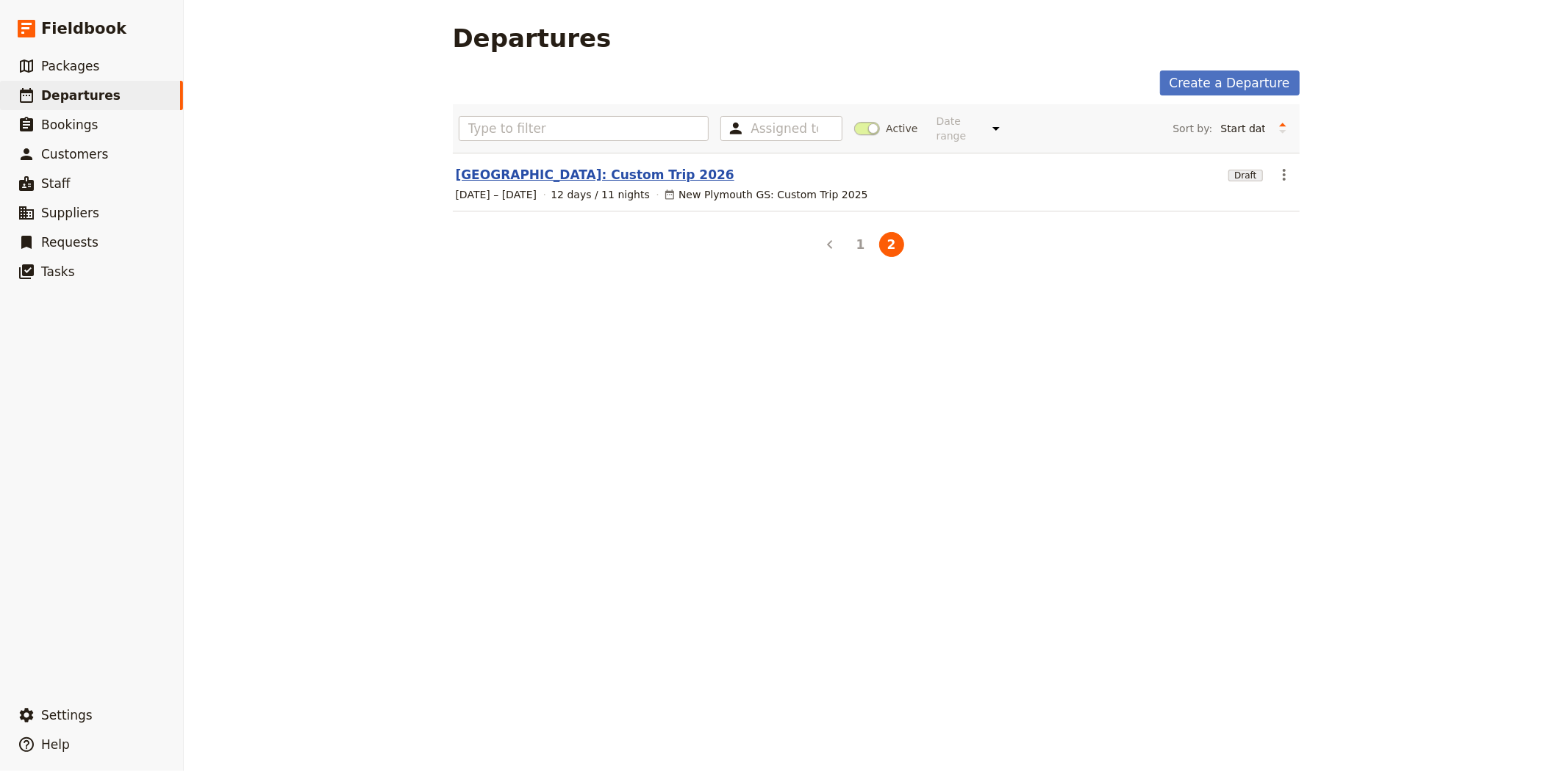
click at [518, 166] on link "New Plymouth: Custom Trip 2026" at bounding box center [595, 174] width 278 height 18
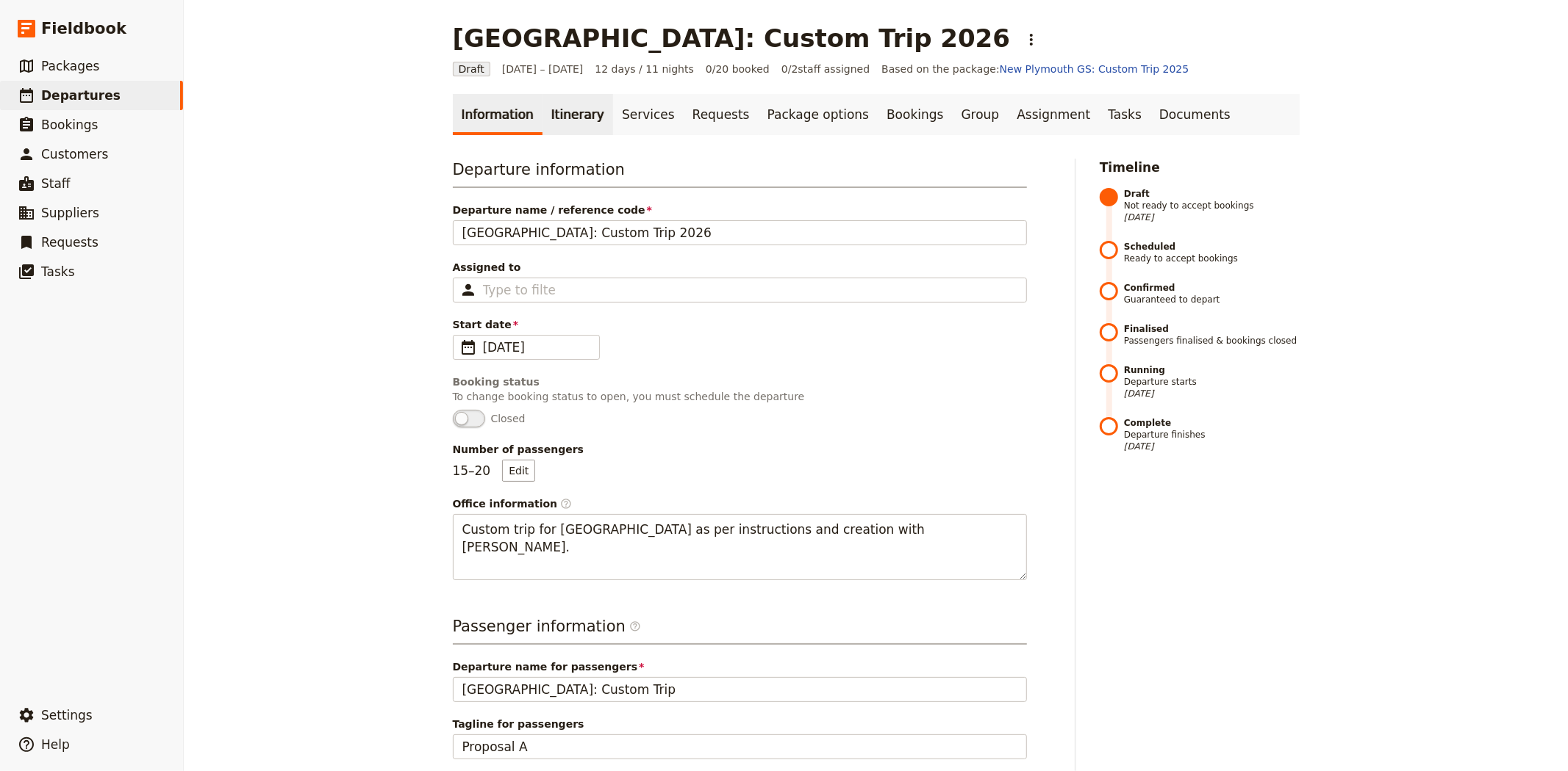
click at [546, 106] on link "Itinerary" at bounding box center [577, 115] width 70 height 41
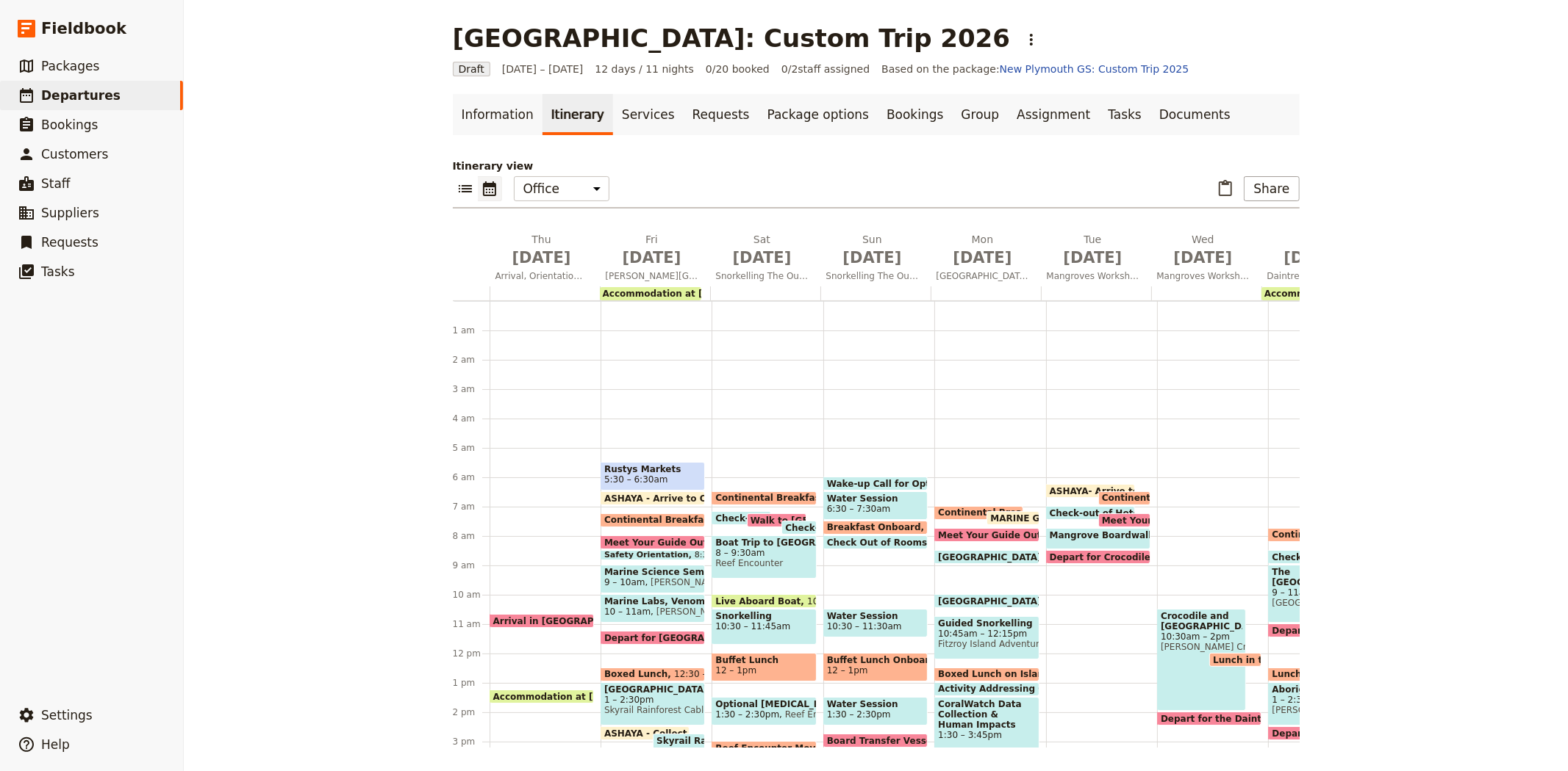
scroll to position [147, 0]
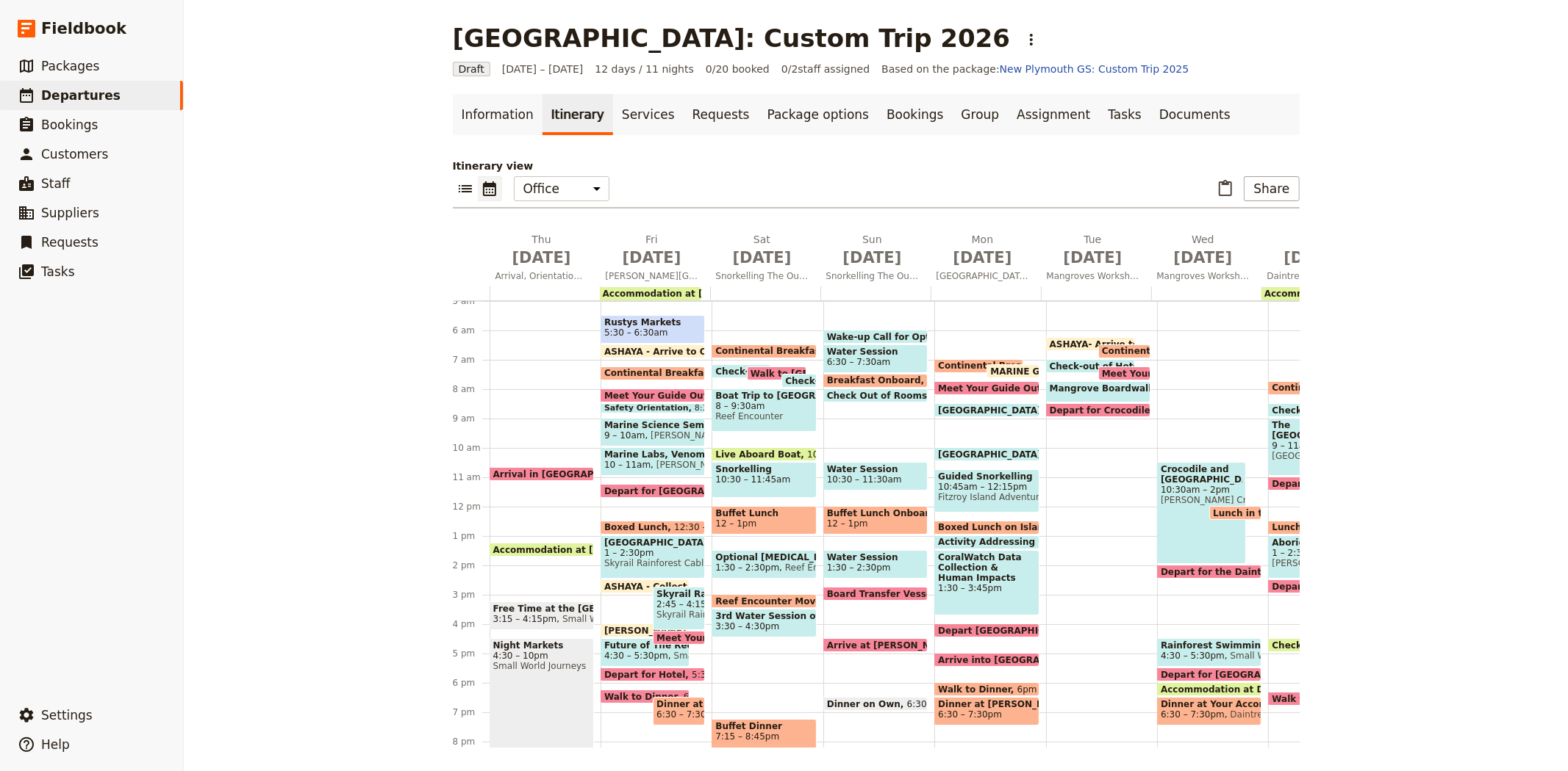
click at [1058, 452] on div "ASHAYA- Arrive to Office 6:15am Continental Breakfast at Hotel 6:30 – 7am Check…" at bounding box center [1101, 507] width 111 height 705
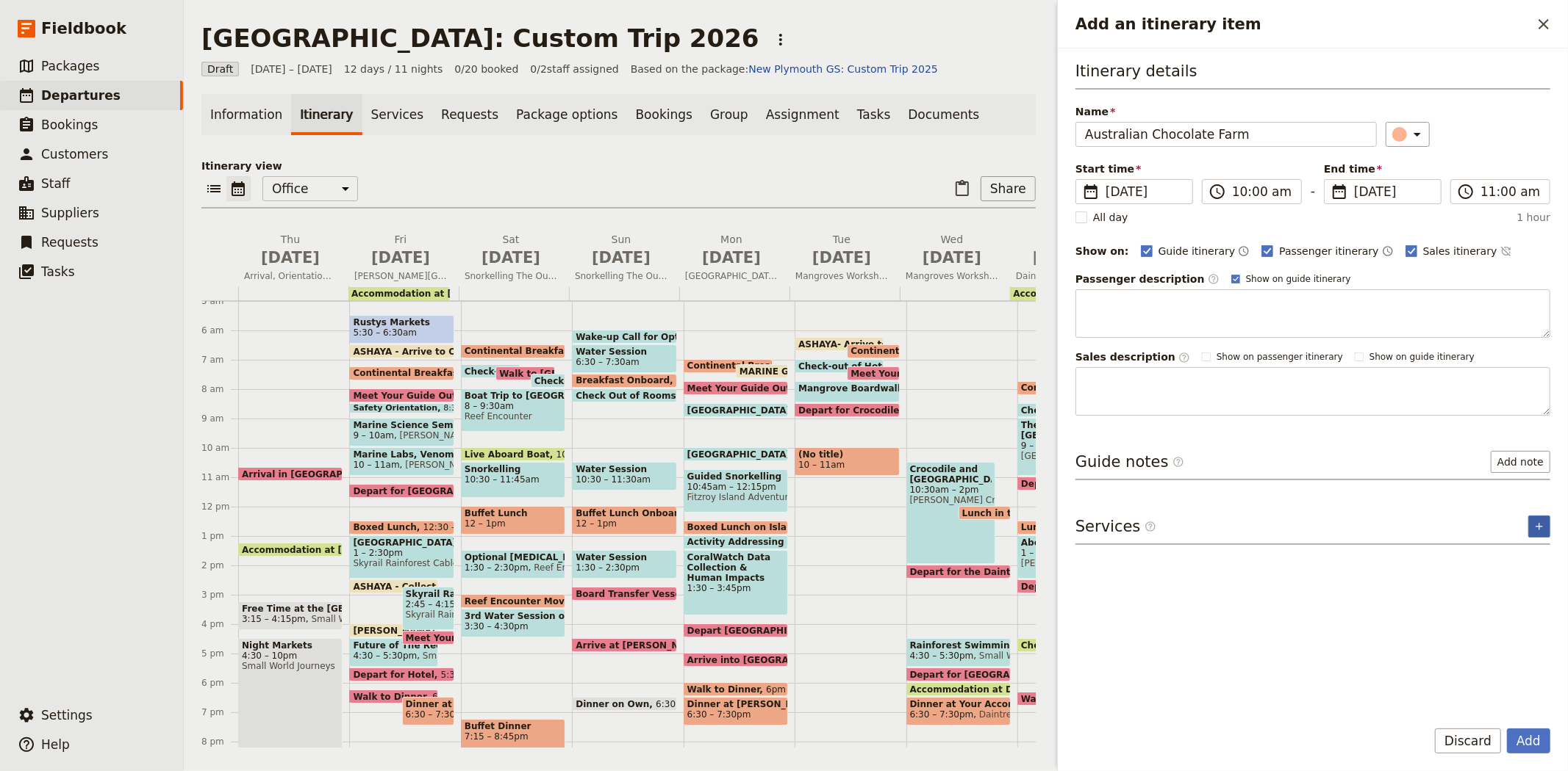
type input "Australian Chocolate Farm"
click at [1546, 522] on button "​" at bounding box center [1539, 526] width 22 height 22
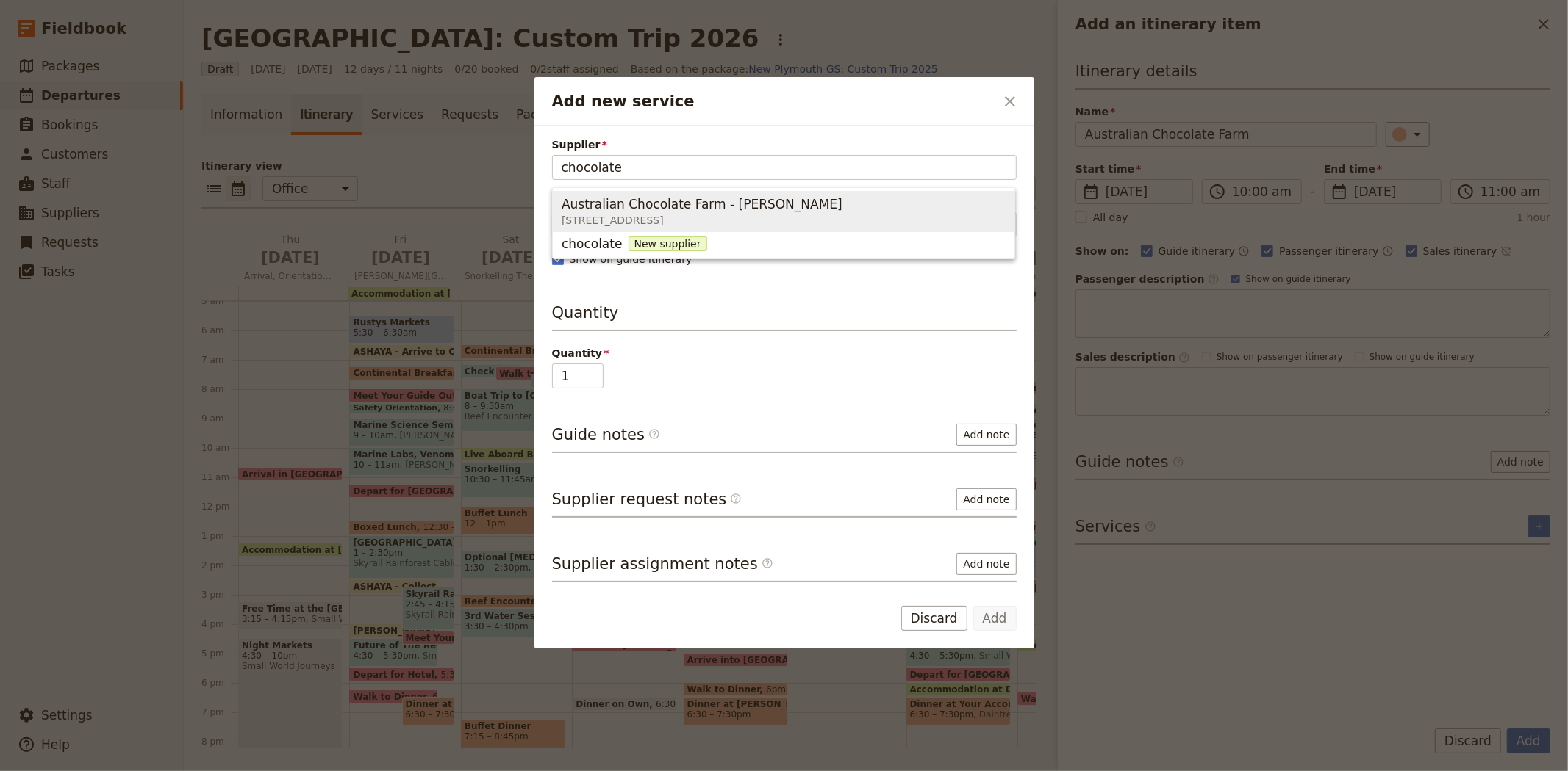
click at [692, 210] on span "Australian Chocolate Farm - Mossman" at bounding box center [701, 204] width 281 height 18
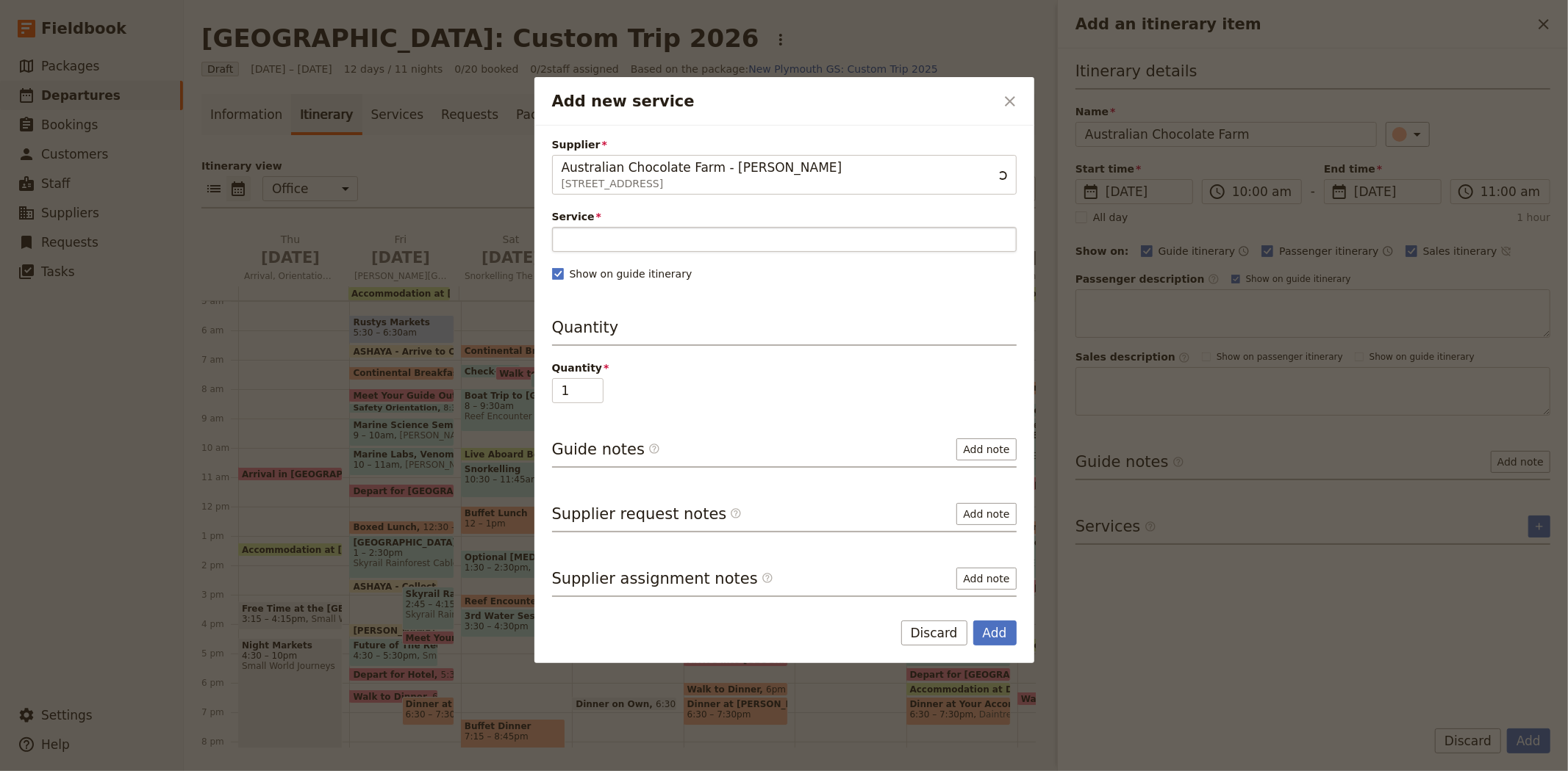
type input "Australian Chocolate Farm - Mossman"
click at [612, 245] on input "Service" at bounding box center [784, 239] width 465 height 25
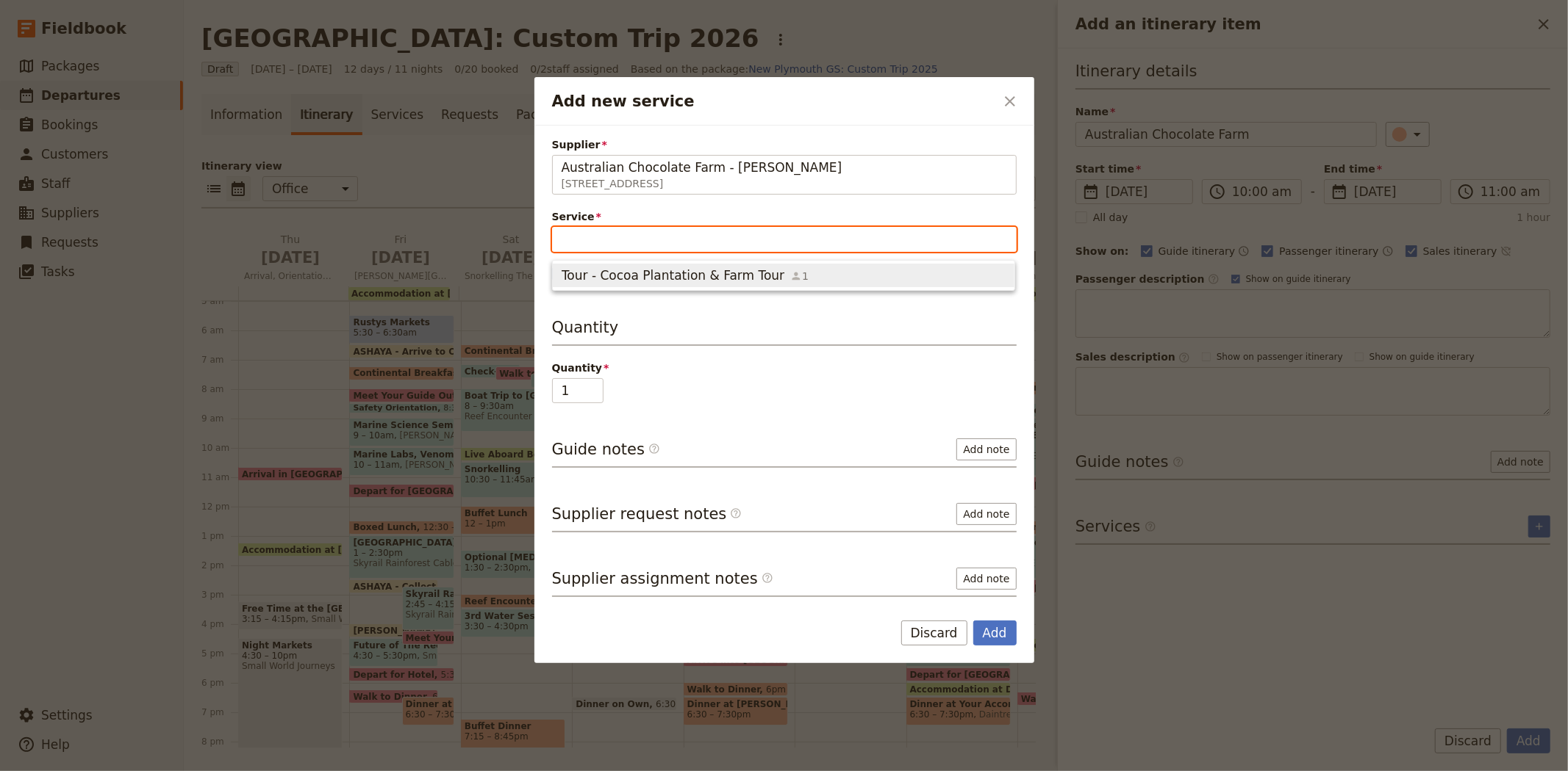
click at [622, 279] on span "Tour - Cocoa Plantation & Farm Tour" at bounding box center [672, 275] width 222 height 18
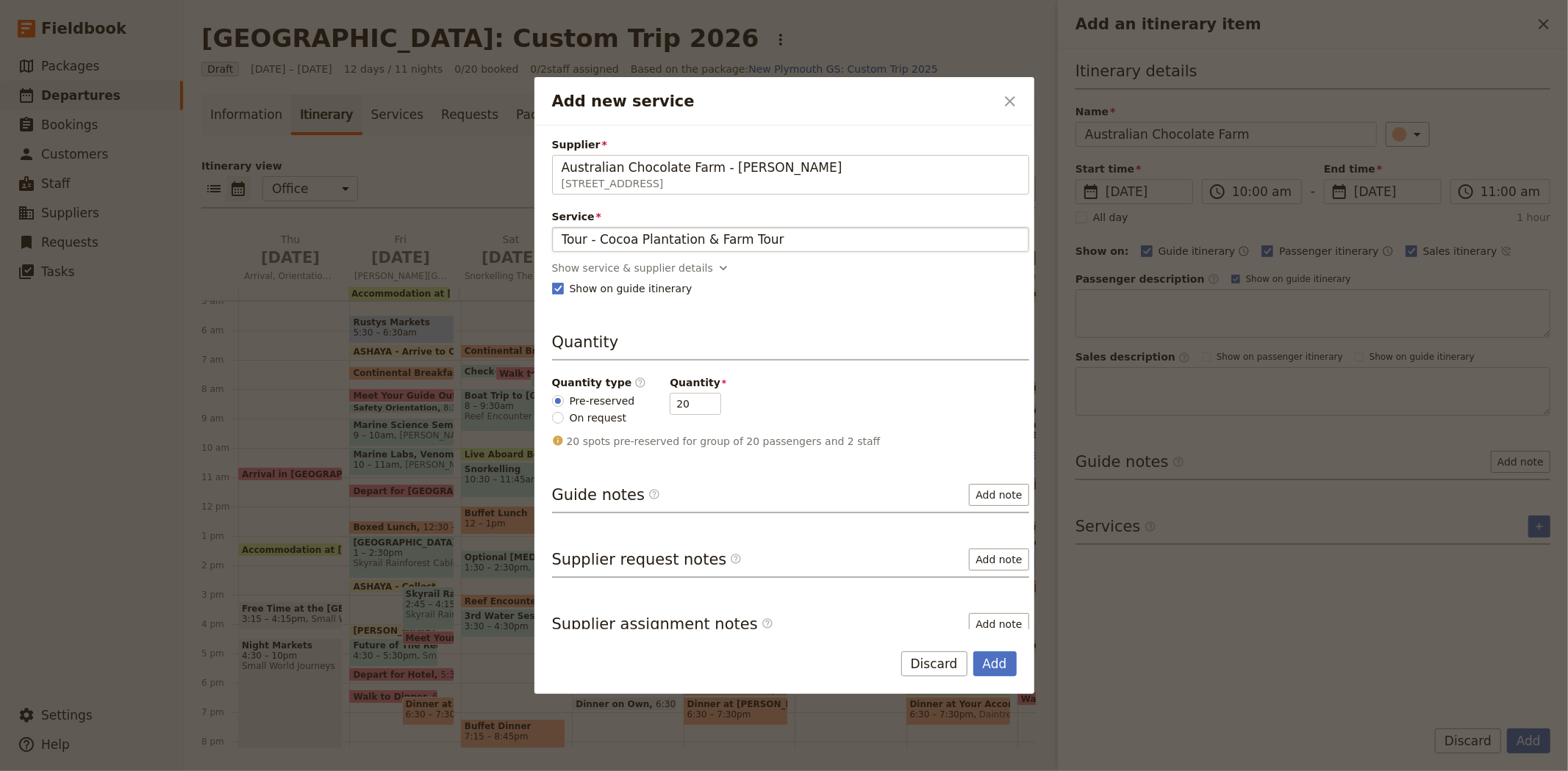
drag, startPoint x: 599, startPoint y: 239, endPoint x: 780, endPoint y: 251, distance: 181.4
click at [780, 251] on fieldset "Tour - Cocoa Plantation & Farm Tour" at bounding box center [790, 239] width 477 height 25
click at [679, 270] on div "Show service & supplier details" at bounding box center [632, 267] width 161 height 15
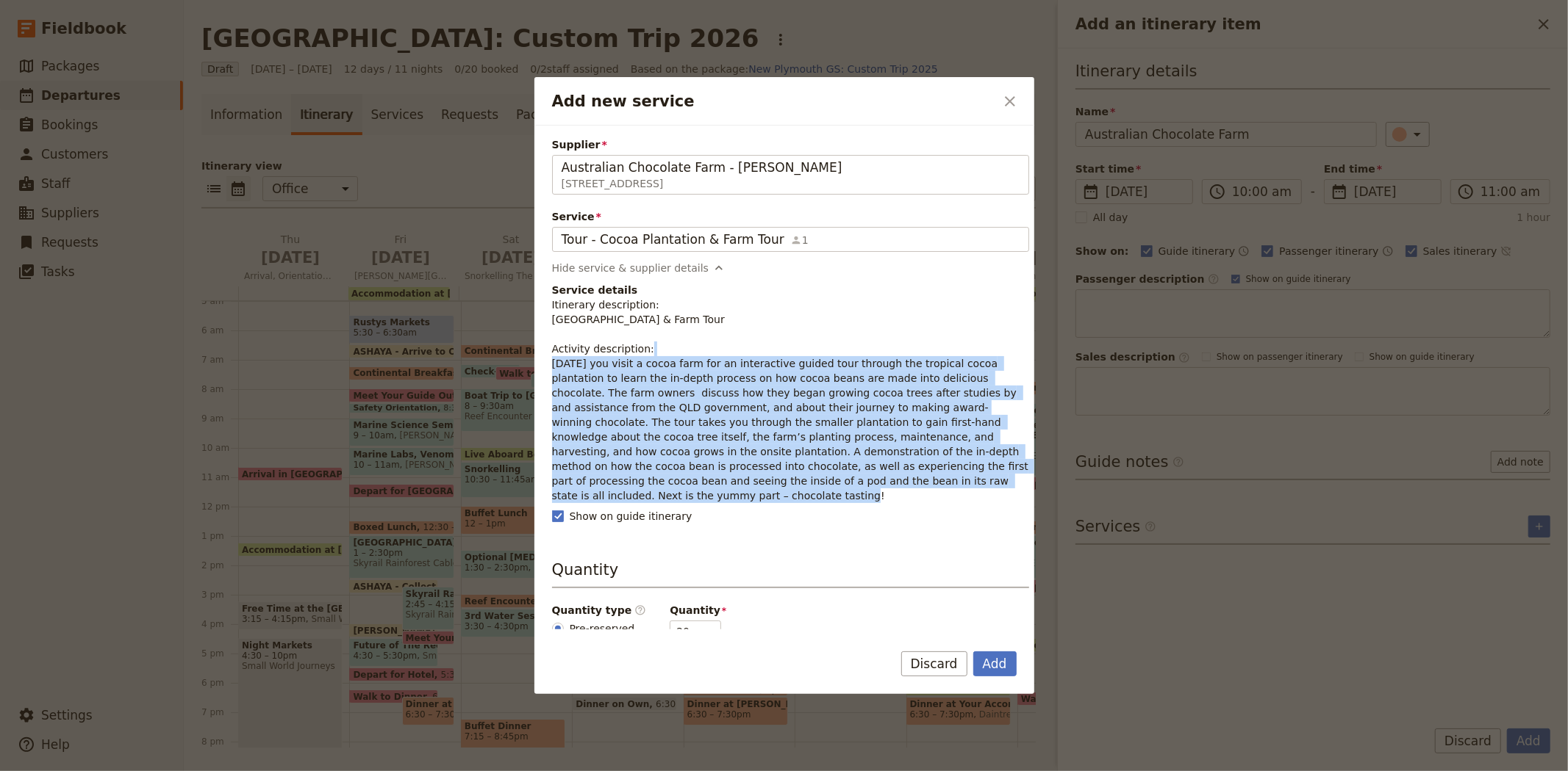
drag, startPoint x: 823, startPoint y: 486, endPoint x: 552, endPoint y: 364, distance: 297.2
click at [552, 364] on p "Itinerary description: Cocoa Plantation & Farm Tour Activity description: Today…" at bounding box center [790, 400] width 477 height 206
copy p "Today you visit a cocoa farm for an interactive guided tour through the tropica…"
click at [990, 663] on button "Add" at bounding box center [995, 664] width 44 height 25
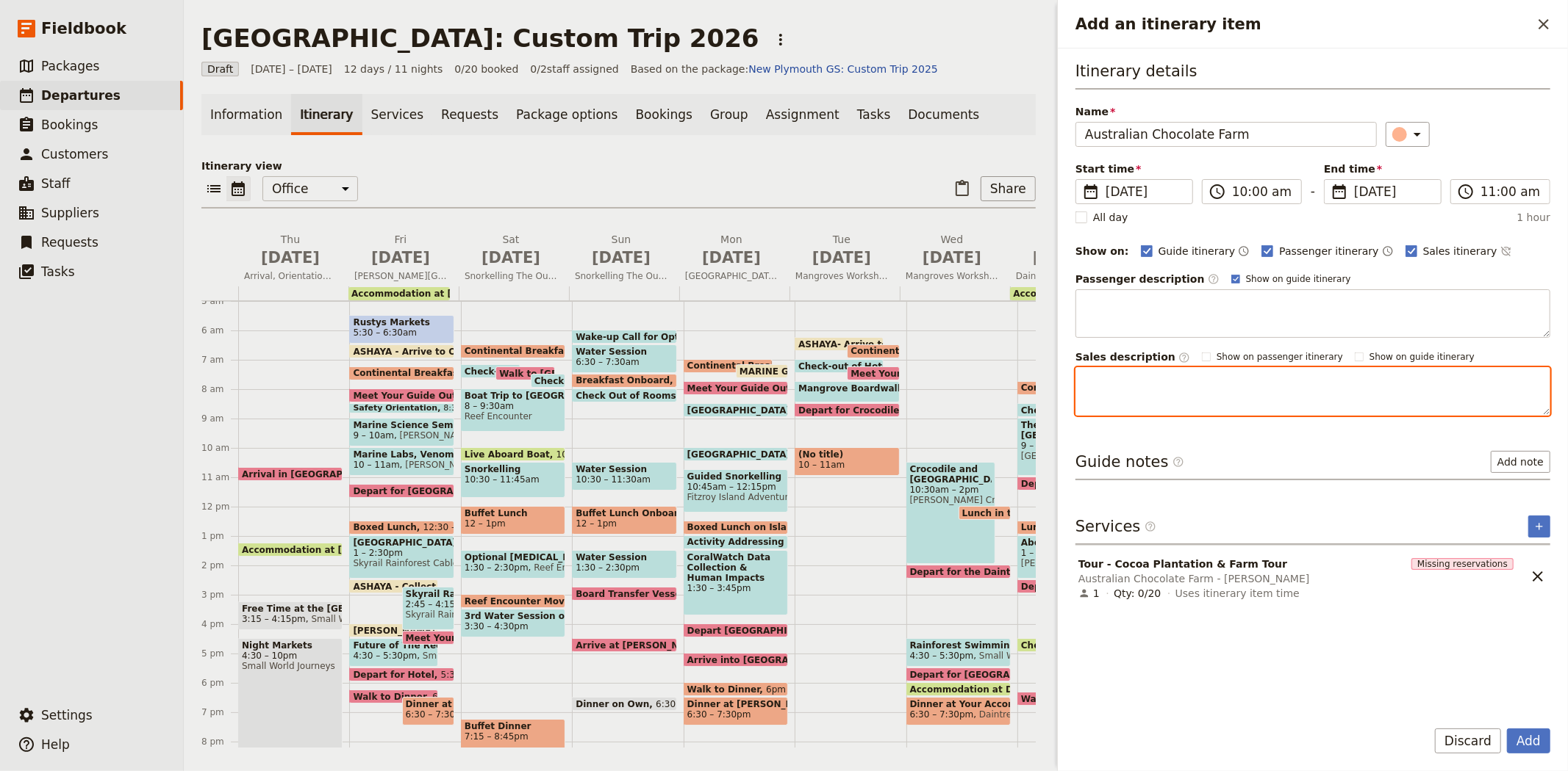
click at [1110, 387] on textarea "Add an itinerary item" at bounding box center [1312, 391] width 475 height 48
paste textarea "Today you visit a cocoa farm for an interactive guided tour through the tropica…"
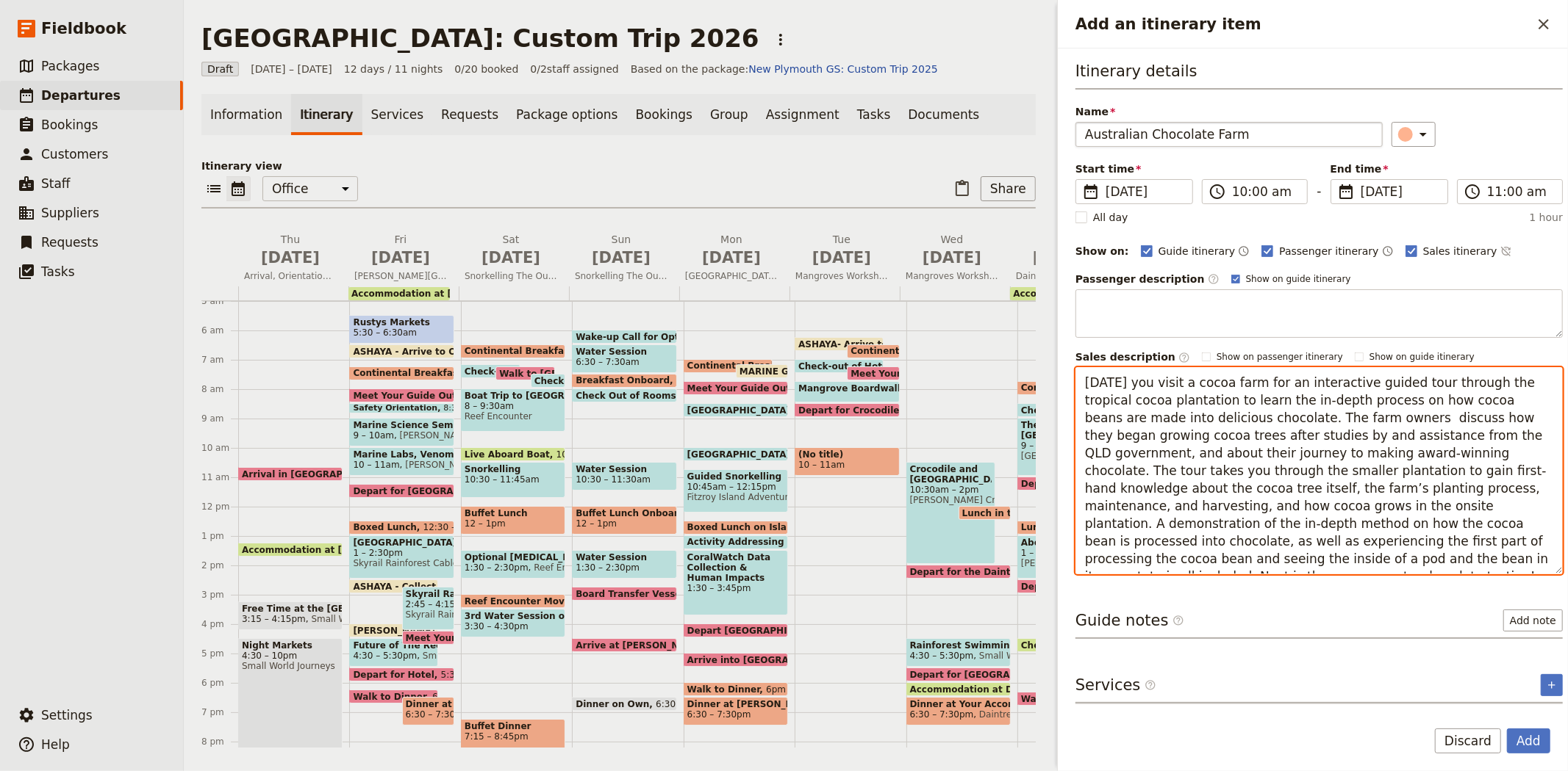
type textarea "Today you visit a cocoa farm for an interactive guided tour through the tropica…"
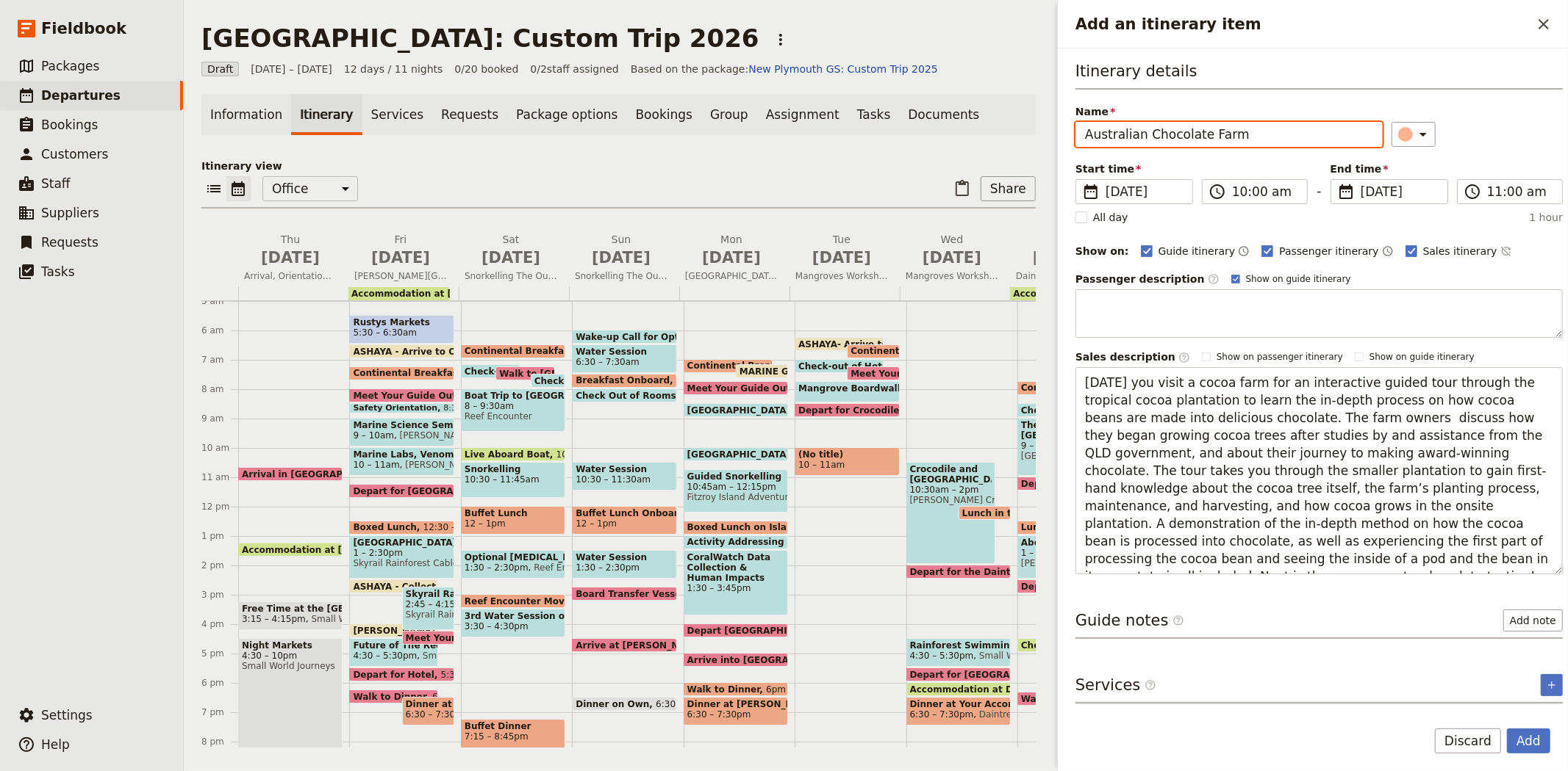
drag, startPoint x: 1245, startPoint y: 138, endPoint x: 989, endPoint y: 96, distance: 259.4
click at [989, 96] on div "New Plymouth: Custom Trip 2026 ​ Draft 2 – 13 Jul 2026 12 days / 11 nights 0/20…" at bounding box center [875, 385] width 1384 height 771
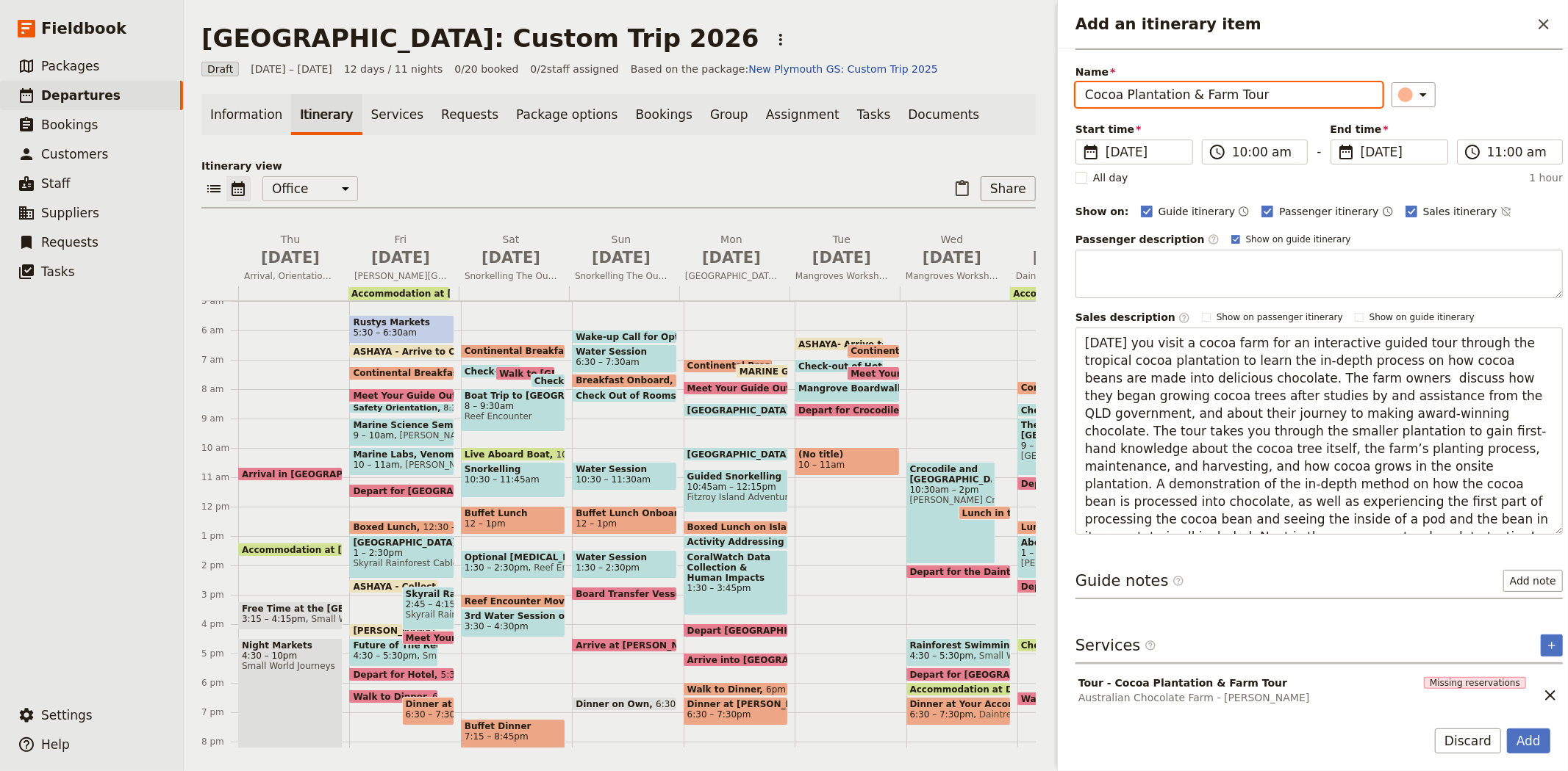
scroll to position [57, 0]
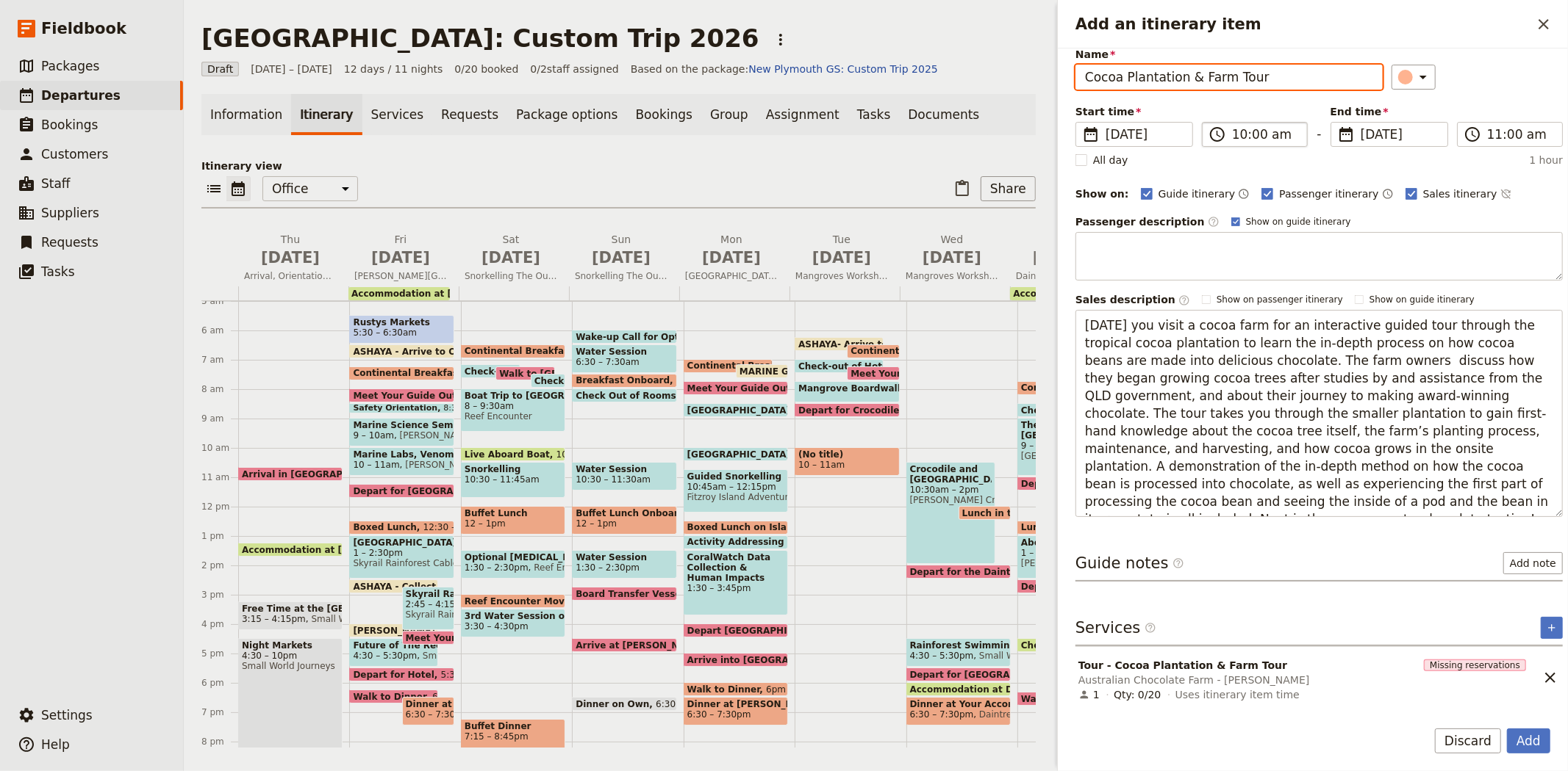
type input "Cocoa Plantation & Farm Tour"
click at [1255, 132] on input "10:00 am" at bounding box center [1264, 134] width 67 height 18
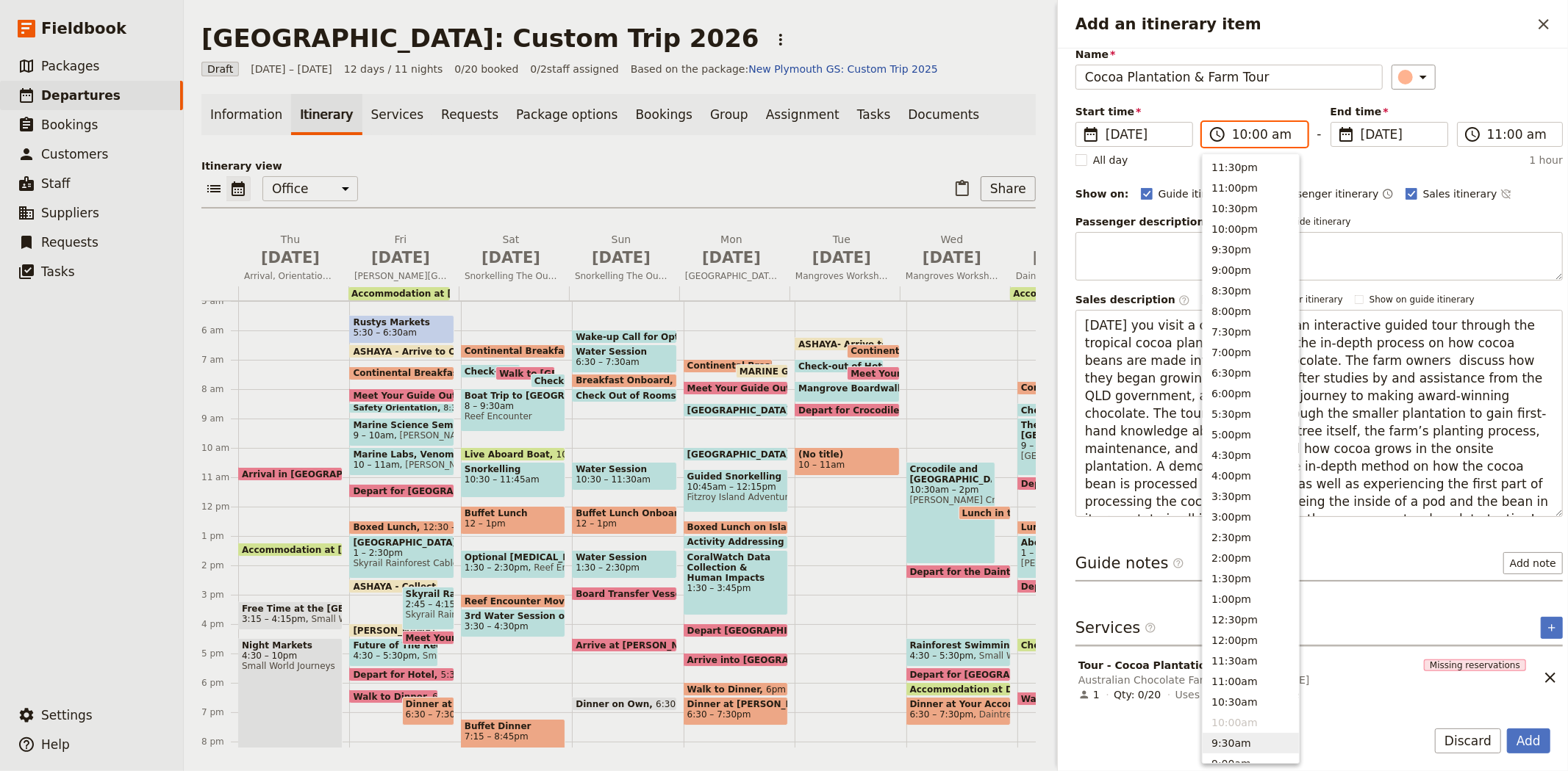
click at [1232, 748] on button "9:30am" at bounding box center [1251, 743] width 96 height 21
type input "09:30 am"
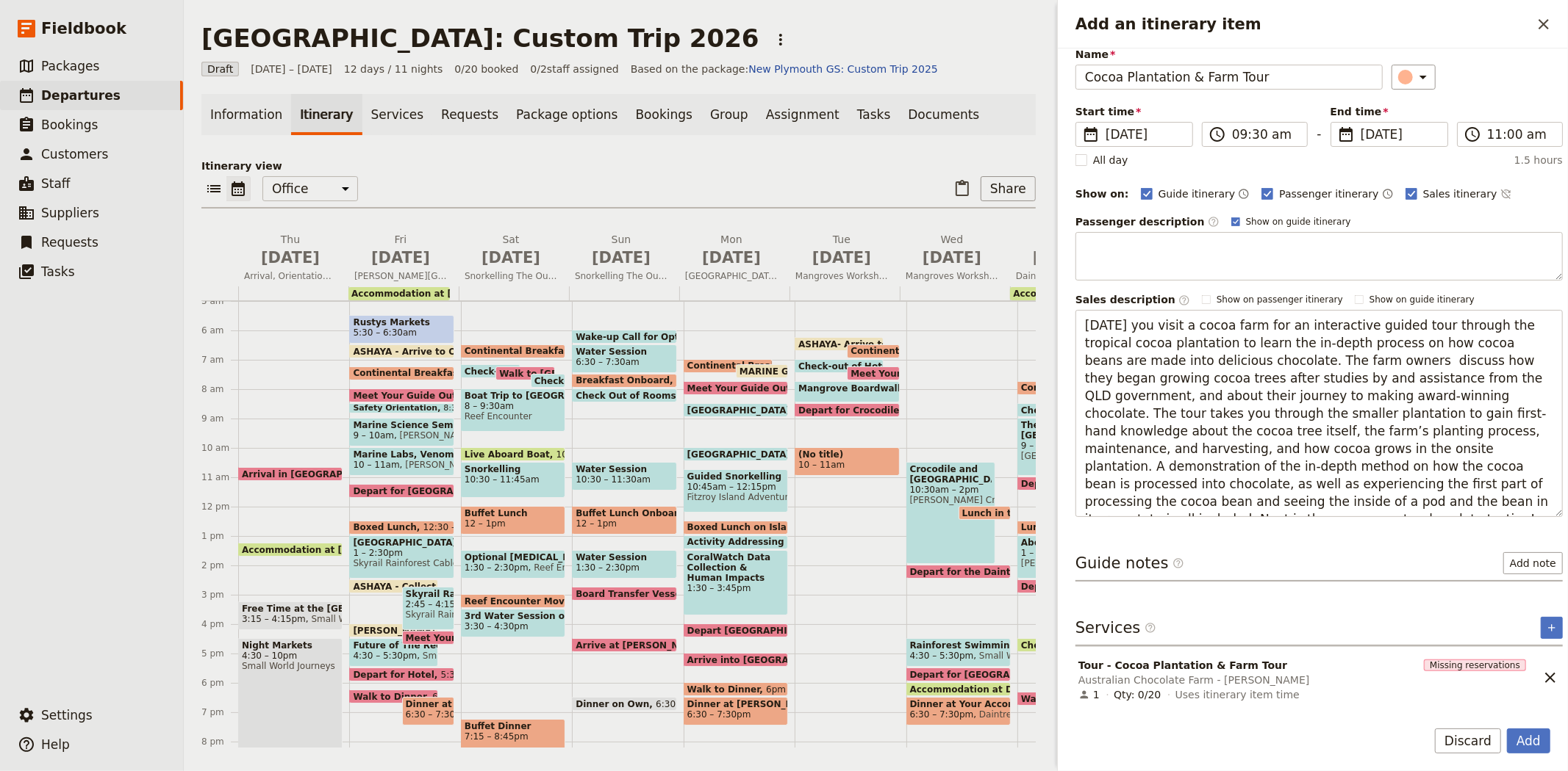
click at [1505, 82] on div "​" at bounding box center [1477, 77] width 171 height 25
click at [1536, 736] on button "Add" at bounding box center [1528, 741] width 44 height 25
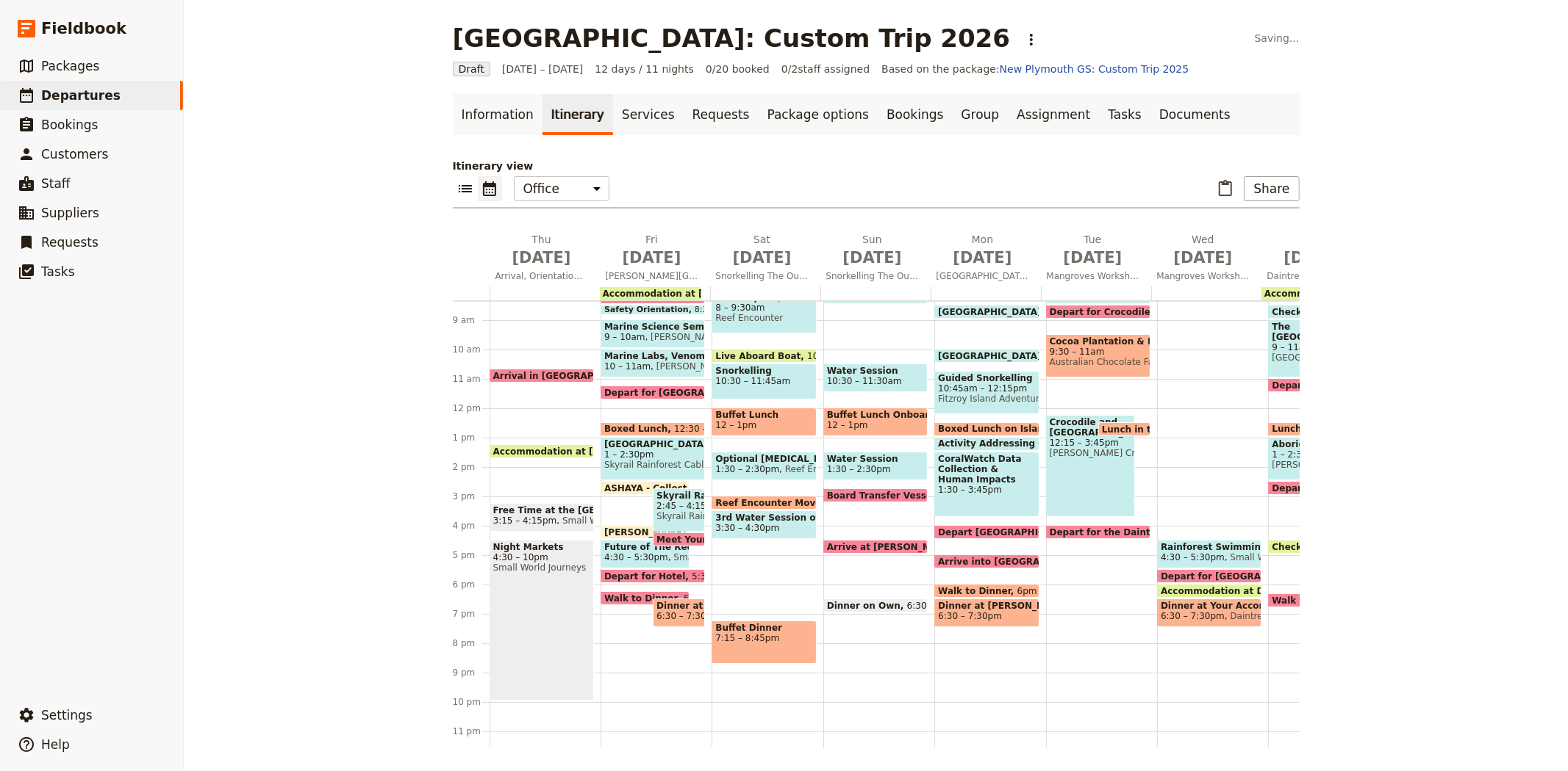
scroll to position [282, 0]
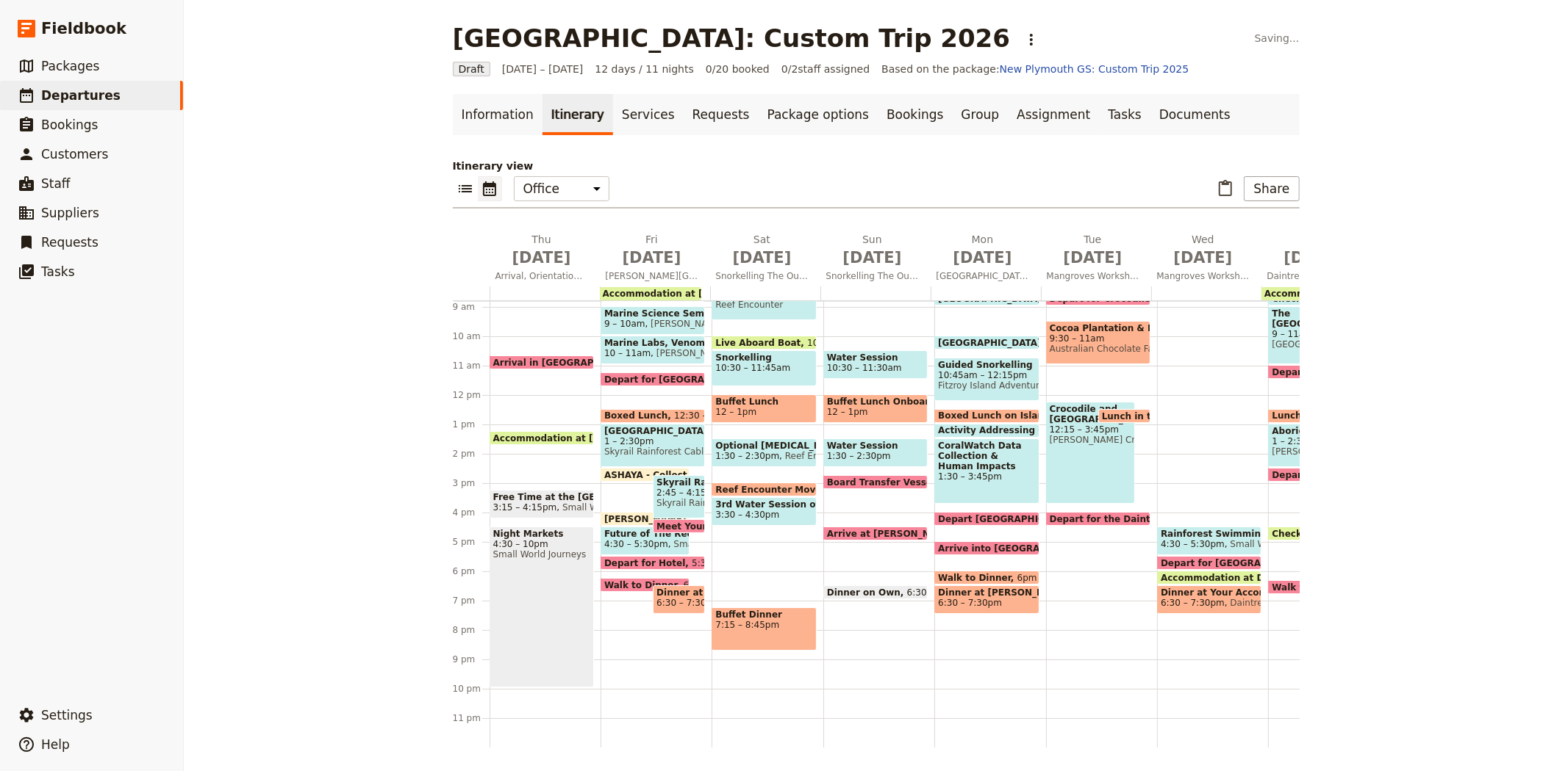
click at [1219, 529] on span "Rainforest Swimming Hole" at bounding box center [1209, 533] width 97 height 10
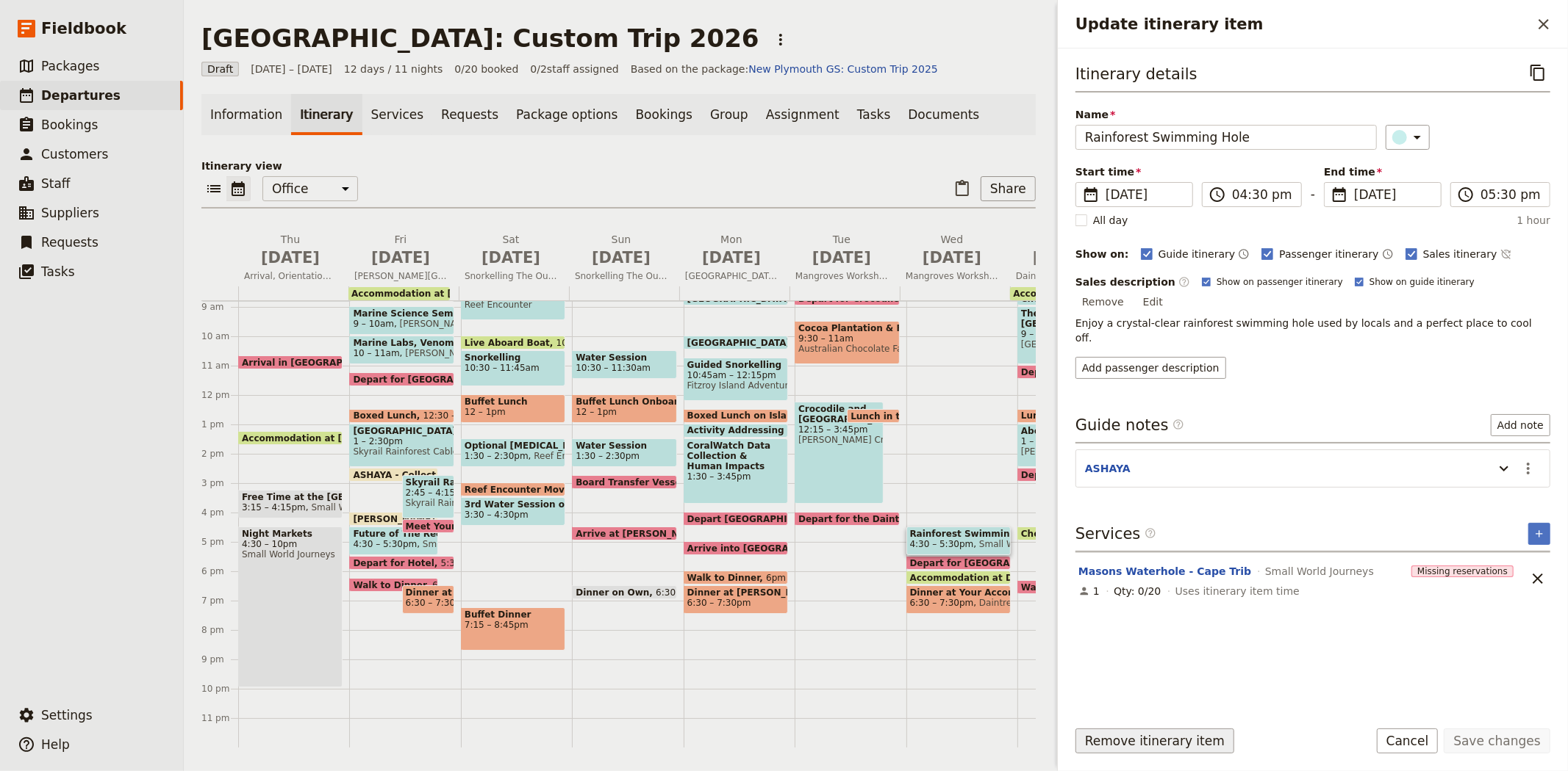
click at [1152, 737] on button "Remove itinerary item" at bounding box center [1154, 741] width 159 height 25
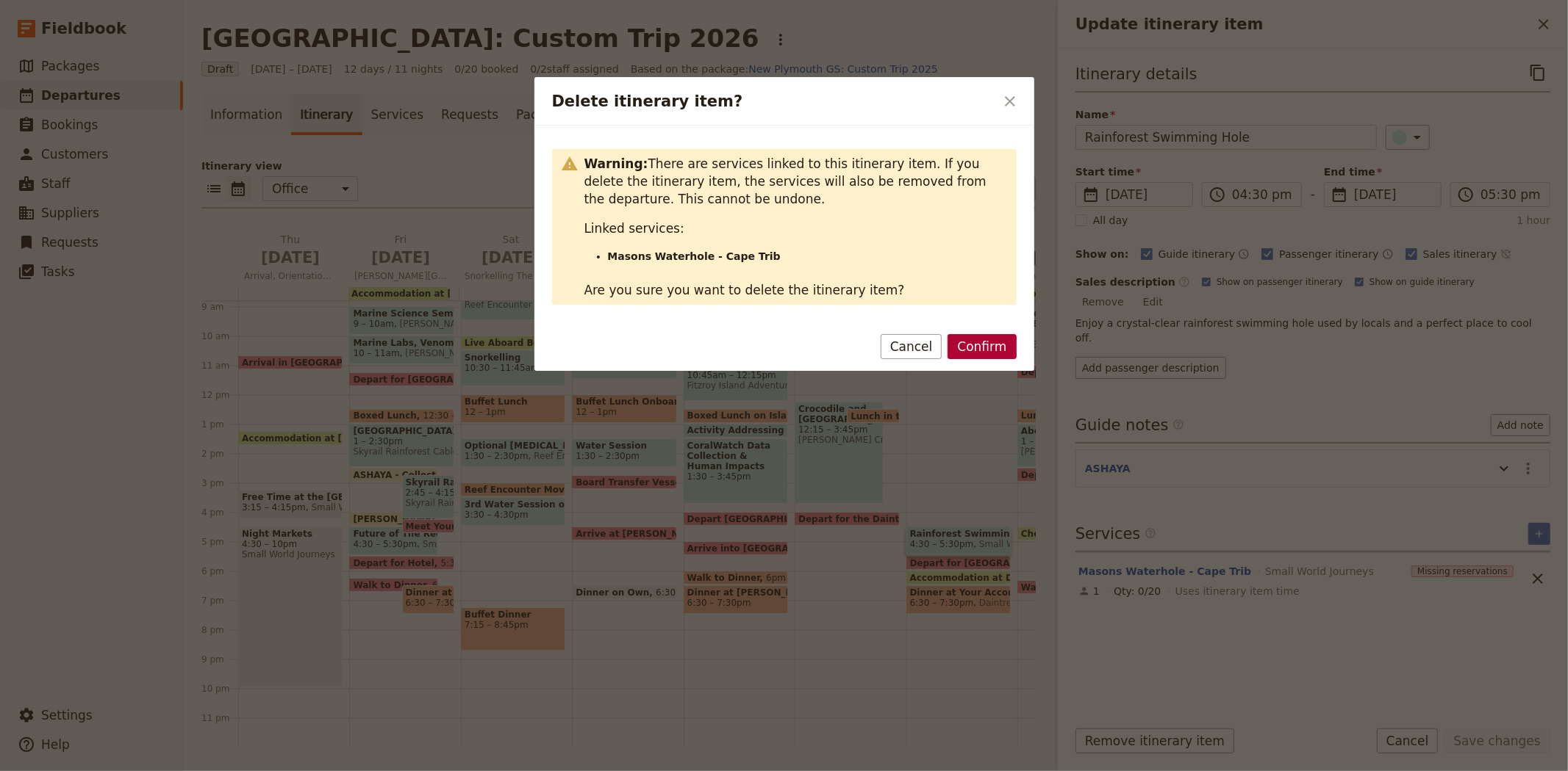
click at [994, 339] on button "Confirm" at bounding box center [981, 346] width 68 height 25
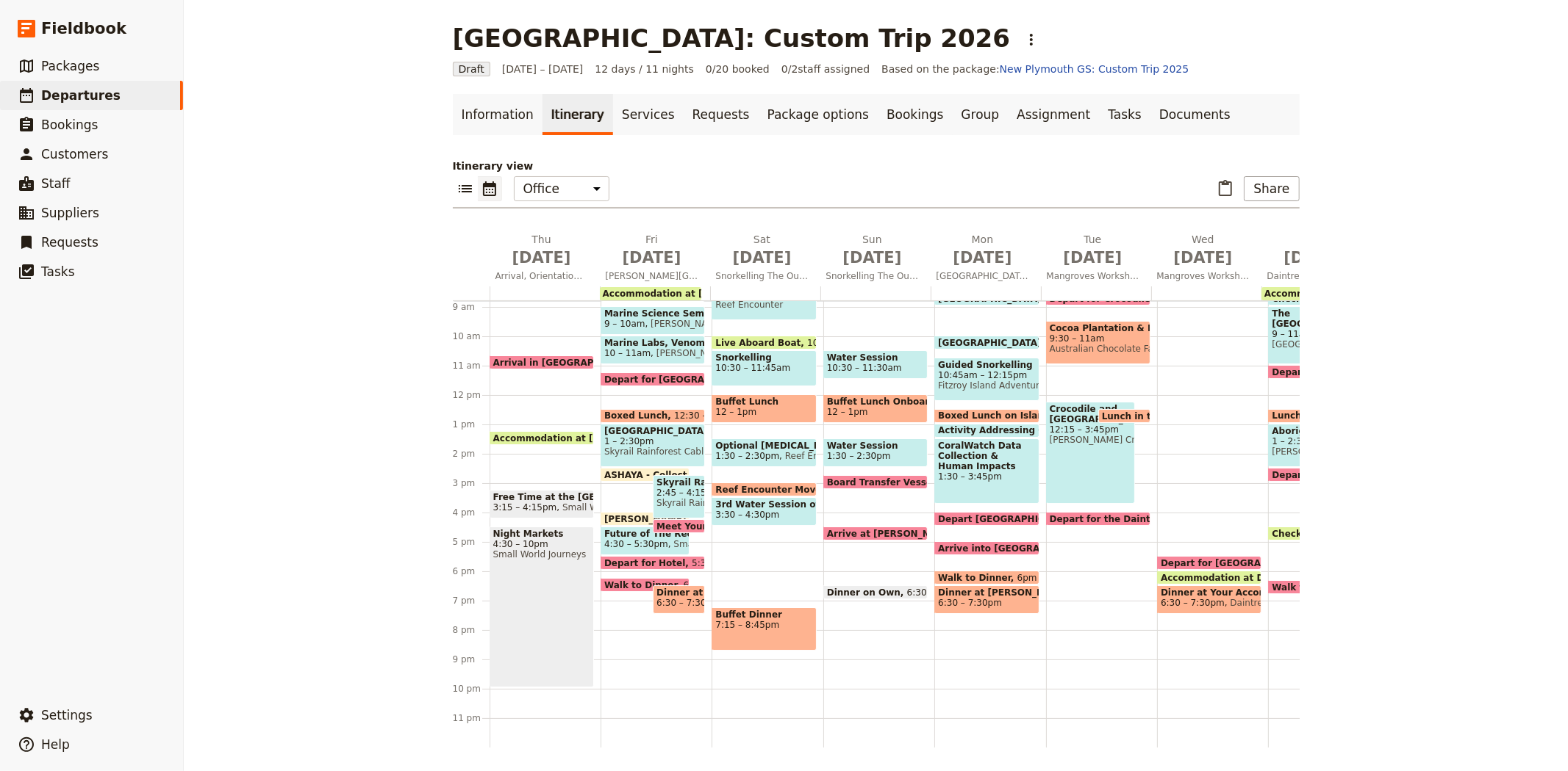
click at [1169, 559] on span "Depart for Rainforest Lodge" at bounding box center [1242, 563] width 164 height 9
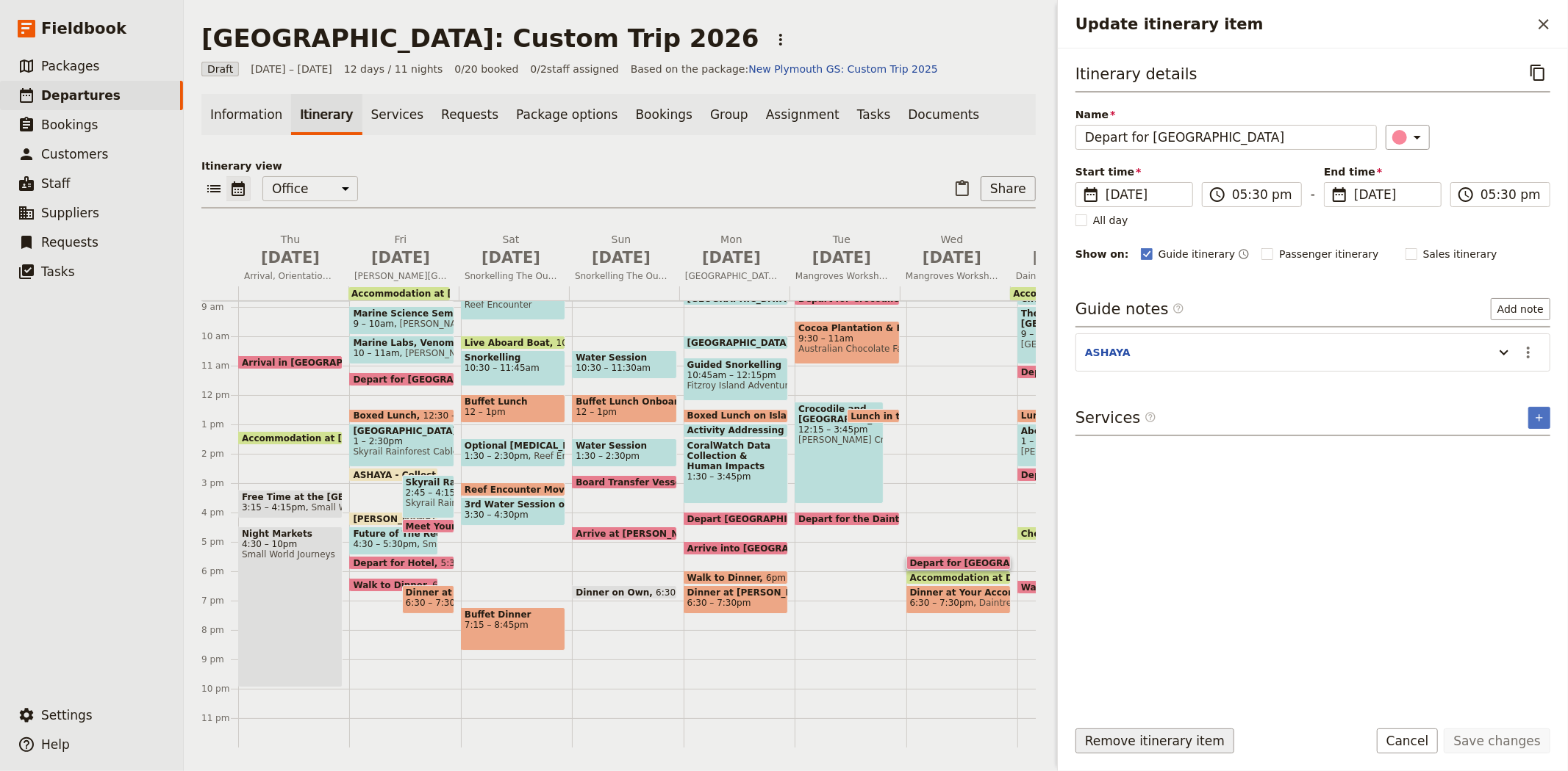
click at [1171, 736] on button "Remove itinerary item" at bounding box center [1154, 741] width 159 height 25
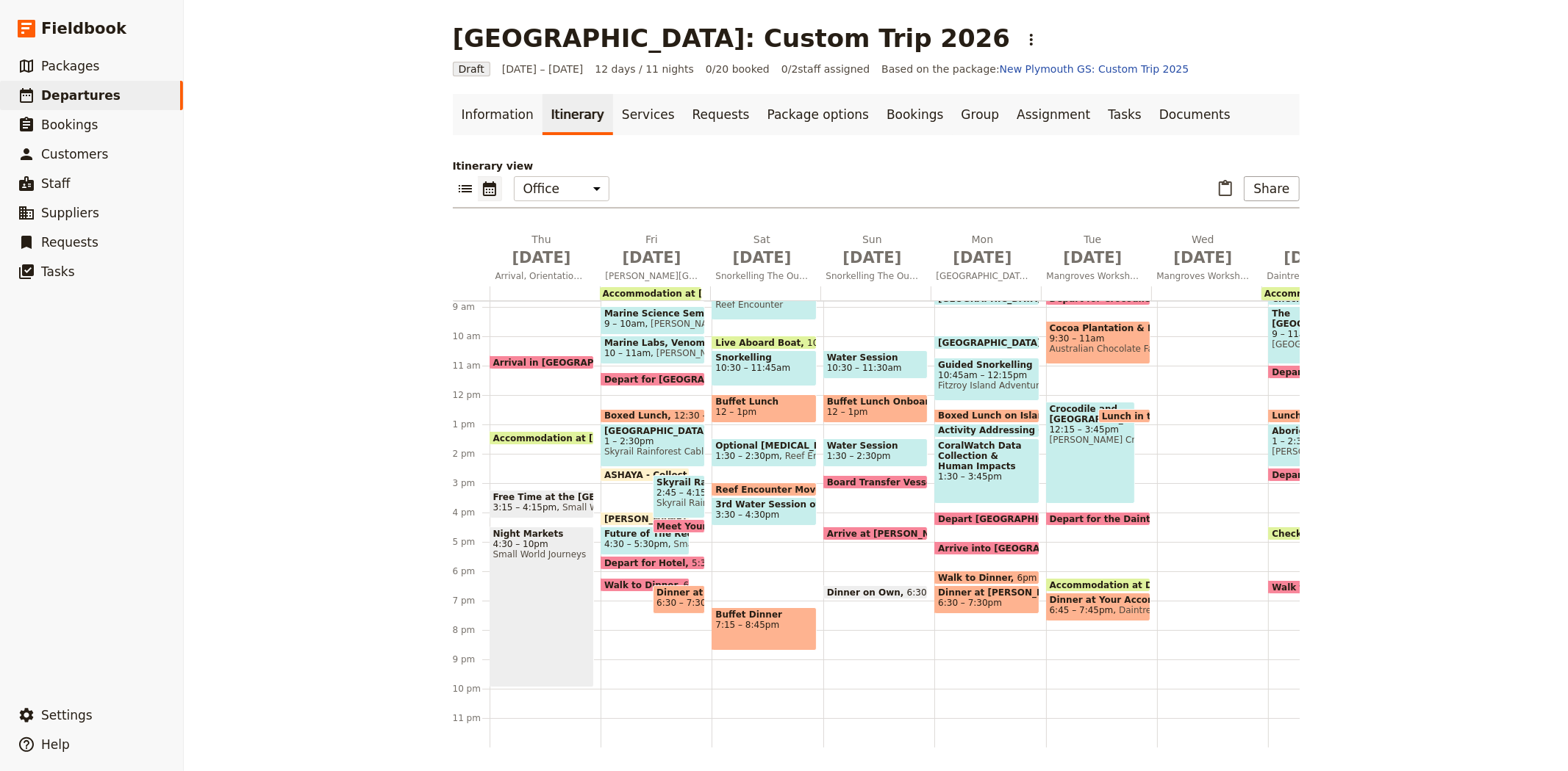
scroll to position [200, 0]
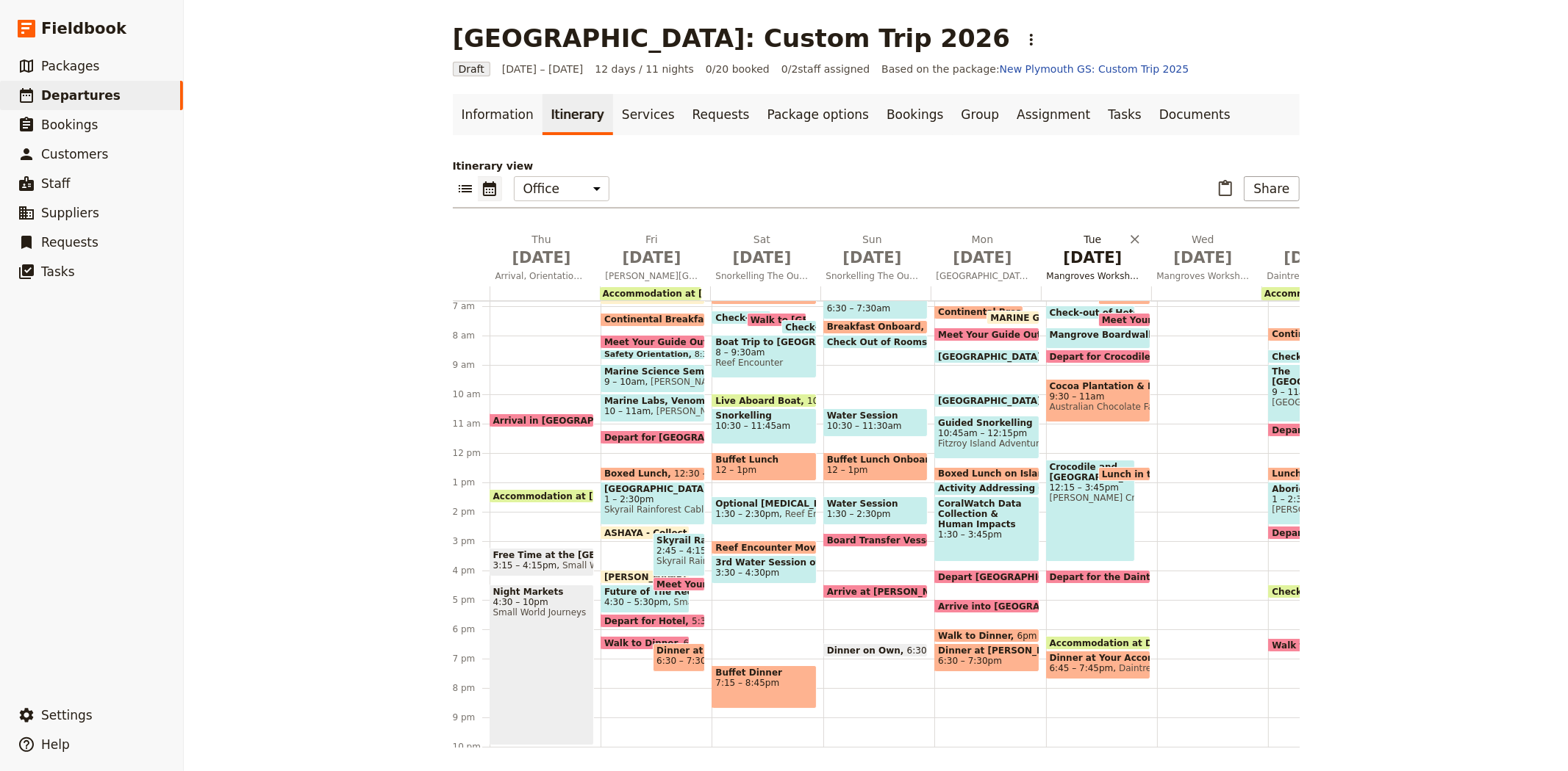
click at [1080, 261] on span "Jul 7" at bounding box center [1092, 258] width 93 height 22
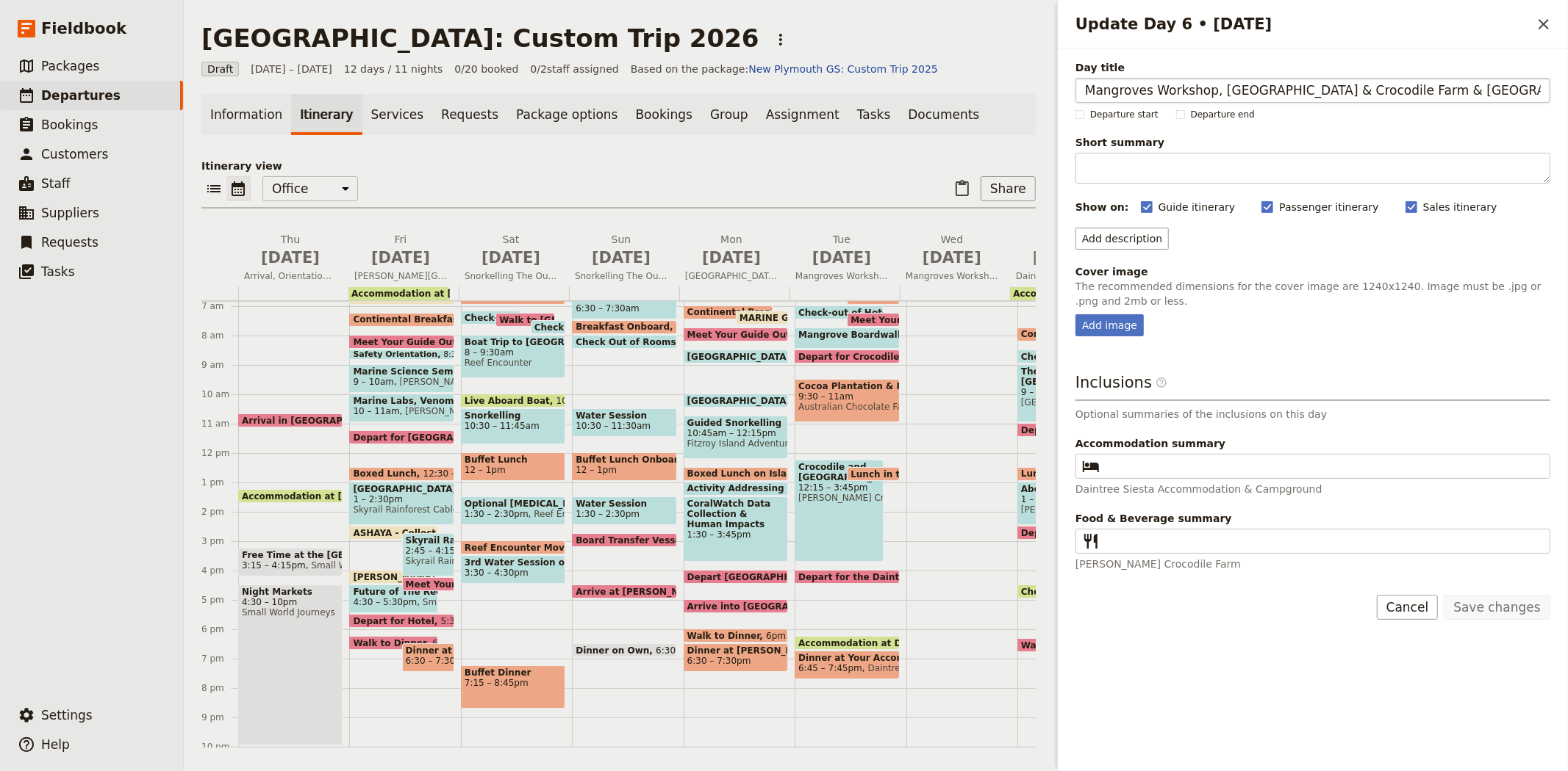
click at [1213, 86] on input "Mangroves Workshop, Wildlife Park & Crocodile Farm & Daintree Rainforest" at bounding box center [1312, 90] width 475 height 25
type input "Mangroves Workshop, Chocolate Farm, Wildlife Park & Crocodile Farm & Daintree R…"
click at [1497, 608] on button "Save changes" at bounding box center [1496, 607] width 106 height 25
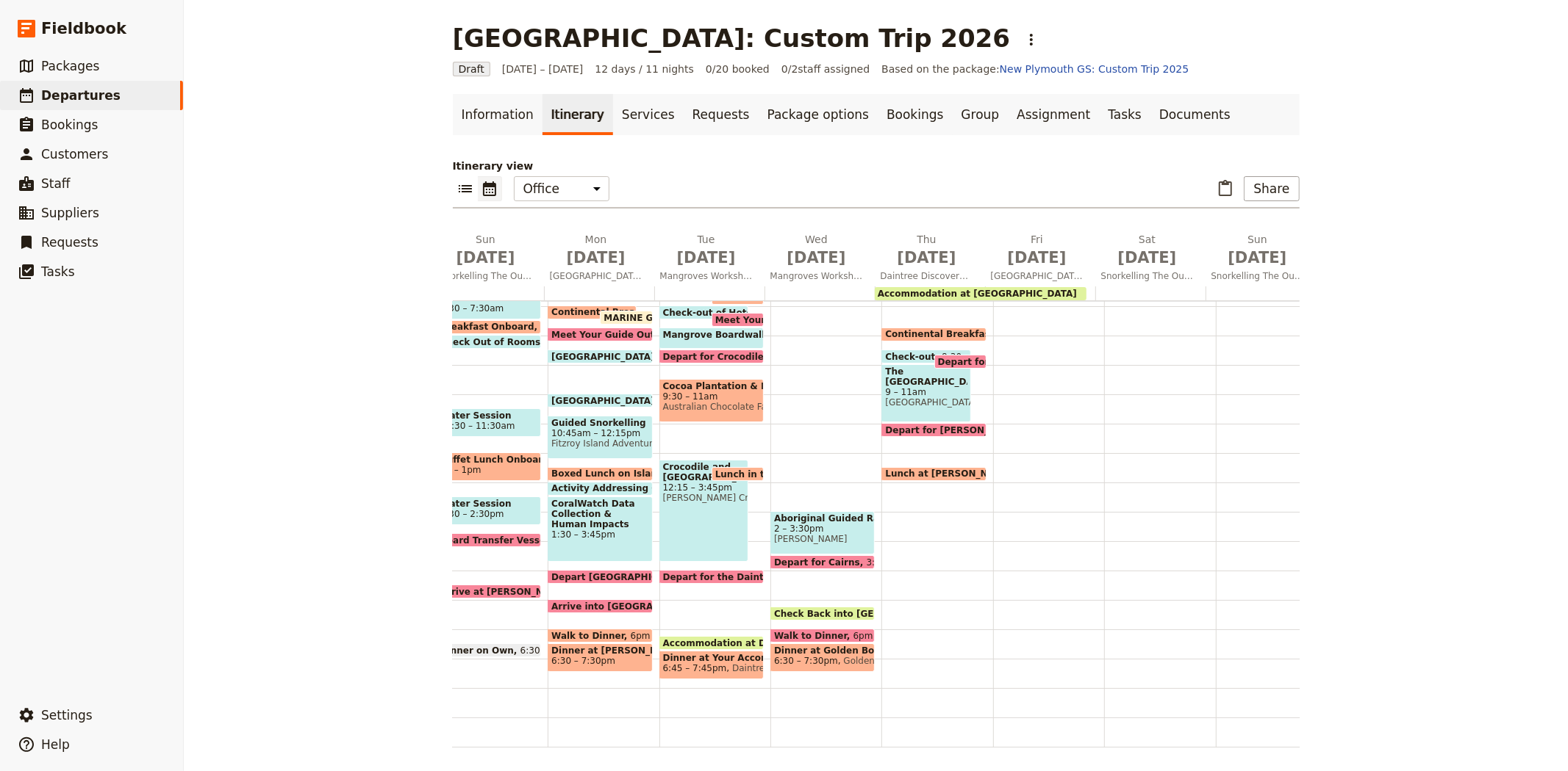
scroll to position [119, 0]
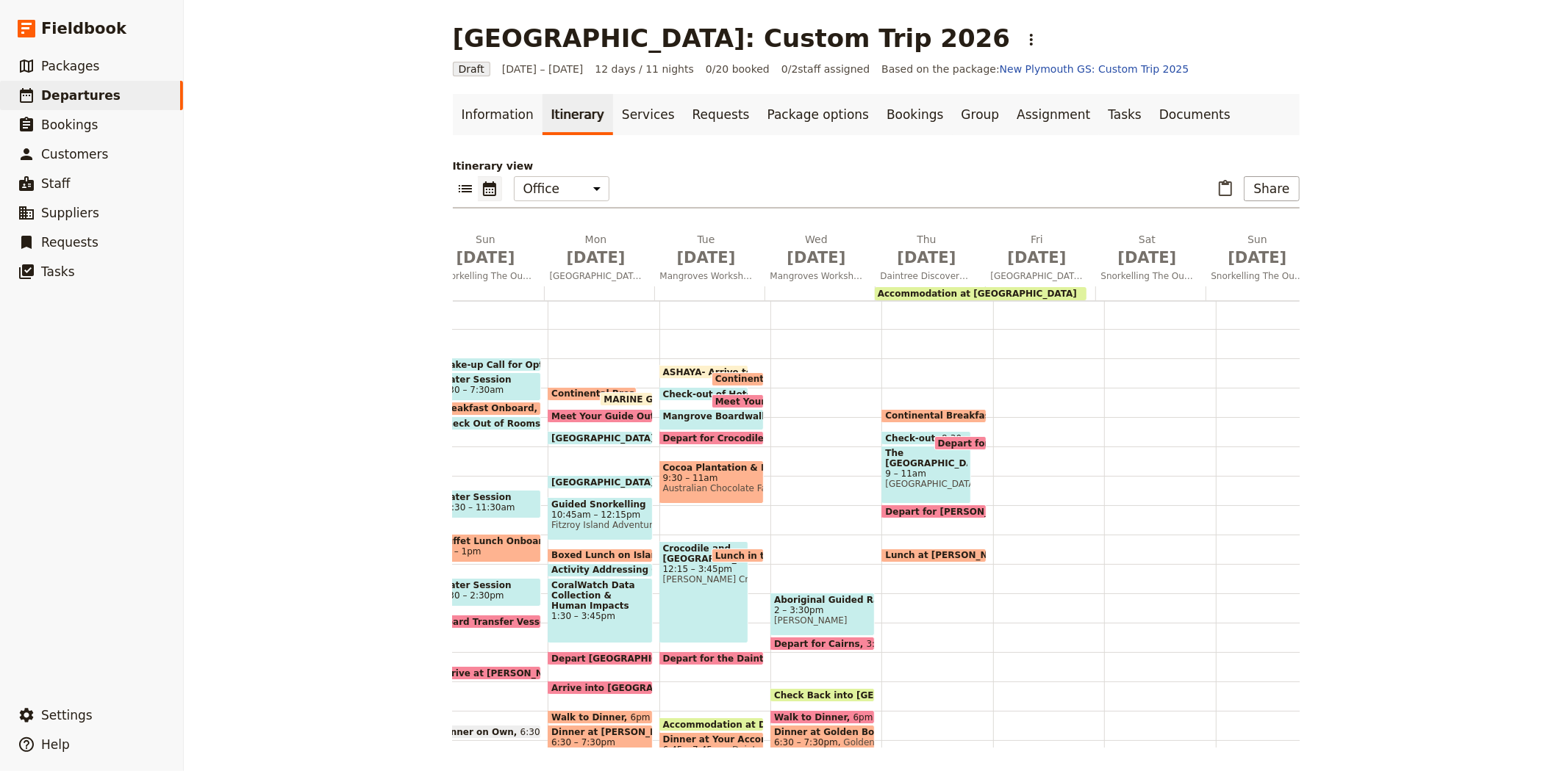
click at [790, 394] on div "Aboriginal Guided Rainforest Walk 2 – 3:30pm Mossman Gorge Depart for Cairns 3:…" at bounding box center [825, 534] width 111 height 705
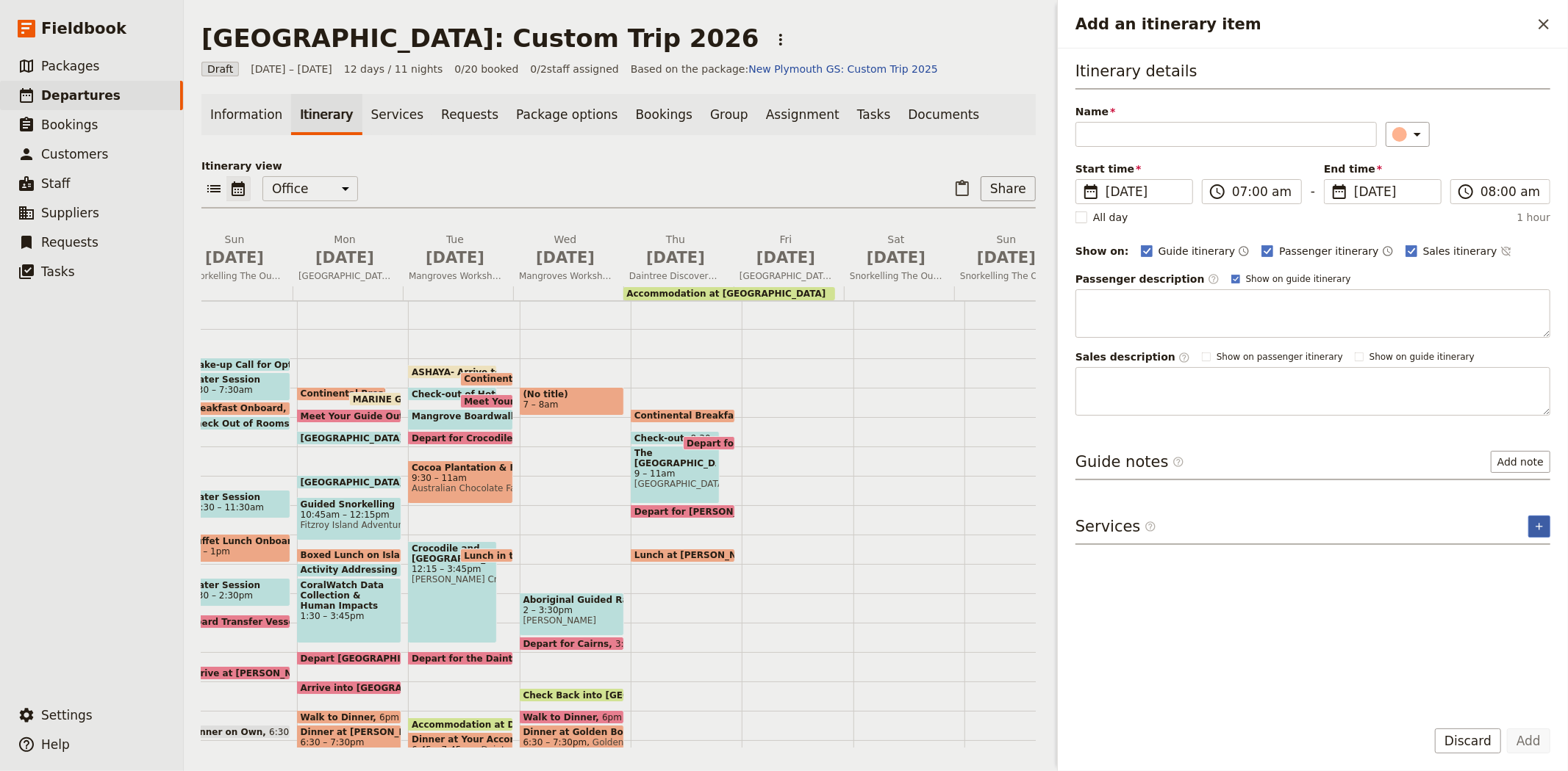
click at [1531, 530] on button "​" at bounding box center [1539, 526] width 22 height 22
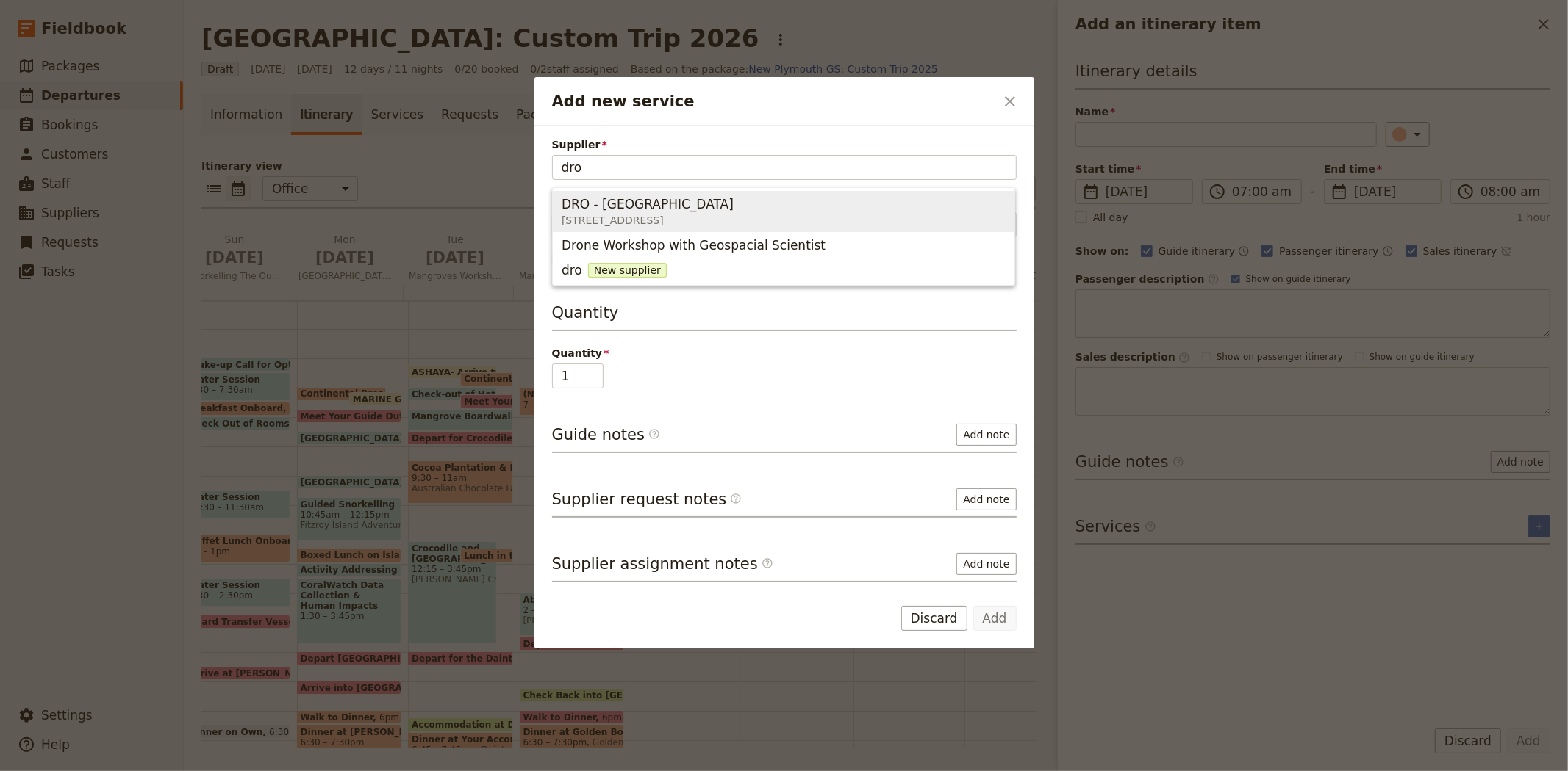
click at [733, 219] on span "3701 Cape Tribulation Road, Cape Tribulation QLD 4873, Australia" at bounding box center [647, 220] width 172 height 15
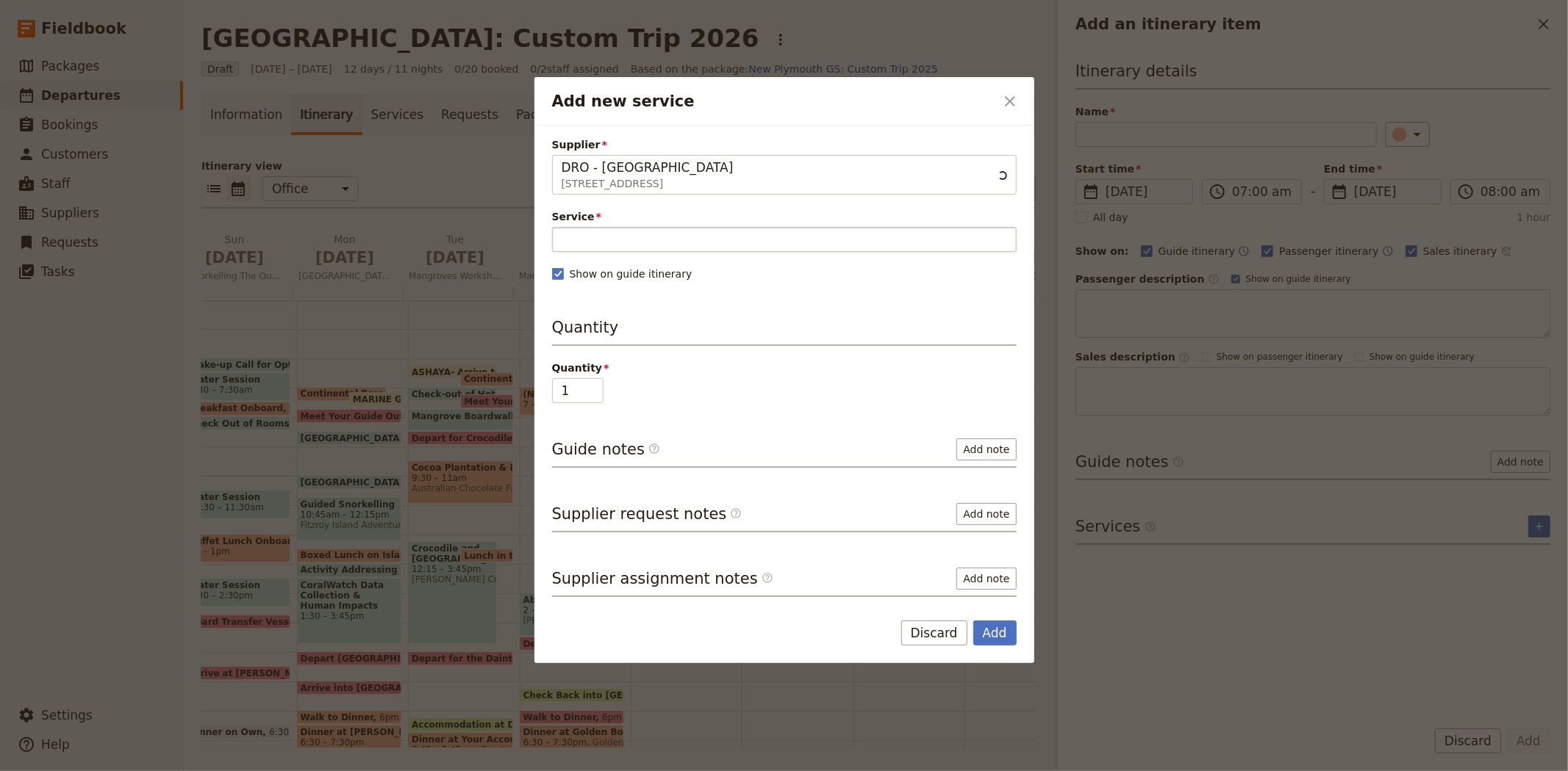
type input "DRO - Daintree Rainforest Observatory"
click at [613, 239] on input "Service" at bounding box center [784, 239] width 465 height 25
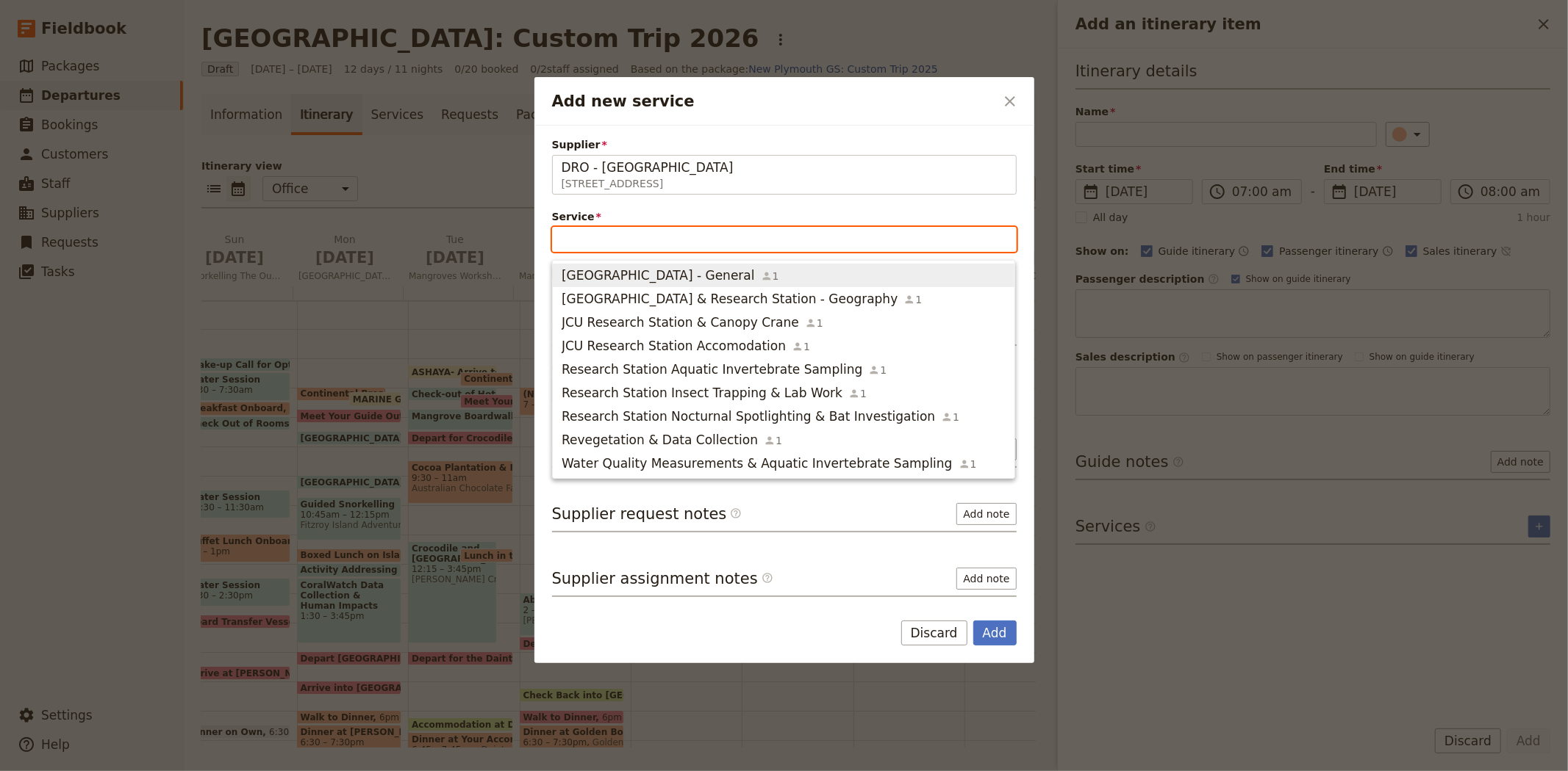
click at [640, 283] on span "Daintree Rainforest Observatory & Research Station - General" at bounding box center [657, 275] width 193 height 18
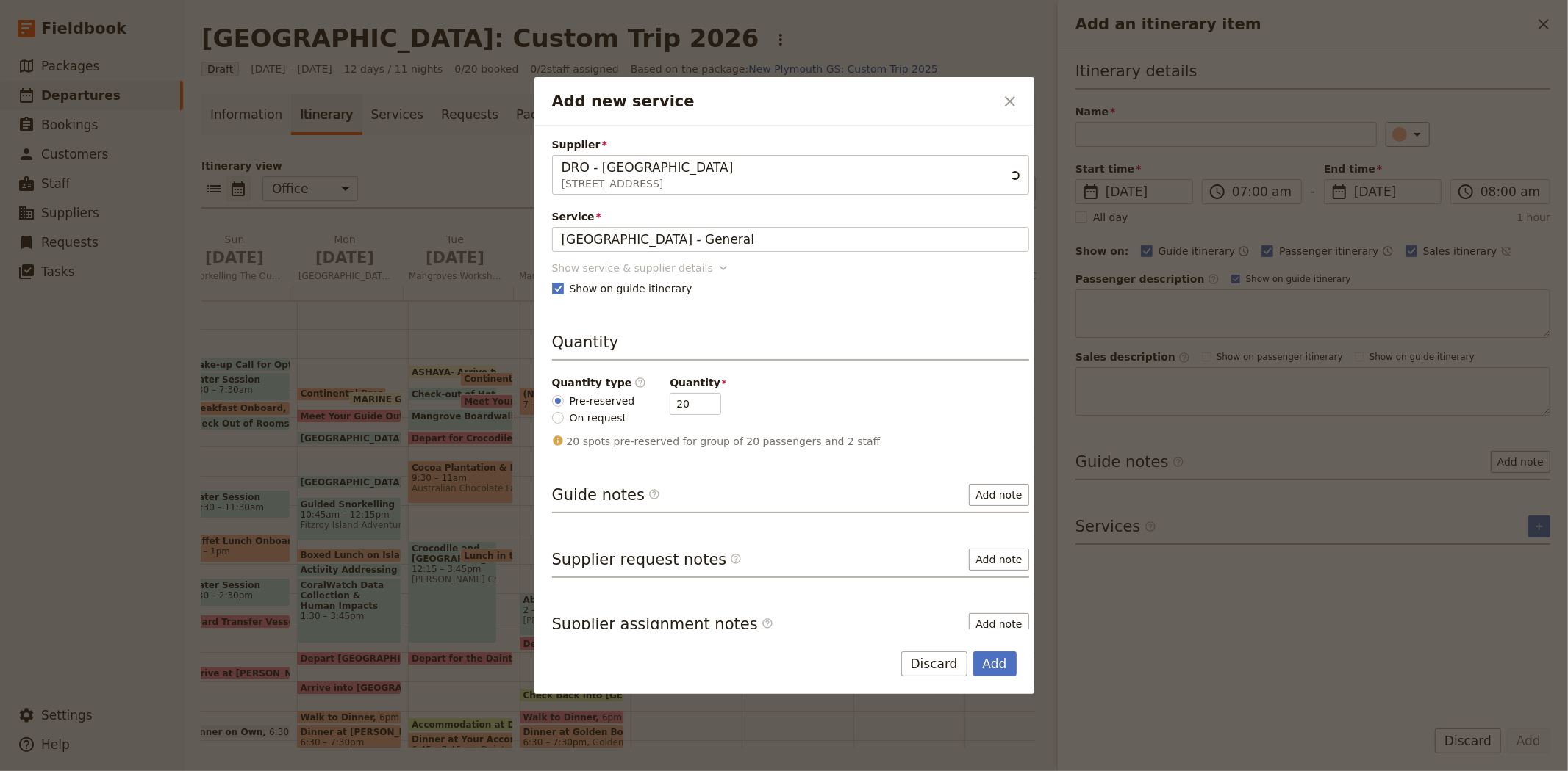
click at [626, 265] on div "Show service & supplier details" at bounding box center [632, 267] width 161 height 15
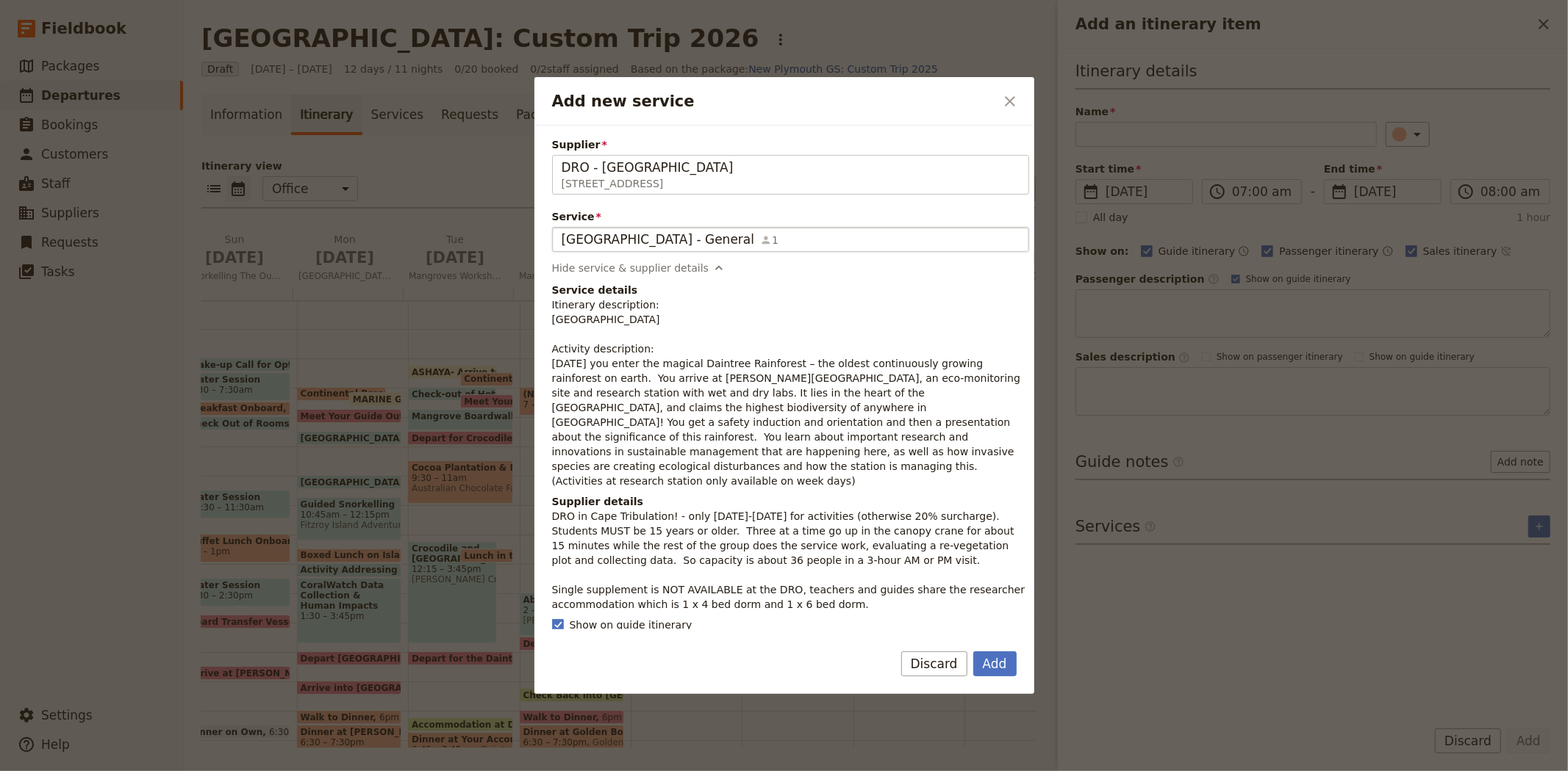
click at [940, 238] on div "Daintree Rainforest Observatory & Research Station - General 1" at bounding box center [790, 239] width 458 height 18
click at [561, 228] on input "Daintree Rainforest Observatory & Research Station - General" at bounding box center [561, 227] width 1 height 1
drag, startPoint x: 940, startPoint y: 238, endPoint x: 371, endPoint y: 181, distance: 571.8
click at [371, 770] on div "Add new service ​ Supplier DRO - Daintree Rainforest Observatory 3701 Cape Trib…" at bounding box center [784, 771] width 1568 height 0
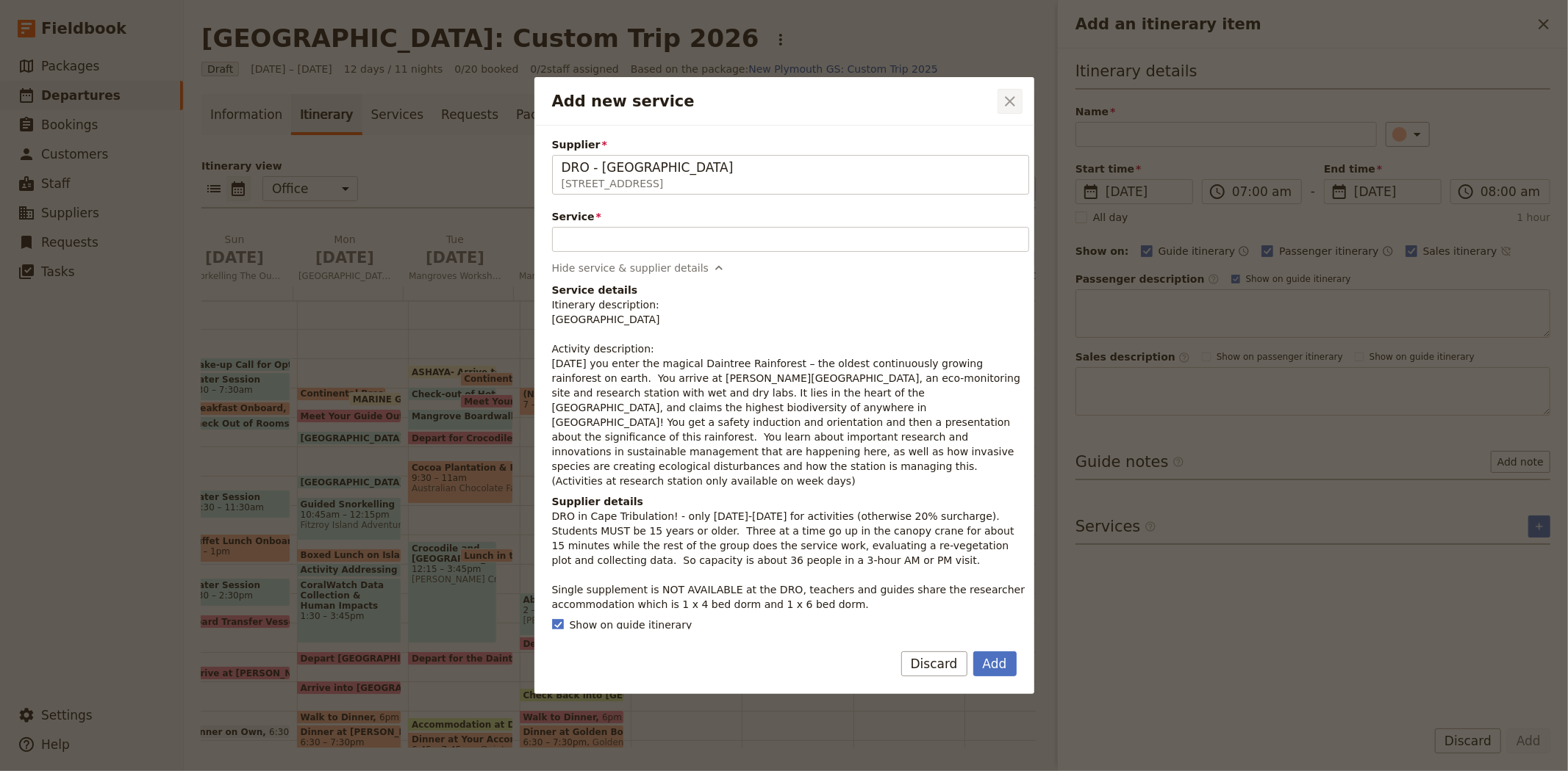
click at [1007, 96] on icon "Close dialog" at bounding box center [1009, 101] width 18 height 18
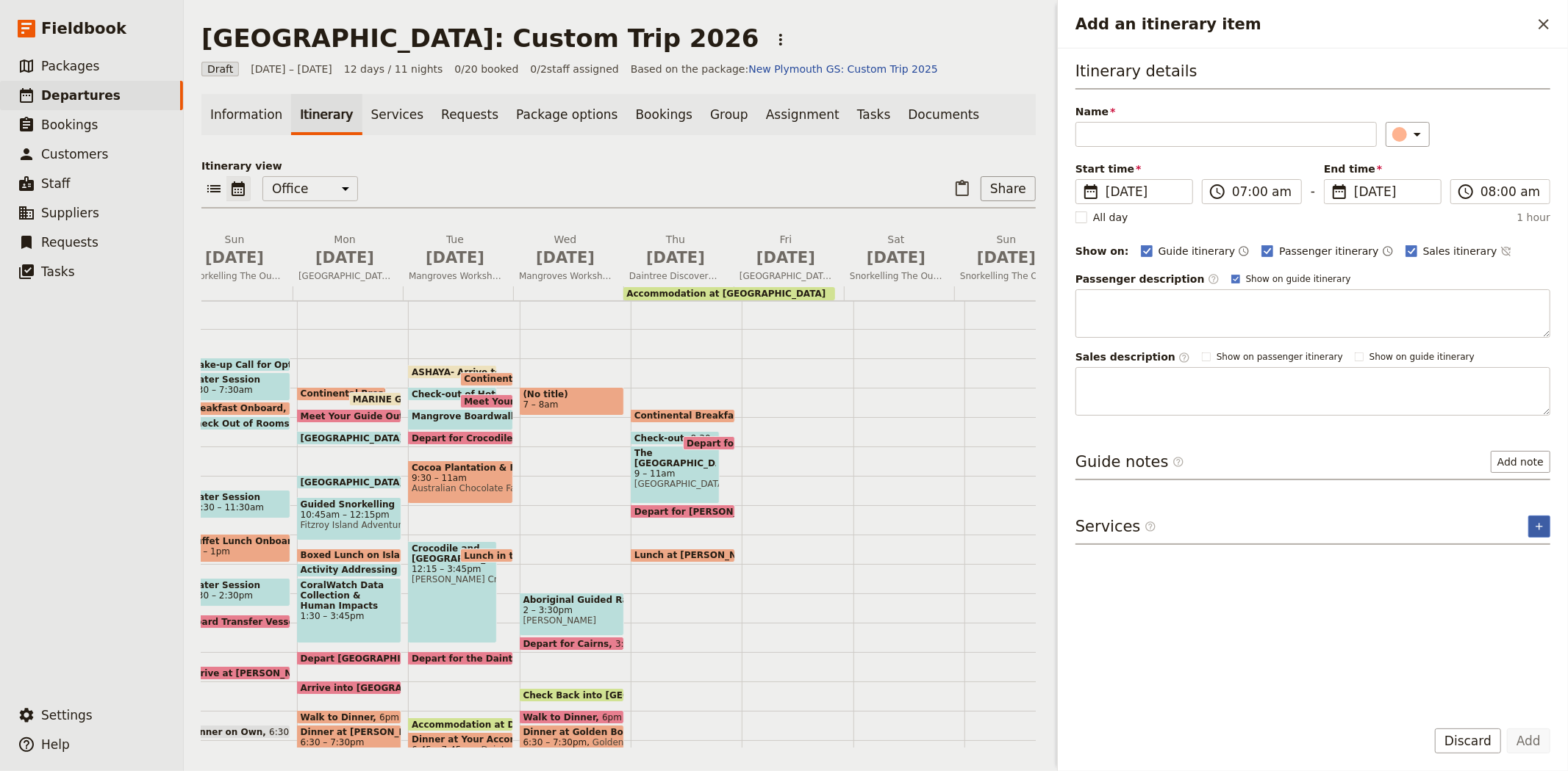
click at [1544, 529] on icon "Add service inclusion" at bounding box center [1538, 526] width 11 height 11
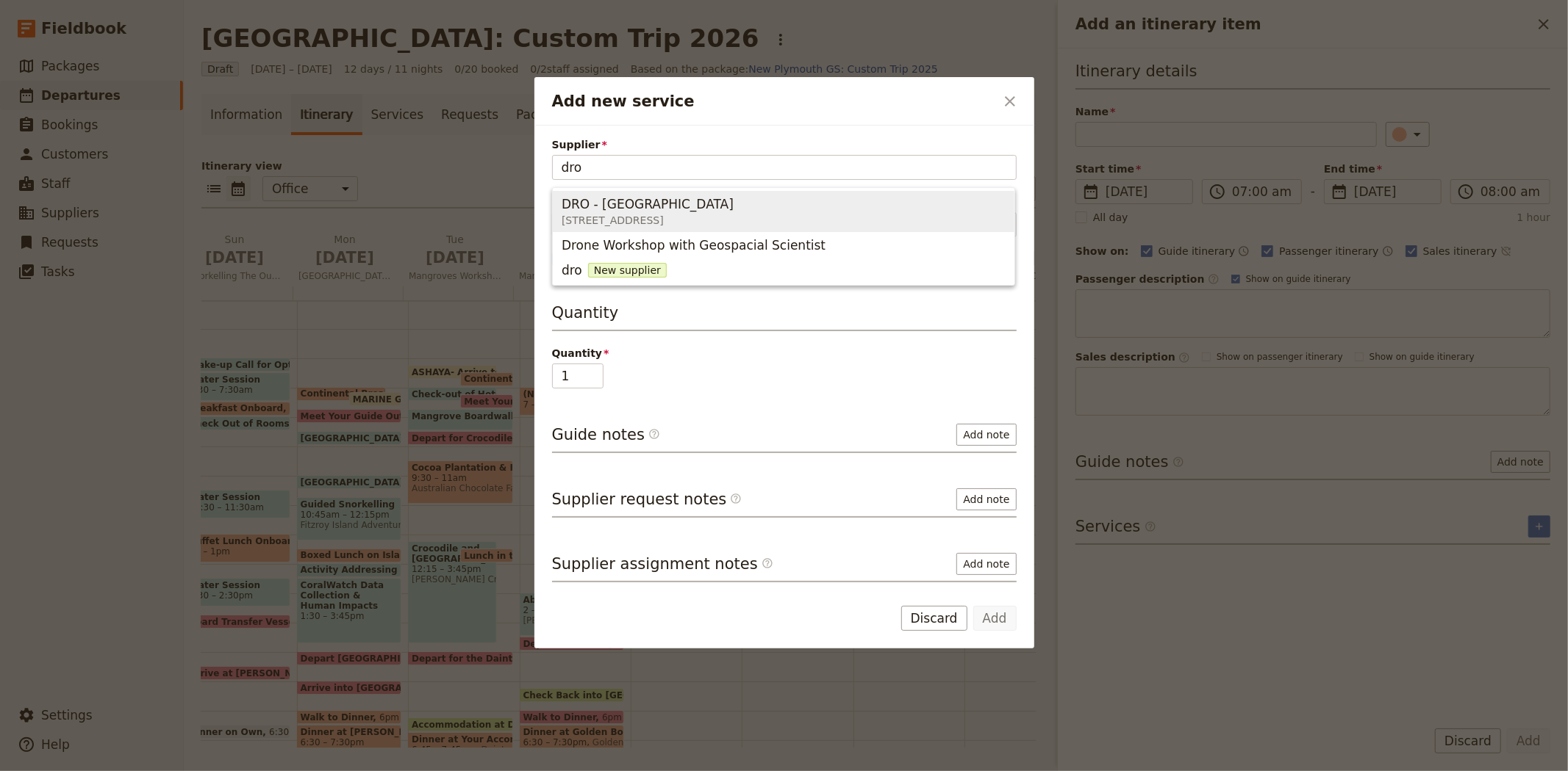
click at [733, 214] on span "3701 Cape Tribulation Road, Cape Tribulation QLD 4873, Australia" at bounding box center [647, 220] width 172 height 15
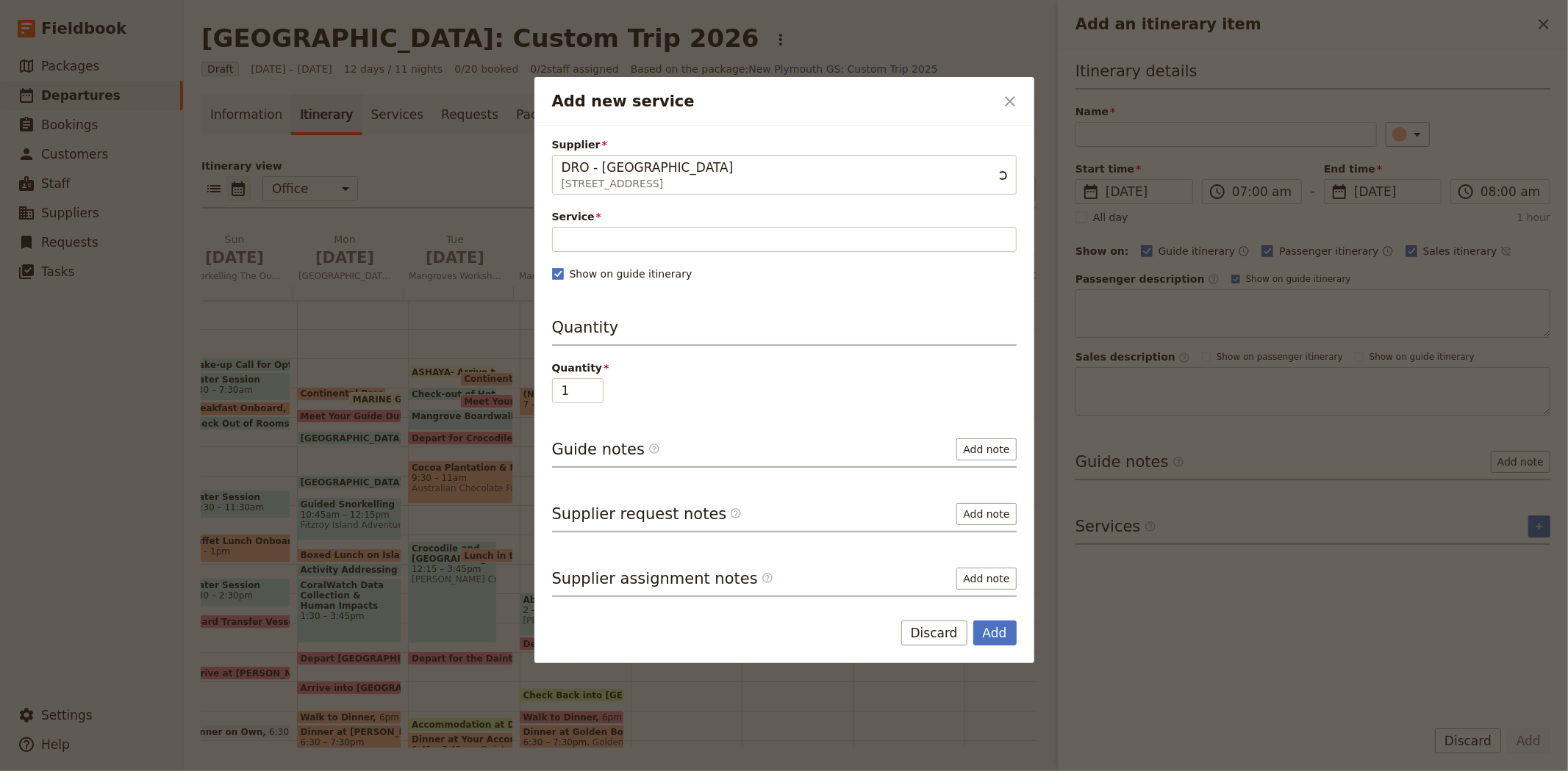
type input "DRO - Daintree Rainforest Observatory"
click at [680, 254] on div "Supplier DRO - Daintree Rainforest Observatory 3701 Cape Tribulation Road, Cape…" at bounding box center [784, 368] width 465 height 460
click at [680, 245] on input "Service" at bounding box center [784, 239] width 465 height 25
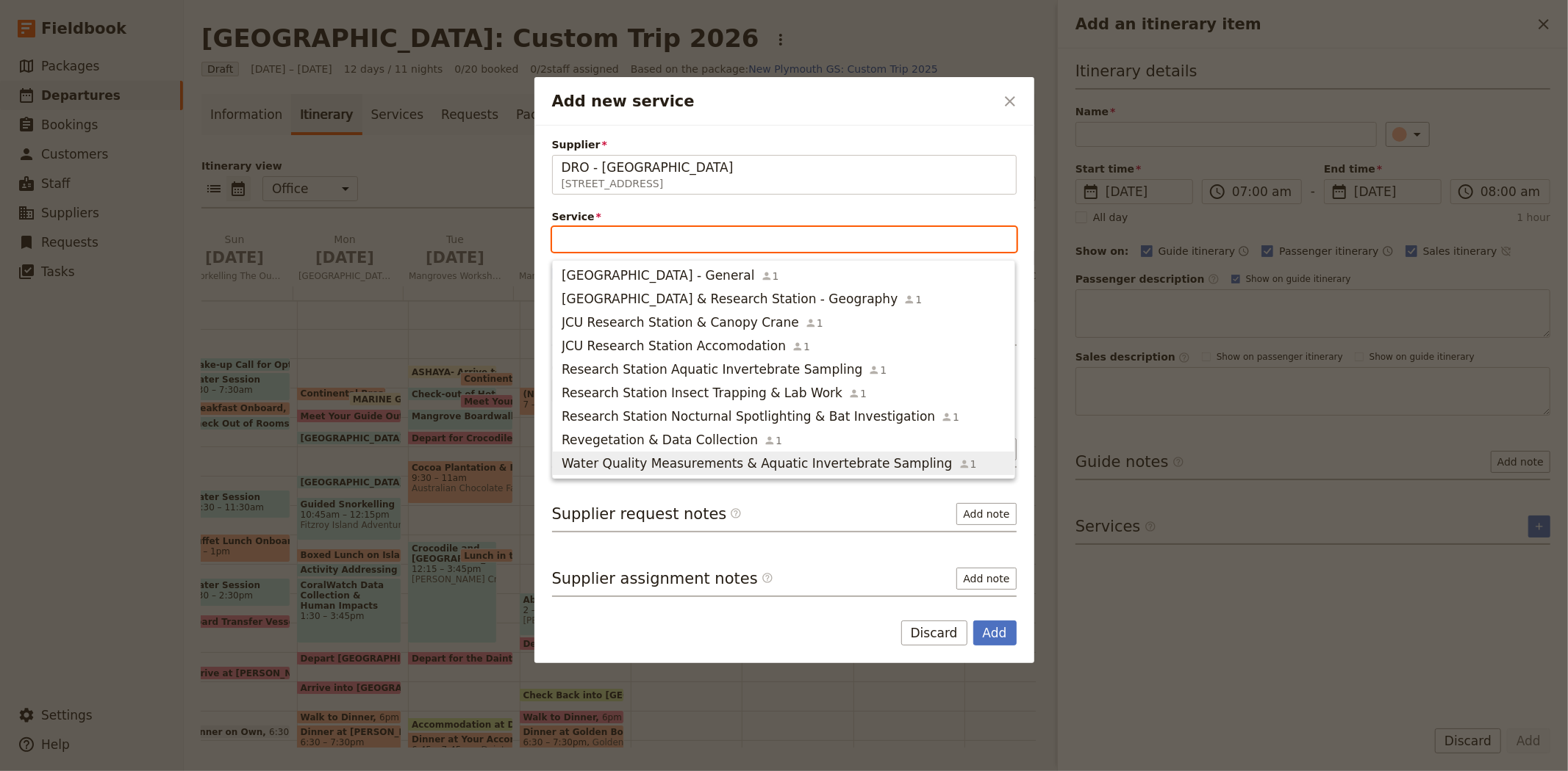
click at [736, 468] on span "Water Quality Measurements & Aquatic Invertebrate Sampling" at bounding box center [756, 463] width 391 height 18
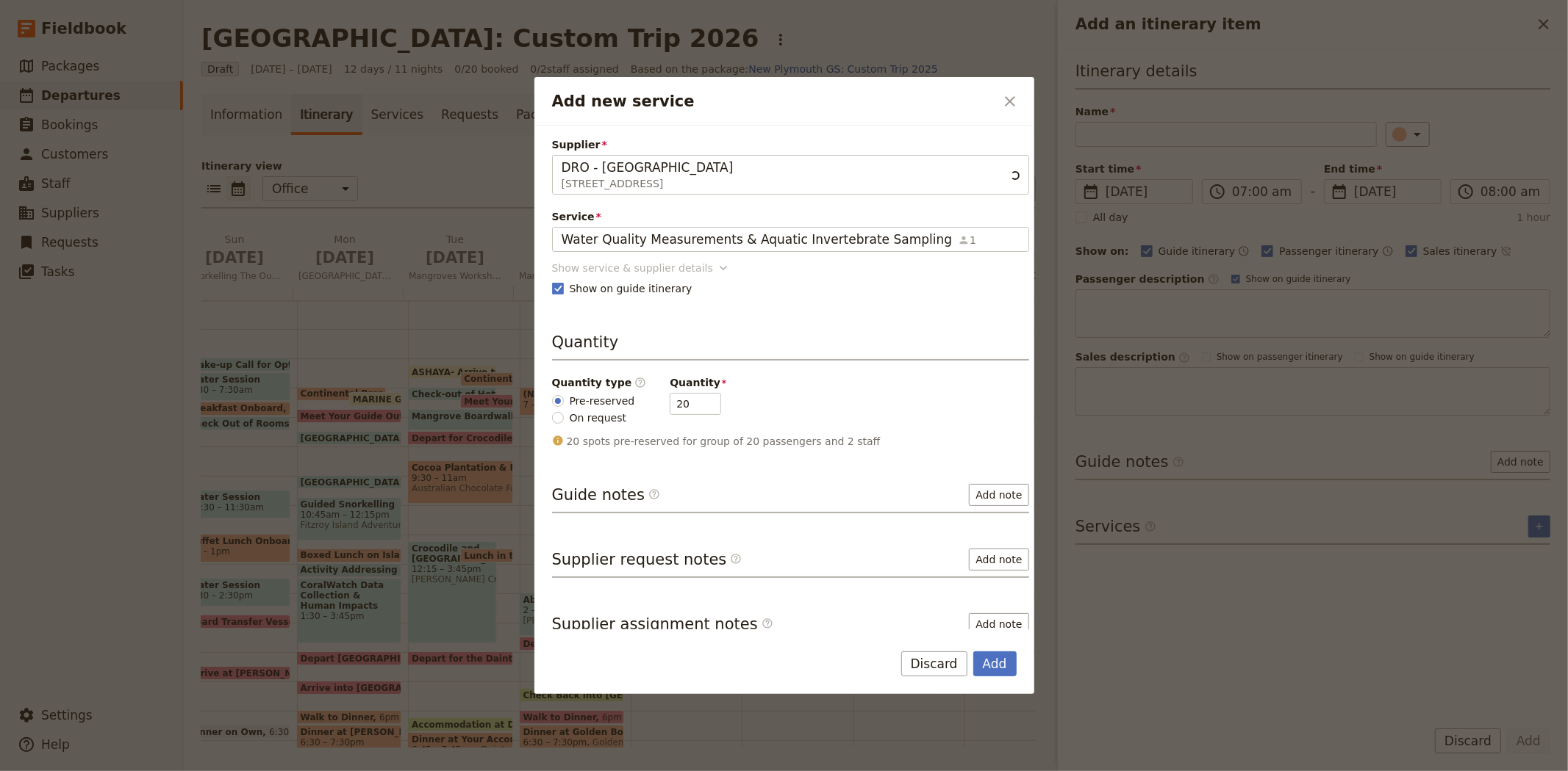
click at [645, 266] on div "Show service & supplier details" at bounding box center [632, 267] width 161 height 15
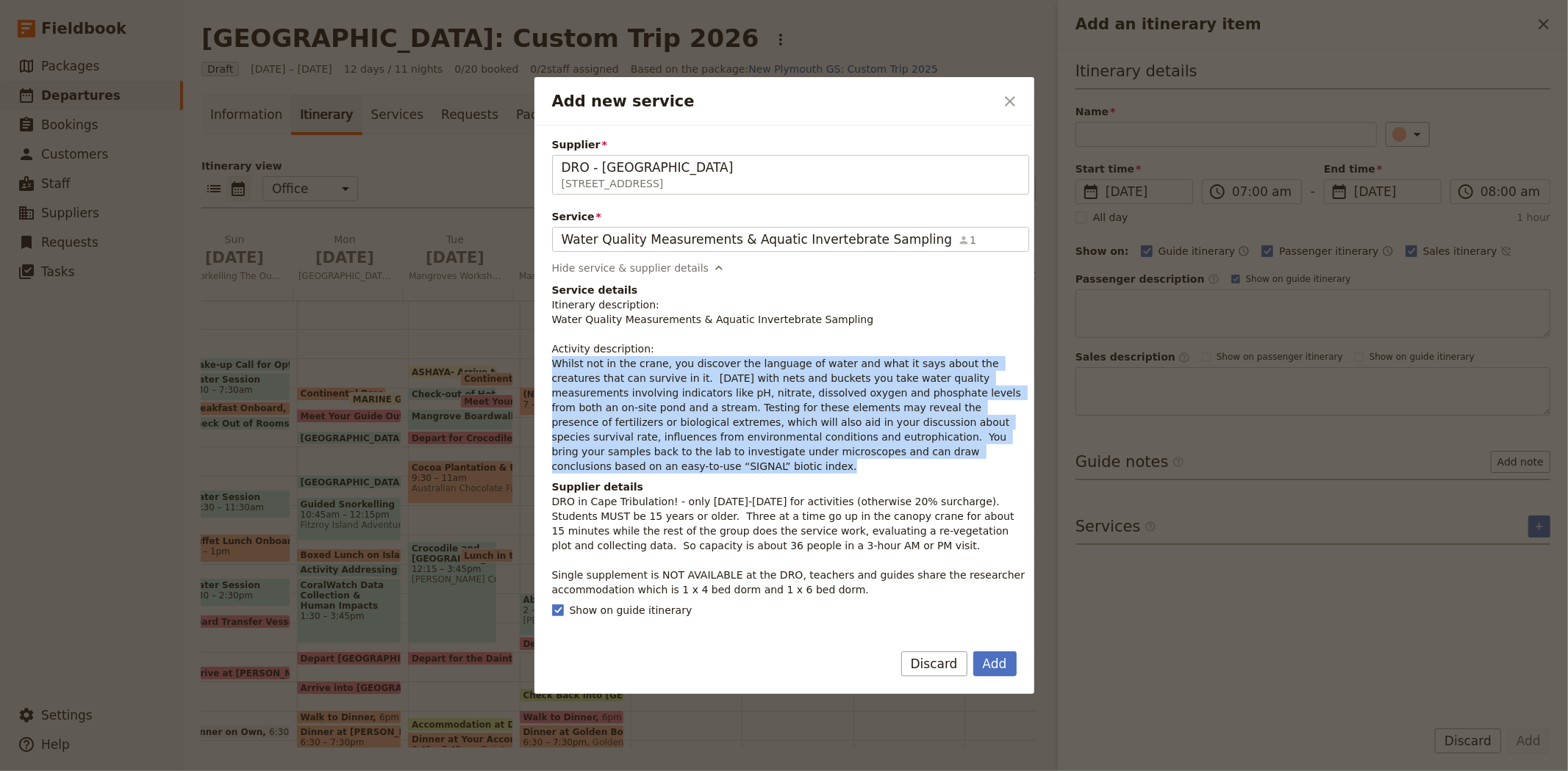
drag, startPoint x: 550, startPoint y: 364, endPoint x: 865, endPoint y: 451, distance: 326.8
click at [865, 451] on div "Supplier DRO - Daintree Rainforest Observatory 3701 Cape Tribulation Road, Cape…" at bounding box center [784, 377] width 500 height 504
copy p "Whilst not in the crane, you discover the language of water and what it says ab…"
click at [995, 665] on button "Add" at bounding box center [995, 664] width 44 height 25
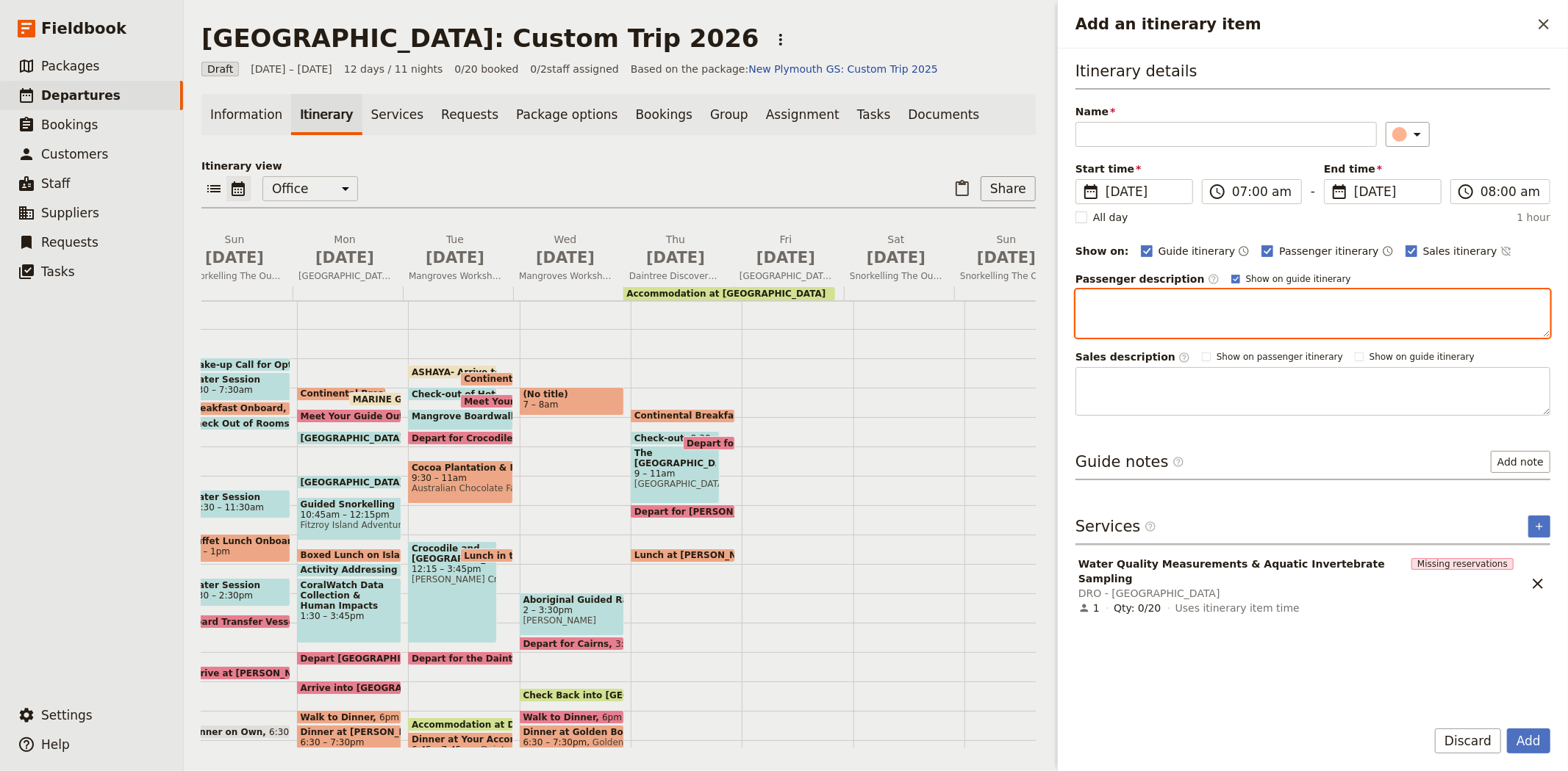
click at [1112, 313] on textarea "Add an itinerary item" at bounding box center [1312, 313] width 475 height 48
paste textarea "Whilst not in the crane, you discover the language of water and what it says ab…"
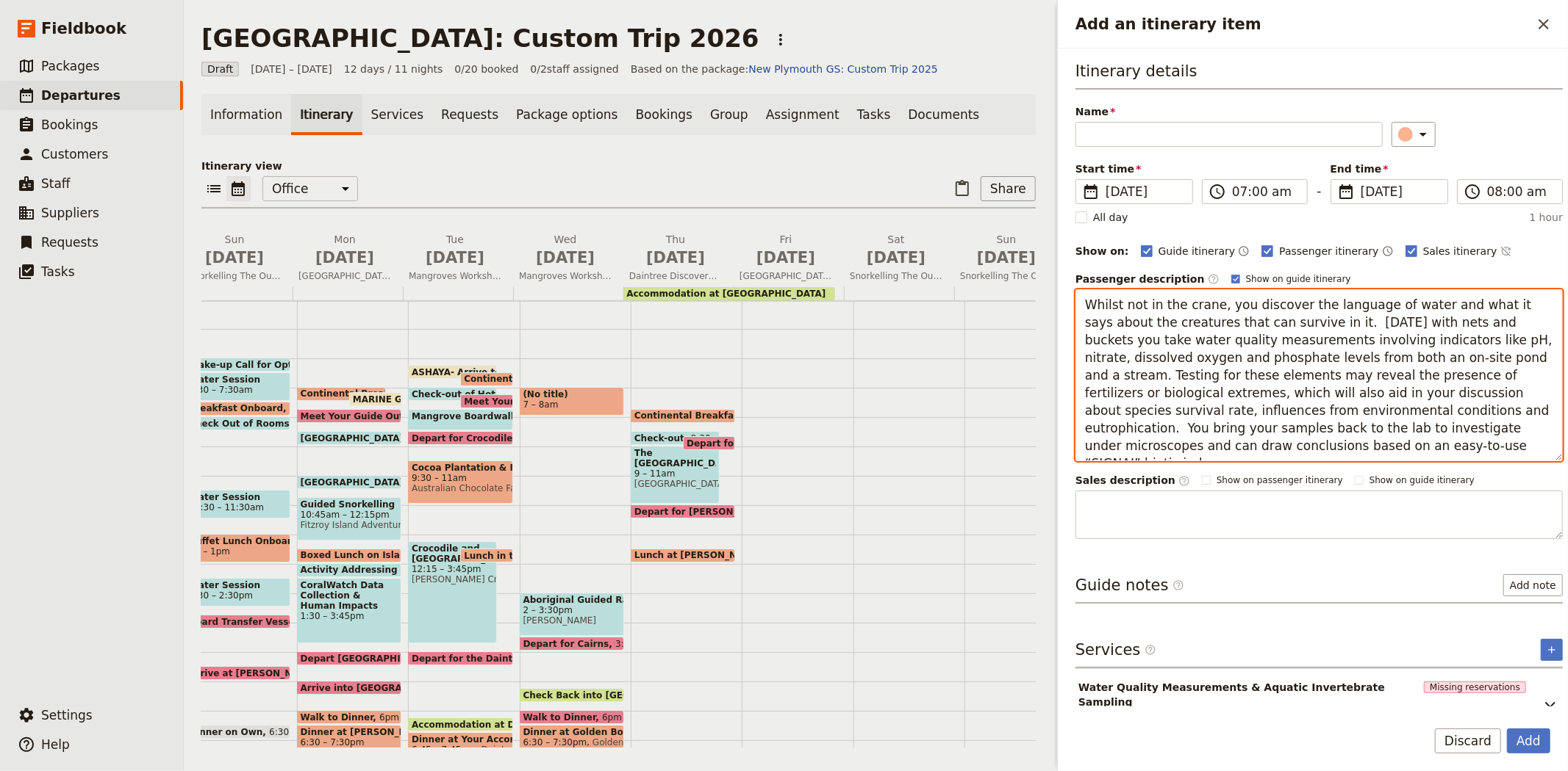
type textarea "Whilst not in the crane, you discover the language of water and what it says ab…"
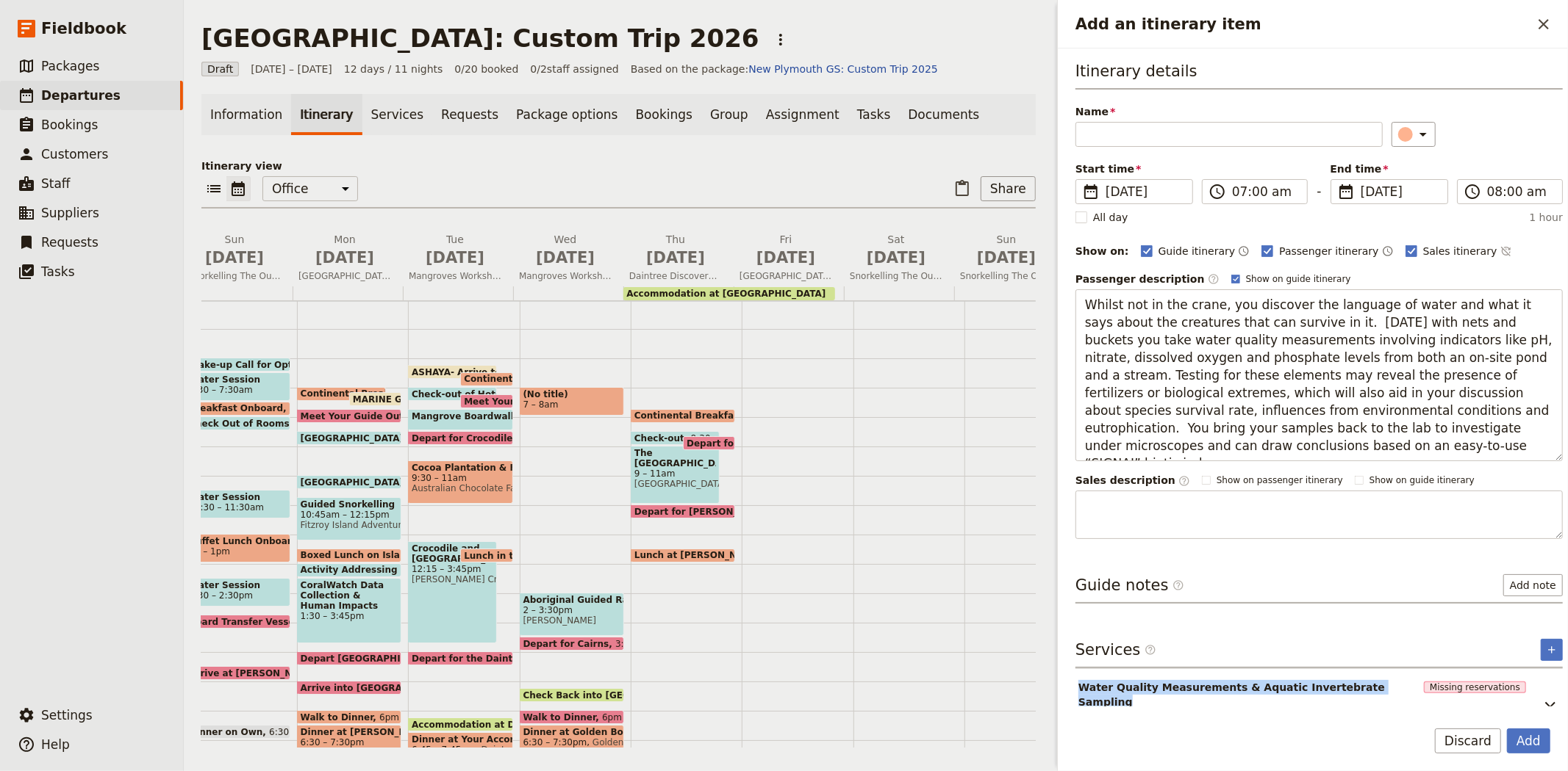
drag, startPoint x: 1074, startPoint y: 684, endPoint x: 1375, endPoint y: 688, distance: 301.0
click at [1375, 688] on div "Itinerary details Name ​ Please fill in this field. Start time ​ 8 Jul 2026 08/…" at bounding box center [1312, 377] width 510 height 658
copy span "Water Quality Measurements & Aquatic Invertebrate Sampling"
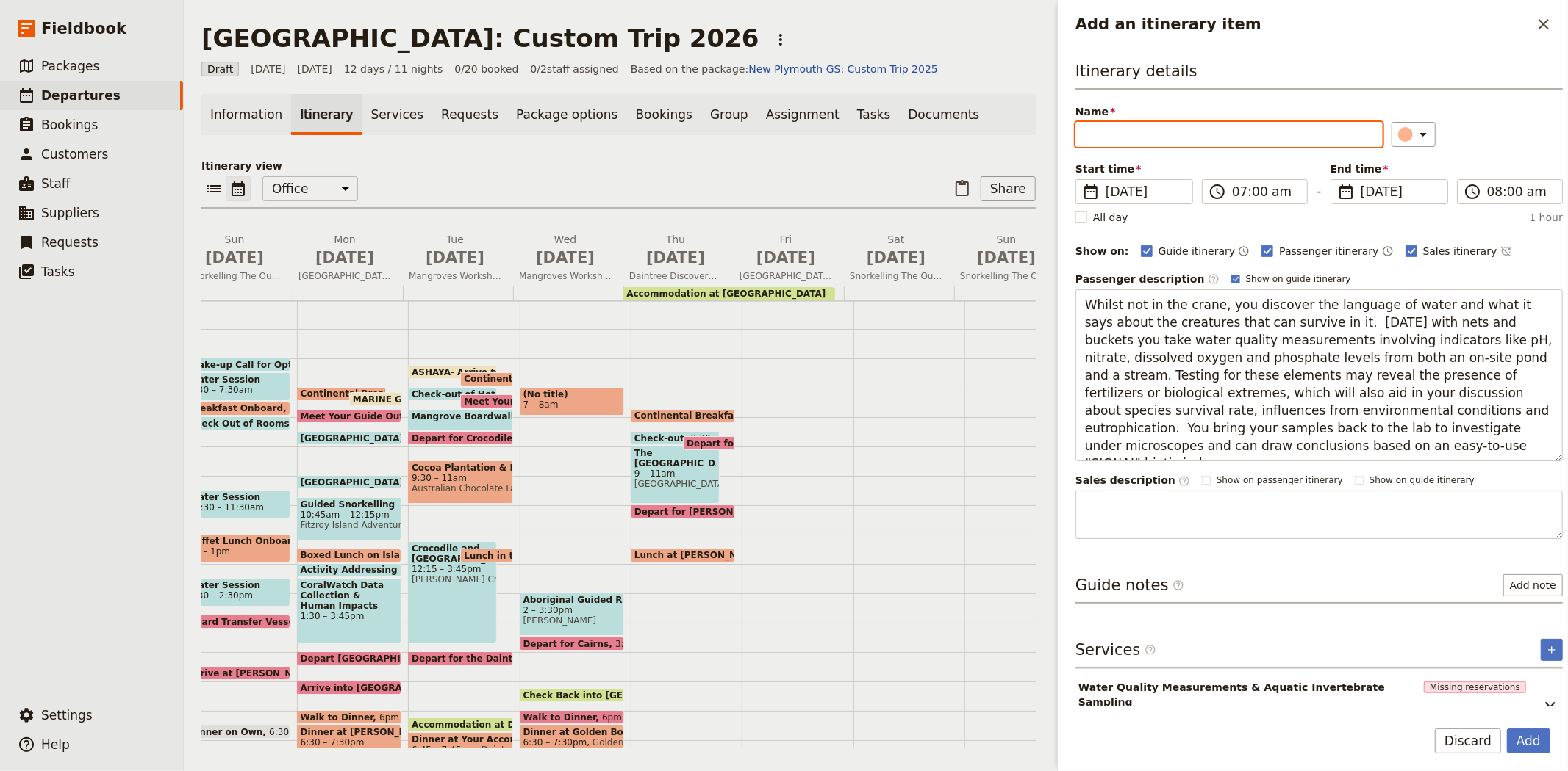
click at [1154, 141] on input "Name" at bounding box center [1229, 134] width 307 height 25
paste input "Water Quality Measurements & Aquatic Invertebrate Sampling"
type input "Water Quality Measurements & Aquatic Invertebrate Sampling"
click at [1534, 743] on button "Add" at bounding box center [1528, 741] width 44 height 25
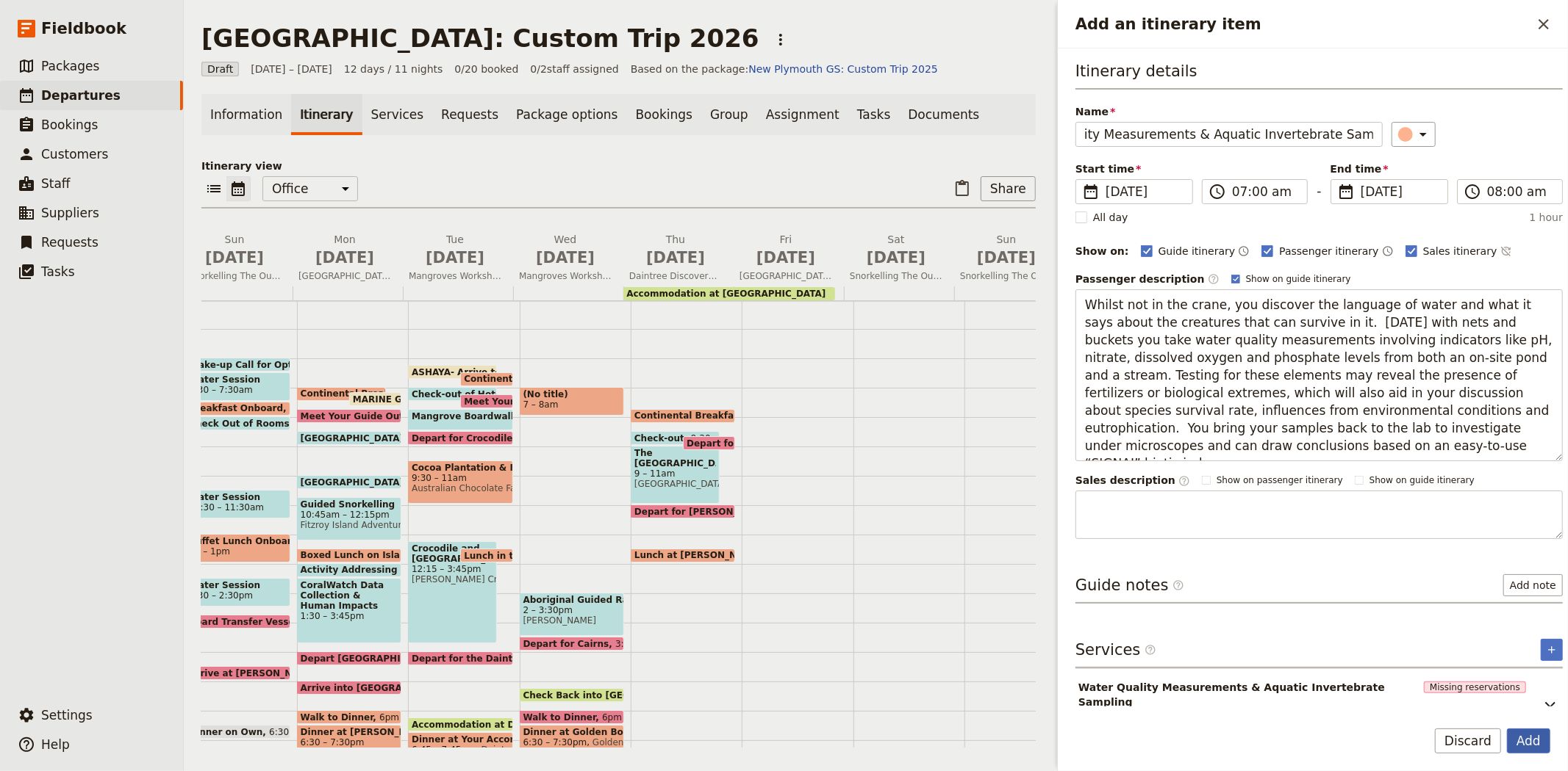
scroll to position [0, 0]
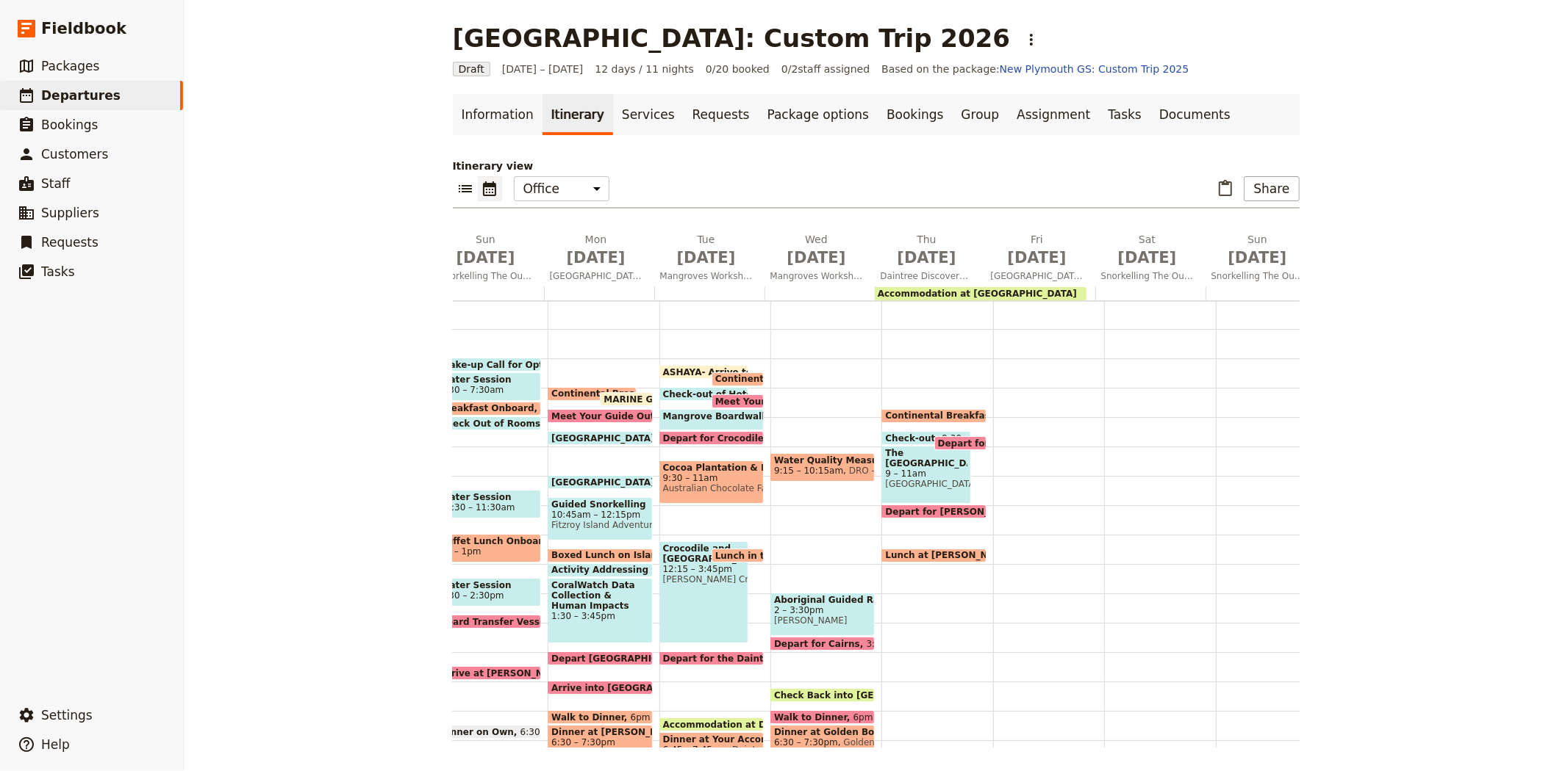
click at [783, 424] on div "Water Quality Measurements & Aquatic Invertebrate Sampling 9:15 – 10:15am DRO -…" at bounding box center [825, 534] width 111 height 705
click at [800, 430] on div "Water Quality Measurements & Aquatic Invertebrate Sampling 9:15 – 10:15am DRO -…" at bounding box center [825, 534] width 111 height 705
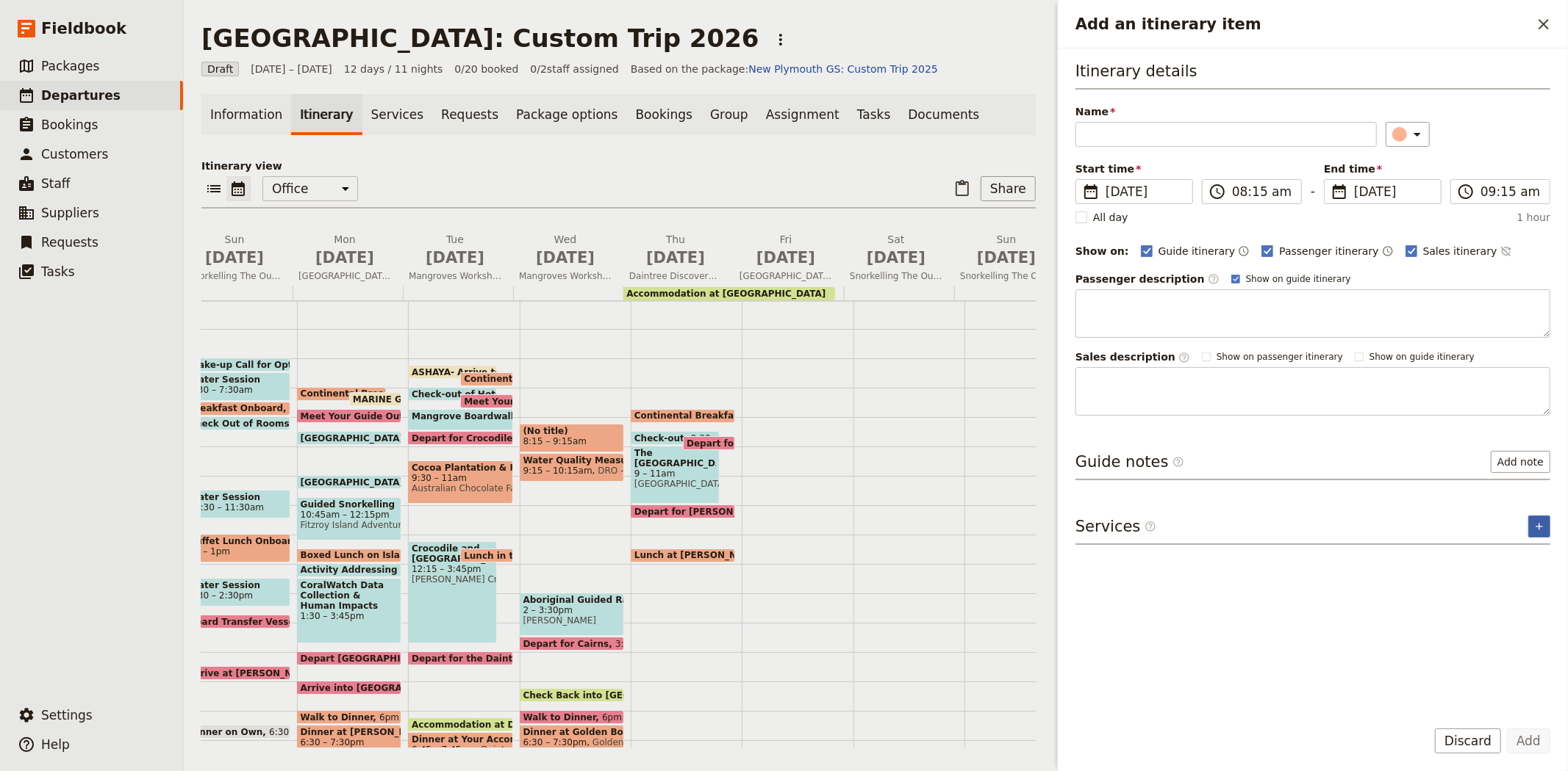
click at [1538, 535] on button "​" at bounding box center [1539, 526] width 22 height 22
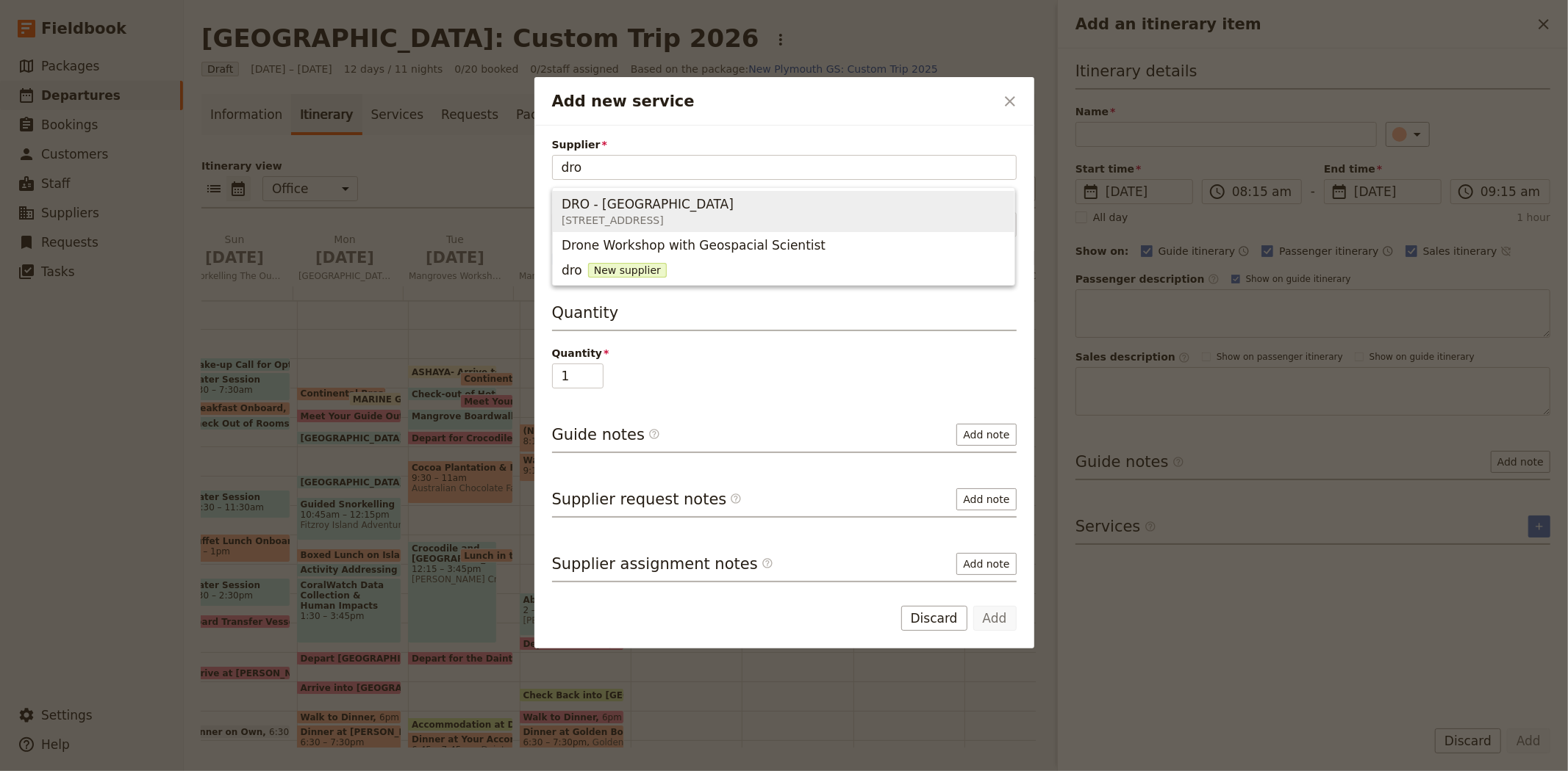
click at [622, 212] on span "DRO - Daintree Rainforest Observatory" at bounding box center [647, 204] width 172 height 18
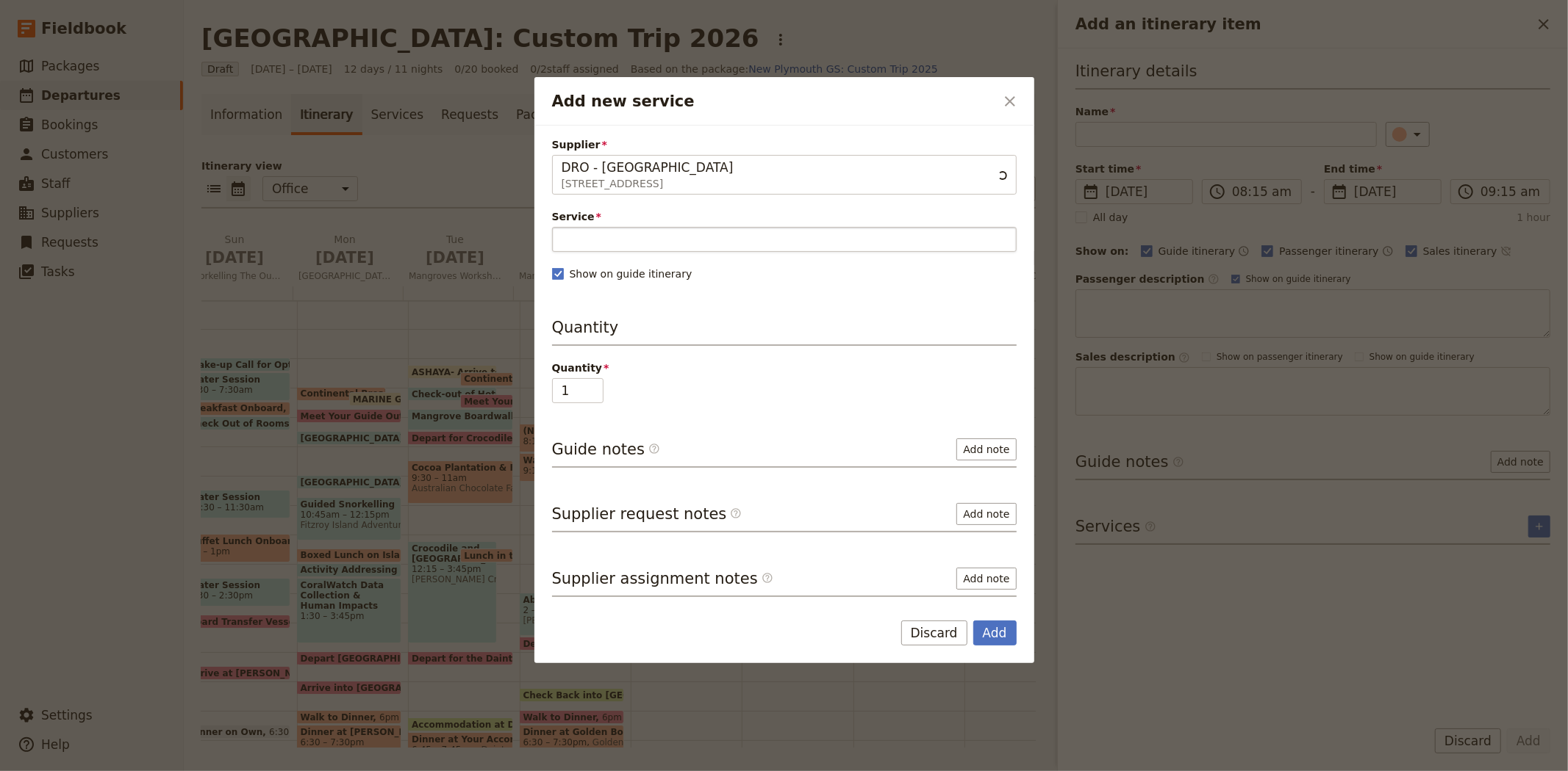
type input "DRO - Daintree Rainforest Observatory"
click at [618, 235] on input "Service" at bounding box center [784, 239] width 465 height 25
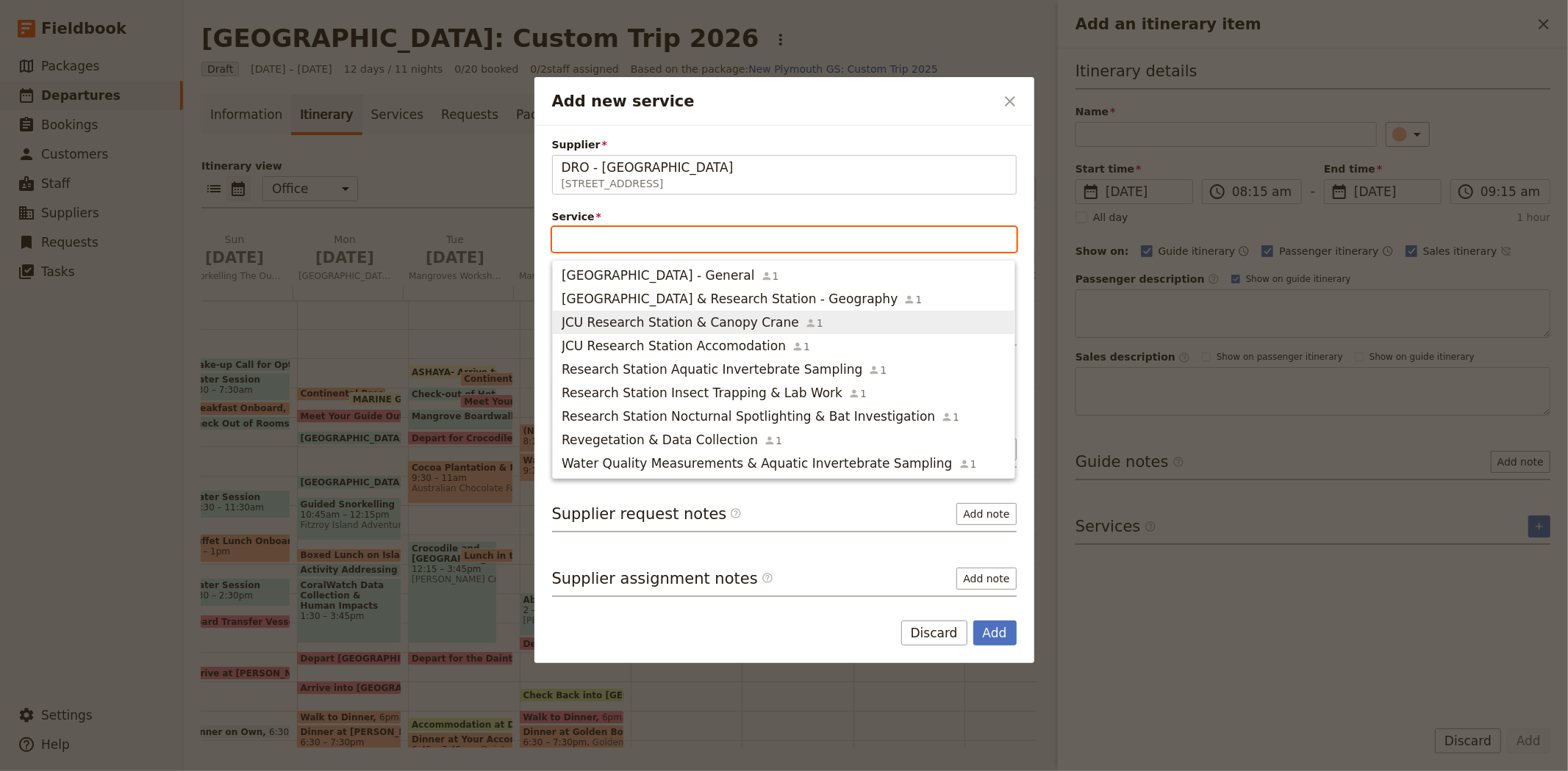
click at [643, 329] on span "JCU Research Station & Canopy Crane" at bounding box center [680, 322] width 238 height 18
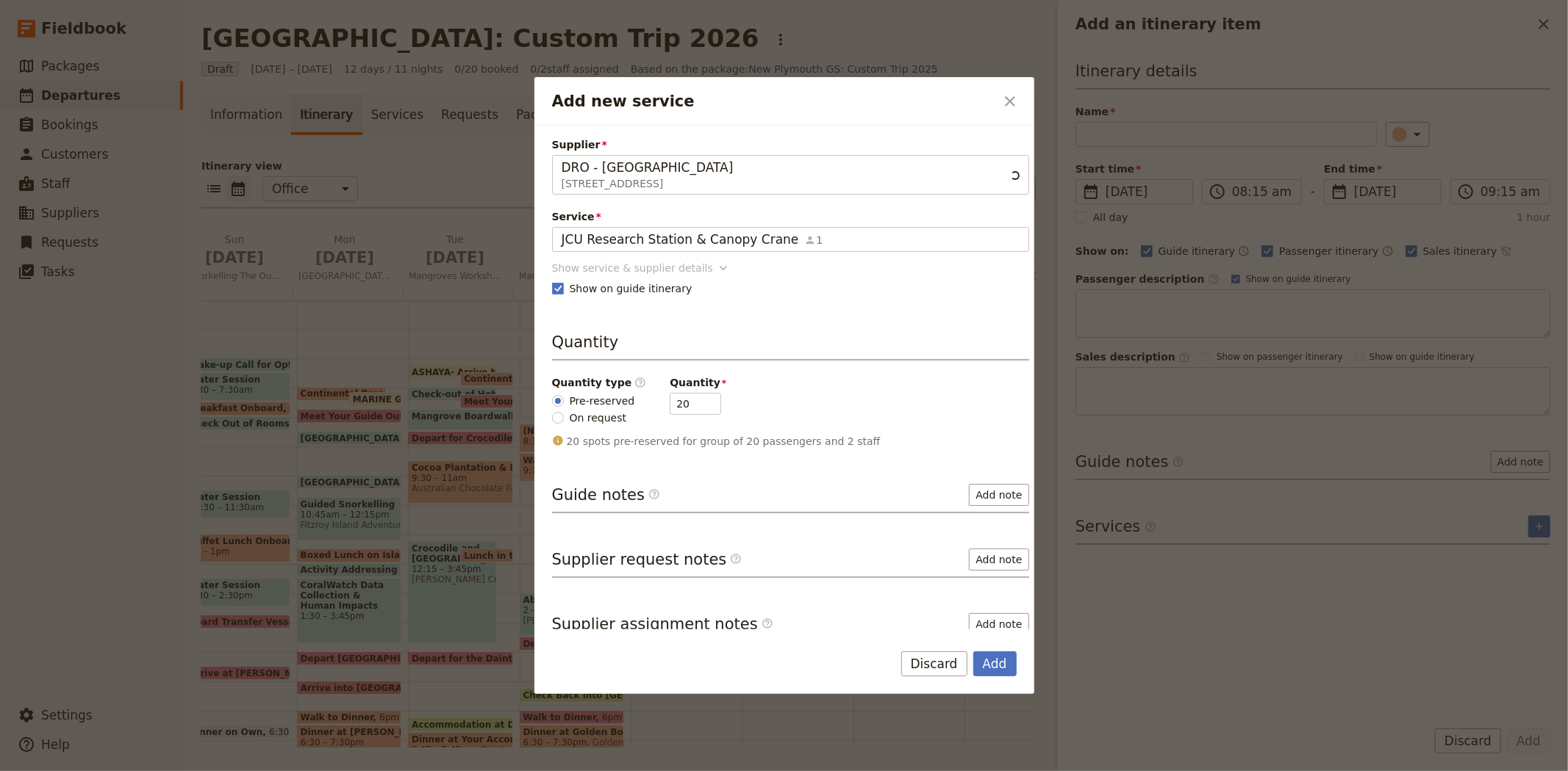
click at [642, 270] on div "Show service & supplier details" at bounding box center [632, 267] width 161 height 15
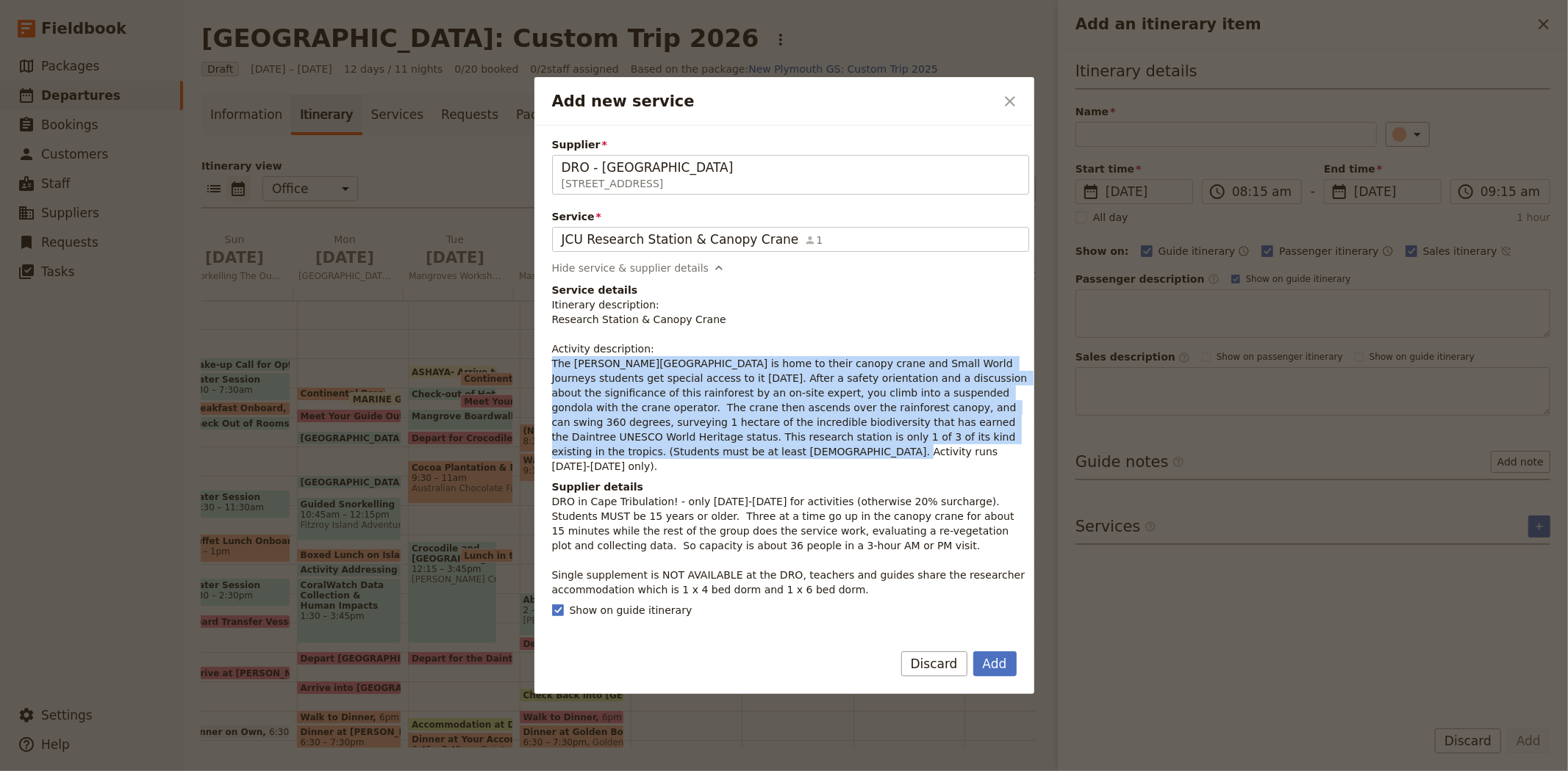
drag, startPoint x: 549, startPoint y: 361, endPoint x: 1014, endPoint y: 437, distance: 471.2
click at [1014, 437] on div "Supplier DRO - Daintree Rainforest Observatory 3701 Cape Tribulation Road, Cape…" at bounding box center [784, 377] width 500 height 504
copy p "The James Cook University Research Station is home to their canopy crane and Sm…"
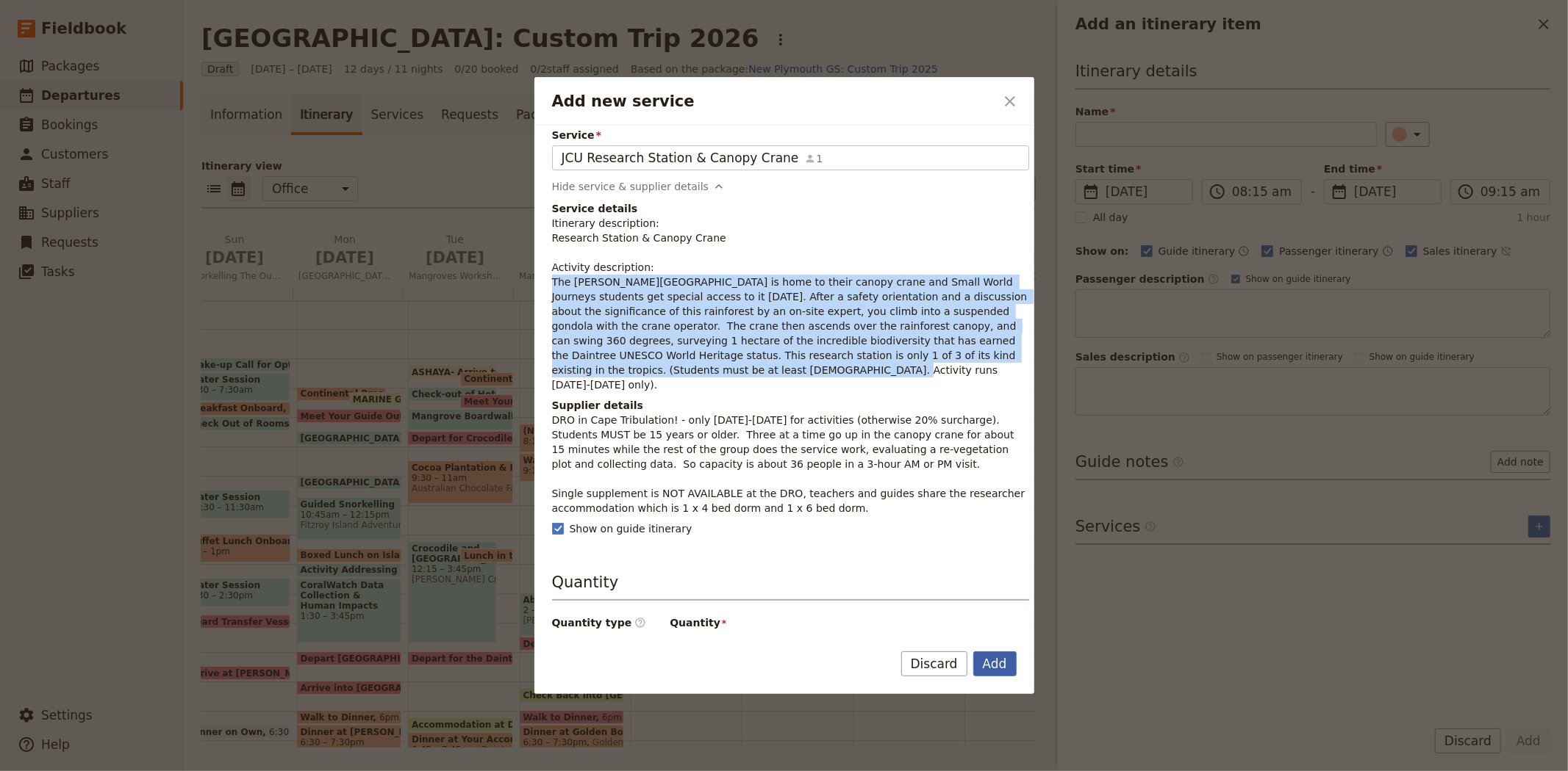
click at [1002, 659] on button "Add" at bounding box center [995, 664] width 44 height 25
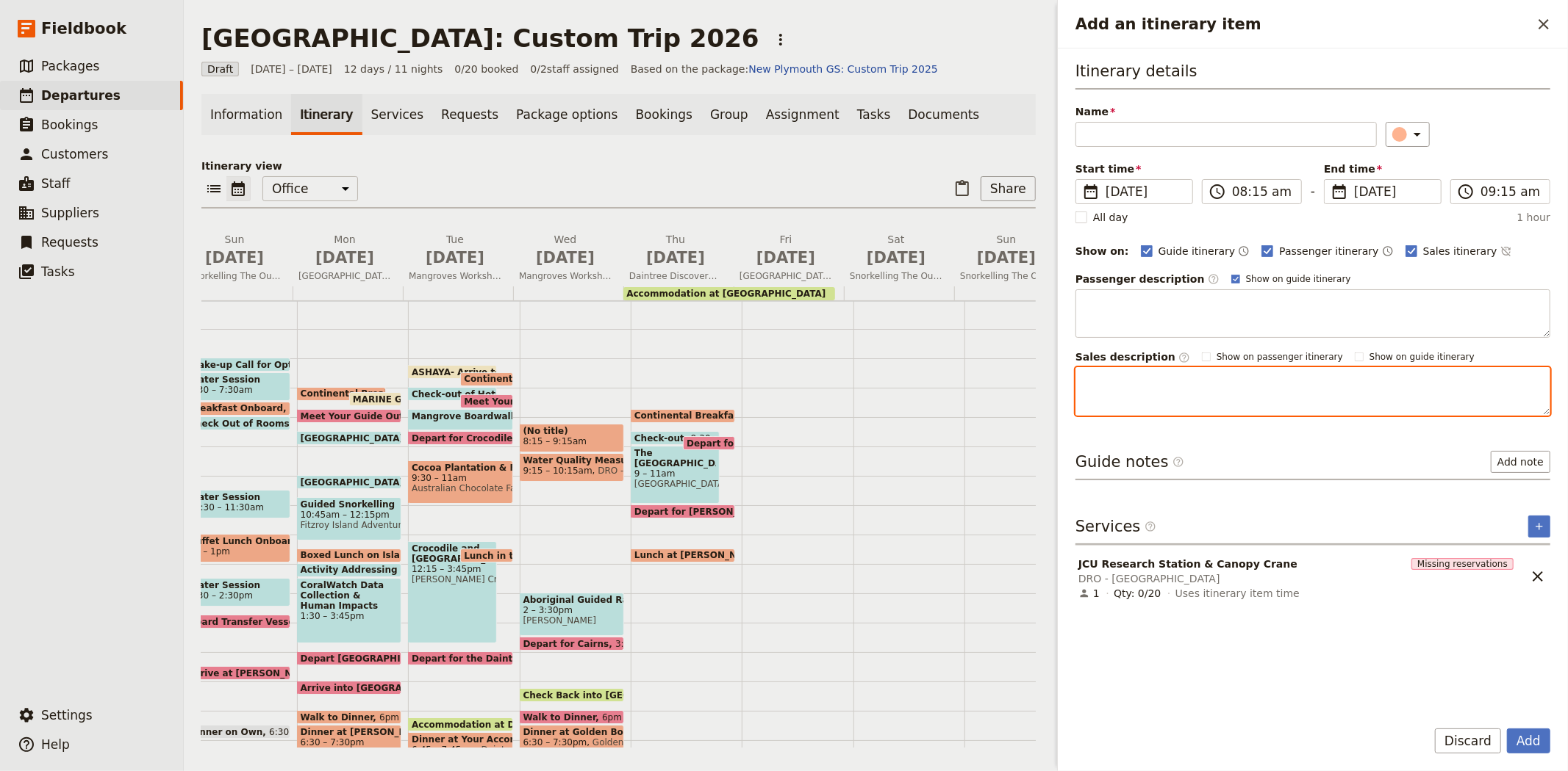
click at [1134, 379] on textarea "Add an itinerary item" at bounding box center [1312, 391] width 475 height 48
paste textarea "The James Cook University Research Station is home to their canopy crane and Sm…"
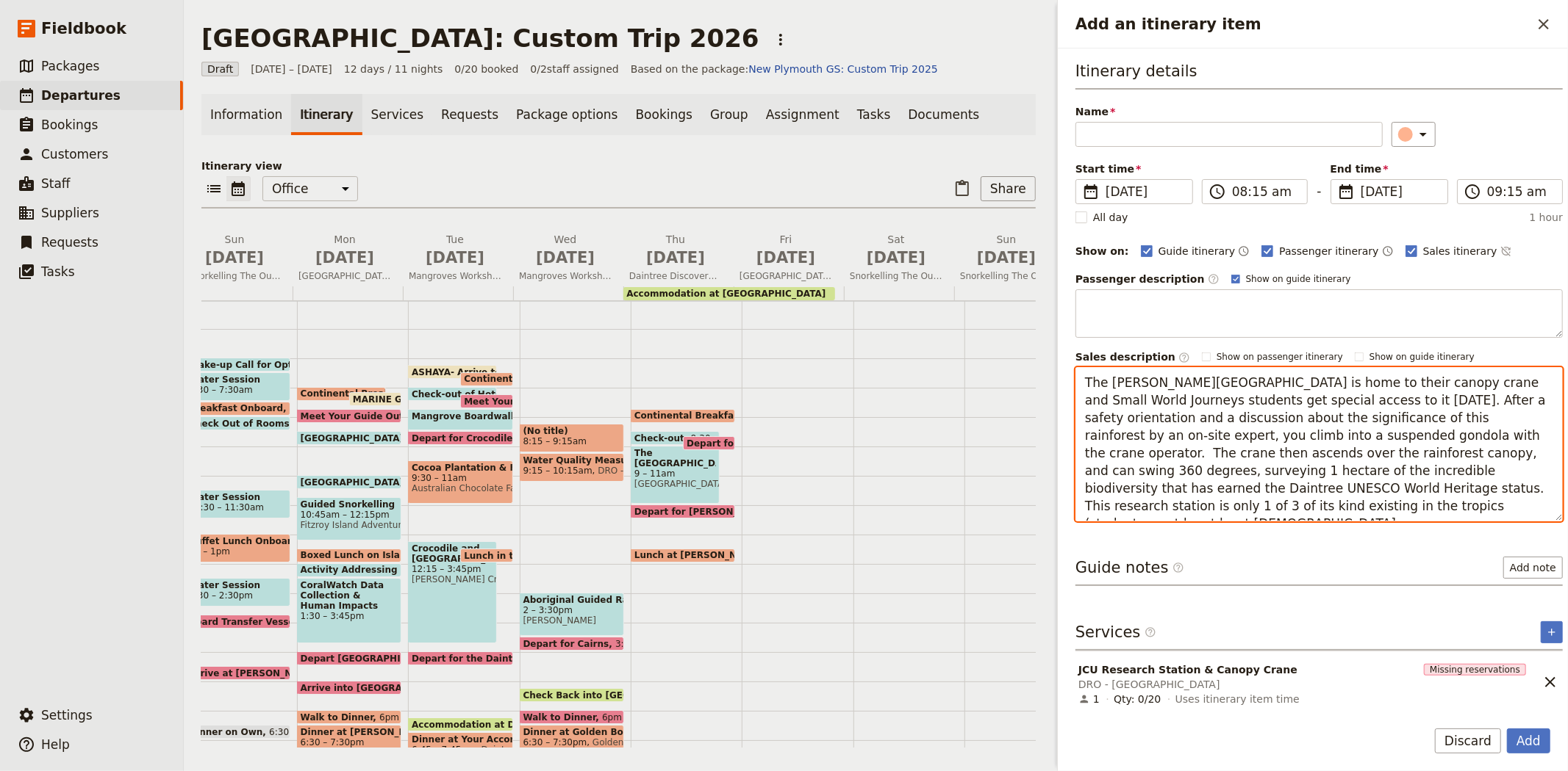
click at [1309, 505] on textarea "The James Cook University Research Station is home to their canopy crane and Sm…" at bounding box center [1318, 445] width 487 height 154
click at [1467, 433] on textarea "The James Cook University Research Station is home to their canopy crane and Sm…" at bounding box center [1318, 445] width 487 height 154
type textarea "The James Cook University Research Station is home to their canopy crane and Sm…"
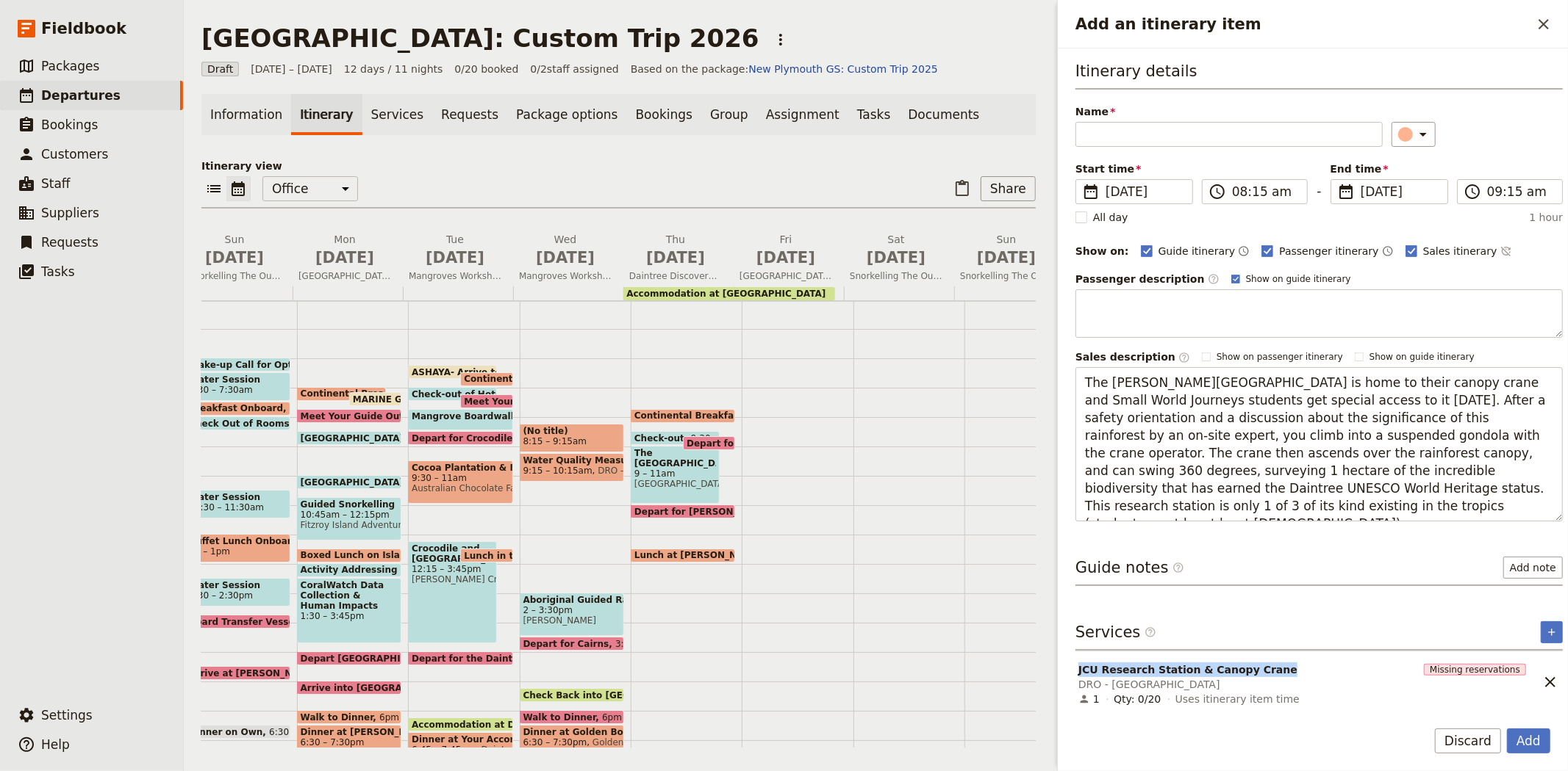
drag, startPoint x: 1255, startPoint y: 670, endPoint x: 1080, endPoint y: 674, distance: 175.0
click at [1080, 674] on div "JCU Research Station & Canopy Crane DRO - Daintree Rainforest Observatory" at bounding box center [1248, 677] width 342 height 32
copy span "JCU Research Station & Canopy Crane"
click at [1165, 140] on input "Name" at bounding box center [1229, 134] width 307 height 25
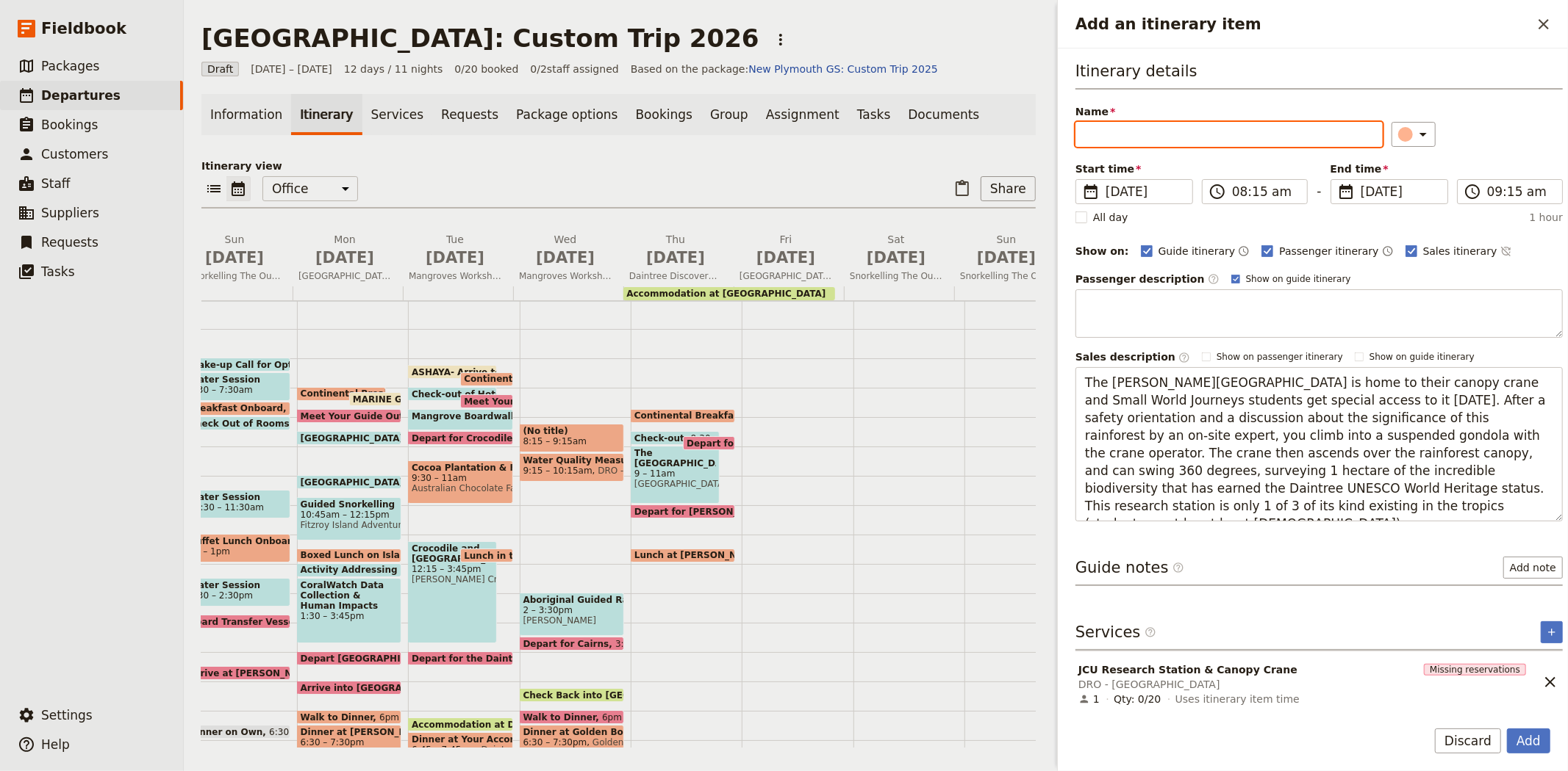
paste input "JCU Research Station & Canopy Crane"
type input "JCU Research Station & Canopy Crane"
click at [1531, 743] on button "Add" at bounding box center [1528, 741] width 44 height 25
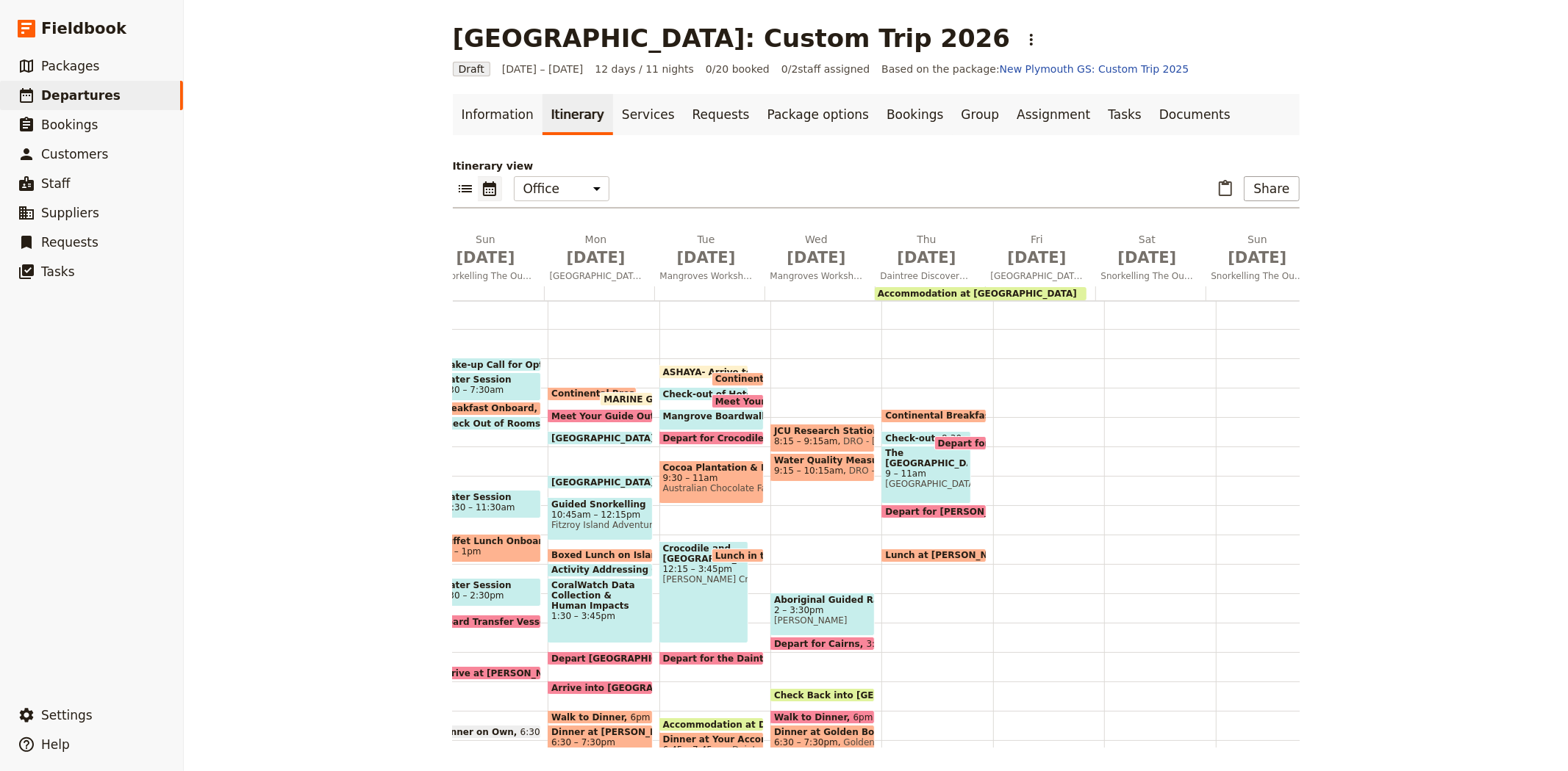
click at [795, 489] on div "JCU Research Station & Canopy Crane 8:15 – 9:15am DRO - Daintree Rainforest Obs…" at bounding box center [825, 534] width 111 height 705
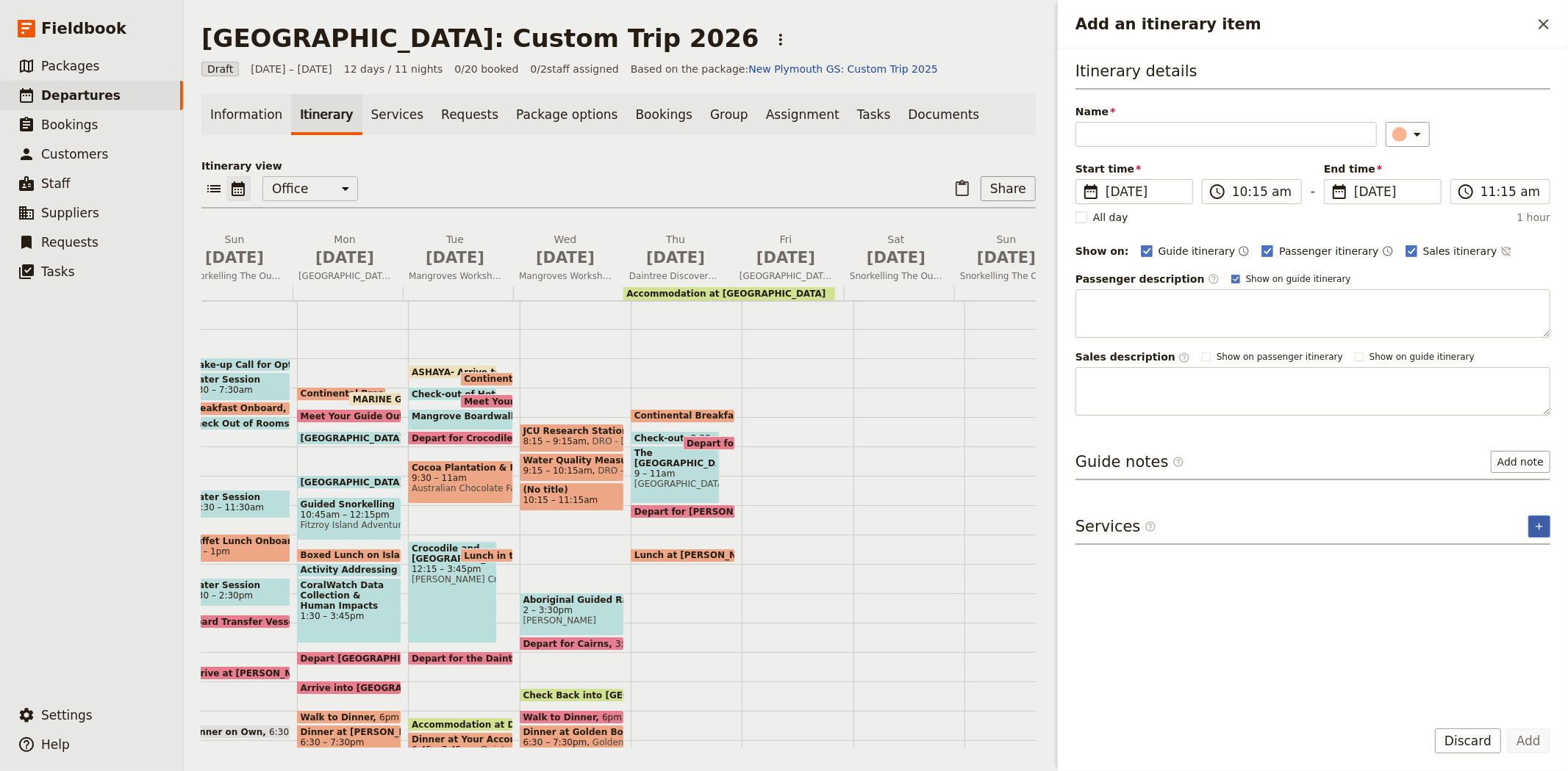
click at [1538, 526] on icon "Add service inclusion" at bounding box center [1538, 526] width 11 height 11
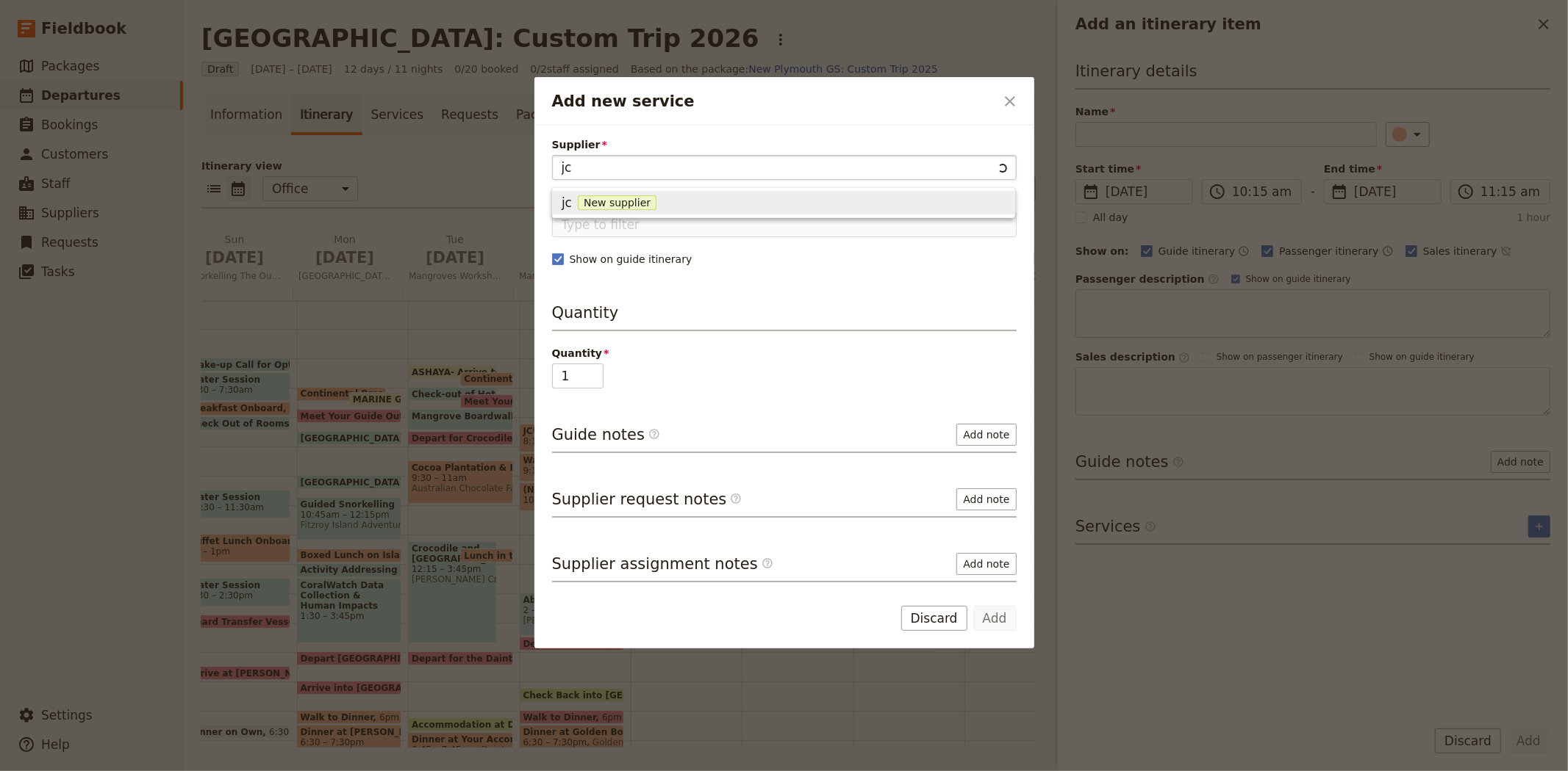
type input "j"
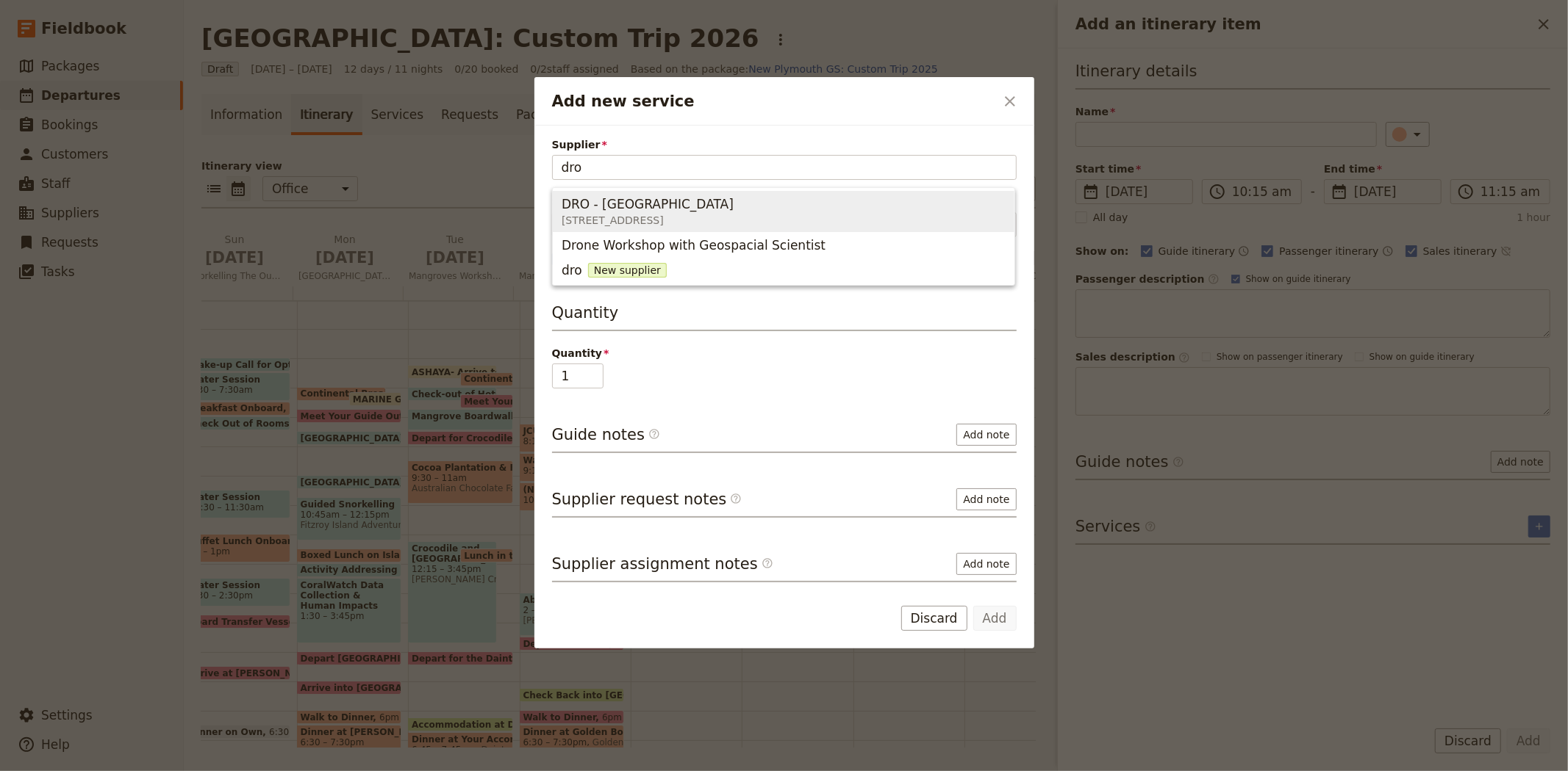
click at [637, 200] on span "DRO - Daintree Rainforest Observatory" at bounding box center [647, 204] width 172 height 18
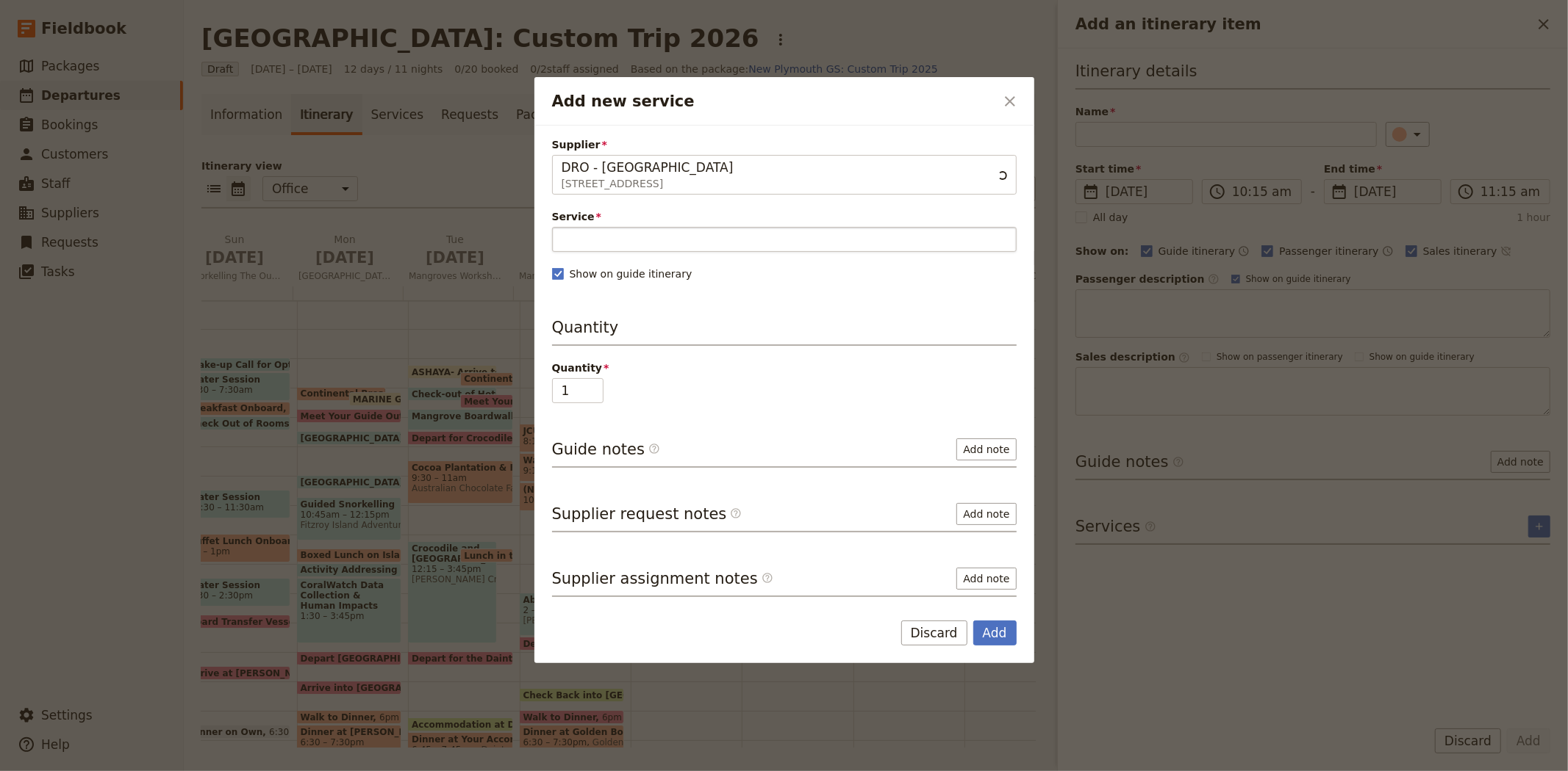
type input "DRO - Daintree Rainforest Observatory"
click at [629, 239] on input "Service" at bounding box center [784, 239] width 465 height 25
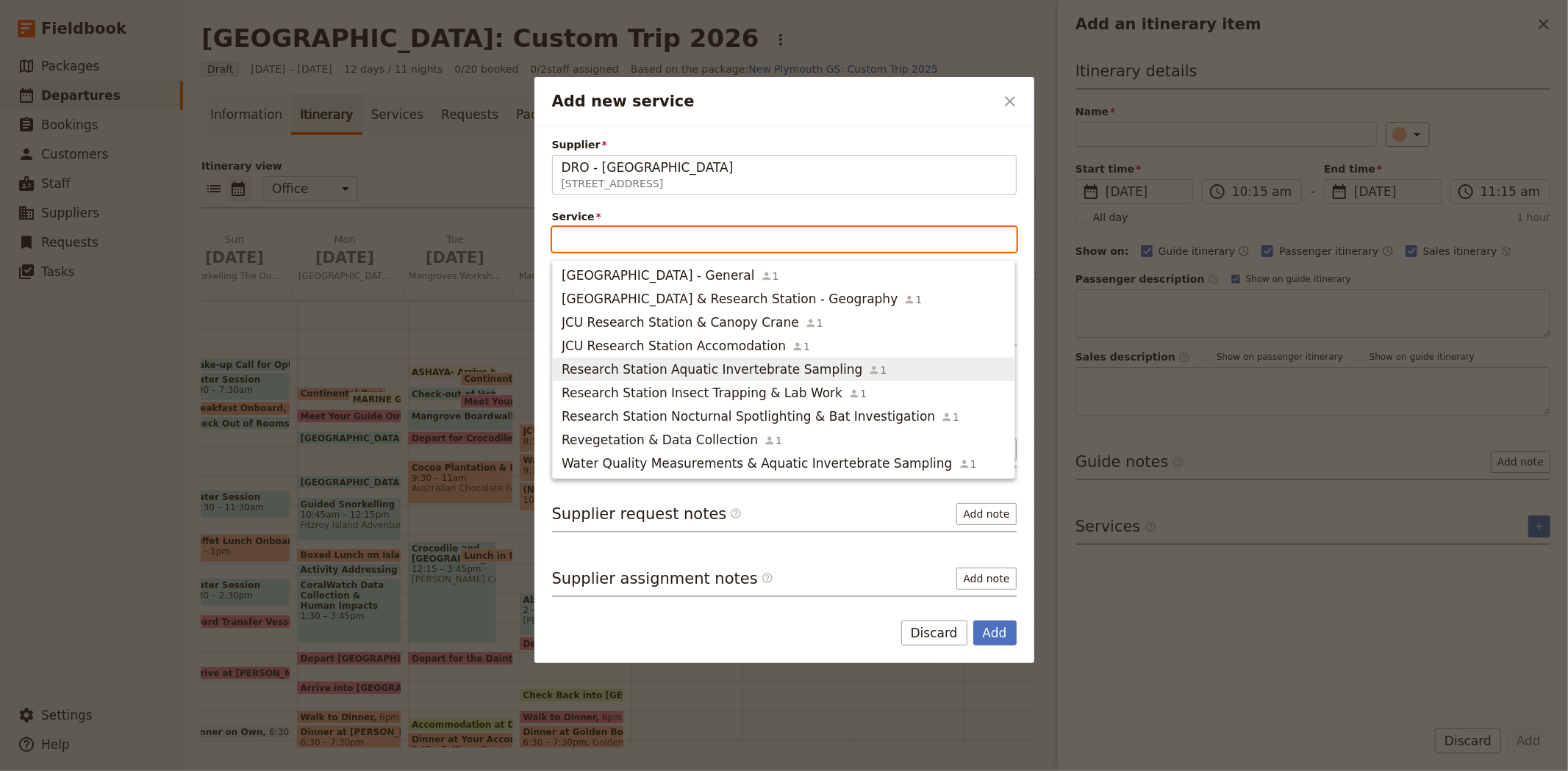
click at [735, 372] on span "Research Station Aquatic Invertebrate Sampling" at bounding box center [711, 369] width 300 height 18
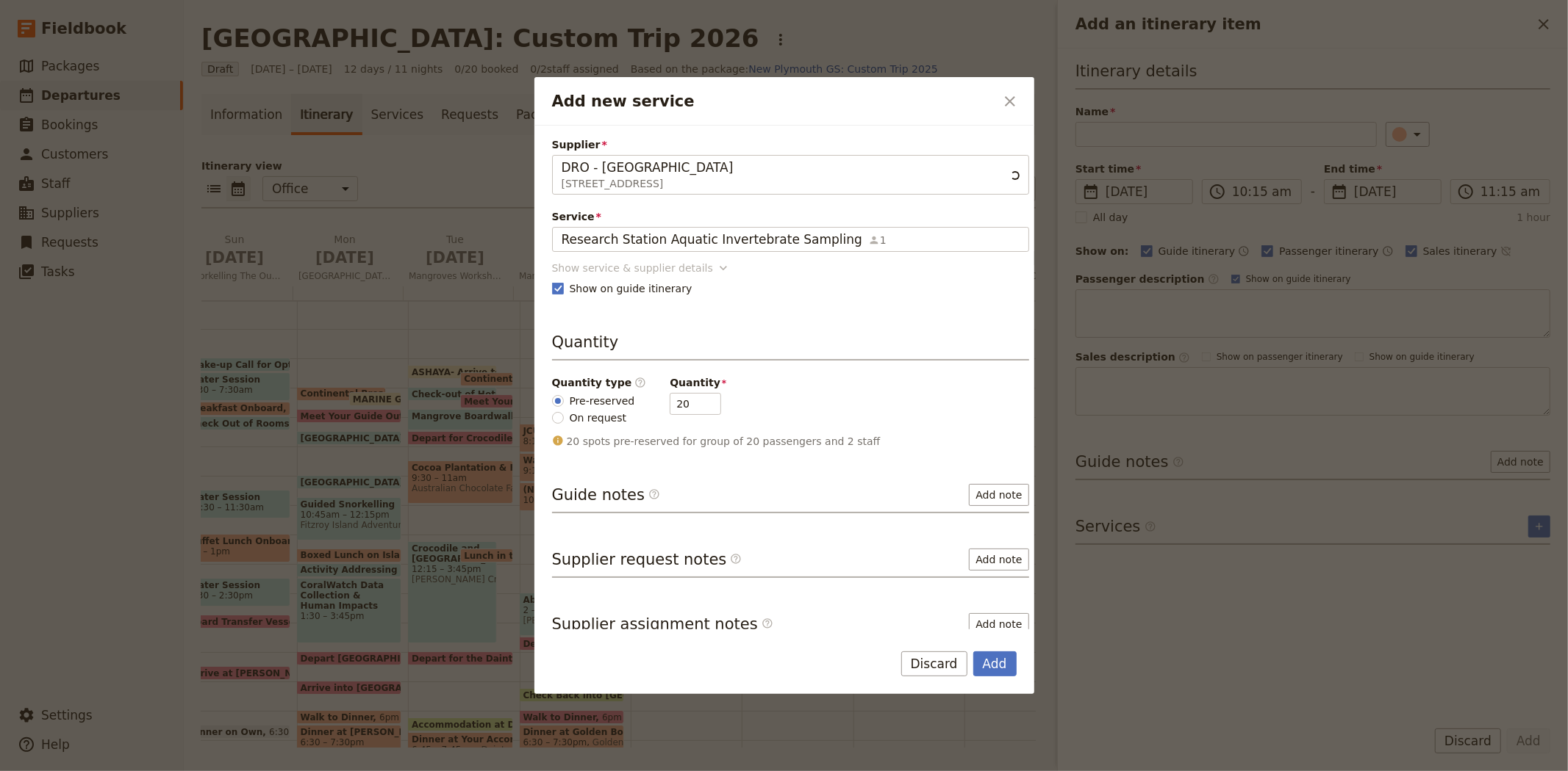
click at [614, 266] on div "Show service & supplier details" at bounding box center [632, 267] width 161 height 15
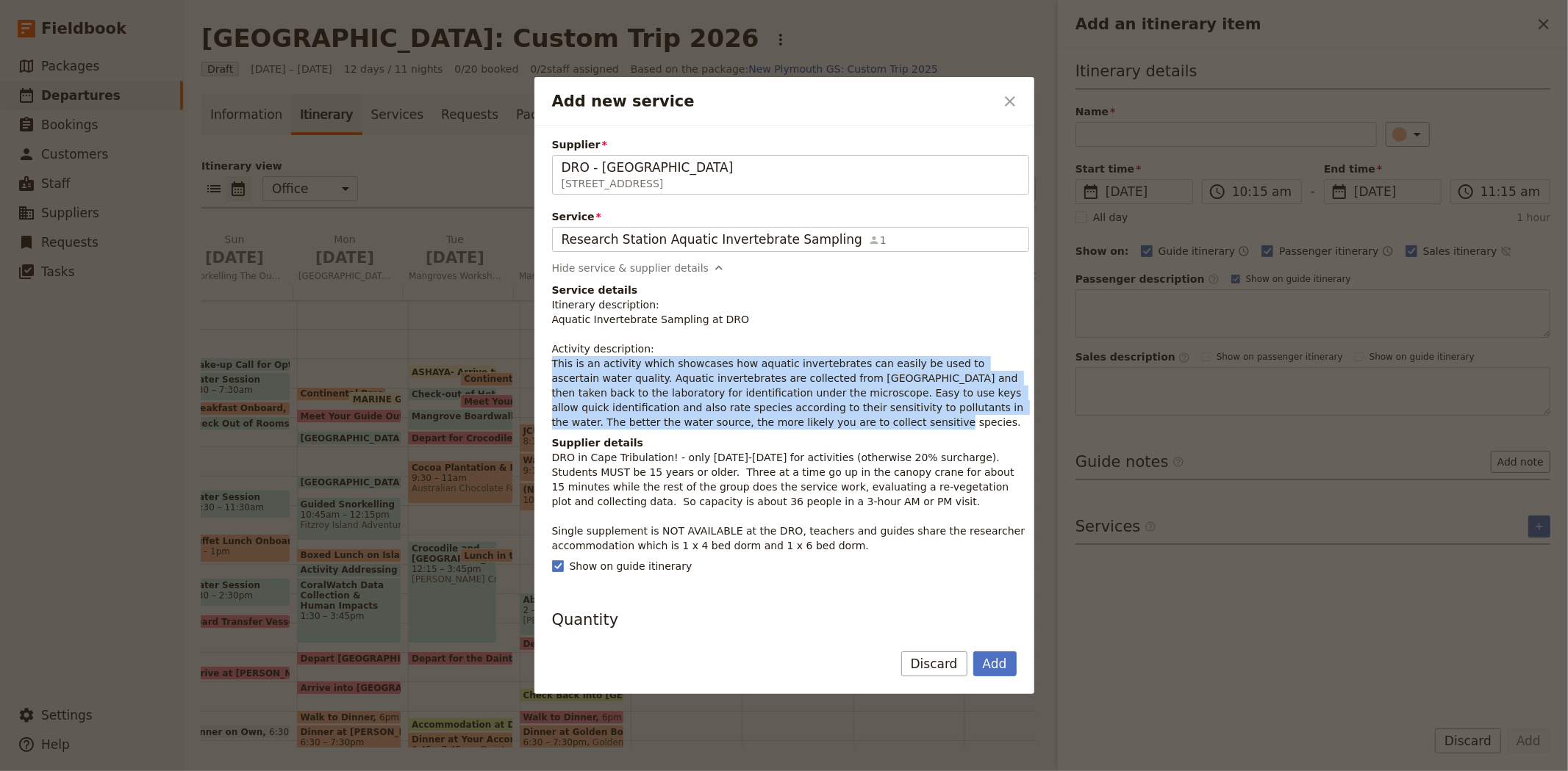
drag, startPoint x: 718, startPoint y: 425, endPoint x: 537, endPoint y: 365, distance: 190.7
click at [537, 365] on div "Supplier DRO - Daintree Rainforest Observatory 3701 Cape Tribulation Road, Cape…" at bounding box center [784, 377] width 500 height 504
copy p "This is an activity which showcases how aquatic invertebrates can easily be use…"
click at [1013, 103] on icon "Close dialog" at bounding box center [1009, 101] width 18 height 18
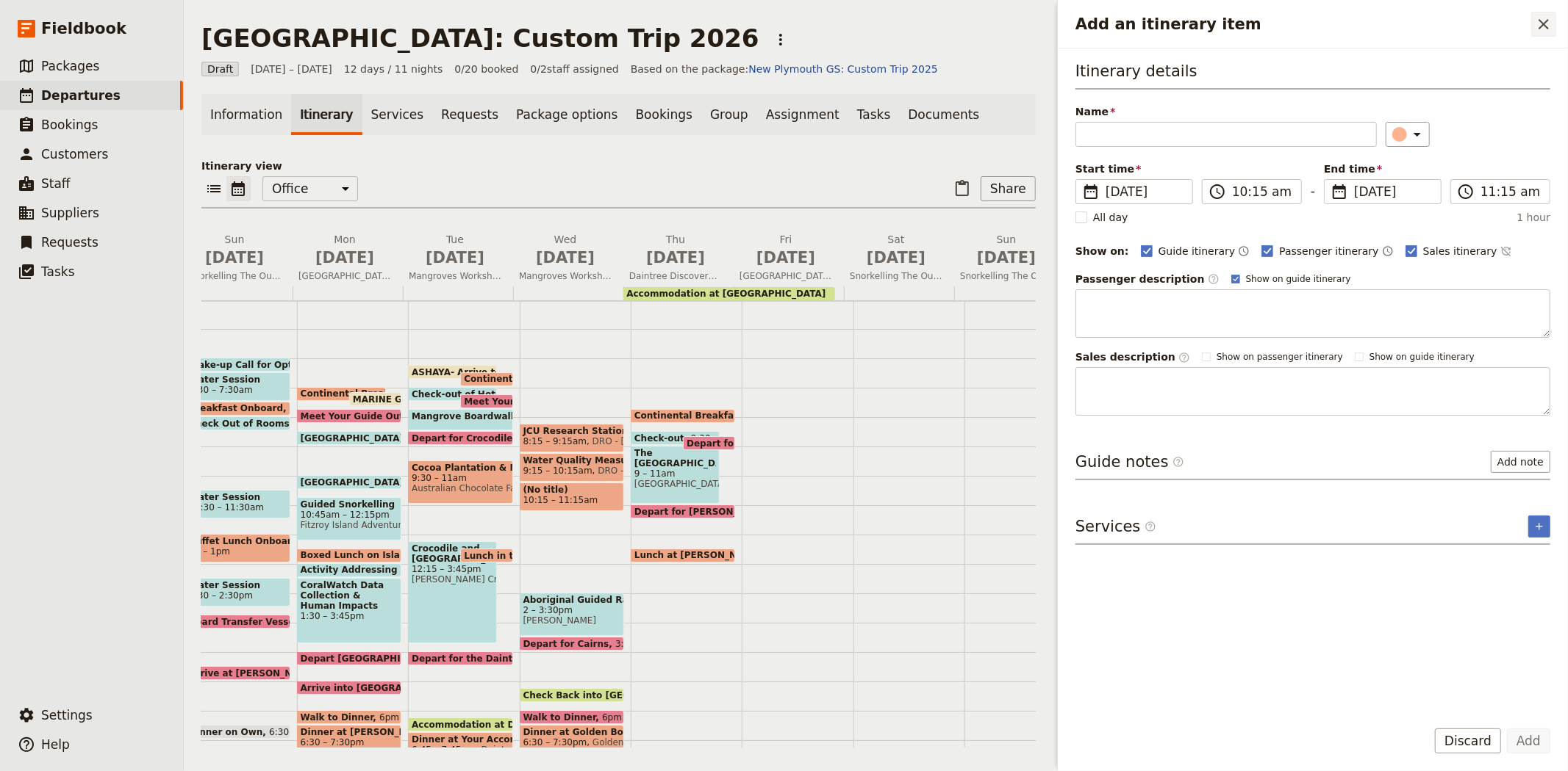
click at [1551, 27] on icon "Close drawer" at bounding box center [1543, 24] width 18 height 18
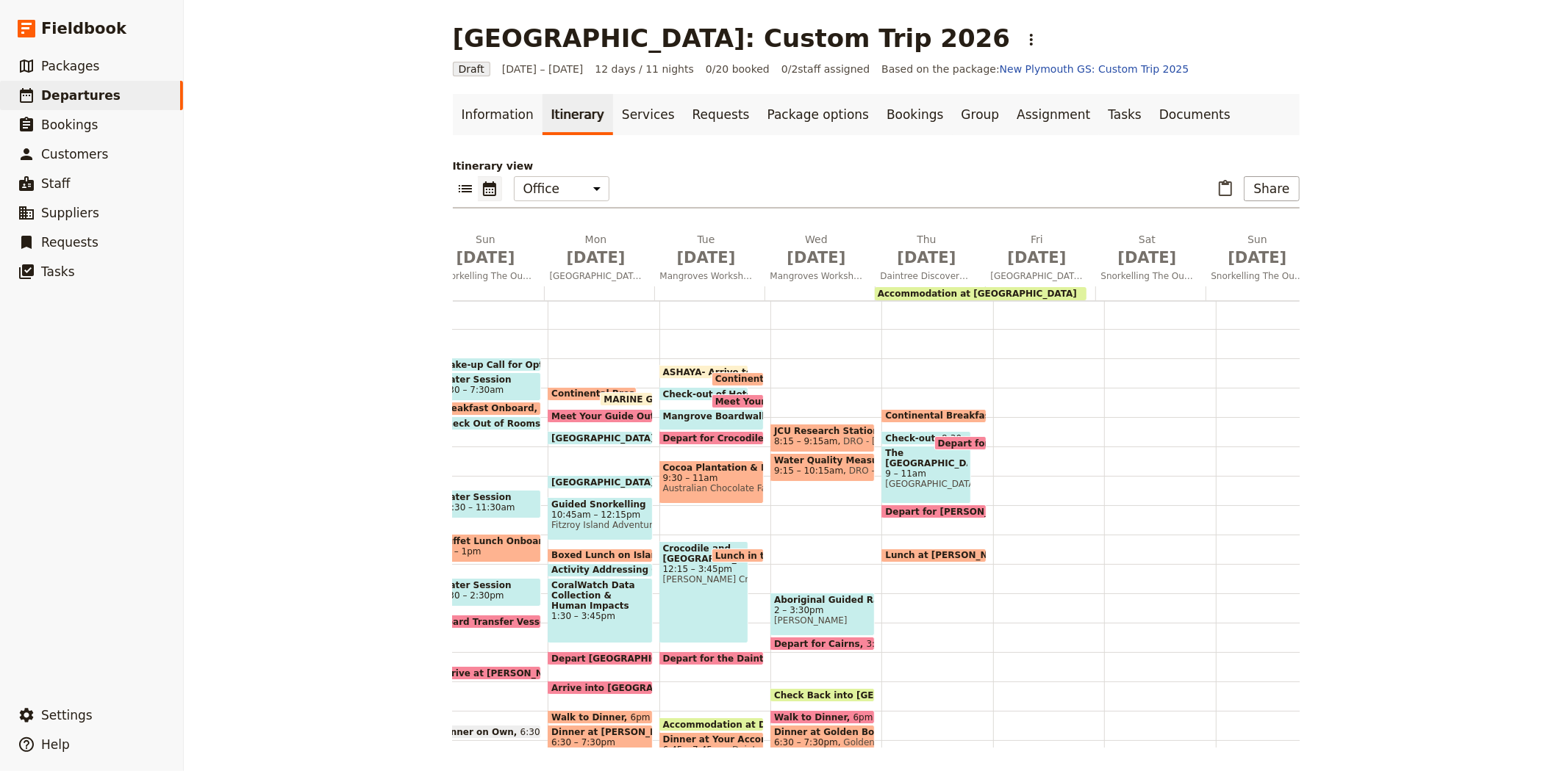
click at [843, 465] on span "DRO - Daintree Rainforest Observatory" at bounding box center [907, 470] width 127 height 10
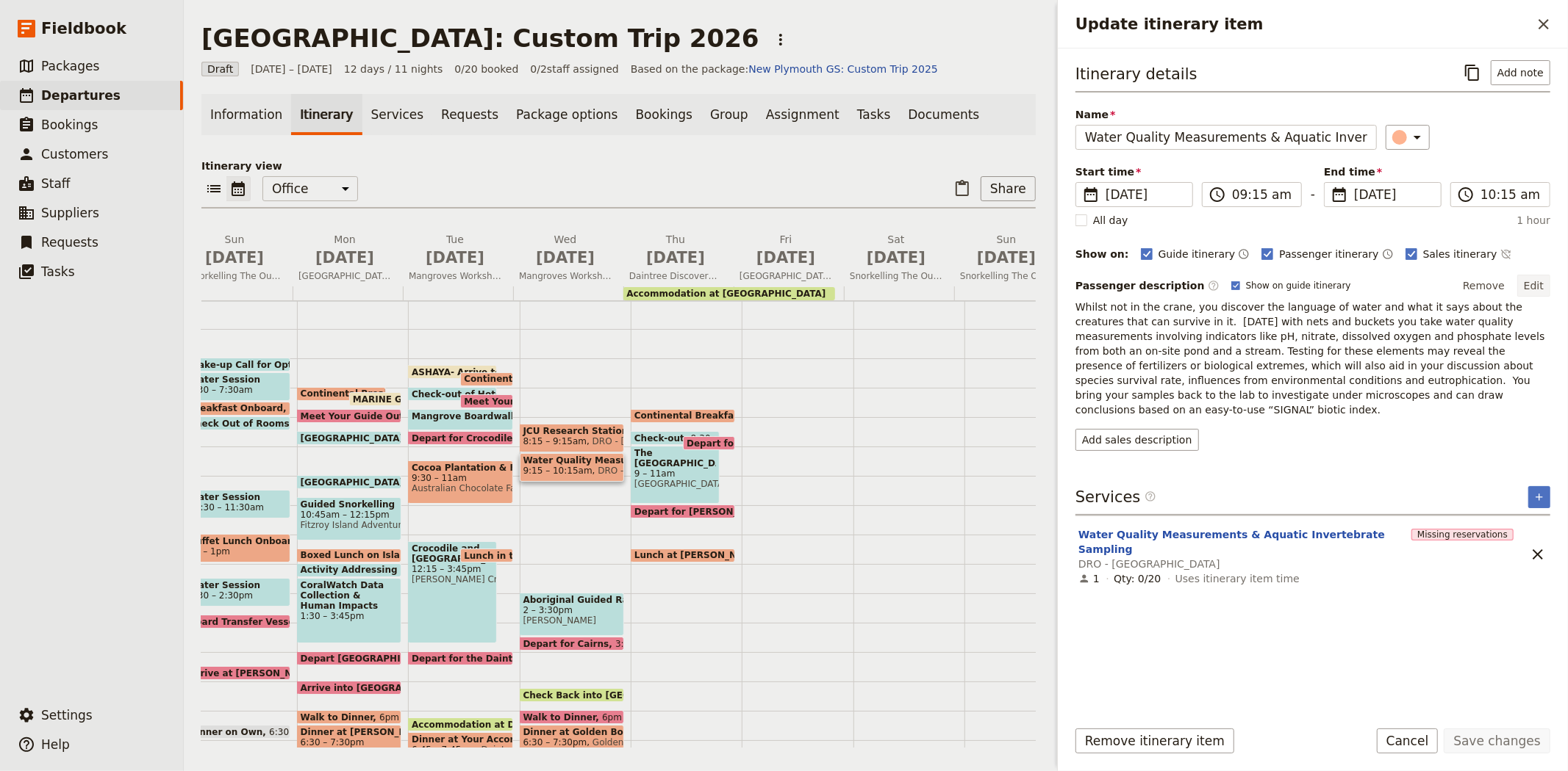
click at [1538, 282] on button "Edit" at bounding box center [1533, 286] width 33 height 22
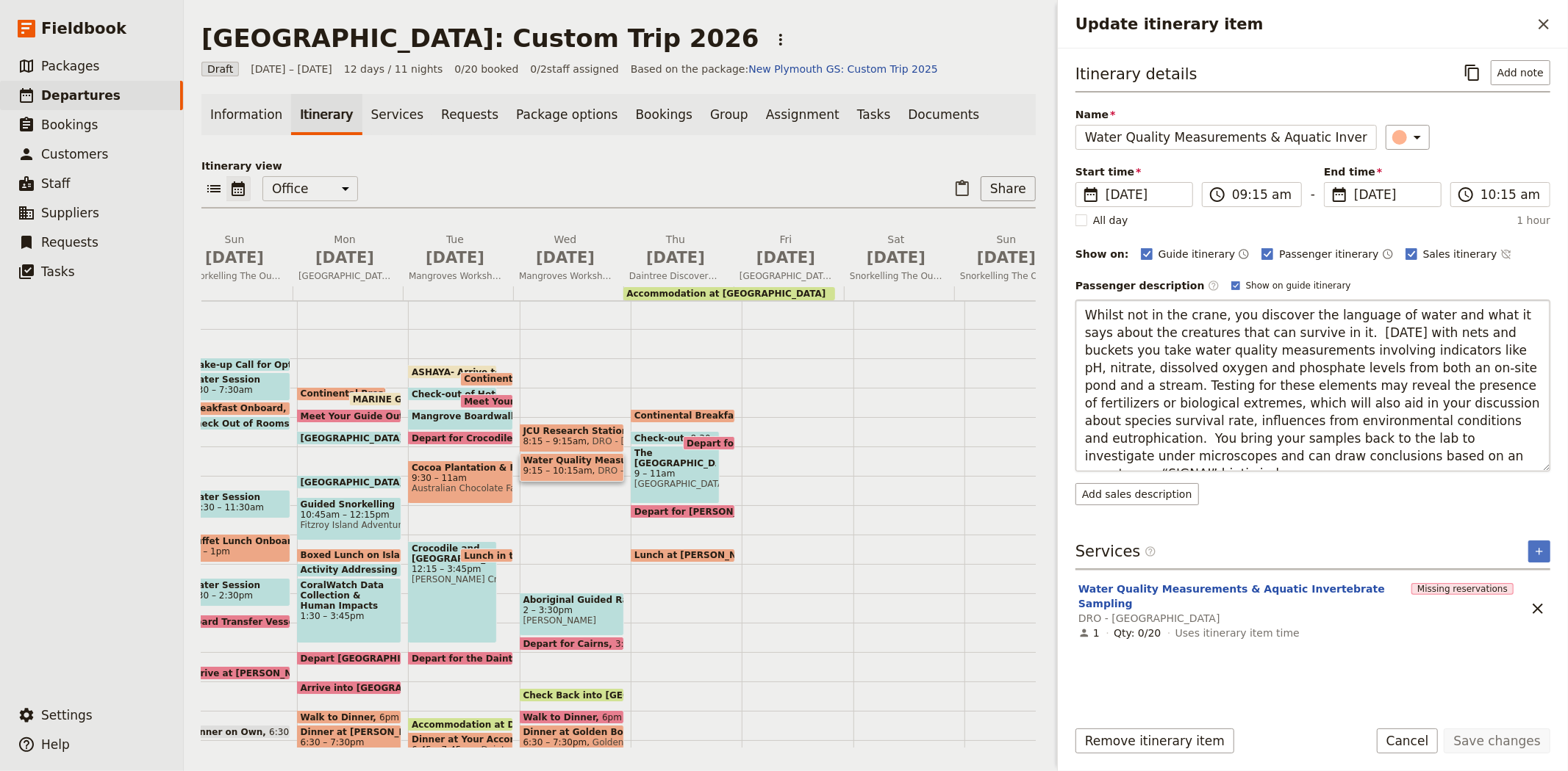
click at [1280, 329] on textarea "Whilst not in the crane, you discover the language of water and what it says ab…" at bounding box center [1312, 385] width 475 height 172
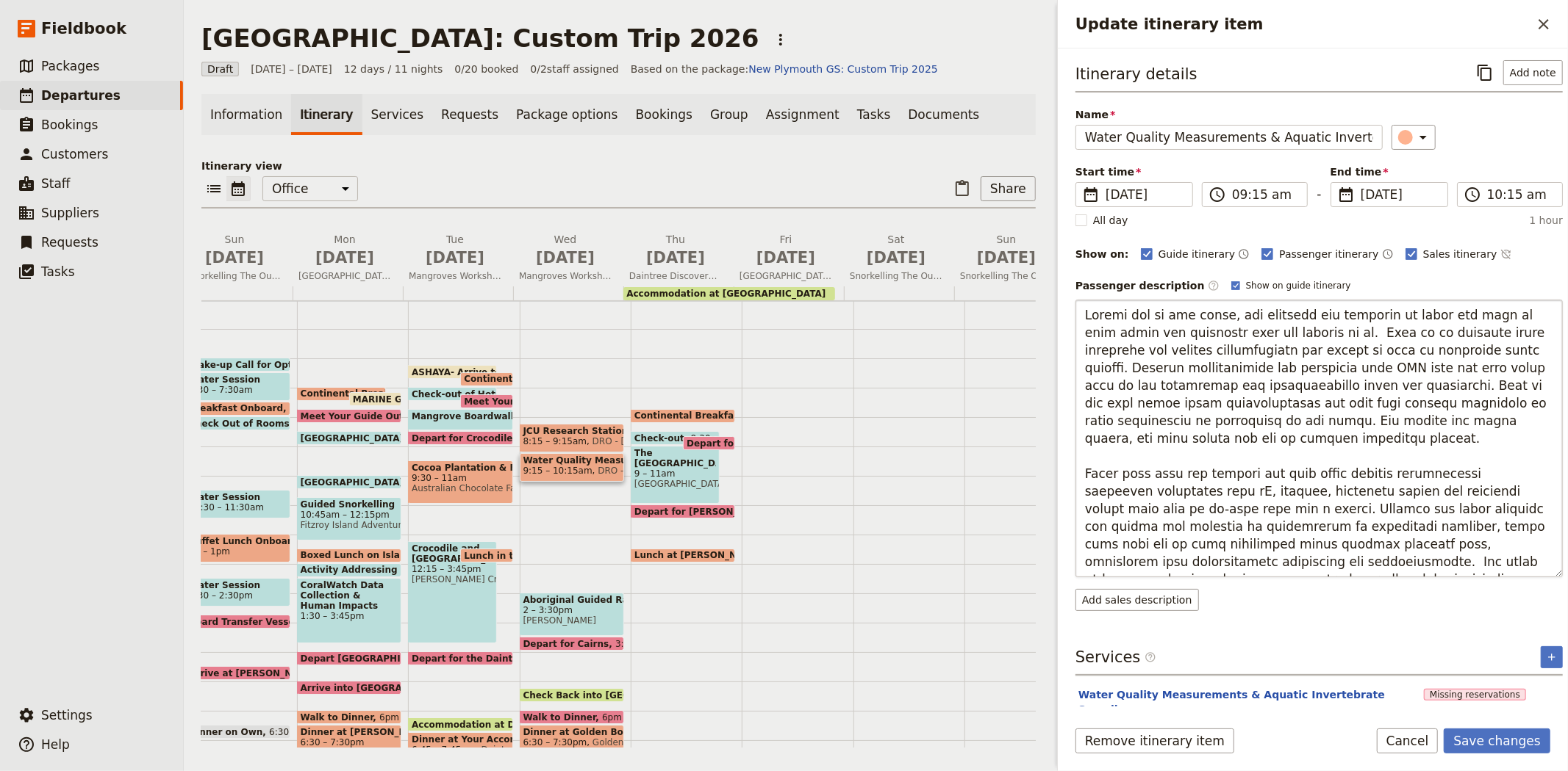
click at [1313, 329] on textarea "Update itinerary item" at bounding box center [1318, 438] width 487 height 277
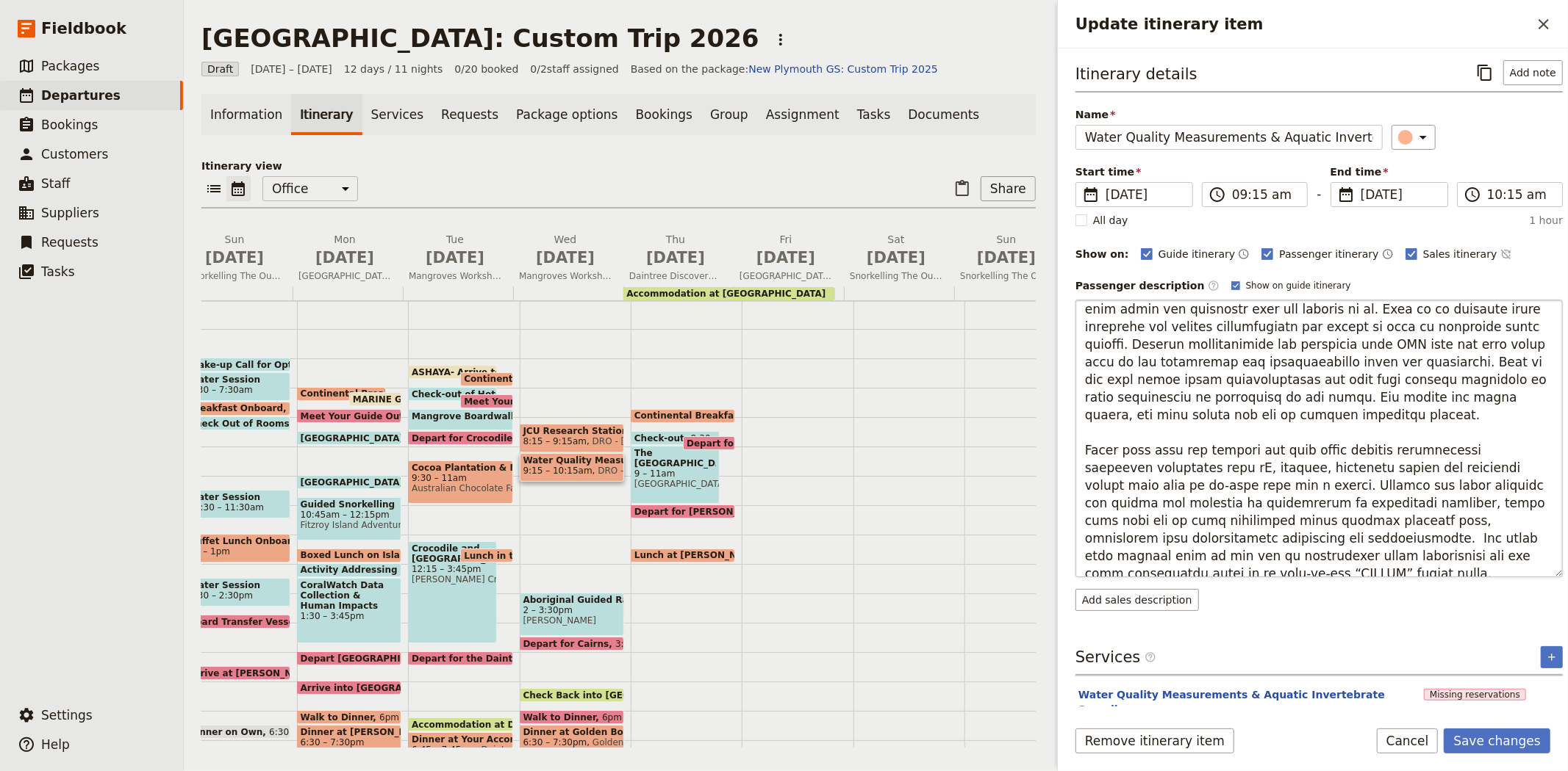
scroll to position [34, 0]
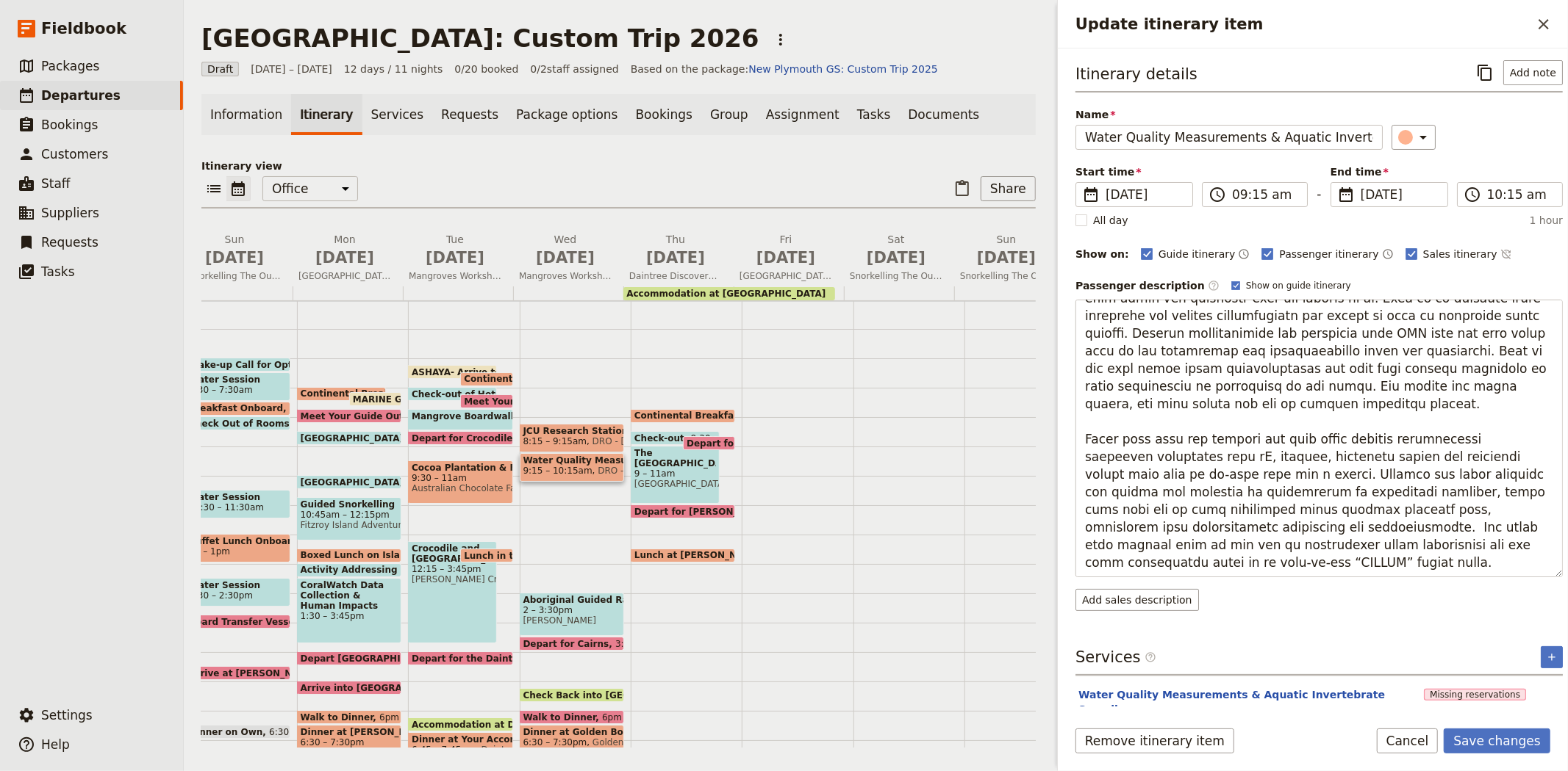
drag, startPoint x: 1145, startPoint y: 566, endPoint x: 1059, endPoint y: 416, distance: 172.9
click at [1059, 416] on div "Itinerary details ​ Add note Name Water Quality Measurements & Aquatic Inverteb…" at bounding box center [1312, 377] width 510 height 658
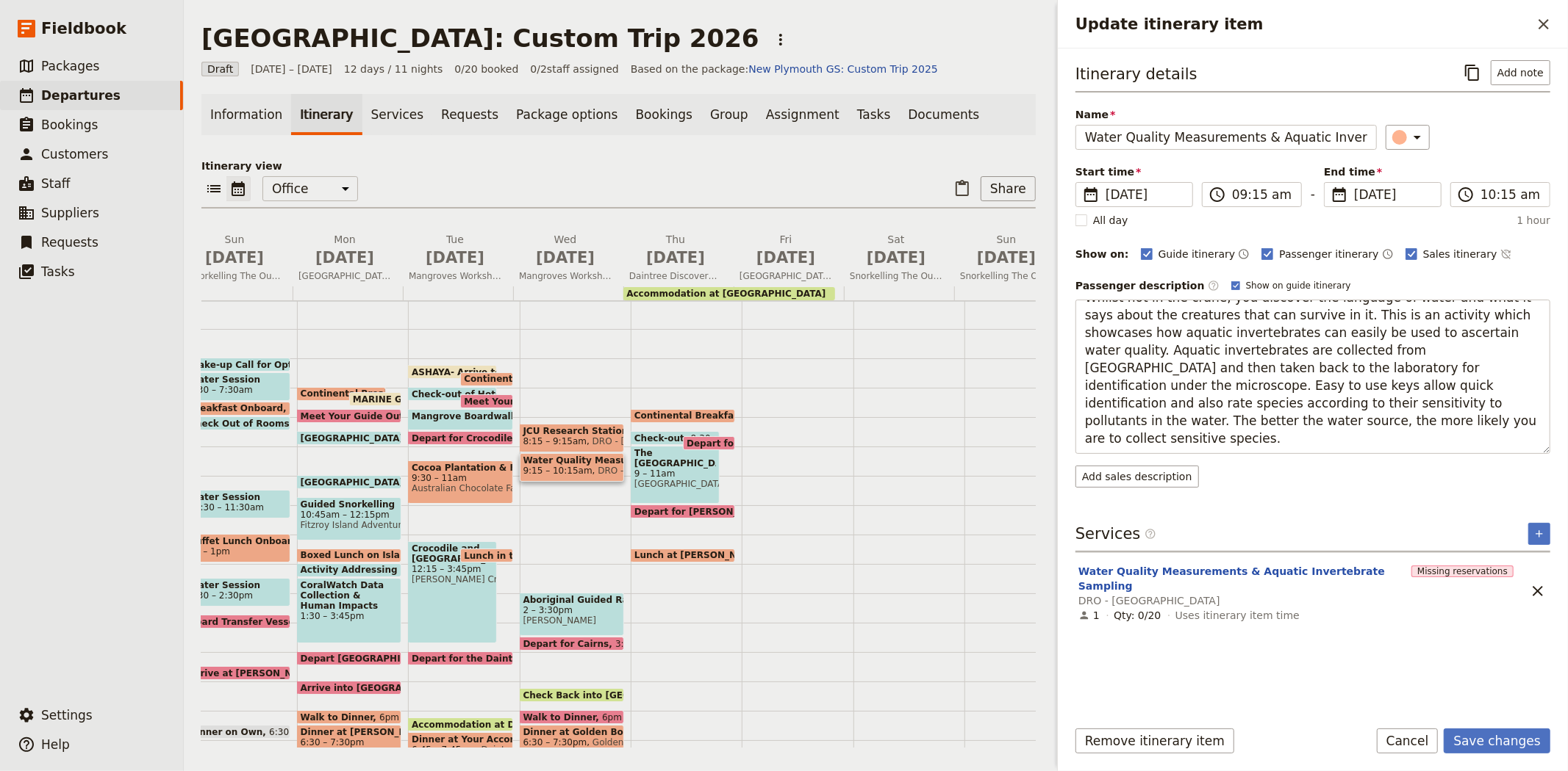
scroll to position [0, 0]
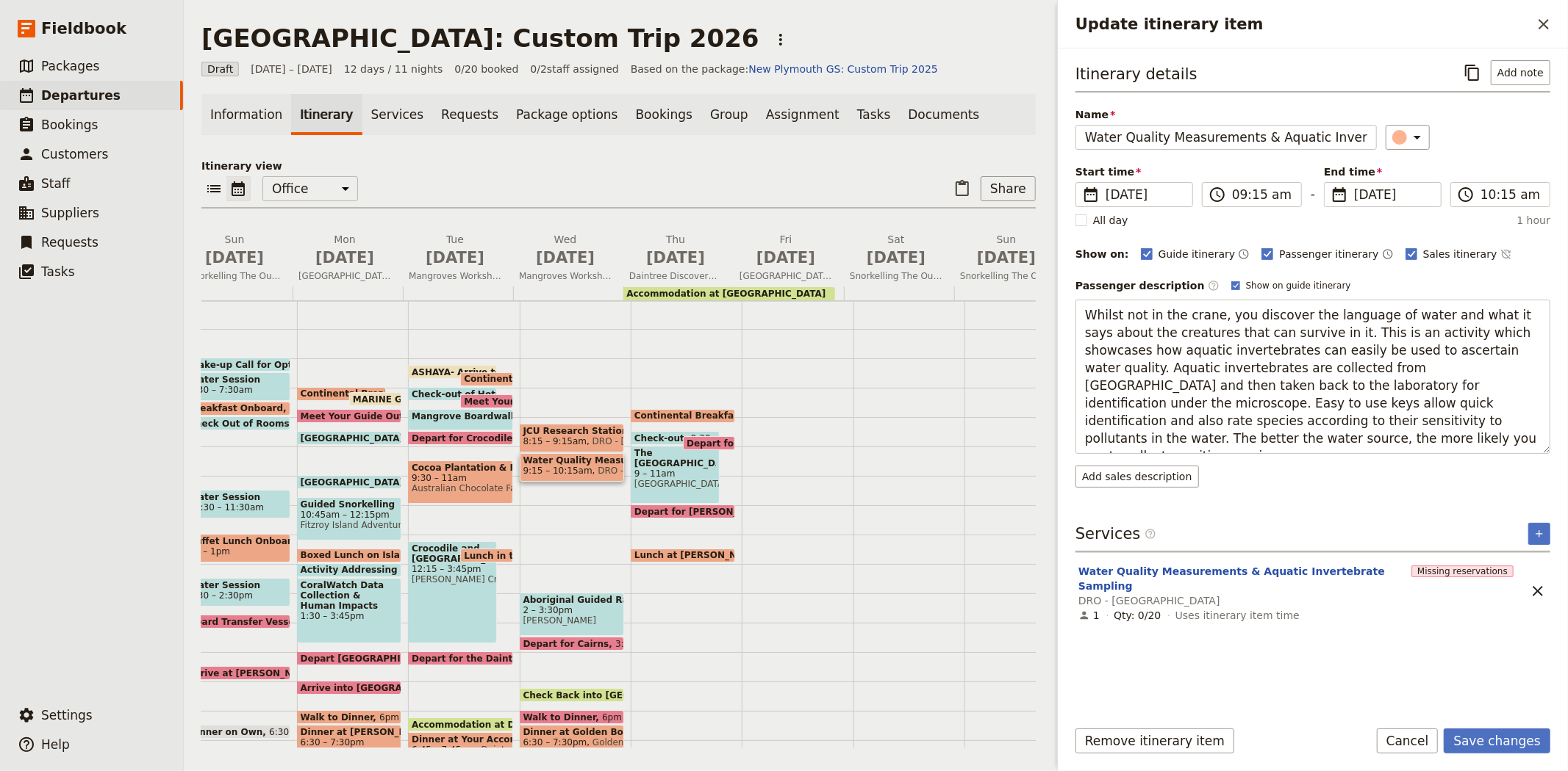
type textarea "Whilst not in the crane, you discover the language of water and what it says ab…"
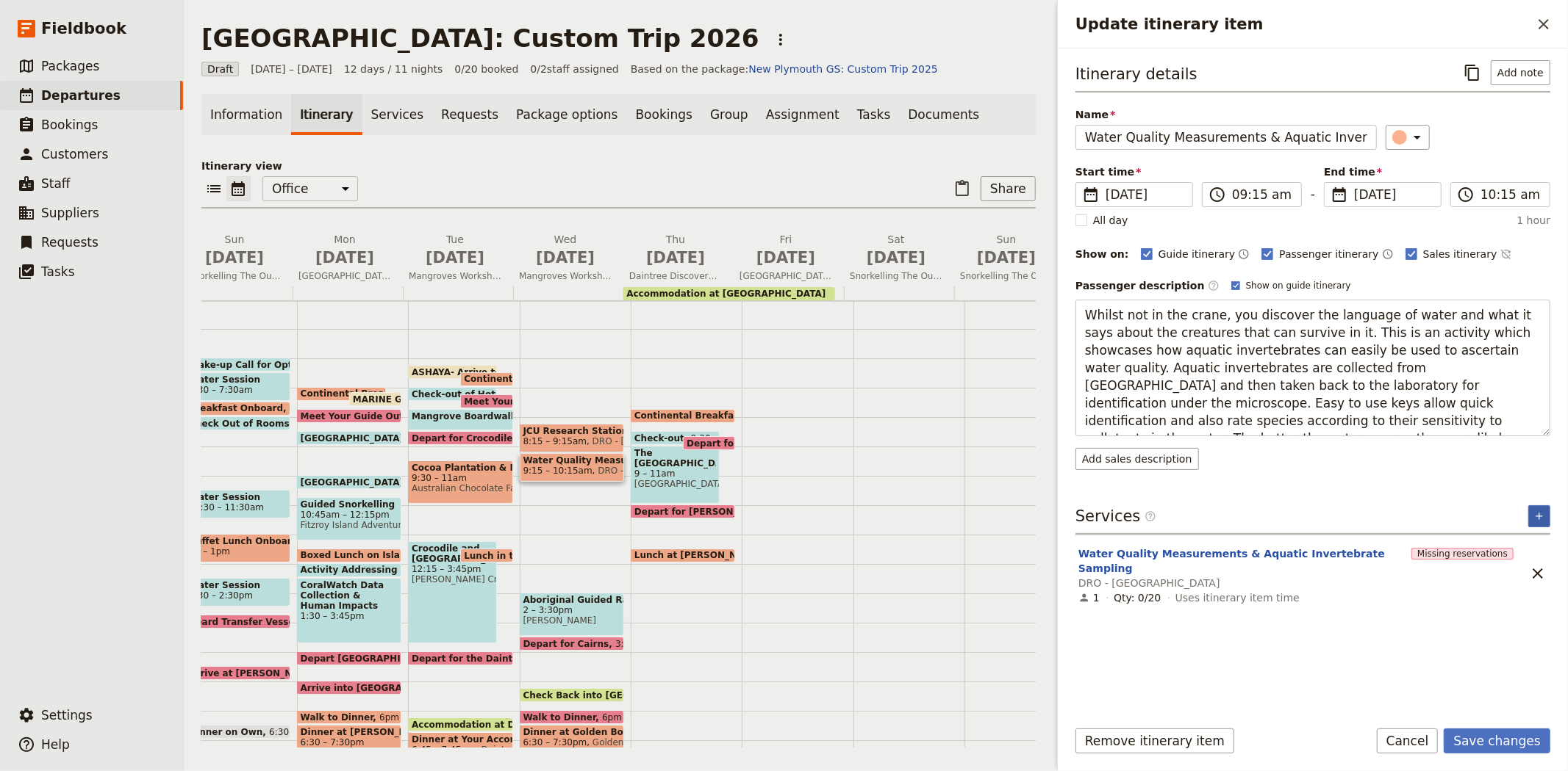
click at [1544, 519] on div "Services ​ ​ Water Quality Measurements & Aquatic Invertebrate Sampling DRO - D…" at bounding box center [1312, 558] width 475 height 105
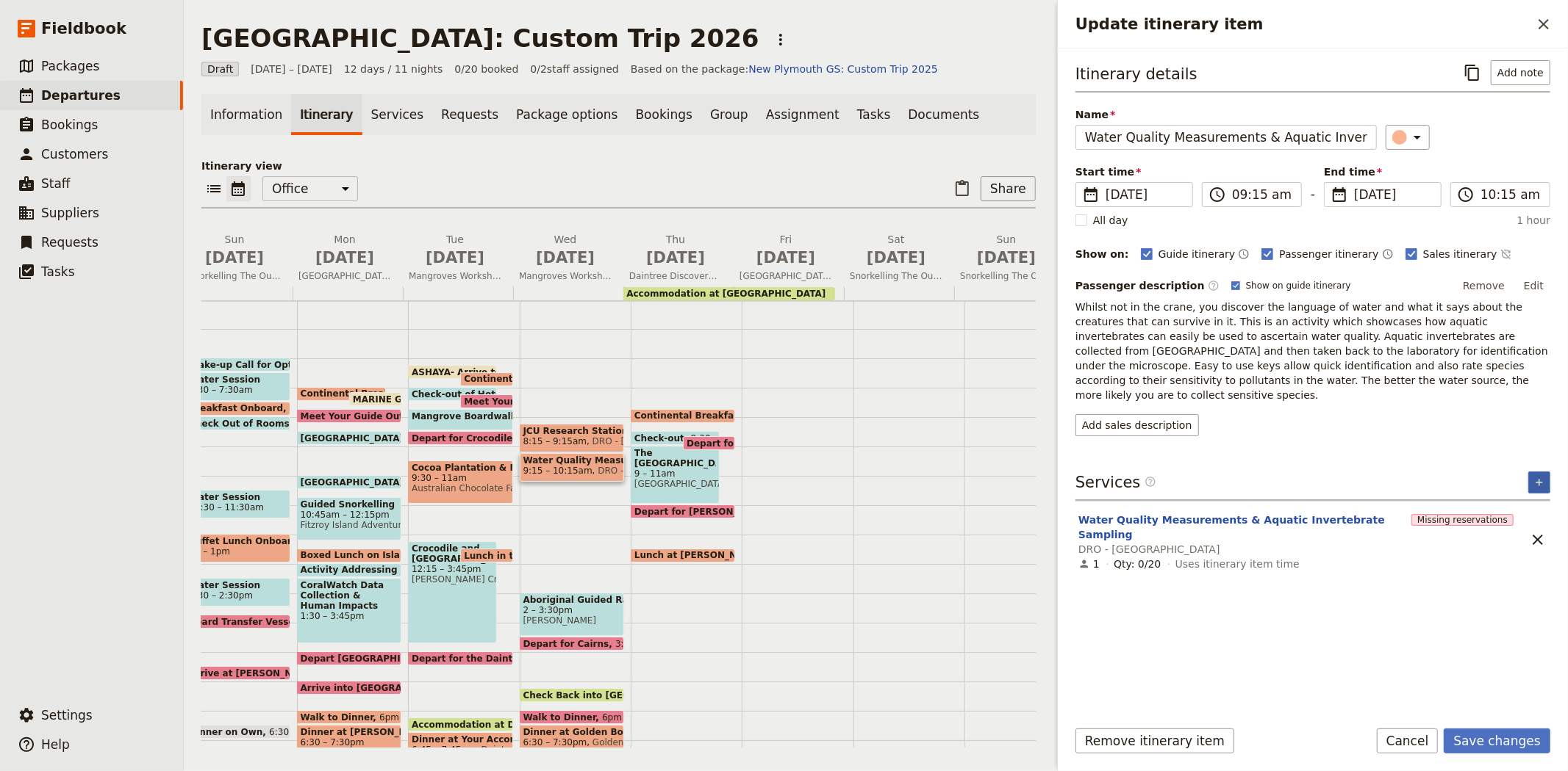
click at [1540, 471] on button "​" at bounding box center [1539, 482] width 22 height 22
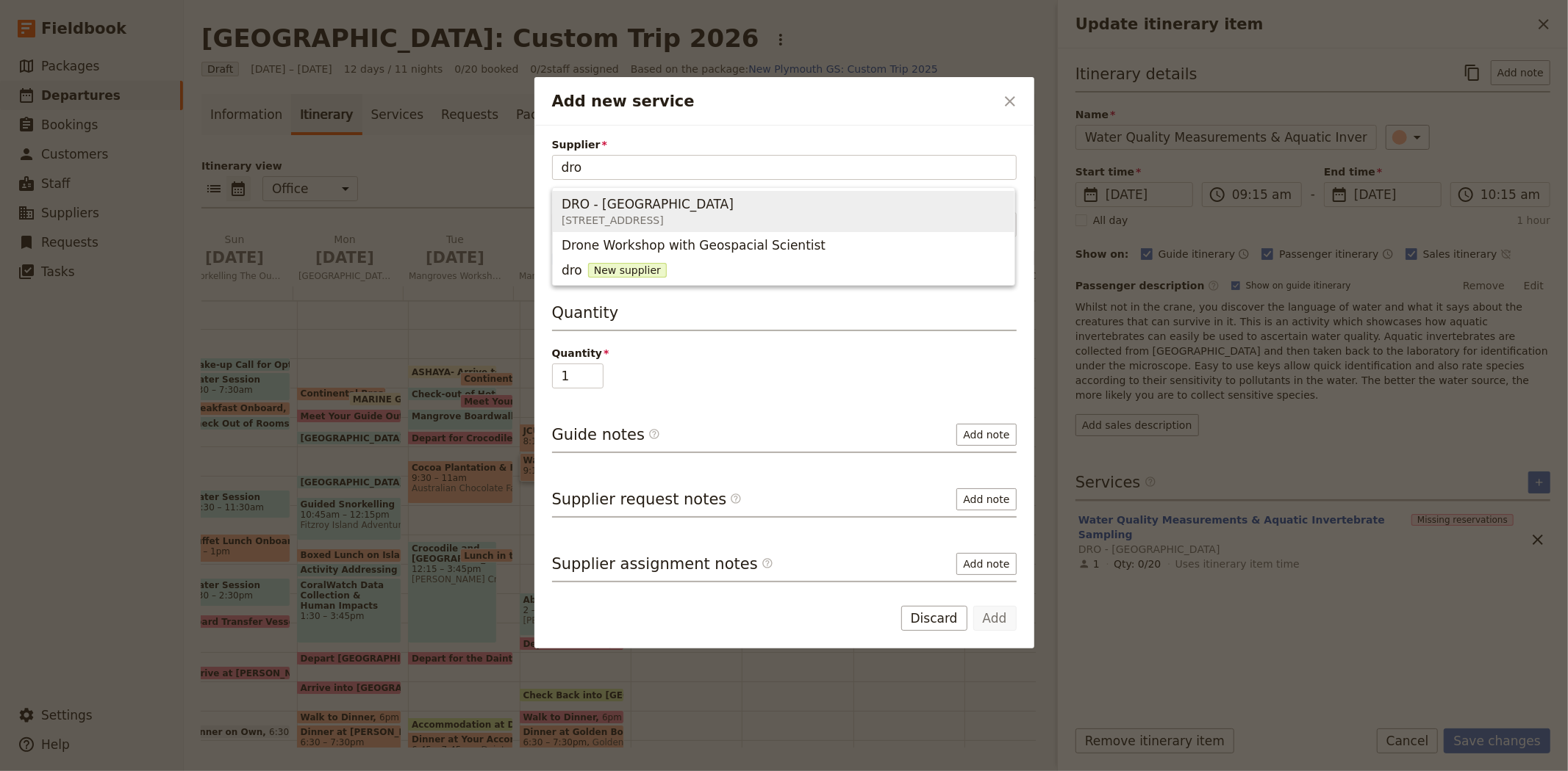
click at [678, 214] on span "3701 Cape Tribulation Road, Cape Tribulation QLD 4873, Australia" at bounding box center [647, 220] width 172 height 15
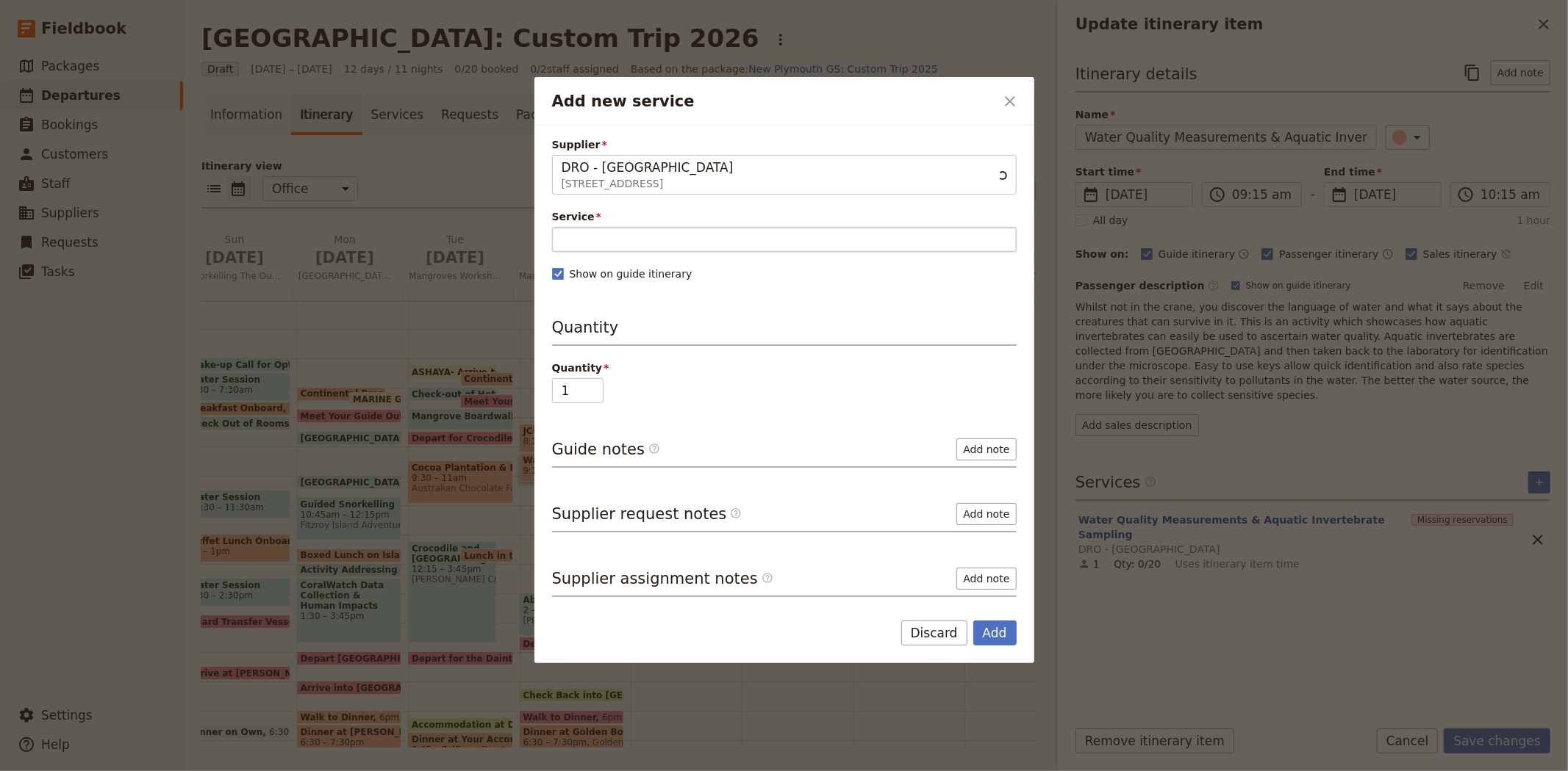
type input "DRO - Daintree Rainforest Observatory"
click at [625, 246] on input "Service" at bounding box center [784, 239] width 465 height 25
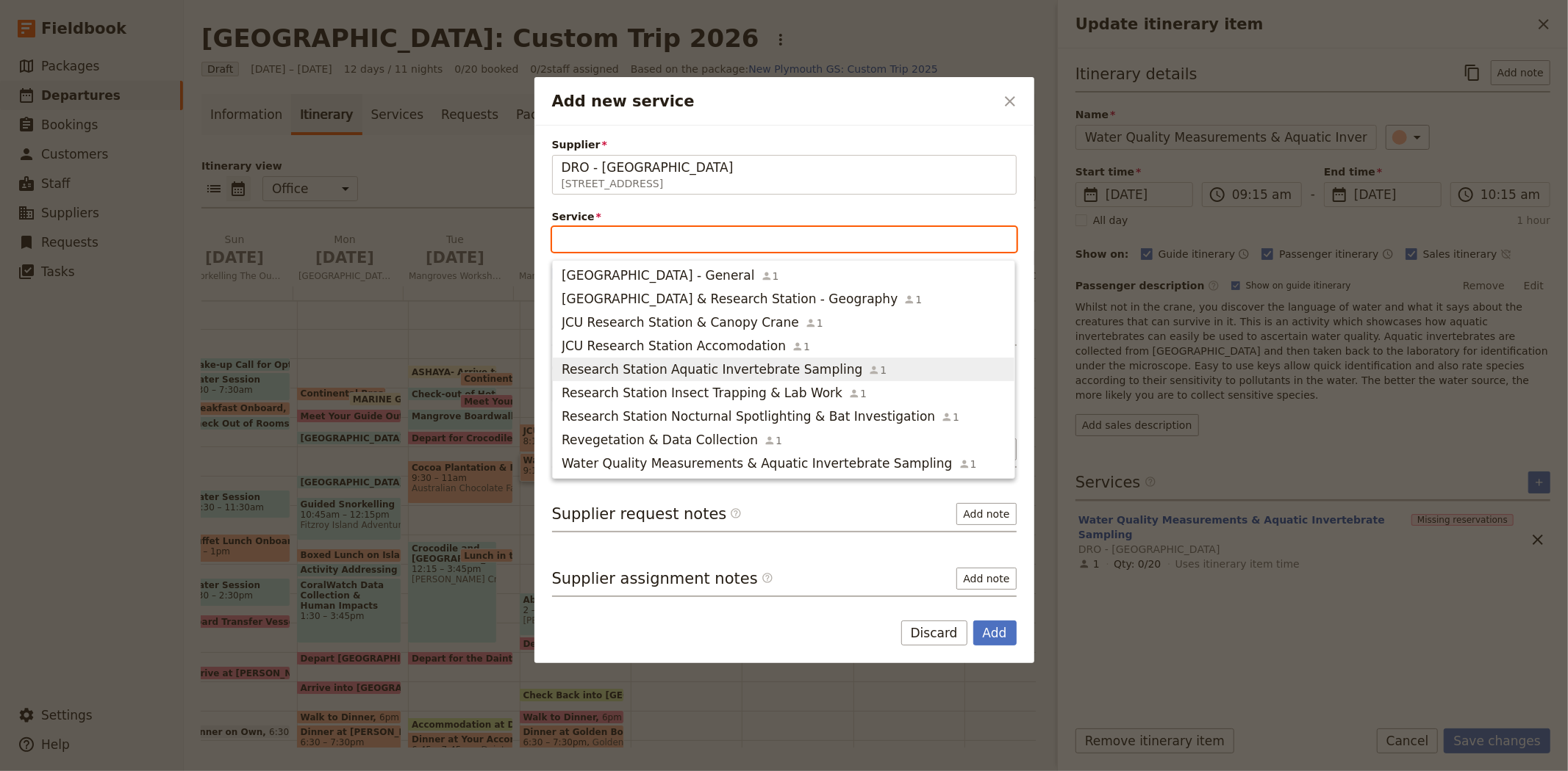
click at [665, 375] on span "Research Station Aquatic Invertebrate Sampling" at bounding box center [711, 369] width 300 height 18
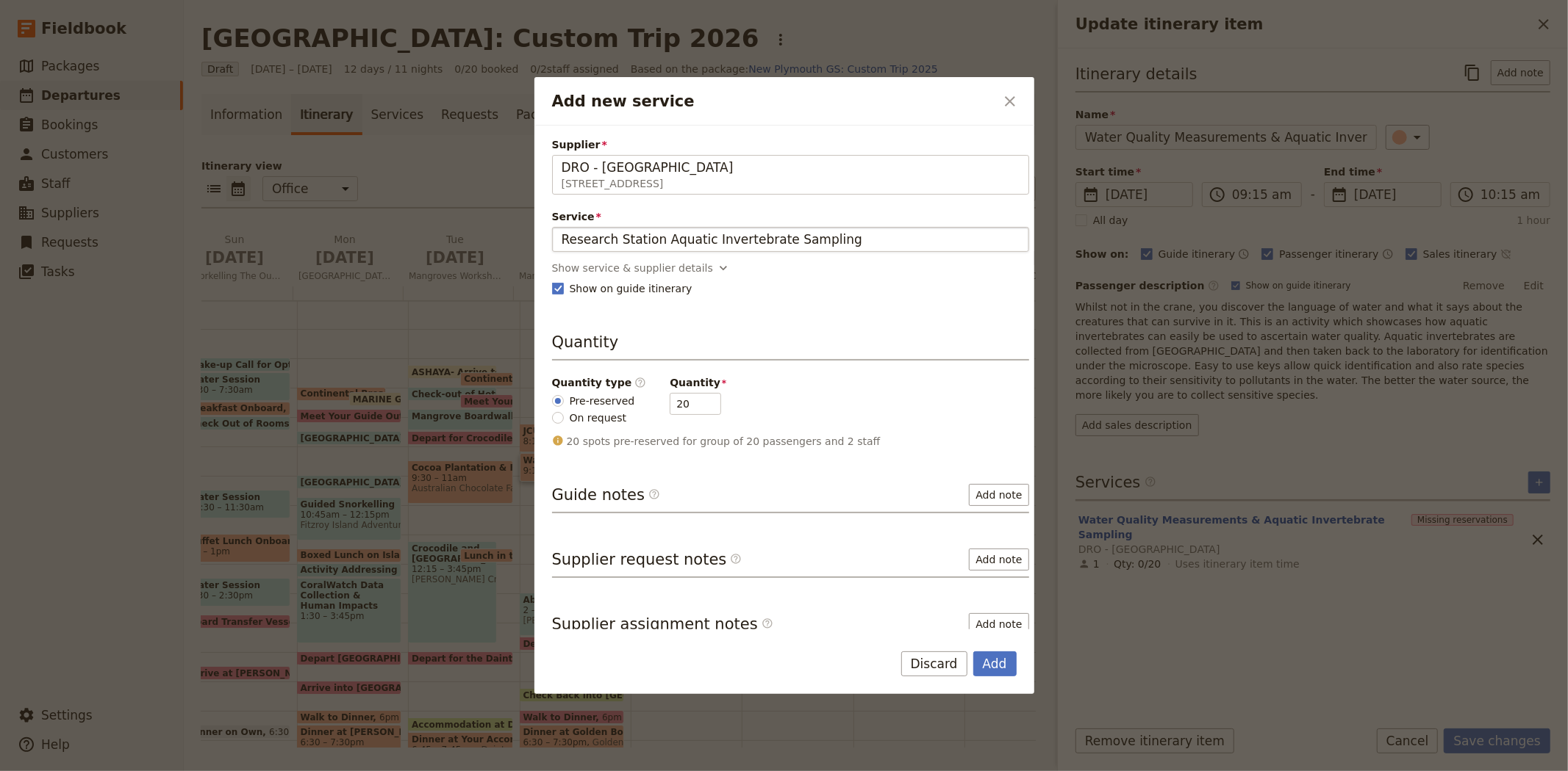
drag, startPoint x: 654, startPoint y: 240, endPoint x: 833, endPoint y: 238, distance: 179.0
click at [833, 238] on input "Research Station Aquatic Invertebrate Sampling" at bounding box center [790, 239] width 458 height 18
click at [1002, 656] on button "Add" at bounding box center [995, 664] width 44 height 25
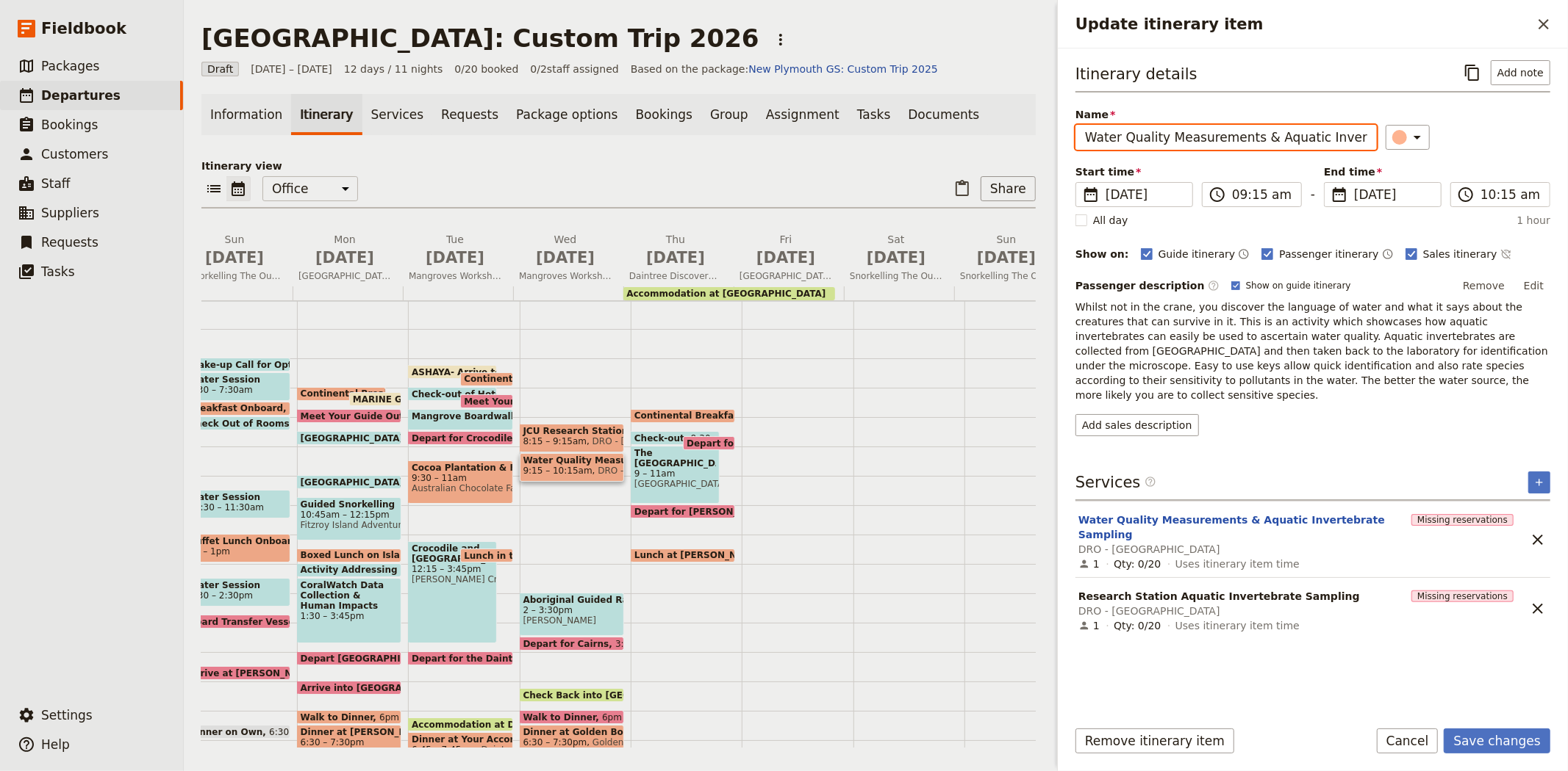
click at [1308, 141] on input "Water Quality Measurements & Aquatic Invertebrate Sampling" at bounding box center [1226, 137] width 301 height 25
drag, startPoint x: 1262, startPoint y: 134, endPoint x: 937, endPoint y: 119, distance: 325.3
click at [938, 119] on div "New Plymouth: Custom Trip 2026 ​ Draft 2 – 13 Jul 2026 12 days / 11 nights 0/20…" at bounding box center [875, 385] width 1384 height 771
type input "Aquatic Invertebrate Sampling"
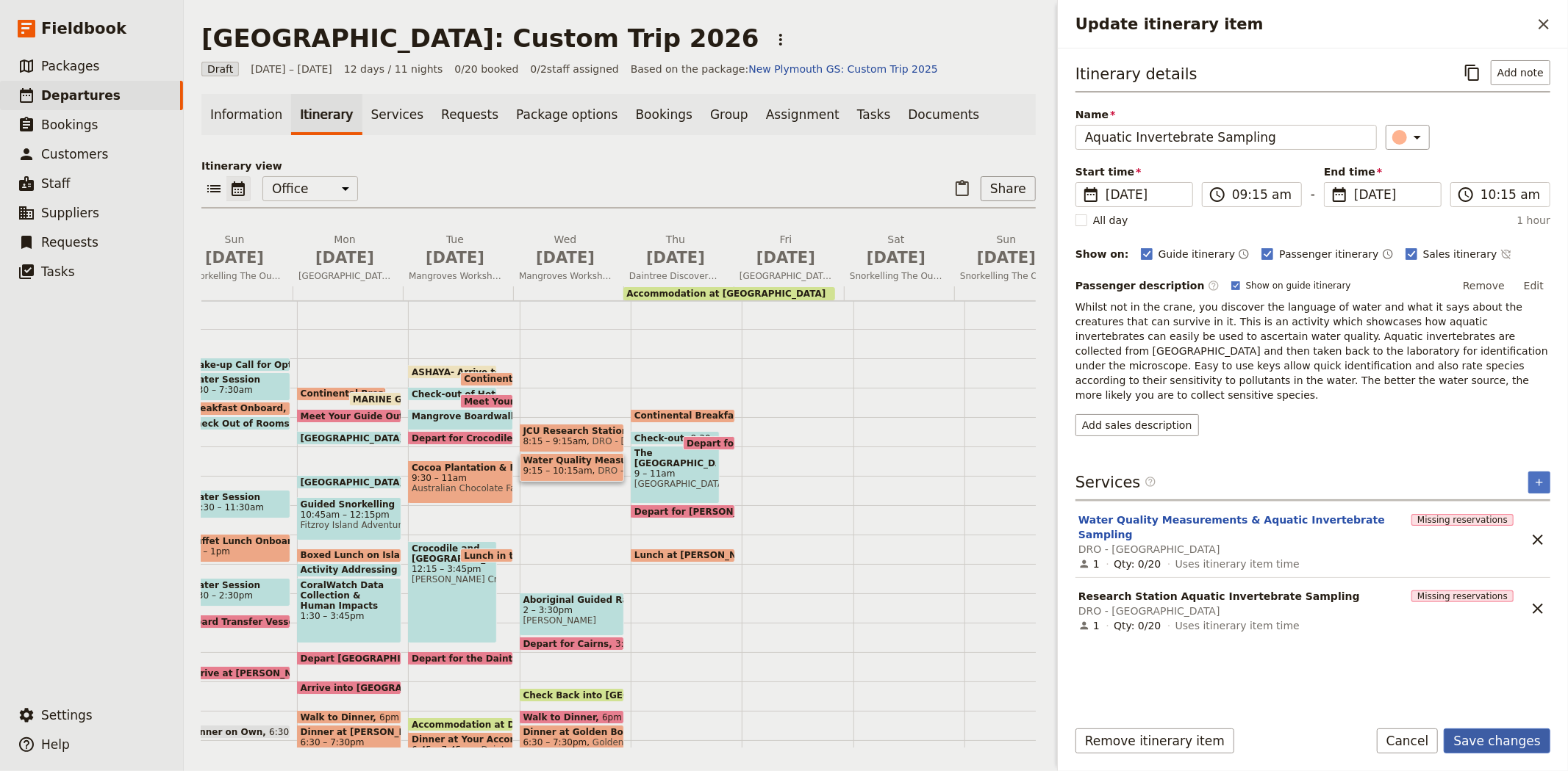
click at [1475, 733] on button "Save changes" at bounding box center [1496, 741] width 106 height 25
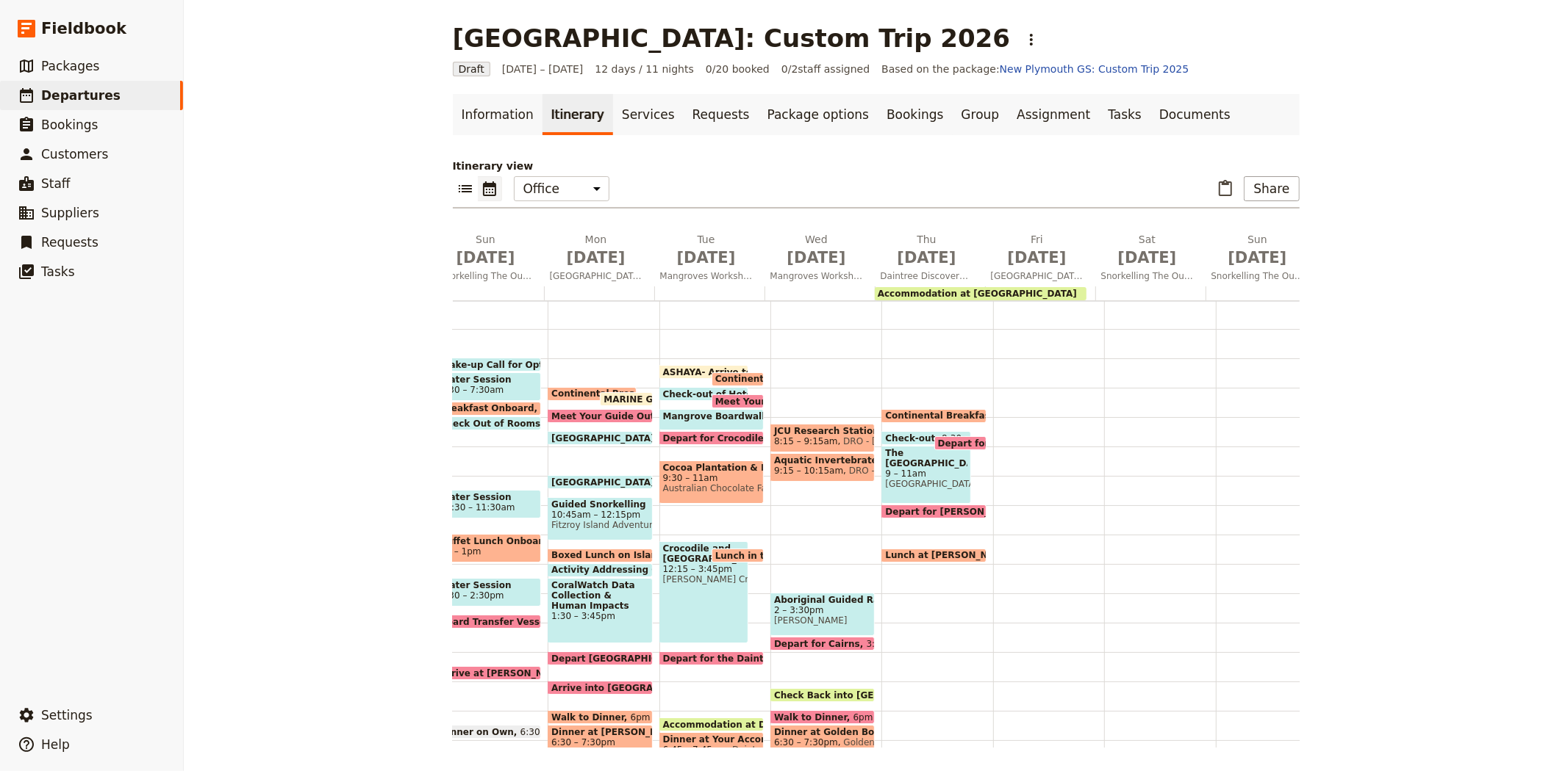
click at [795, 473] on span "9:15 – 10:15am" at bounding box center [808, 470] width 69 height 10
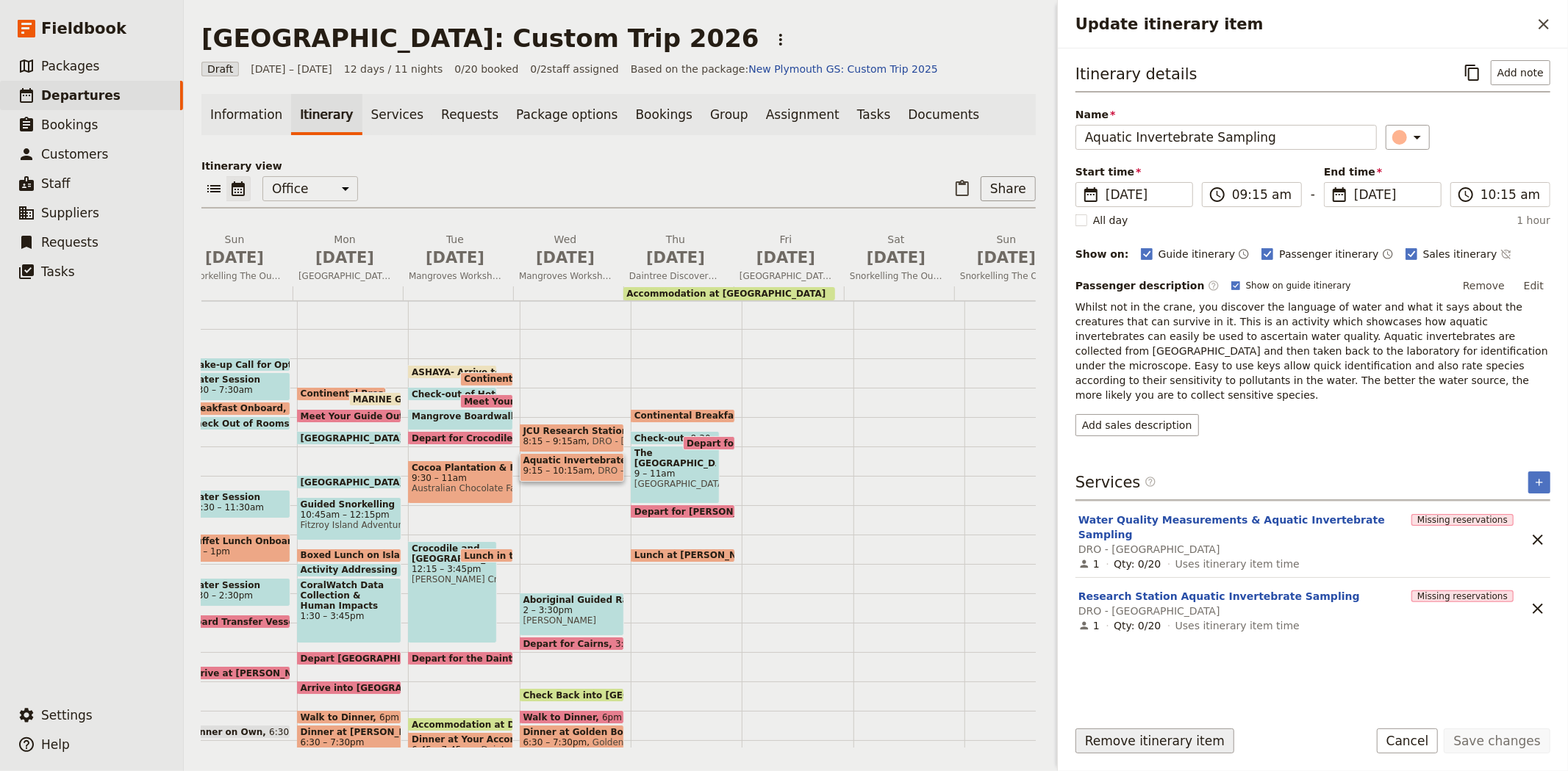
click at [1132, 740] on button "Remove itinerary item" at bounding box center [1154, 741] width 159 height 25
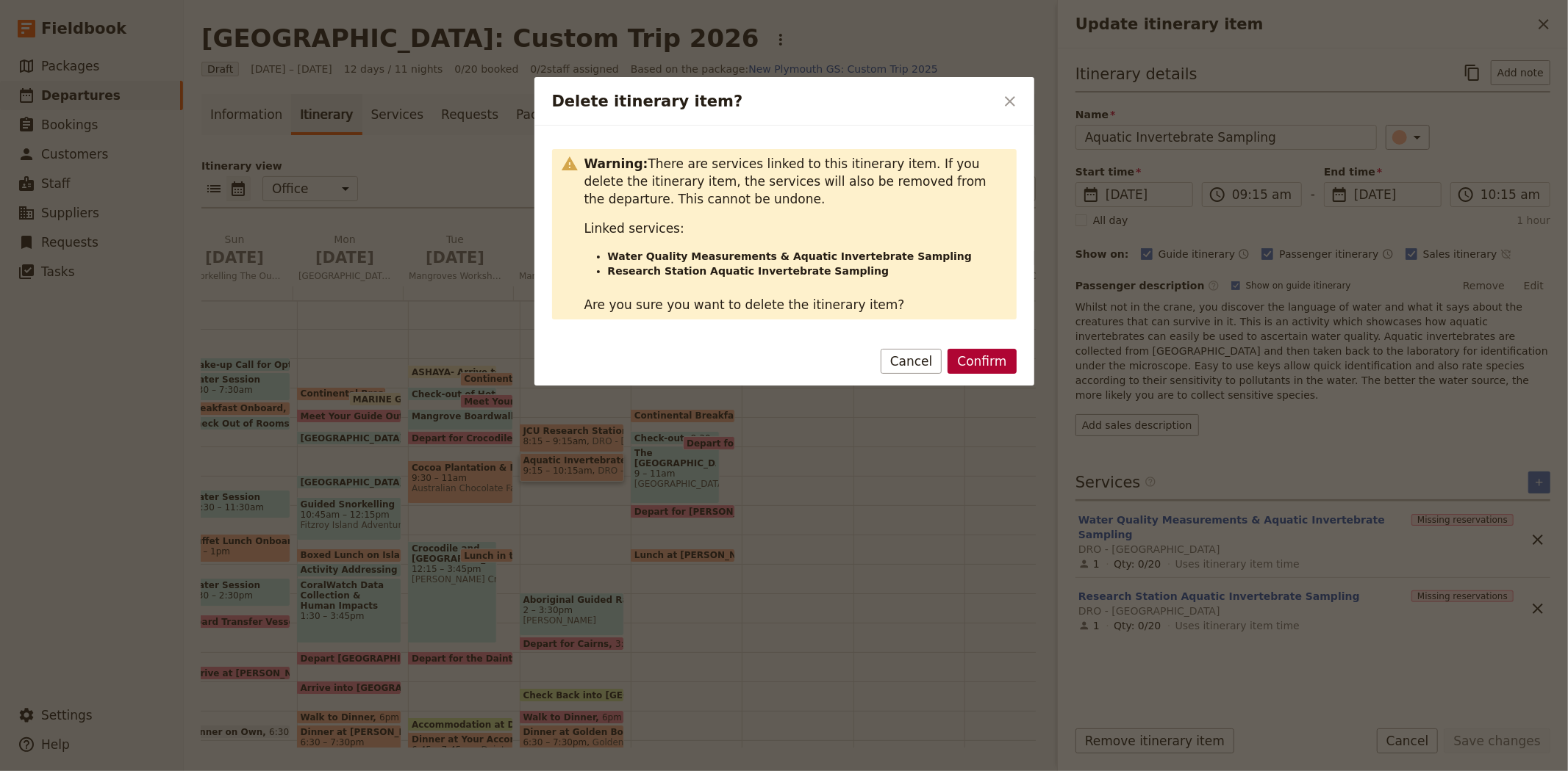
click at [976, 361] on button "Confirm" at bounding box center [981, 361] width 68 height 25
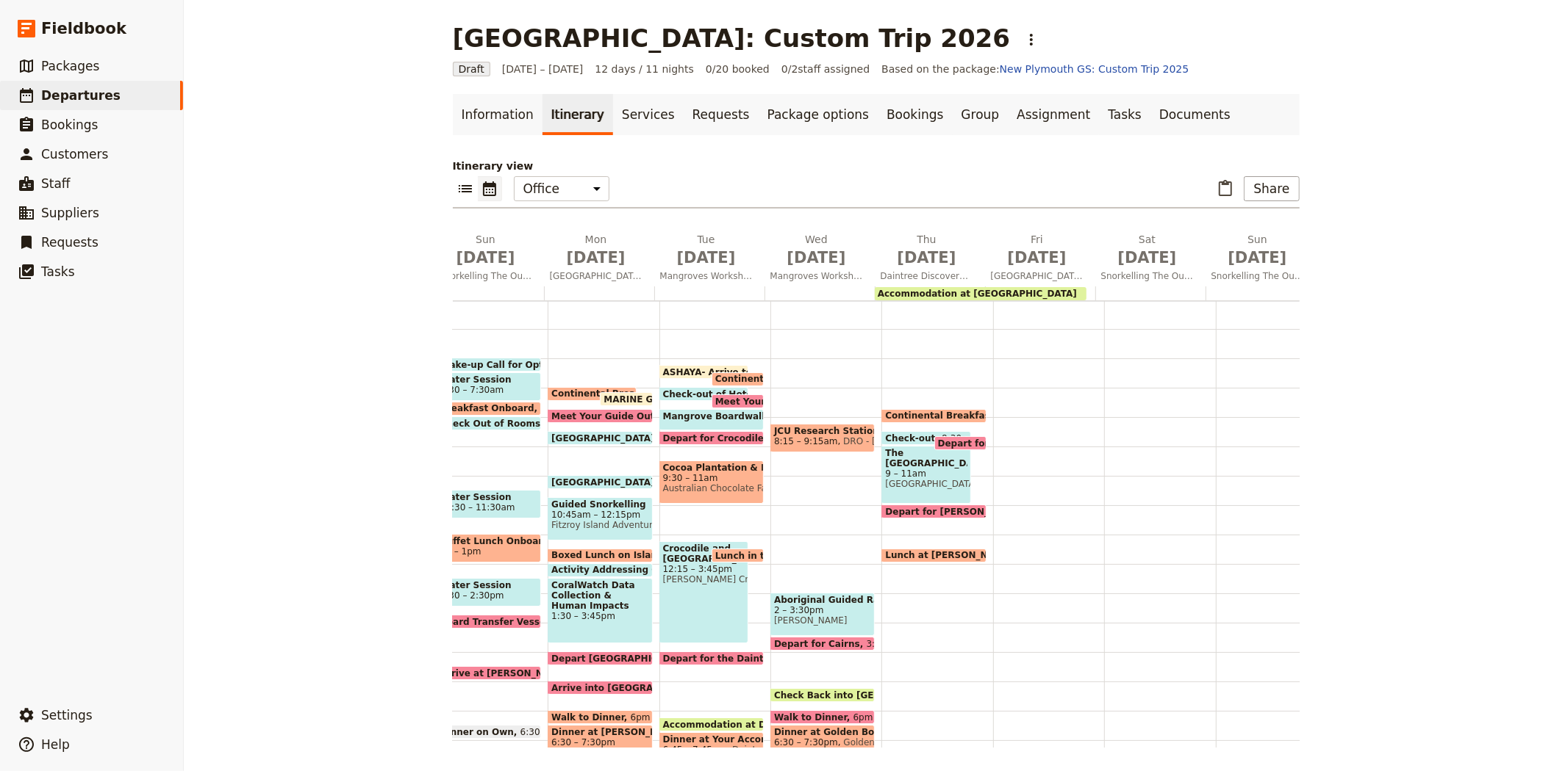
click at [827, 459] on div "JCU Research Station & Canopy Crane 8:15 – 9:15am DRO - Daintree Rainforest Obs…" at bounding box center [825, 534] width 111 height 705
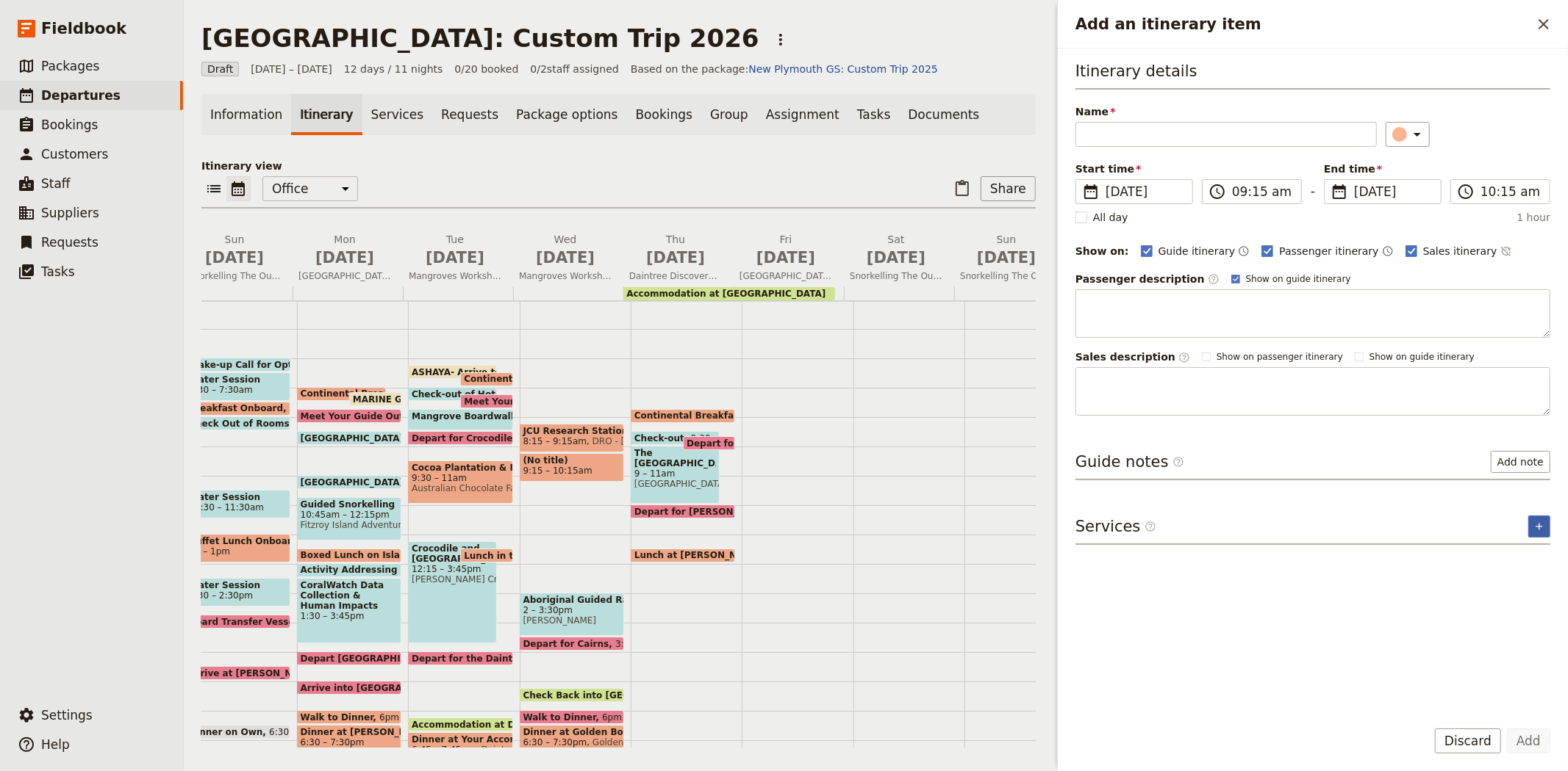
click at [1540, 523] on icon "Add service inclusion" at bounding box center [1538, 526] width 11 height 11
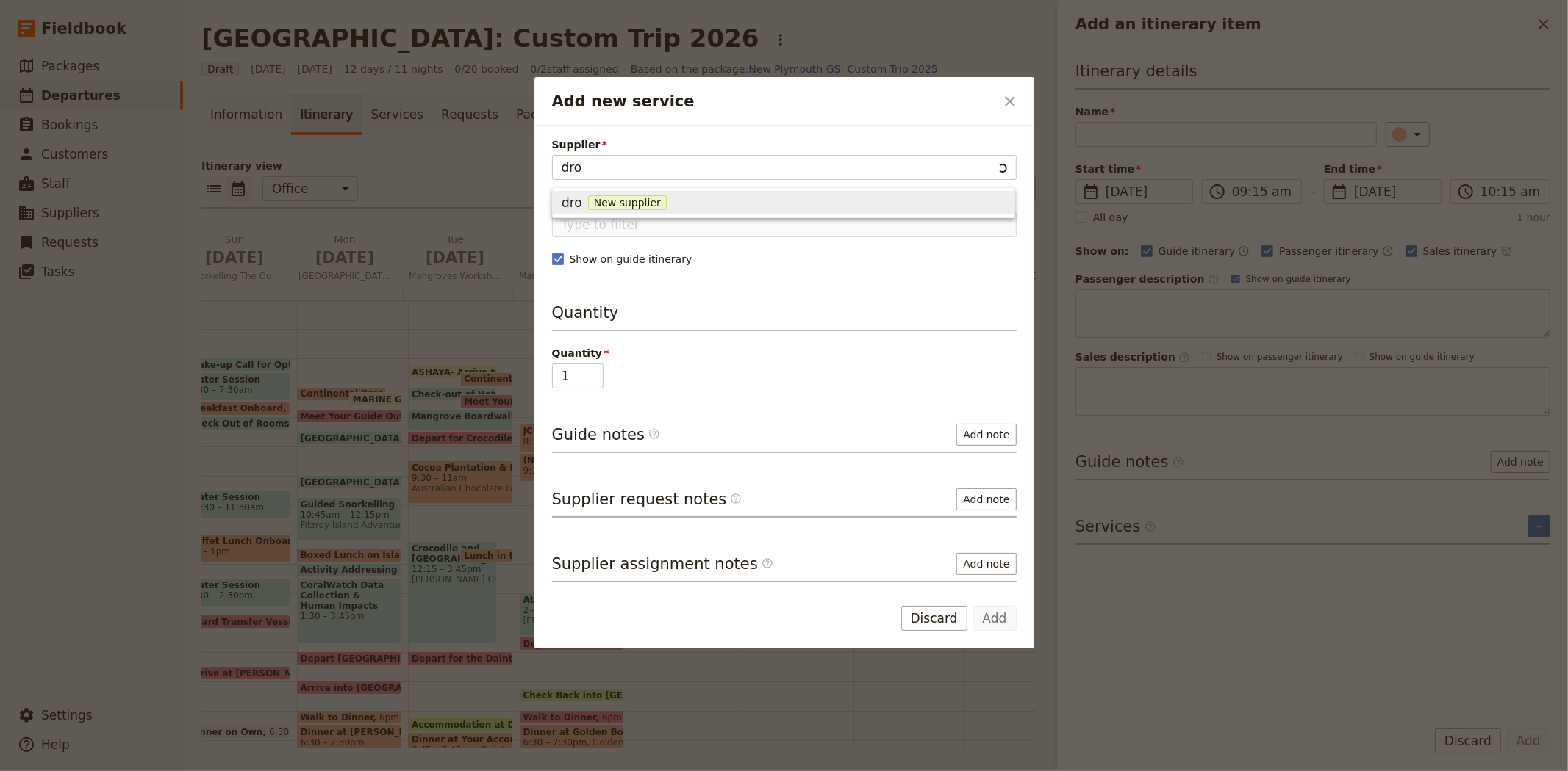
type input "dro"
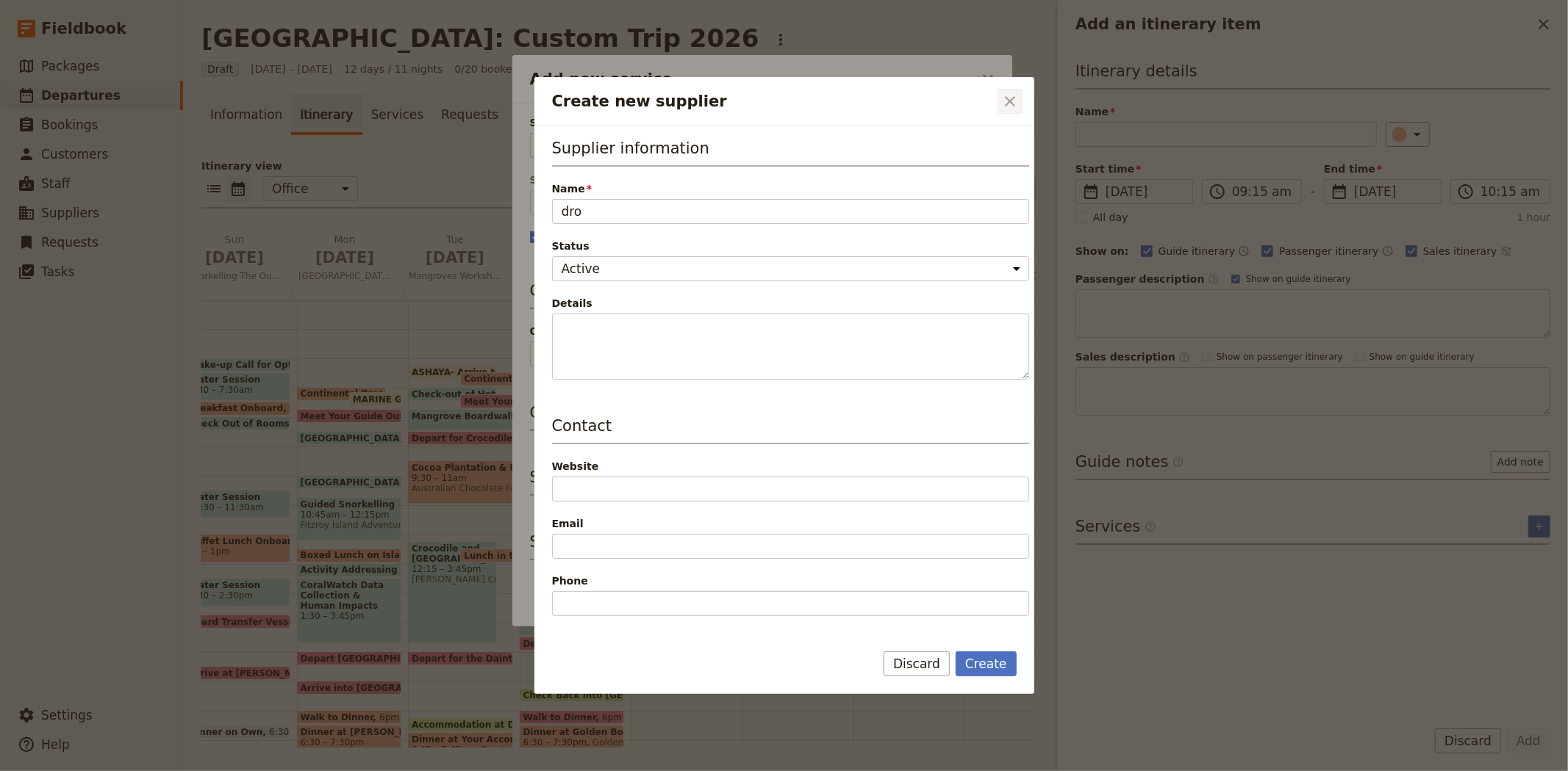
click at [1012, 92] on icon "Close dialog" at bounding box center [1009, 101] width 18 height 18
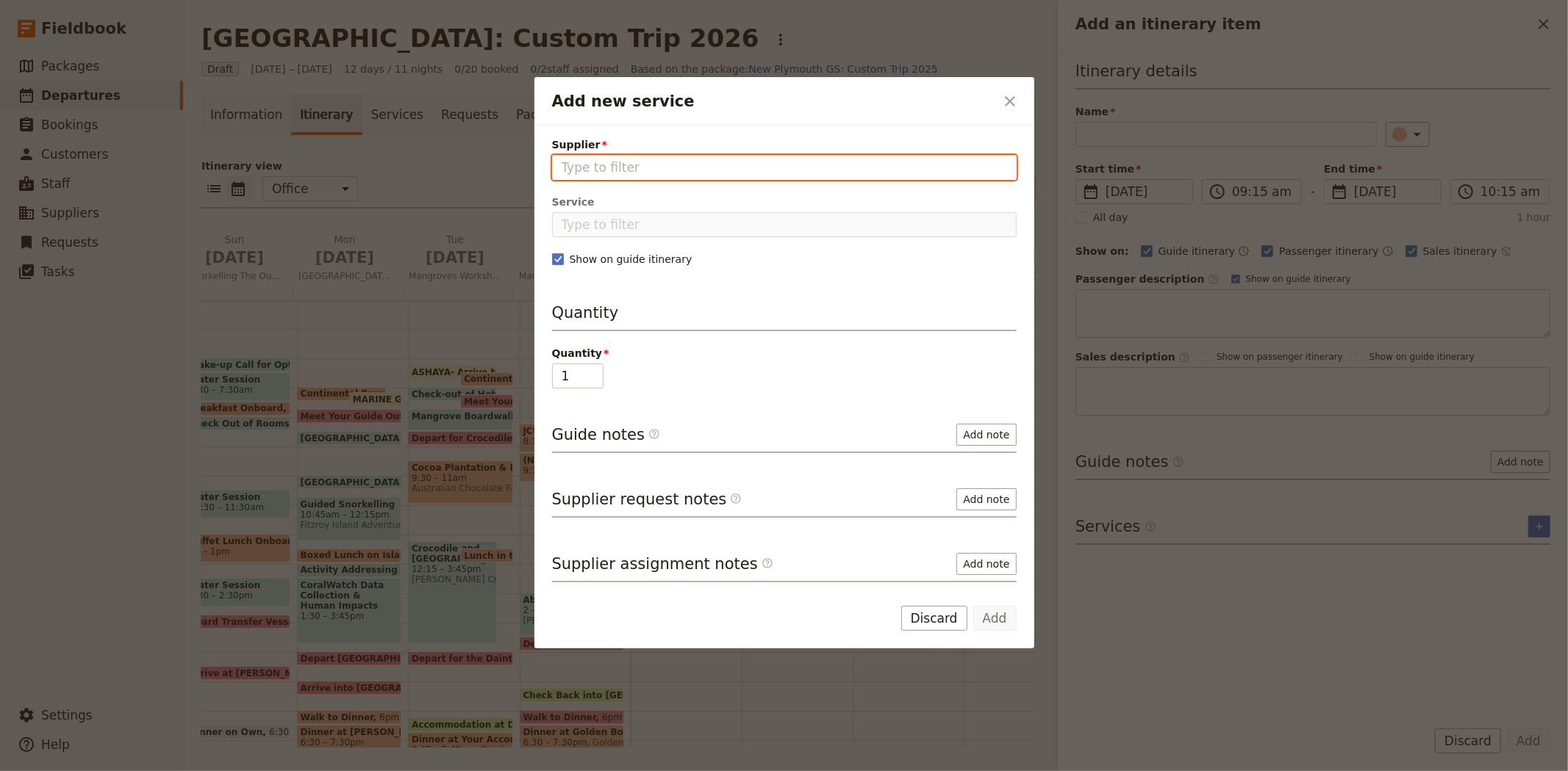
click at [601, 169] on input "Supplier" at bounding box center [784, 167] width 446 height 18
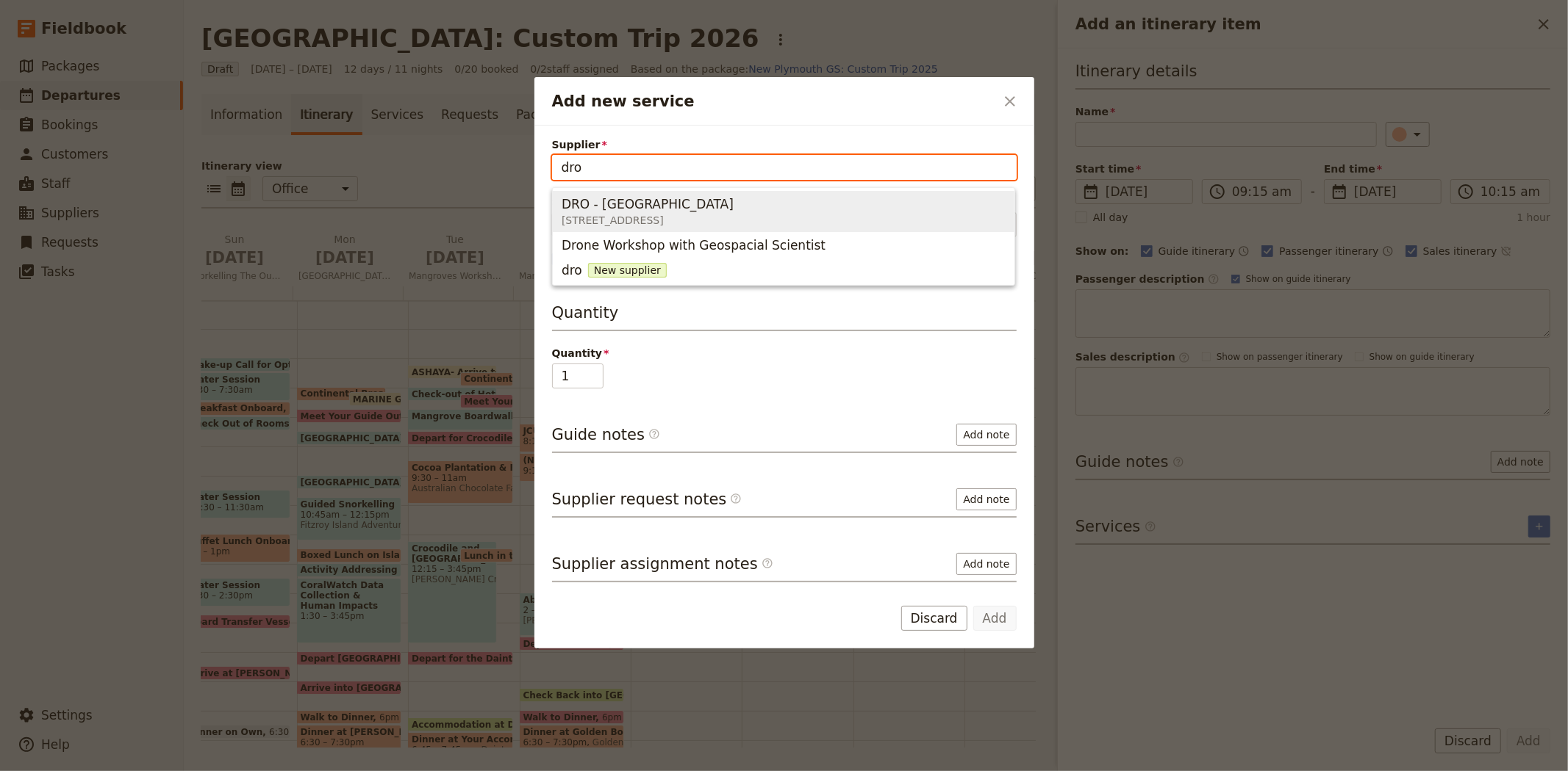
click at [605, 207] on span "DRO - Daintree Rainforest Observatory" at bounding box center [647, 204] width 172 height 18
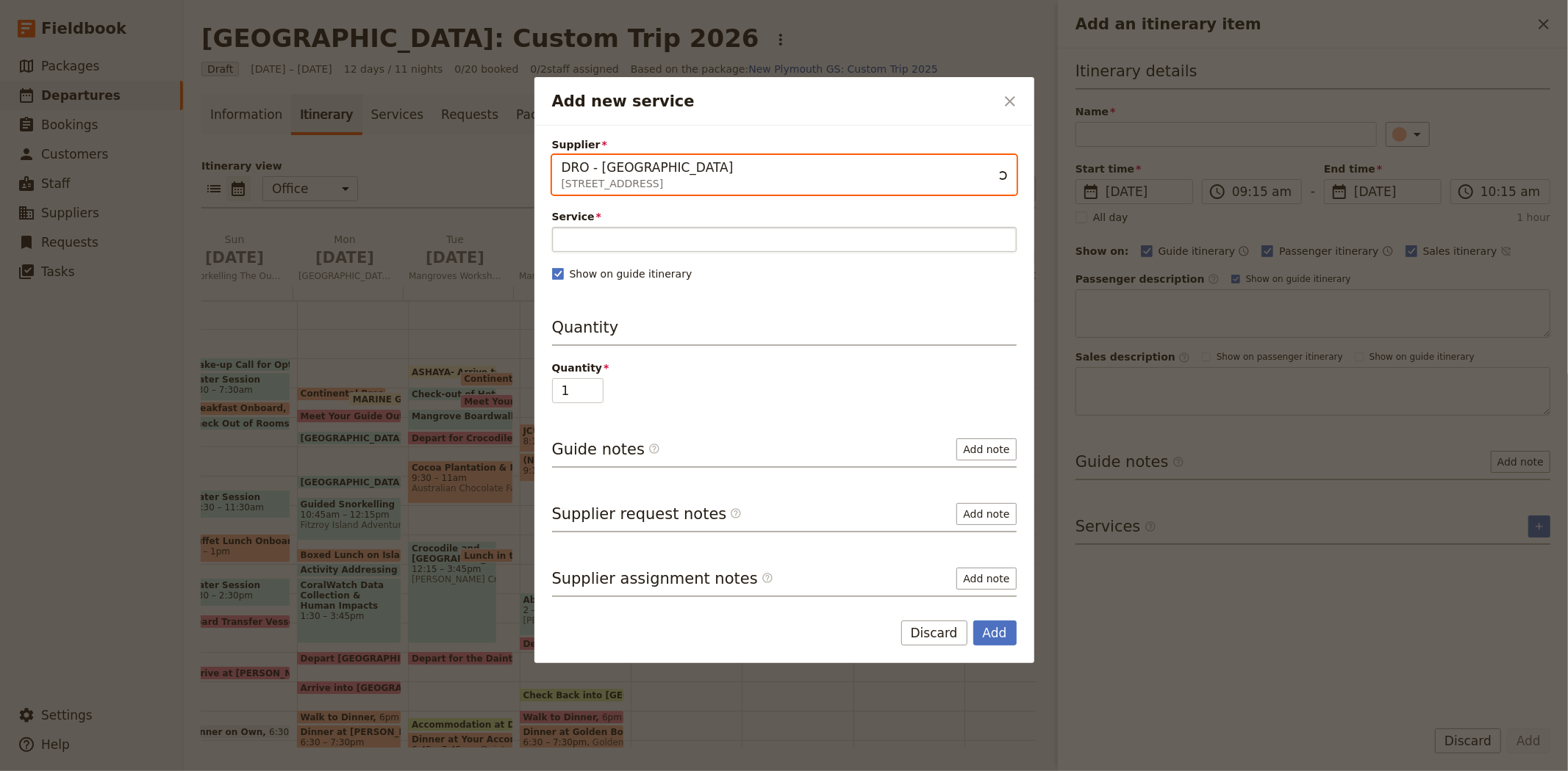
type input "DRO - Daintree Rainforest Observatory"
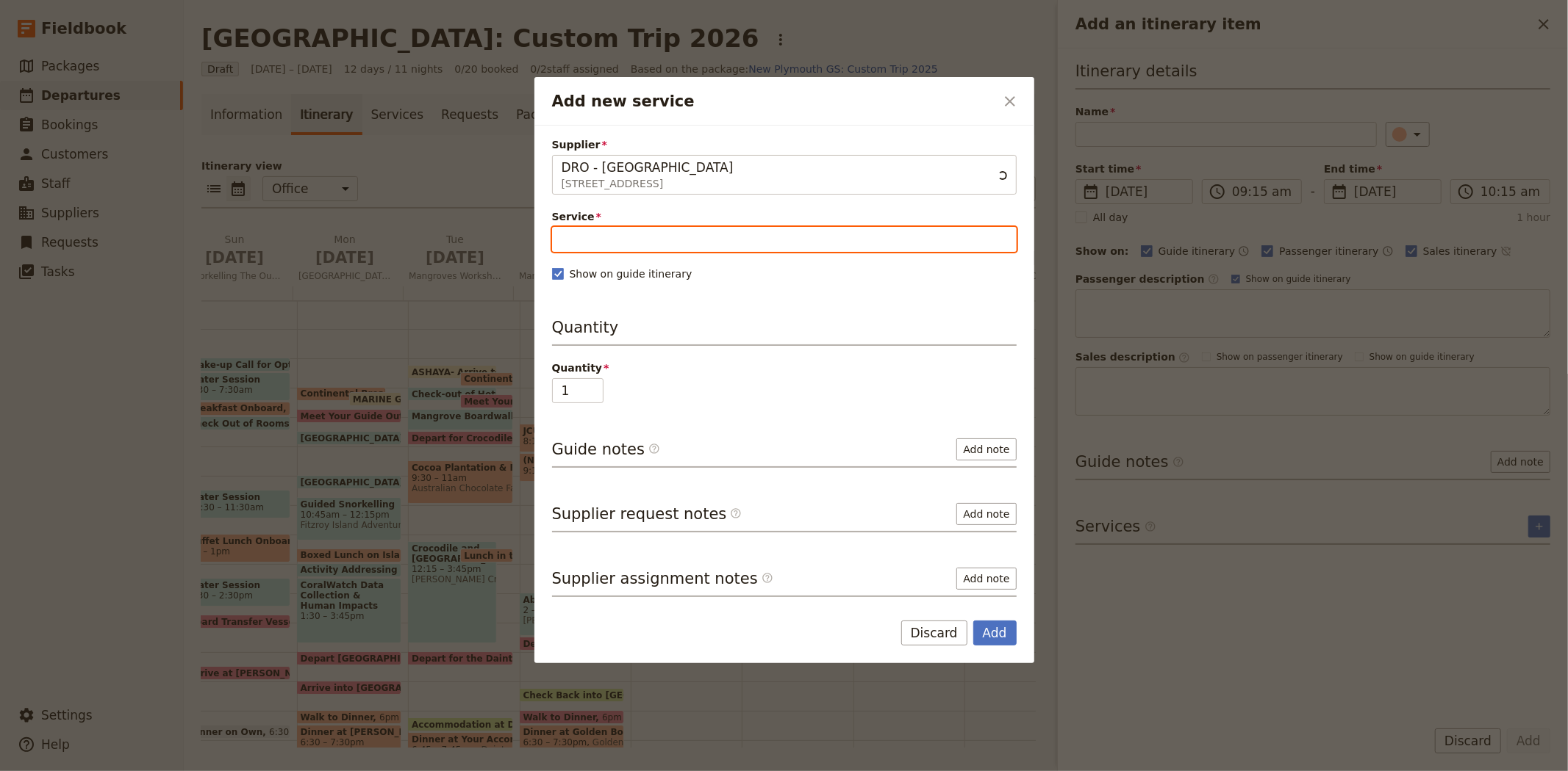
click at [611, 238] on input "Service" at bounding box center [784, 239] width 465 height 25
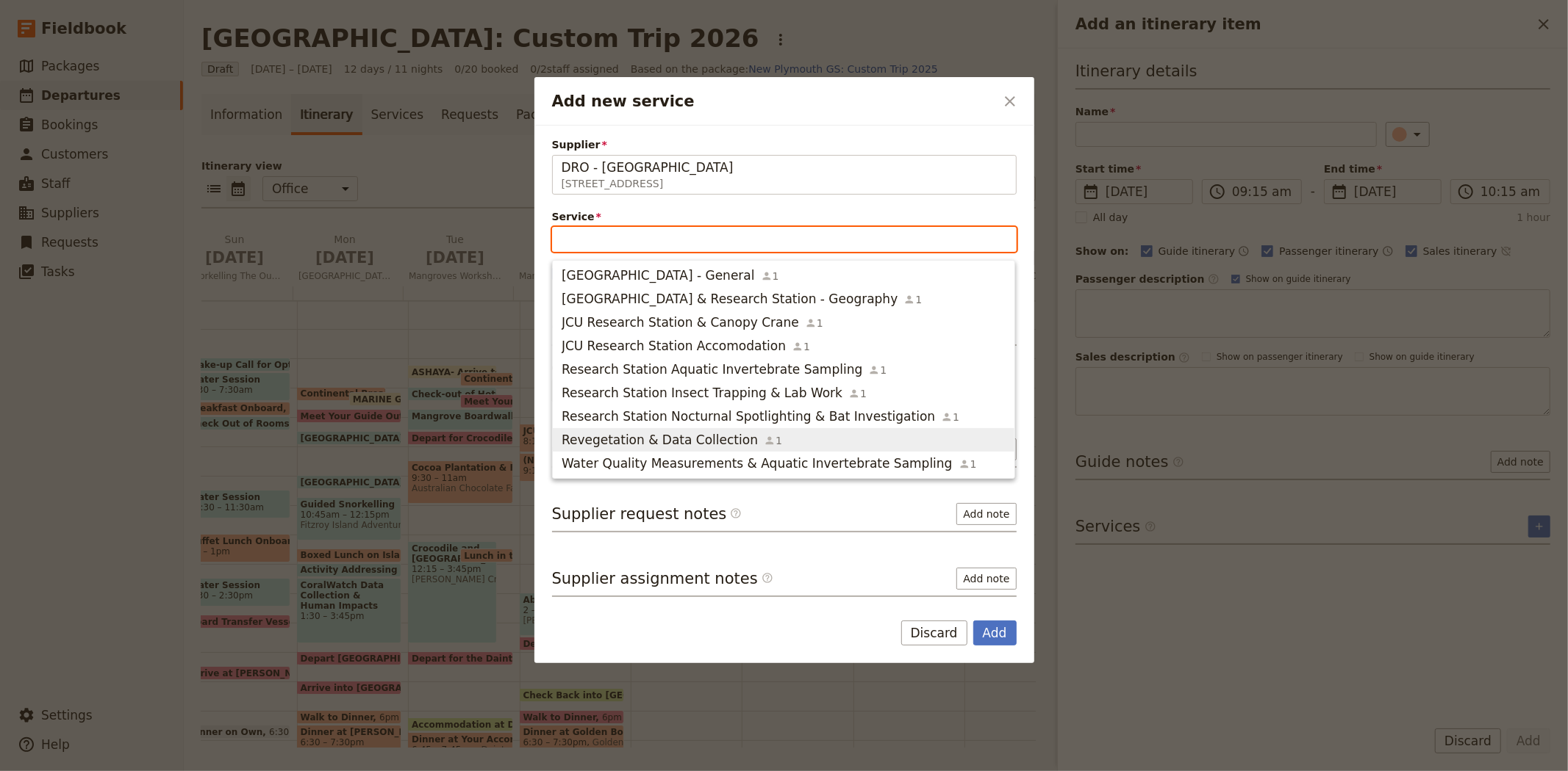
click at [664, 439] on span "Revegetation & Data Collection" at bounding box center [659, 439] width 196 height 18
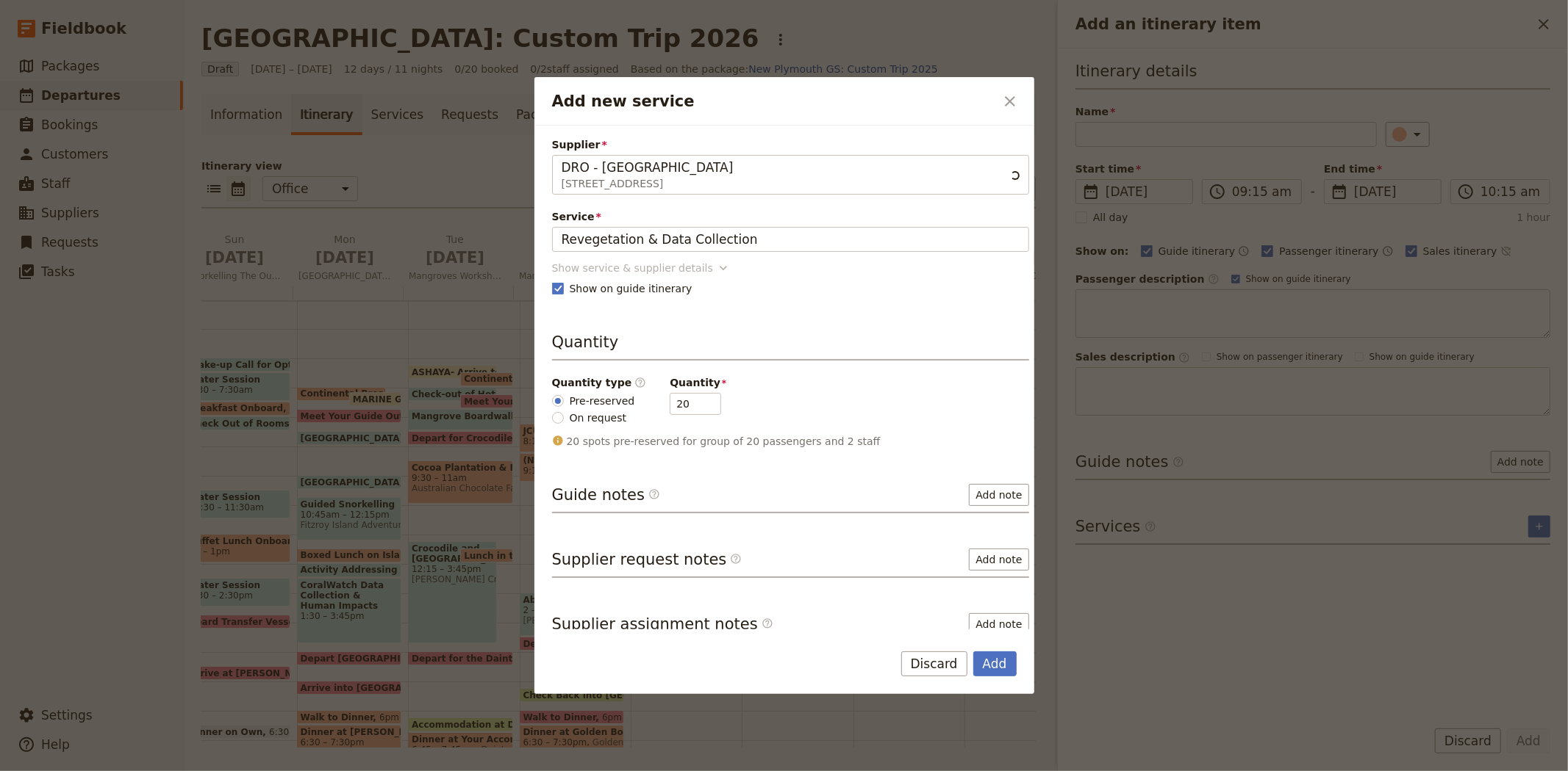
click at [603, 270] on div "Show service & supplier details" at bounding box center [632, 267] width 161 height 15
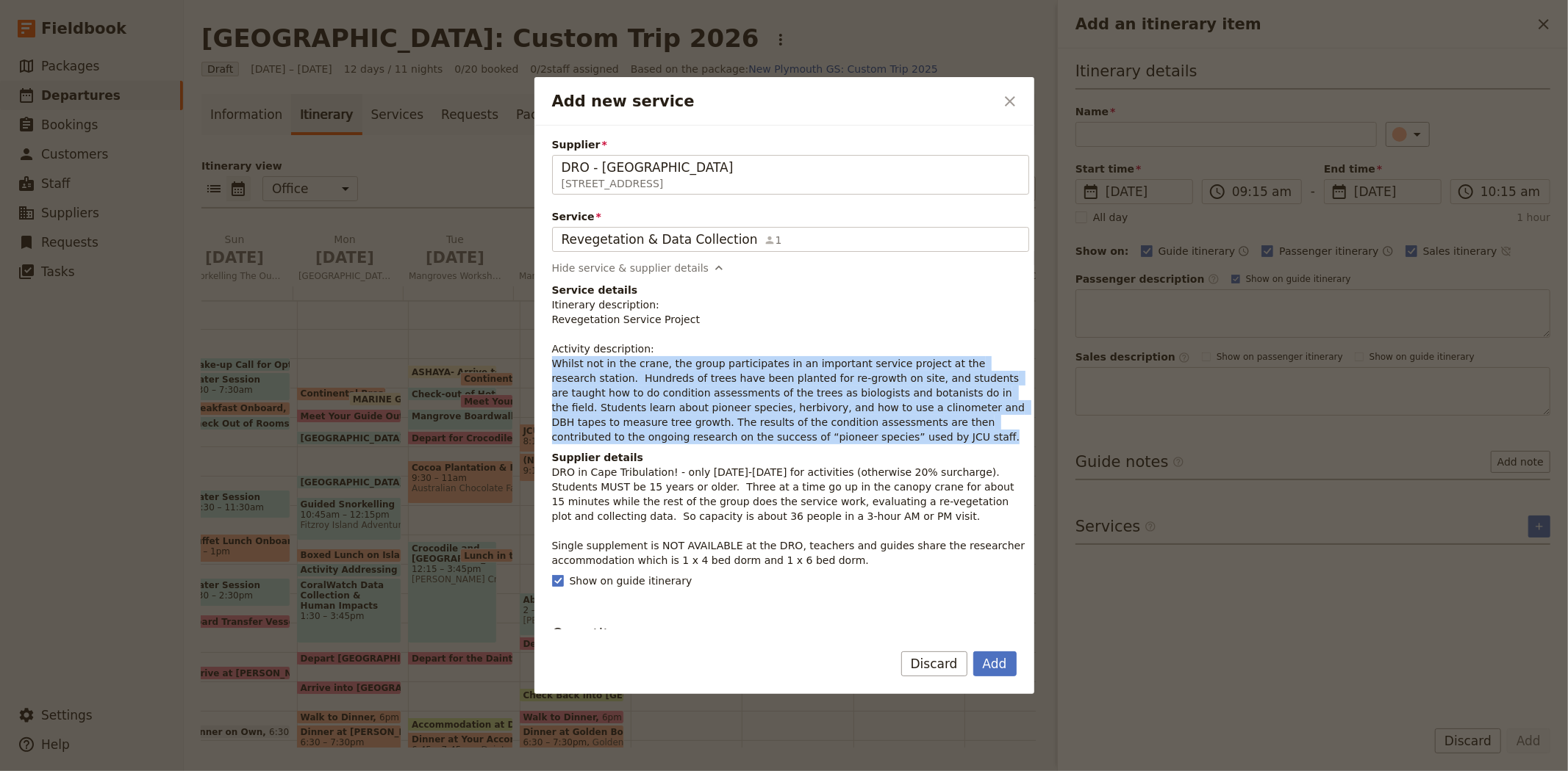
drag, startPoint x: 729, startPoint y: 436, endPoint x: 544, endPoint y: 368, distance: 197.1
click at [544, 368] on div "Supplier DRO - Daintree Rainforest Observatory 3701 Cape Tribulation Road, Cape…" at bounding box center [784, 377] width 500 height 504
copy p "Whilst not in the crane, the group participates in an important service project…"
click at [993, 658] on button "Add" at bounding box center [995, 664] width 44 height 25
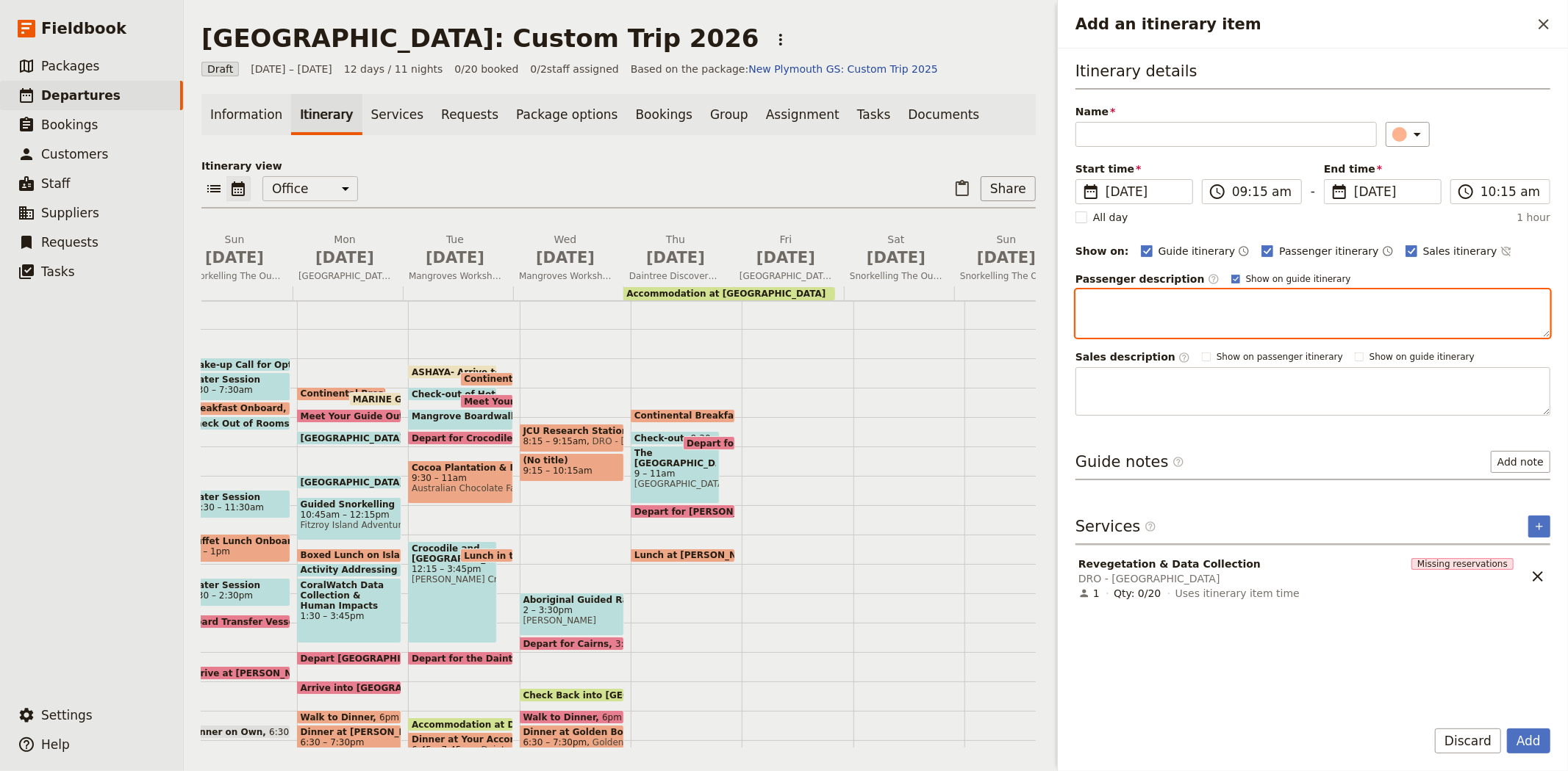
click at [1106, 301] on textarea "Add an itinerary item" at bounding box center [1312, 313] width 475 height 48
paste textarea "Whilst not in the crane, the group participates in an important service project…"
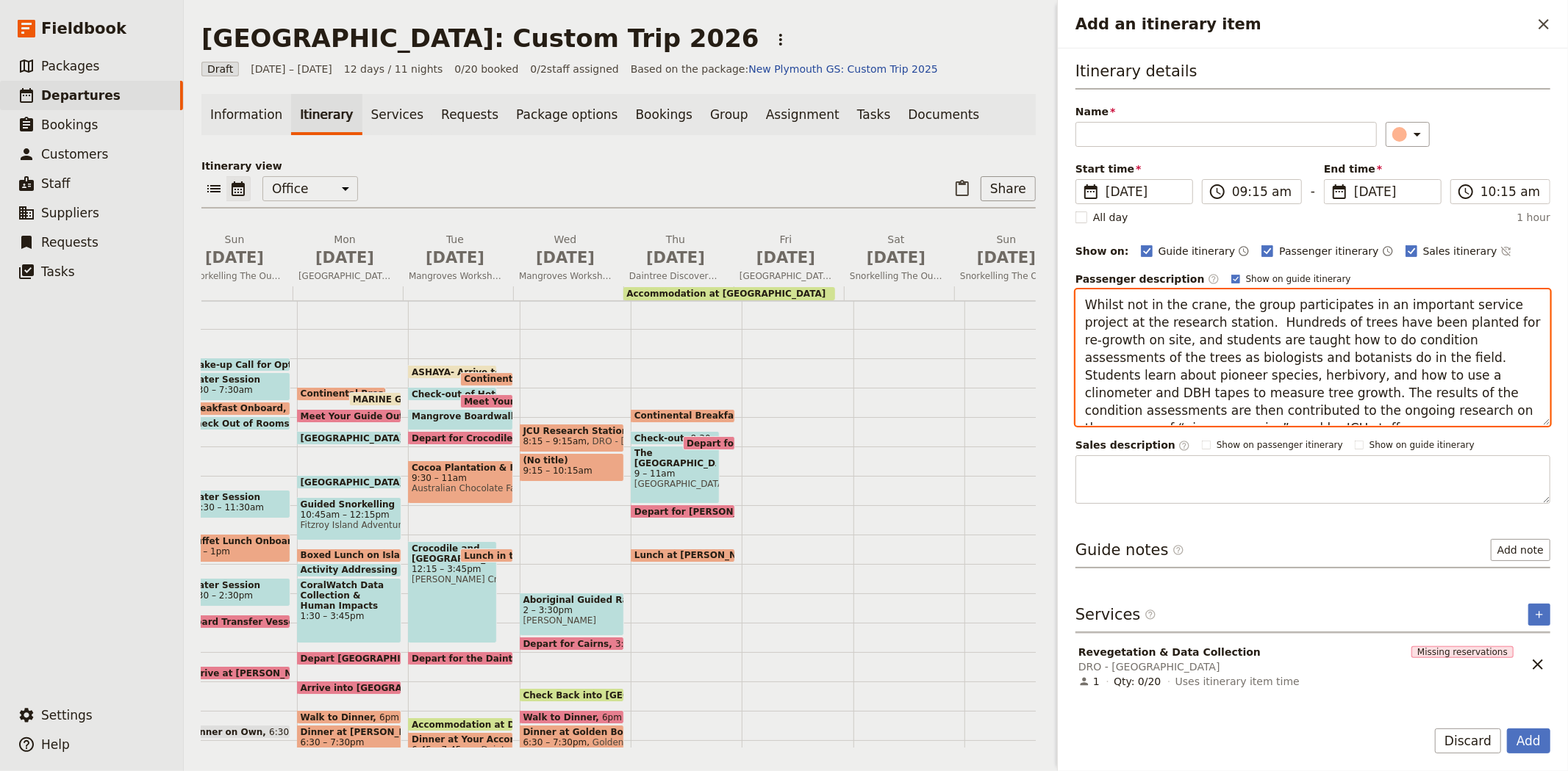
type textarea "Whilst not in the crane, the group participates in an important service project…"
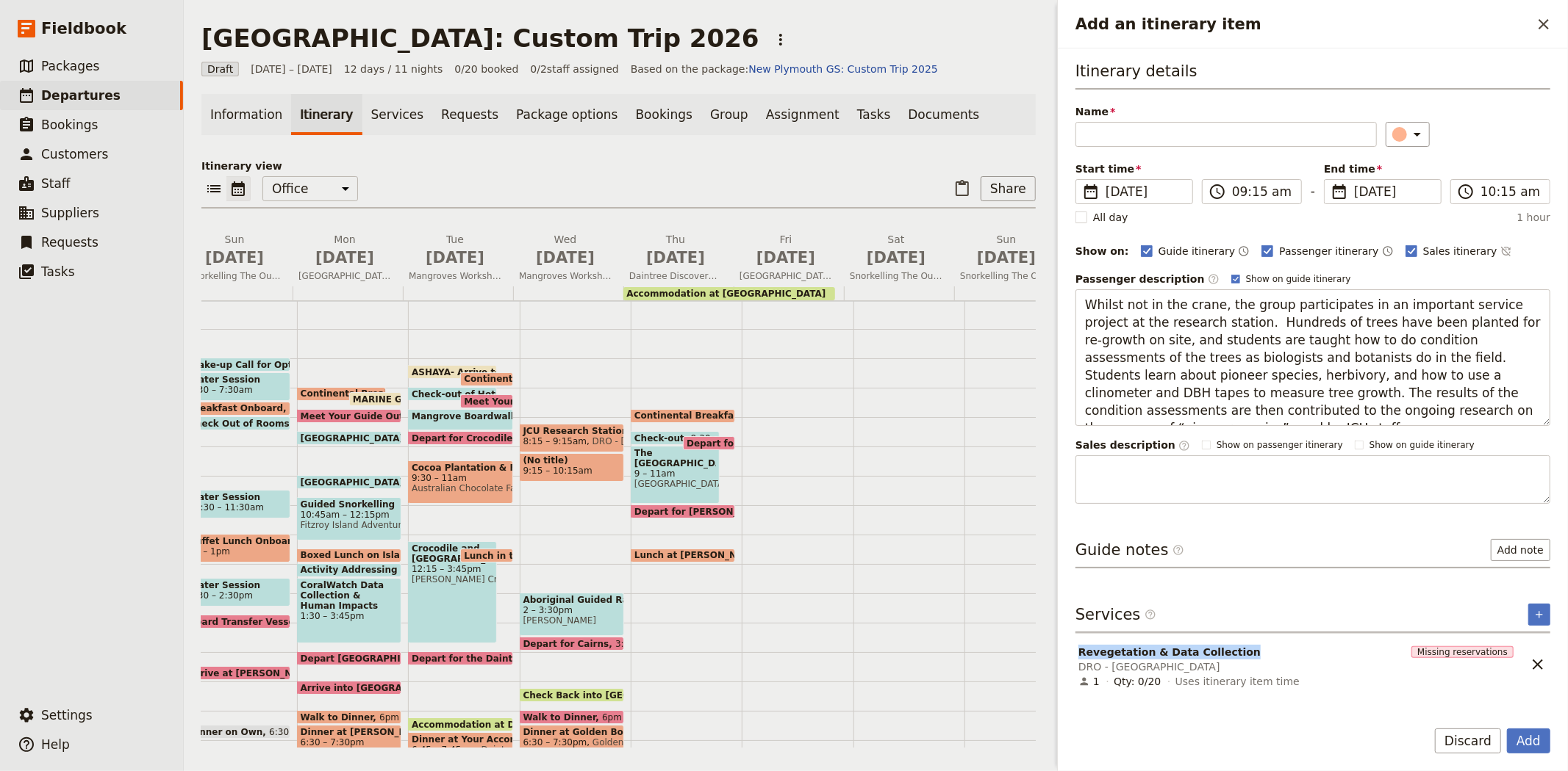
drag, startPoint x: 1228, startPoint y: 654, endPoint x: 1079, endPoint y: 650, distance: 149.1
click at [1079, 650] on div "Revegetation & Data Collection DRO - Daintree Rainforest Observatory" at bounding box center [1242, 659] width 330 height 32
copy span "Revegetation & Data Collection"
click at [1103, 134] on input "Name" at bounding box center [1226, 134] width 301 height 25
paste input "Revegetation & Data Collection"
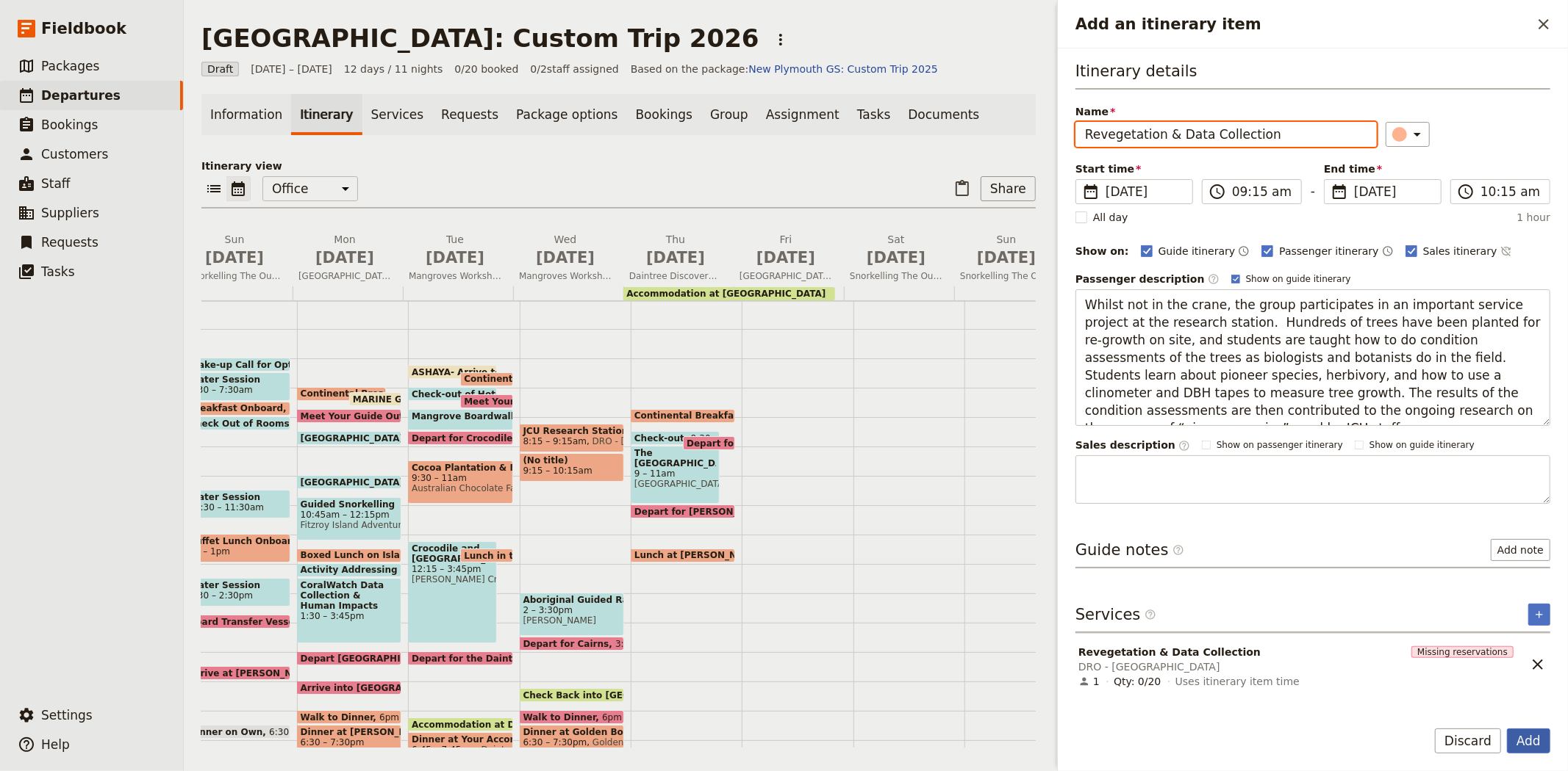
type input "Revegetation & Data Collection"
click at [1520, 738] on button "Add" at bounding box center [1528, 741] width 44 height 25
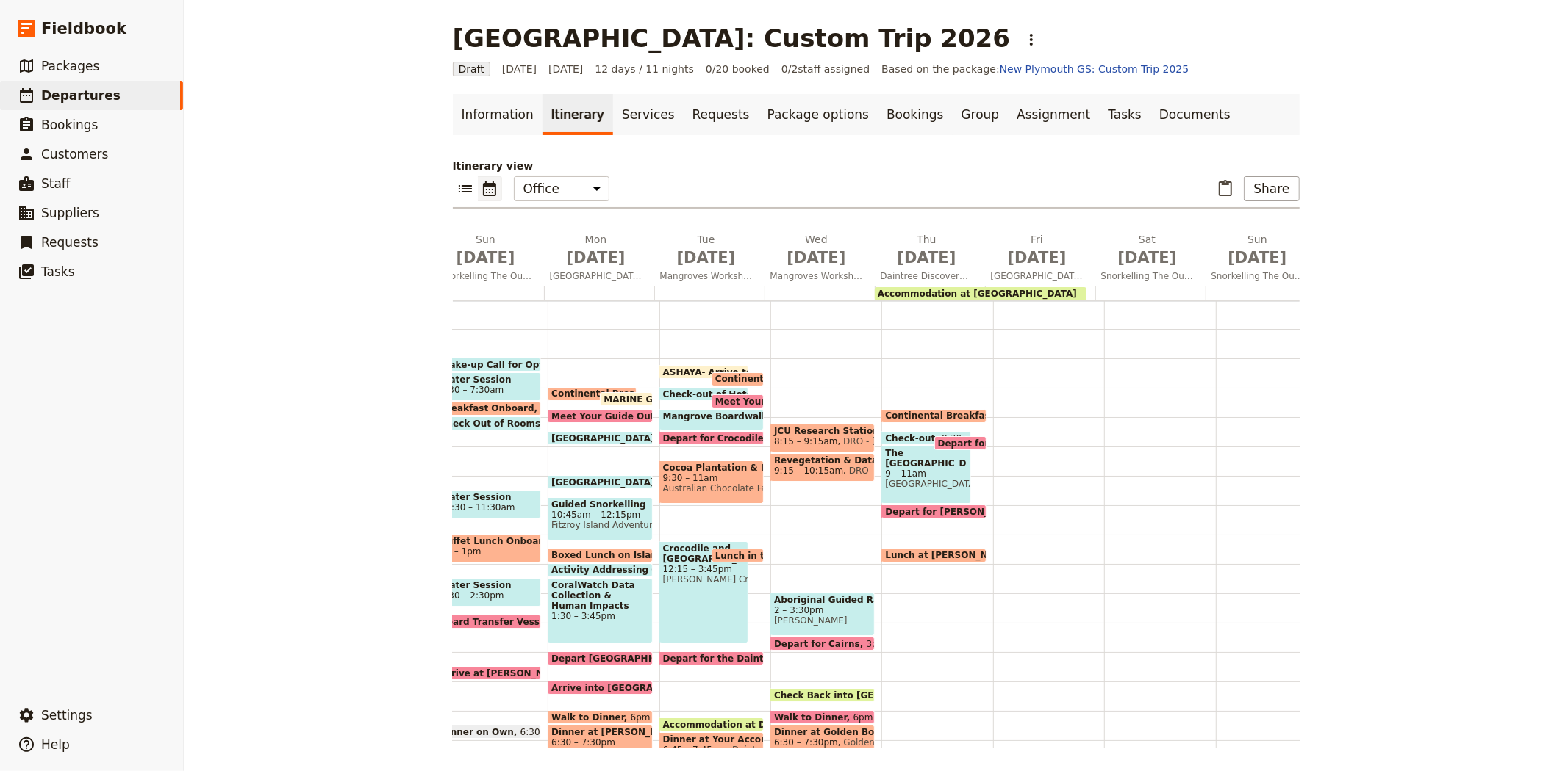
click at [805, 429] on span "JCU Research Station & Canopy Crane" at bounding box center [822, 431] width 97 height 10
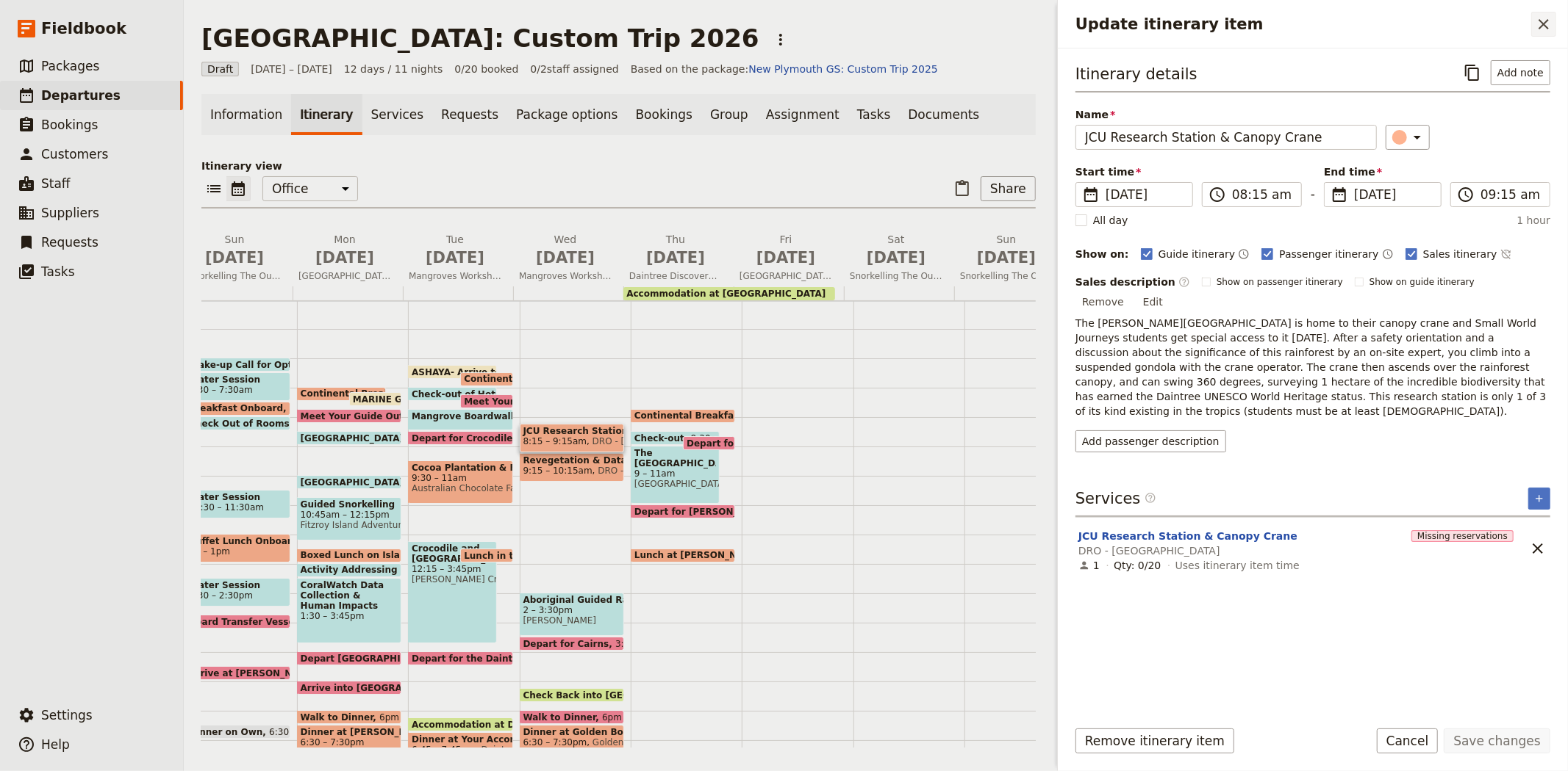
click at [1539, 23] on icon "Close drawer" at bounding box center [1543, 24] width 18 height 18
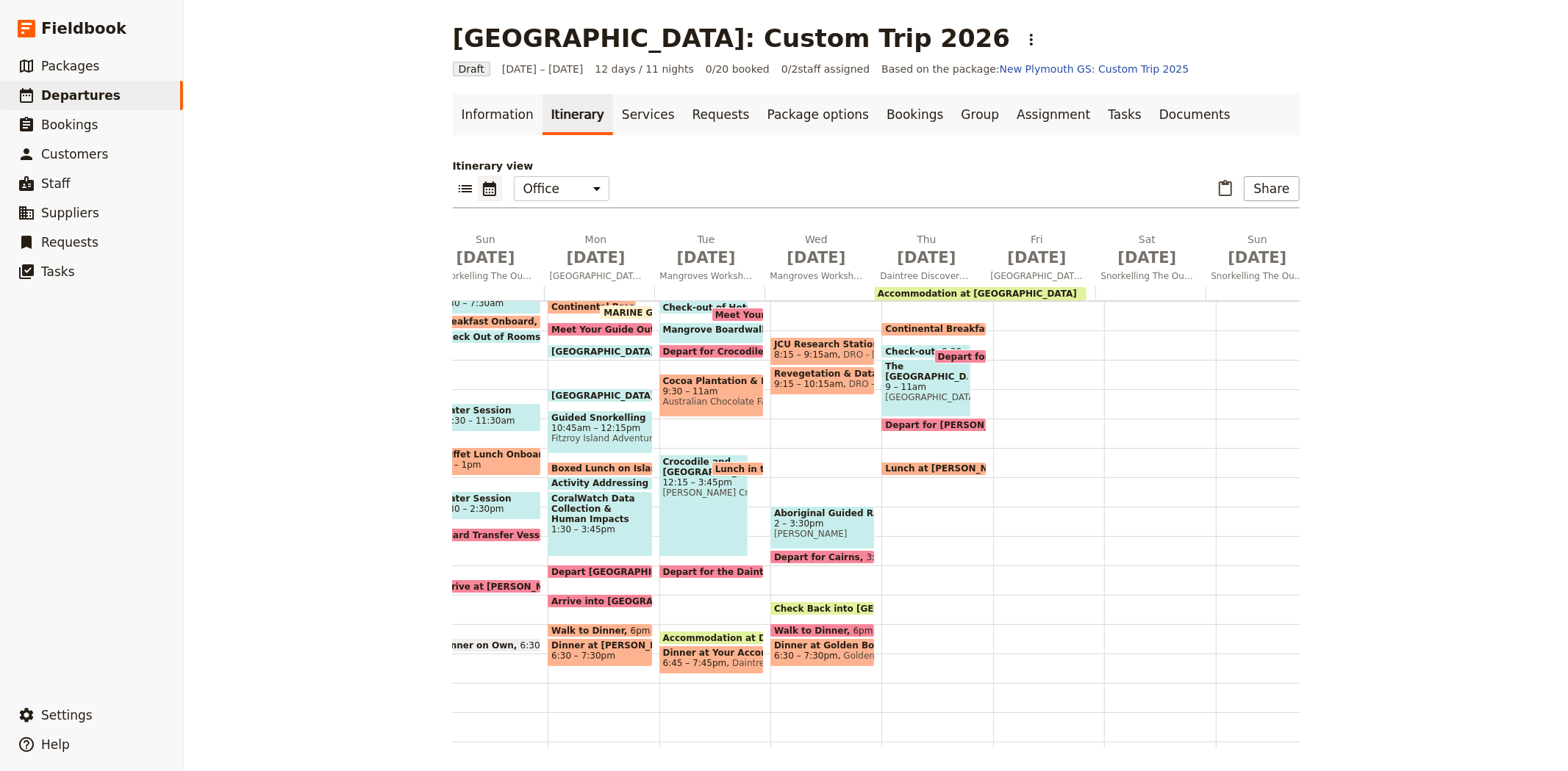
scroll to position [119, 0]
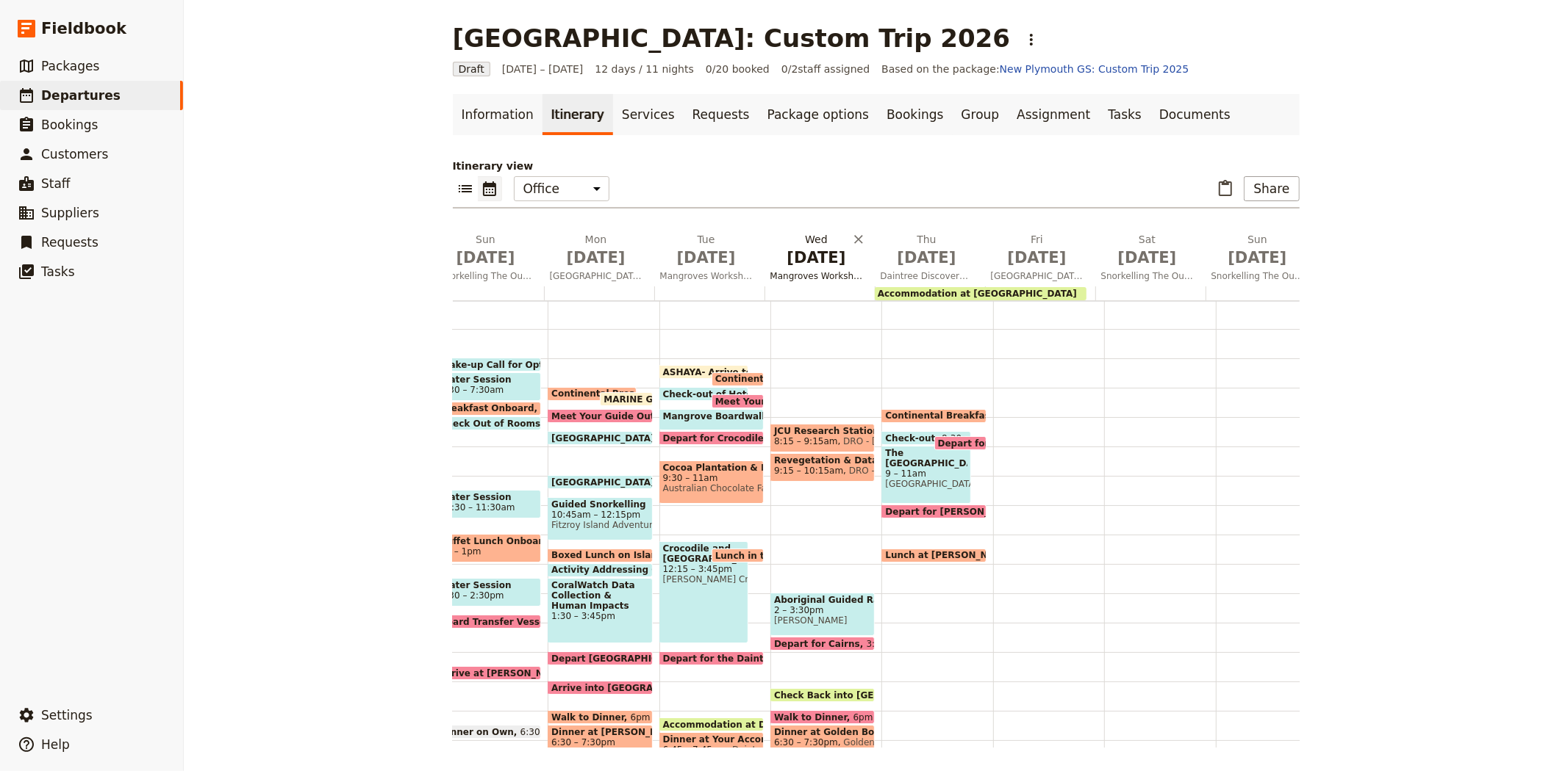
click at [801, 270] on span "Mangroves Workshop, [GEOGRAPHIC_DATA], Rainforest Swimming Hole & Daintree Rain…" at bounding box center [816, 276] width 105 height 11
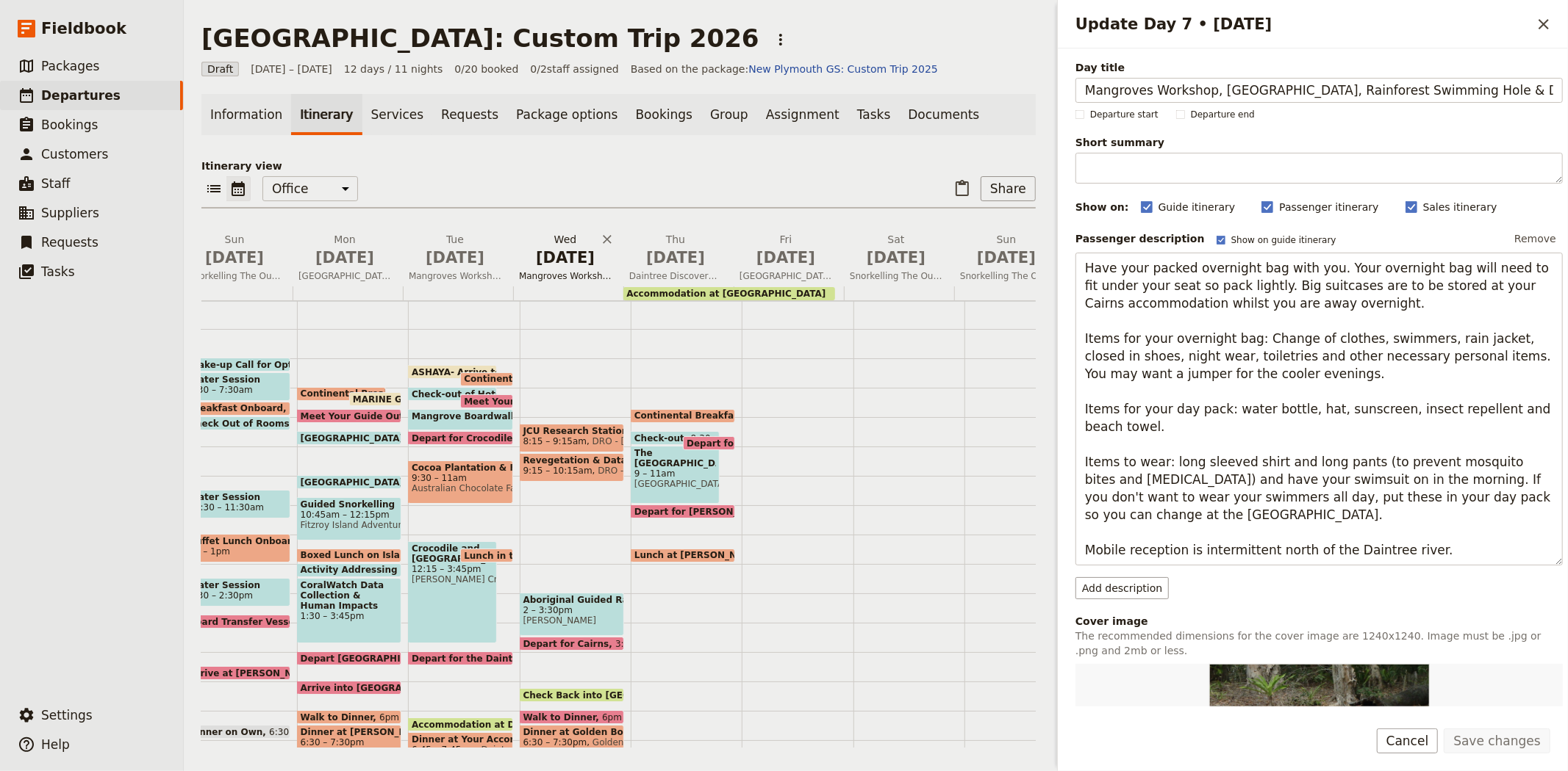
scroll to position [0, 113]
click at [586, 436] on span "DRO - Daintree Rainforest Observatory" at bounding box center [650, 441] width 127 height 10
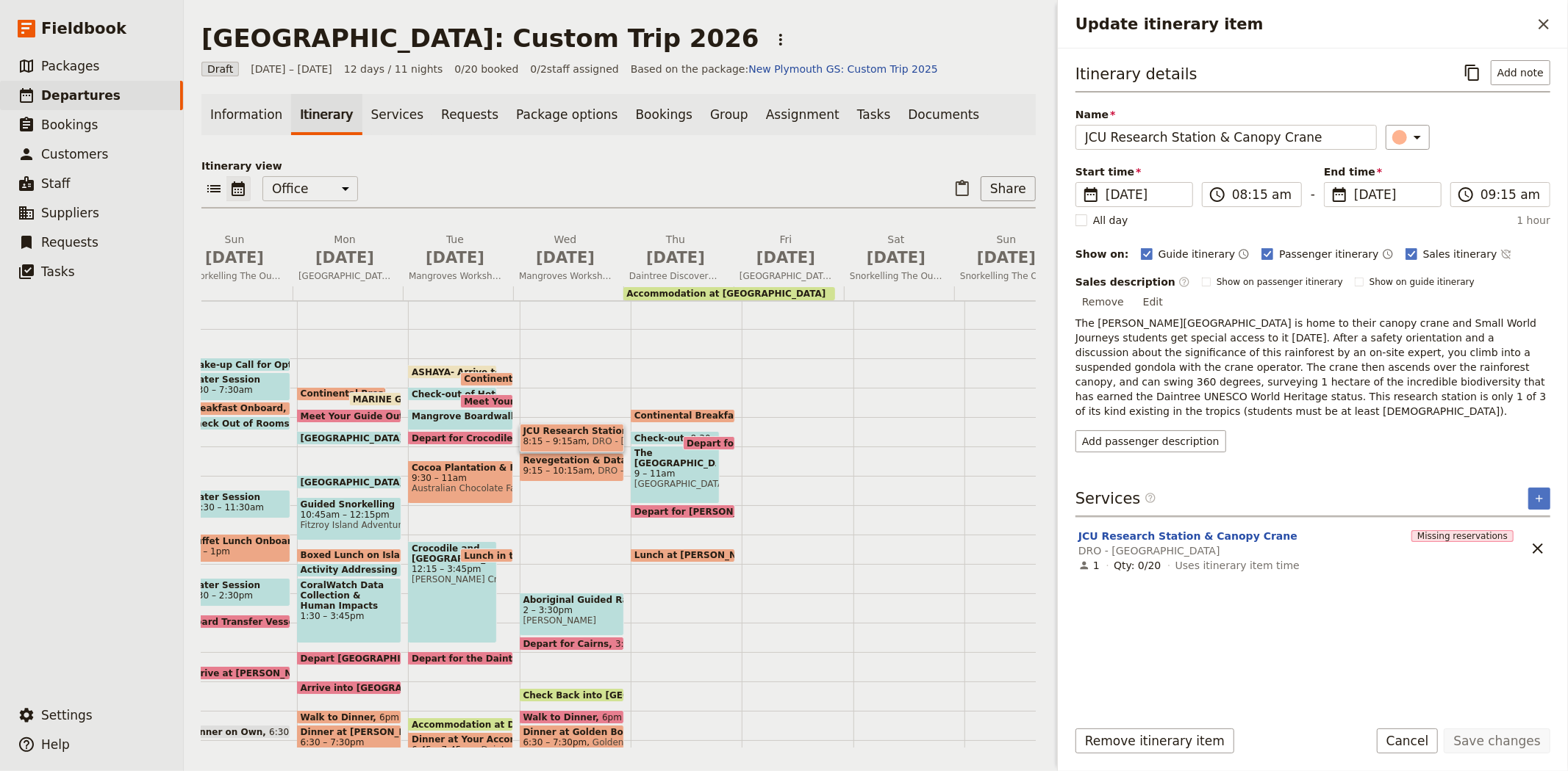
scroll to position [0, 0]
click at [573, 465] on span "9:15 – 10:15am" at bounding box center [557, 470] width 69 height 10
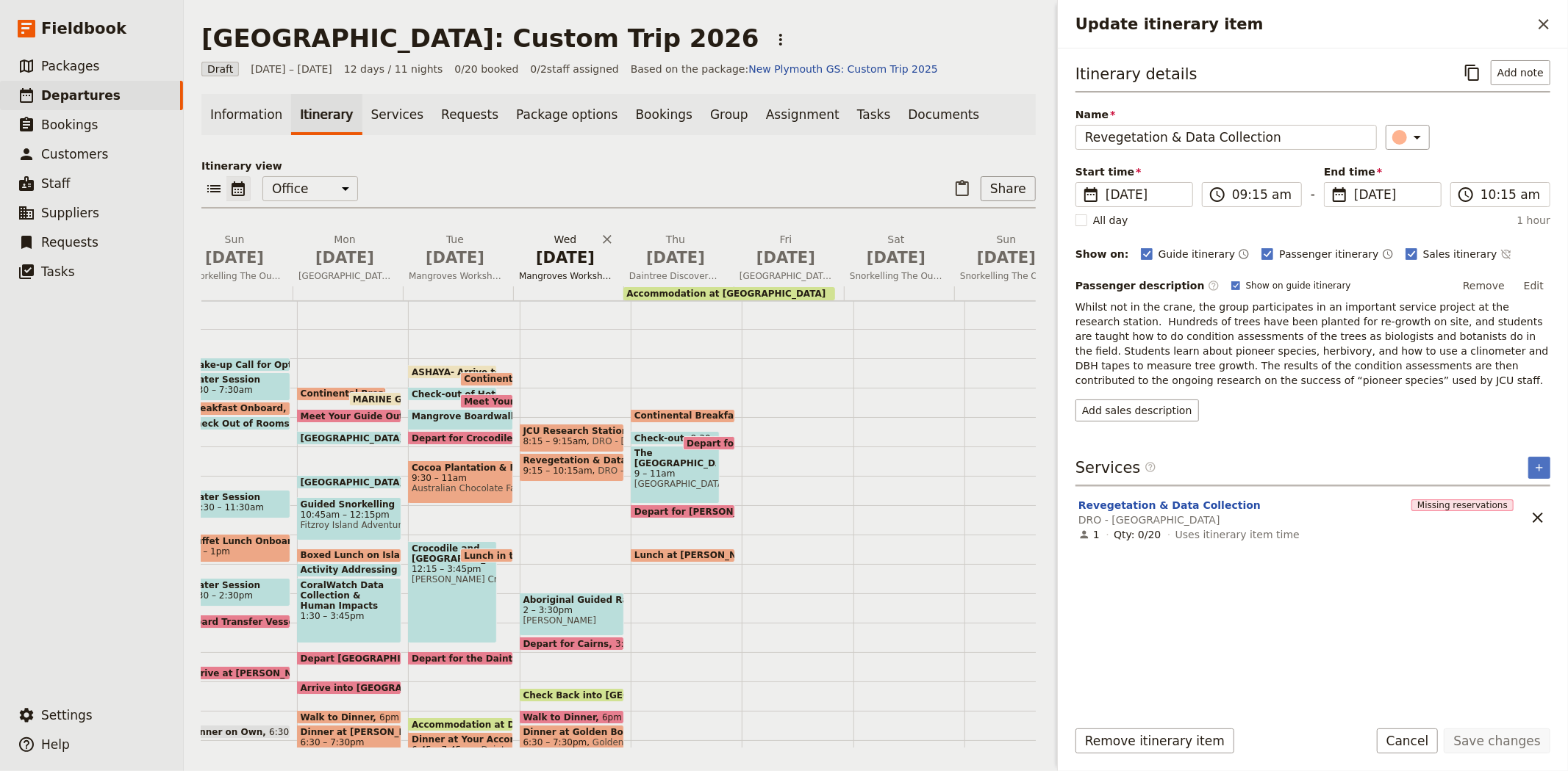
click at [561, 247] on span "Jul 8" at bounding box center [565, 258] width 93 height 22
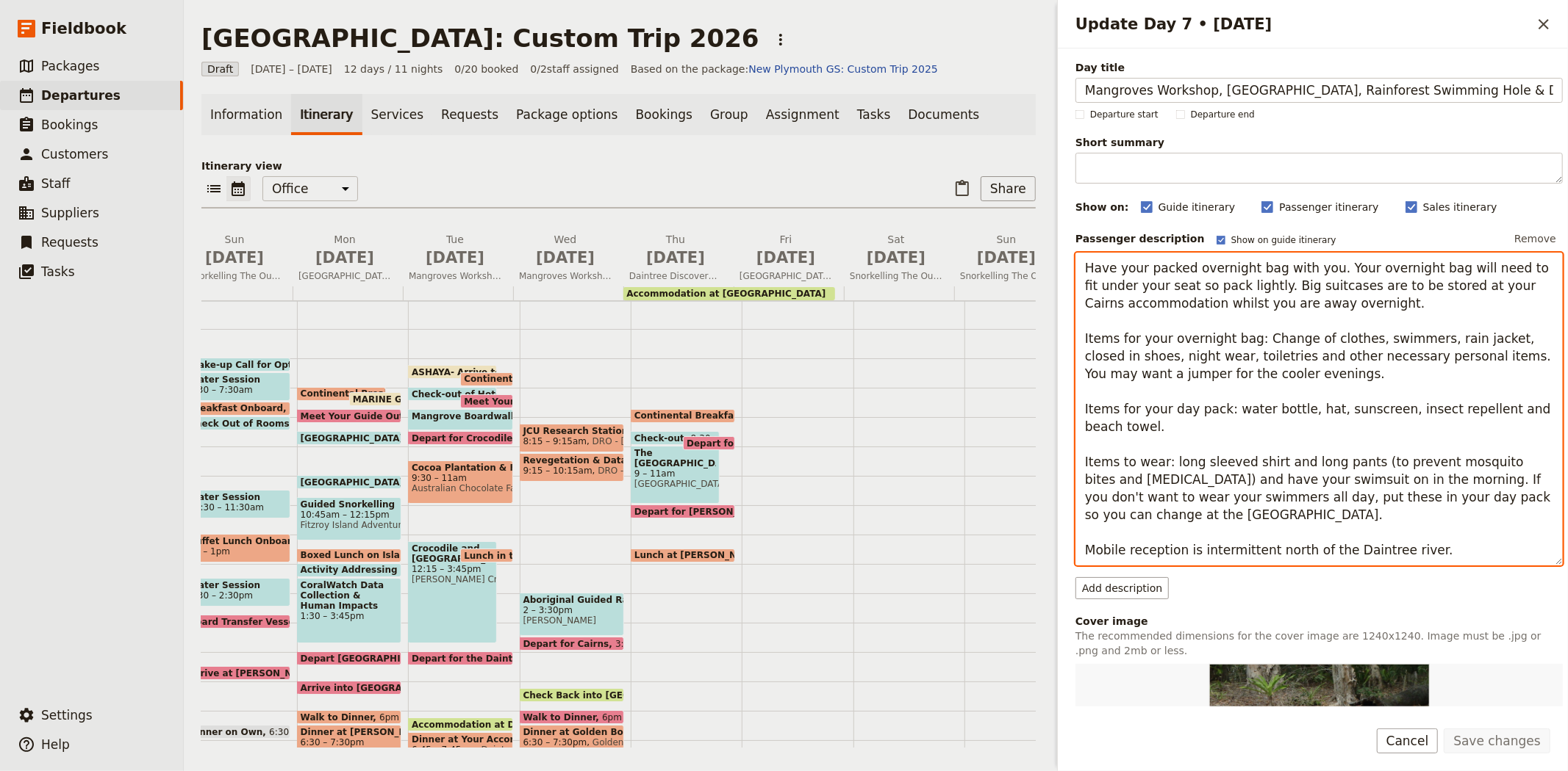
drag, startPoint x: 1420, startPoint y: 547, endPoint x: 1083, endPoint y: 250, distance: 449.2
click at [1083, 250] on div "Passenger description Show on guide itinerary Remove Have your packed overnight…" at bounding box center [1318, 397] width 487 height 338
click at [466, 258] on span "Jul 7" at bounding box center [455, 258] width 93 height 22
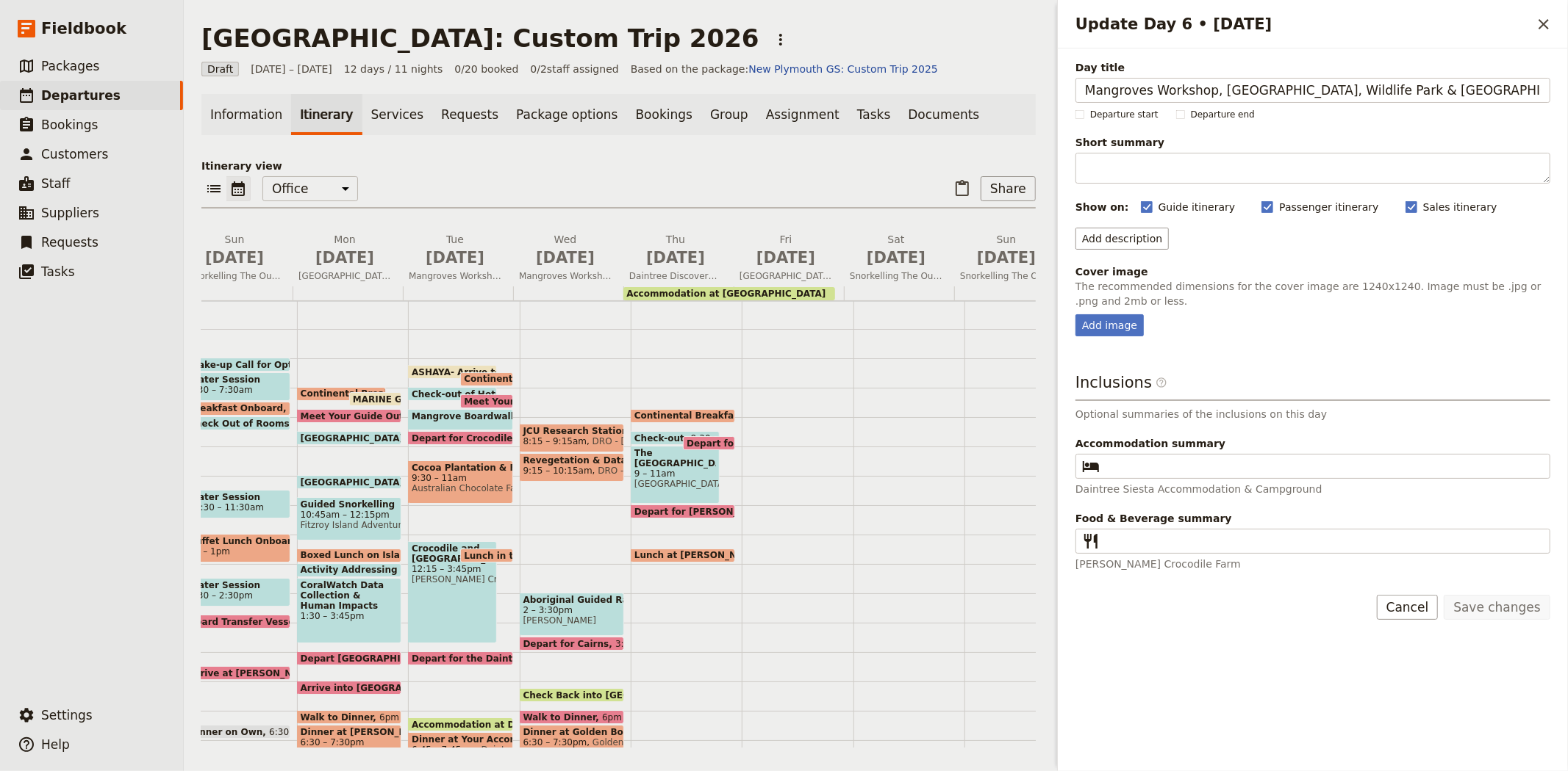
scroll to position [0, 41]
click at [1123, 241] on button "Add description" at bounding box center [1122, 238] width 93 height 22
click at [1174, 277] on span "Passenger description is included on the passenger itinerary and the guide itin…" at bounding box center [1270, 282] width 371 height 11
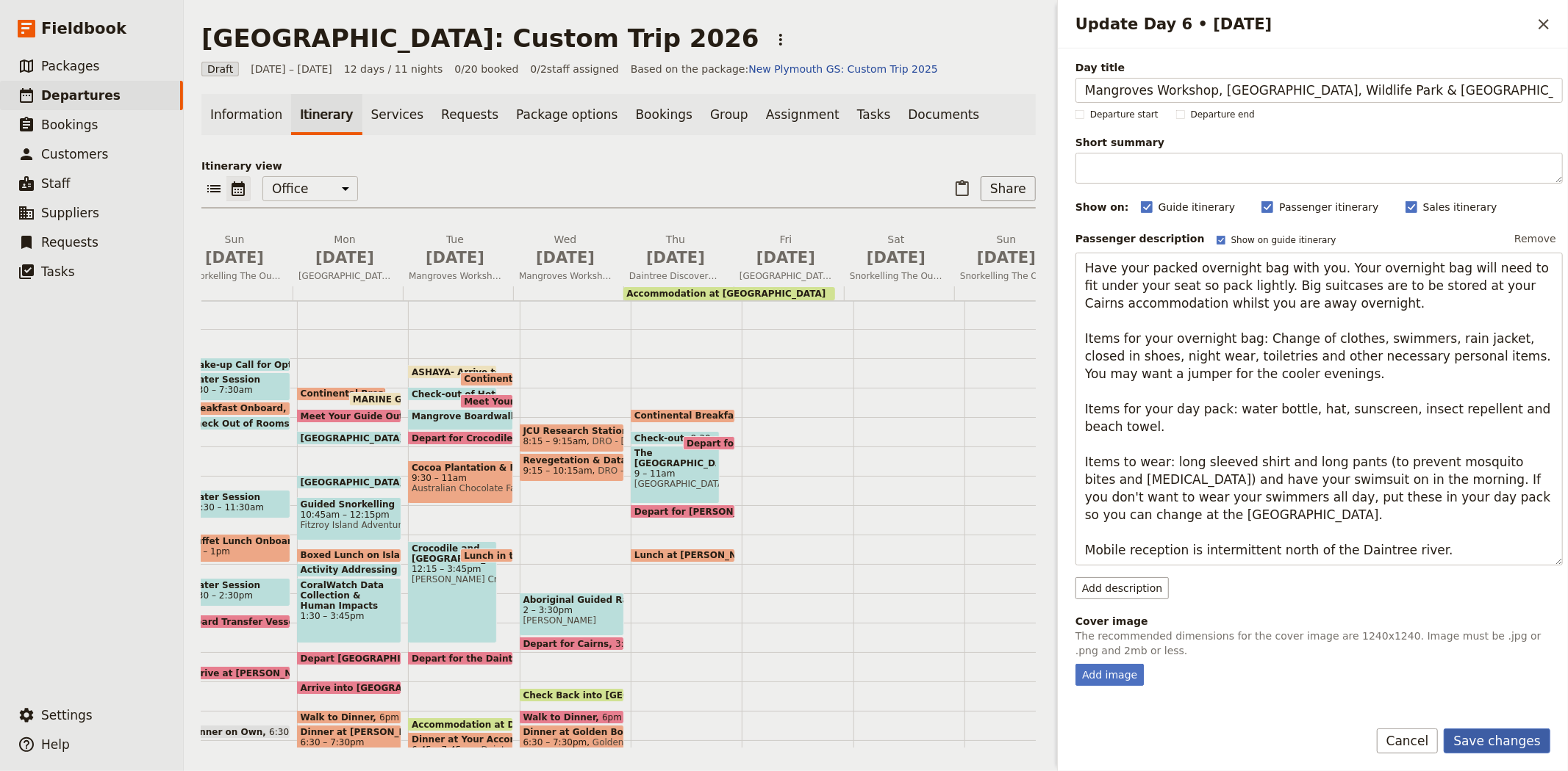
type textarea "Have your packed overnight bag with you. Your overnight bag will need to fit un…"
click at [1505, 745] on button "Save changes" at bounding box center [1496, 741] width 106 height 25
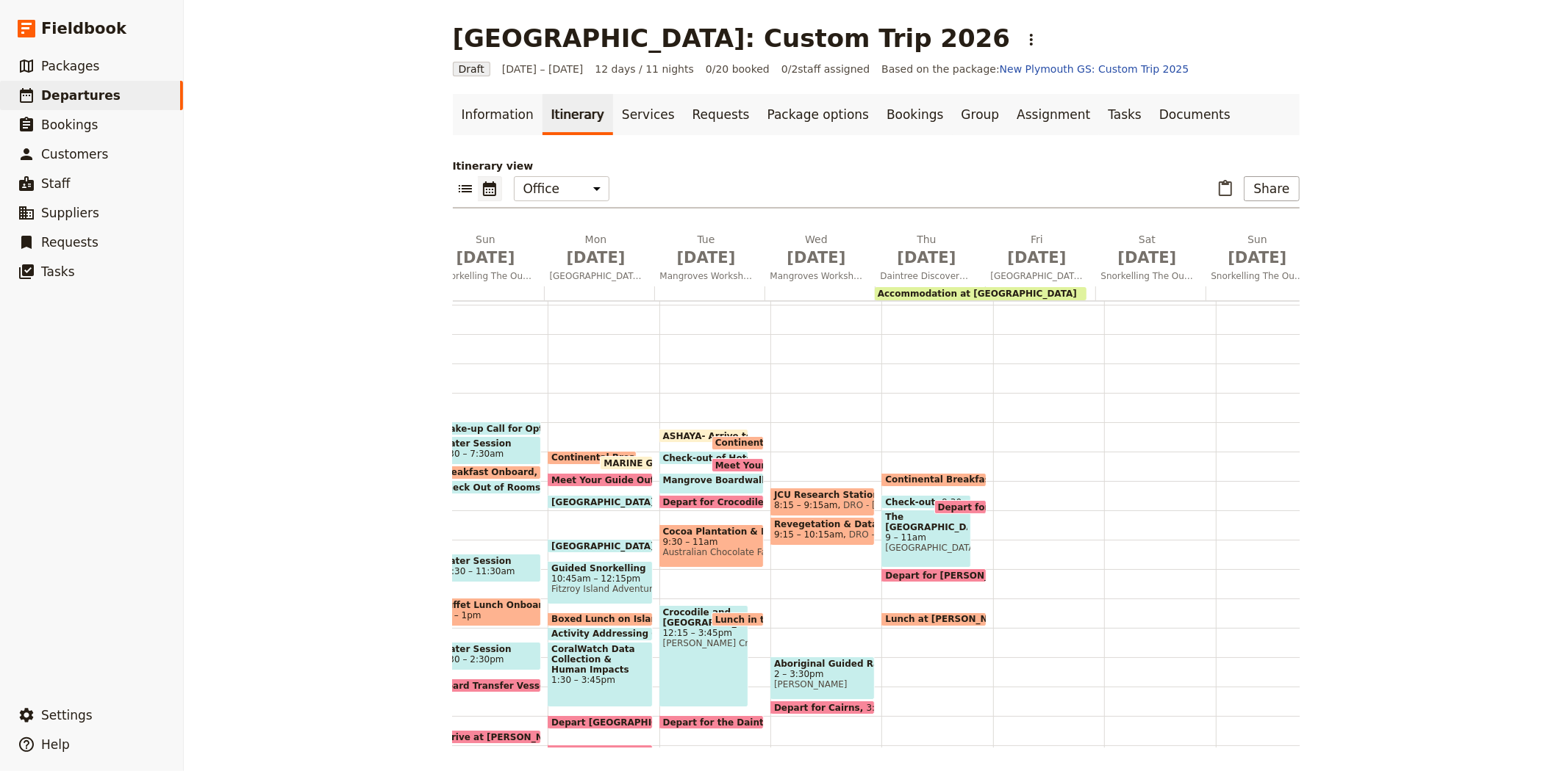
scroll to position [37, 0]
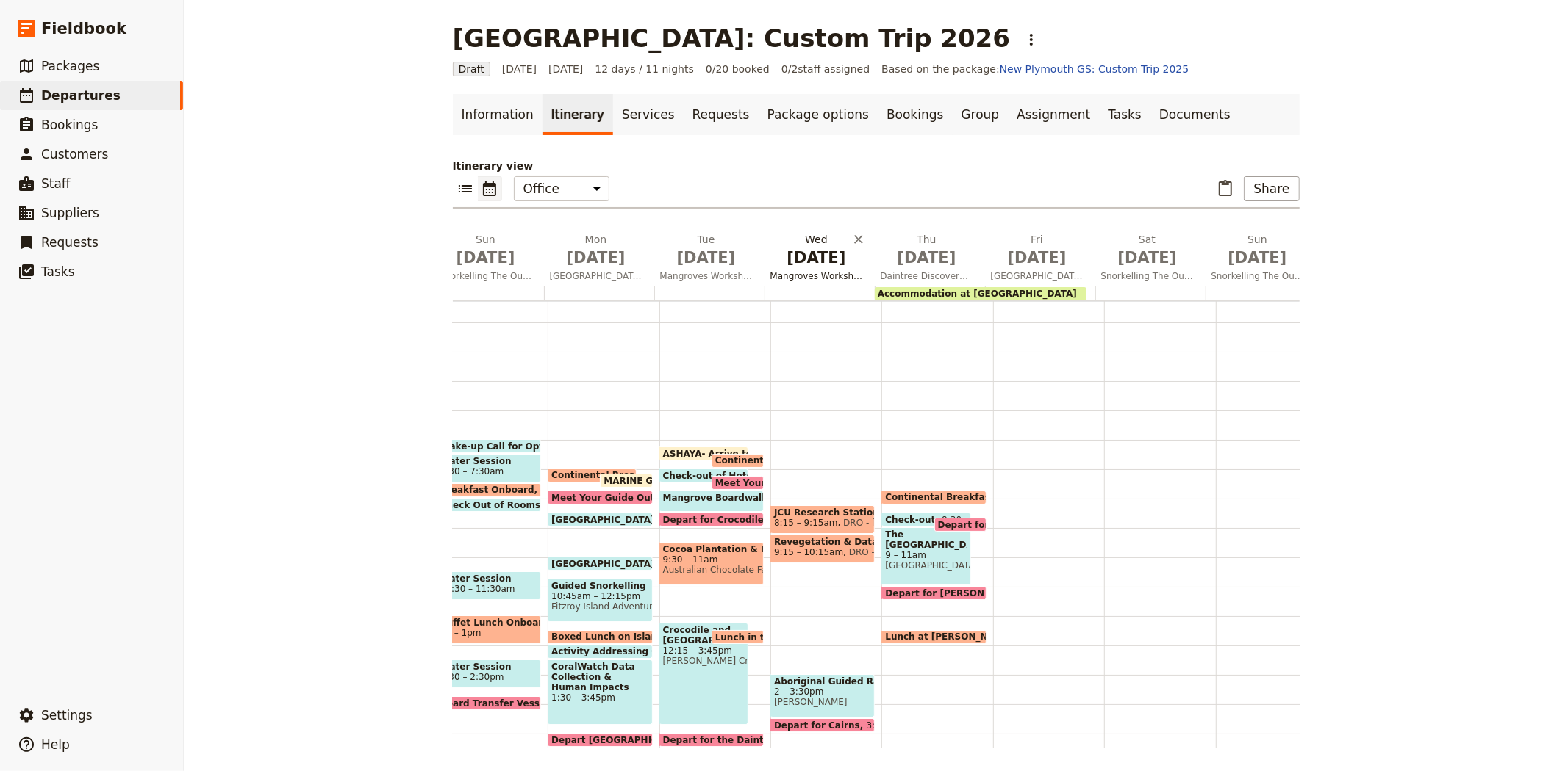
click at [817, 256] on span "Jul 8" at bounding box center [816, 258] width 93 height 22
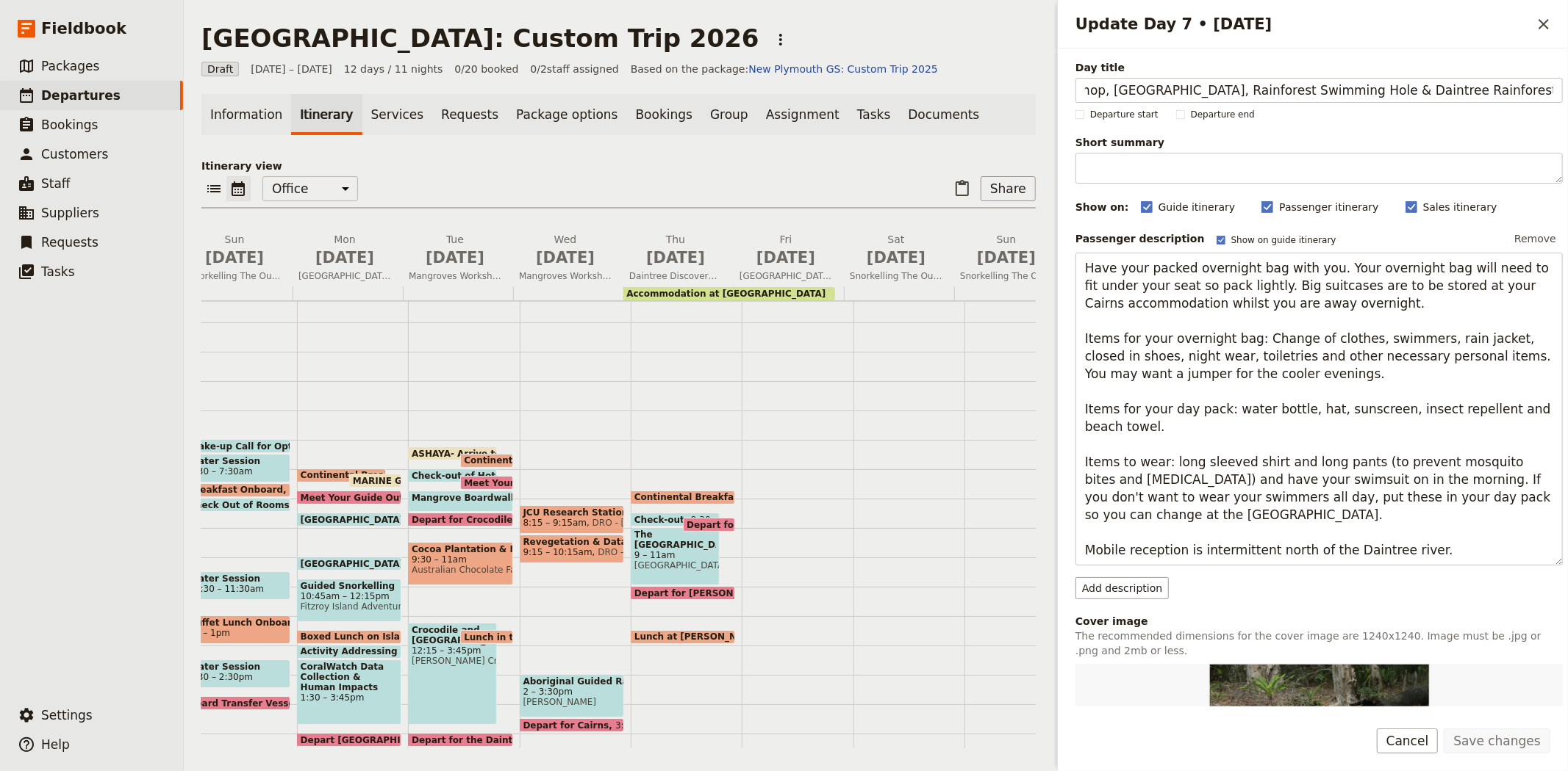
scroll to position [0, 0]
drag, startPoint x: 1435, startPoint y: 86, endPoint x: 844, endPoint y: 79, distance: 591.0
click at [844, 79] on div "New Plymouth: Custom Trip 2026 ​ Draft 2 – 13 Jul 2026 12 days / 11 nights 0/20…" at bounding box center [875, 385] width 1384 height 771
click at [1201, 83] on input "Daintree Rainforest" at bounding box center [1318, 90] width 487 height 25
click at [1229, 88] on input "Daintree Rainforest Rainforest Observatory & Research Station" at bounding box center [1318, 90] width 487 height 25
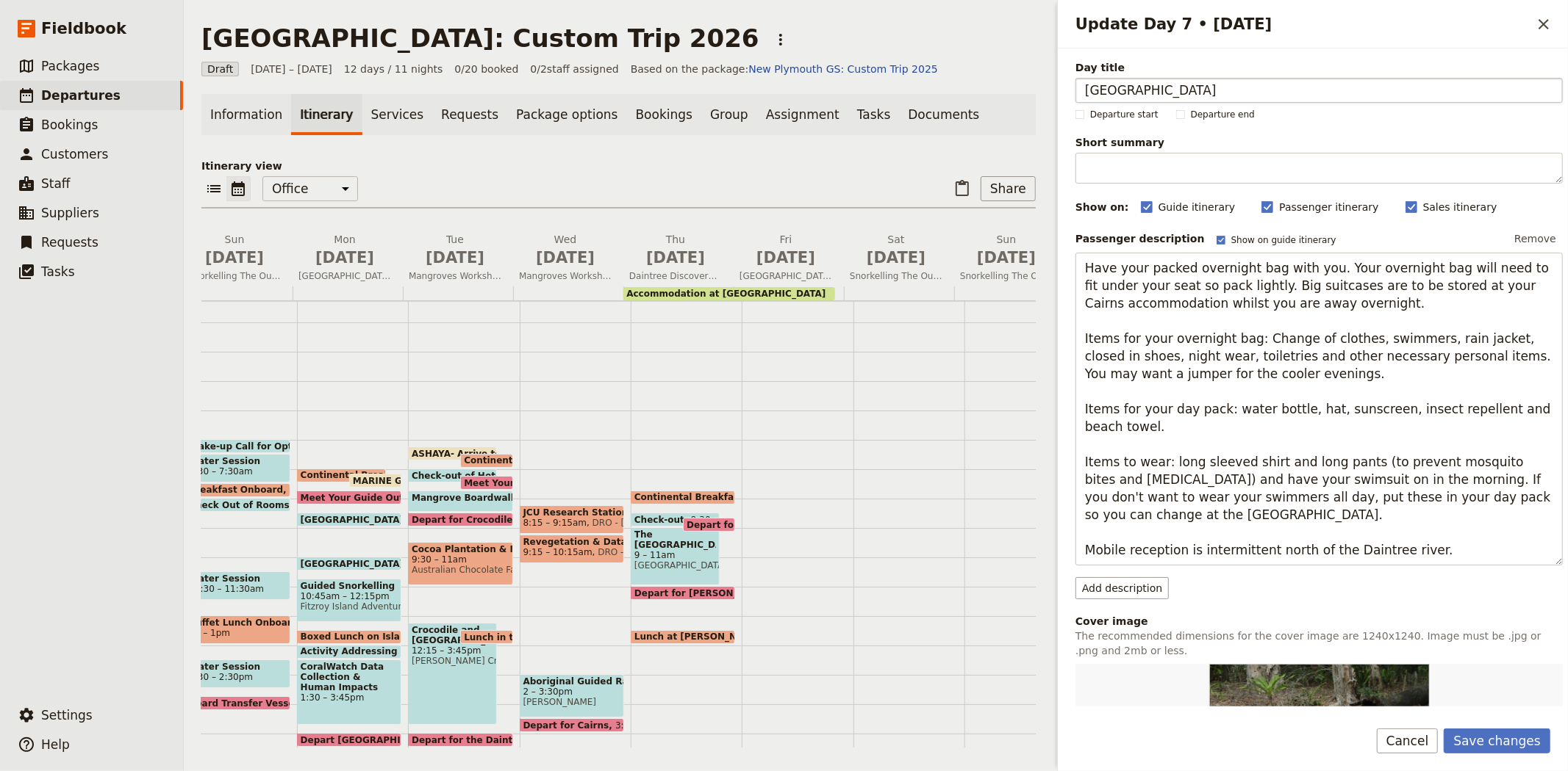
click at [1229, 88] on input "Daintree Rainforest Rainforest Observatory & Research Station" at bounding box center [1318, 90] width 487 height 25
click at [1384, 92] on input "Daintree Rainforest Observatory & Research Station" at bounding box center [1318, 90] width 487 height 25
type input "Daintree Rainforest Observatory & Research Station and Aboriginal Guided Rainfo…"
click at [1495, 750] on button "Save changes" at bounding box center [1496, 741] width 106 height 25
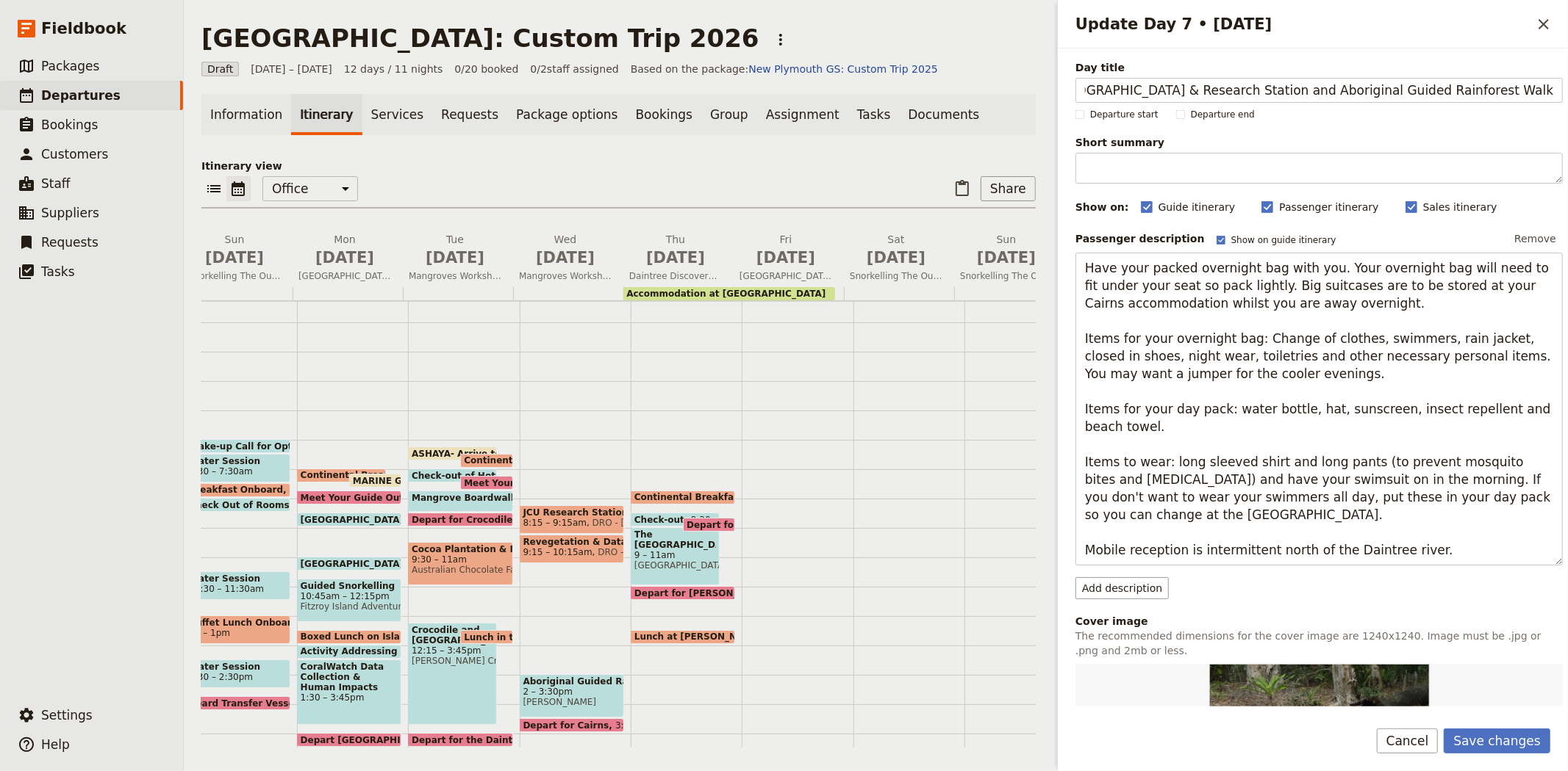
scroll to position [0, 0]
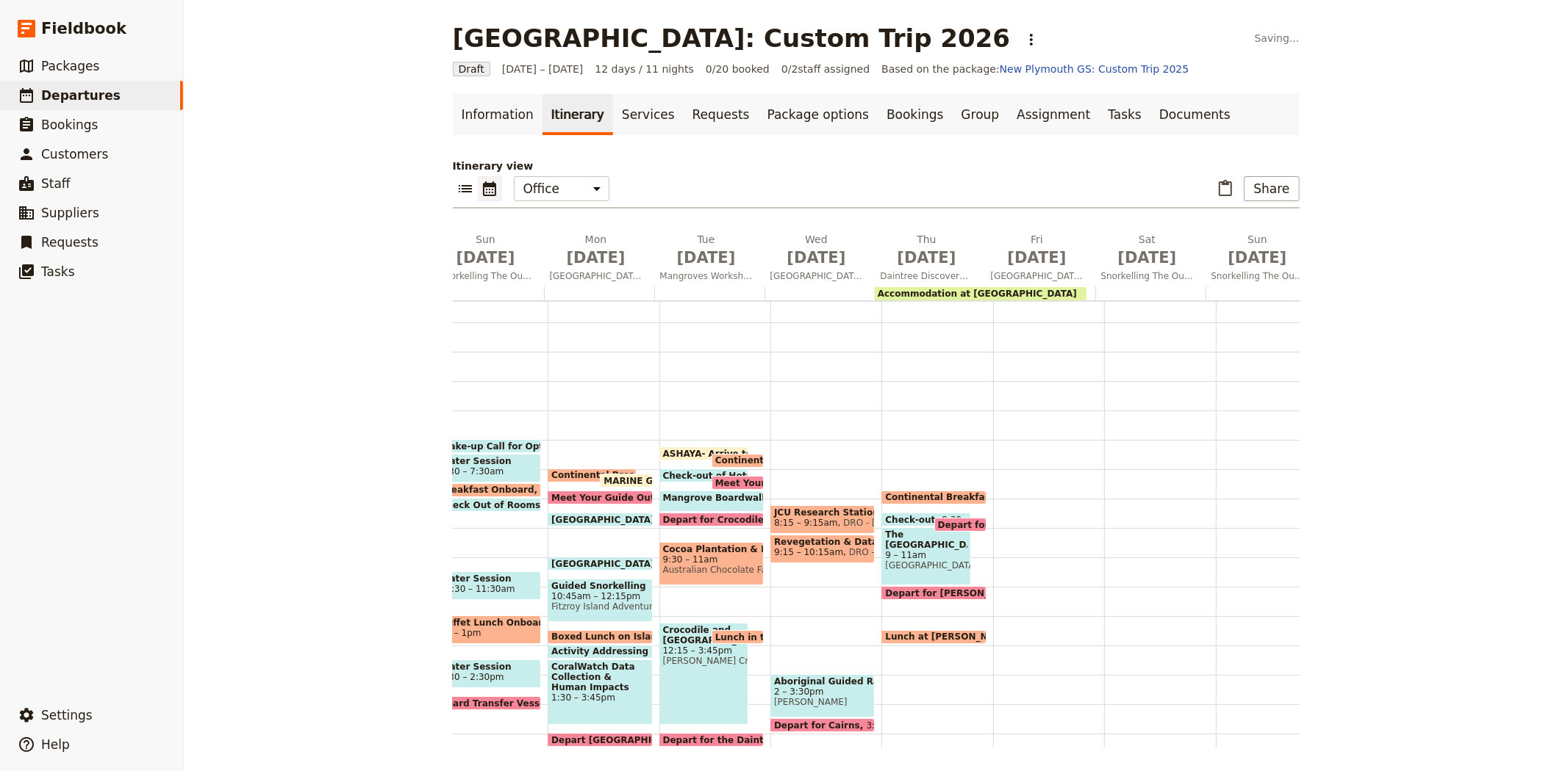
click at [836, 687] on span "2 – 3:30pm" at bounding box center [822, 692] width 97 height 10
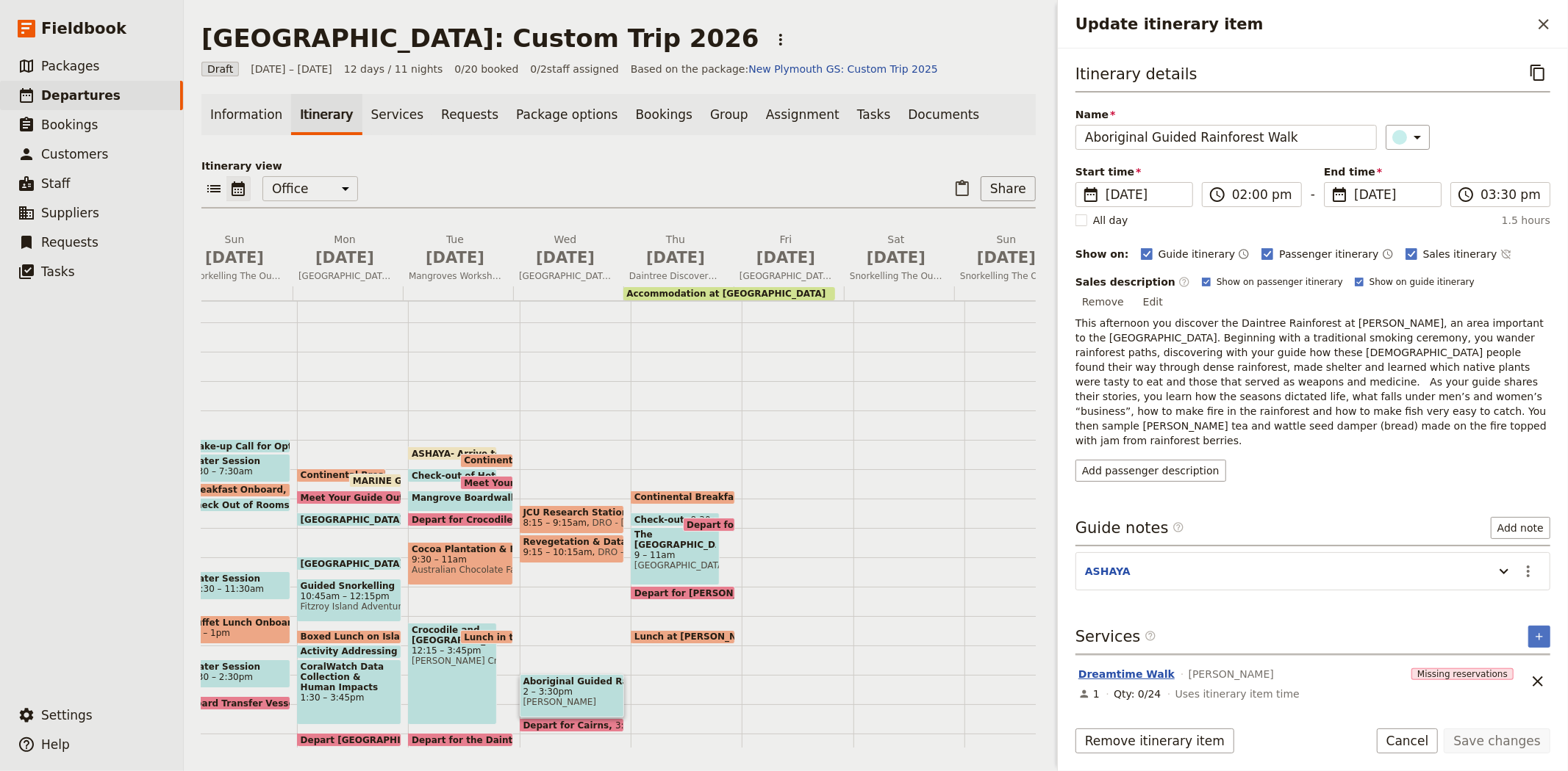
click at [1141, 667] on button "Dreamtime Walk" at bounding box center [1126, 674] width 96 height 15
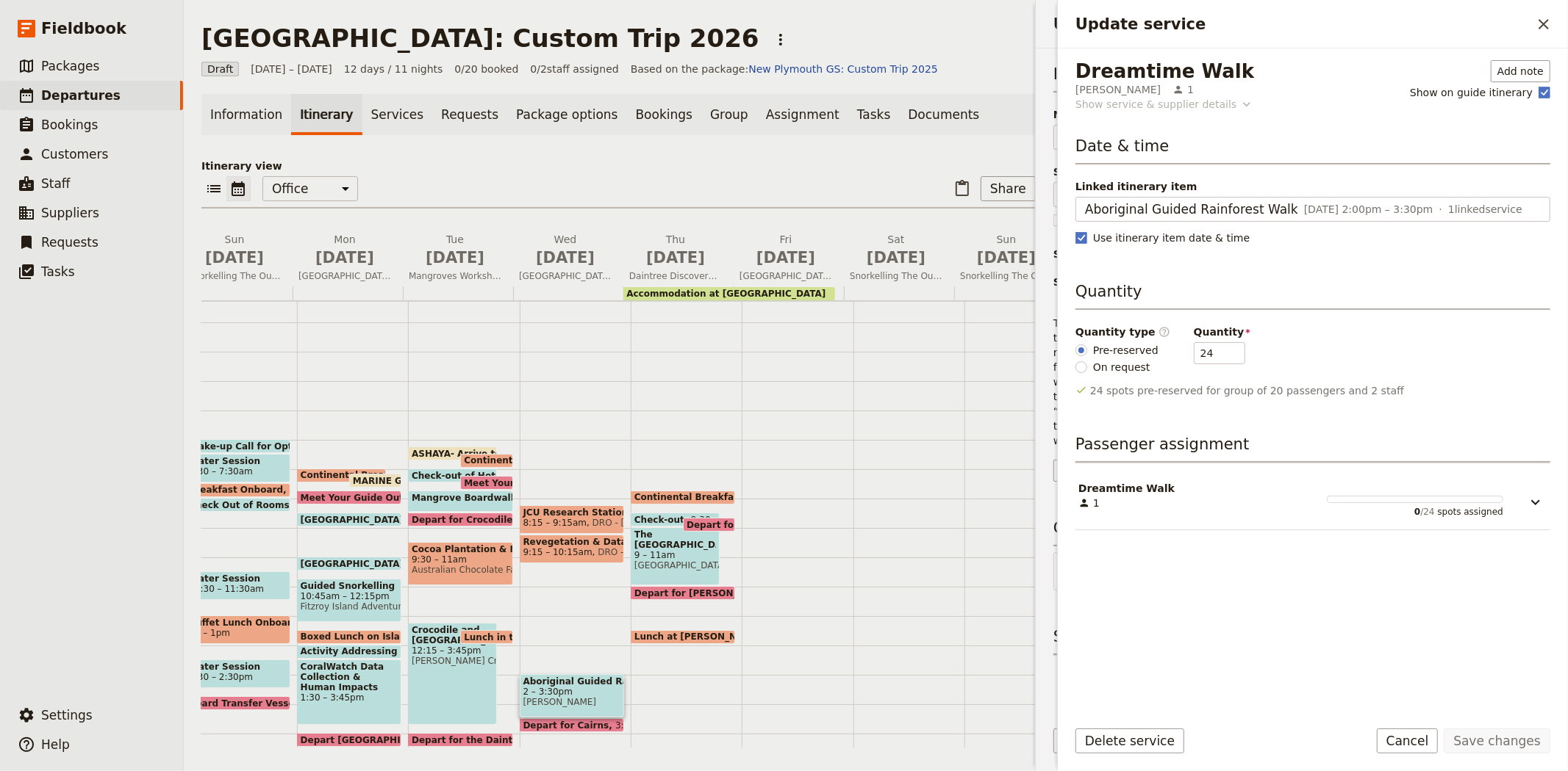
click at [1137, 98] on div "Show service & supplier details" at bounding box center [1155, 104] width 161 height 15
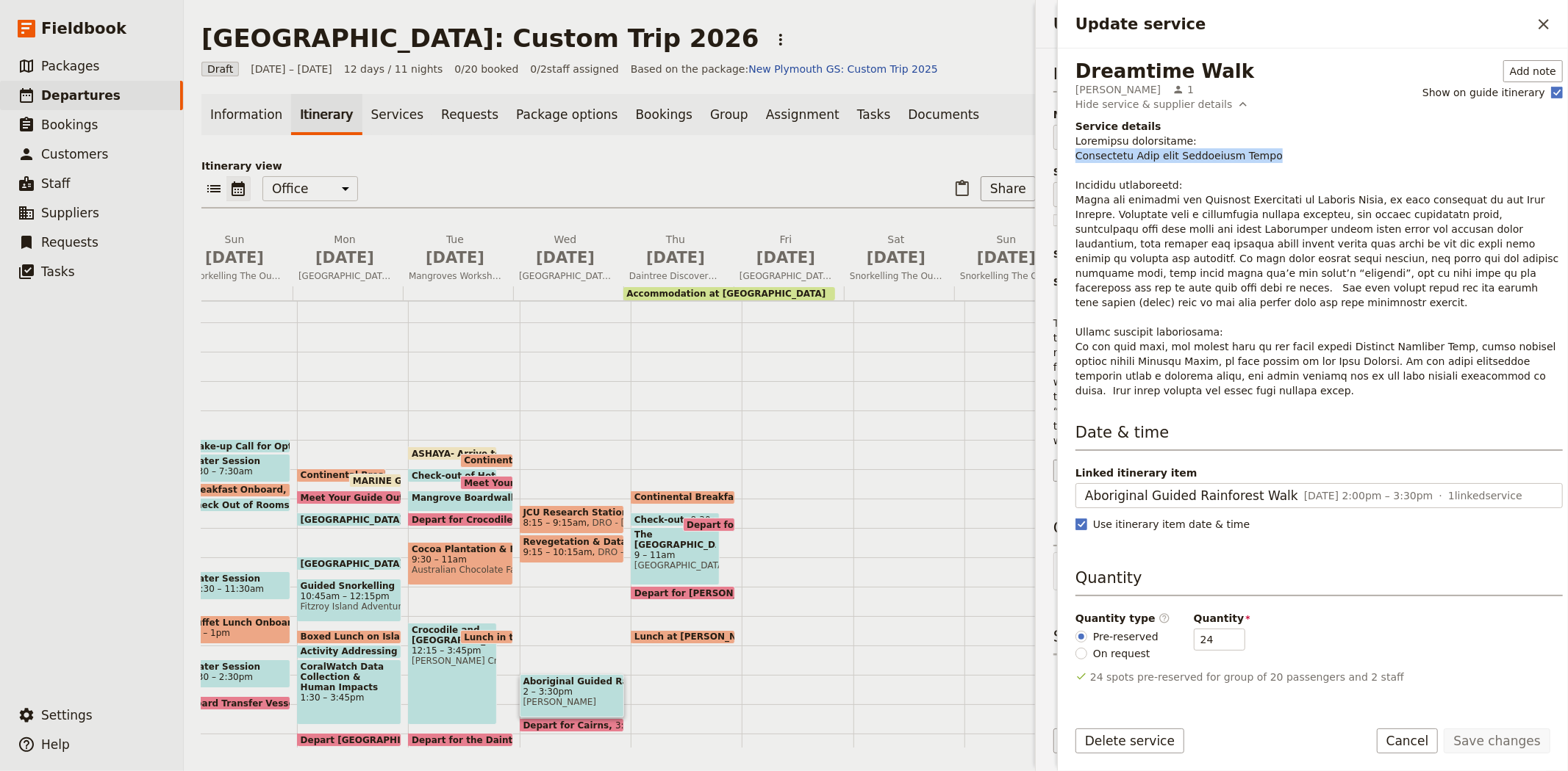
drag, startPoint x: 1251, startPoint y: 155, endPoint x: 1074, endPoint y: 160, distance: 177.1
click at [1074, 160] on div "Dreamtime Walk Mossman Gorge 1 Add note Show on guide itinerary Hide service & …" at bounding box center [1312, 377] width 510 height 658
copy p "Rainforest Walk with Indigenous Guide"
click at [1539, 19] on icon "Close drawer" at bounding box center [1543, 24] width 10 height 10
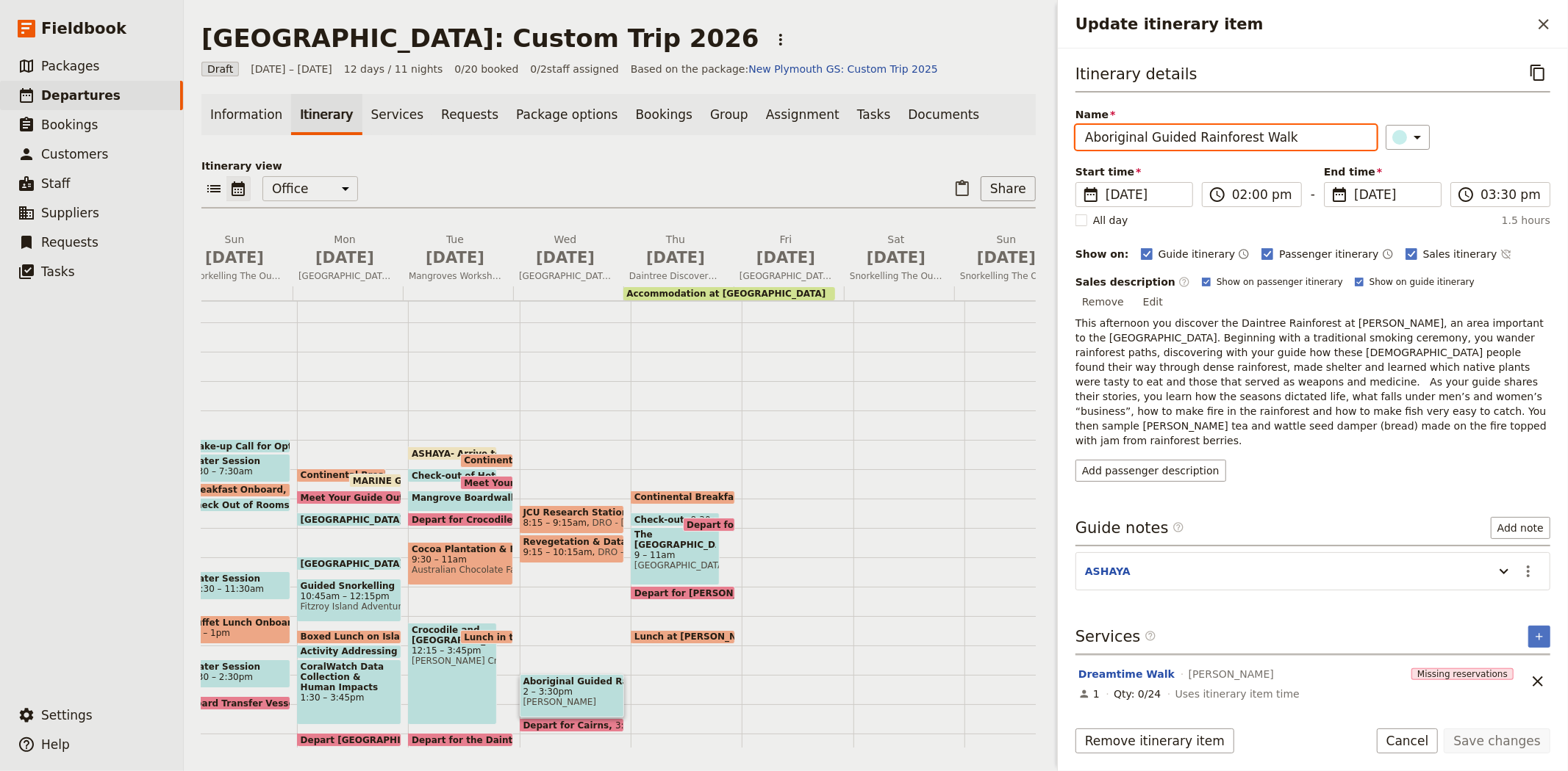
drag, startPoint x: 1316, startPoint y: 138, endPoint x: 1012, endPoint y: 119, distance: 304.6
click at [1012, 119] on div "New Plymouth: Custom Trip 2026 ​ Draft 2 – 13 Jul 2026 12 days / 11 nights 0/20…" at bounding box center [875, 385] width 1384 height 771
paste input "Rainforest Walk with Indigenous Guide"
type input "Rainforest Walk with Indigenous Guide"
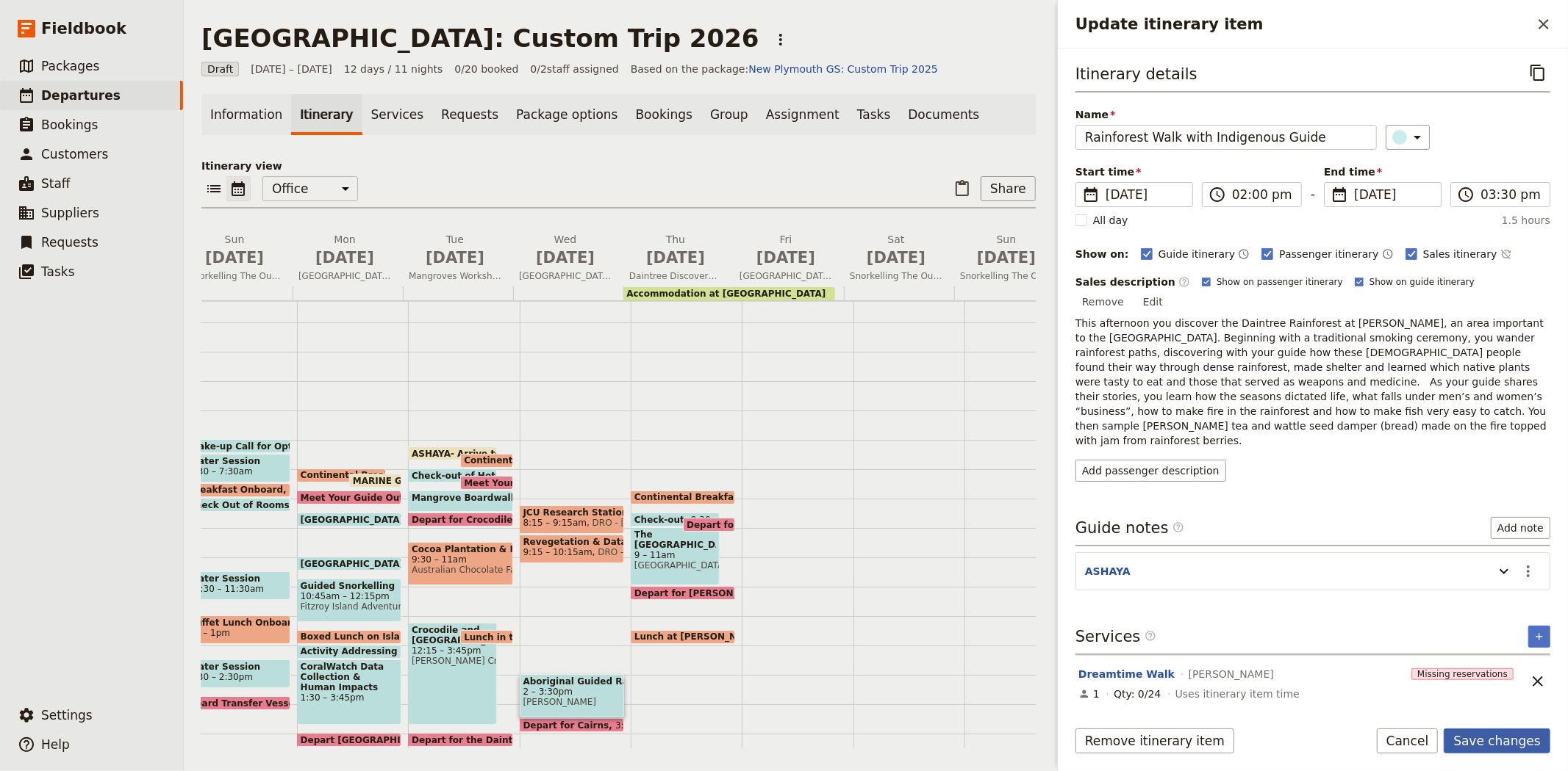
click at [1523, 745] on button "Save changes" at bounding box center [1496, 741] width 106 height 25
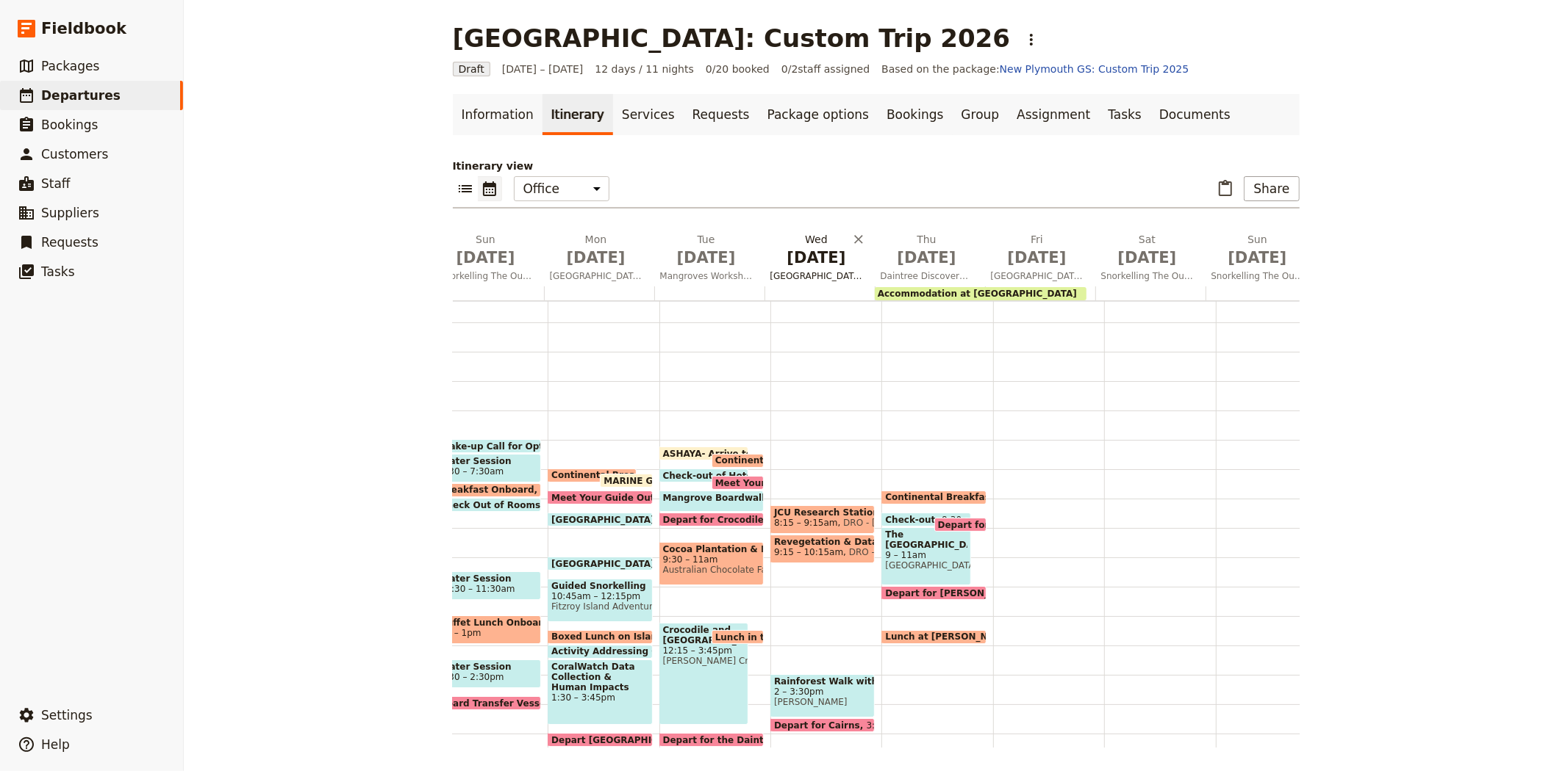
click at [800, 274] on span "Daintree Rainforest Observatory & Research Station and Aboriginal Guided Rainfo…" at bounding box center [816, 276] width 105 height 11
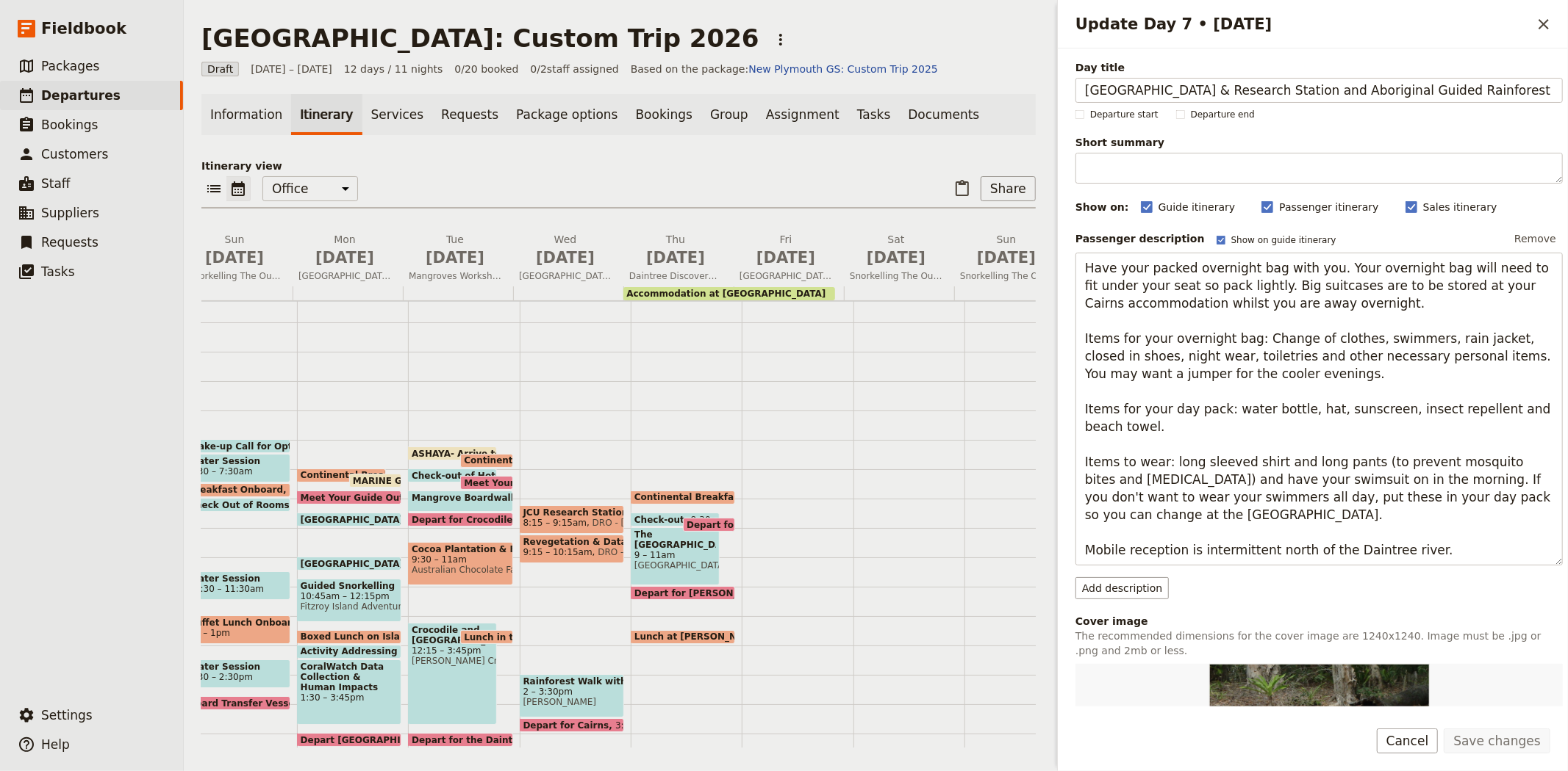
scroll to position [0, 46]
drag, startPoint x: 1353, startPoint y: 90, endPoint x: 1545, endPoint y: 91, distance: 192.0
click at [1545, 91] on input "Daintree Rainforest Observatory & Research Station and Aboriginal Guided Rainfo…" at bounding box center [1318, 90] width 487 height 25
type input "[GEOGRAPHIC_DATA] & Research Station and Rainforest Walk with Indigenous Guide"
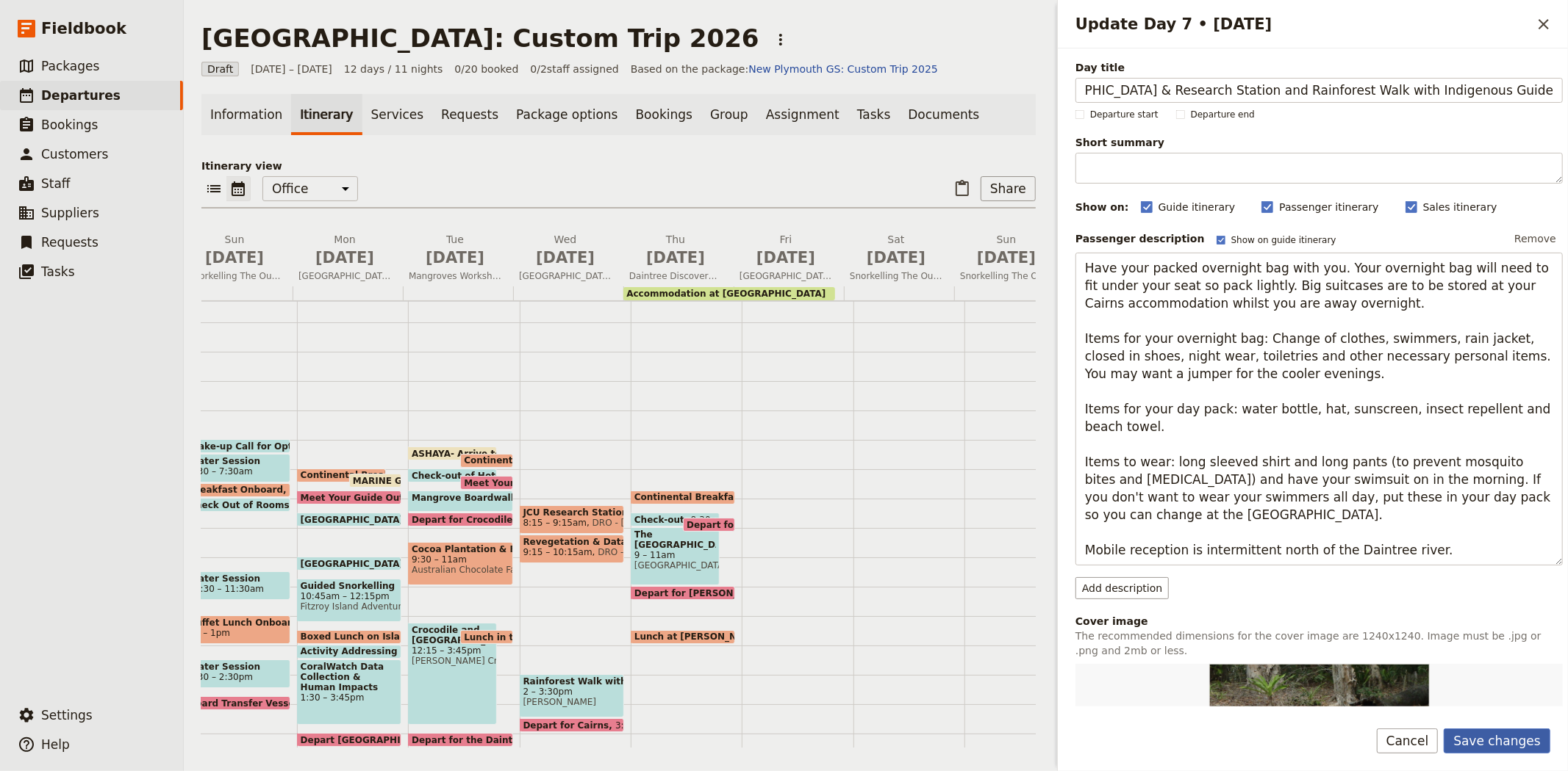
click at [1514, 747] on button "Save changes" at bounding box center [1496, 741] width 106 height 25
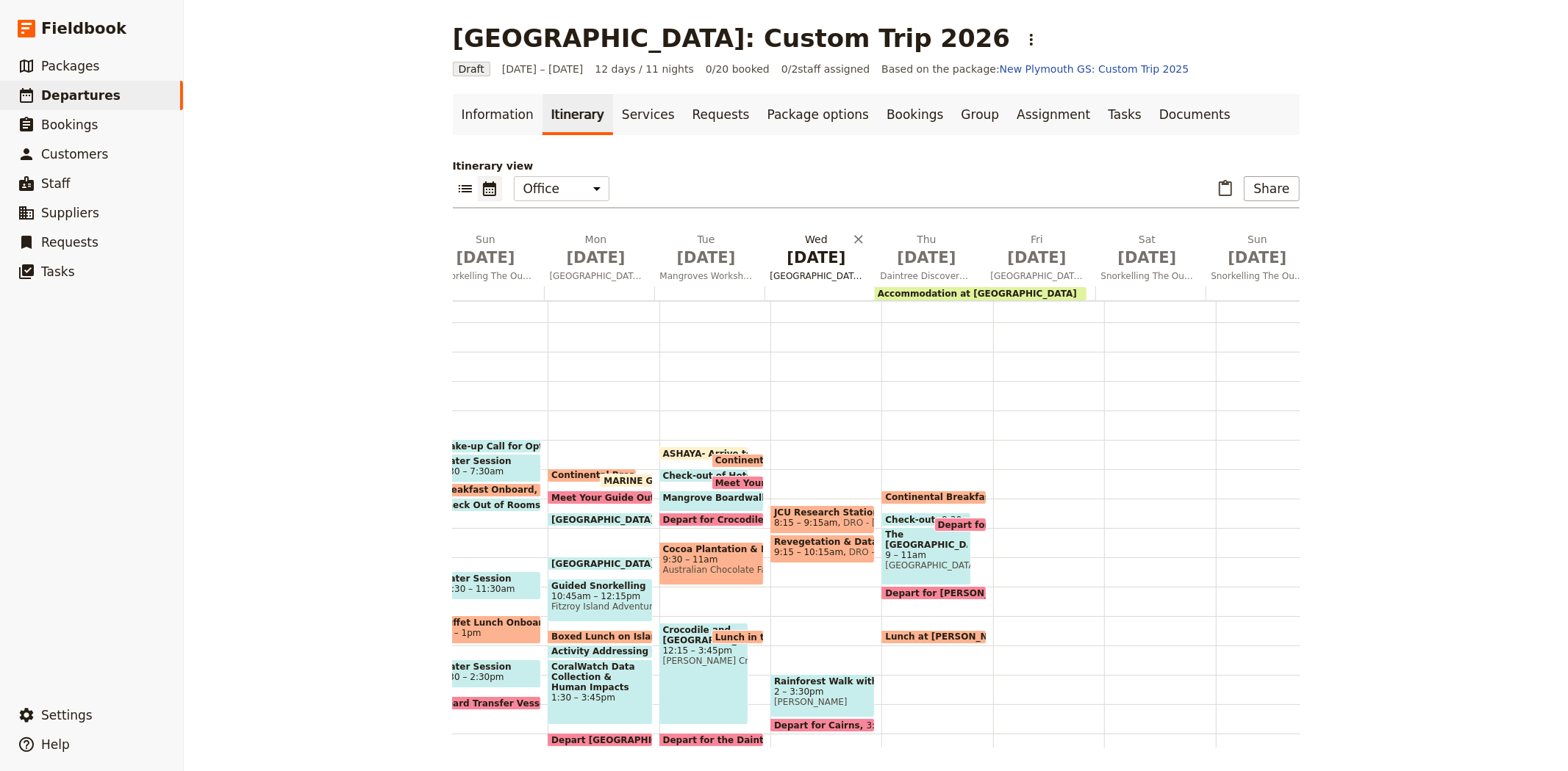
click at [790, 262] on span "[DATE]" at bounding box center [816, 258] width 93 height 22
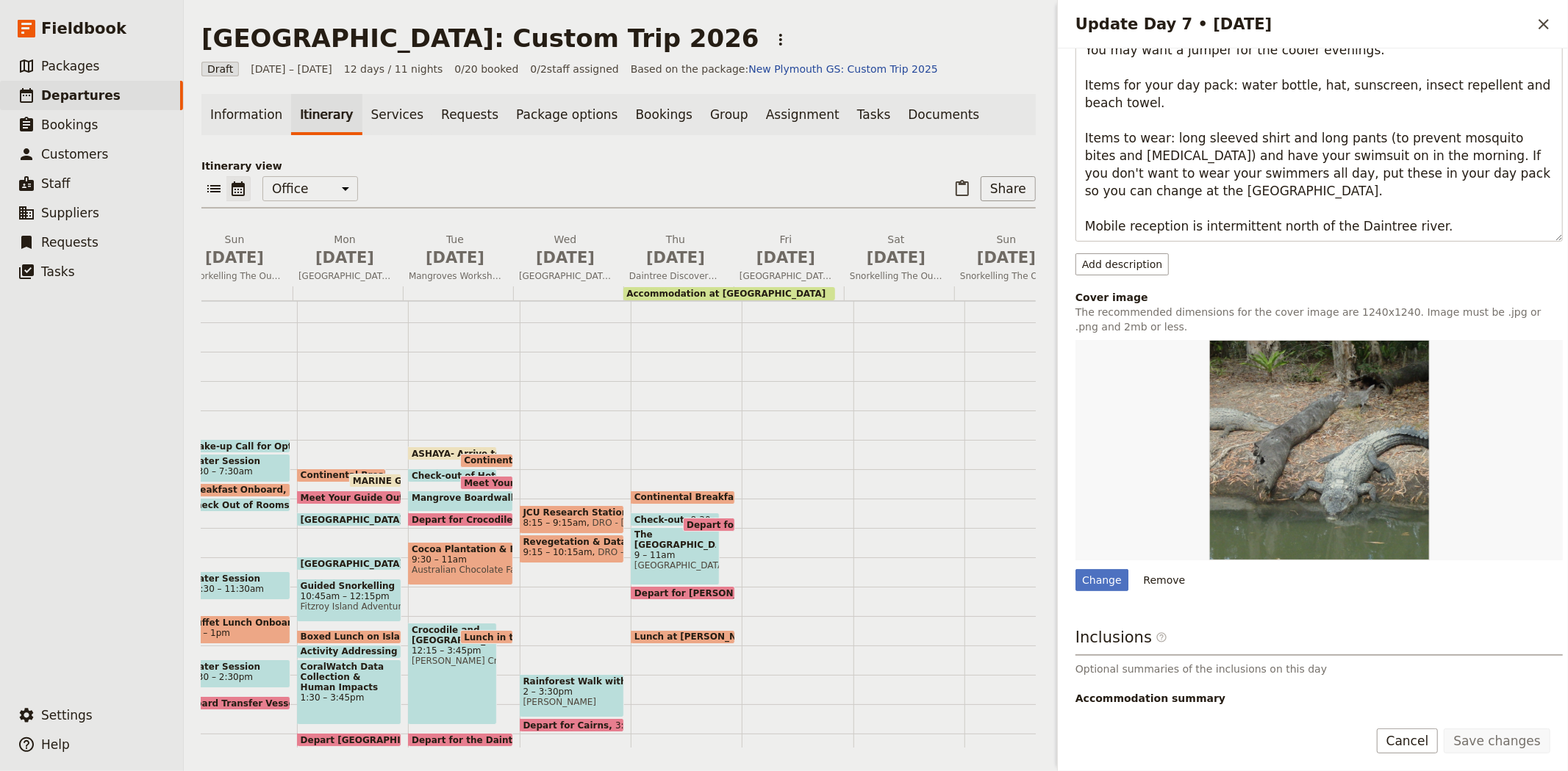
scroll to position [428, 0]
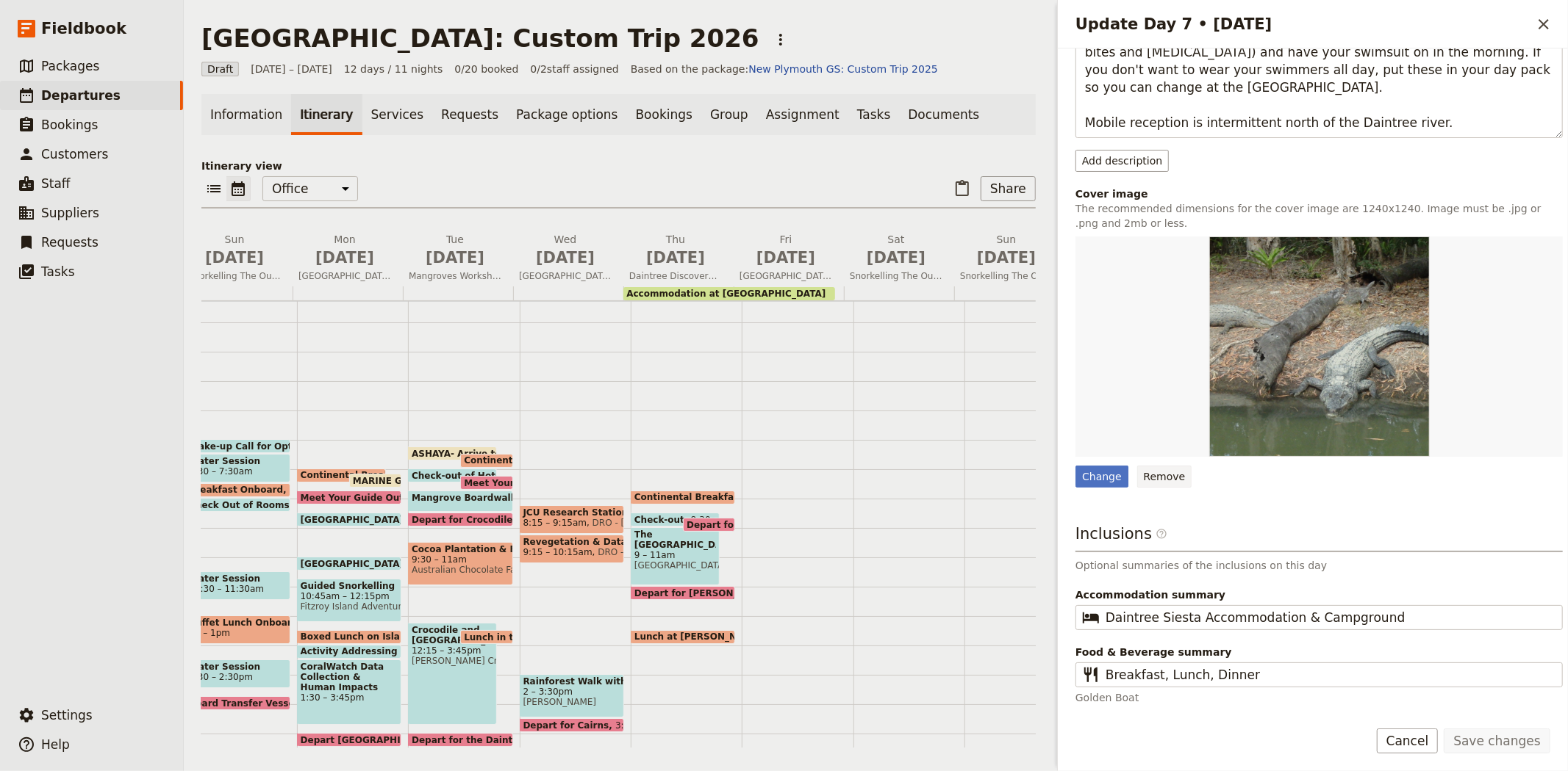
click at [1151, 475] on button "Remove" at bounding box center [1164, 476] width 55 height 22
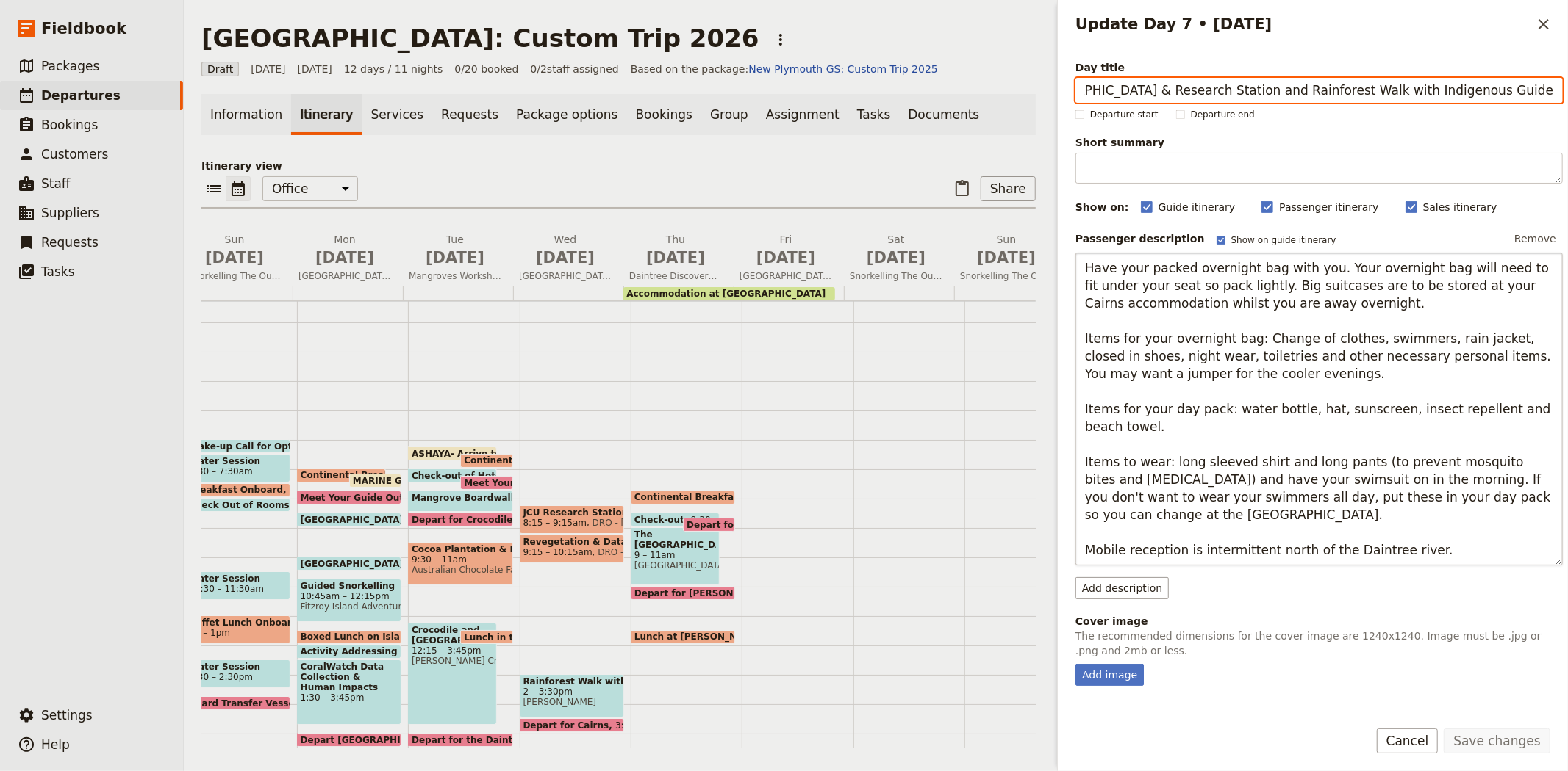
scroll to position [199, 0]
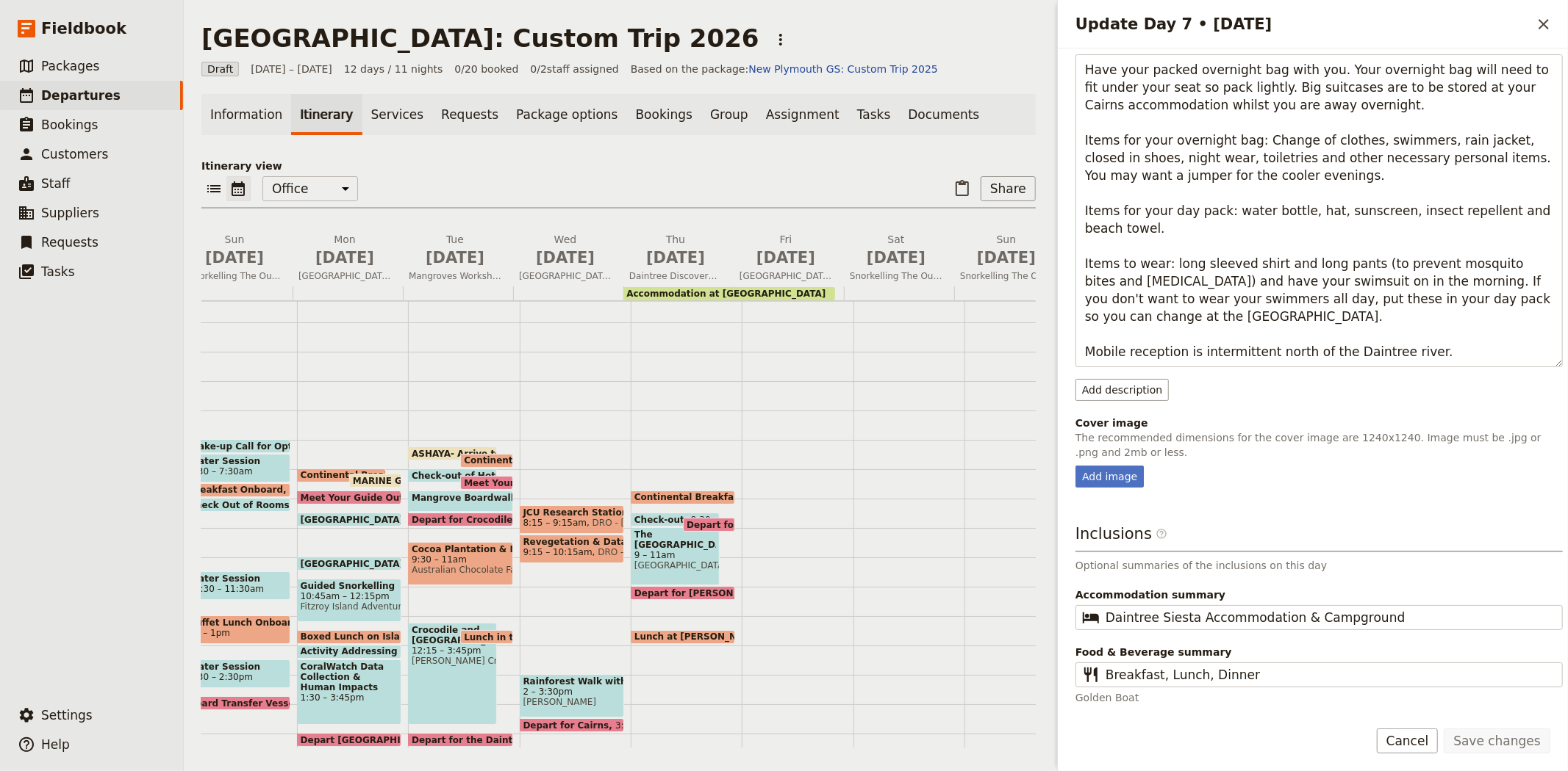
click at [819, 151] on div "Information Itinerary Services Requests Package options Bookings Group Assignme…" at bounding box center [618, 421] width 834 height 654
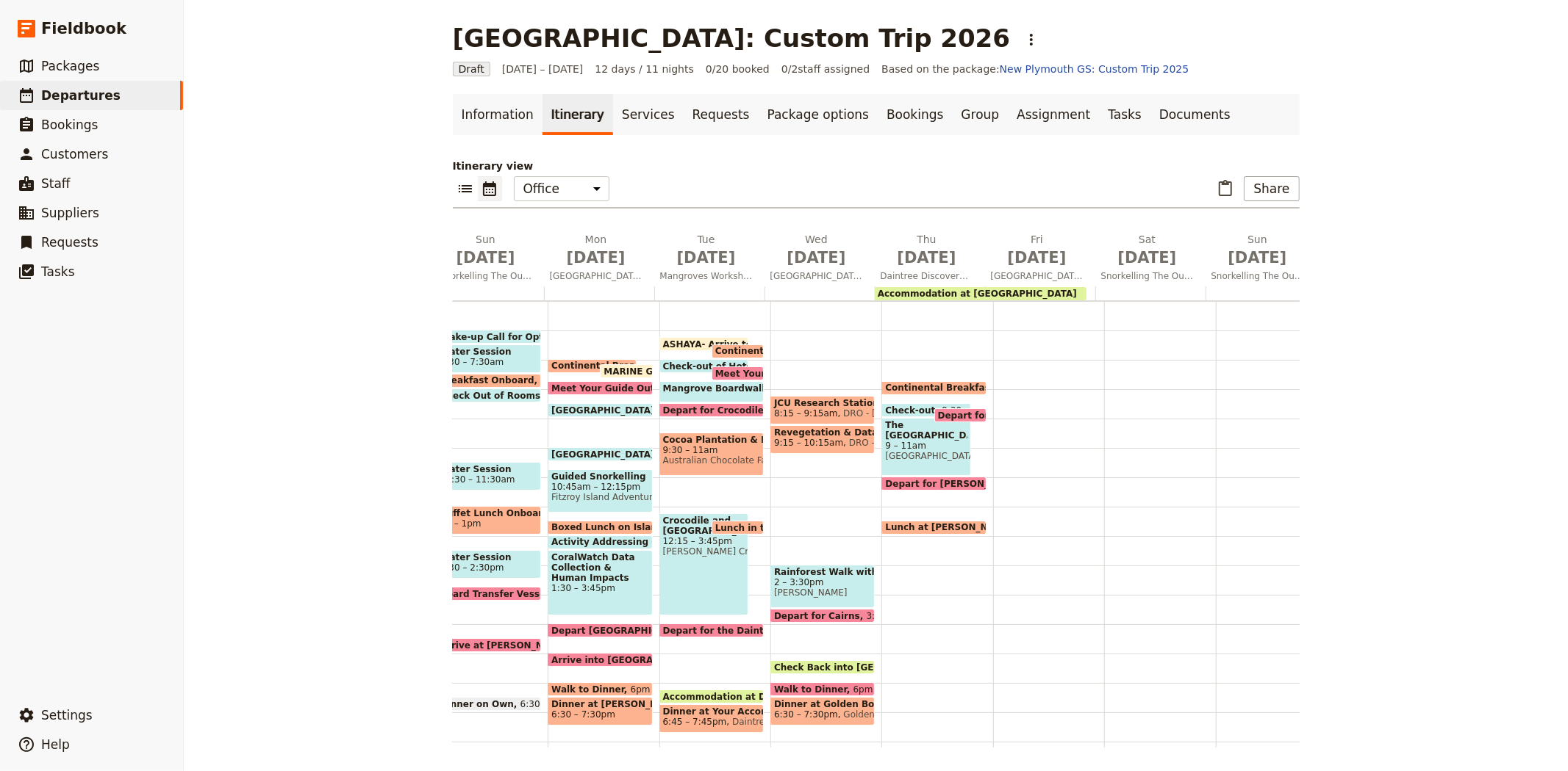
scroll to position [119, 0]
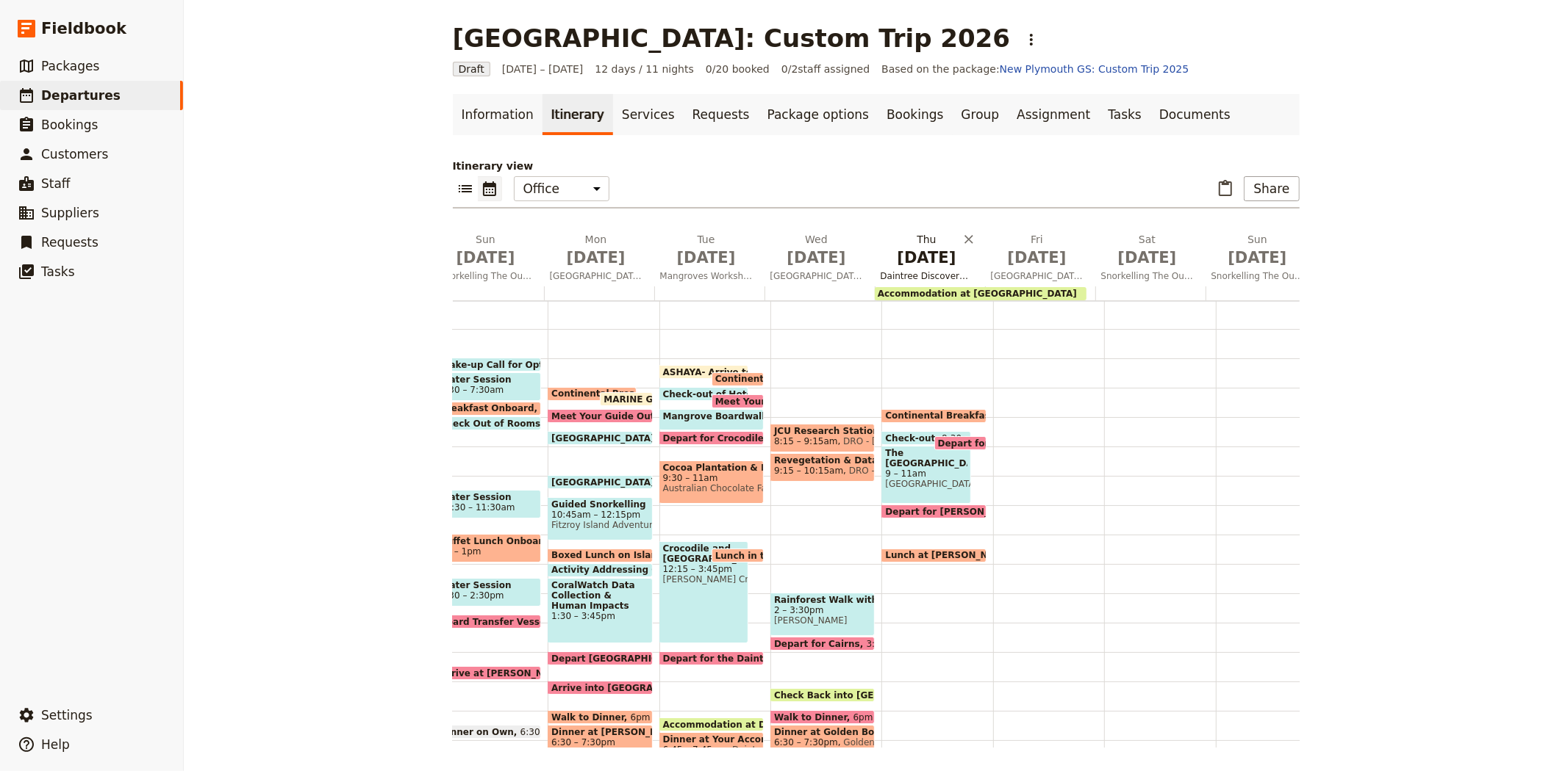
click at [922, 270] on span "Daintree Discovery Centre & Aboriginal Guided Rainforest Walk" at bounding box center [927, 276] width 105 height 11
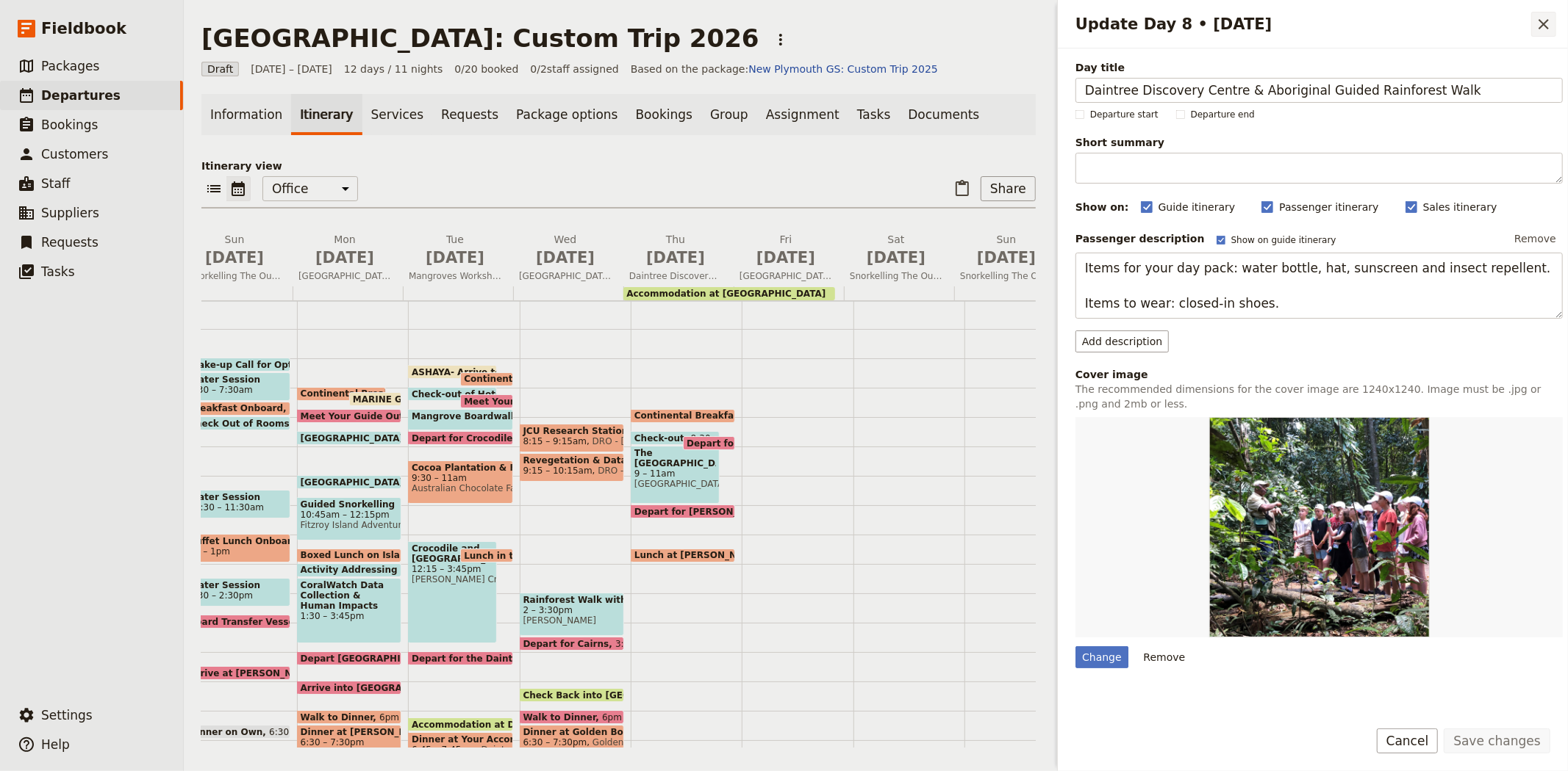
click at [1545, 25] on icon "Close drawer" at bounding box center [1543, 24] width 10 height 10
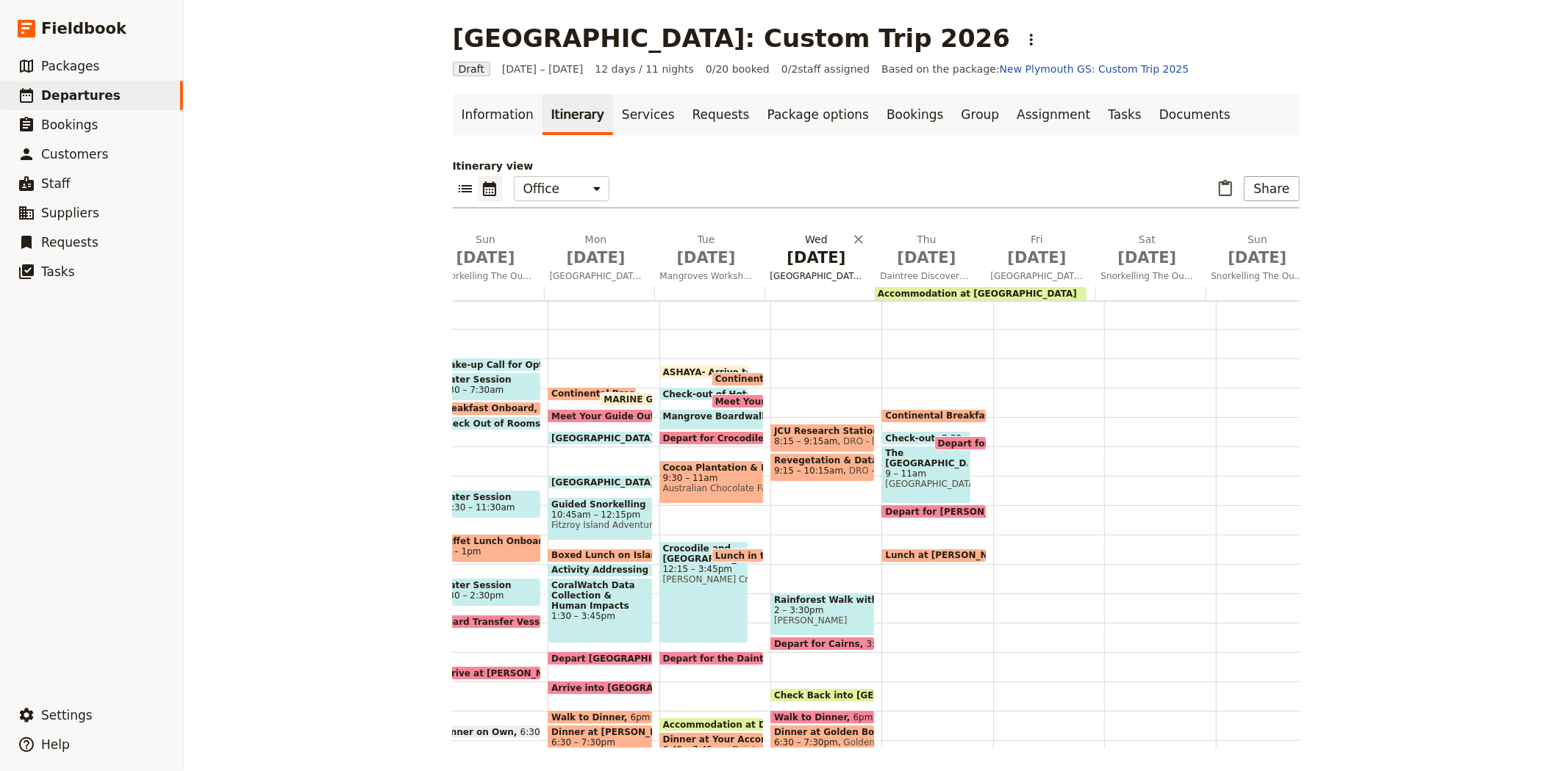
click at [794, 270] on span "Daintree Rainforest Observatory & Research Station and Rainforest Walk with Ind…" at bounding box center [816, 276] width 105 height 11
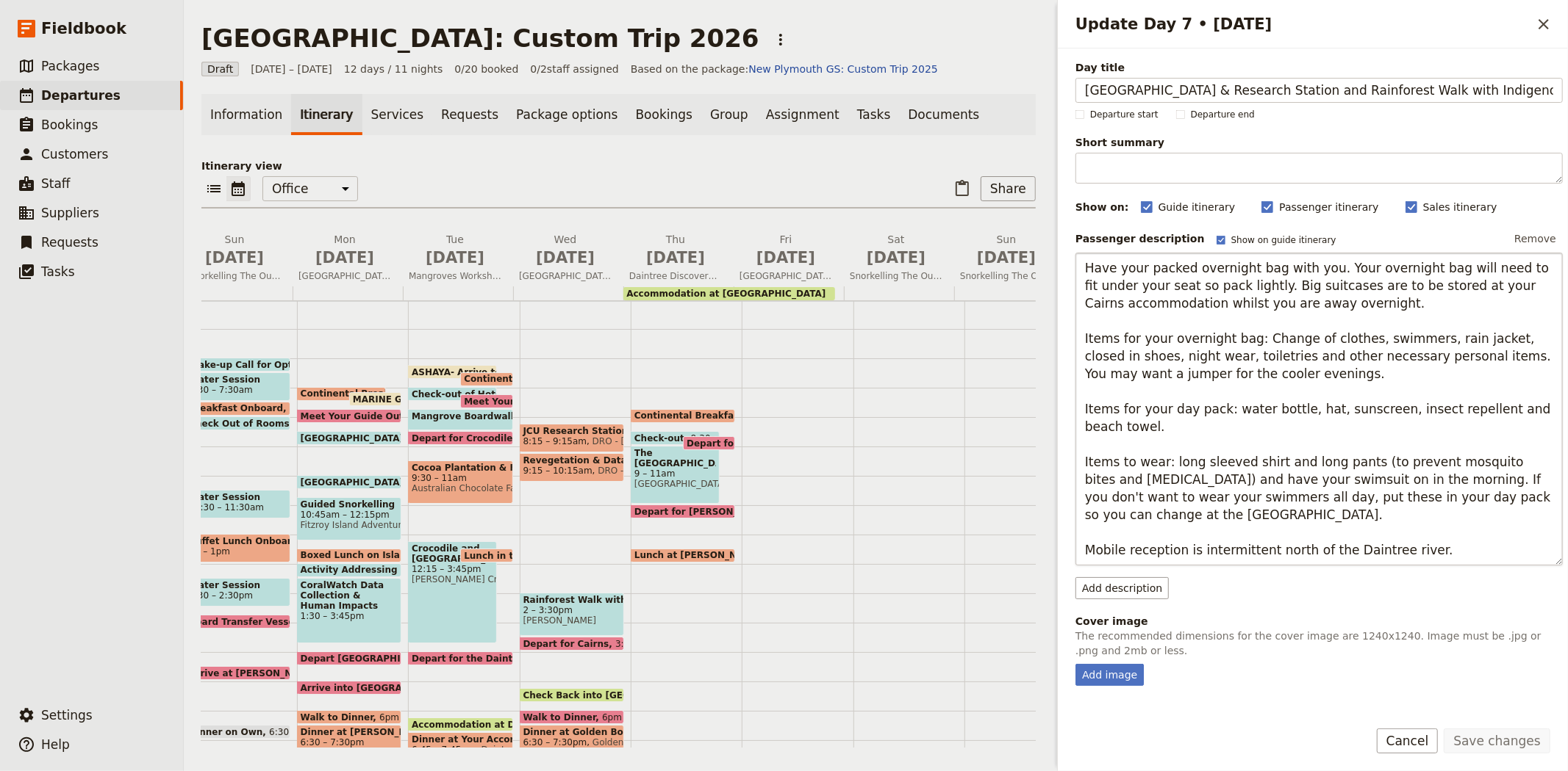
scroll to position [0, 69]
click at [1544, 27] on icon "Close drawer" at bounding box center [1543, 24] width 18 height 18
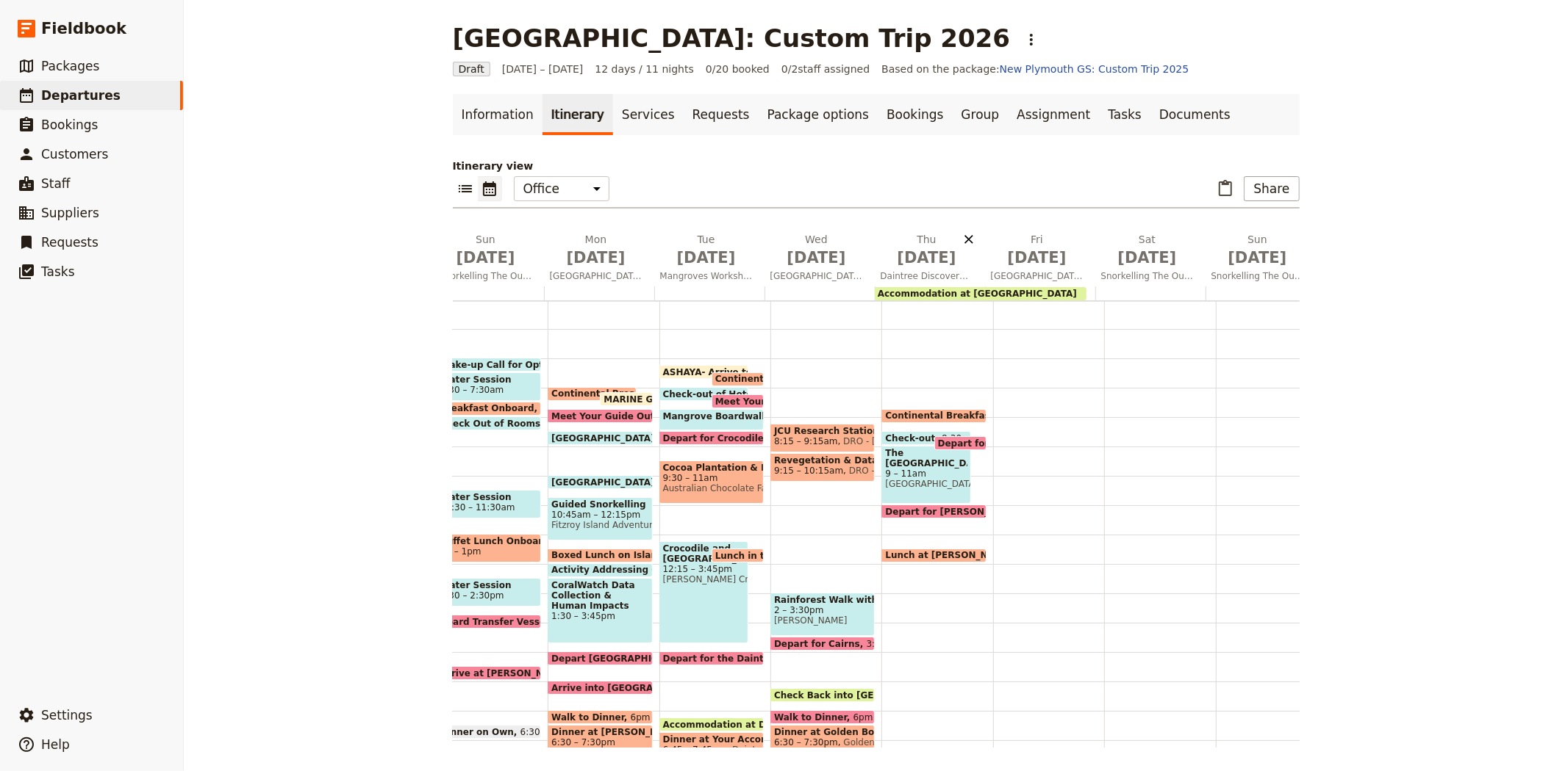
click at [963, 240] on icon "Delete Thu Jul 9" at bounding box center [968, 239] width 15 height 15
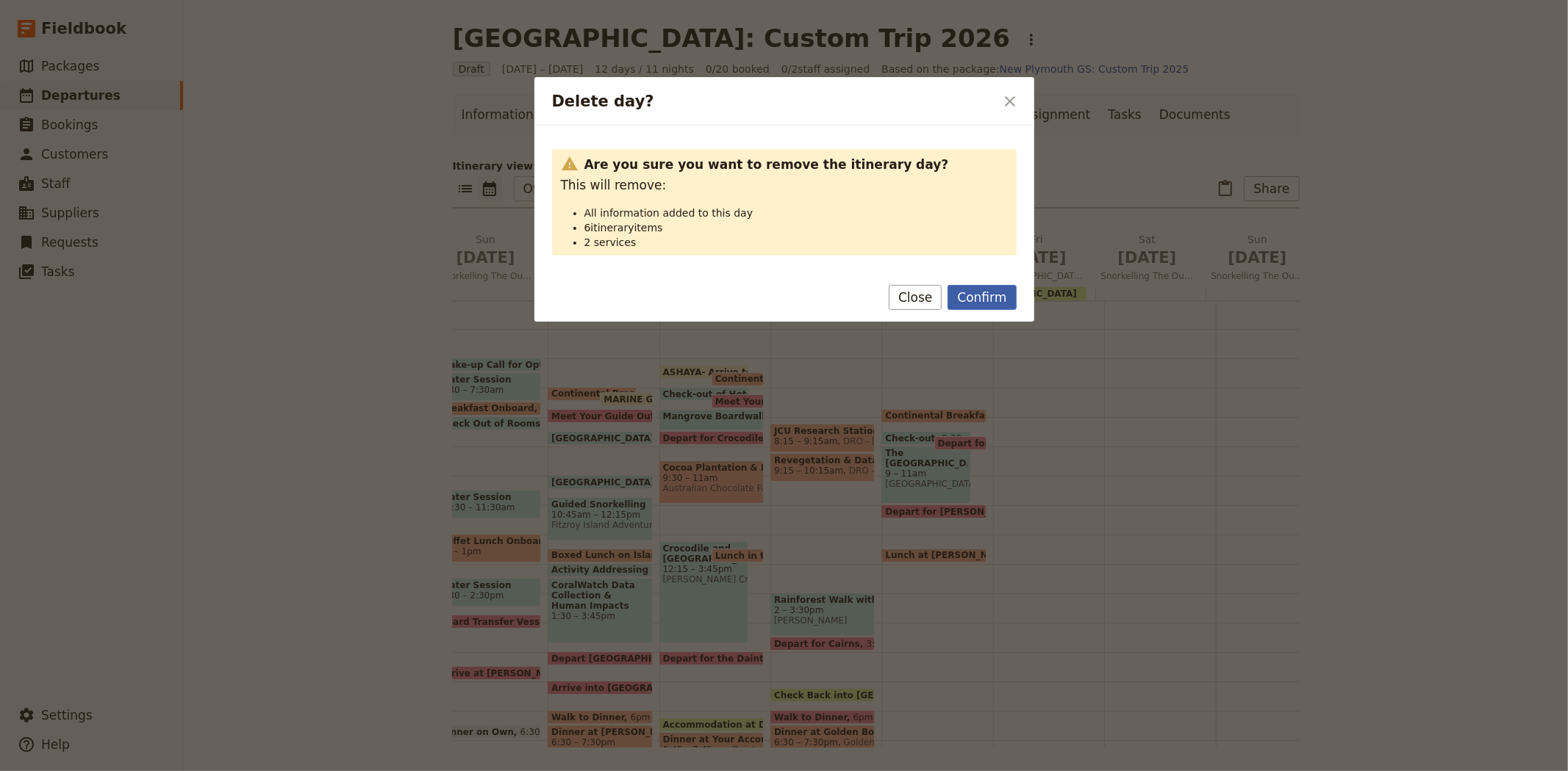
click at [989, 298] on button "Confirm" at bounding box center [981, 297] width 68 height 25
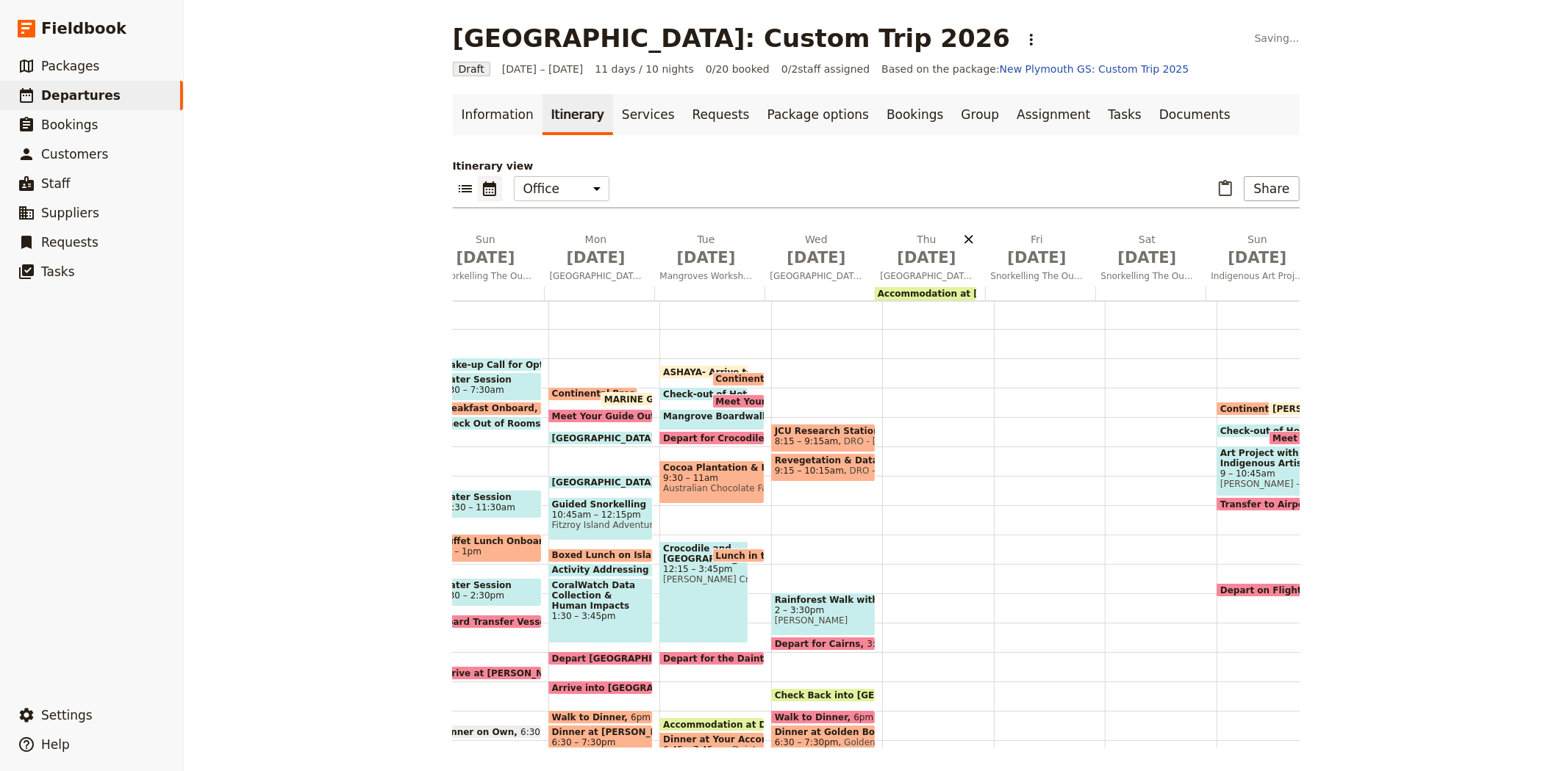
click at [963, 242] on icon "Delete Thu Jul 9" at bounding box center [968, 239] width 15 height 15
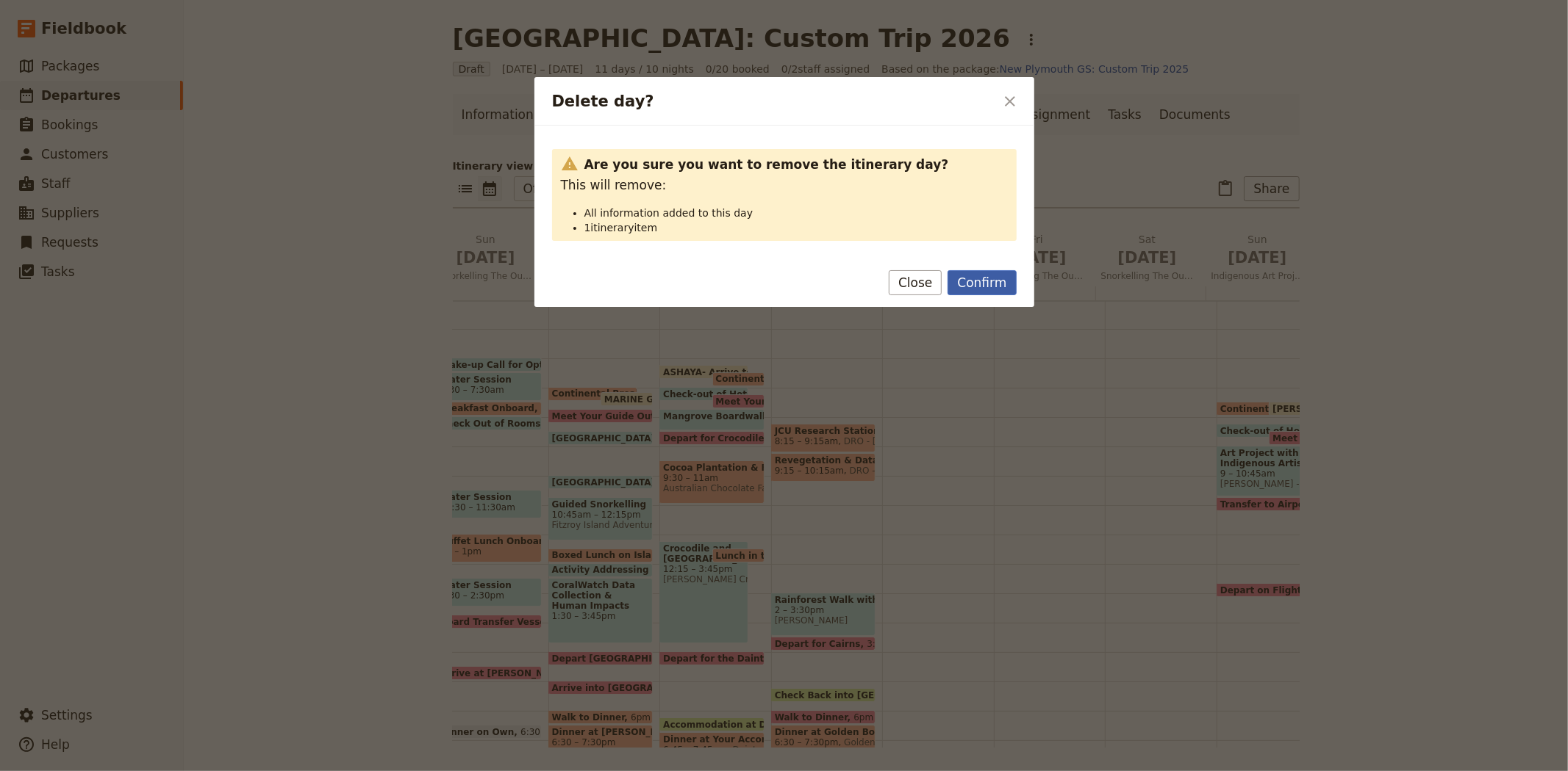
click at [1001, 280] on button "Confirm" at bounding box center [981, 283] width 68 height 25
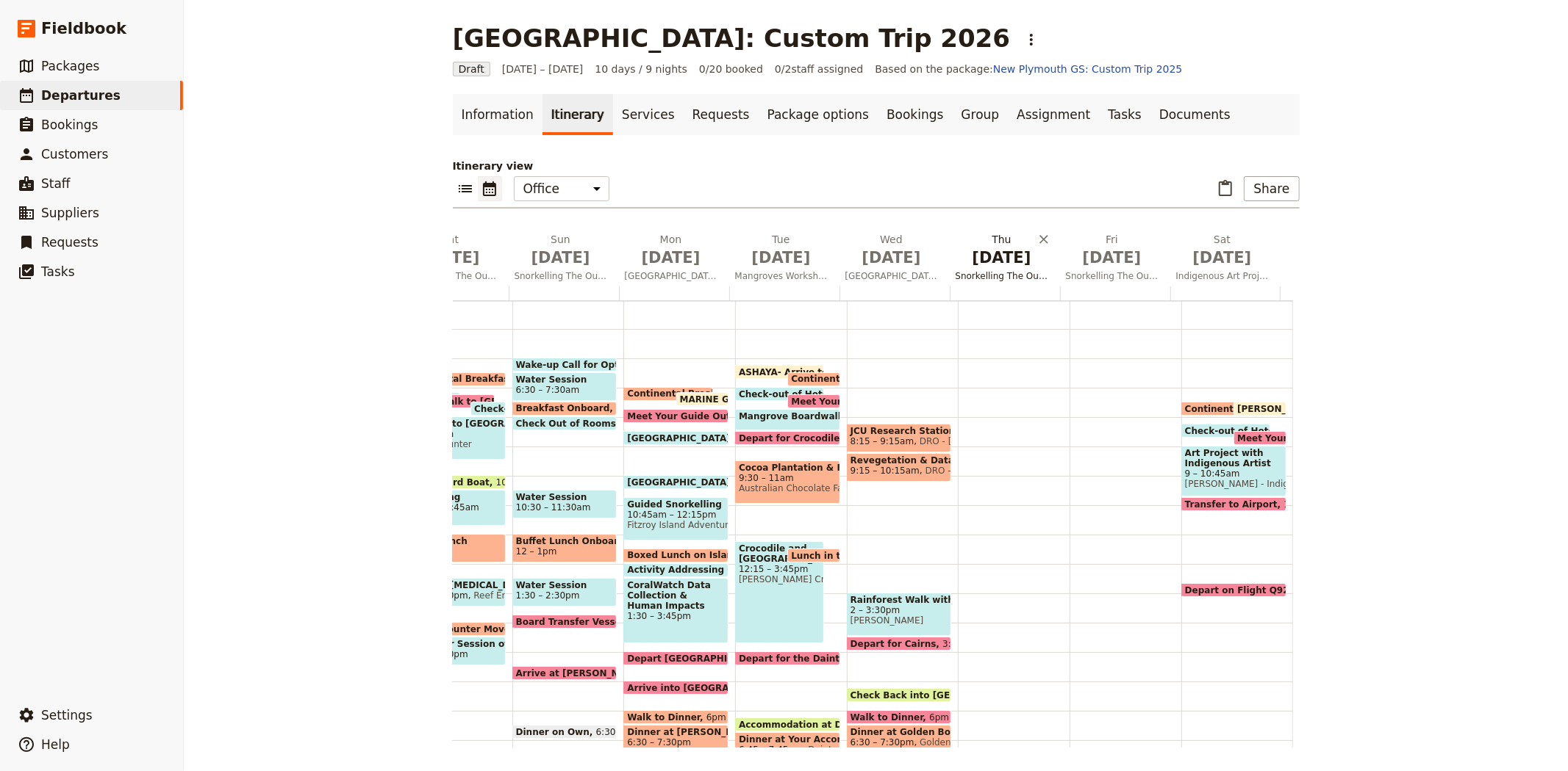
click at [993, 254] on span "Jul 9" at bounding box center [1002, 258] width 93 height 22
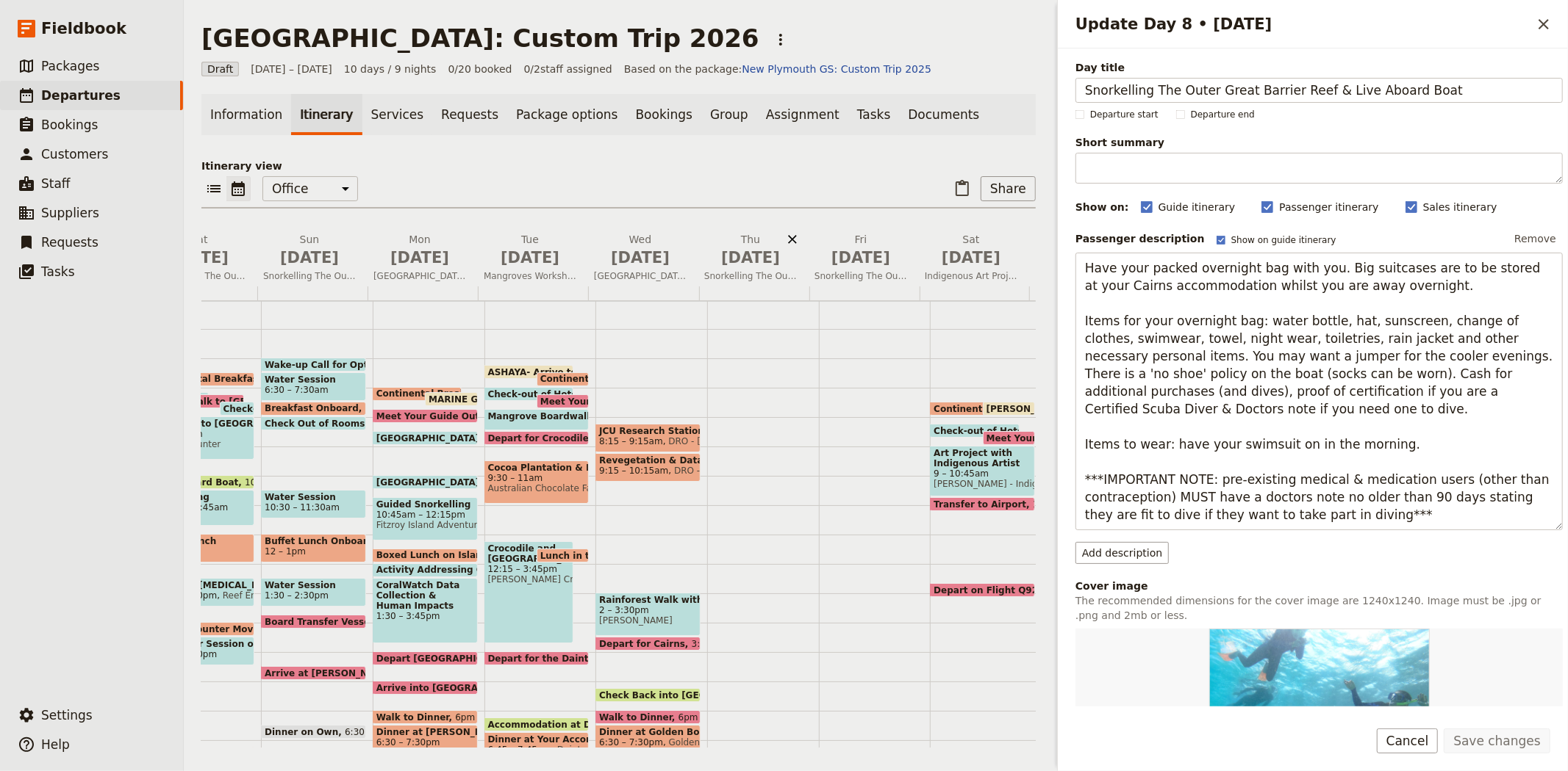
click at [789, 241] on icon "Delete Thu Jul 9" at bounding box center [793, 240] width 9 height 9
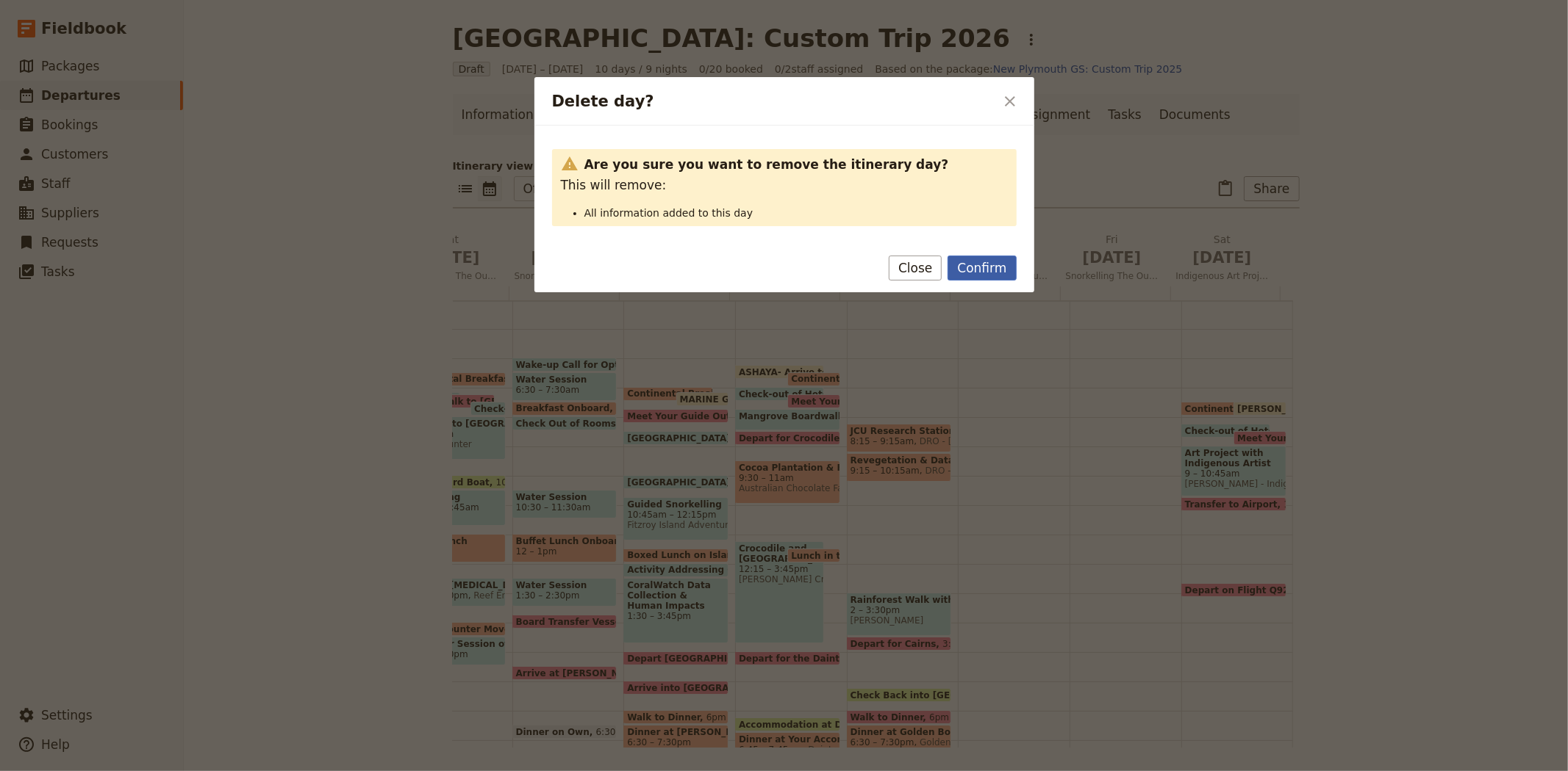
click at [1005, 267] on button "Confirm" at bounding box center [981, 268] width 68 height 25
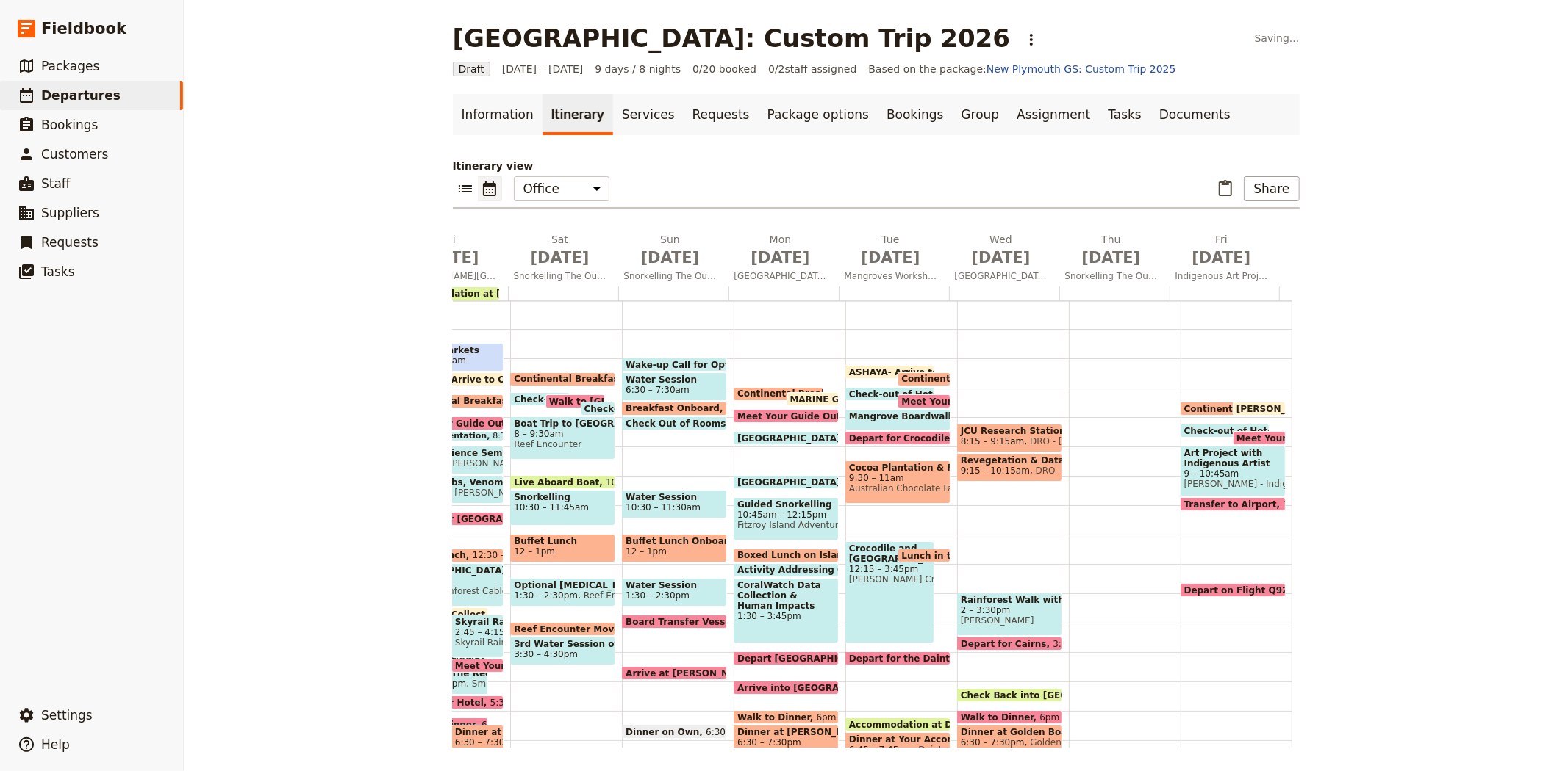
scroll to position [0, 201]
click at [1077, 259] on span "Jul 9" at bounding box center [1112, 258] width 93 height 22
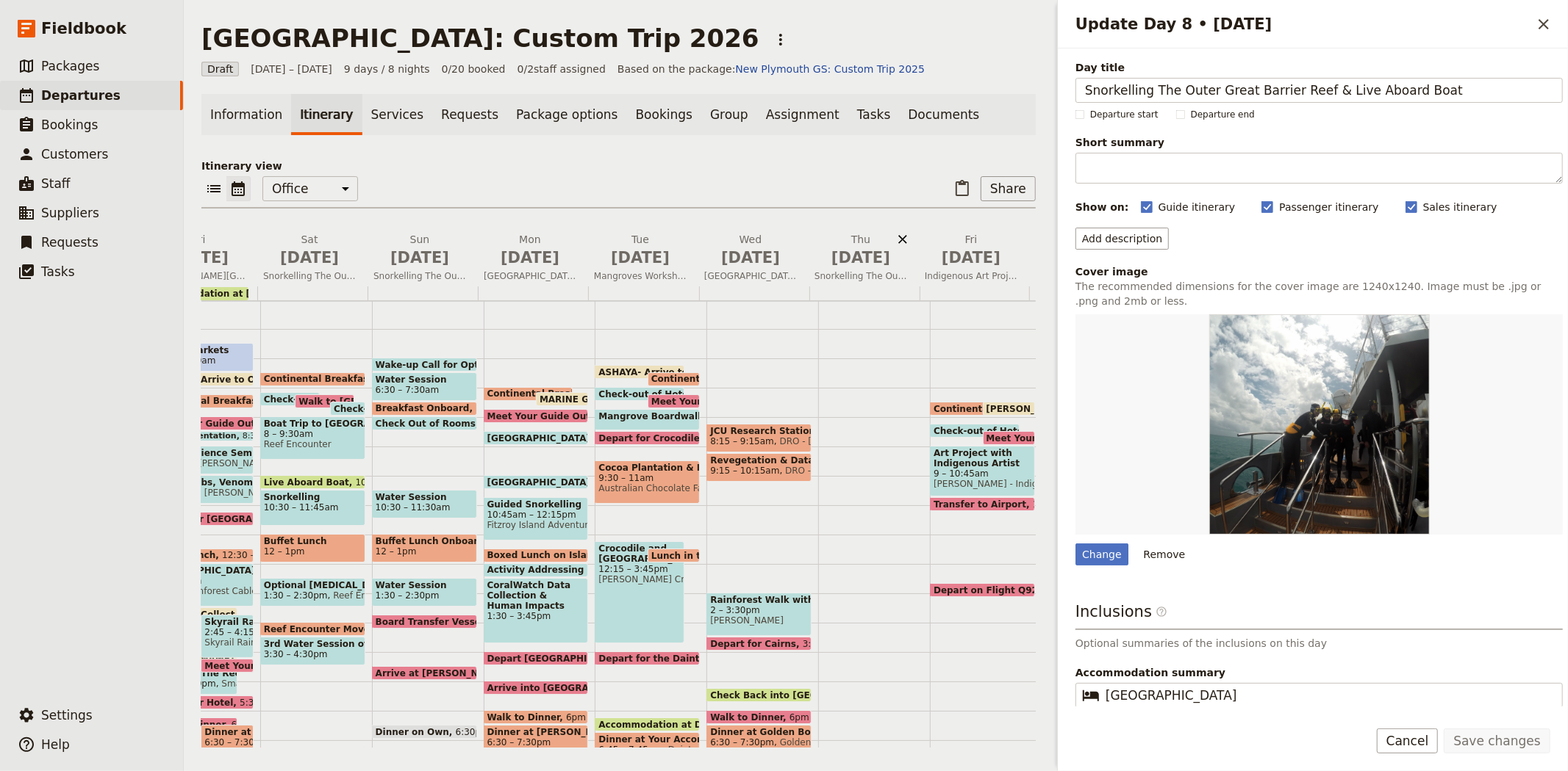
click at [897, 239] on icon "Delete Thu Jul 9" at bounding box center [902, 239] width 15 height 15
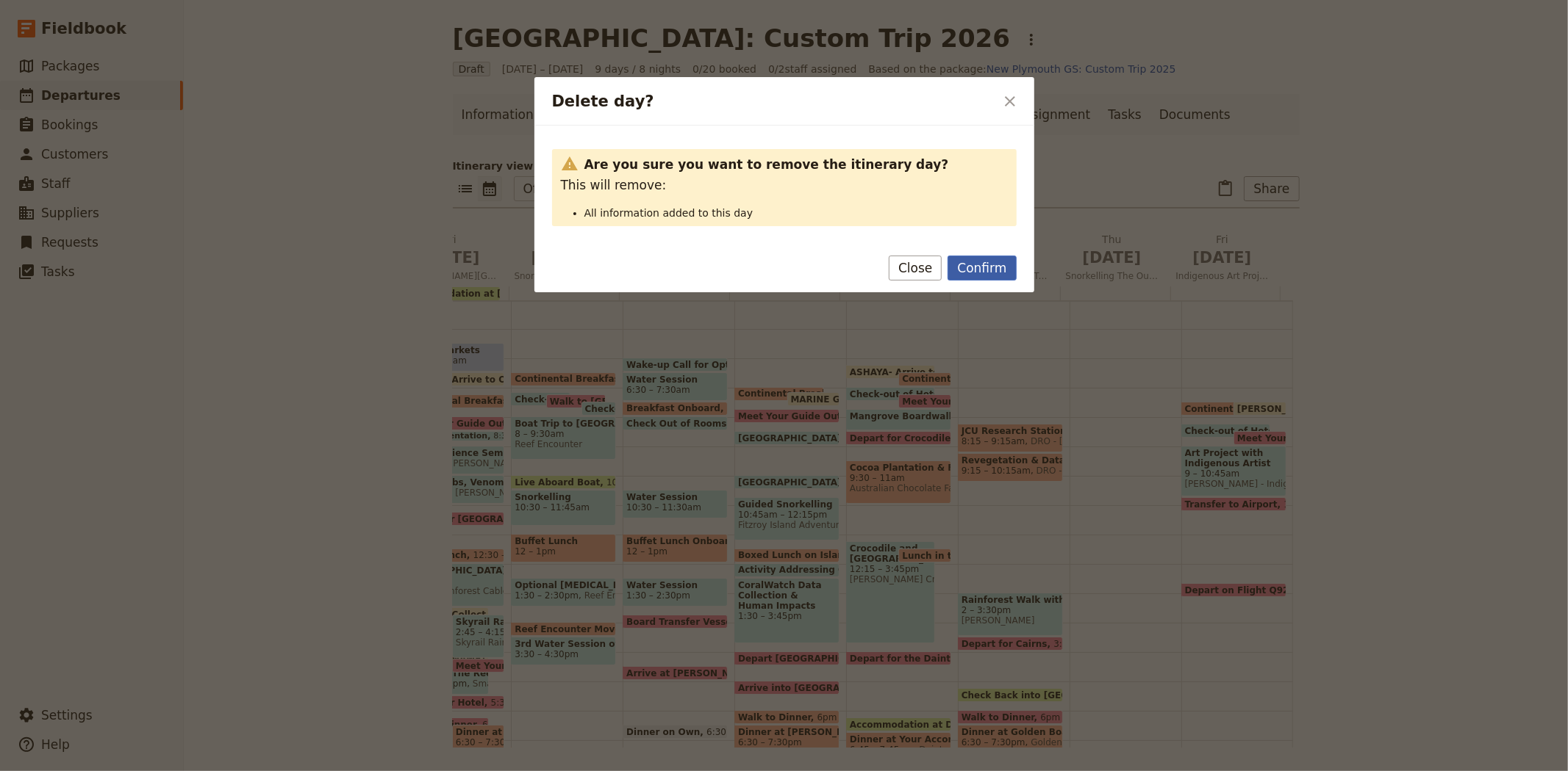
click at [986, 273] on button "Confirm" at bounding box center [981, 268] width 68 height 25
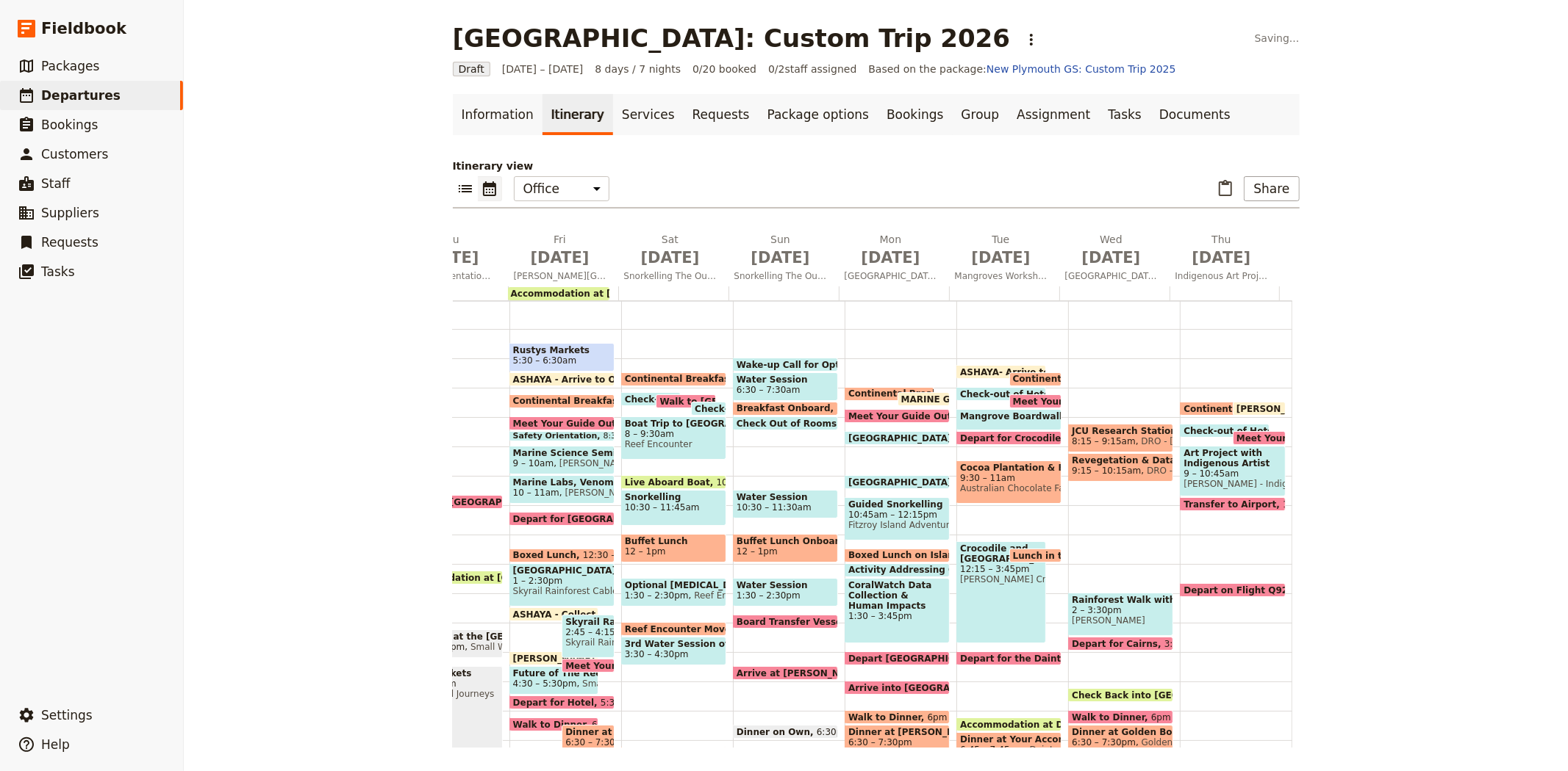
scroll to position [0, 91]
click at [1226, 265] on span "Jul 9" at bounding box center [1222, 258] width 93 height 22
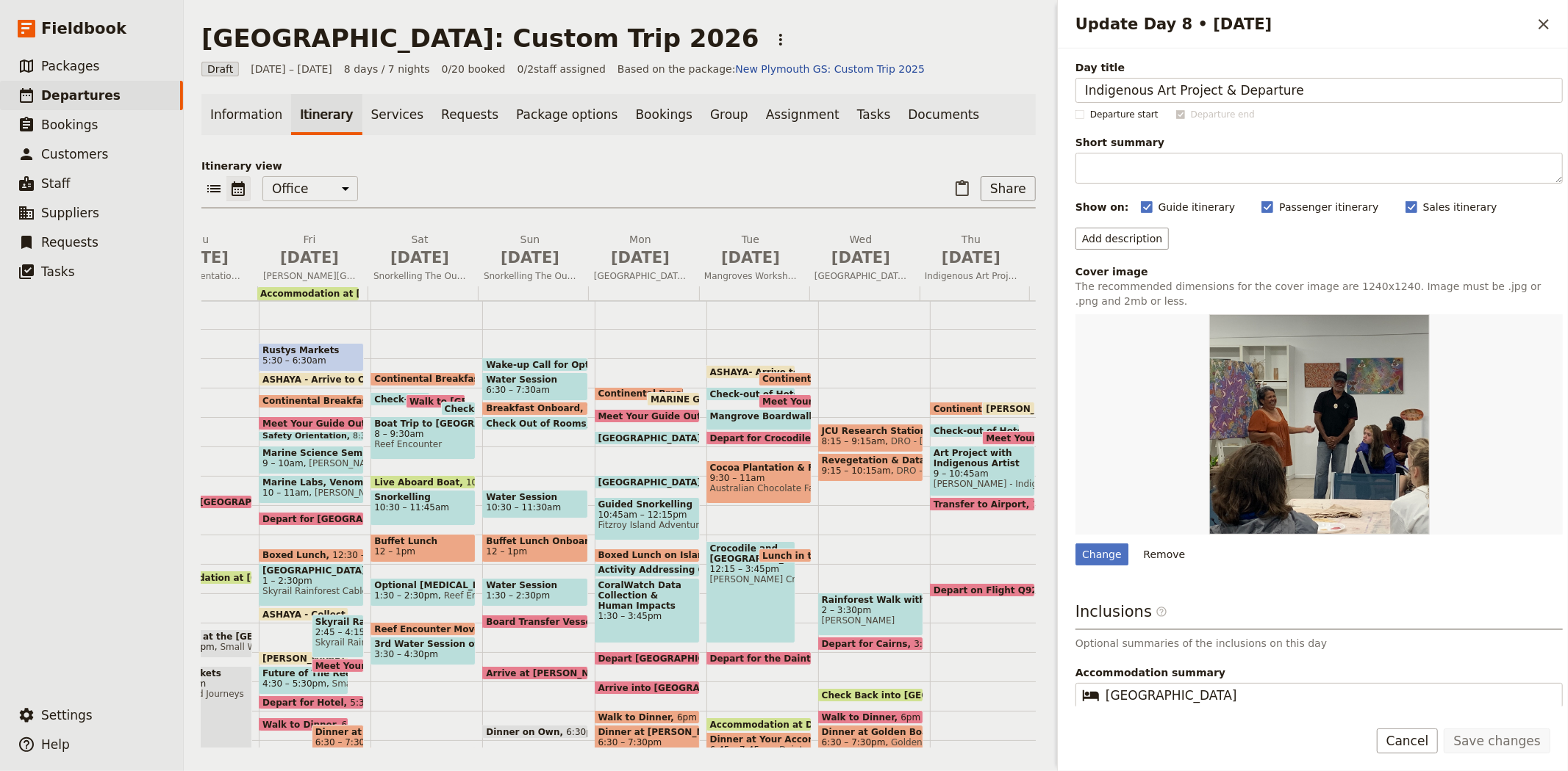
click at [985, 585] on span "Depart on Flight Q923" at bounding box center [992, 590] width 117 height 9
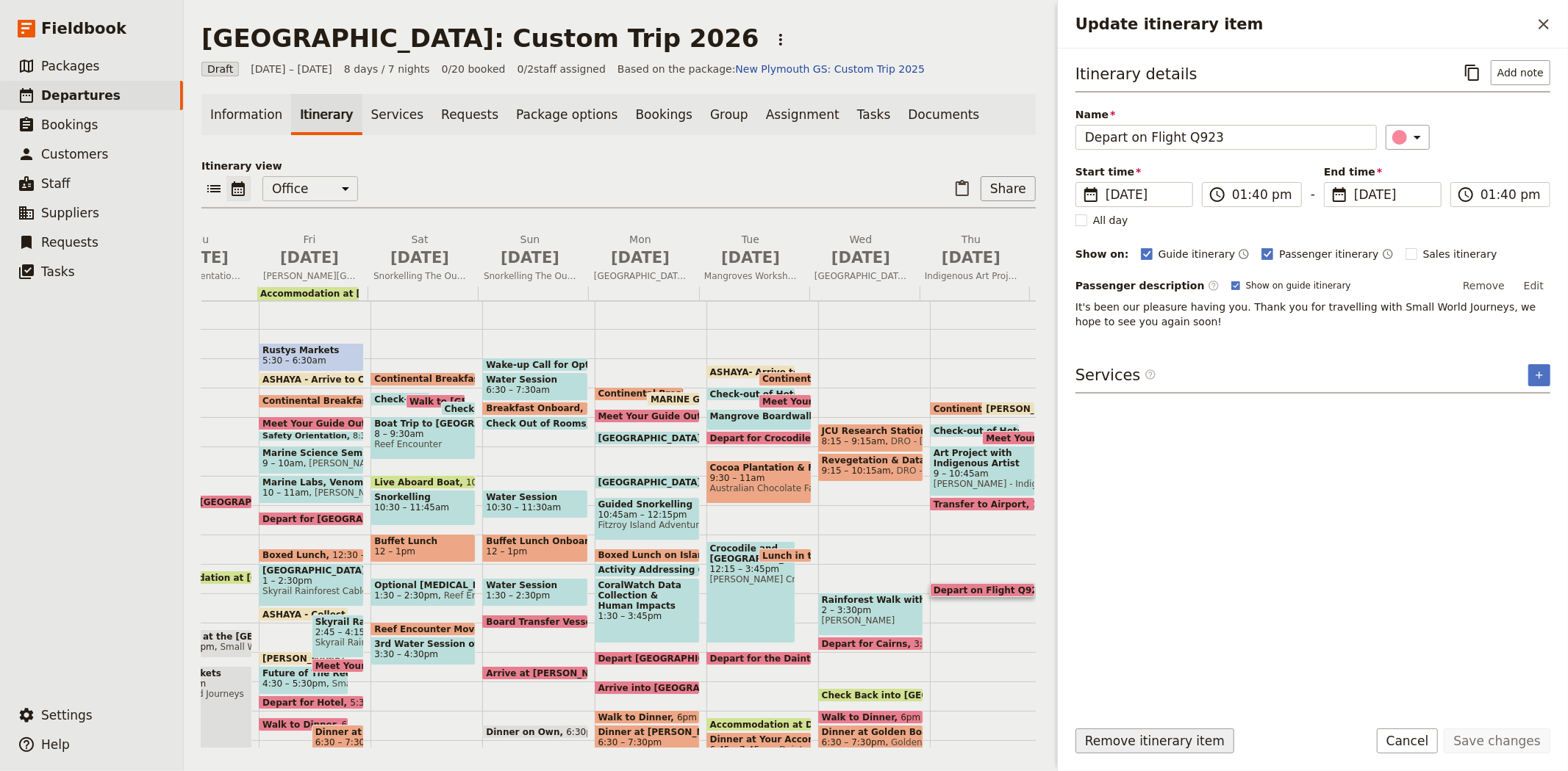
click at [1121, 737] on button "Remove itinerary item" at bounding box center [1154, 741] width 159 height 25
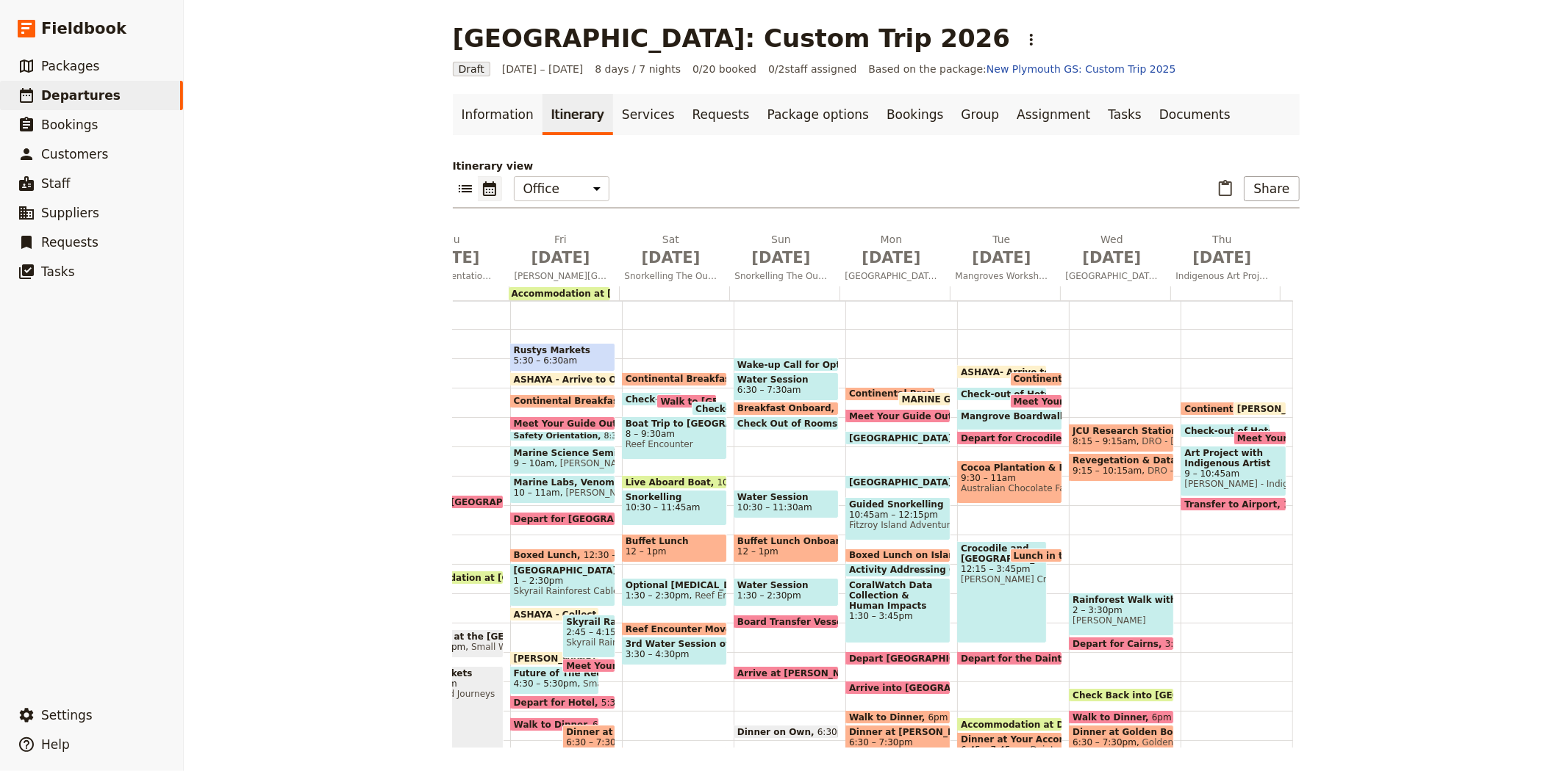
click at [1213, 472] on span "9 – 10:45am" at bounding box center [1233, 473] width 98 height 10
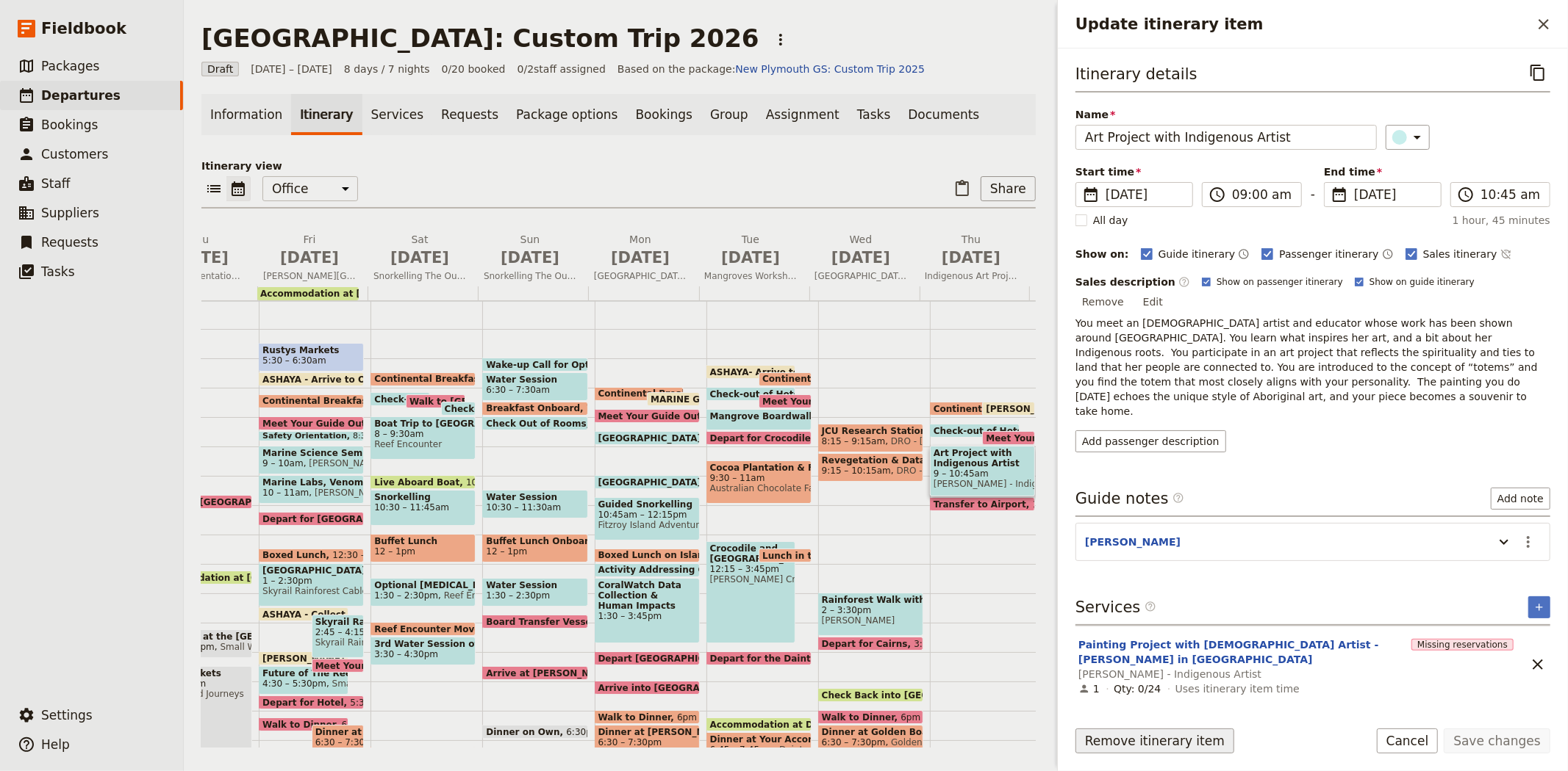
click at [1167, 750] on button "Remove itinerary item" at bounding box center [1154, 741] width 159 height 25
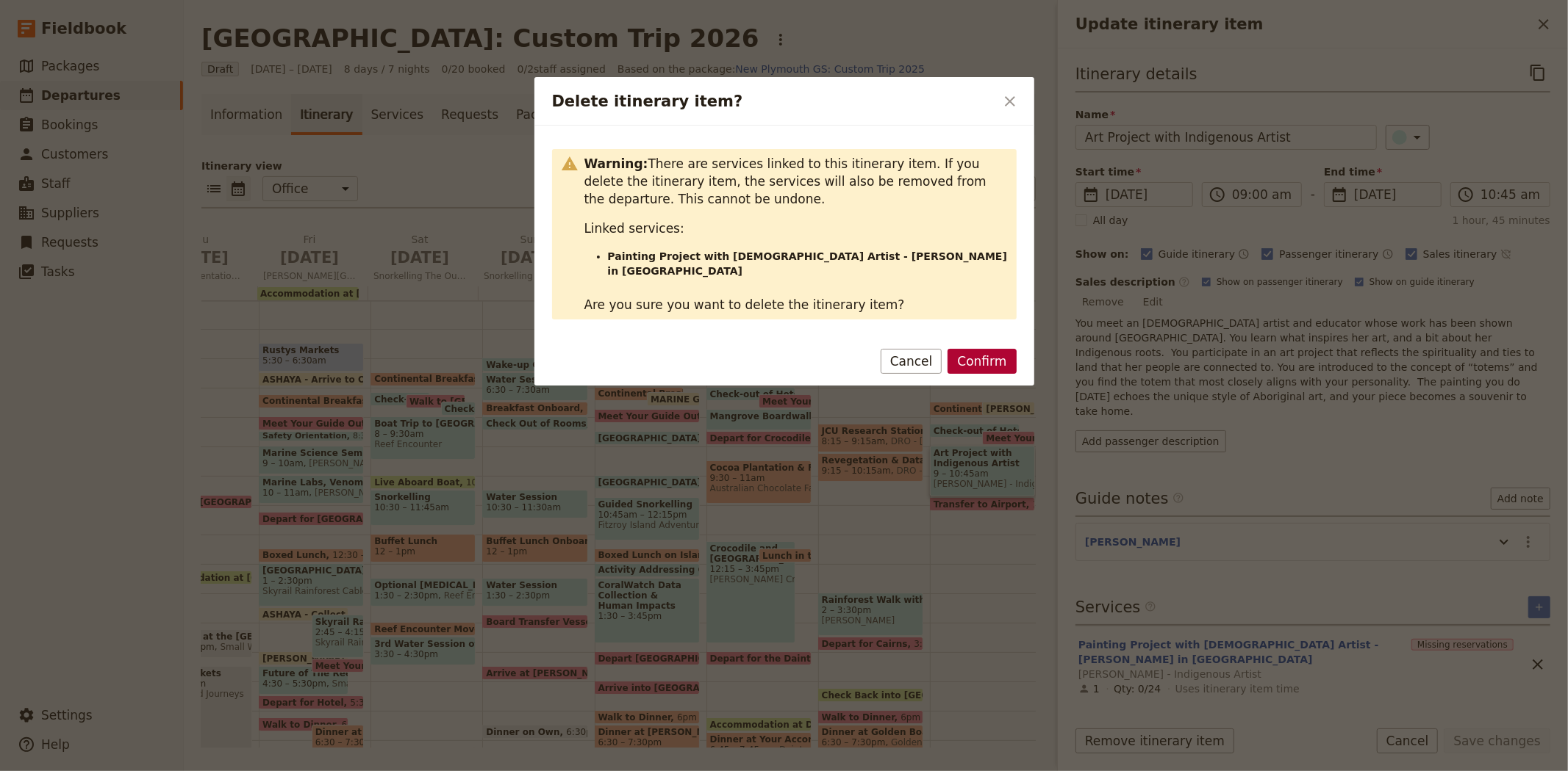
click at [989, 355] on button "Confirm" at bounding box center [981, 361] width 68 height 25
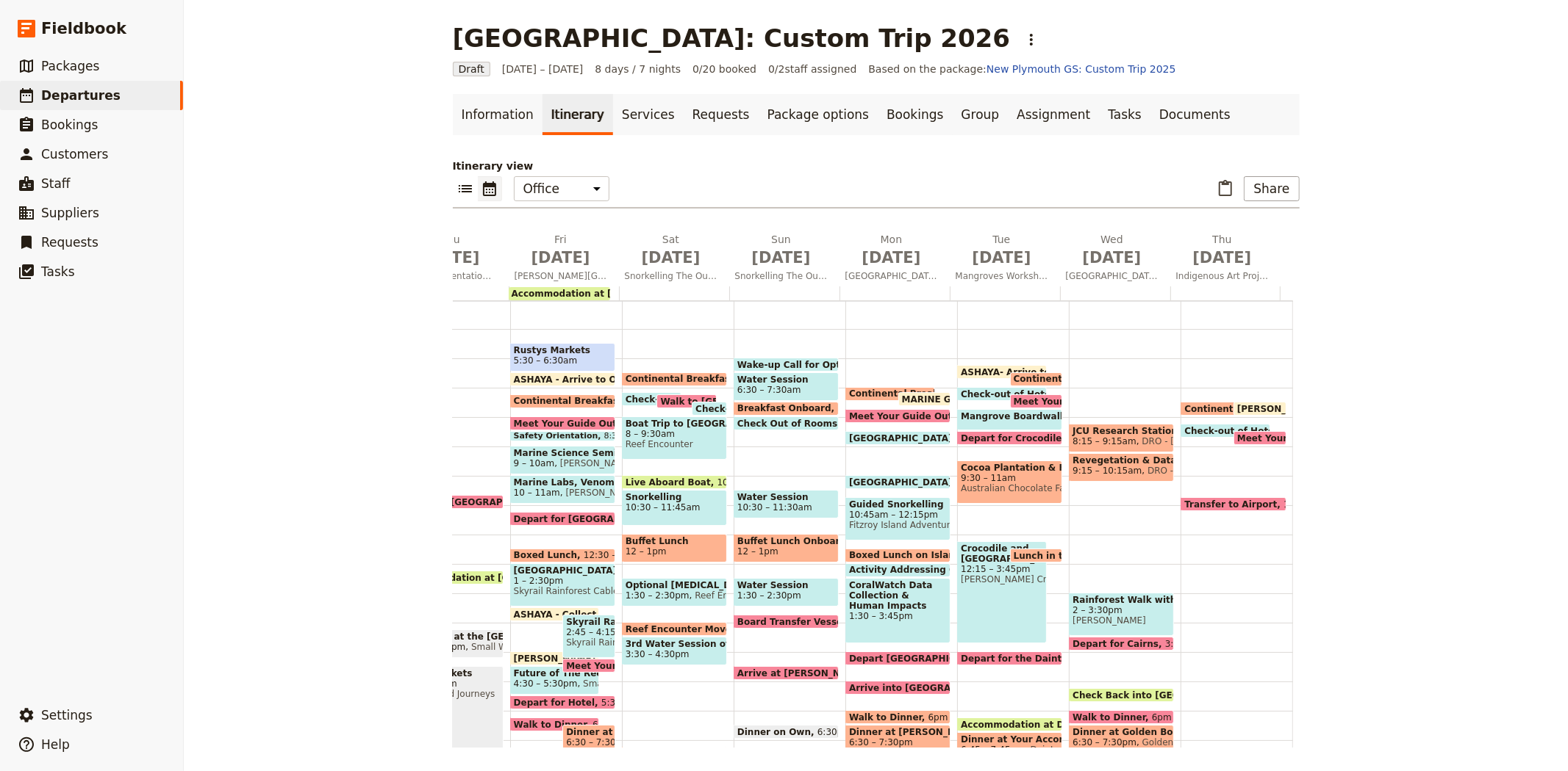
click at [1237, 433] on span "Meet Your Guide in Reception & Depart" at bounding box center [1338, 438] width 202 height 9
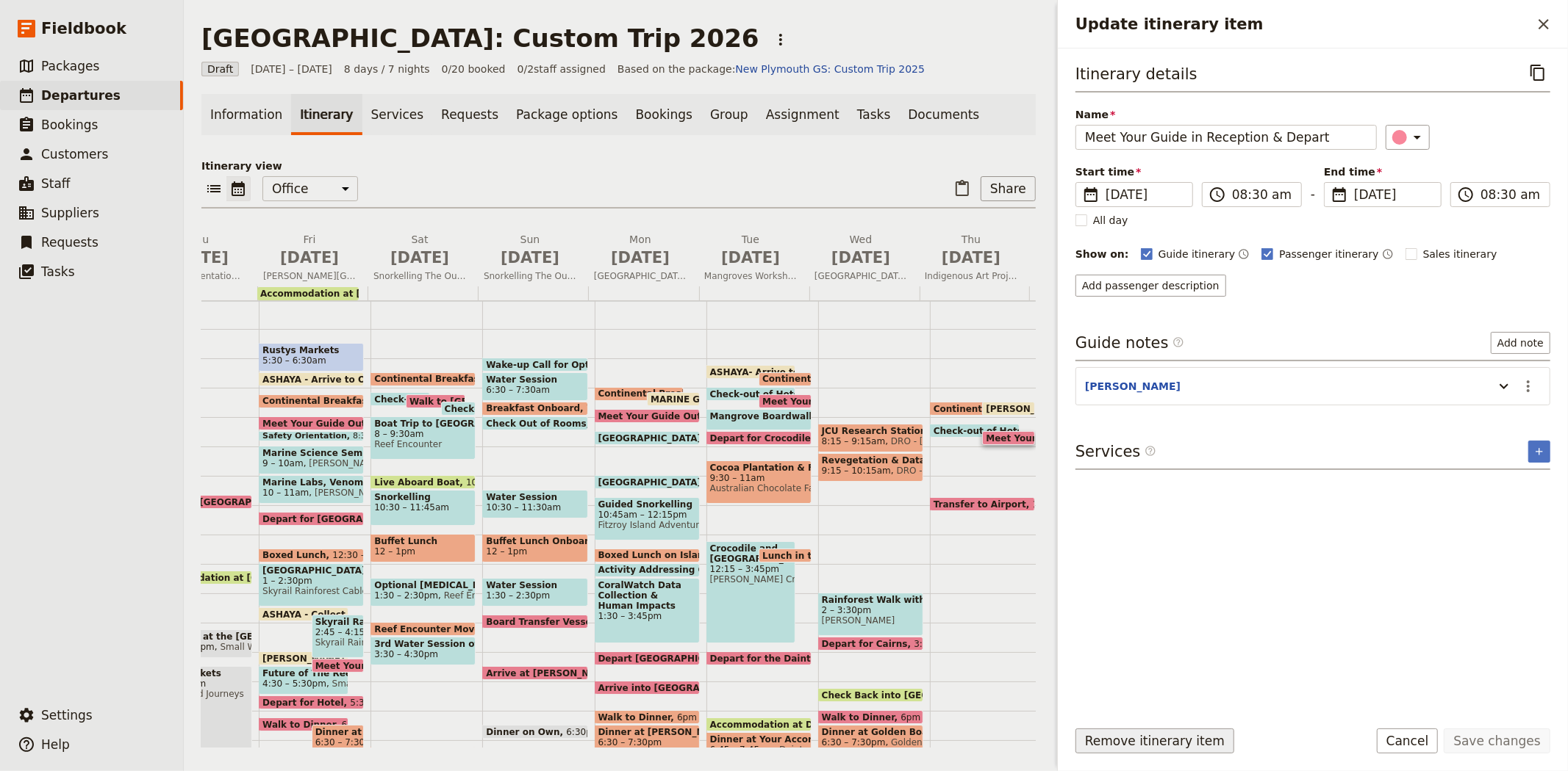
click at [1164, 740] on button "Remove itinerary item" at bounding box center [1154, 741] width 159 height 25
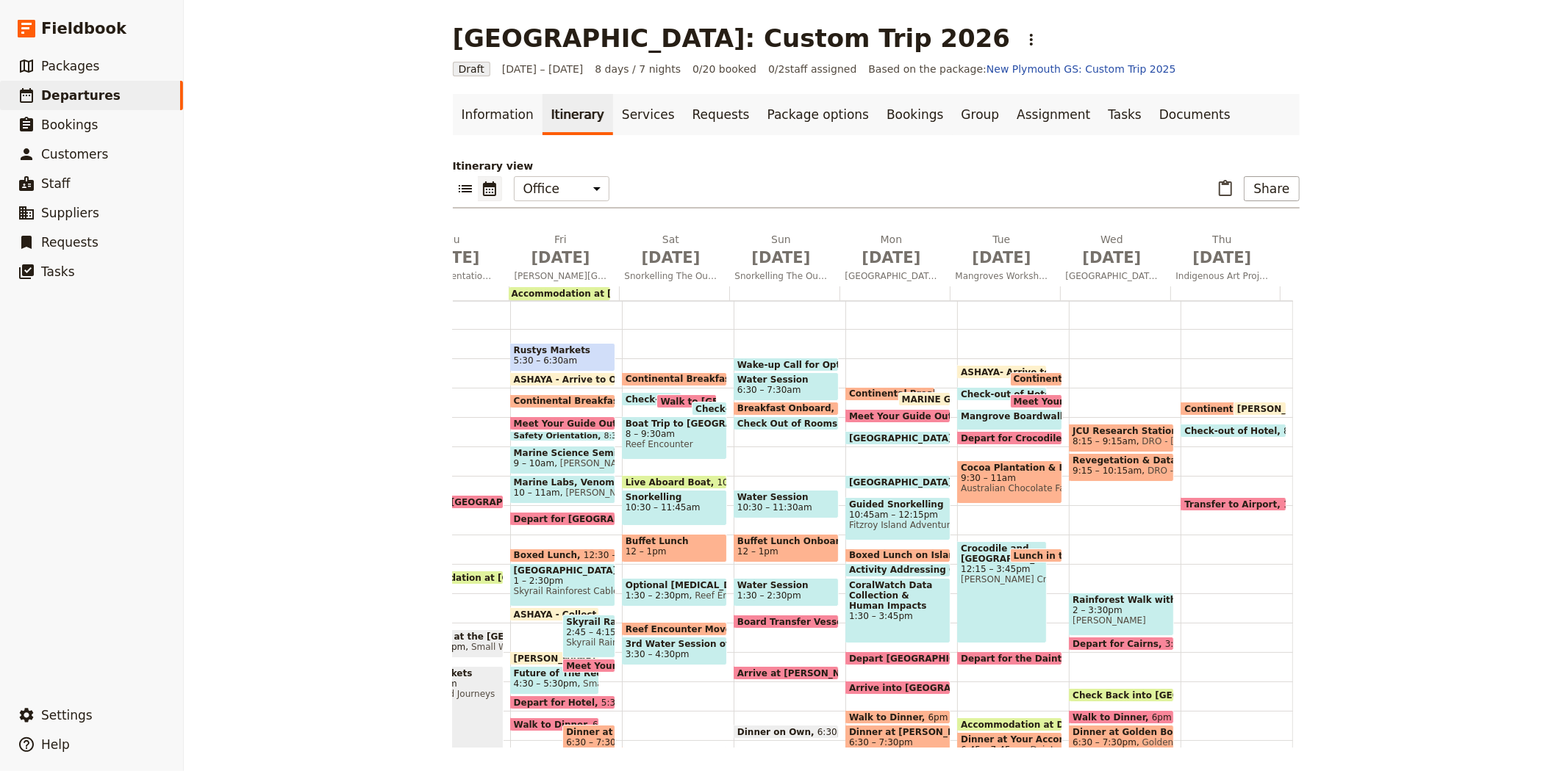
click at [1184, 428] on span "Check-out of Hotel" at bounding box center [1234, 431] width 99 height 9
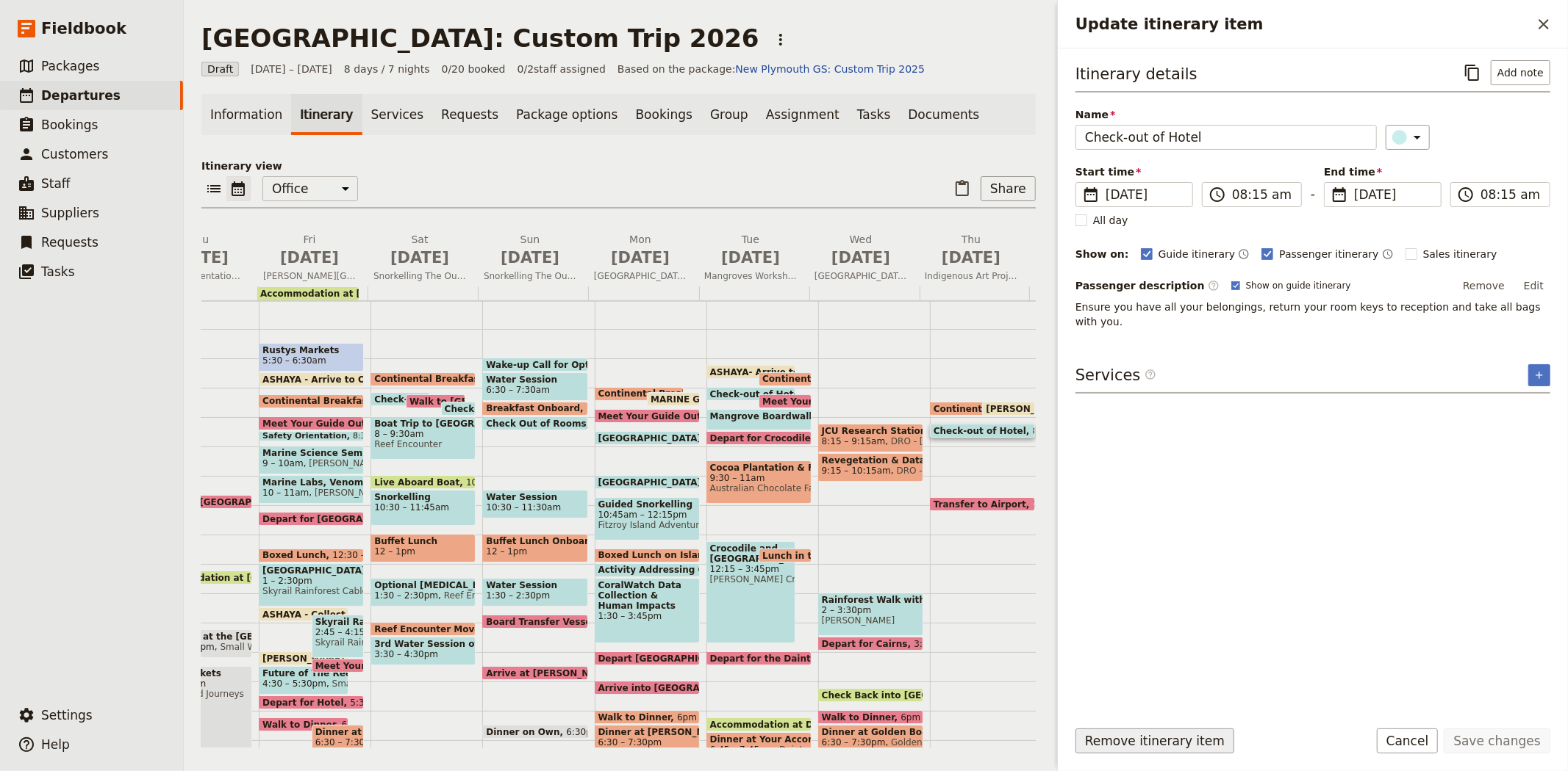
click at [1136, 732] on button "Remove itinerary item" at bounding box center [1154, 741] width 159 height 25
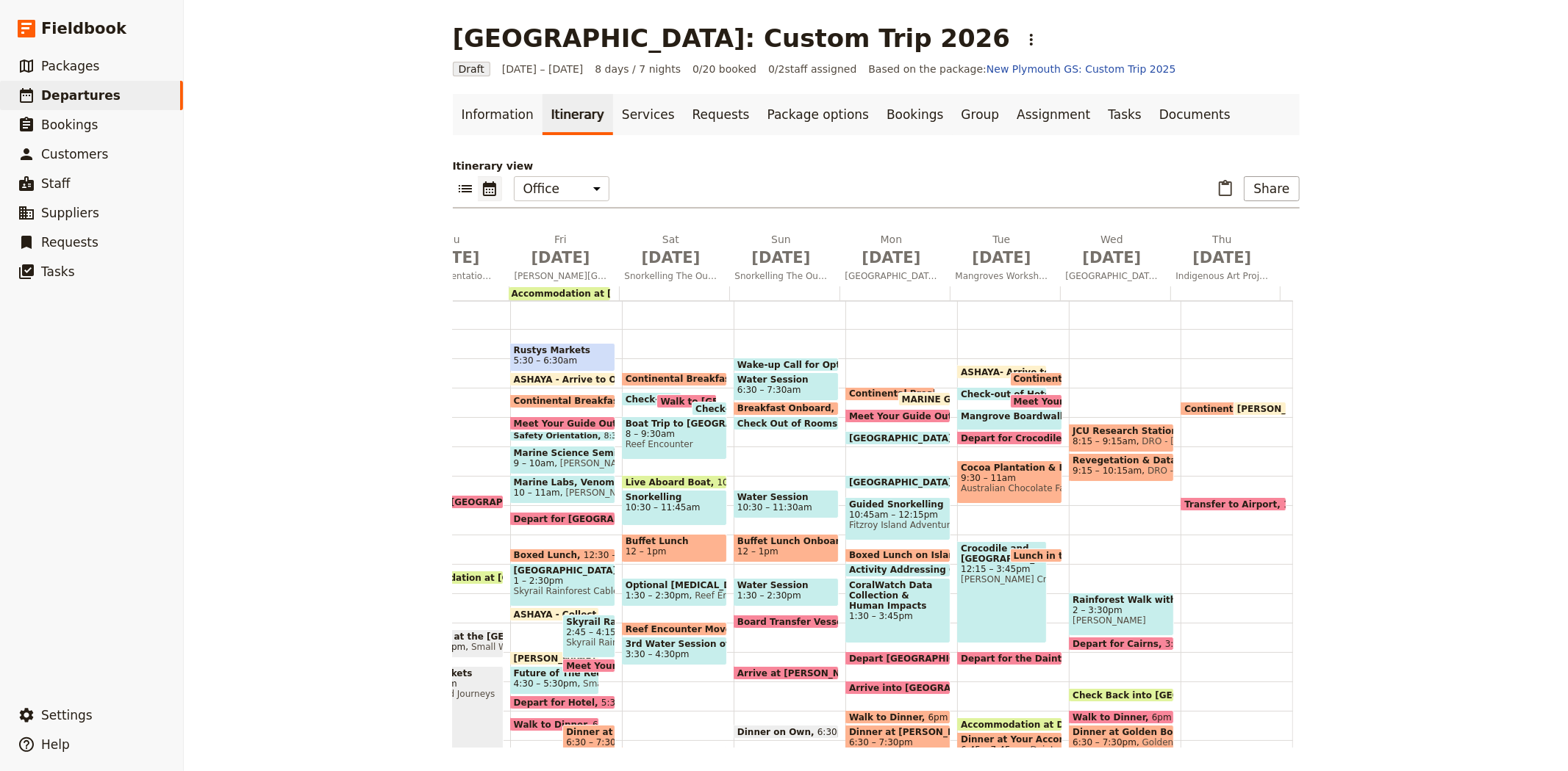
click at [1237, 407] on span "LAURIE - Arrive to Office" at bounding box center [1303, 409] width 133 height 9
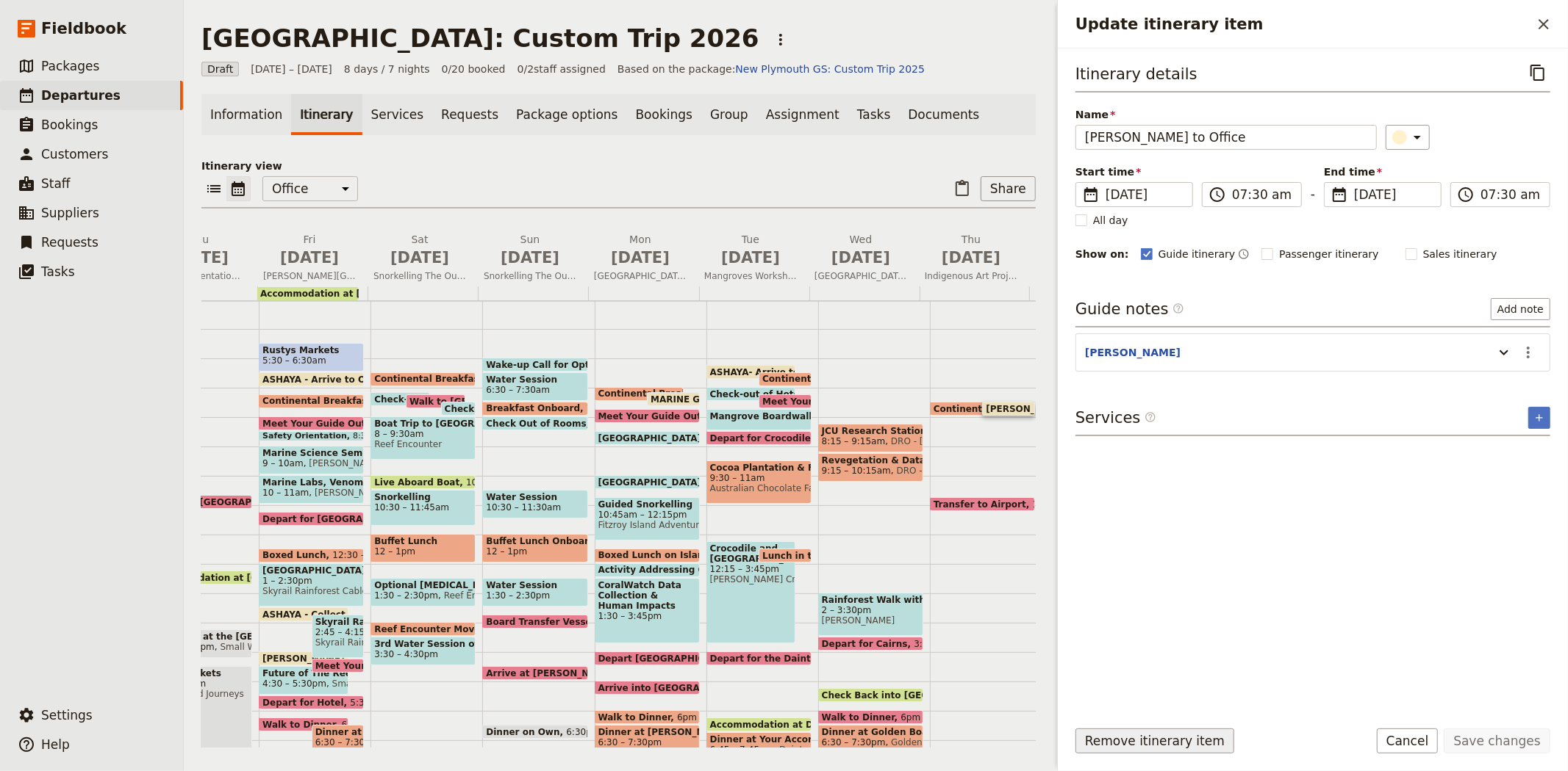
click at [1128, 734] on button "Remove itinerary item" at bounding box center [1154, 741] width 159 height 25
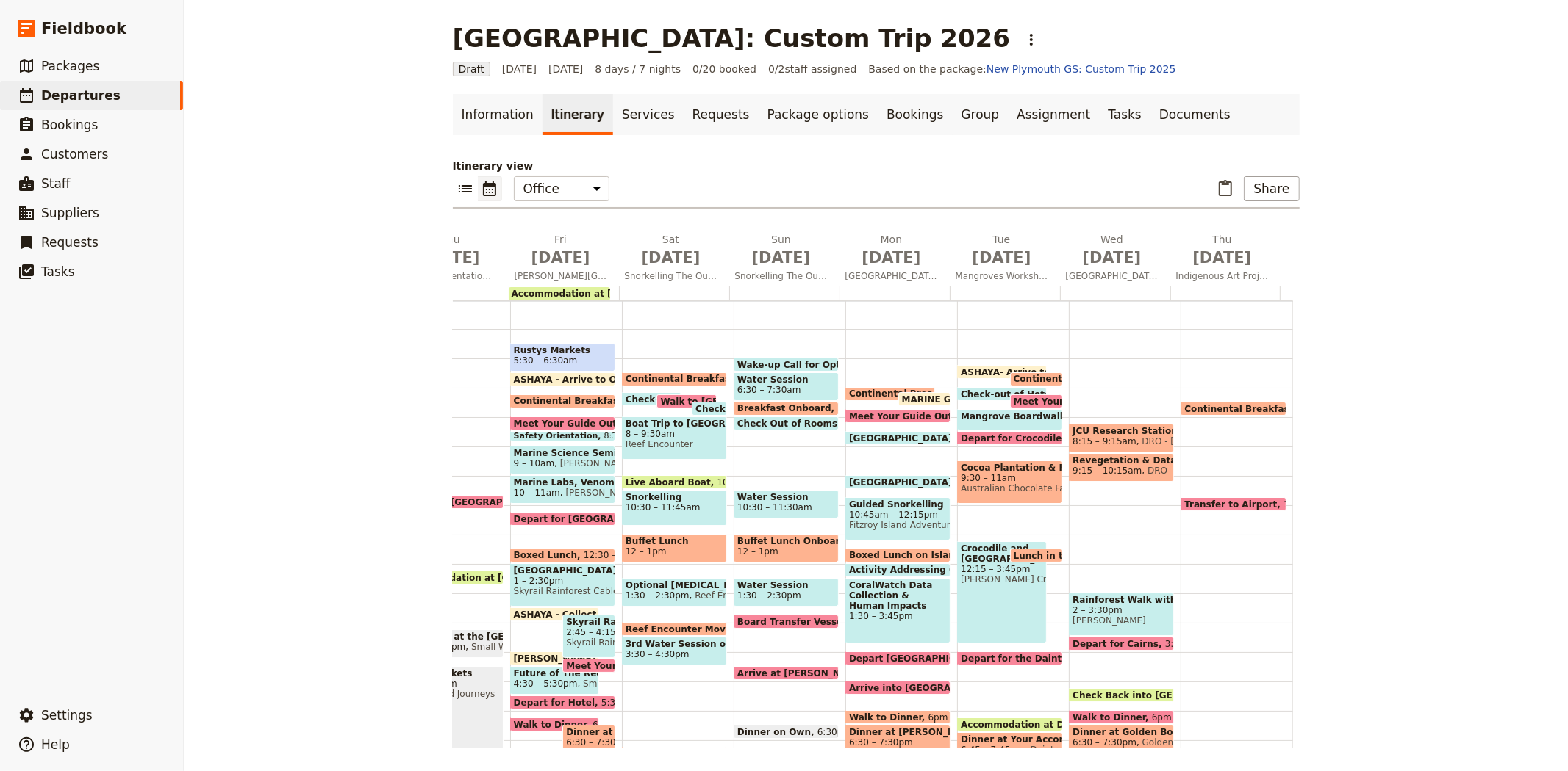
click at [1196, 404] on span "Continental Breakfast at Hotel" at bounding box center [1264, 409] width 159 height 9
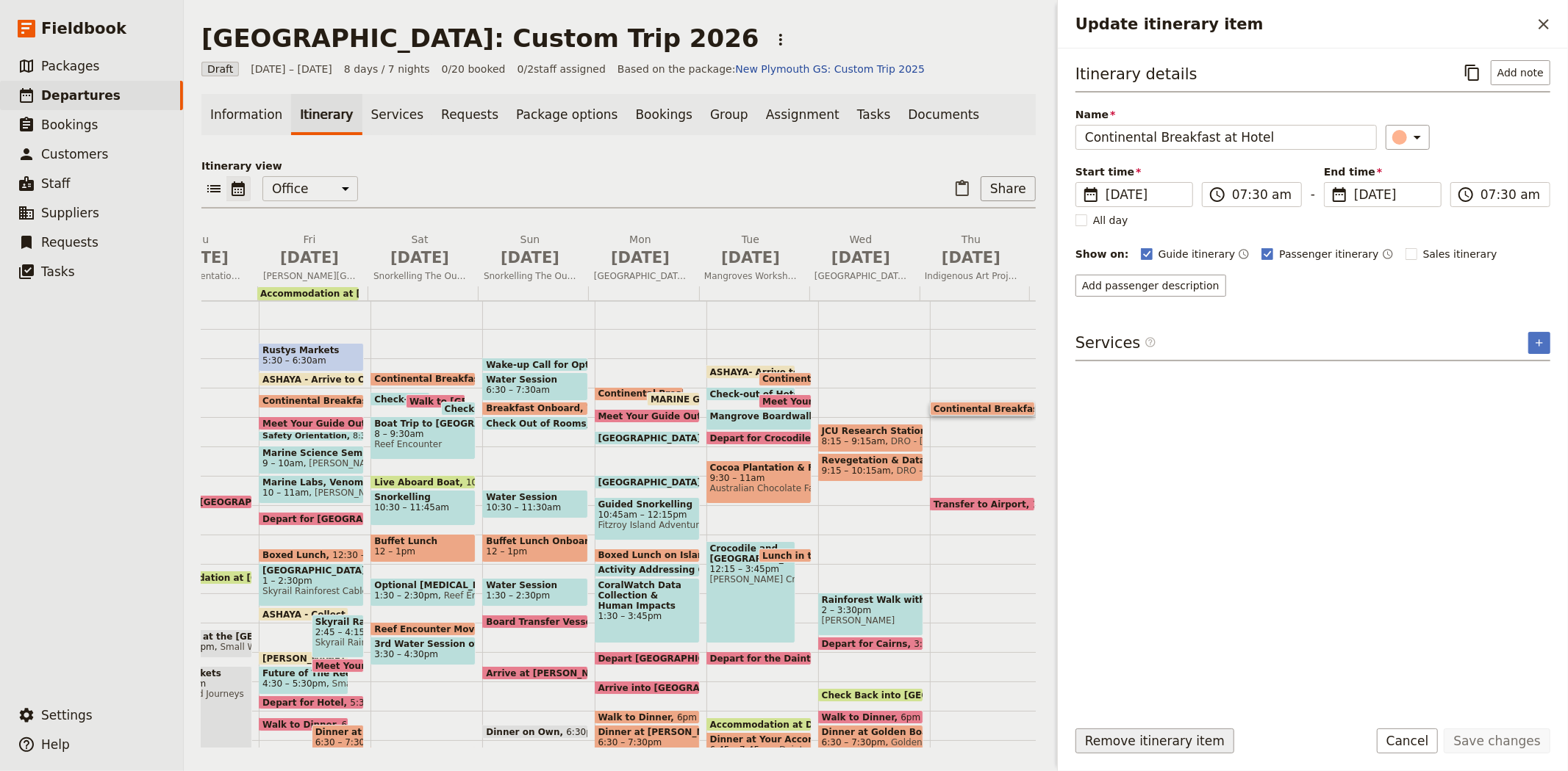
click at [1115, 750] on button "Remove itinerary item" at bounding box center [1154, 741] width 159 height 25
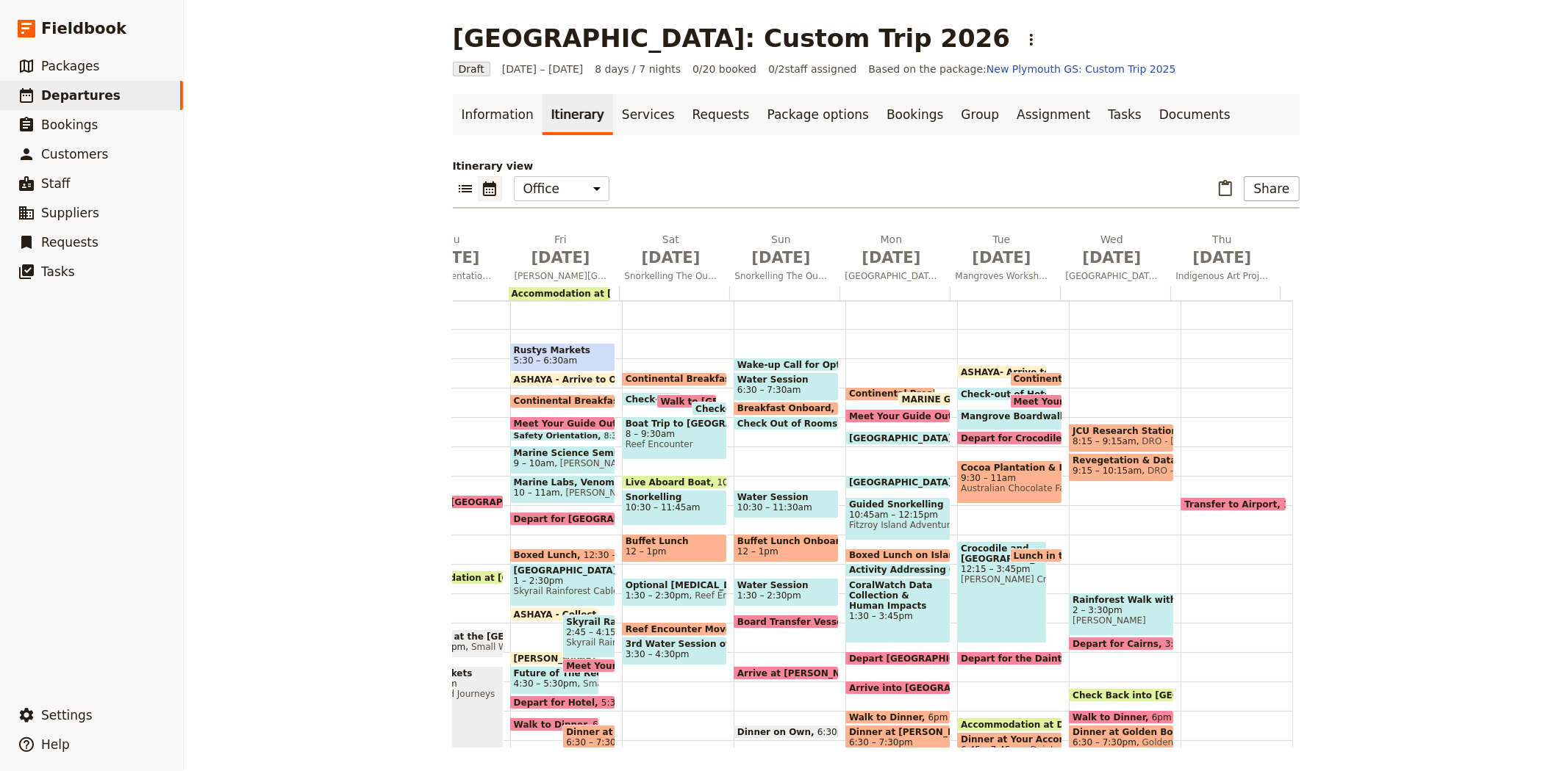
click at [1206, 501] on span "Transfer to Airport" at bounding box center [1234, 504] width 99 height 9
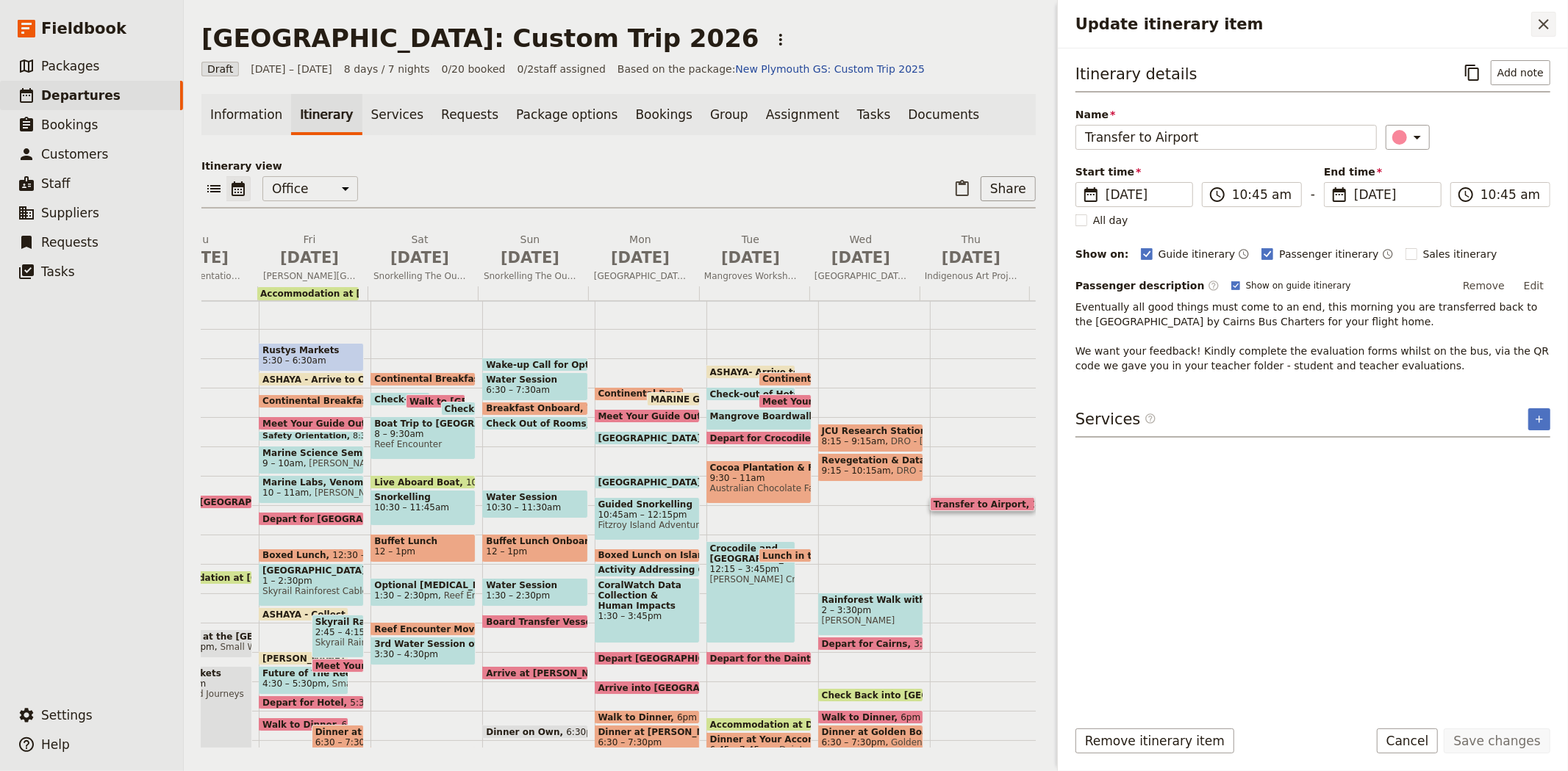
click at [1553, 21] on button "​" at bounding box center [1543, 24] width 25 height 25
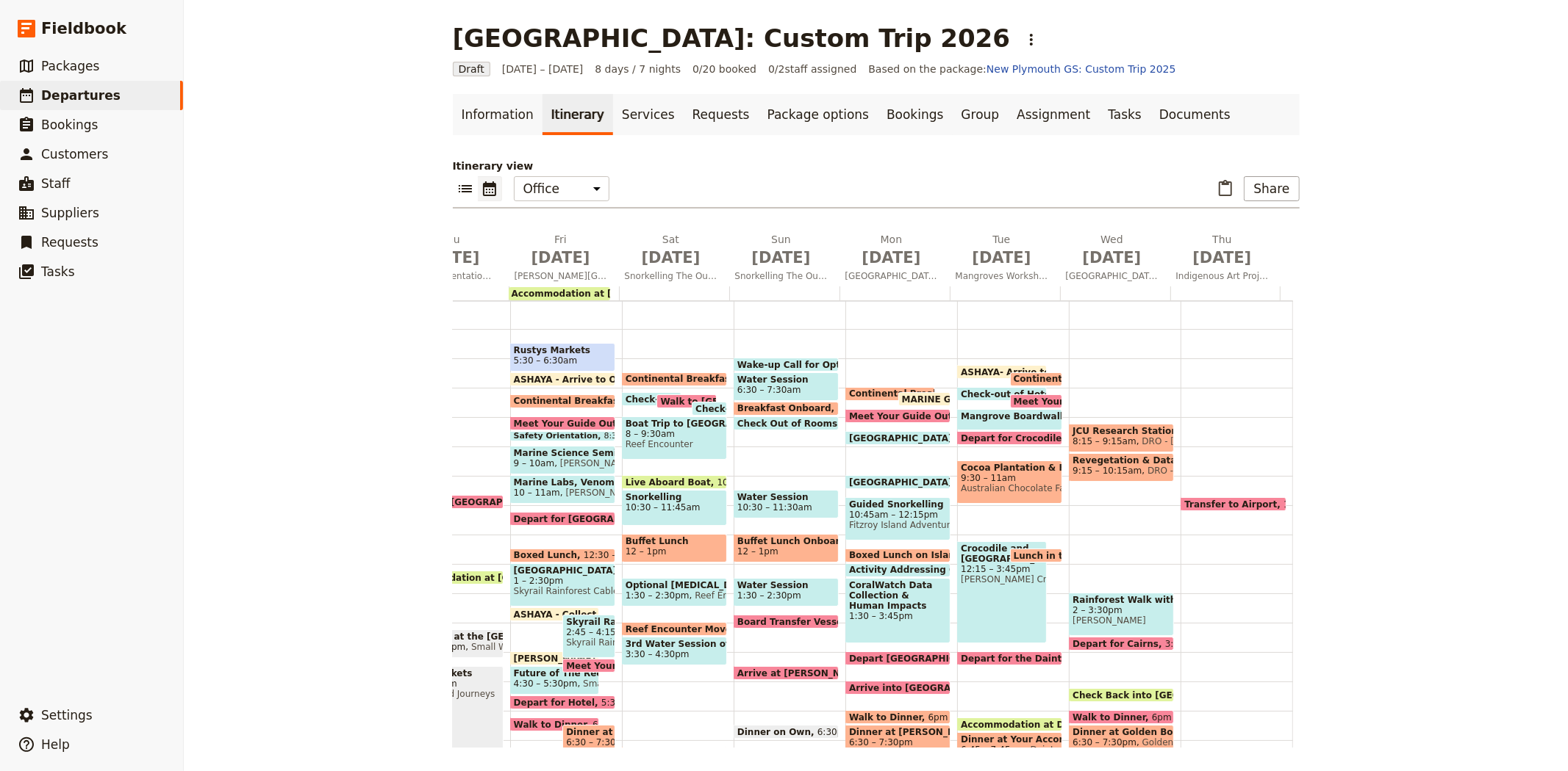
click at [1220, 485] on div "Transfer to Airport 10:45am" at bounding box center [1236, 534] width 112 height 705
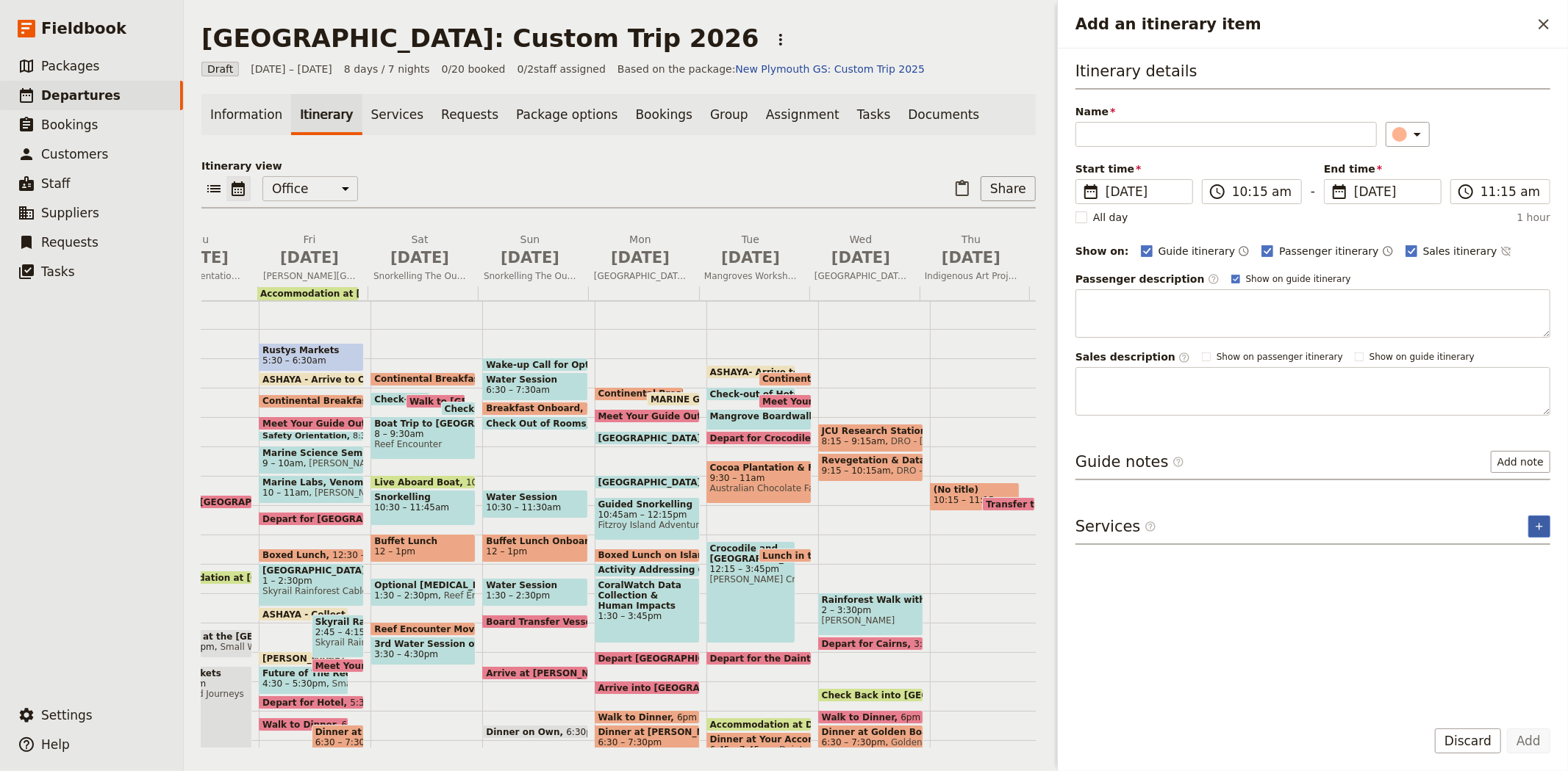
click at [1544, 524] on icon "Add service inclusion" at bounding box center [1538, 526] width 11 height 11
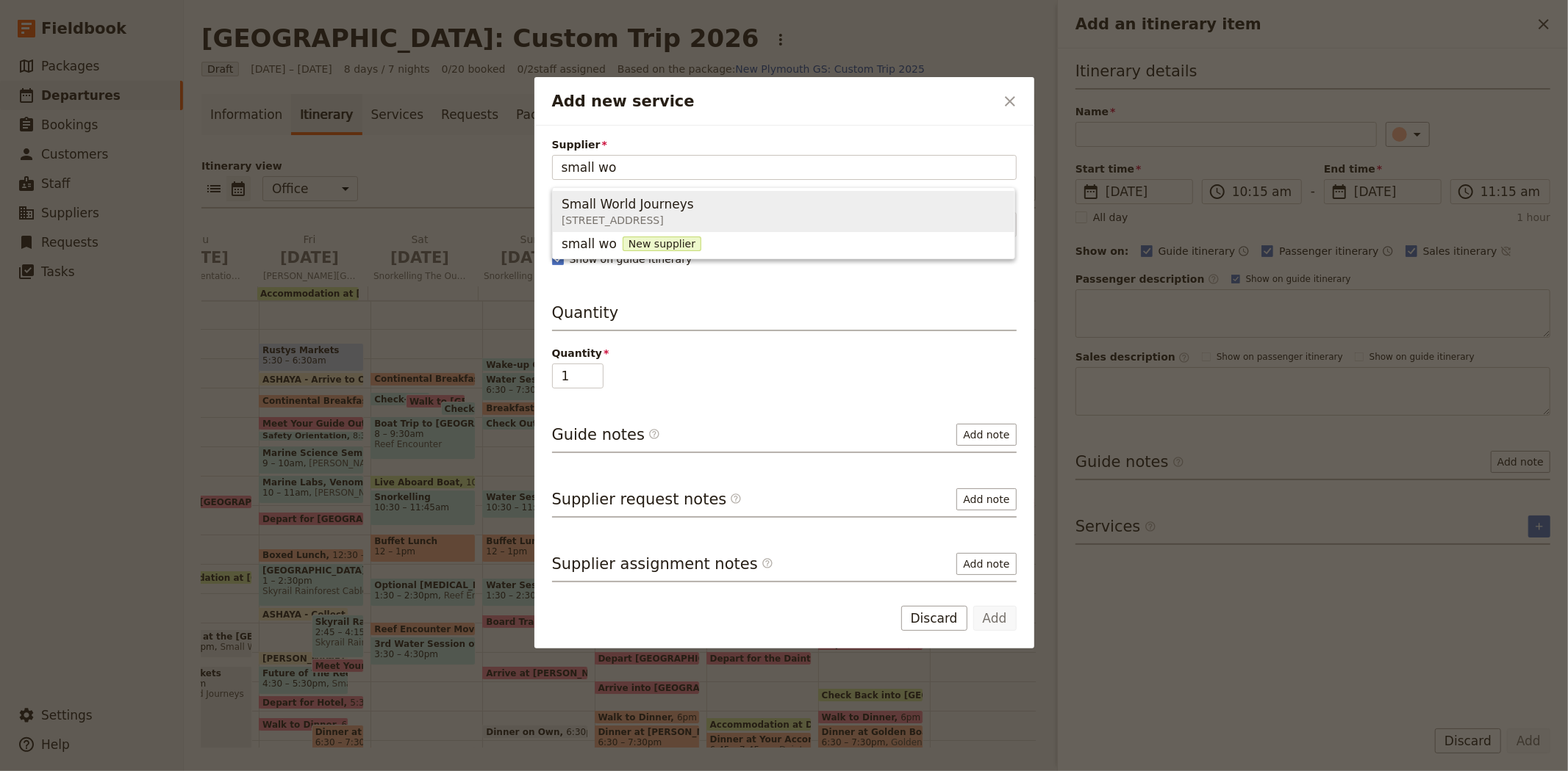
click at [694, 210] on div "Small World Journeys" at bounding box center [627, 204] width 132 height 18
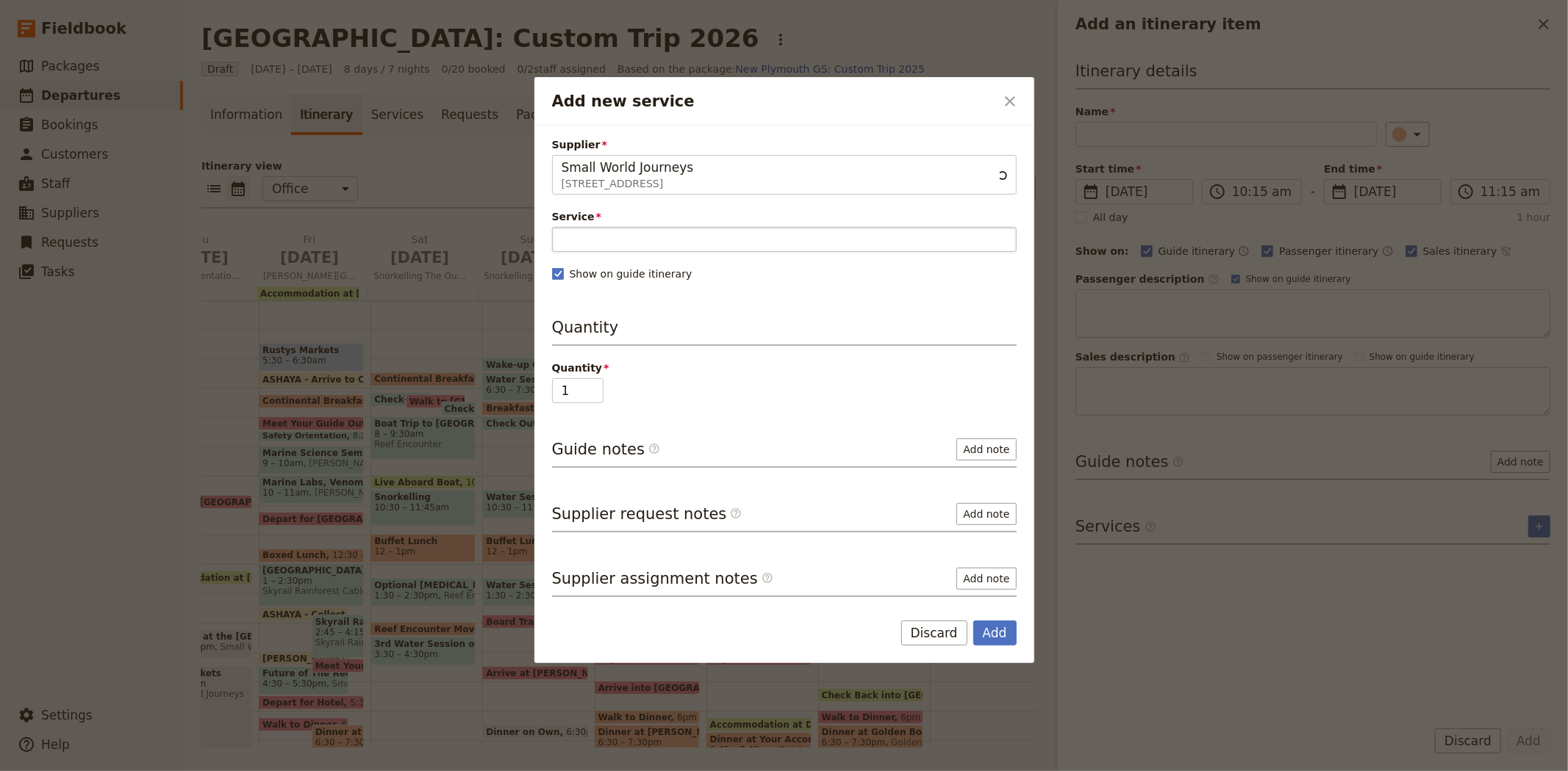
type input "Small World Journeys"
click at [651, 238] on input "Service" at bounding box center [784, 239] width 465 height 25
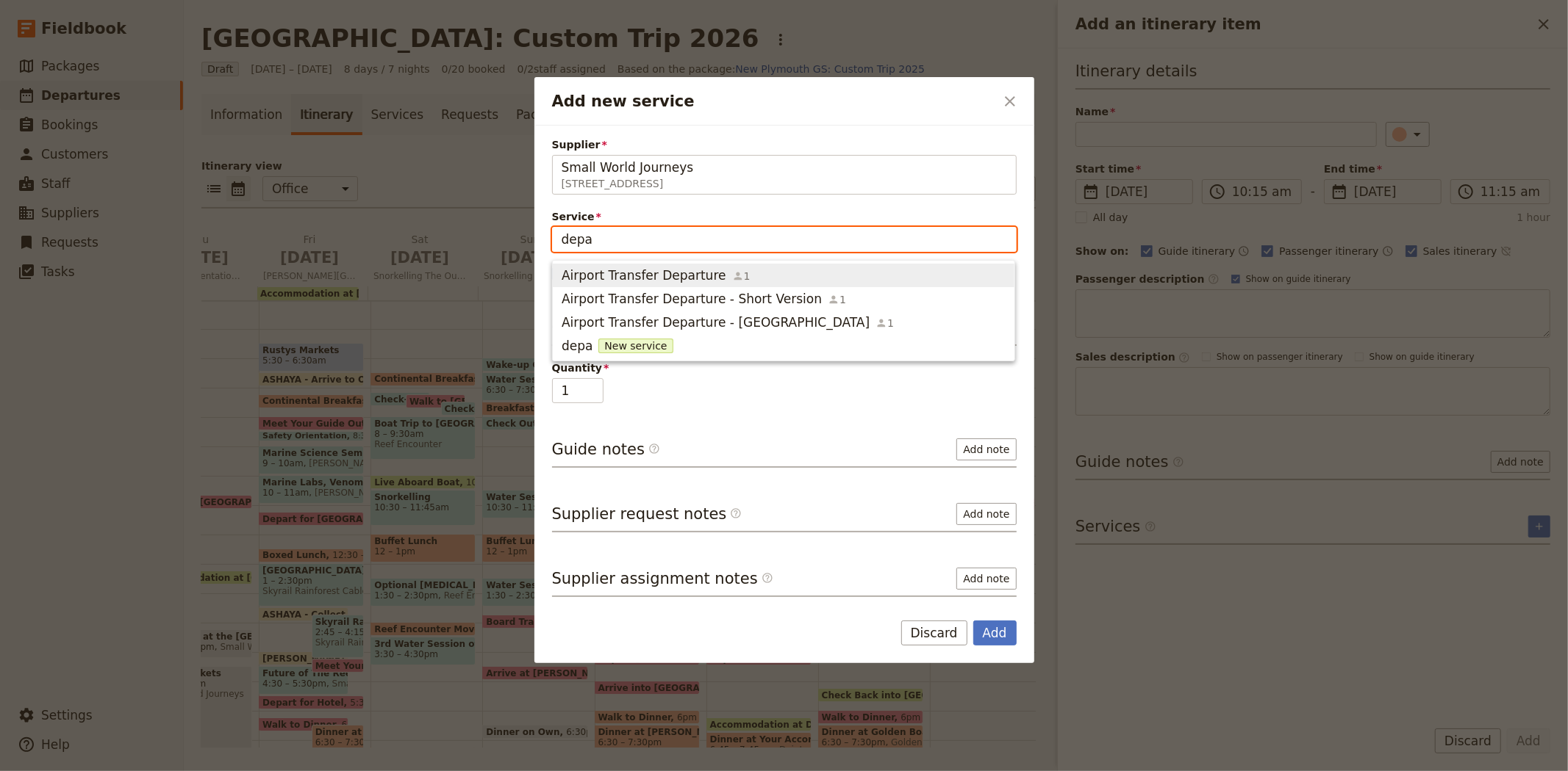
type input "depar"
click at [657, 277] on span "Airport Transfer Departure" at bounding box center [643, 275] width 164 height 18
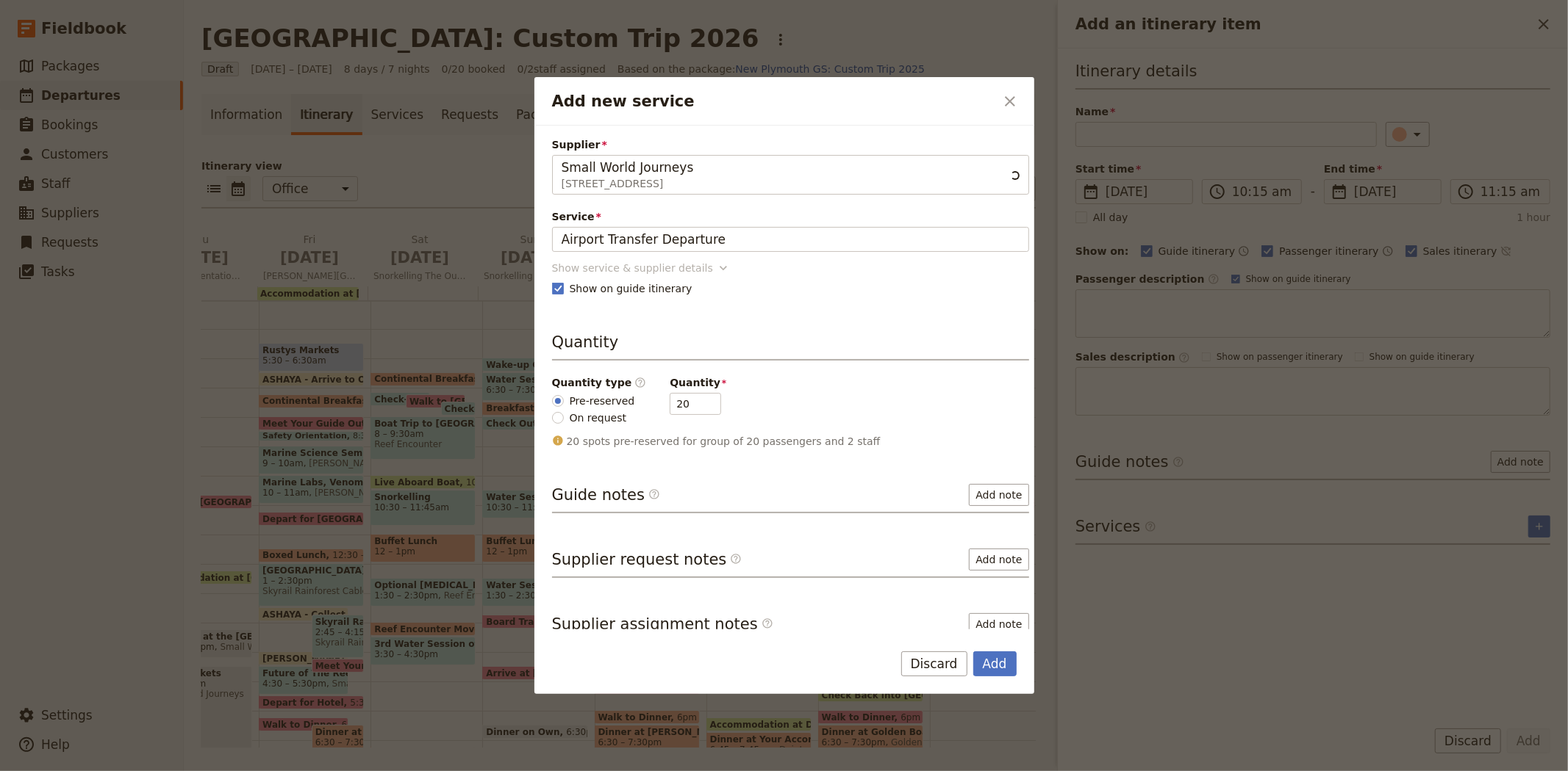
click at [639, 265] on div "Show service & supplier details" at bounding box center [632, 267] width 161 height 15
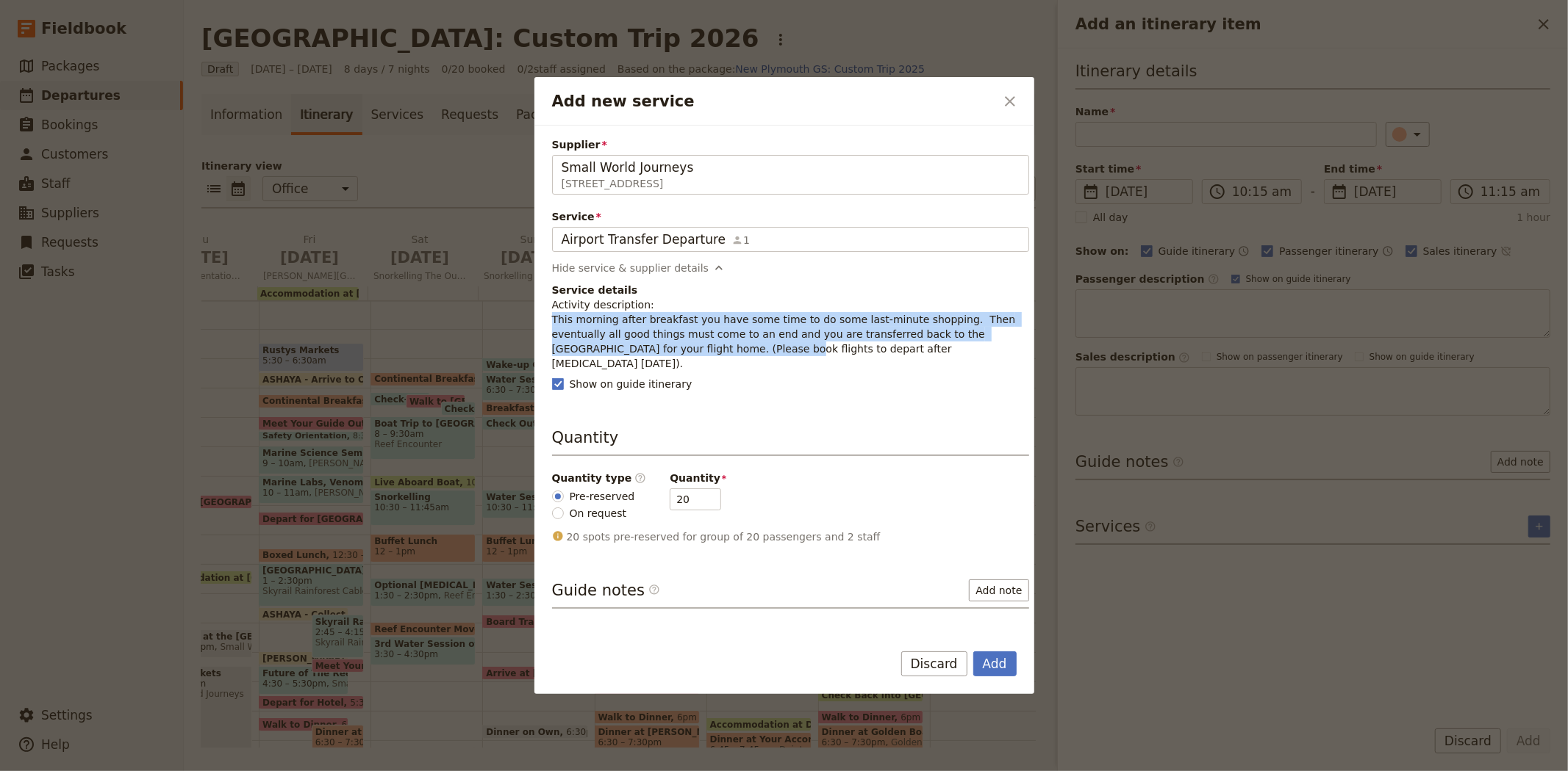
drag, startPoint x: 551, startPoint y: 316, endPoint x: 645, endPoint y: 351, distance: 100.3
click at [645, 351] on p "Activity description: This morning after breakfast you have some time to do som…" at bounding box center [790, 334] width 477 height 73
copy p "This morning after breakfast you have some time to do some last-minute shopping…"
click at [989, 666] on button "Add" at bounding box center [995, 664] width 44 height 25
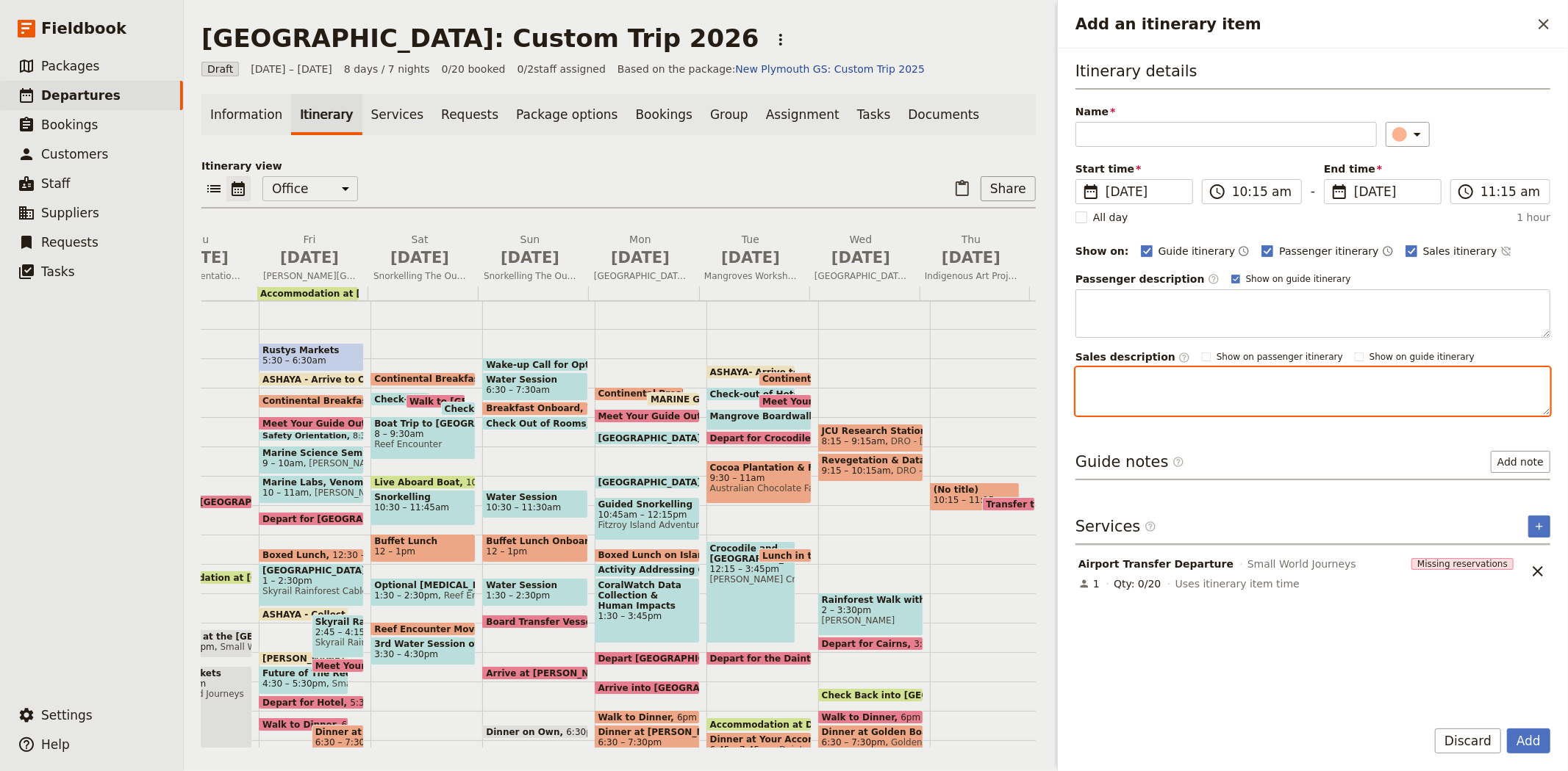
click at [1132, 384] on textarea "Add an itinerary item" at bounding box center [1312, 391] width 475 height 48
paste textarea "This morning after breakfast you have some time to do some last-minute shopping…"
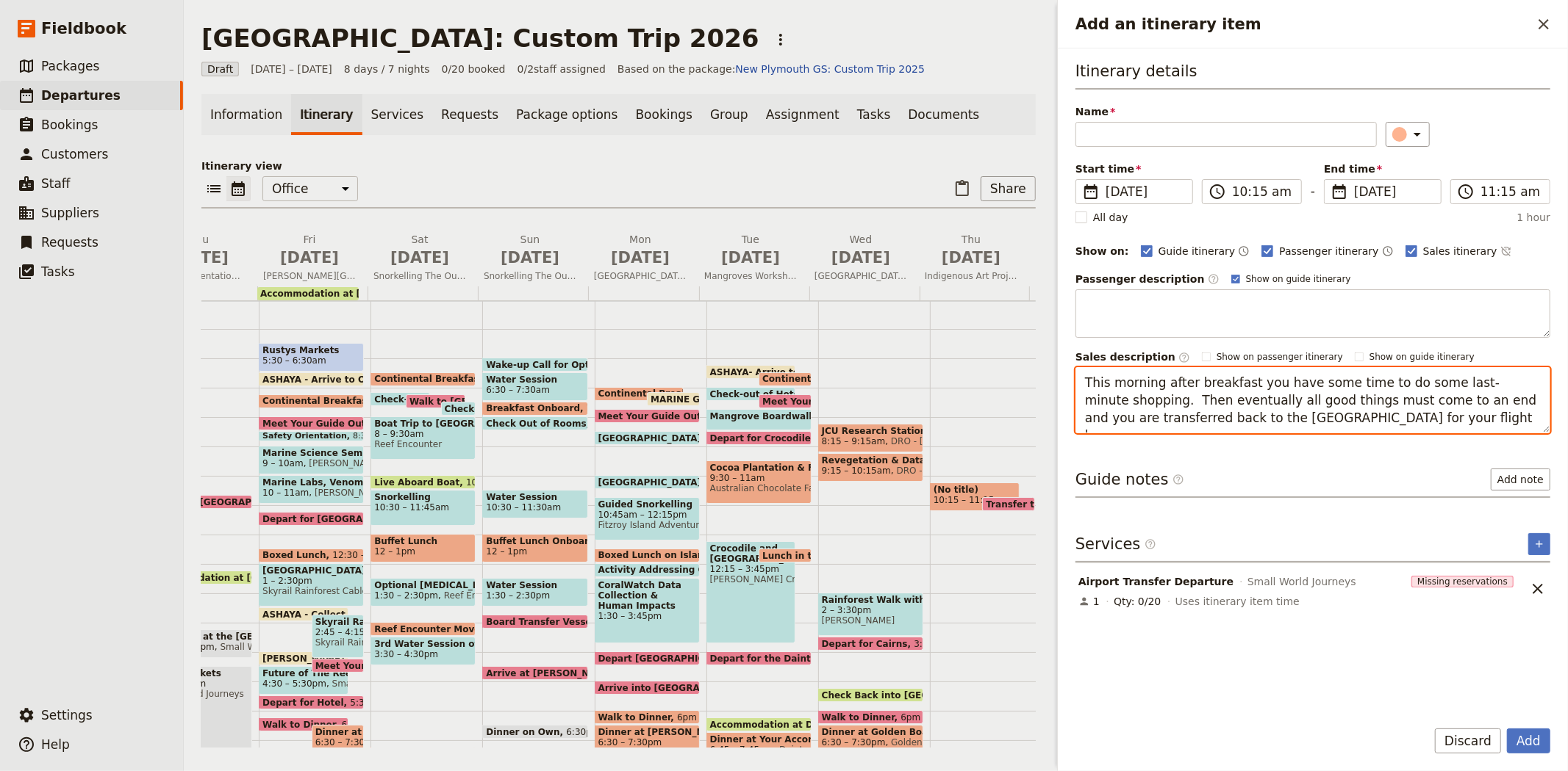
click at [1147, 398] on textarea "This morning after breakfast you have some time to do some last-minute shopping…" at bounding box center [1312, 400] width 475 height 66
type textarea "This morning after breakfast you have some time to do some last-minute shopping…"
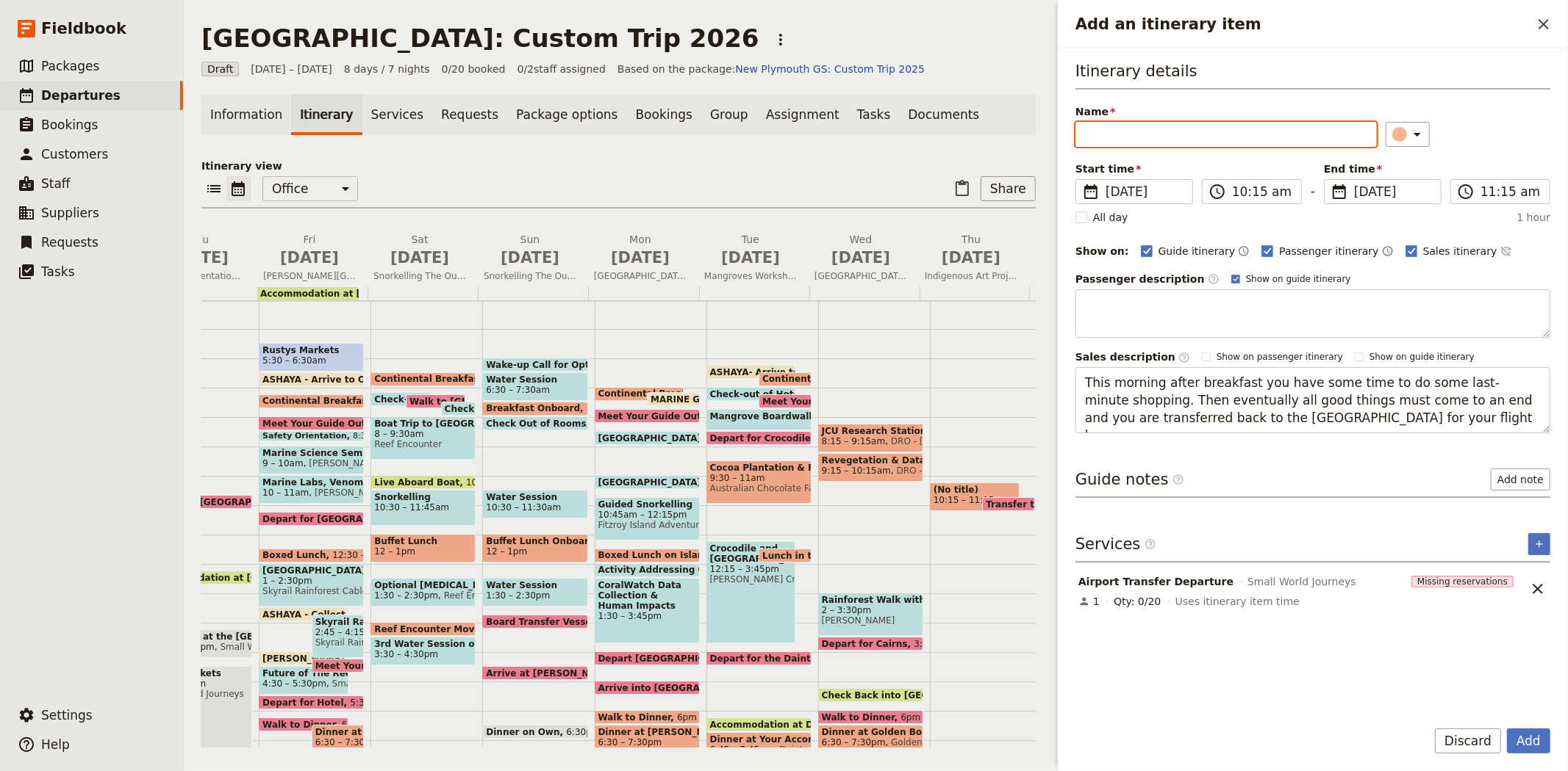
click at [1180, 132] on input "Name" at bounding box center [1226, 134] width 301 height 25
type input "Airport Transfer"
click at [1531, 733] on button "Add" at bounding box center [1528, 741] width 44 height 25
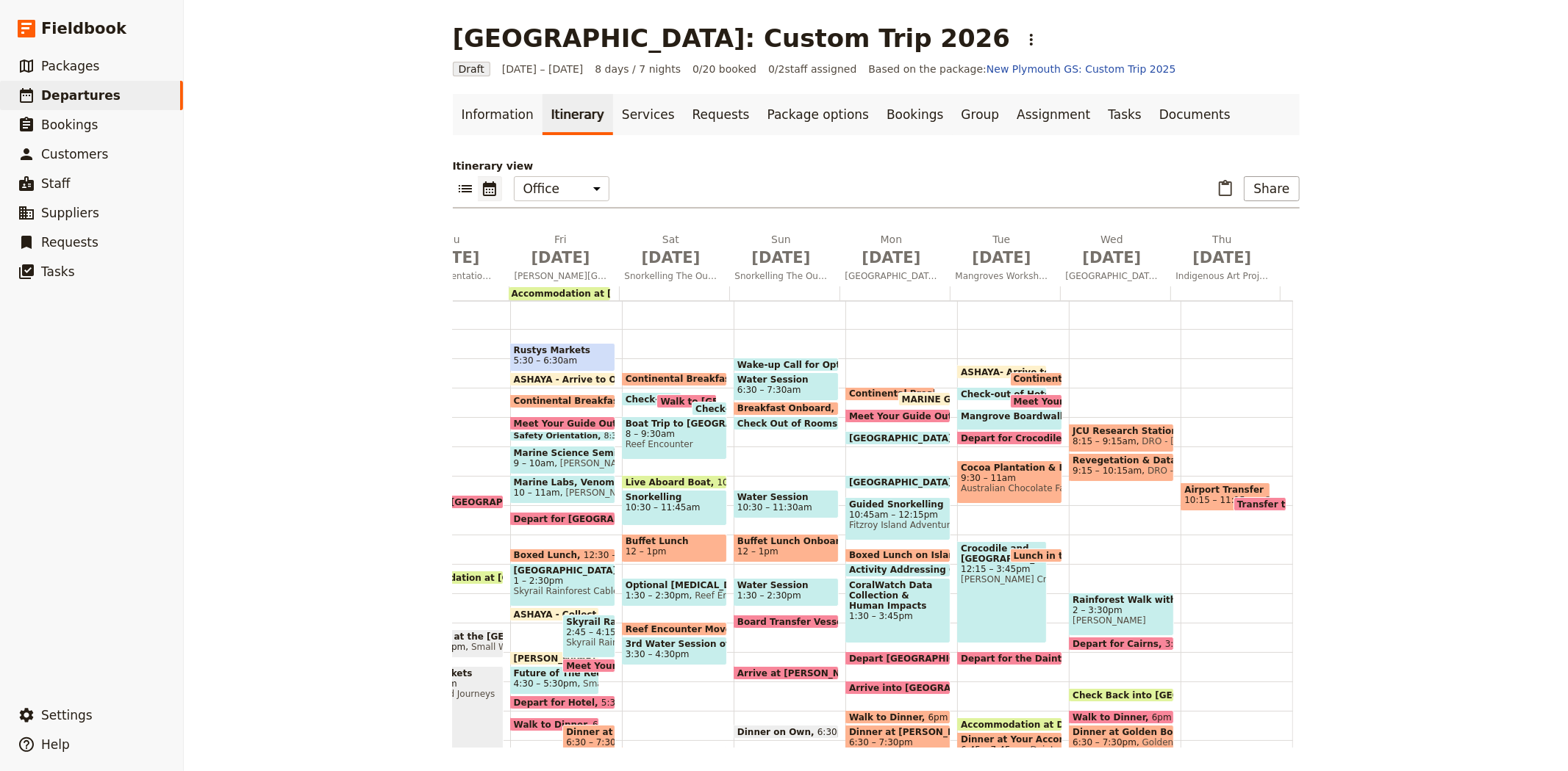
click at [1245, 503] on span "Transfer to Airport" at bounding box center [1287, 504] width 99 height 9
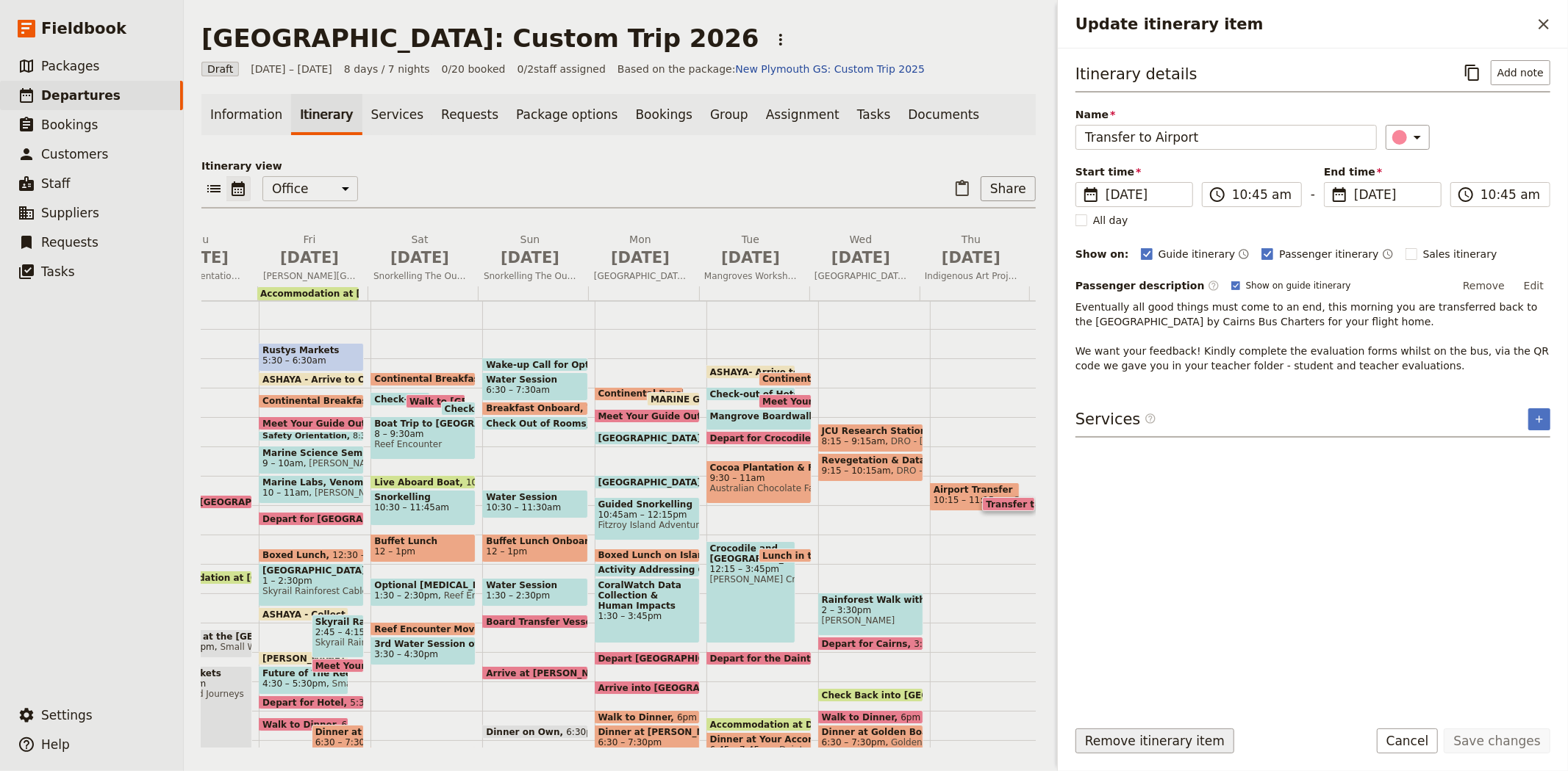
click at [1181, 733] on button "Remove itinerary item" at bounding box center [1154, 741] width 159 height 25
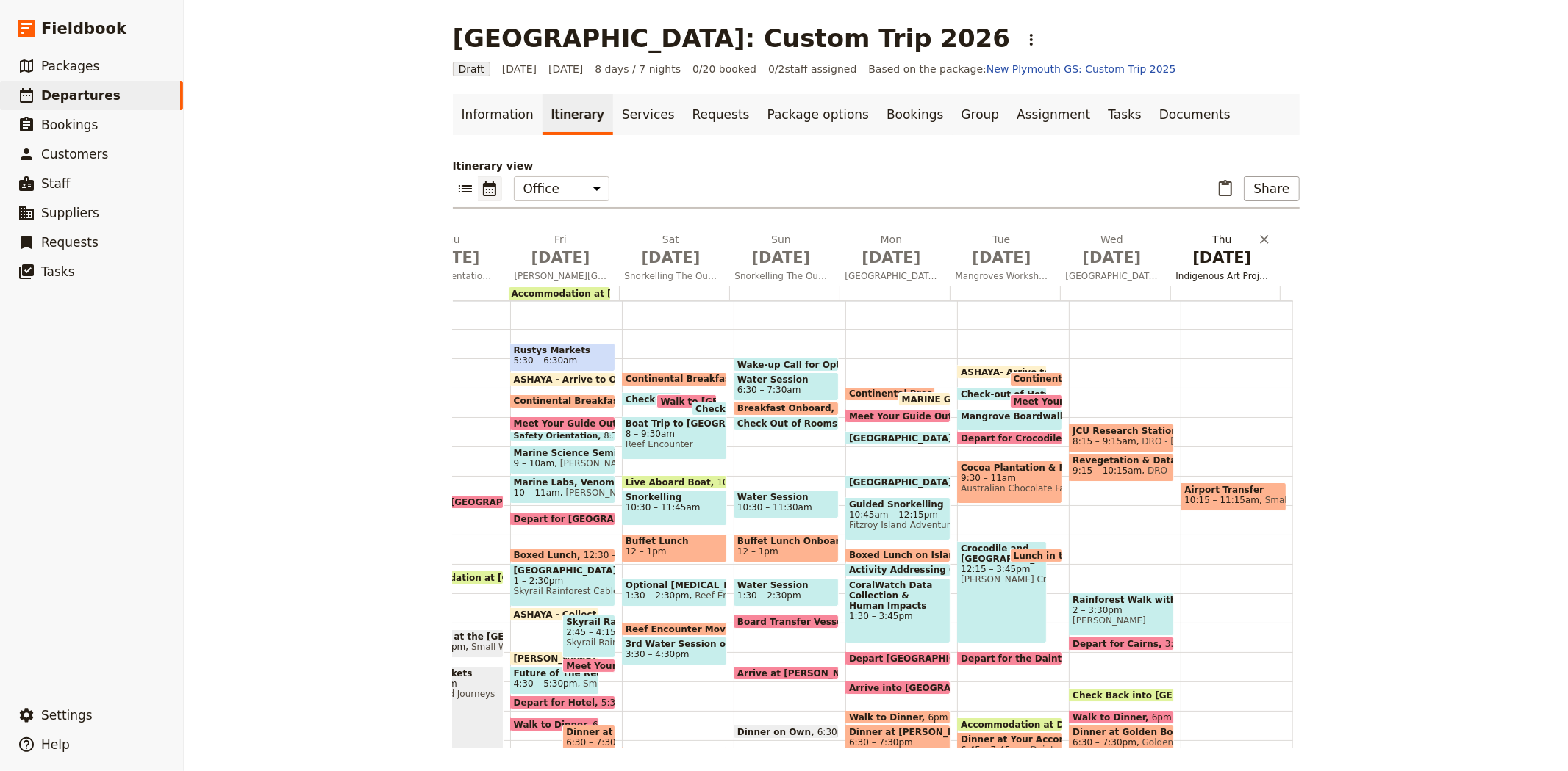
click at [1214, 260] on span "Jul 9" at bounding box center [1222, 258] width 93 height 22
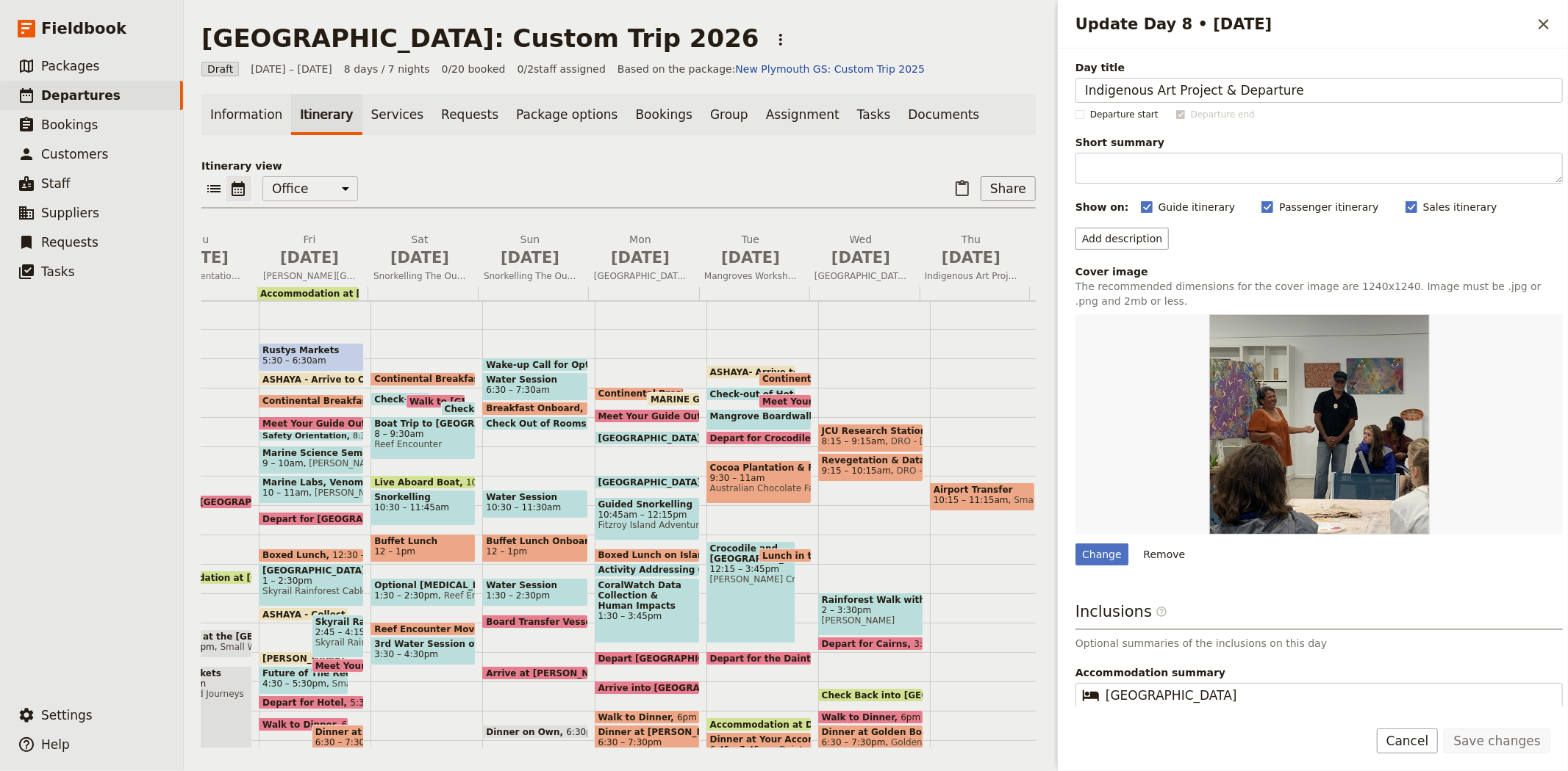
drag, startPoint x: 1224, startPoint y: 86, endPoint x: 937, endPoint y: 70, distance: 287.4
click at [937, 70] on div "New Plymouth: Custom Trip 2026 ​ Draft 2 – 9 Jul 2026 8 days / 7 nights 0/20 bo…" at bounding box center [875, 385] width 1384 height 771
type input "Departure"
click at [1515, 734] on button "Save changes" at bounding box center [1496, 741] width 106 height 25
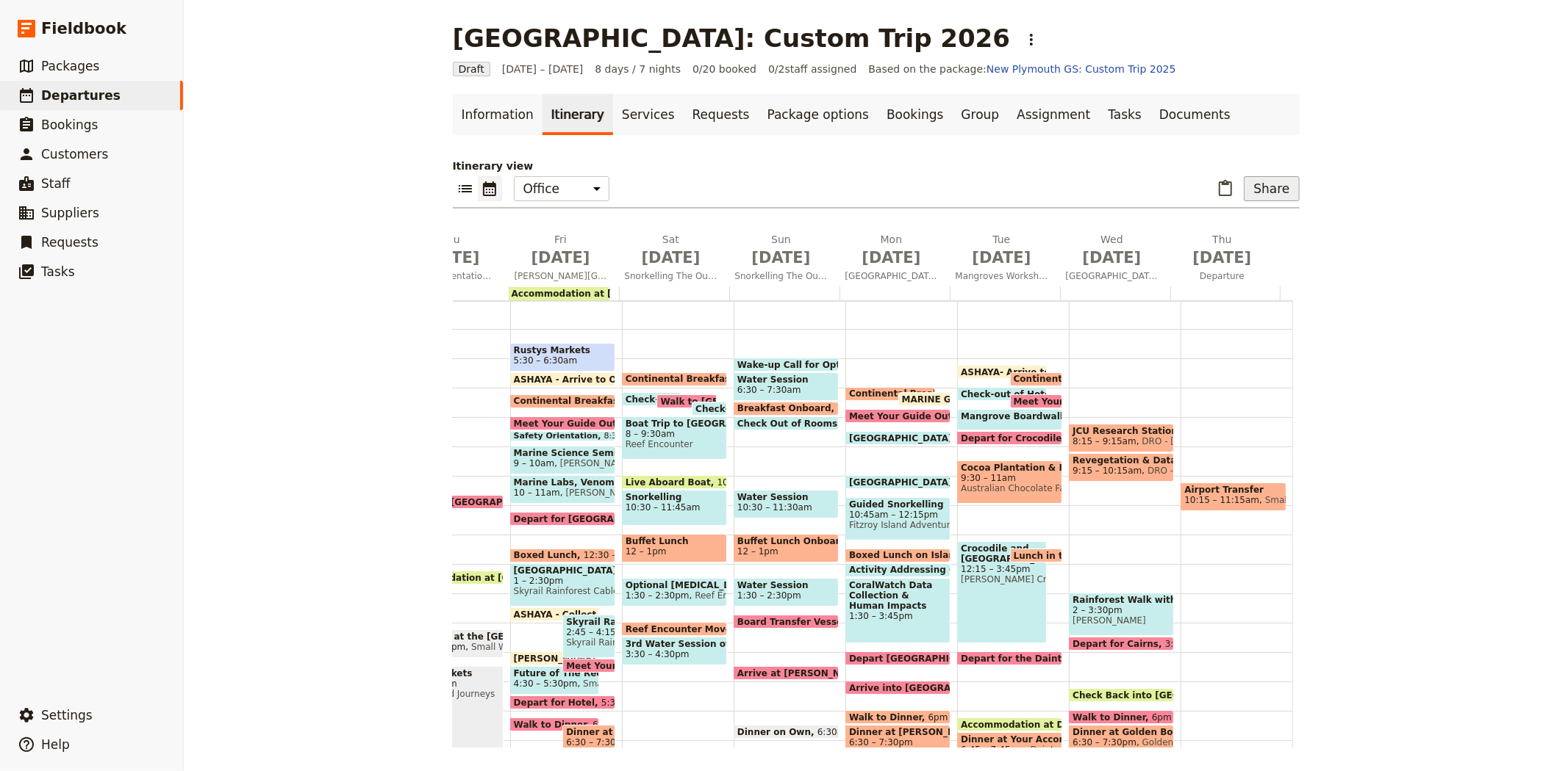
click at [1270, 191] on button "Share" at bounding box center [1271, 189] width 55 height 25
click at [1371, 160] on div "New Plymouth: Custom Trip 2026 ​ Draft 2 – 9 Jul 2026 8 days / 7 nights 0/20 bo…" at bounding box center [875, 385] width 1384 height 771
click at [1151, 113] on link "Documents" at bounding box center [1195, 115] width 89 height 41
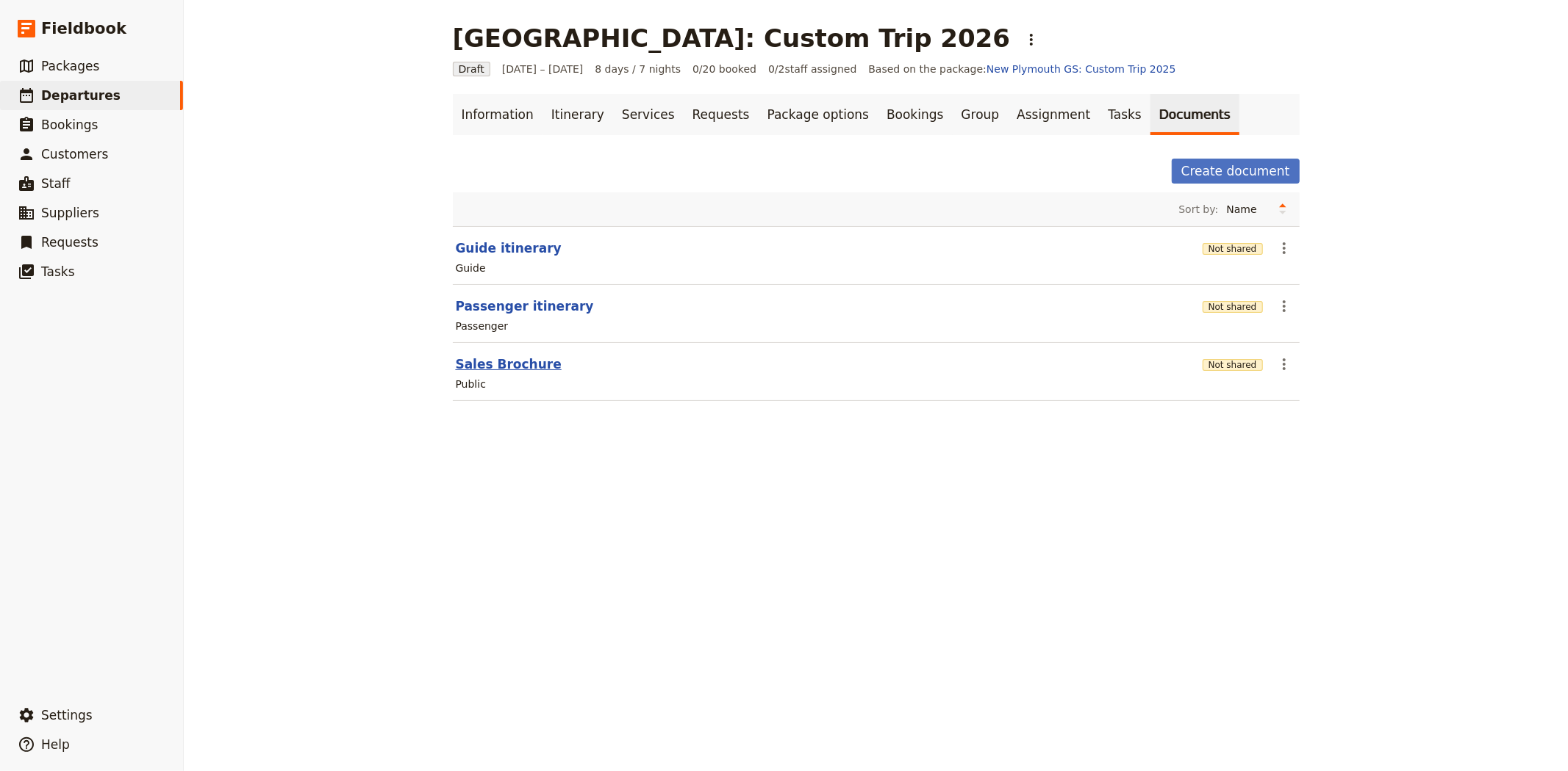
click at [493, 370] on button "Sales Brochure" at bounding box center [508, 364] width 106 height 18
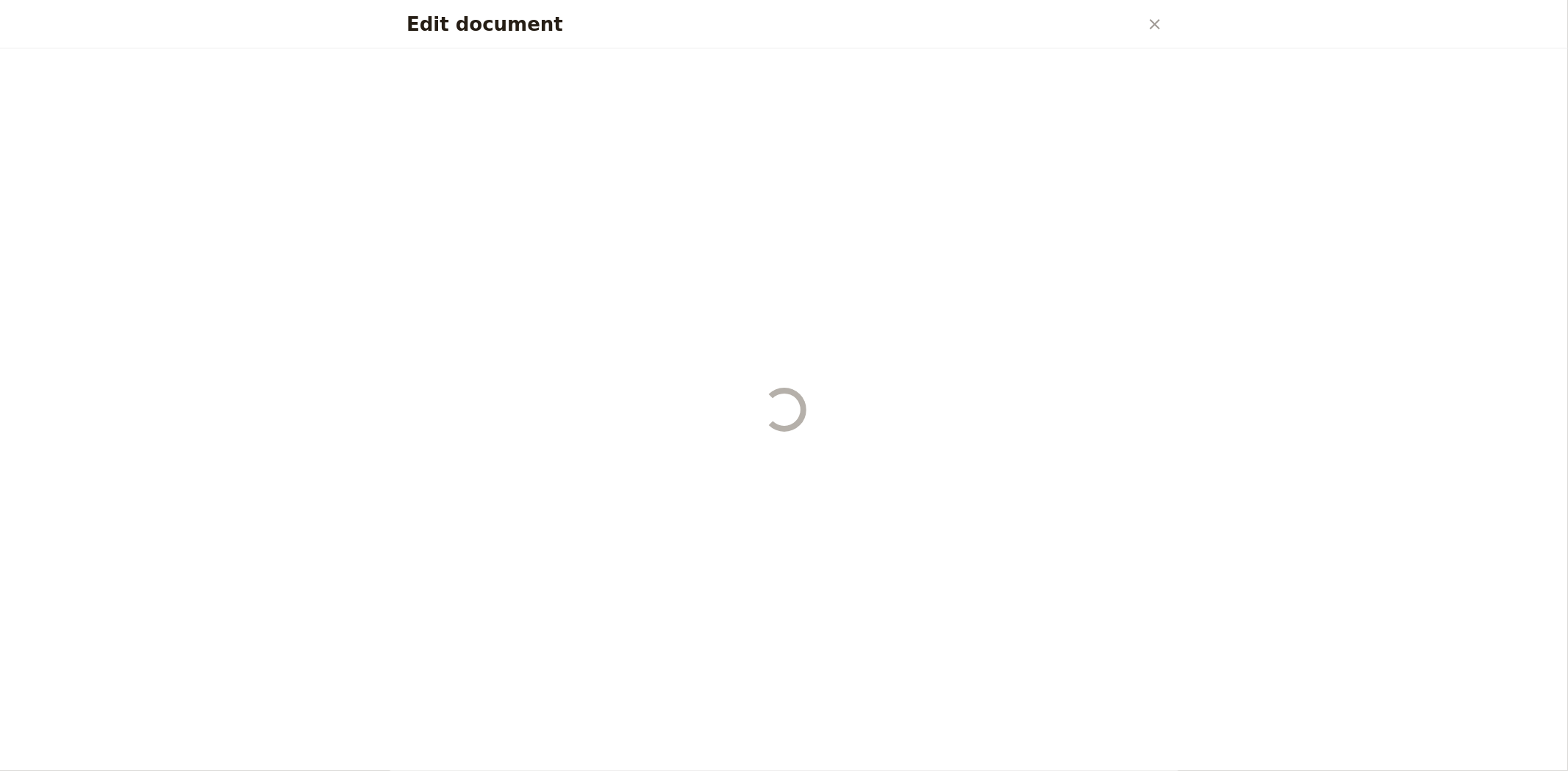
select select "DEFAULT"
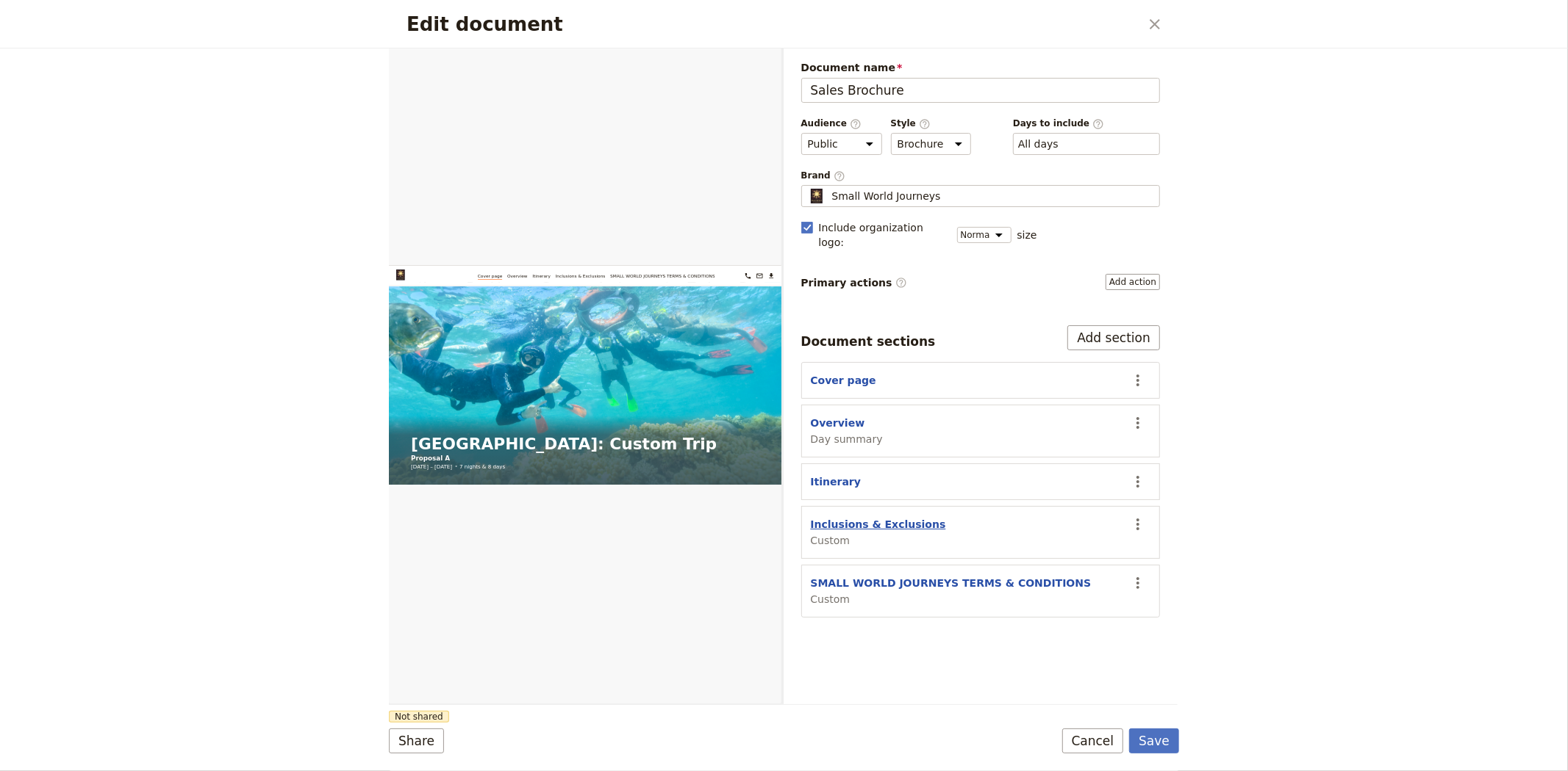
click at [890, 517] on button "Inclusions & Exclusions" at bounding box center [878, 524] width 135 height 15
select select "CUSTOM"
select select "default"
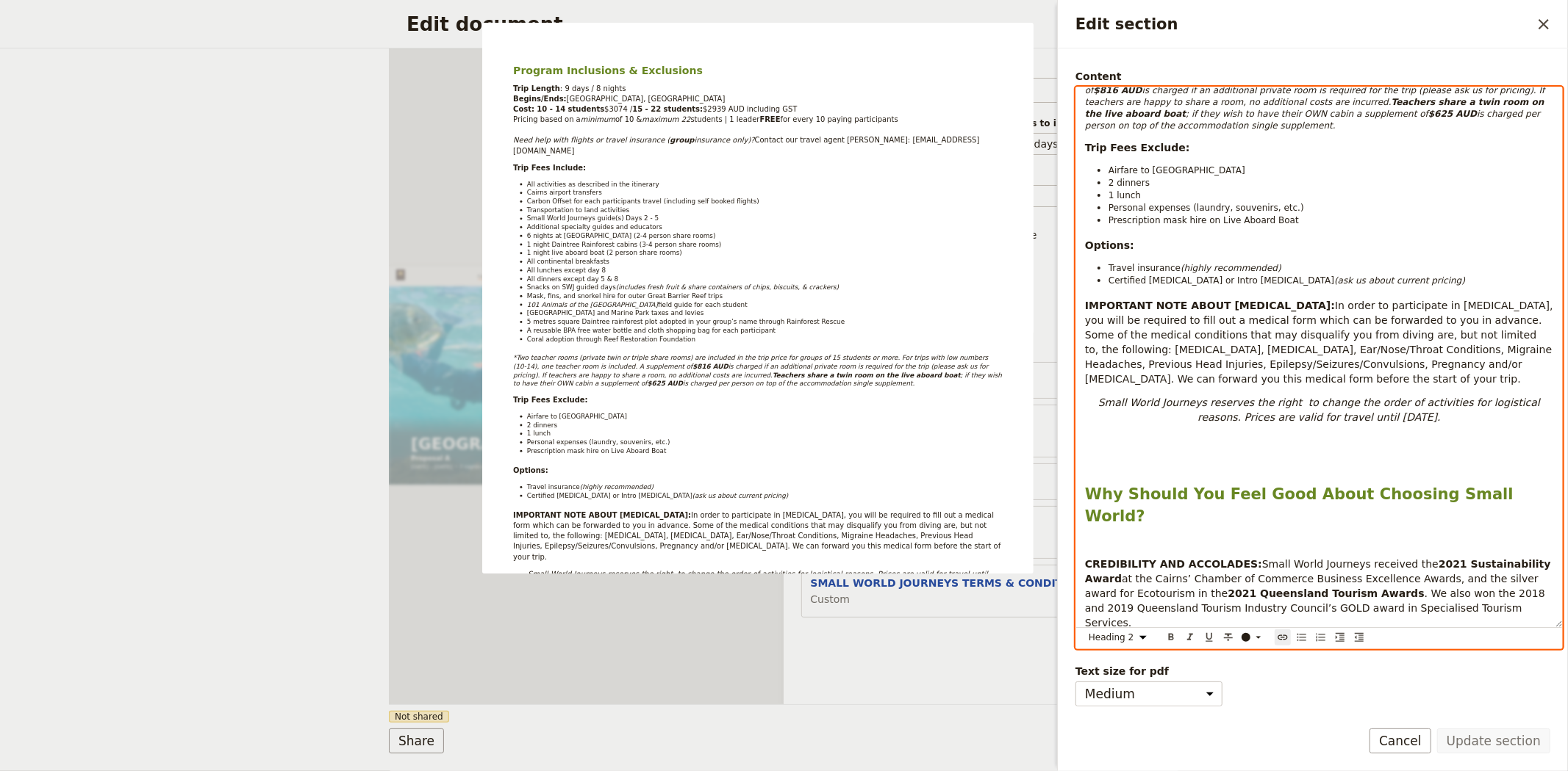
scroll to position [870, 0]
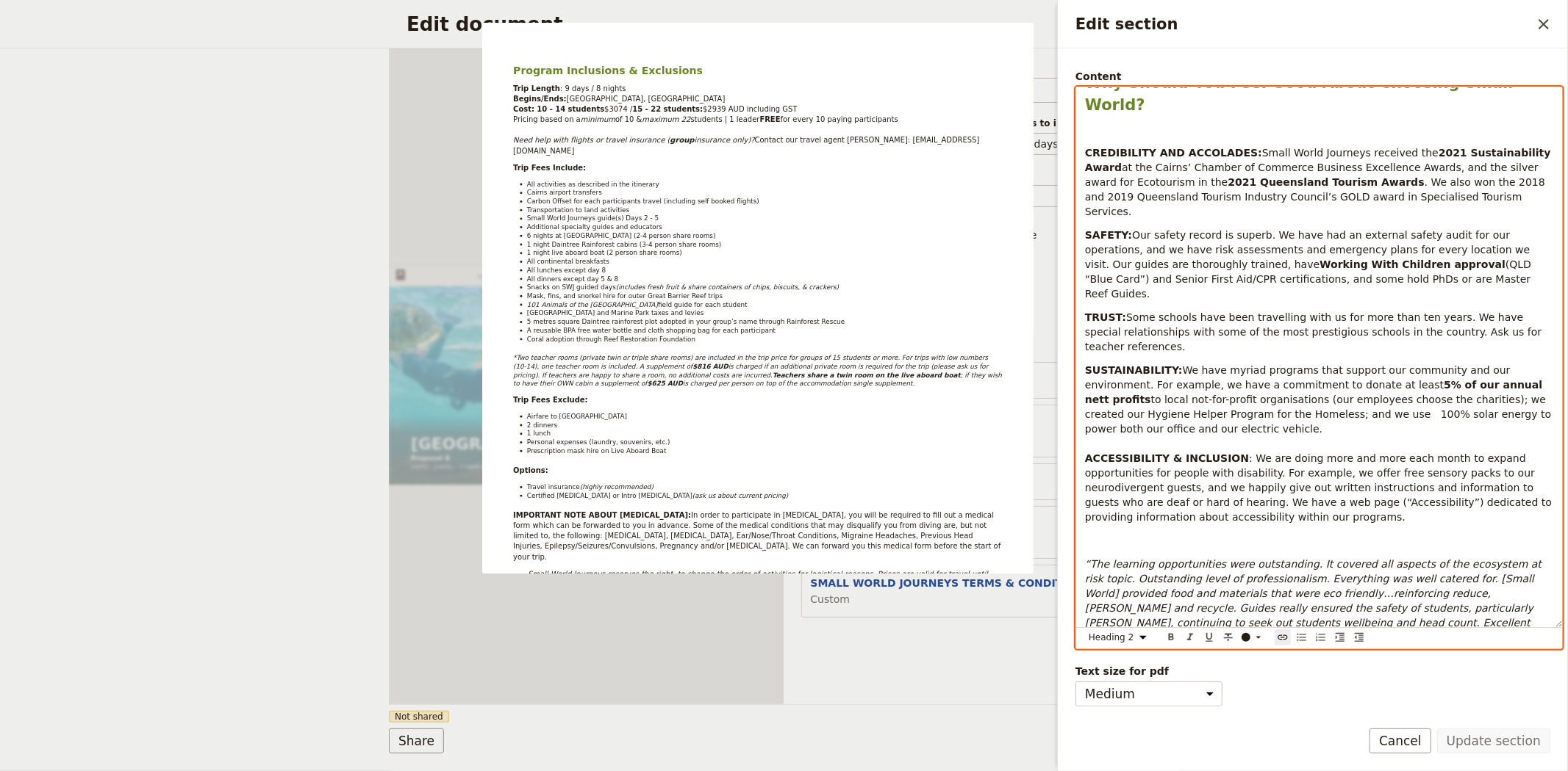
drag, startPoint x: 1081, startPoint y: 105, endPoint x: 1351, endPoint y: 715, distance: 667.1
click at [1351, 715] on form "Section type Cover page Day summary Itinerary Custom Hide section Section label…" at bounding box center [1312, 410] width 510 height 723
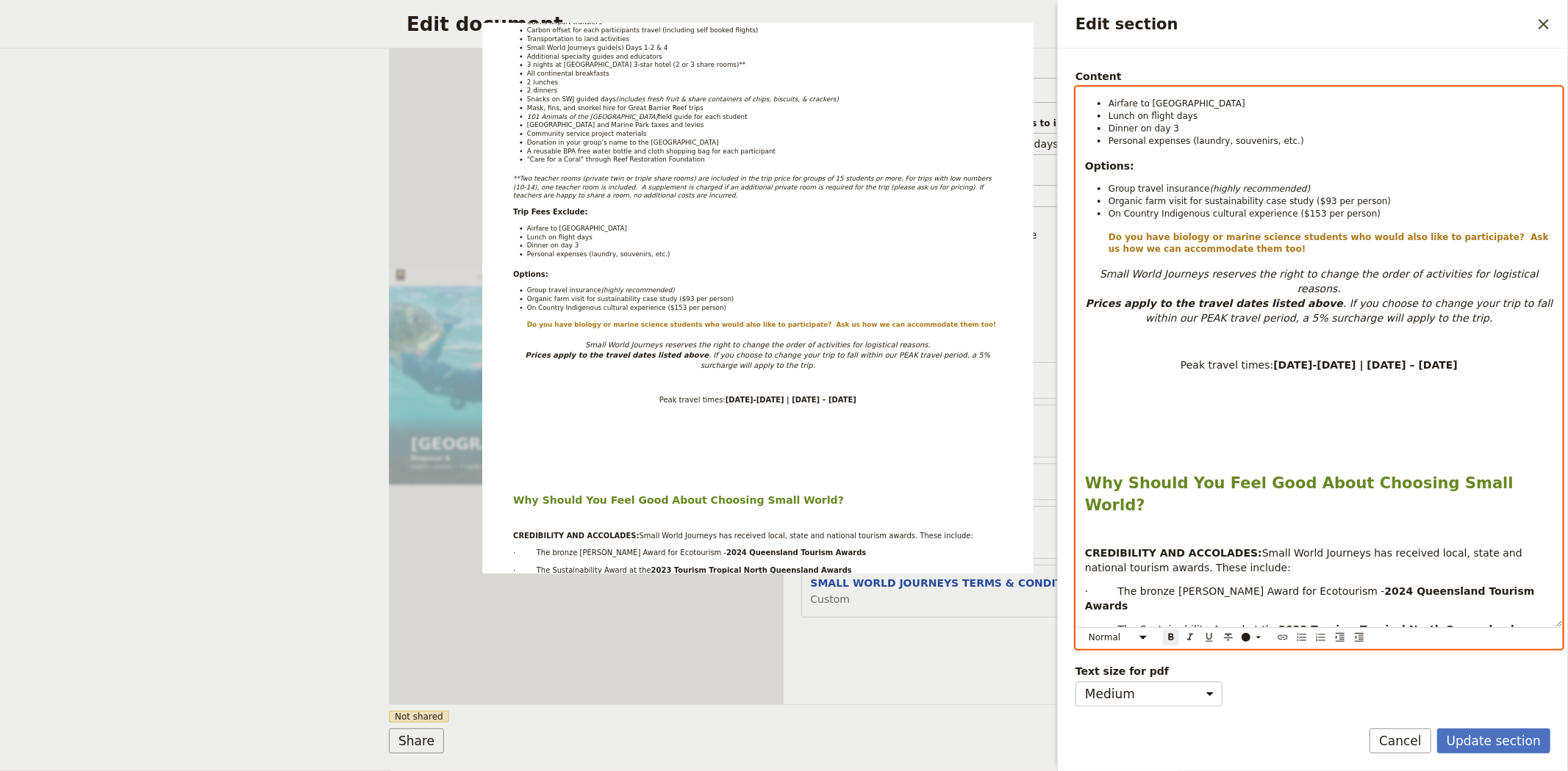
scroll to position [518, 0]
click at [1268, 445] on div "Program Inclusions & Exclusions Trip Length : 4 days / 3 nights Begins/Ends: Ca…" at bounding box center [1318, 357] width 485 height 540
click at [1297, 445] on p "Edit section" at bounding box center [1319, 450] width 468 height 11
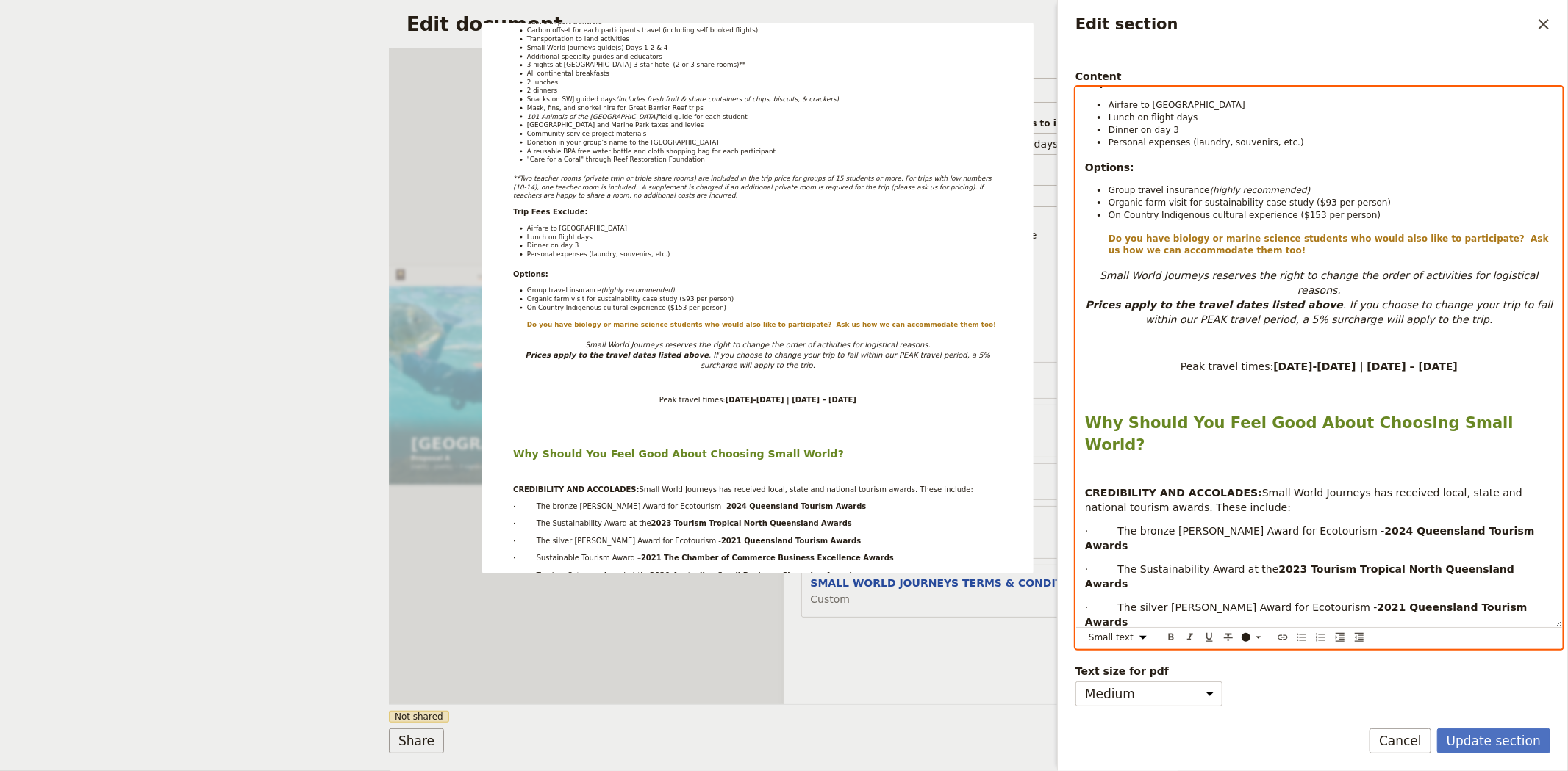
select select "paragraph"
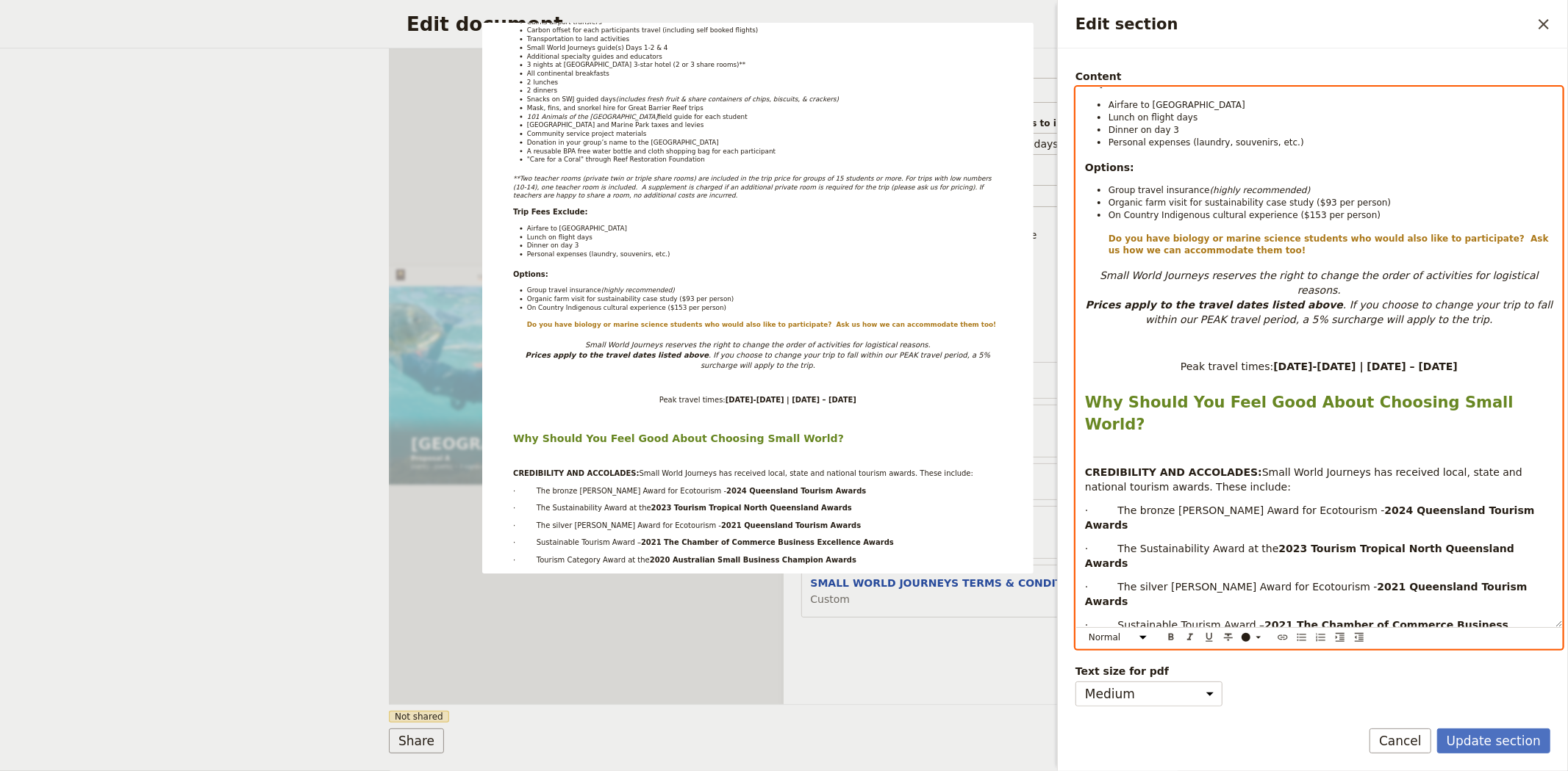
click at [1169, 359] on p "Peak travel times: 1-7 April 2026 | 21 June – 13 July 2026" at bounding box center [1319, 366] width 468 height 15
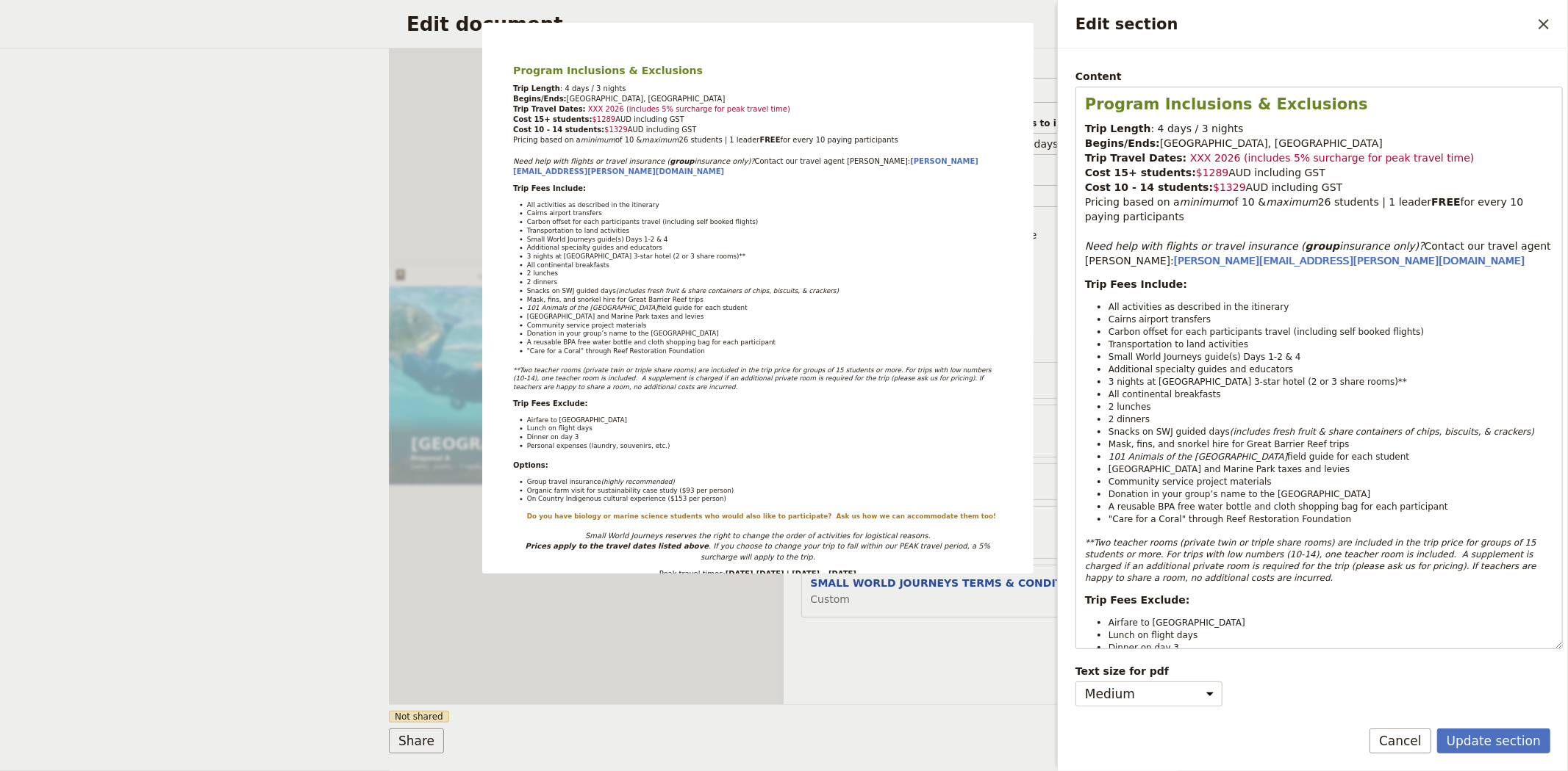
scroll to position [118, 0]
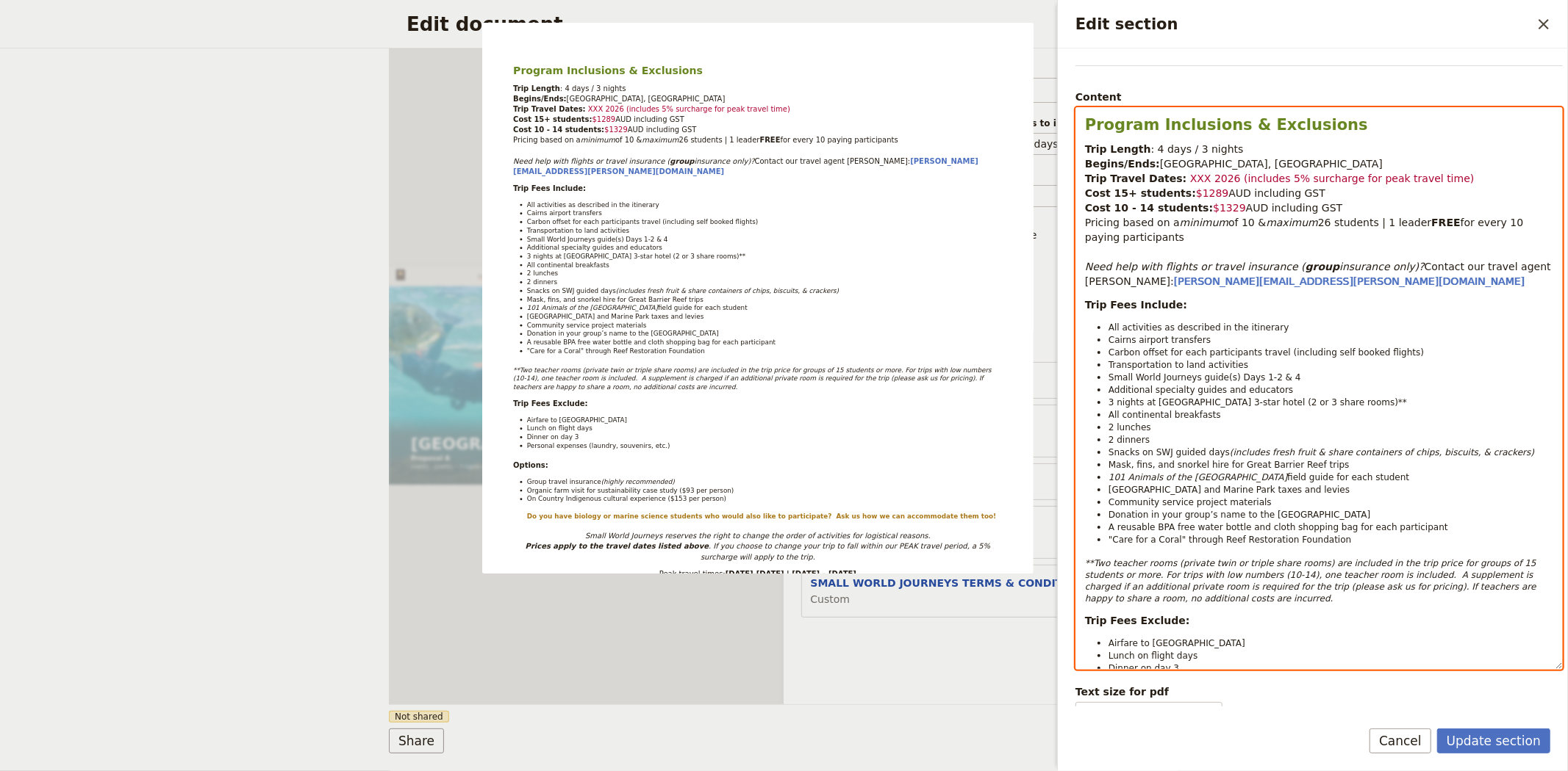
click at [1167, 152] on span "days / 3 nights" at bounding box center [1205, 148] width 76 height 11
click at [1151, 151] on span ": 4" at bounding box center [1157, 148] width 13 height 11
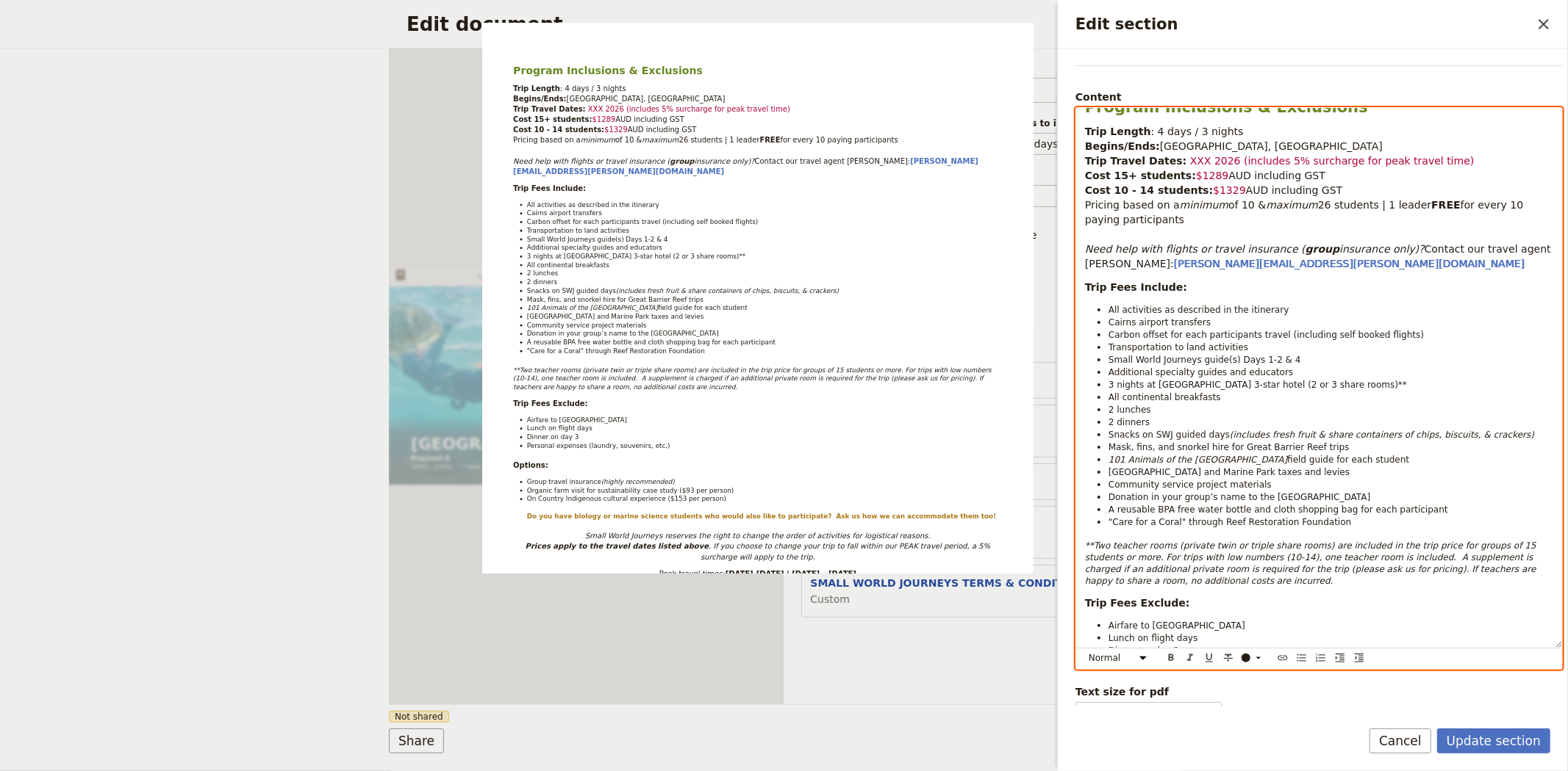
scroll to position [10, 0]
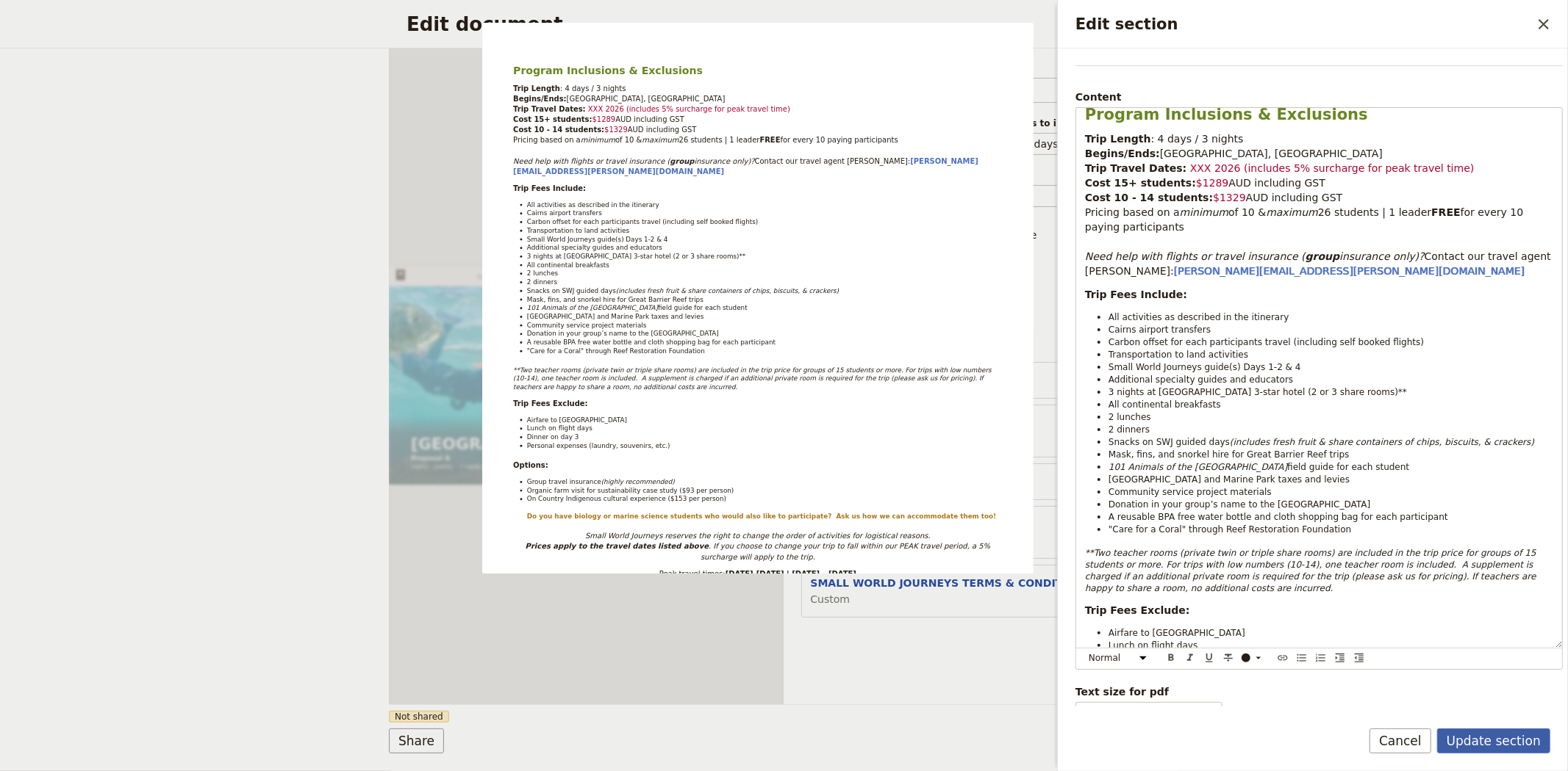
click at [1515, 743] on button "Update section" at bounding box center [1493, 741] width 113 height 25
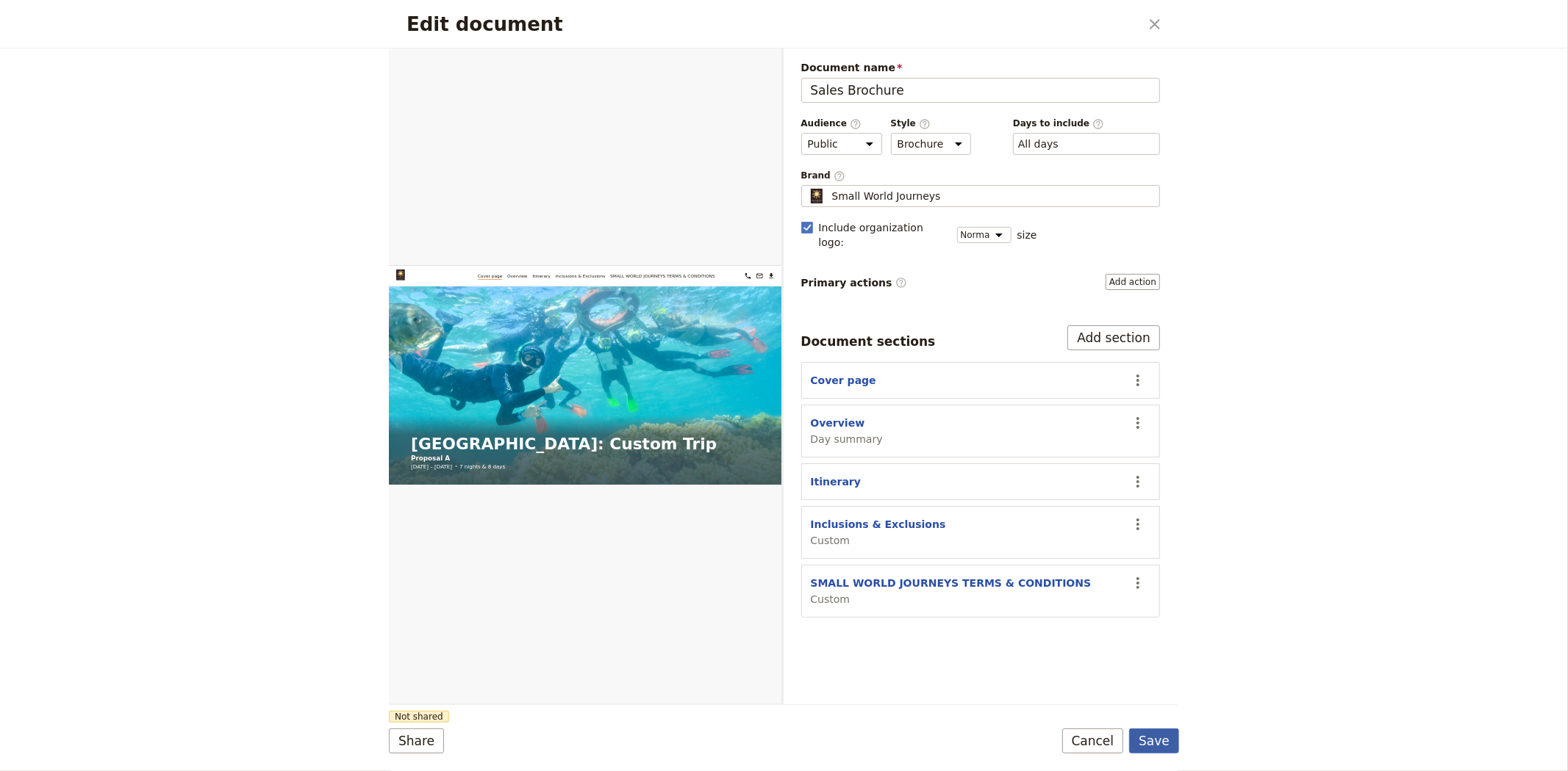
click at [1167, 743] on button "Save" at bounding box center [1154, 741] width 50 height 25
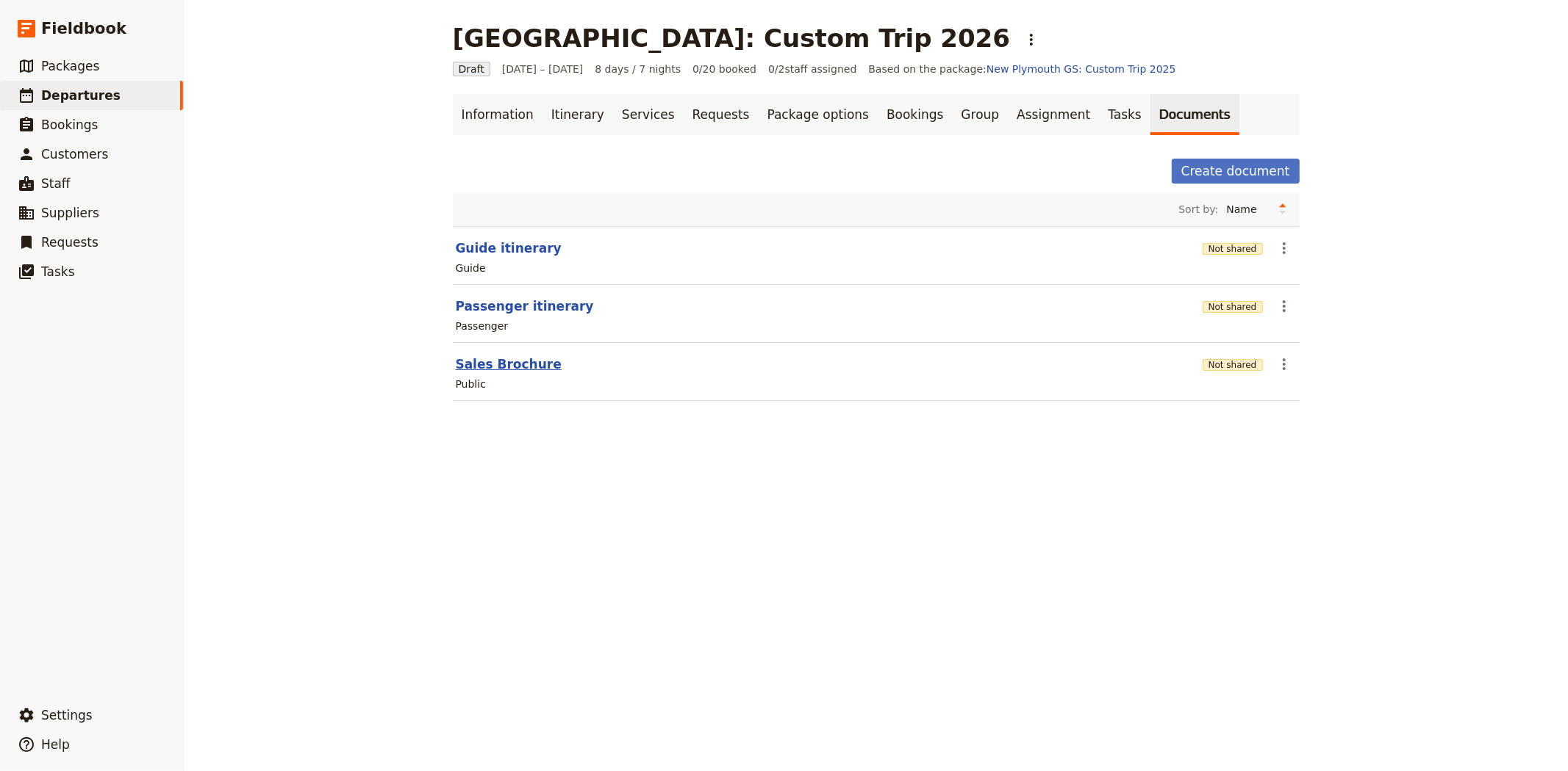
click at [496, 364] on button "Sales Brochure" at bounding box center [508, 364] width 106 height 18
select select "DEFAULT"
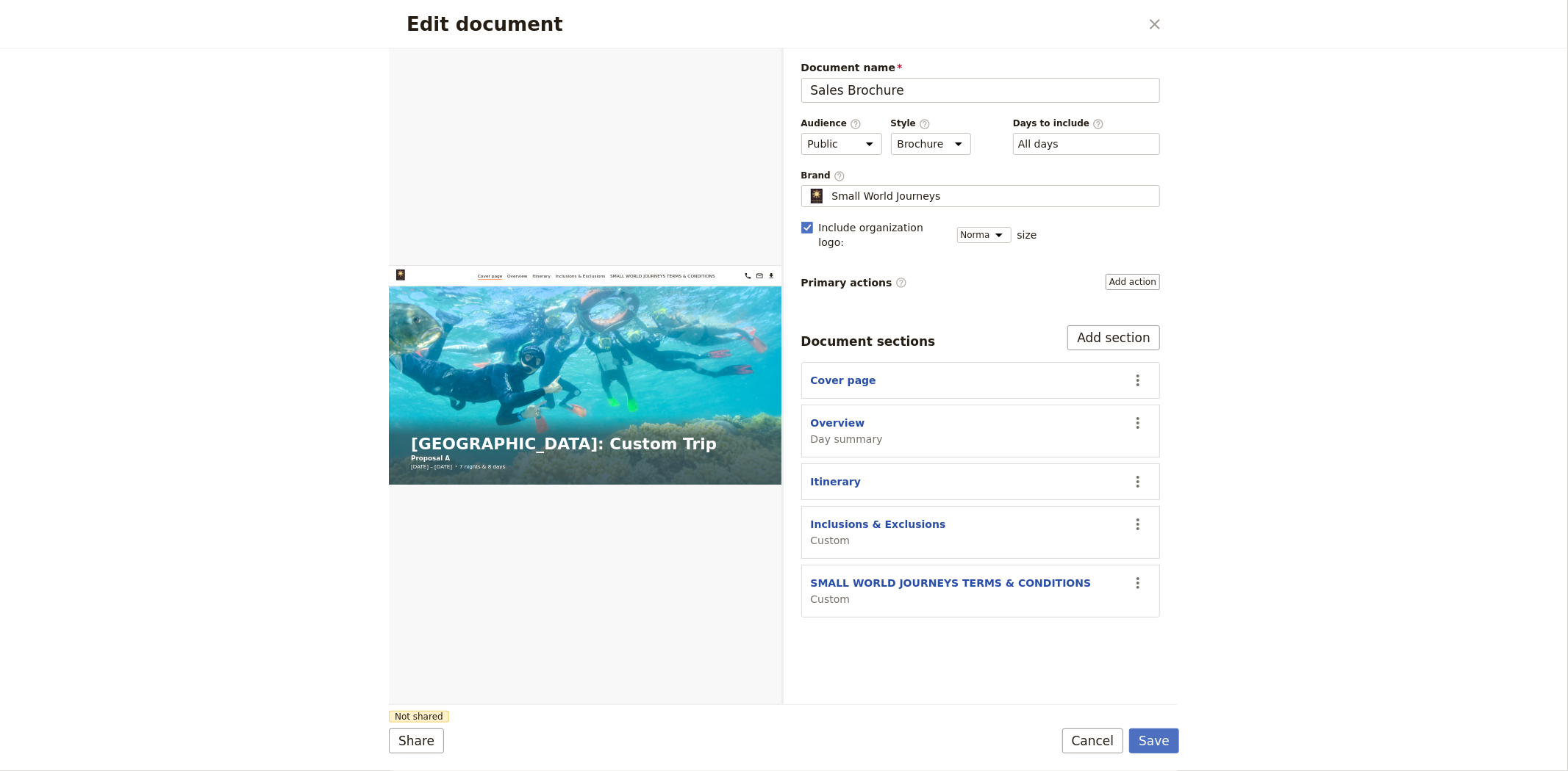
scroll to position [0, 0]
click at [870, 517] on button "Inclusions & Exclusions" at bounding box center [878, 524] width 135 height 15
select select "CUSTOM"
select select "default"
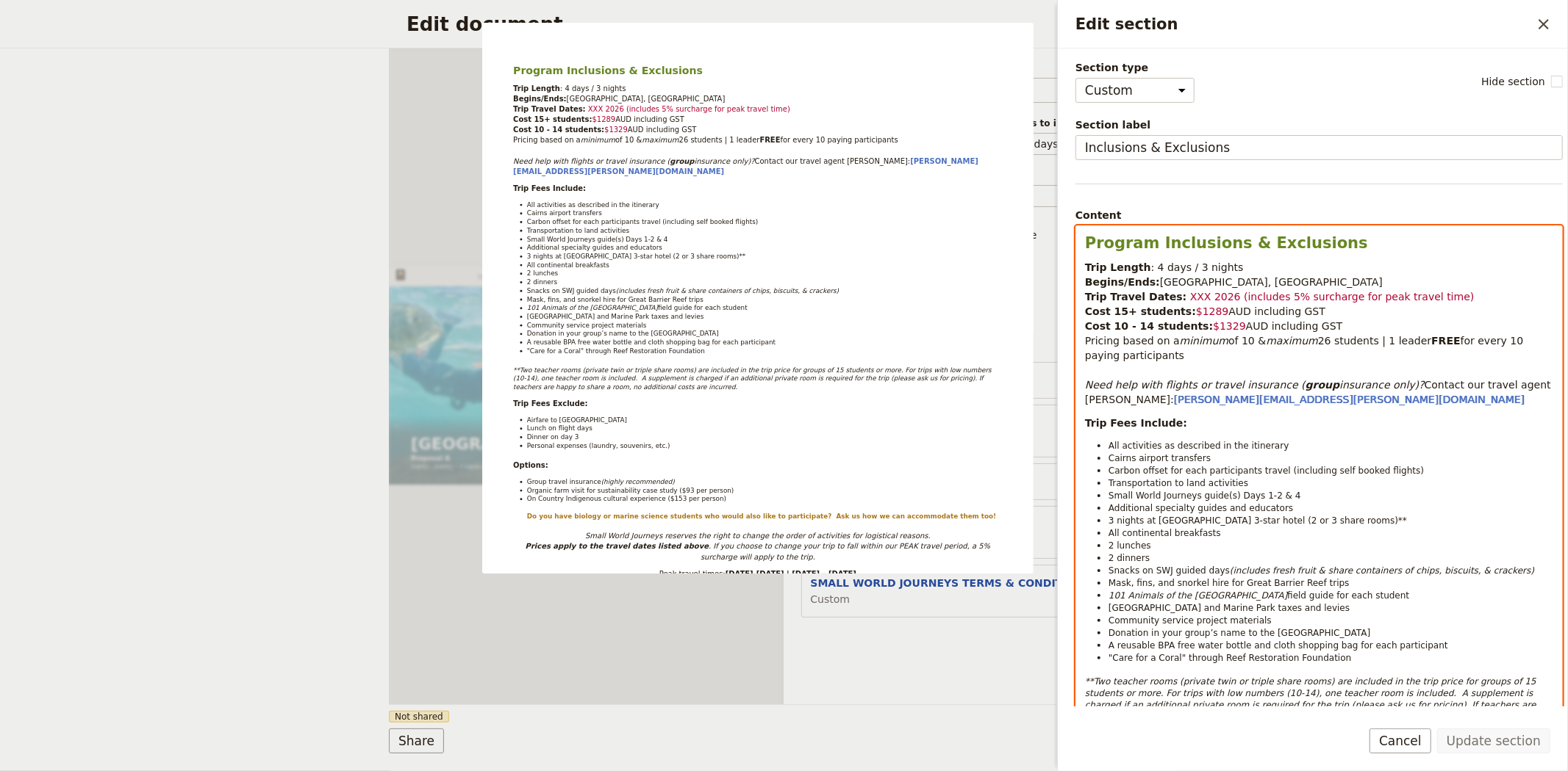
click at [1151, 269] on span ": 4" at bounding box center [1157, 267] width 13 height 11
click at [1190, 296] on span "XXX 2026 (includes 5% surcharge for peak travel time)" at bounding box center [1332, 296] width 284 height 11
click at [1190, 295] on span "XXX 2026 (includes 5% surcharge for peak travel time)" at bounding box center [1332, 296] width 284 height 11
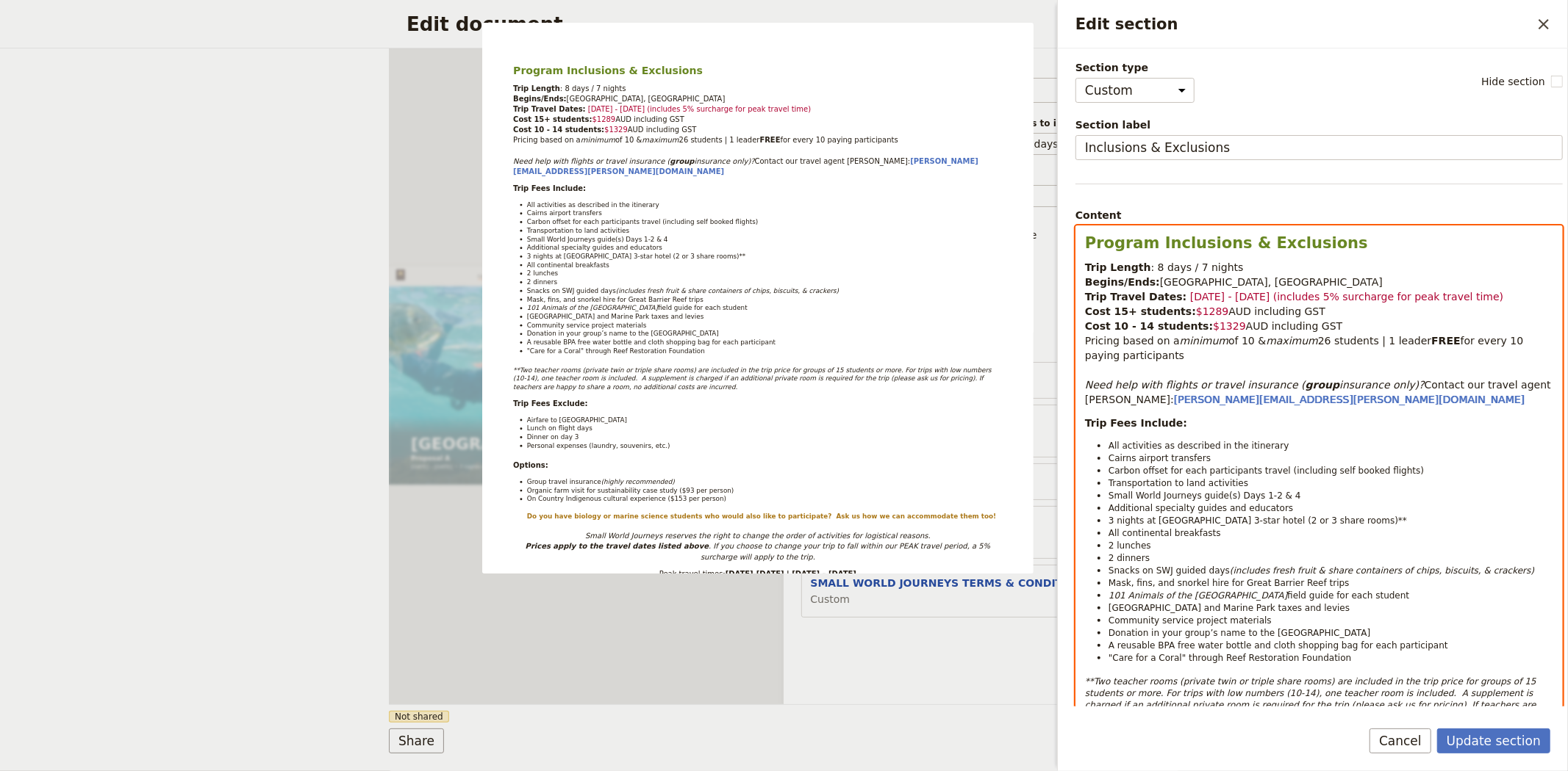
click at [1267, 295] on span "2 - 9 July 2026 (includes 5% surcharge for peak travel time)" at bounding box center [1346, 296] width 313 height 11
click at [1394, 296] on span "2 - 9 July 2026 (5% surcharge for peak travel time)" at bounding box center [1323, 296] width 268 height 11
drag, startPoint x: 1230, startPoint y: 341, endPoint x: 1240, endPoint y: 342, distance: 10.0
click at [1240, 342] on span "of 10 &" at bounding box center [1246, 340] width 37 height 11
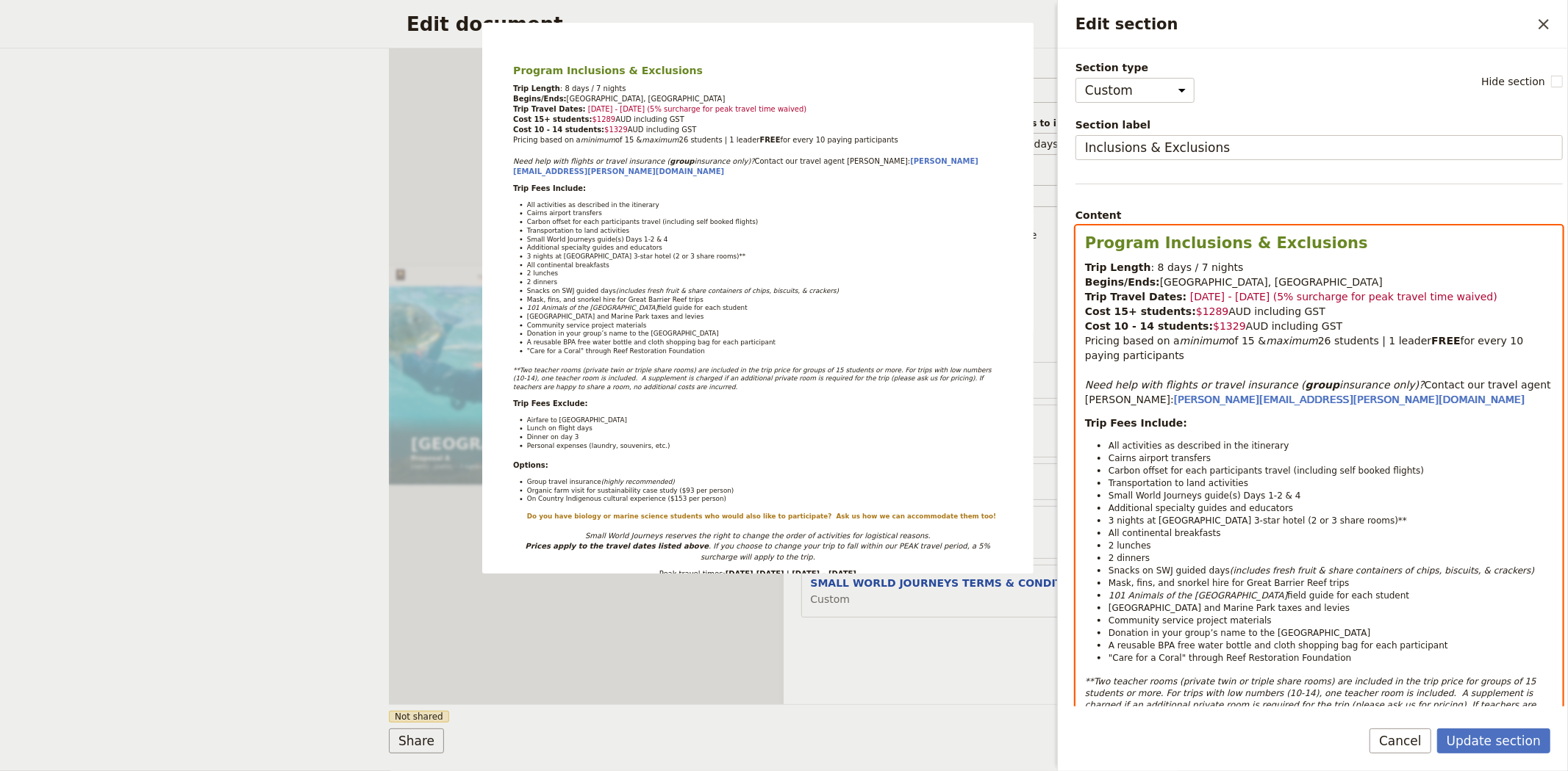
drag, startPoint x: 1324, startPoint y: 326, endPoint x: 1070, endPoint y: 324, distance: 254.0
click at [1070, 324] on div "Section type Cover page Day summary Itinerary Custom Hide section Section label…" at bounding box center [1312, 377] width 510 height 658
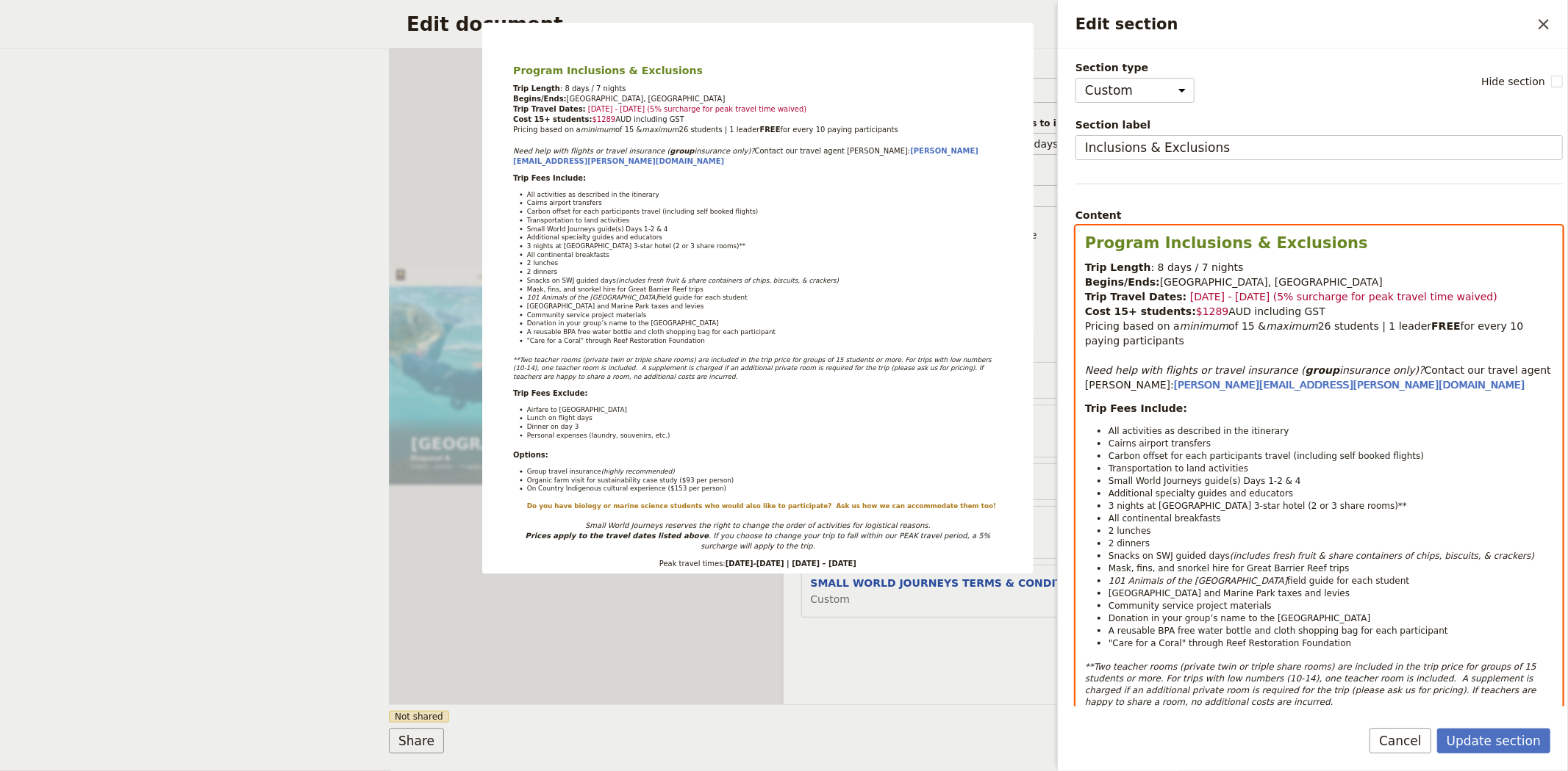
click at [1196, 307] on span "$1289" at bounding box center [1212, 311] width 33 height 11
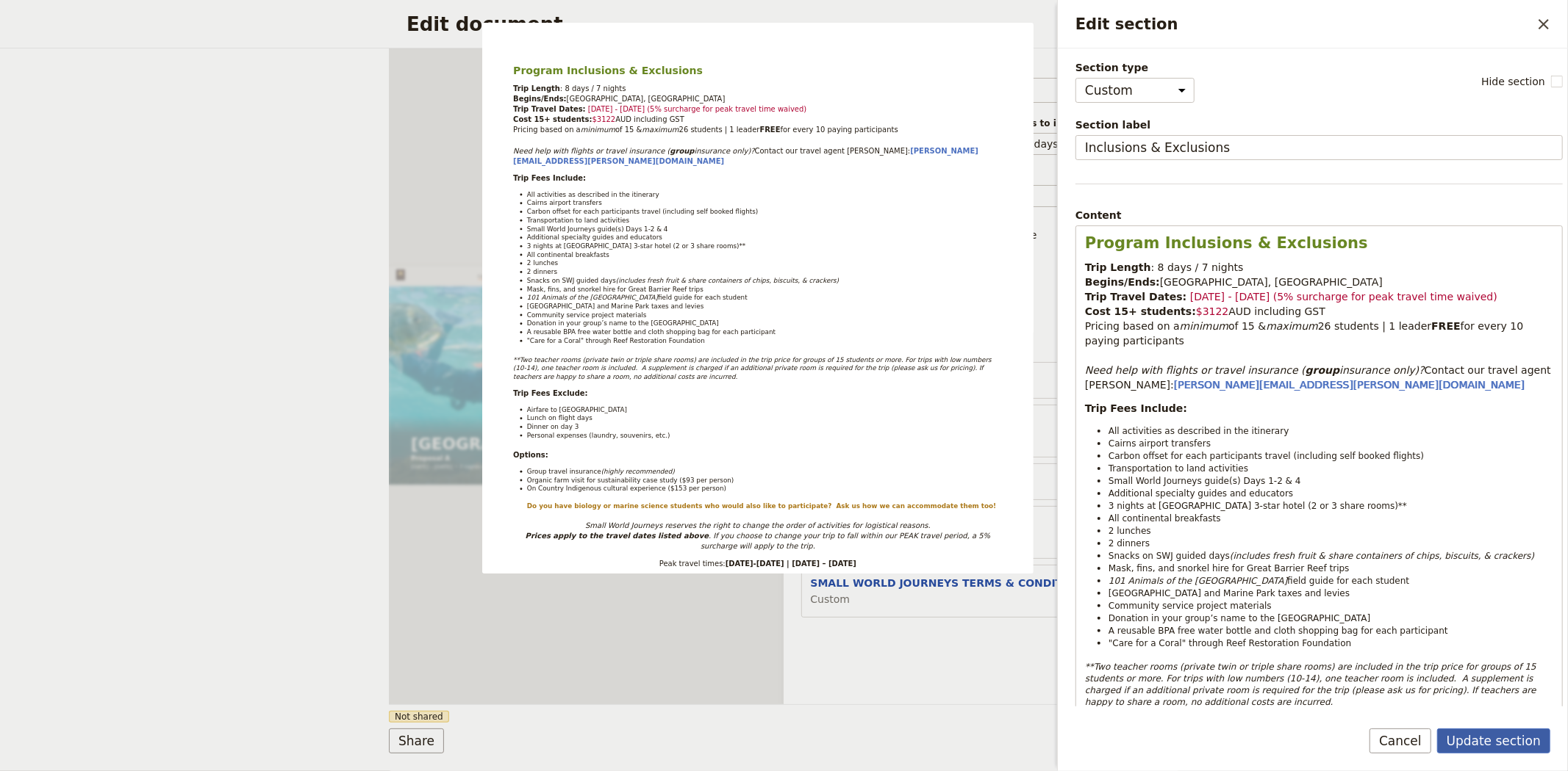
click at [1497, 738] on button "Update section" at bounding box center [1493, 741] width 113 height 25
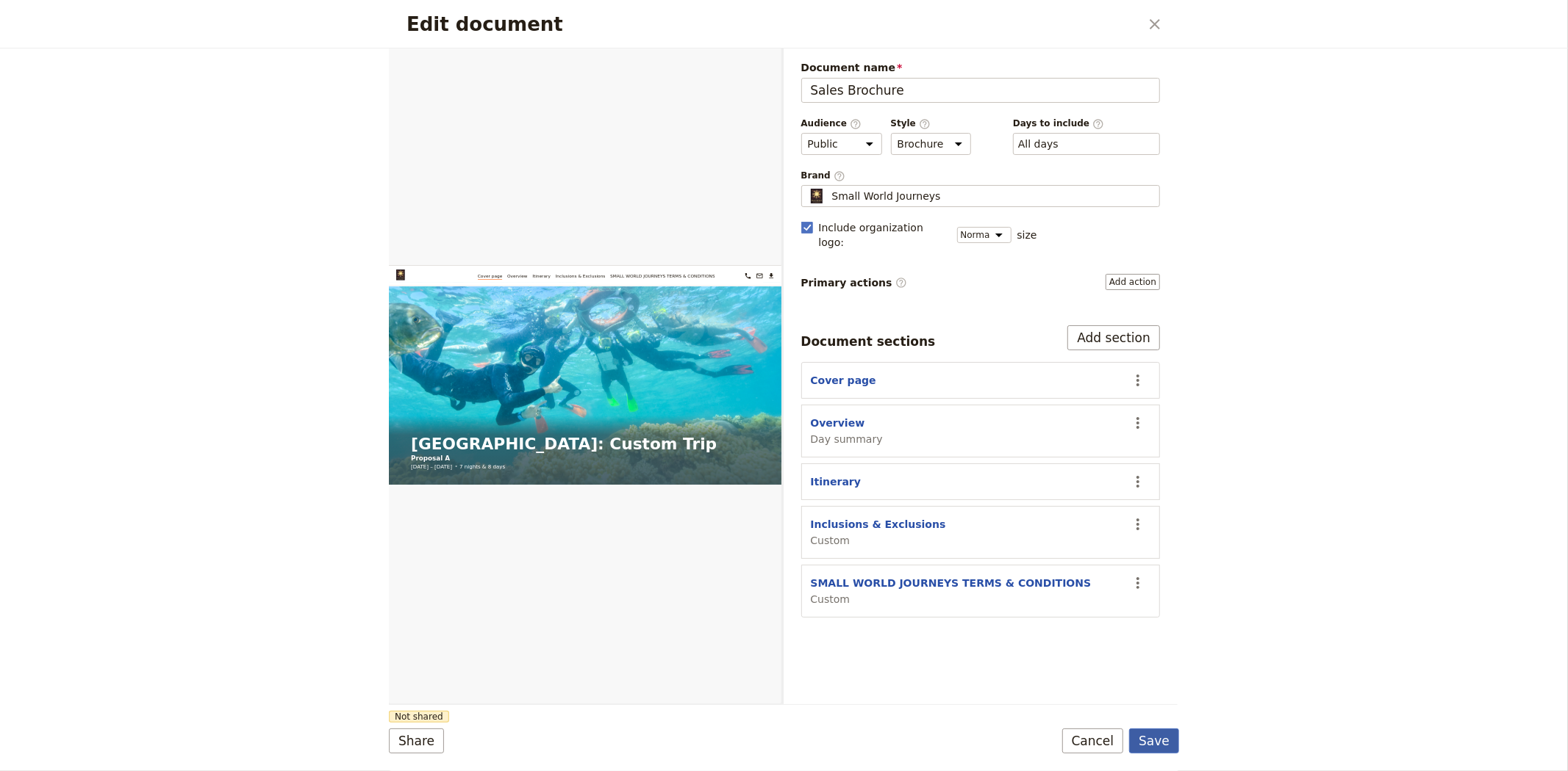
click at [1163, 744] on button "Save" at bounding box center [1154, 741] width 50 height 25
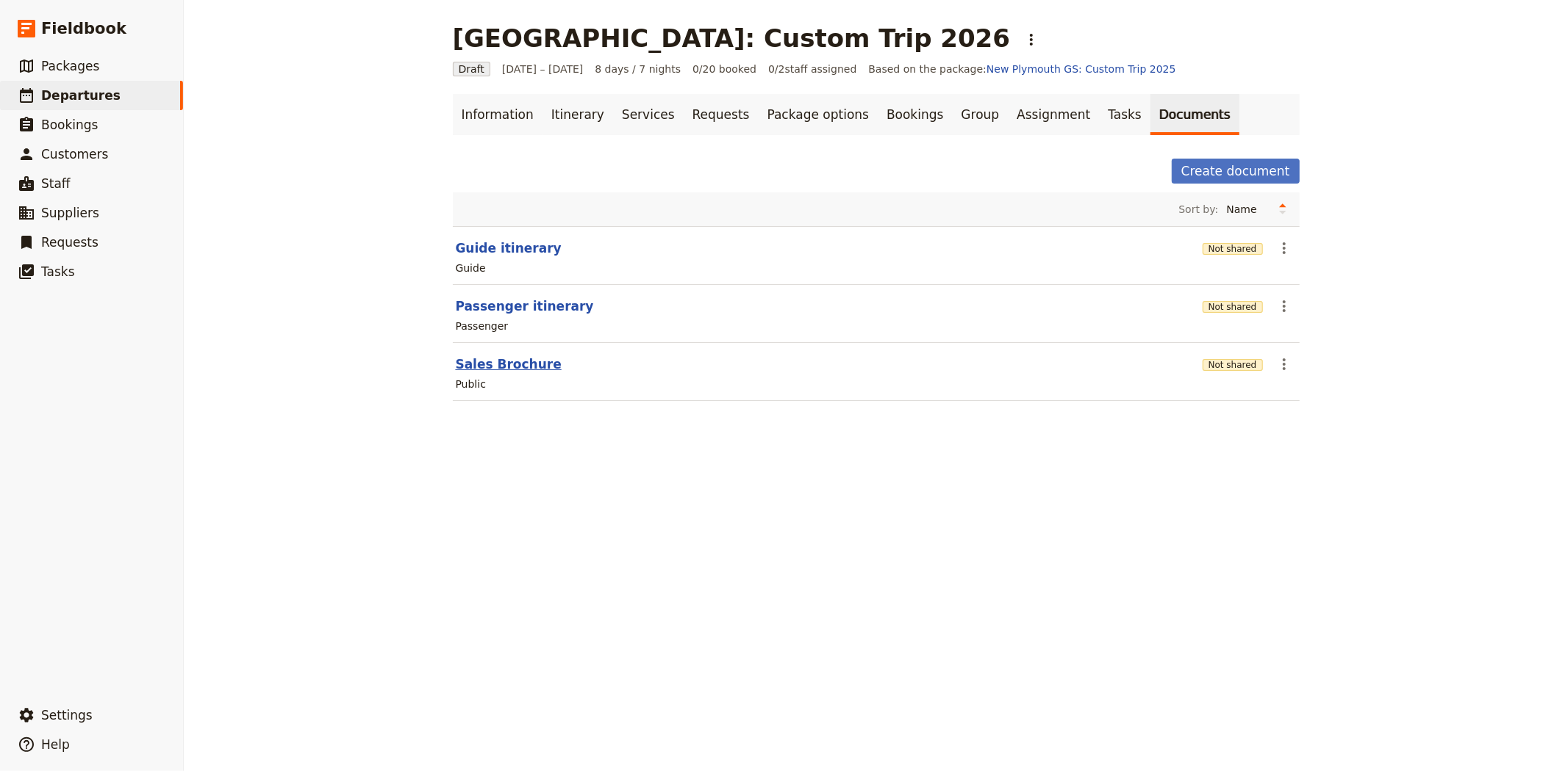
click at [467, 362] on button "Sales Brochure" at bounding box center [508, 364] width 106 height 18
select select "DEFAULT"
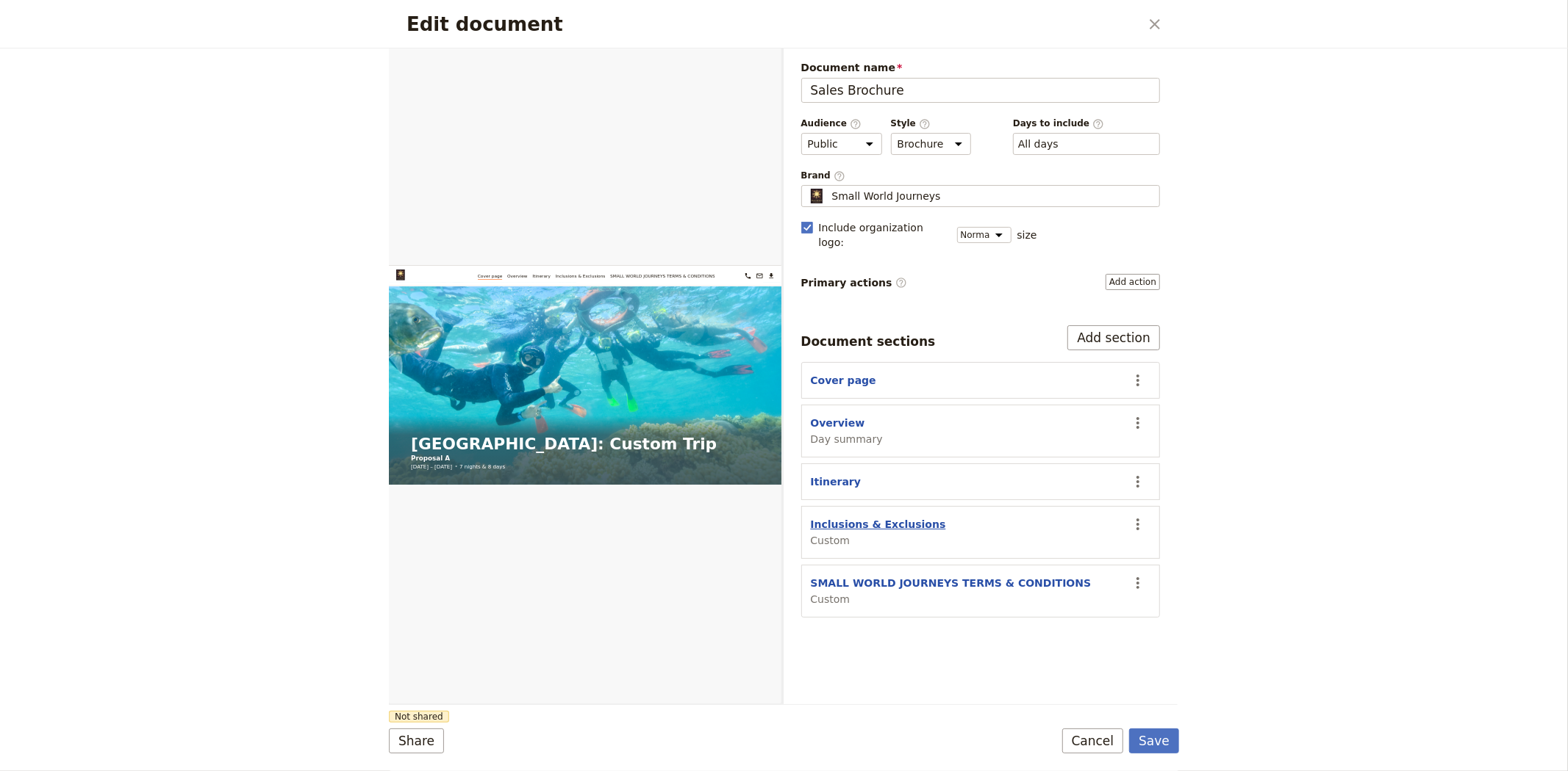
click at [862, 517] on button "Inclusions & Exclusions" at bounding box center [878, 524] width 135 height 15
select select "CUSTOM"
select select "default"
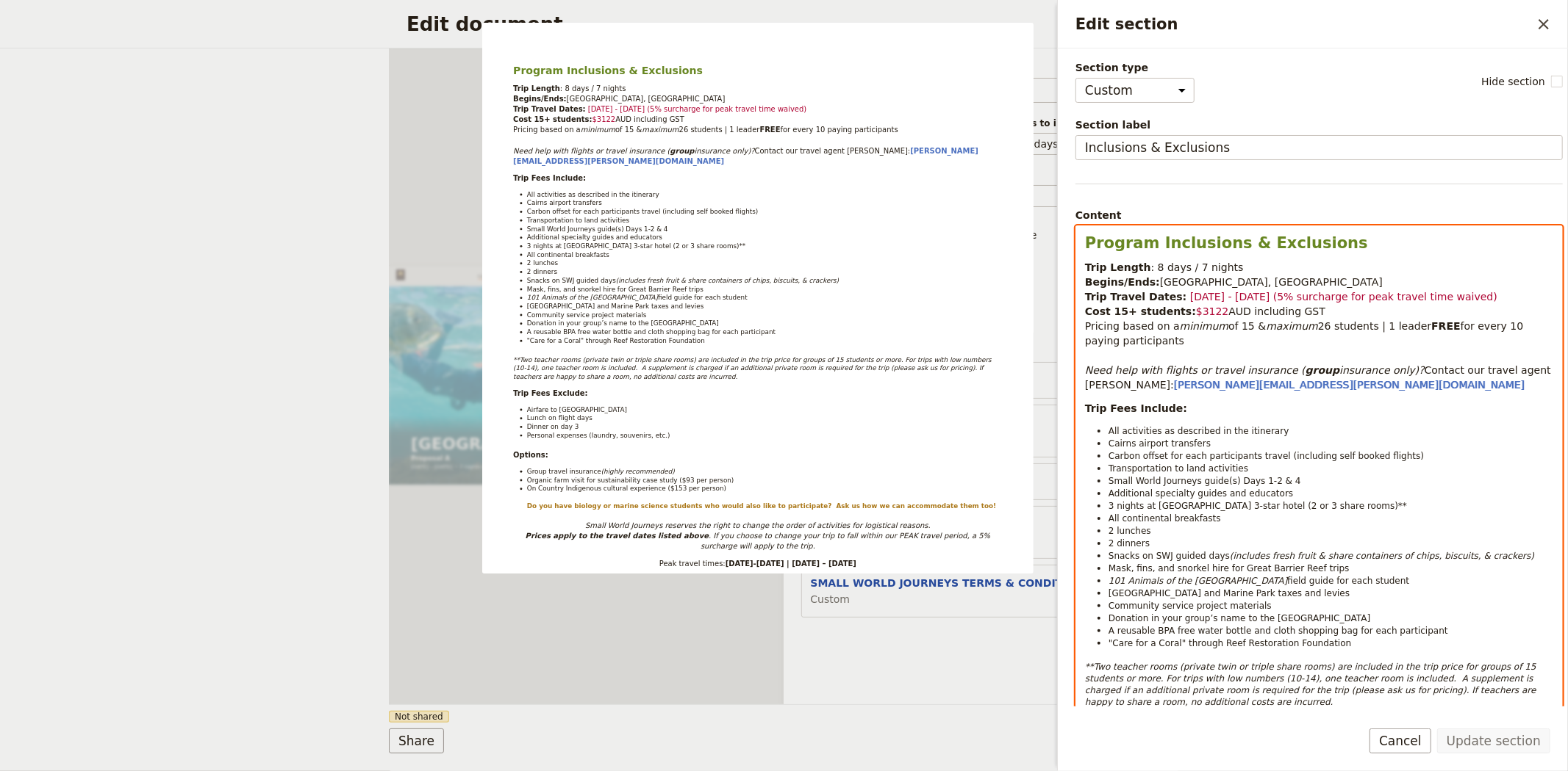
click at [1318, 326] on span "26 students | 1 leader" at bounding box center [1375, 326] width 113 height 11
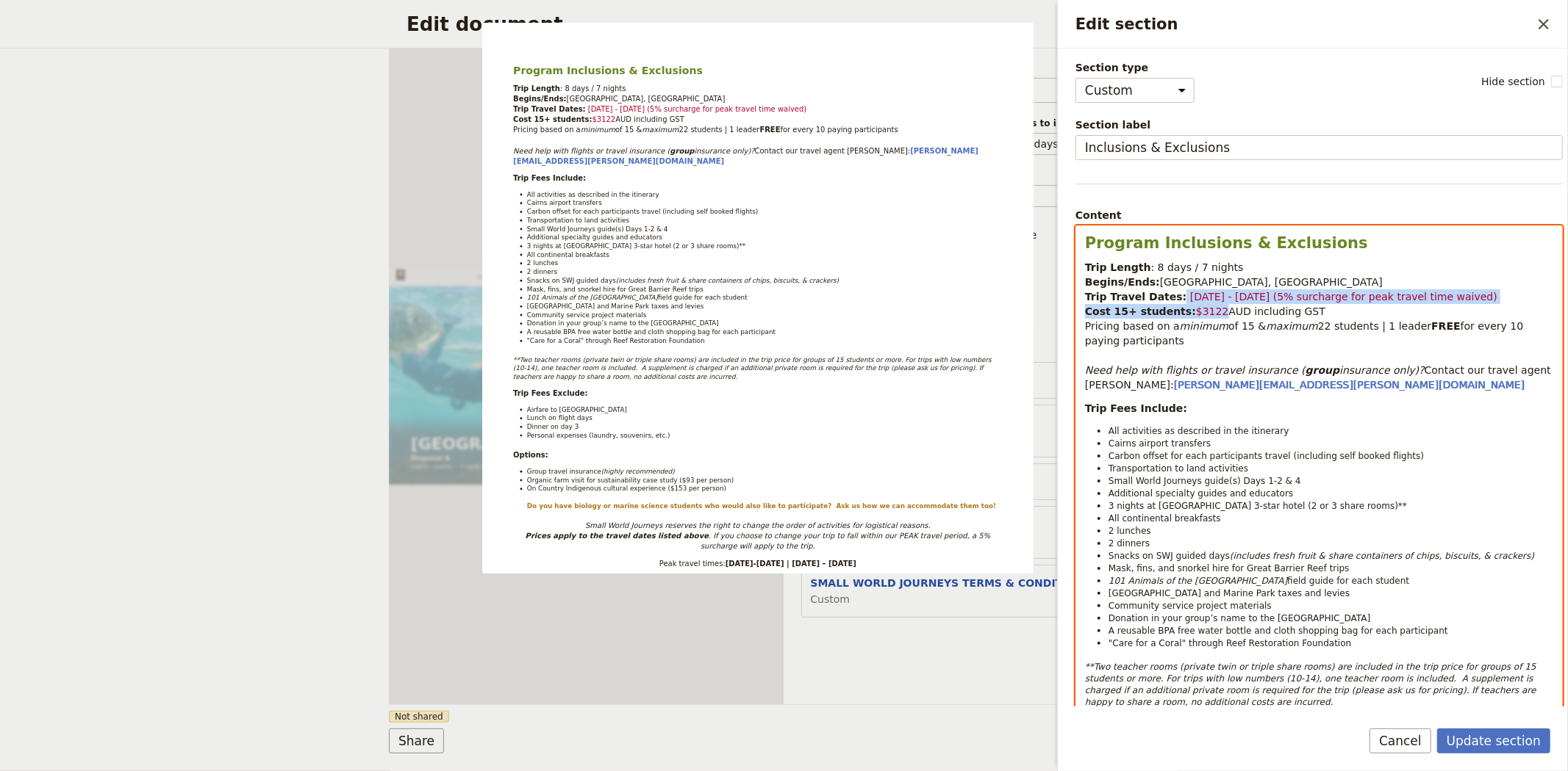
drag, startPoint x: 1207, startPoint y: 309, endPoint x: 1169, endPoint y: 298, distance: 39.6
click at [1169, 298] on p "Trip Length : 8 days / 7 nights Begins/Ends: Cairns, Queensland Trip Travel Dat…" at bounding box center [1319, 326] width 468 height 132
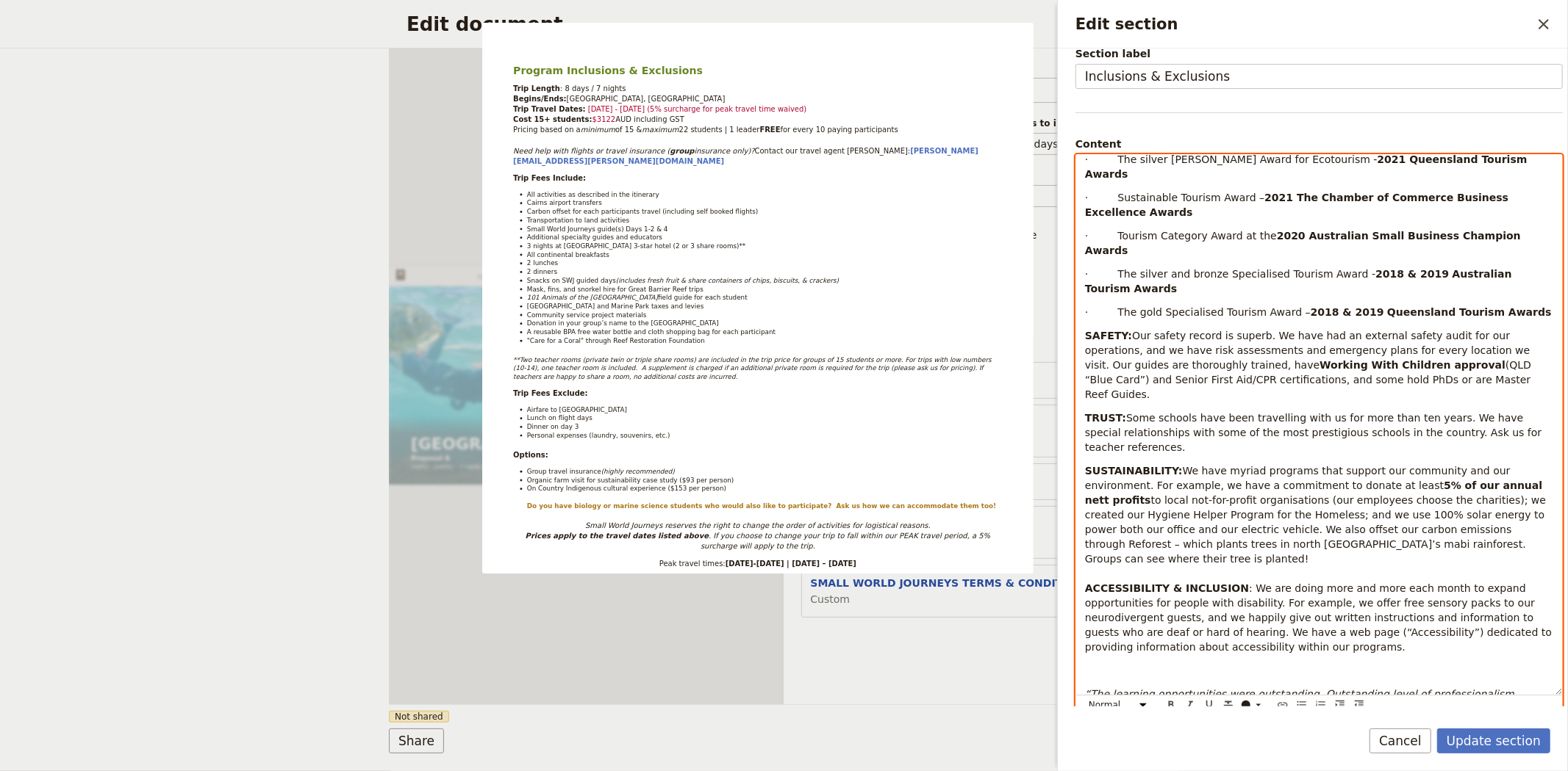
scroll to position [140, 0]
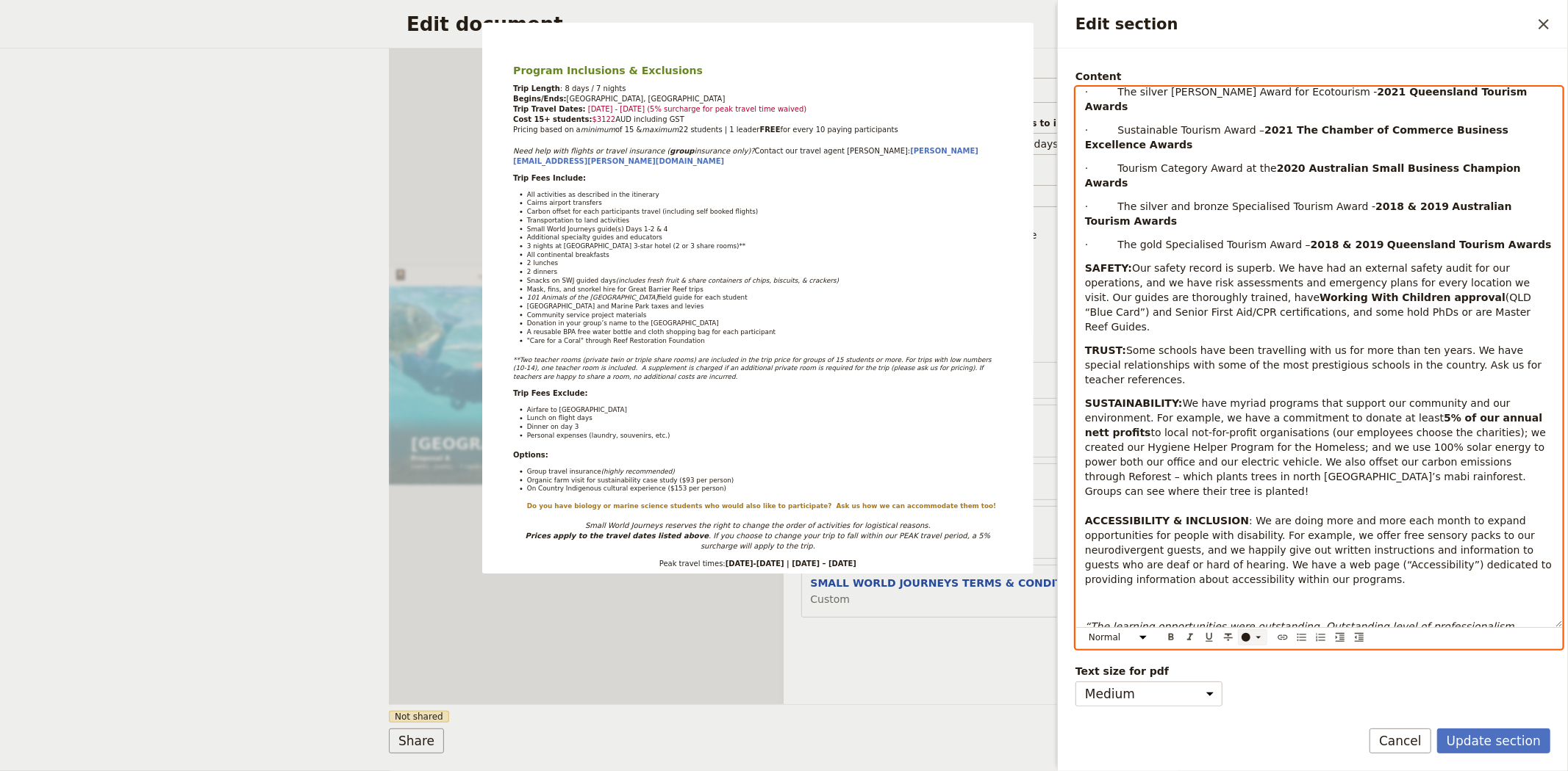
click at [1248, 640] on div "Edit section" at bounding box center [1246, 638] width 9 height 9
click at [1249, 662] on div "button" at bounding box center [1248, 661] width 9 height 9
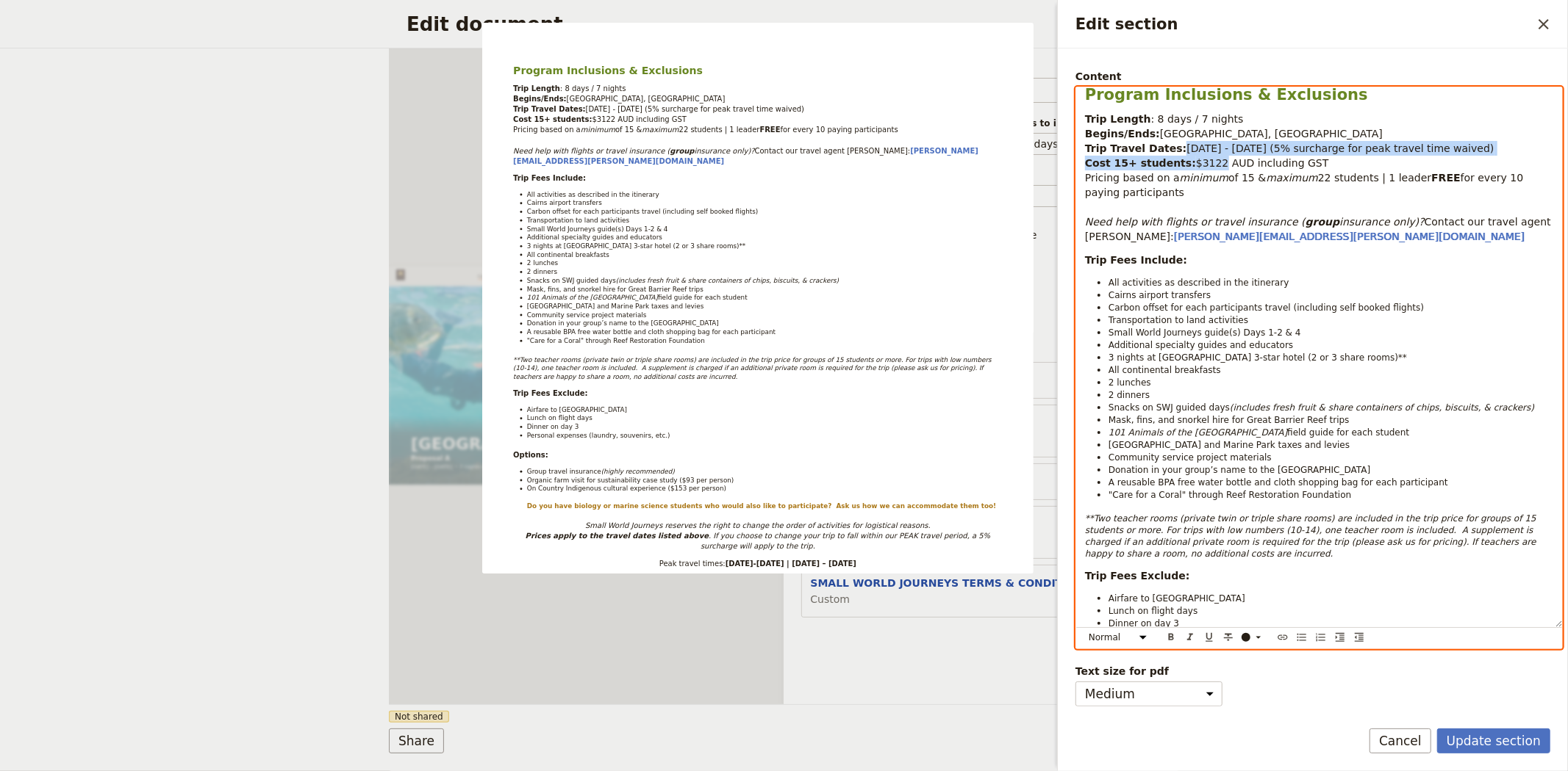
scroll to position [0, 0]
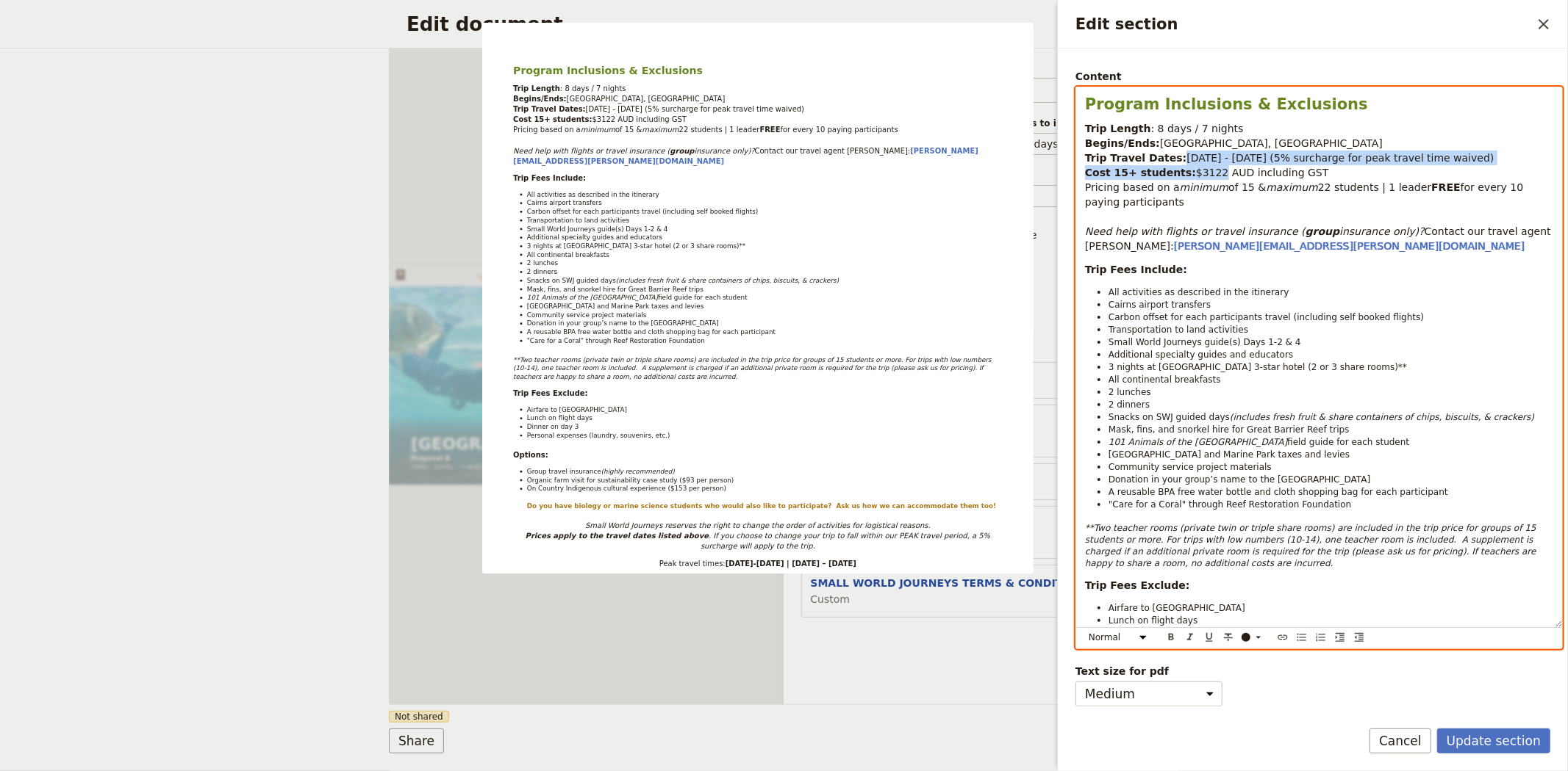
select select "paragraph-small"
click at [1193, 362] on span "3 nights at [GEOGRAPHIC_DATA] 3-star hotel (2 or 3 share rooms)**" at bounding box center [1258, 367] width 298 height 10
click at [1143, 339] on span "Small World Journeys guide(s) Days 1-2 & 4" at bounding box center [1205, 342] width 193 height 10
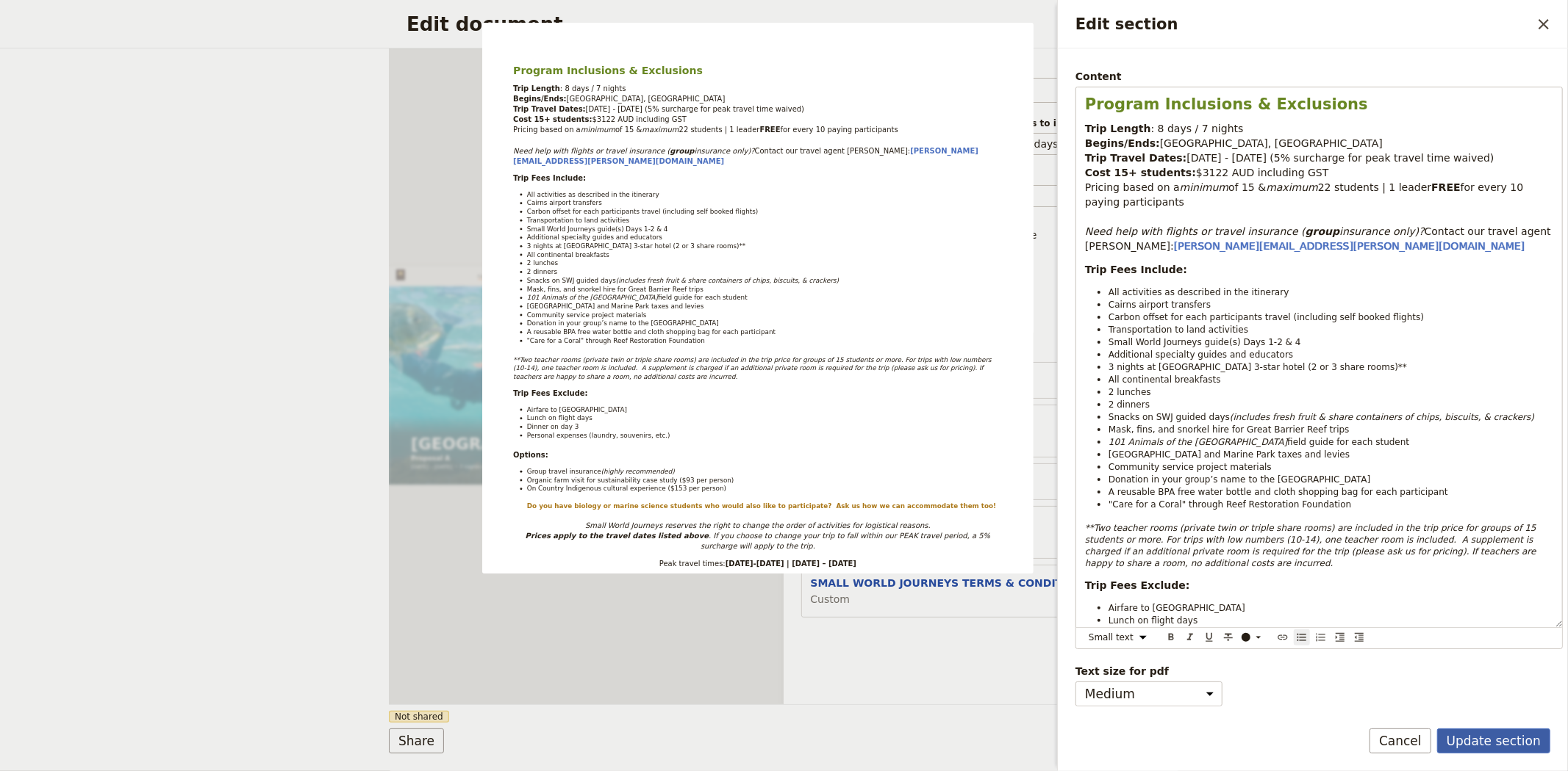
click at [1488, 737] on button "Update section" at bounding box center [1493, 741] width 113 height 25
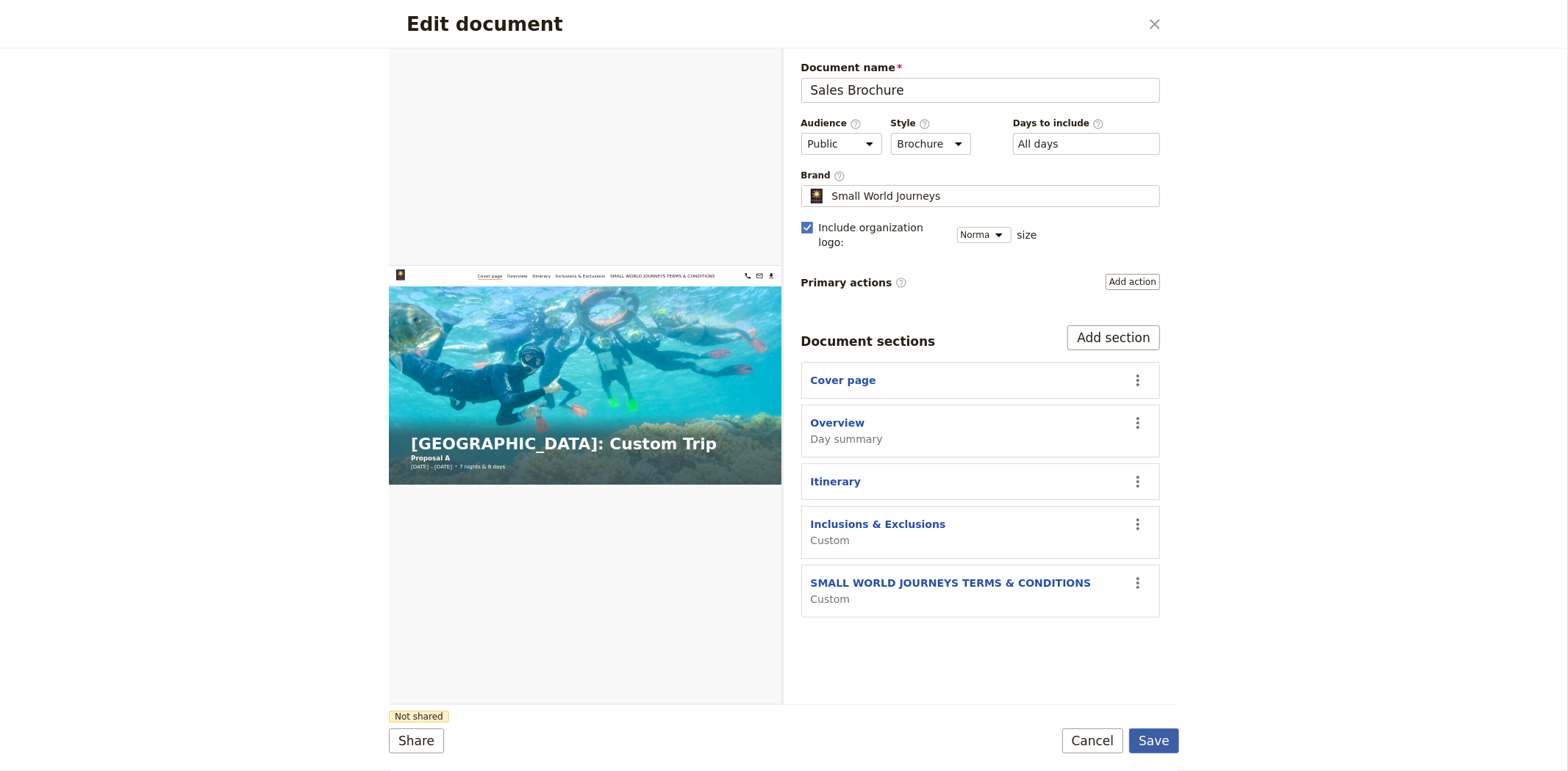
click at [1165, 740] on button "Save" at bounding box center [1154, 741] width 50 height 25
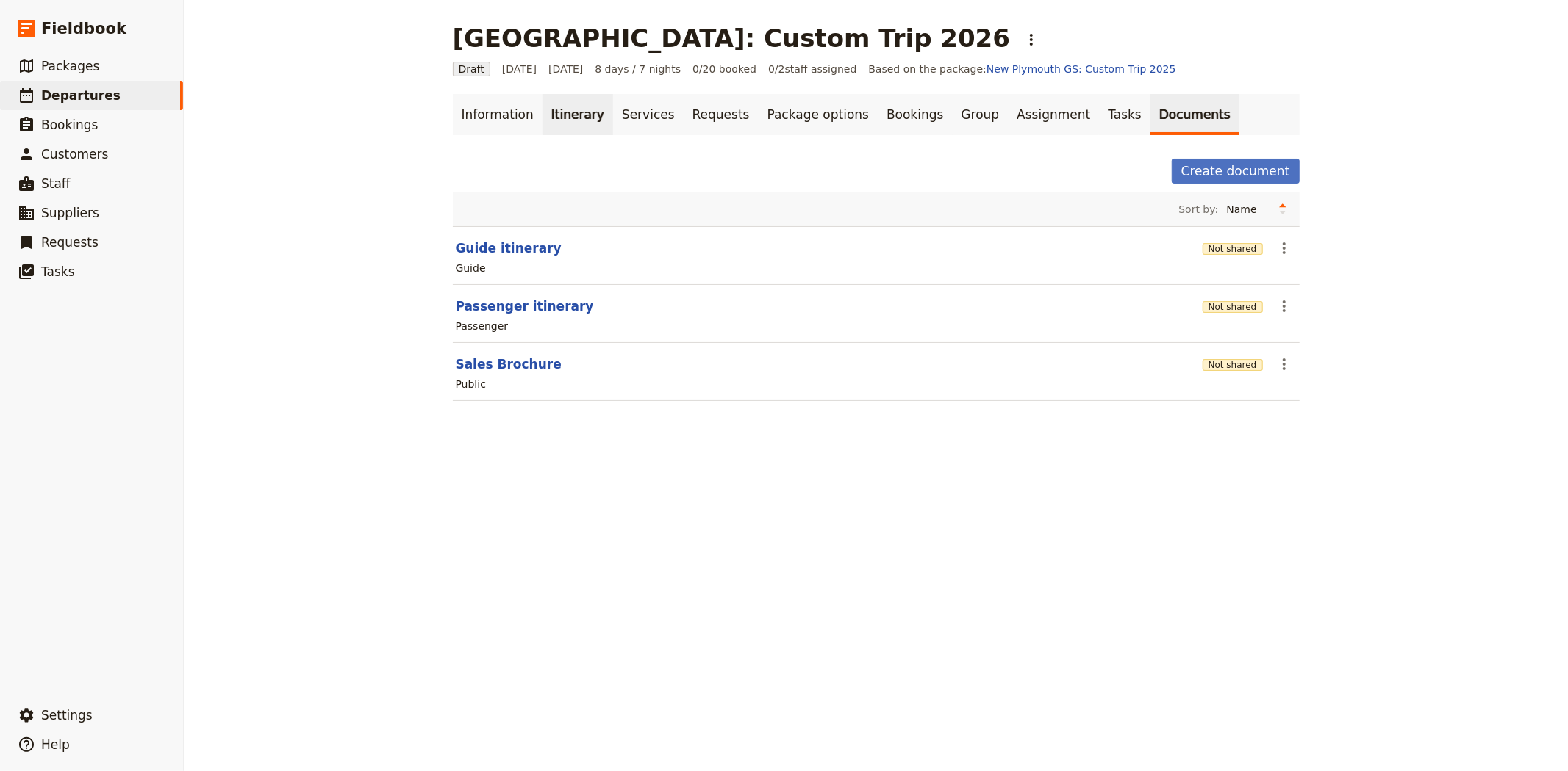
click at [561, 118] on link "Itinerary" at bounding box center [577, 115] width 70 height 41
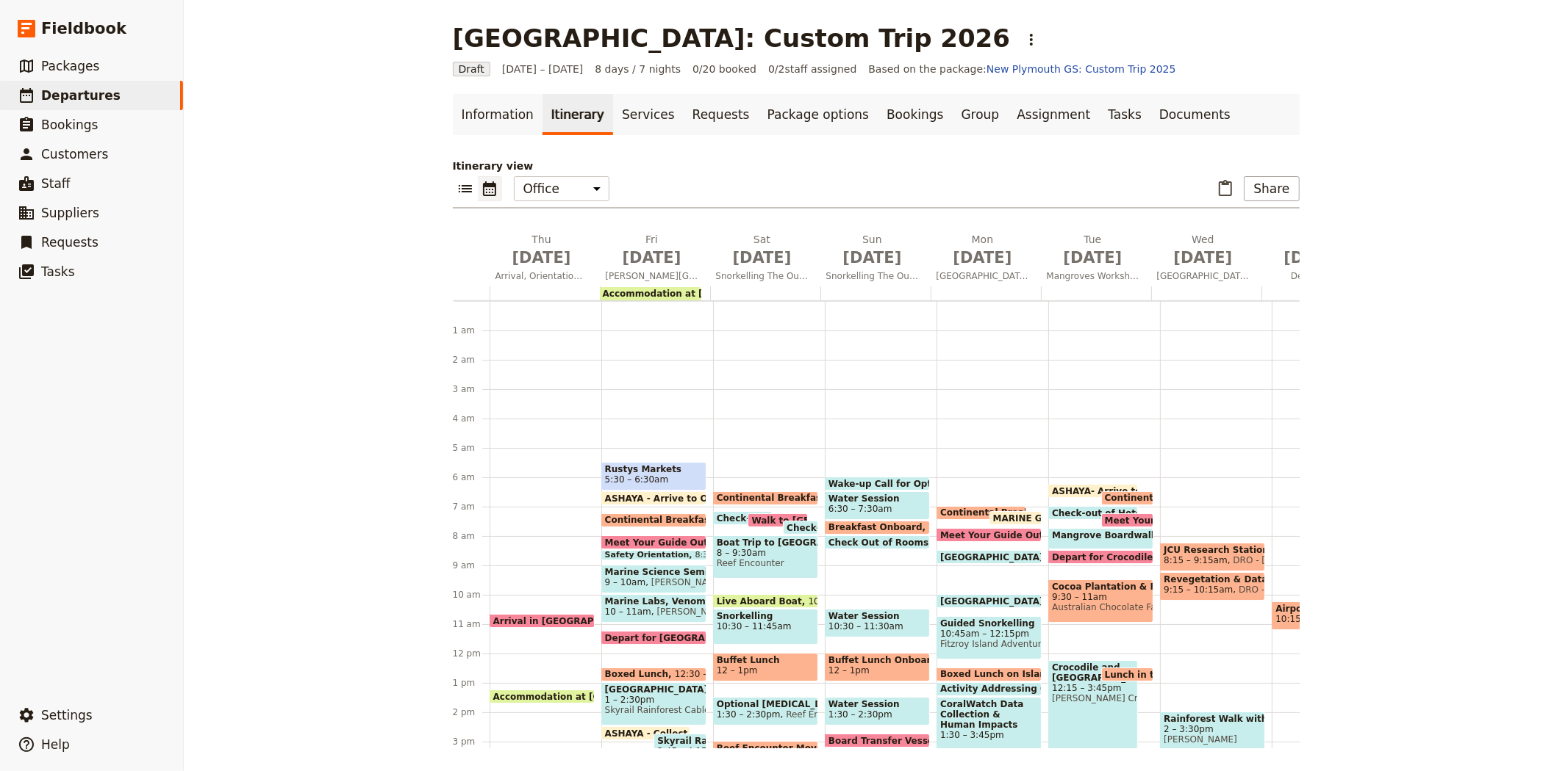
scroll to position [147, 0]
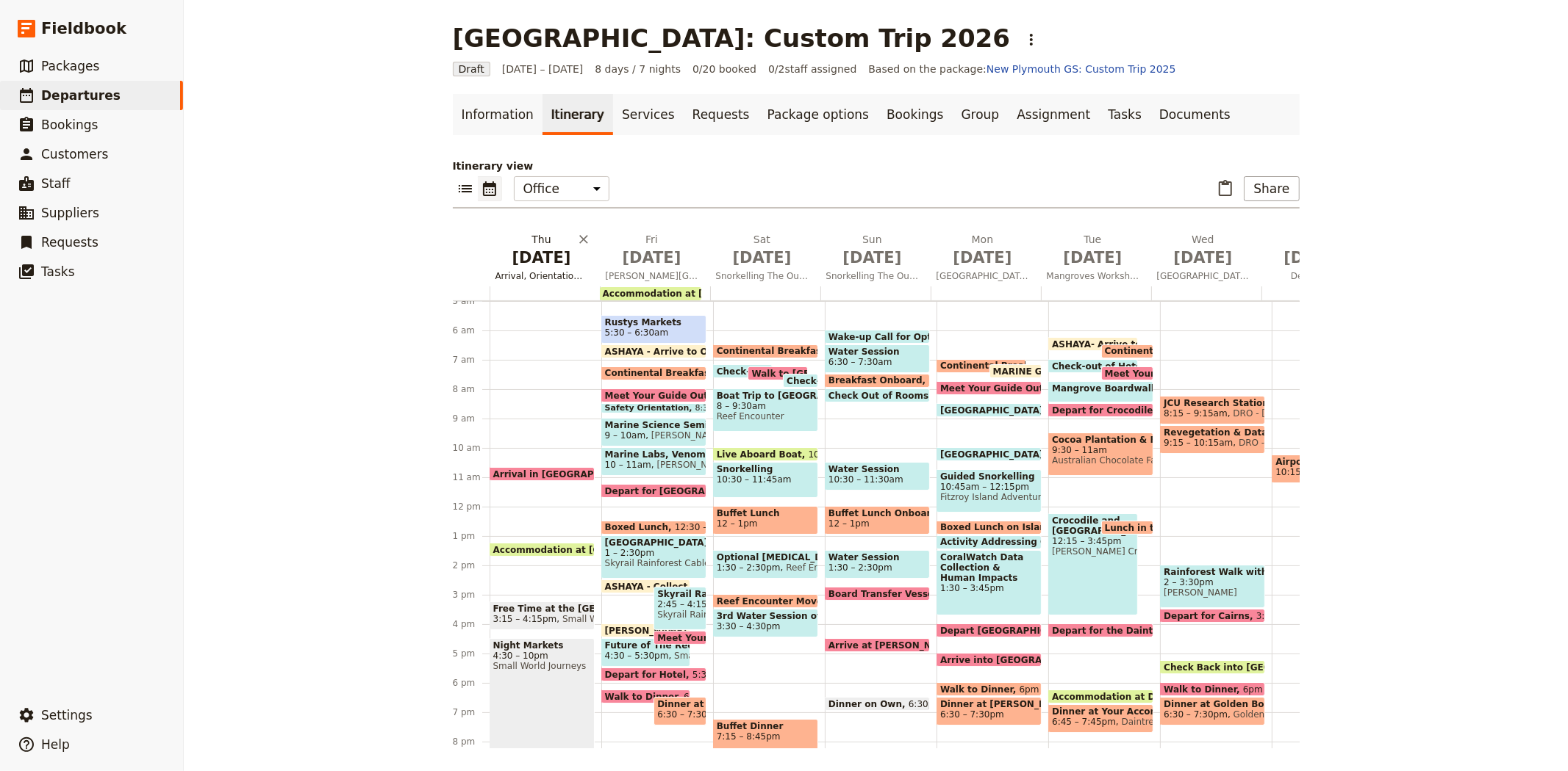
click at [535, 257] on span "Jul 2" at bounding box center [541, 258] width 93 height 22
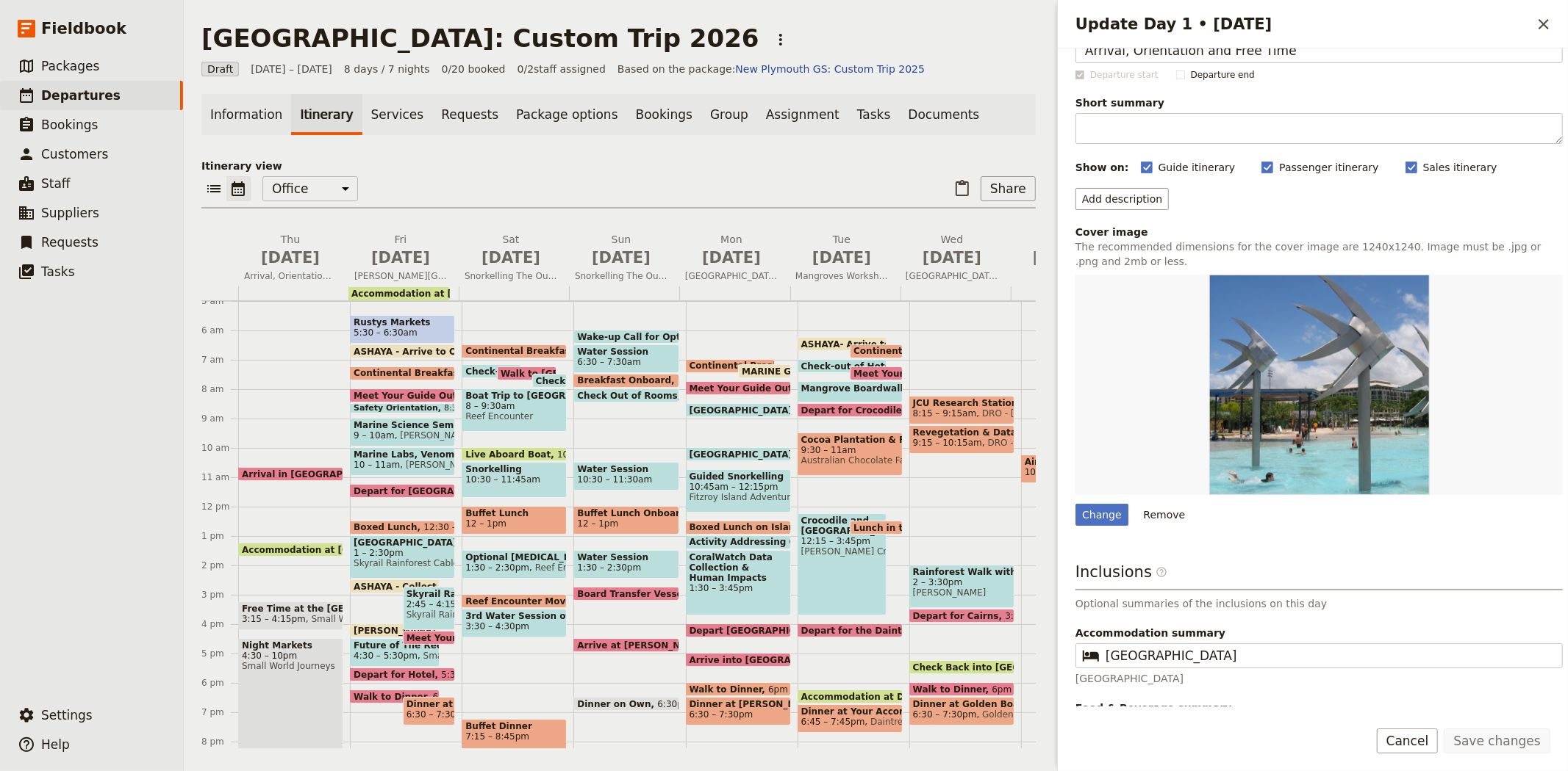
scroll to position [78, 0]
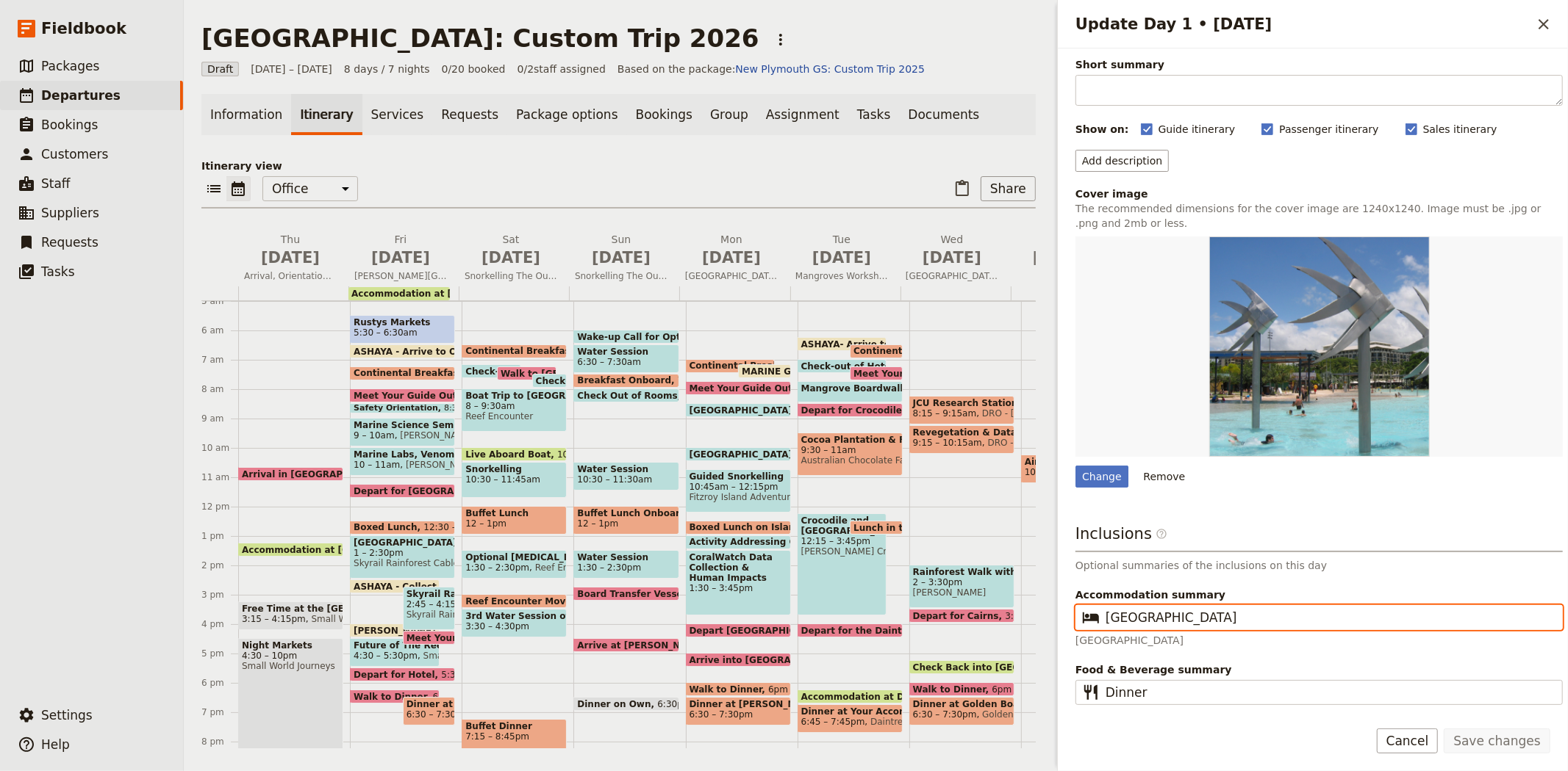
drag, startPoint x: 1227, startPoint y: 614, endPoint x: 1017, endPoint y: 593, distance: 211.0
click at [1017, 593] on div "New Plymouth: Custom Trip 2026 ​ Draft 2 – 9 Jul 2026 8 days / 7 nights 0/20 bo…" at bounding box center [875, 385] width 1384 height 771
click at [398, 248] on span "Jul 3" at bounding box center [400, 258] width 93 height 22
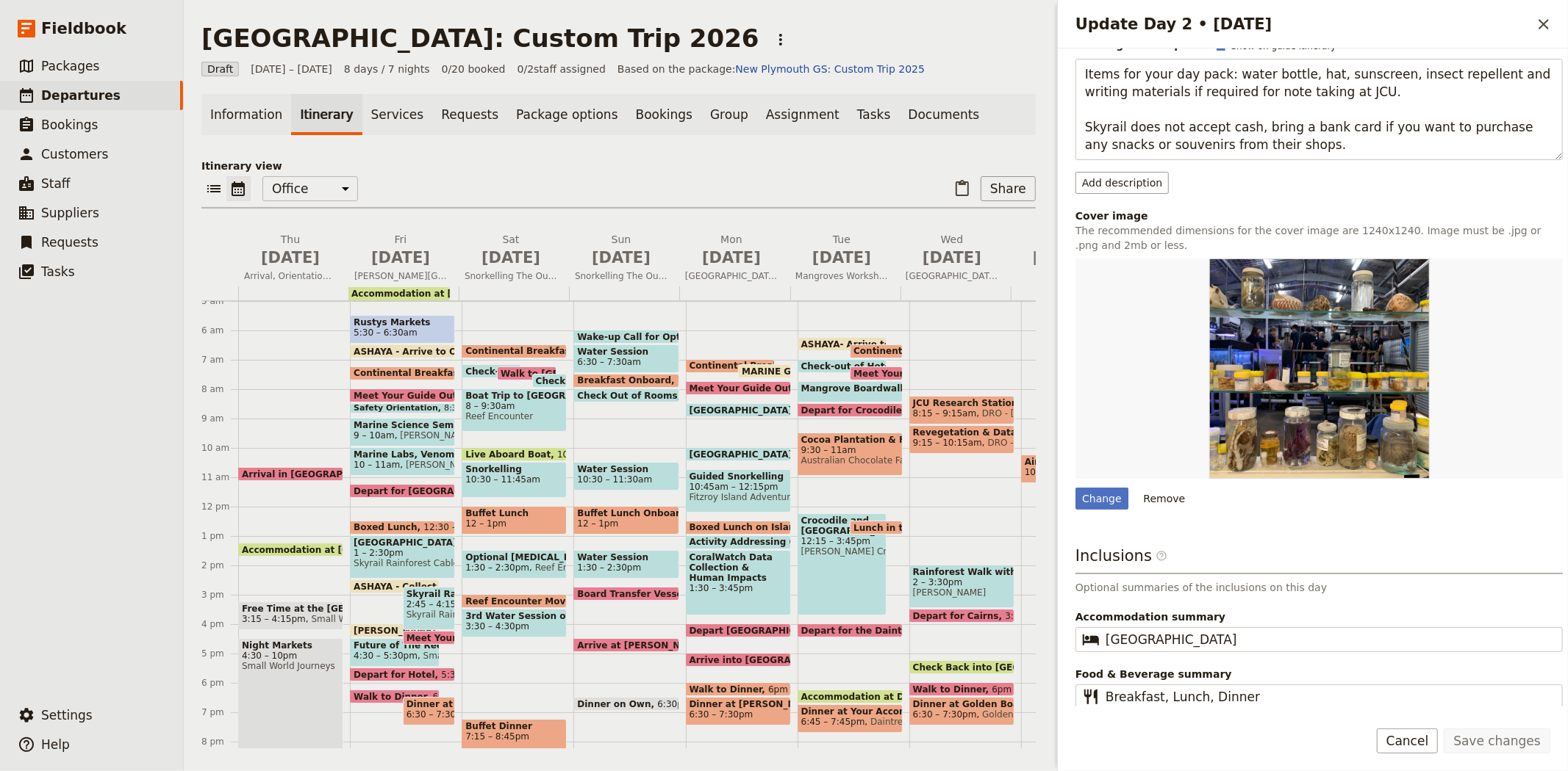
scroll to position [216, 0]
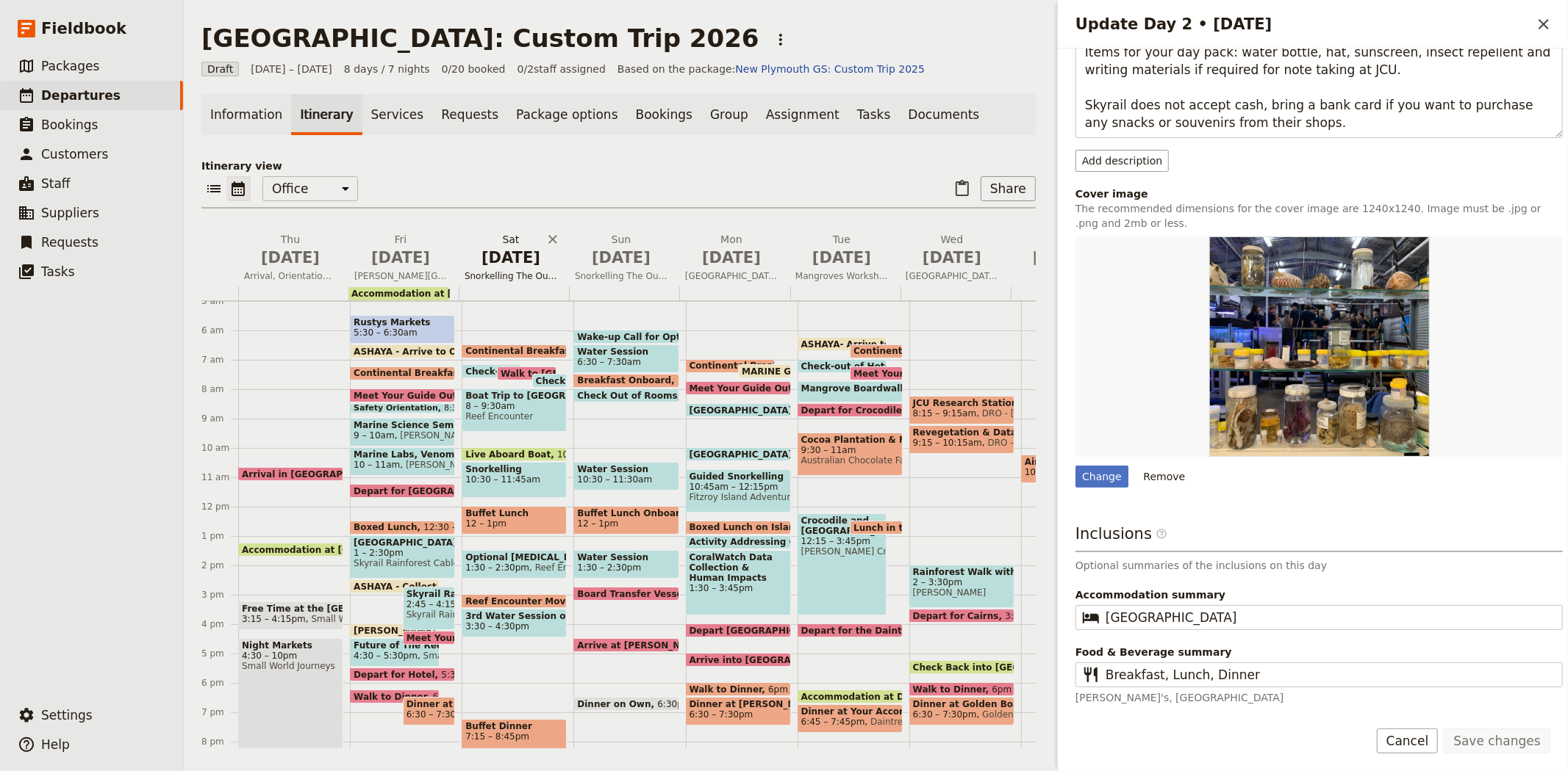
click at [496, 250] on span "Jul 4" at bounding box center [511, 258] width 93 height 22
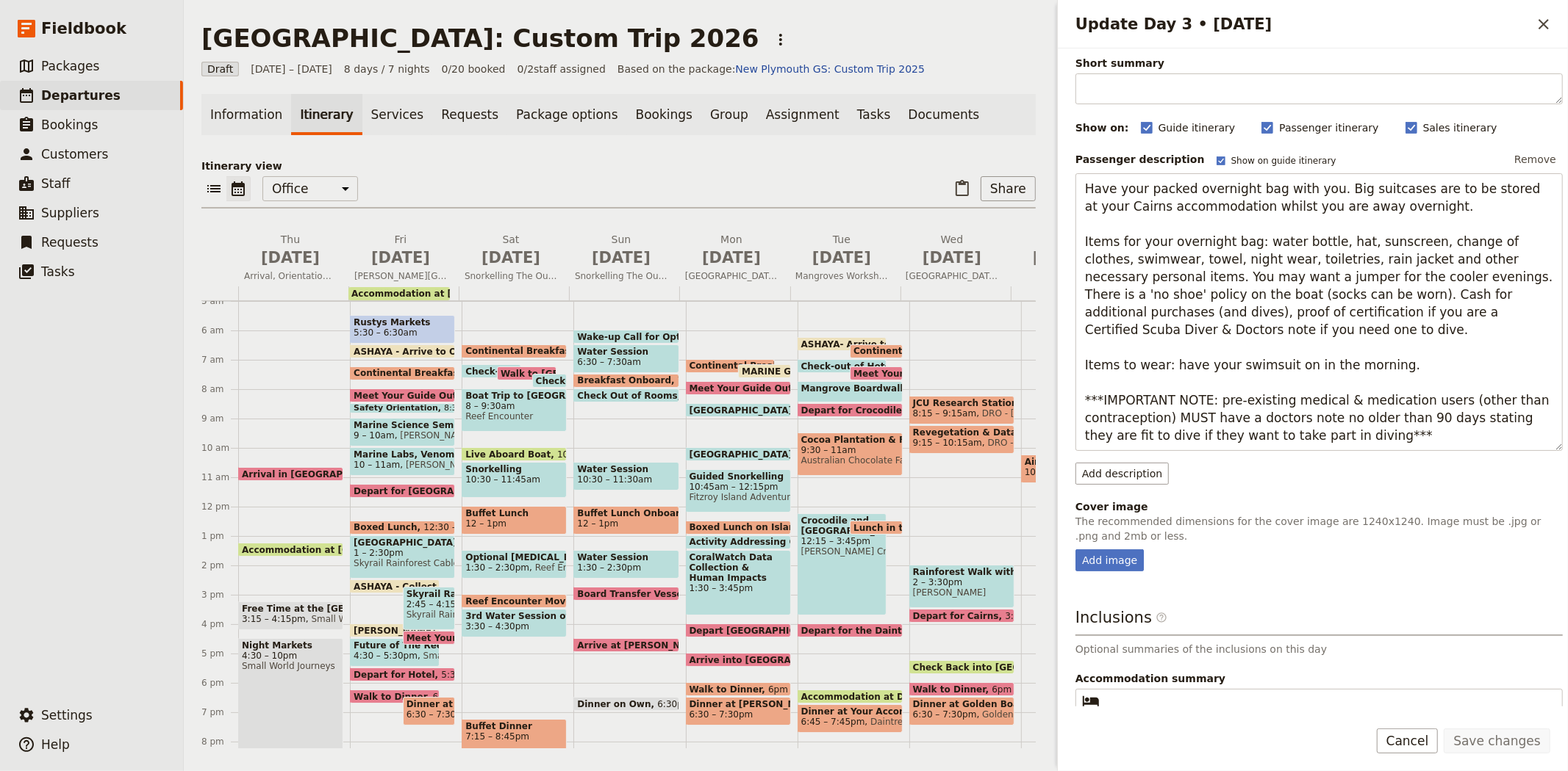
scroll to position [145, 0]
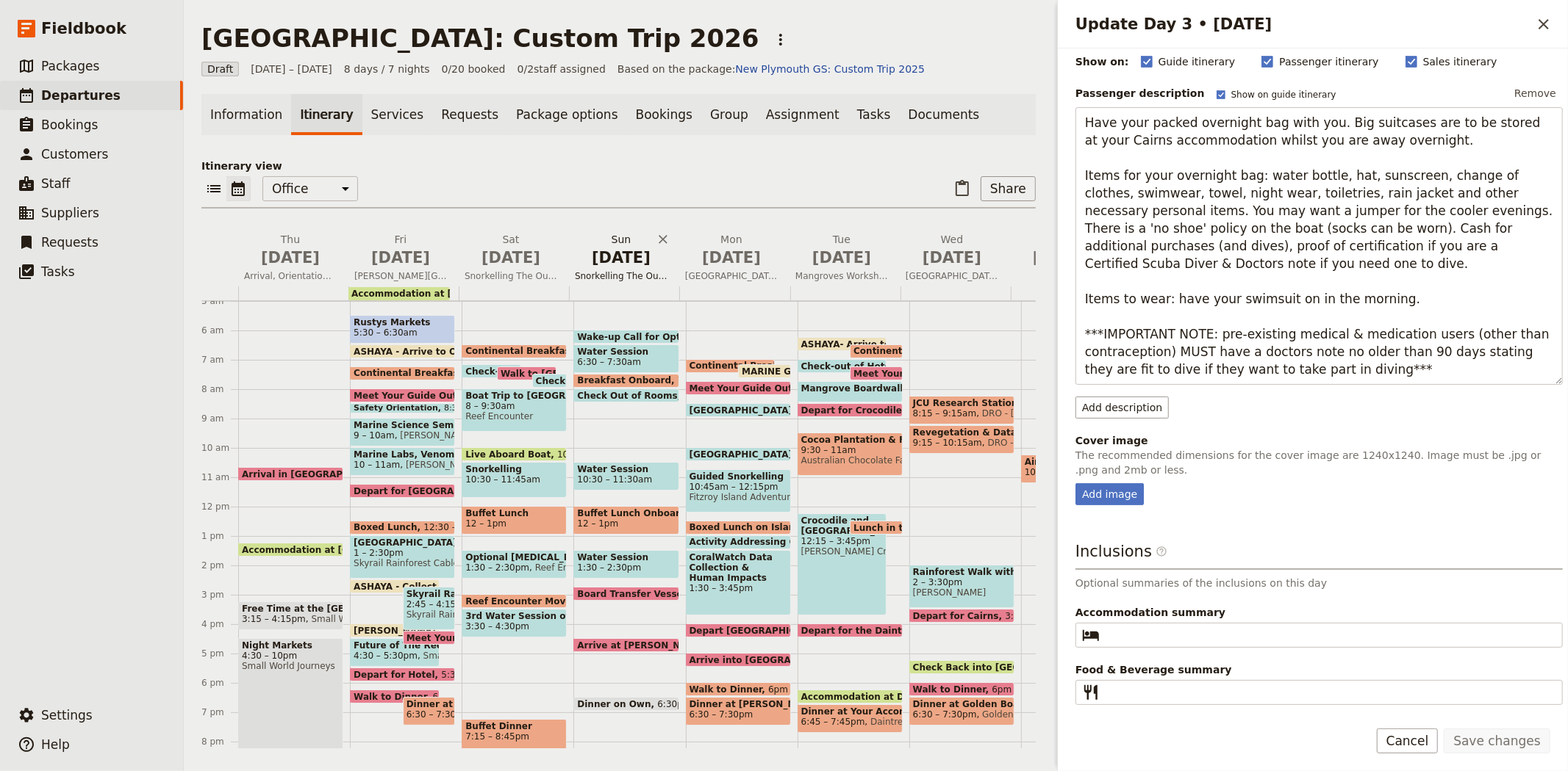
click at [612, 258] on span "Jul 5" at bounding box center [621, 258] width 93 height 22
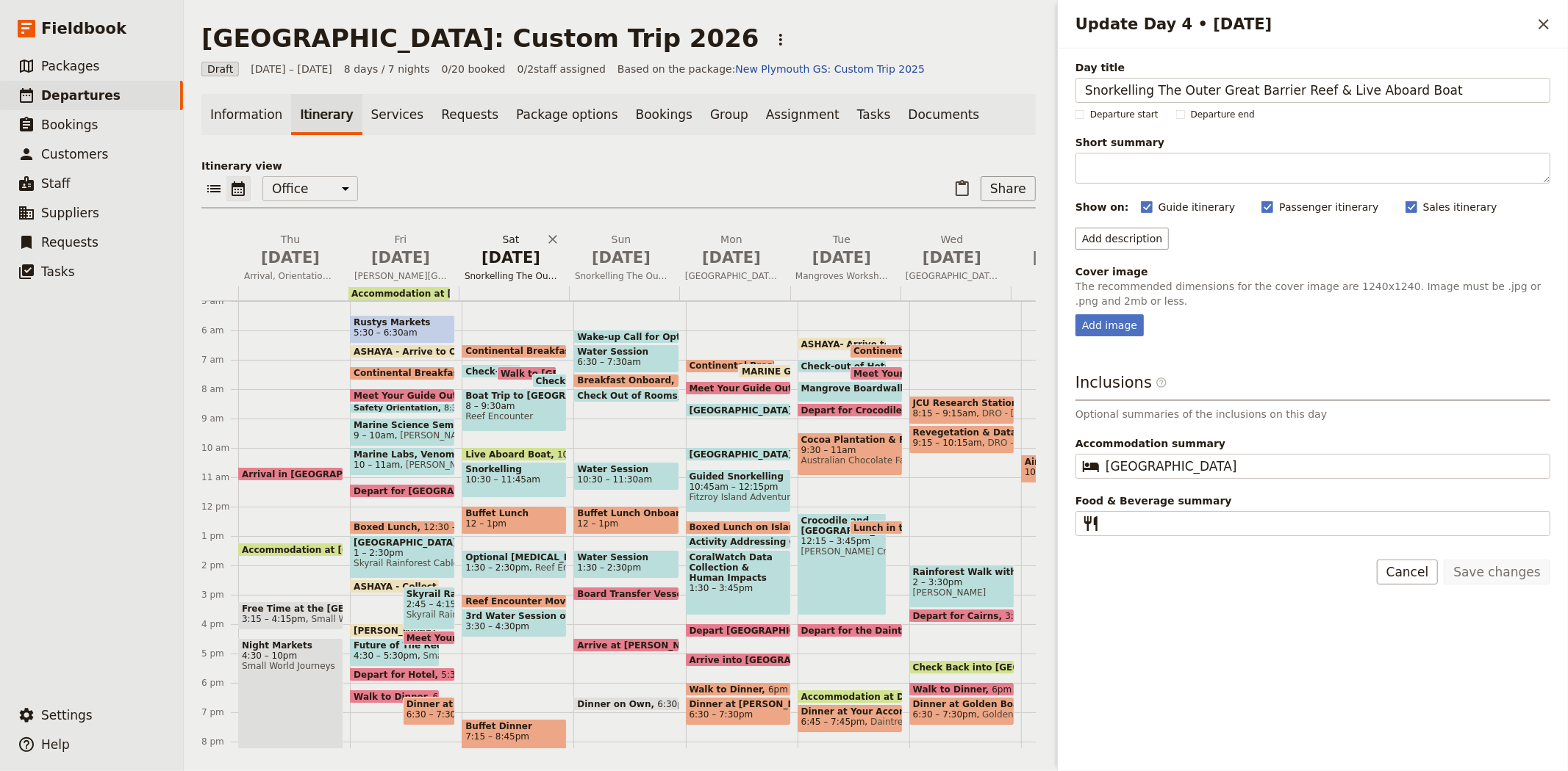
click at [534, 262] on span "Jul 4" at bounding box center [511, 258] width 93 height 22
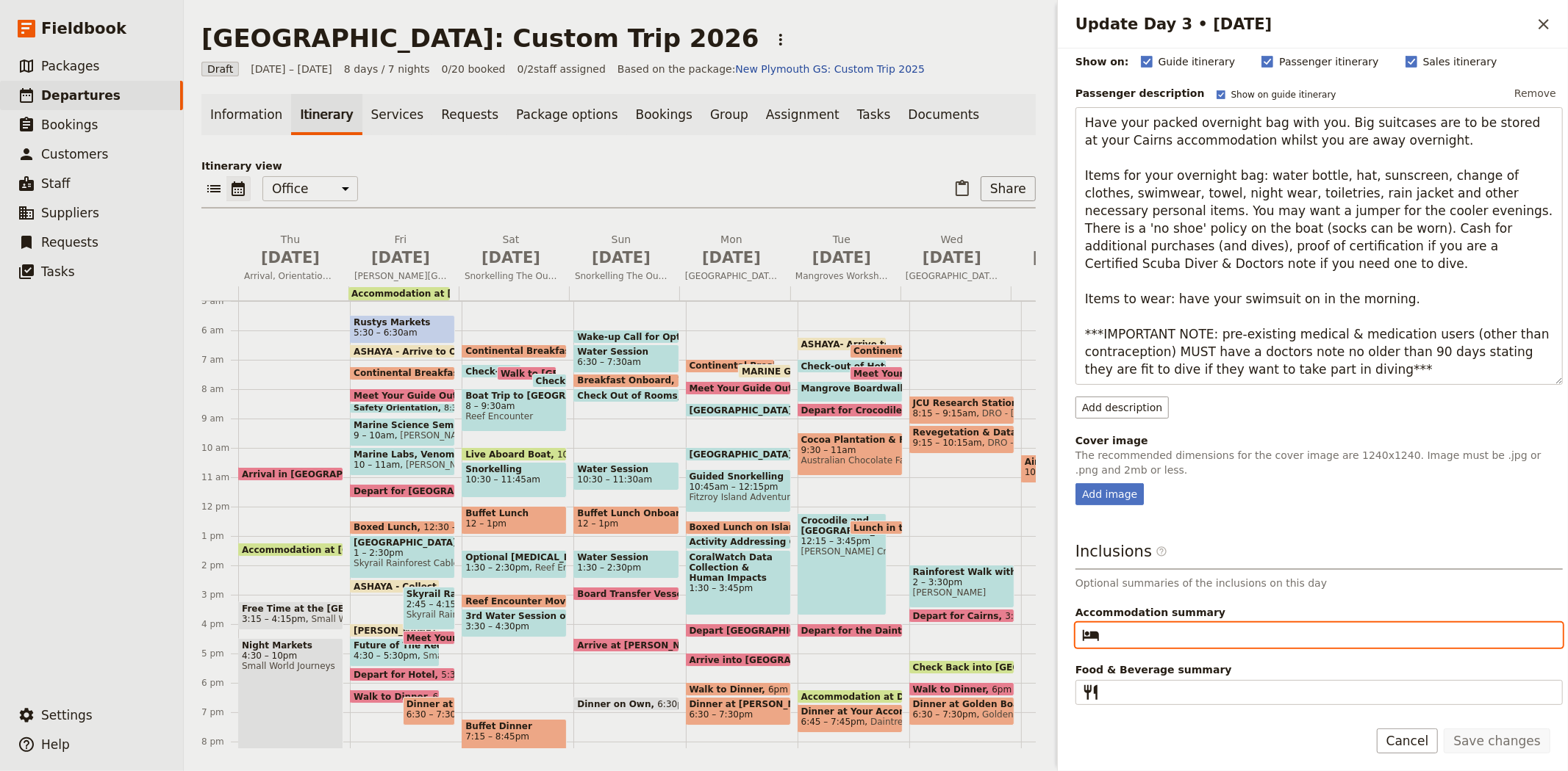
click at [1174, 633] on input "Accommodation summary ​" at bounding box center [1329, 635] width 447 height 18
paste input "Reef Encounter Live Aboard Boat or similar"
type input "Reef Encounter Live Aboard Boat or similar"
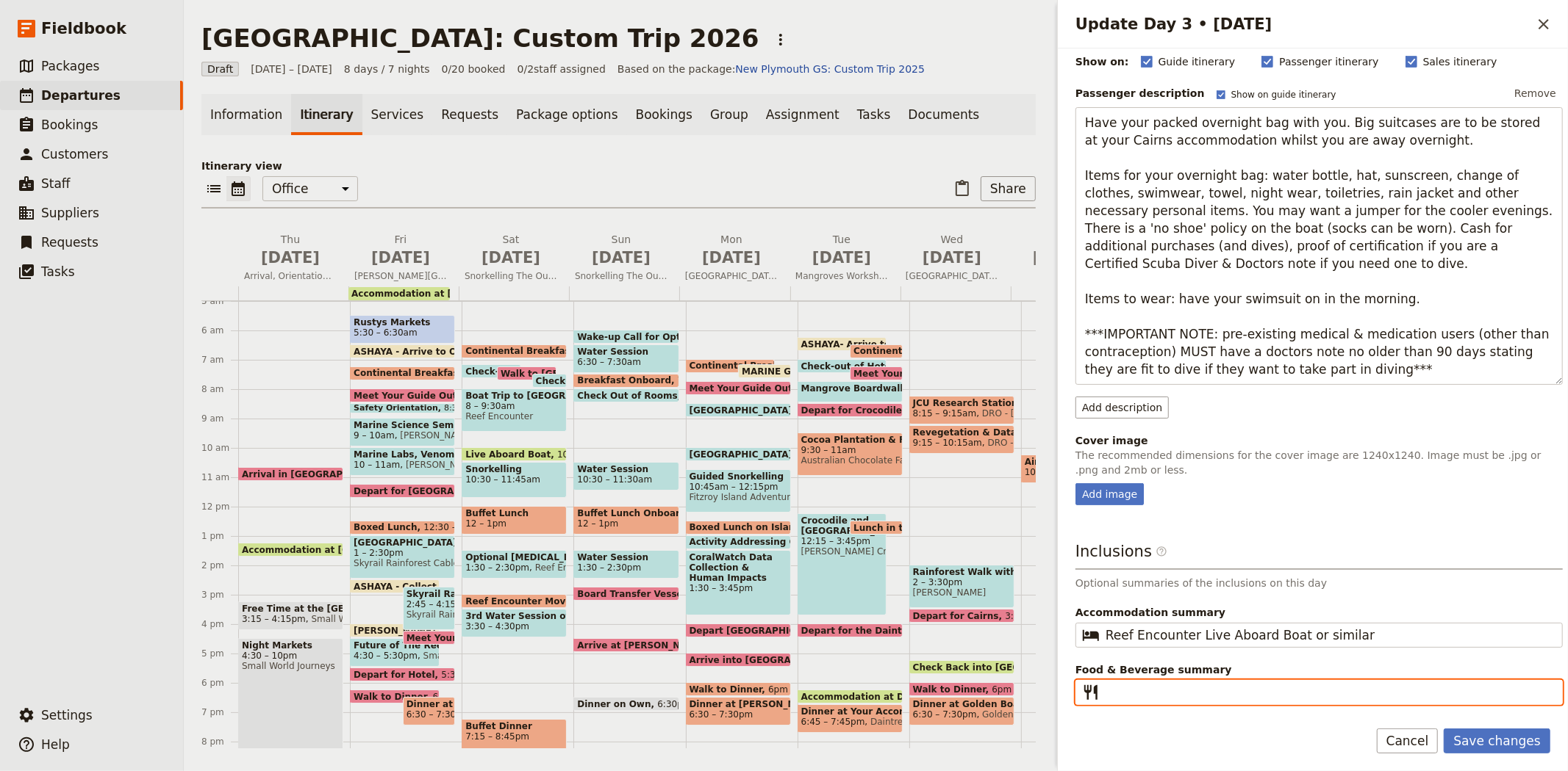
click at [1192, 687] on input "Food & Beverage summary ​" at bounding box center [1329, 692] width 447 height 18
click at [1128, 696] on input "Food & Beverage summary ​" at bounding box center [1329, 692] width 447 height 18
paste input "Breakfast, Lunch, Dinner"
type input "Breakfast, Lunch, Dinner"
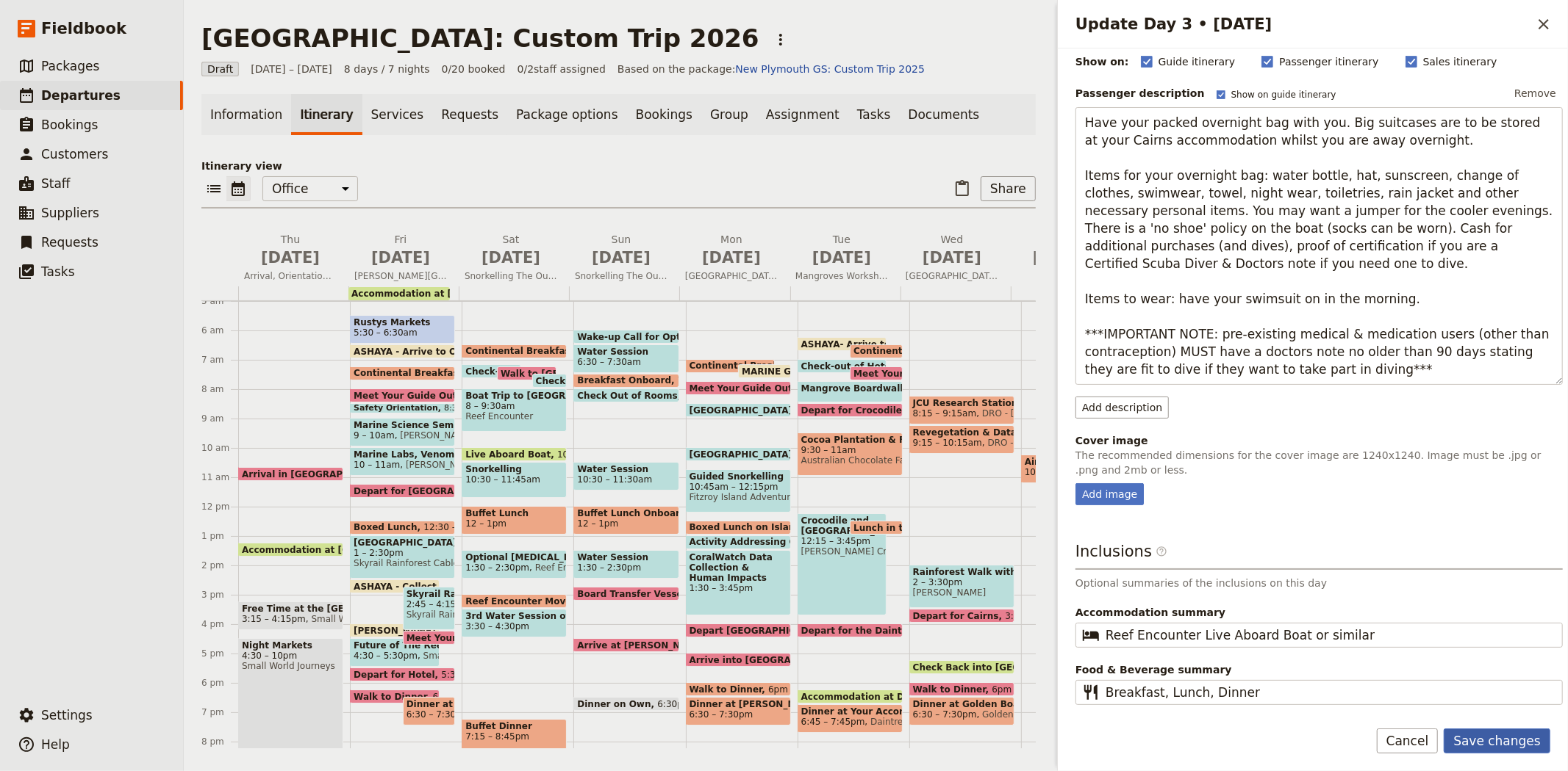
click at [1493, 739] on button "Save changes" at bounding box center [1496, 741] width 106 height 25
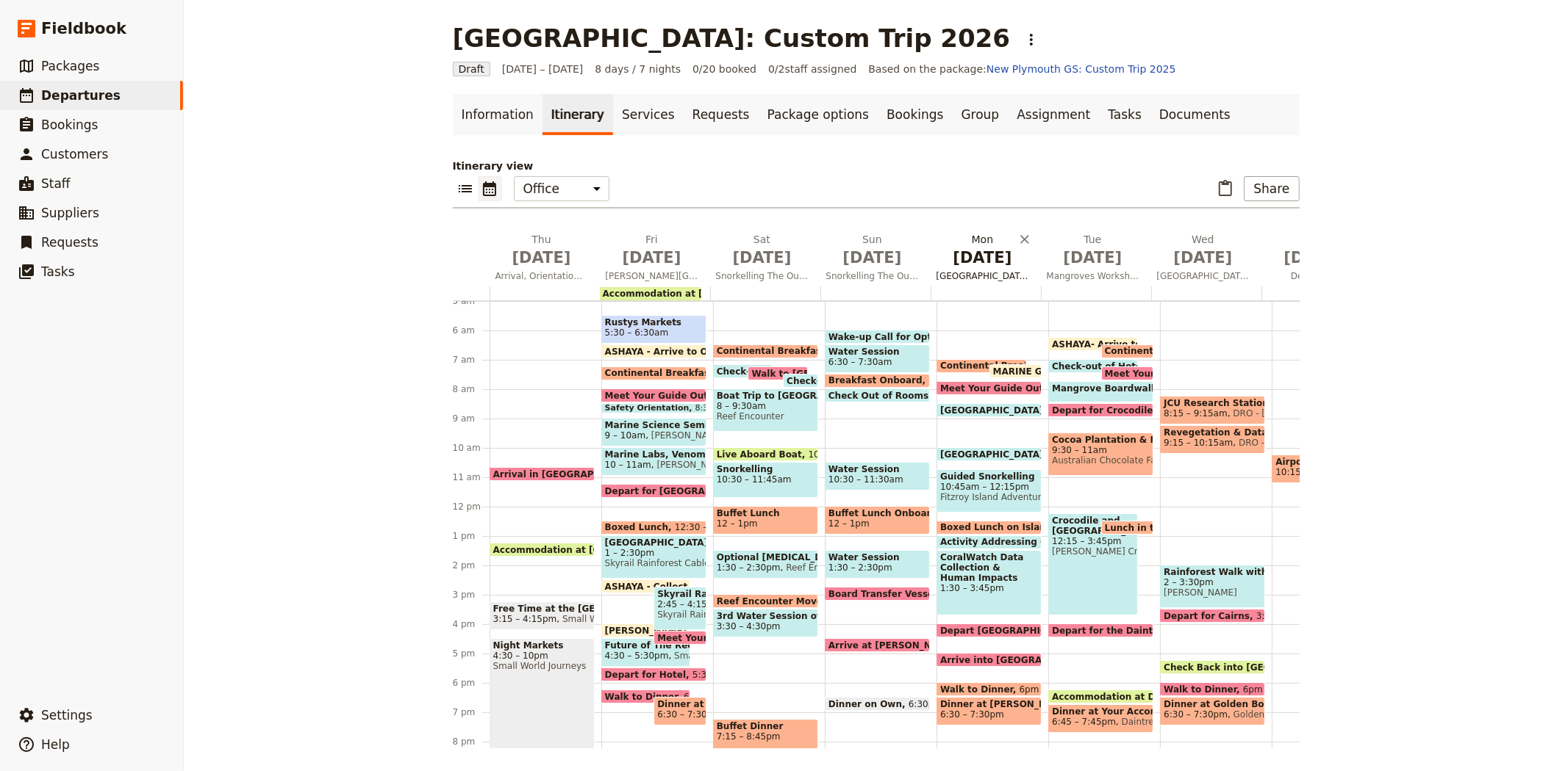
click at [751, 267] on button "Sat Jul 4 Snorkelling The Outer Great Barrier Reef & Live Aboard Boat" at bounding box center [765, 259] width 110 height 54
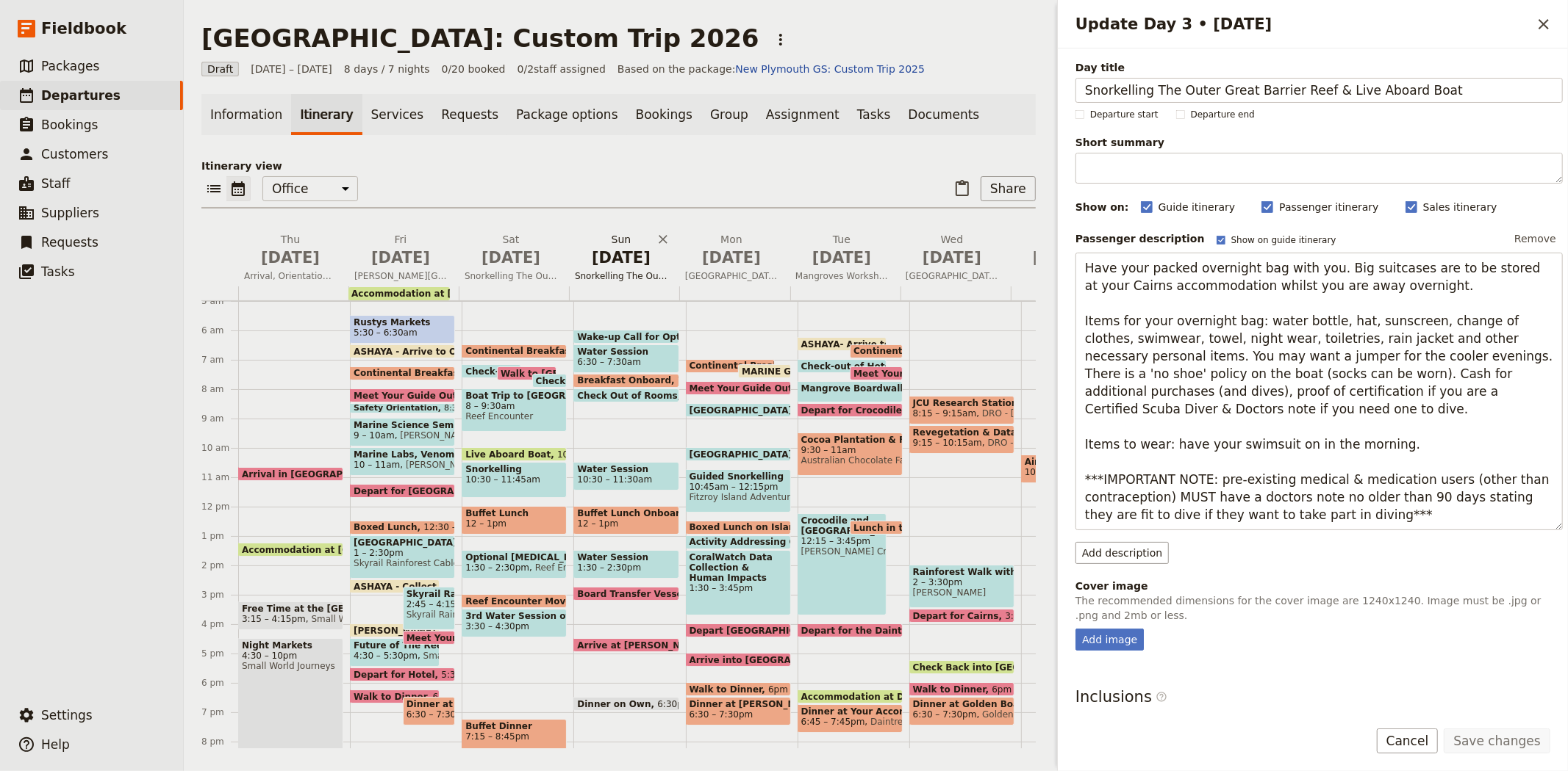
click at [635, 270] on span "Snorkelling The Outer Great Barrier Reef & Live Aboard Boat" at bounding box center [621, 276] width 105 height 11
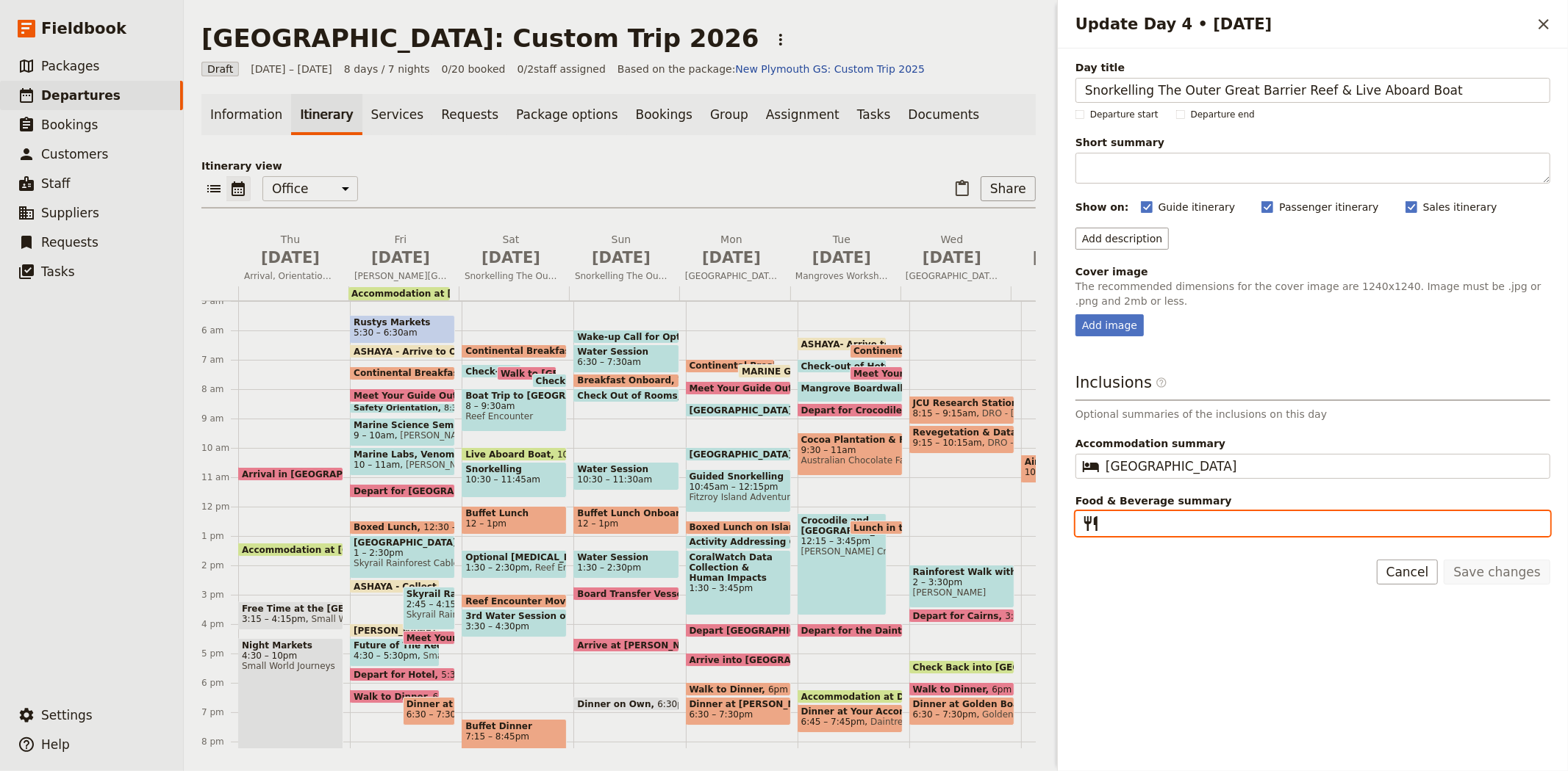
click at [1196, 519] on input "Food & Beverage summary ​" at bounding box center [1323, 523] width 435 height 18
type input "Breakfast, Lunch"
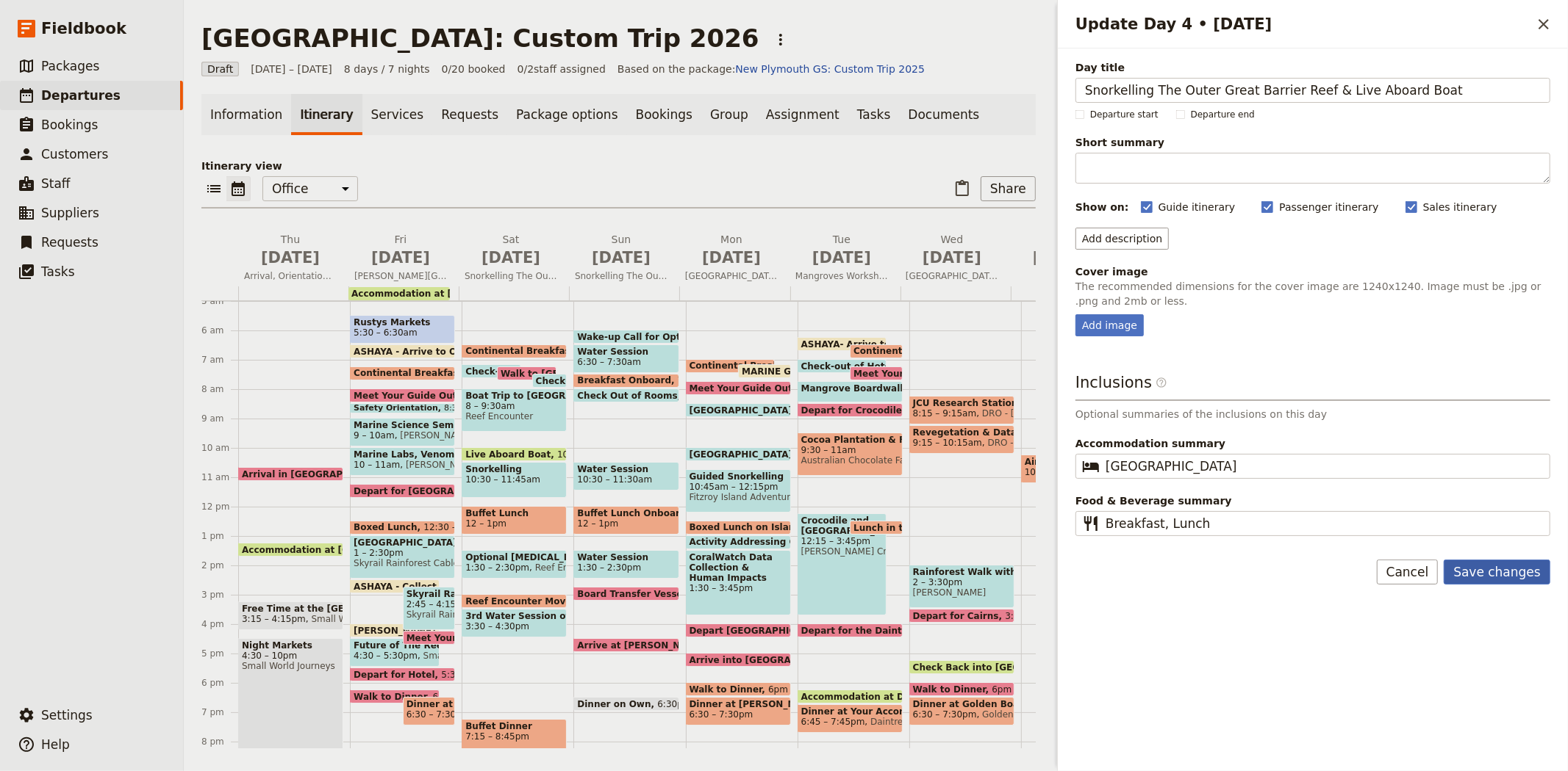
click at [1498, 565] on button "Save changes" at bounding box center [1496, 572] width 106 height 25
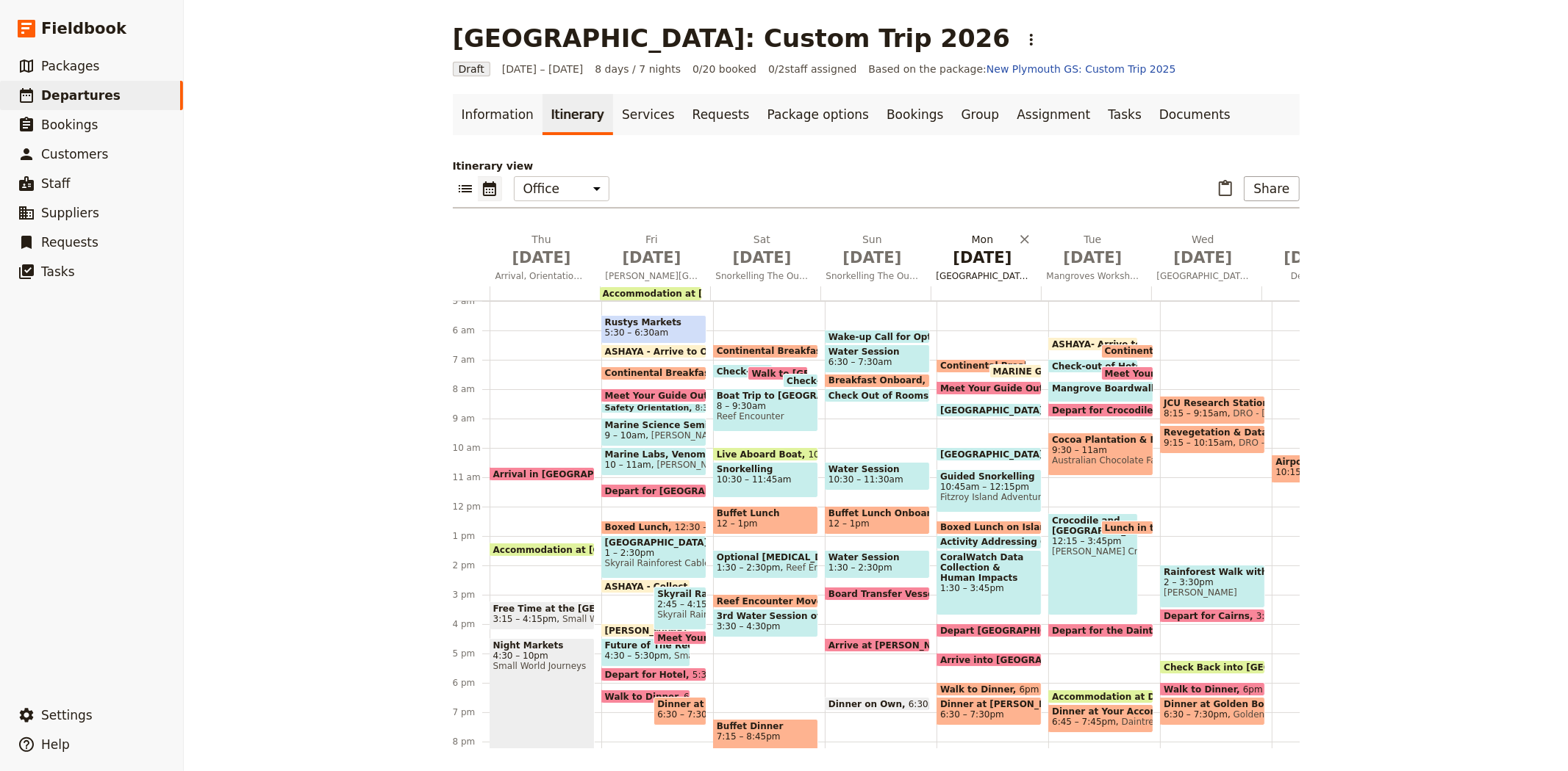
click at [982, 248] on span "Jul 6" at bounding box center [982, 258] width 93 height 22
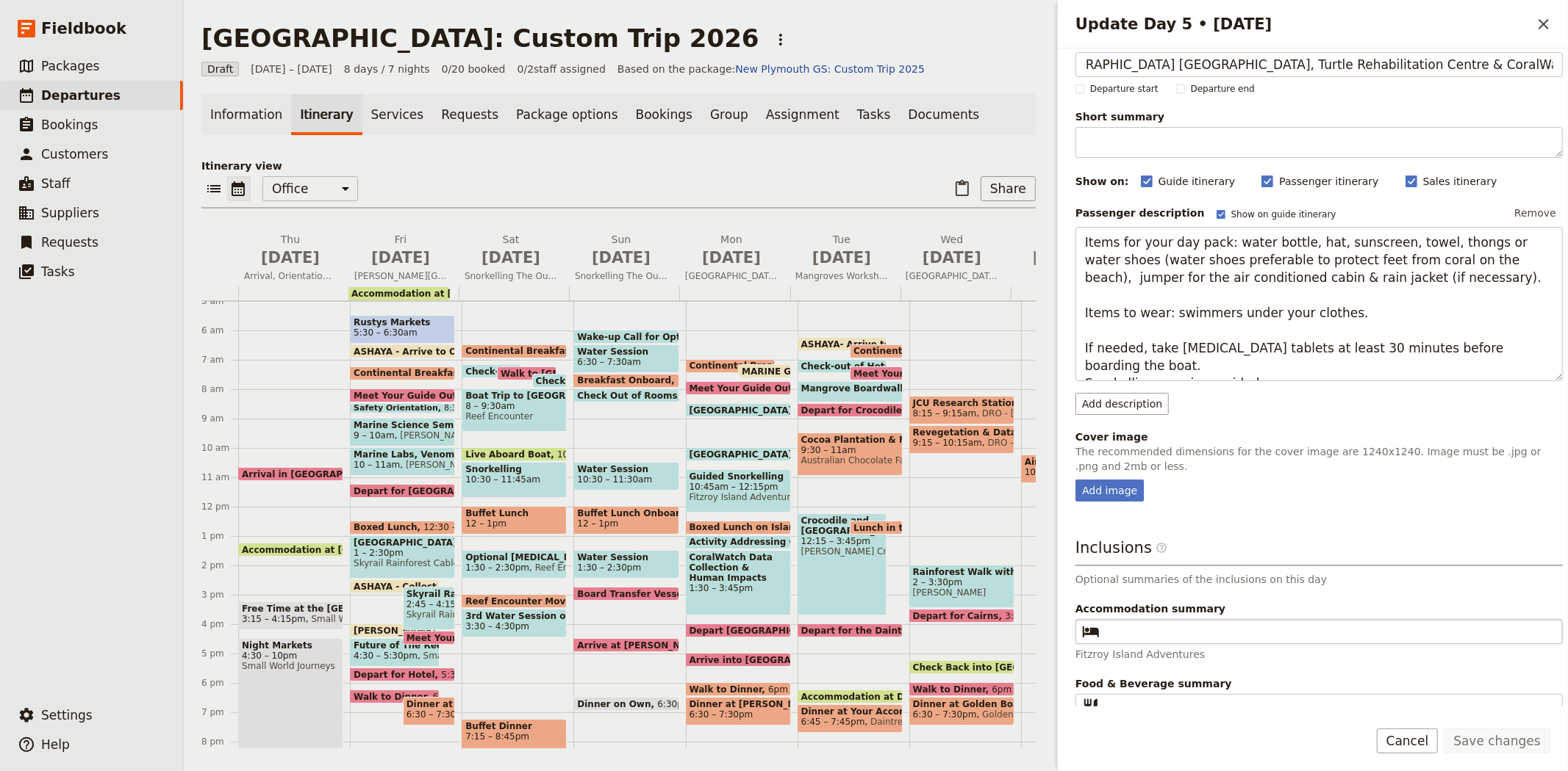
scroll to position [40, 0]
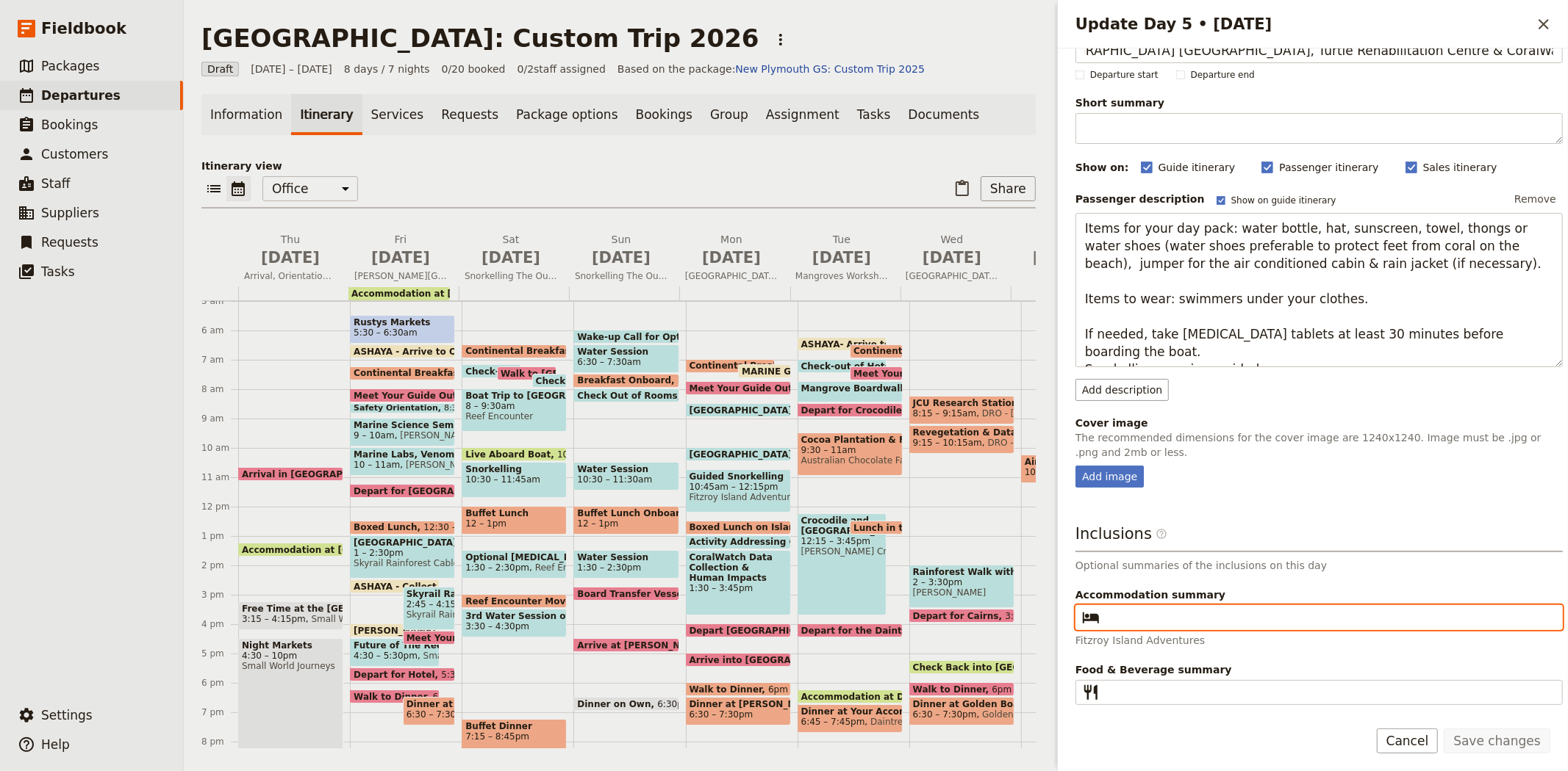
click at [1148, 619] on input "Accommodation summary ​" at bounding box center [1329, 617] width 447 height 18
type input "Hides Hotel Cairns"
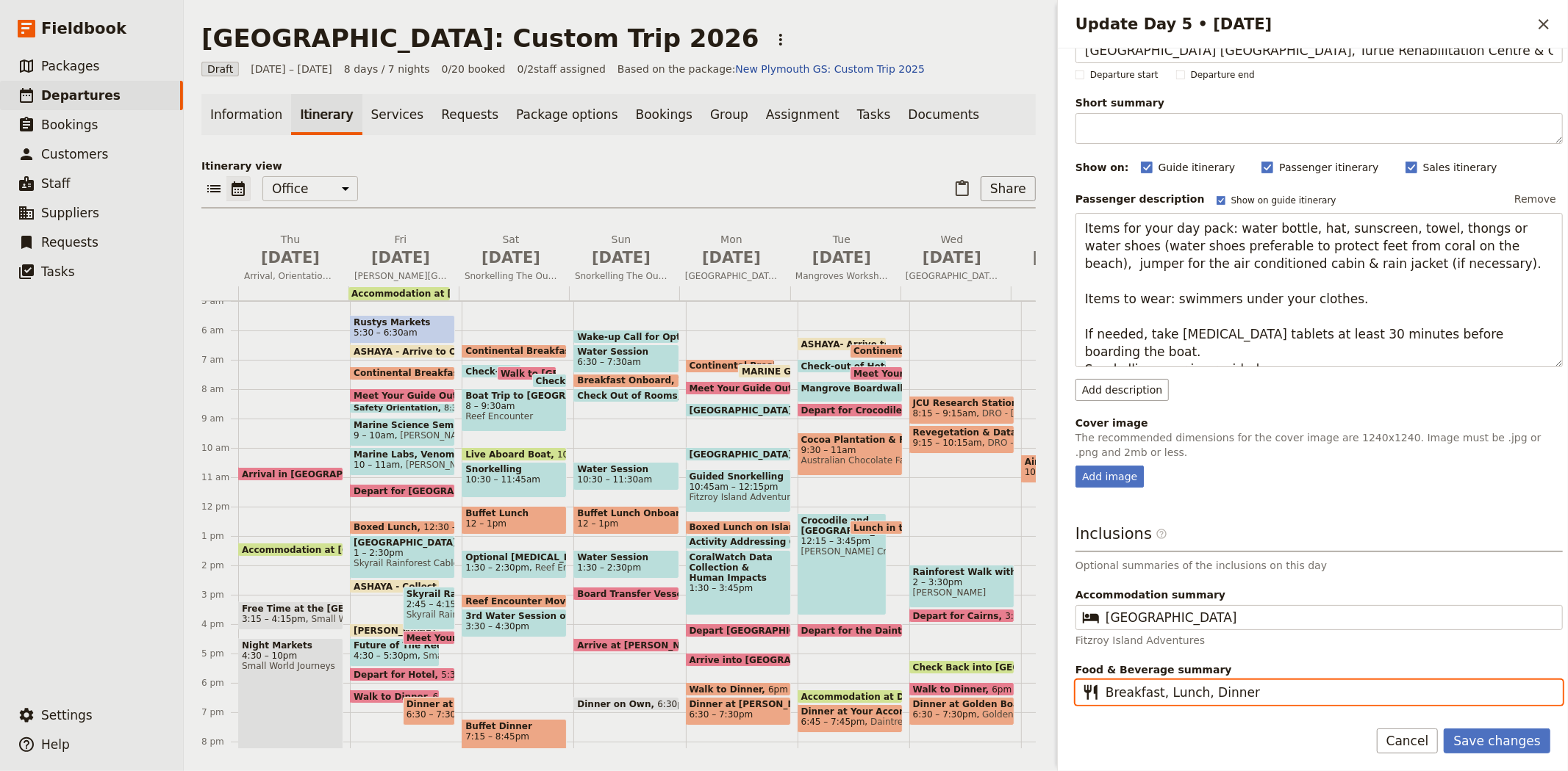
drag, startPoint x: 1262, startPoint y: 689, endPoint x: 1009, endPoint y: 672, distance: 253.6
click at [1009, 672] on div "New Plymouth: Custom Trip 2026 ​ Draft 2 – 9 Jul 2026 8 days / 7 nights 0/20 bo…" at bounding box center [875, 385] width 1384 height 771
type input "Breakfast, Lunch, Dinner"
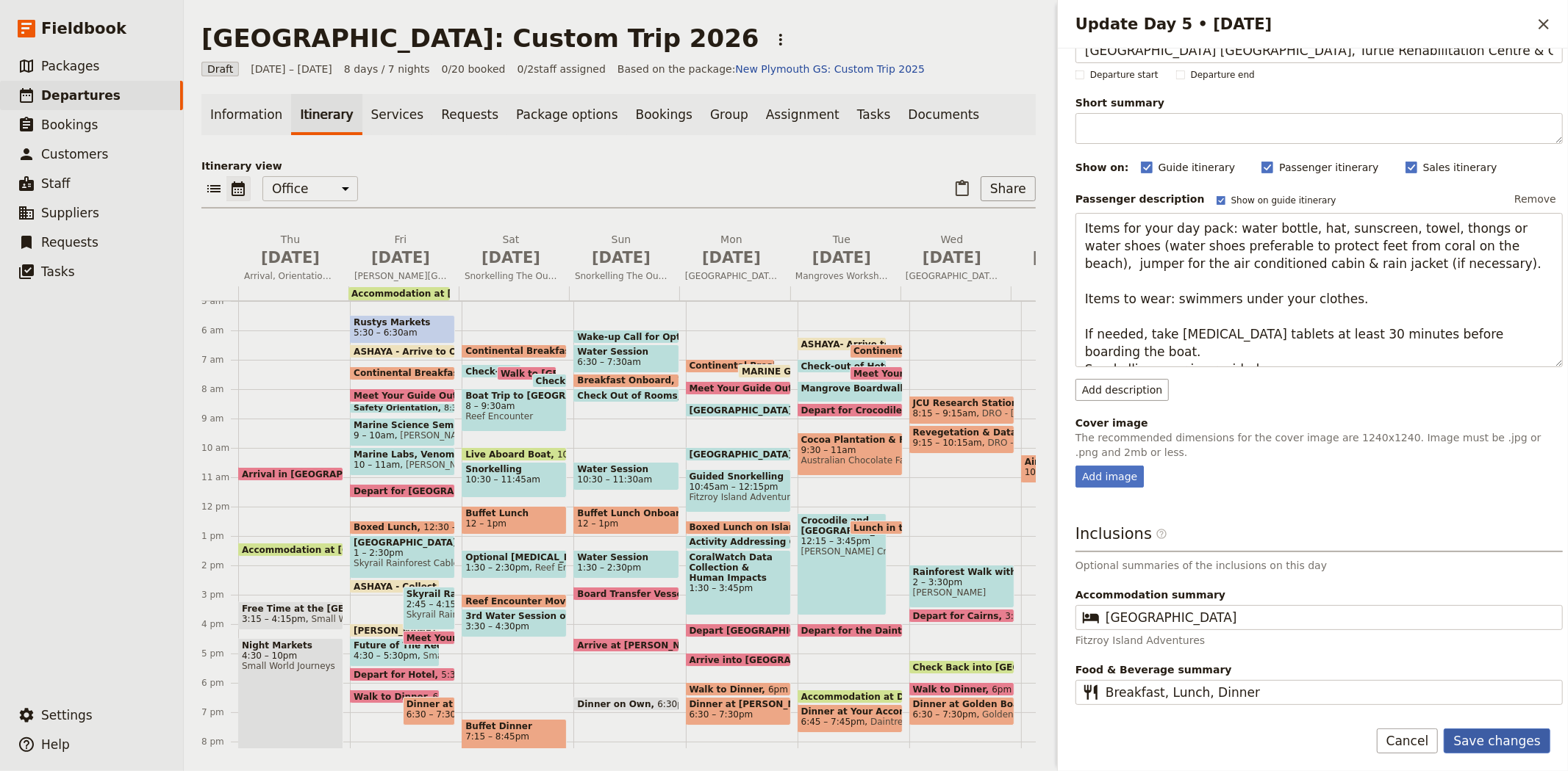
click at [1519, 740] on button "Save changes" at bounding box center [1496, 741] width 106 height 25
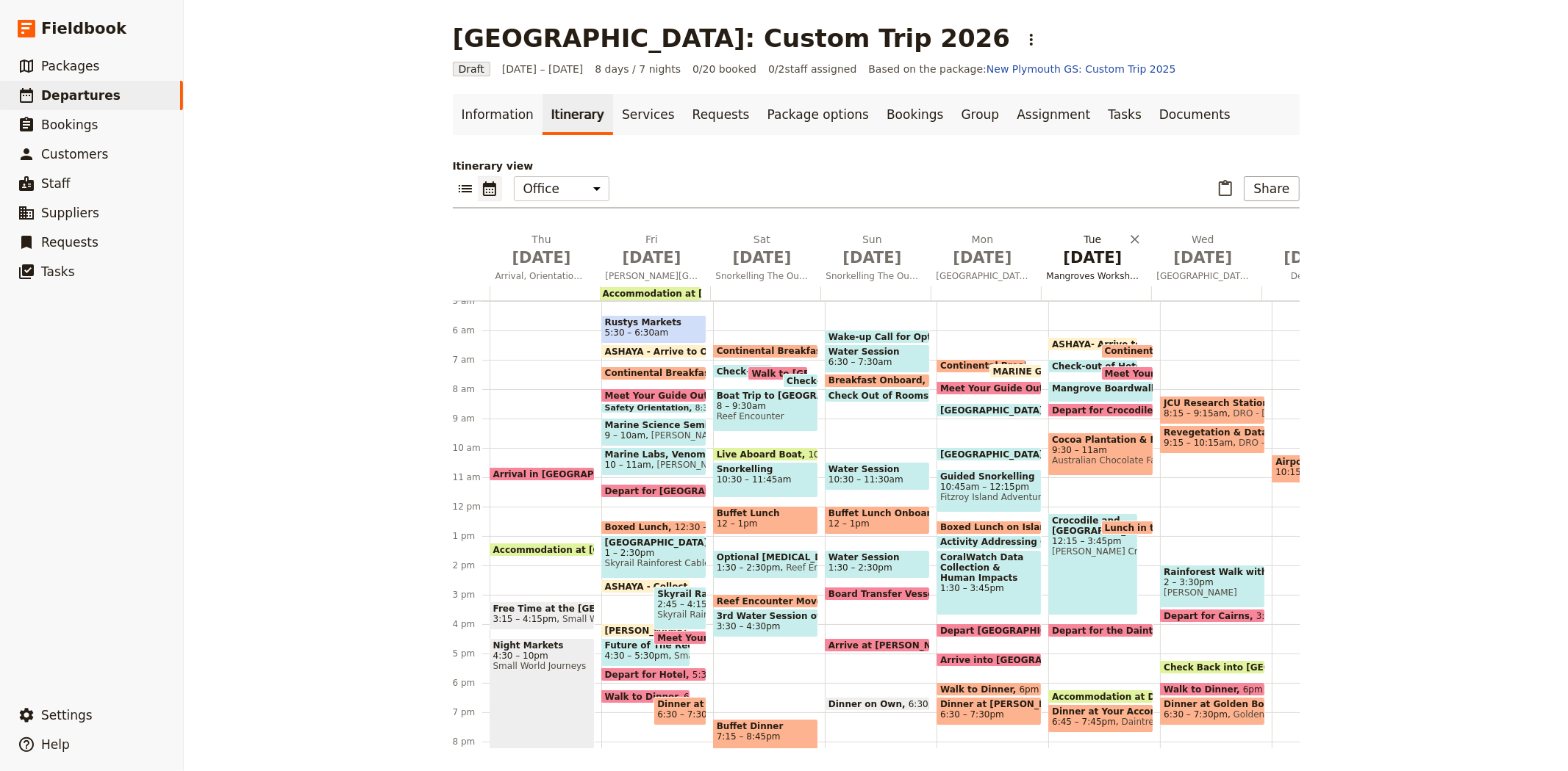
click at [1093, 254] on span "Jul 7" at bounding box center [1092, 258] width 93 height 22
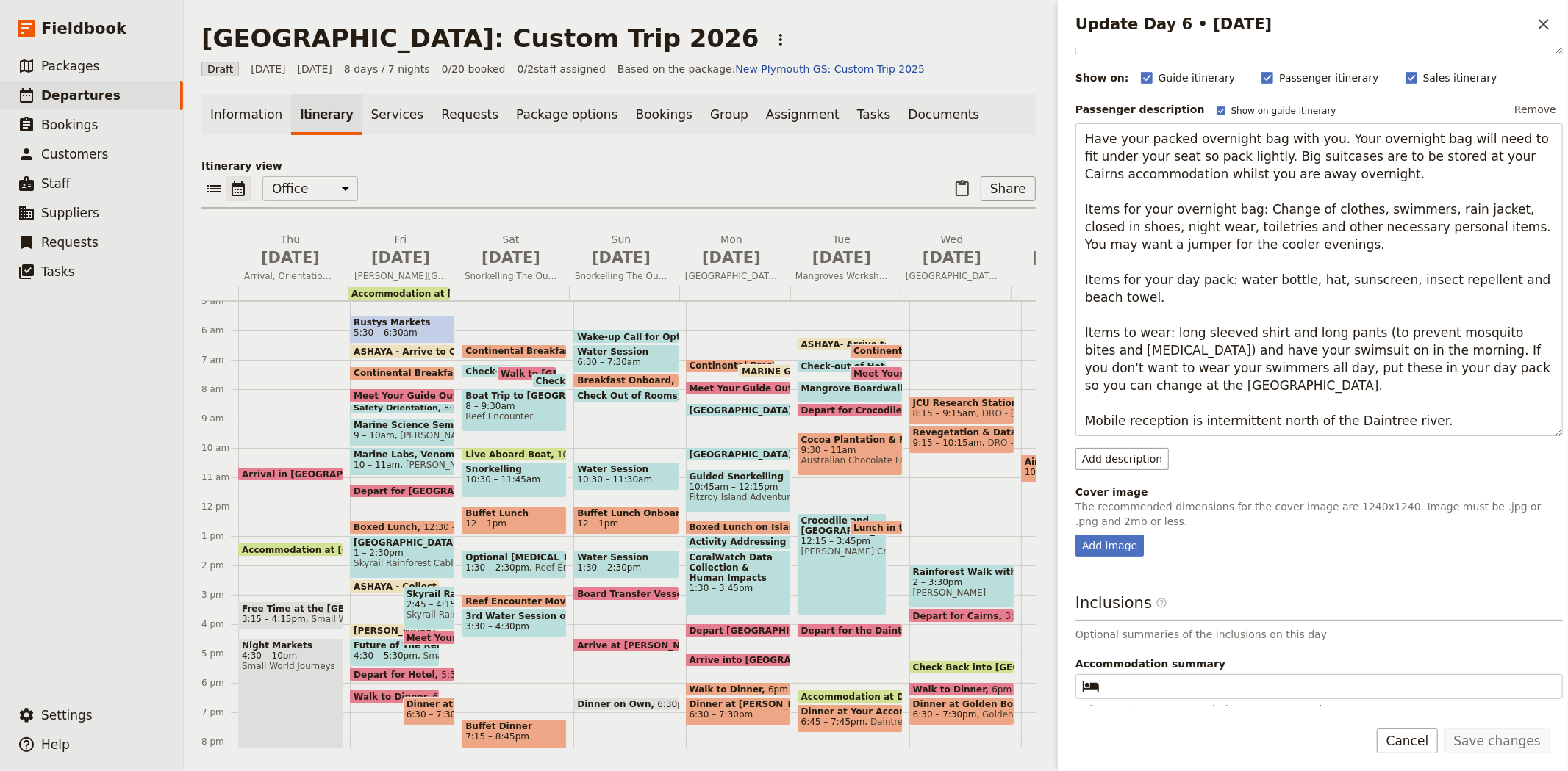
scroll to position [216, 0]
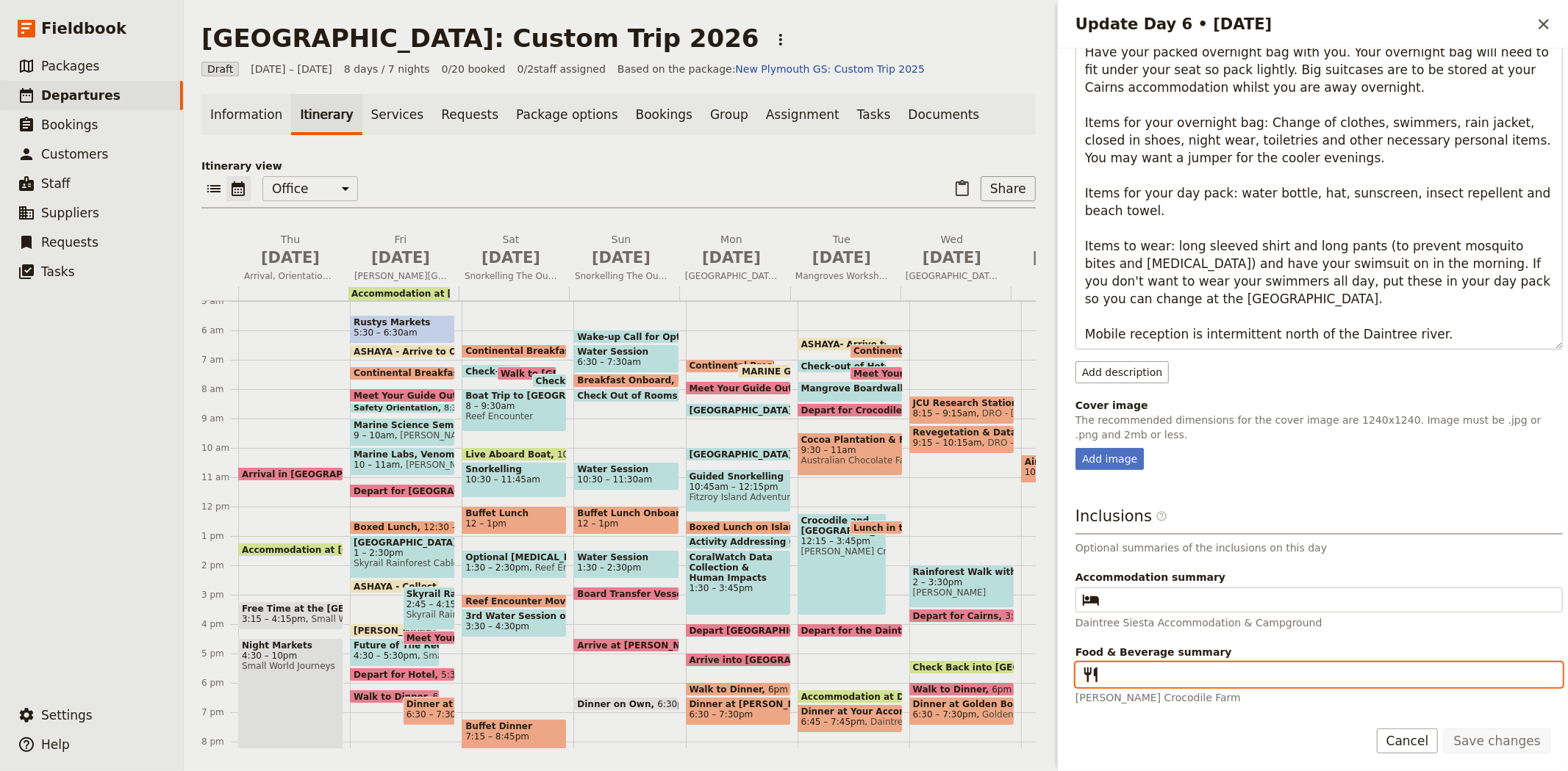
click at [1162, 678] on input "Food & Beverage summary ​" at bounding box center [1329, 675] width 447 height 18
paste input "Breakfast, Lunch, Dinner"
type input "Breakfast, Lunch, Dinner"
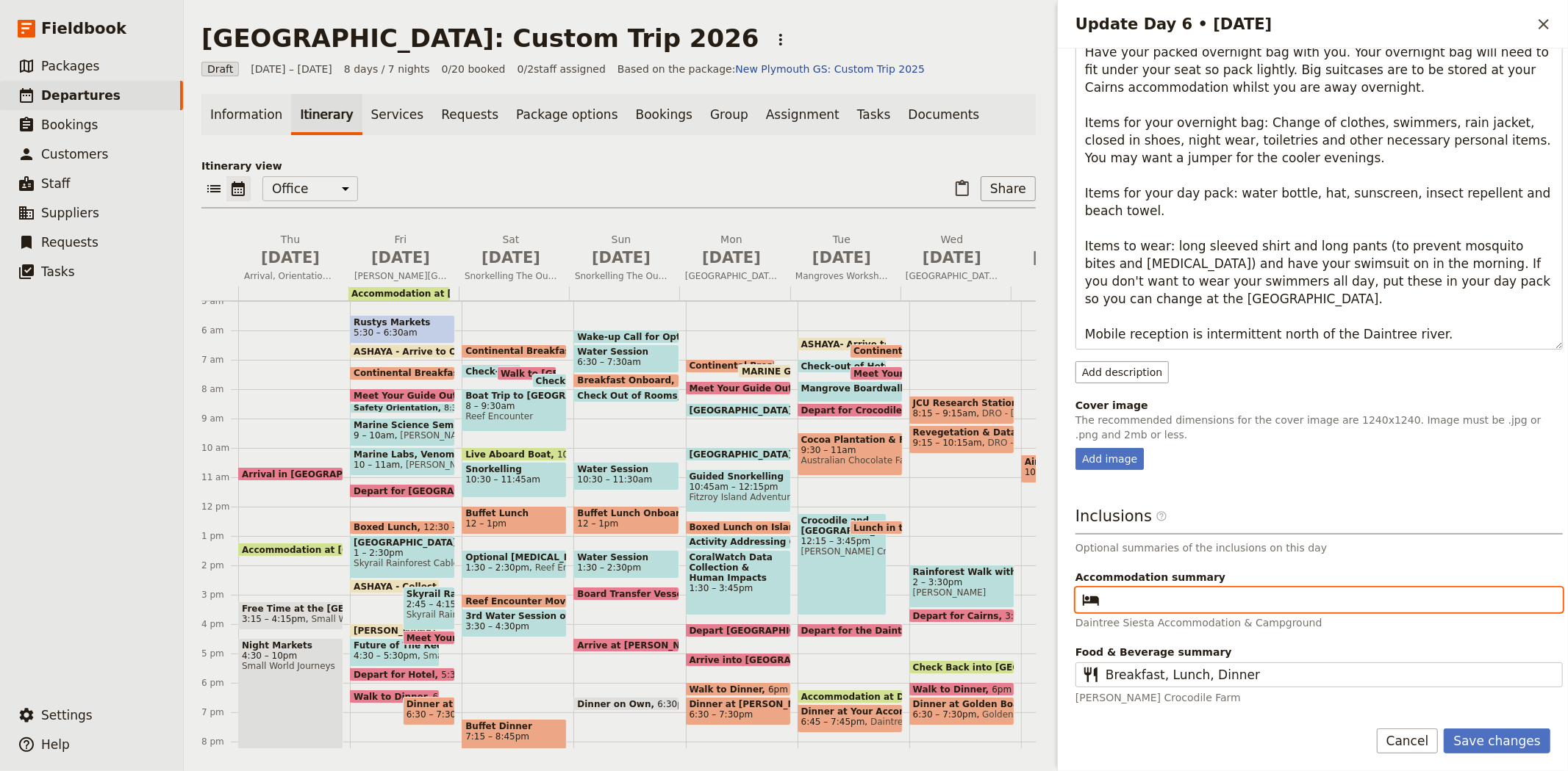
click at [1163, 600] on input "Accommodation summary ​" at bounding box center [1329, 600] width 447 height 18
type input "Cape Trib Beach House or similar"
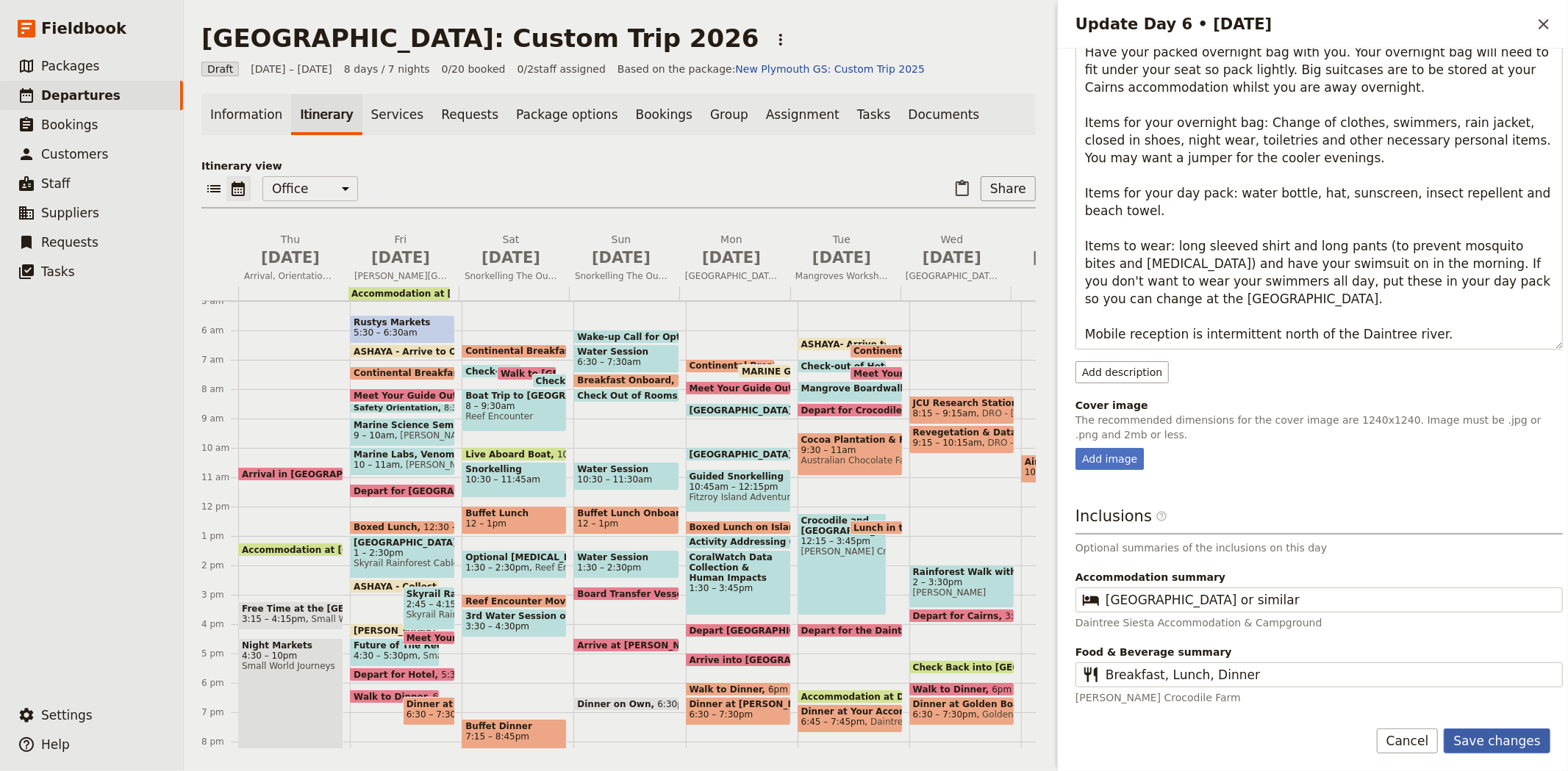
click at [1522, 736] on button "Save changes" at bounding box center [1496, 741] width 106 height 25
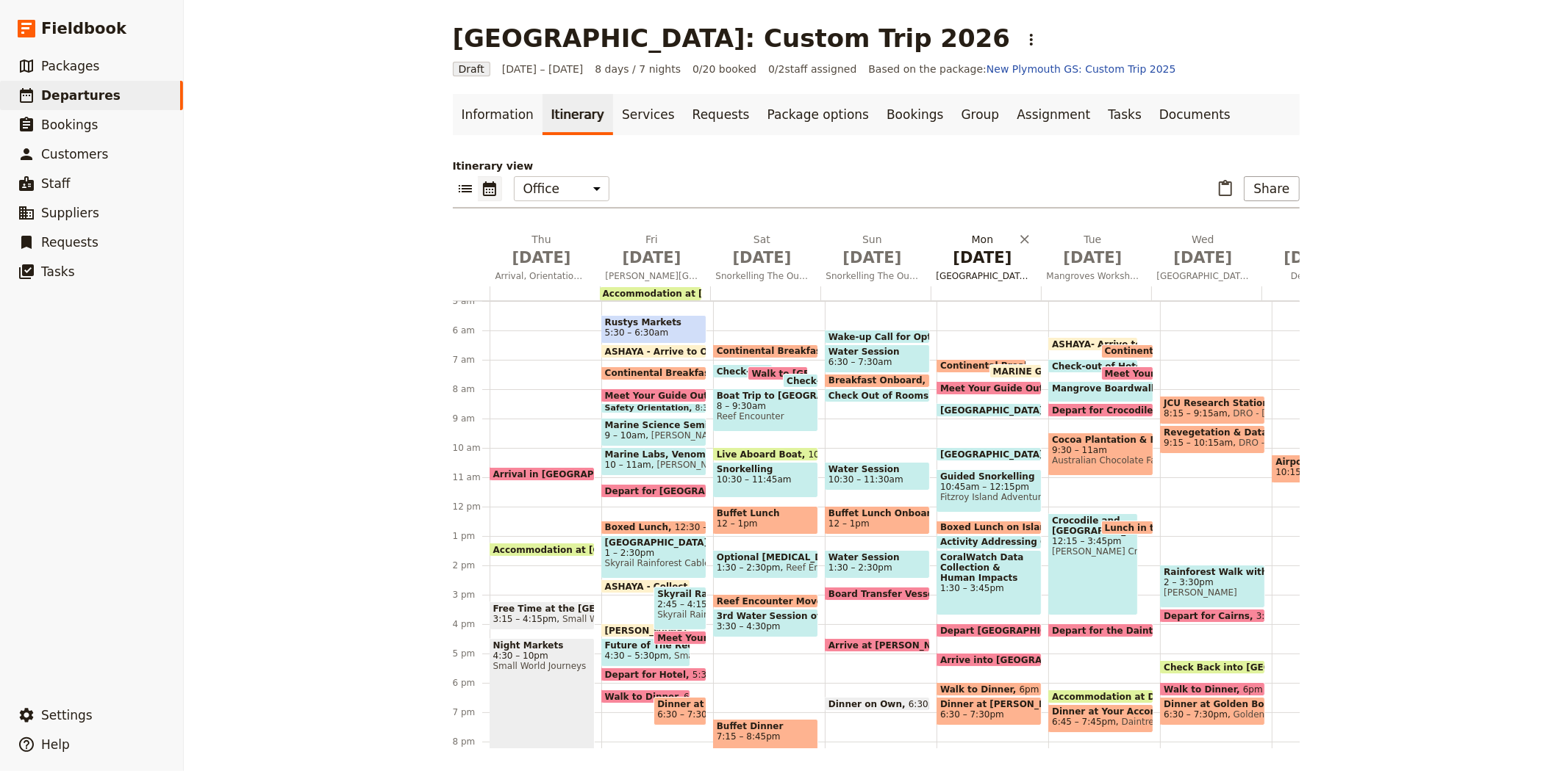
click at [980, 262] on span "Jul 6" at bounding box center [982, 258] width 93 height 22
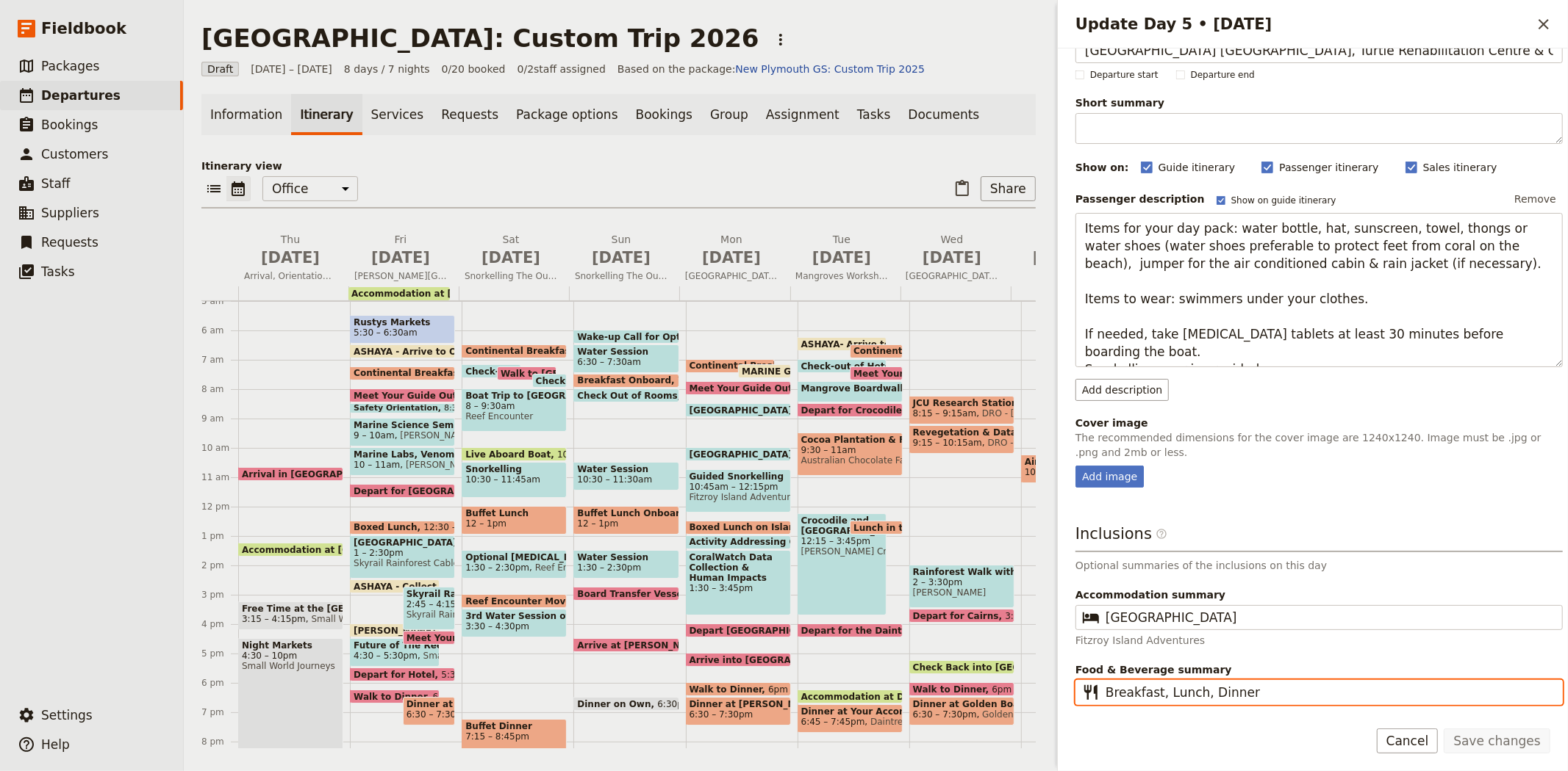
scroll to position [40, 0]
drag, startPoint x: 1210, startPoint y: 692, endPoint x: 1095, endPoint y: 694, distance: 115.0
click at [1095, 694] on fieldset "​ Breakfast, Lunch, Dinner" at bounding box center [1318, 692] width 487 height 25
click at [838, 248] on span "Jul 7" at bounding box center [841, 258] width 93 height 22
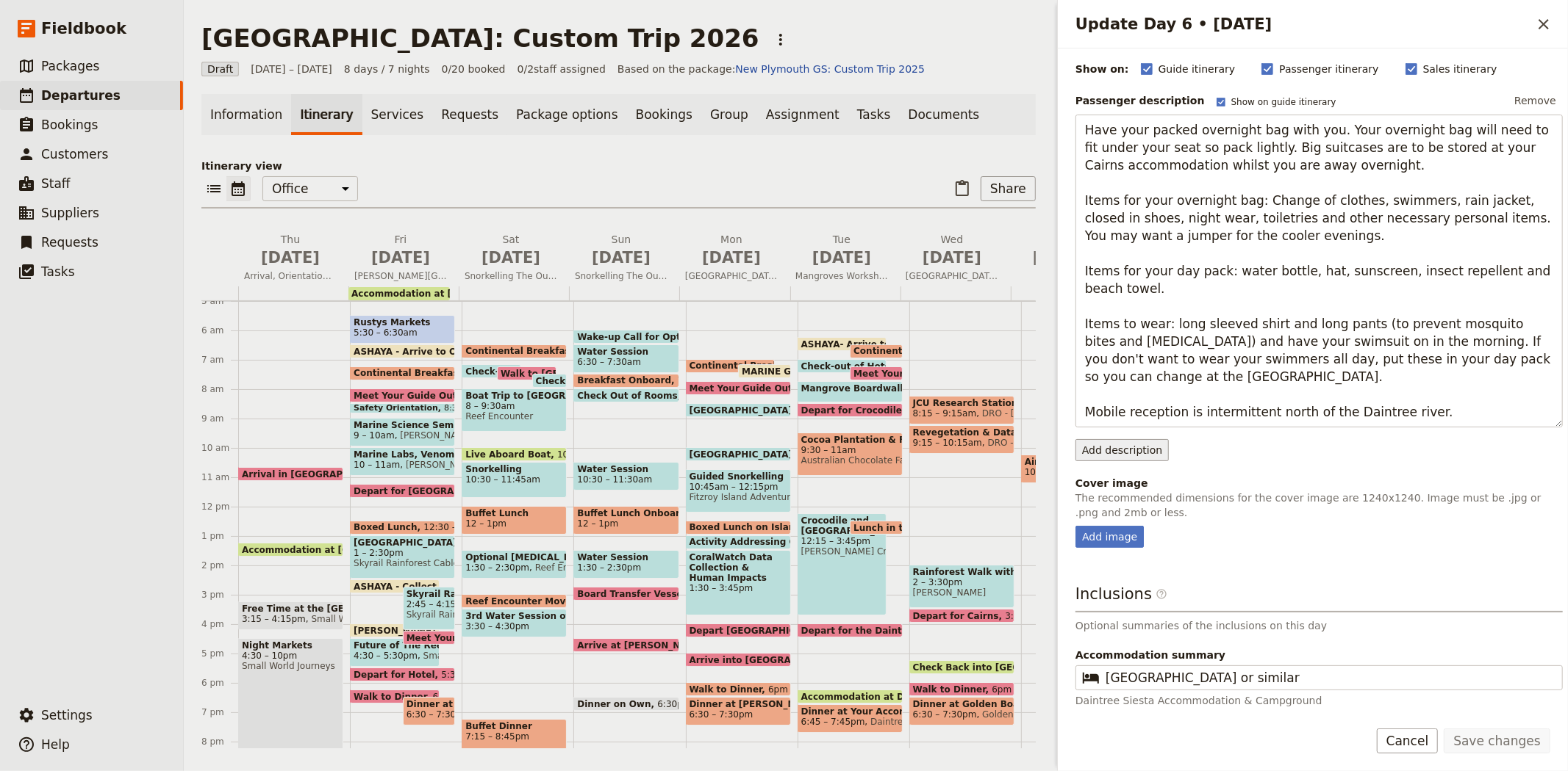
scroll to position [216, 0]
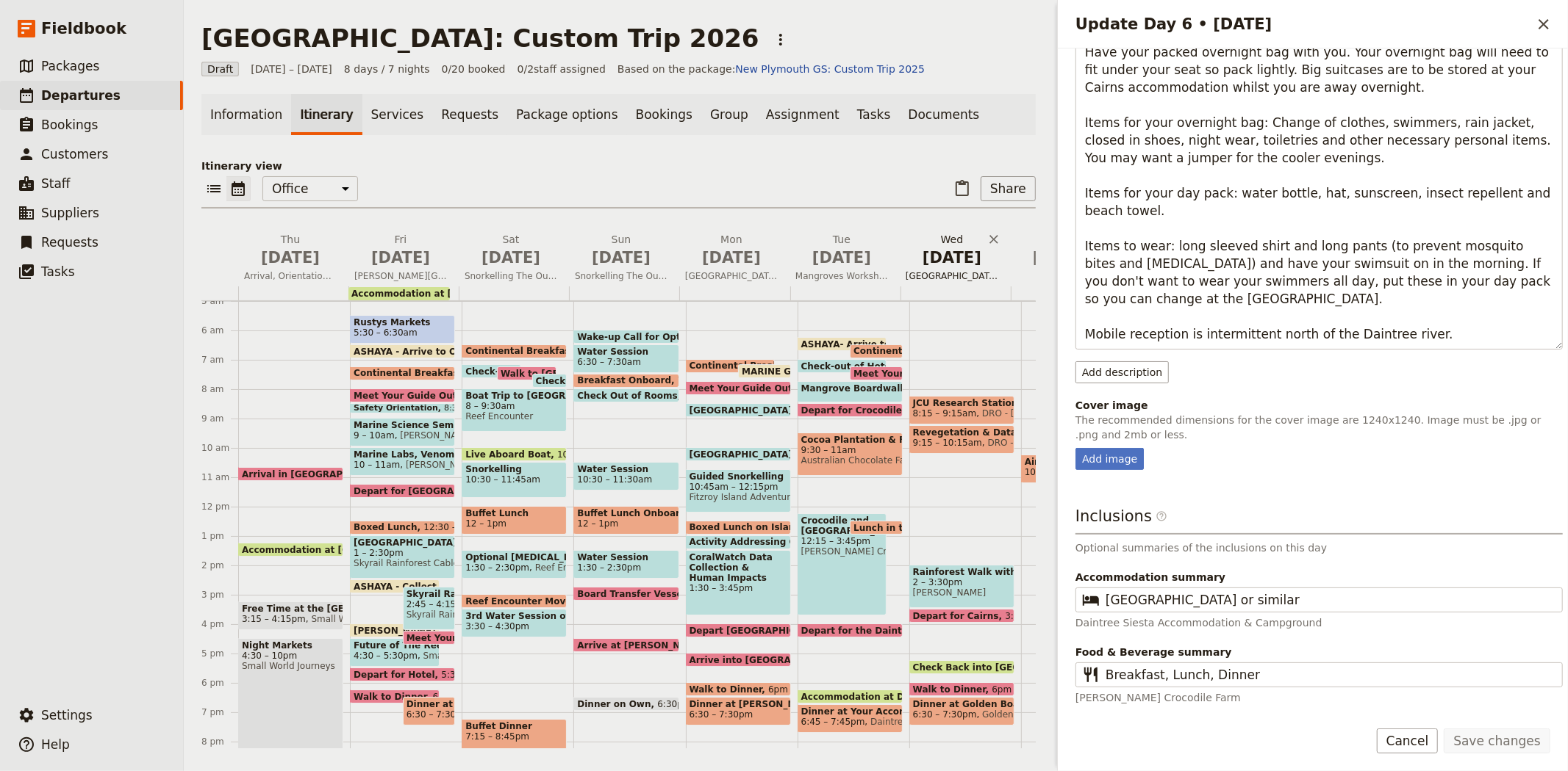
click at [950, 254] on span "Jul 8" at bounding box center [951, 258] width 93 height 22
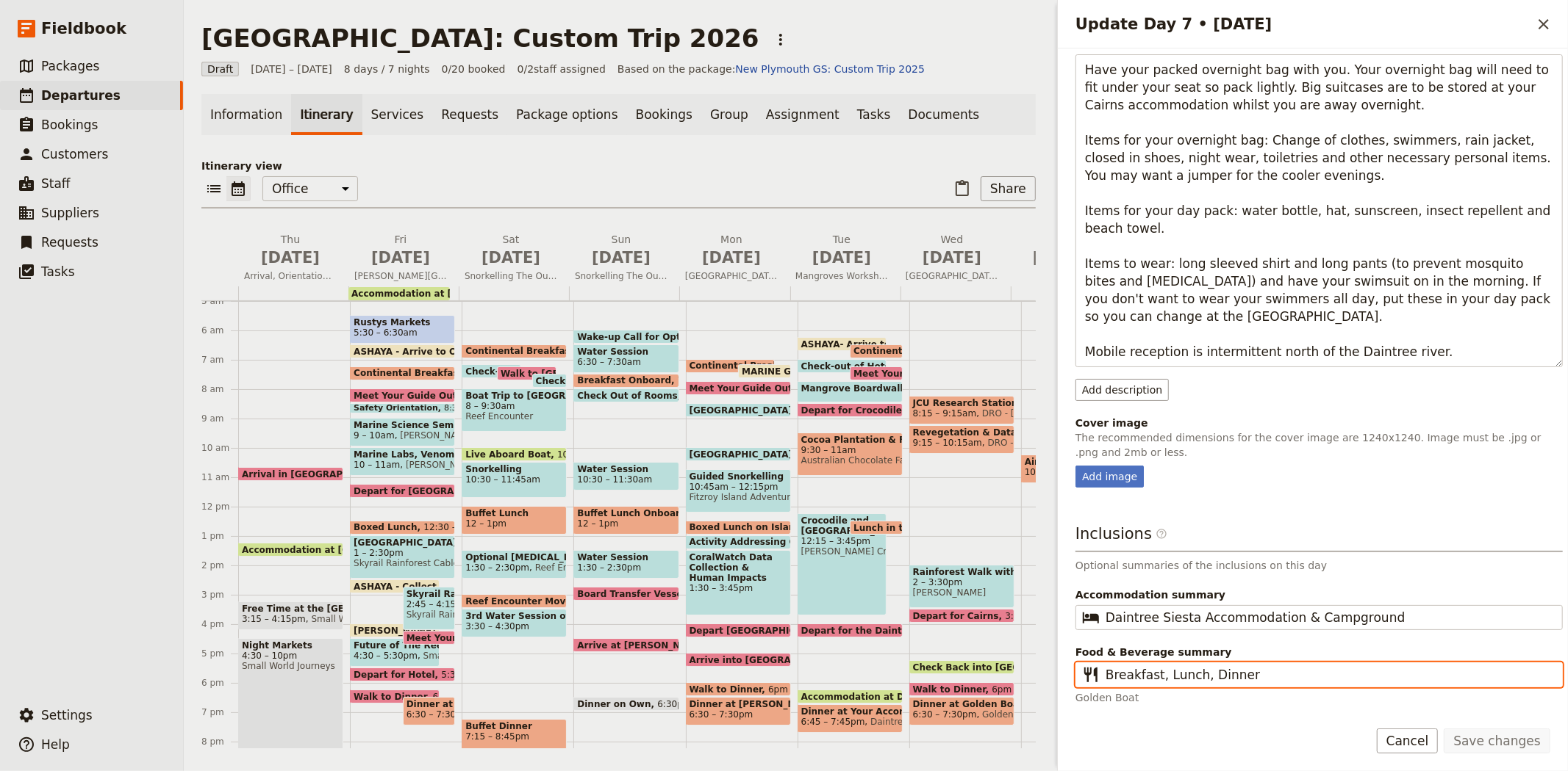
scroll to position [0, 0]
click at [1298, 673] on input "Breakfast, Lunch, Dinner" at bounding box center [1329, 675] width 447 height 18
click at [1404, 604] on div "Accommodation summary ​ Daintree Siesta Accommodation & Campground" at bounding box center [1318, 609] width 487 height 43
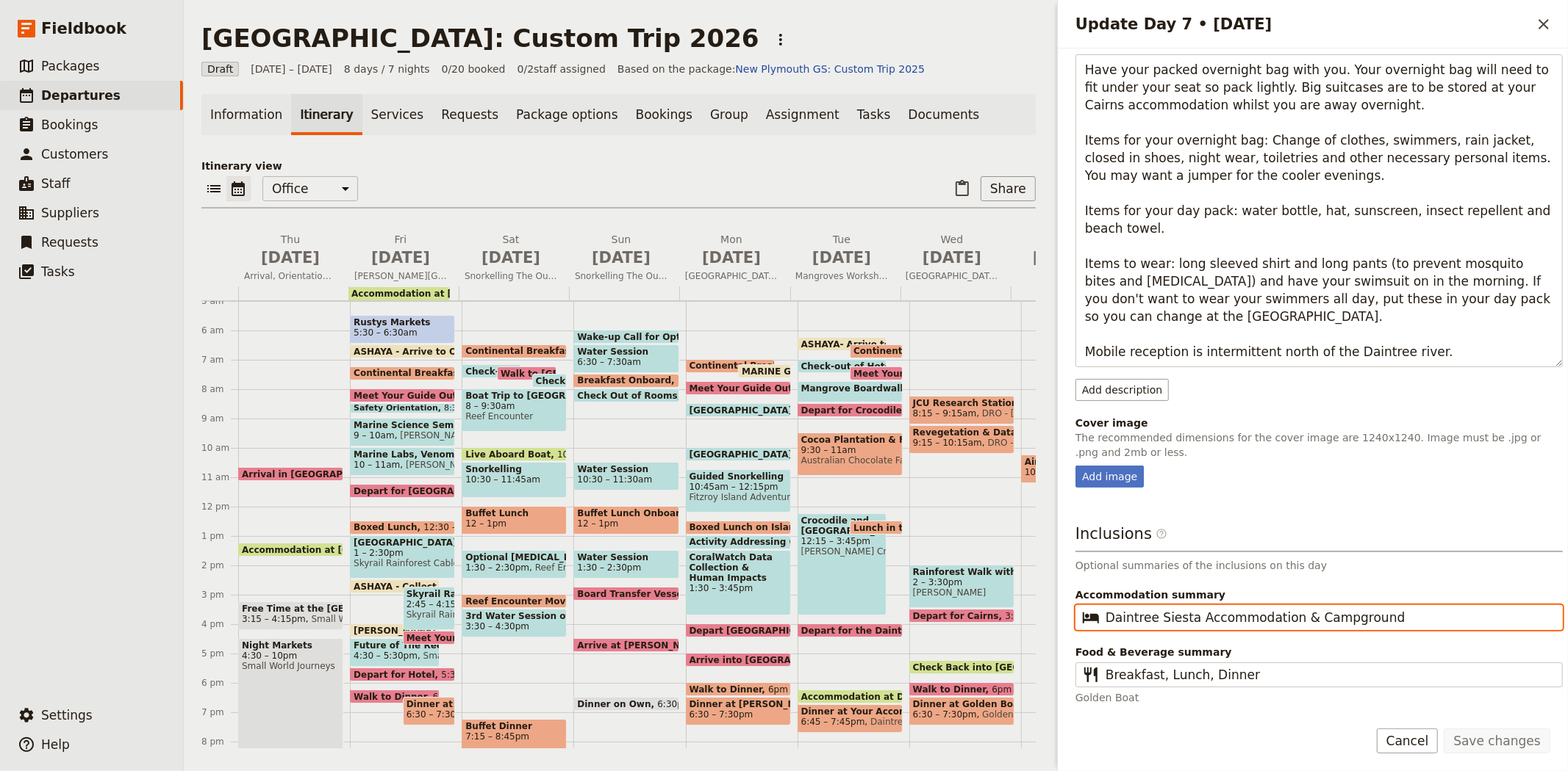
drag, startPoint x: 1401, startPoint y: 620, endPoint x: 836, endPoint y: 586, distance: 566.0
click at [836, 586] on div "New Plymouth: Custom Trip 2026 ​ Draft 2 – 9 Jul 2026 8 days / 7 nights 0/20 bo…" at bounding box center [875, 385] width 1384 height 771
type input "Hides Hotel Cairns"
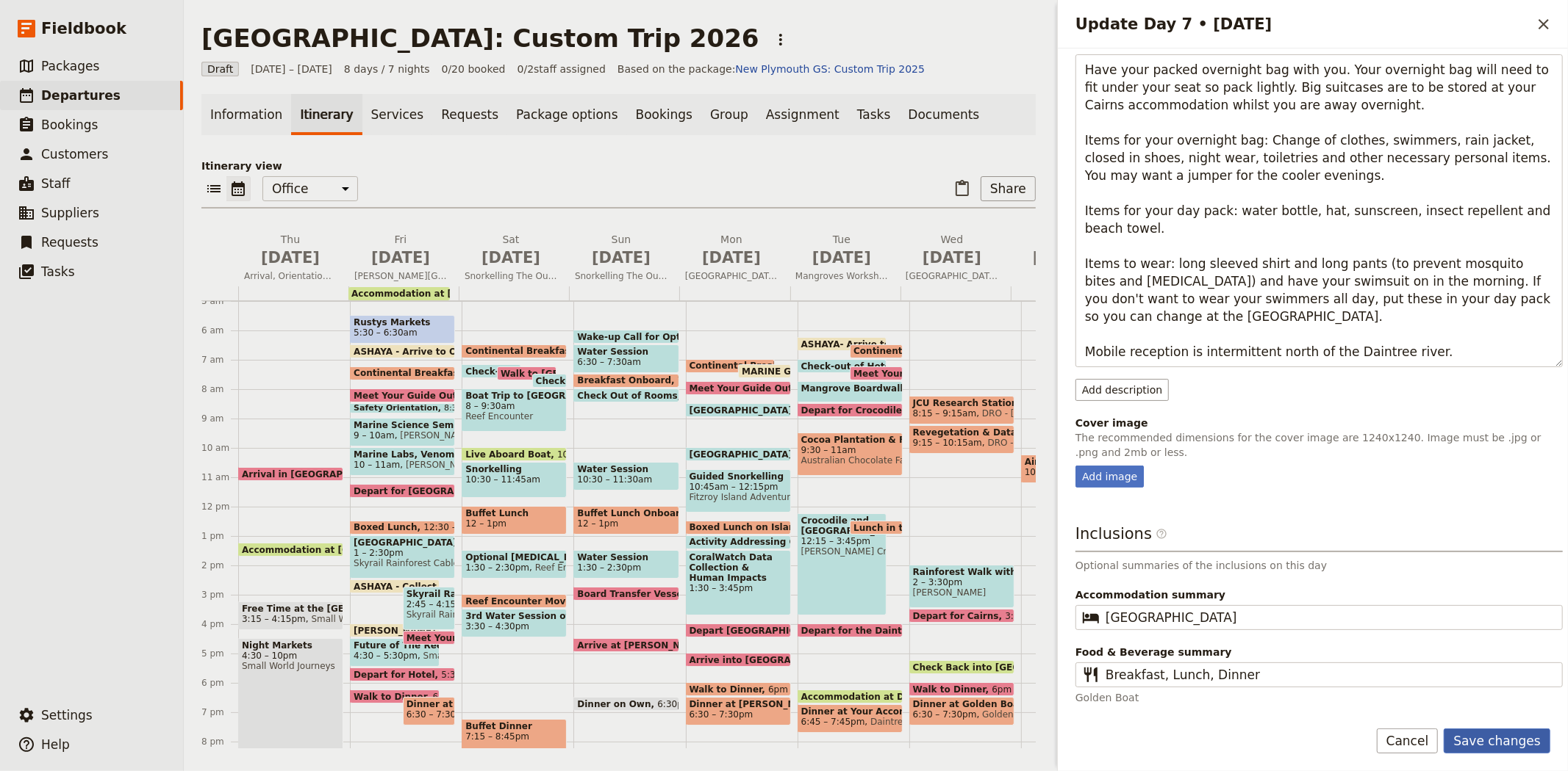
click at [1537, 735] on button "Save changes" at bounding box center [1496, 741] width 106 height 25
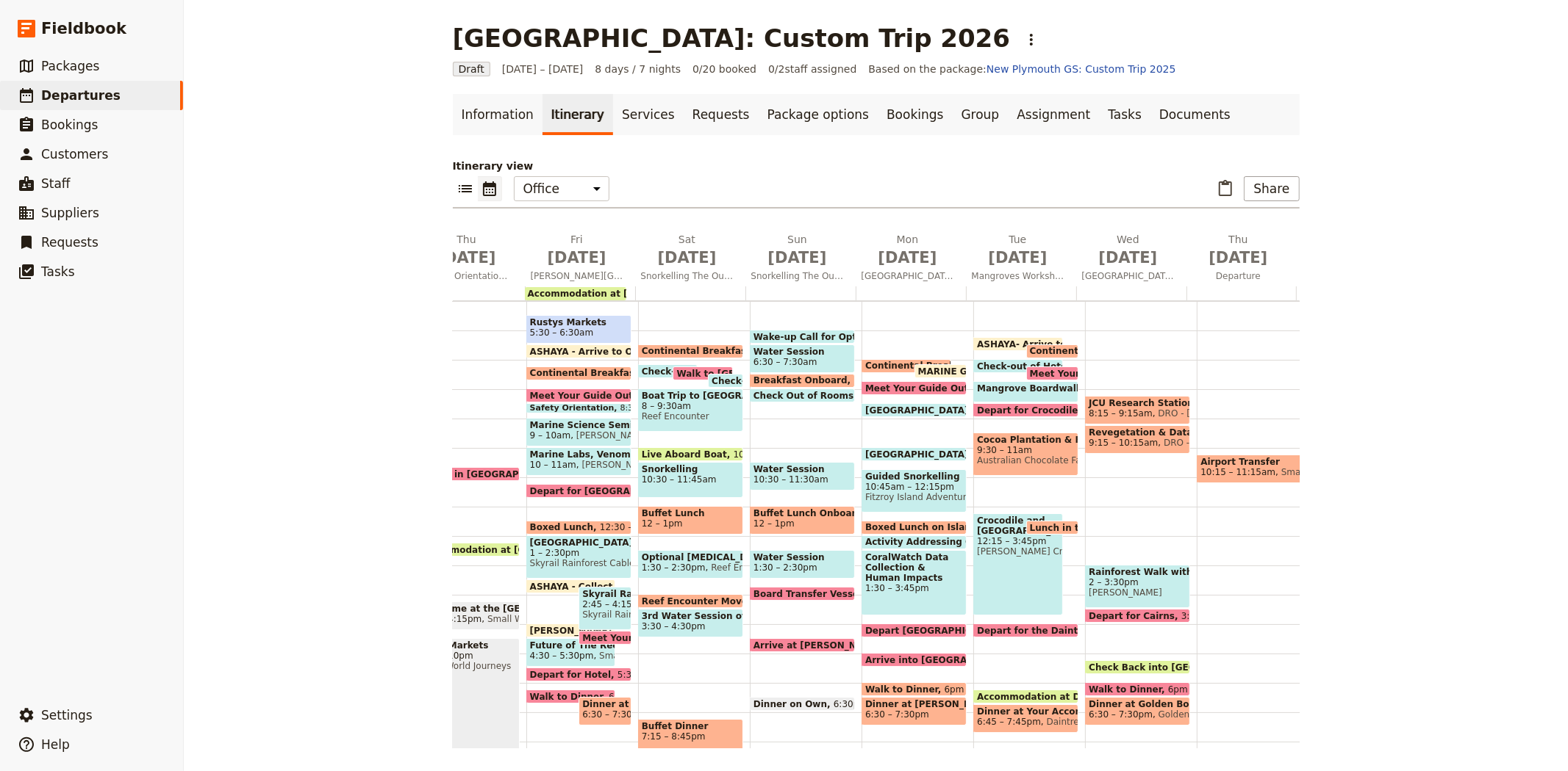
scroll to position [0, 91]
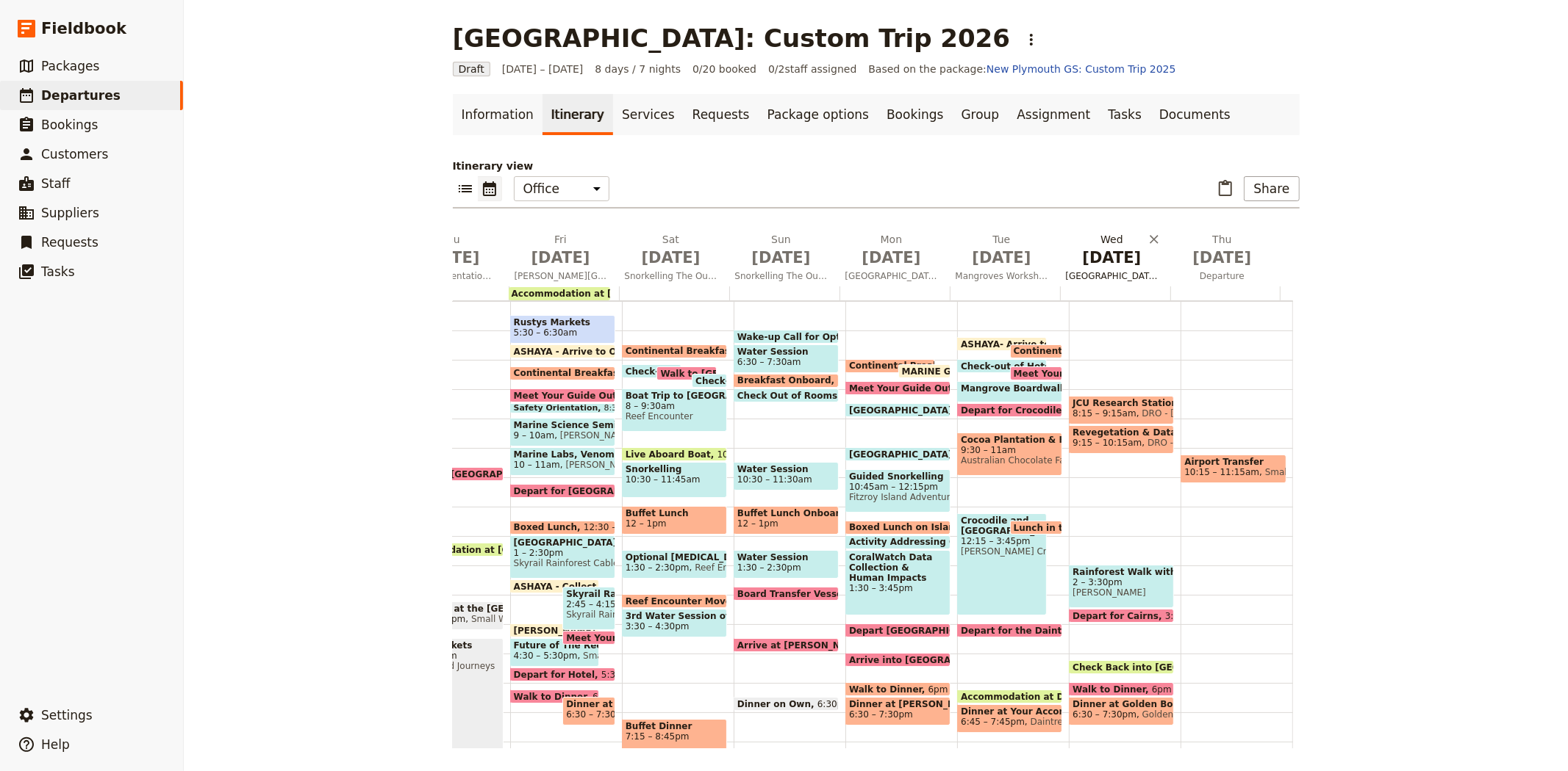
click at [1105, 262] on span "Jul 8" at bounding box center [1112, 258] width 93 height 22
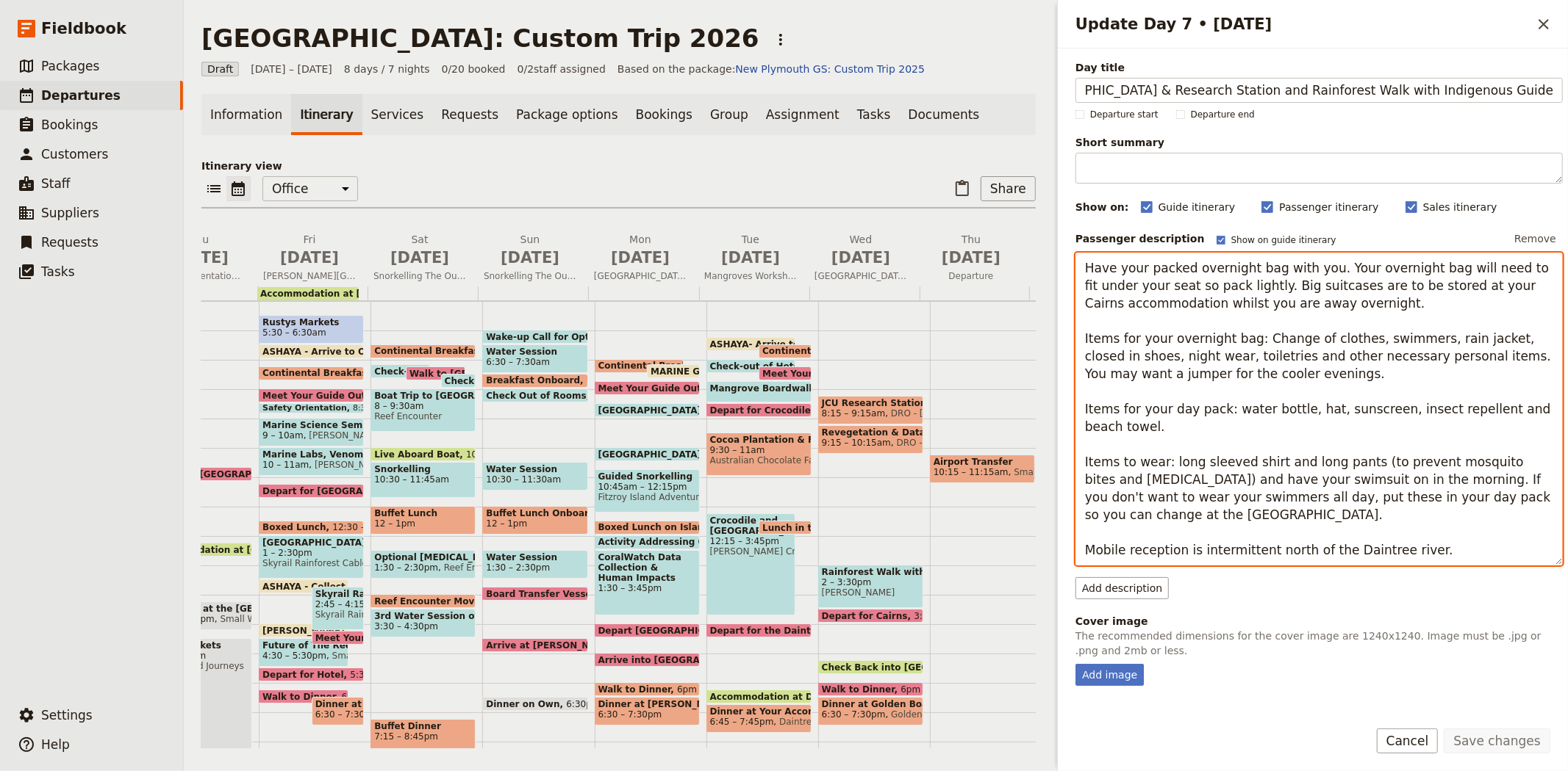
scroll to position [0, 0]
drag, startPoint x: 1459, startPoint y: 552, endPoint x: 1047, endPoint y: 243, distance: 515.0
click at [1047, 243] on div "New Plymouth: Custom Trip 2026 ​ Draft 2 – 9 Jul 2026 8 days / 7 nights 0/20 bo…" at bounding box center [875, 385] width 1384 height 771
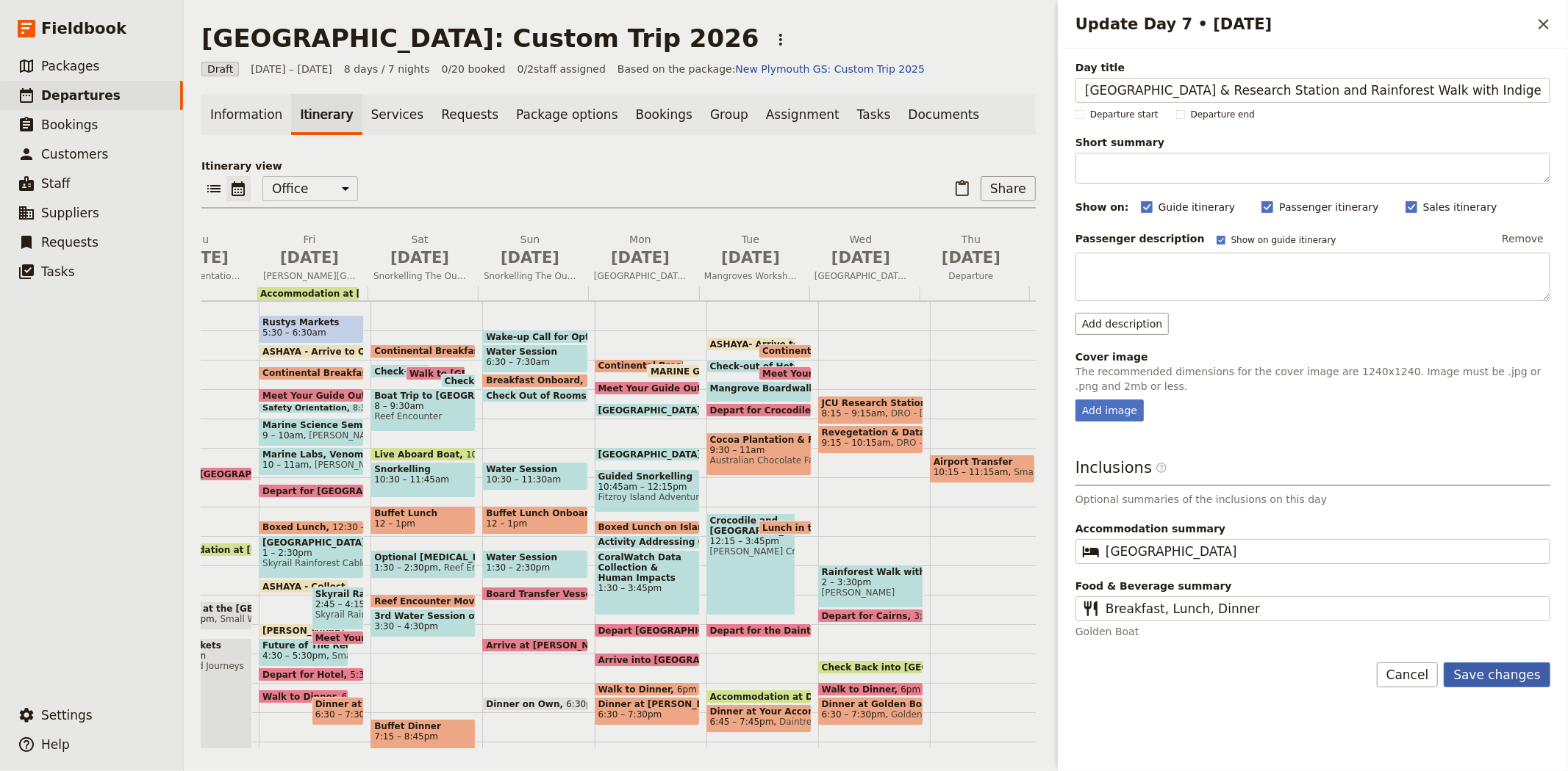
click at [1539, 679] on div "Day title Daintree Rainforest Observatory & Research Station and Rainforest Wal…" at bounding box center [1312, 410] width 510 height 723
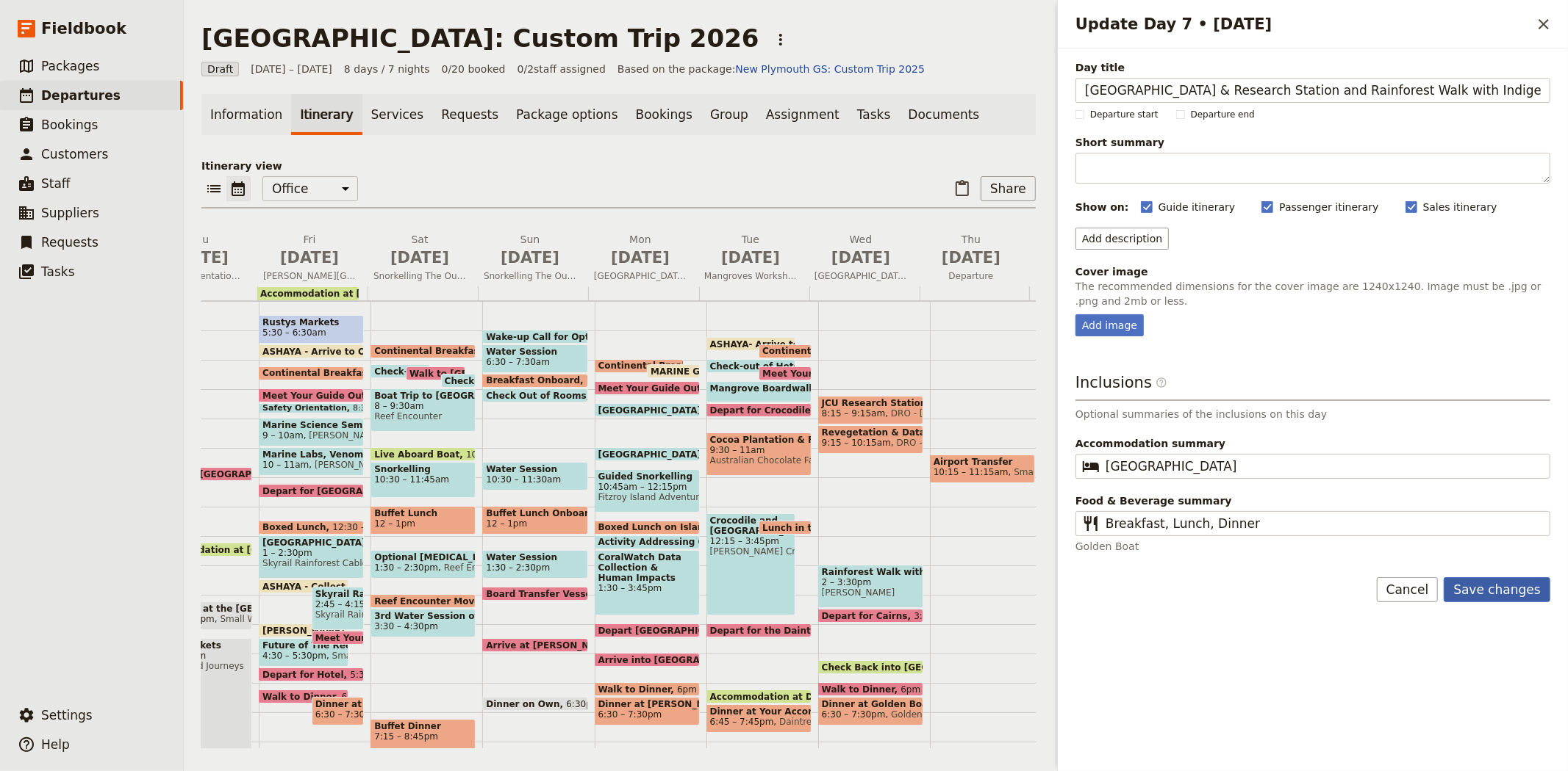
click at [1473, 591] on button "Save changes" at bounding box center [1496, 590] width 106 height 25
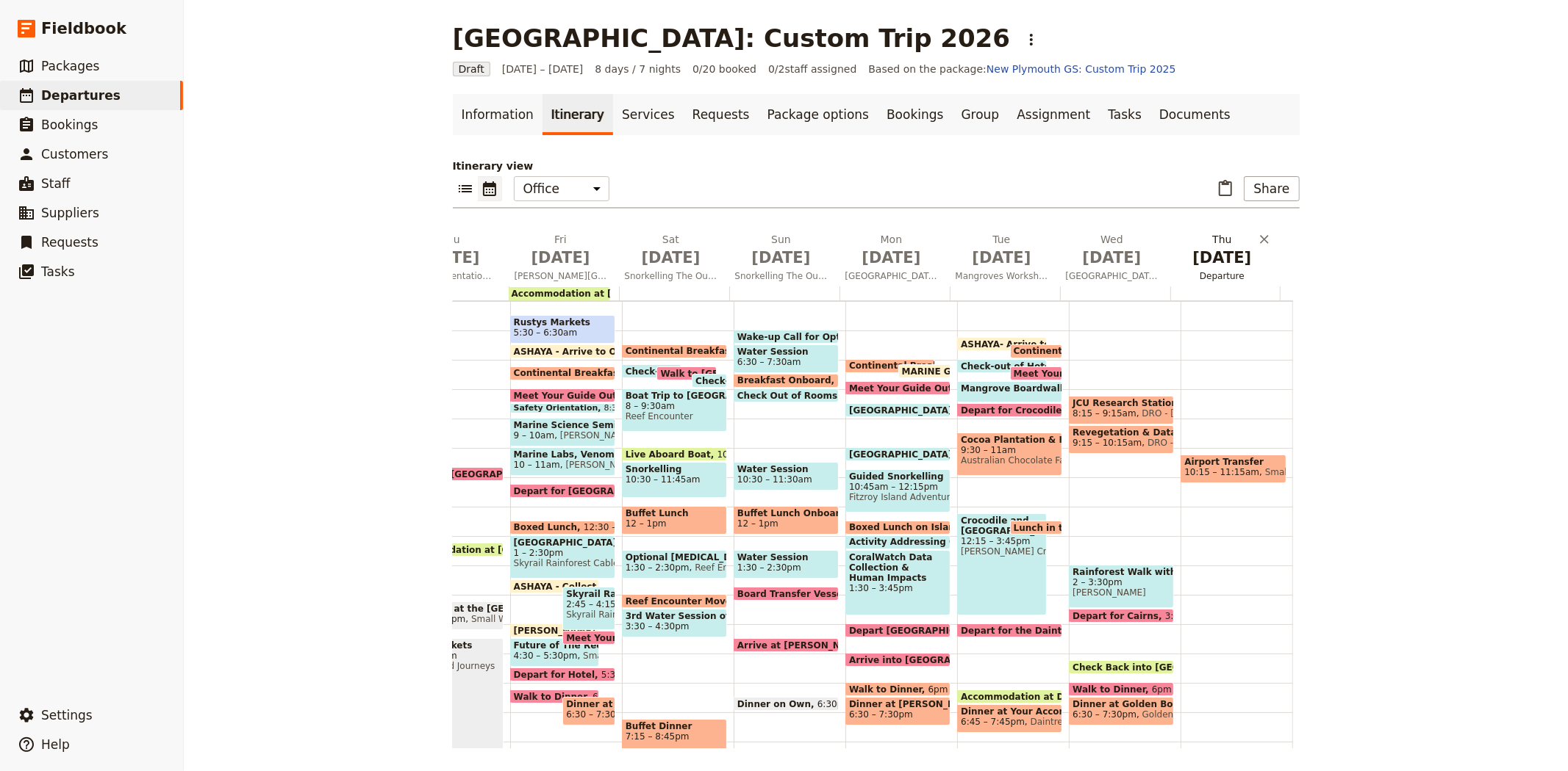
click at [1207, 270] on span "Departure" at bounding box center [1222, 276] width 105 height 11
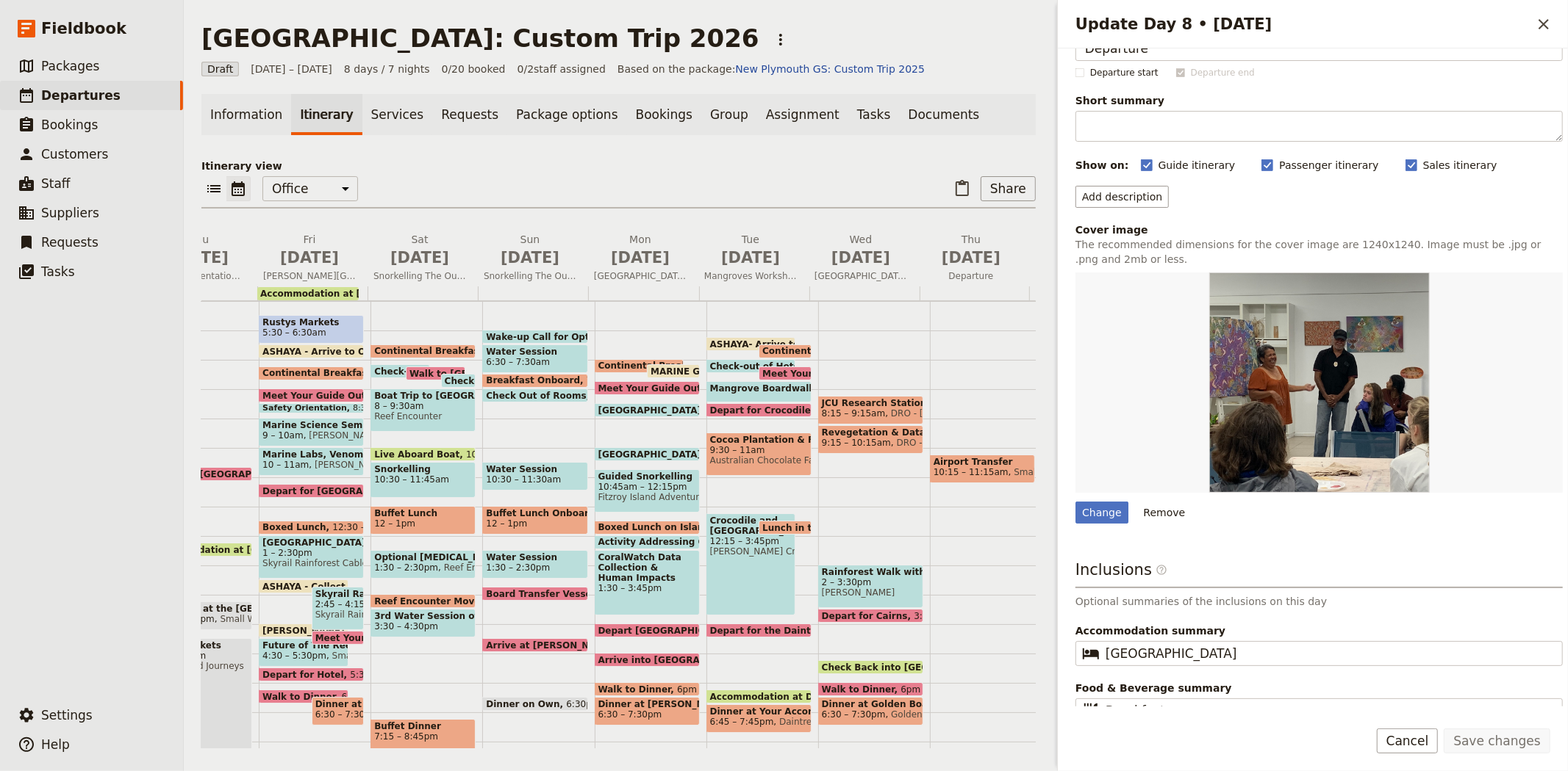
scroll to position [60, 0]
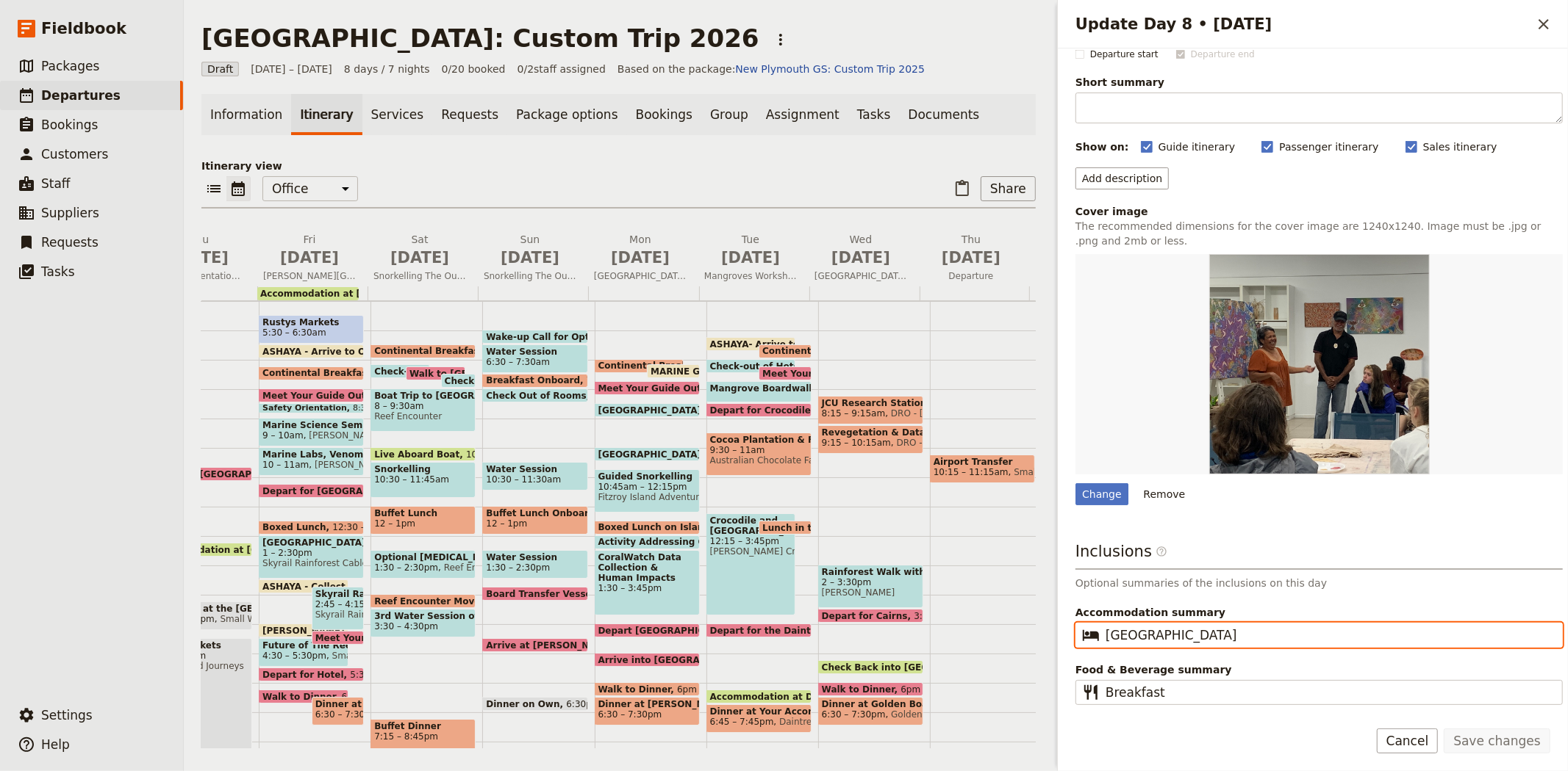
drag, startPoint x: 1245, startPoint y: 637, endPoint x: 867, endPoint y: 626, distance: 378.2
click at [867, 626] on div "New Plymouth: Custom Trip 2026 ​ Draft 2 – 9 Jul 2026 8 days / 7 nights 0/20 bo…" at bounding box center [875, 385] width 1384 height 771
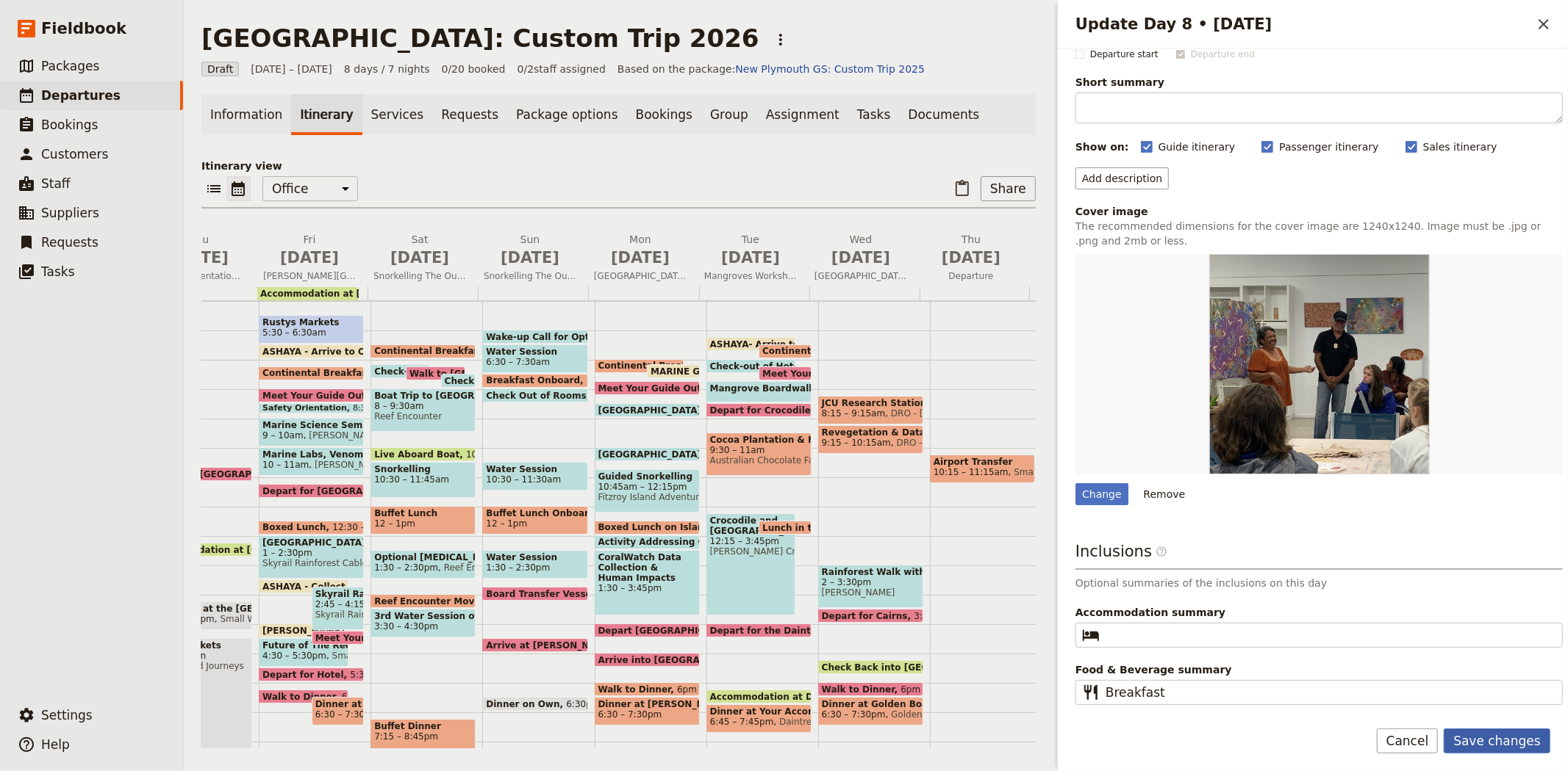
click at [1519, 746] on button "Save changes" at bounding box center [1496, 741] width 106 height 25
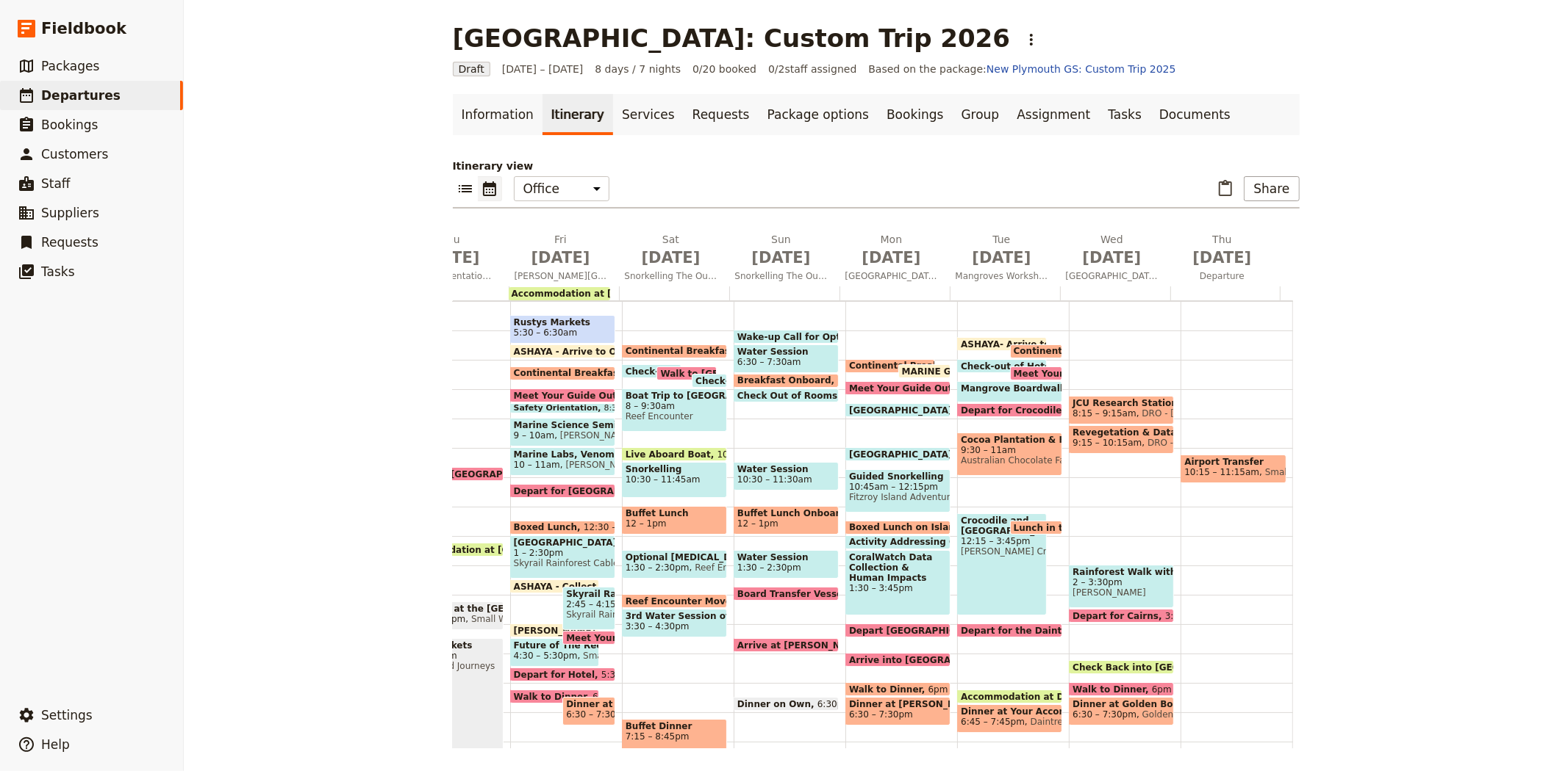
scroll to position [0, 0]
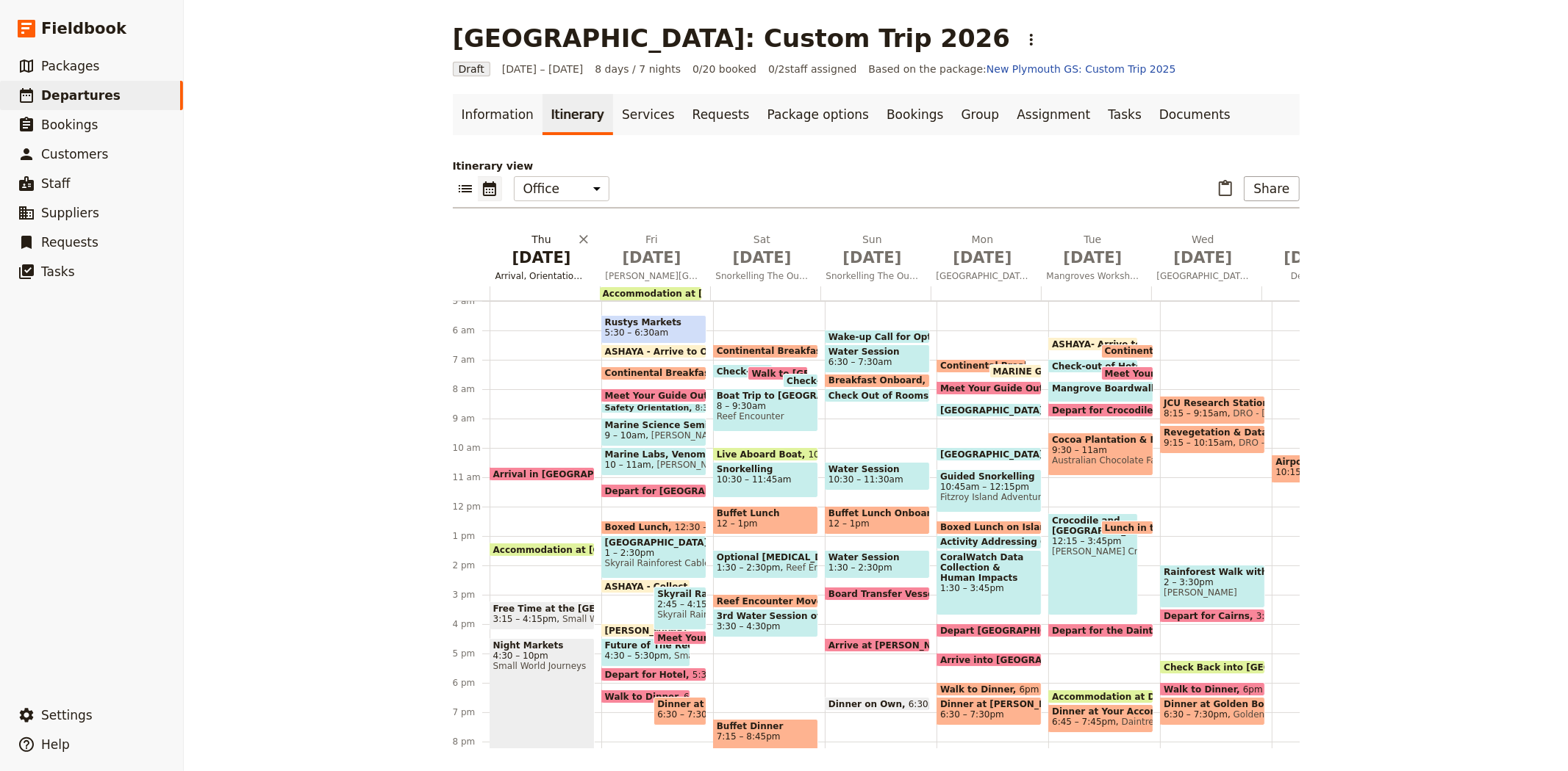
click at [526, 282] on button "Thu Jul 2 Arrival, Orientation and Free Time" at bounding box center [544, 259] width 110 height 54
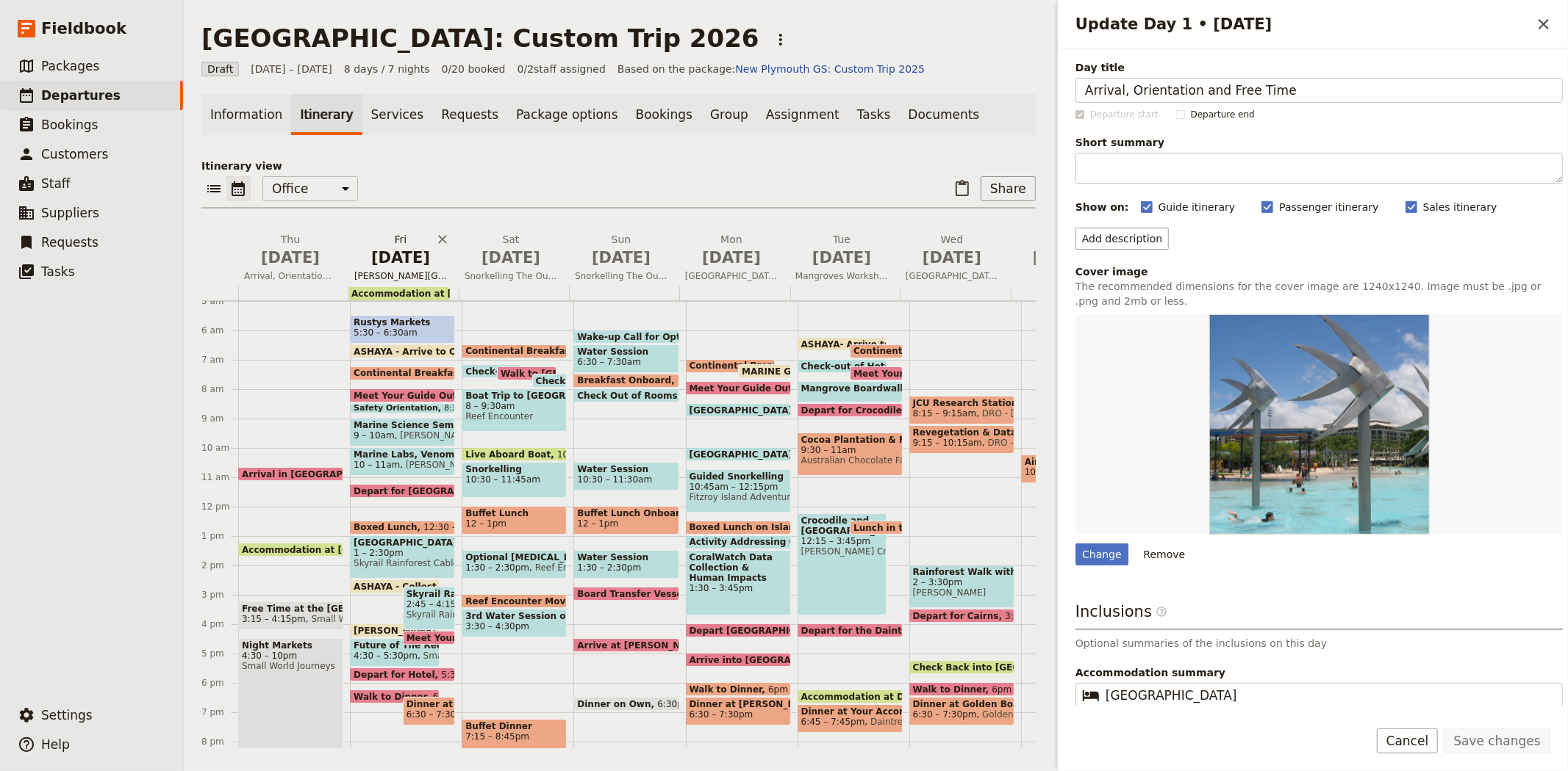
click at [406, 258] on span "Jul 3" at bounding box center [400, 258] width 93 height 22
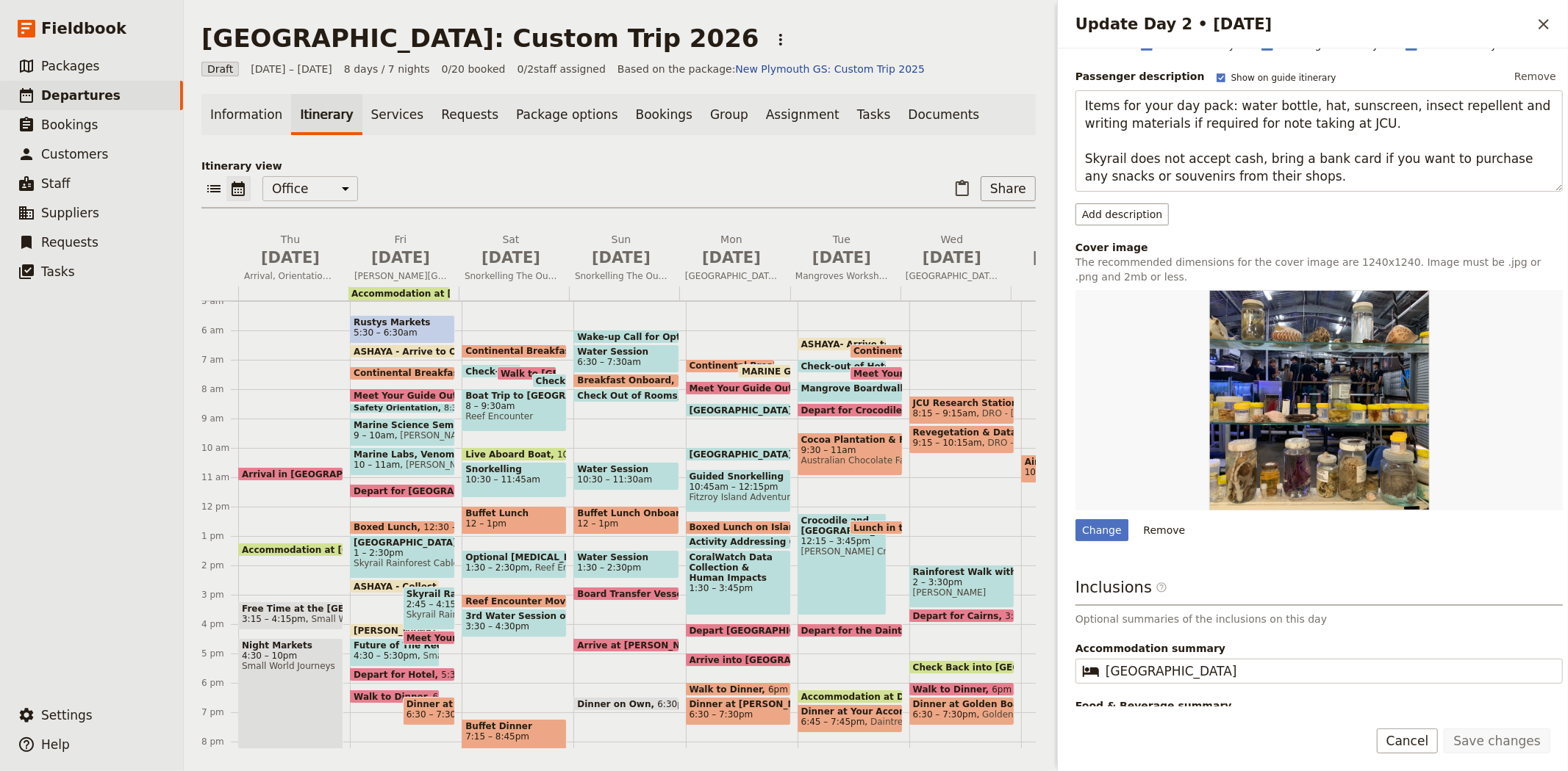
scroll to position [163, 0]
click at [1112, 526] on div "Change" at bounding box center [1101, 530] width 53 height 22
click at [1075, 519] on input "Change" at bounding box center [1074, 518] width 1 height 1
click at [524, 251] on span "Jul 4" at bounding box center [511, 258] width 93 height 22
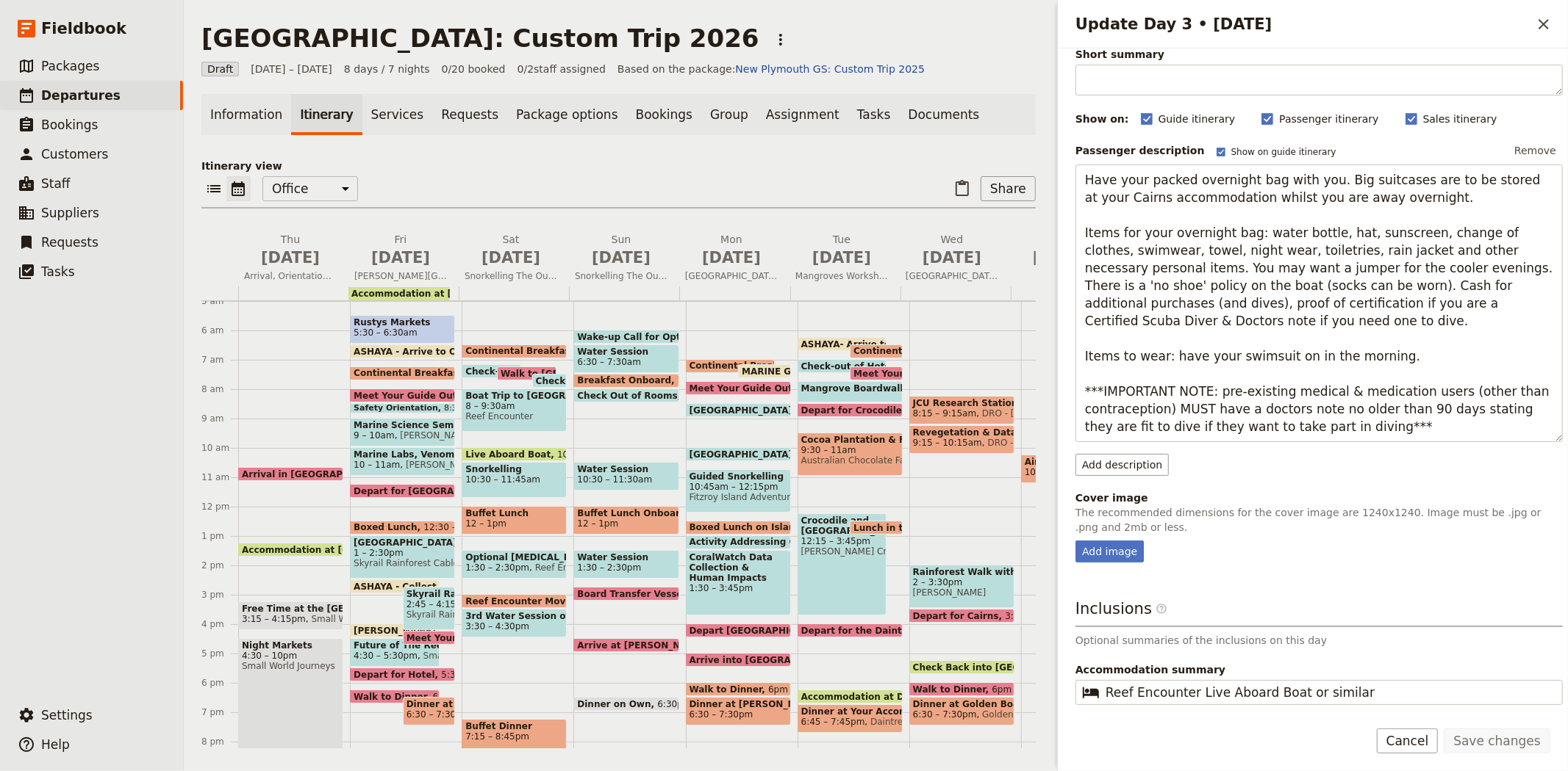
scroll to position [145, 0]
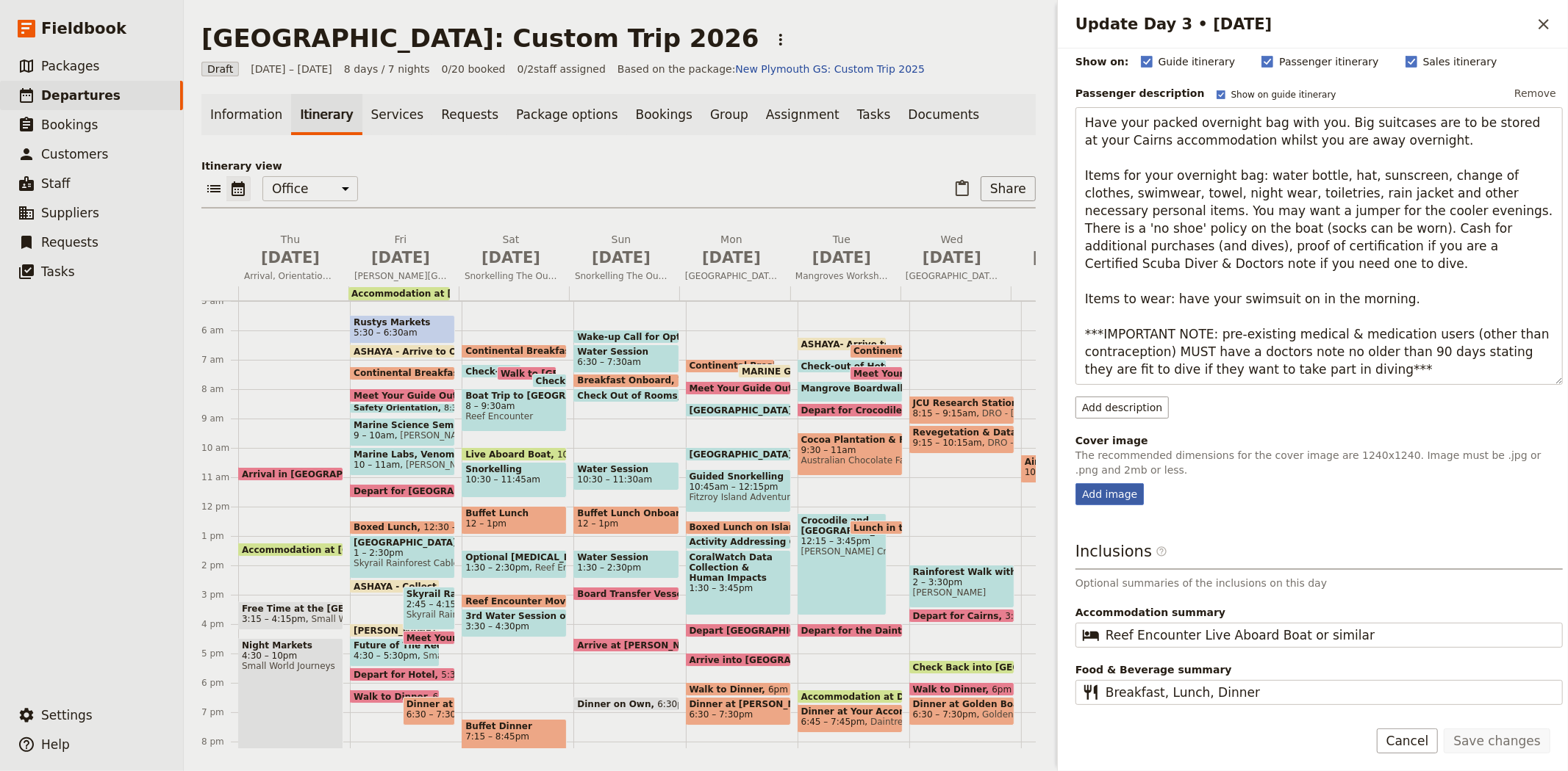
click at [1101, 493] on div "Add image" at bounding box center [1109, 494] width 68 height 22
click at [1075, 484] on input "Add image" at bounding box center [1074, 483] width 1 height 1
type input "C:\fakepath\Students diving (10).jpg"
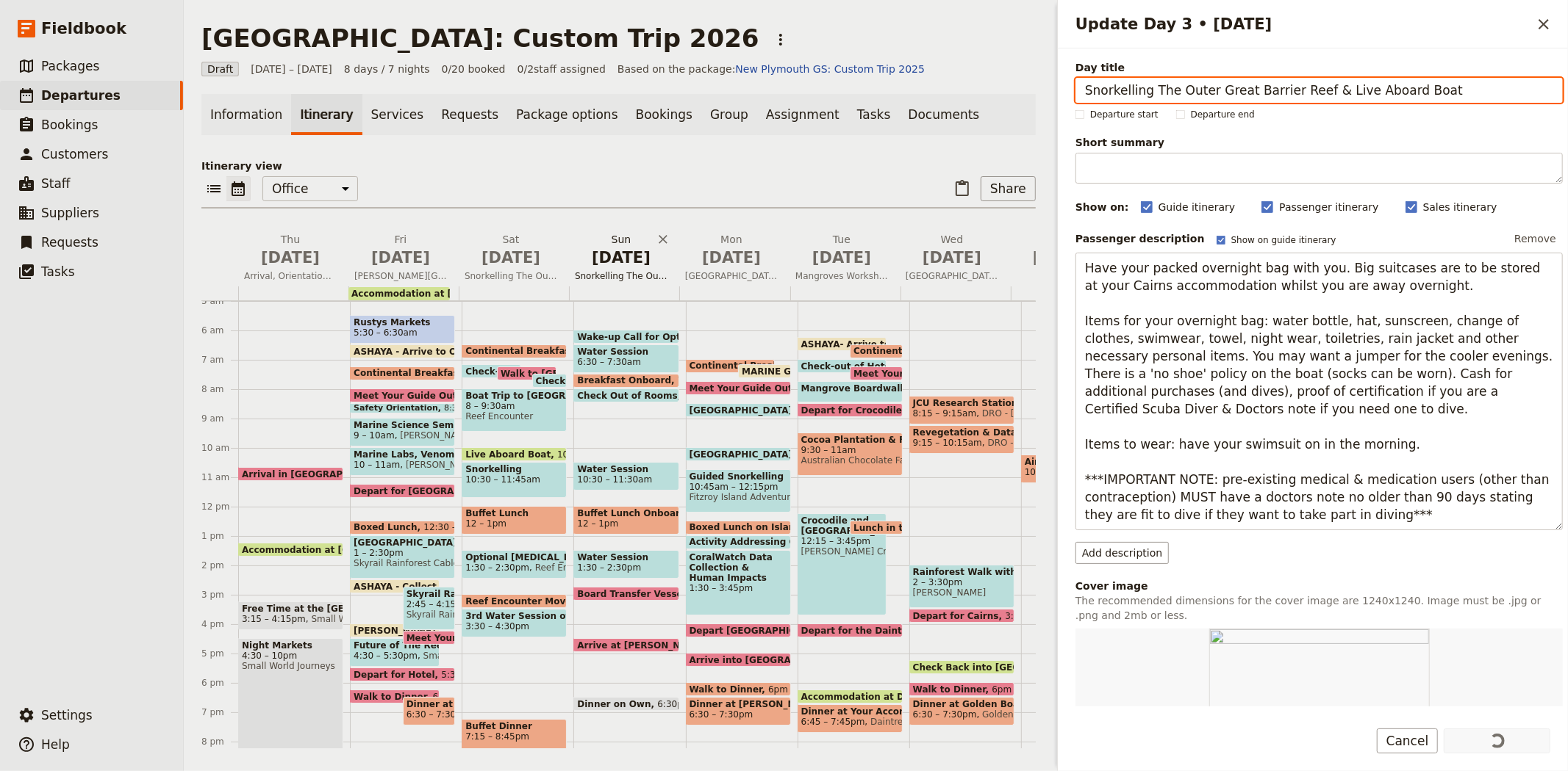
click at [613, 247] on span "Jul 5" at bounding box center [621, 258] width 93 height 22
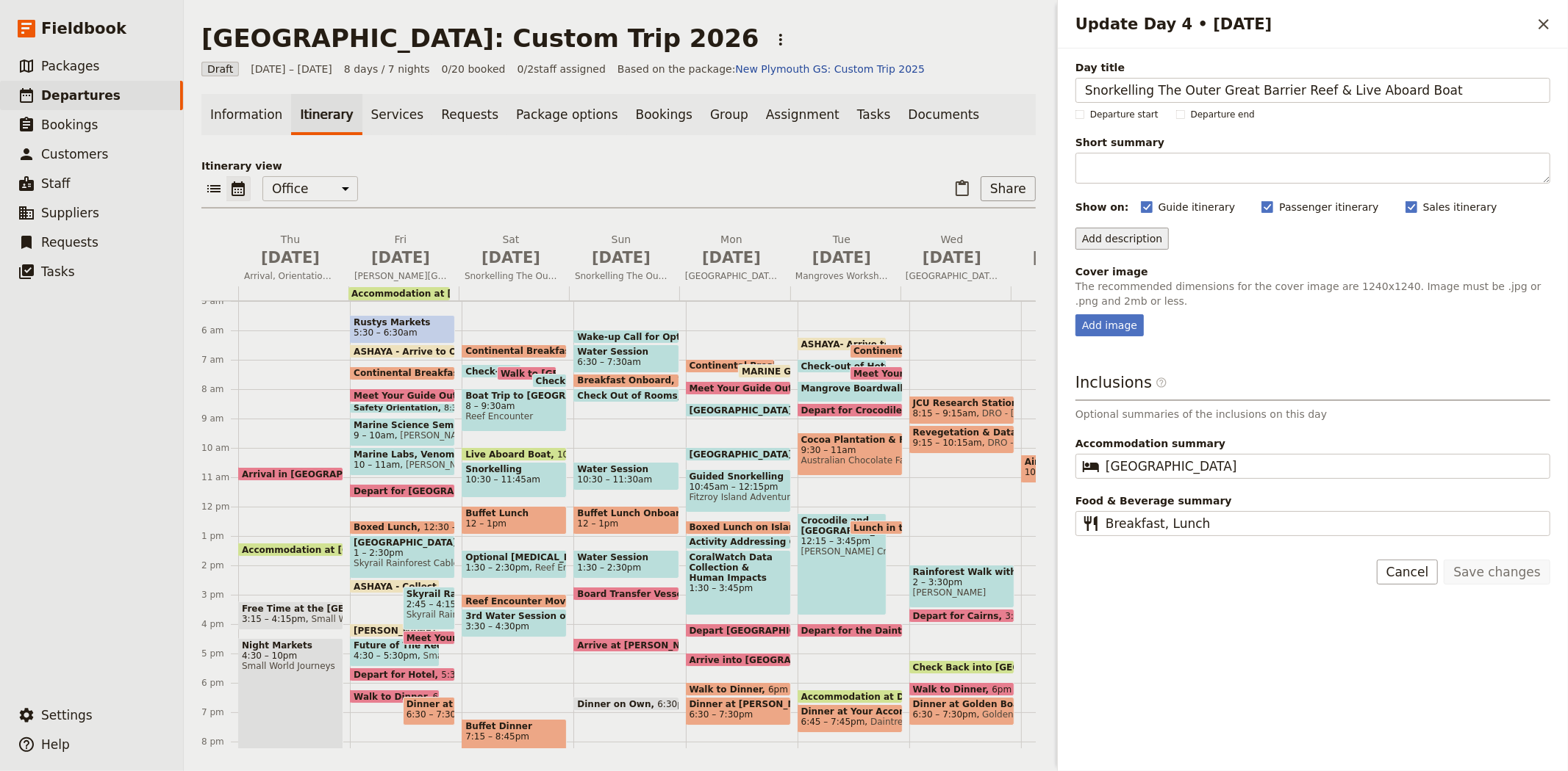
click at [1130, 232] on button "Add description" at bounding box center [1122, 238] width 93 height 22
click at [1176, 279] on span "Passenger description is included on the passenger itinerary and the guide itin…" at bounding box center [1270, 282] width 371 height 11
click at [1105, 416] on div "Day title Snorkelling The Outer Great Barrier Reef & Live Aboard Boat Departure…" at bounding box center [1312, 298] width 475 height 476
click at [1114, 323] on div "Add image" at bounding box center [1109, 325] width 68 height 22
click at [1075, 314] on input "Add image" at bounding box center [1074, 313] width 1 height 1
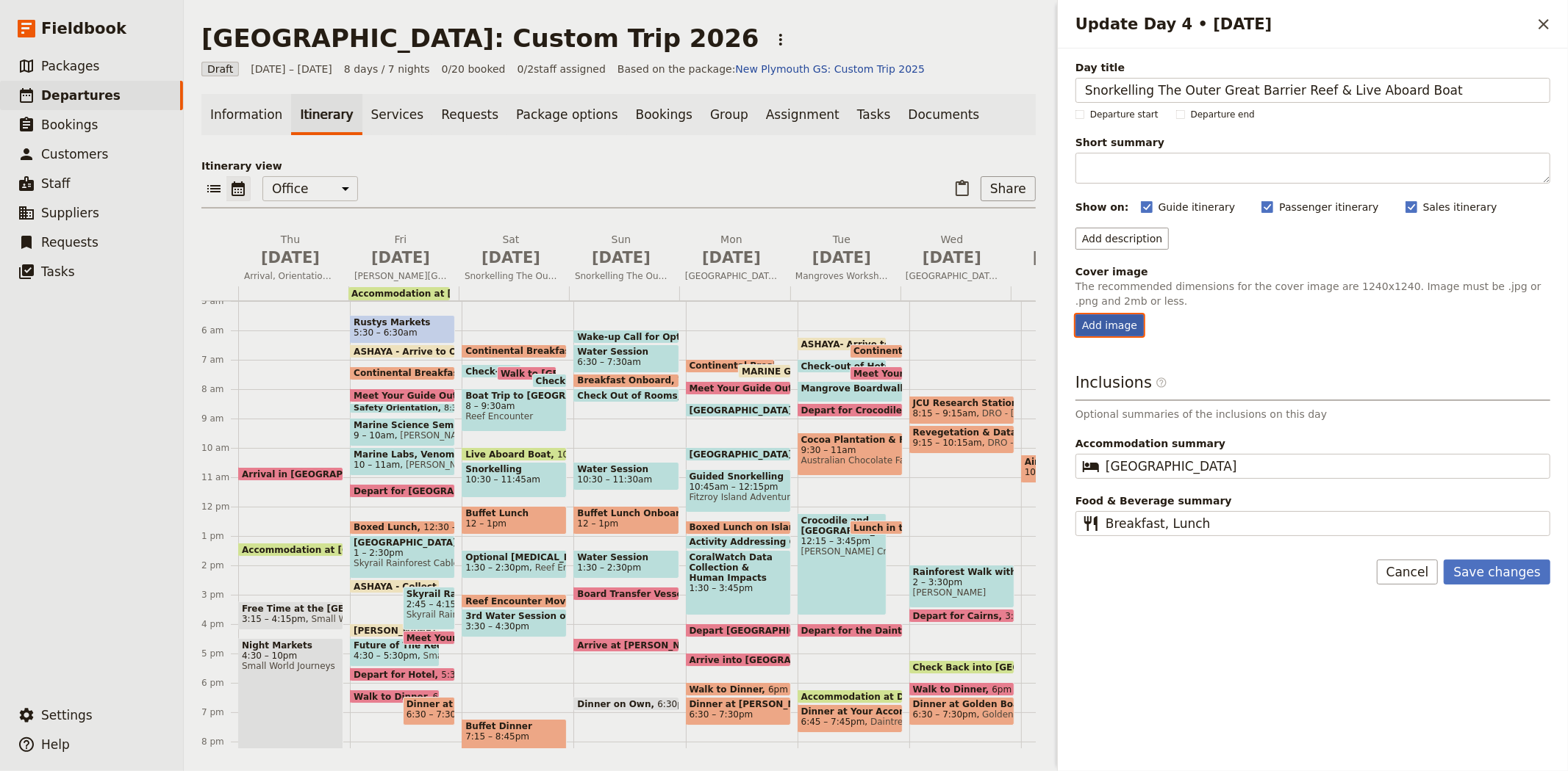
type input "C:\fakepath\abp.JPG"
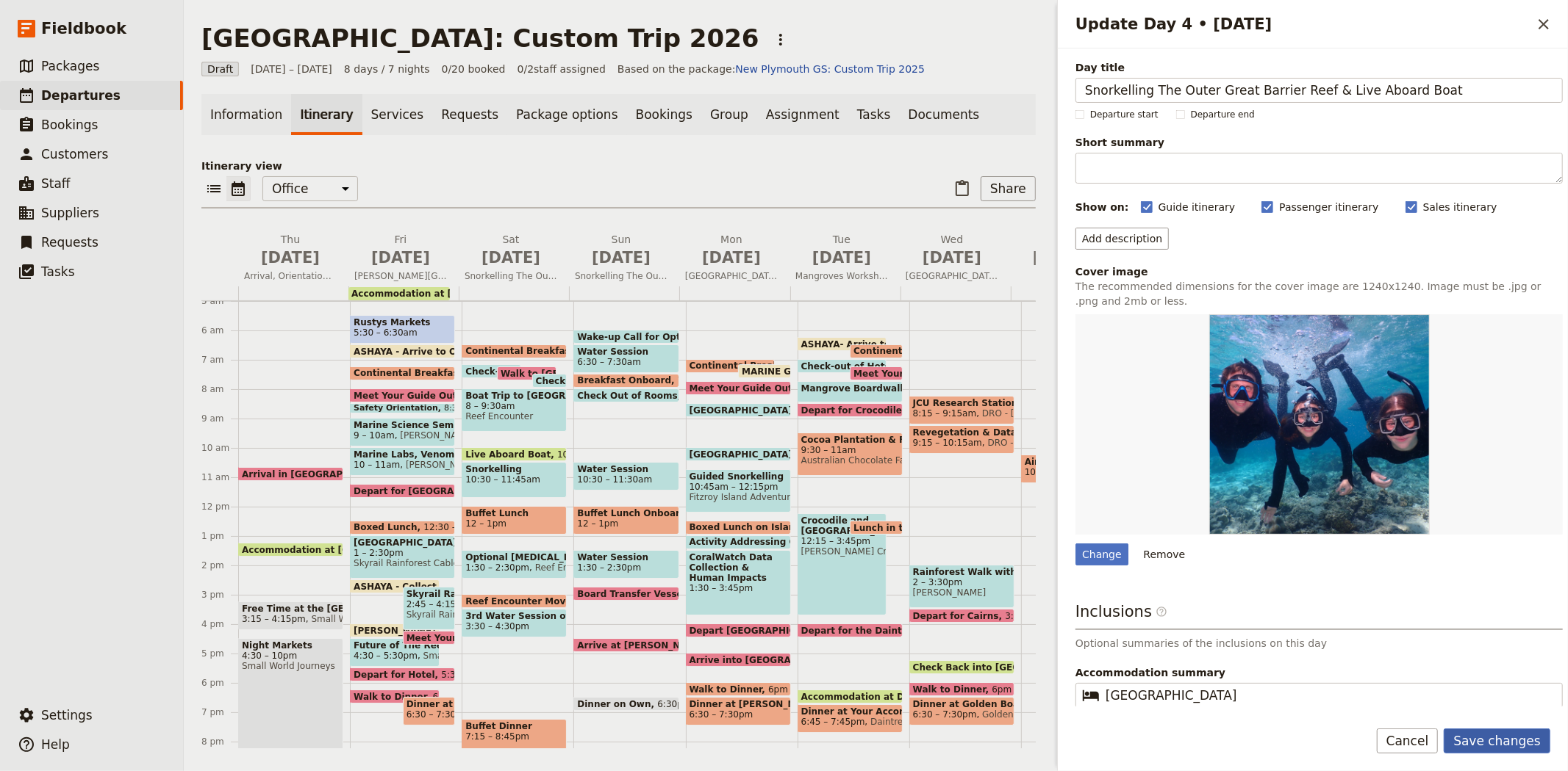
click at [1523, 737] on button "Save changes" at bounding box center [1496, 741] width 106 height 25
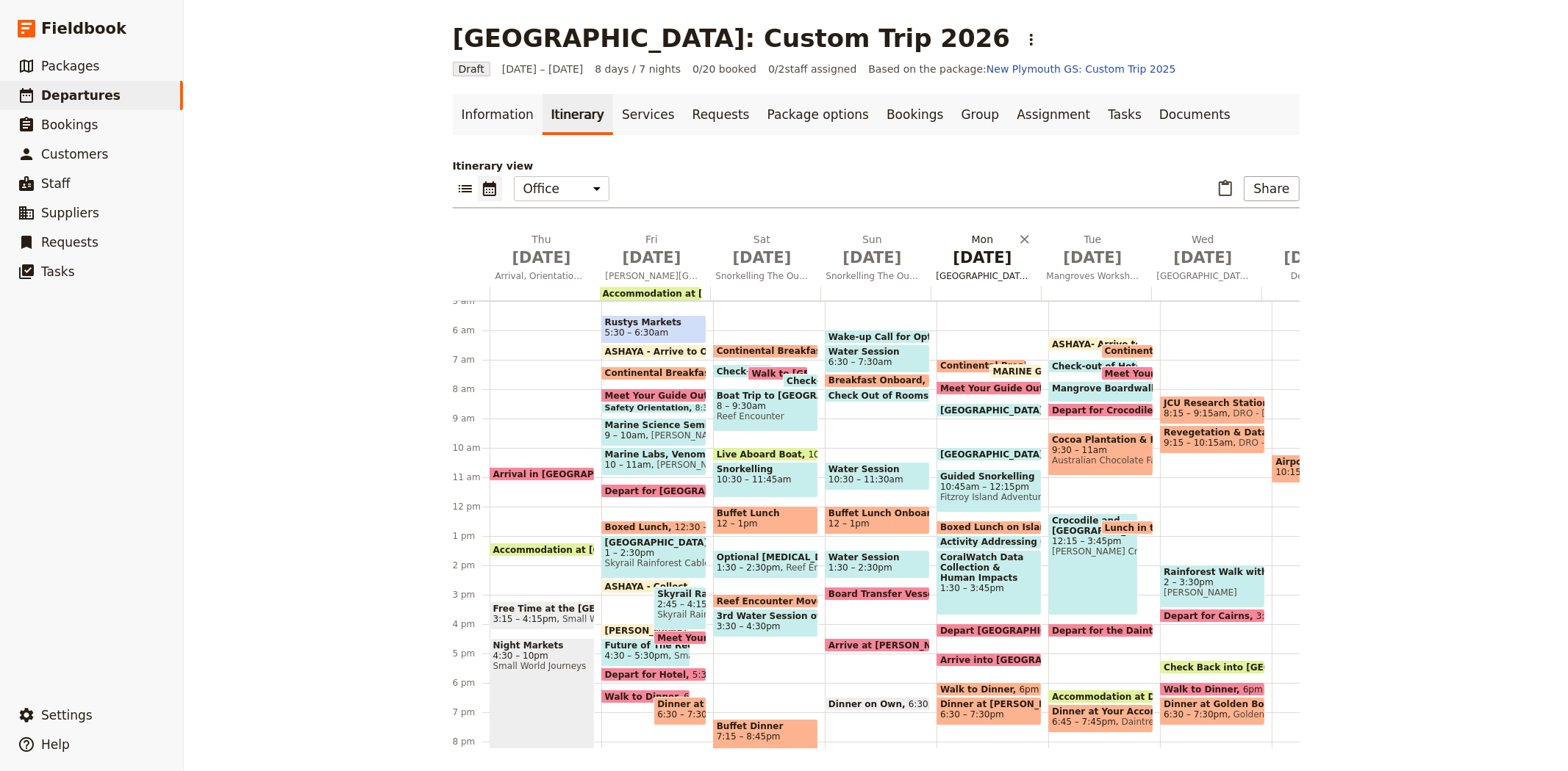
click at [978, 267] on span "Jul 6" at bounding box center [982, 258] width 93 height 22
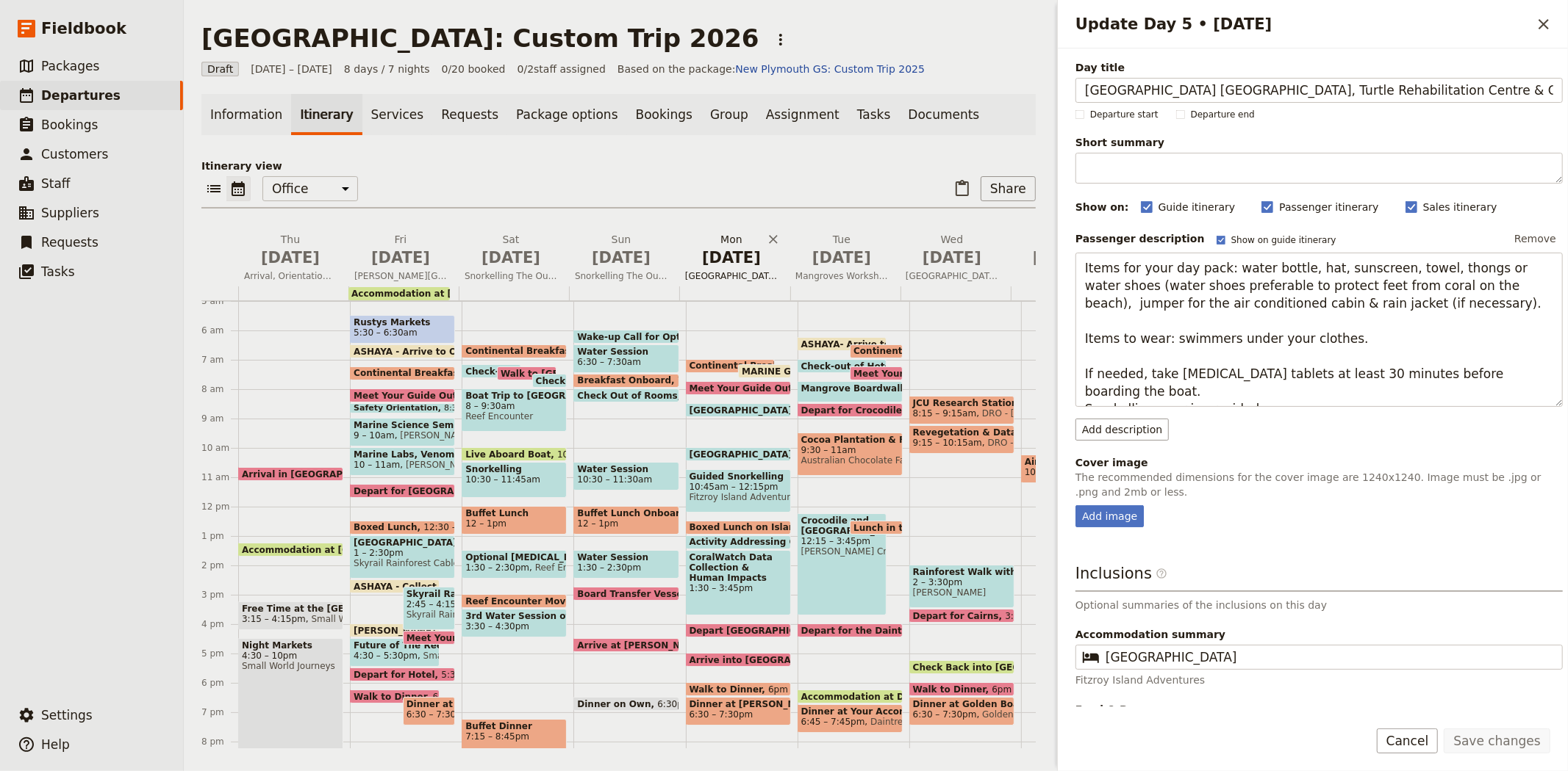
scroll to position [0, 41]
click at [1121, 520] on div "Add image" at bounding box center [1109, 516] width 68 height 22
click at [1075, 505] on input "Add image" at bounding box center [1074, 504] width 1 height 1
type input "C:\fakepath\CoralWatch Fieldbook.JPG"
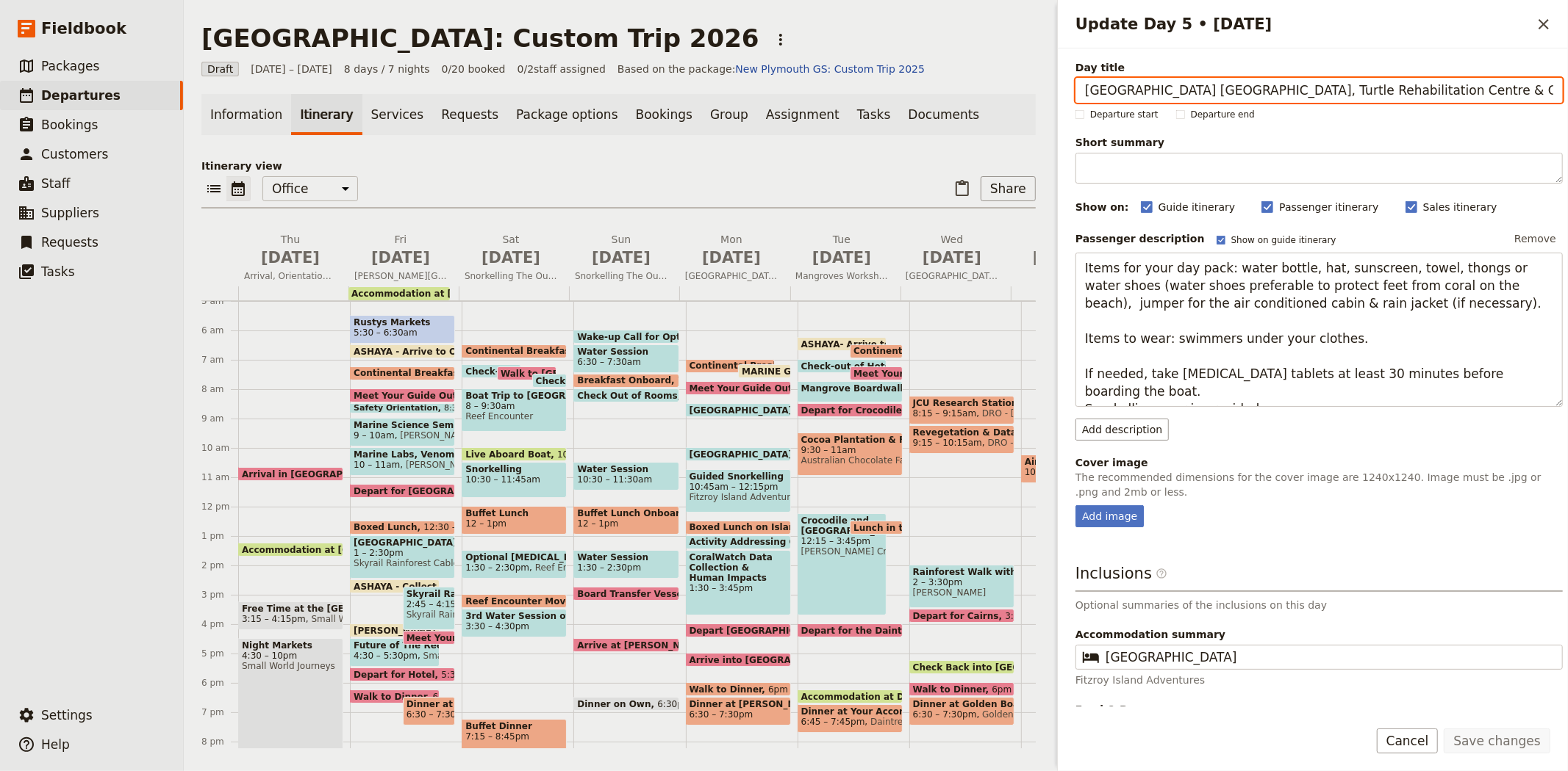
scroll to position [0, 41]
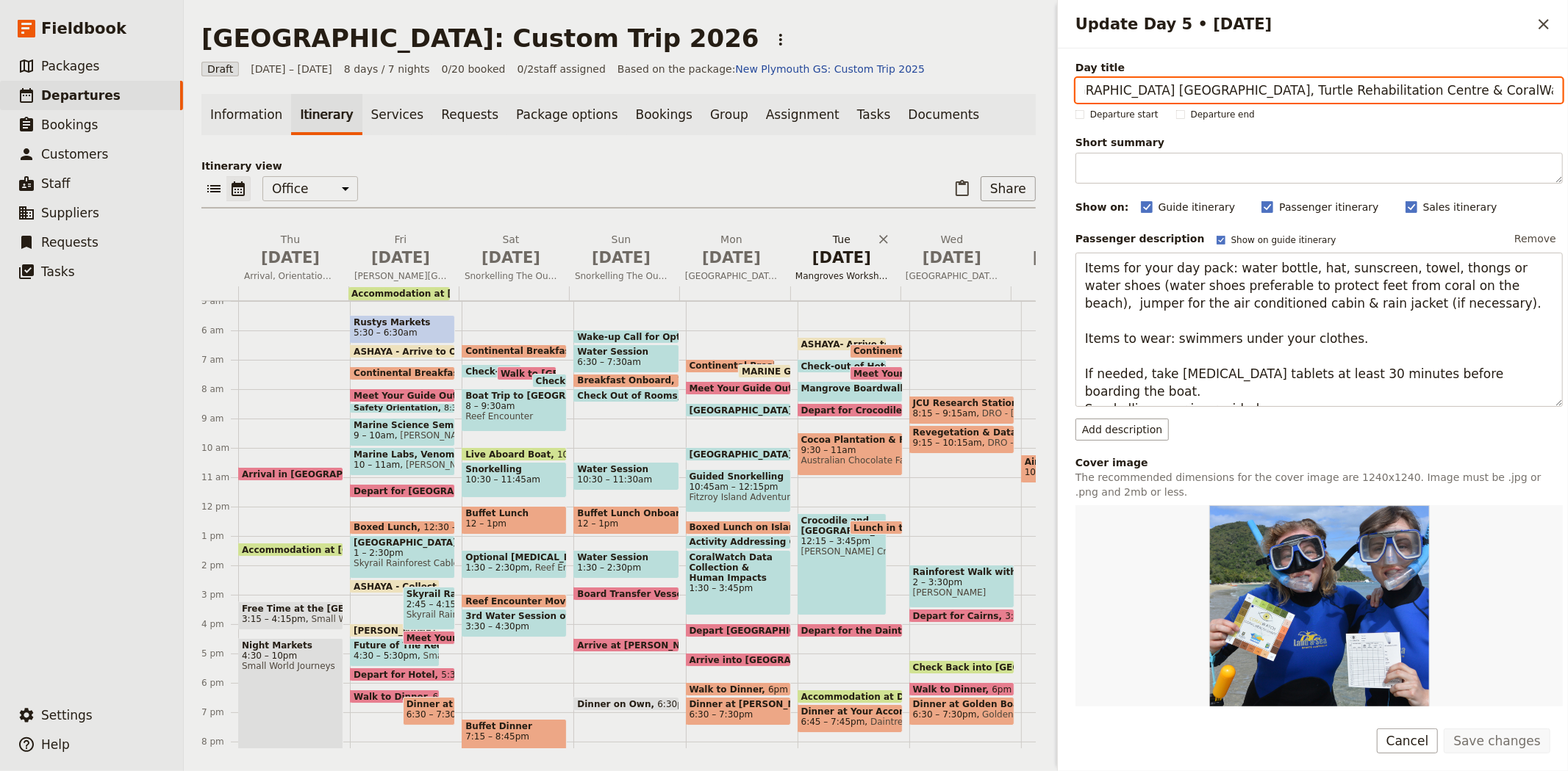
click at [841, 254] on span "Jul 7" at bounding box center [841, 258] width 93 height 22
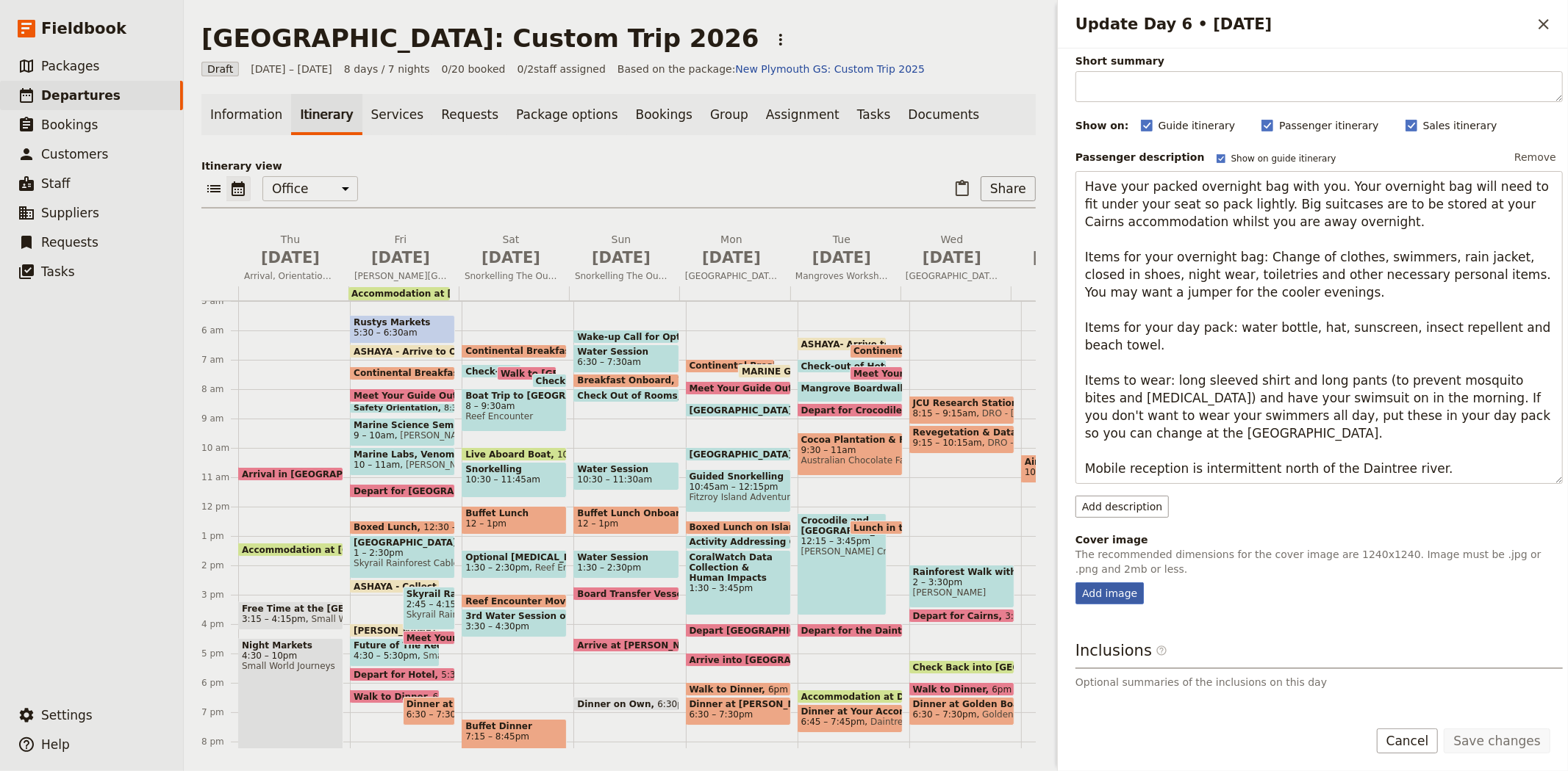
scroll to position [0, 0]
click at [1118, 593] on div "Add image" at bounding box center [1109, 593] width 68 height 22
click at [1075, 582] on input "Add image" at bounding box center [1074, 581] width 1 height 1
type input "C:\fakepath\Crocodile park.JPG"
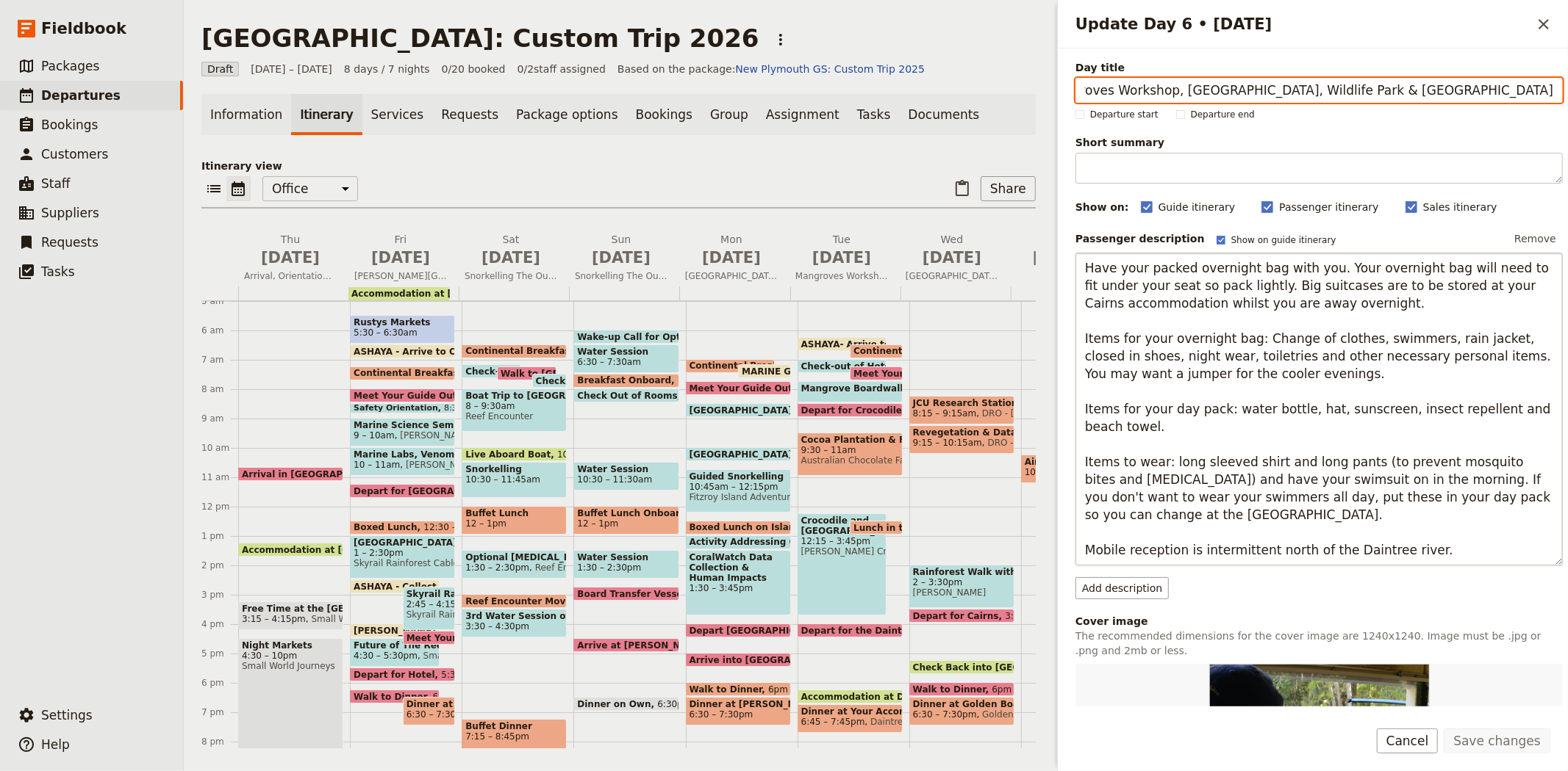
scroll to position [408, 0]
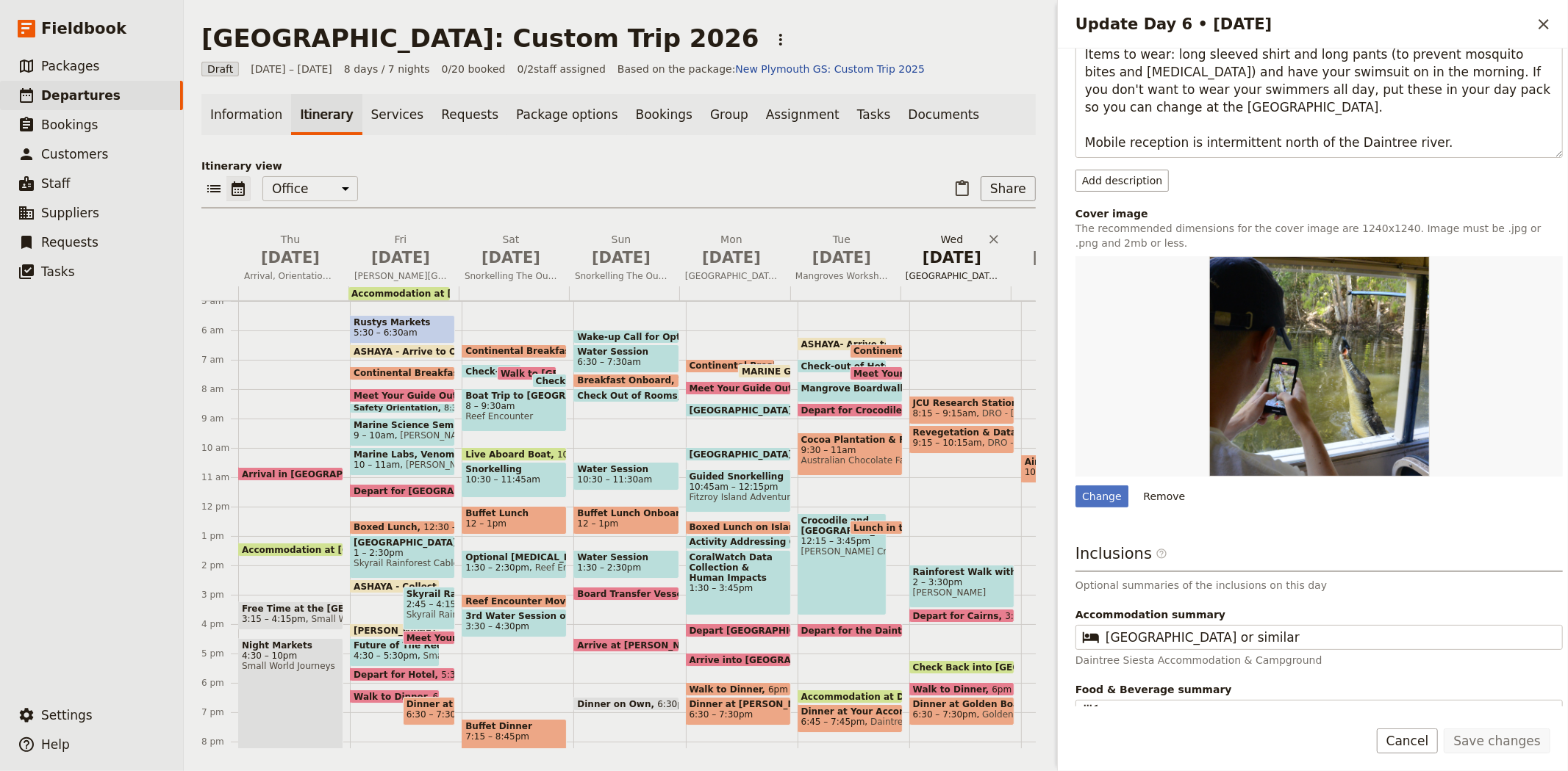
click at [954, 270] on span "Daintree Rainforest Observatory & Research Station and Rainforest Walk with Ind…" at bounding box center [952, 276] width 105 height 11
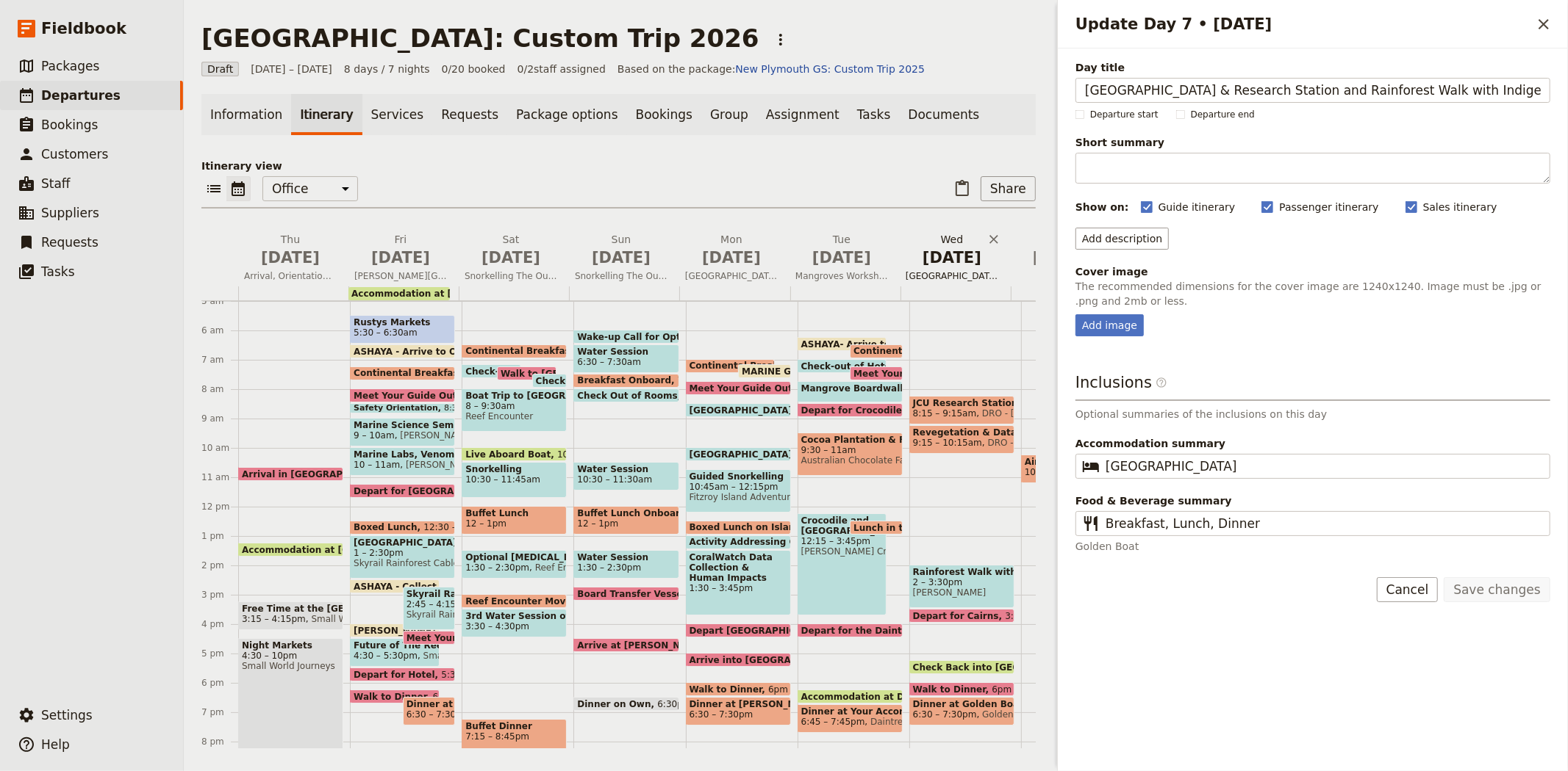
scroll to position [0, 57]
click at [1119, 325] on div "Add image" at bounding box center [1109, 325] width 68 height 22
click at [1075, 314] on input "Add image" at bounding box center [1074, 313] width 1 height 1
click at [1097, 329] on div "Add image" at bounding box center [1109, 325] width 68 height 22
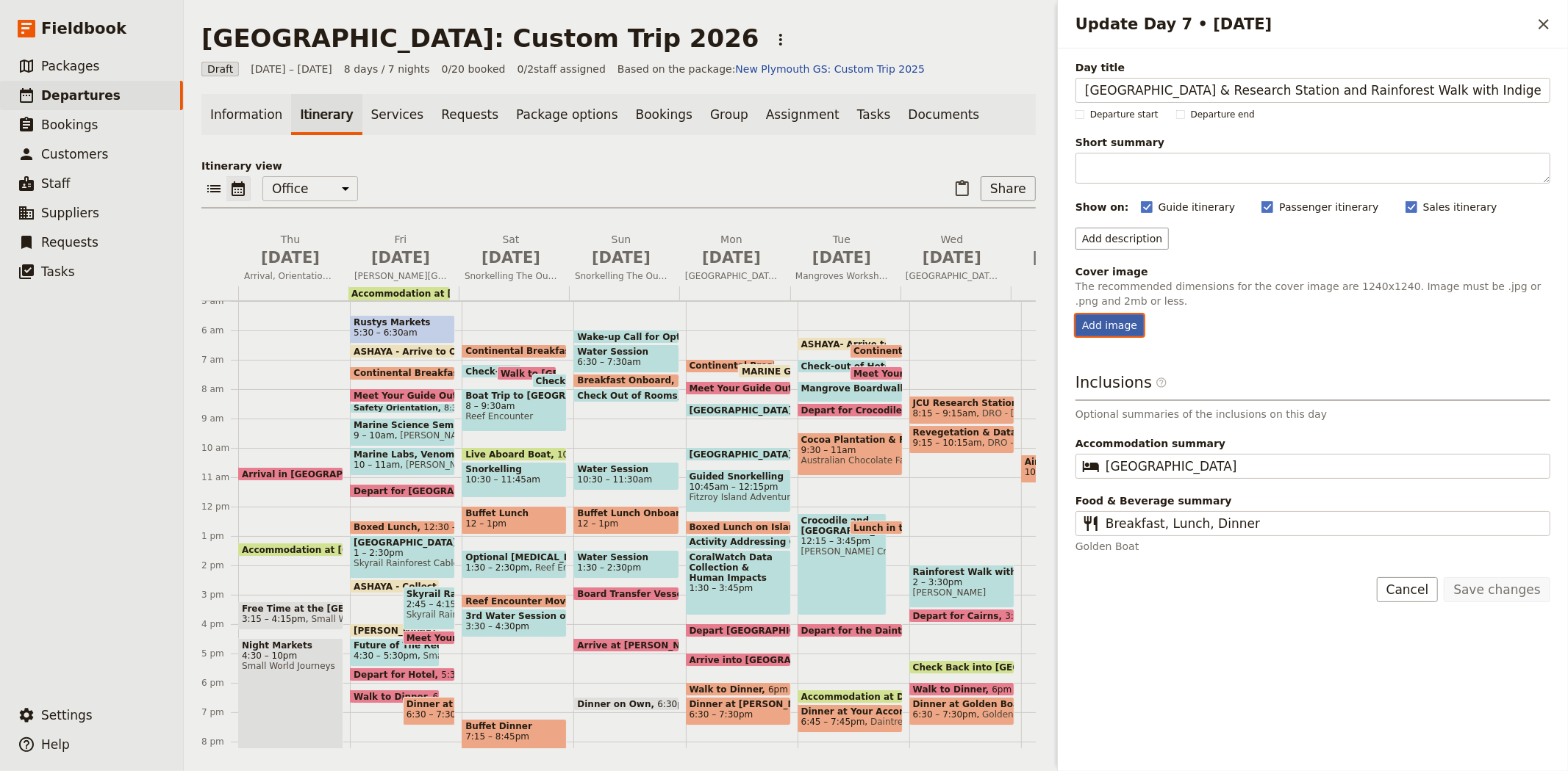
click at [1075, 314] on input "Add image" at bounding box center [1074, 313] width 1 height 1
type input "C:\fakepath\Rainforest studies canopy crane.JPG"
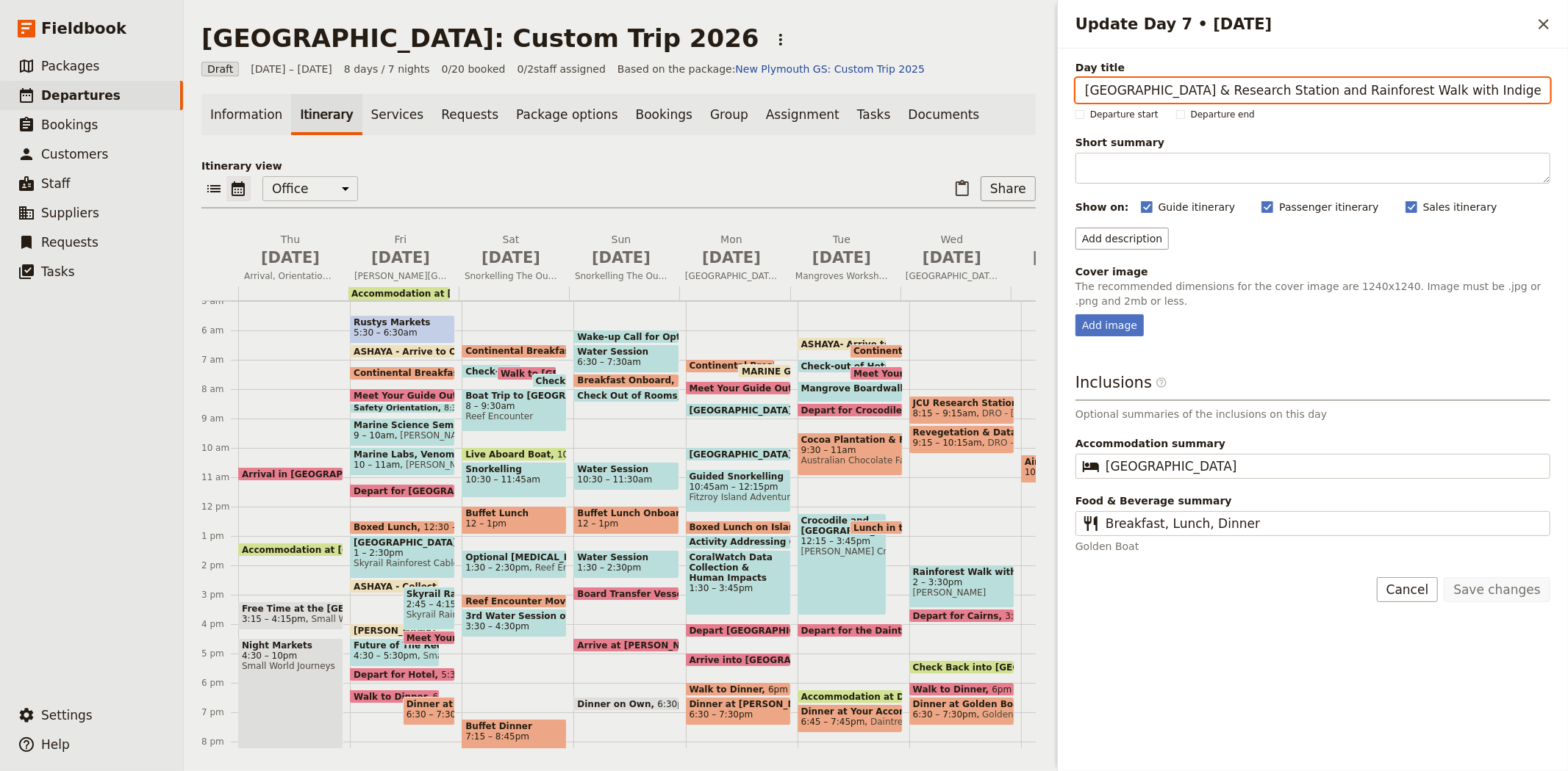
scroll to position [0, 57]
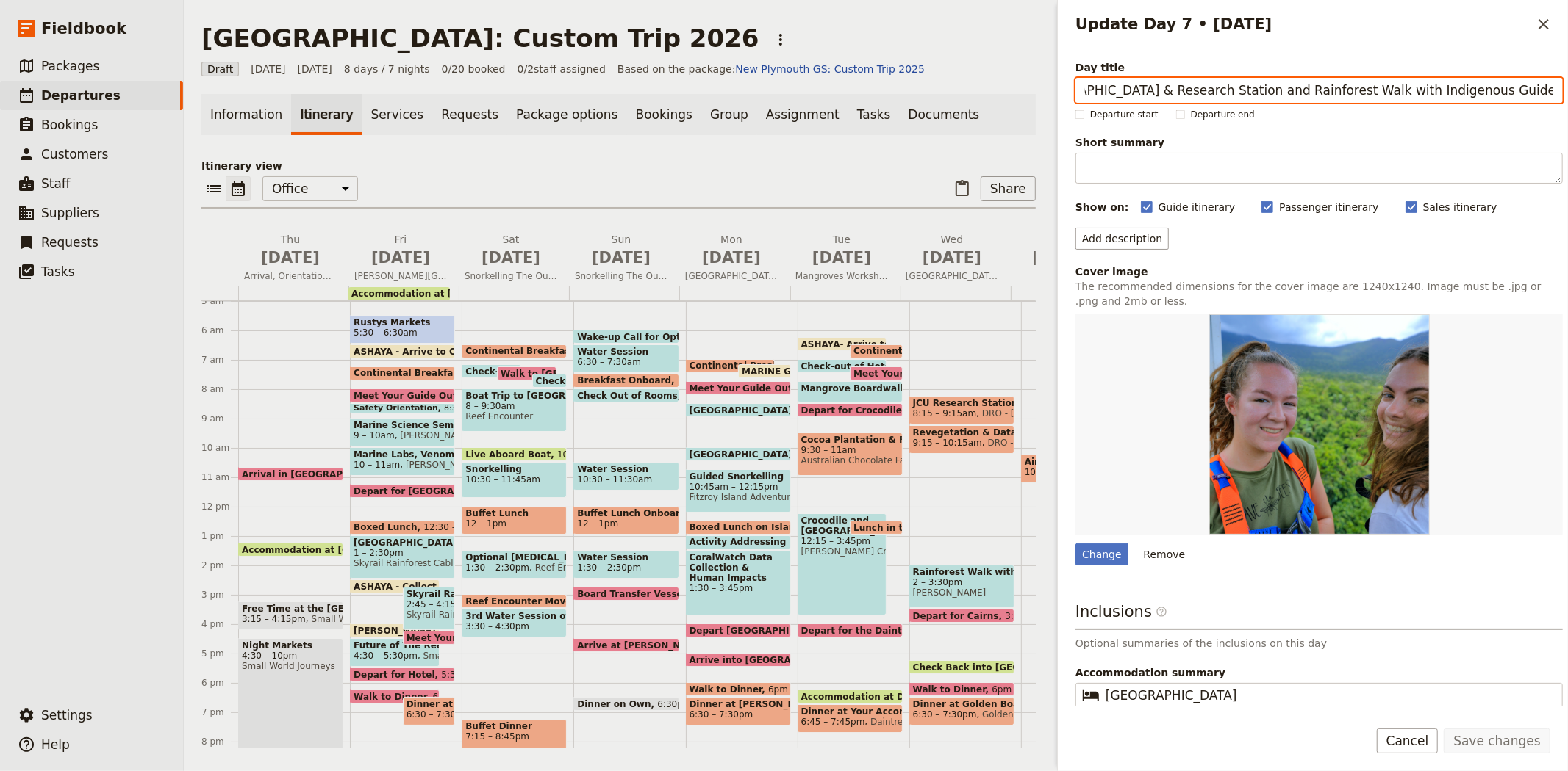
click at [842, 178] on div "​ ​ Office Guide Passenger Sales ​ Share" at bounding box center [618, 193] width 834 height 32
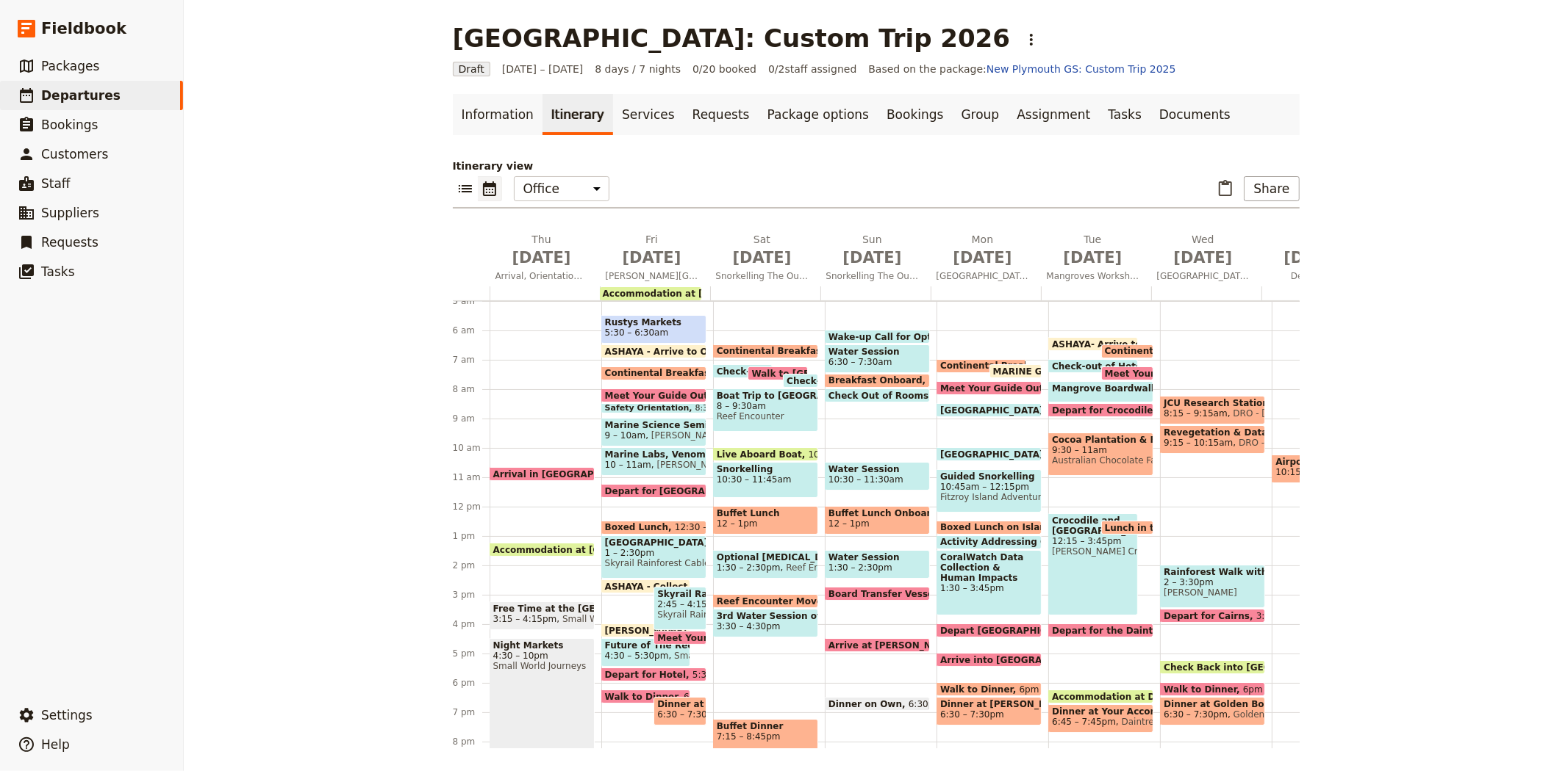
scroll to position [0, 91]
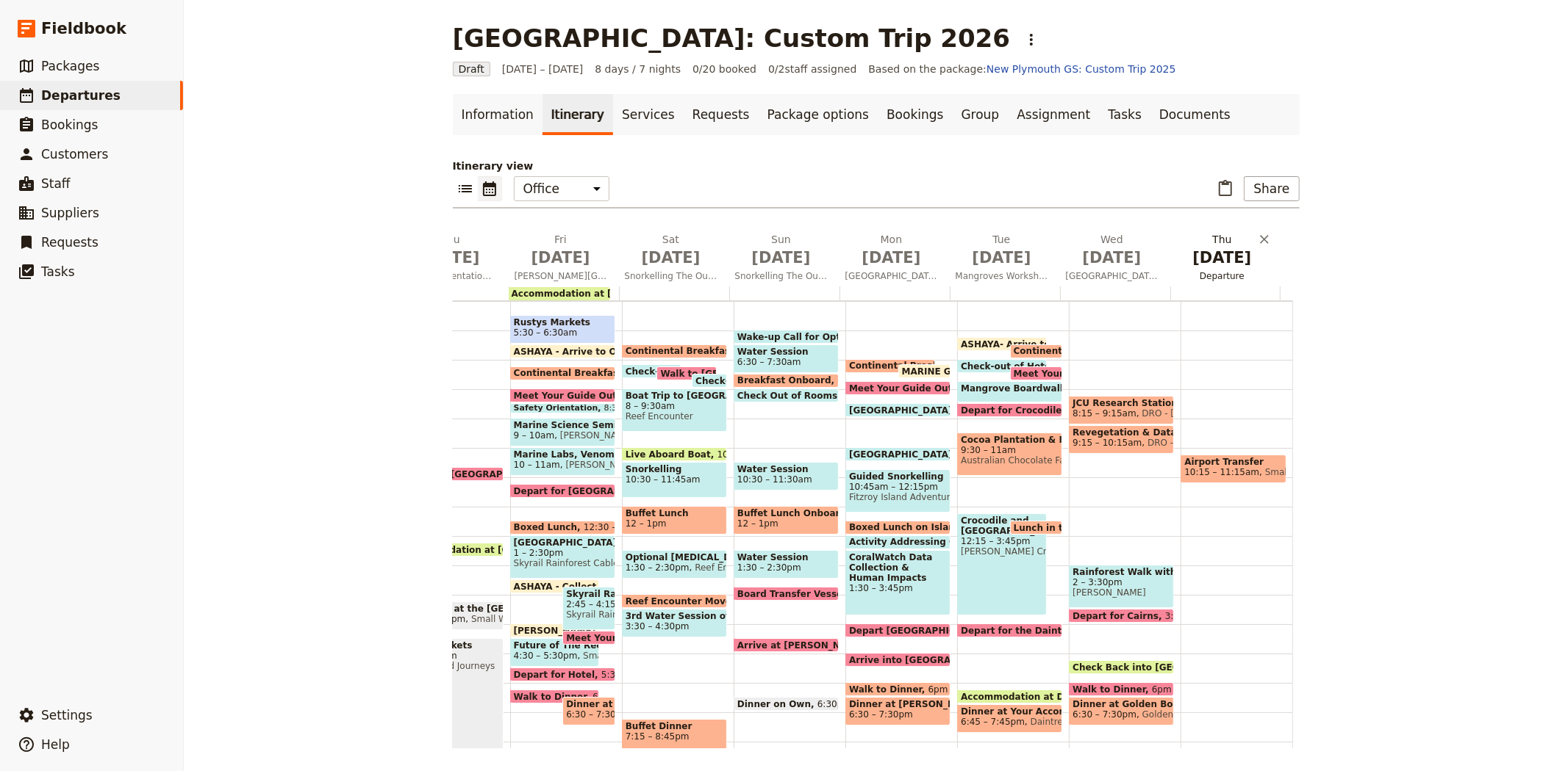
click at [1213, 283] on button "Thu Jul 9 Departure" at bounding box center [1225, 259] width 110 height 54
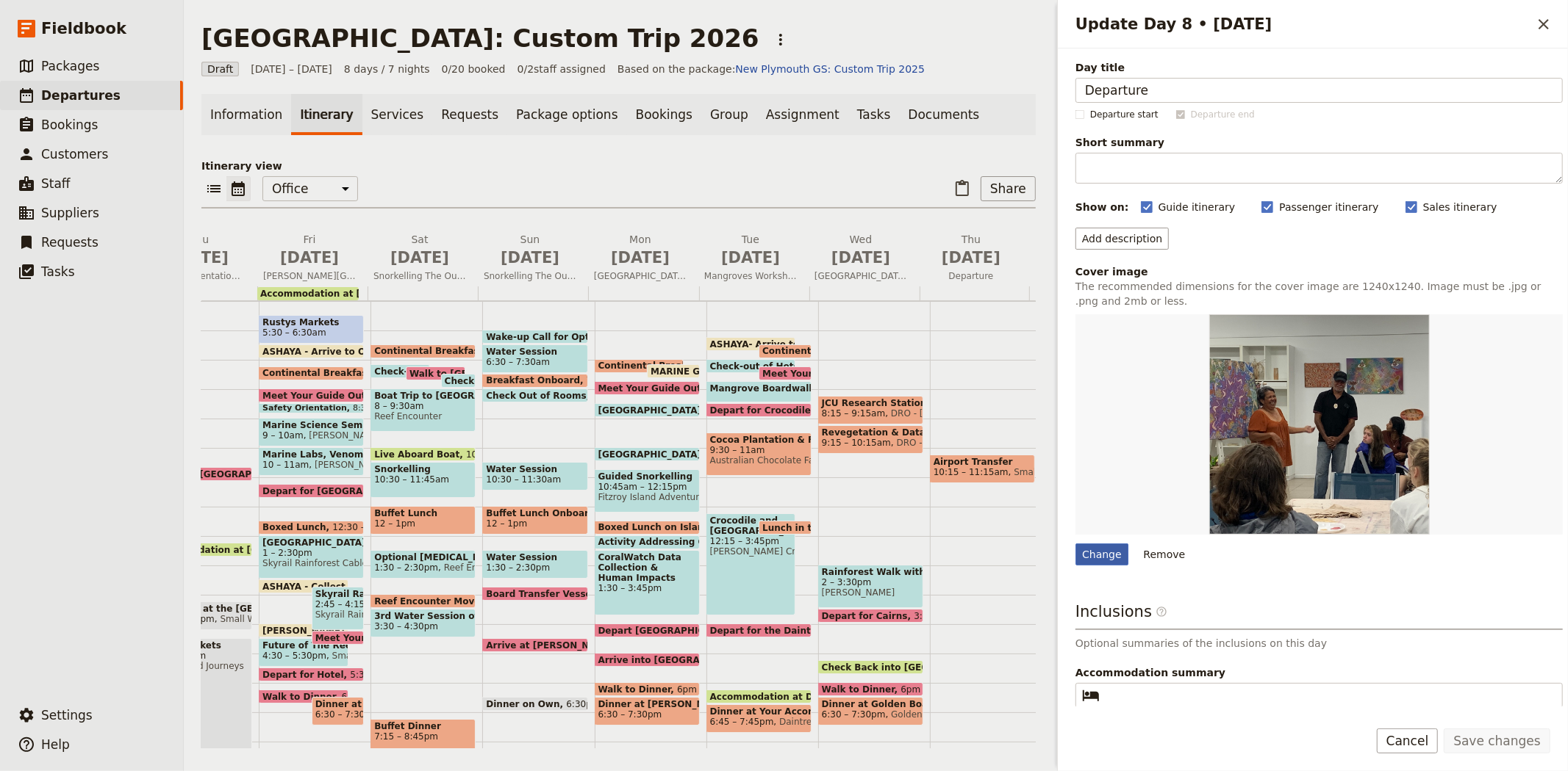
click at [1112, 554] on div "Change" at bounding box center [1101, 554] width 53 height 22
click at [1075, 543] on input "Change" at bounding box center [1074, 543] width 1 height 1
type input "C:\fakepath\Airport.jpg"
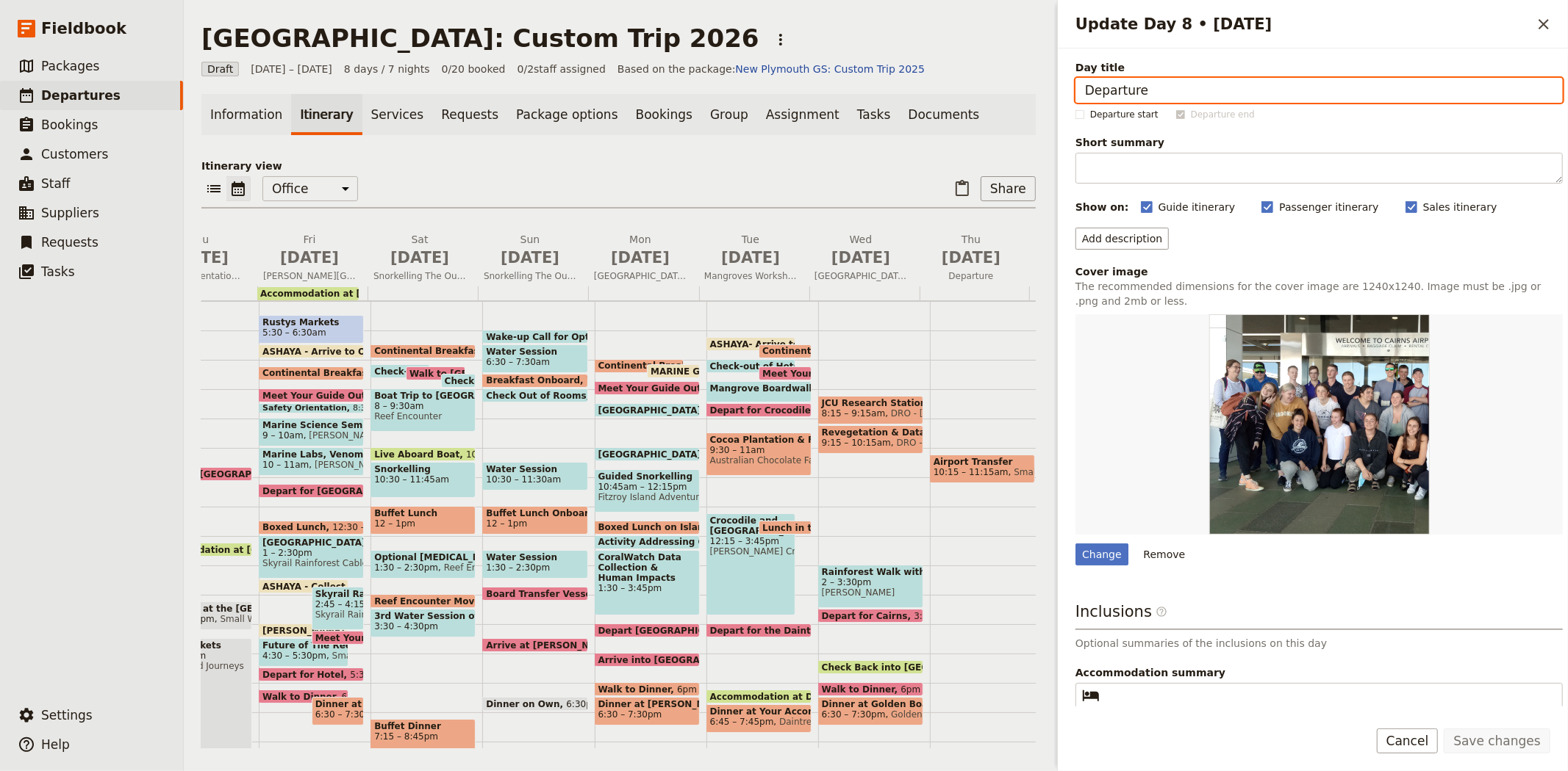
click at [644, 157] on div "Information Itinerary Services Requests Package options Bookings Group Assignme…" at bounding box center [618, 421] width 834 height 655
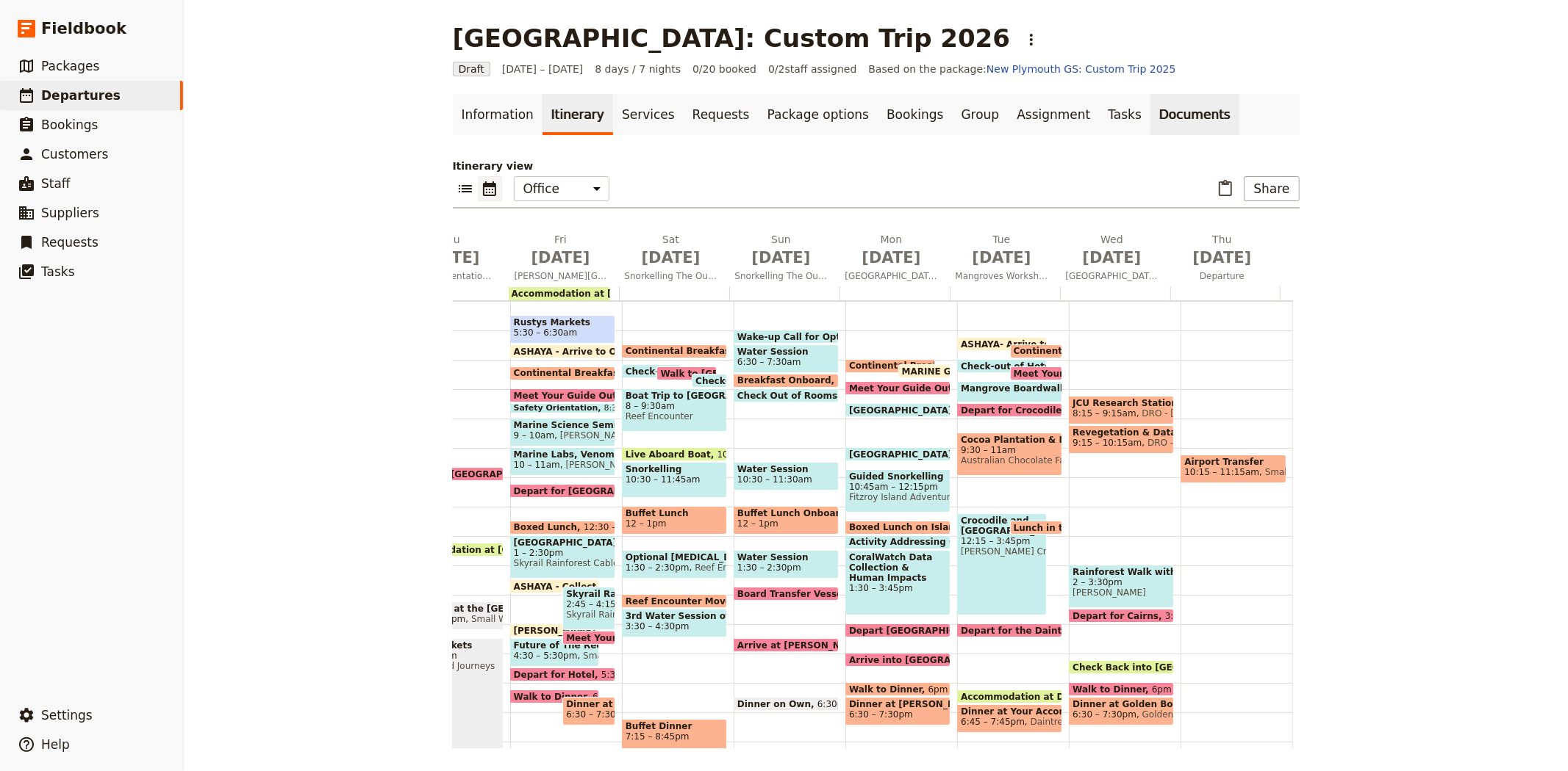
click at [1151, 120] on link "Documents" at bounding box center [1195, 115] width 89 height 41
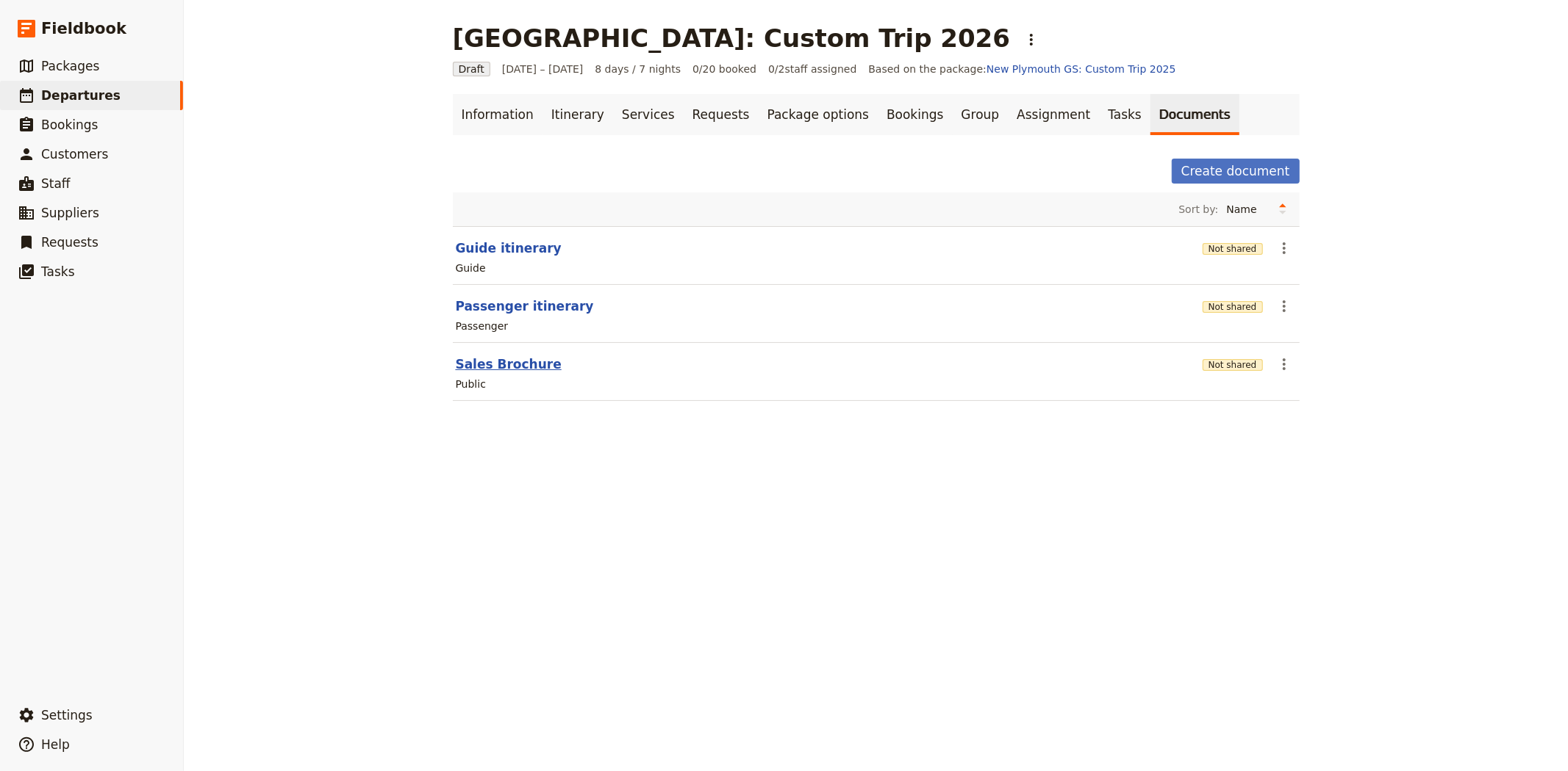
click at [482, 368] on button "Sales Brochure" at bounding box center [508, 364] width 106 height 18
select select "DEFAULT"
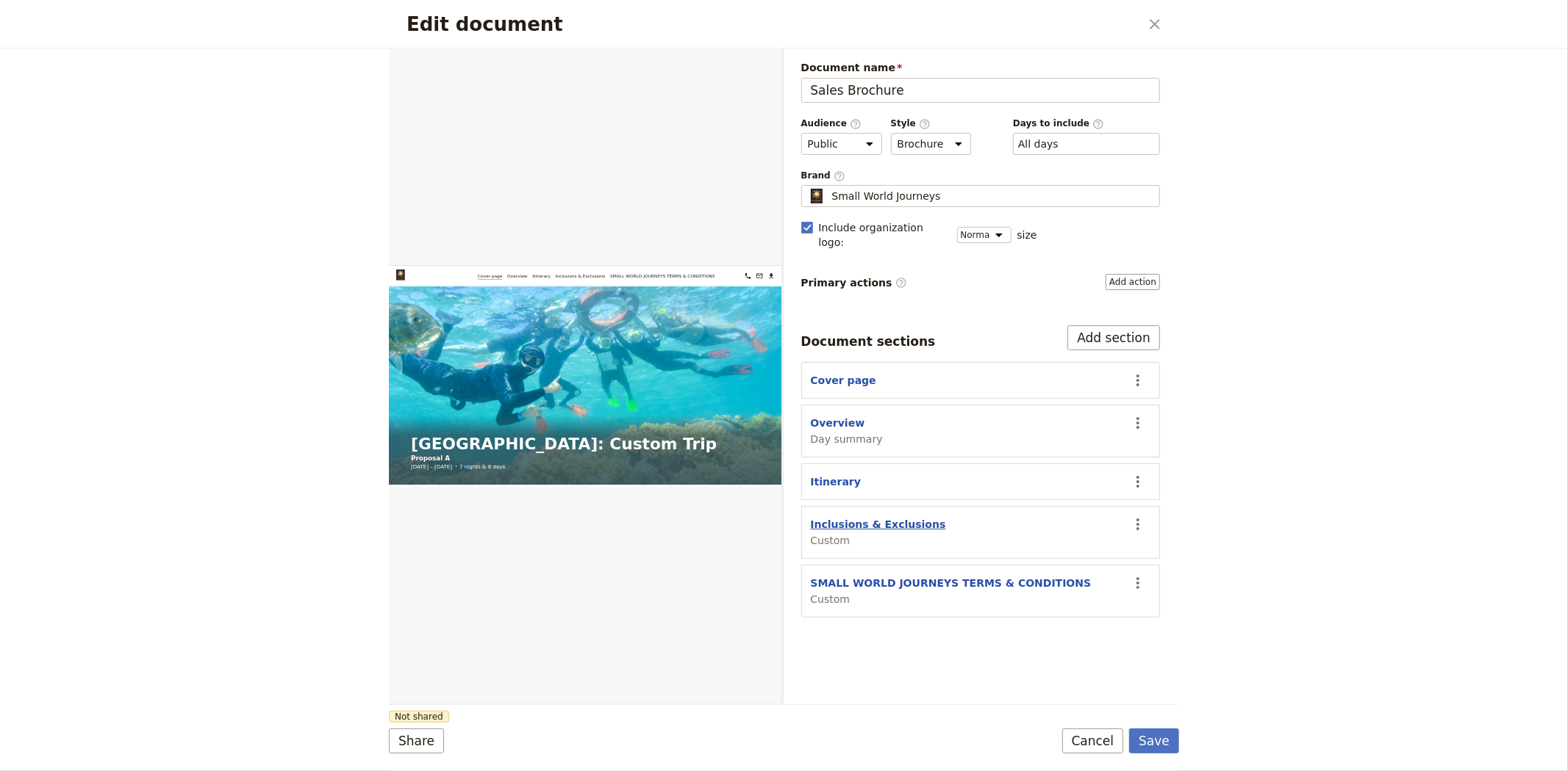
click at [850, 517] on button "Inclusions & Exclusions" at bounding box center [878, 524] width 135 height 15
select select "CUSTOM"
select select "default"
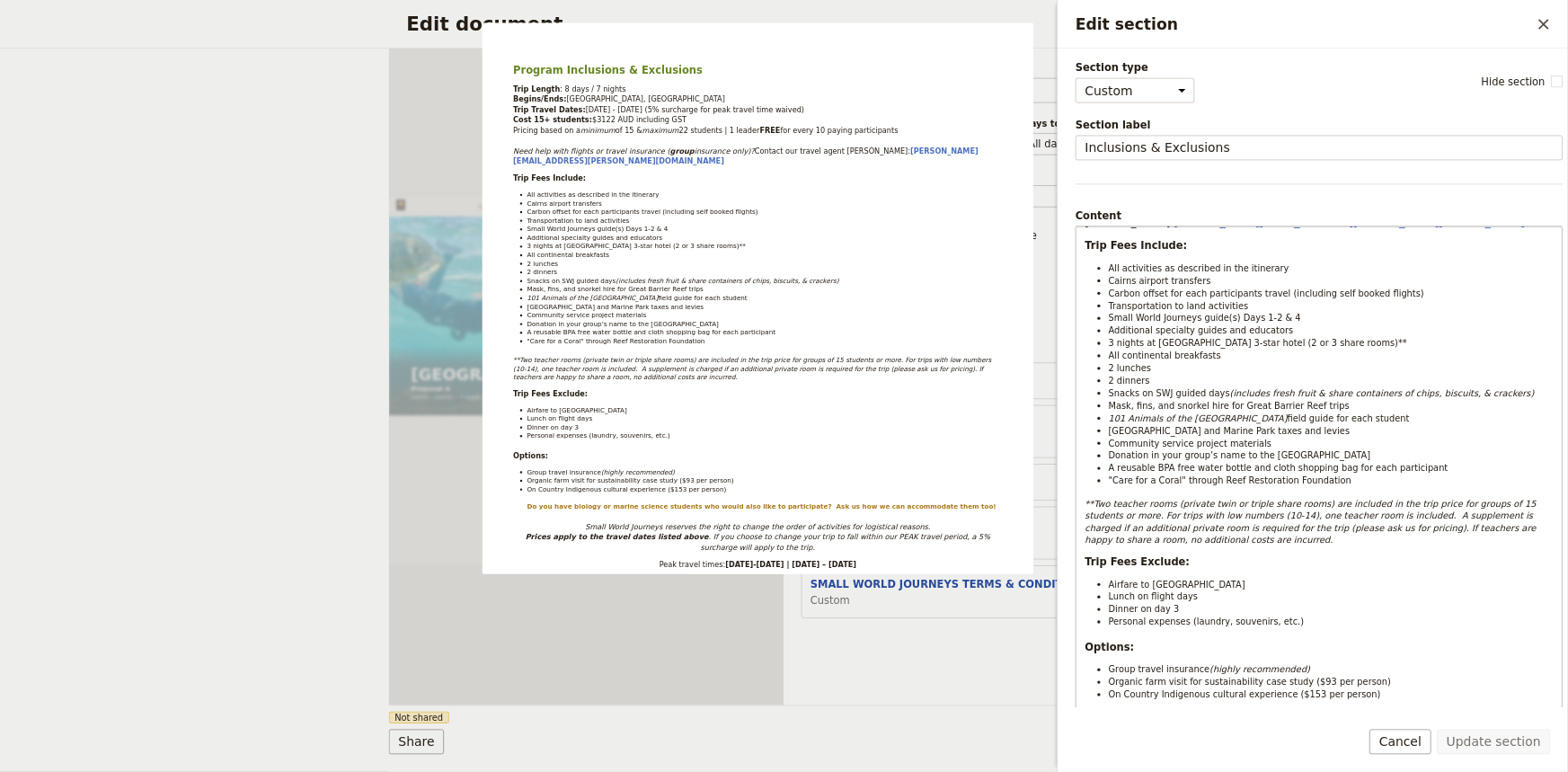
scroll to position [198, 0]
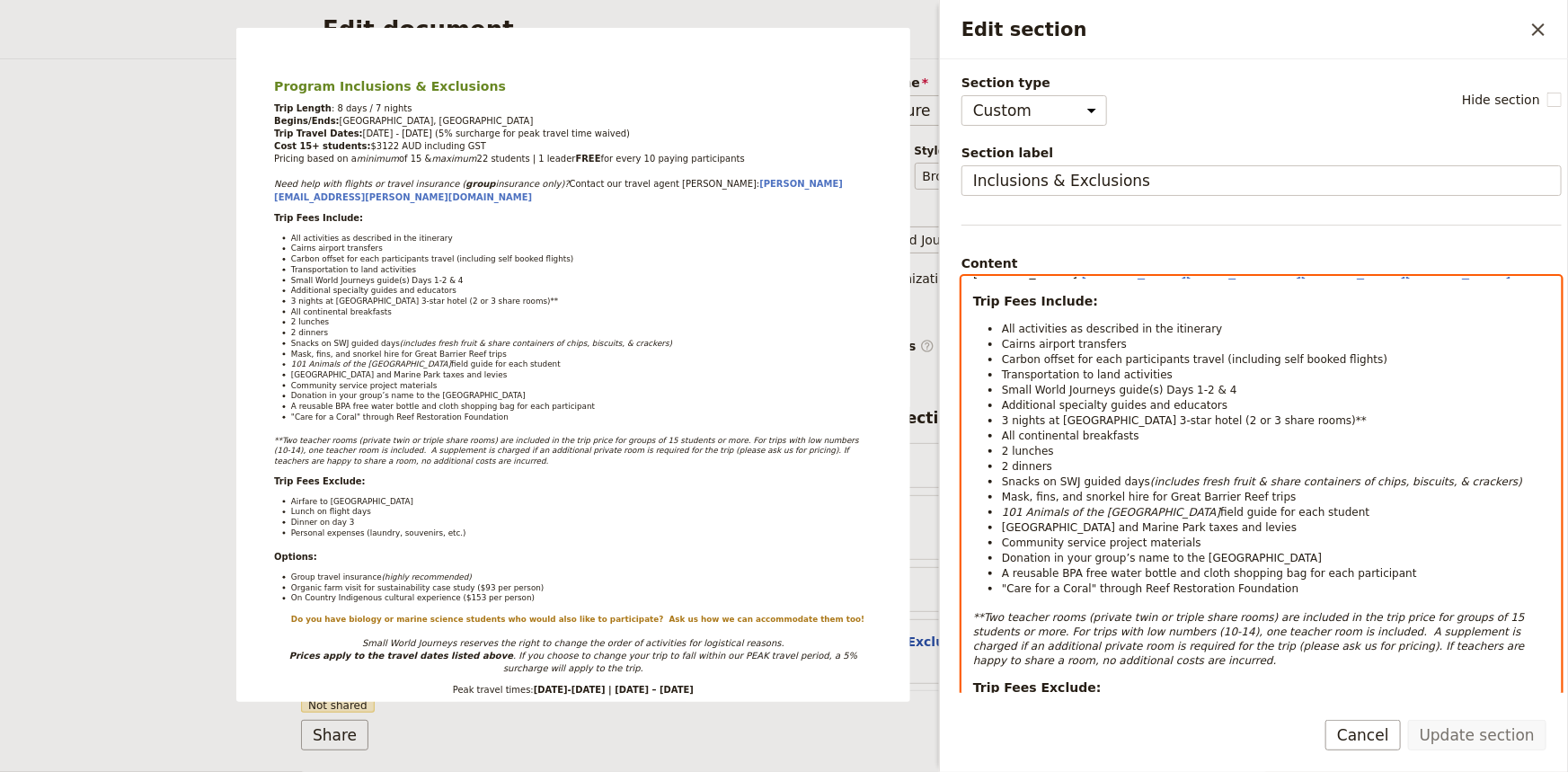
drag, startPoint x: 1006, startPoint y: 417, endPoint x: 1146, endPoint y: 454, distance: 144.8
click at [1006, 417] on span "3 nights at [GEOGRAPHIC_DATA] 3-star hotel (2 or 3 share rooms)**" at bounding box center [1184, 420] width 364 height 12
select select "paragraph-small"
drag, startPoint x: 1147, startPoint y: 415, endPoint x: 1204, endPoint y: 424, distance: 57.7
click at [1204, 424] on span "5 nights at Hides Hotel Cairns 3-star hotel (2 or 3 share rooms)**" at bounding box center [1184, 420] width 364 height 12
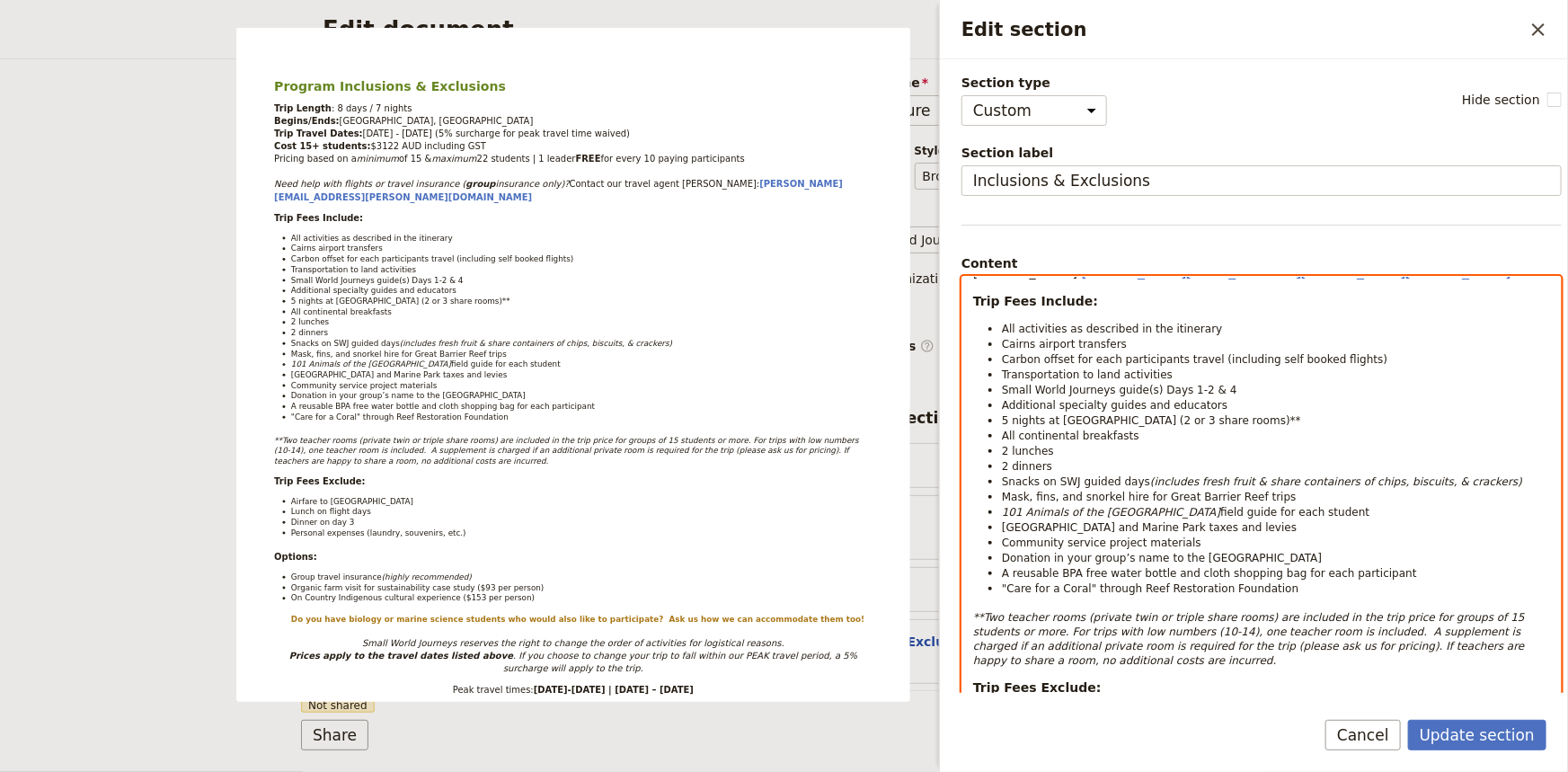
click at [1168, 418] on span "5 nights at Hides Hotel Cairns (2 or 3 share rooms)**" at bounding box center [1151, 420] width 299 height 12
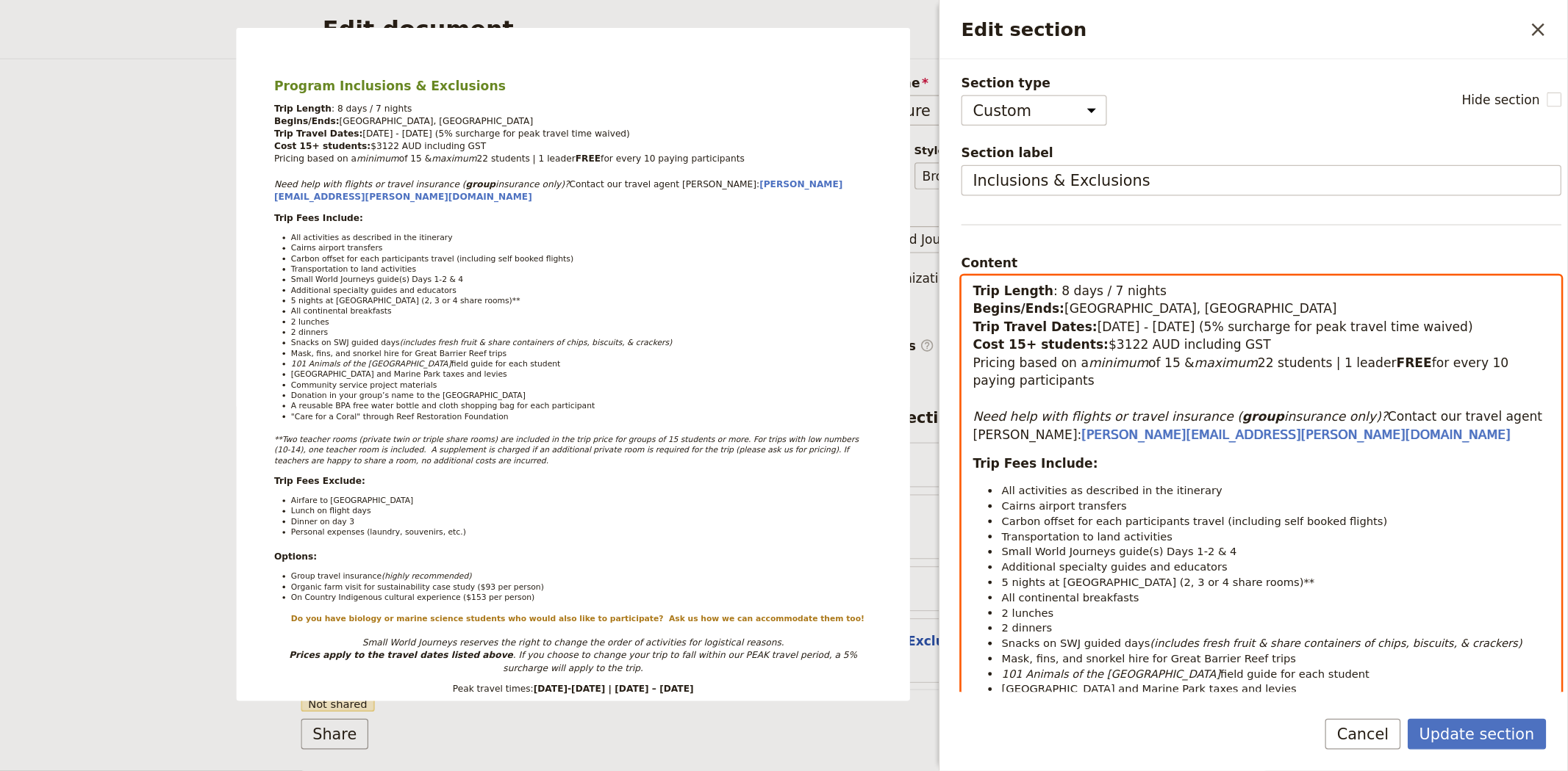
scroll to position [0, 0]
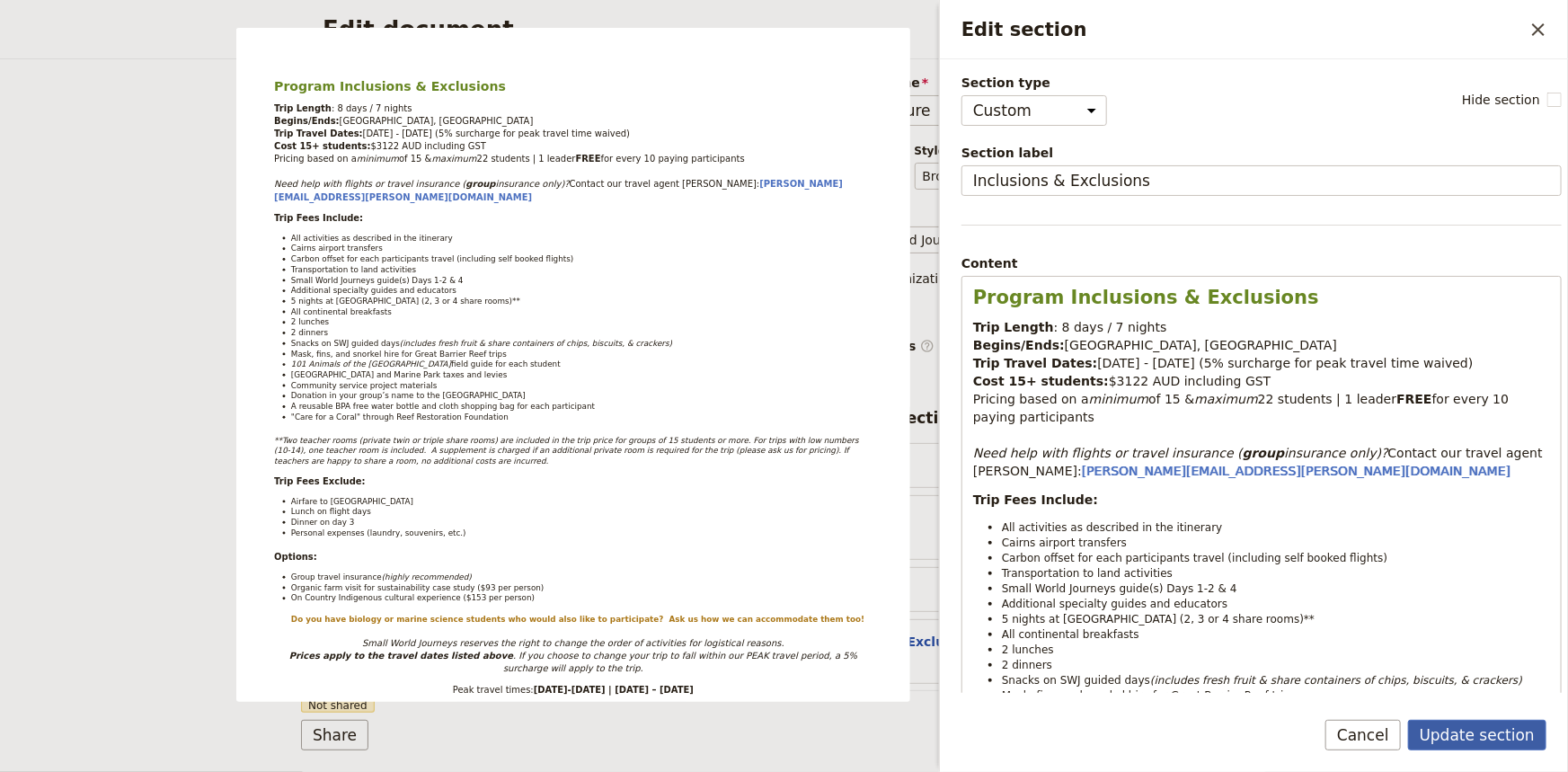
click at [1472, 738] on button "Update section" at bounding box center [1476, 735] width 138 height 31
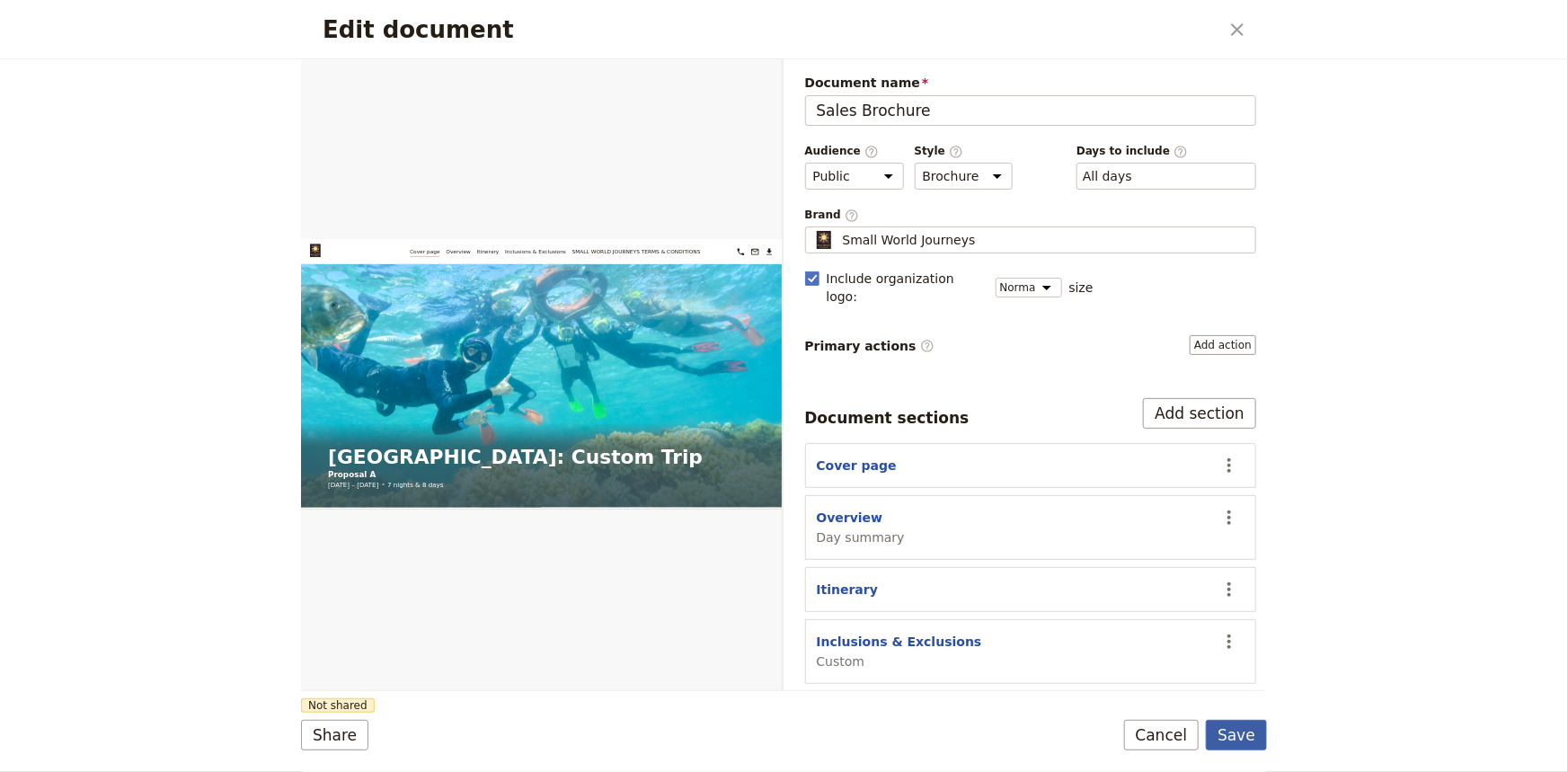
click at [1216, 727] on button "Save" at bounding box center [1235, 735] width 61 height 31
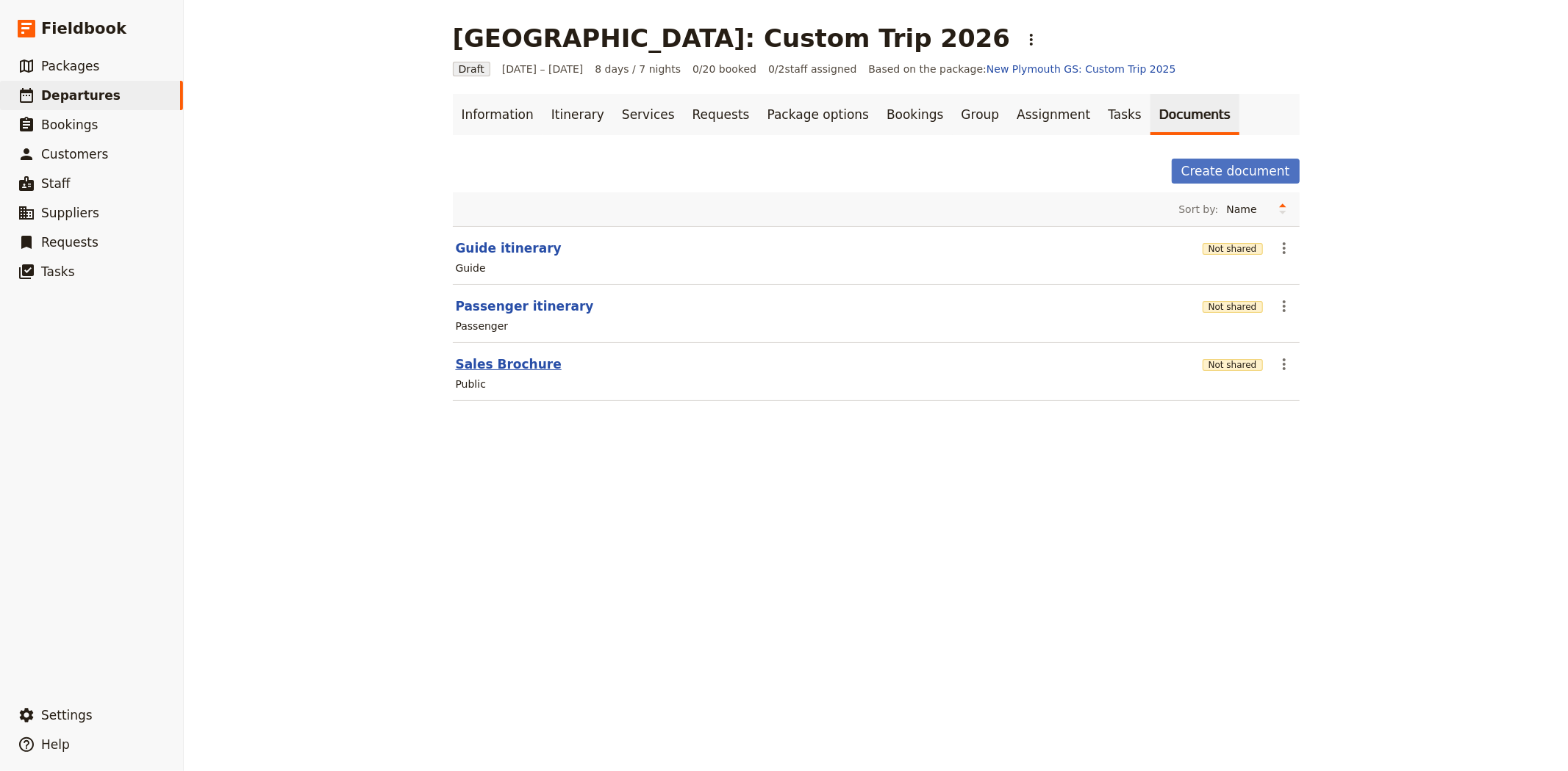
click at [461, 358] on button "Sales Brochure" at bounding box center [508, 364] width 106 height 18
select select "DEFAULT"
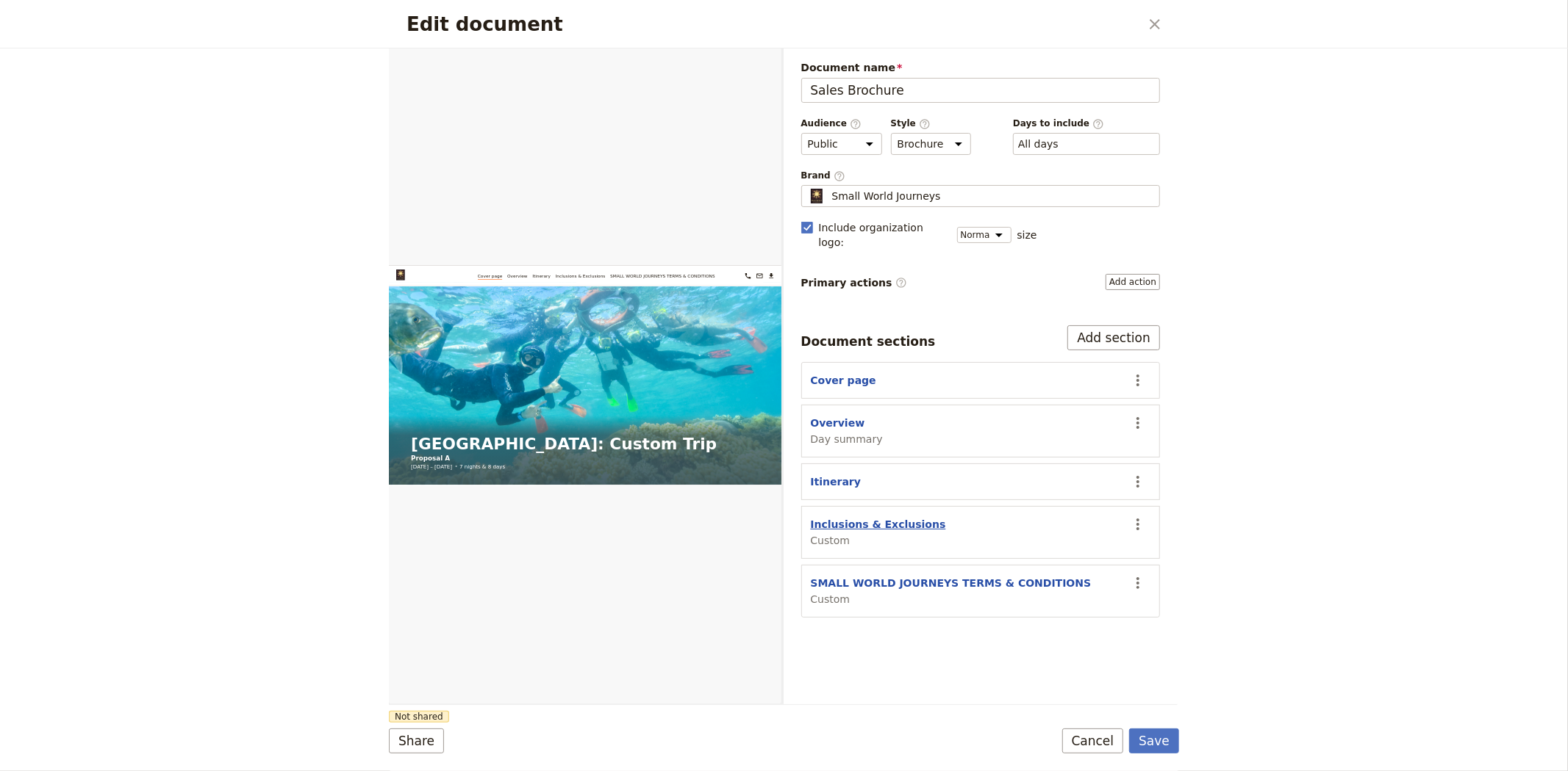
click at [846, 517] on button "Inclusions & Exclusions" at bounding box center [878, 524] width 135 height 15
select select "CUSTOM"
select select "default"
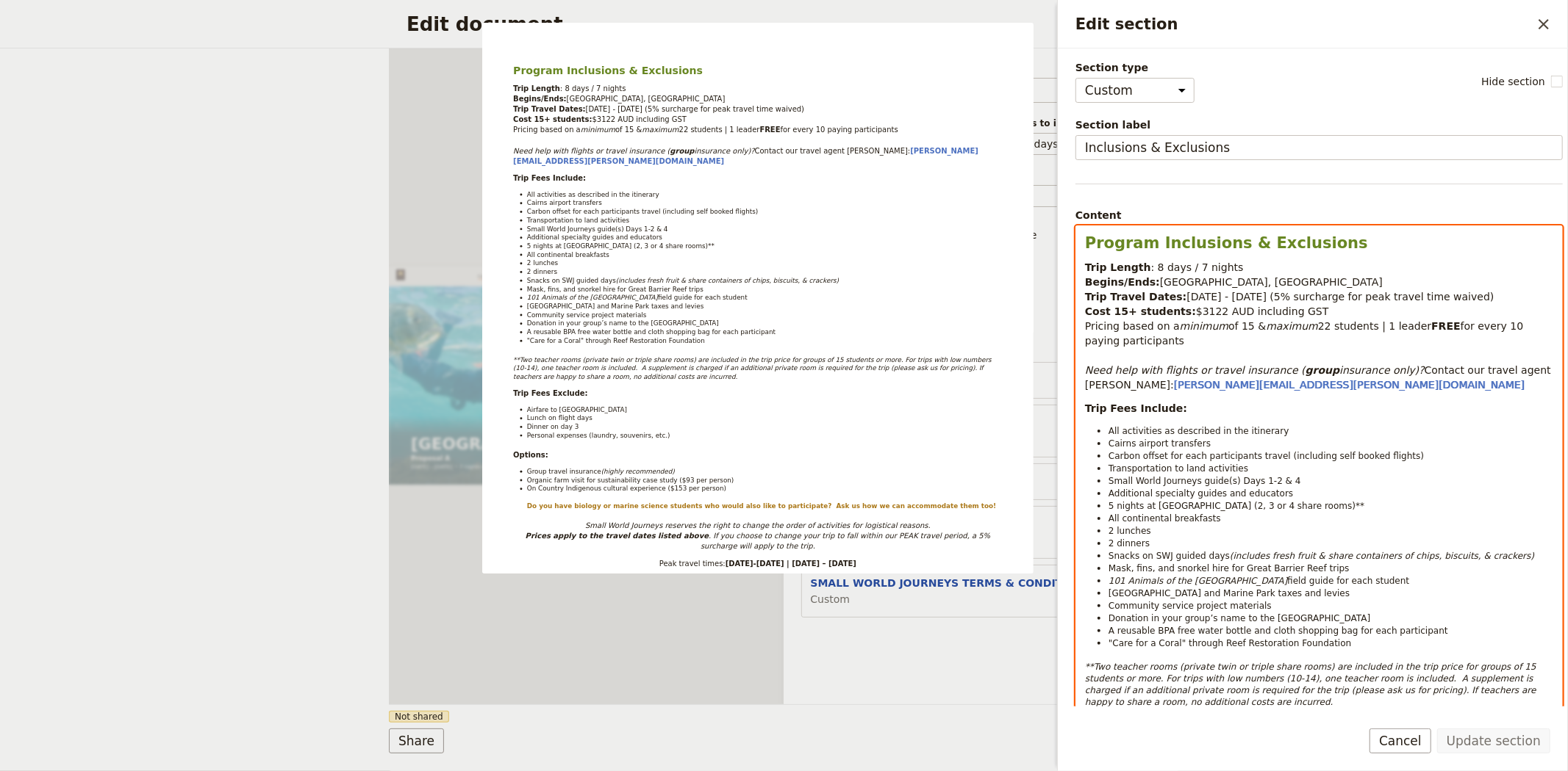
click at [1323, 504] on li "5 nights at Hides Hotel Cairns (2, 3 or 4 share rooms)**" at bounding box center [1331, 506] width 445 height 12
select select "paragraph-small"
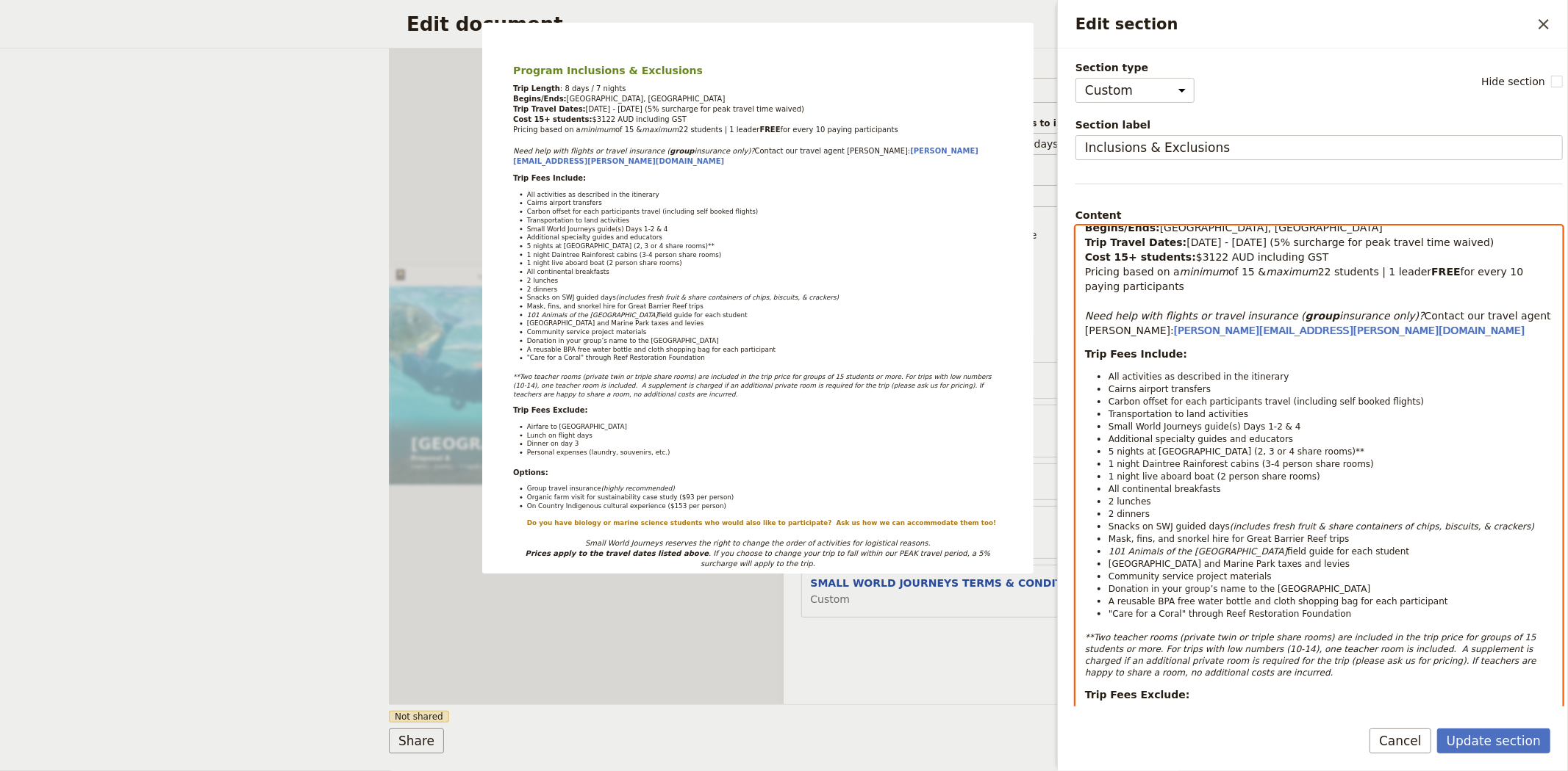
scroll to position [82, 0]
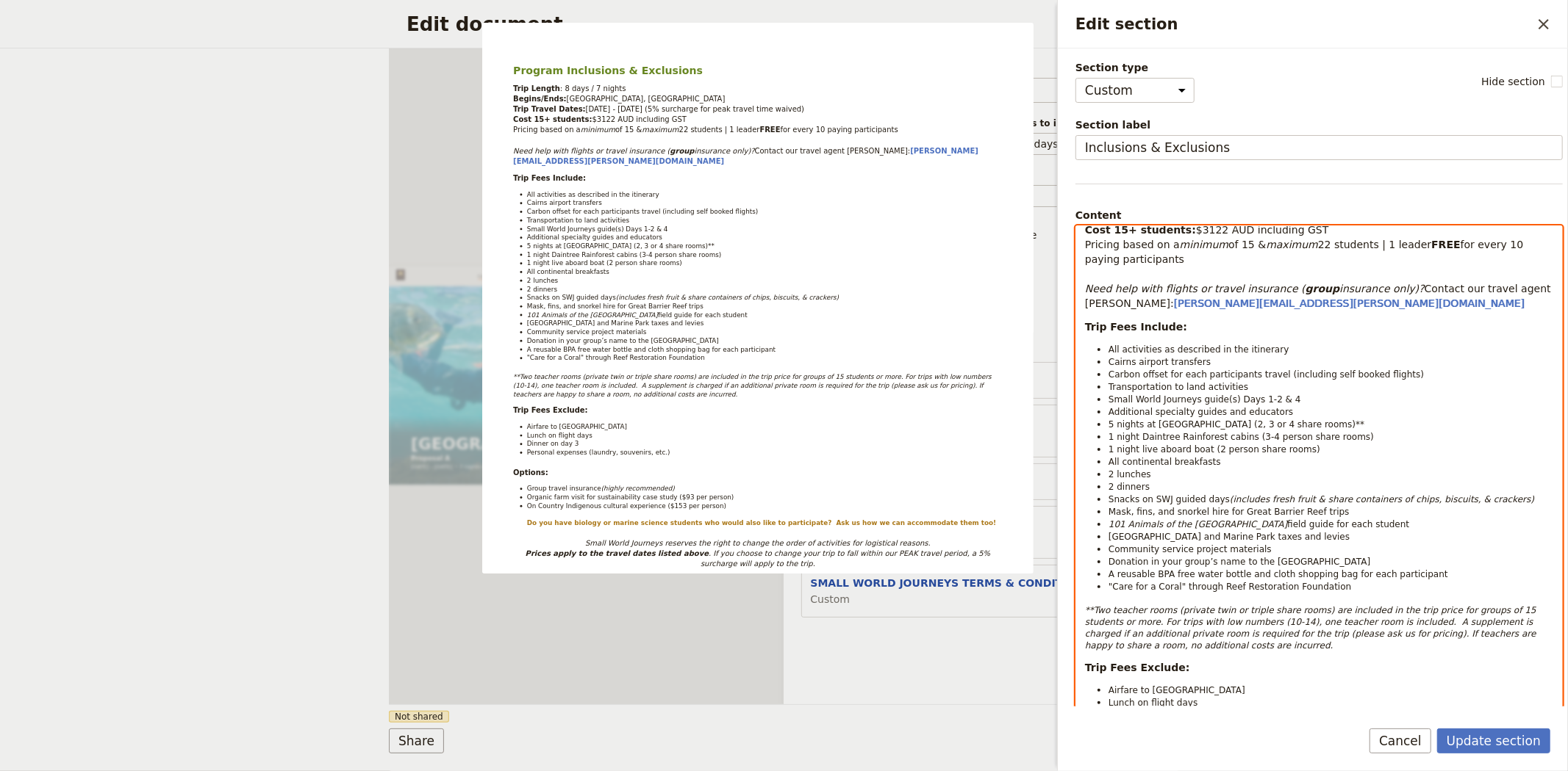
click at [1111, 475] on span "2 lunches" at bounding box center [1130, 474] width 43 height 10
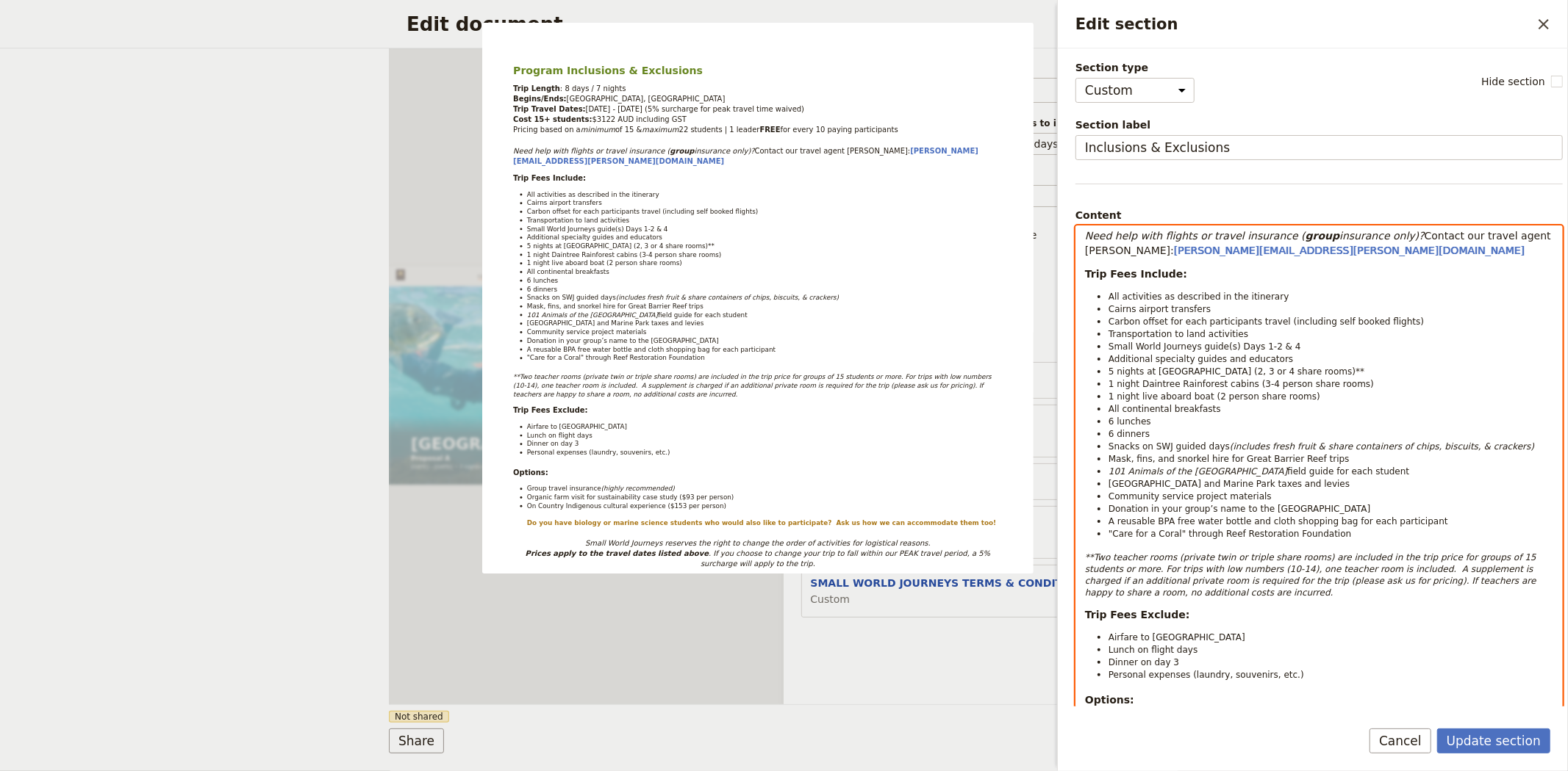
scroll to position [163, 0]
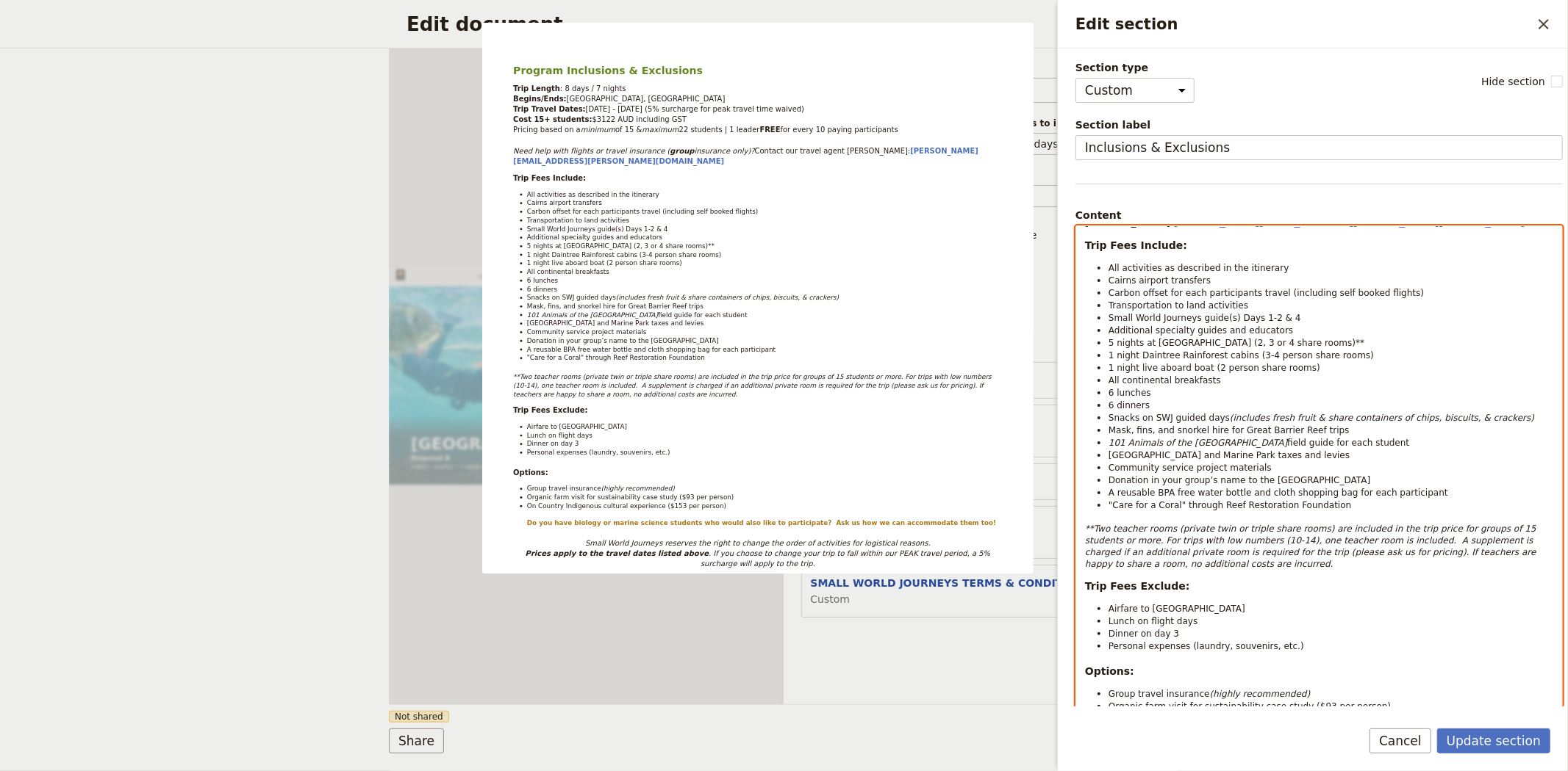
click at [1251, 316] on span "Small World Journeys guide(s) Days 1-2 & 4" at bounding box center [1205, 318] width 193 height 10
click at [1155, 415] on span "Snacks on SWJ guided days" at bounding box center [1169, 417] width 122 height 10
click at [1148, 433] on span "Mask, fins, and snorkel hire for Great Barrier Reef trips" at bounding box center [1229, 430] width 241 height 10
click at [1148, 446] on em "101 Animals of the [GEOGRAPHIC_DATA]" at bounding box center [1198, 442] width 179 height 10
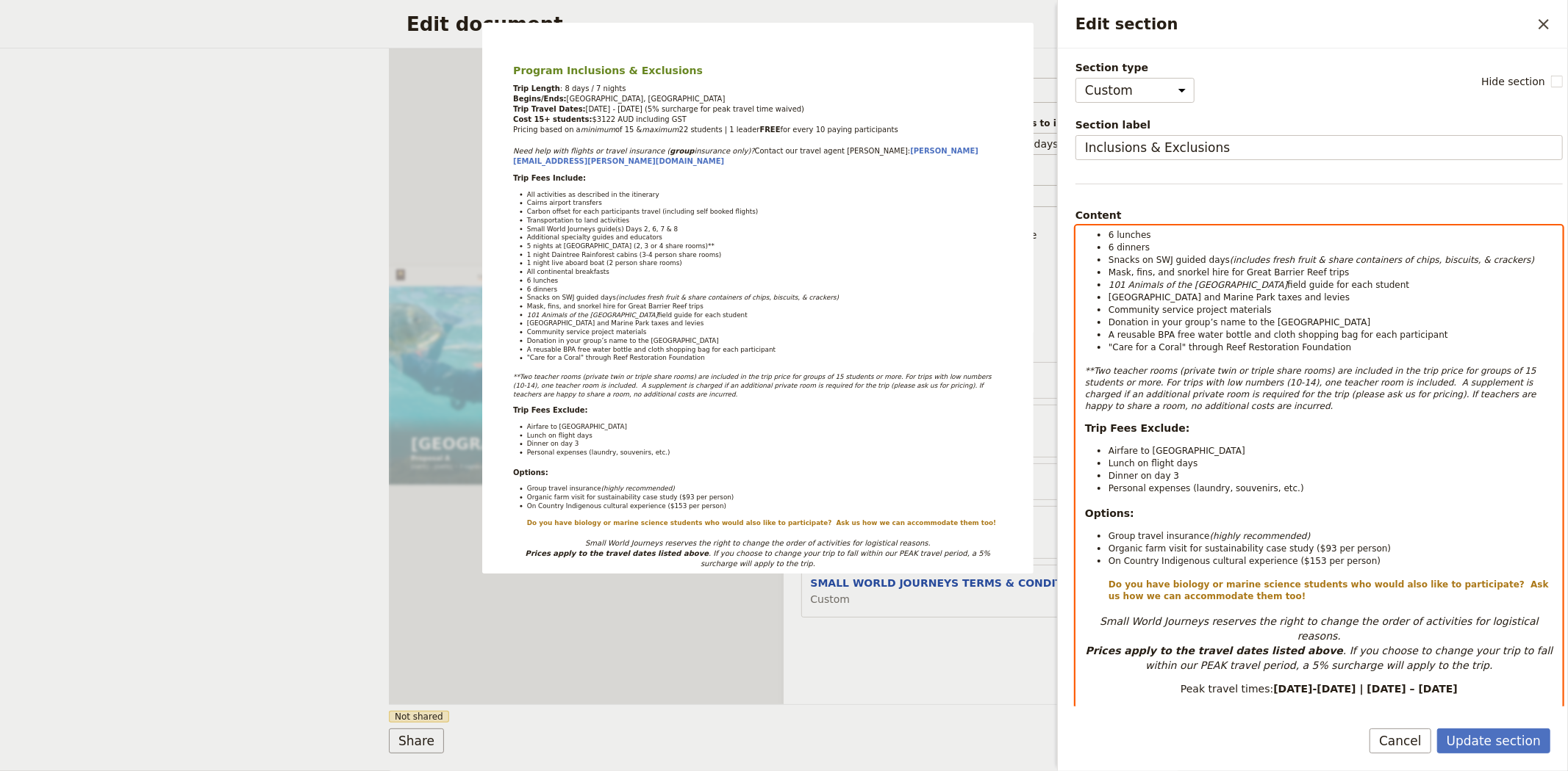
scroll to position [326, 0]
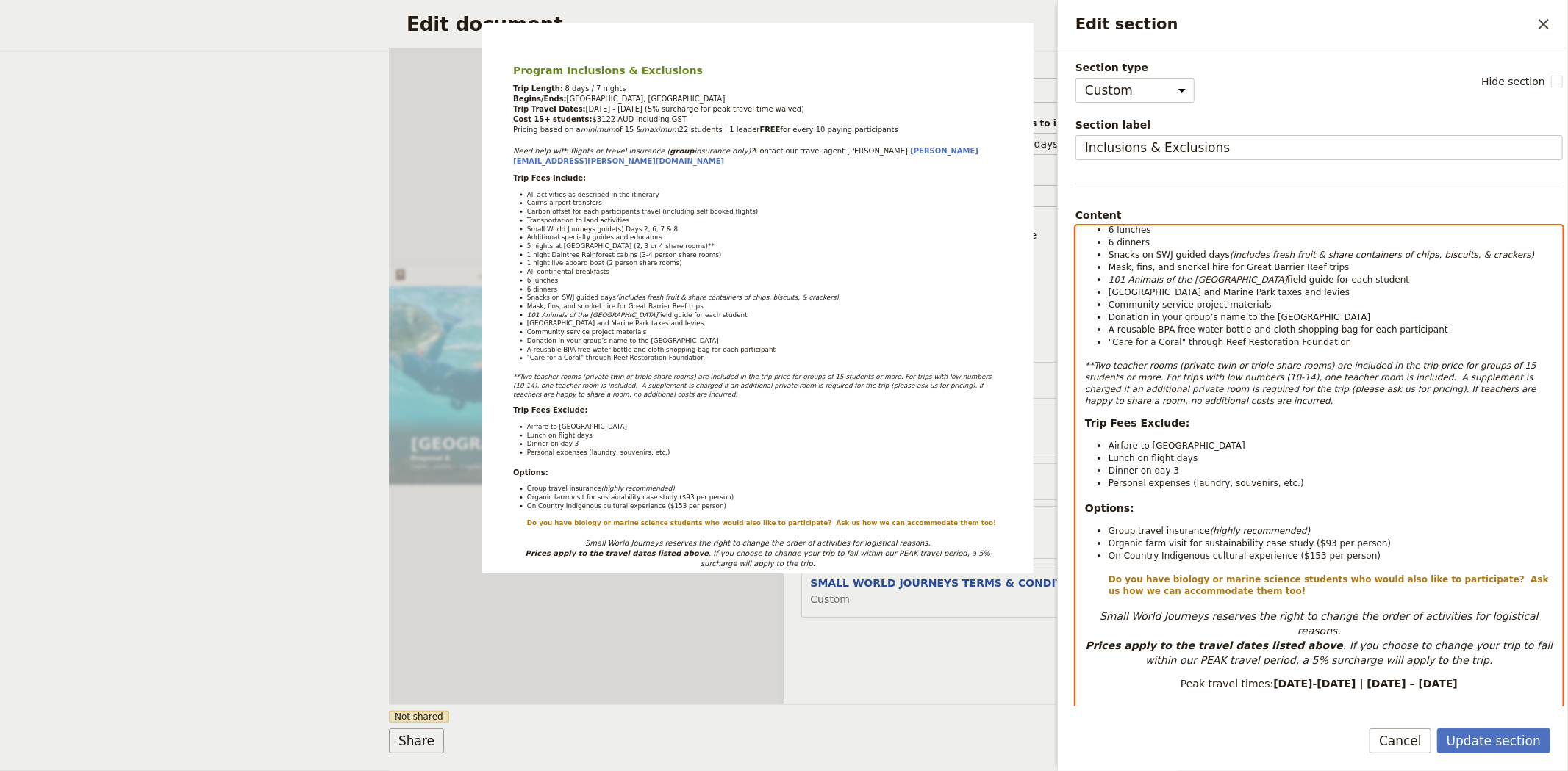
click at [1297, 368] on em "**Two teacher rooms (private twin or triple share rooms) are included in the tr…" at bounding box center [1312, 384] width 454 height 46
drag, startPoint x: 1110, startPoint y: 377, endPoint x: 1359, endPoint y: 380, distance: 249.0
click at [1359, 380] on em "**Two teacher rooms (private twin or triple share rooms) are included in the tr…" at bounding box center [1312, 384] width 454 height 46
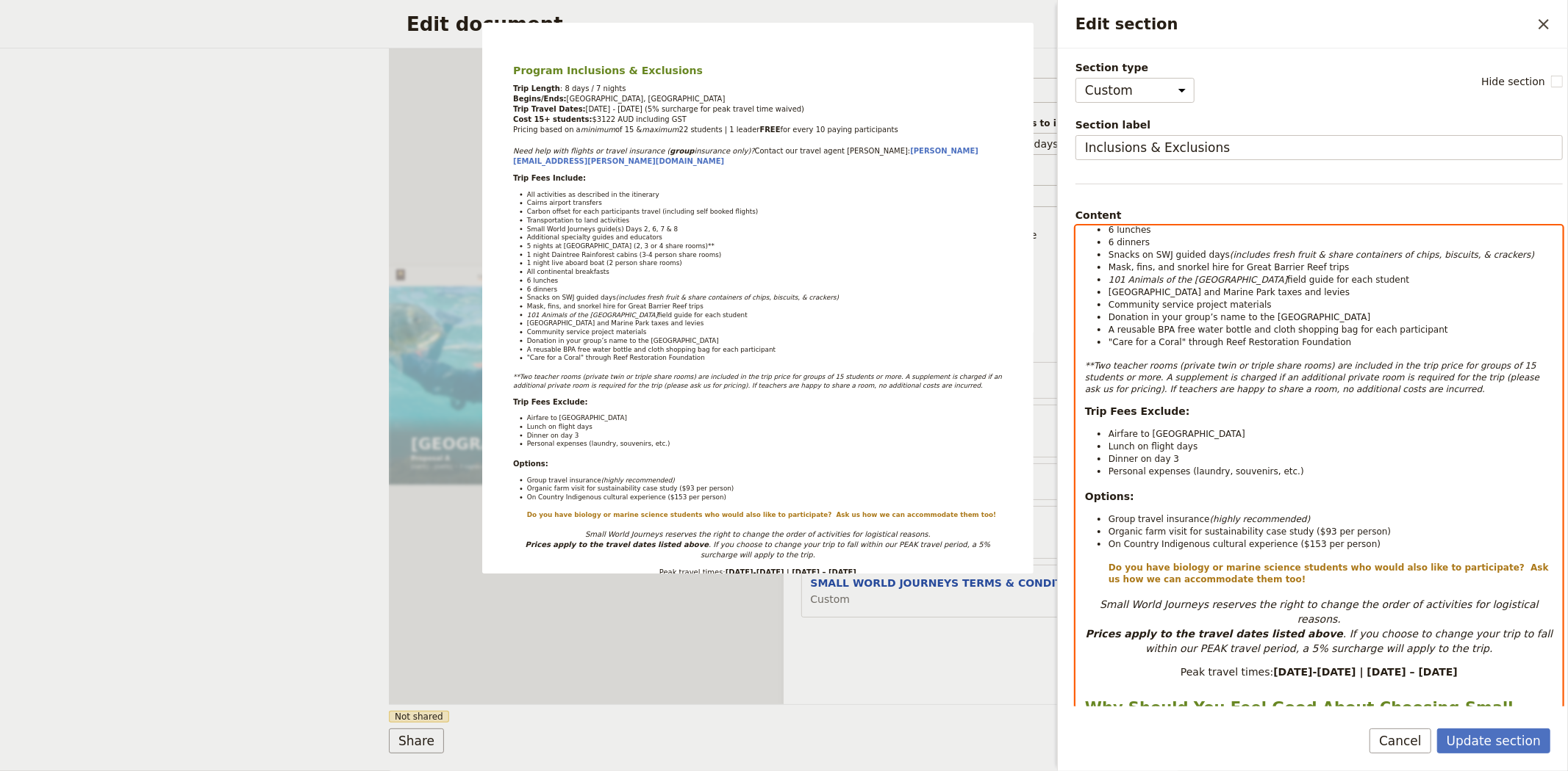
drag, startPoint x: 1378, startPoint y: 395, endPoint x: 1110, endPoint y: 378, distance: 268.5
click at [1110, 378] on p "**Two teacher rooms (private twin or triple share rooms) are included in the tr…" at bounding box center [1319, 377] width 468 height 35
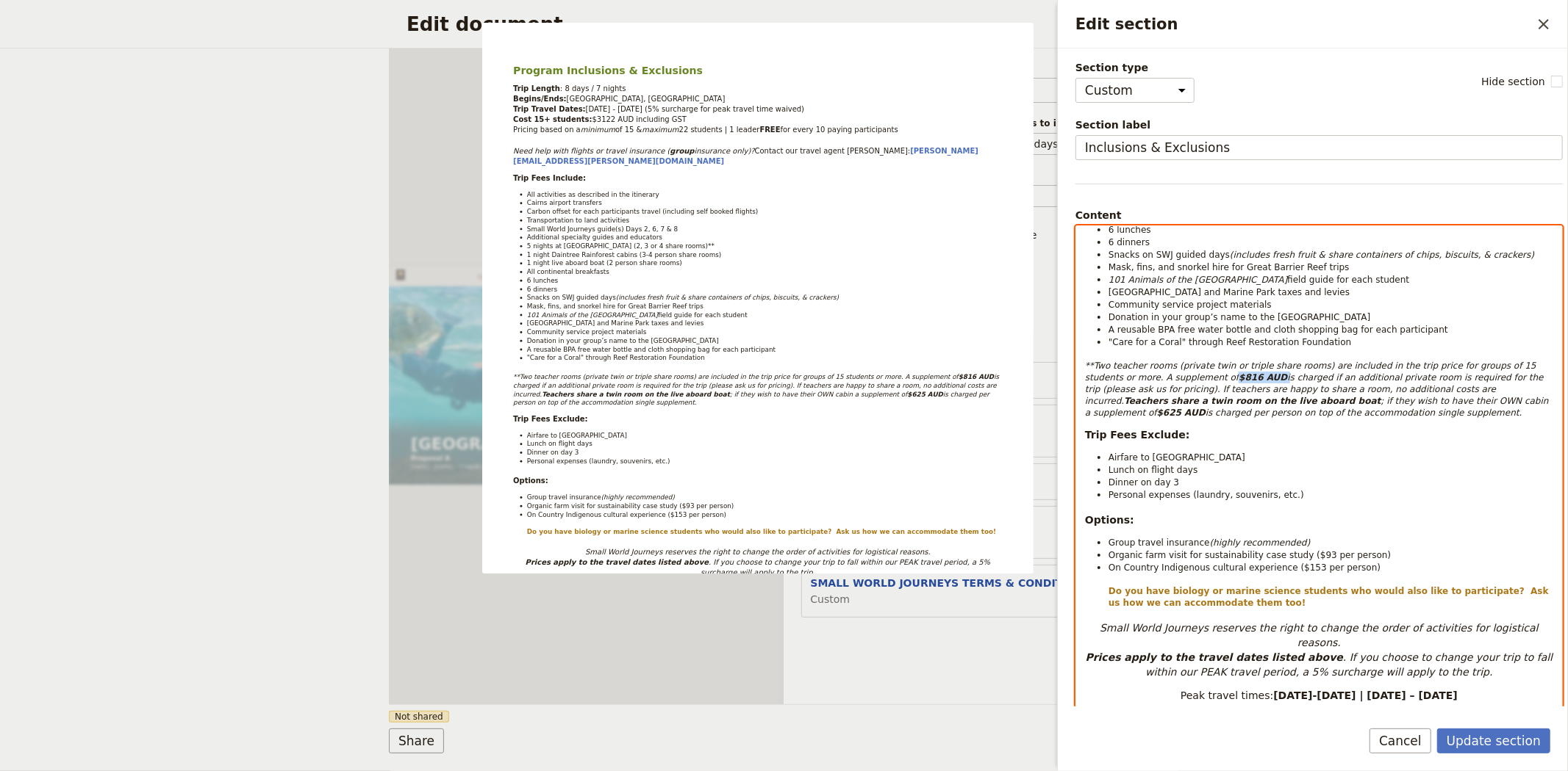
drag, startPoint x: 1216, startPoint y: 379, endPoint x: 1174, endPoint y: 379, distance: 42.0
click at [1174, 379] on p "**Two teacher rooms (private twin or triple share rooms) are included in the tr…" at bounding box center [1319, 389] width 468 height 59
drag, startPoint x: 1346, startPoint y: 390, endPoint x: 1502, endPoint y: 379, distance: 156.4
click at [1502, 379] on em "**Two teacher rooms (private twin or triple share rooms) are included in the tr…" at bounding box center [1313, 377] width 457 height 34
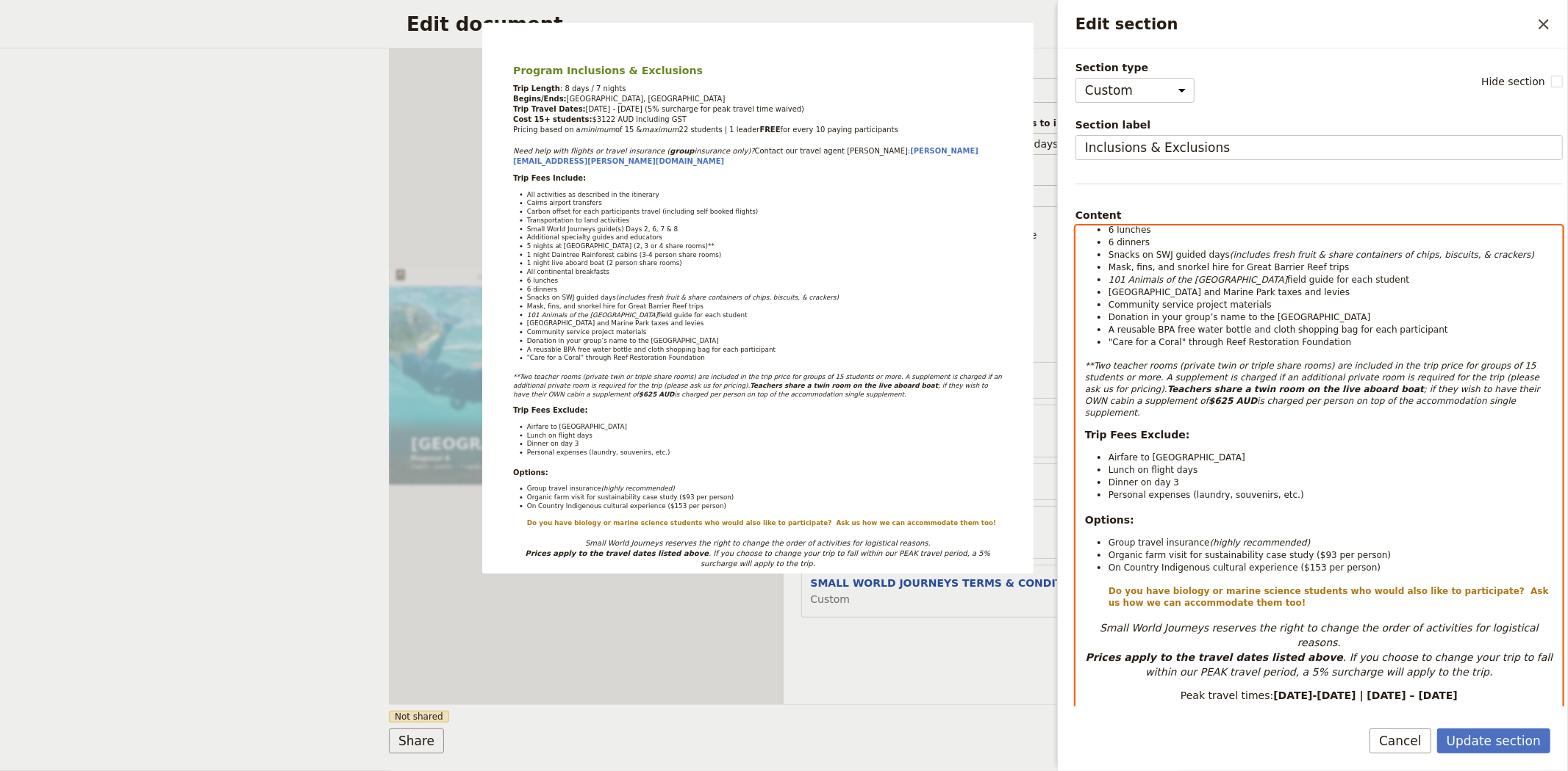
drag, startPoint x: 1387, startPoint y: 405, endPoint x: 1187, endPoint y: 406, distance: 200.0
click at [1187, 406] on p "**Two teacher rooms (private twin or triple share rooms) are included in the tr…" at bounding box center [1319, 389] width 468 height 59
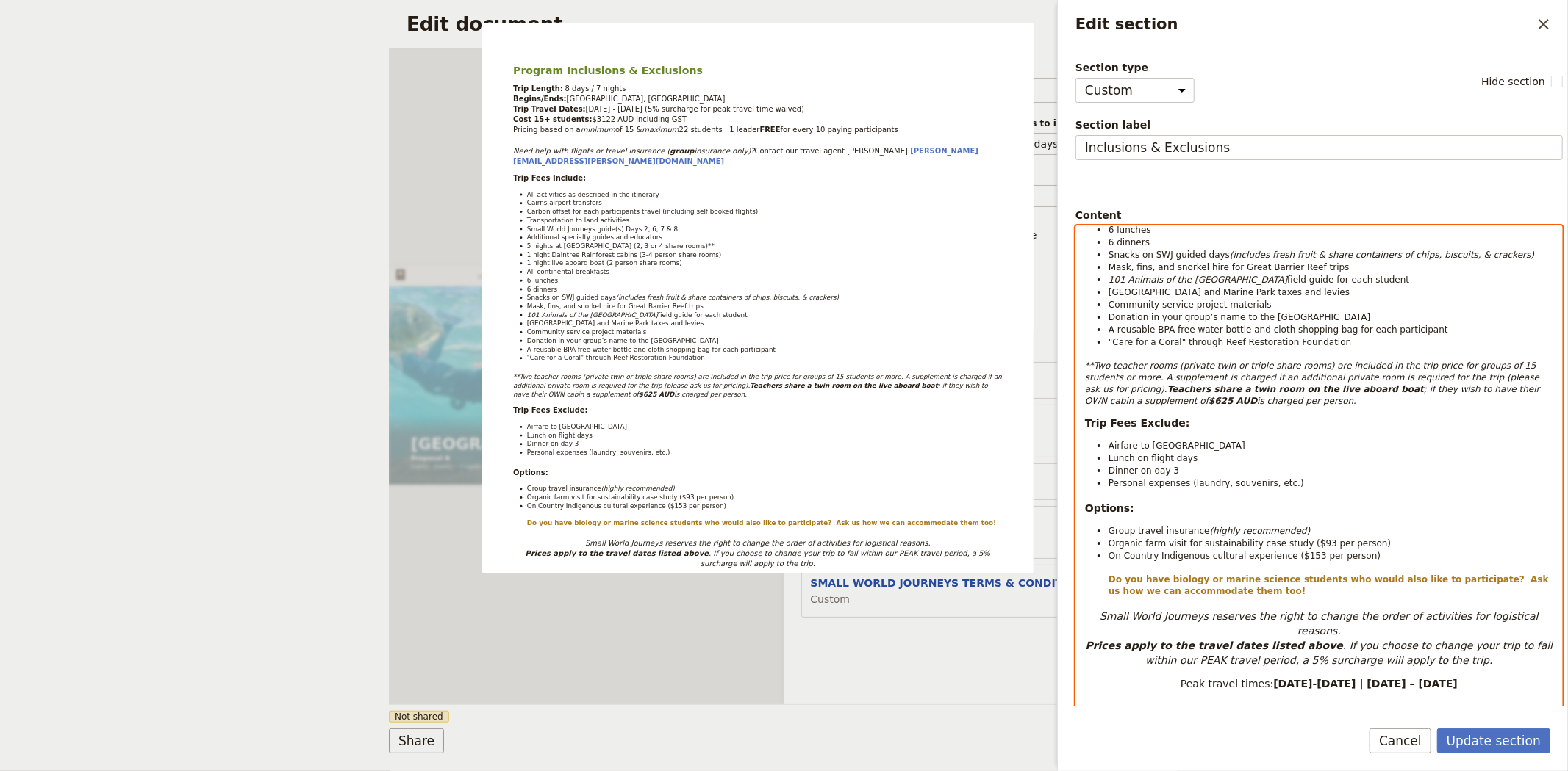
click at [1257, 405] on em "is charged per person." at bounding box center [1307, 400] width 99 height 10
drag, startPoint x: 1401, startPoint y: 377, endPoint x: 1497, endPoint y: 379, distance: 96.0
click at [1497, 379] on em "**Two teacher rooms (private twin or triple share rooms) are included in the tr…" at bounding box center [1313, 377] width 457 height 34
click at [1211, 401] on em "is charged per person." at bounding box center [1261, 400] width 99 height 10
click at [1169, 471] on span "Dinner on day 3" at bounding box center [1144, 470] width 70 height 10
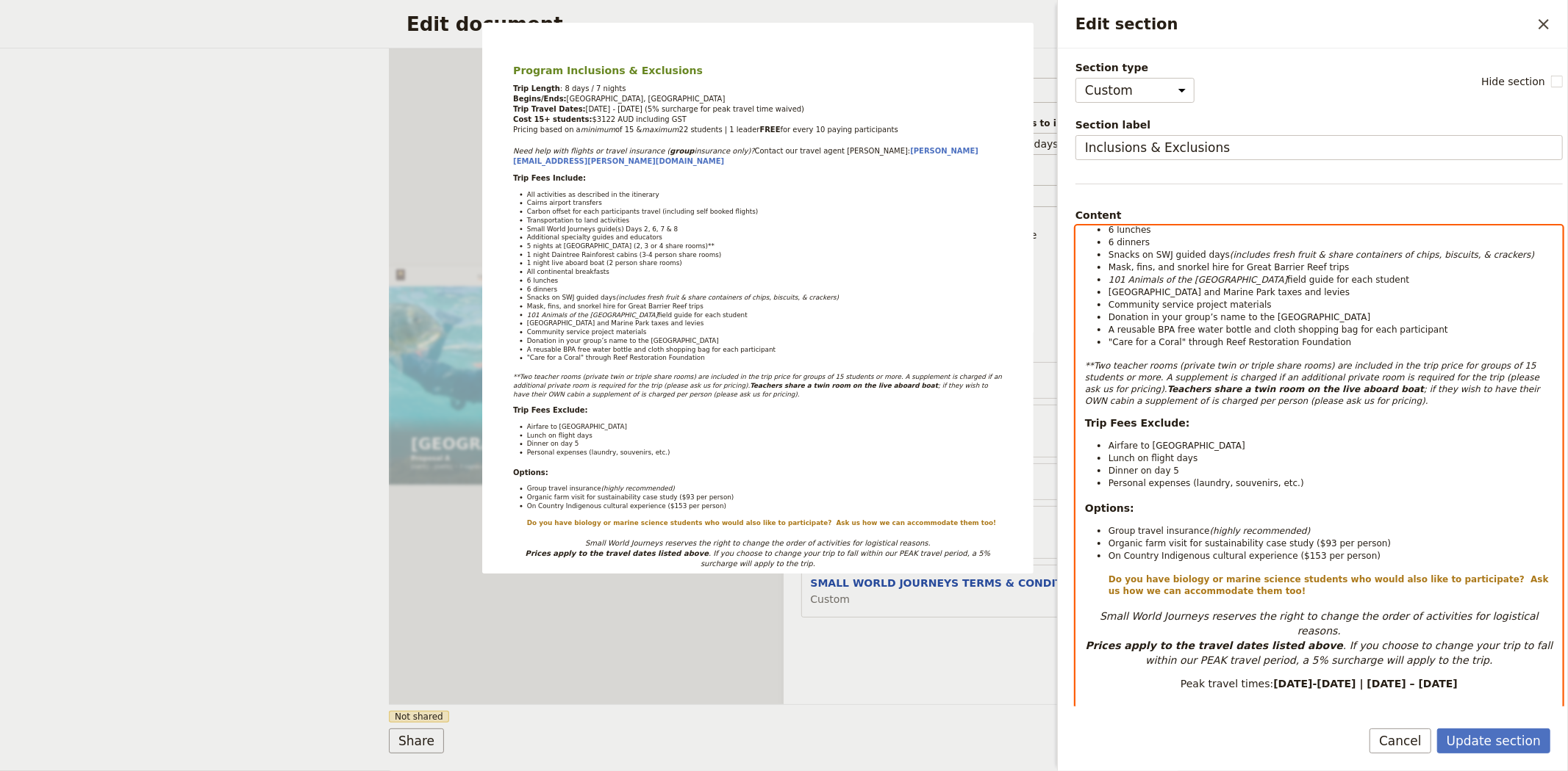
click at [1279, 480] on li "Personal expenses (laundry, souvenirs, etc.)" at bounding box center [1331, 483] width 445 height 12
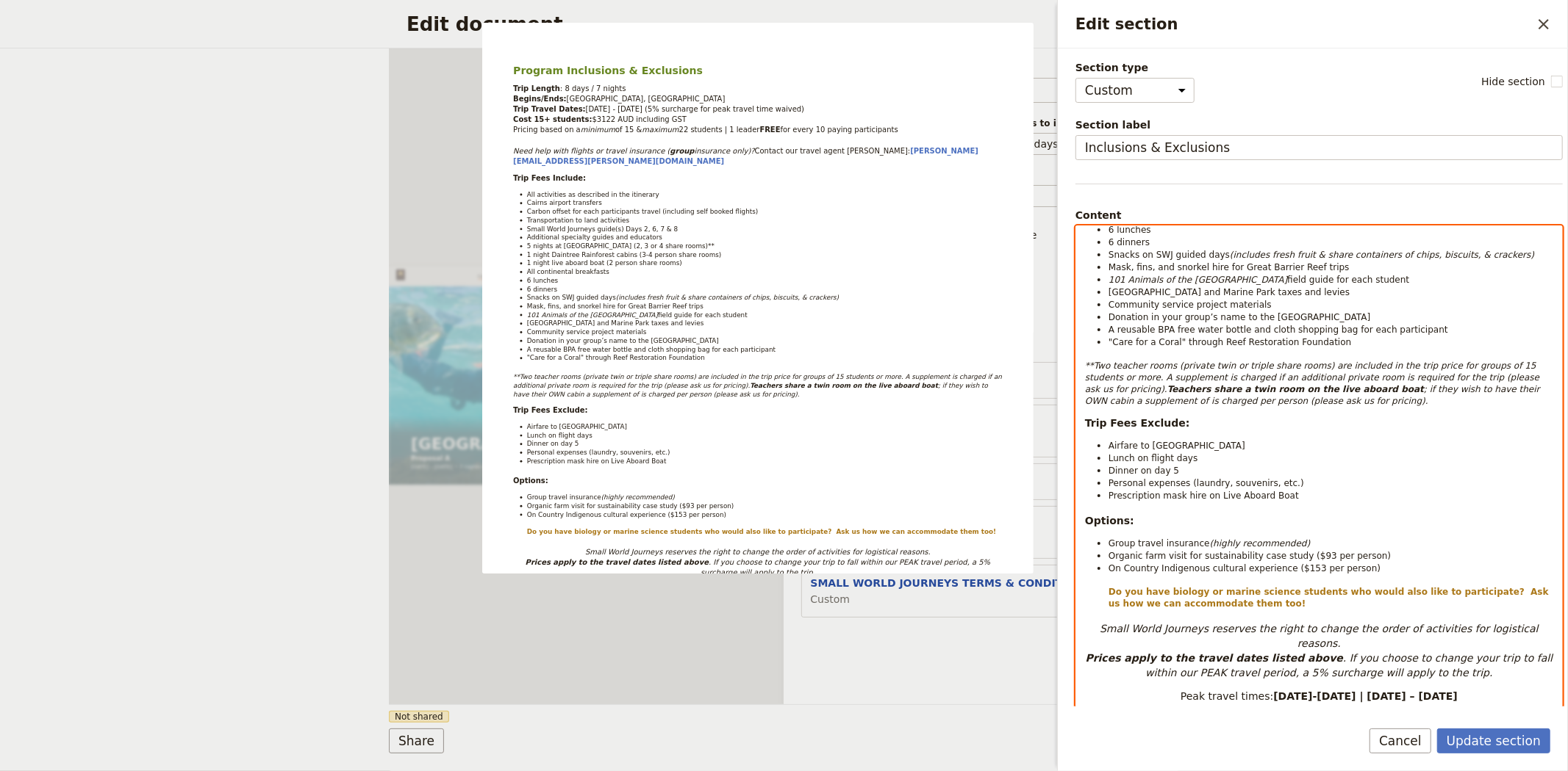
scroll to position [408, 0]
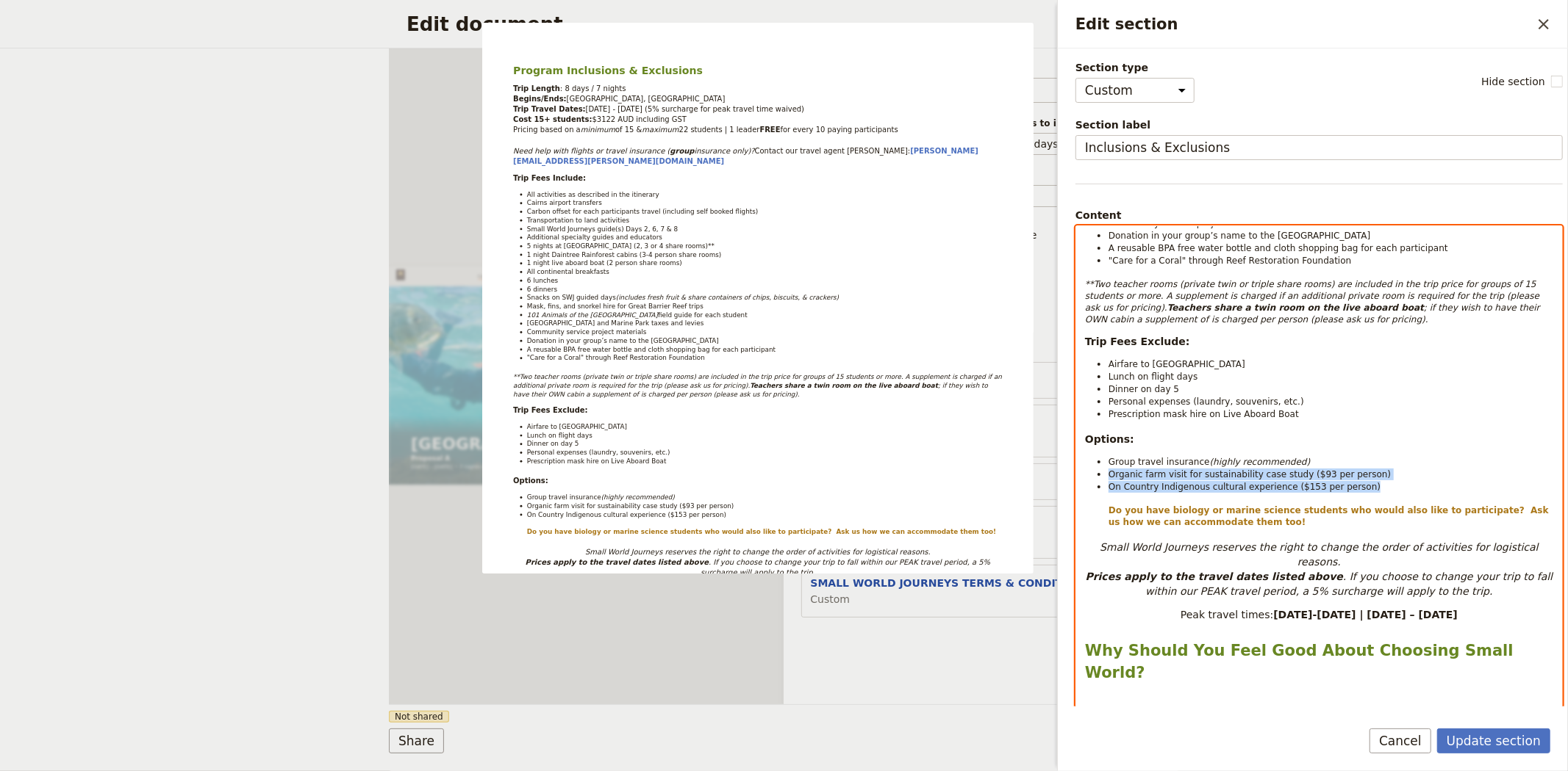
drag, startPoint x: 1362, startPoint y: 489, endPoint x: 1111, endPoint y: 475, distance: 251.4
click at [1111, 475] on ul "Group travel insurance (highly recommended) Organic farm visit for sustainabili…" at bounding box center [1319, 491] width 468 height 73
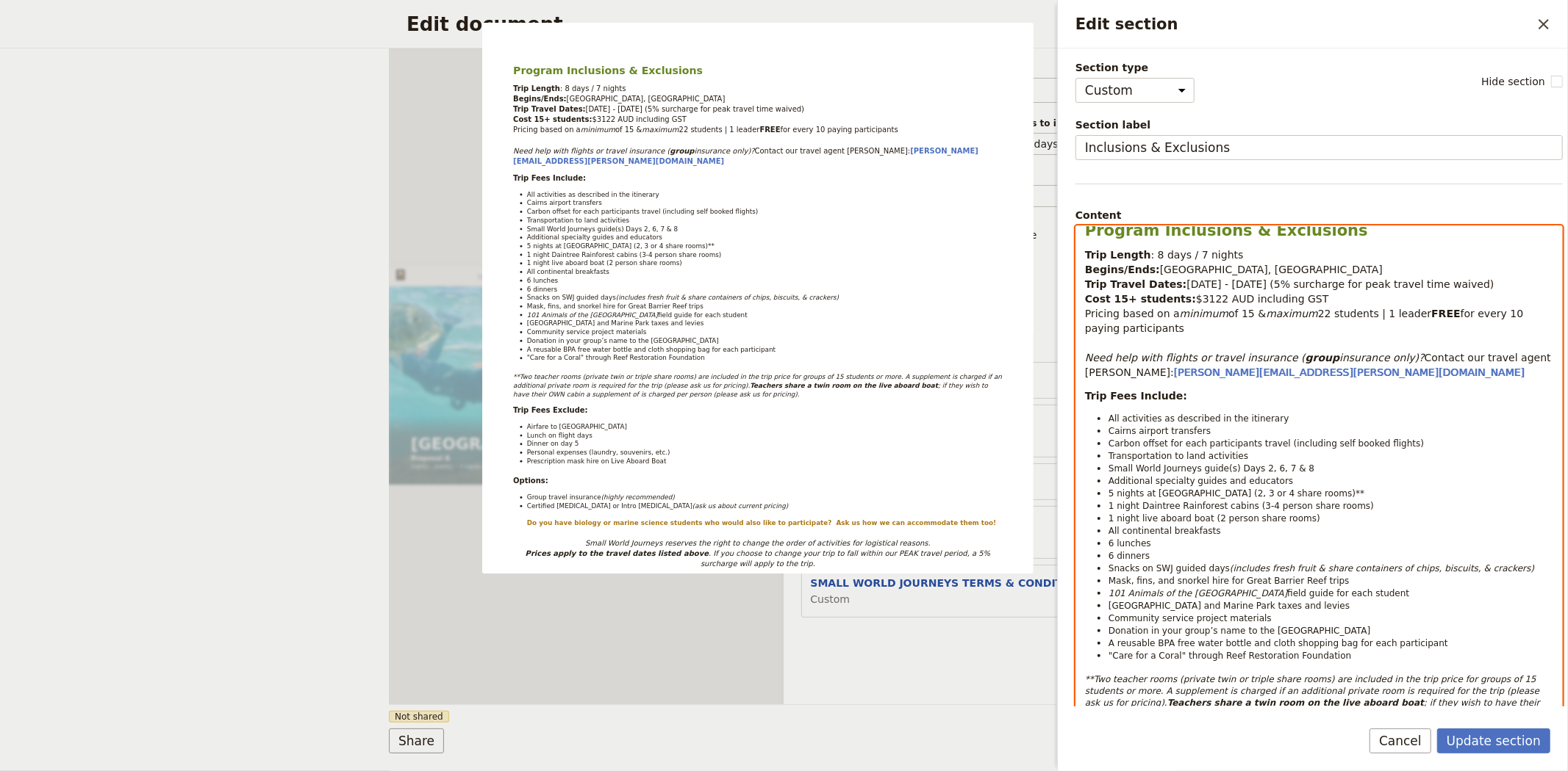
scroll to position [0, 0]
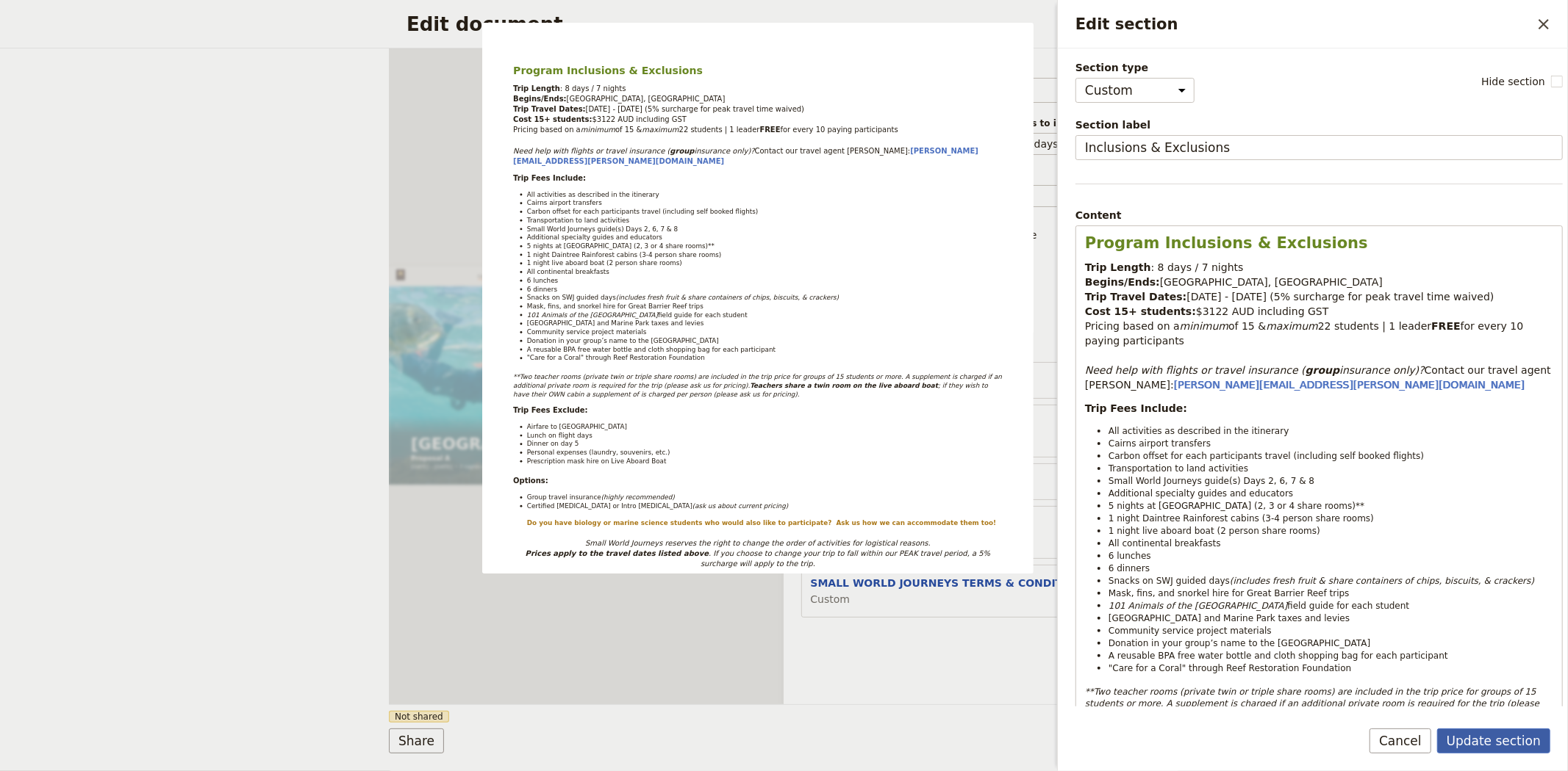
click at [1521, 740] on button "Update section" at bounding box center [1493, 741] width 113 height 25
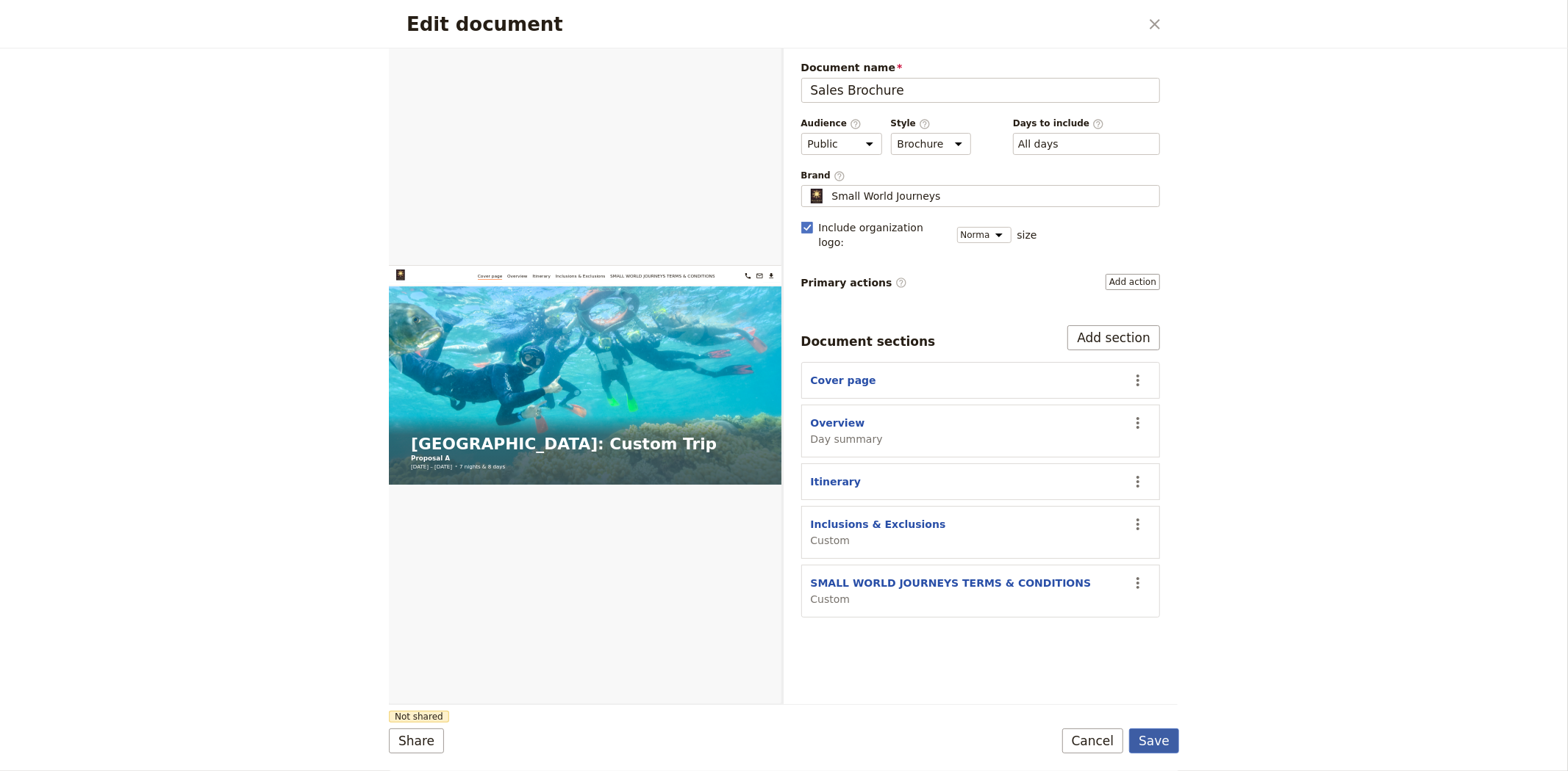
click at [1160, 737] on button "Save" at bounding box center [1154, 741] width 50 height 25
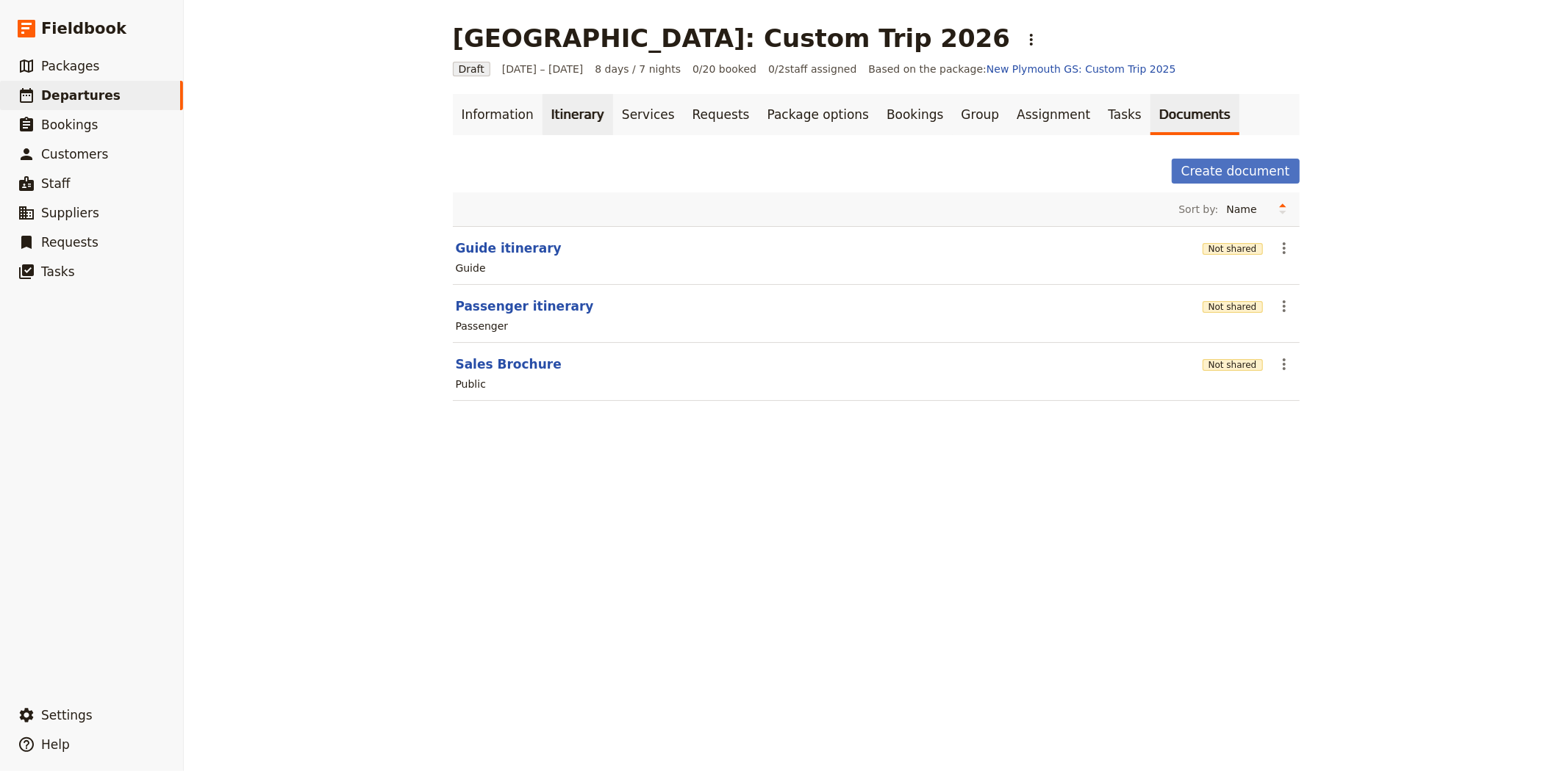
click at [546, 111] on link "Itinerary" at bounding box center [577, 115] width 70 height 41
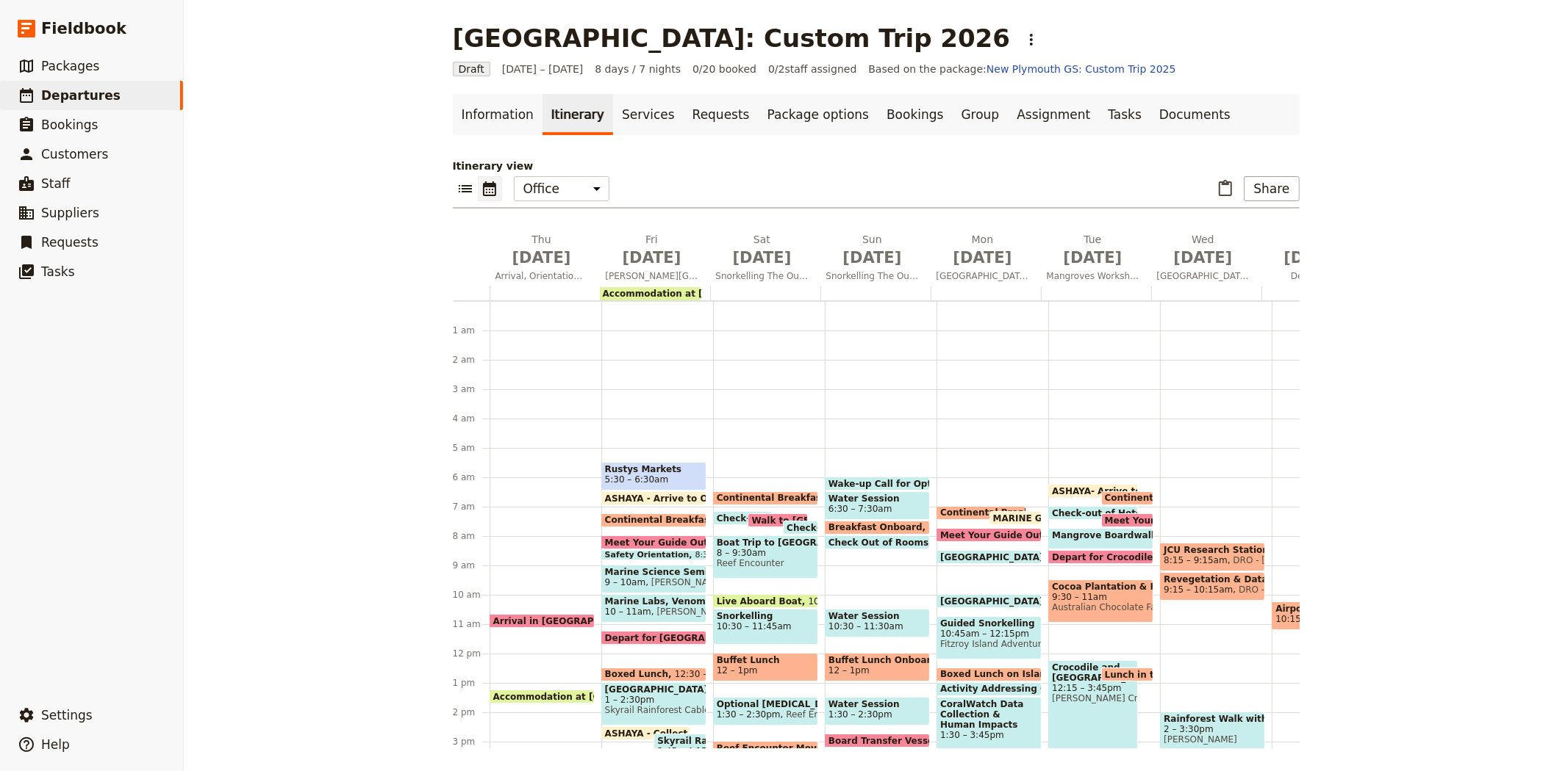
scroll to position [147, 0]
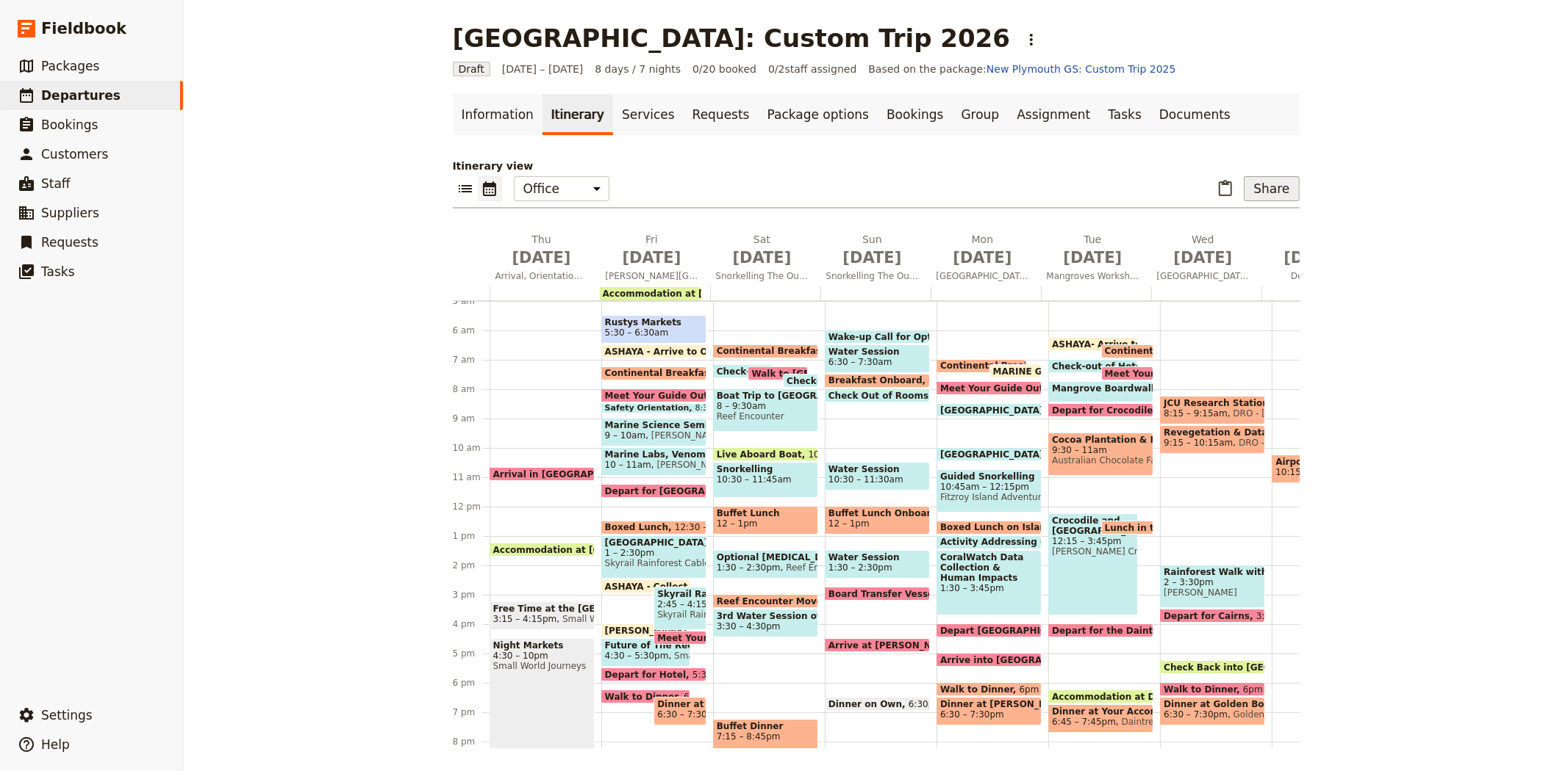
click at [1264, 182] on button "Share" at bounding box center [1271, 189] width 55 height 25
click at [1260, 261] on span "Sales Brochure" at bounding box center [1222, 262] width 77 height 15
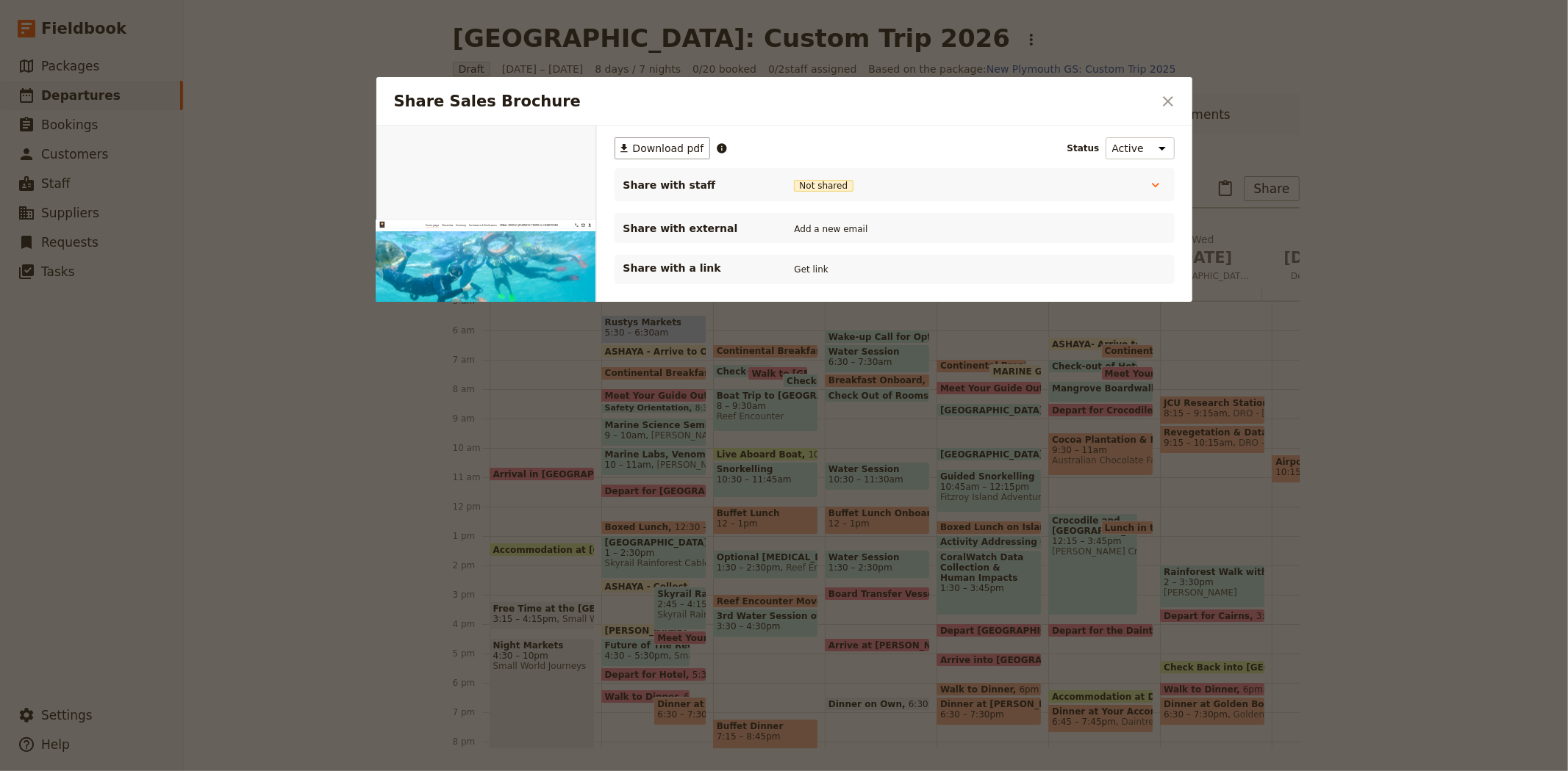
scroll to position [0, 0]
click at [548, 143] on button "PDF" at bounding box center [545, 142] width 32 height 22
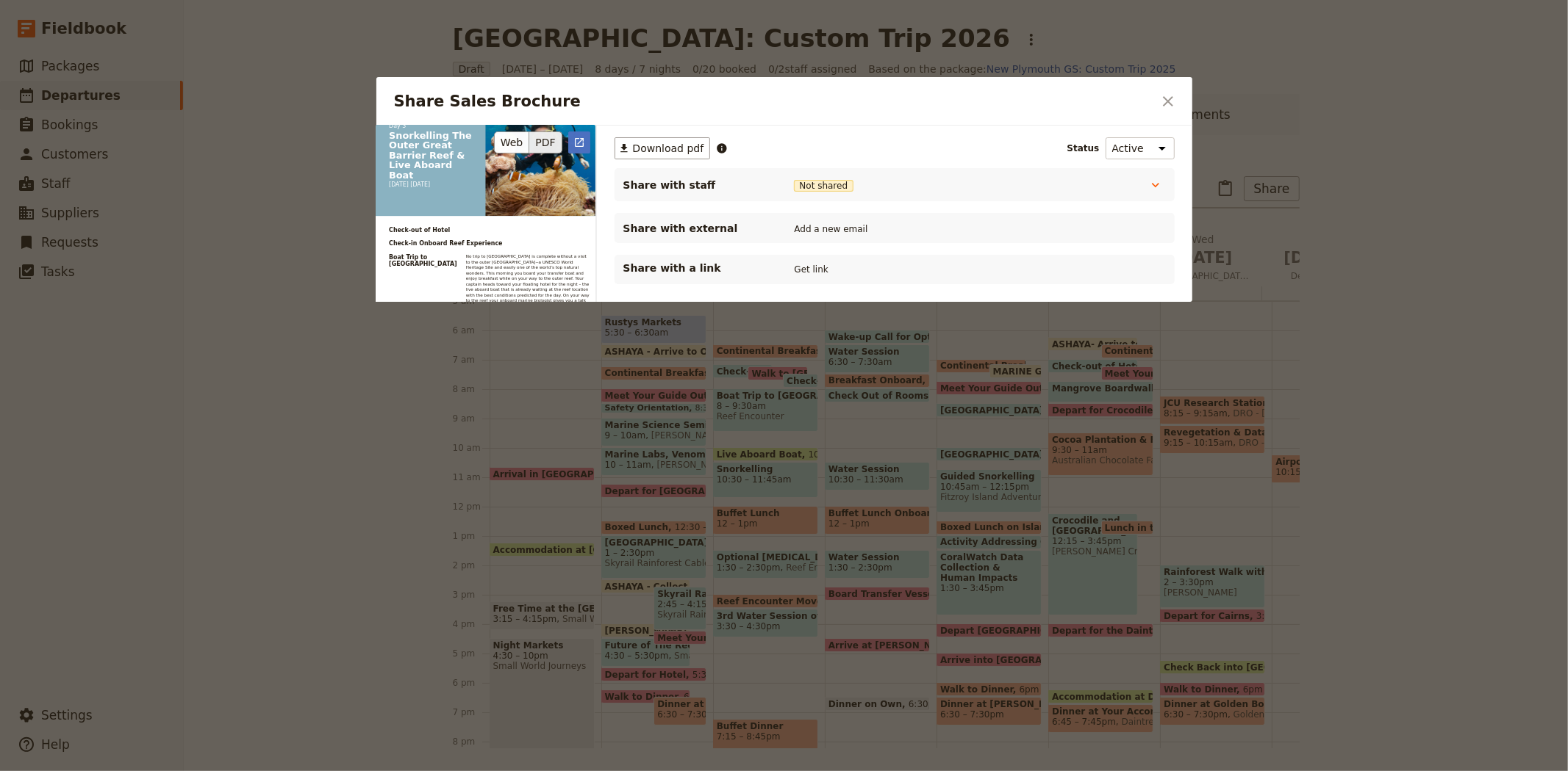
scroll to position [4021, 0]
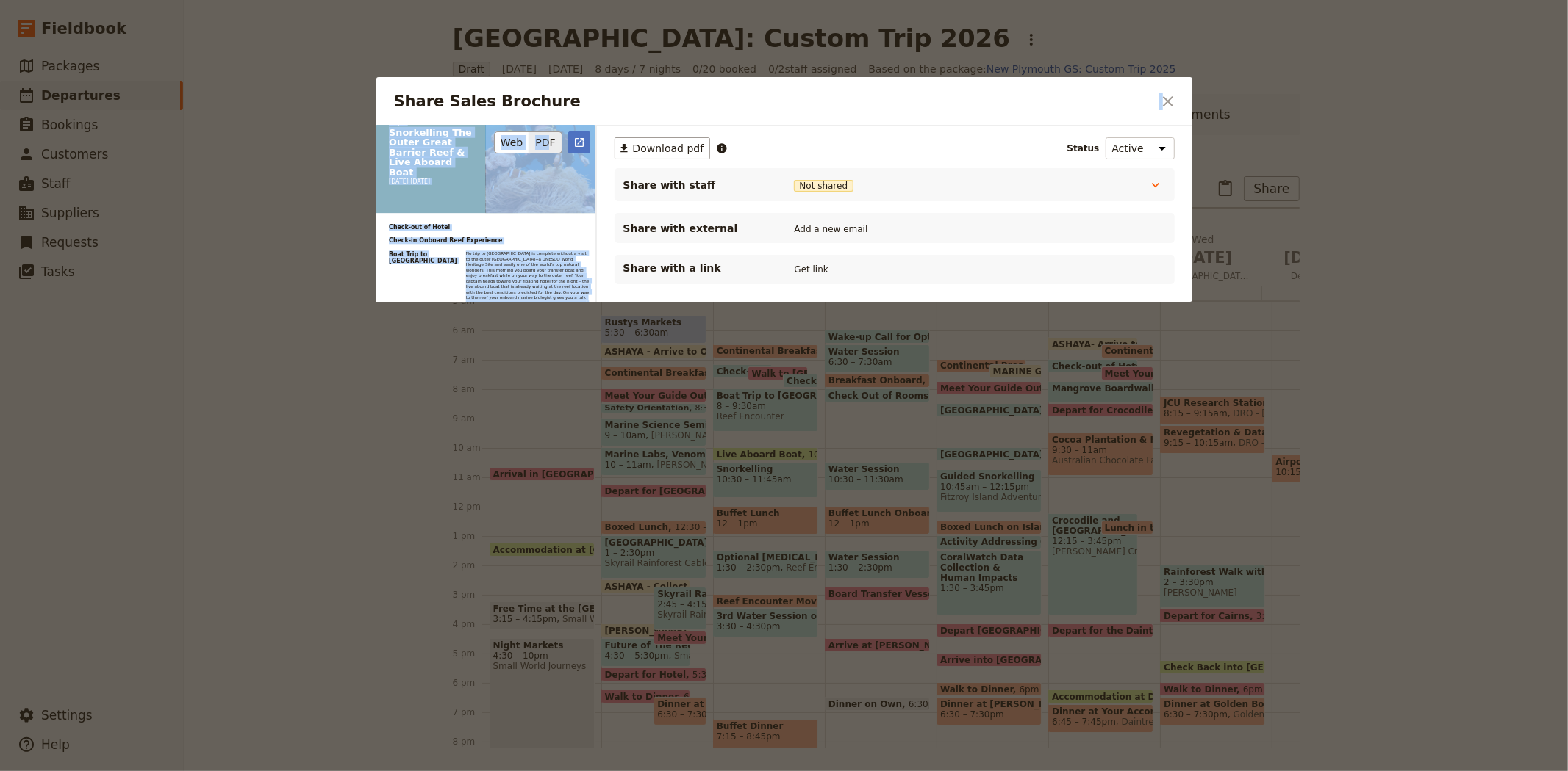
drag, startPoint x: 796, startPoint y: 99, endPoint x: 552, endPoint y: 134, distance: 246.5
click at [552, 134] on div "Share Sales Brochure ​ New Plymouth: Custom Trip Proposal A 07 4054 6693 groups…" at bounding box center [784, 190] width 816 height 225
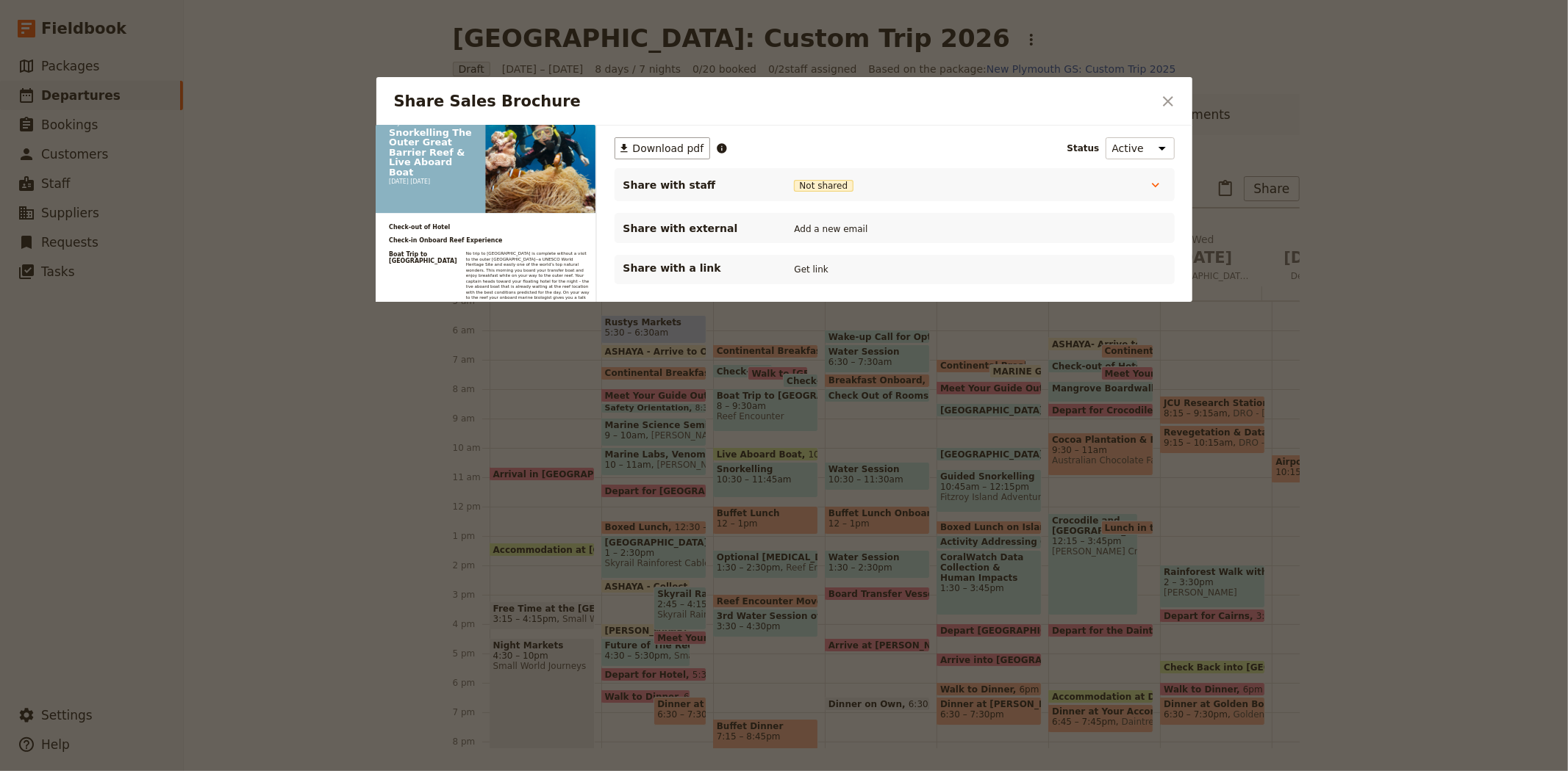
click at [613, 347] on div "​ Download pdf Status Active Inactive Share with staff Not shared Tour Guide No…" at bounding box center [894, 281] width 596 height 313
click at [574, 141] on icon "Open full preview" at bounding box center [579, 142] width 11 height 11
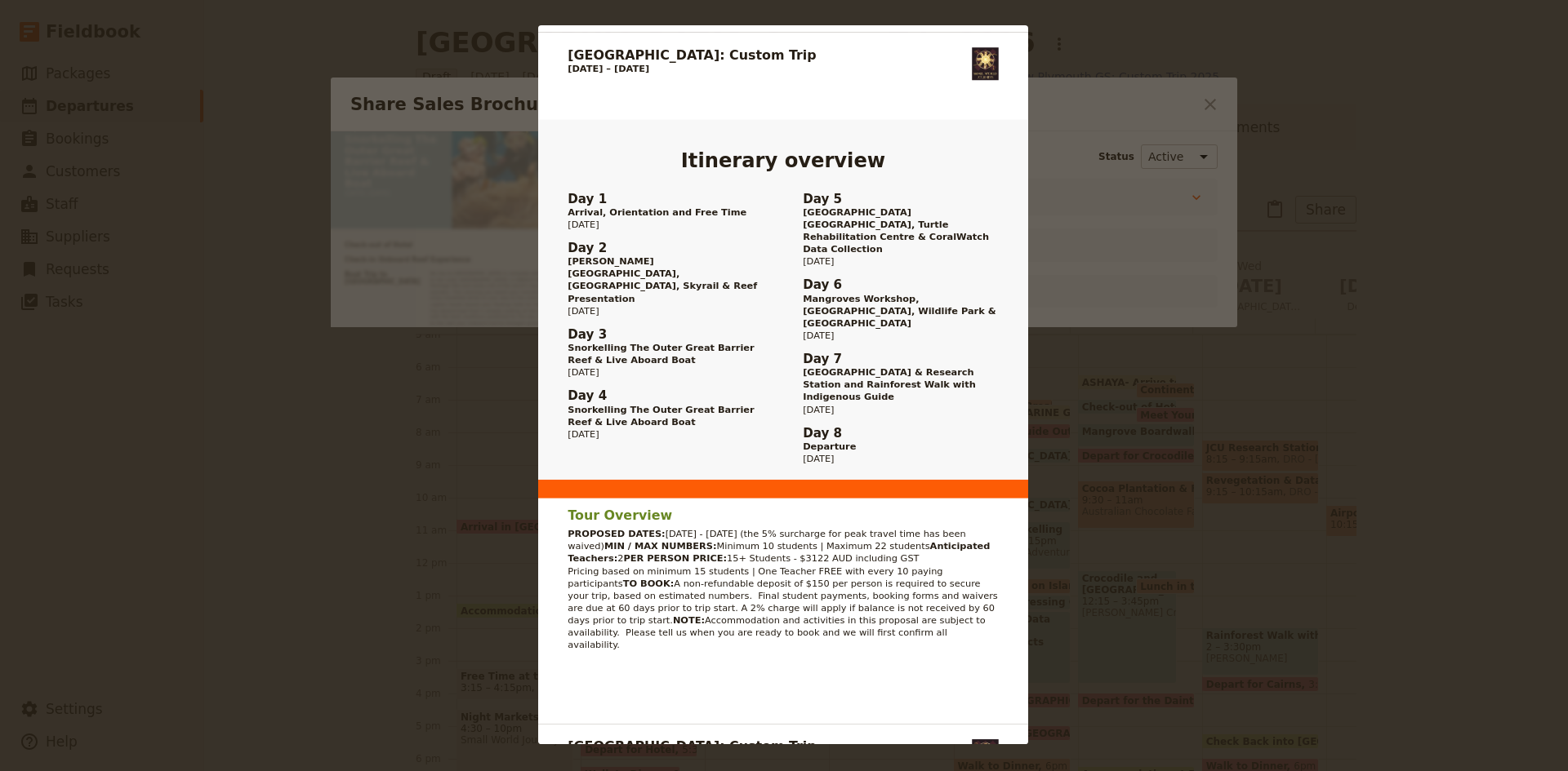
scroll to position [907, 0]
click at [1294, 404] on div "New Plymouth: Custom Trip Proposal A 07 4054 6693 groups@smallworldjourneys.com…" at bounding box center [784, 386] width 1568 height 771
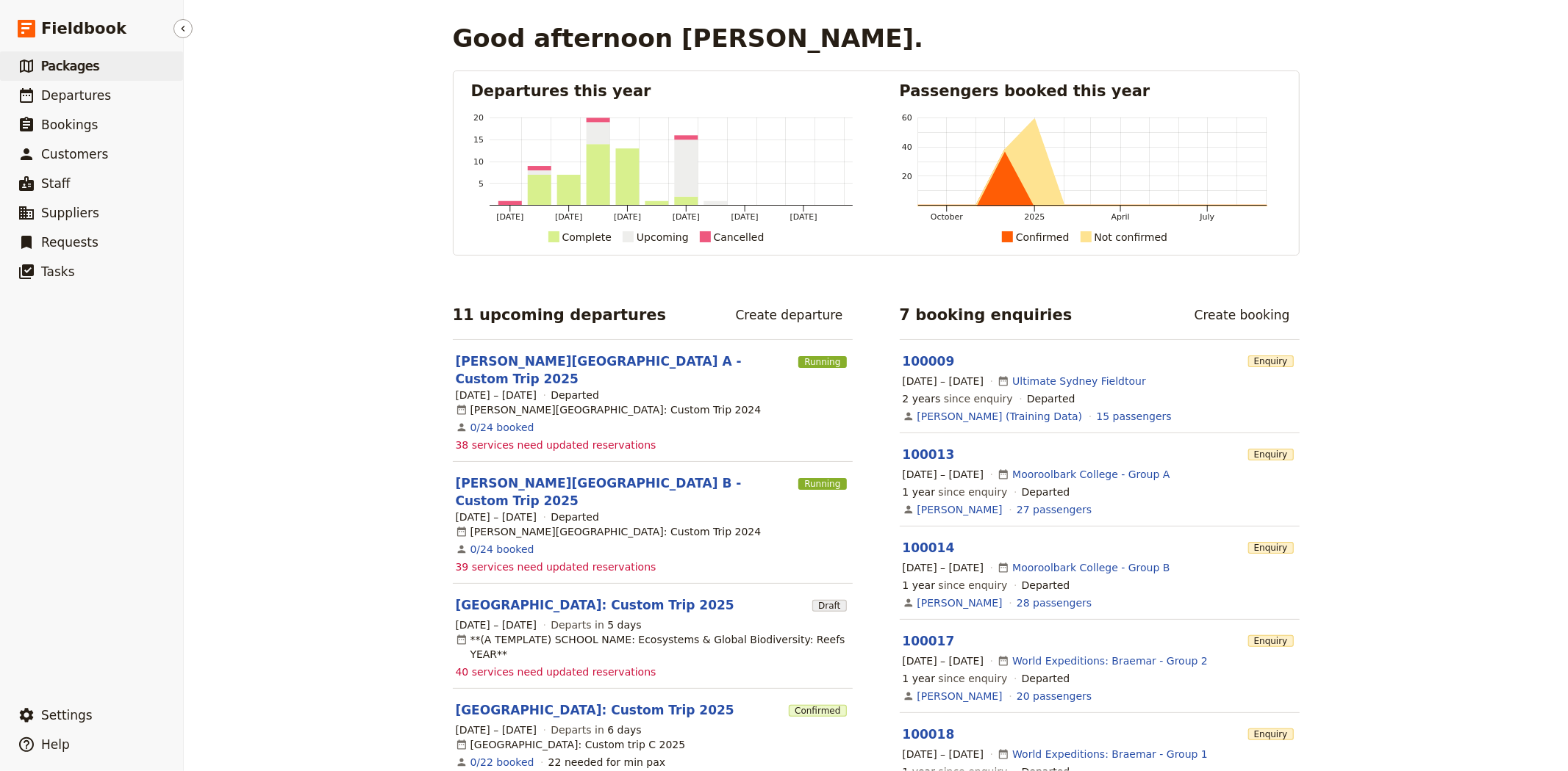
click at [86, 73] on span "Packages" at bounding box center [70, 66] width 58 height 15
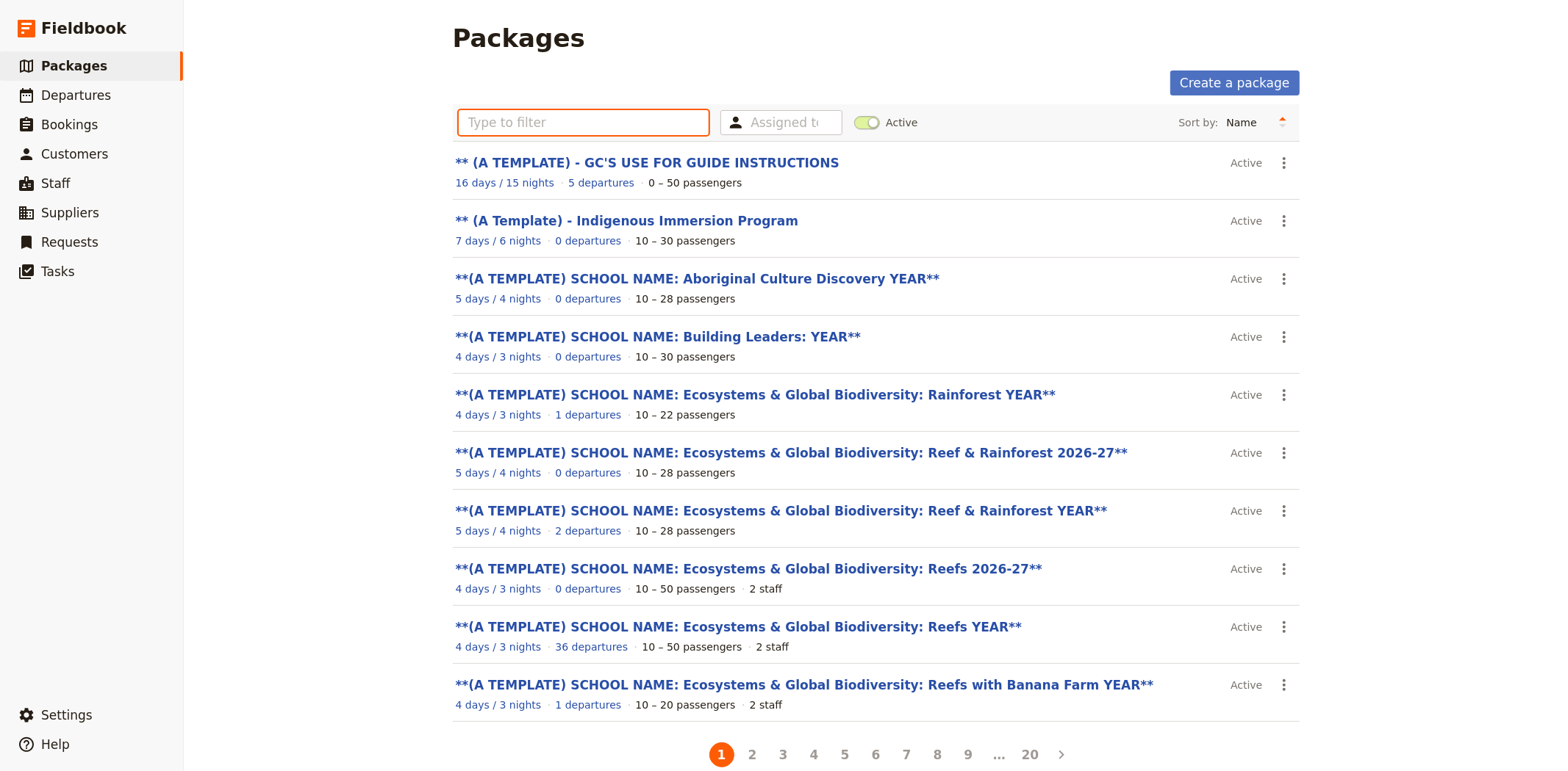
click at [632, 129] on input "text" at bounding box center [584, 122] width 251 height 25
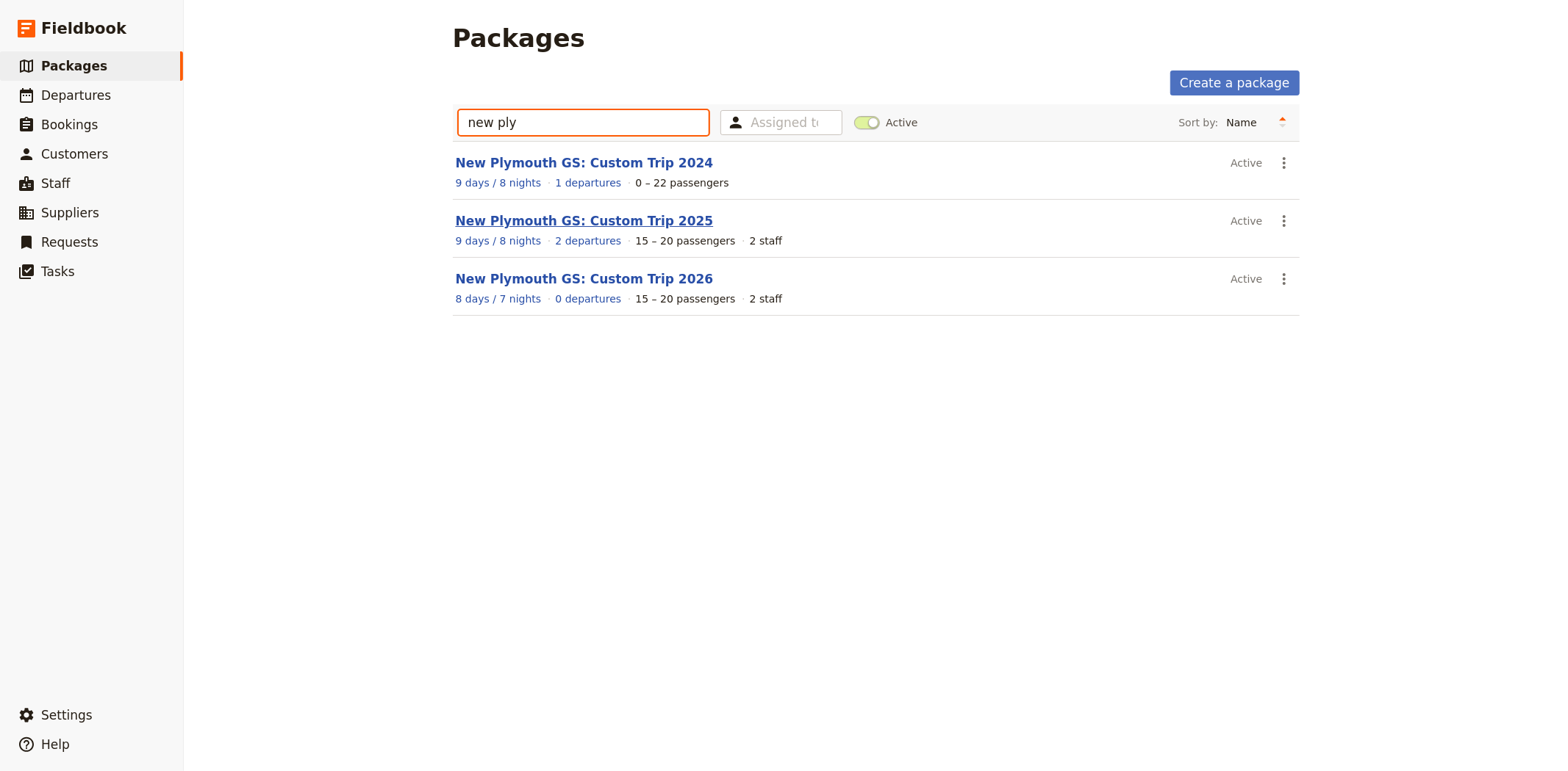
type input "new ply"
click at [604, 224] on link "New Plymouth GS: Custom Trip 2025" at bounding box center [584, 221] width 258 height 15
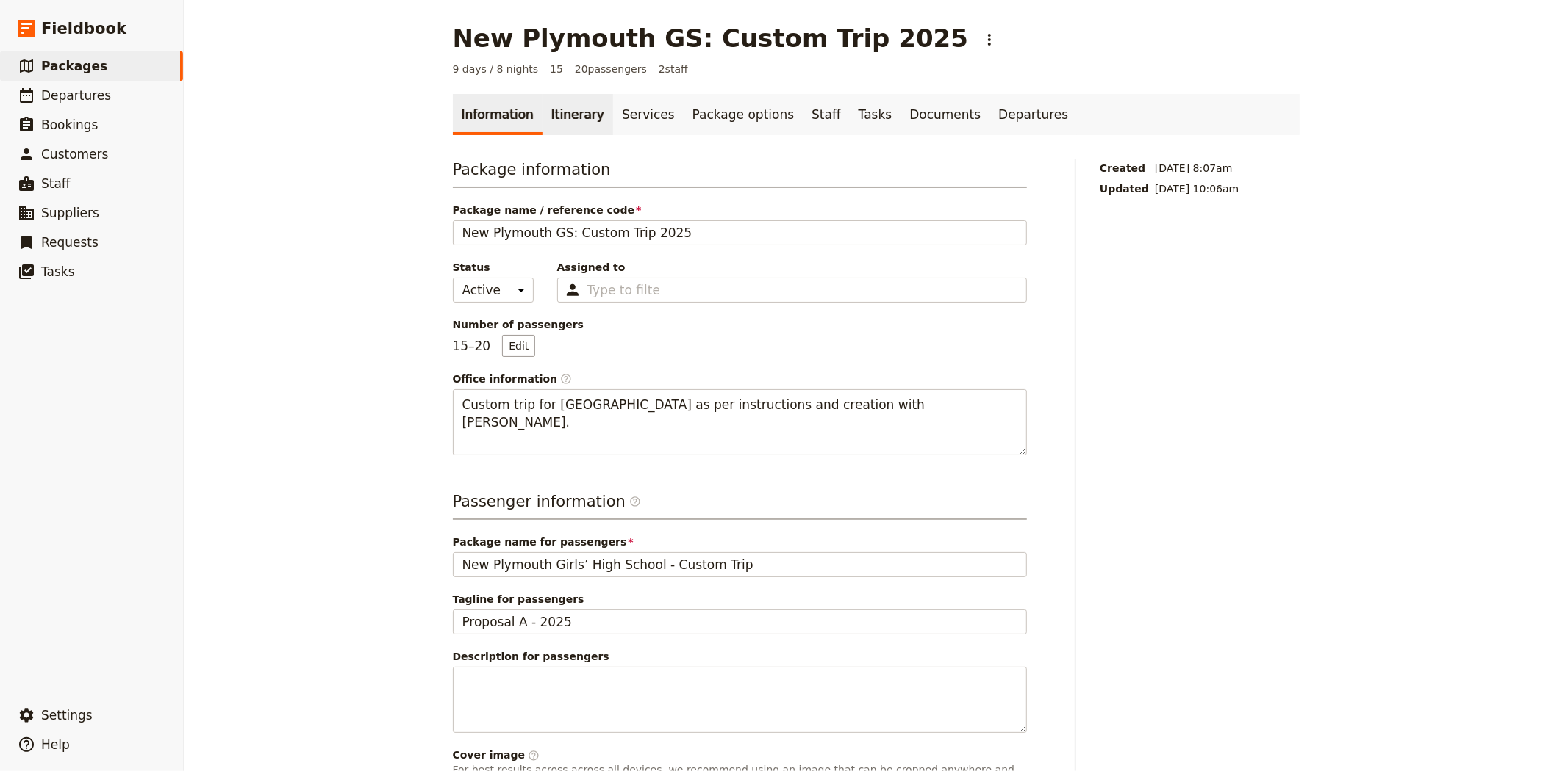
click at [564, 127] on link "Itinerary" at bounding box center [577, 115] width 70 height 41
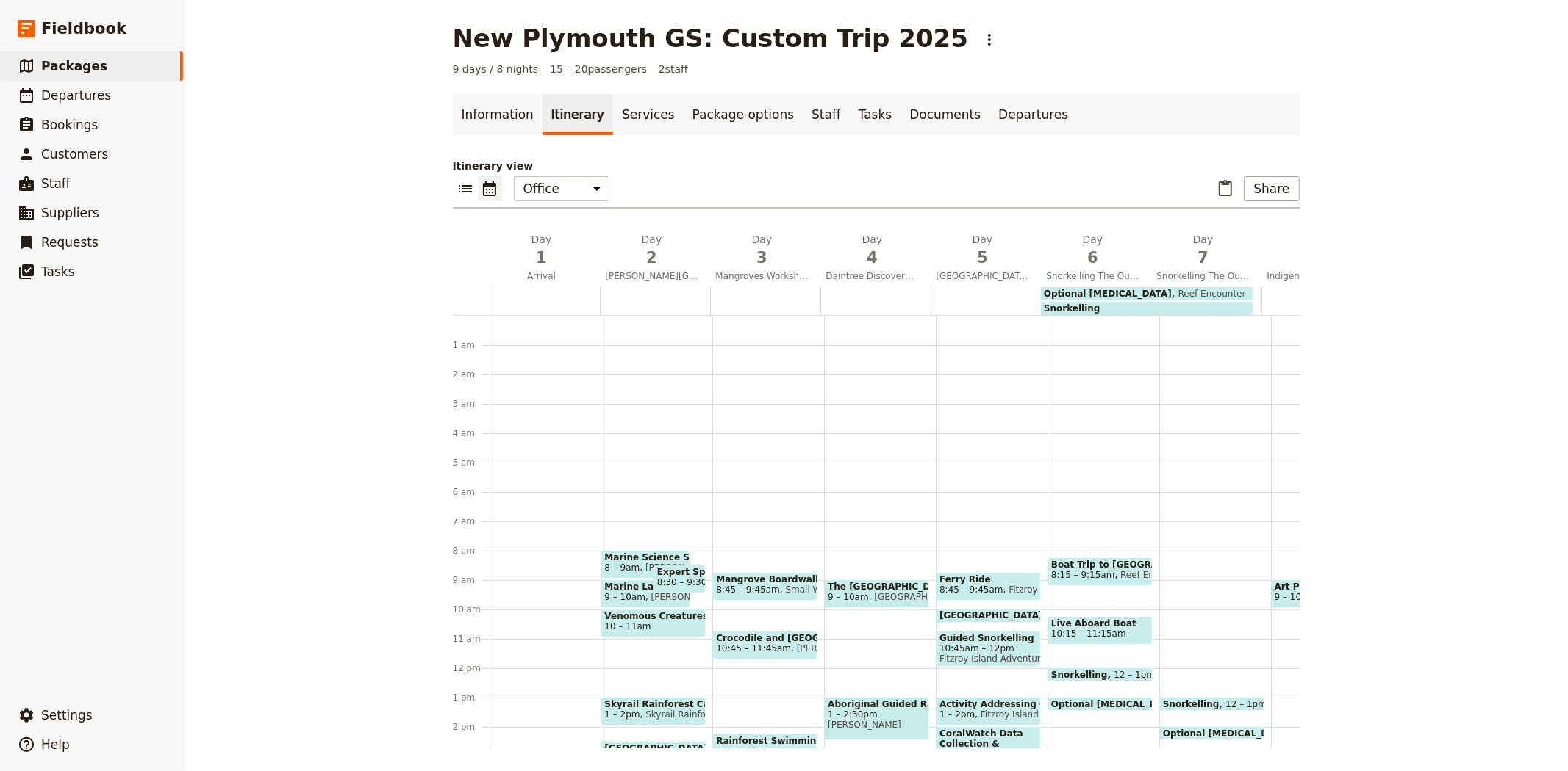
scroll to position [191, 0]
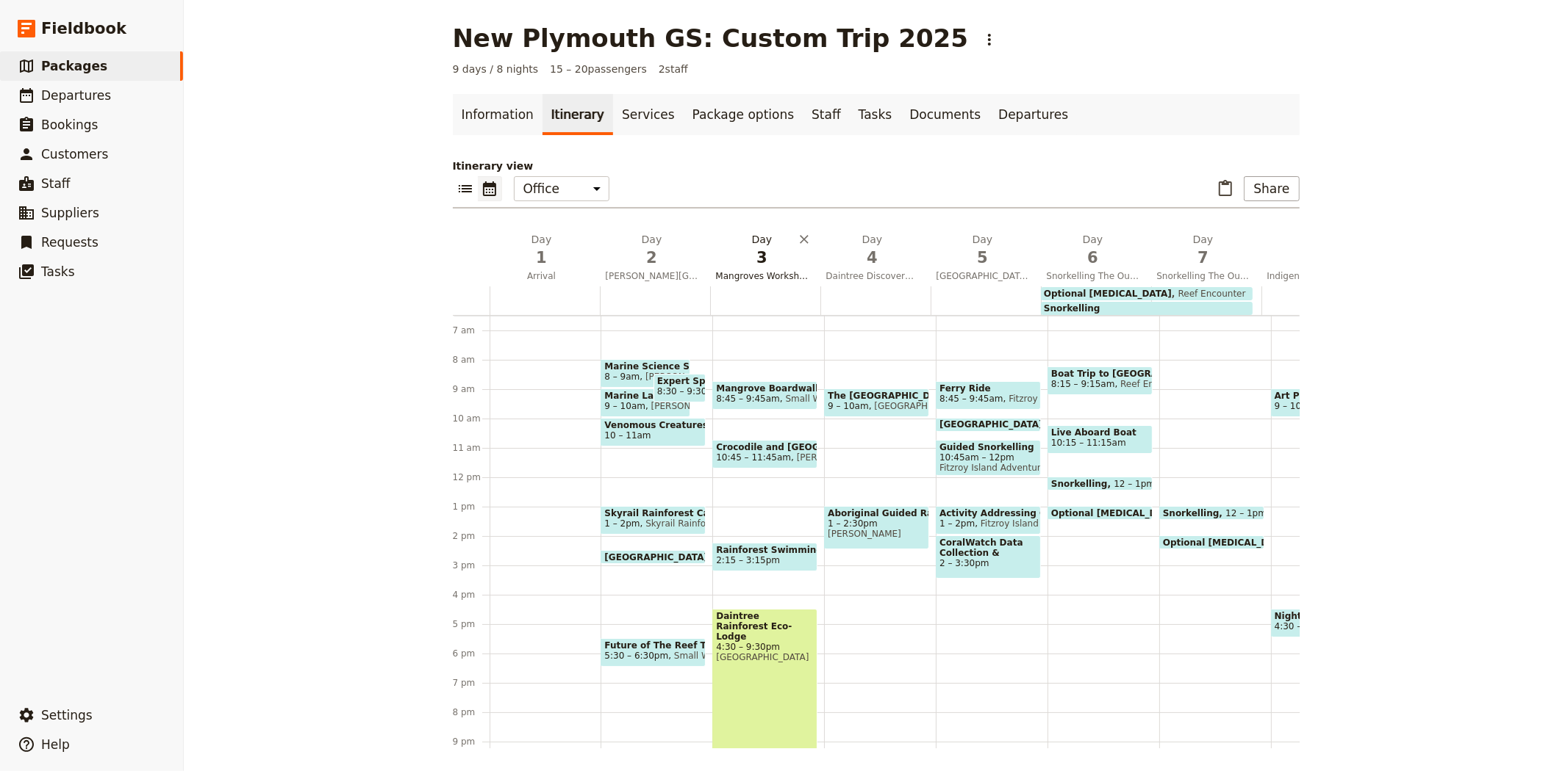
click at [729, 260] on span "3" at bounding box center [761, 258] width 93 height 22
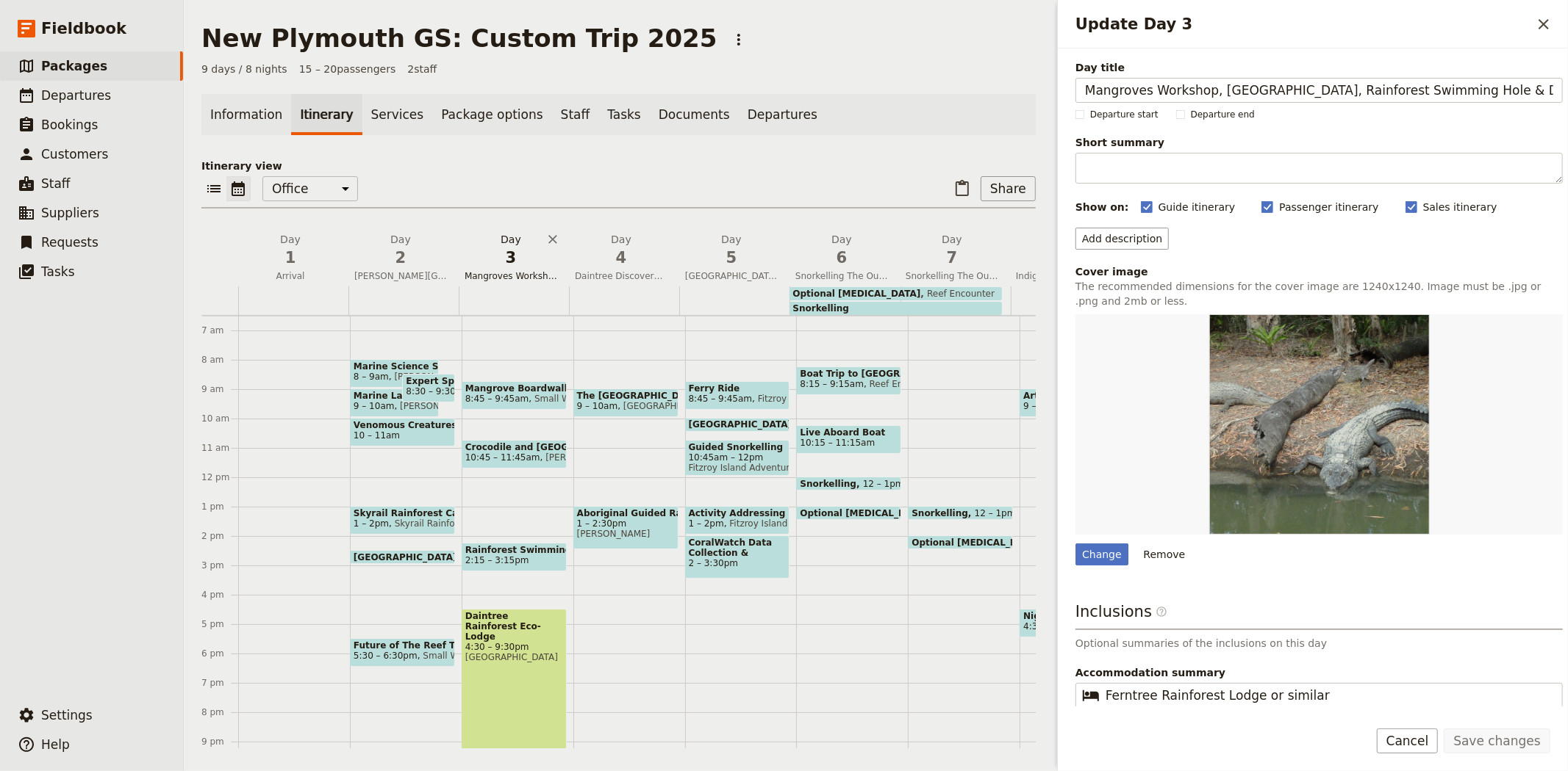
scroll to position [0, 113]
click at [533, 669] on div "Daintree Rainforest Eco-Lodge 4:30 – 9:30pm [GEOGRAPHIC_DATA]" at bounding box center [514, 682] width 105 height 146
select select "3"
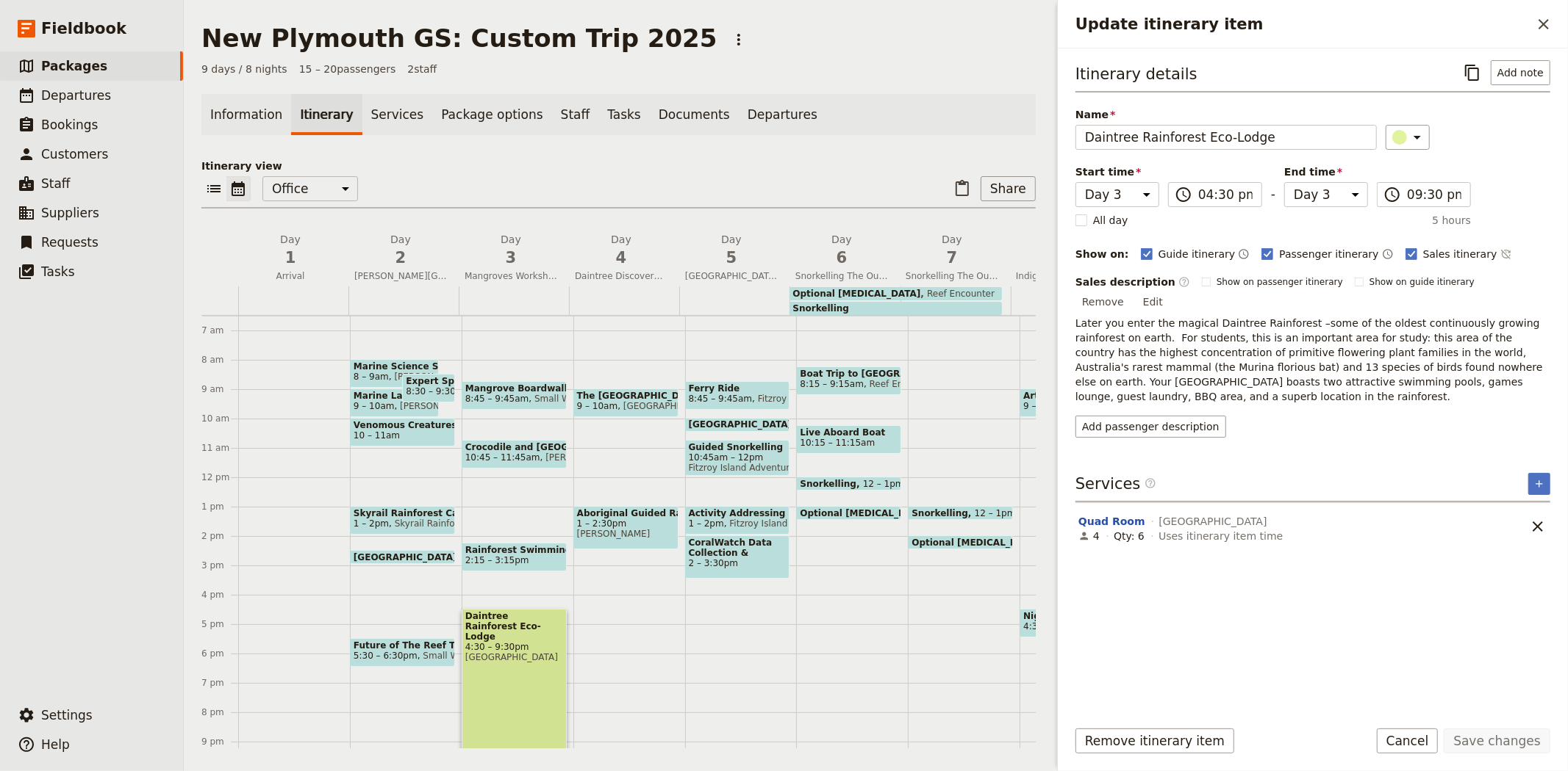
click at [526, 559] on span "2:15 – 3:15pm" at bounding box center [515, 560] width 98 height 10
select select "3"
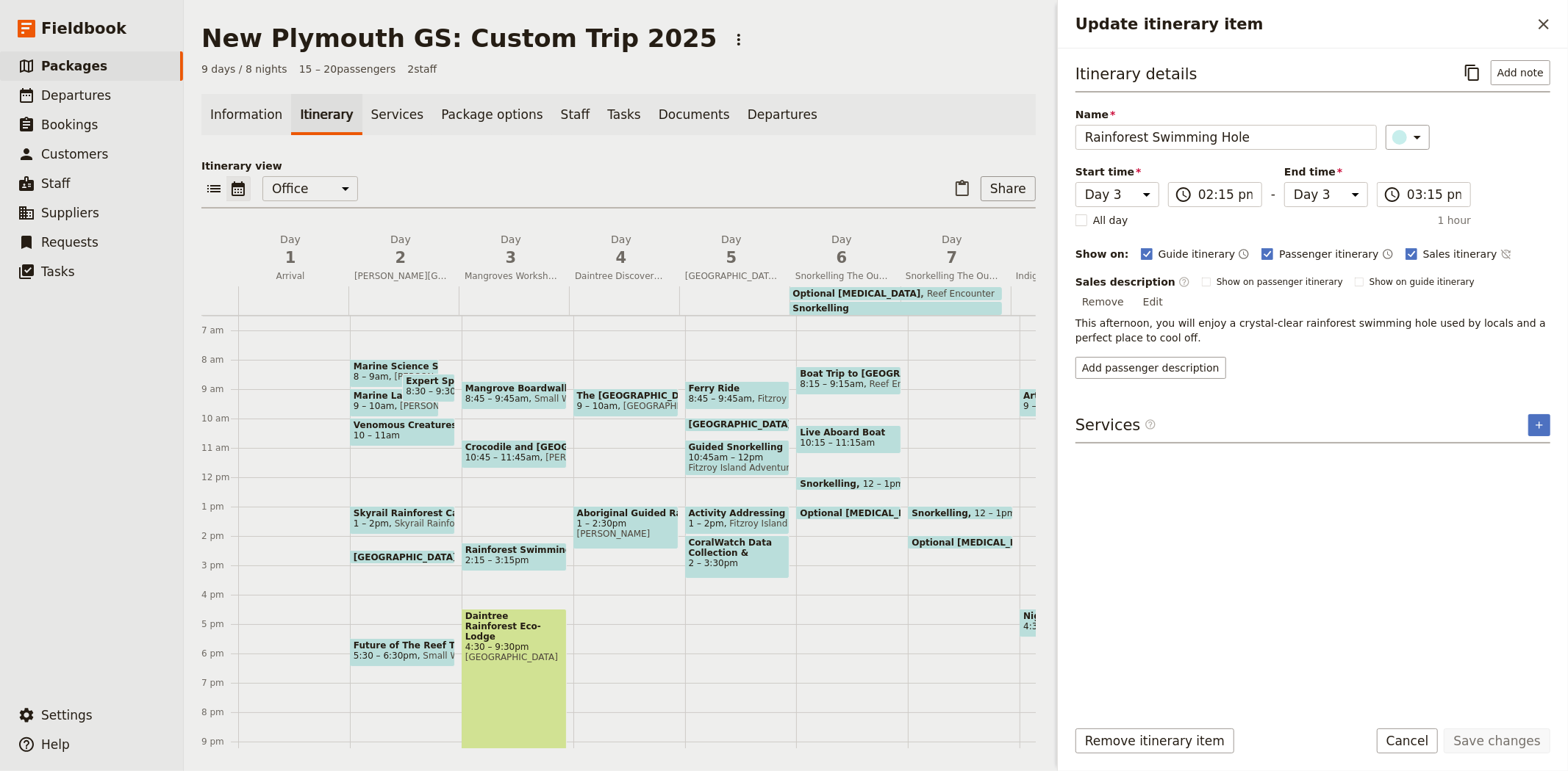
click at [513, 653] on span "[GEOGRAPHIC_DATA]" at bounding box center [515, 657] width 98 height 10
select select "3"
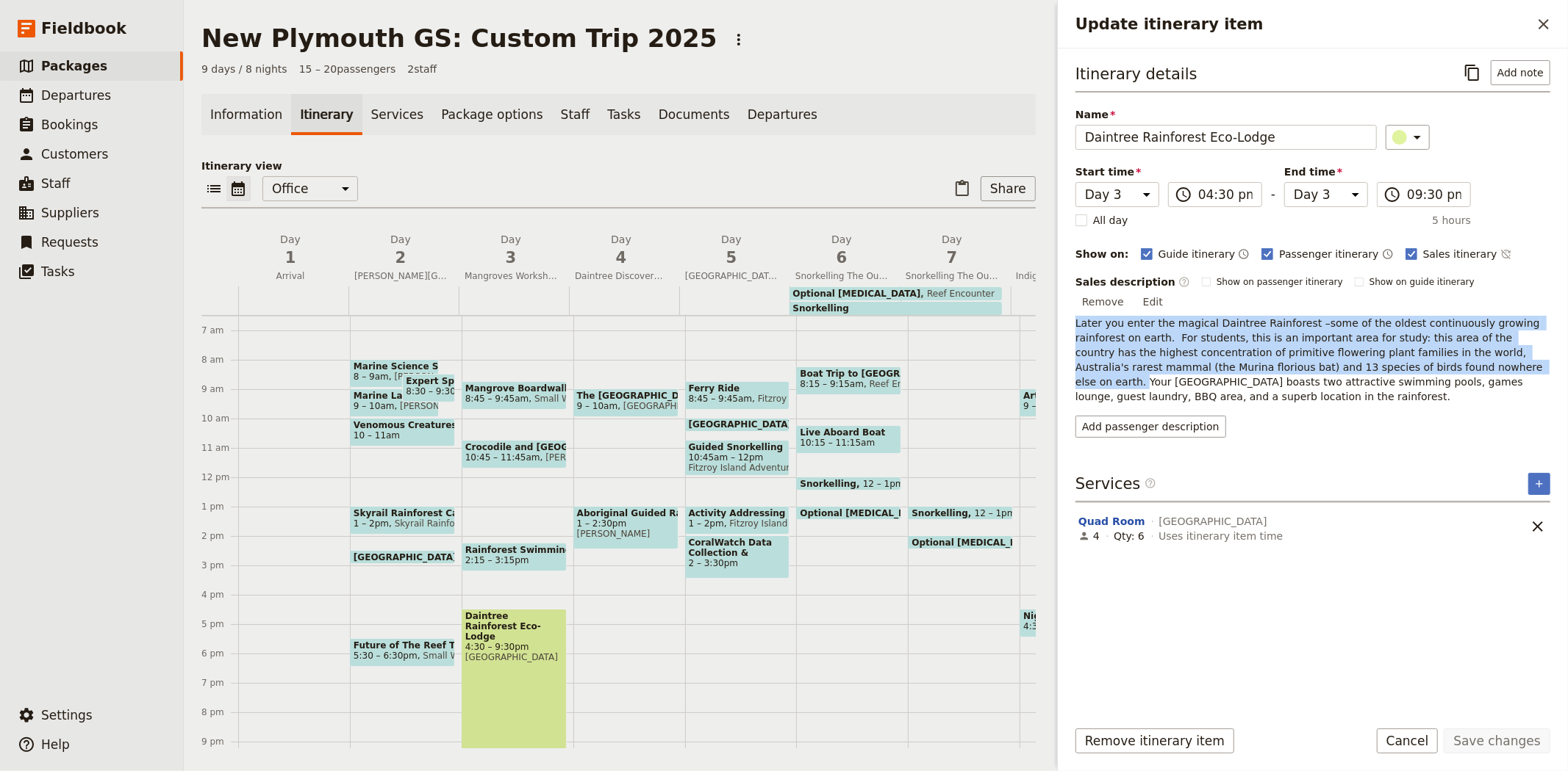
drag, startPoint x: 1073, startPoint y: 303, endPoint x: 1375, endPoint y: 348, distance: 305.3
click at [1375, 348] on div "Itinerary details ​ Add note Name Daintree Rainforest Eco-Lodge ​ Start time Da…" at bounding box center [1312, 377] width 510 height 658
copy p "Later you enter the magical Daintree Rainforest –some of the oldest continuousl…"
click at [84, 64] on span "Packages" at bounding box center [74, 66] width 67 height 15
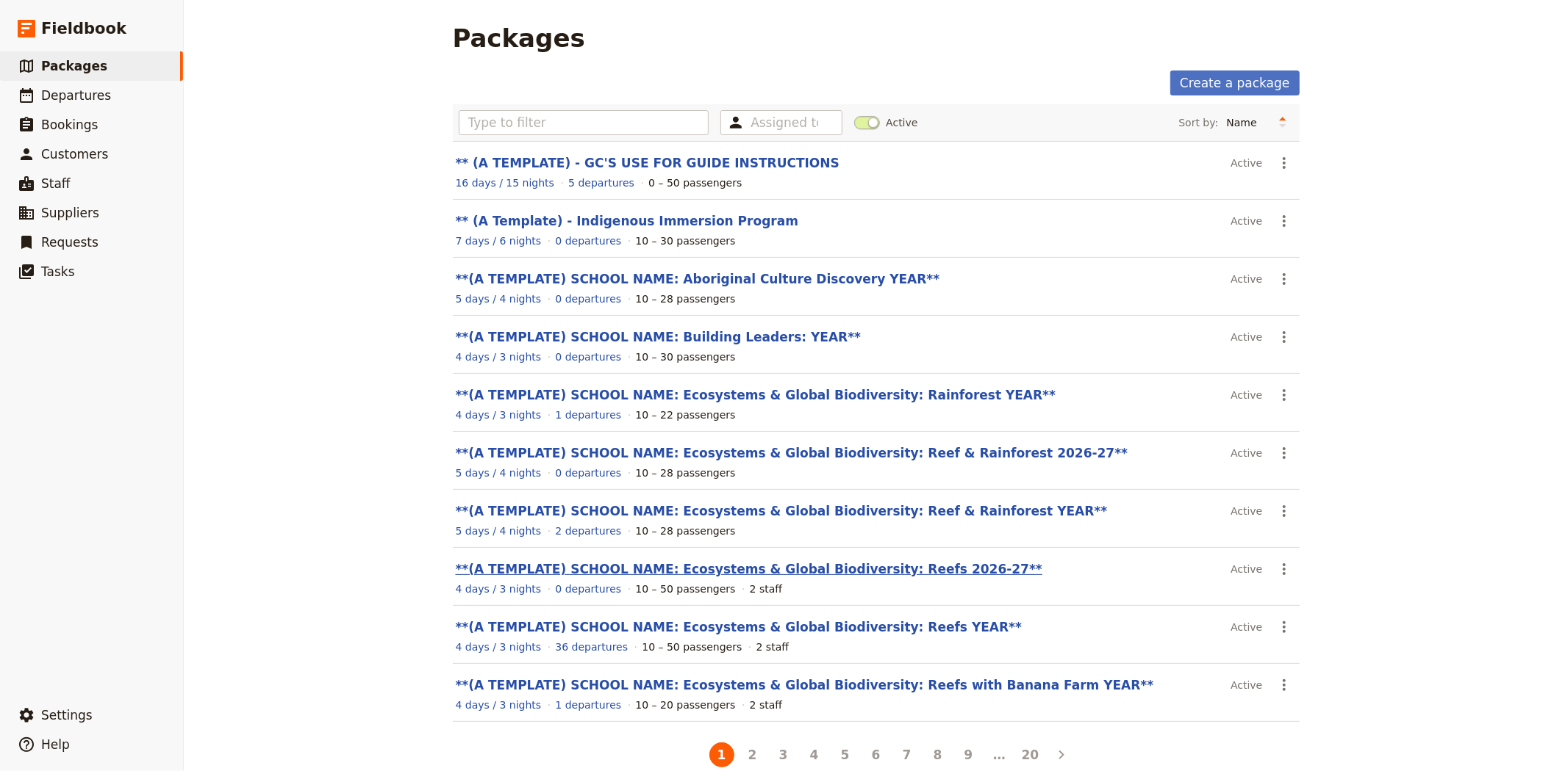
click at [832, 575] on link "**(A TEMPLATE) SCHOOL NAME: Ecosystems & Global Biodiversity: Reefs 2026-27**" at bounding box center [748, 569] width 586 height 15
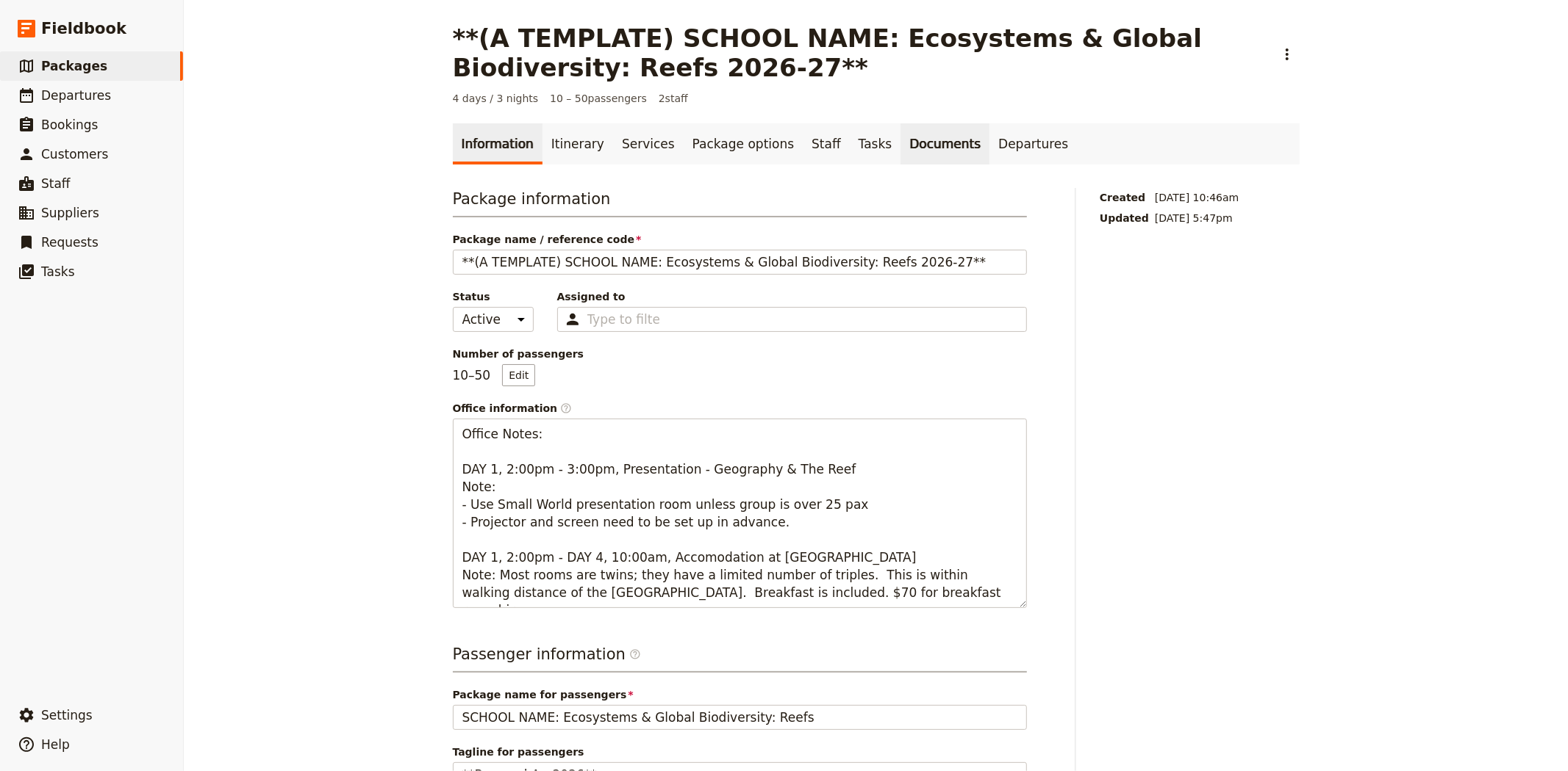
click at [901, 143] on link "Documents" at bounding box center [945, 144] width 89 height 41
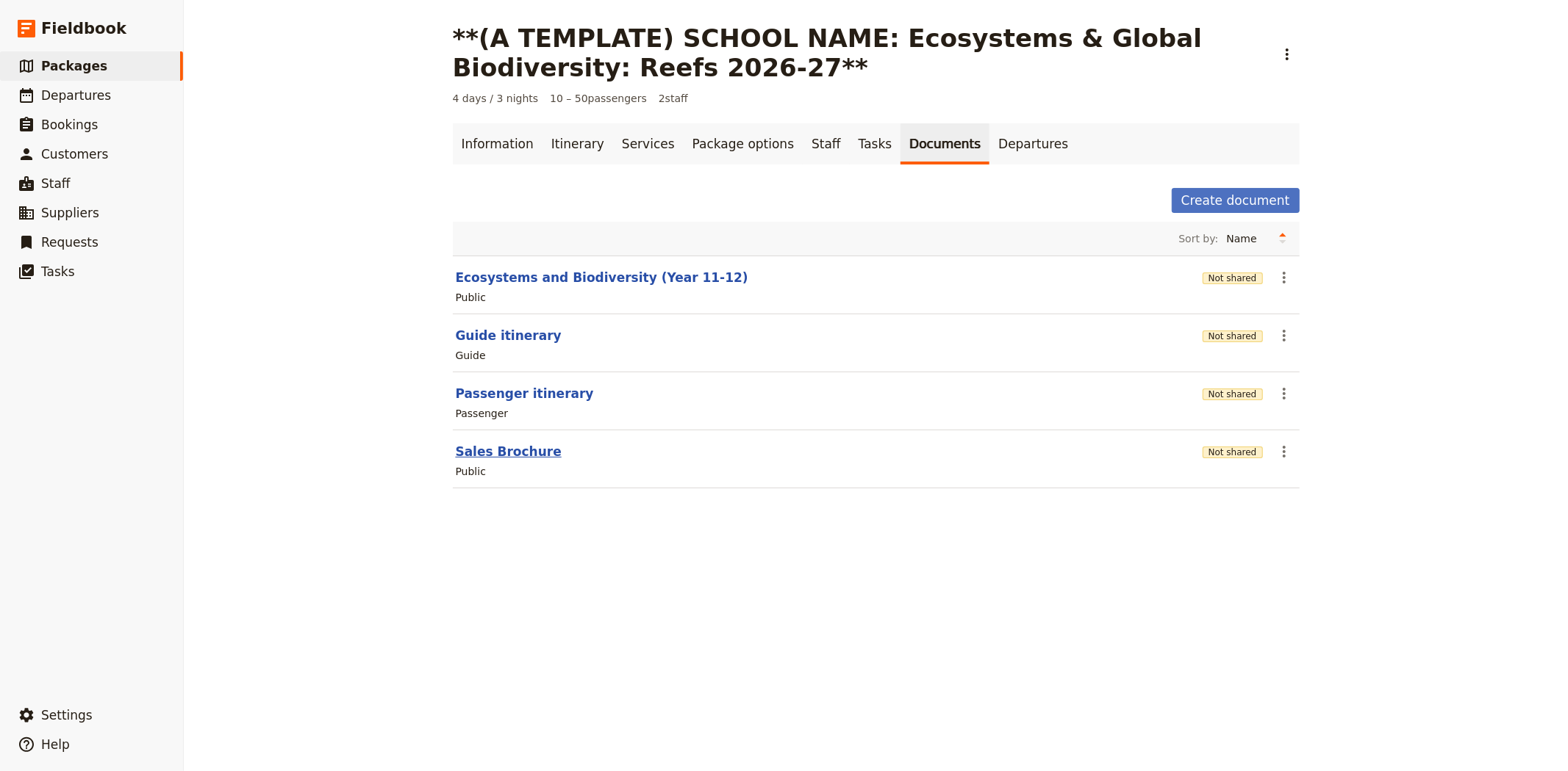
click at [498, 452] on button "Sales Brochure" at bounding box center [508, 452] width 106 height 18
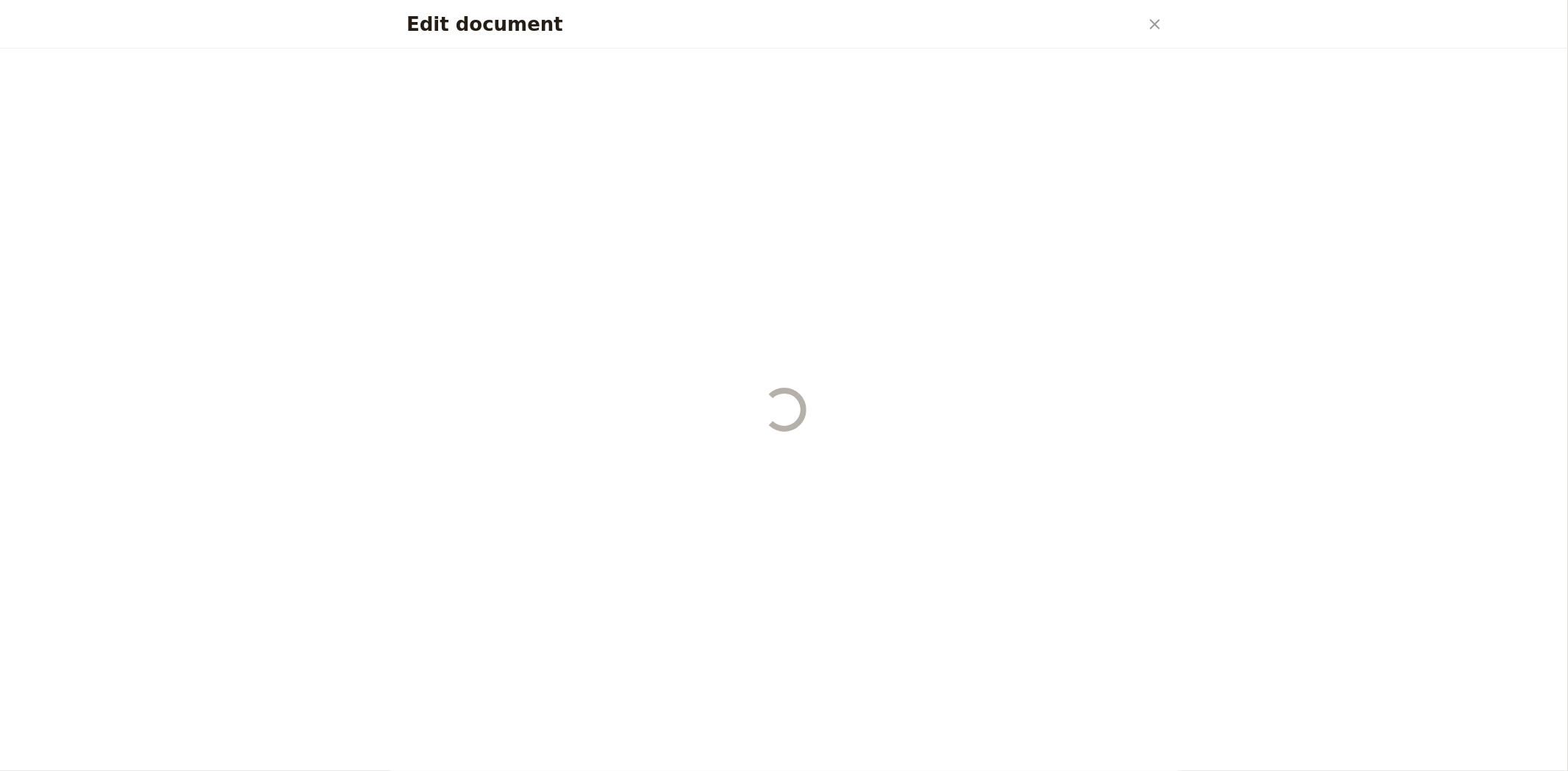
select select "DEFAULT"
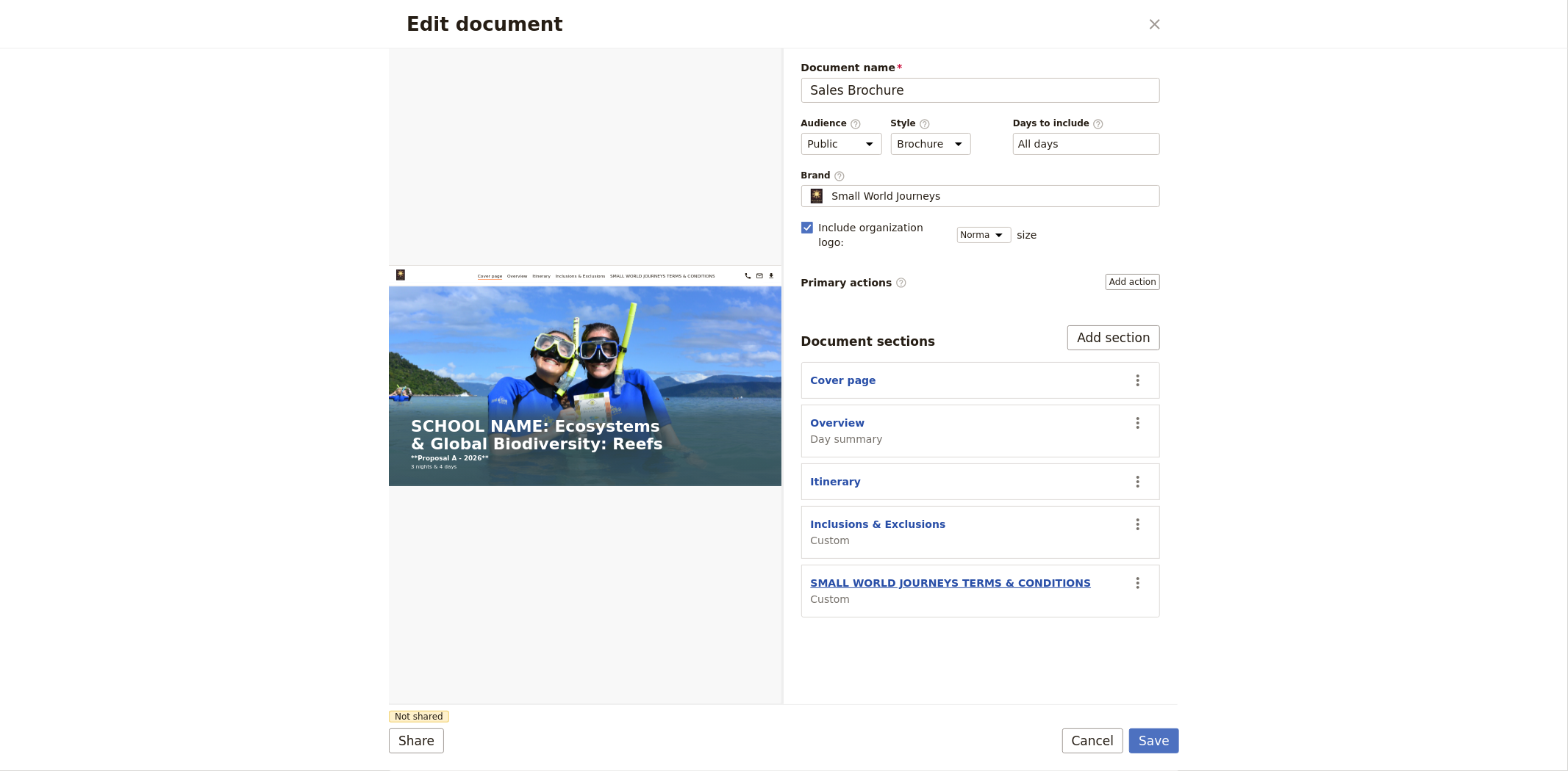
click at [979, 576] on button "SMALL WORLD JOURNEYS TERMS & CONDITIONS" at bounding box center [950, 583] width 281 height 15
select select "CUSTOM"
select select "default"
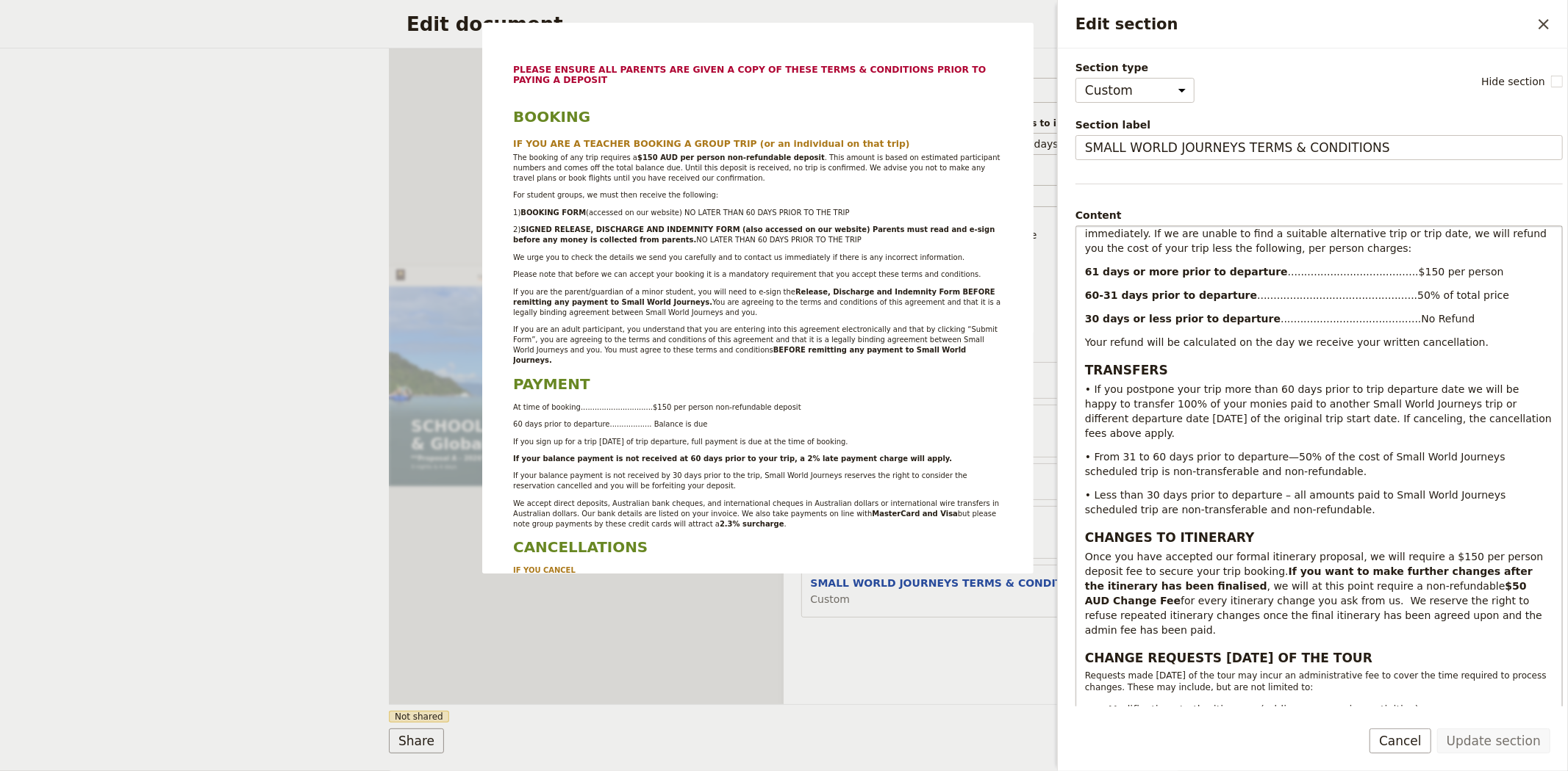
scroll to position [1122, 0]
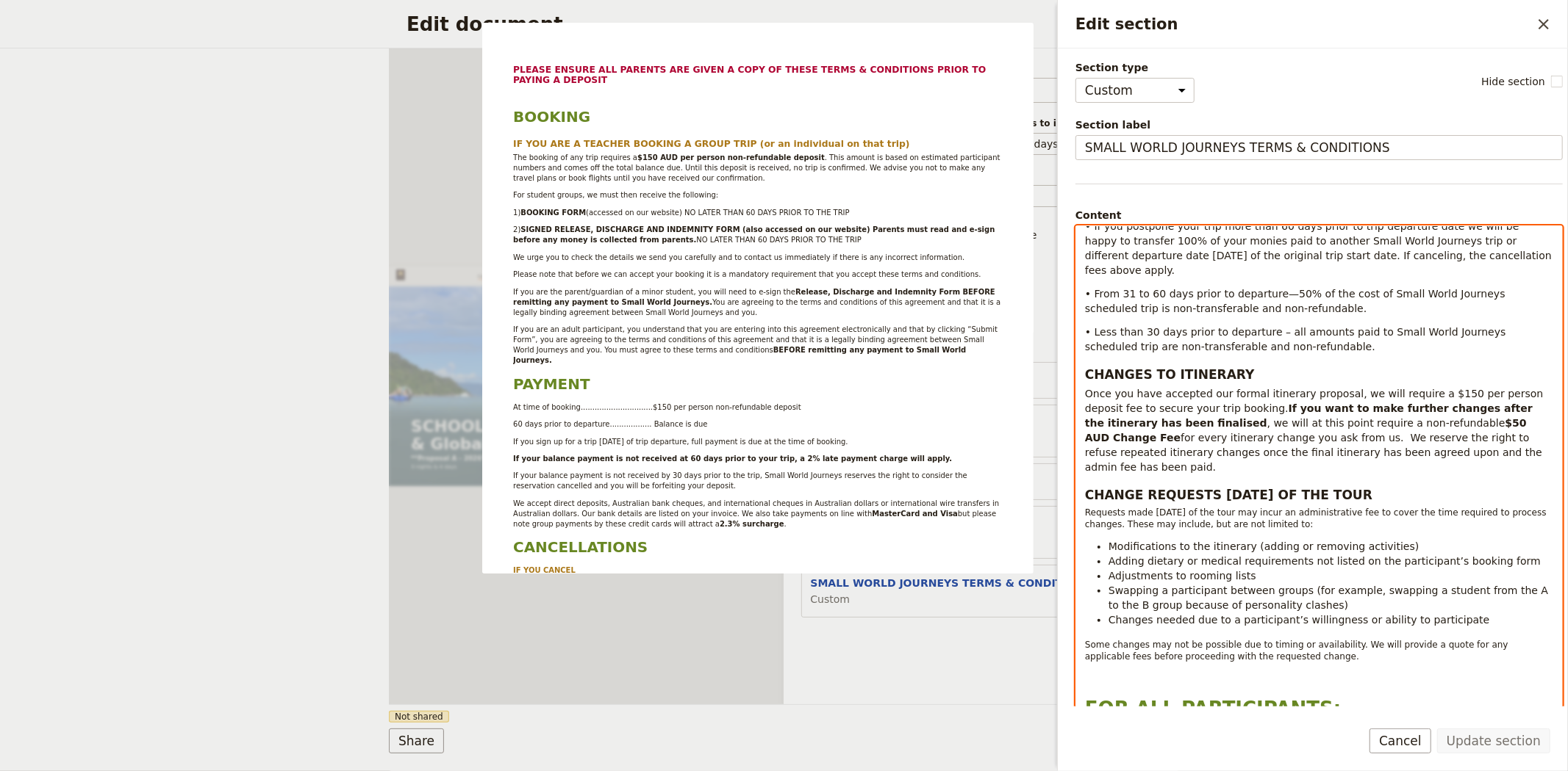
click at [1284, 585] on span "Swapping a participant between groups (for example, swapping a student from the…" at bounding box center [1330, 598] width 443 height 27
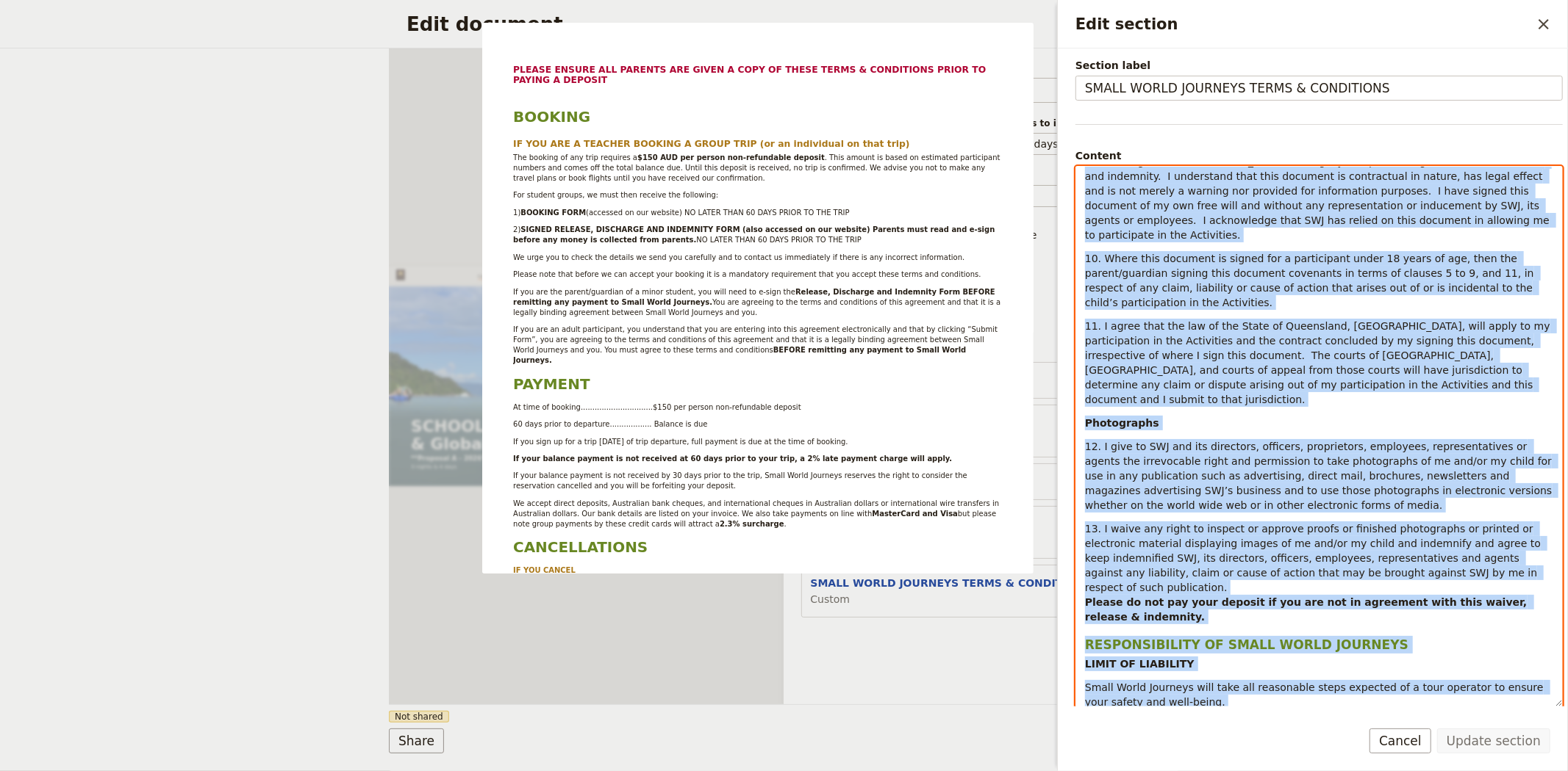
scroll to position [140, 0]
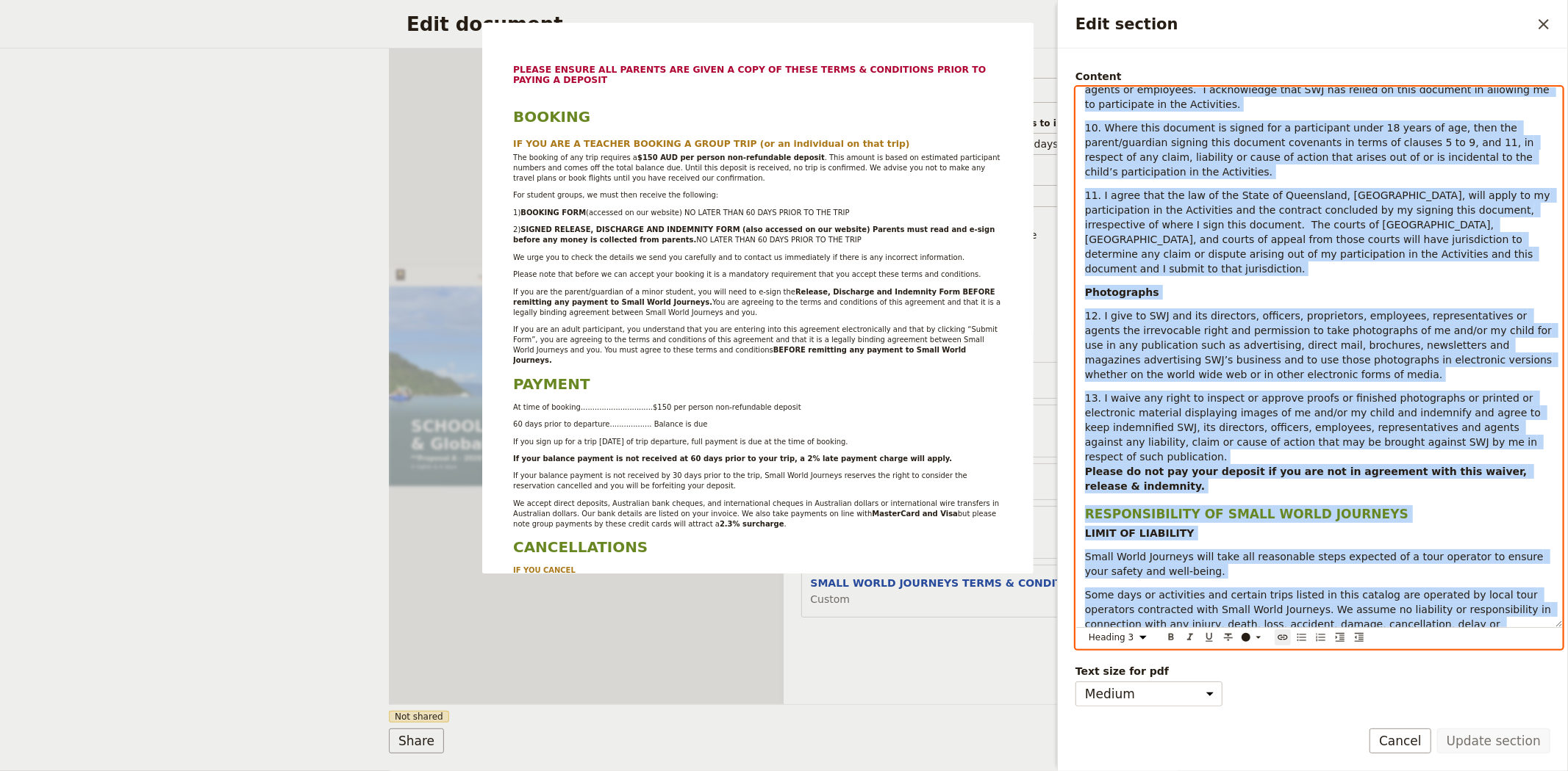
drag, startPoint x: 1086, startPoint y: 237, endPoint x: 1508, endPoint y: 773, distance: 682.2
click at [1508, 770] on html "Fieldbook ​ ​ Fieldbook ​ ​ Packages ​ Departures ​ Bookings ​ Customers ​ Staf…" at bounding box center [784, 385] width 1568 height 771
select select "paragraph"
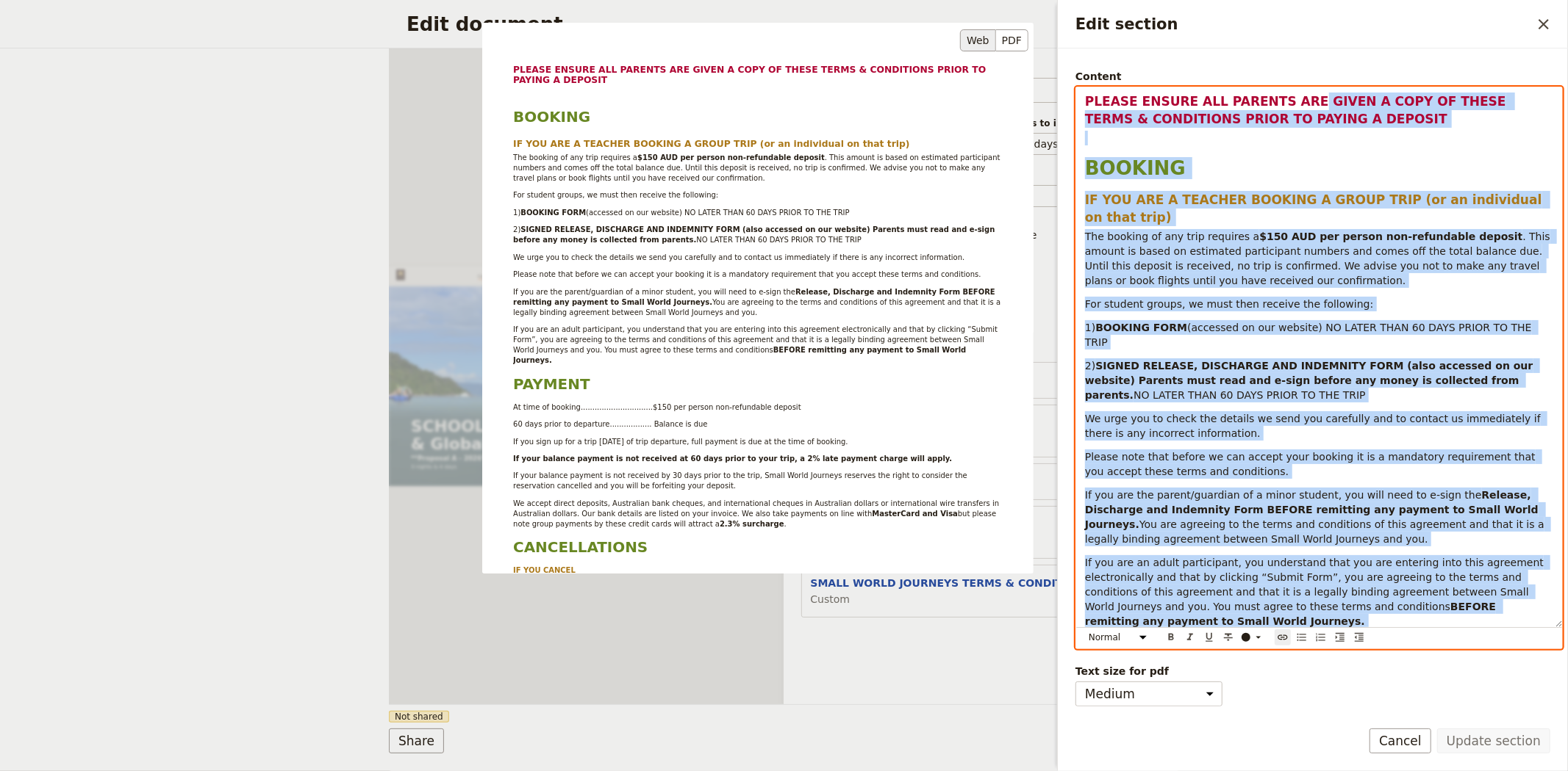
scroll to position [0, 0]
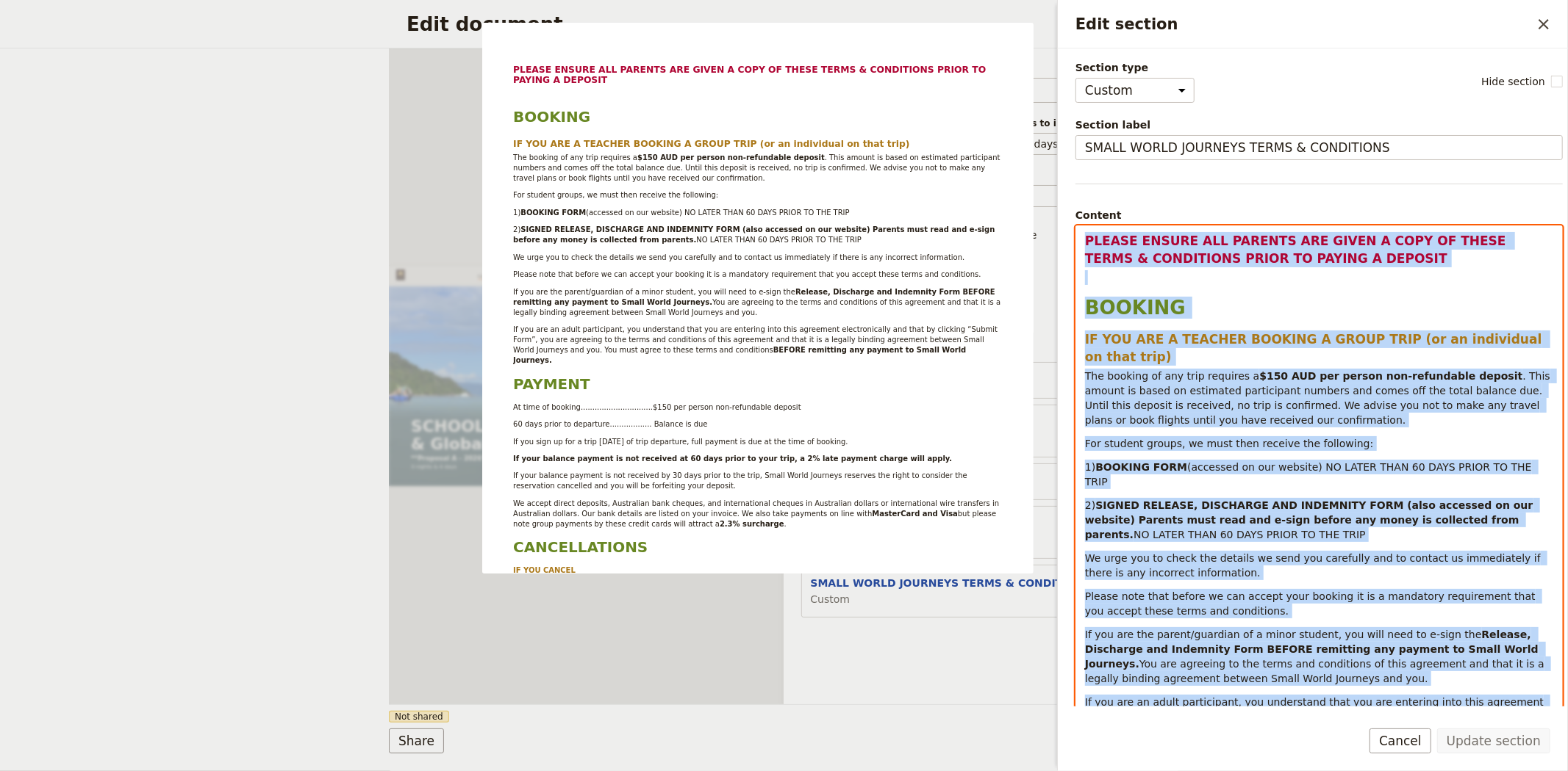
drag, startPoint x: 1518, startPoint y: 616, endPoint x: 1086, endPoint y: 248, distance: 567.5
click at [1086, 248] on div "PLEASE ENSURE ALL PARENTS ARE GIVEN A COPY OF THESE TERMS & CONDITIONS PRIOR TO…" at bounding box center [1318, 496] width 485 height 540
copy div "PLEASE ENSURE ALL PARENTS ARE GIVEN A COPY OF THESE TERMS & CONDITIONS PRIOR TO…"
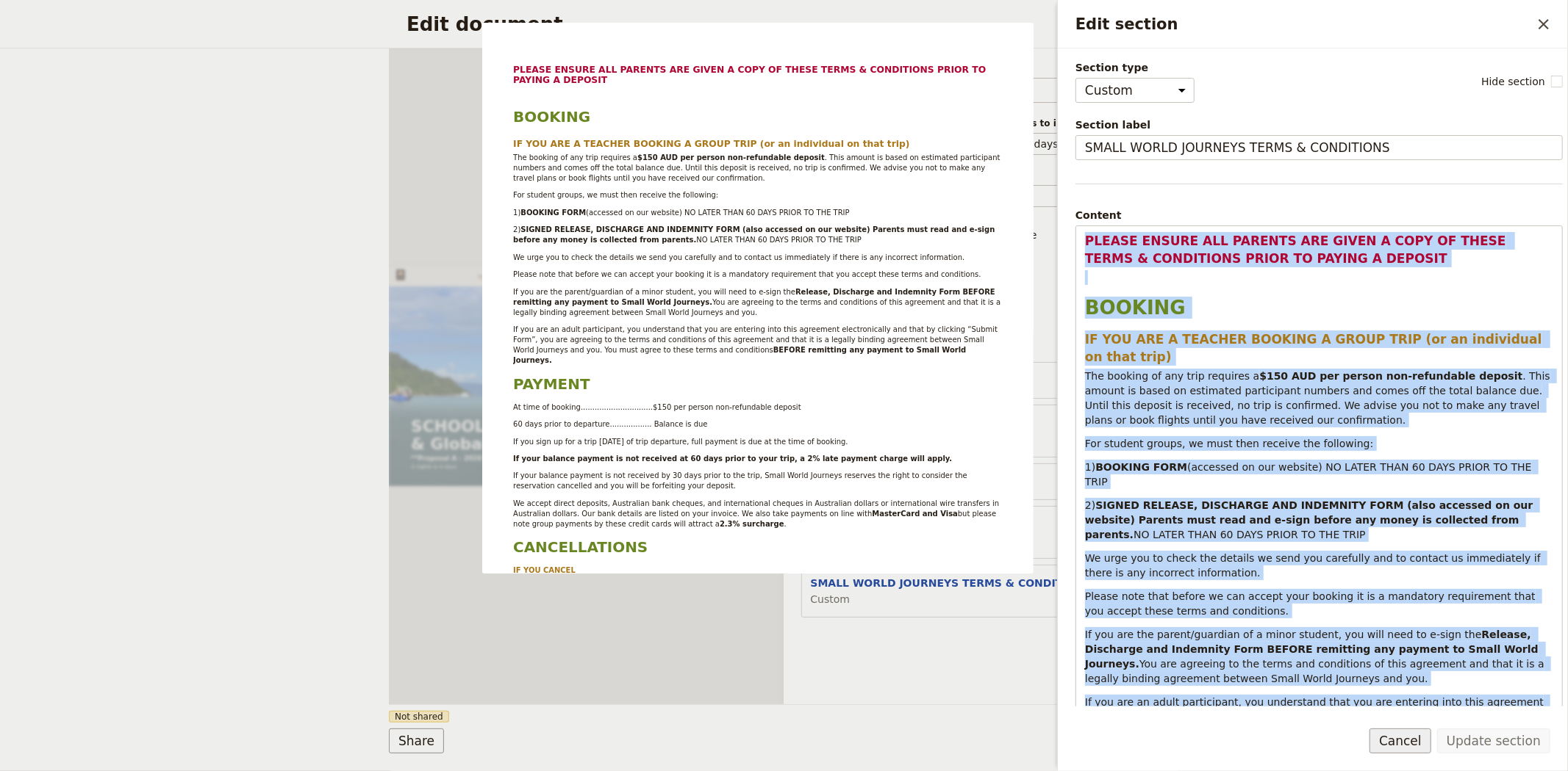
click at [1410, 743] on button "Cancel" at bounding box center [1400, 741] width 62 height 25
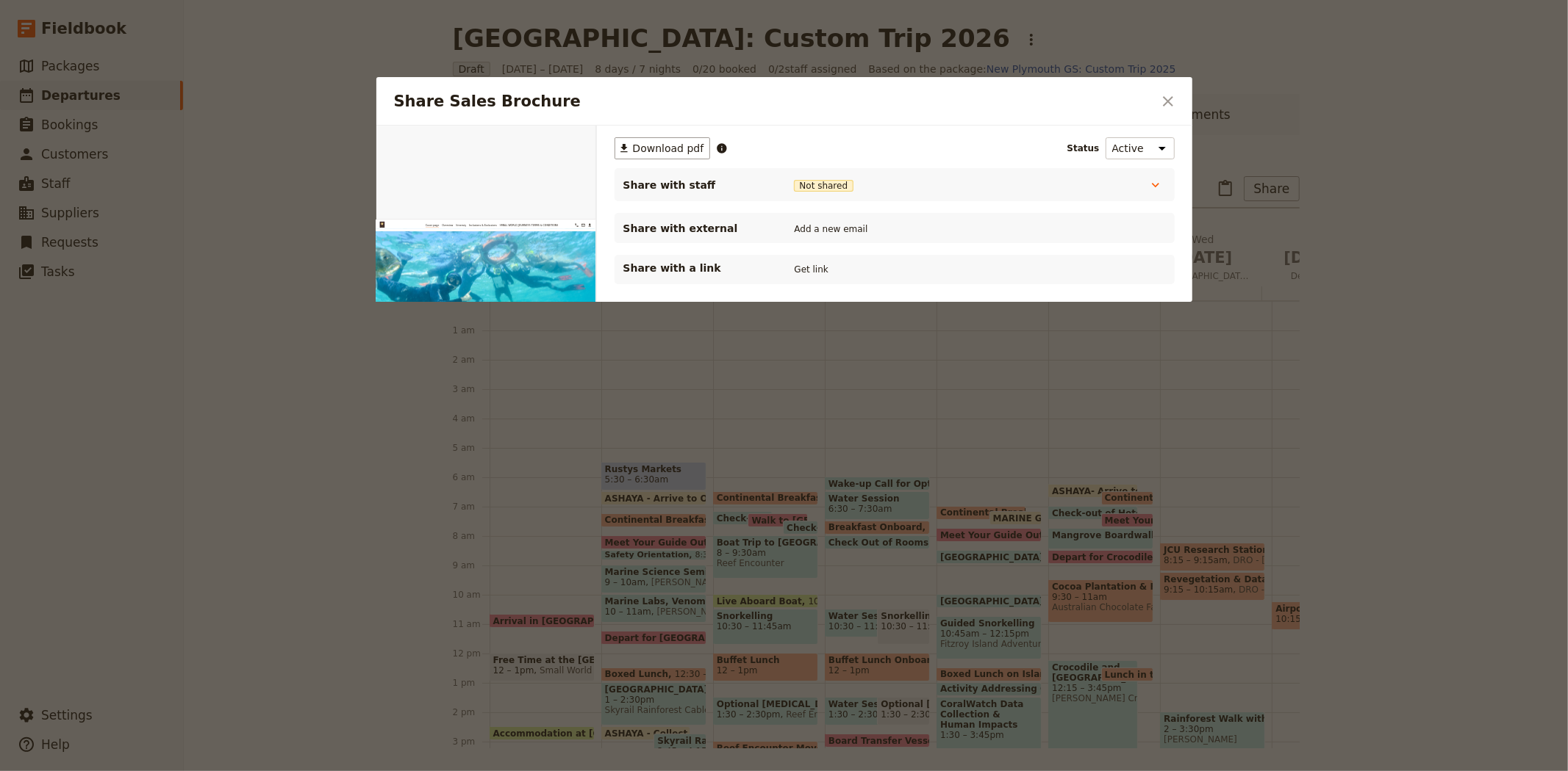
scroll to position [147, 0]
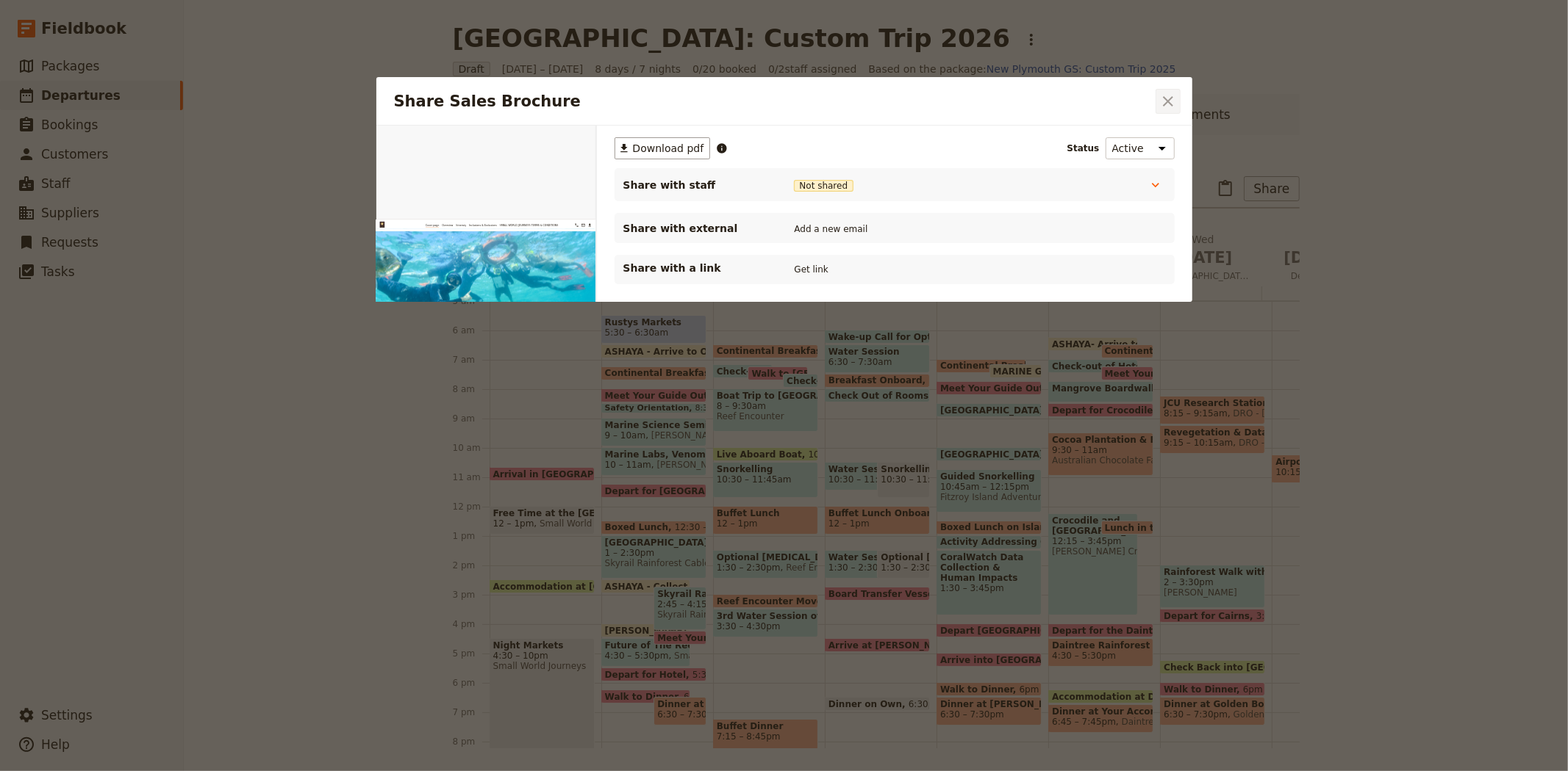
click at [1169, 102] on icon "Close dialog" at bounding box center [1167, 101] width 10 height 10
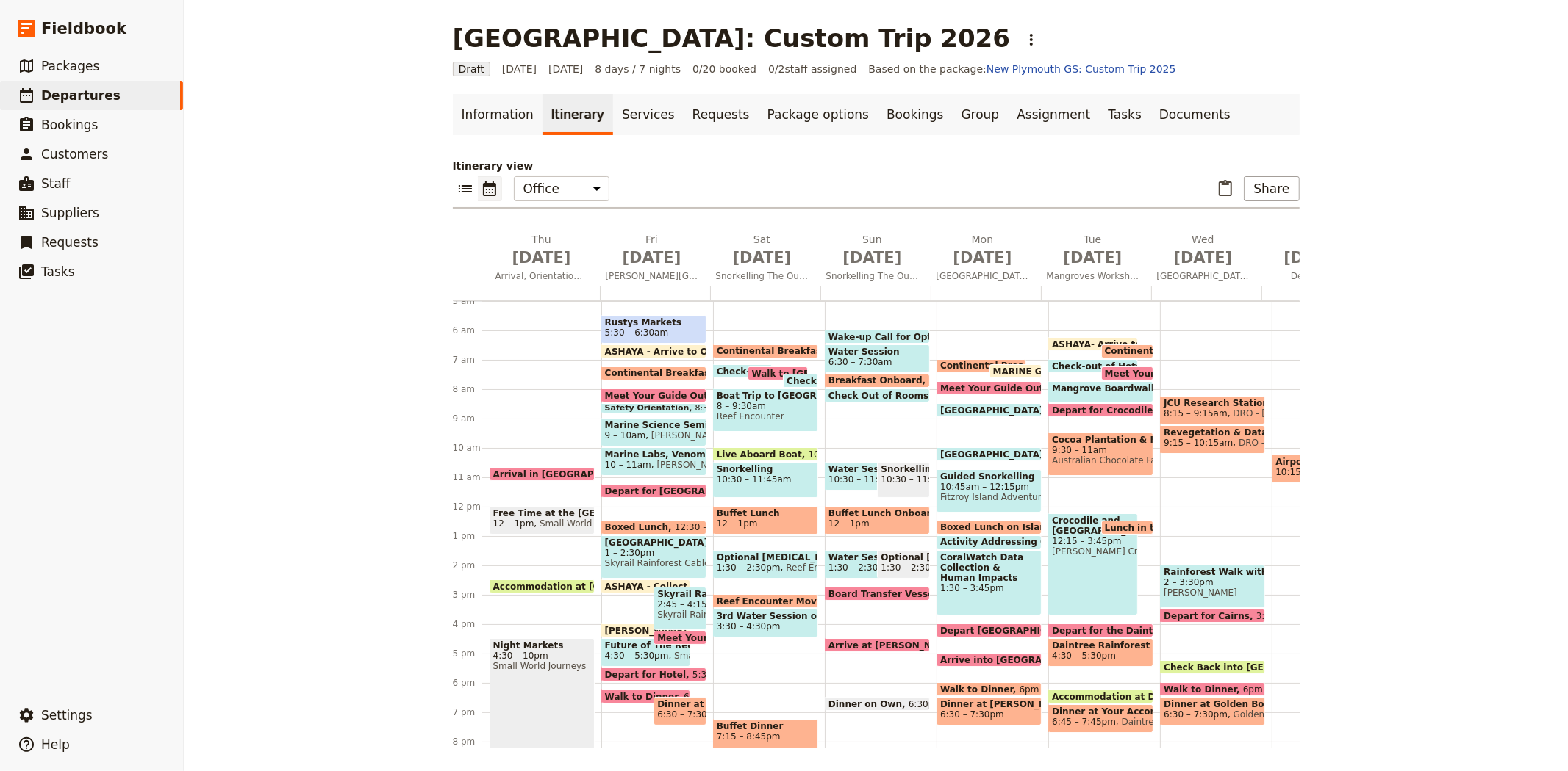
click at [333, 192] on div "[GEOGRAPHIC_DATA]: Custom Trip 2026 ​ Draft [DATE] – [DATE] 8 days / 7 nights 0…" at bounding box center [875, 385] width 1384 height 771
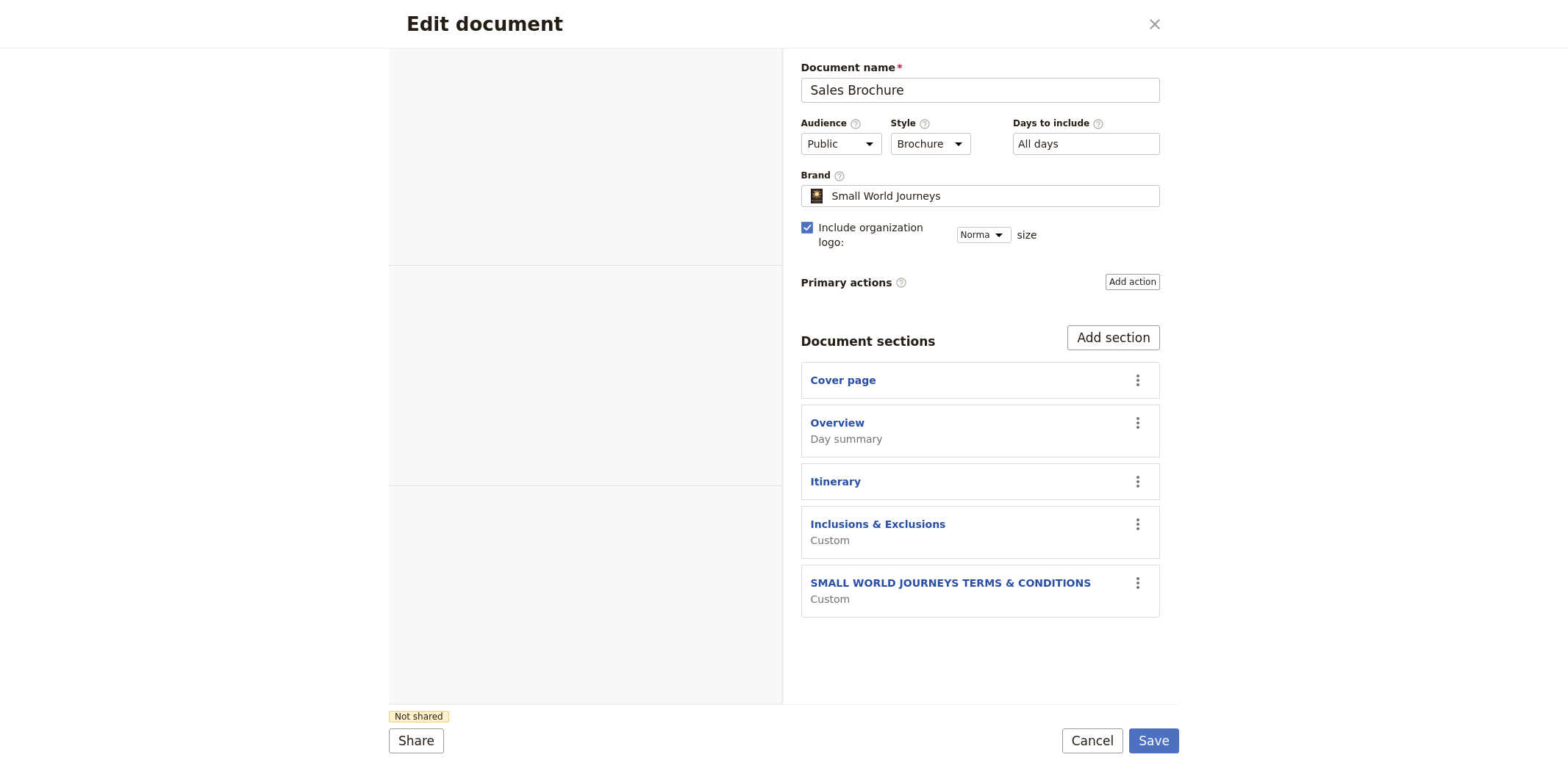
select select "DEFAULT"
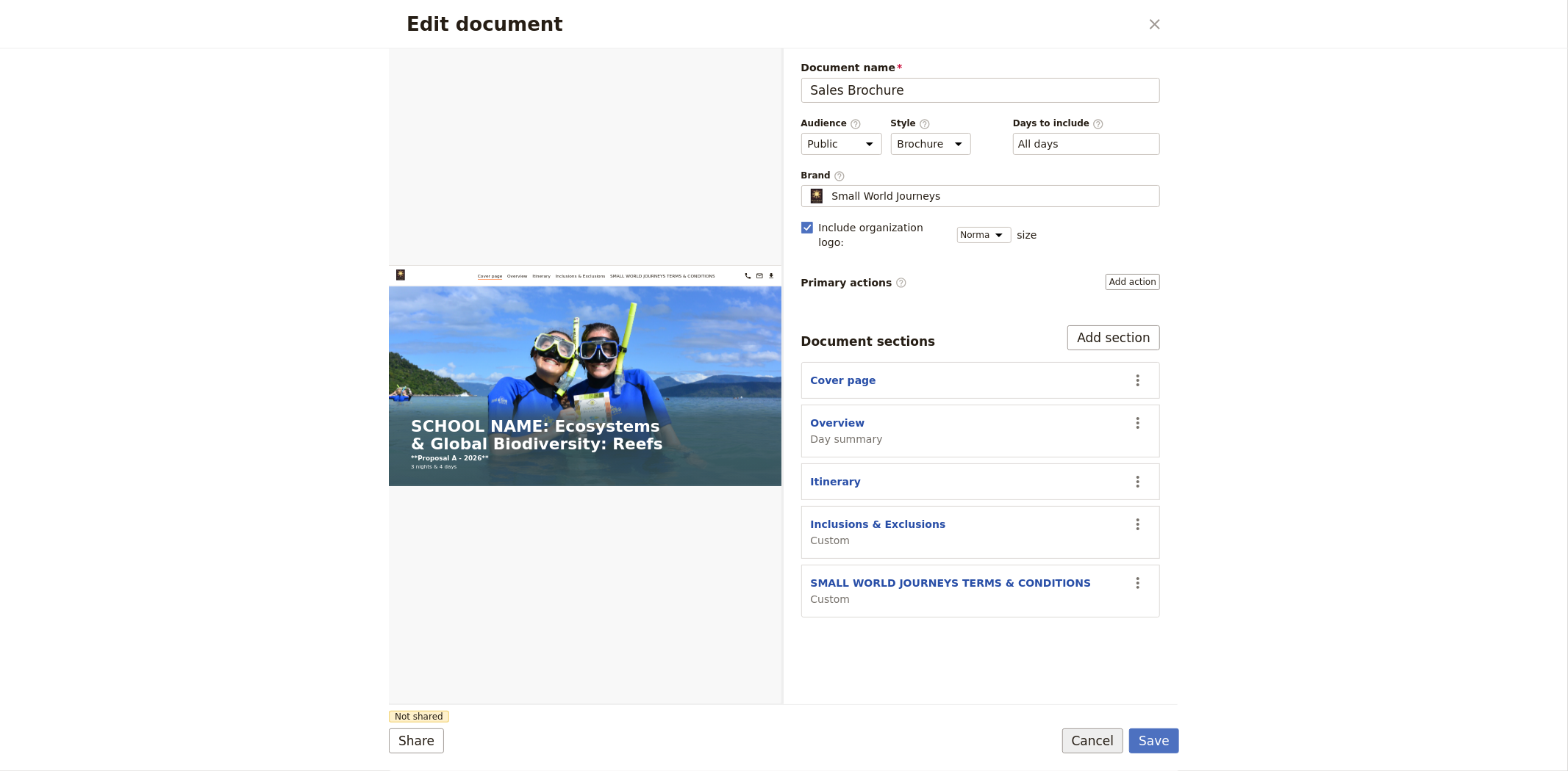
click at [1107, 744] on button "Cancel" at bounding box center [1092, 741] width 62 height 25
